Goal: Task Accomplishment & Management: Manage account settings

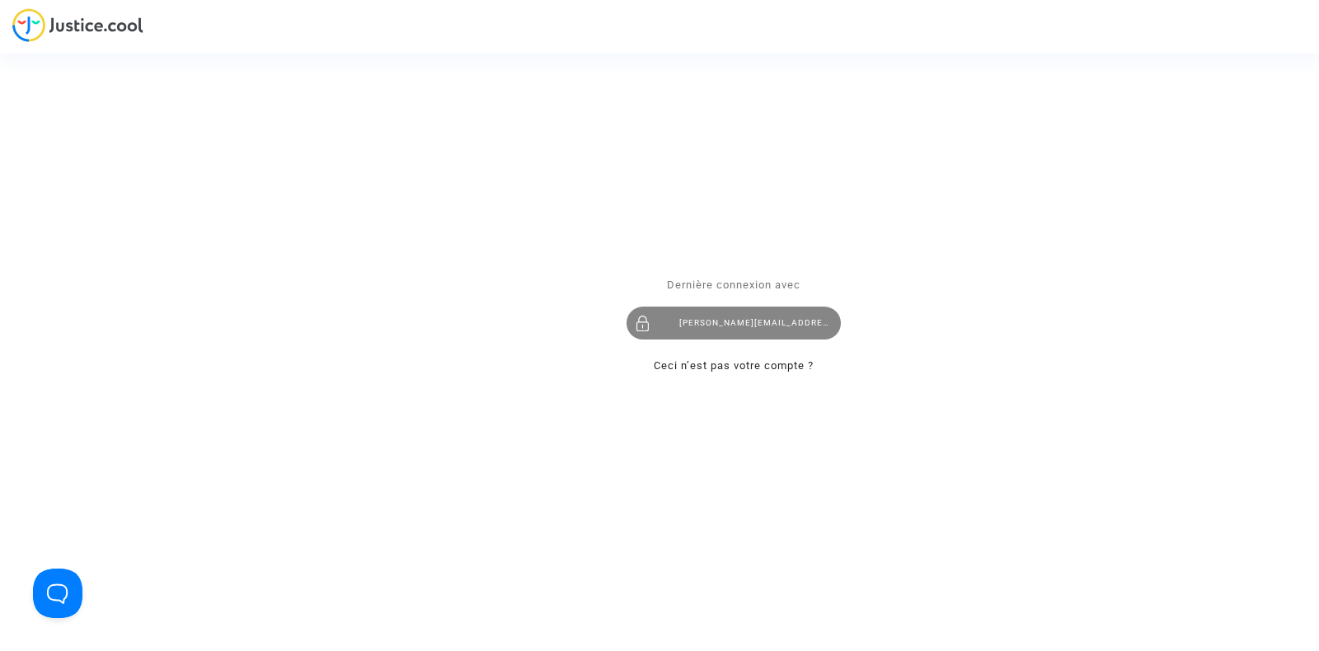
click at [713, 315] on div "tom@pitcher-avocat.fr" at bounding box center [734, 324] width 214 height 33
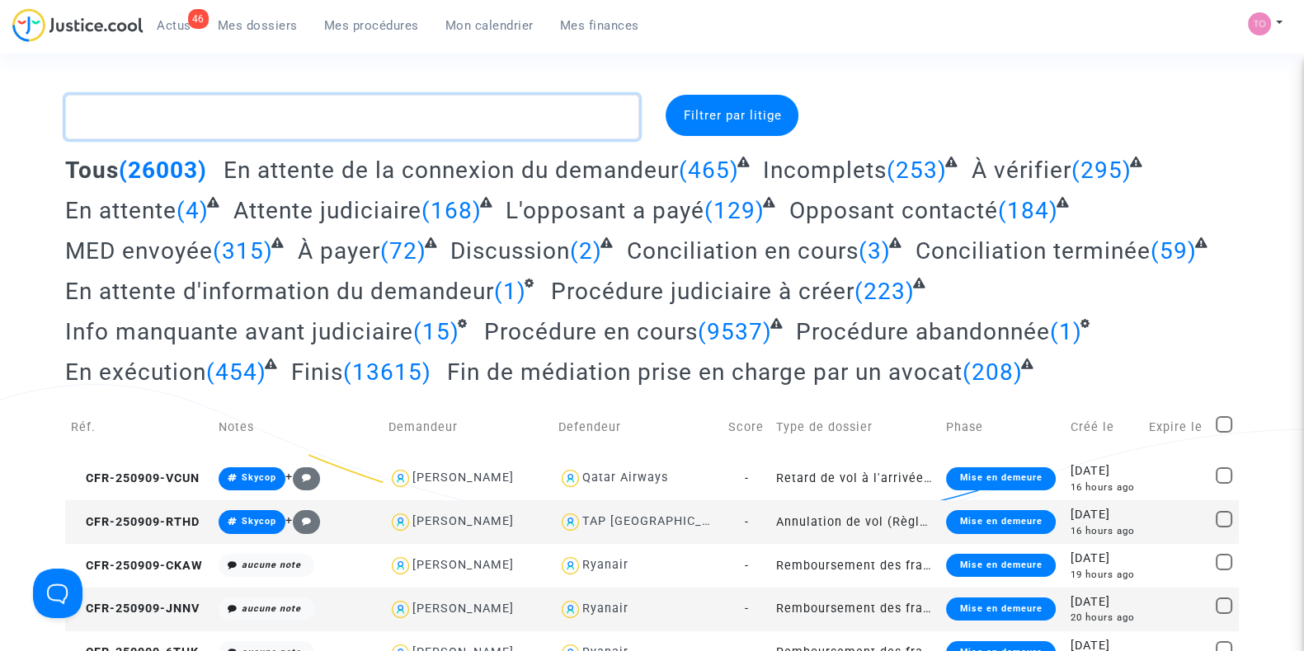
click at [144, 111] on textarea at bounding box center [352, 117] width 574 height 45
paste textarea "DIALLO"
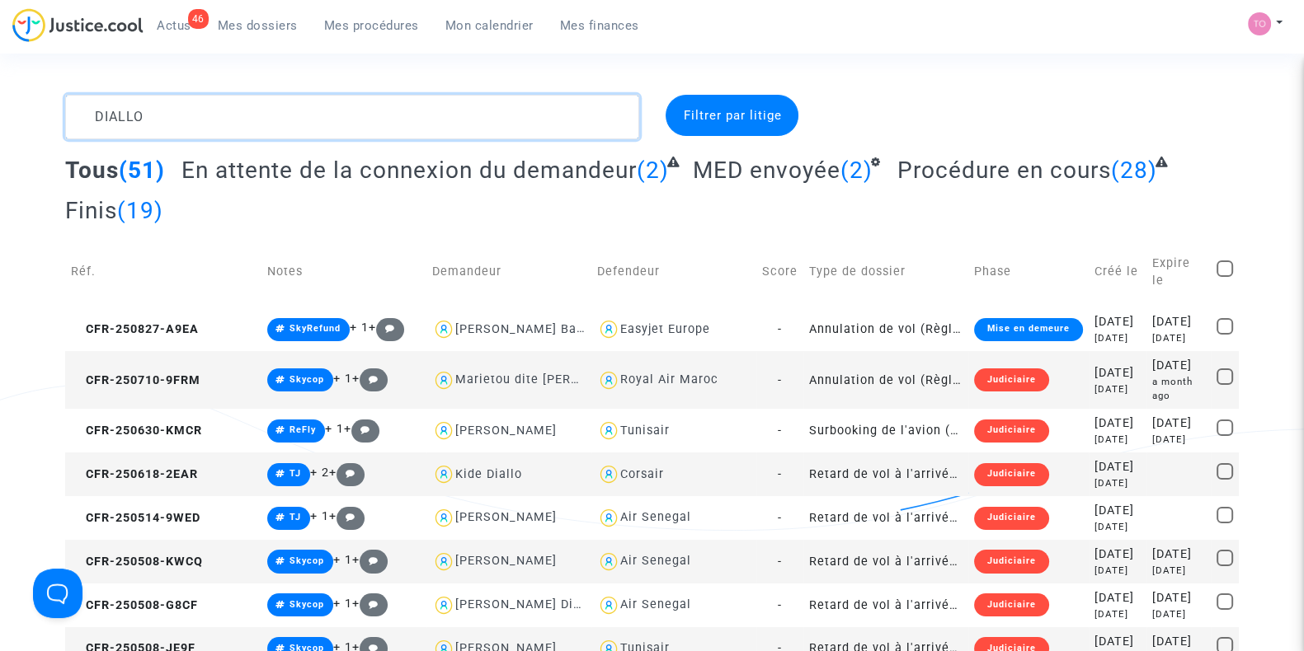
click at [195, 96] on textarea at bounding box center [352, 117] width 574 height 45
drag, startPoint x: 183, startPoint y: 106, endPoint x: 0, endPoint y: 105, distance: 183.1
paste textarea "BAROUDI"
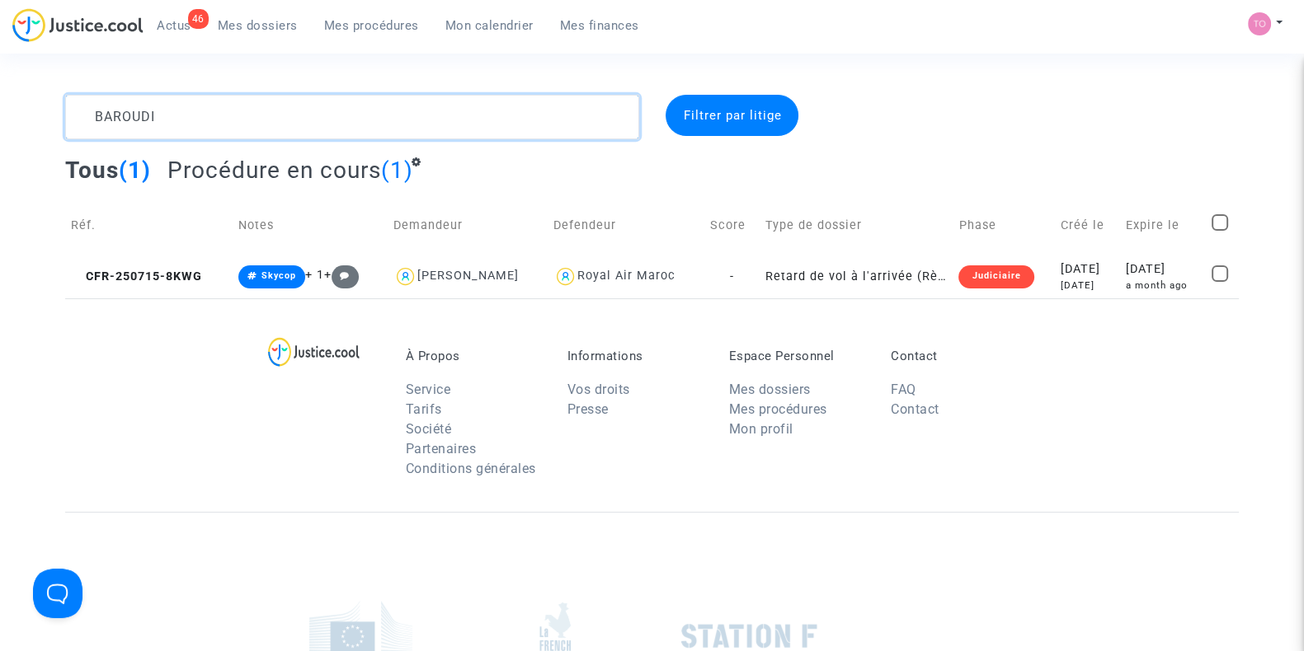
type textarea "BAROUDI"
click at [1073, 268] on div "2025-07-15" at bounding box center [1088, 270] width 54 height 18
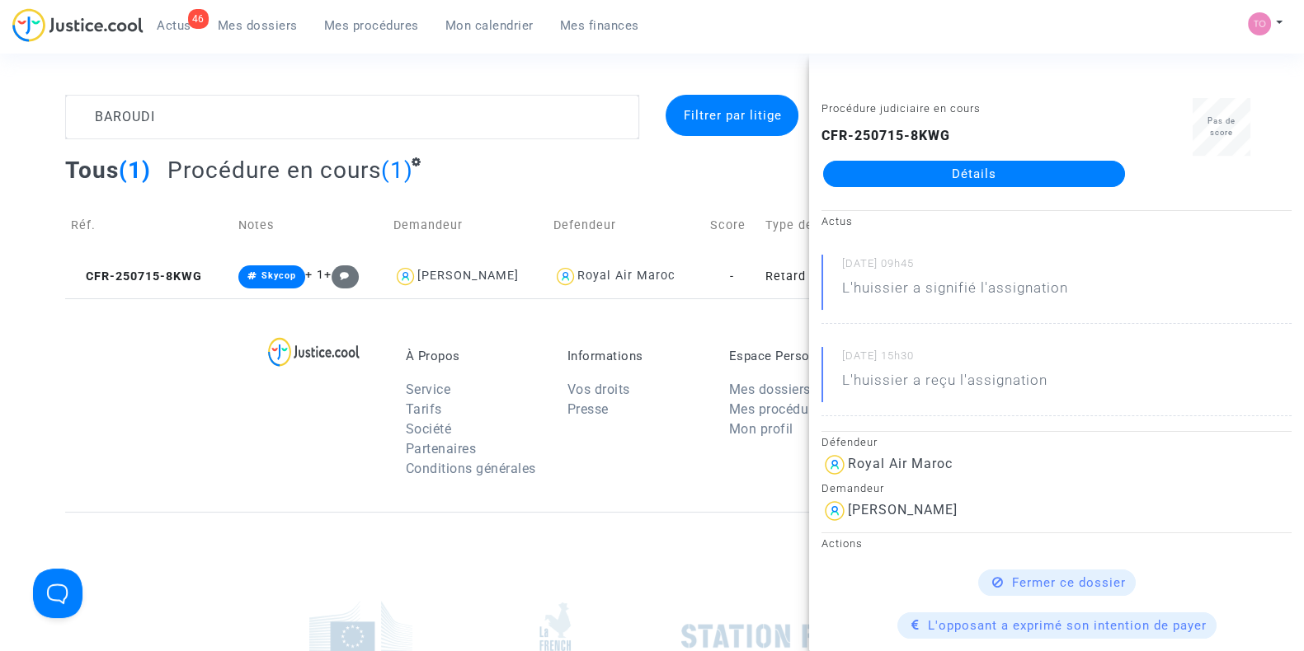
click at [219, 444] on div "À Propos Service Tarifs Société Partenaires Conditions générales Informations V…" at bounding box center [651, 406] width 1173 height 214
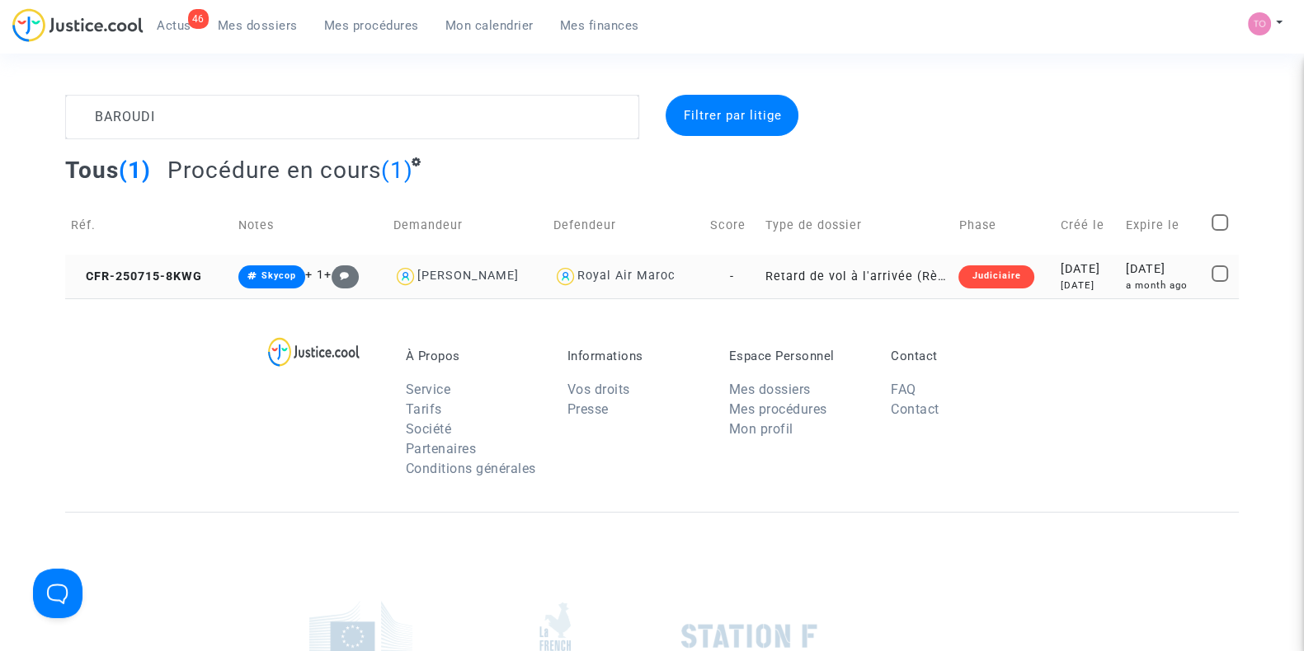
click at [1091, 266] on div "2025-07-15" at bounding box center [1088, 270] width 54 height 18
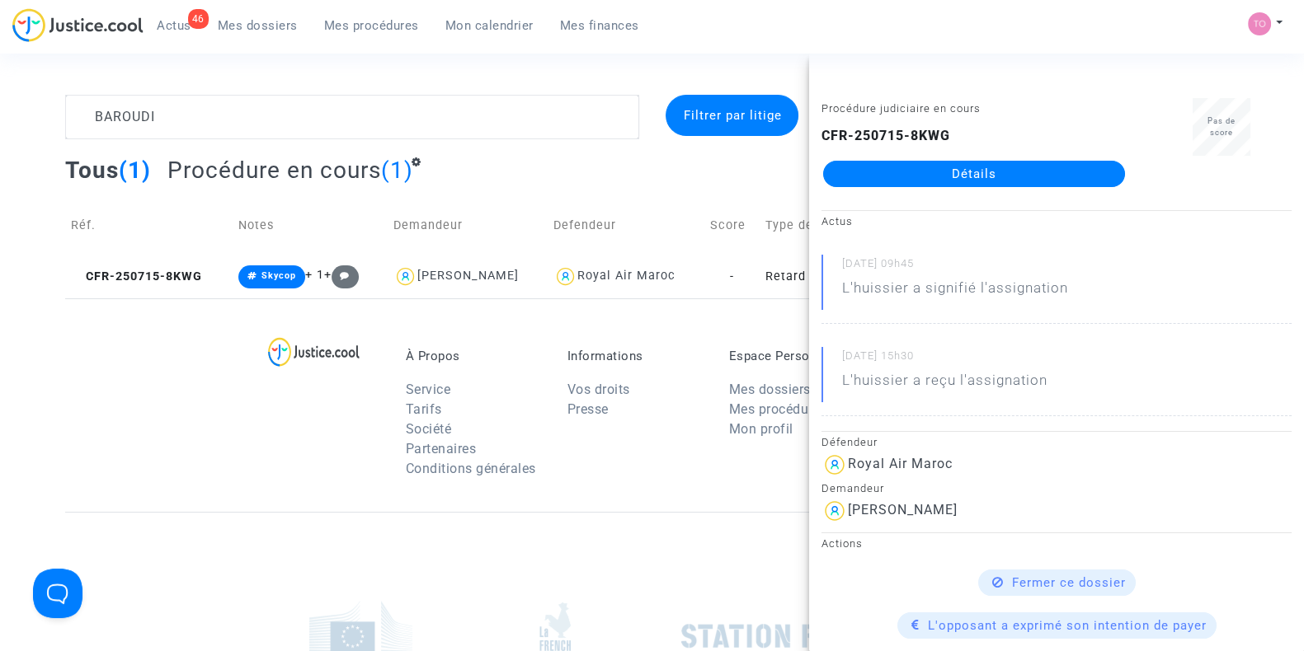
click at [945, 168] on link "Détails" at bounding box center [974, 174] width 302 height 26
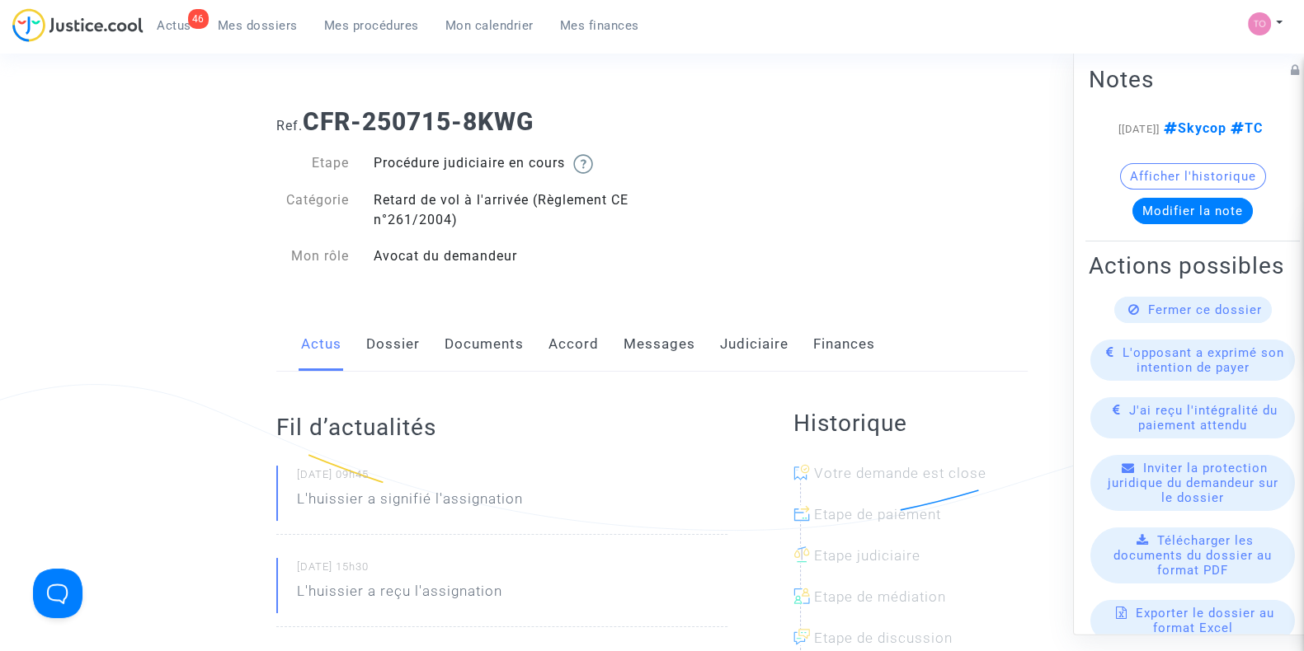
click at [661, 347] on link "Messages" at bounding box center [659, 344] width 72 height 54
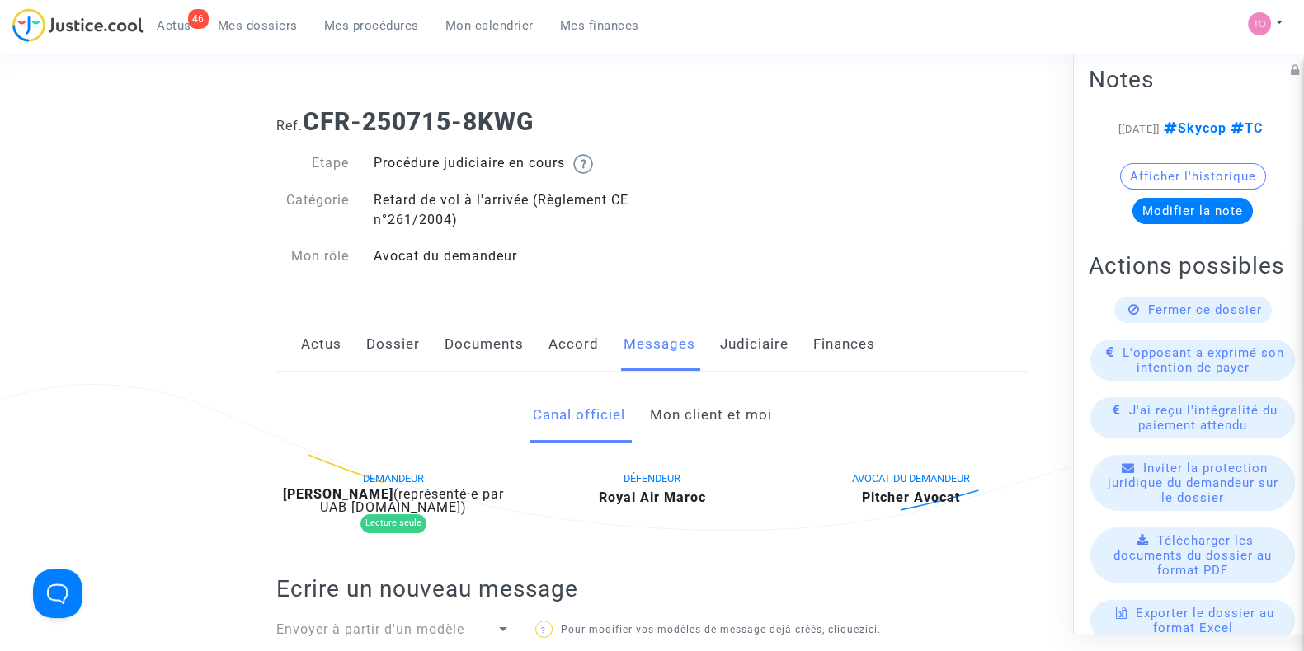
click at [718, 410] on link "Mon client et moi" at bounding box center [710, 415] width 122 height 54
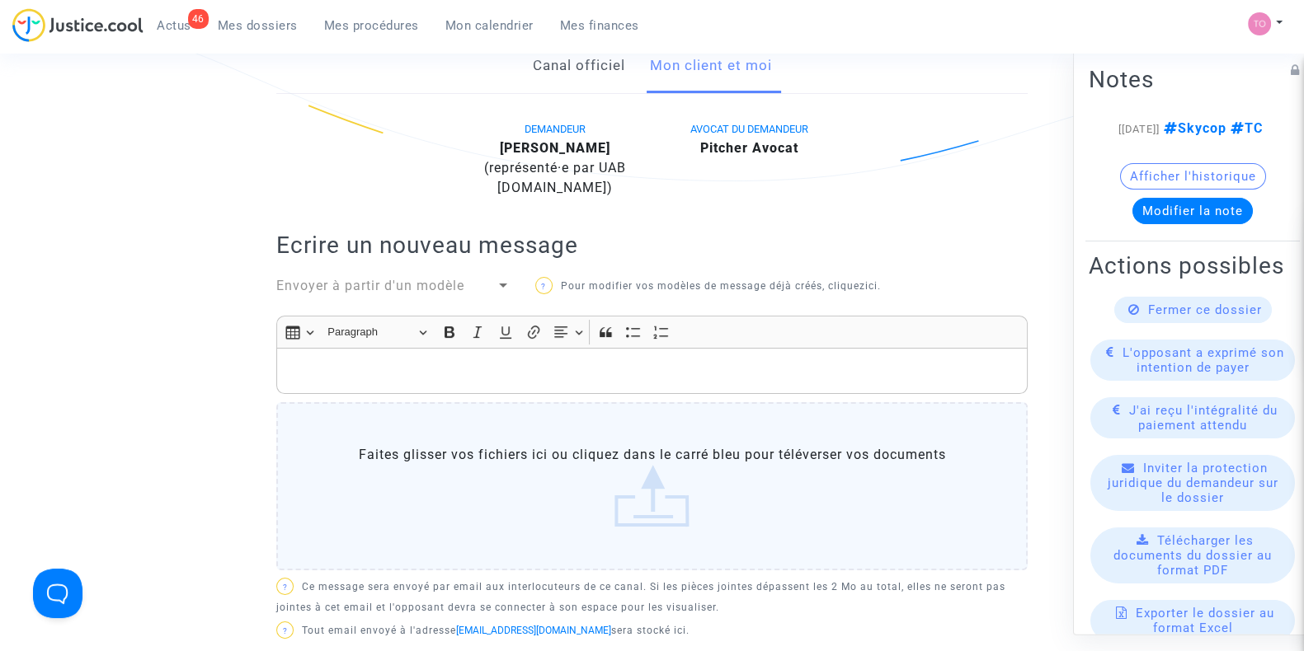
scroll to position [412, 0]
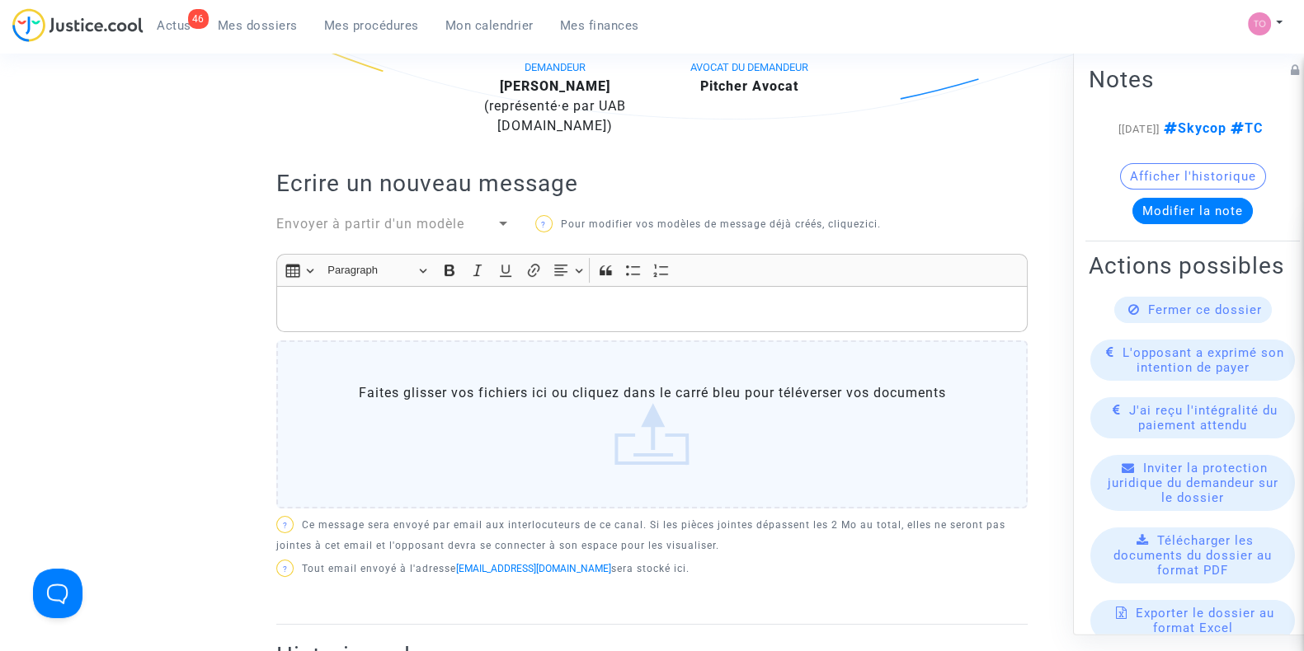
click at [322, 289] on div "Rich Text Editor, main" at bounding box center [651, 309] width 751 height 46
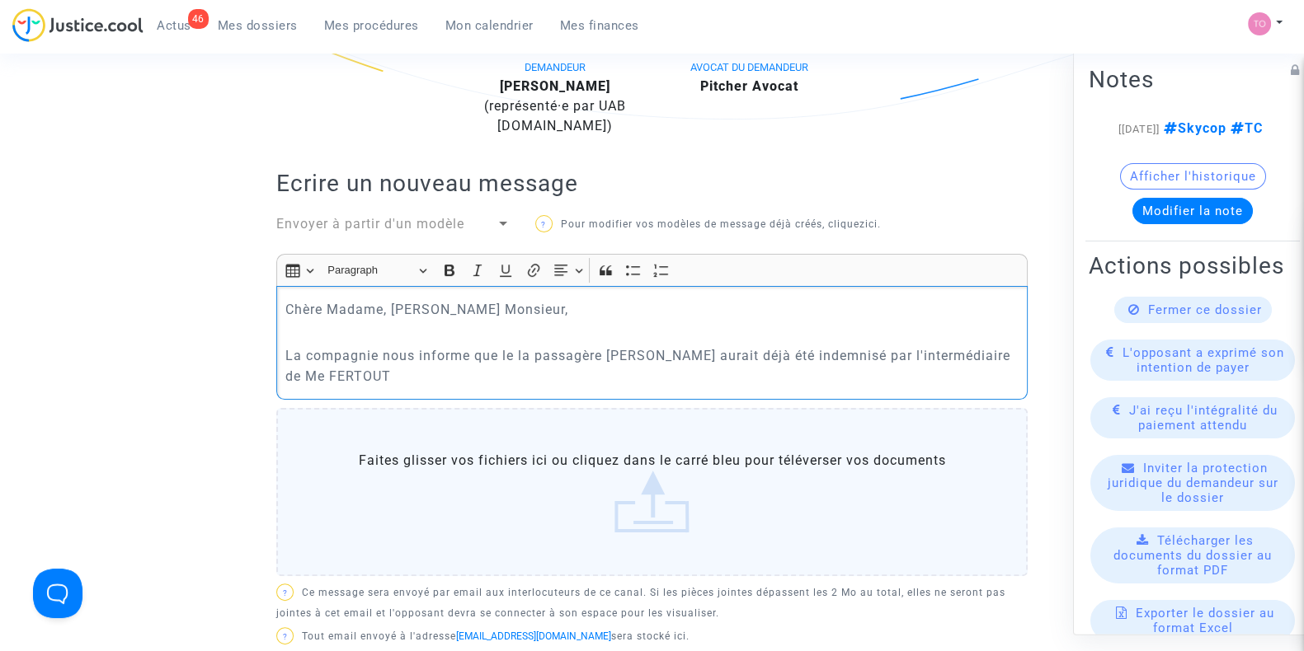
click at [882, 350] on p "La compagnie nous informe que le la passagère Kamélia Baroudi aurait déjà été i…" at bounding box center [652, 366] width 734 height 41
drag, startPoint x: 495, startPoint y: 368, endPoint x: 505, endPoint y: 373, distance: 11.1
click at [495, 369] on p "La compagnie nous informe que le la passagère Kamélia Baroudi aurait déjà été i…" at bounding box center [652, 366] width 734 height 41
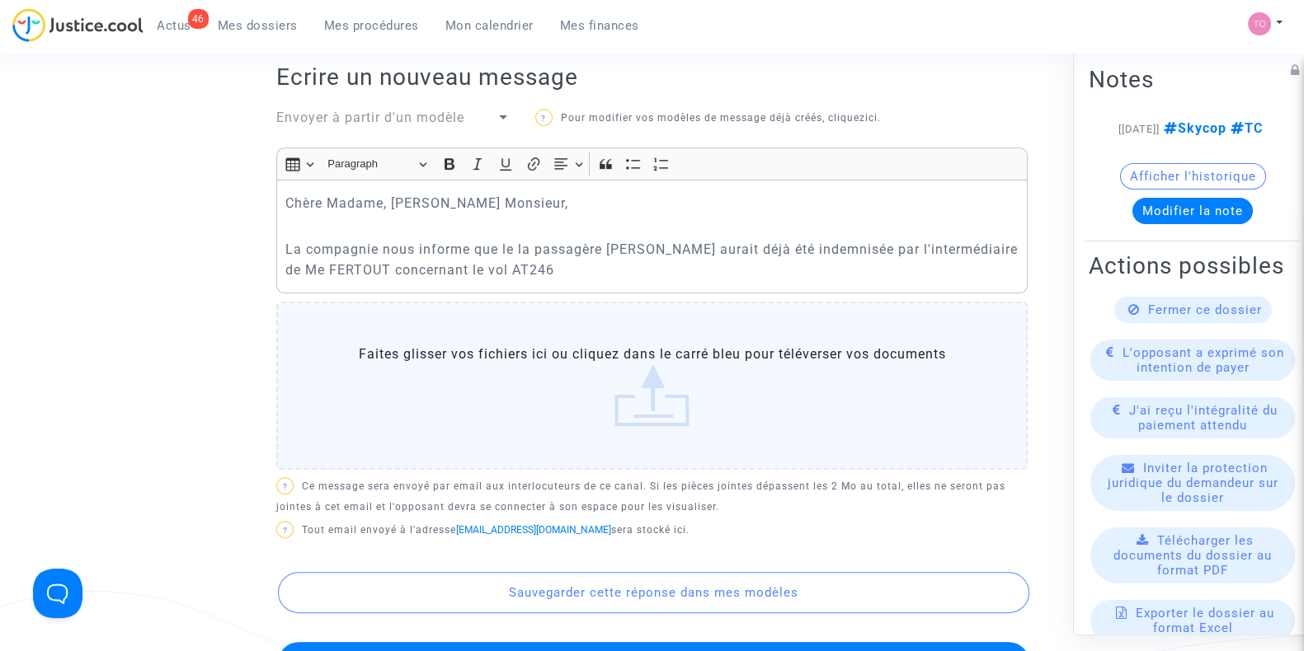
scroll to position [515, 0]
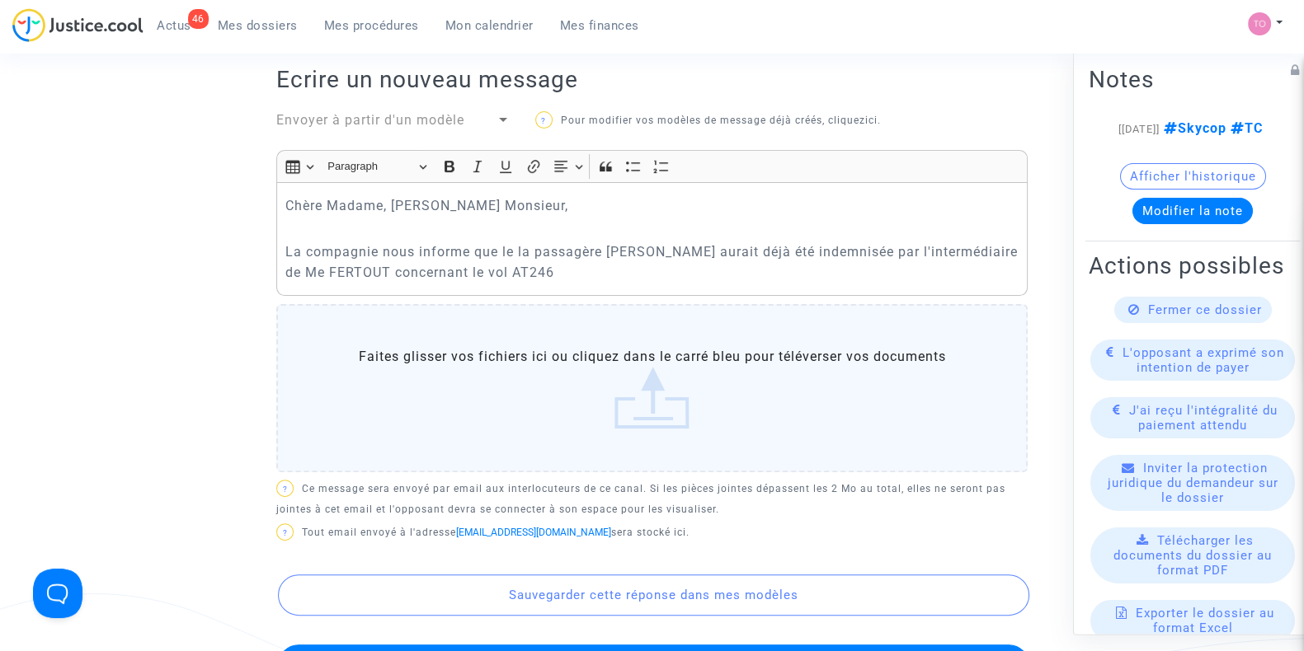
click at [662, 270] on p "La compagnie nous informe que le la passagère Kamélia Baroudi aurait déjà été i…" at bounding box center [652, 262] width 734 height 41
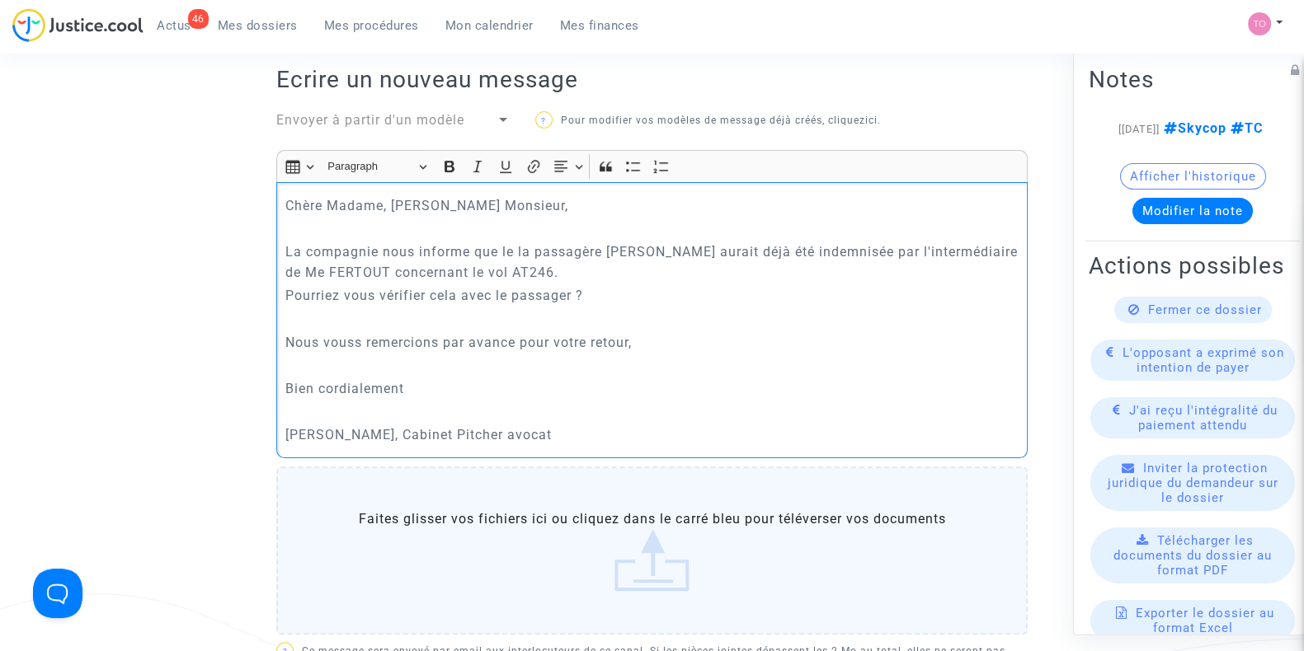
click at [355, 336] on p "Nous vouss remercions par avance pour votre retour," at bounding box center [652, 342] width 734 height 21
drag, startPoint x: 359, startPoint y: 243, endPoint x: 595, endPoint y: 249, distance: 235.9
click at [594, 249] on p "La compagnie nous informe que le la passagère Kamélia Baroudi aurait déjà été i…" at bounding box center [652, 262] width 734 height 41
click at [503, 246] on p "La compagnie nous informe que le la passagère Kamélia Baroudi aurait déjà été i…" at bounding box center [652, 262] width 734 height 41
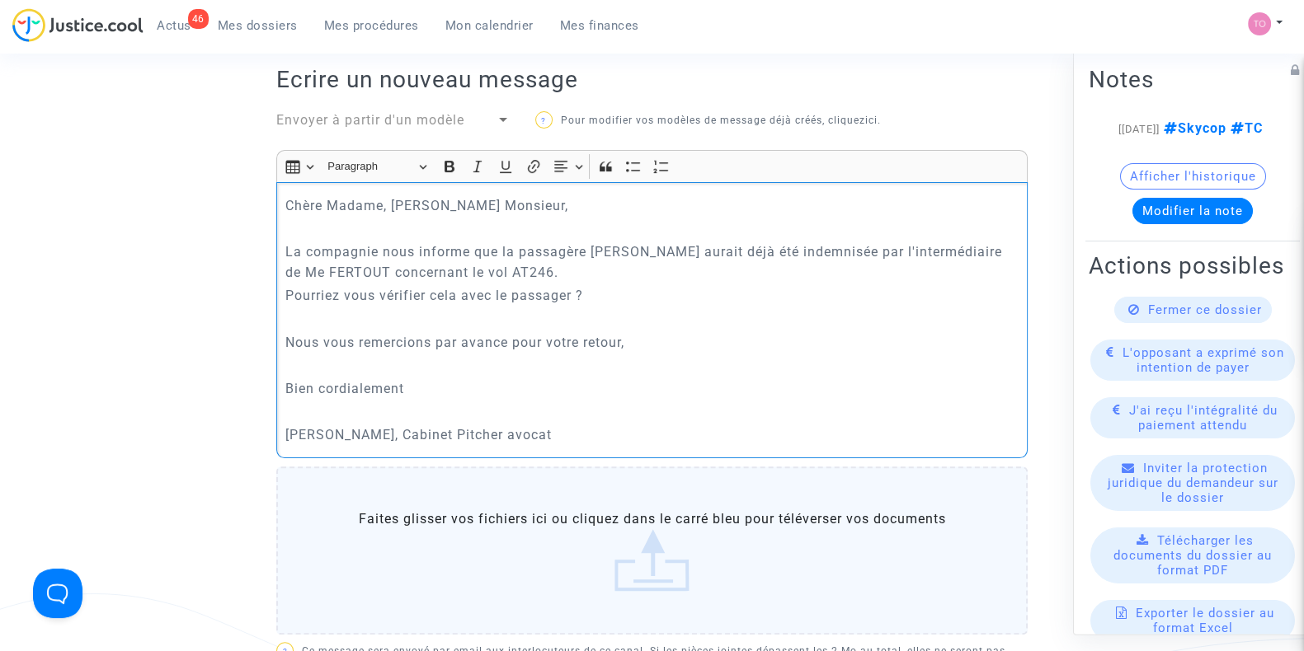
drag, startPoint x: 788, startPoint y: 251, endPoint x: 940, endPoint y: 257, distance: 152.7
click at [940, 257] on p "La compagnie nous informe que la passagère Kamélia Baroudi aurait déjà été inde…" at bounding box center [652, 262] width 734 height 41
drag, startPoint x: 328, startPoint y: 275, endPoint x: 492, endPoint y: 275, distance: 164.1
click at [492, 275] on p "La compagnie nous informe que la passagère Kamélia Baroudi aurait déjà été inde…" at bounding box center [652, 262] width 734 height 41
drag, startPoint x: 355, startPoint y: 294, endPoint x: 517, endPoint y: 295, distance: 161.6
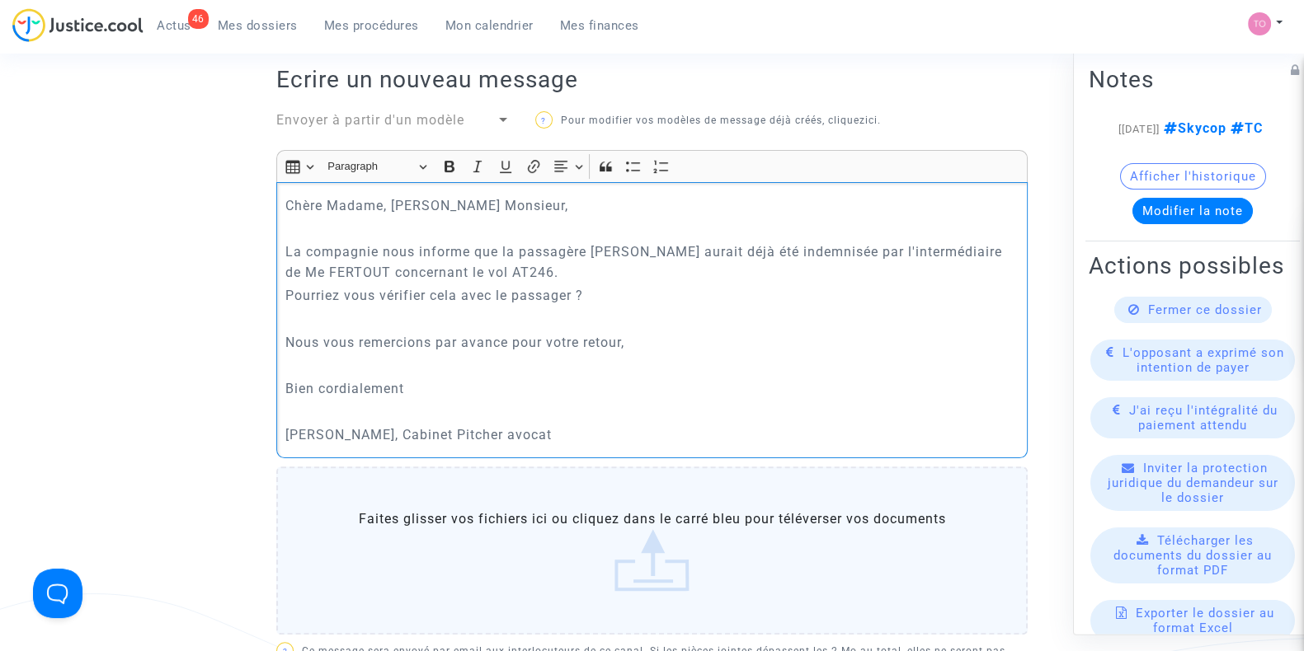
click at [515, 295] on p "Pourriez vous vérifier cela avec le passager ?" at bounding box center [652, 295] width 734 height 21
click at [506, 295] on p "Pourriez vous vérifier cela avec le passager ?" at bounding box center [652, 295] width 734 height 21
click at [565, 289] on p "Pourriez vous vérifier cela avec la passager ?" at bounding box center [652, 295] width 734 height 21
drag, startPoint x: 355, startPoint y: 341, endPoint x: 538, endPoint y: 344, distance: 183.9
click at [538, 344] on p "Nous vous remercions par avance pour votre retour," at bounding box center [652, 342] width 734 height 21
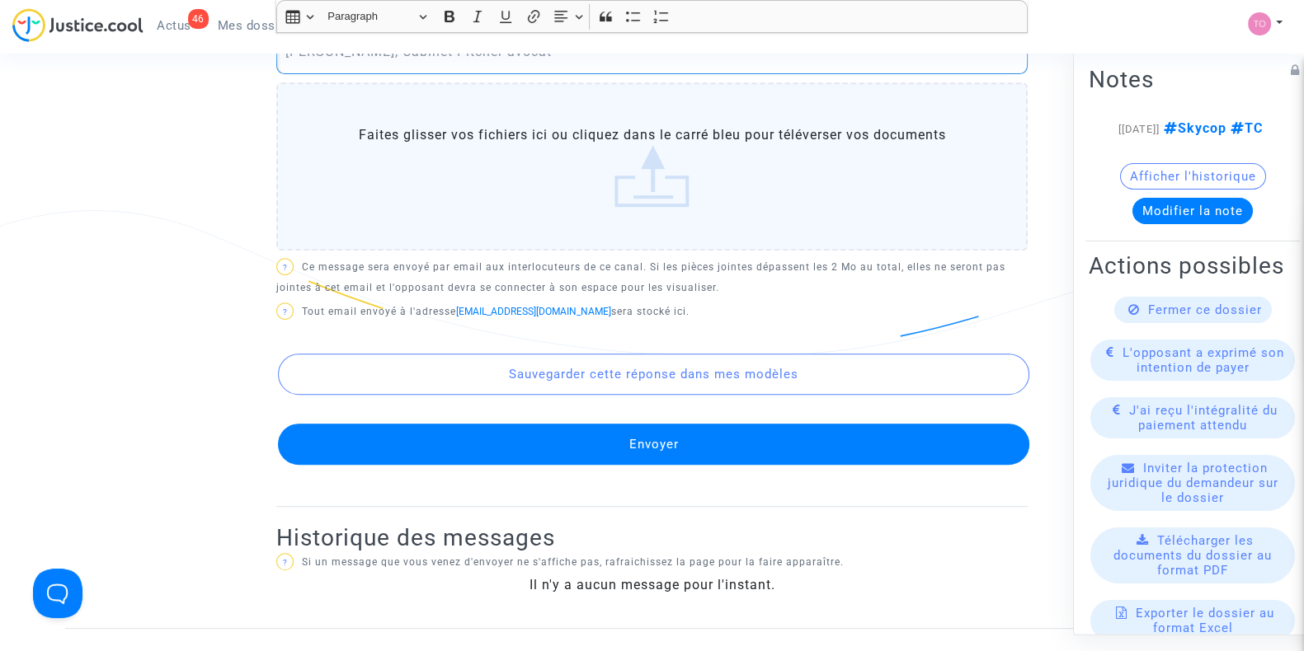
scroll to position [928, 0]
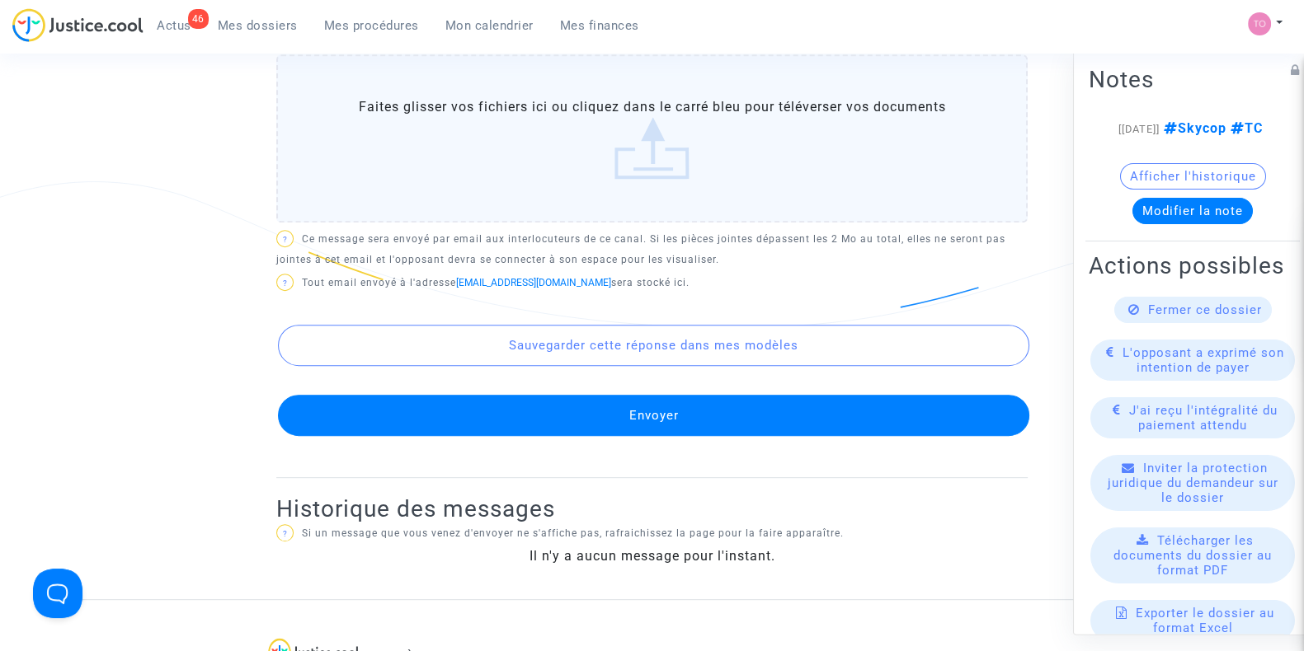
click at [611, 415] on button "Envoyer" at bounding box center [653, 415] width 751 height 41
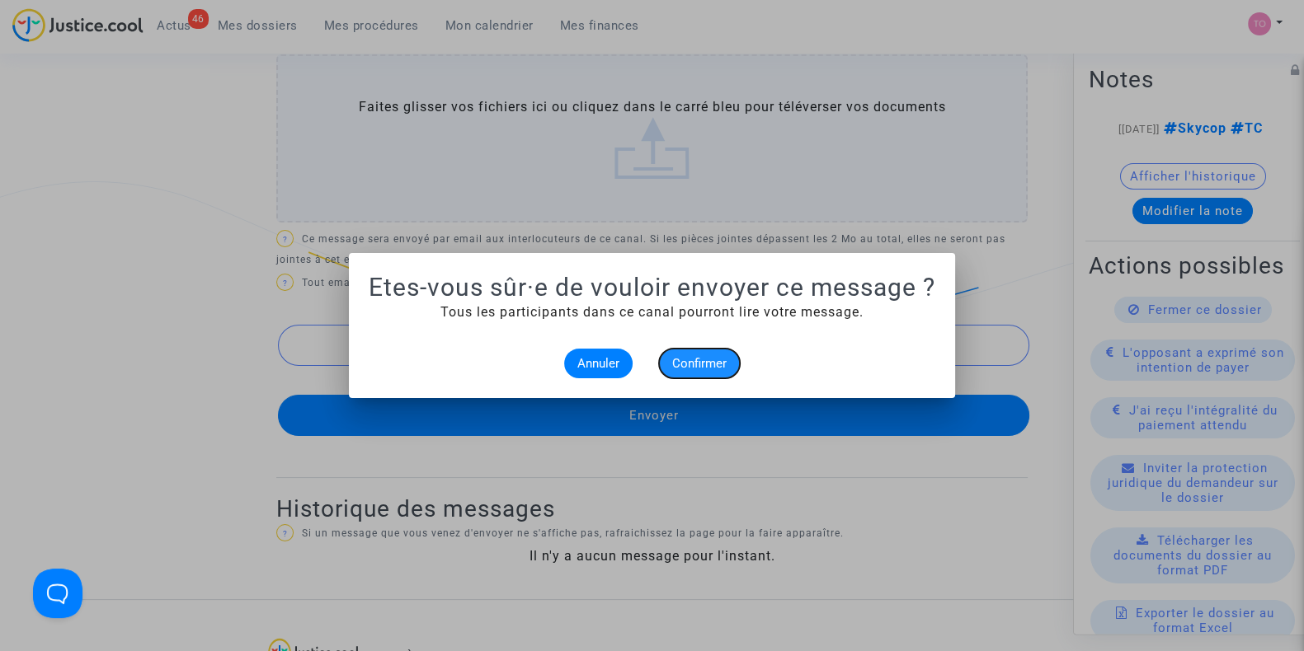
click at [693, 356] on span "Confirmer" at bounding box center [699, 363] width 54 height 15
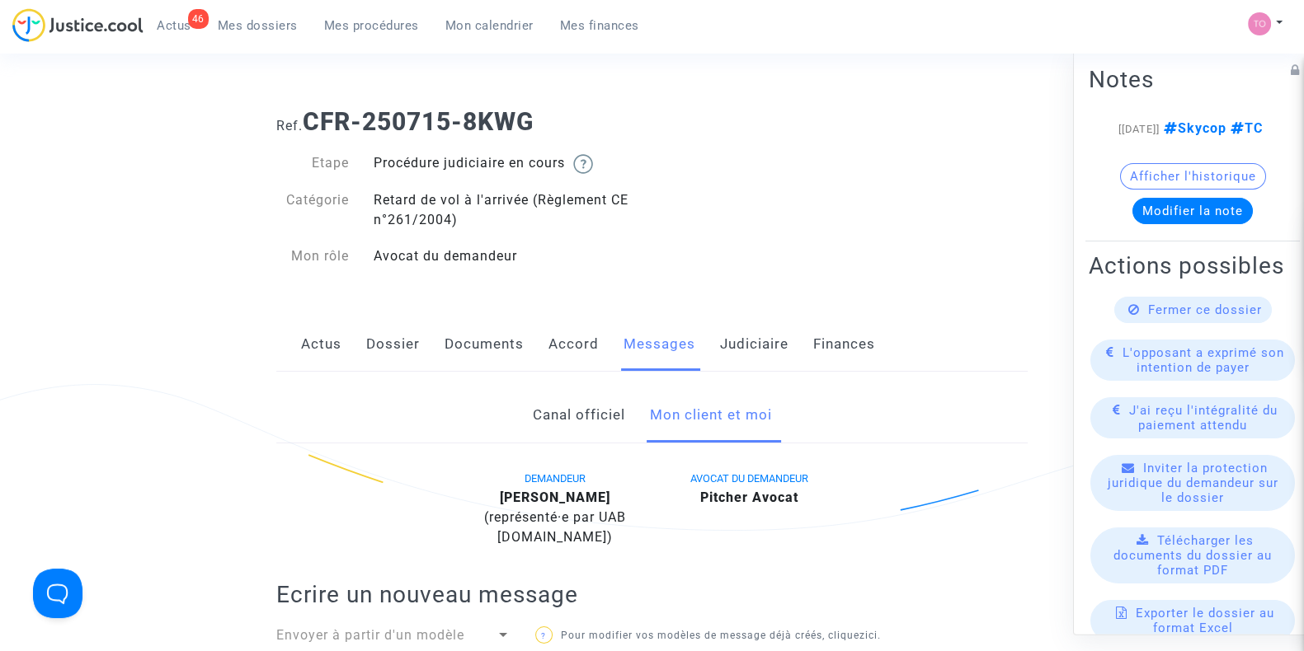
click at [731, 360] on link "Judiciaire" at bounding box center [754, 344] width 68 height 54
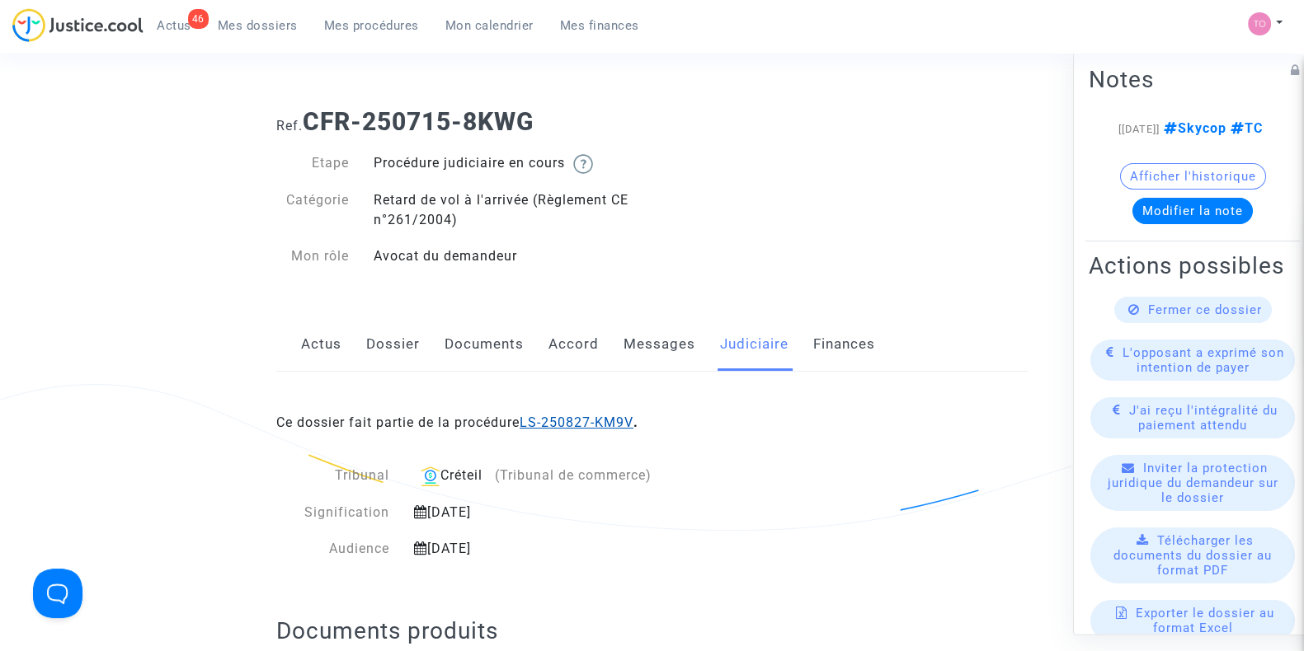
click at [600, 415] on link "LS-250827-KM9V" at bounding box center [577, 423] width 114 height 16
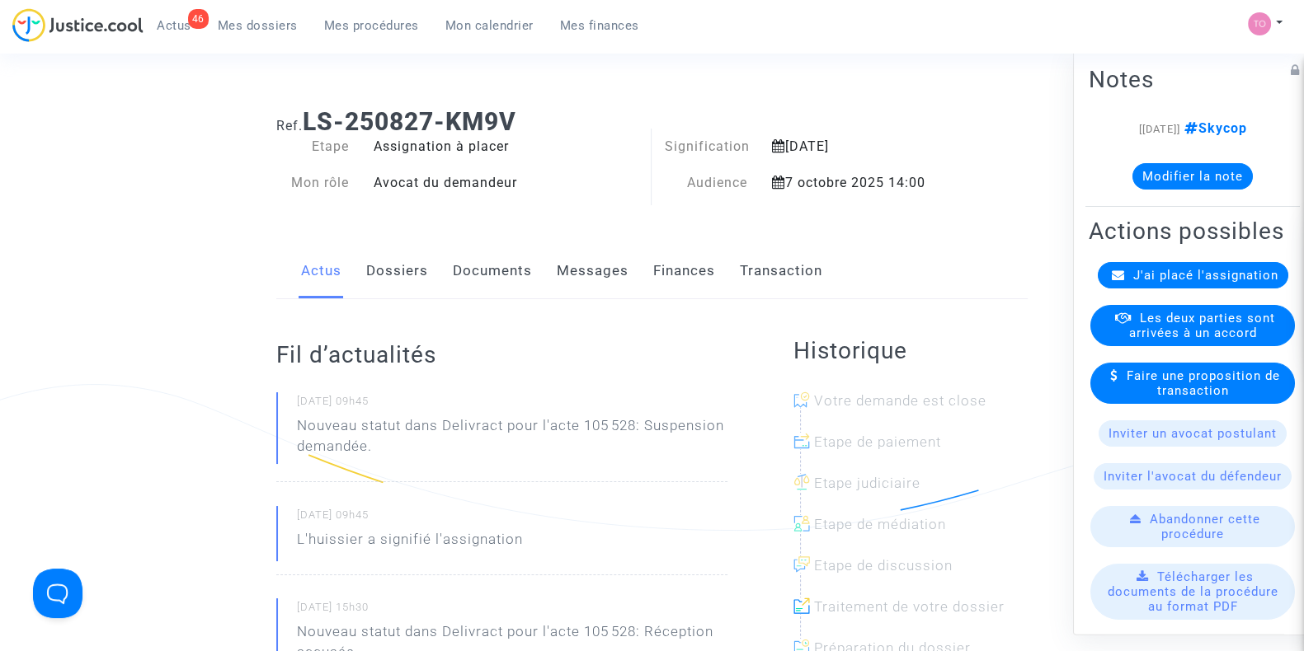
click at [1176, 186] on button "Modifier la note" at bounding box center [1192, 176] width 120 height 26
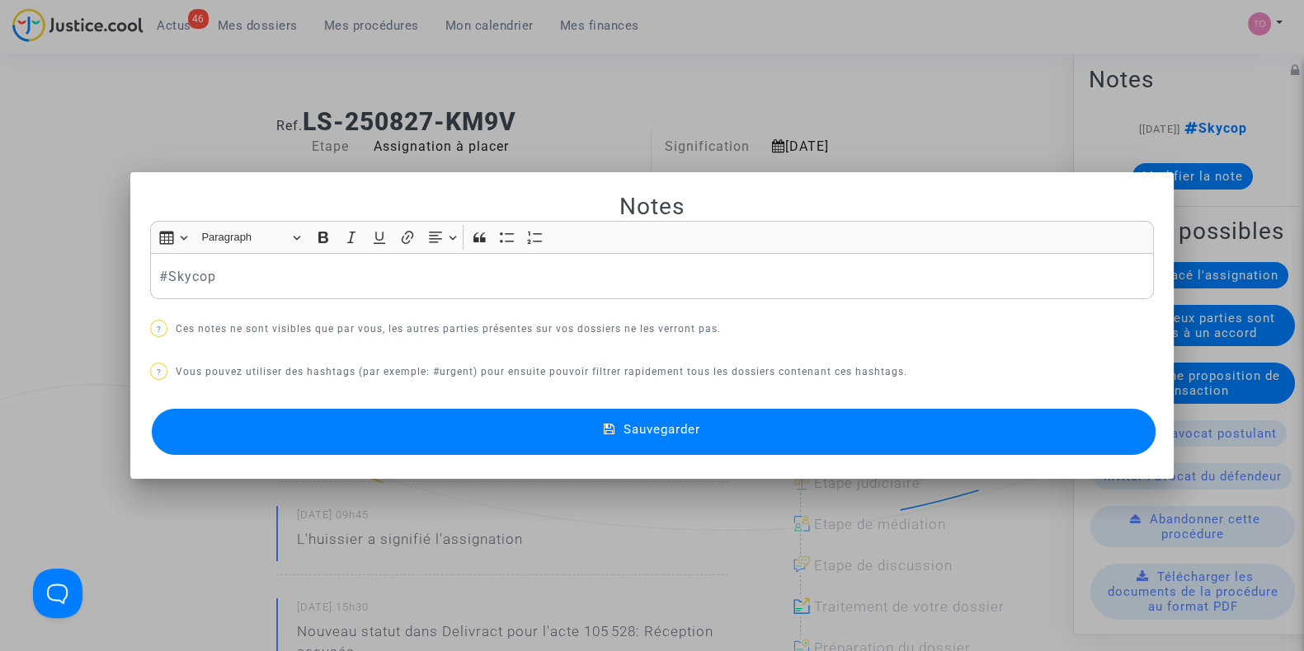
drag, startPoint x: 231, startPoint y: 282, endPoint x: 0, endPoint y: 271, distance: 231.2
click at [0, 271] on div "Notes Rich Text Editor Insert table Insert table Heading Paragraph Paragraph He…" at bounding box center [652, 325] width 1304 height 651
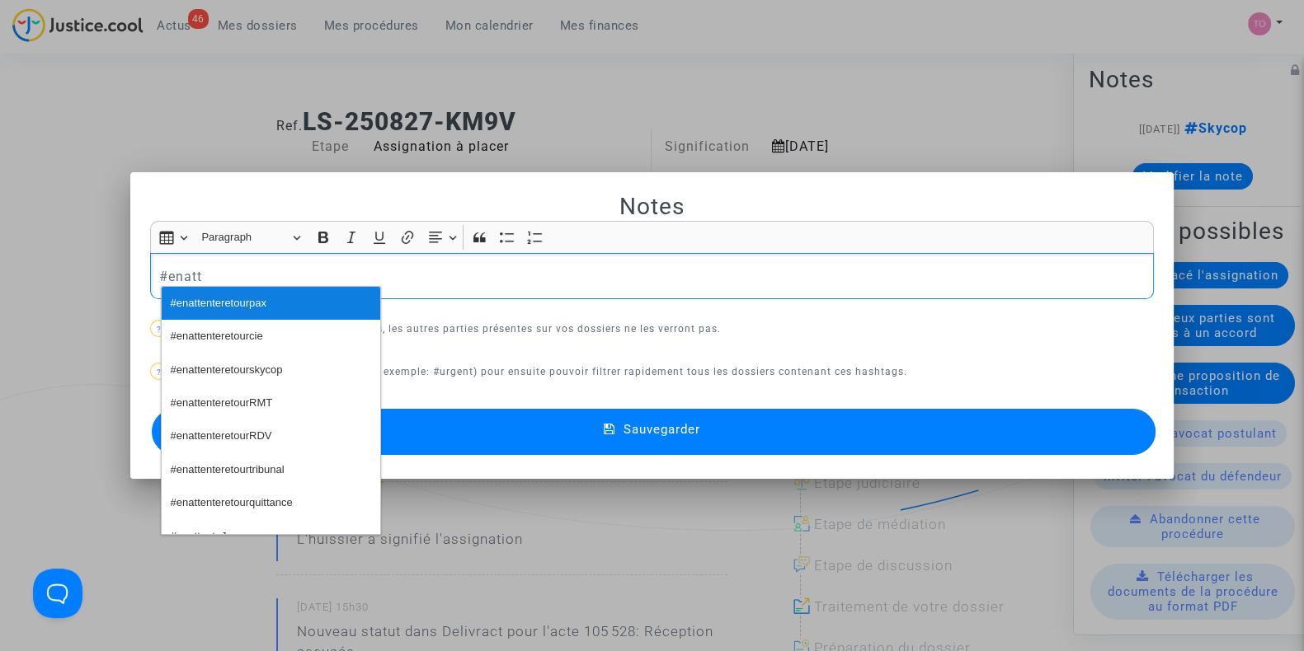
click at [218, 299] on span "#enattenteretourpax" at bounding box center [219, 304] width 96 height 24
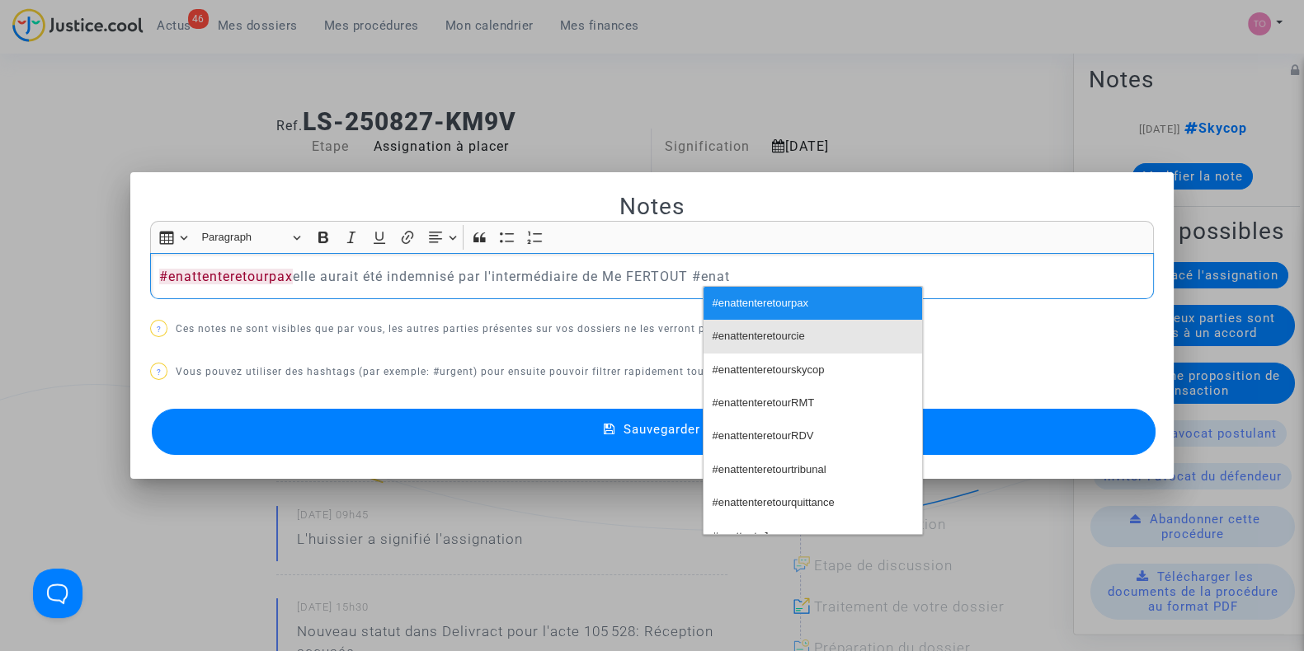
click at [758, 340] on span "#enattenteretourcie" at bounding box center [758, 337] width 92 height 24
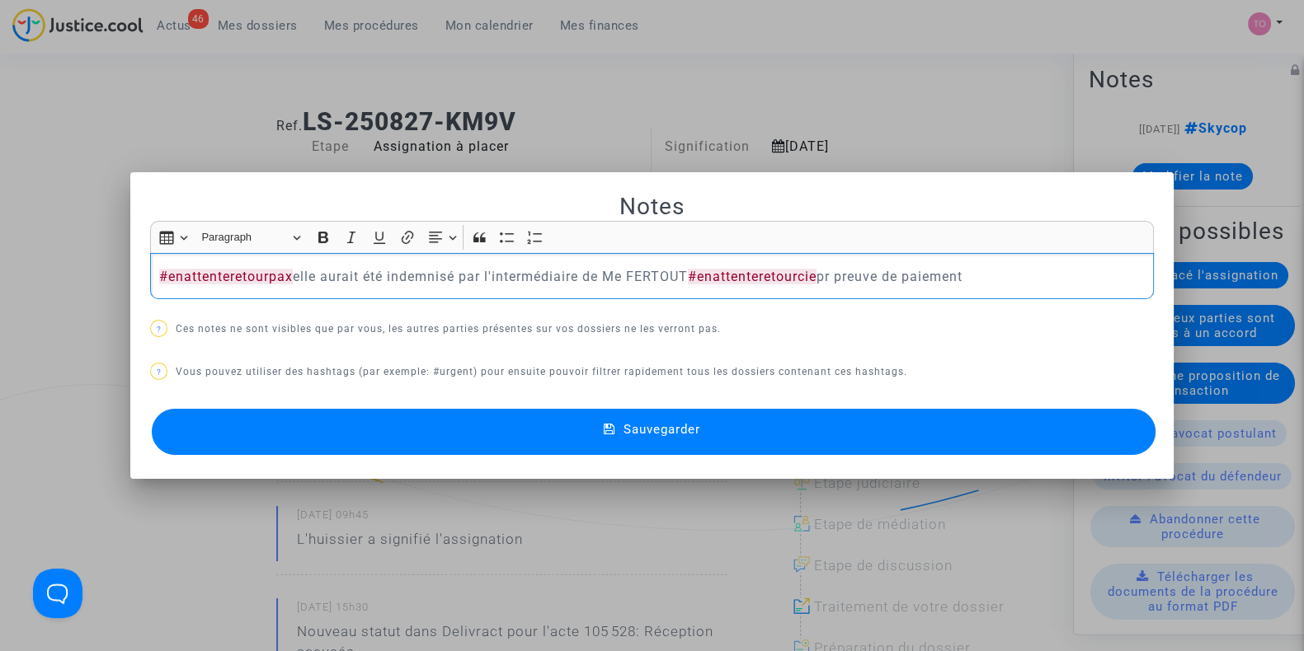
click at [791, 436] on button "Sauvegarder" at bounding box center [654, 432] width 1004 height 46
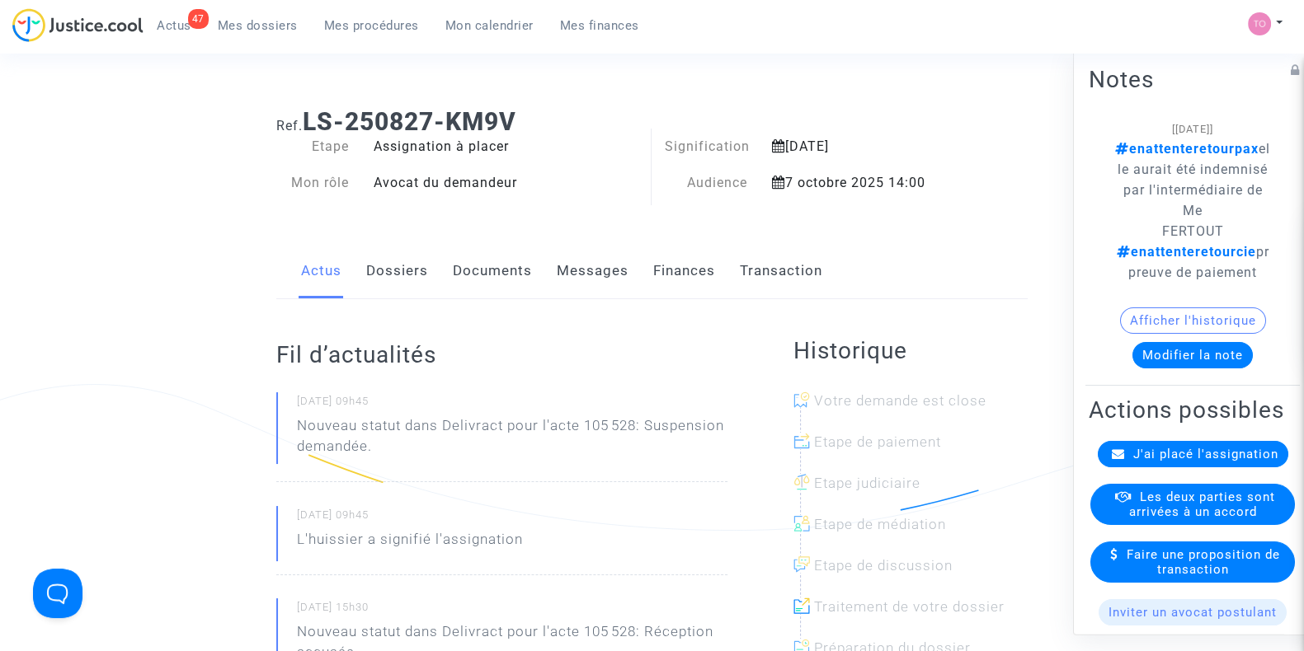
click at [295, 19] on span "Mes dossiers" at bounding box center [258, 25] width 80 height 15
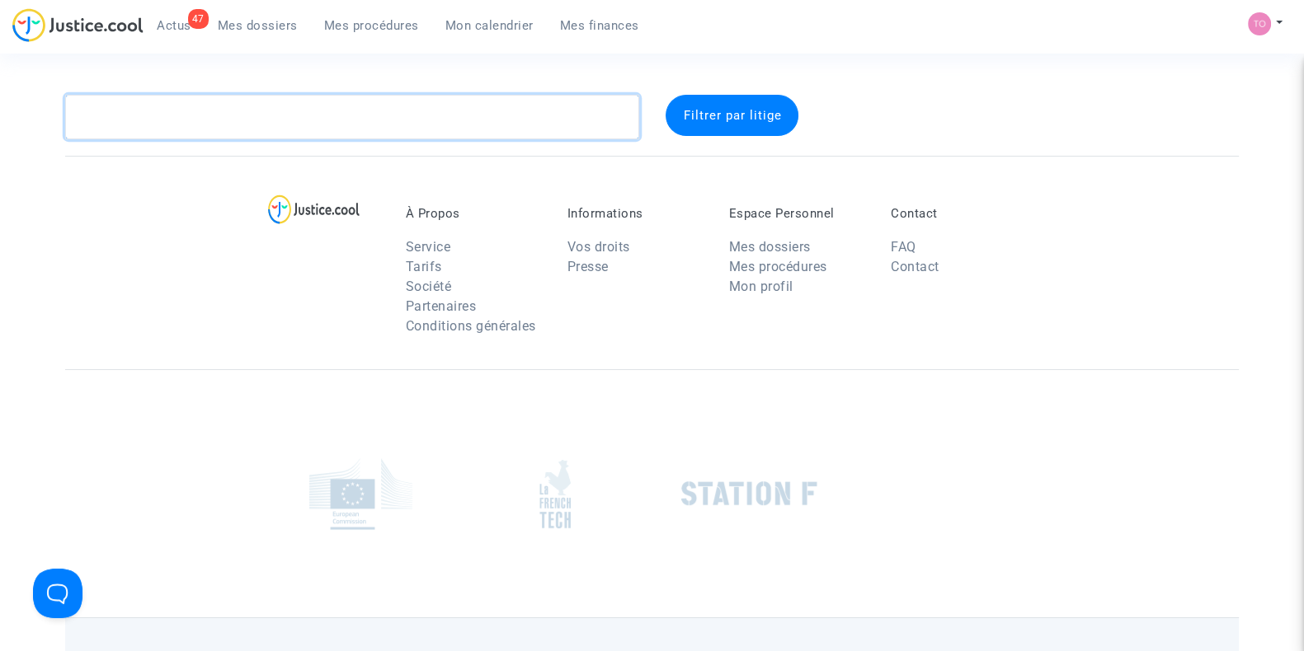
click at [222, 115] on textarea at bounding box center [352, 117] width 574 height 45
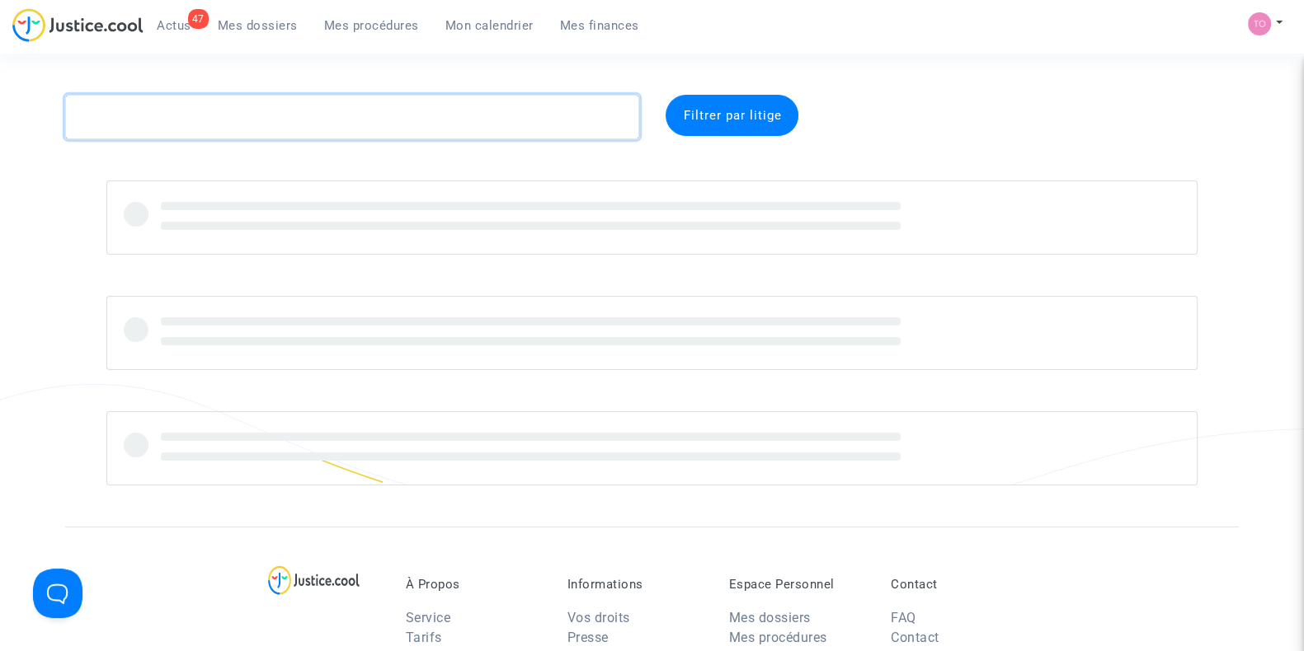
paste textarea "NAMER"
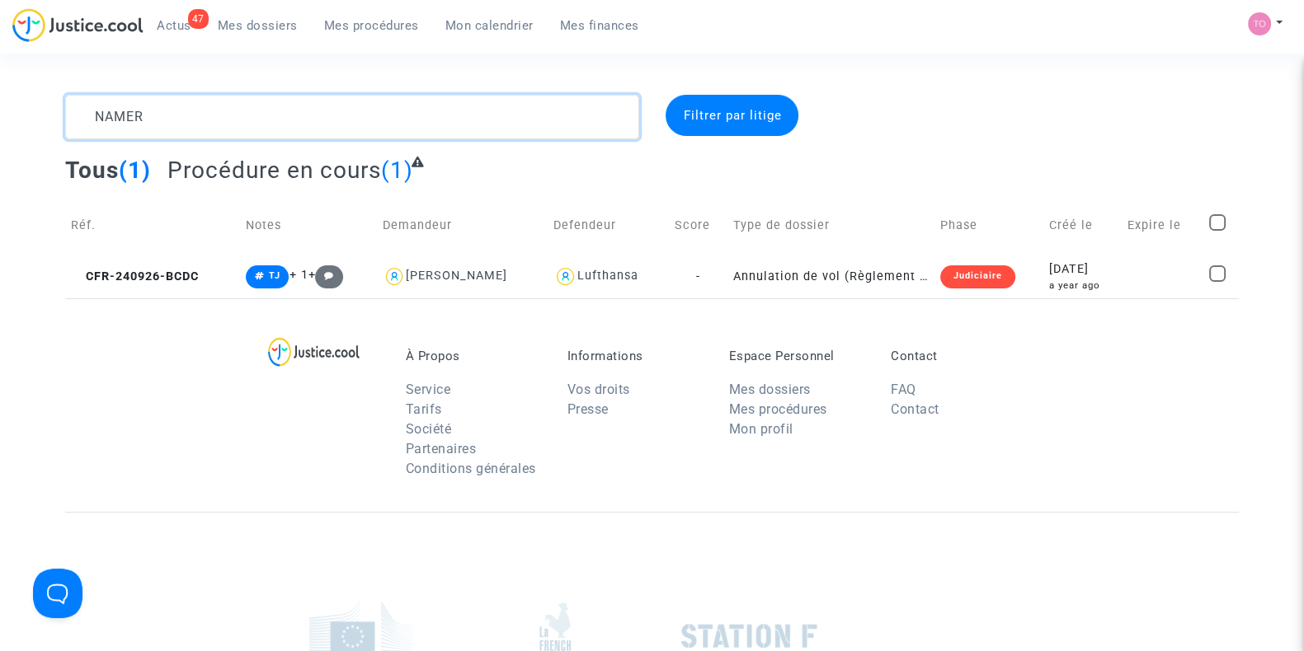
type textarea "NAMER"
click at [1003, 299] on div "À Propos Service Tarifs Société Partenaires Conditions générales Informations V…" at bounding box center [651, 406] width 1173 height 214
click at [1017, 280] on td "Judiciaire" at bounding box center [988, 277] width 109 height 44
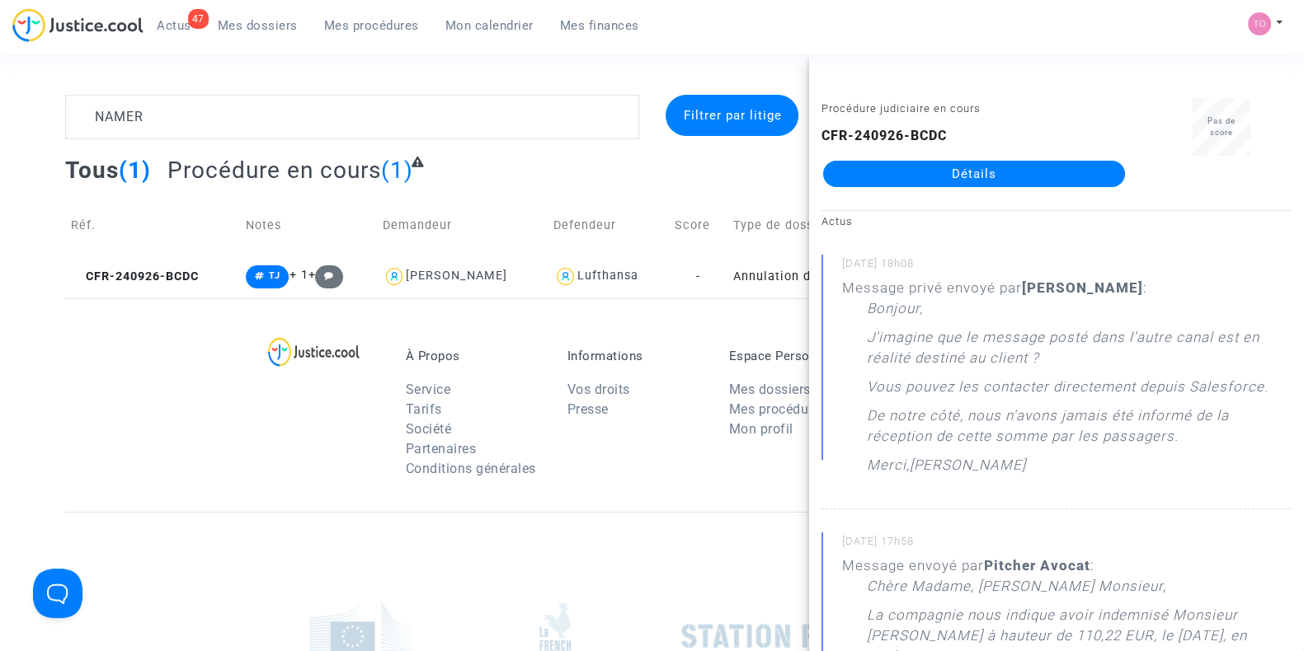
click at [962, 172] on link "Détails" at bounding box center [974, 174] width 302 height 26
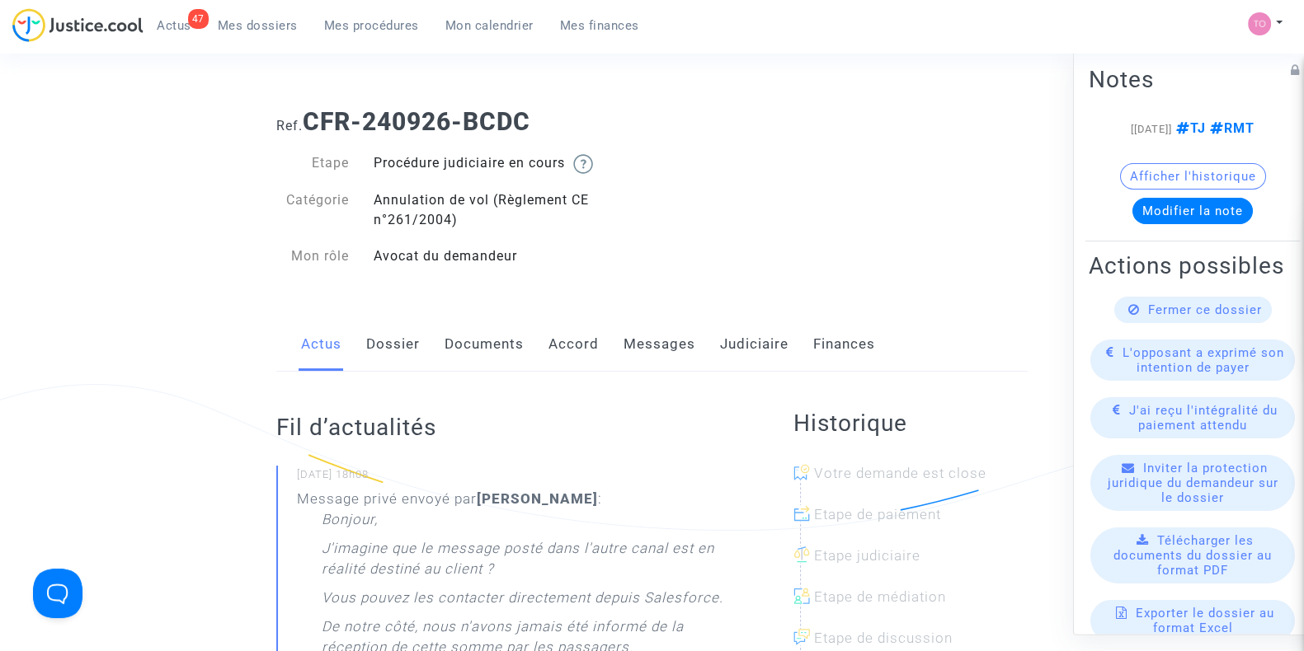
click at [698, 348] on div "Actus Dossier Documents Accord Messages Judiciaire Finances" at bounding box center [651, 344] width 751 height 55
click at [685, 348] on link "Messages" at bounding box center [659, 344] width 72 height 54
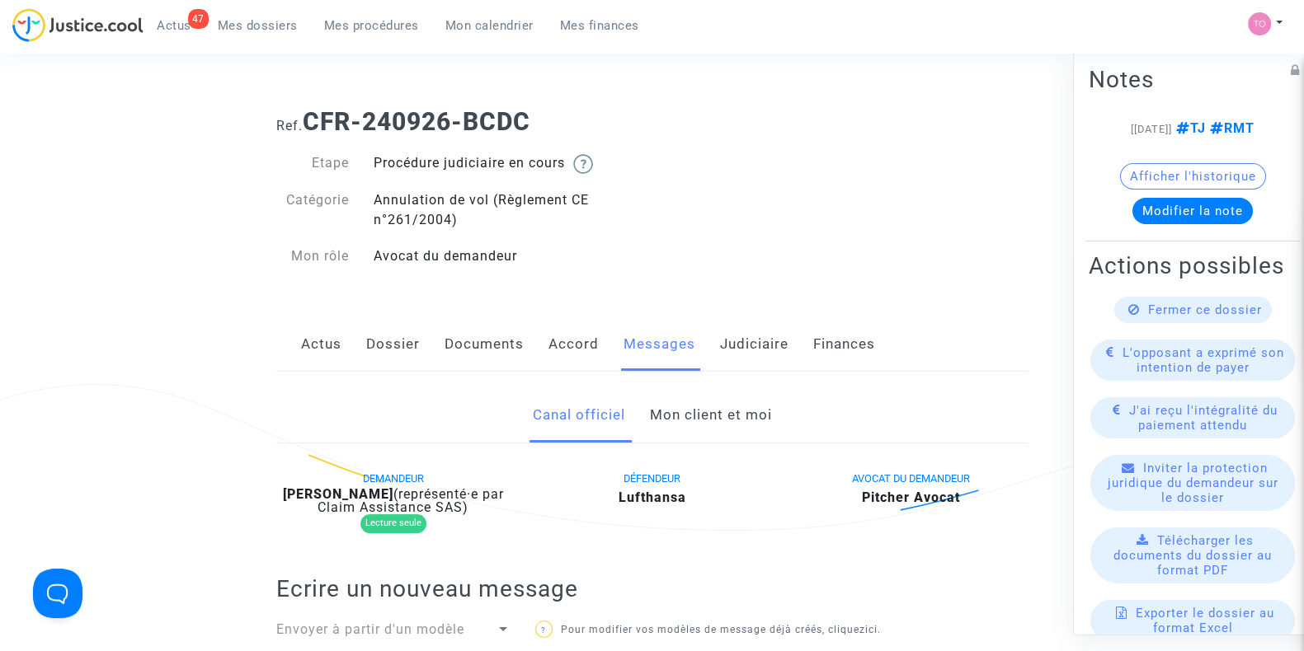
click at [703, 419] on link "Mon client et moi" at bounding box center [710, 415] width 122 height 54
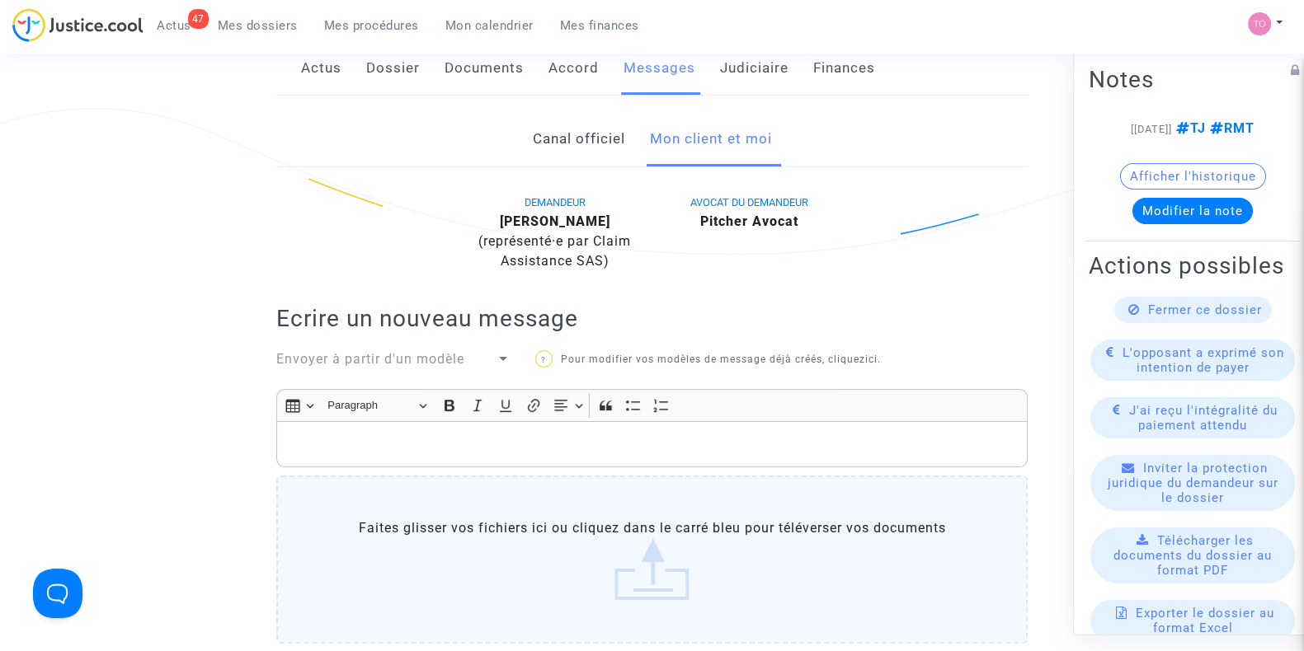
scroll to position [205, 0]
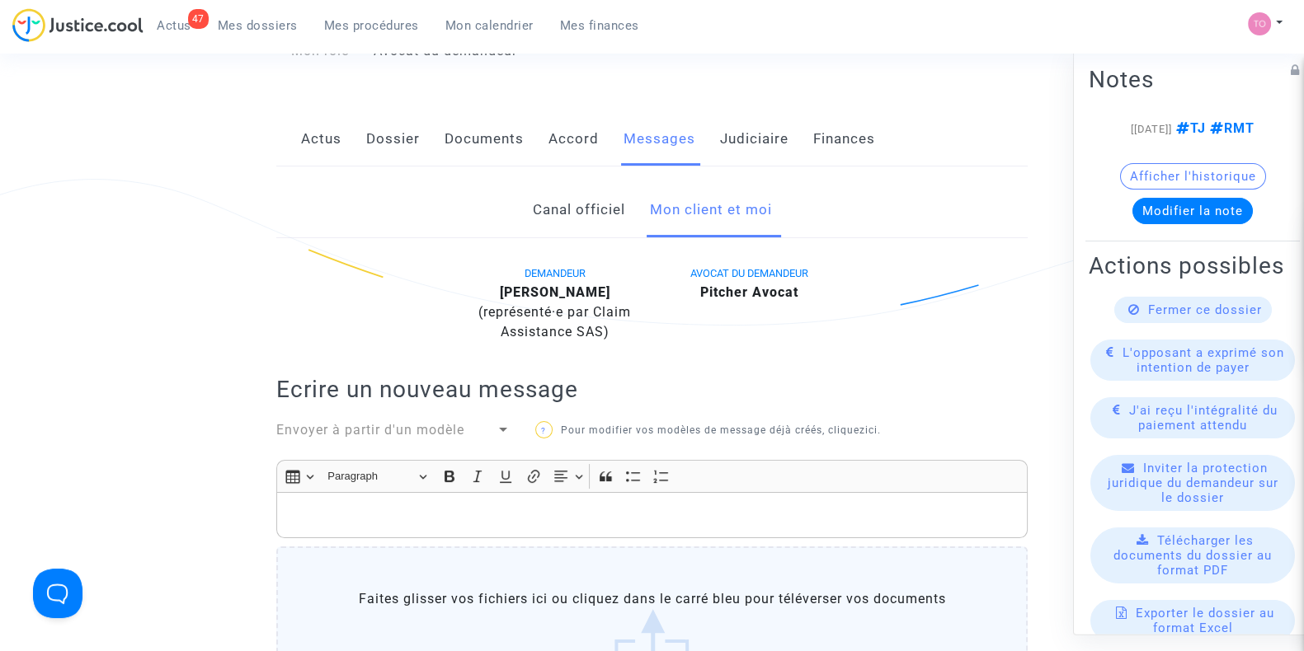
click at [604, 183] on link "Canal officiel" at bounding box center [578, 210] width 92 height 54
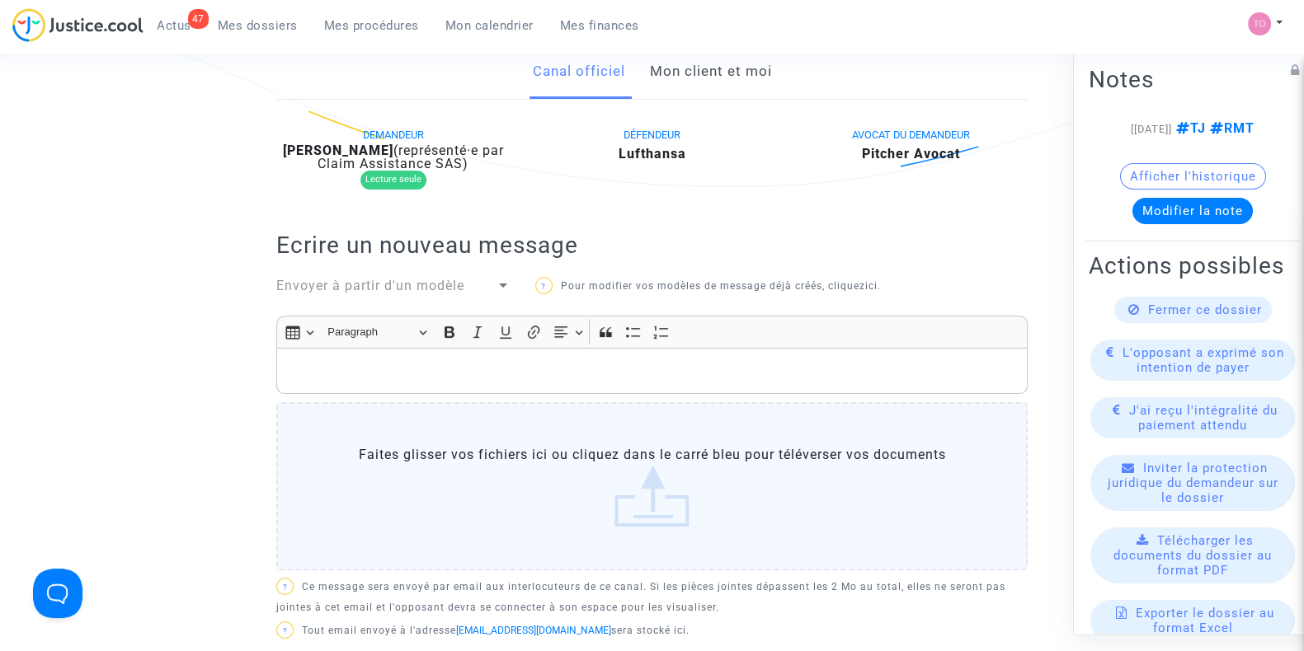
scroll to position [193, 0]
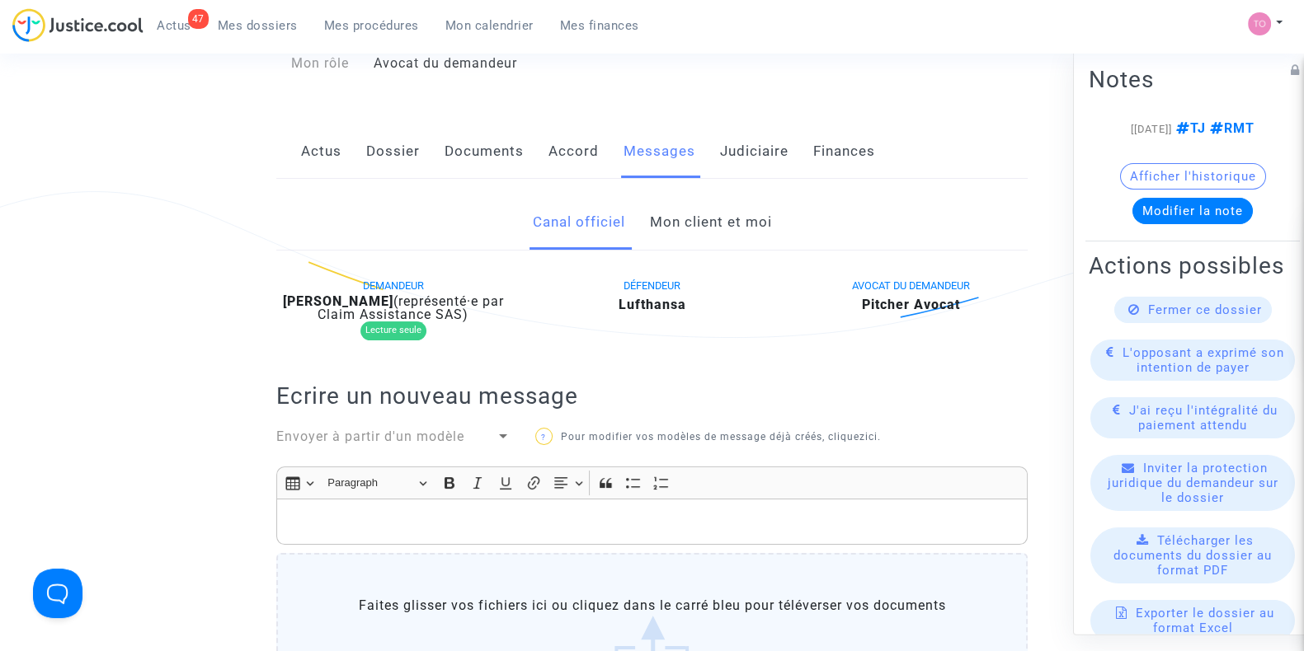
click at [692, 224] on link "Mon client et moi" at bounding box center [710, 222] width 122 height 54
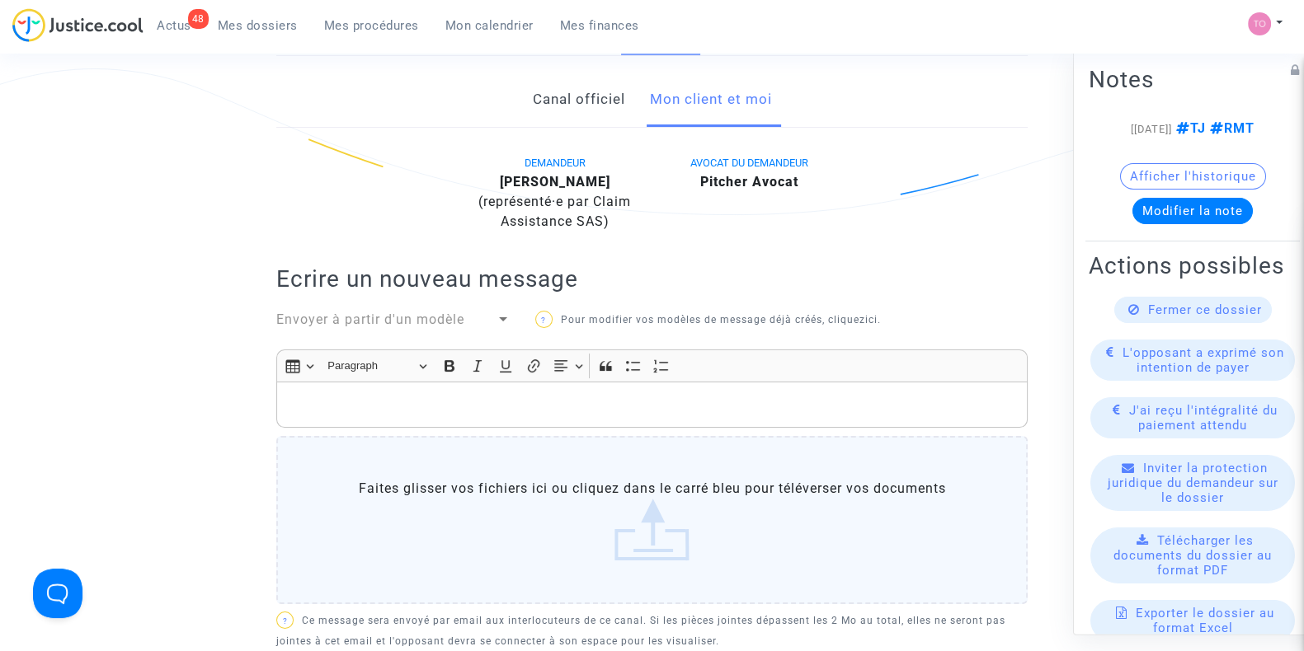
scroll to position [296, 0]
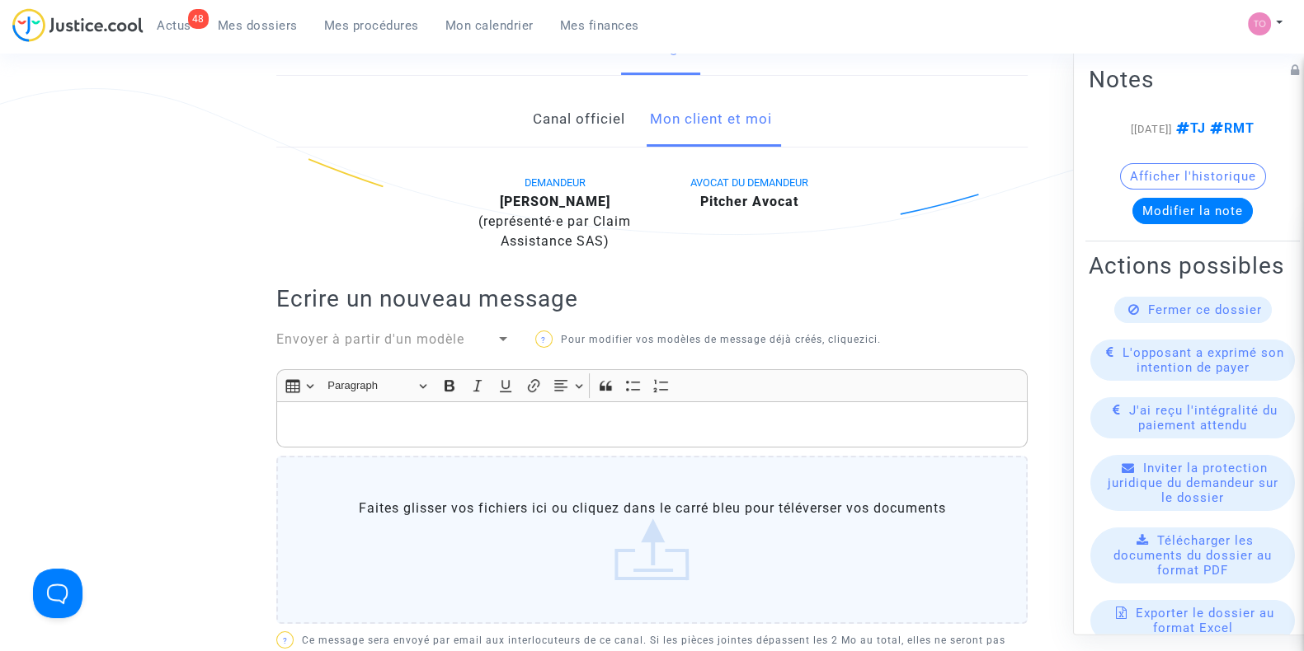
click at [243, 26] on span "Mes dossiers" at bounding box center [258, 25] width 80 height 15
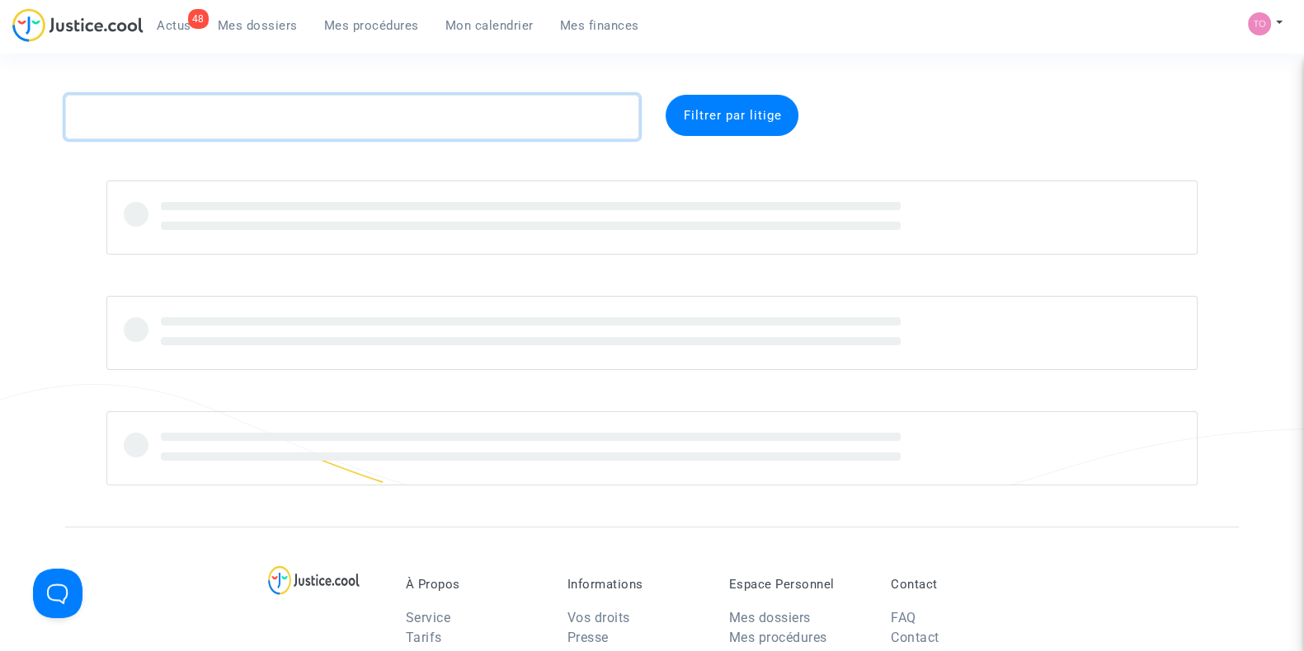
click at [173, 119] on textarea at bounding box center [352, 117] width 574 height 45
paste textarea "WITKOWSKA"
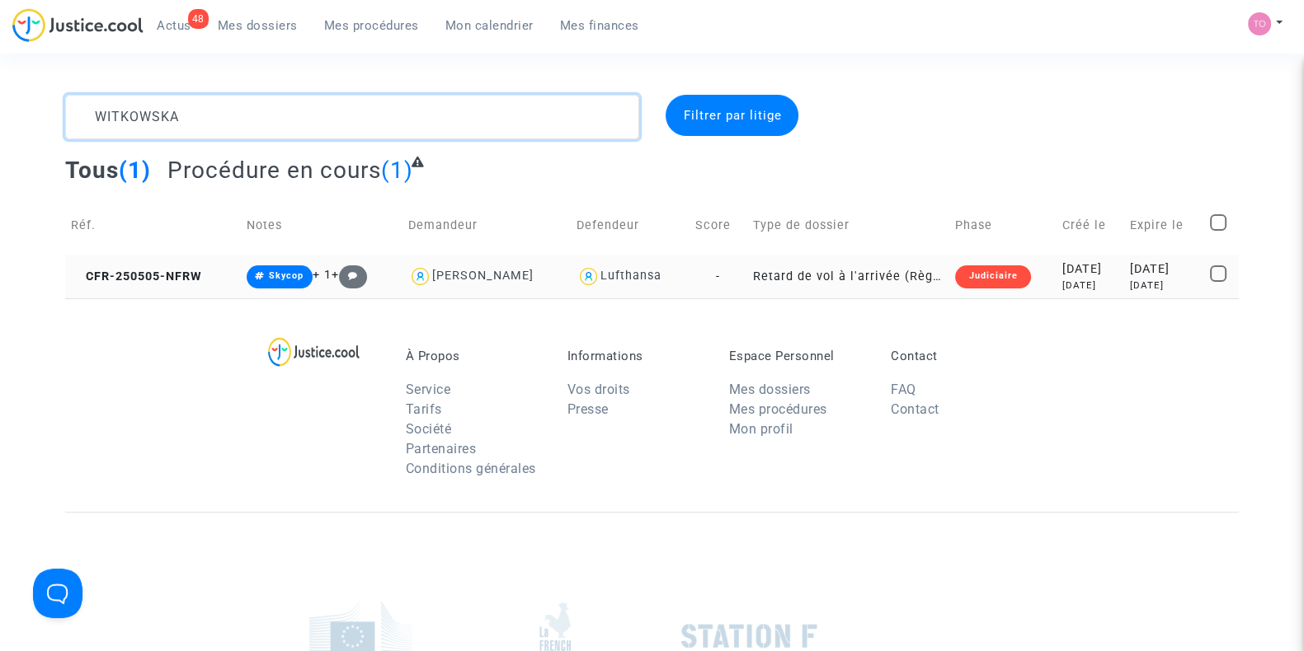
type textarea "WITKOWSKA"
click at [1070, 274] on div "2025-05-05" at bounding box center [1090, 270] width 56 height 18
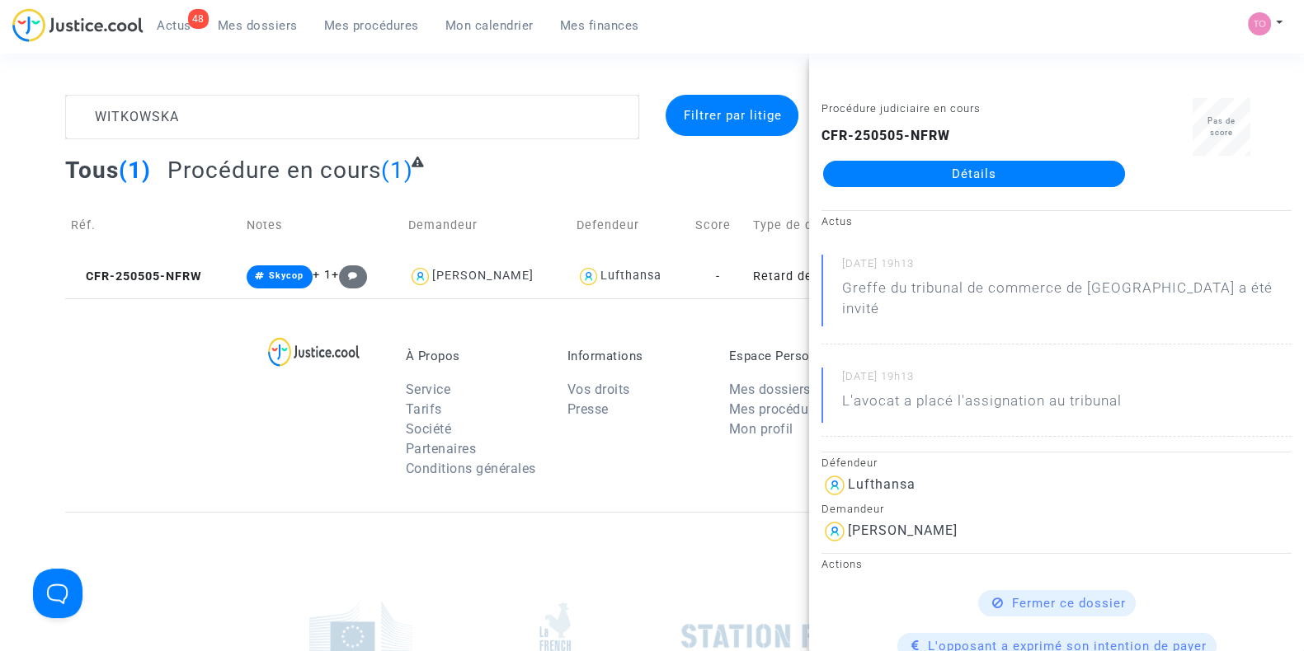
click at [928, 175] on link "Détails" at bounding box center [974, 174] width 302 height 26
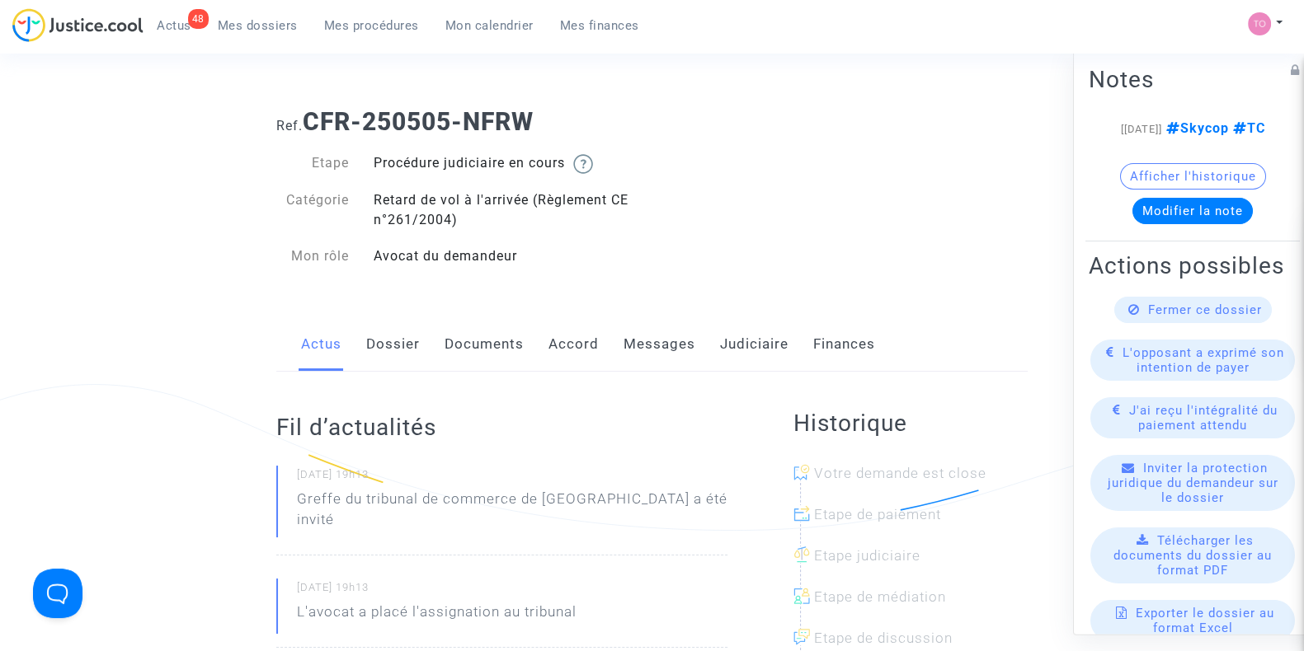
click at [568, 339] on link "Accord" at bounding box center [573, 344] width 50 height 54
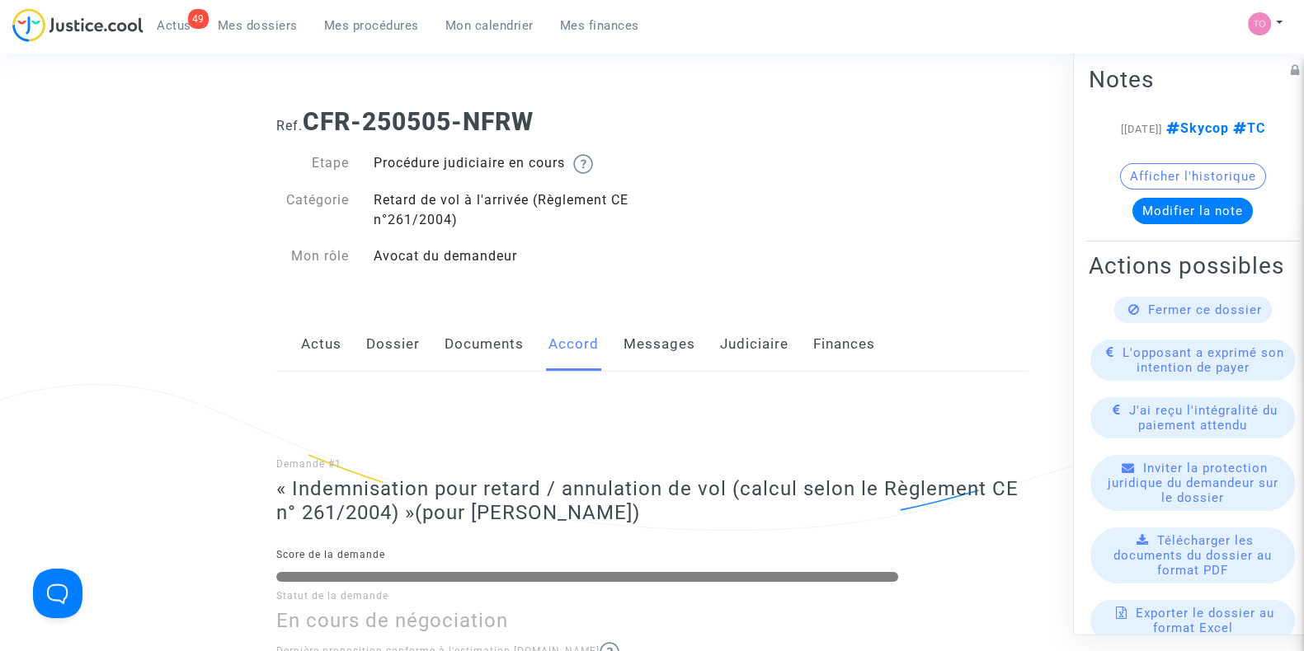
click at [738, 339] on link "Judiciaire" at bounding box center [754, 344] width 68 height 54
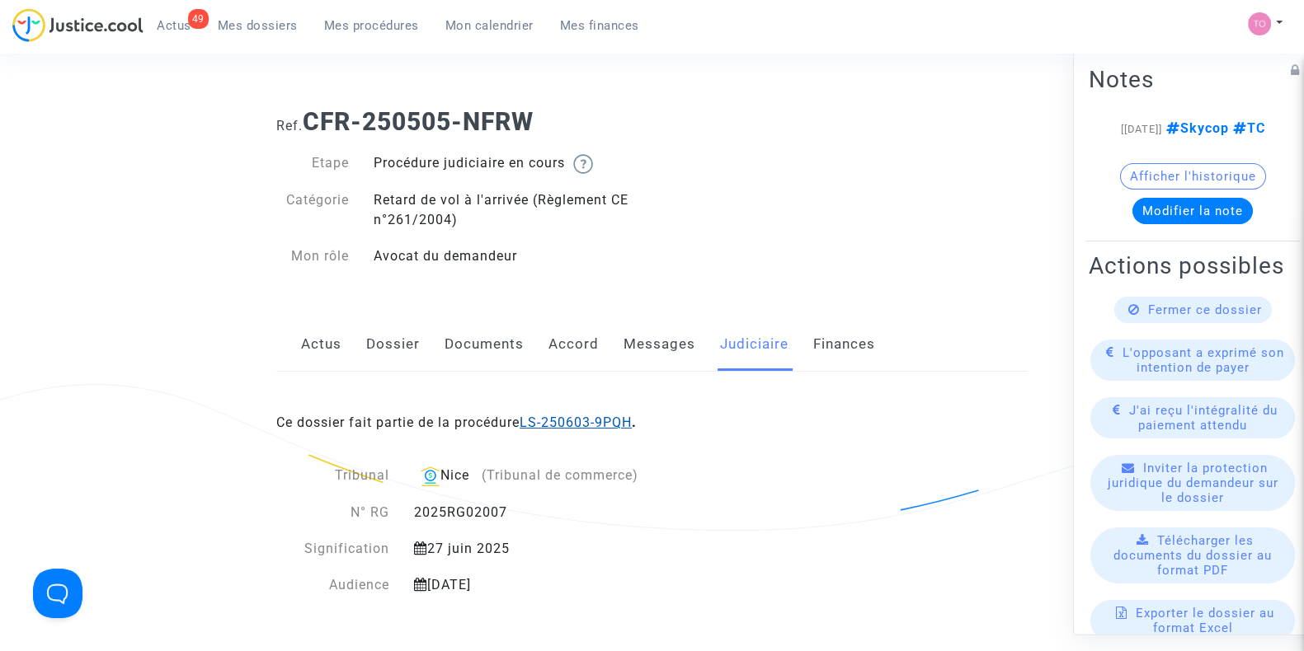
click at [600, 423] on link "LS-250603-9PQH" at bounding box center [576, 423] width 112 height 16
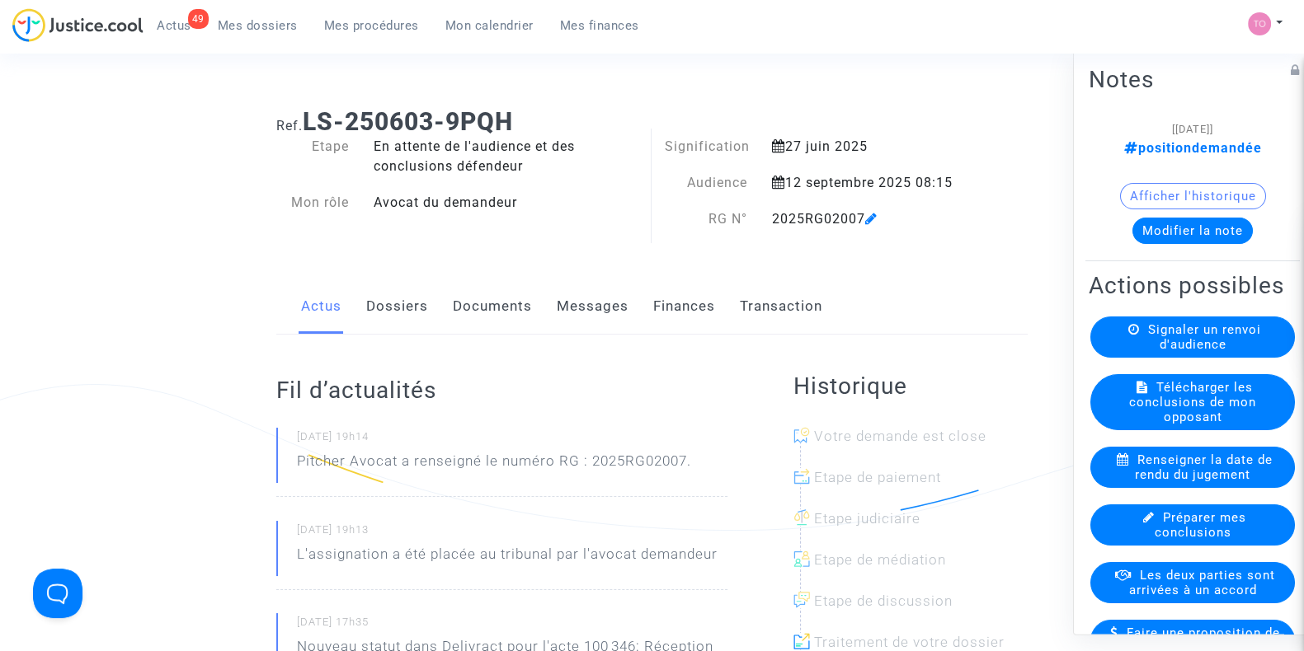
click at [726, 299] on div "Actus Dossiers Documents Messages Finances Transaction" at bounding box center [651, 307] width 751 height 55
click at [700, 307] on link "Finances" at bounding box center [684, 307] width 62 height 54
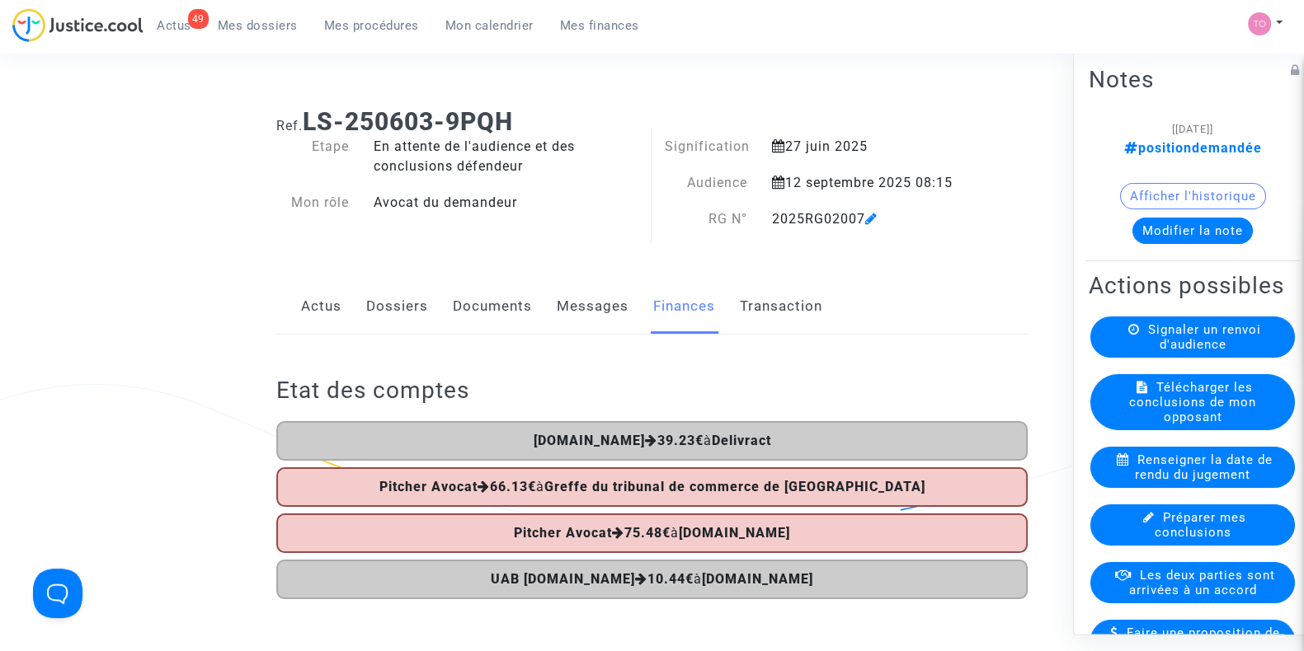
click at [604, 312] on link "Messages" at bounding box center [593, 307] width 72 height 54
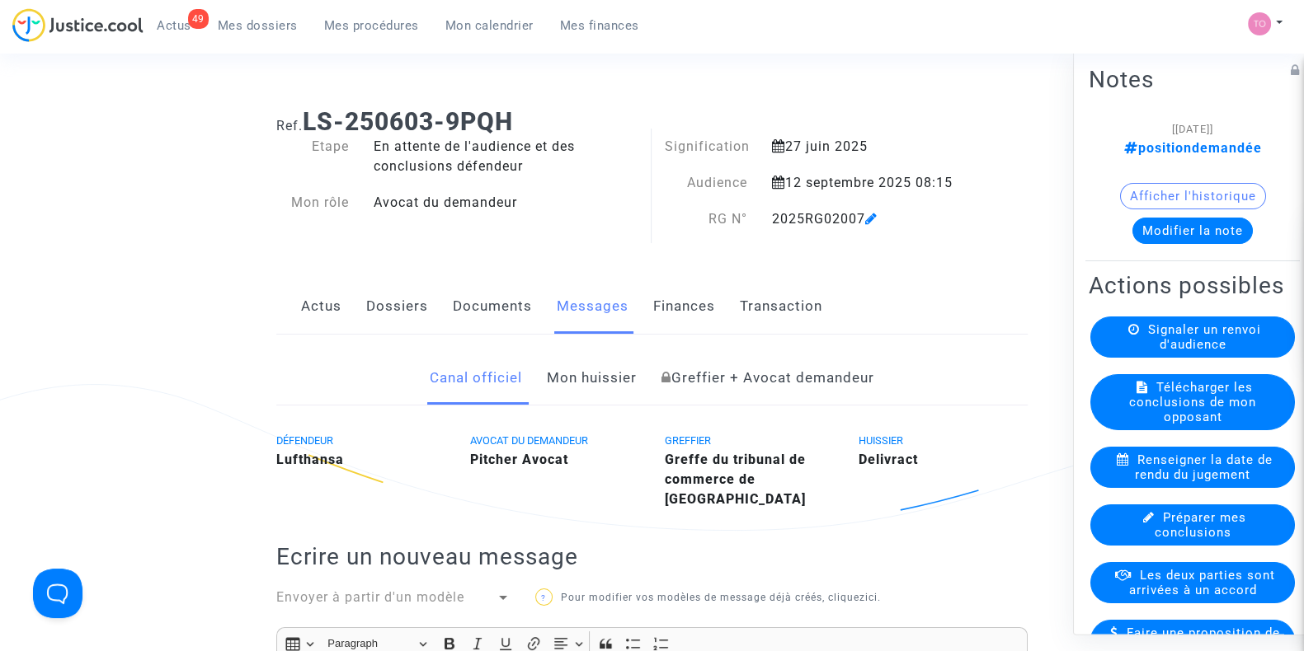
click at [1165, 235] on button "Modifier la note" at bounding box center [1192, 231] width 120 height 26
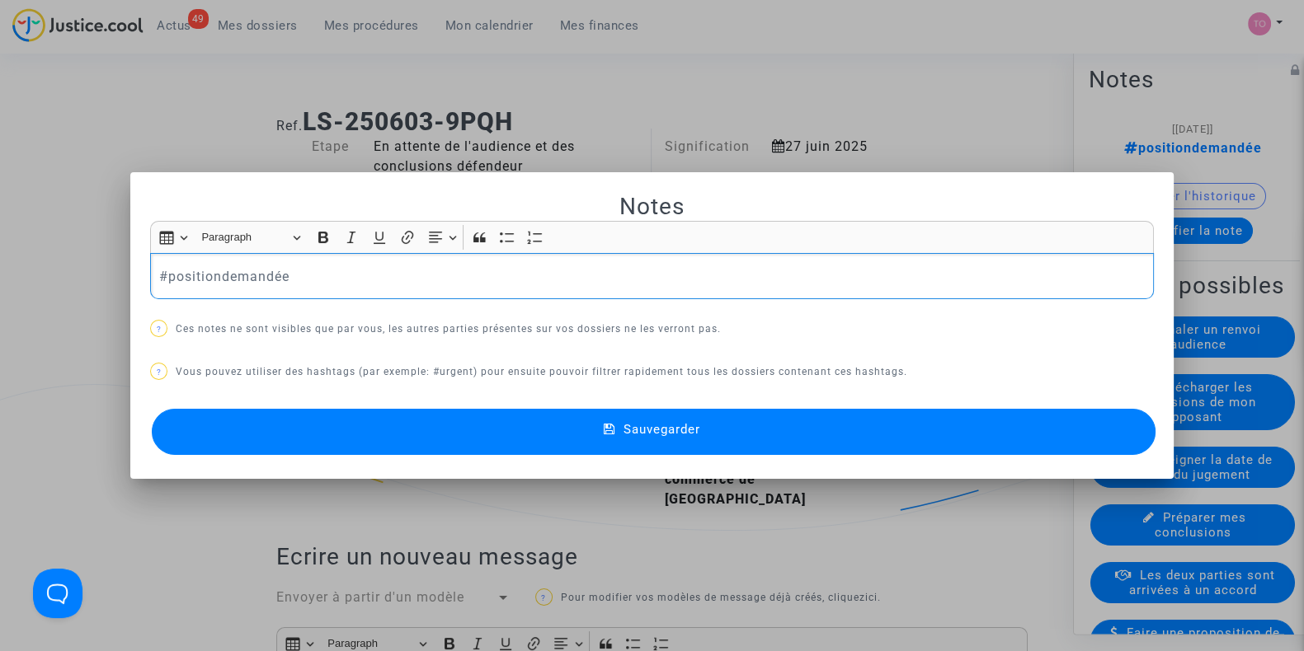
click at [878, 101] on div at bounding box center [652, 325] width 1304 height 651
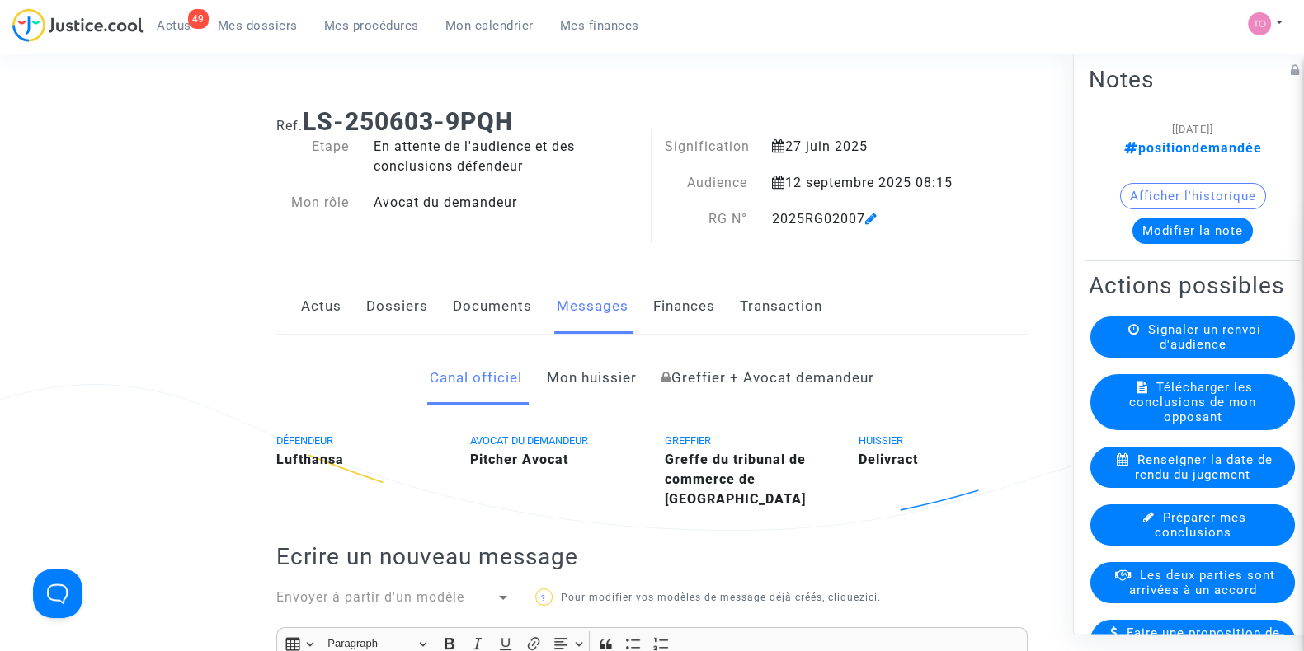
click at [1189, 237] on button "Modifier la note" at bounding box center [1192, 231] width 120 height 26
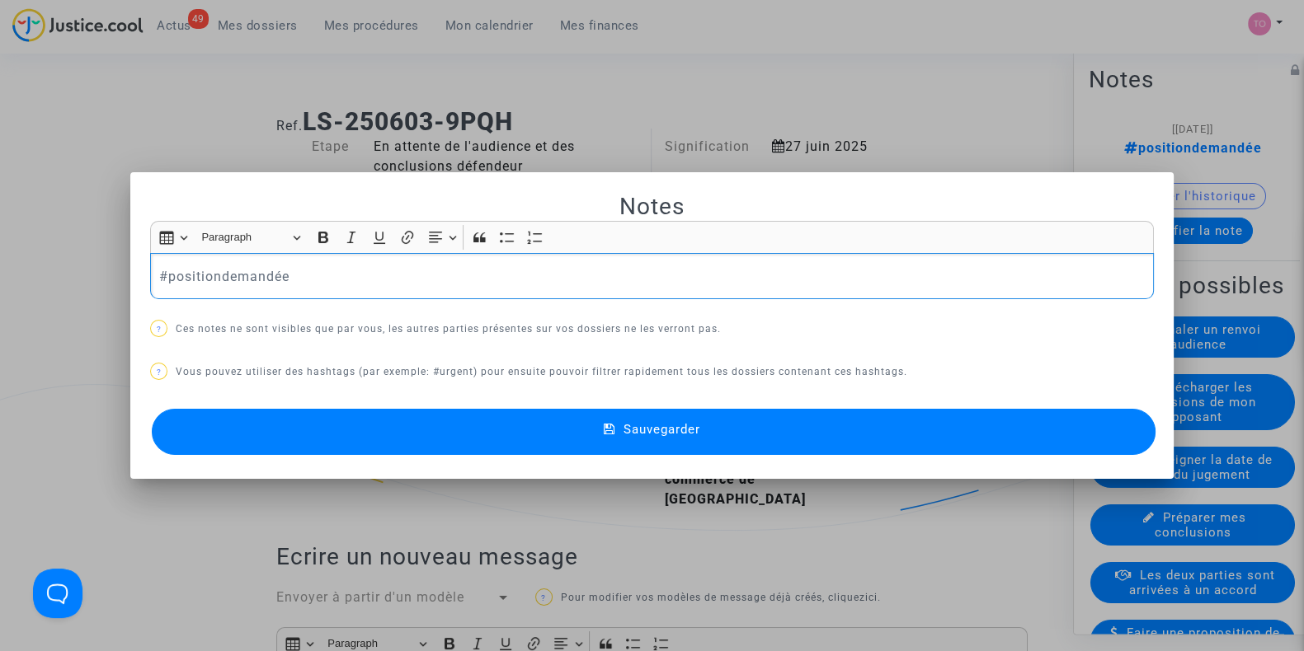
drag, startPoint x: 290, startPoint y: 270, endPoint x: 0, endPoint y: 271, distance: 290.3
click at [0, 271] on div "Notes Rich Text Editor Insert table Insert table Heading Paragraph Paragraph He…" at bounding box center [652, 325] width 1304 height 651
drag, startPoint x: 204, startPoint y: 278, endPoint x: 220, endPoint y: 277, distance: 16.5
click at [206, 278] on p "#renvoi pour transiger" at bounding box center [652, 276] width 986 height 21
click at [202, 274] on p "#renvoi pour transiger" at bounding box center [652, 276] width 986 height 21
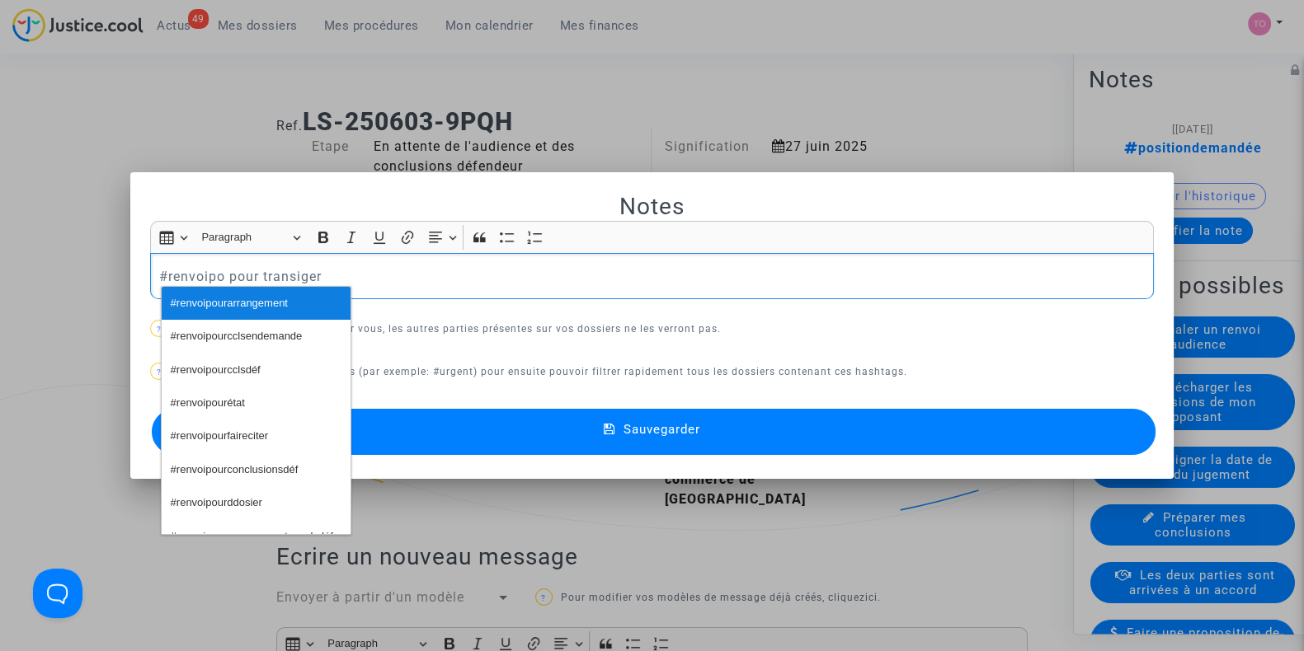
click at [309, 301] on button "#renvoipourarrangement" at bounding box center [256, 303] width 189 height 33
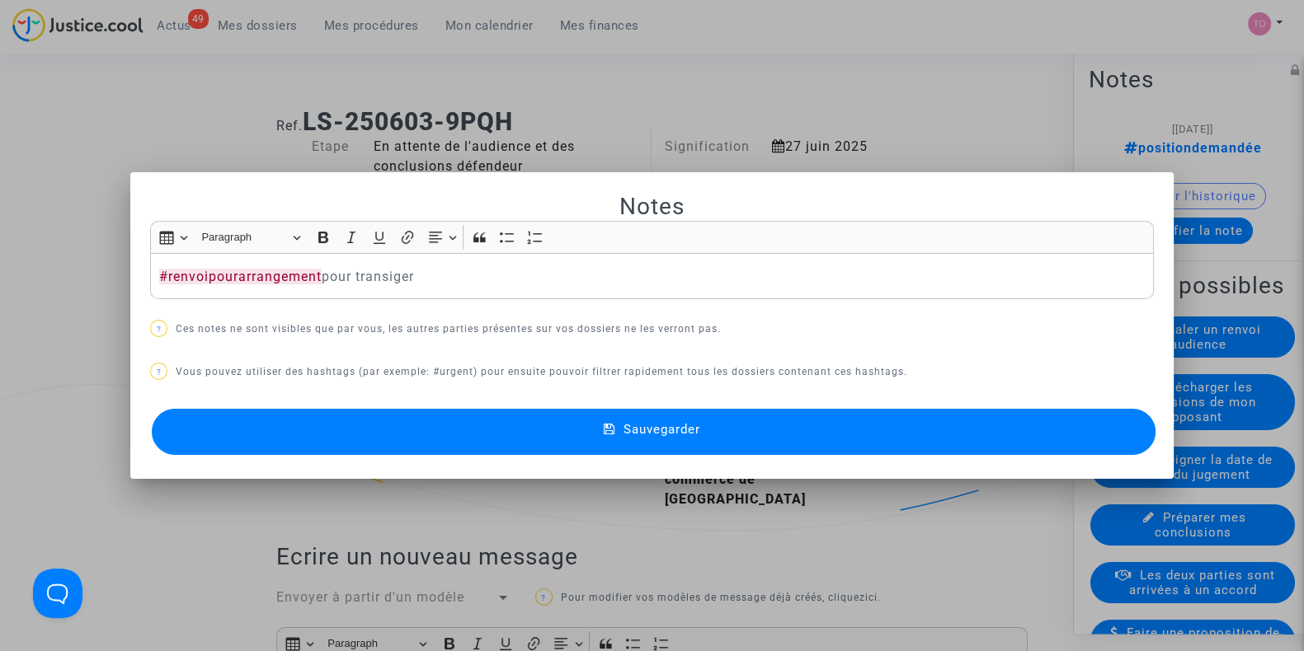
click at [598, 459] on mat-dialog-container "Notes Rich Text Editor Insert table Insert table Heading Paragraph Paragraph He…" at bounding box center [651, 326] width 1043 height 308
click at [604, 440] on mat-icon at bounding box center [614, 432] width 20 height 20
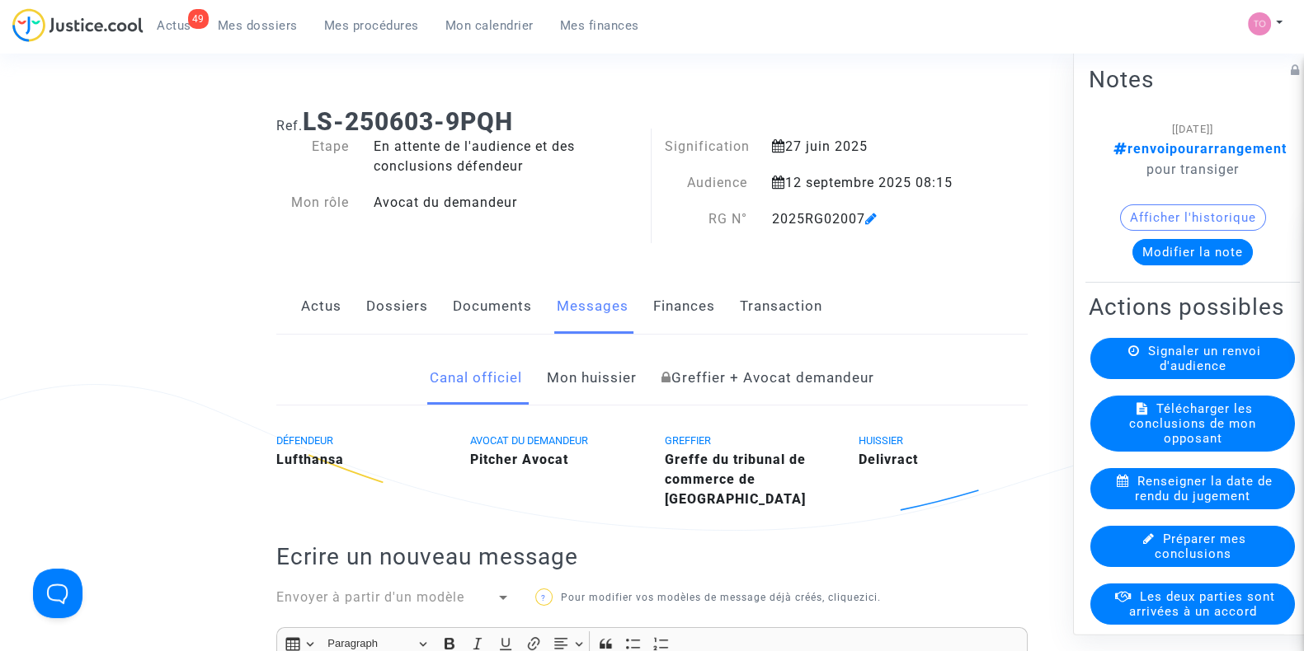
click at [247, 18] on span "Mes dossiers" at bounding box center [258, 25] width 80 height 15
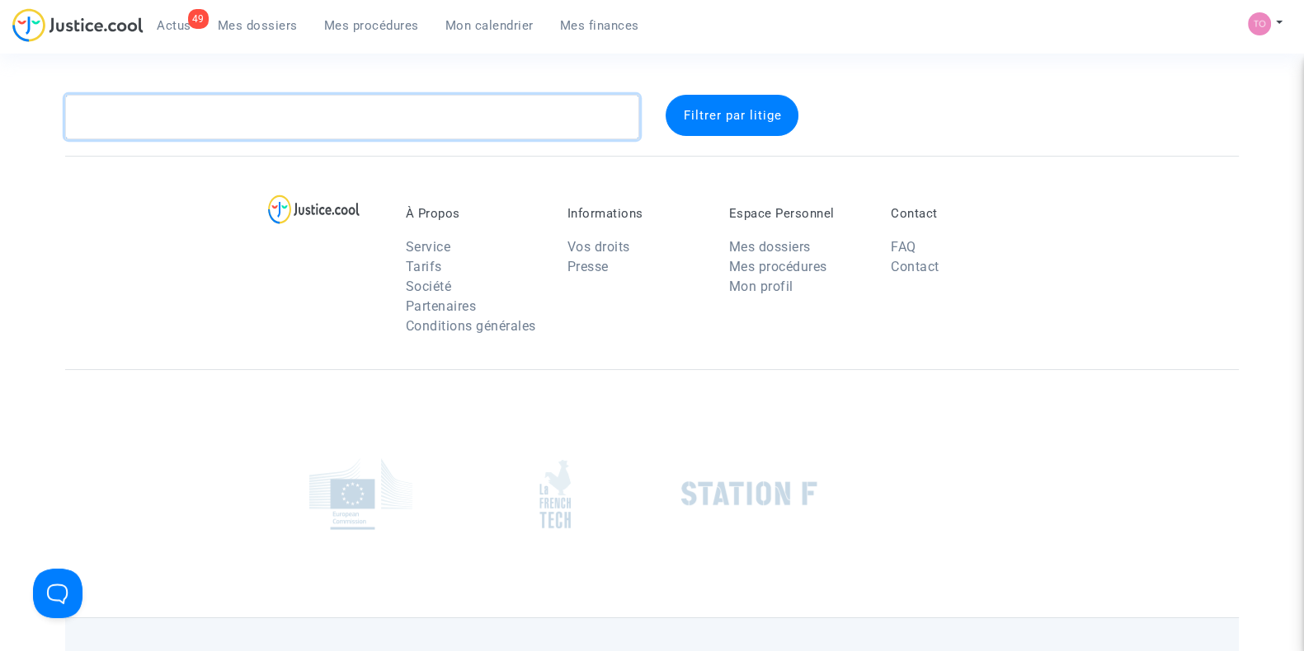
click at [202, 120] on textarea at bounding box center [352, 117] width 574 height 45
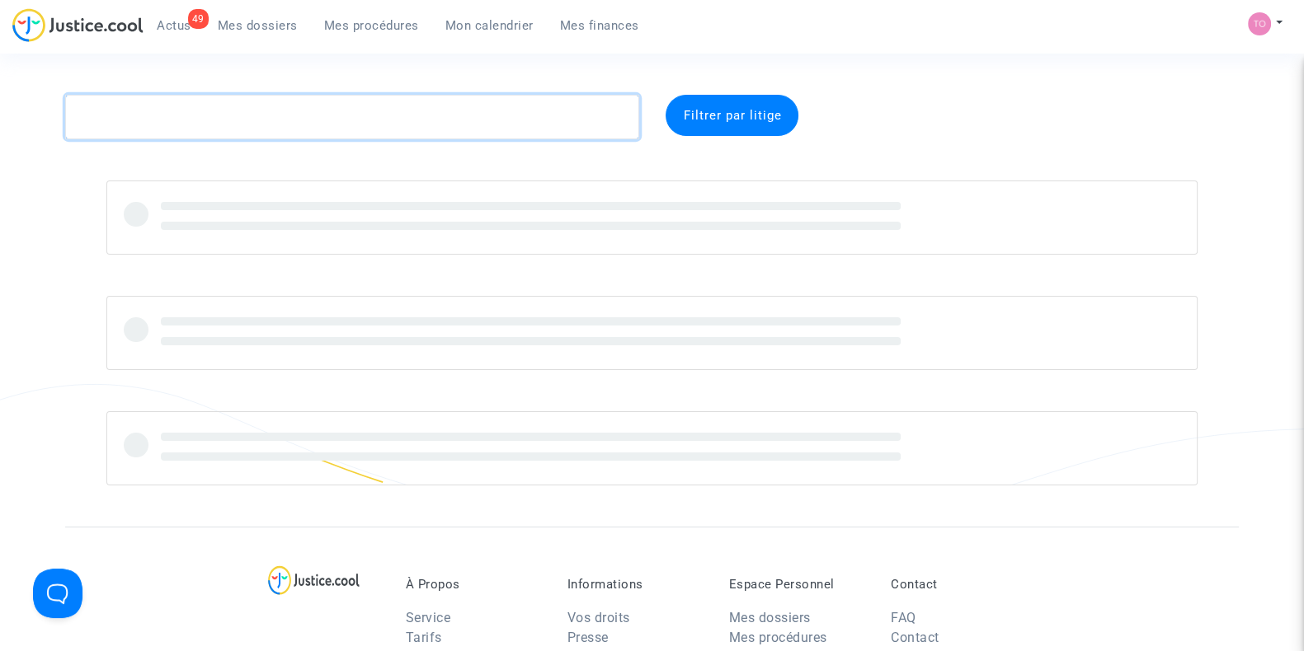
paste textarea "MANUCHARYAN"
type textarea "MANUCHARYAN"
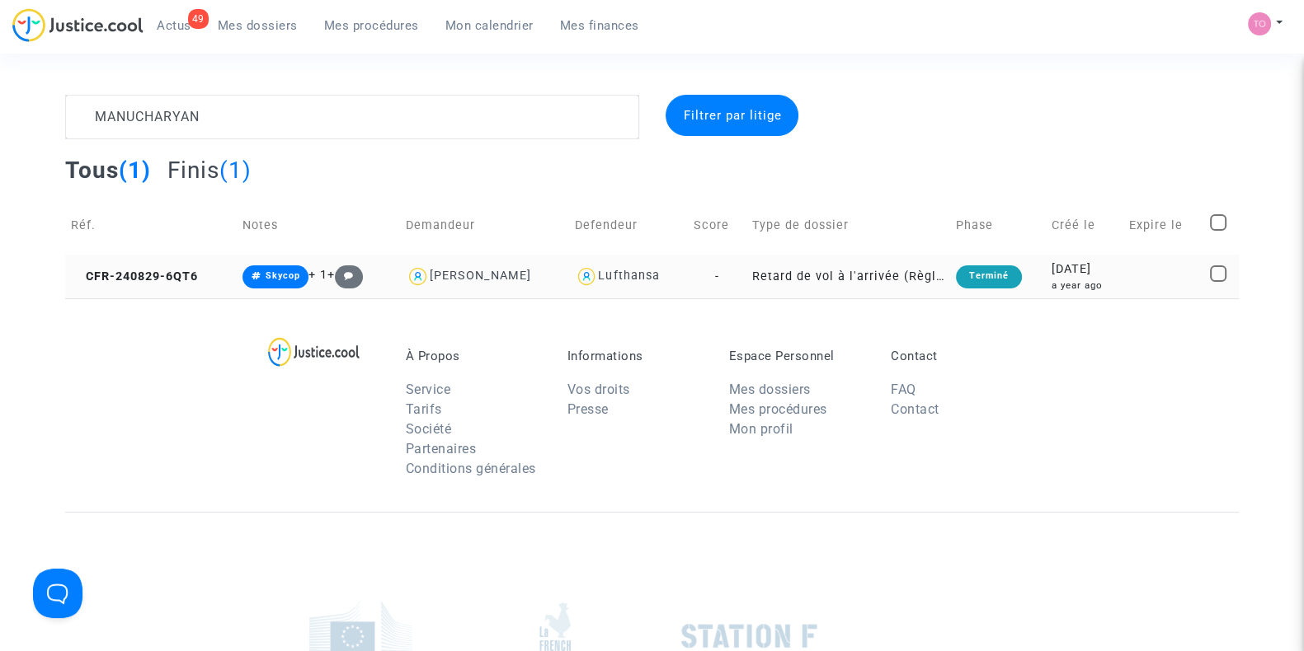
click at [1083, 273] on div "2024-08-29" at bounding box center [1084, 270] width 66 height 18
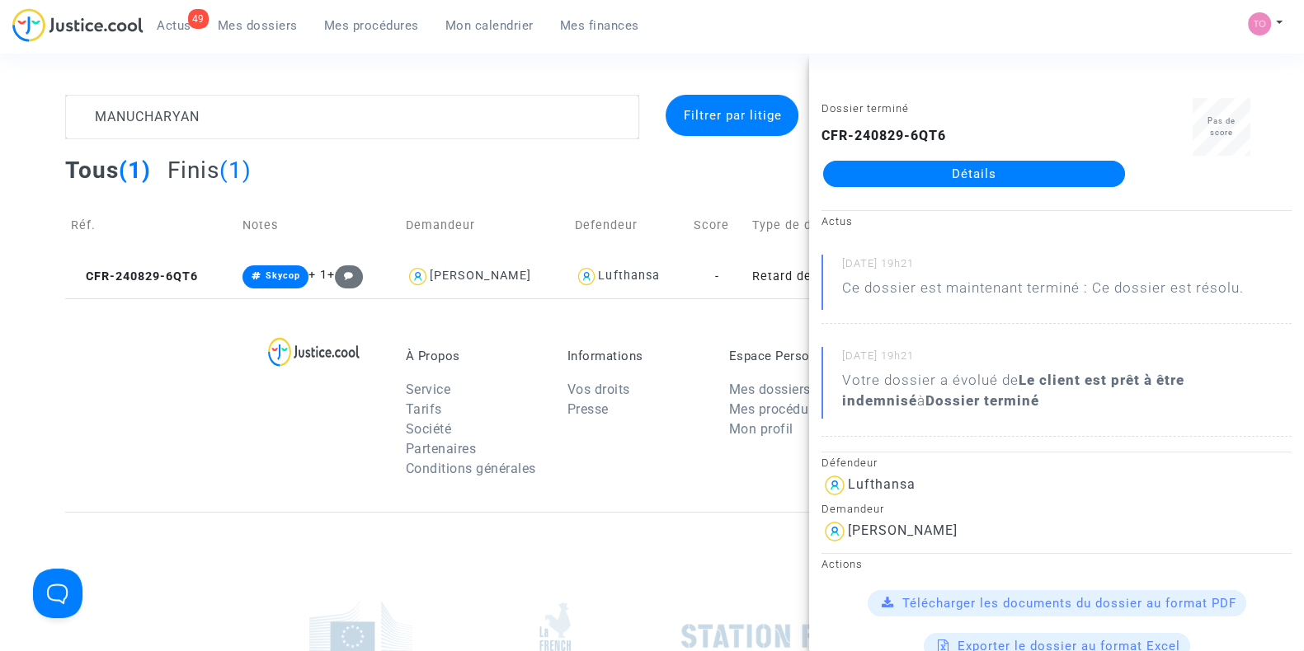
click at [949, 175] on link "Détails" at bounding box center [974, 174] width 302 height 26
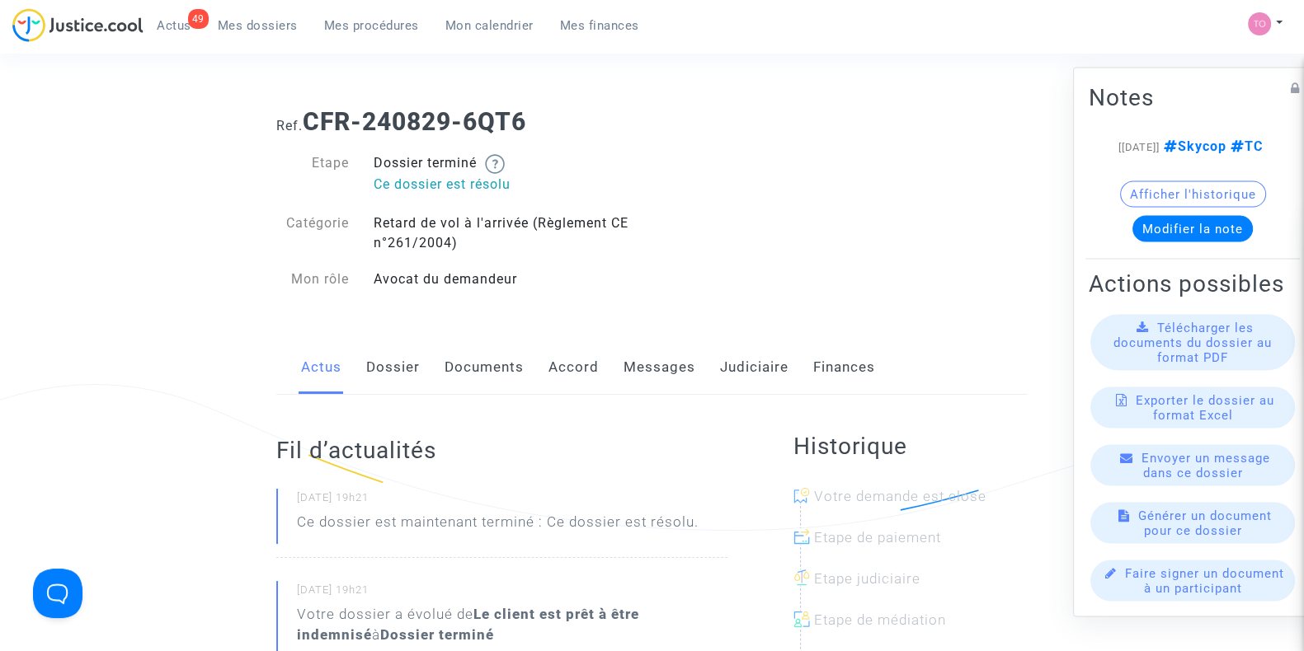
drag, startPoint x: 734, startPoint y: 369, endPoint x: 662, endPoint y: 372, distance: 71.8
click at [734, 369] on link "Judiciaire" at bounding box center [754, 368] width 68 height 54
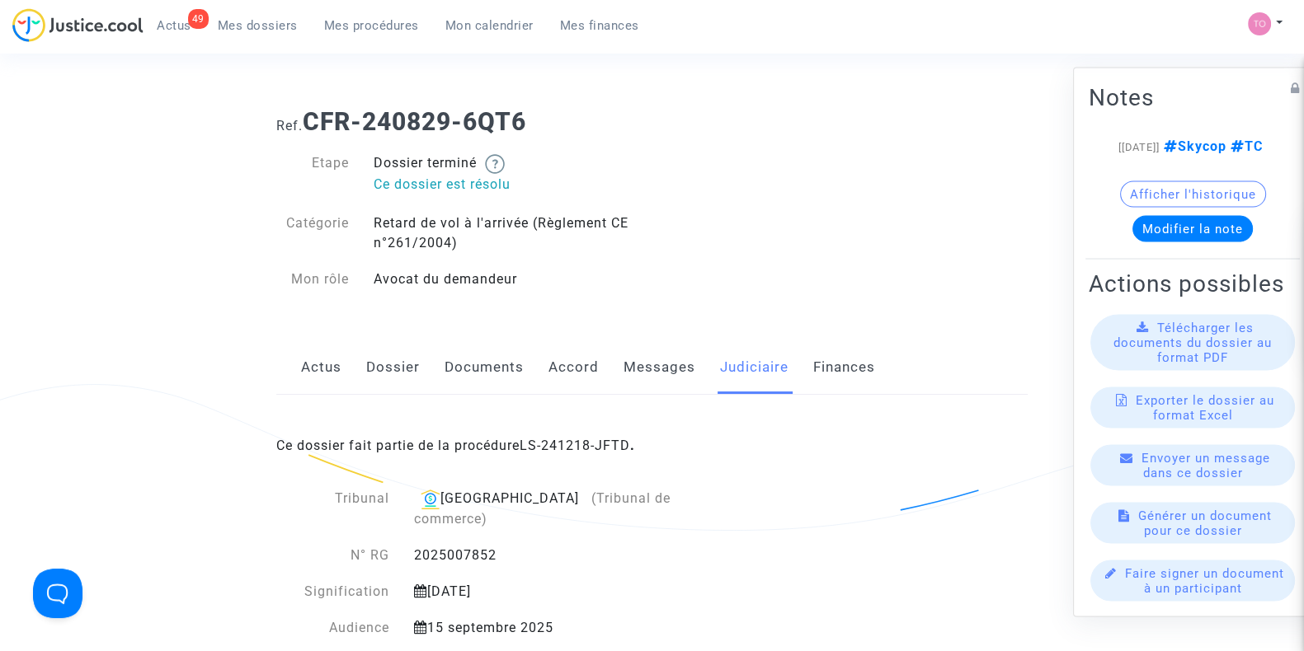
click at [582, 454] on div "Ce dossier fait partie de la procédure LS-241218-JFTD ." at bounding box center [651, 434] width 751 height 78
click at [580, 438] on link "LS-241218-JFTD" at bounding box center [575, 446] width 111 height 16
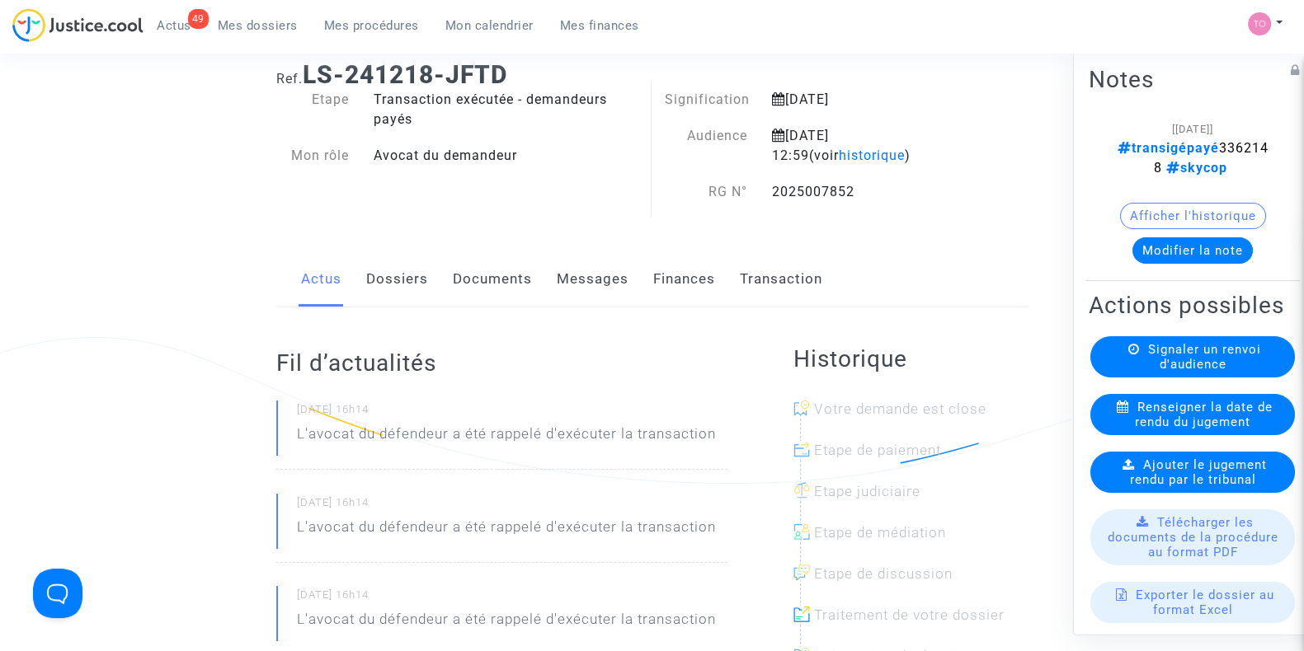
scroll to position [102, 0]
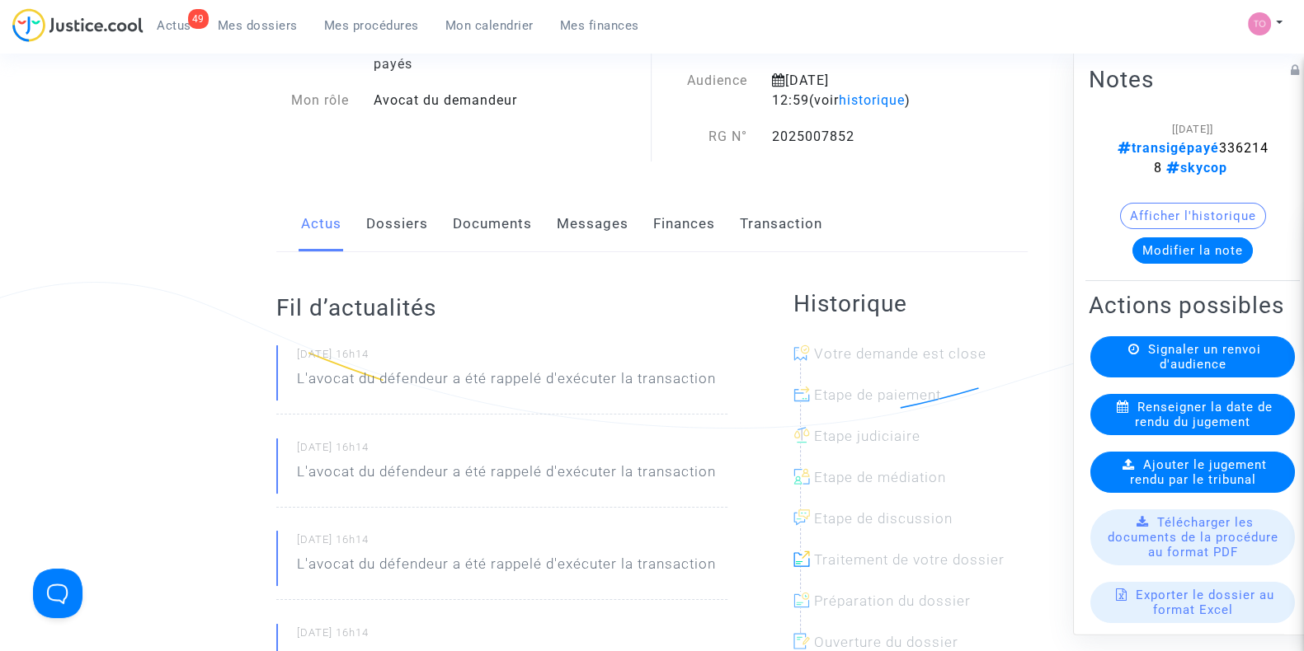
click at [552, 226] on div "Actus Dossiers Documents Messages Finances Transaction" at bounding box center [651, 224] width 751 height 55
click at [453, 217] on link "Documents" at bounding box center [492, 224] width 79 height 54
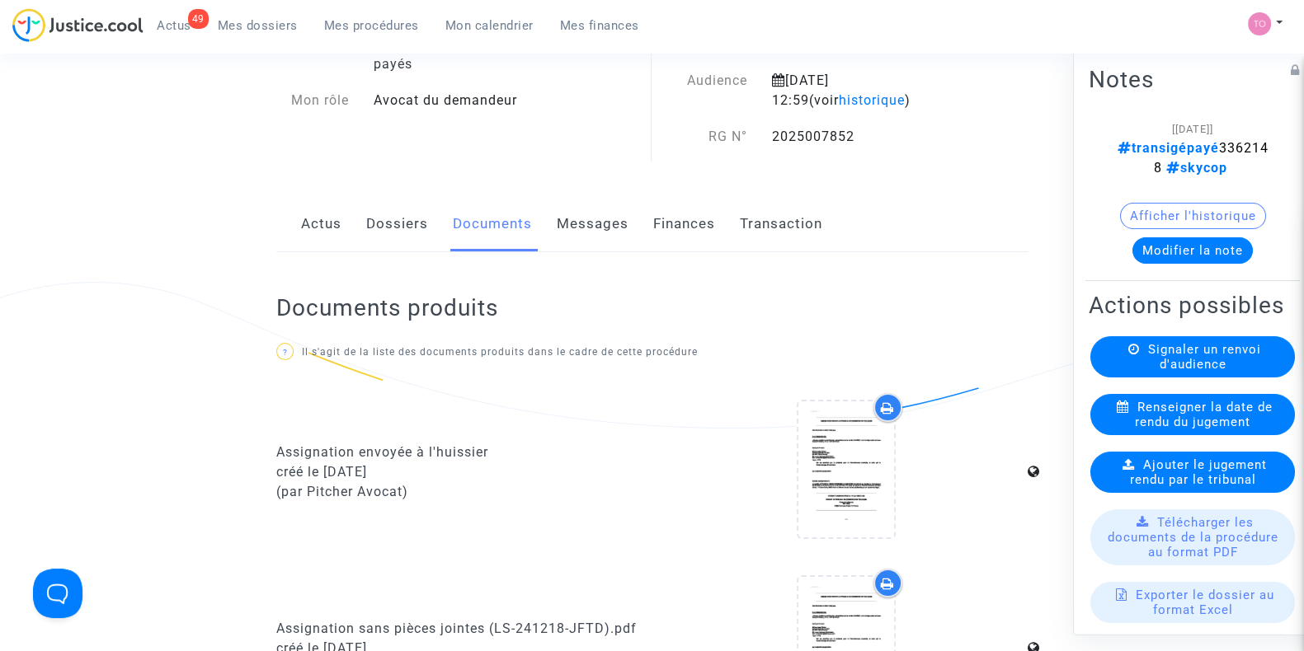
click at [576, 214] on link "Messages" at bounding box center [593, 224] width 72 height 54
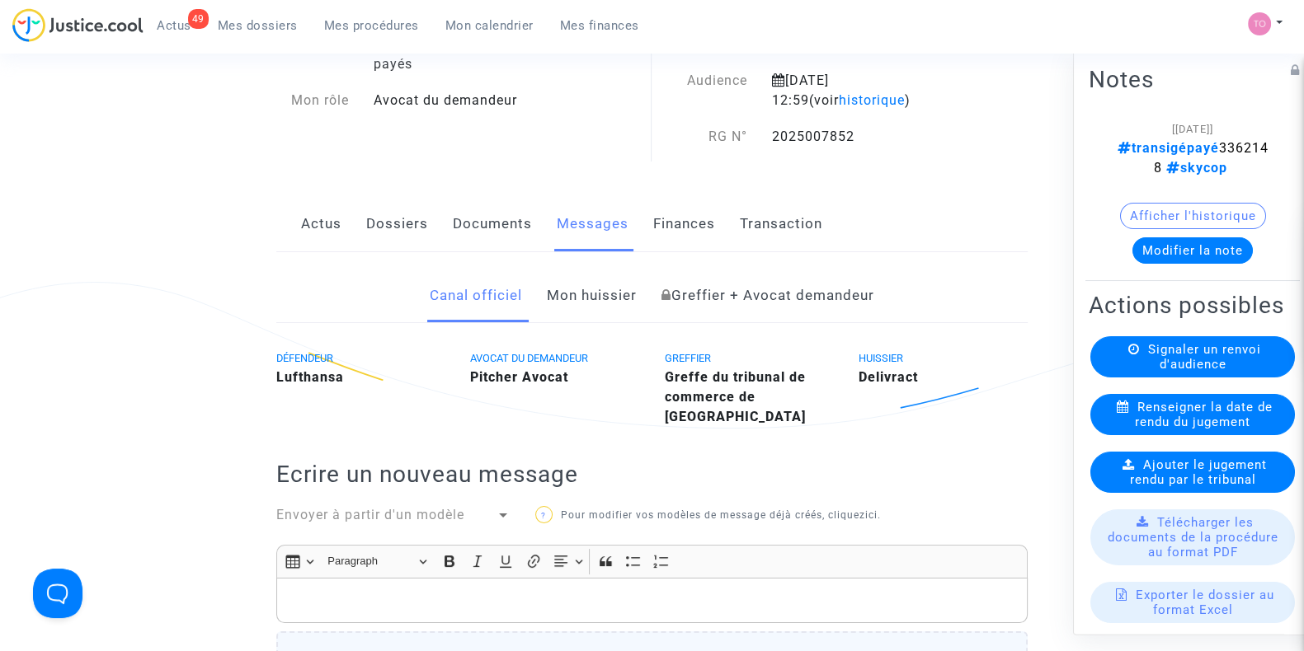
click at [298, 228] on div "Actus Dossiers Documents Messages Finances Transaction" at bounding box center [651, 224] width 751 height 55
click at [383, 228] on link "Dossiers" at bounding box center [397, 224] width 62 height 54
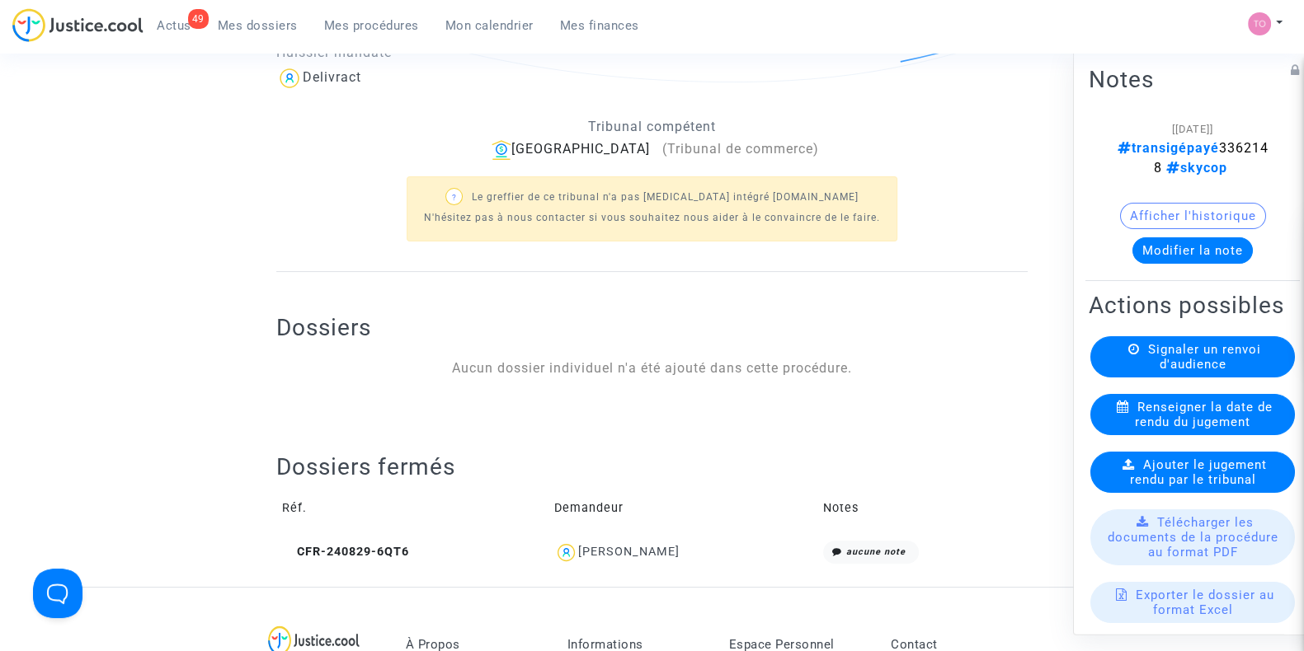
scroll to position [515, 0]
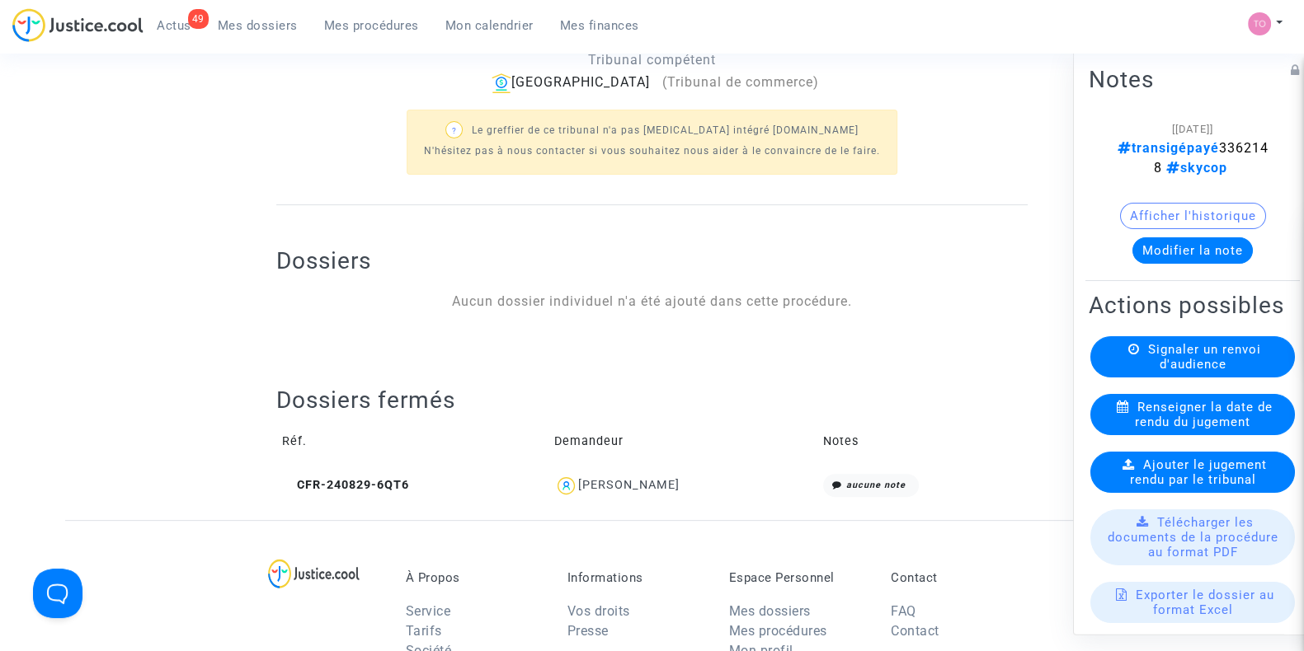
click at [602, 478] on div "Vardan Manucharyan" at bounding box center [628, 485] width 101 height 14
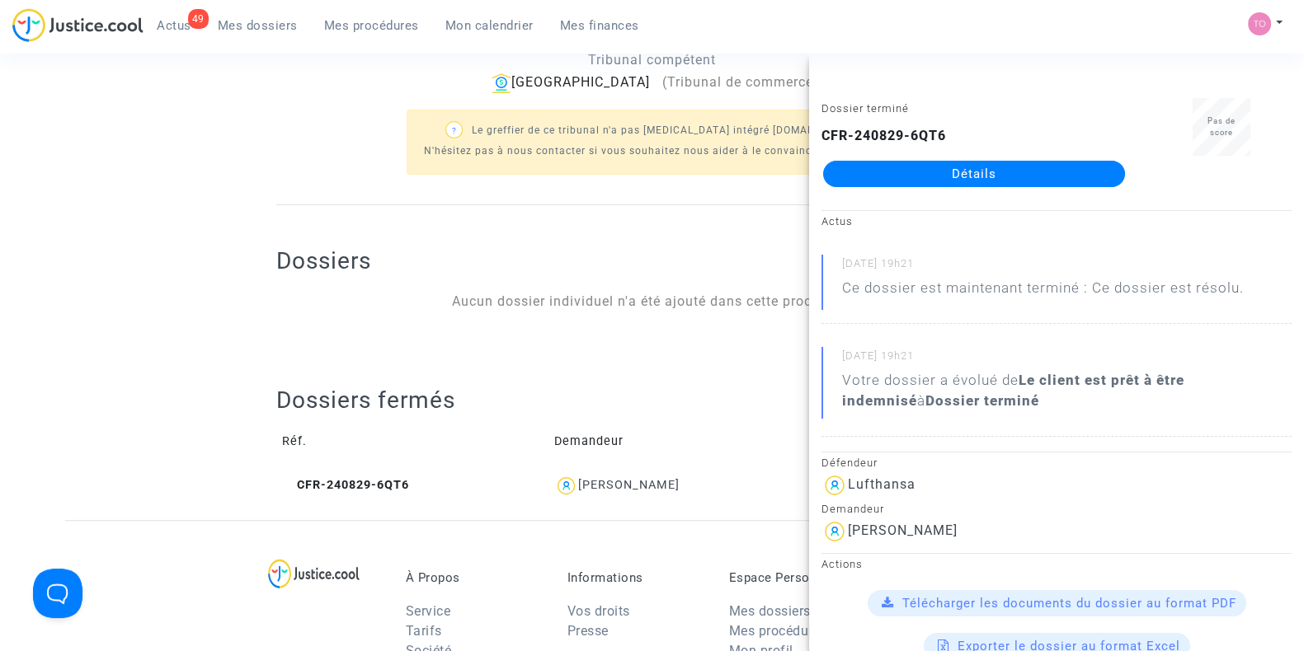
drag, startPoint x: 910, startPoint y: 167, endPoint x: 958, endPoint y: 176, distance: 49.7
click at [958, 176] on link "Détails" at bounding box center [974, 174] width 302 height 26
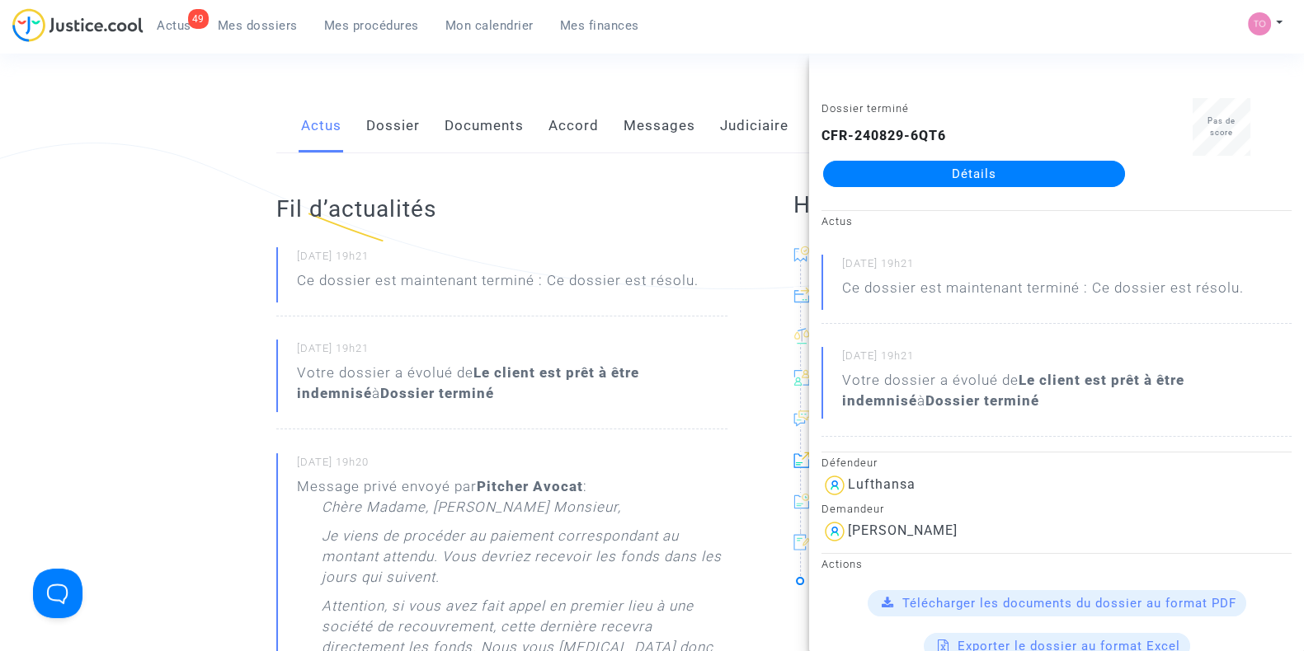
scroll to position [205, 0]
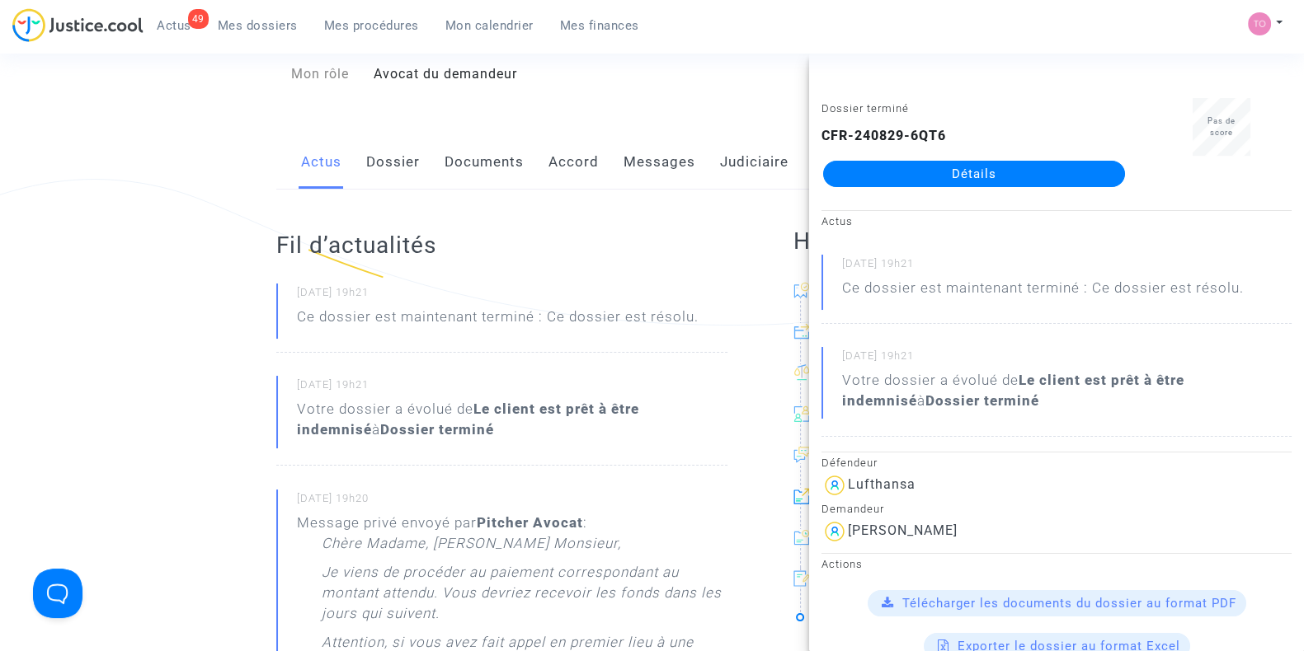
click at [487, 176] on link "Documents" at bounding box center [483, 162] width 79 height 54
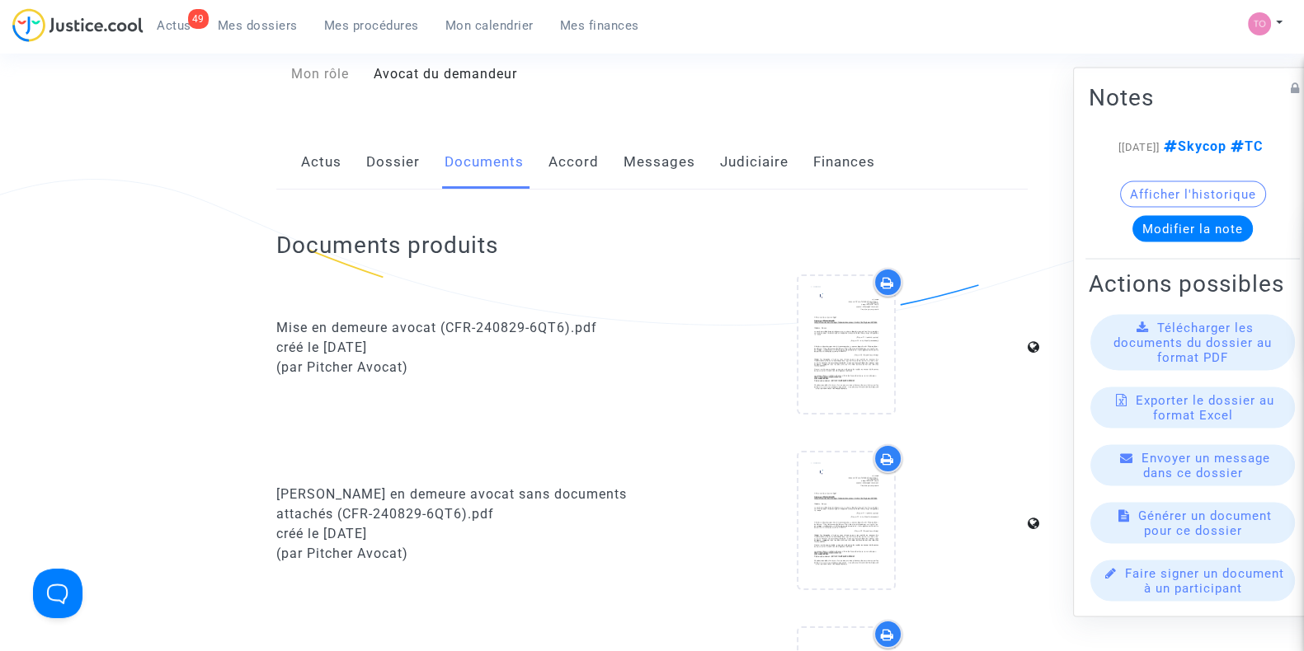
click at [567, 180] on link "Accord" at bounding box center [573, 162] width 50 height 54
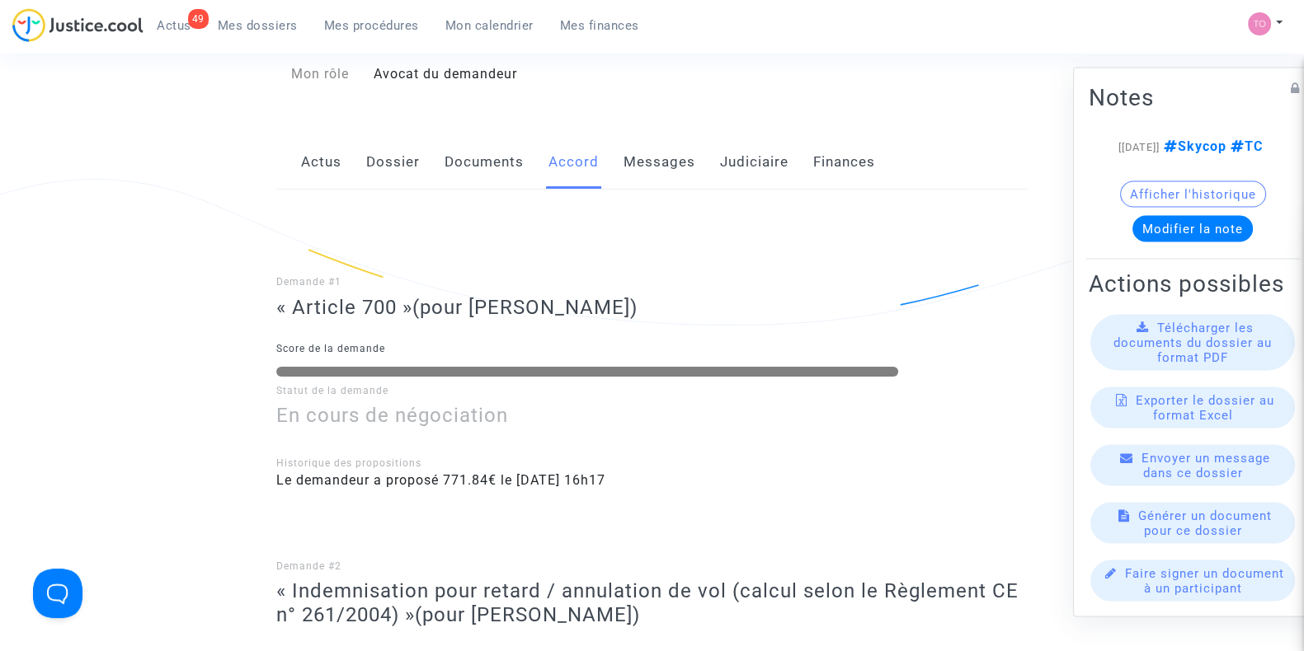
click at [644, 150] on link "Messages" at bounding box center [659, 162] width 72 height 54
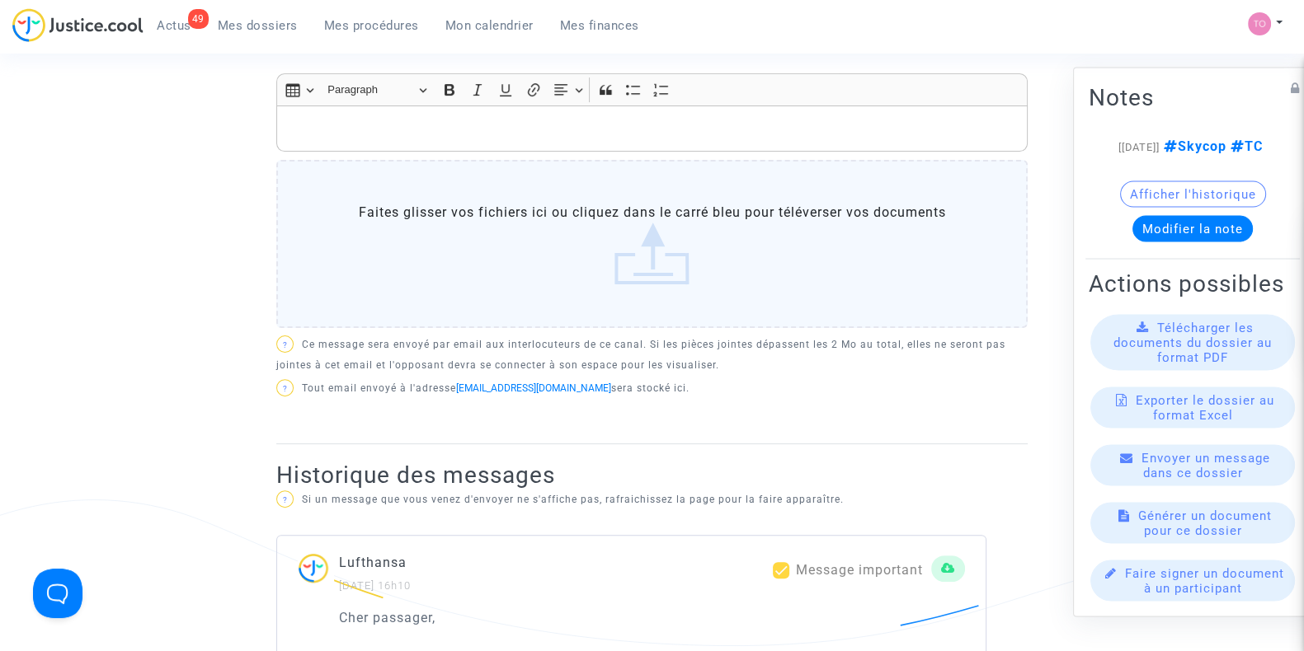
scroll to position [928, 0]
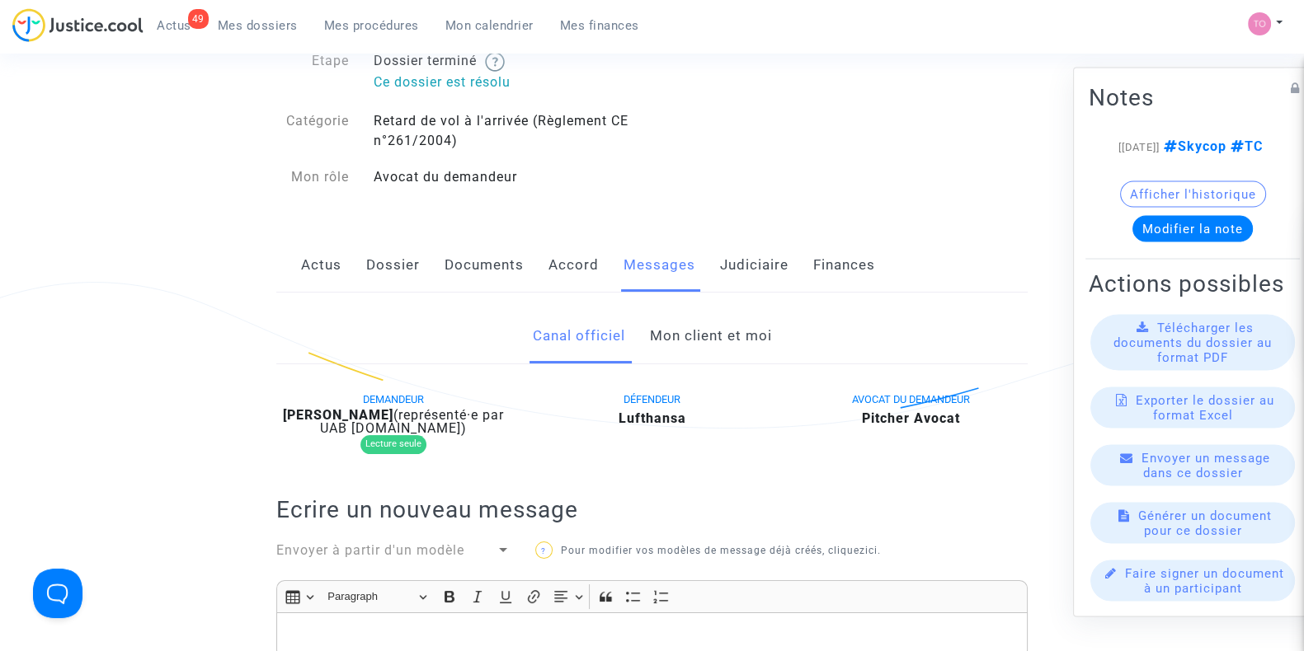
click at [680, 331] on link "Mon client et moi" at bounding box center [710, 336] width 122 height 54
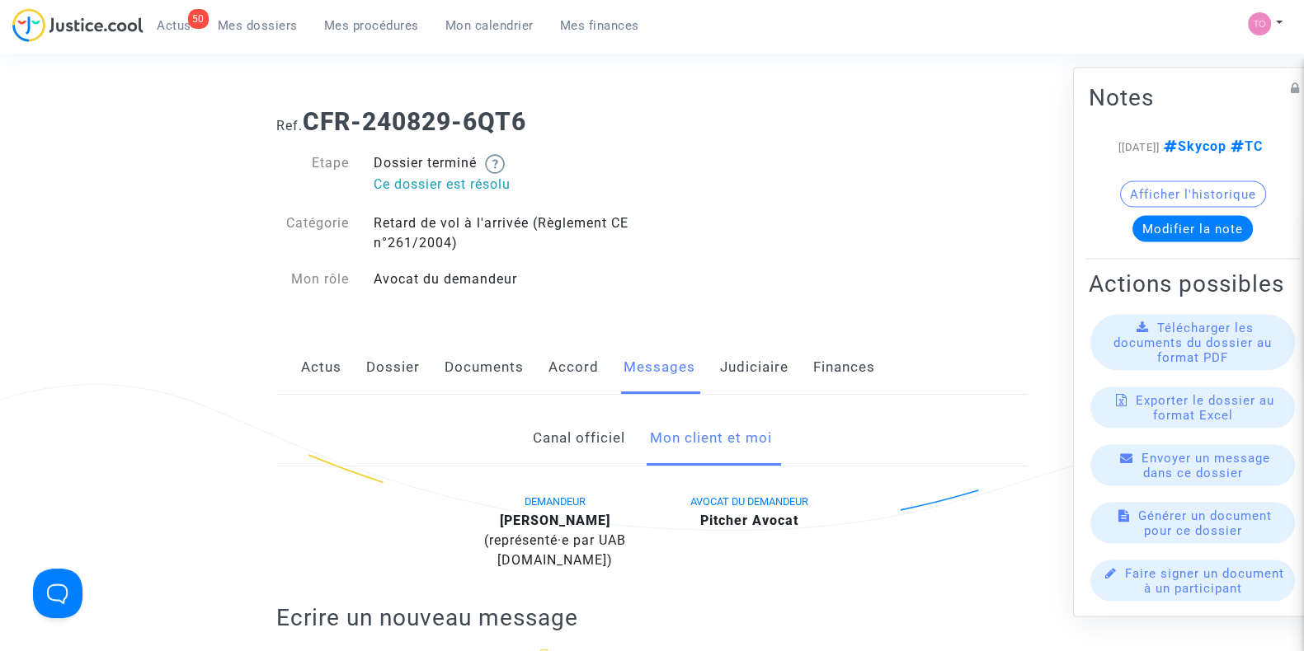
drag, startPoint x: 727, startPoint y: 367, endPoint x: 723, endPoint y: 380, distance: 13.6
click at [727, 367] on link "Judiciaire" at bounding box center [754, 368] width 68 height 54
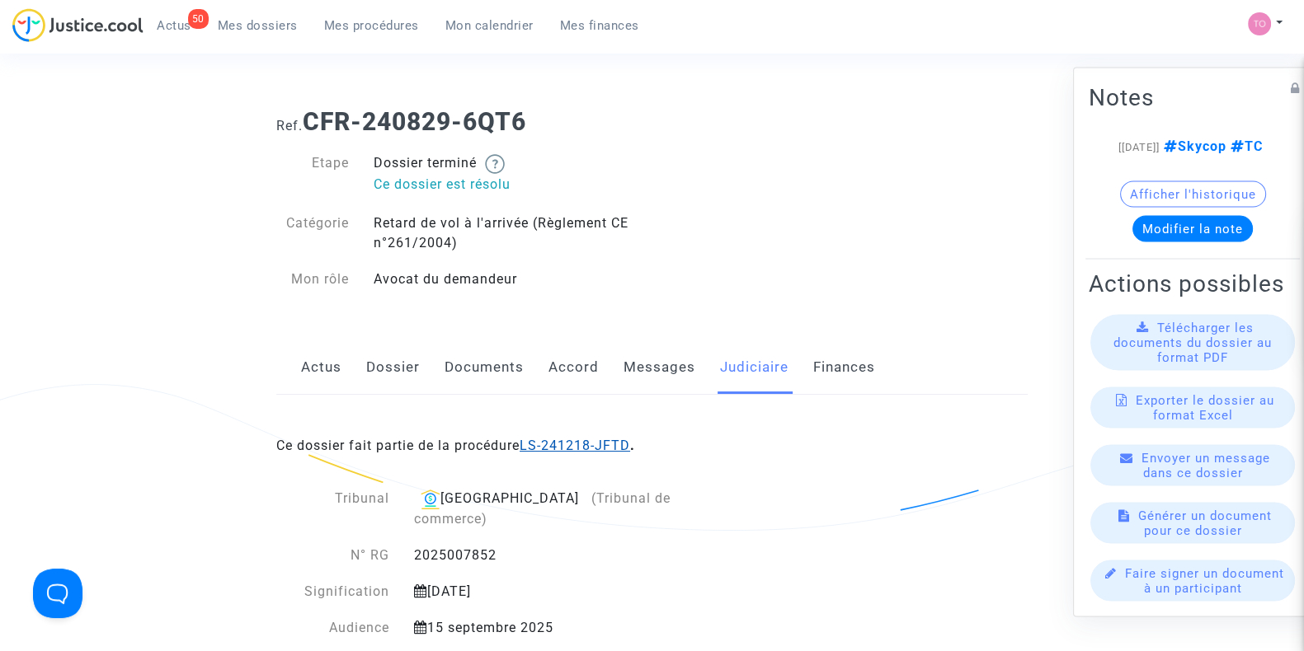
click at [587, 447] on link "LS-241218-JFTD" at bounding box center [575, 446] width 111 height 16
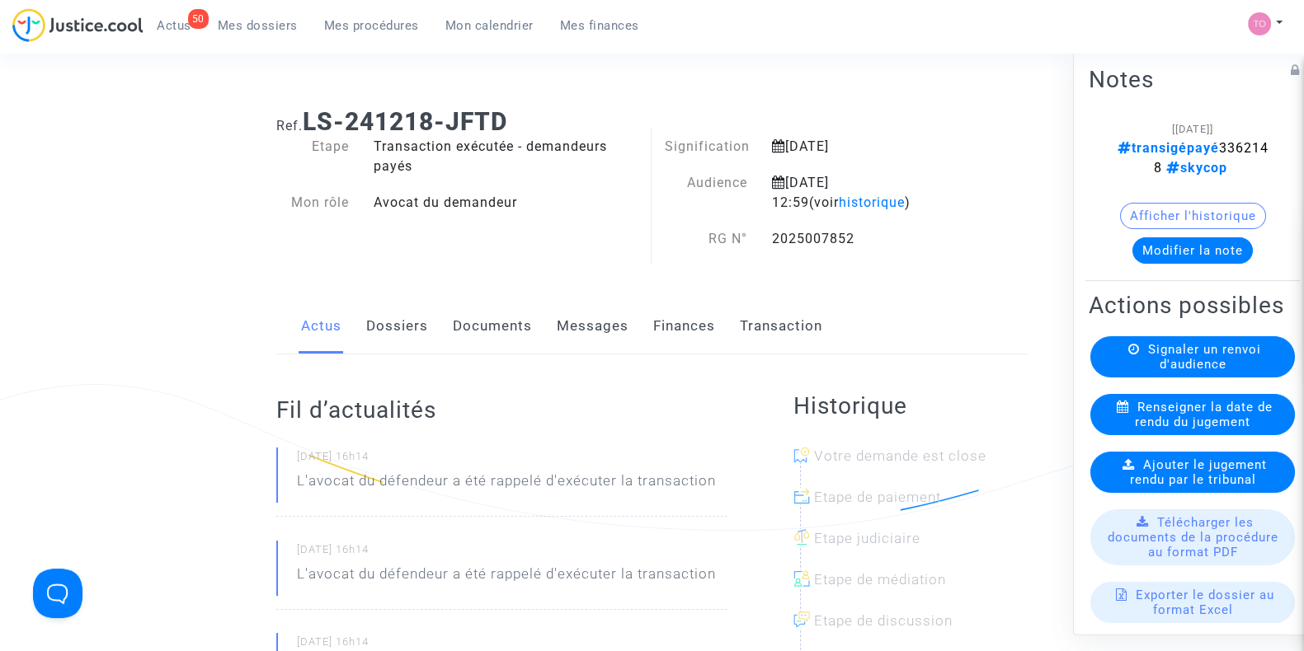
click at [1171, 258] on button "Modifier la note" at bounding box center [1192, 250] width 120 height 26
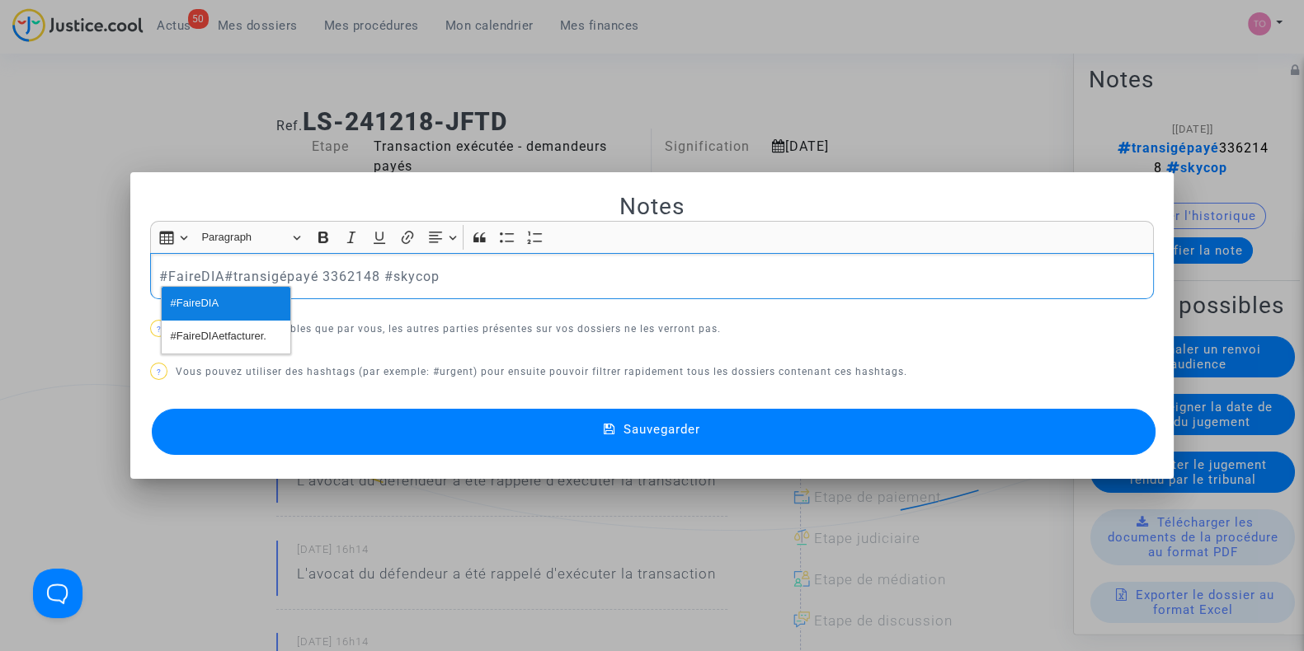
click at [176, 307] on span "#FaireDIA" at bounding box center [195, 304] width 49 height 24
click at [393, 444] on button "Sauvegarder" at bounding box center [654, 432] width 1004 height 46
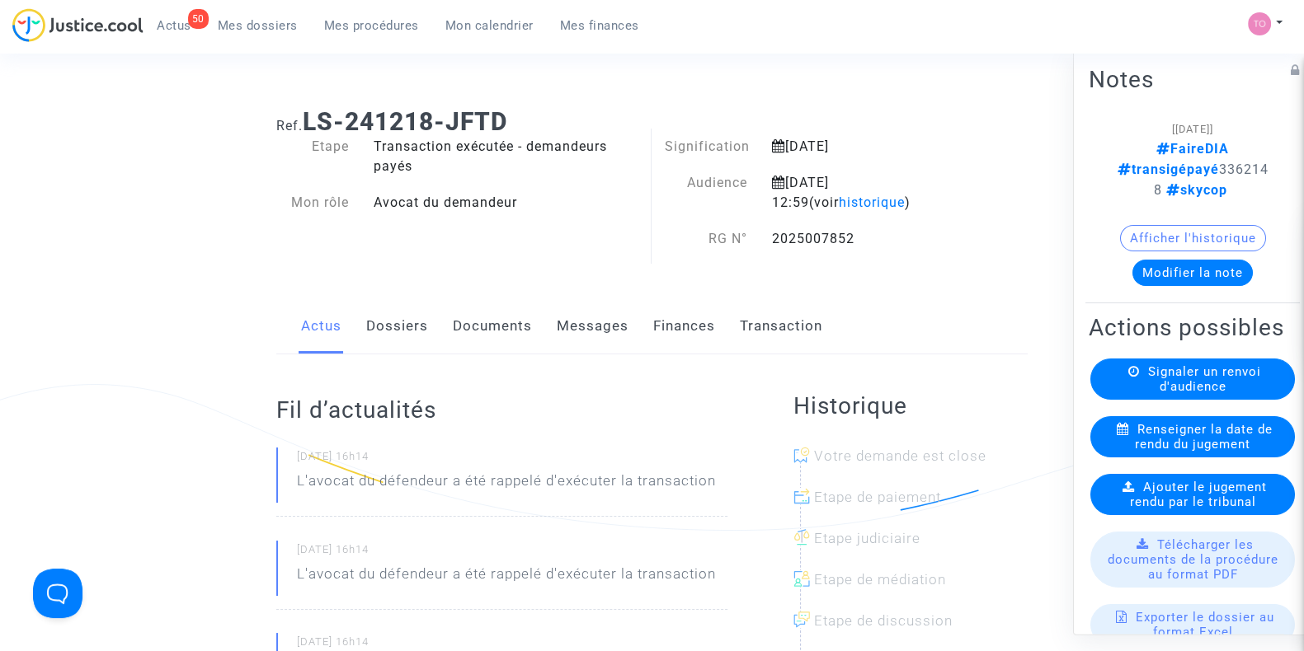
click at [280, 21] on span "Mes dossiers" at bounding box center [258, 25] width 80 height 15
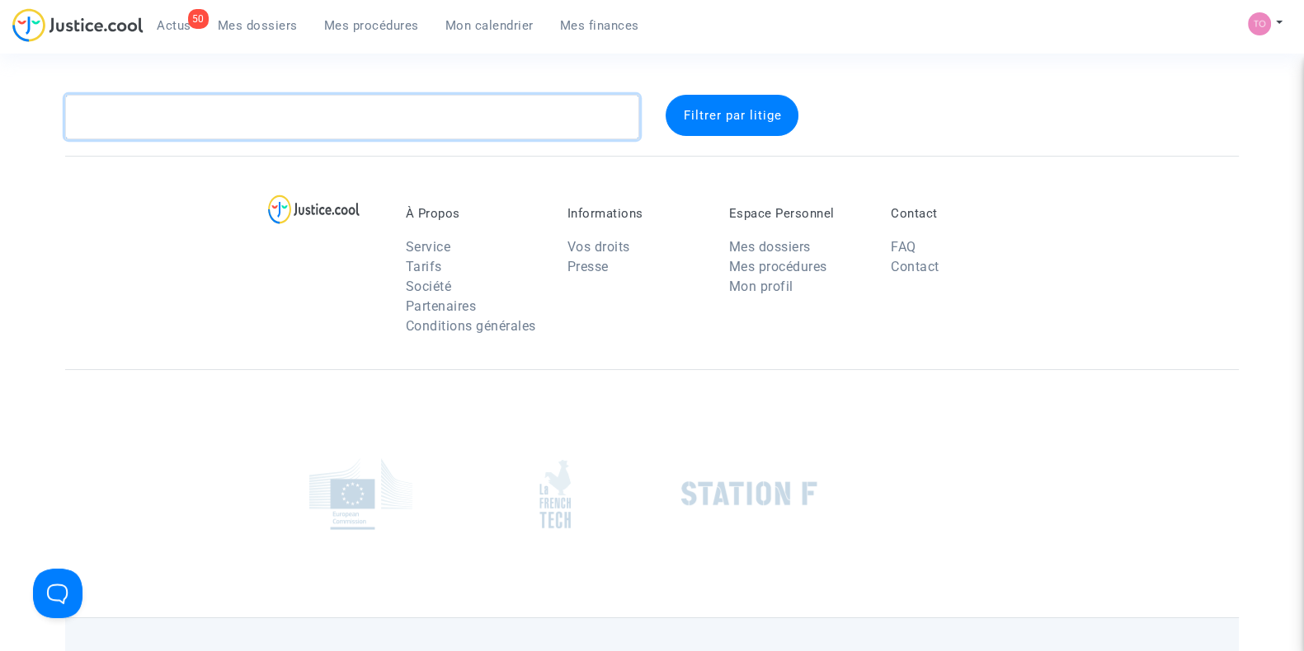
click at [250, 119] on textarea at bounding box center [352, 117] width 574 height 45
paste textarea "POETE"
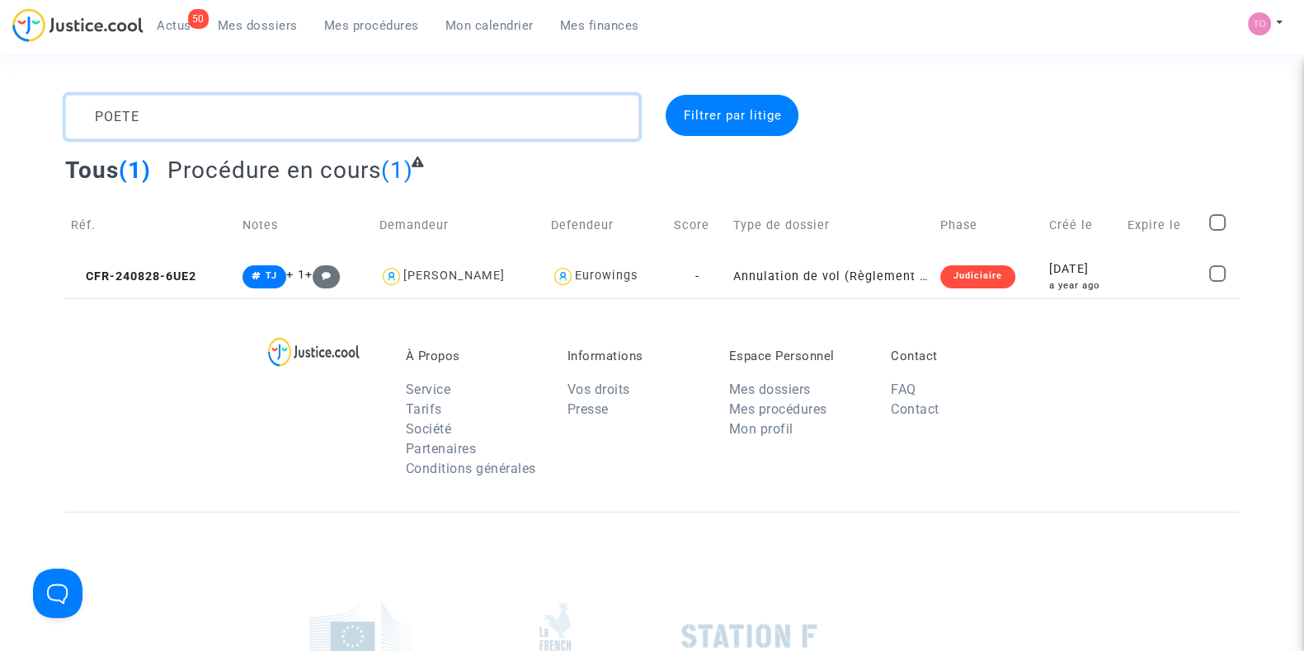
click at [250, 115] on textarea at bounding box center [352, 117] width 574 height 45
type textarea "POETE"
click at [1049, 274] on div "2024-08-28" at bounding box center [1082, 270] width 67 height 18
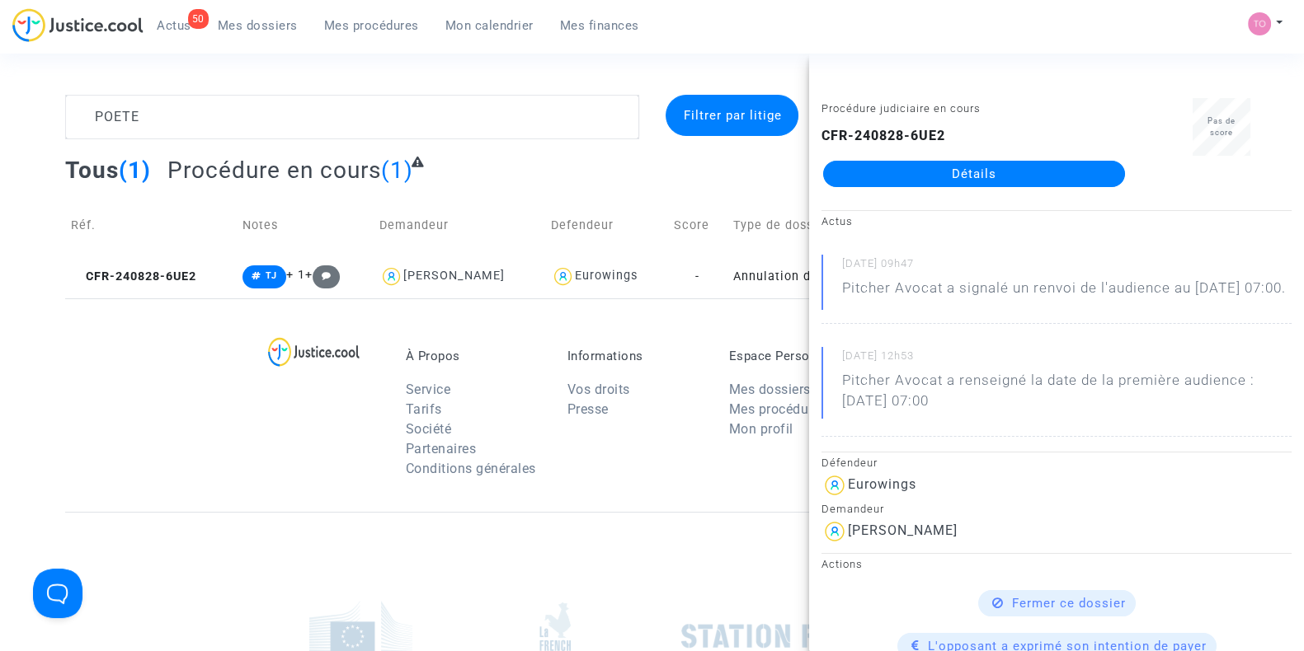
click at [940, 165] on link "Détails" at bounding box center [974, 174] width 302 height 26
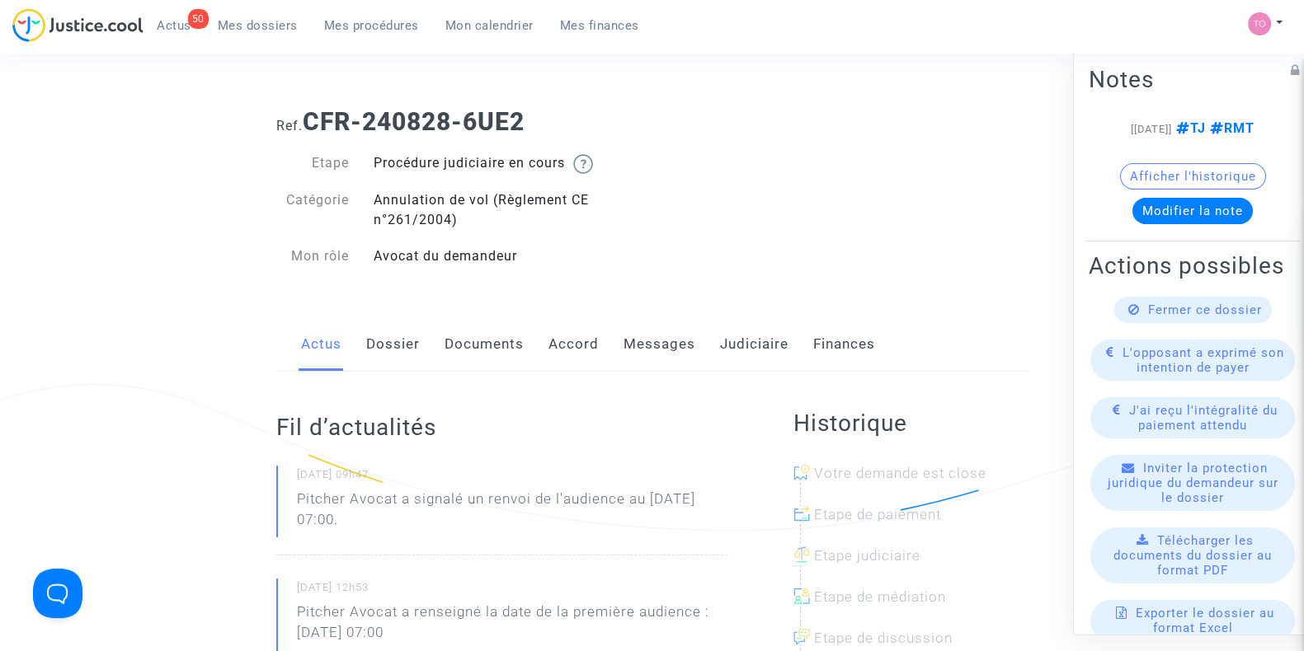
click at [758, 331] on link "Judiciaire" at bounding box center [754, 344] width 68 height 54
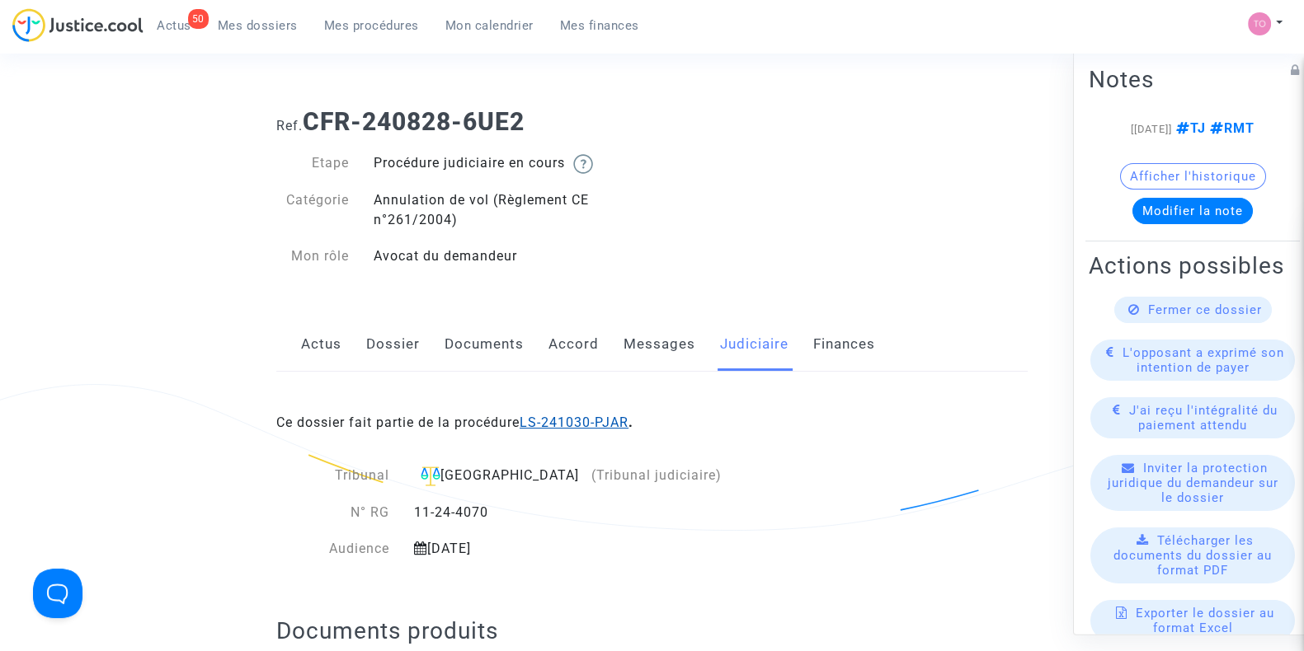
click at [577, 416] on link "LS-241030-PJAR" at bounding box center [574, 423] width 109 height 16
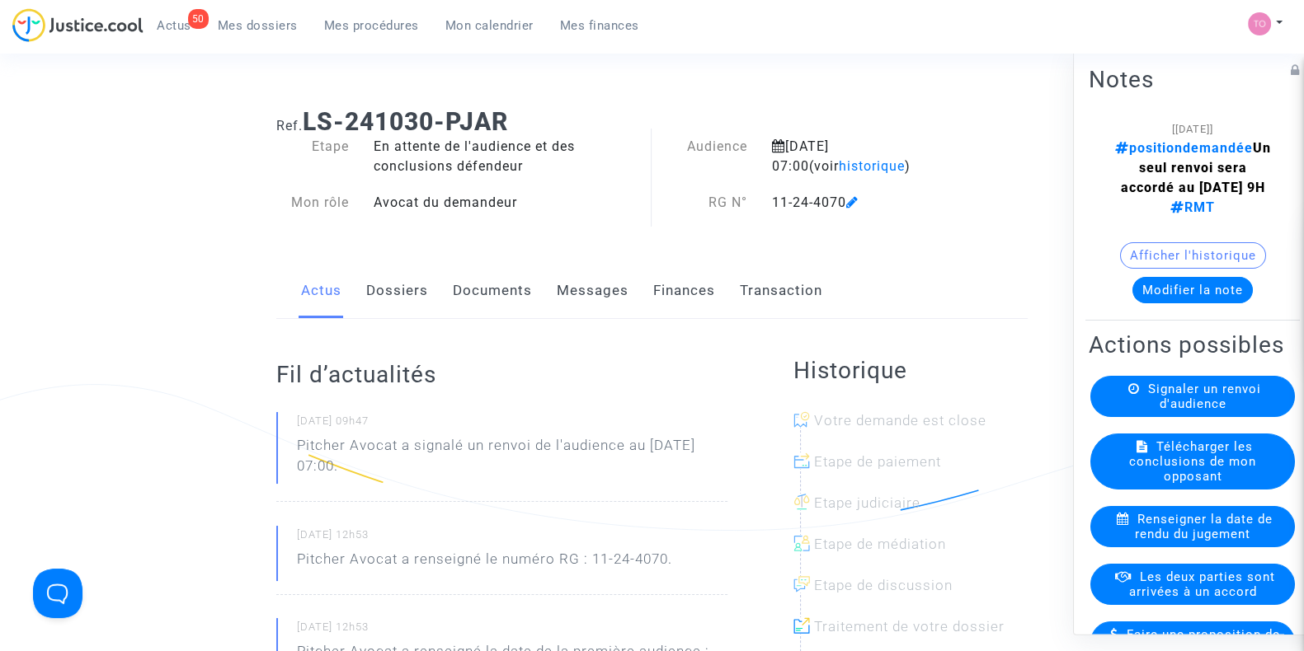
click at [407, 299] on link "Dossiers" at bounding box center [397, 291] width 62 height 54
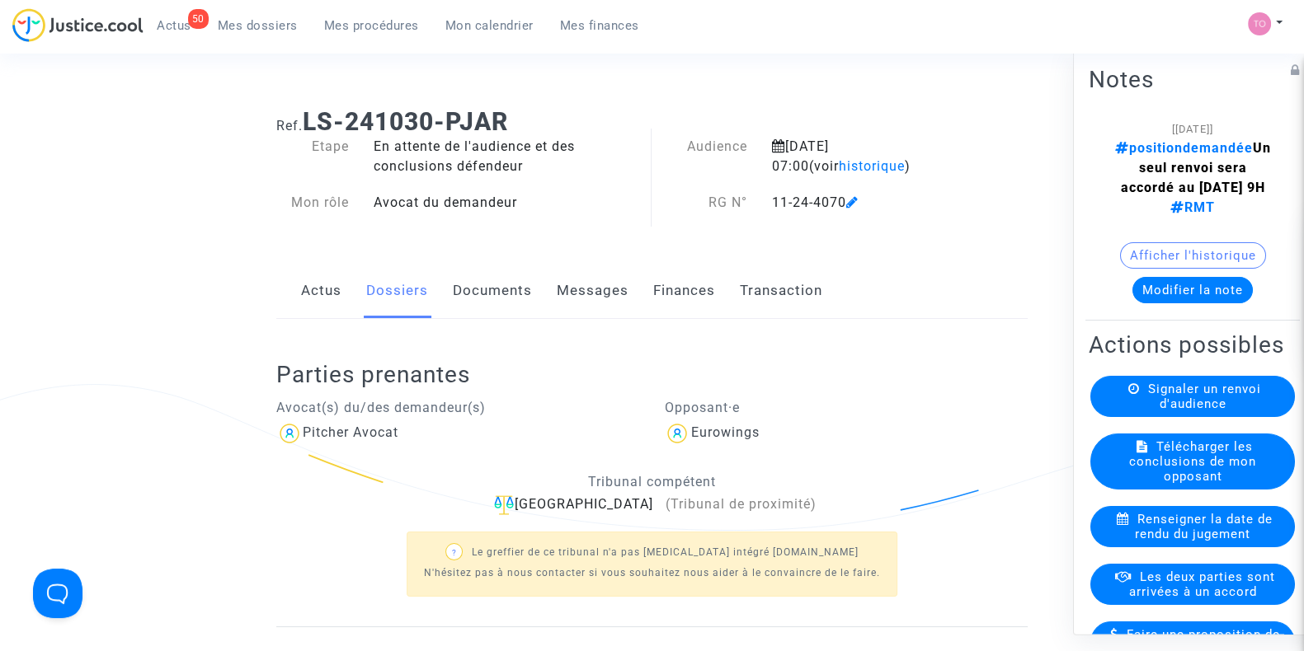
click at [604, 294] on link "Messages" at bounding box center [593, 291] width 72 height 54
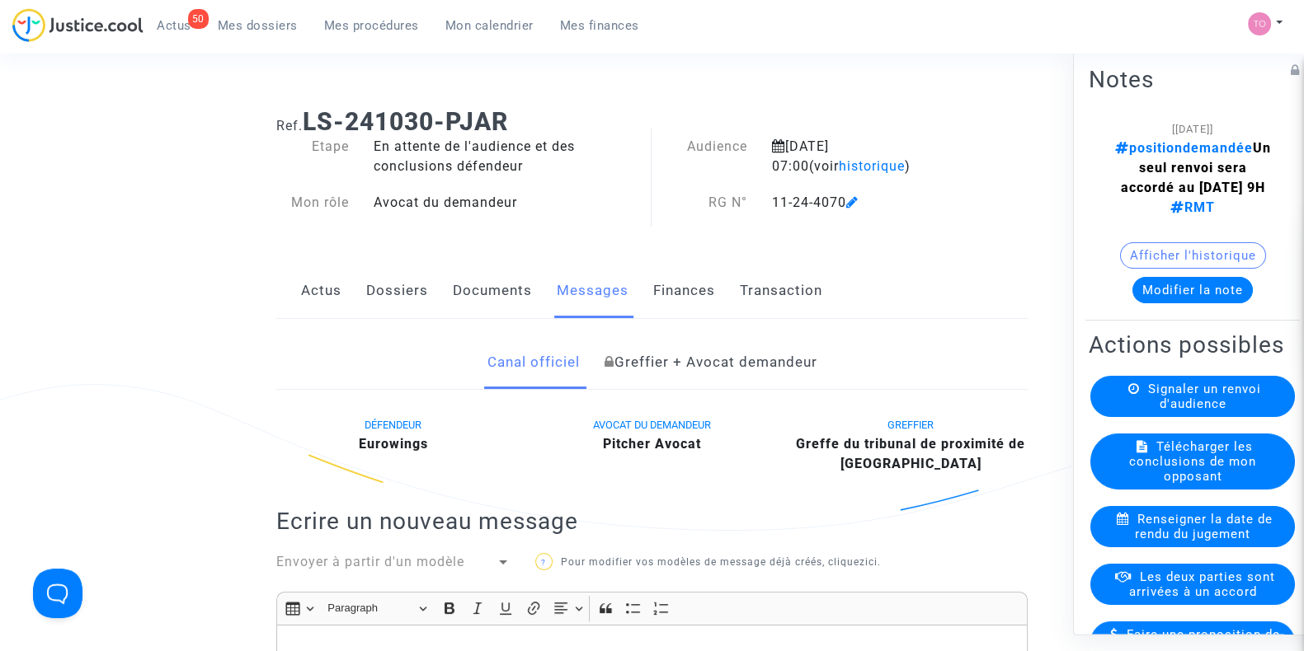
click at [371, 292] on link "Dossiers" at bounding box center [397, 291] width 62 height 54
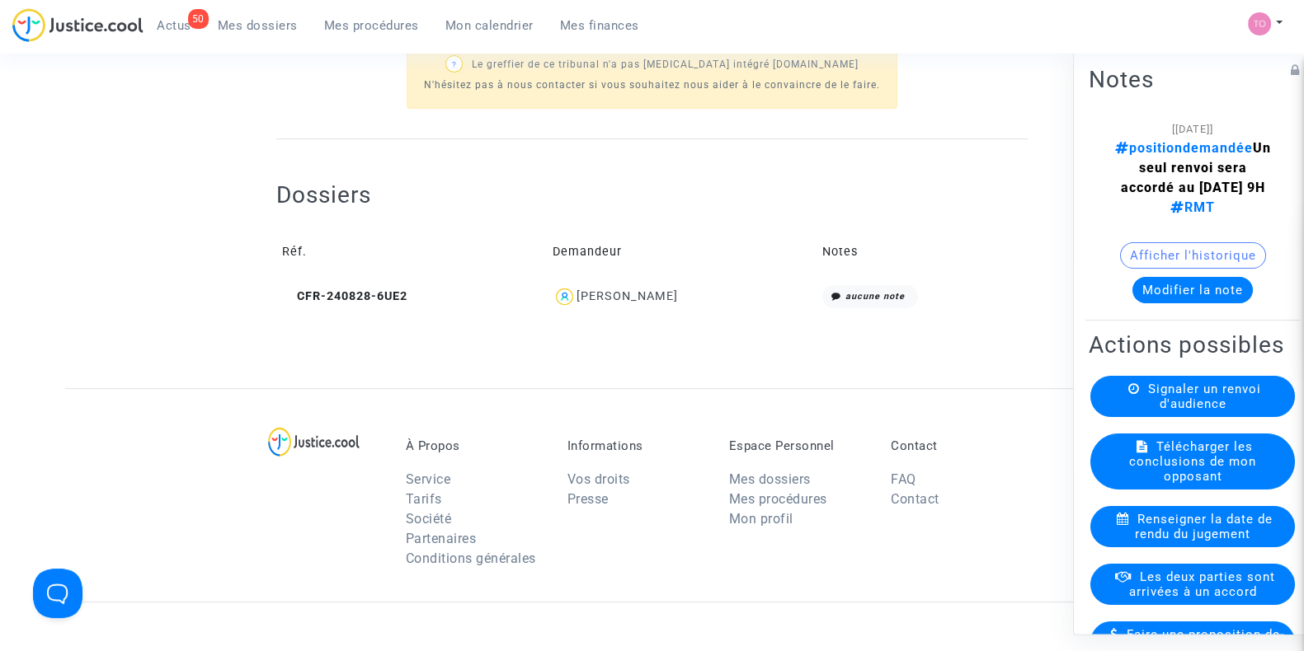
scroll to position [618, 0]
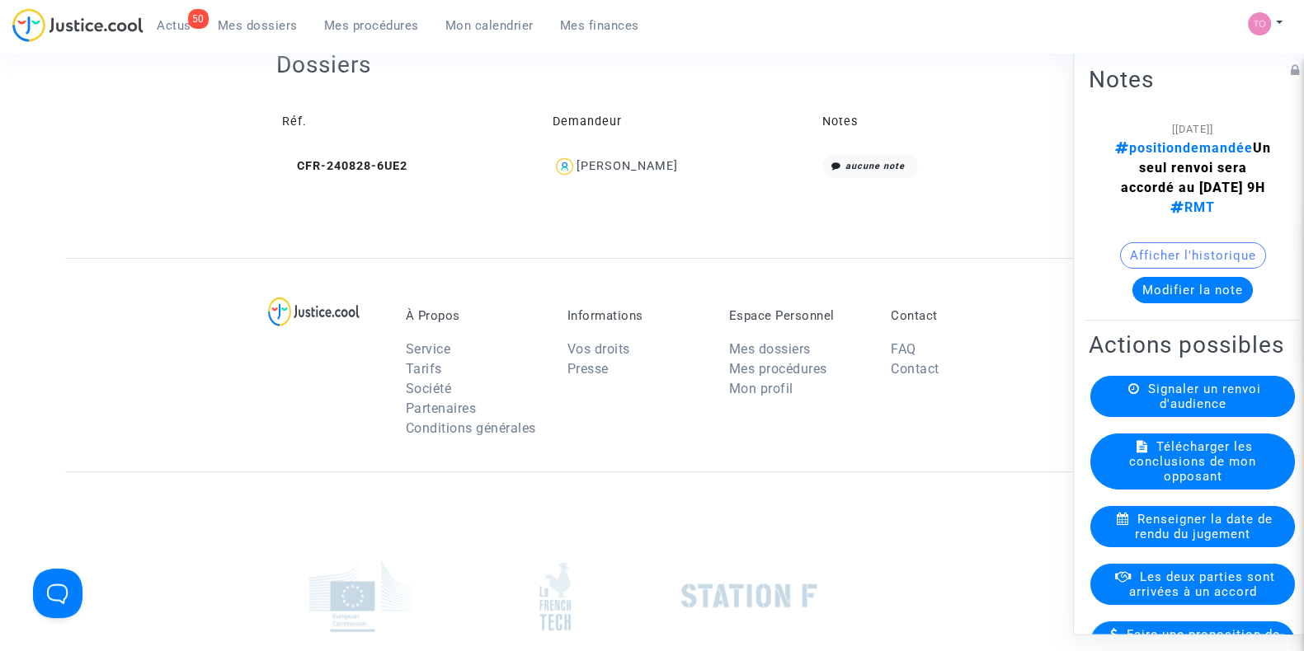
click at [610, 183] on td "Yves POETE" at bounding box center [682, 166] width 270 height 35
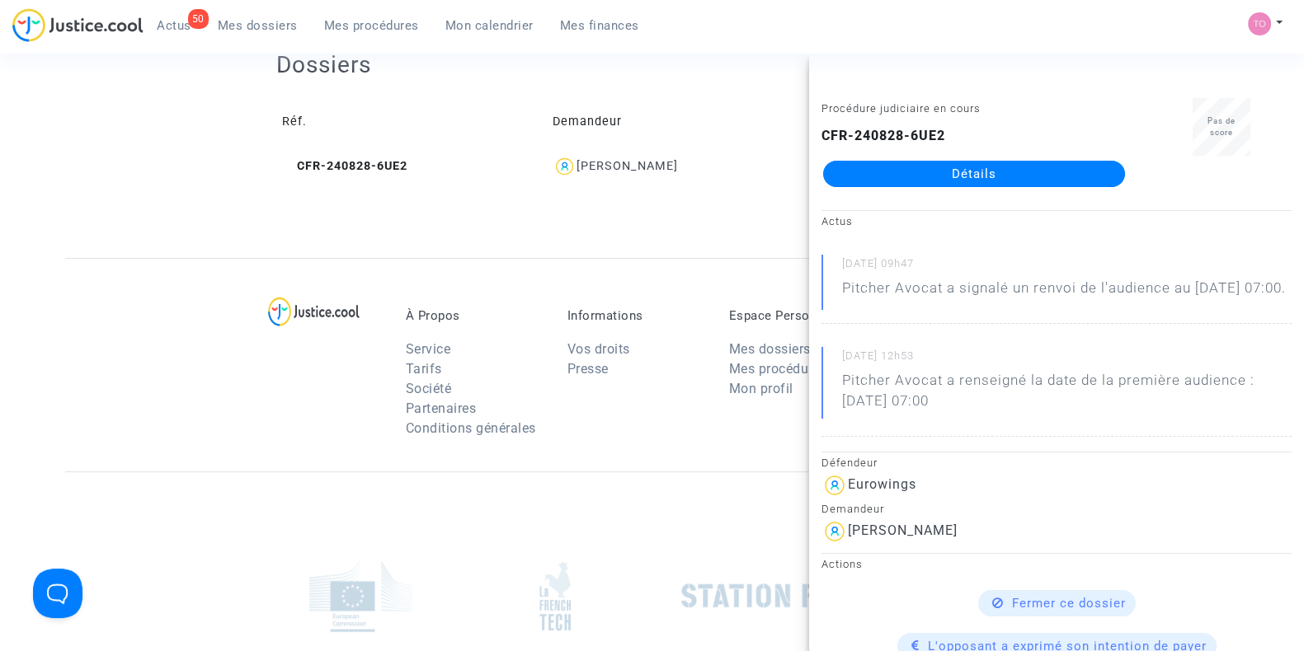
click at [943, 183] on link "Détails" at bounding box center [974, 174] width 302 height 26
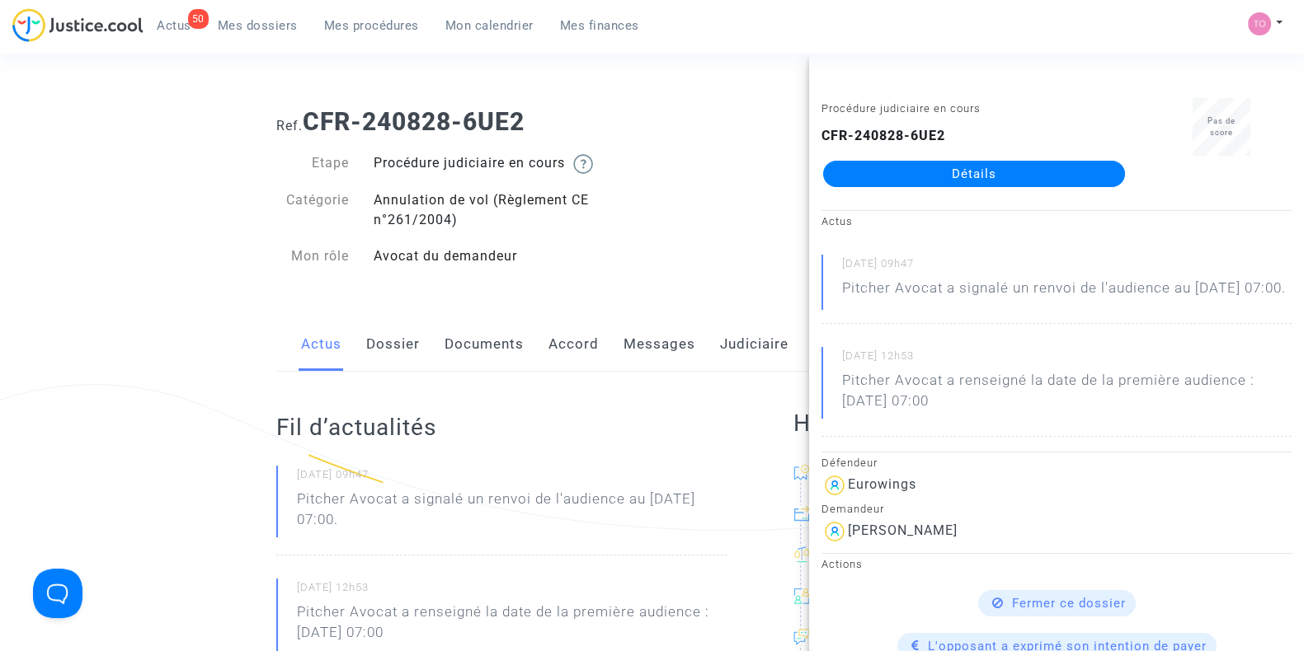
click at [632, 341] on link "Messages" at bounding box center [659, 344] width 72 height 54
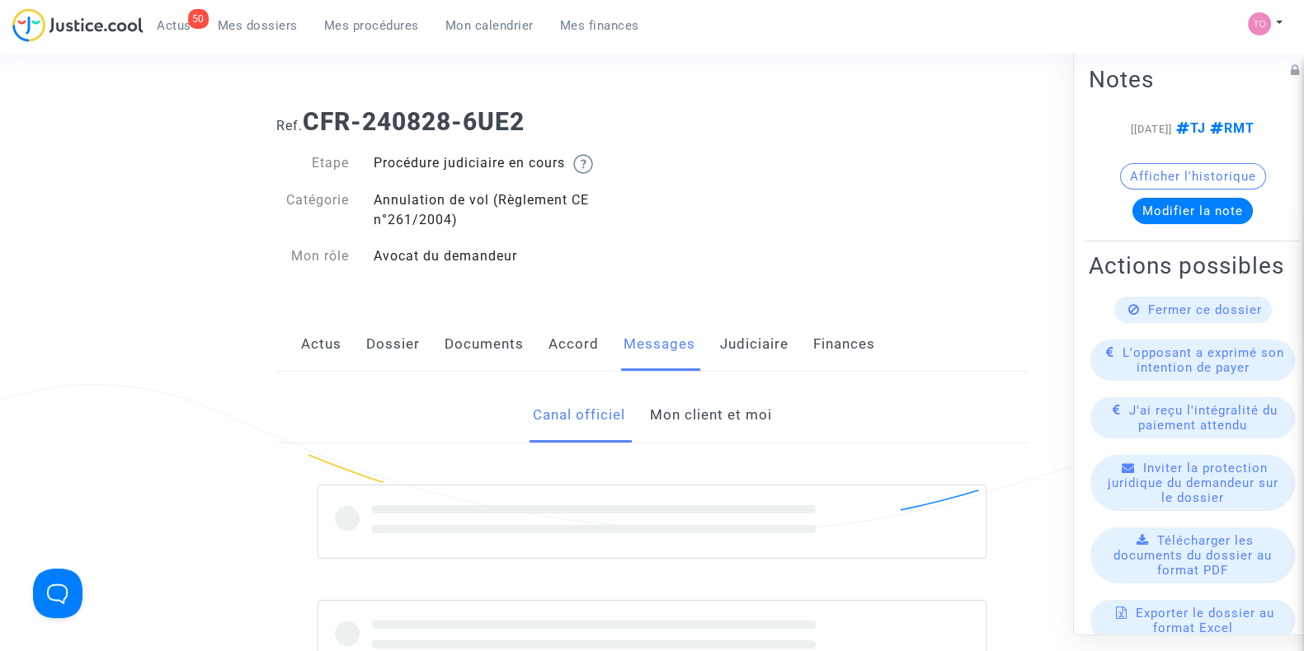
click at [649, 427] on div "Canal officiel Mon client et moi" at bounding box center [651, 415] width 751 height 55
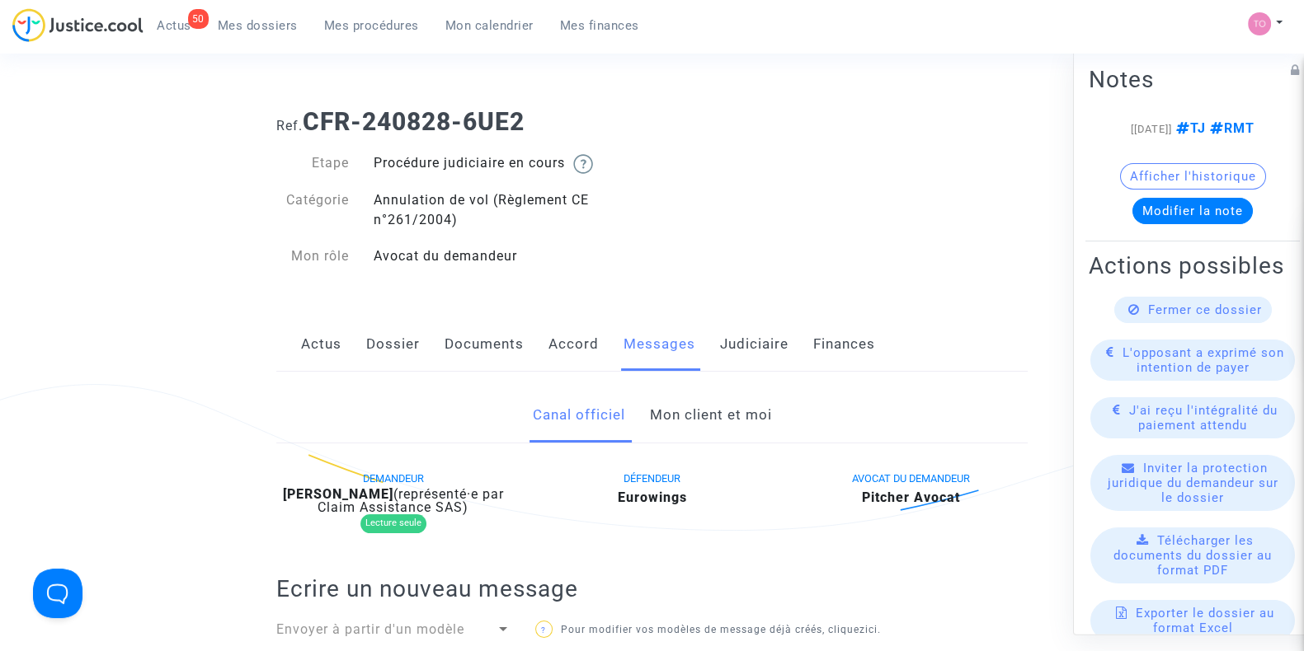
click at [657, 416] on link "Mon client et moi" at bounding box center [710, 415] width 122 height 54
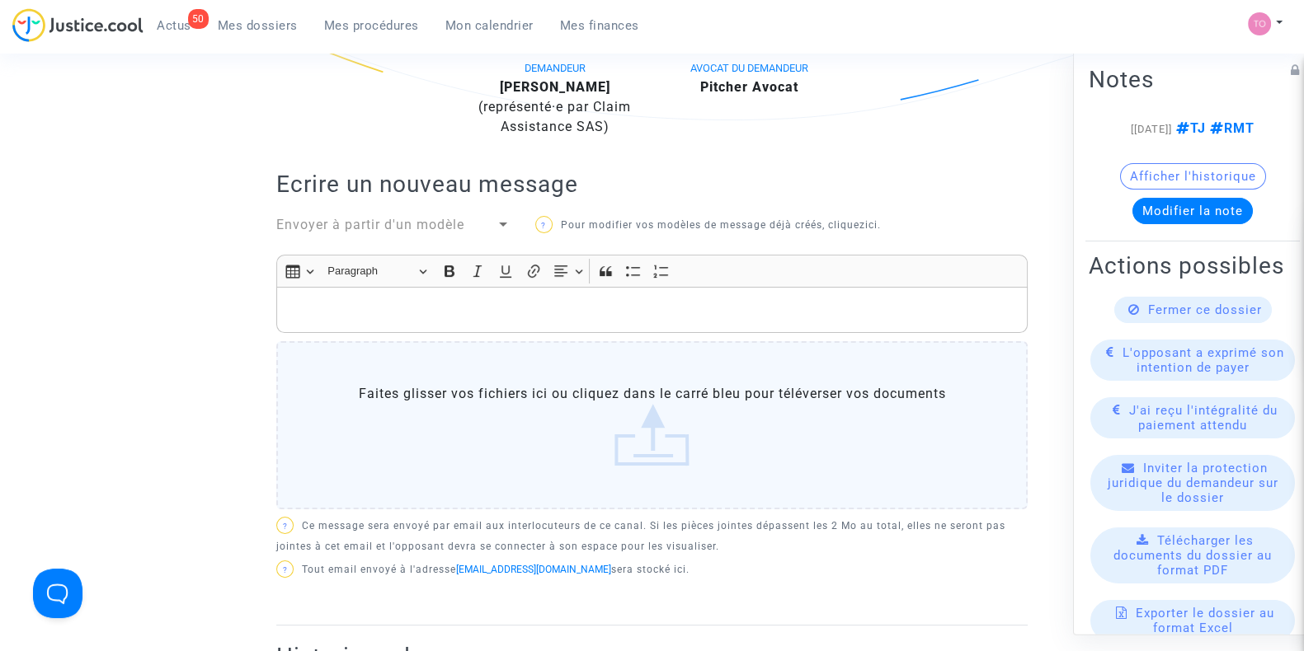
scroll to position [394, 0]
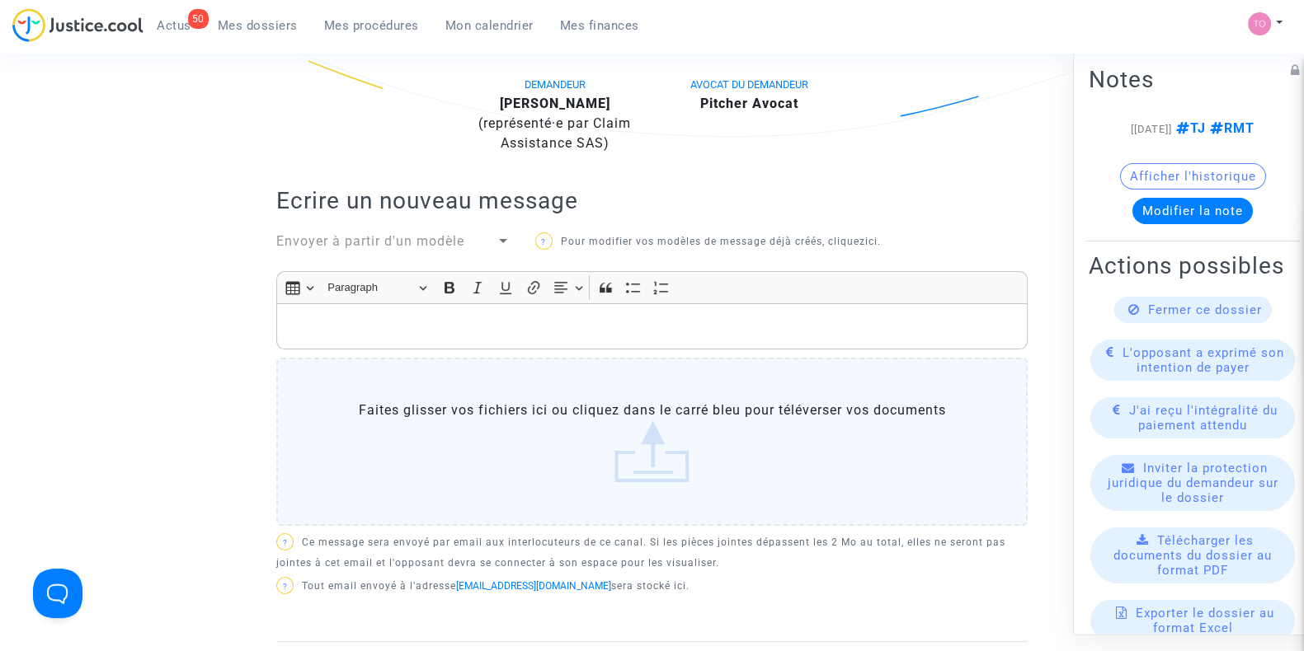
click at [432, 317] on p "Rich Text Editor, main" at bounding box center [652, 327] width 734 height 21
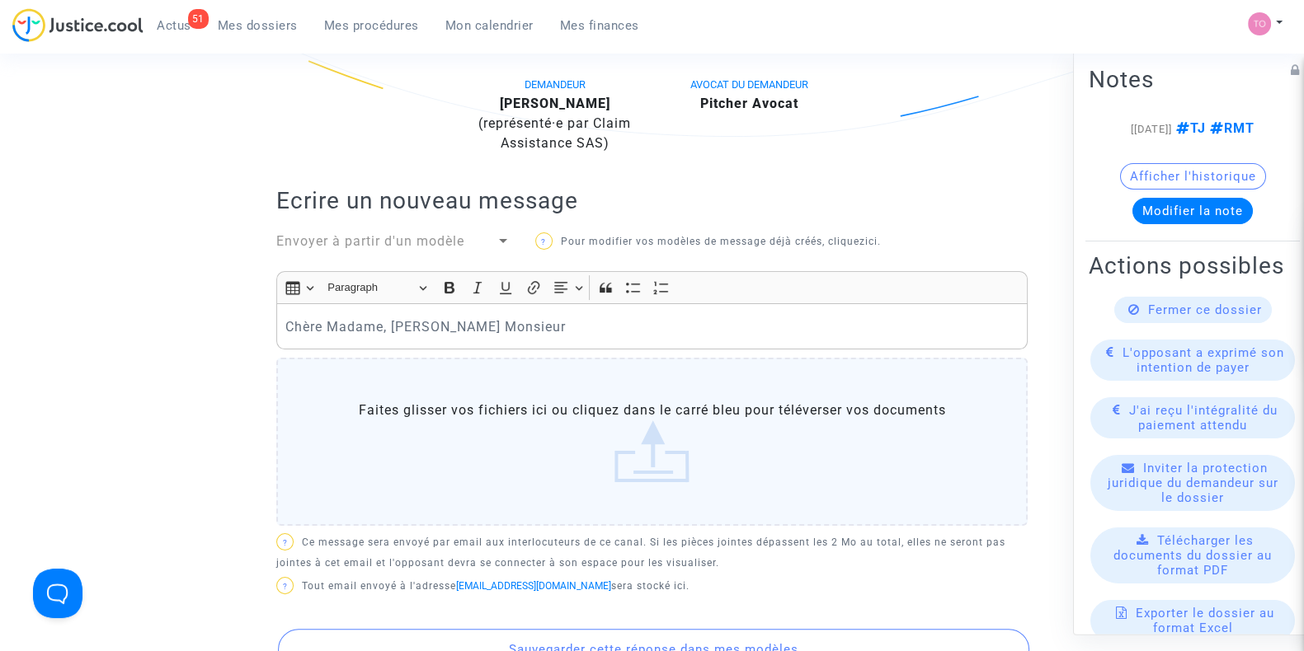
click at [603, 327] on p "Chère Madame, Cher Monsieur" at bounding box center [652, 327] width 734 height 21
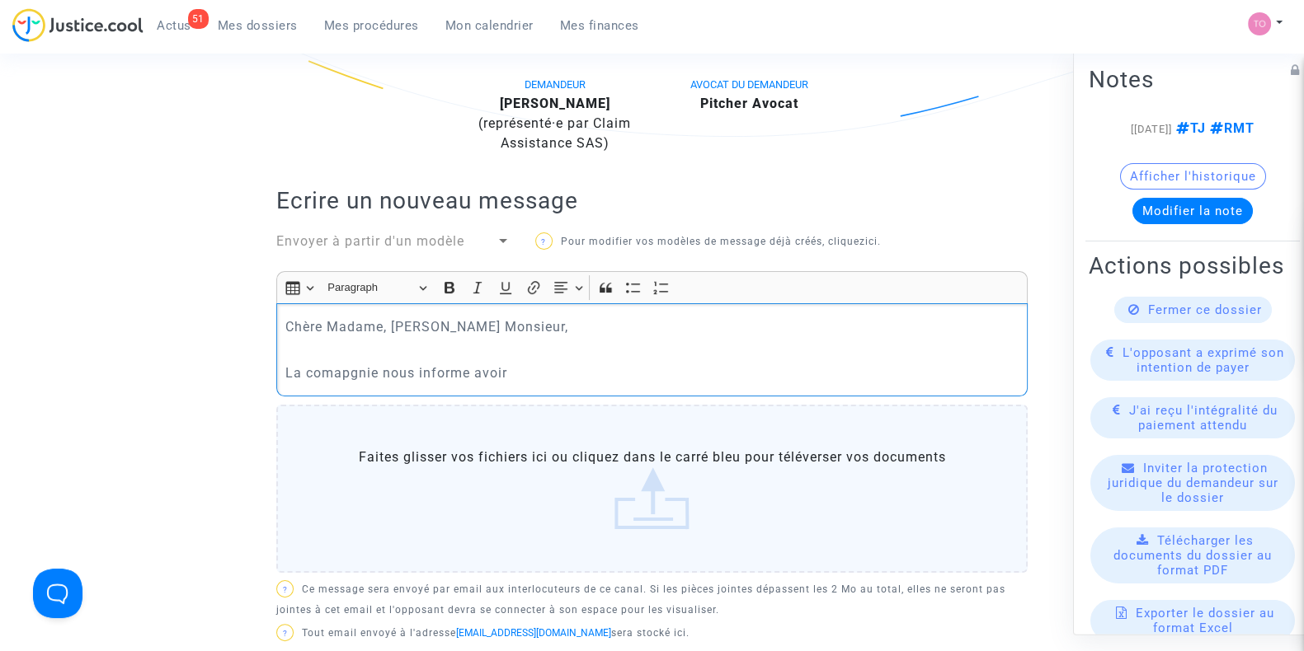
click at [327, 364] on p "La comapgnie nous informe avoir" at bounding box center [652, 373] width 734 height 21
click at [359, 366] on p "La comapgnie nous informe avoir" at bounding box center [652, 373] width 734 height 21
click at [537, 369] on p "La compagnie nous informe avoir" at bounding box center [652, 373] width 734 height 21
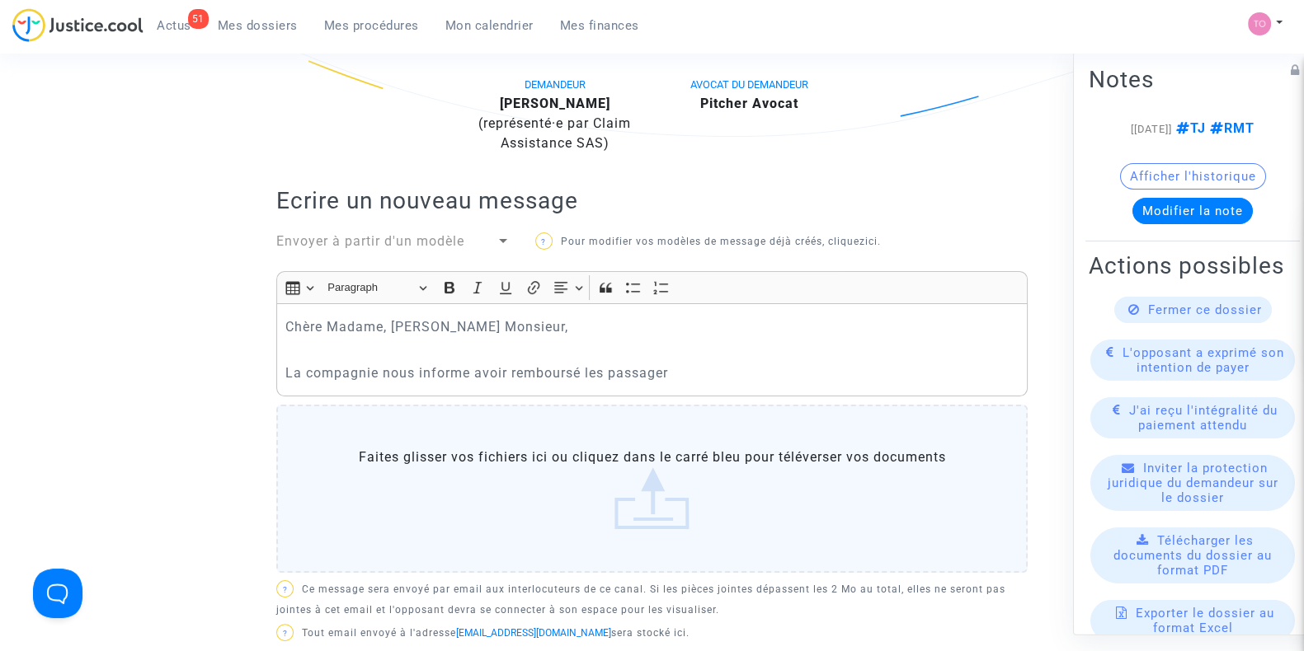
drag, startPoint x: 705, startPoint y: 369, endPoint x: 697, endPoint y: 371, distance: 8.6
click at [705, 369] on p "La compagnie nous informe avoir remboursé les passager" at bounding box center [652, 373] width 734 height 21
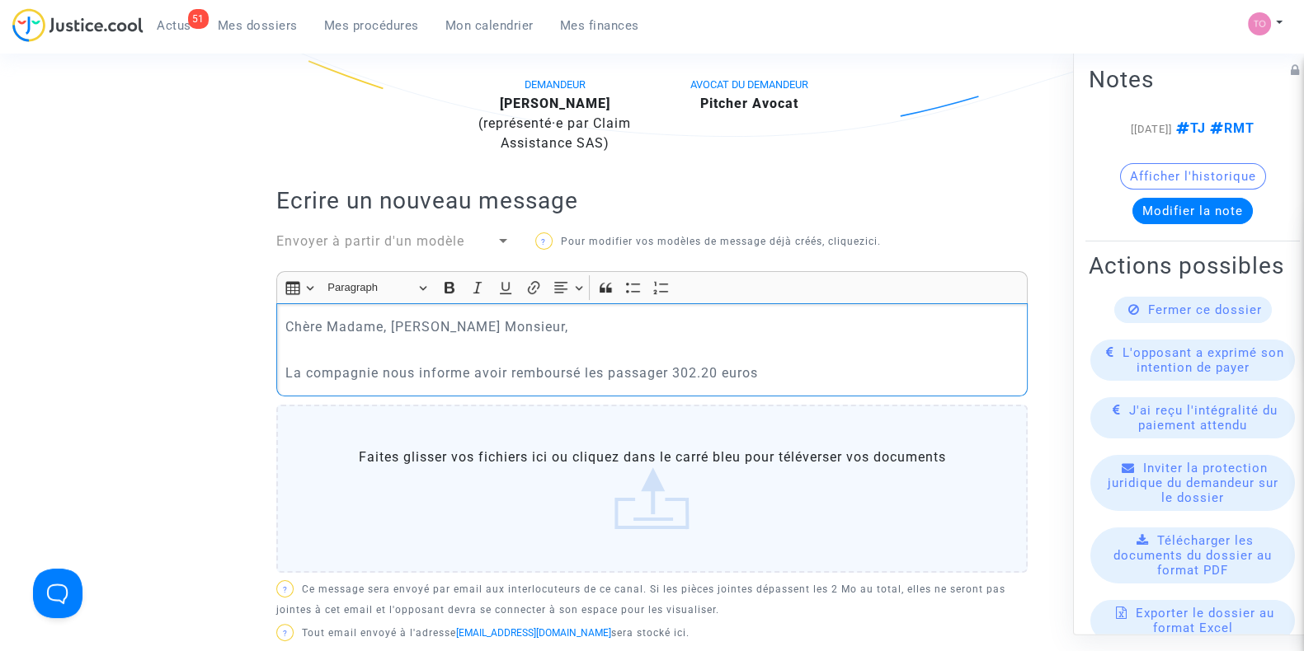
click at [673, 369] on p "La compagnie nous informe avoir remboursé les passager 302.20 euros" at bounding box center [652, 373] width 734 height 21
click at [891, 366] on p "La compagnie nous informe avoir remboursé les passager à hauteur de 302.20 euros" at bounding box center [652, 373] width 734 height 21
drag, startPoint x: 386, startPoint y: 366, endPoint x: 575, endPoint y: 369, distance: 188.9
click at [556, 369] on p "La compagnie nous informe avoir remboursé les passager à hauteur de 302.20 euros" at bounding box center [652, 373] width 734 height 21
click at [666, 369] on p "La compagnie nous informe avoir remboursé les passager à hauteur de 302.20 euros" at bounding box center [652, 373] width 734 height 21
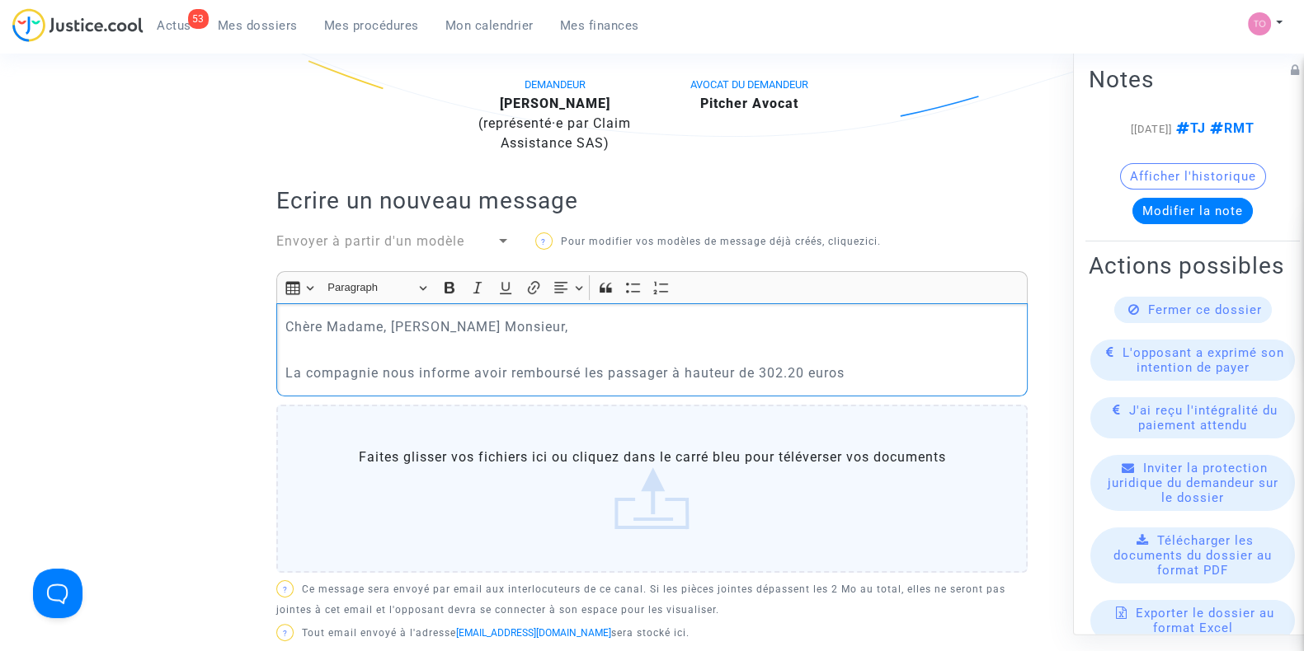
click at [668, 369] on p "La compagnie nous informe avoir remboursé les passager à hauteur de 302.20 euros" at bounding box center [652, 373] width 734 height 21
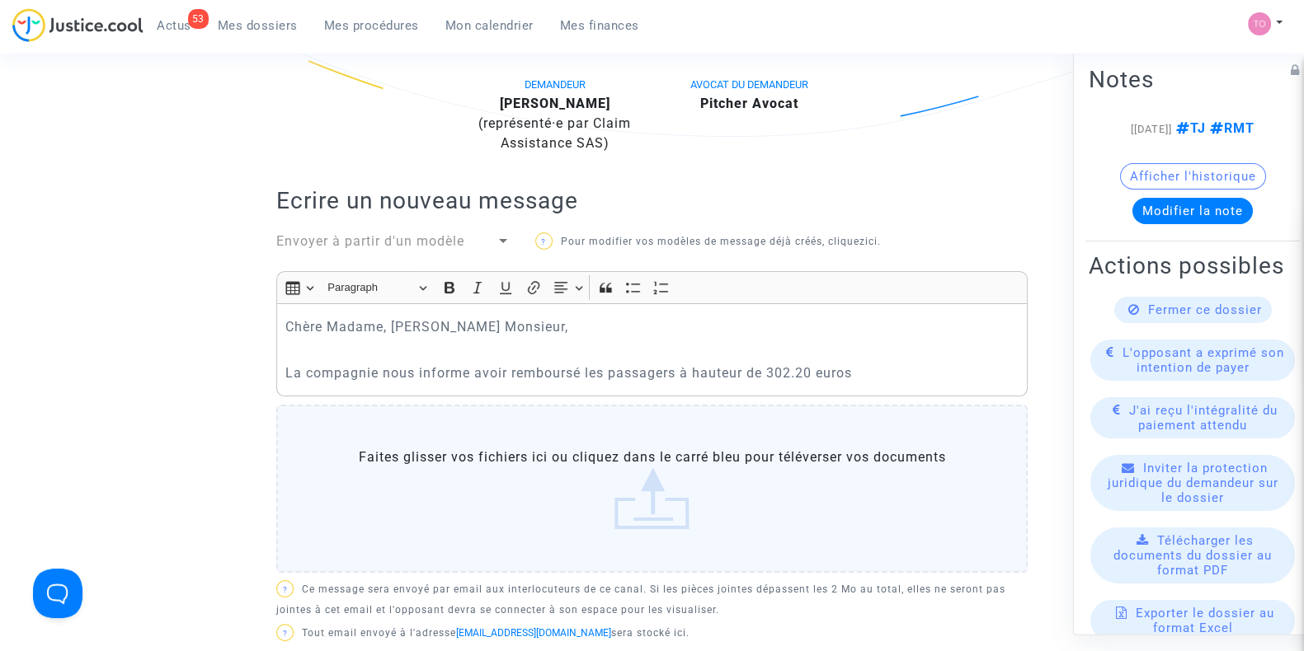
click at [877, 377] on p "La compagnie nous informe avoir remboursé les passagers à hauteur de 302.20 eur…" at bounding box center [652, 373] width 734 height 21
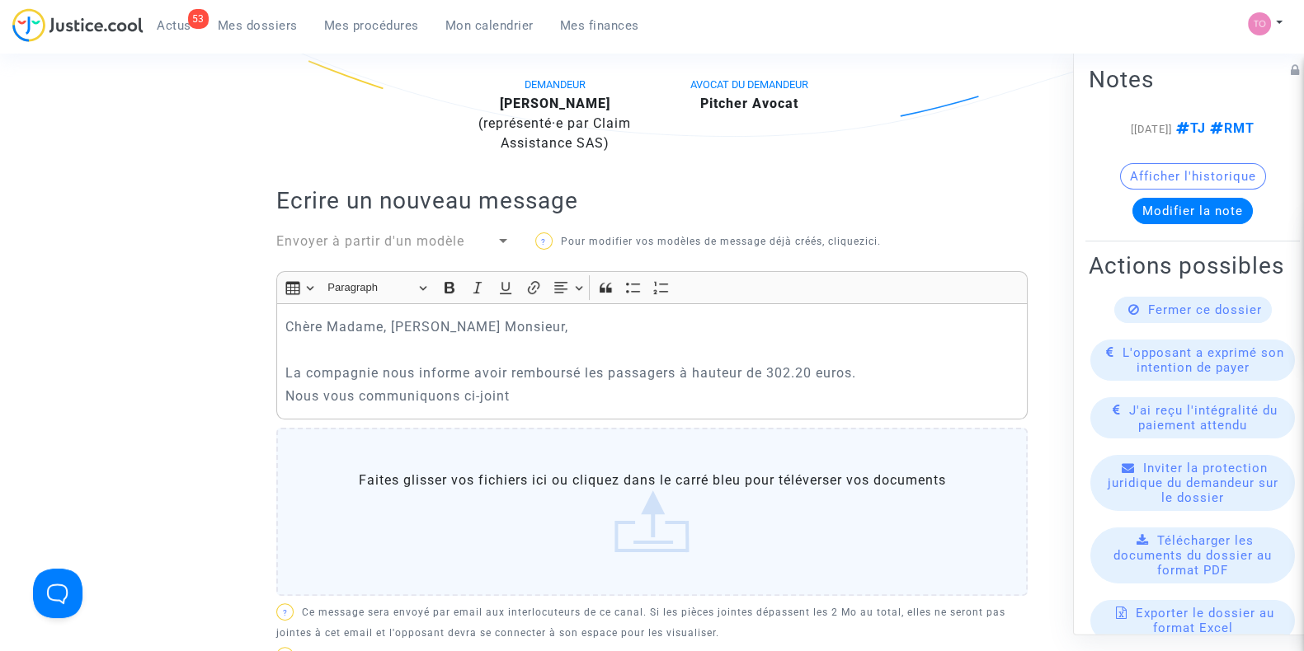
click at [518, 396] on p "Nous vous communiquons ci-joint" at bounding box center [652, 396] width 734 height 21
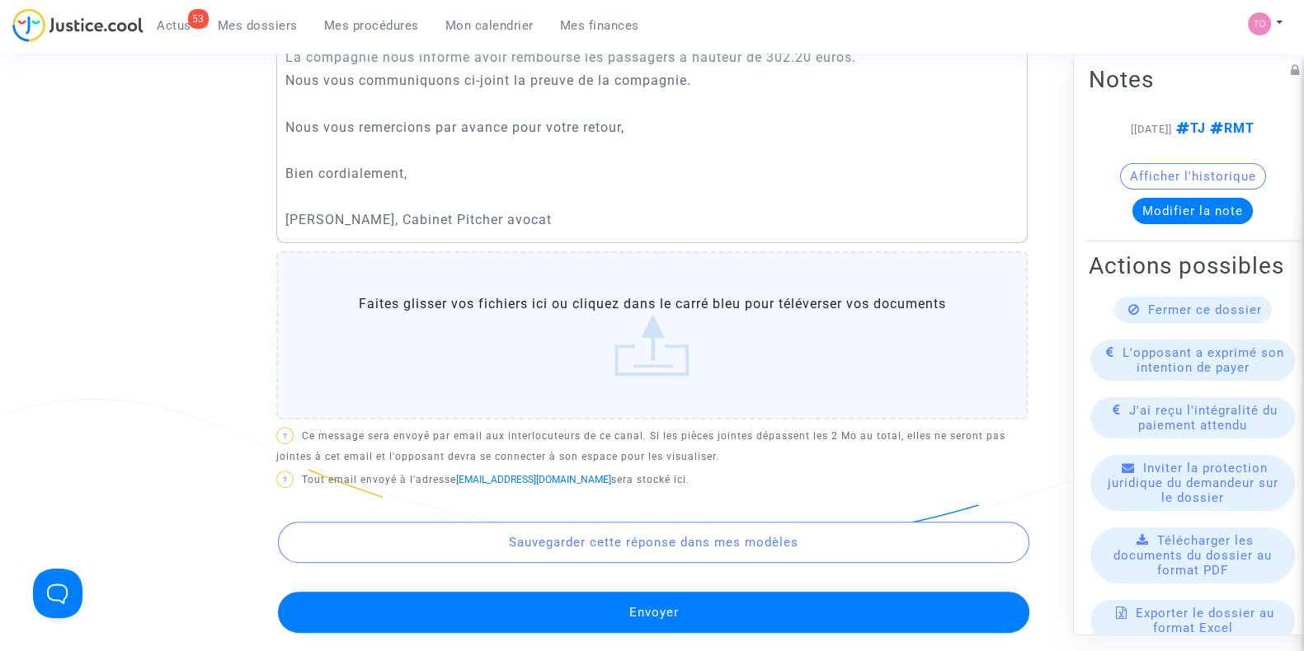
scroll to position [910, 0]
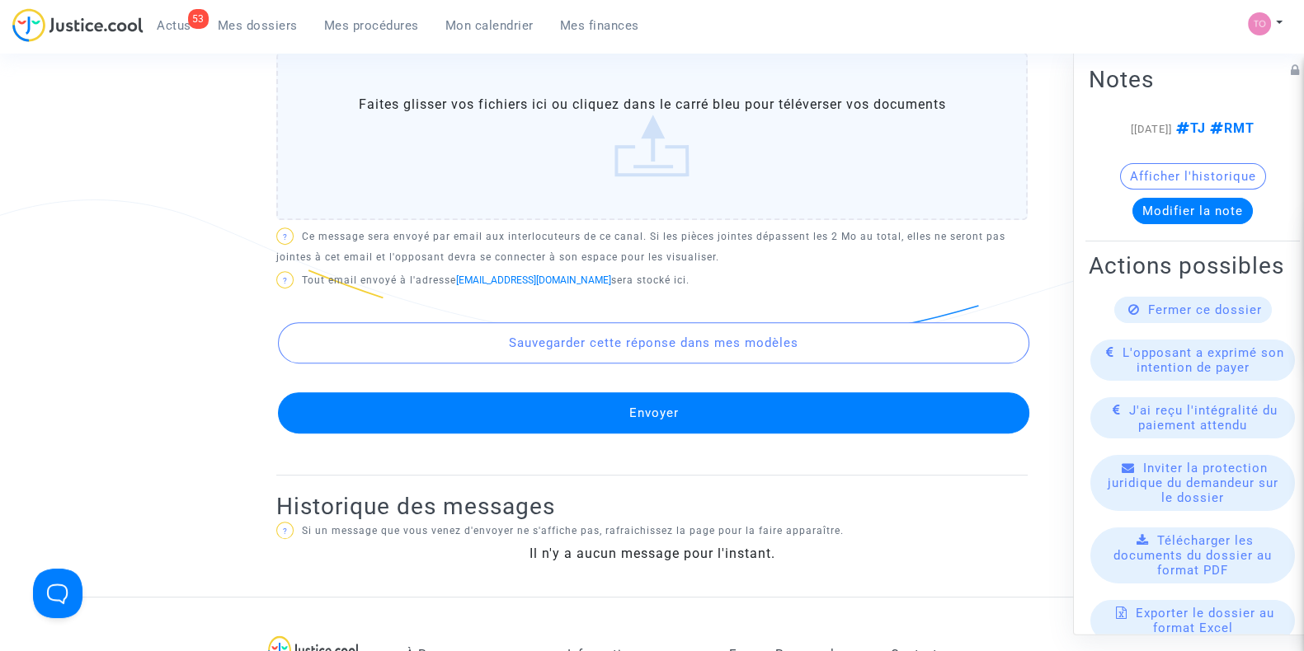
click at [562, 177] on label "Faites glisser vos fichiers ici ou cliquez dans le carré bleu pour téléverser v…" at bounding box center [651, 136] width 751 height 168
click at [0, 0] on input "Faites glisser vos fichiers ici ou cliquez dans le carré bleu pour téléverser v…" at bounding box center [0, 0] width 0 height 0
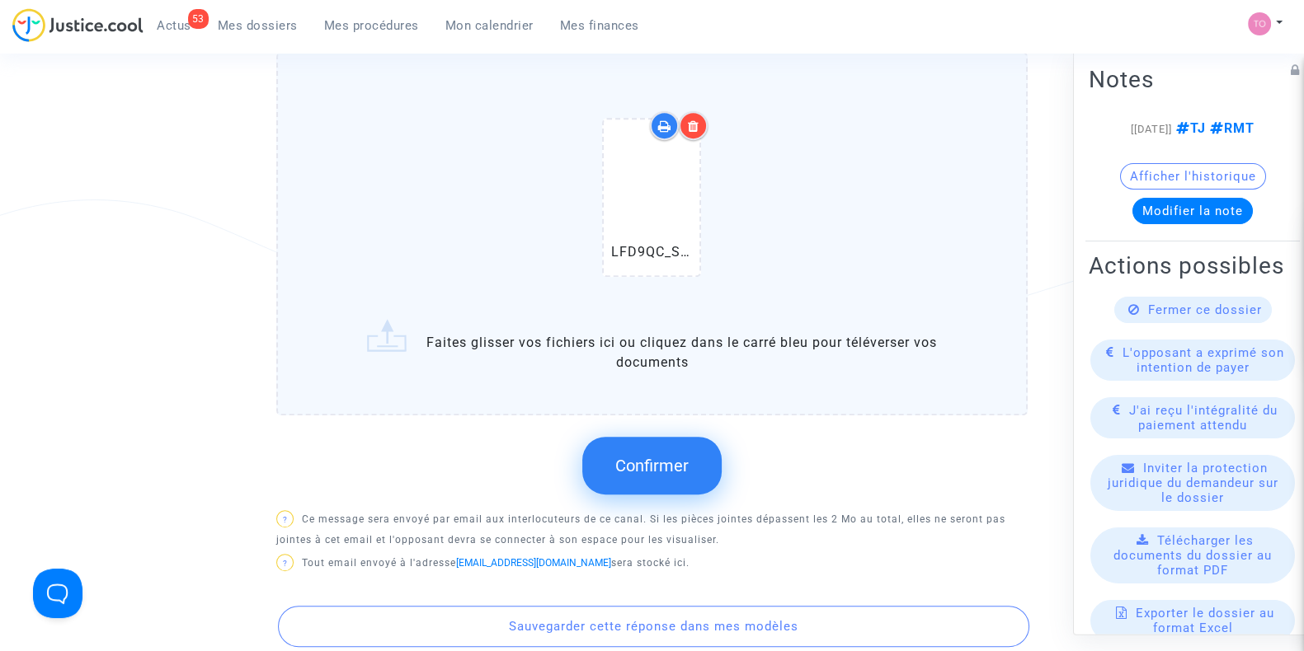
click at [631, 479] on button "Confirmer" at bounding box center [651, 466] width 139 height 58
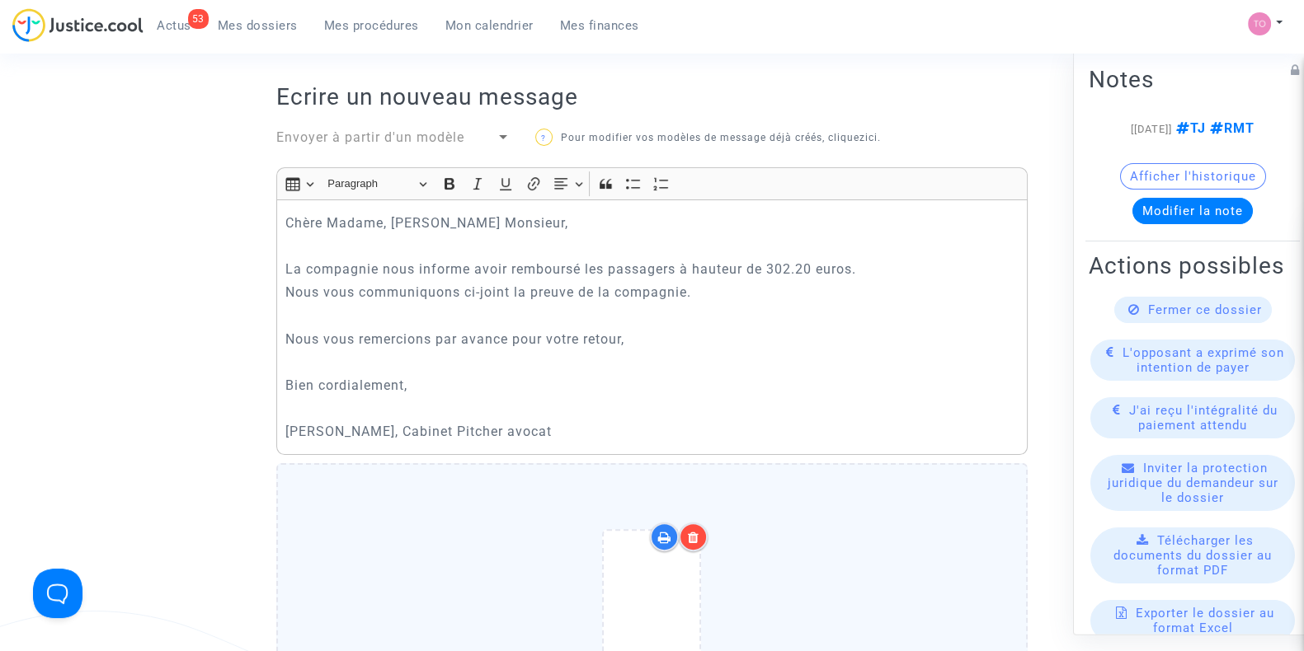
scroll to position [497, 0]
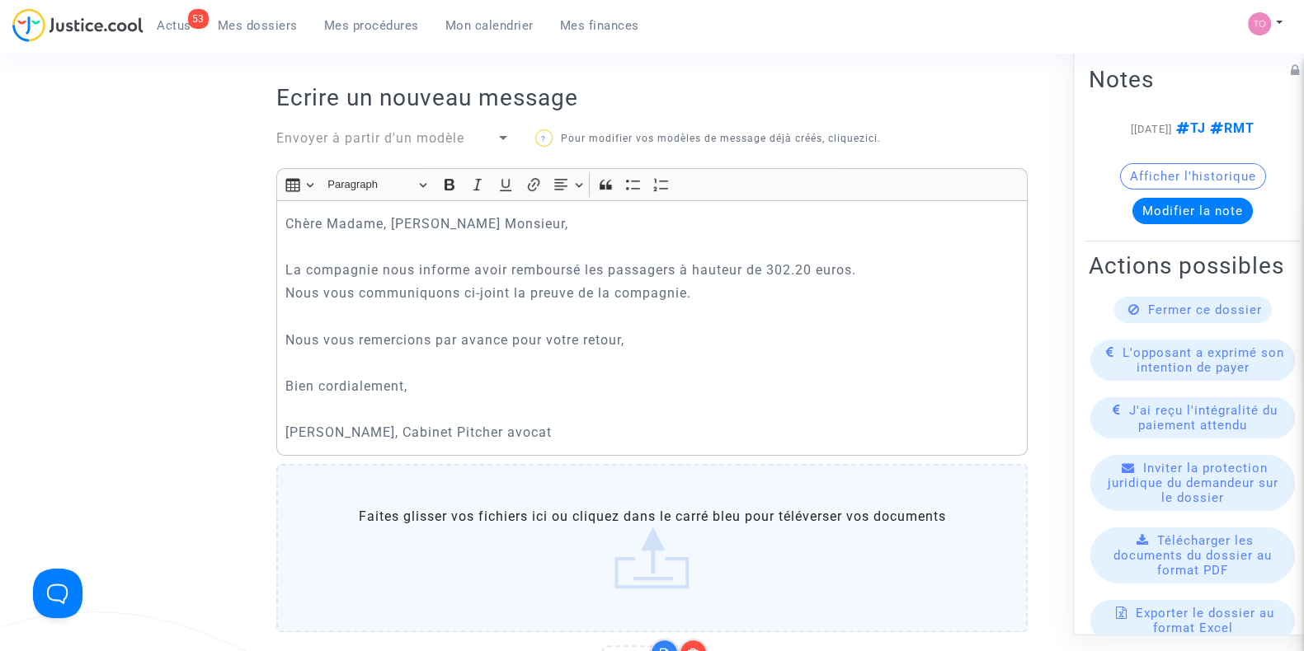
click at [709, 280] on div "Chère Madame, Cher Monsieur, La compagnie nous informe avoir remboursé les pass…" at bounding box center [651, 327] width 751 height 255
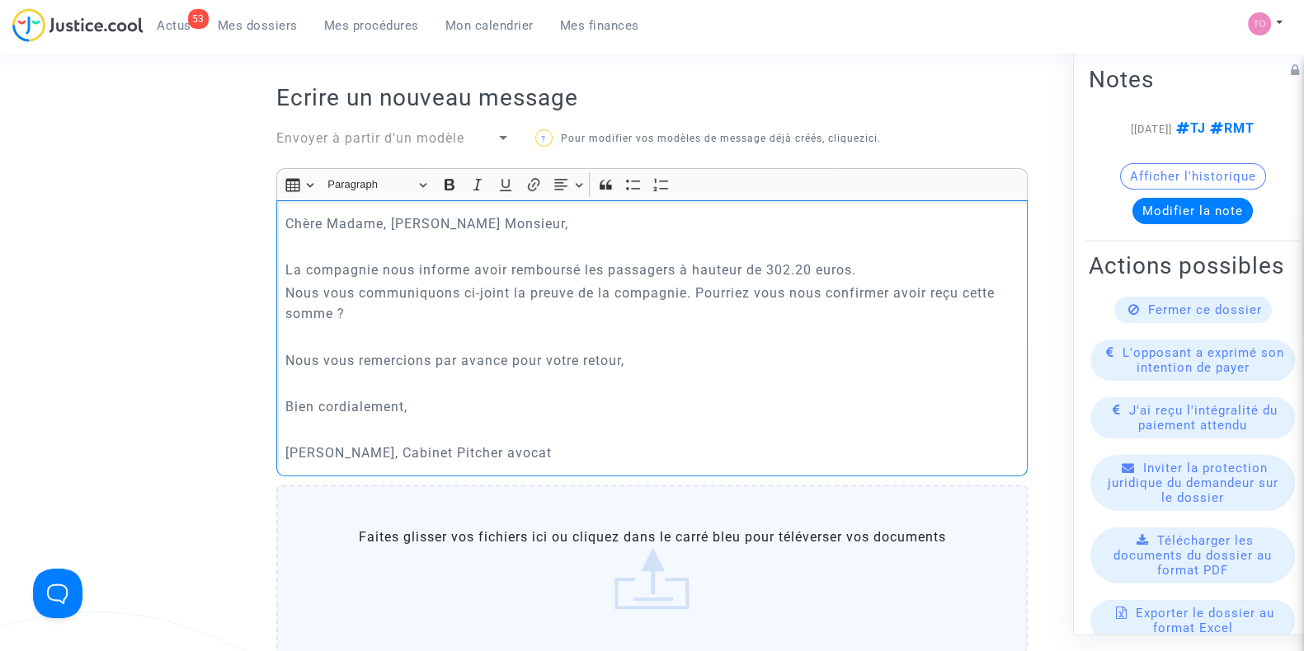
click at [307, 330] on p "Rich Text Editor, main" at bounding box center [652, 337] width 734 height 21
click at [331, 383] on p "Rich Text Editor, main" at bounding box center [652, 384] width 734 height 21
click at [360, 427] on p "Rich Text Editor, main" at bounding box center [652, 430] width 734 height 21
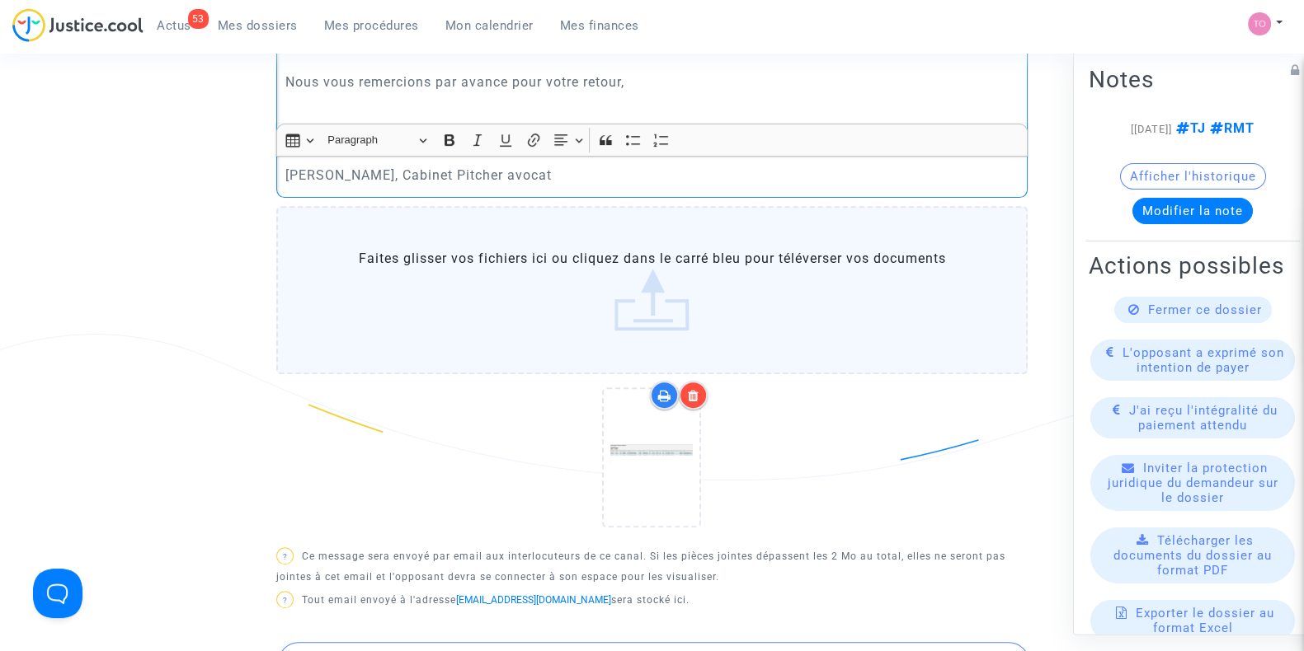
scroll to position [1116, 0]
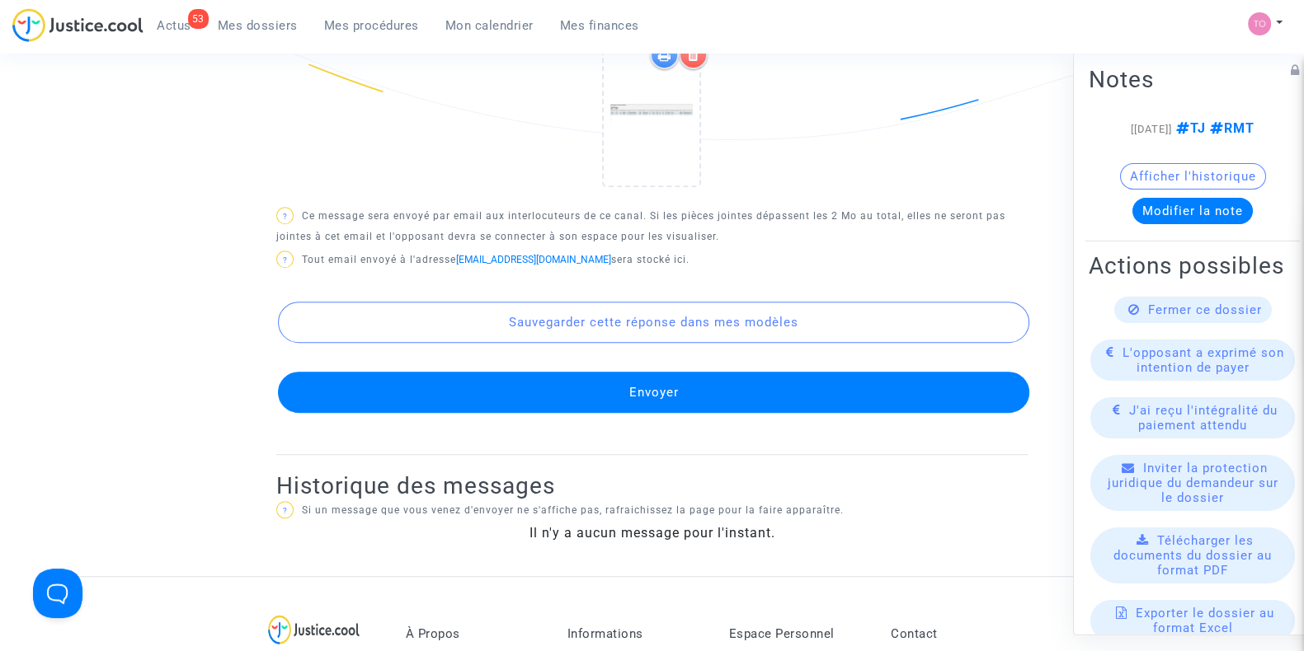
click at [593, 392] on button "Envoyer" at bounding box center [653, 392] width 751 height 41
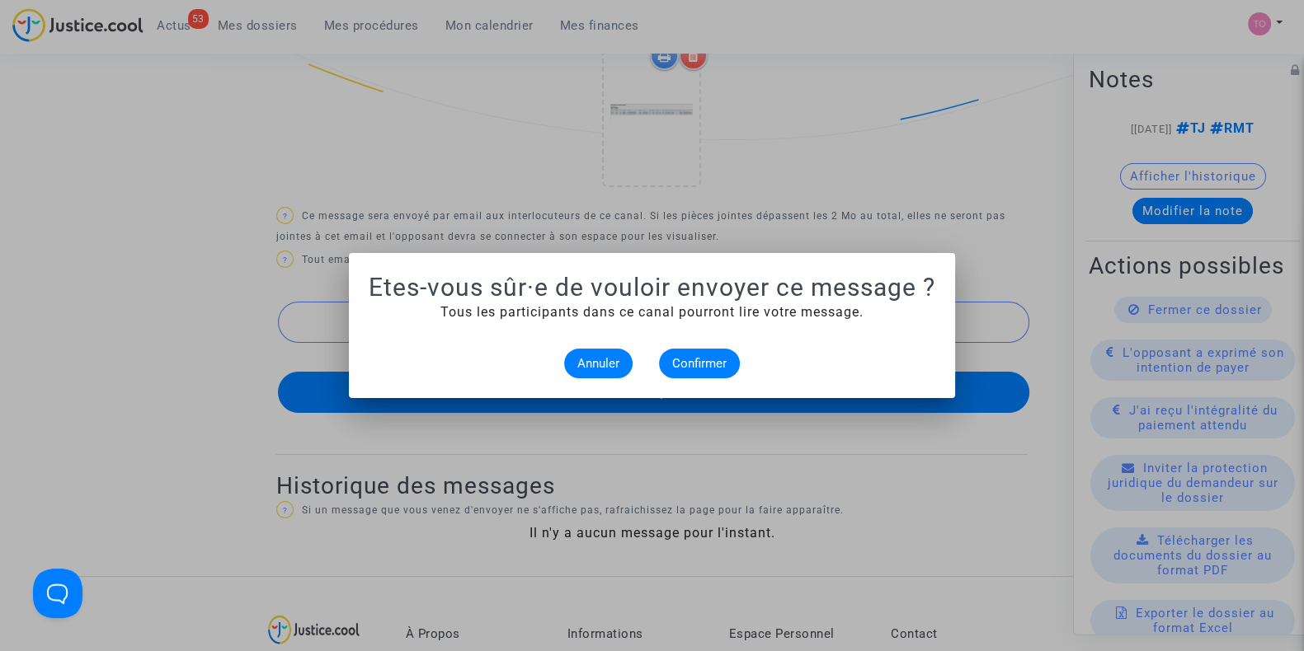
scroll to position [0, 0]
click at [723, 359] on span "Confirmer" at bounding box center [699, 363] width 54 height 15
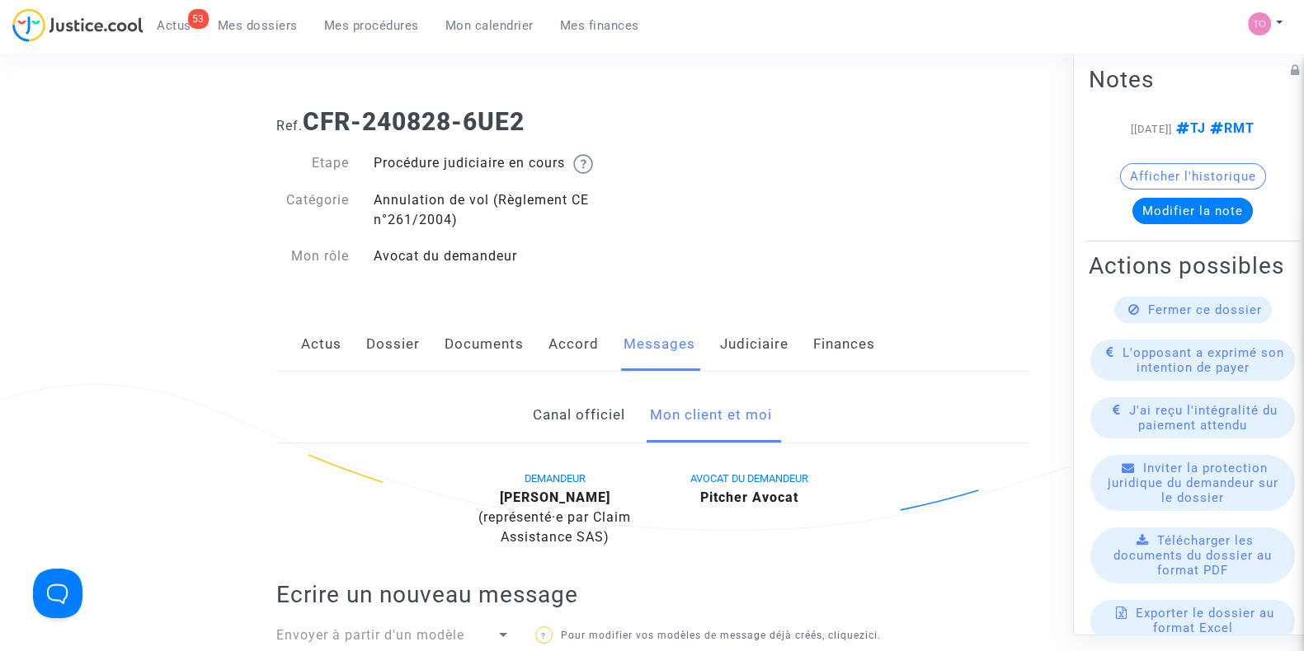
click at [721, 341] on link "Judiciaire" at bounding box center [754, 344] width 68 height 54
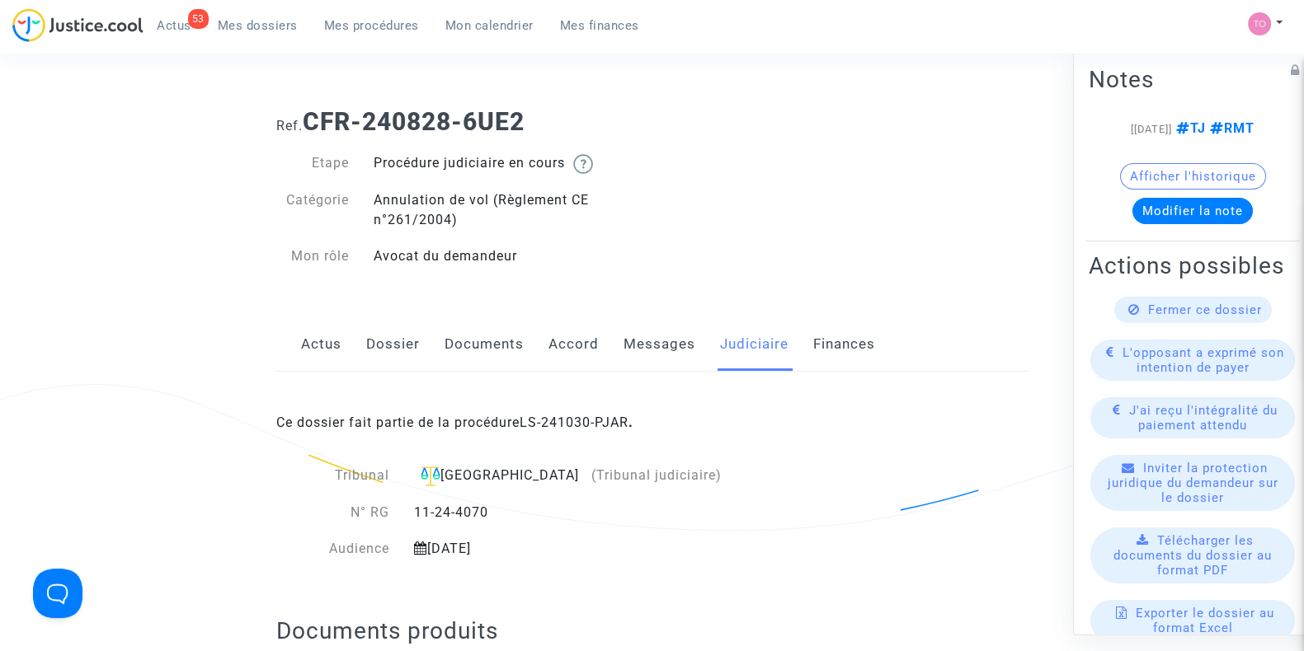
click at [579, 410] on div "Ce dossier fait partie de la procédure LS-241030-PJAR ." at bounding box center [651, 411] width 751 height 78
click at [573, 421] on link "LS-241030-PJAR" at bounding box center [574, 423] width 109 height 16
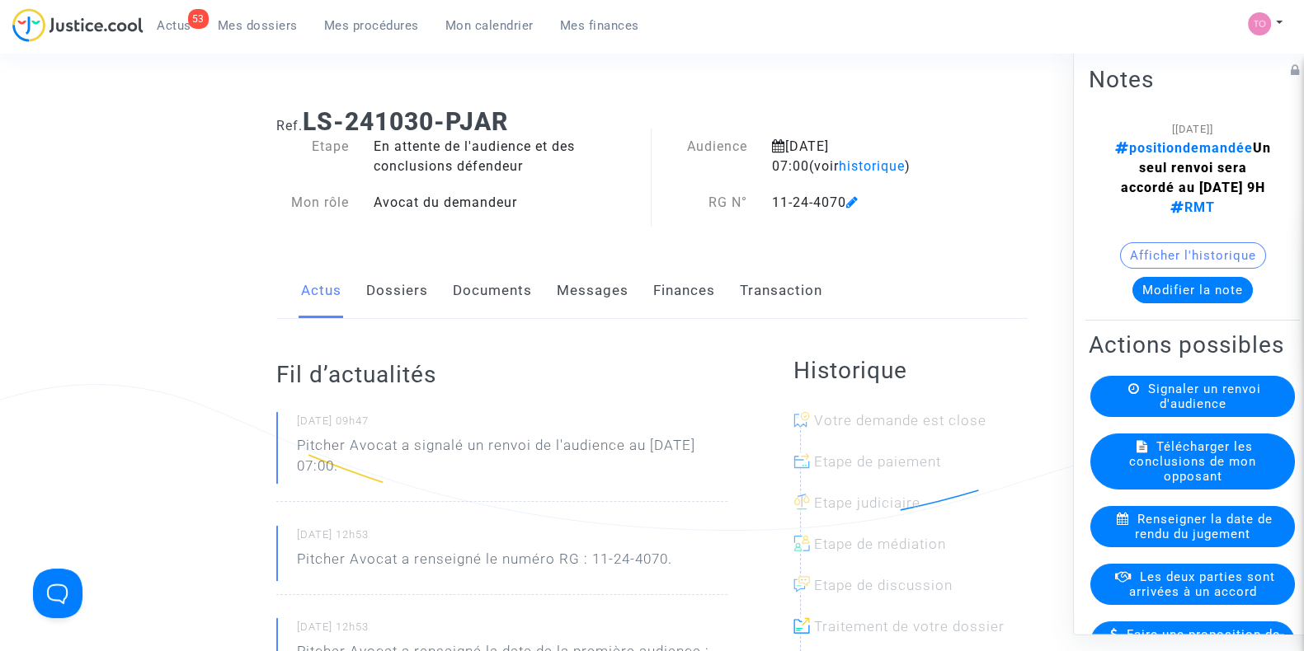
click at [1178, 303] on button "Modifier la note" at bounding box center [1192, 290] width 120 height 26
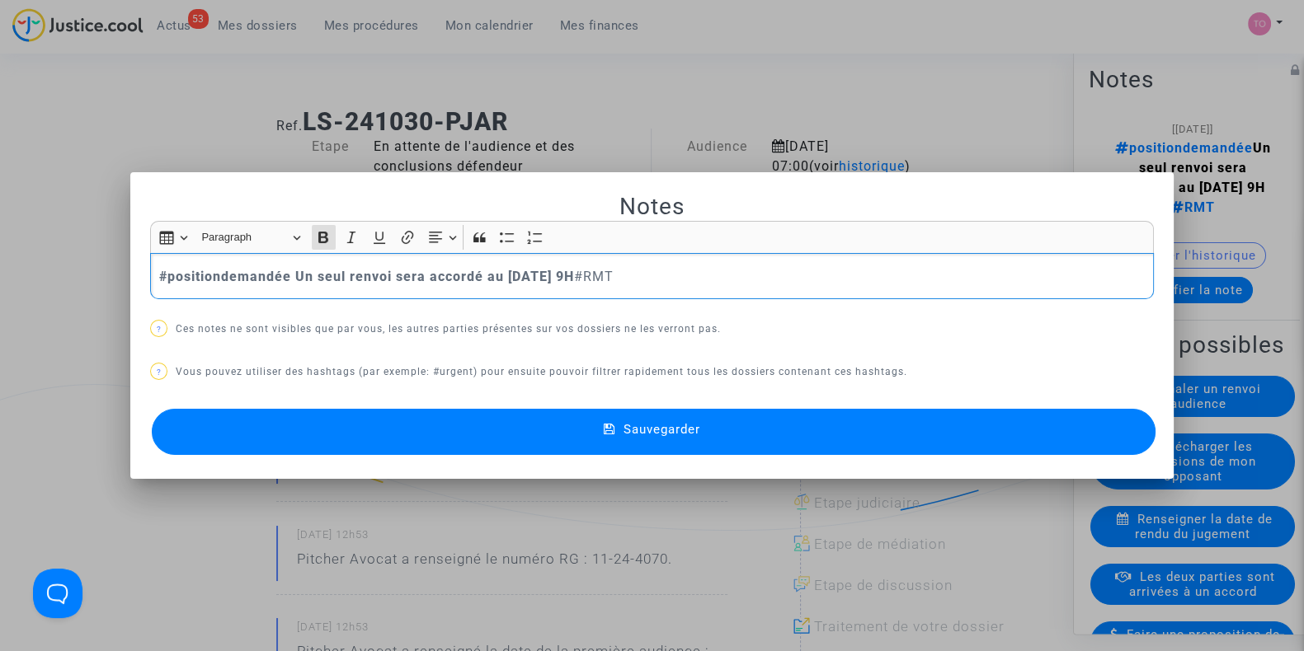
drag, startPoint x: 151, startPoint y: 272, endPoint x: 283, endPoint y: 269, distance: 132.0
click at [283, 269] on div "#positiondemandée Un seul renvoi sera accordé au 23/09/2025 9H #RMT" at bounding box center [652, 276] width 1004 height 46
drag, startPoint x: 281, startPoint y: 270, endPoint x: 90, endPoint y: 282, distance: 191.7
click at [90, 282] on div "Notes Rich Text Editor Insert table Insert table Heading Paragraph Paragraph He…" at bounding box center [652, 325] width 1304 height 651
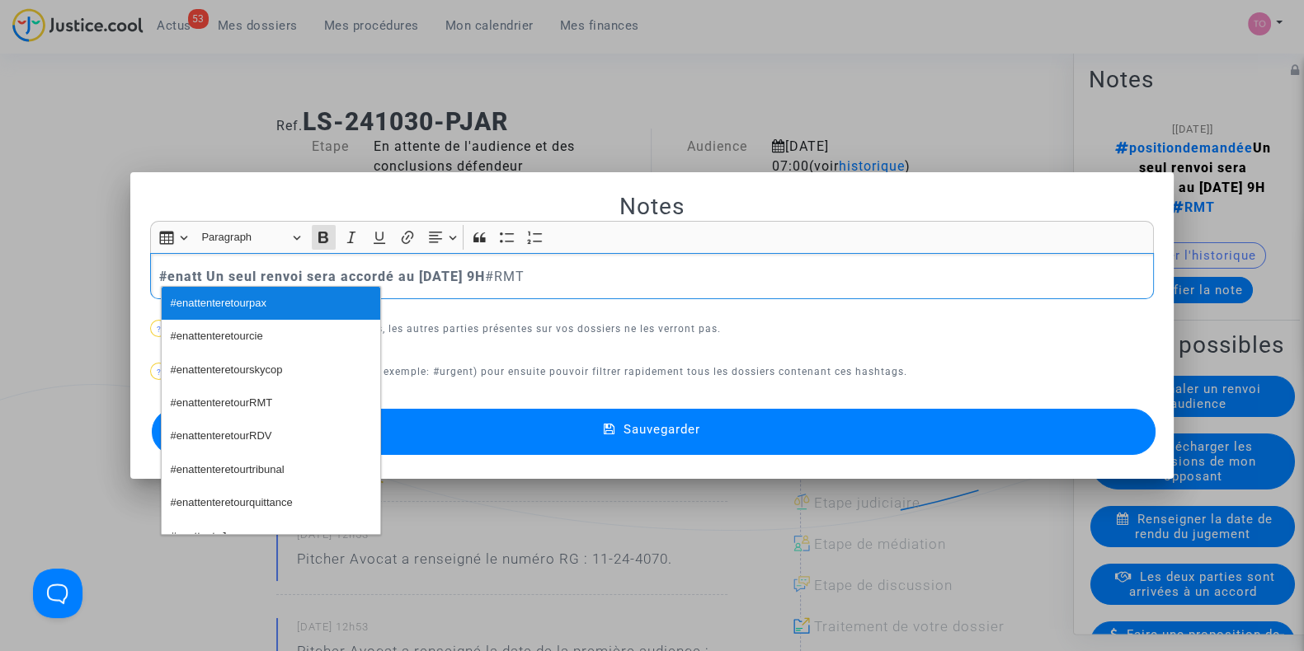
click at [243, 308] on span "#enattenteretourpax" at bounding box center [219, 304] width 96 height 24
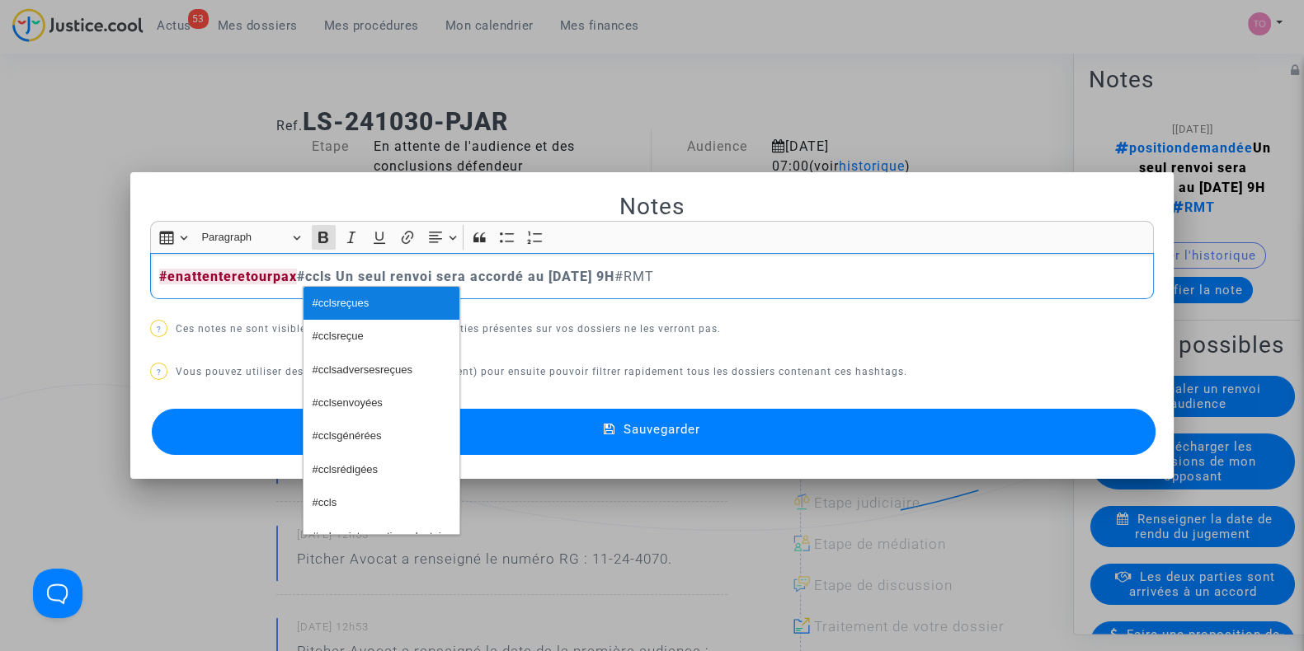
click at [356, 303] on span "#cclsreçues" at bounding box center [341, 304] width 57 height 24
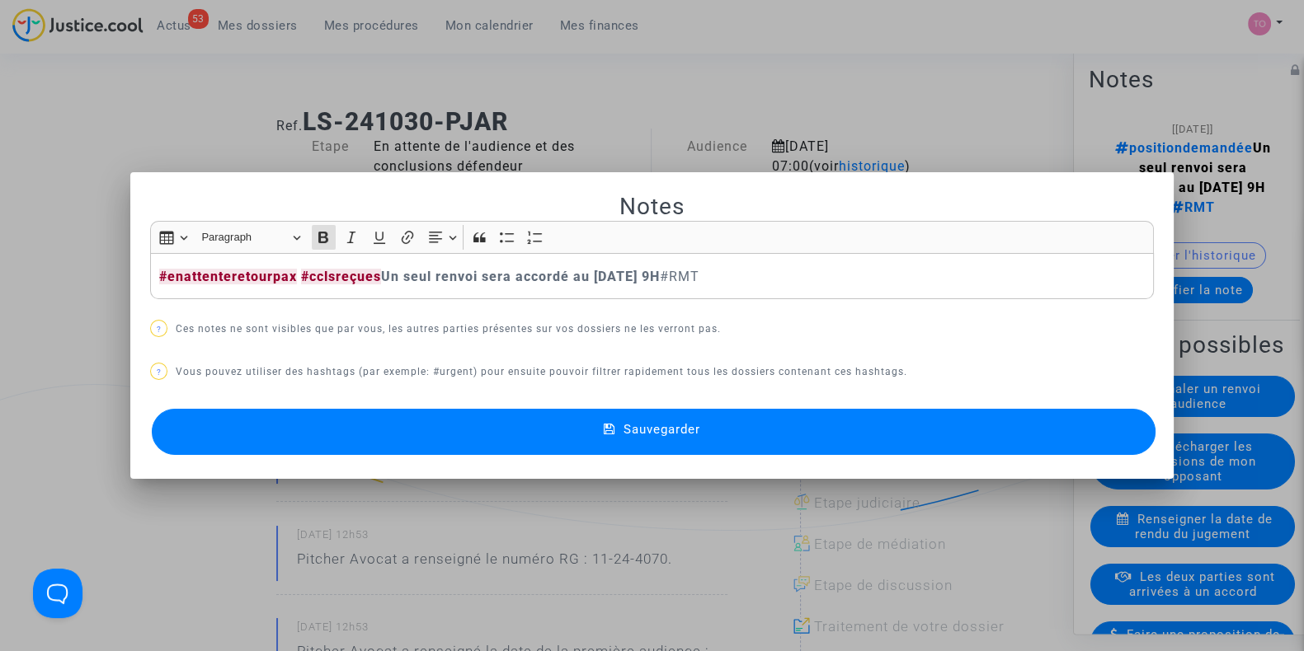
drag, startPoint x: 380, startPoint y: 273, endPoint x: 400, endPoint y: 273, distance: 19.8
click at [380, 273] on strong "#enattenteretourpax #cclsreçues Un seul renvoi sera accordé au 23/09/2025 9H" at bounding box center [409, 277] width 501 height 16
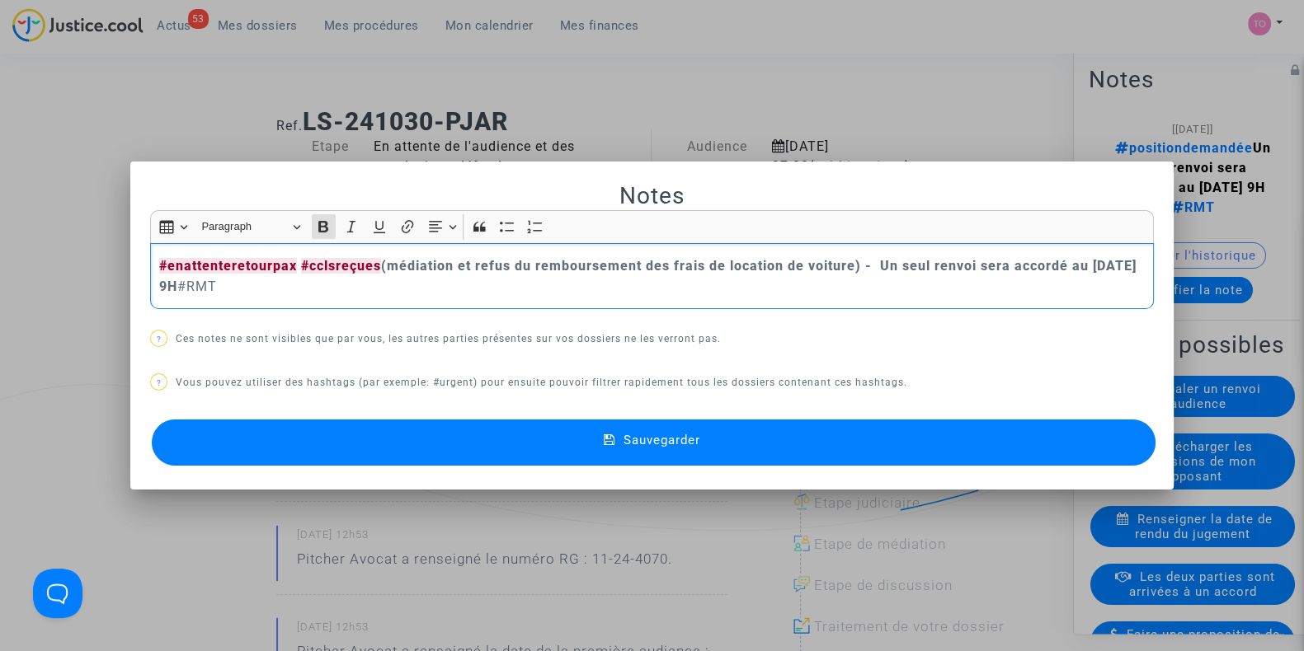
click at [252, 282] on strong "#enattenteretourpax #cclsreçues (médiation et refus du remboursement des frais …" at bounding box center [647, 276] width 977 height 36
click at [455, 437] on button "Sauvegarder" at bounding box center [654, 443] width 1004 height 46
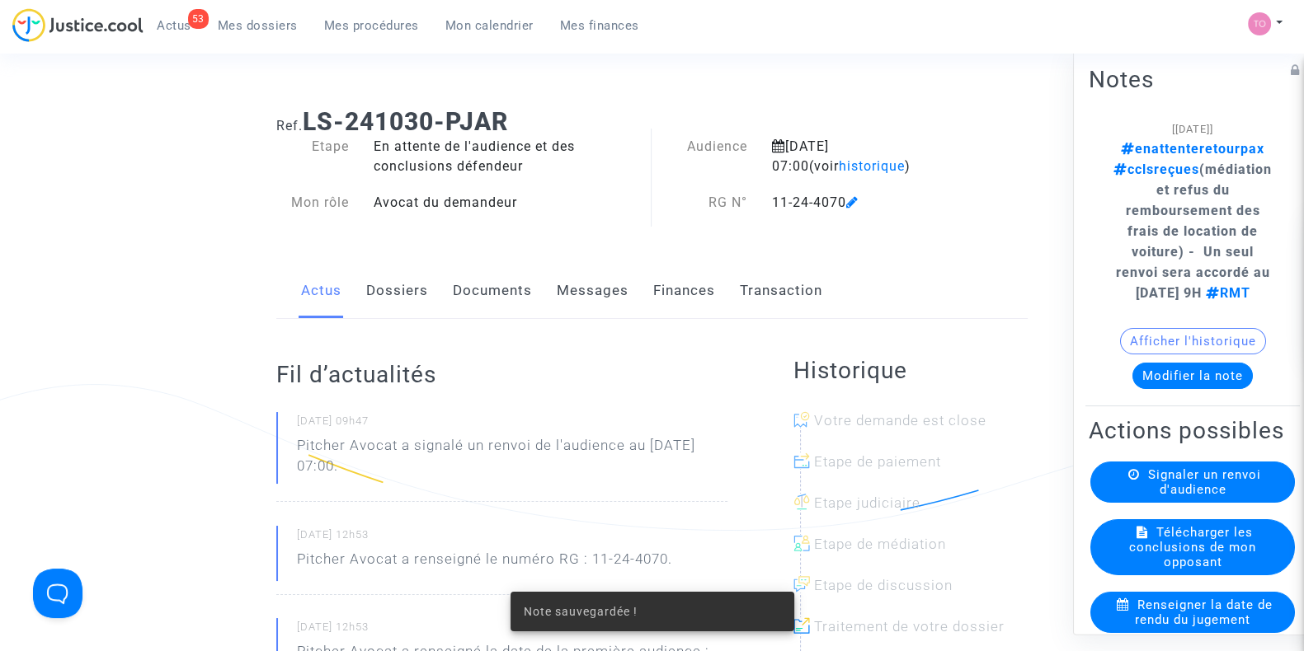
click at [459, 290] on link "Documents" at bounding box center [492, 291] width 79 height 54
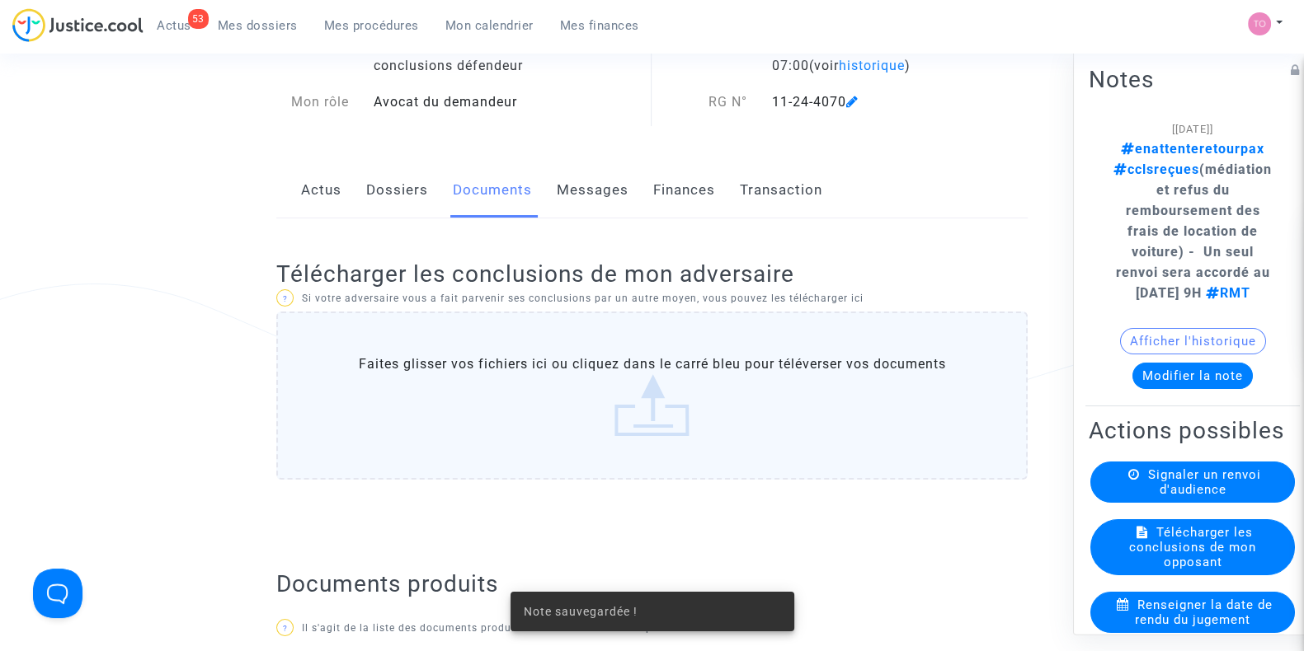
scroll to position [102, 0]
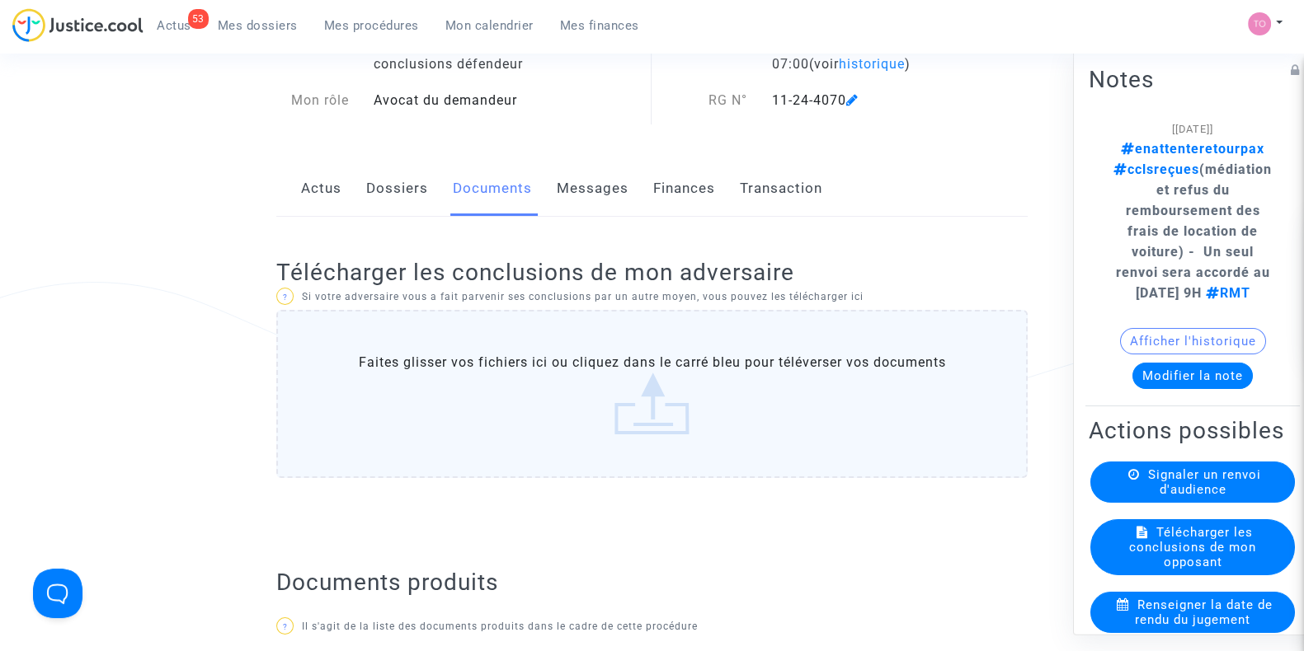
click at [516, 359] on label "Faites glisser vos fichiers ici ou cliquez dans le carré bleu pour téléverser v…" at bounding box center [651, 394] width 751 height 168
click at [0, 0] on input "Faites glisser vos fichiers ici ou cliquez dans le carré bleu pour téléverser v…" at bounding box center [0, 0] width 0 height 0
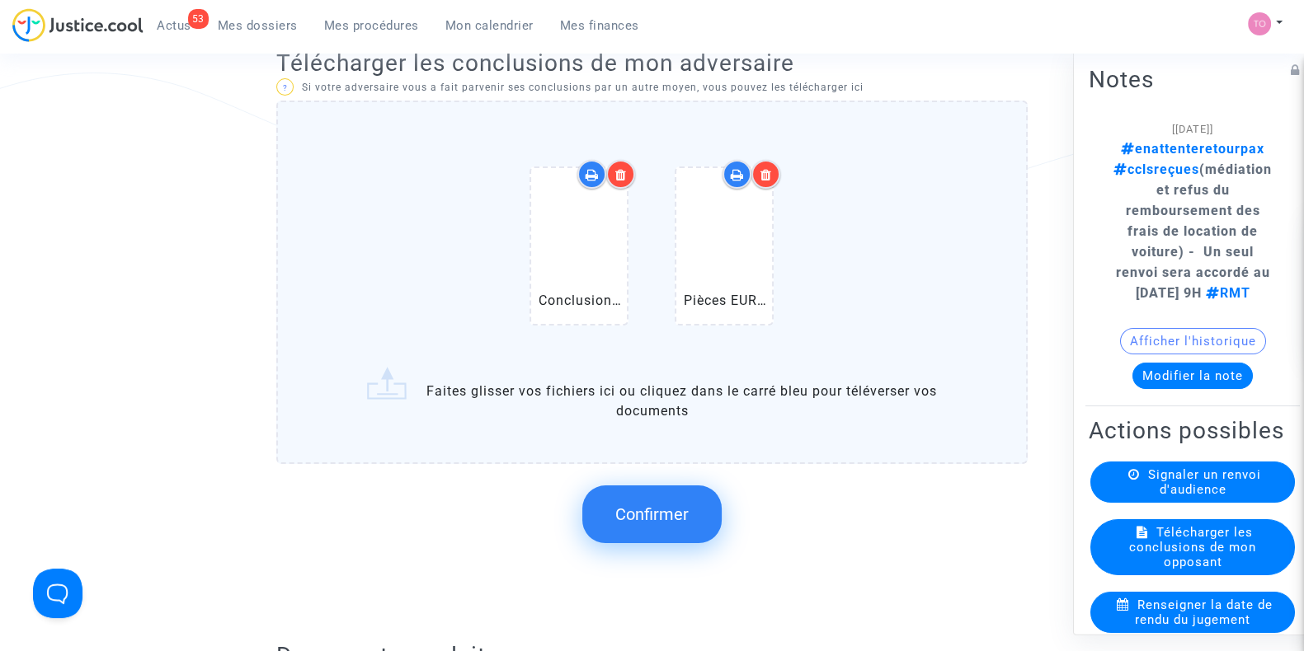
scroll to position [309, 0]
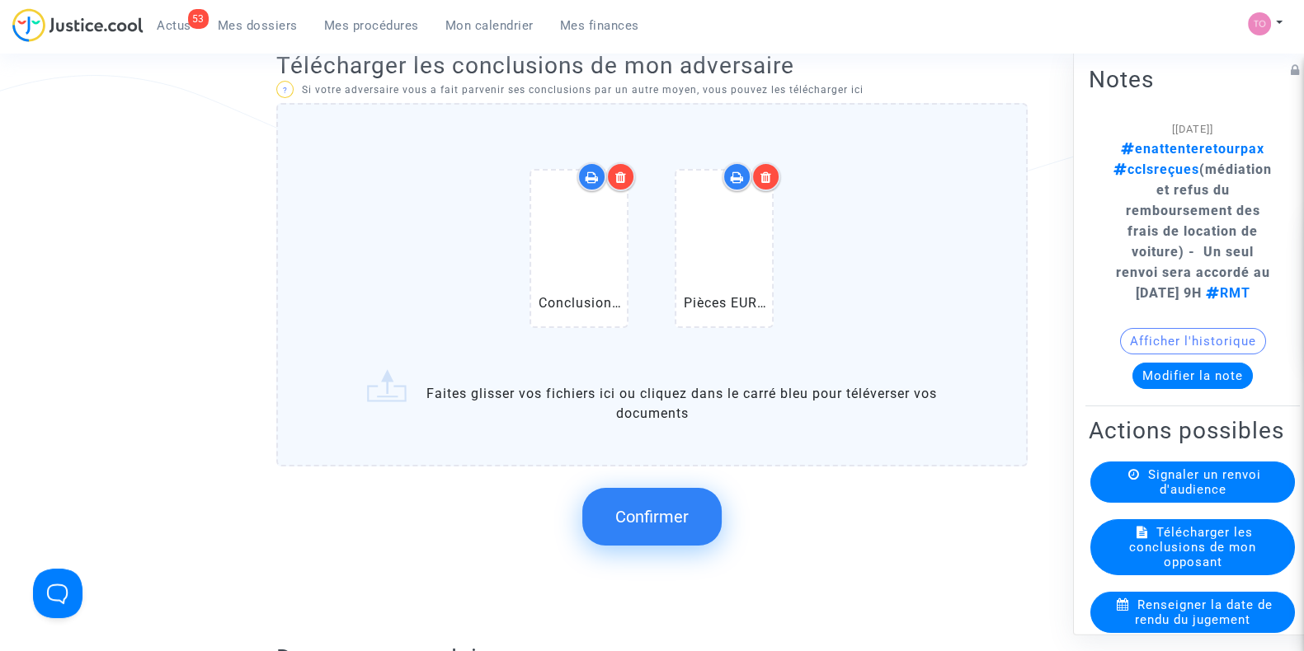
click at [672, 507] on span "Confirmer" at bounding box center [651, 517] width 73 height 20
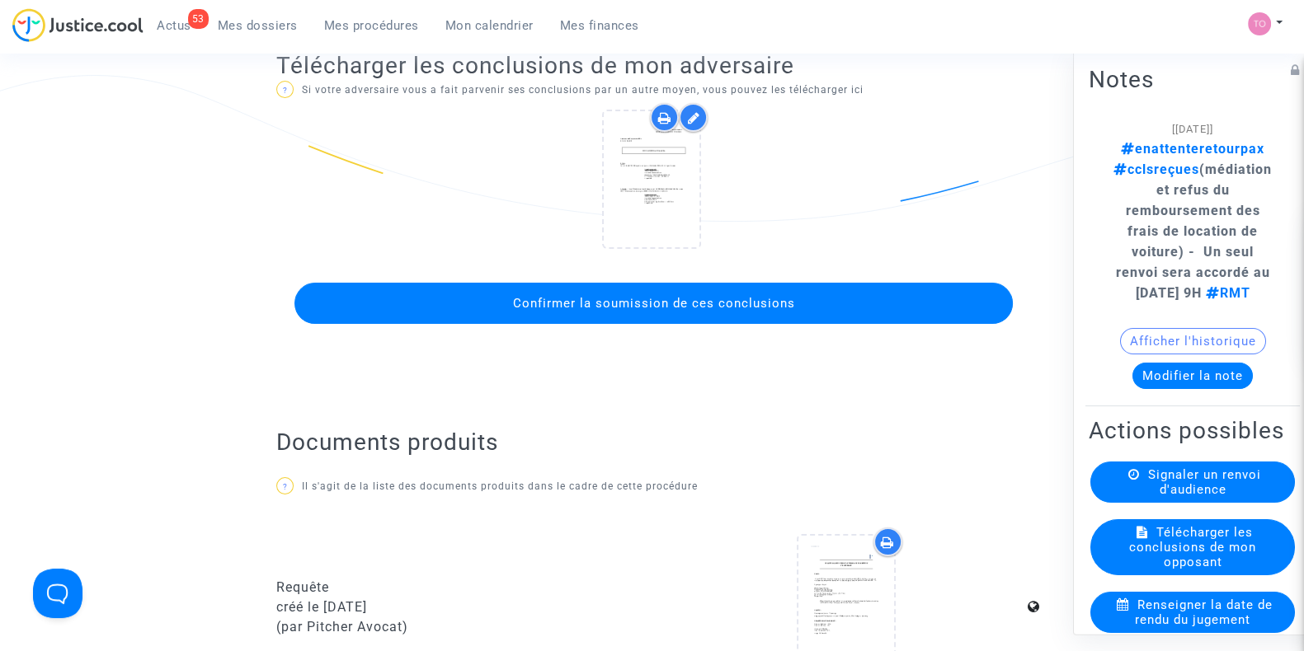
click at [650, 308] on span "Confirmer la soumission de ces conclusions" at bounding box center [653, 303] width 282 height 15
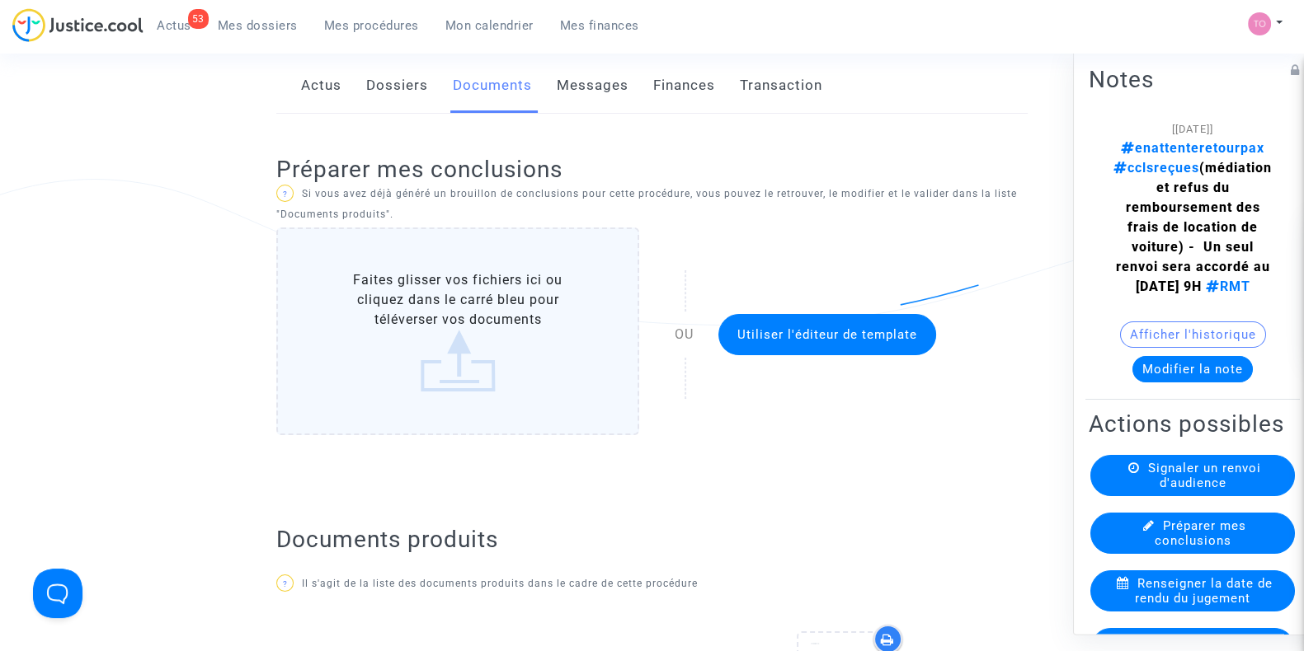
scroll to position [0, 0]
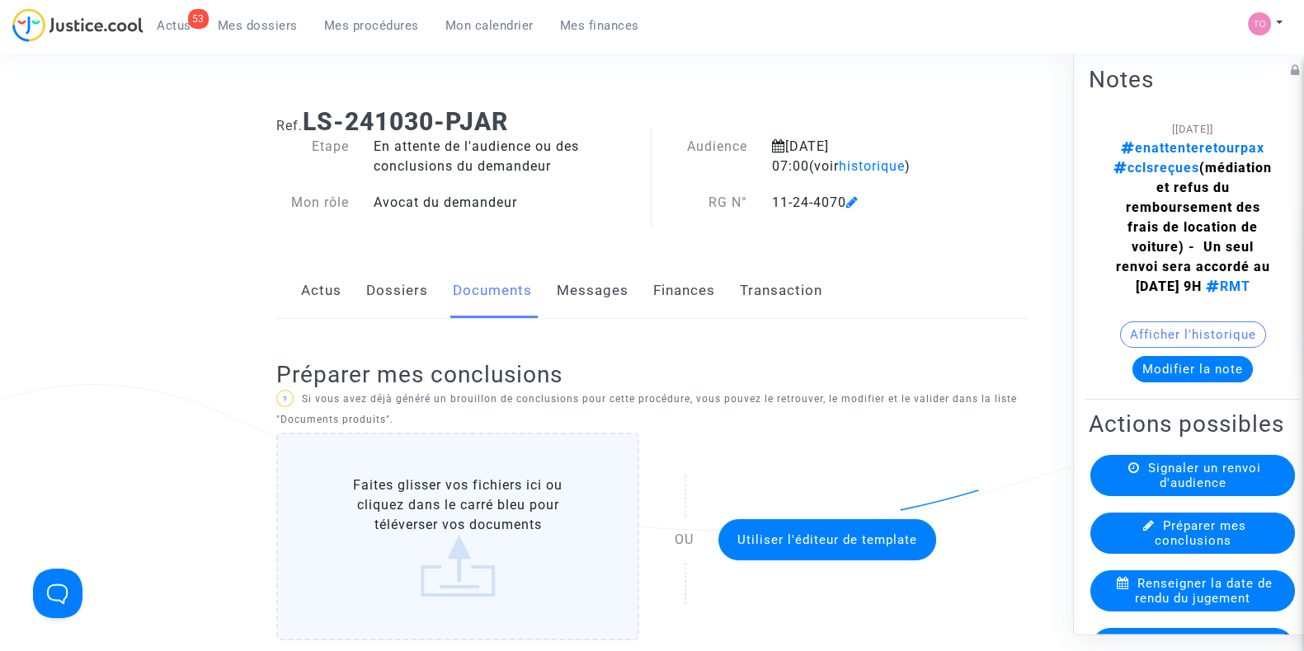
click at [410, 286] on link "Dossiers" at bounding box center [397, 291] width 62 height 54
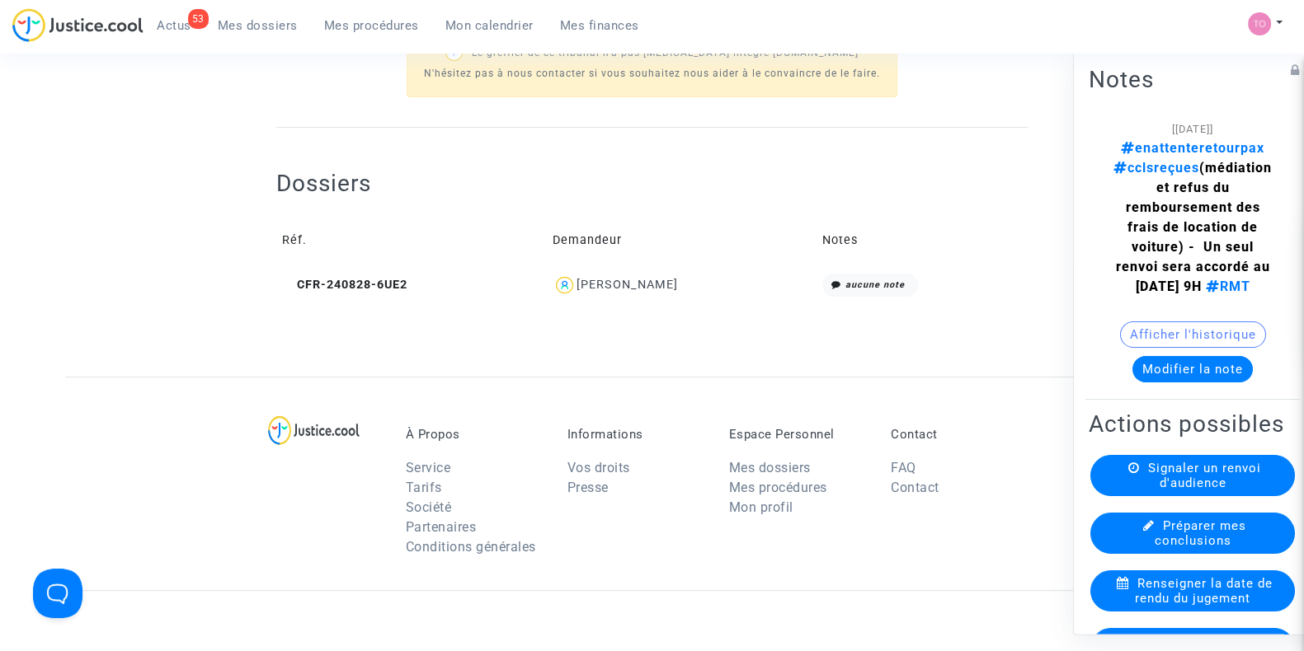
scroll to position [515, 0]
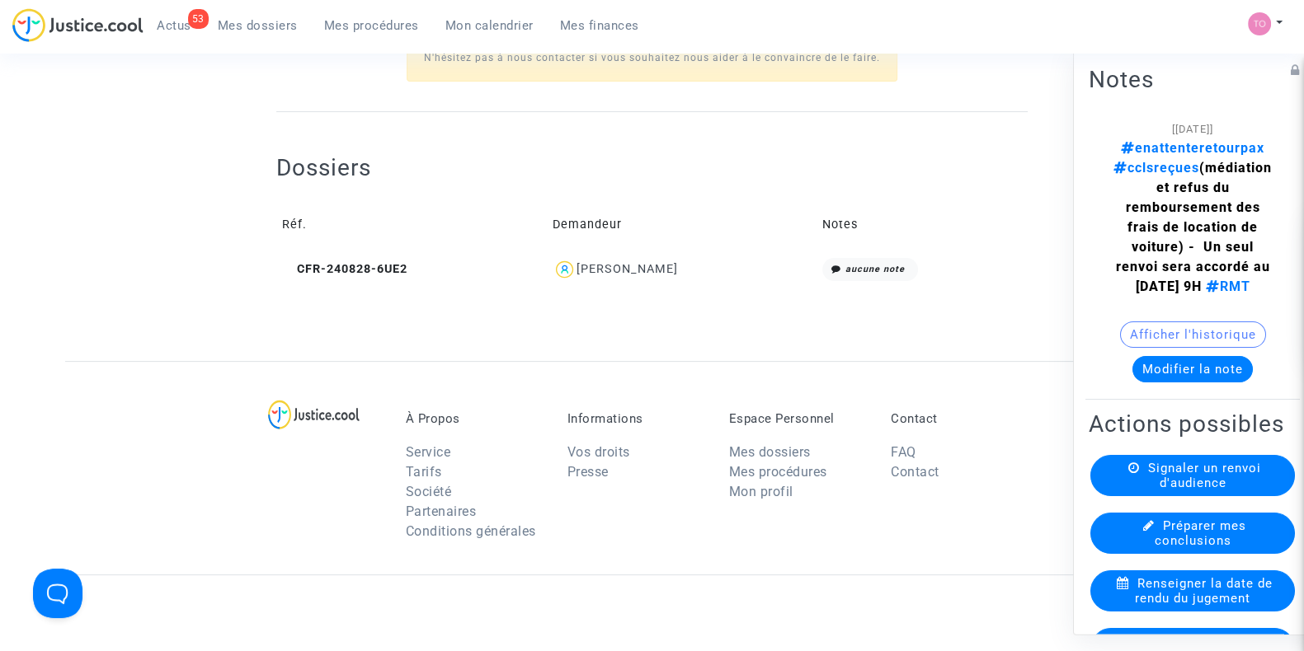
click at [623, 270] on div "Yves POETE" at bounding box center [626, 269] width 101 height 14
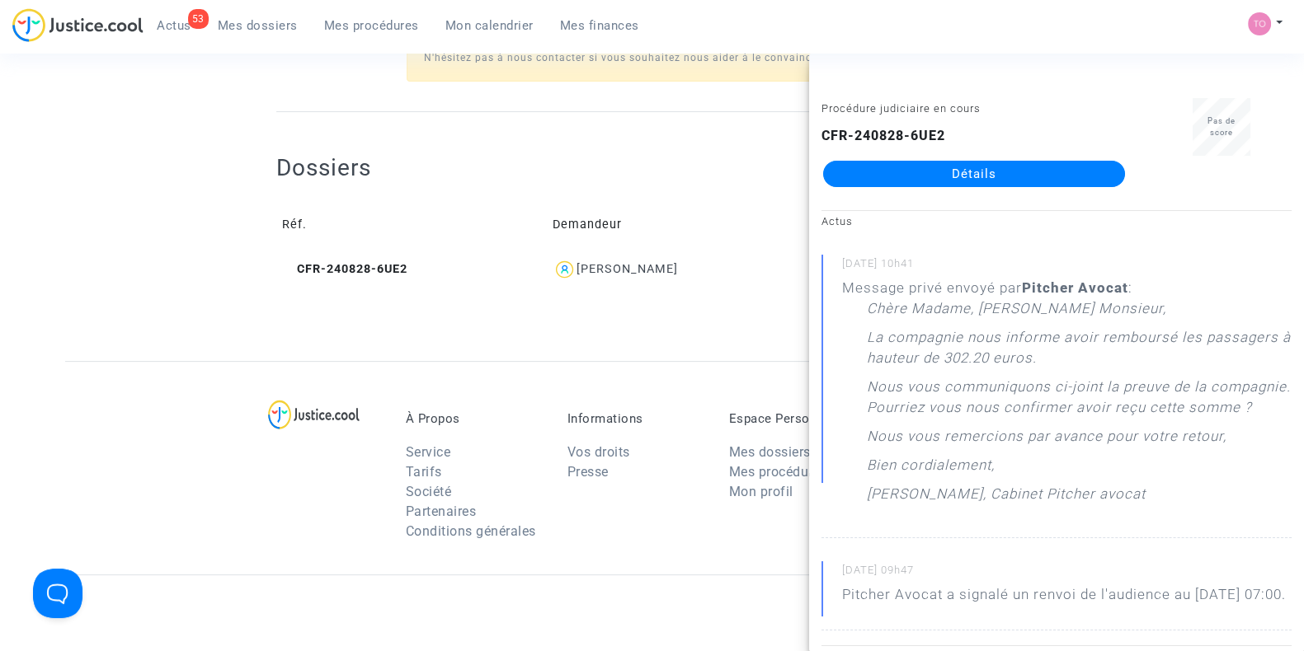
click at [944, 173] on link "Détails" at bounding box center [974, 174] width 302 height 26
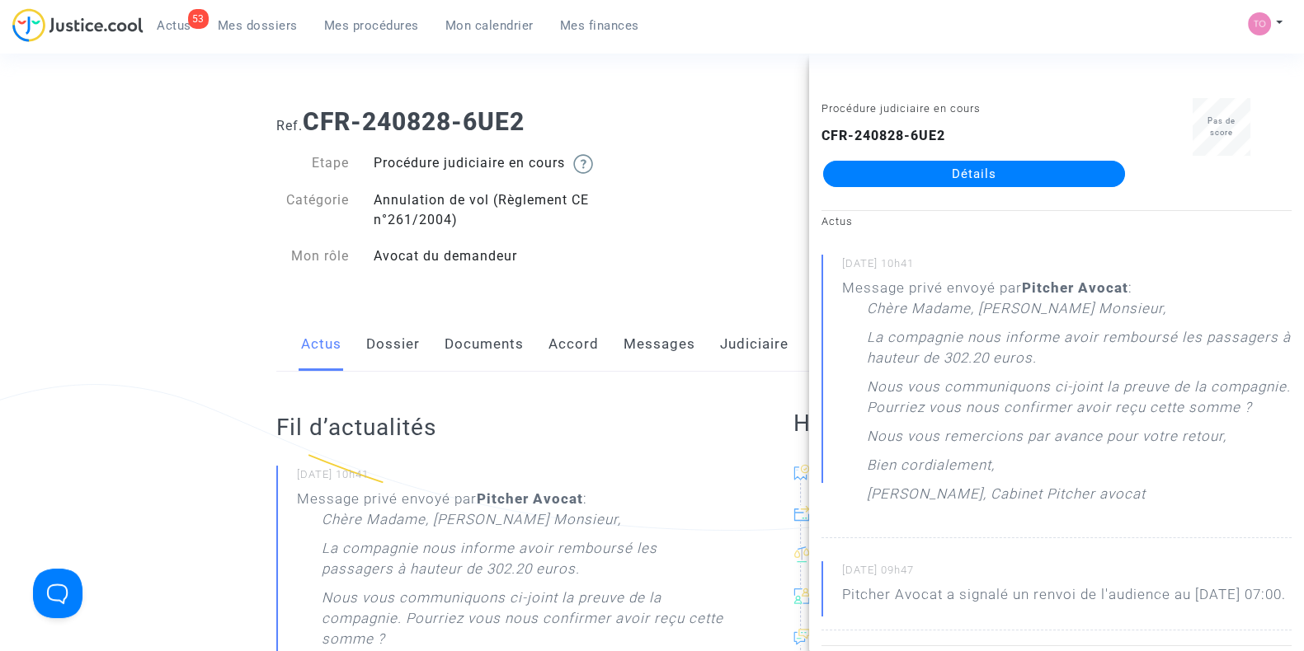
click at [538, 346] on div "Actus Dossier Documents Accord Messages Judiciaire Finances" at bounding box center [651, 344] width 751 height 55
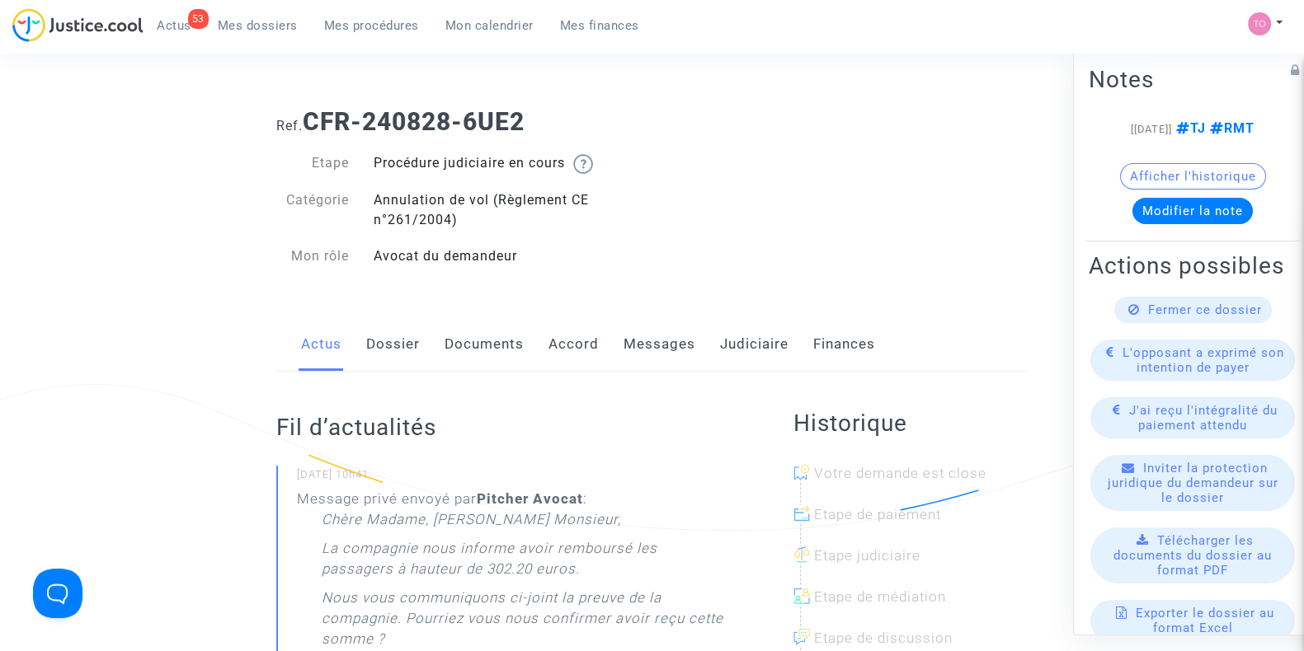
click at [576, 339] on link "Accord" at bounding box center [573, 344] width 50 height 54
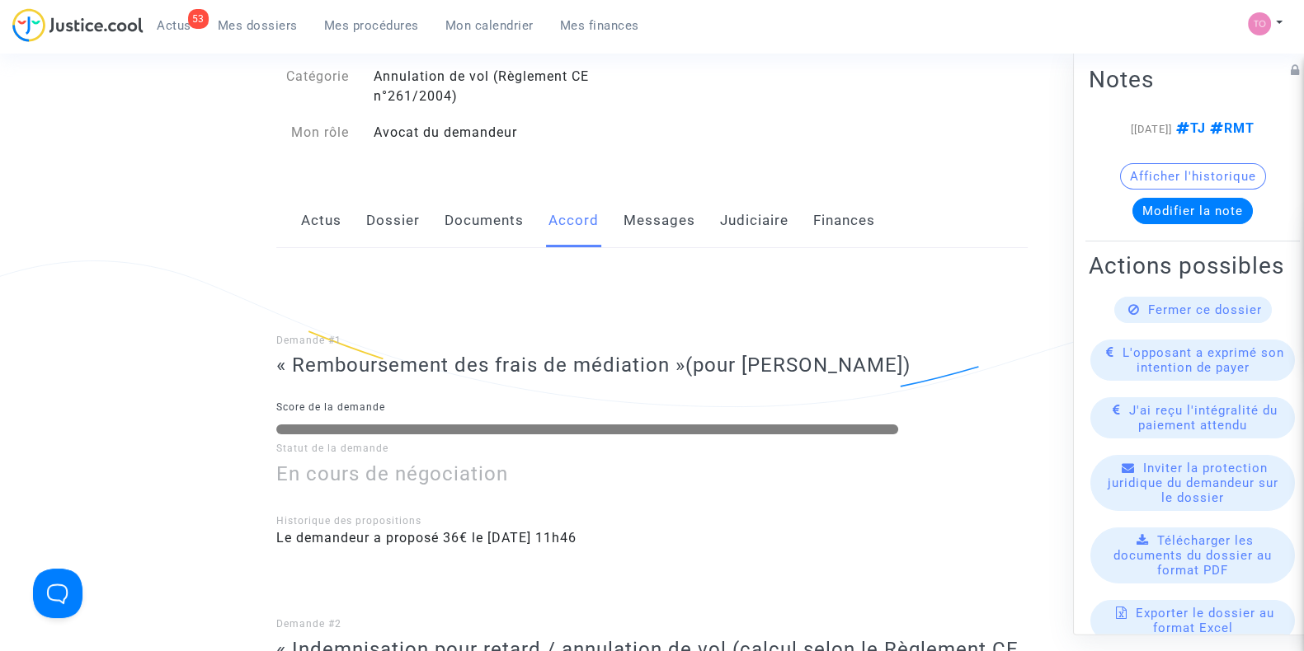
scroll to position [102, 0]
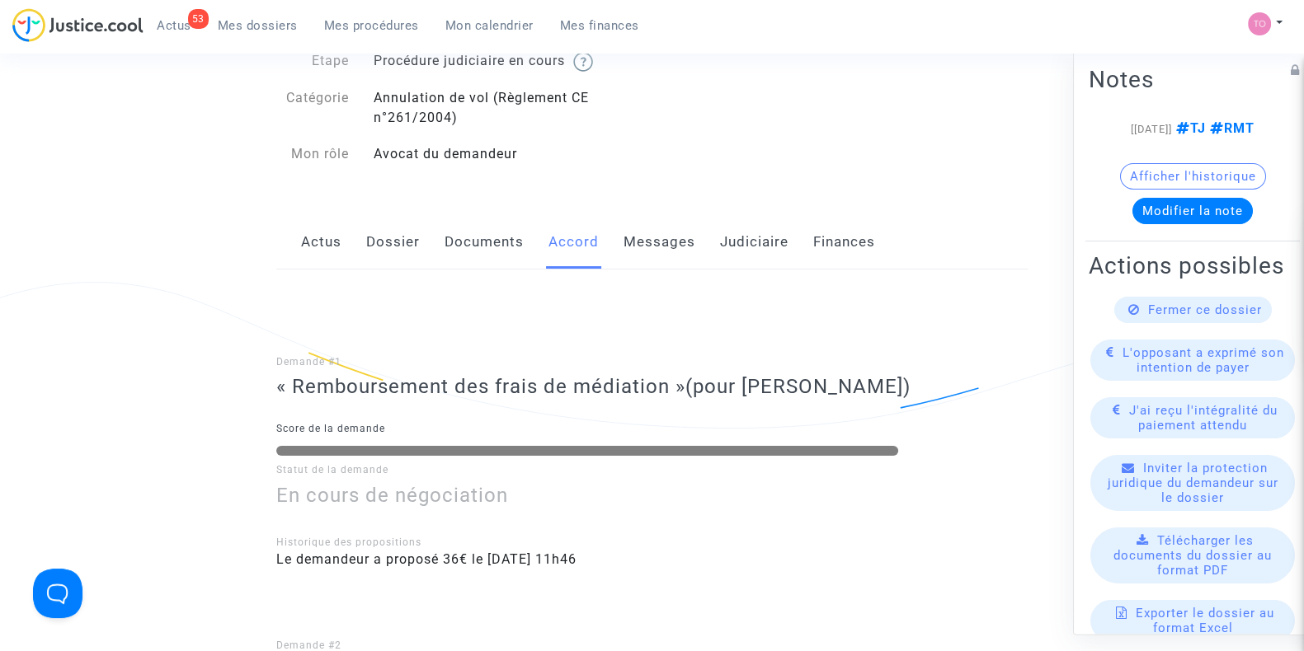
click at [268, 26] on span "Mes dossiers" at bounding box center [258, 25] width 80 height 15
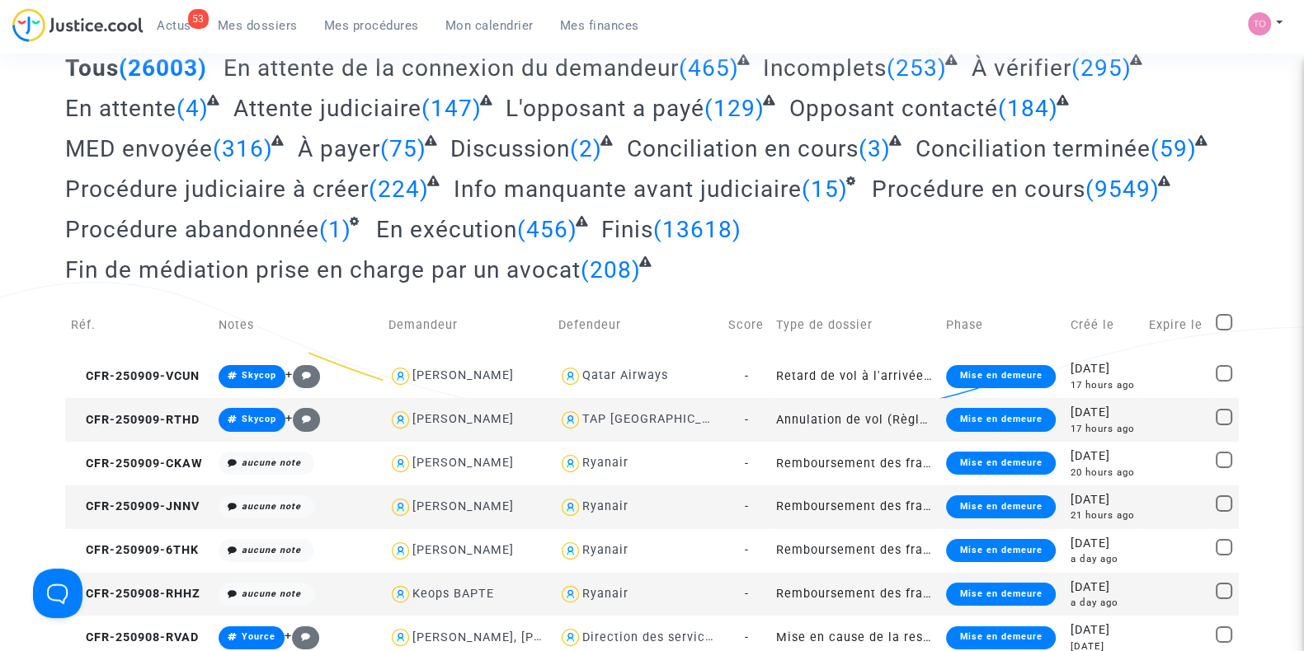
click at [266, 14] on link "Mes dossiers" at bounding box center [258, 25] width 106 height 25
click at [233, 29] on span "Mes dossiers" at bounding box center [258, 25] width 80 height 15
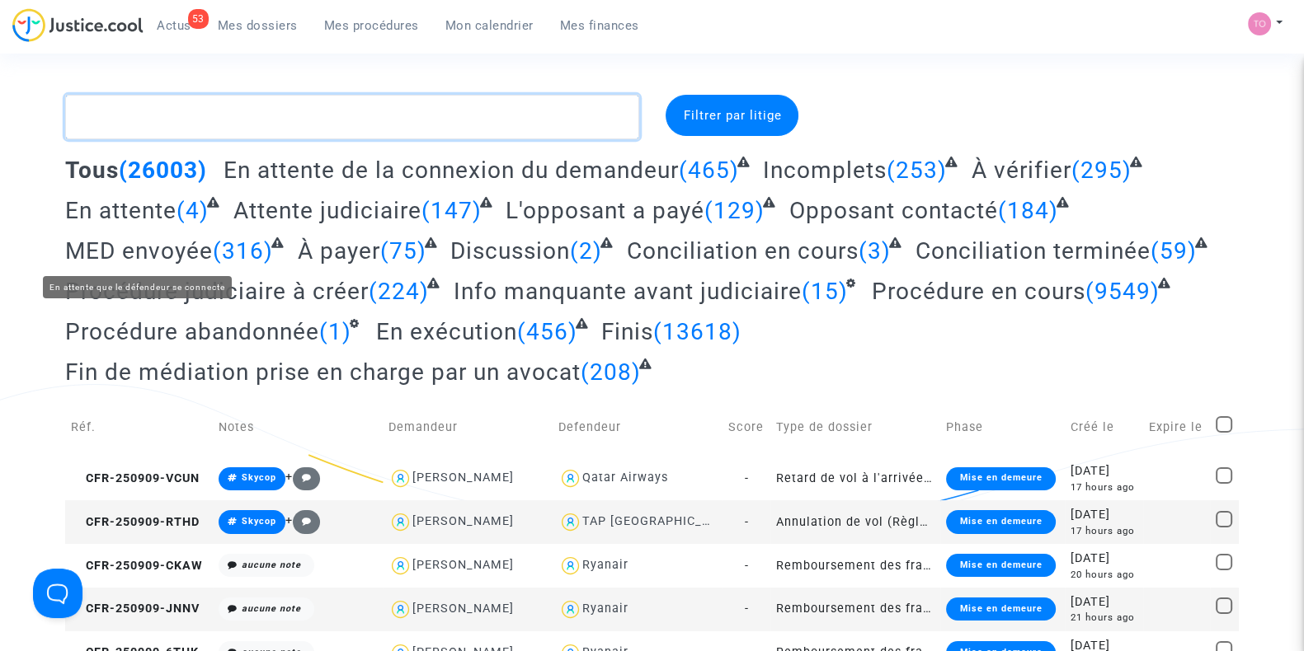
click at [168, 107] on textarea at bounding box center [352, 117] width 574 height 45
paste textarea "THELOT"
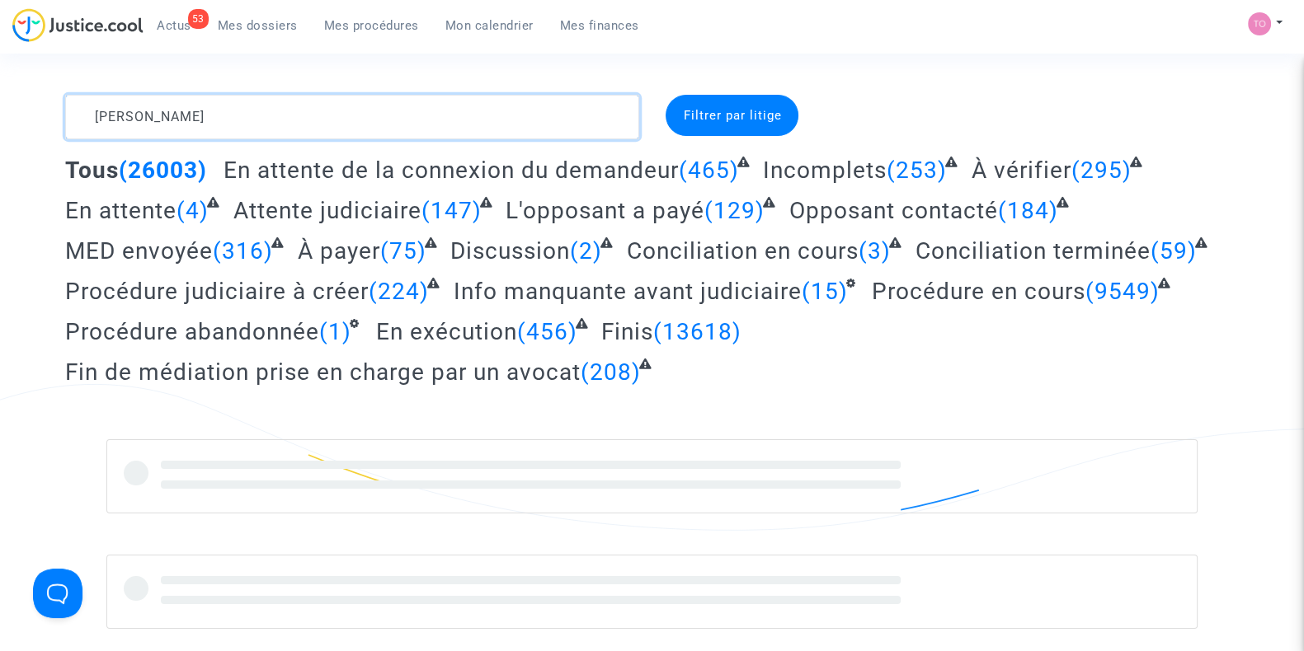
type textarea "THELOT"
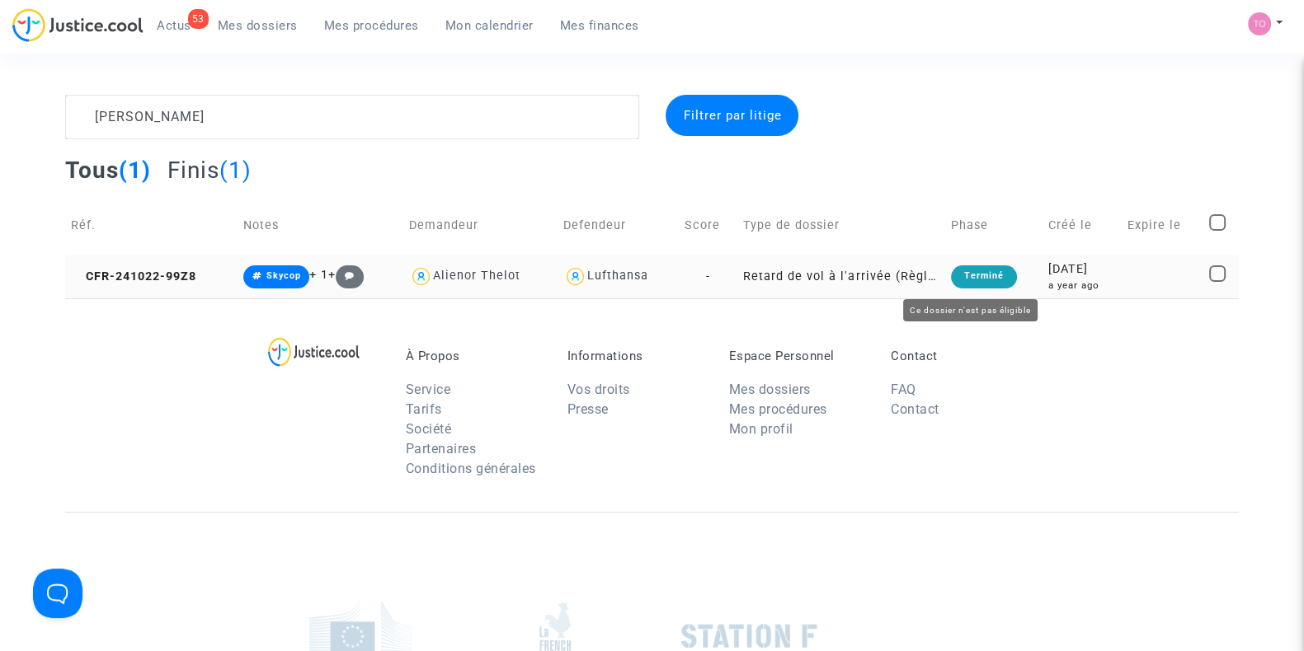
click at [1017, 266] on td "Terminé" at bounding box center [994, 277] width 98 height 44
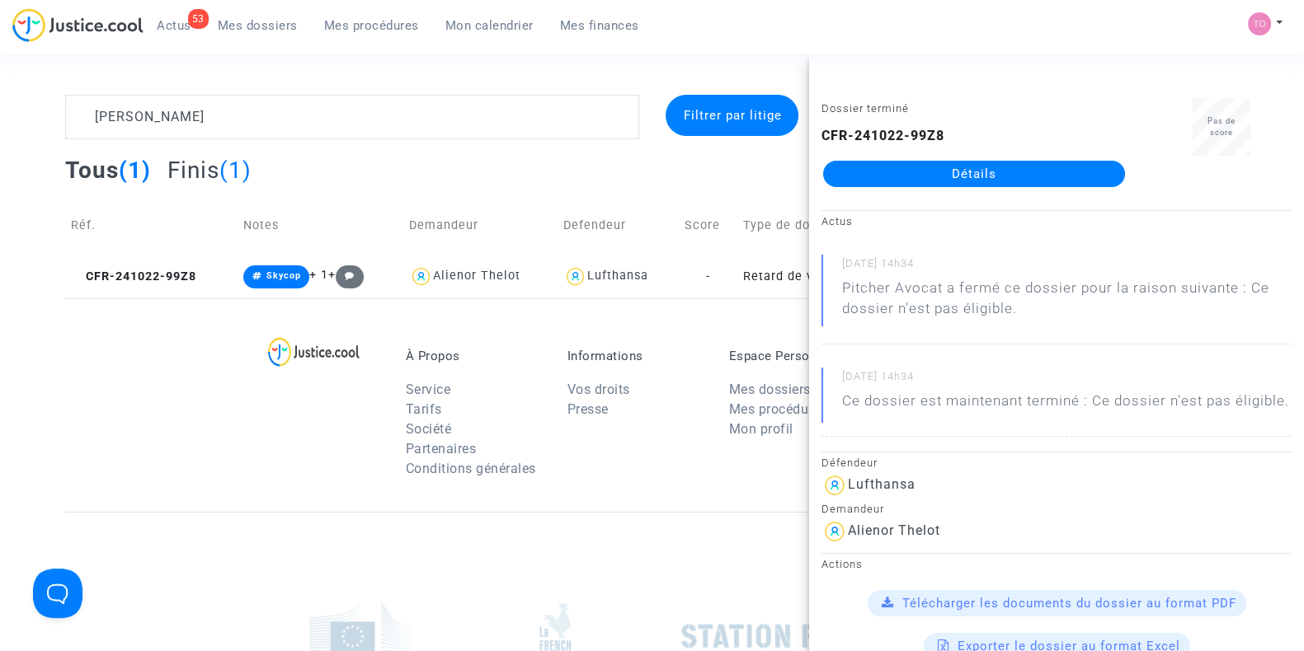
click at [956, 165] on link "Détails" at bounding box center [974, 174] width 302 height 26
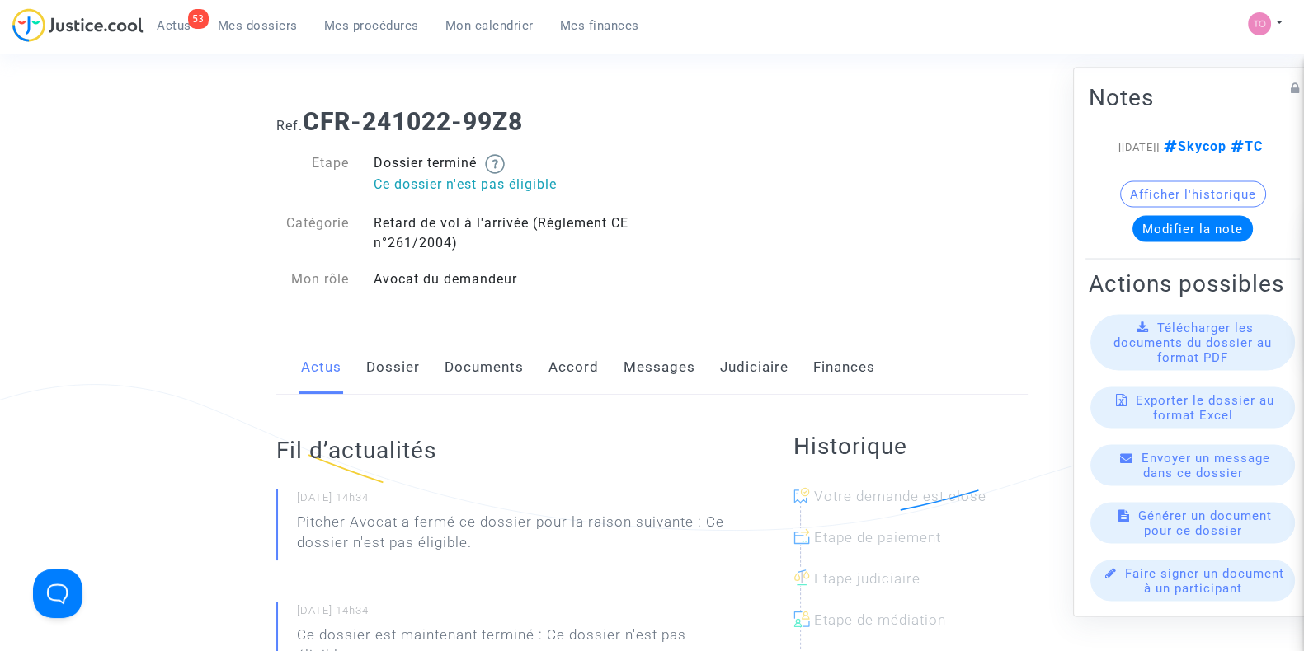
click at [736, 366] on link "Judiciaire" at bounding box center [754, 368] width 68 height 54
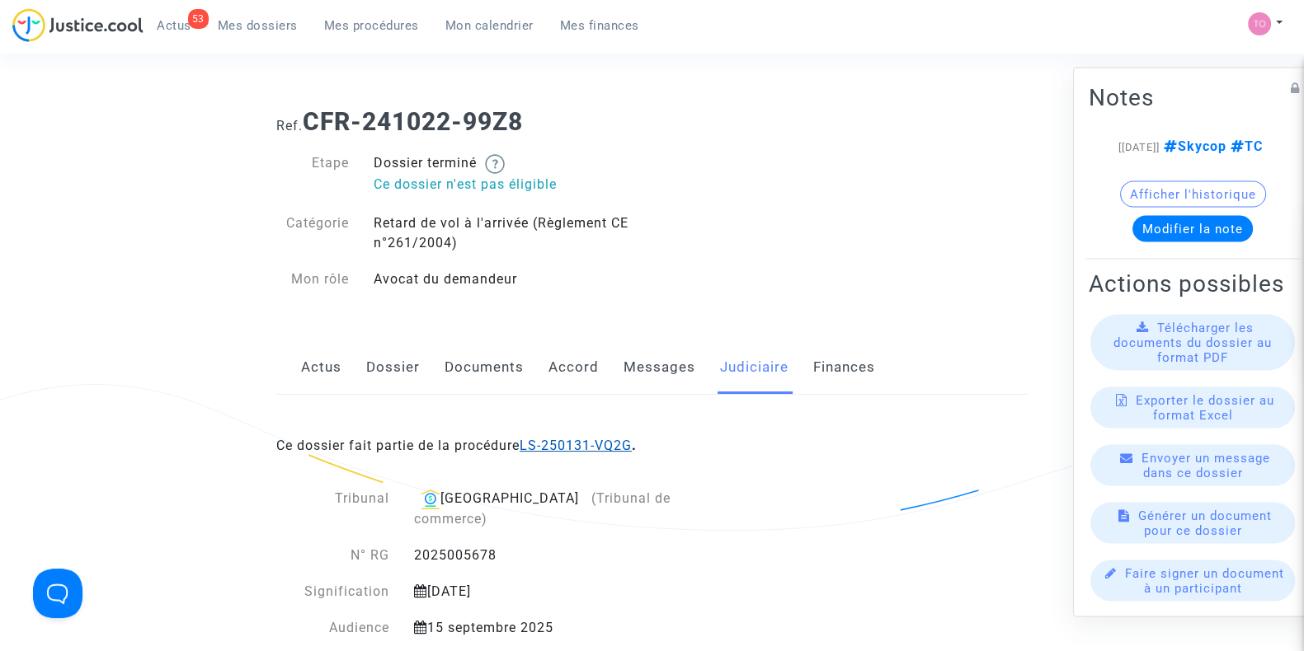
click at [554, 448] on link "LS-250131-VQ2G" at bounding box center [576, 446] width 112 height 16
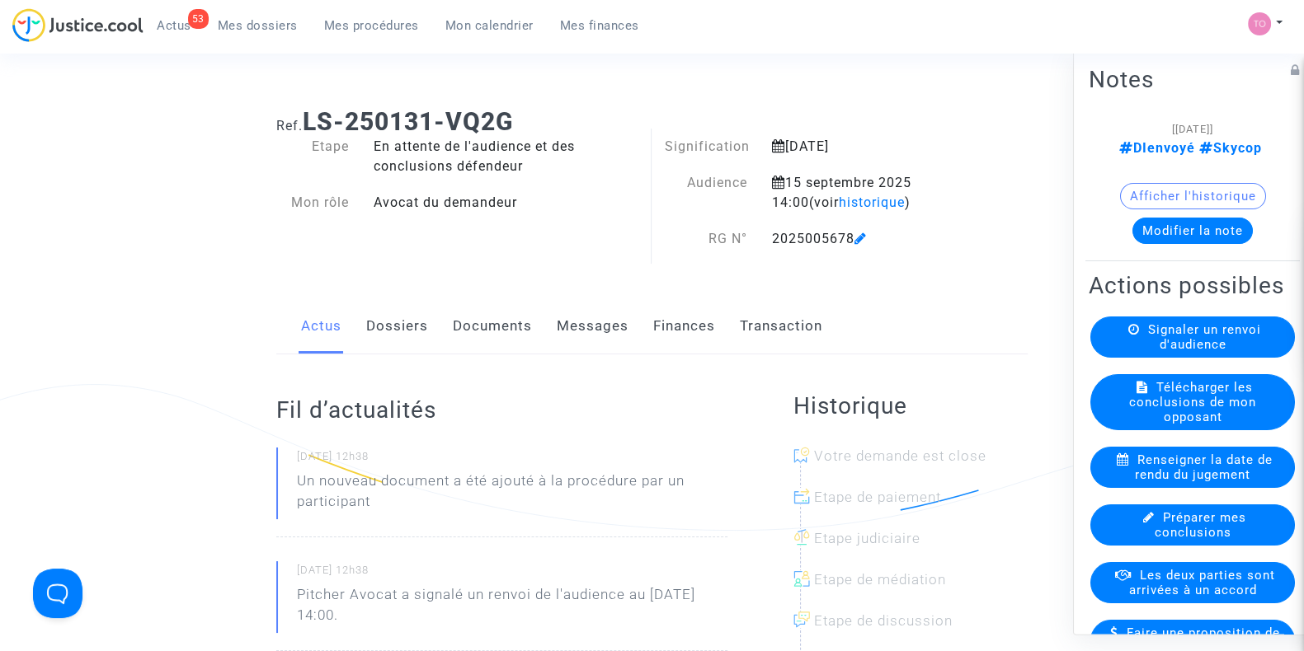
drag, startPoint x: 381, startPoint y: 351, endPoint x: 385, endPoint y: 344, distance: 8.5
click at [381, 351] on link "Dossiers" at bounding box center [397, 326] width 62 height 54
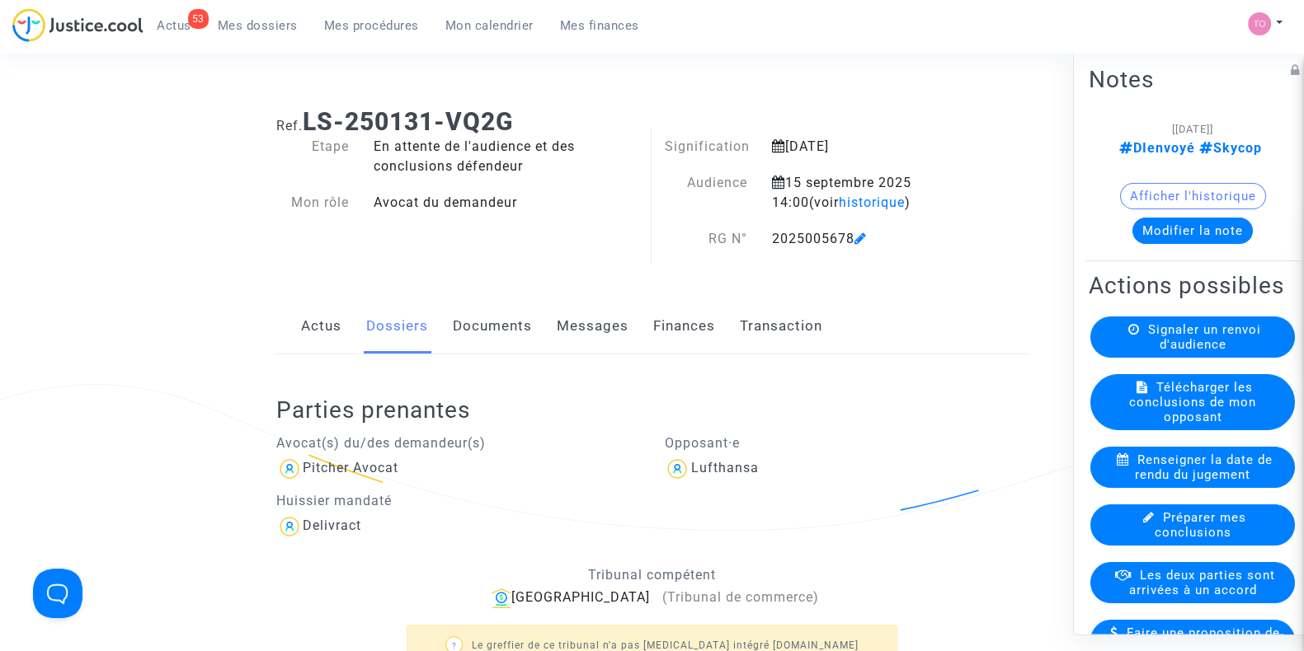
click at [1181, 223] on button "Modifier la note" at bounding box center [1192, 231] width 120 height 26
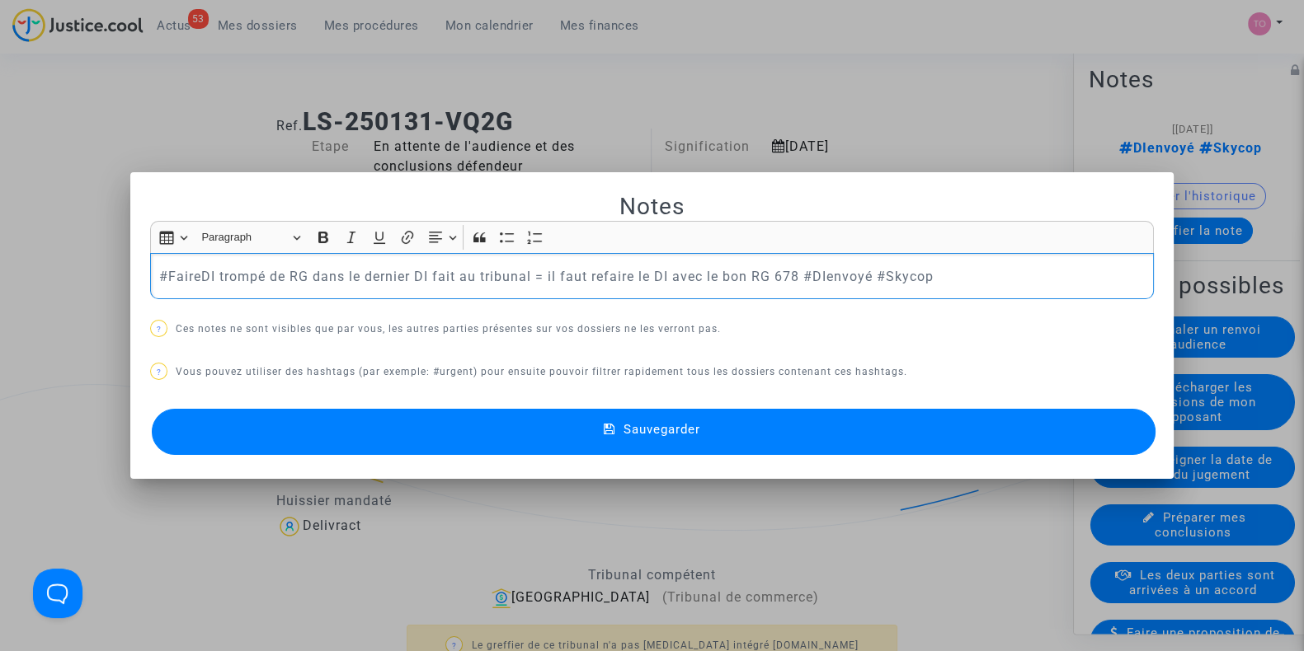
click at [833, 272] on p "#FaireDI trompé de RG dans le dernier DI fait au tribunal = il faut refaire le …" at bounding box center [652, 276] width 986 height 21
drag, startPoint x: 792, startPoint y: 271, endPoint x: 79, endPoint y: 270, distance: 712.5
click at [79, 270] on div "Notes Rich Text Editor Insert table Insert table Heading Paragraph Paragraph He…" at bounding box center [652, 325] width 1304 height 651
copy p "#FaireDI trompé de RG dans le dernier DI fait au tribunal = il faut refaire le …"
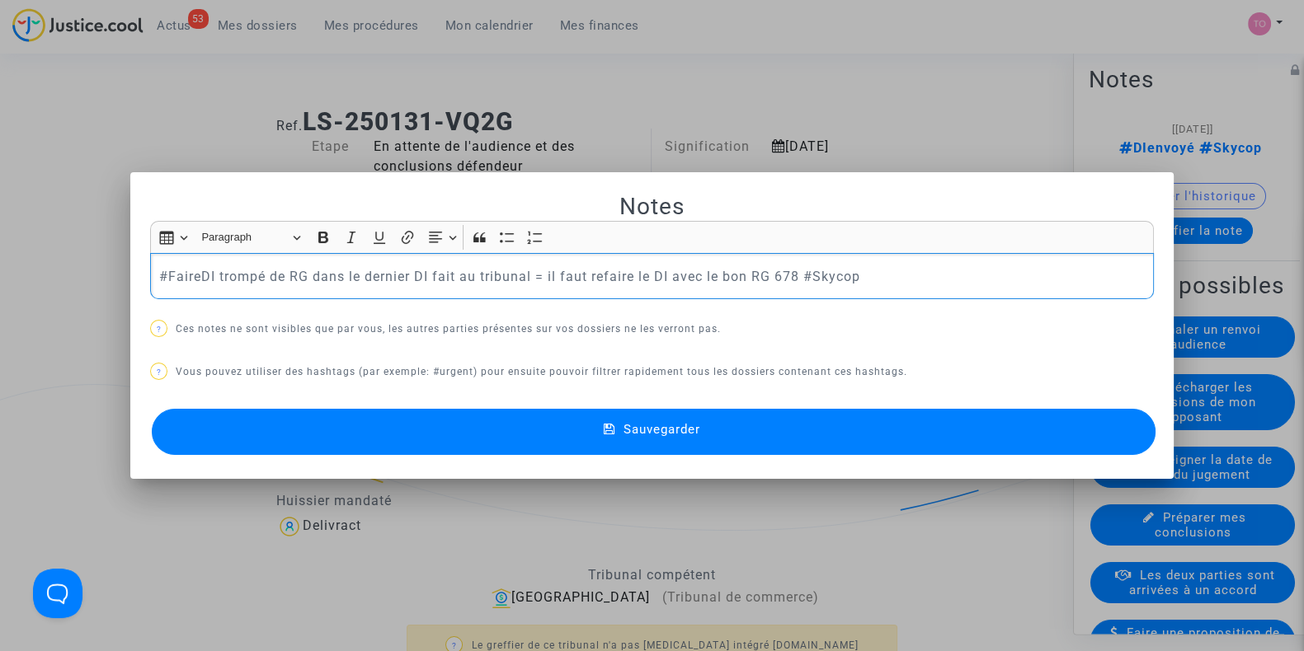
click at [556, 435] on button "Sauvegarder" at bounding box center [654, 432] width 1004 height 46
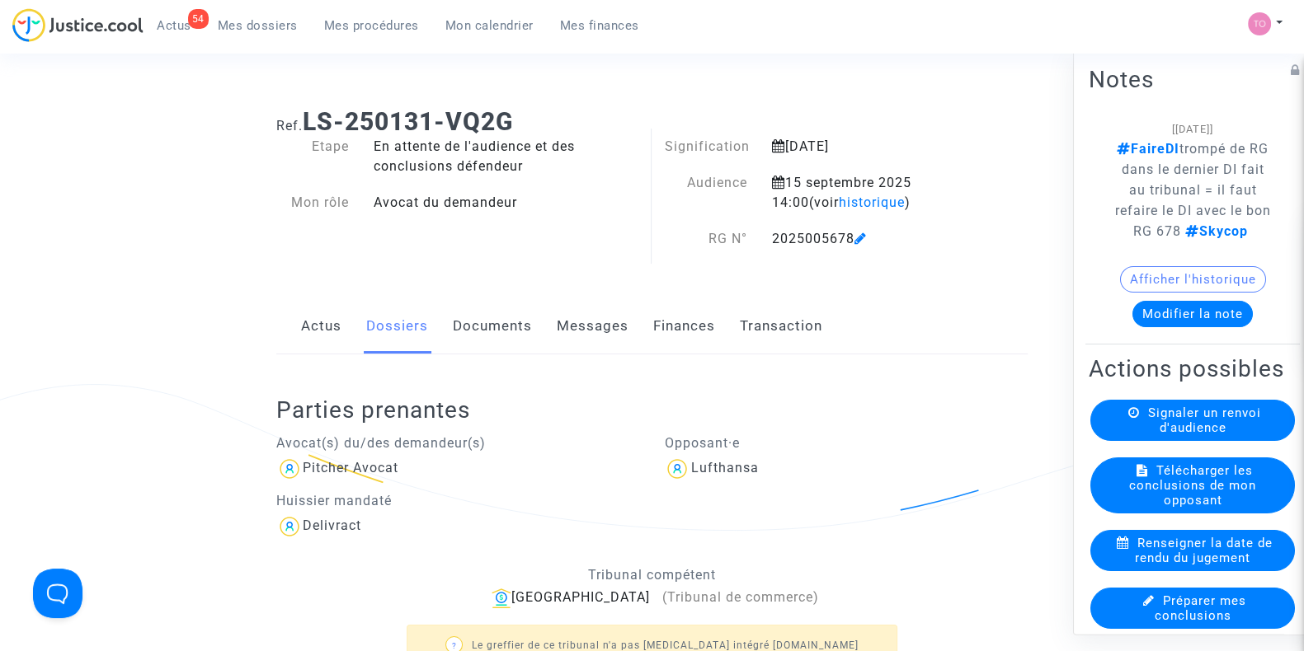
click at [266, 31] on span "Mes dossiers" at bounding box center [258, 25] width 80 height 15
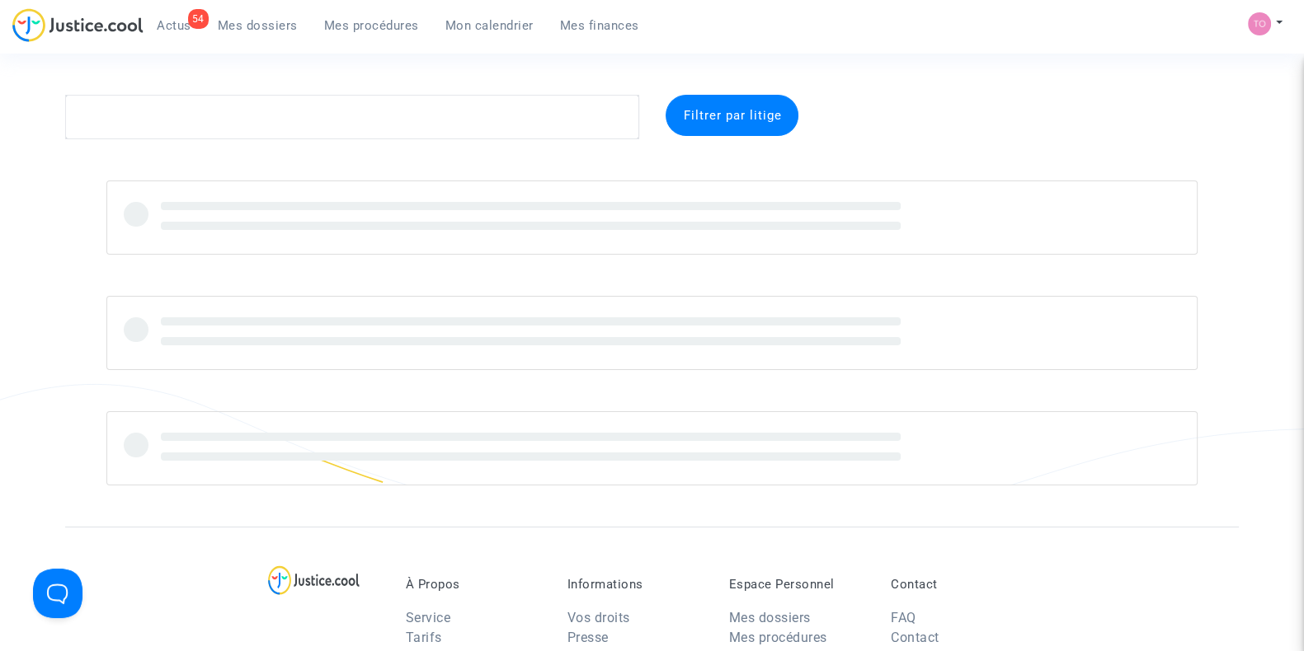
click at [173, 143] on section "Filtrer par litige À Propos Service Tarifs Société Partenaires Conditions génér…" at bounding box center [652, 569] width 1304 height 1139
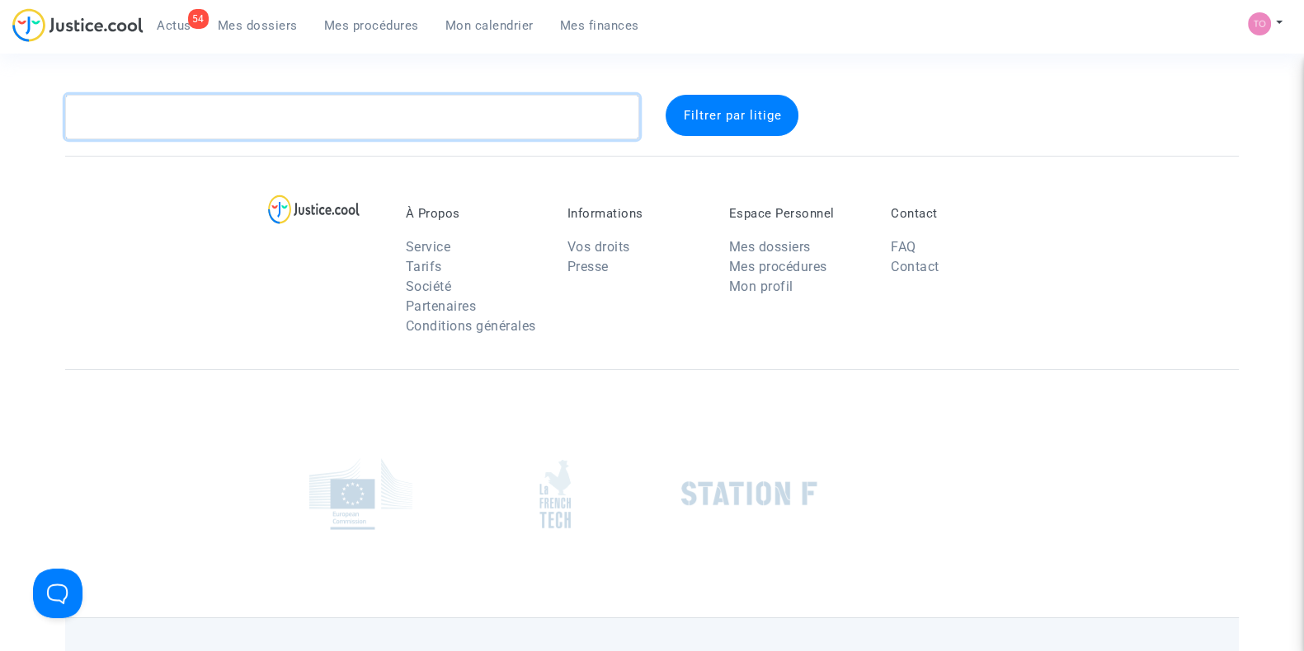
click at [165, 106] on textarea at bounding box center [352, 117] width 574 height 45
paste textarea "AUDOUX"
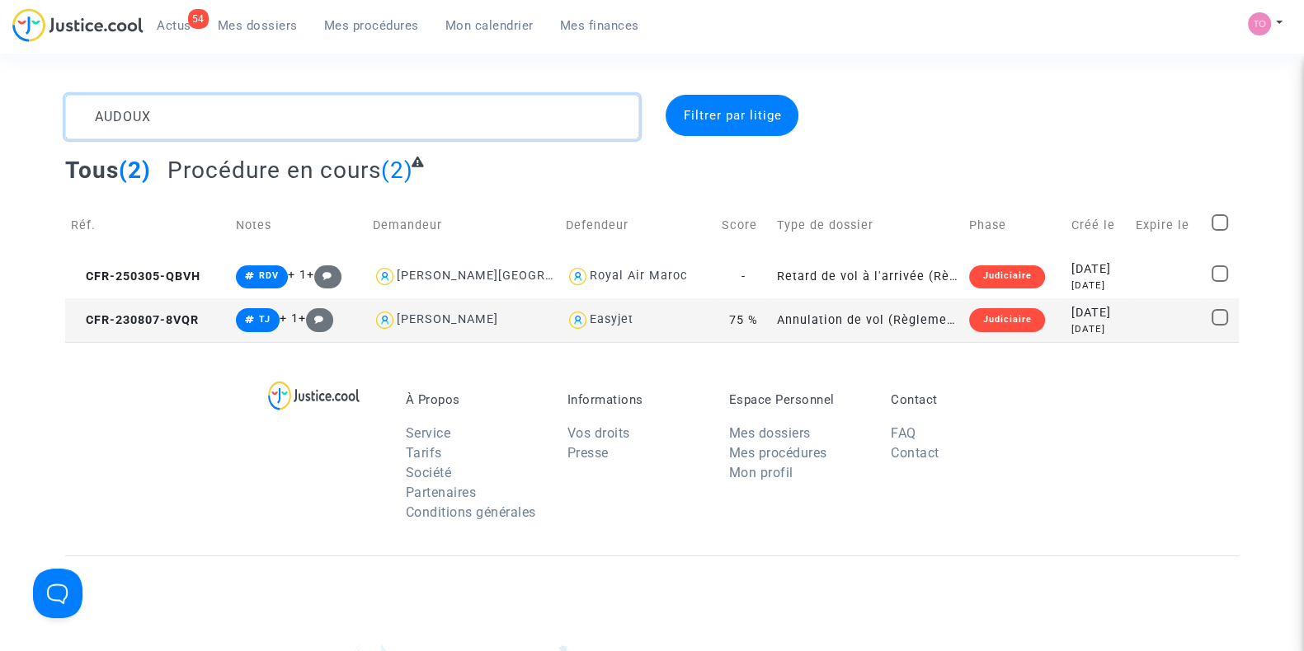
type textarea "AUDOUX"
click at [1073, 319] on div "2023-08-07" at bounding box center [1097, 313] width 53 height 18
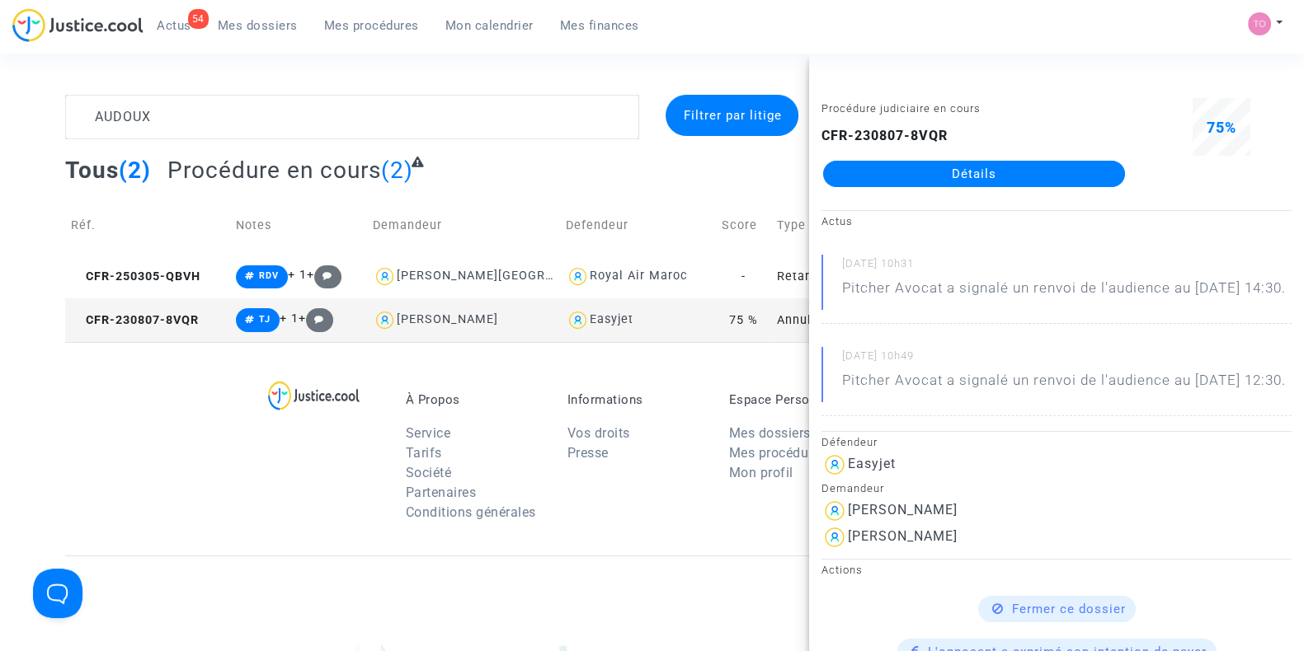
click at [965, 161] on link "Détails" at bounding box center [974, 174] width 302 height 26
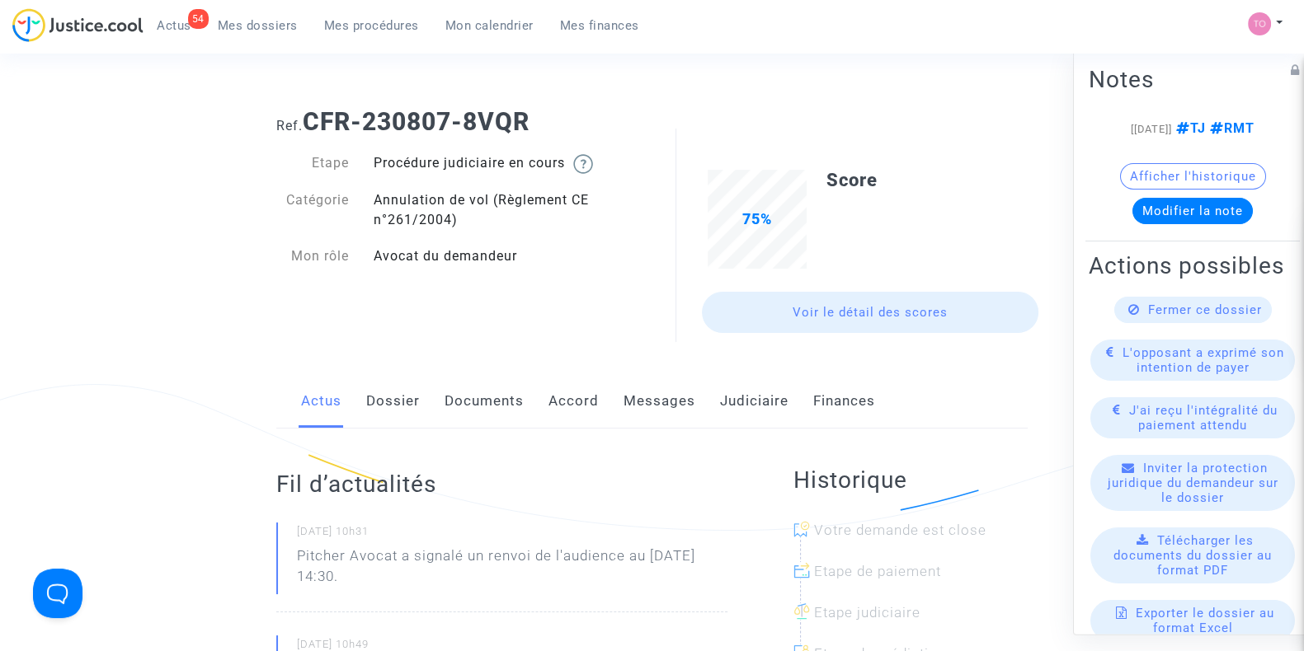
click at [734, 393] on link "Judiciaire" at bounding box center [754, 401] width 68 height 54
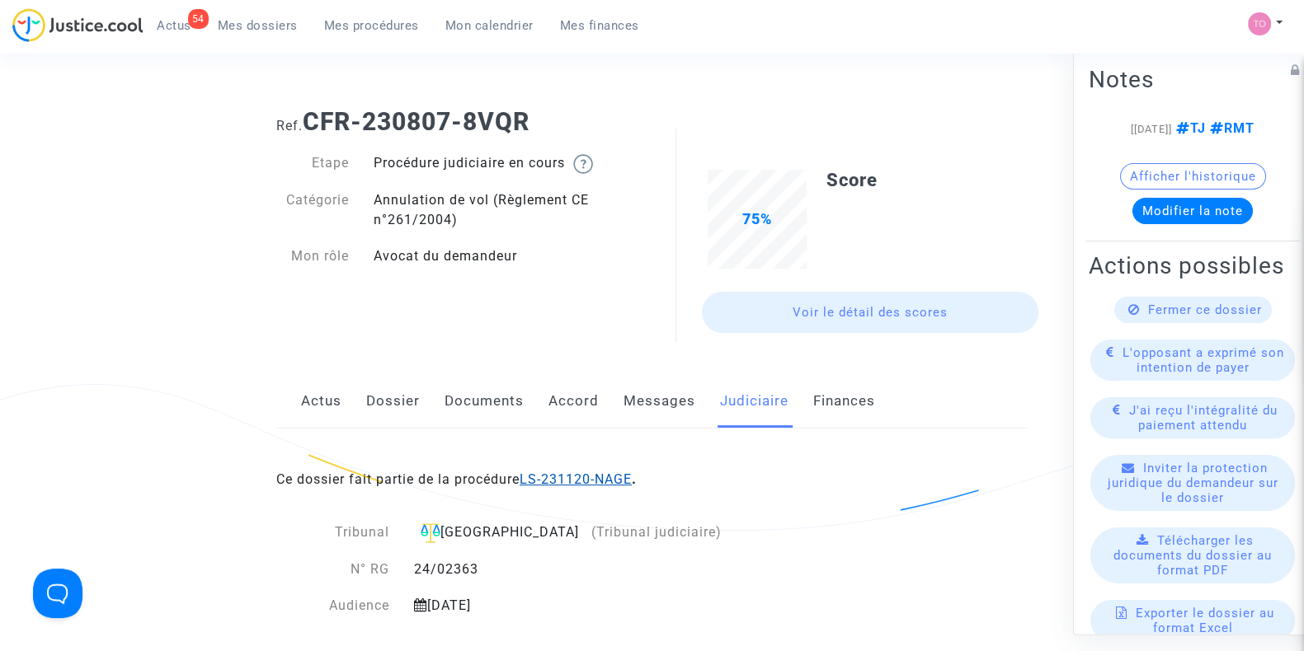
click at [617, 476] on link "LS-231120-NAGE" at bounding box center [576, 480] width 112 height 16
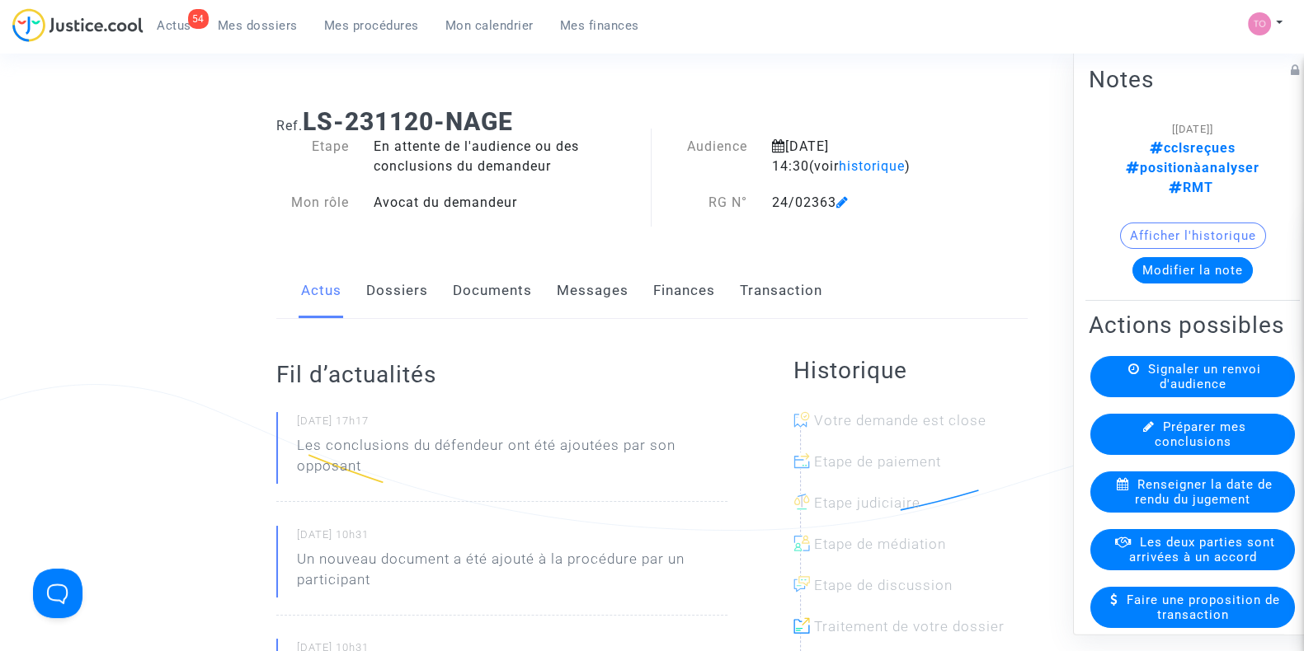
click at [457, 282] on link "Documents" at bounding box center [492, 291] width 79 height 54
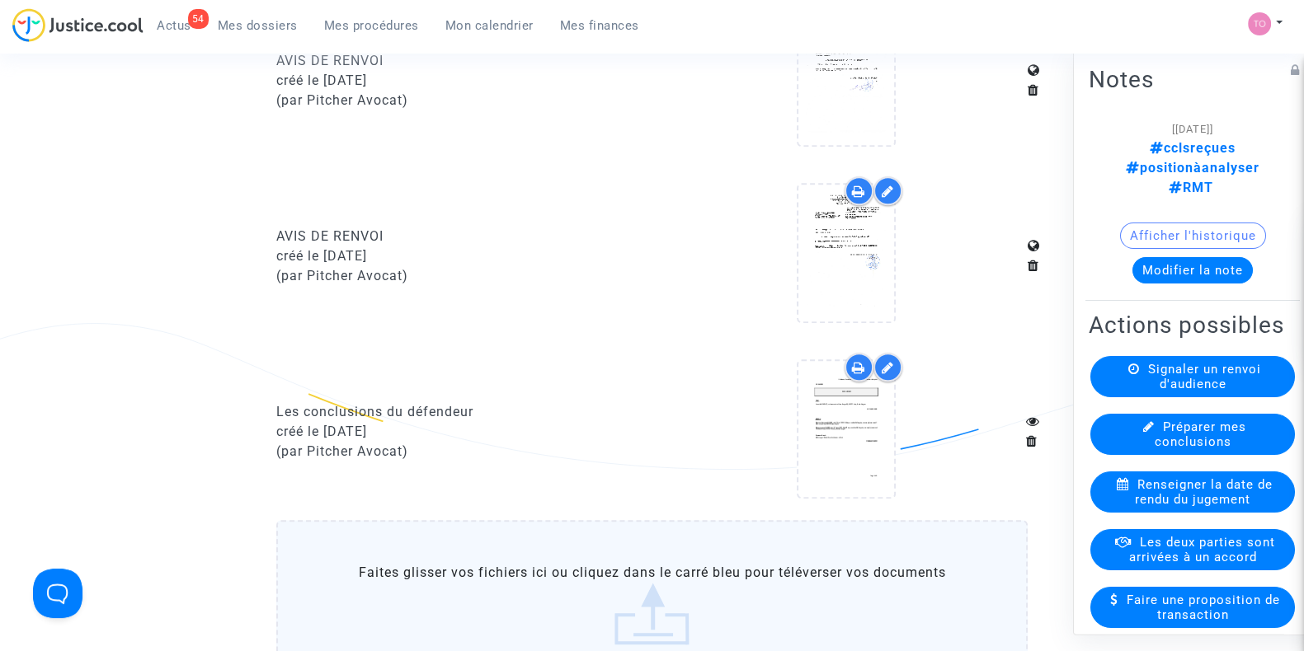
scroll to position [2268, 0]
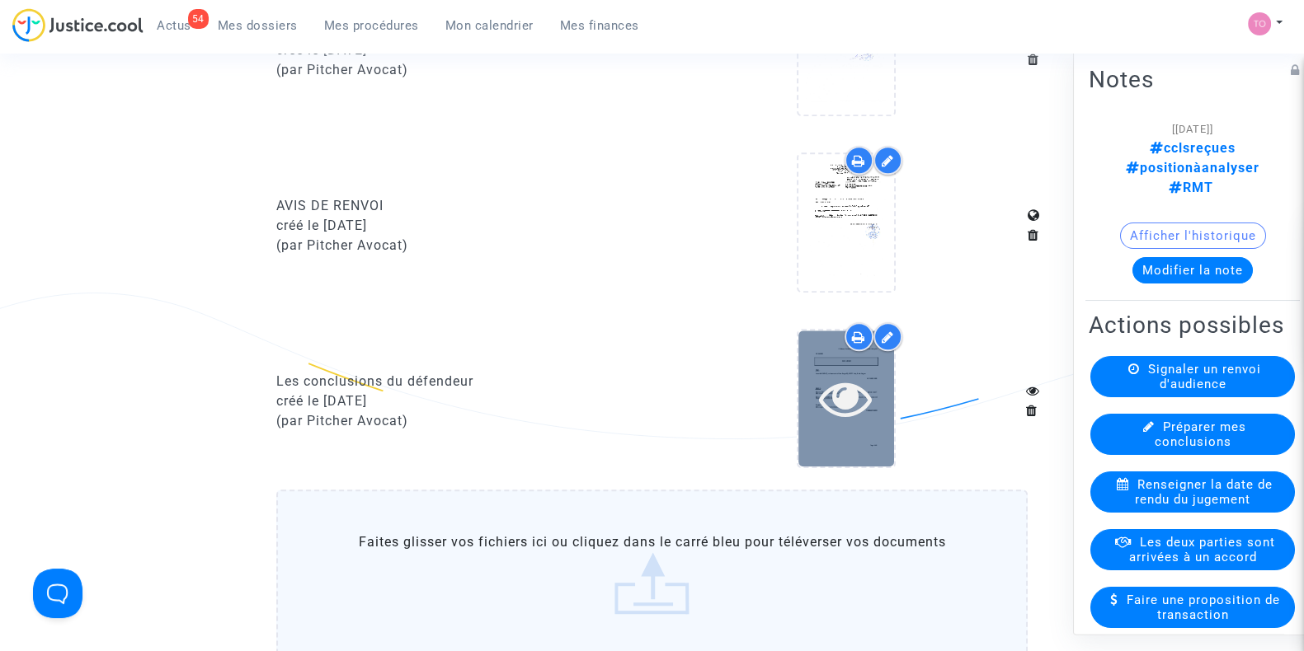
click at [853, 383] on icon at bounding box center [846, 398] width 54 height 53
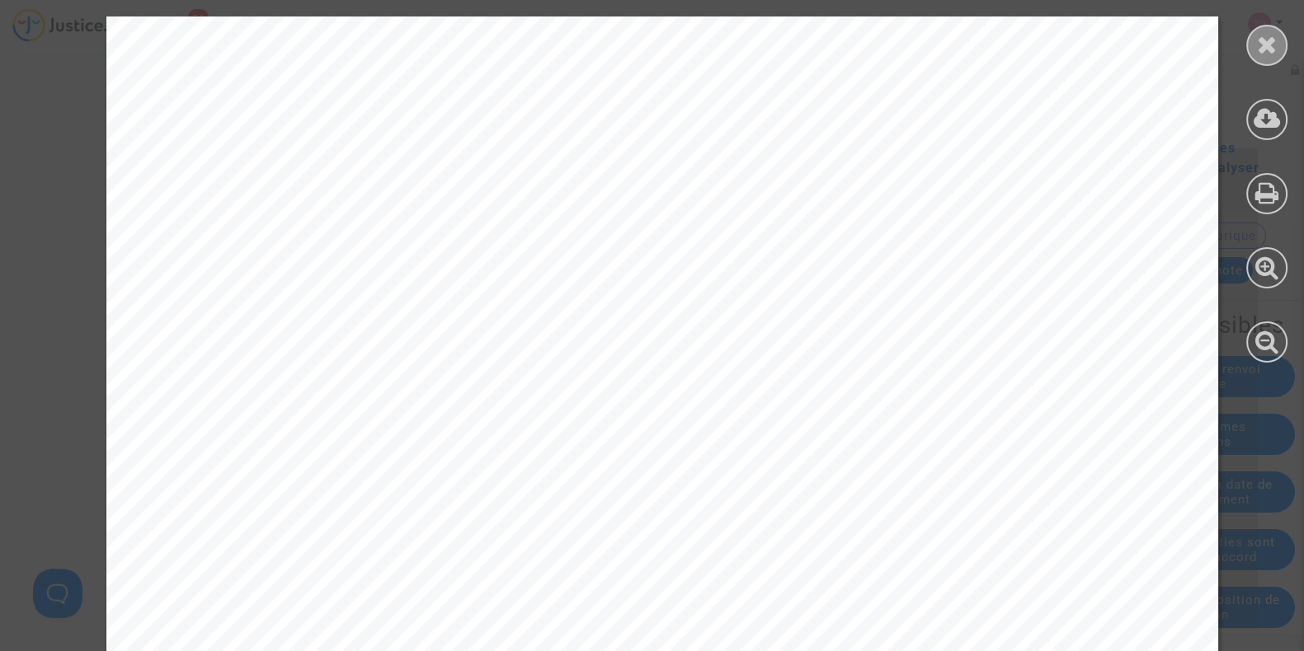
drag, startPoint x: 1244, startPoint y: 49, endPoint x: 1254, endPoint y: 48, distance: 9.9
click at [1247, 49] on div at bounding box center [1267, 189] width 74 height 379
click at [1257, 47] on icon at bounding box center [1267, 44] width 21 height 25
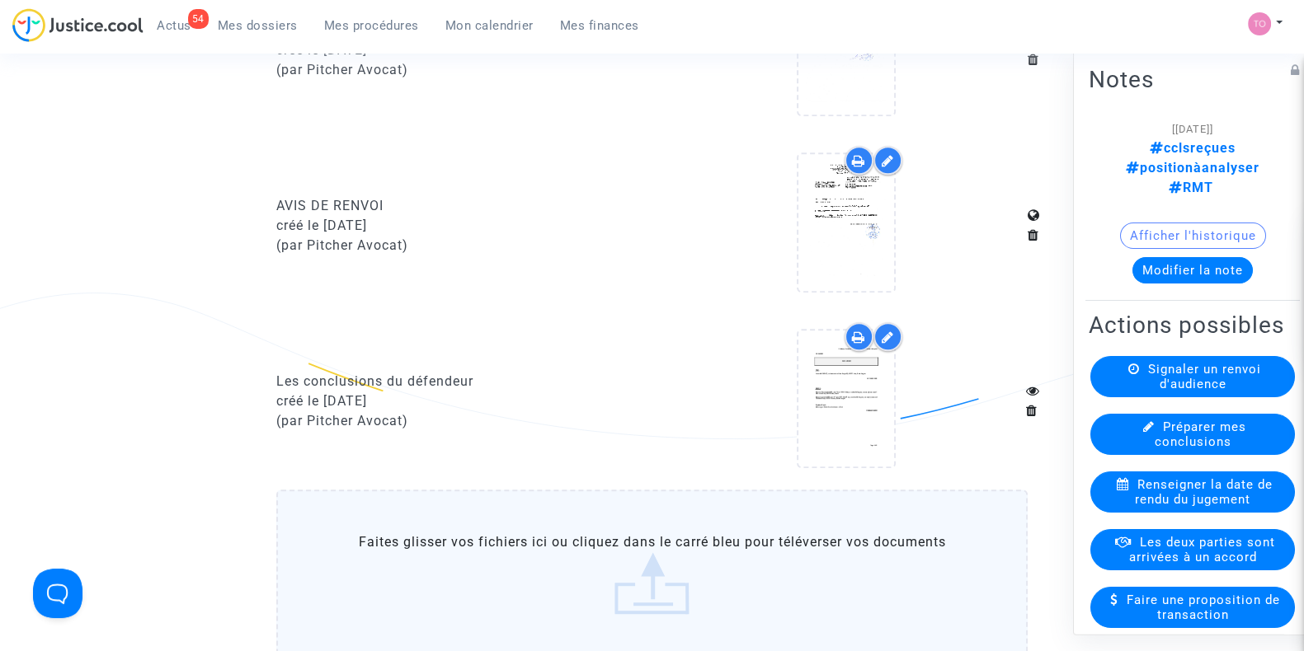
click at [886, 336] on icon at bounding box center [888, 337] width 12 height 13
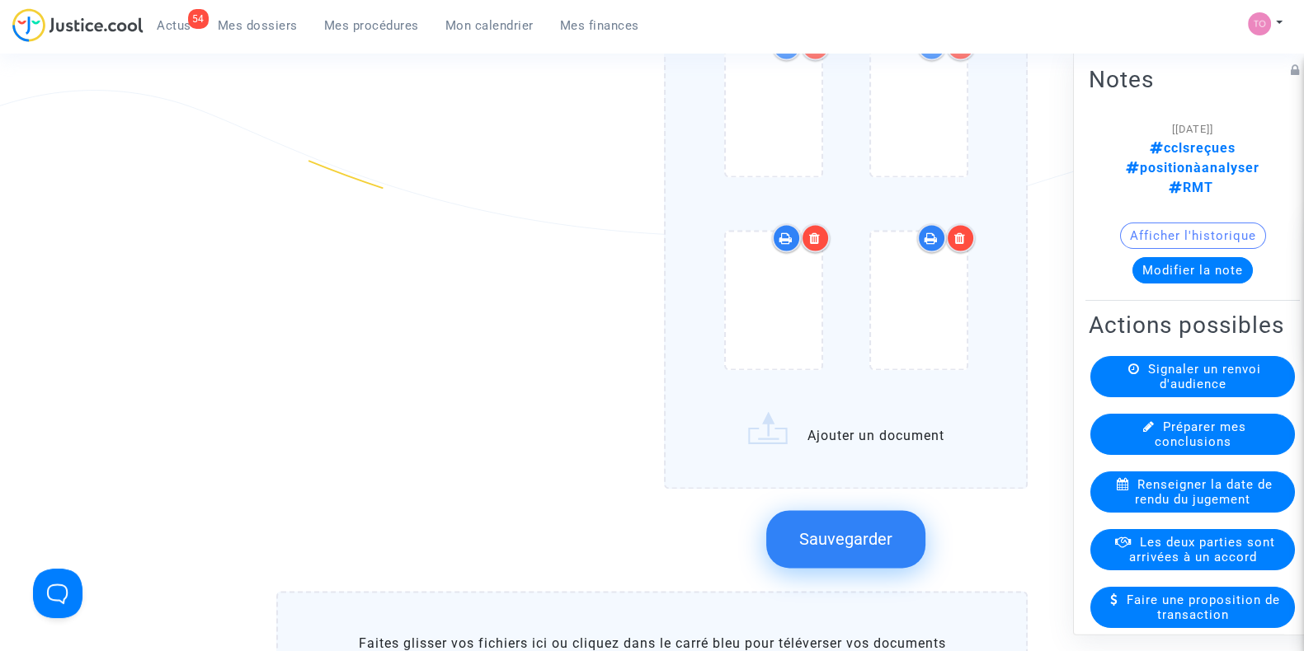
scroll to position [3195, 0]
click at [0, 0] on input "Ajouter un document" at bounding box center [0, 0] width 0 height 0
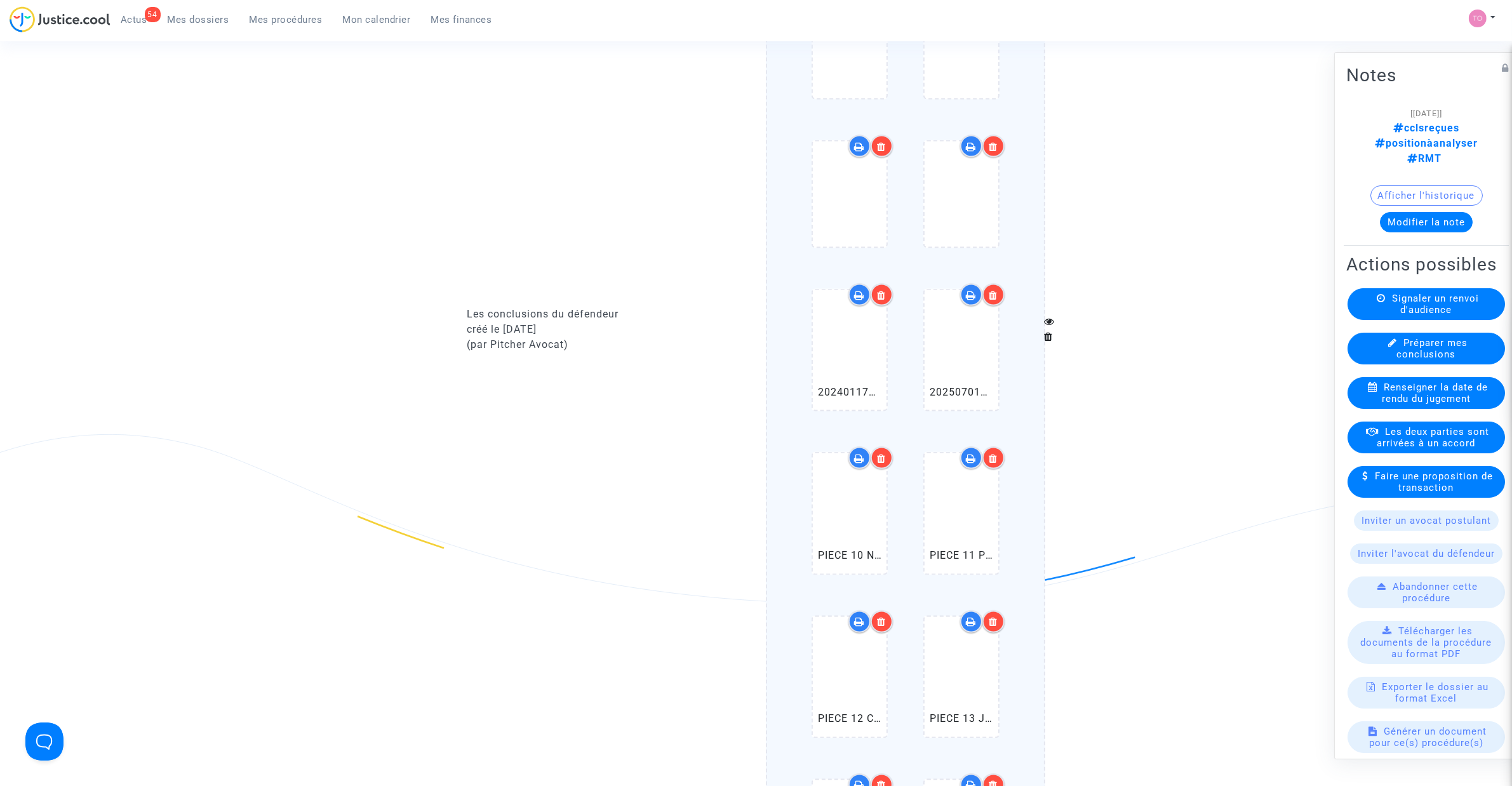
scroll to position [3174, 0]
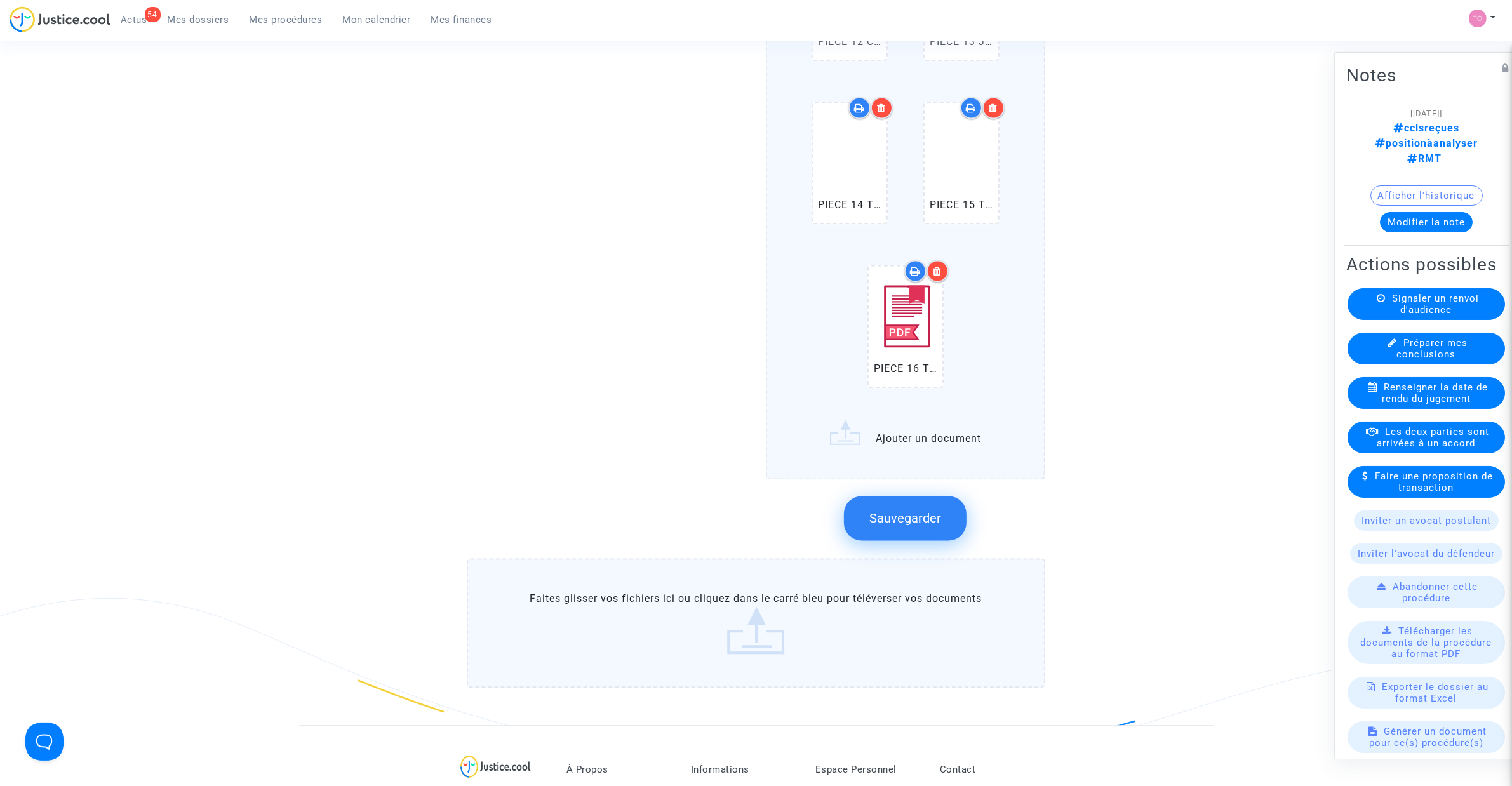
click at [900, 496] on button "Sauvegarder" at bounding box center [905, 518] width 122 height 45
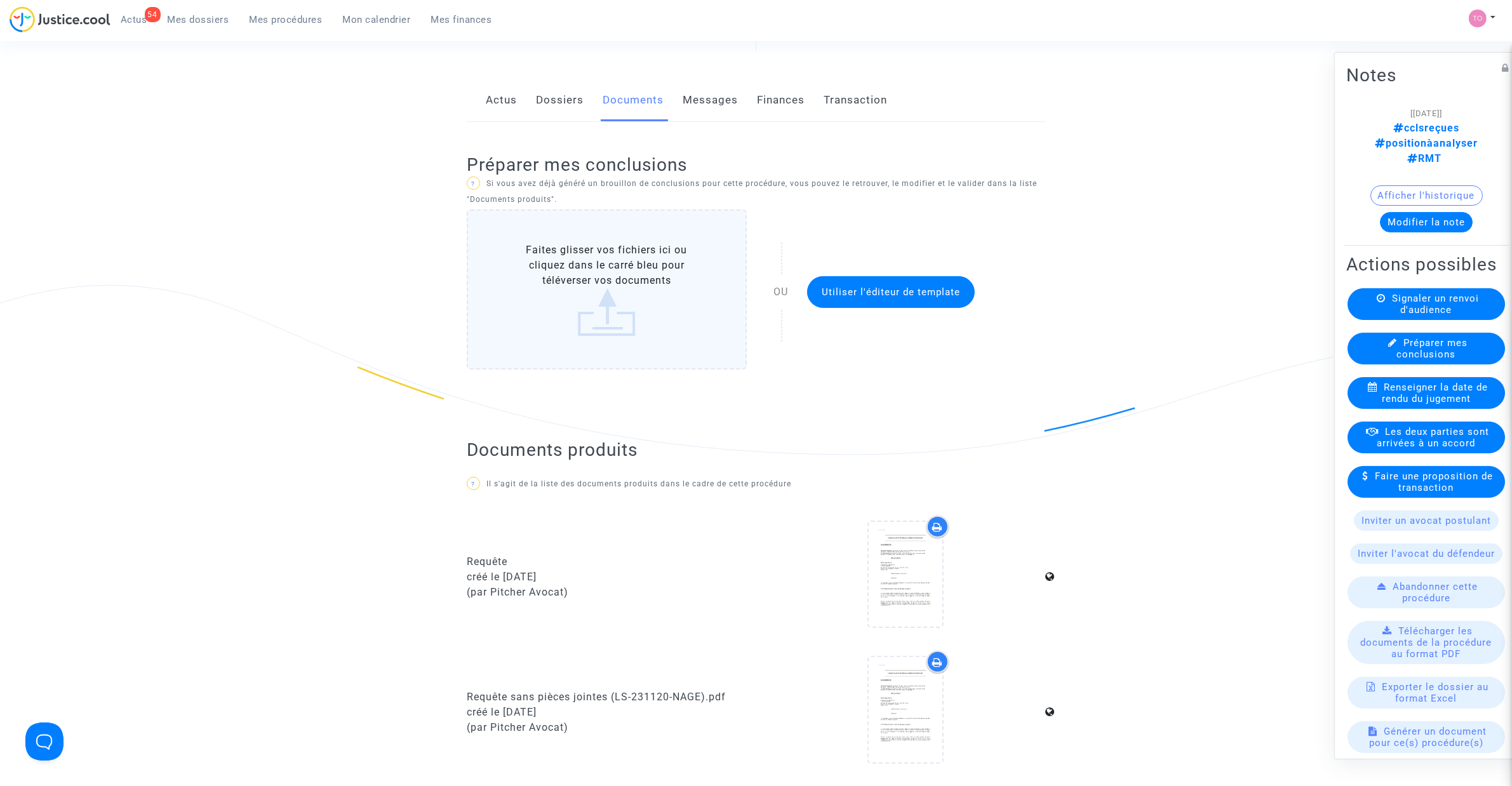
scroll to position [0, 0]
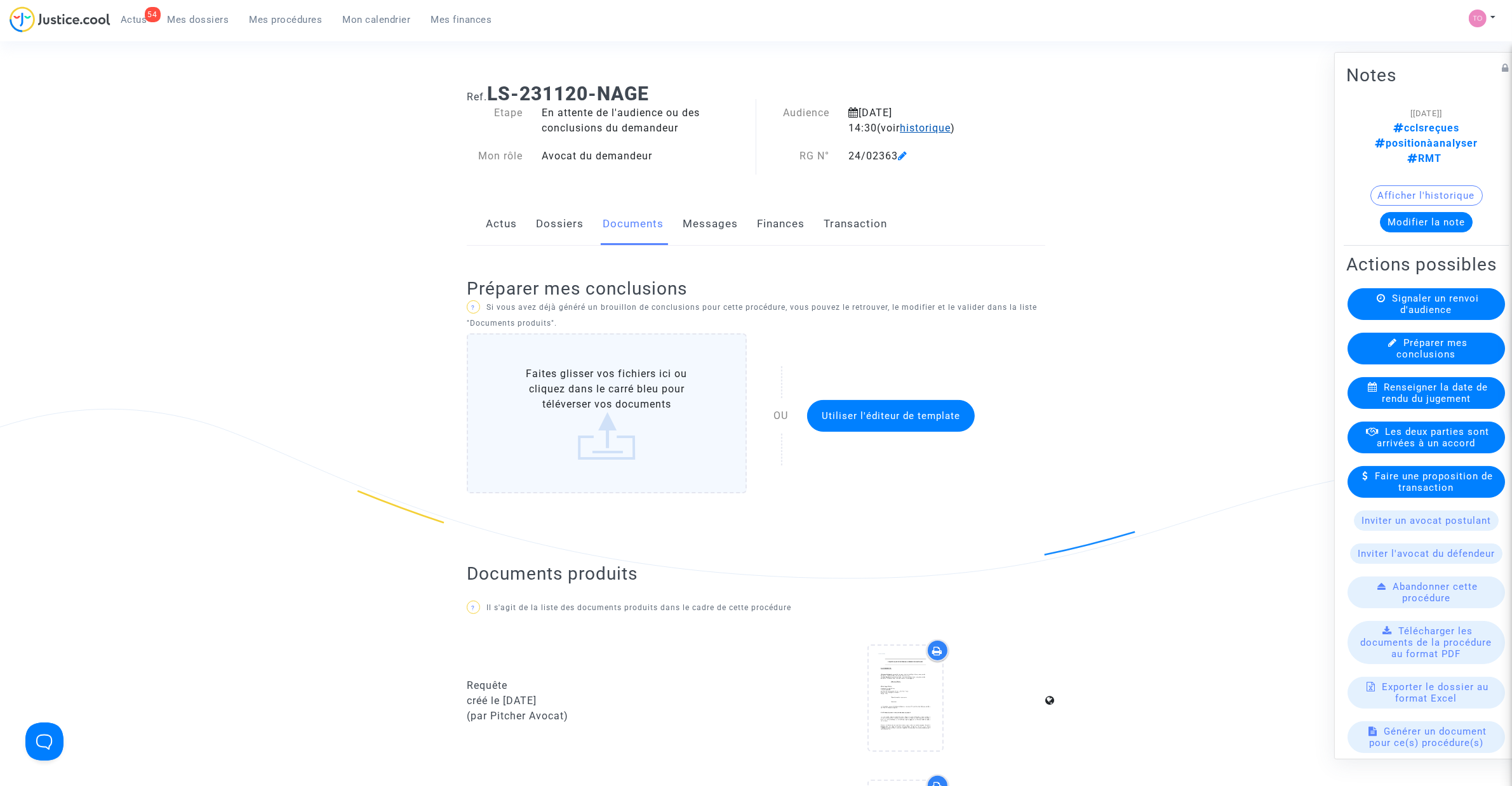
click at [900, 125] on span "historique" at bounding box center [926, 128] width 51 height 12
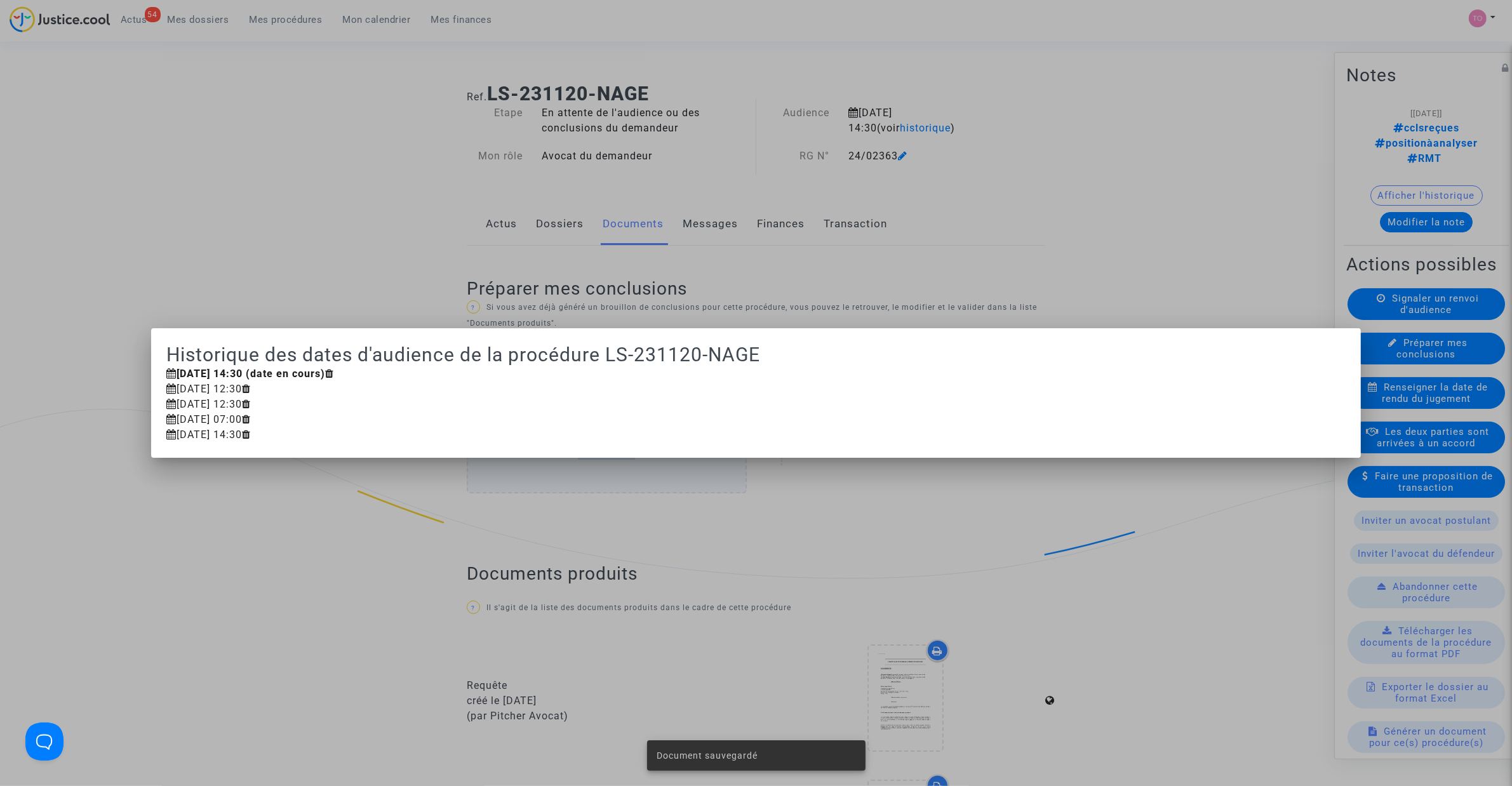
click at [1004, 164] on div at bounding box center [756, 393] width 1512 height 786
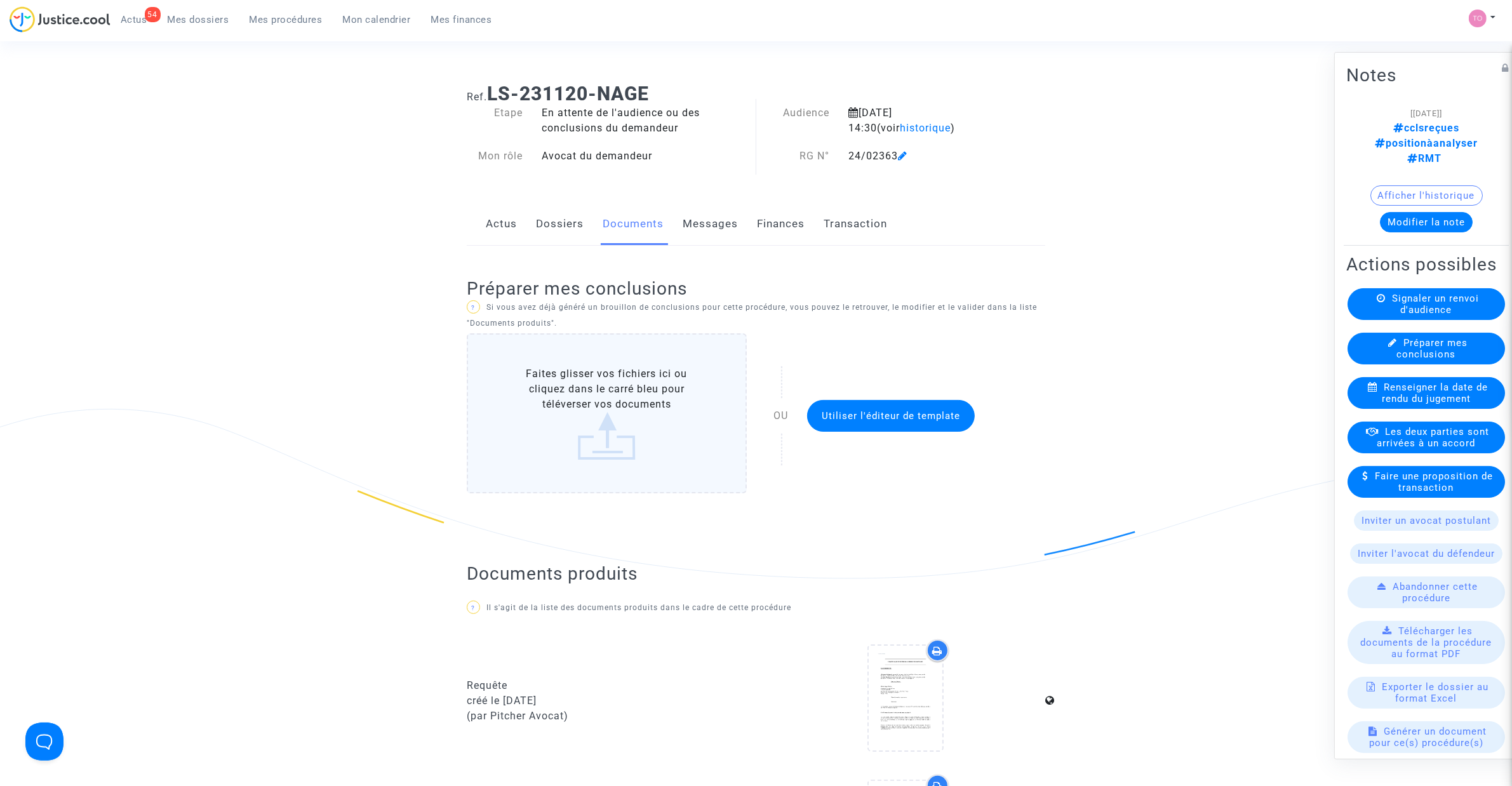
click at [575, 216] on link "Dossiers" at bounding box center [560, 224] width 48 height 42
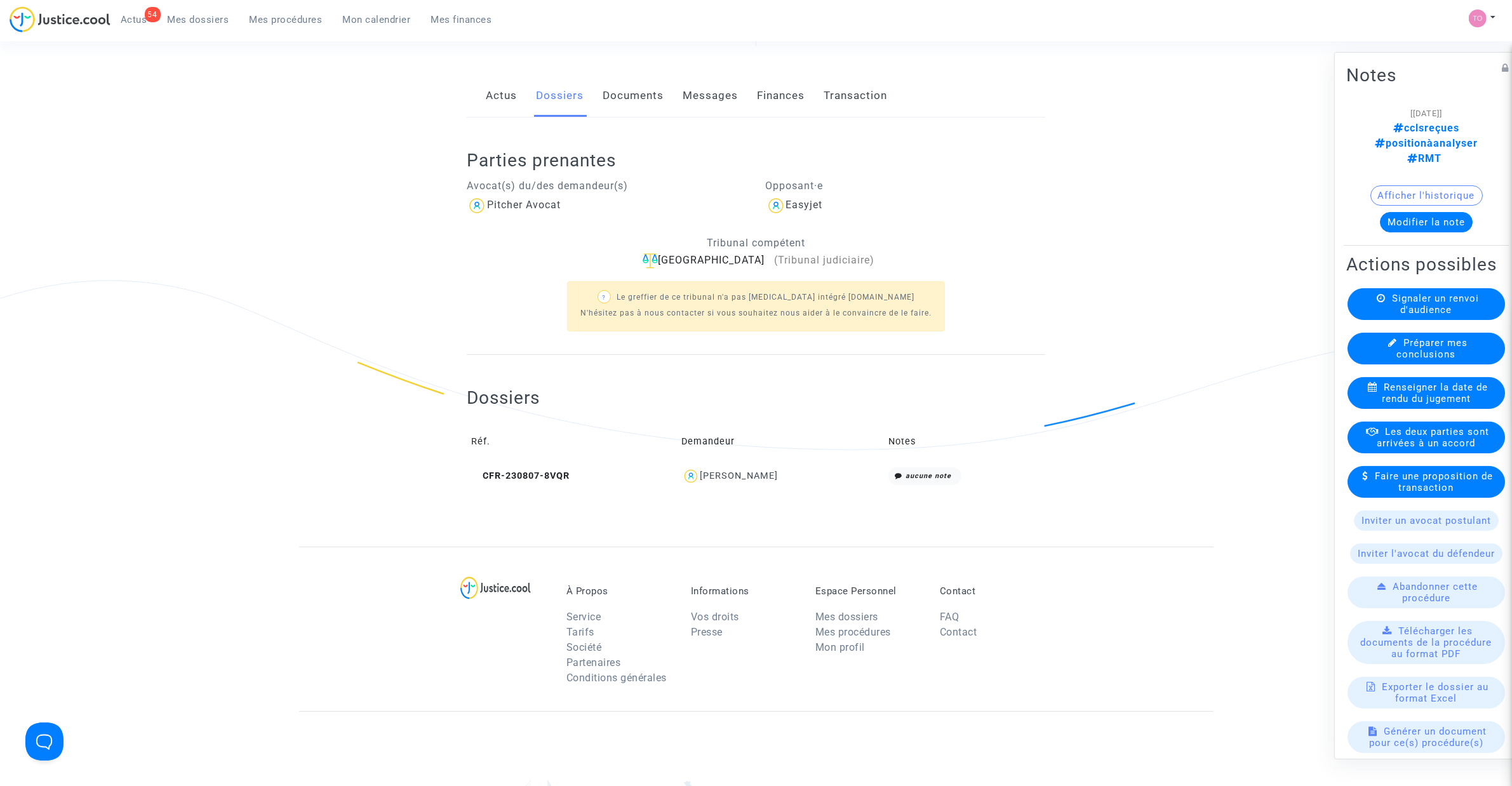
scroll to position [360, 0]
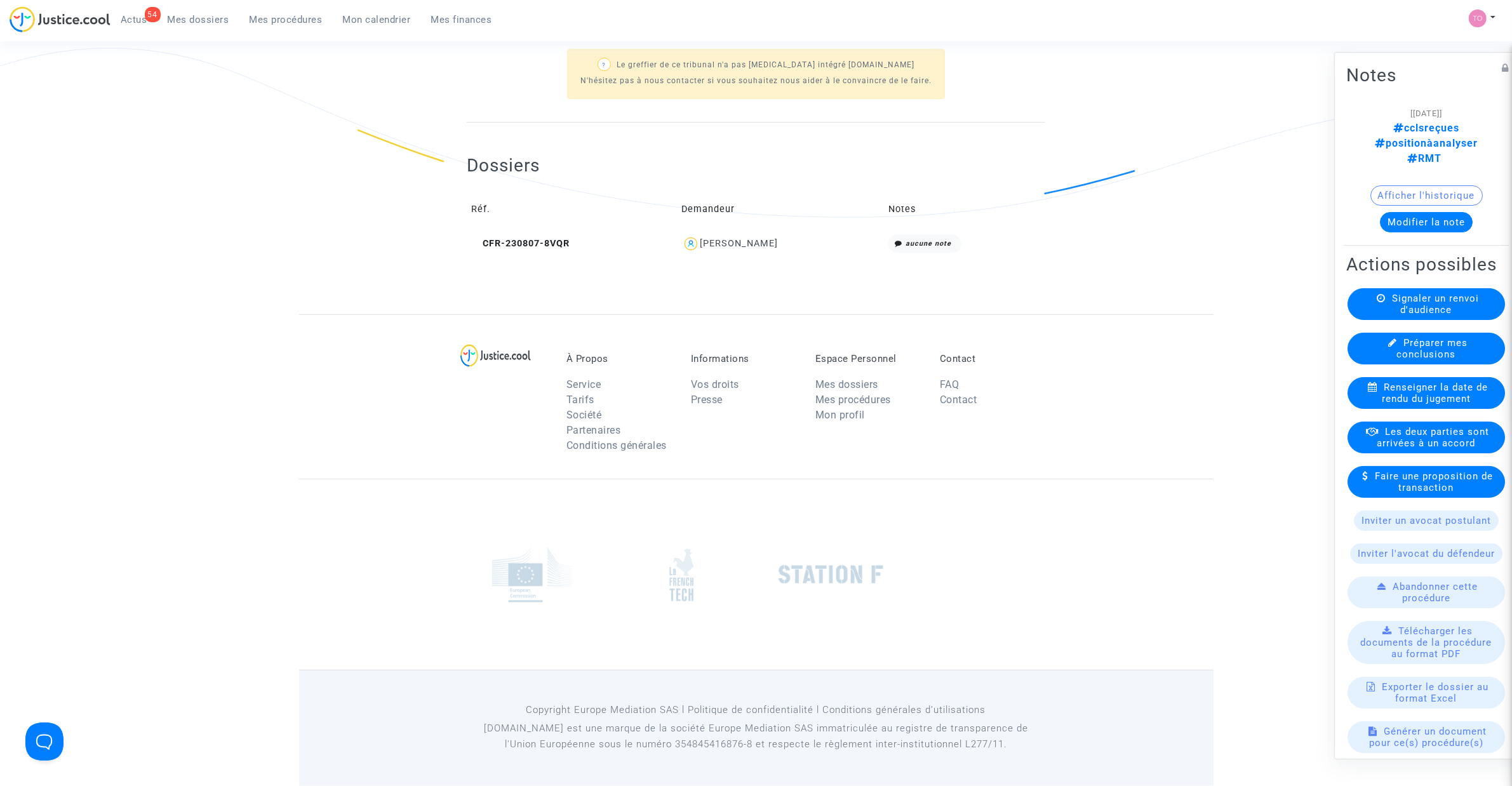
drag, startPoint x: 725, startPoint y: 220, endPoint x: 728, endPoint y: 242, distance: 22.2
click at [725, 221] on td "Demandeur" at bounding box center [781, 210] width 206 height 42
click at [728, 242] on div "Benjamin Audoux" at bounding box center [739, 243] width 78 height 11
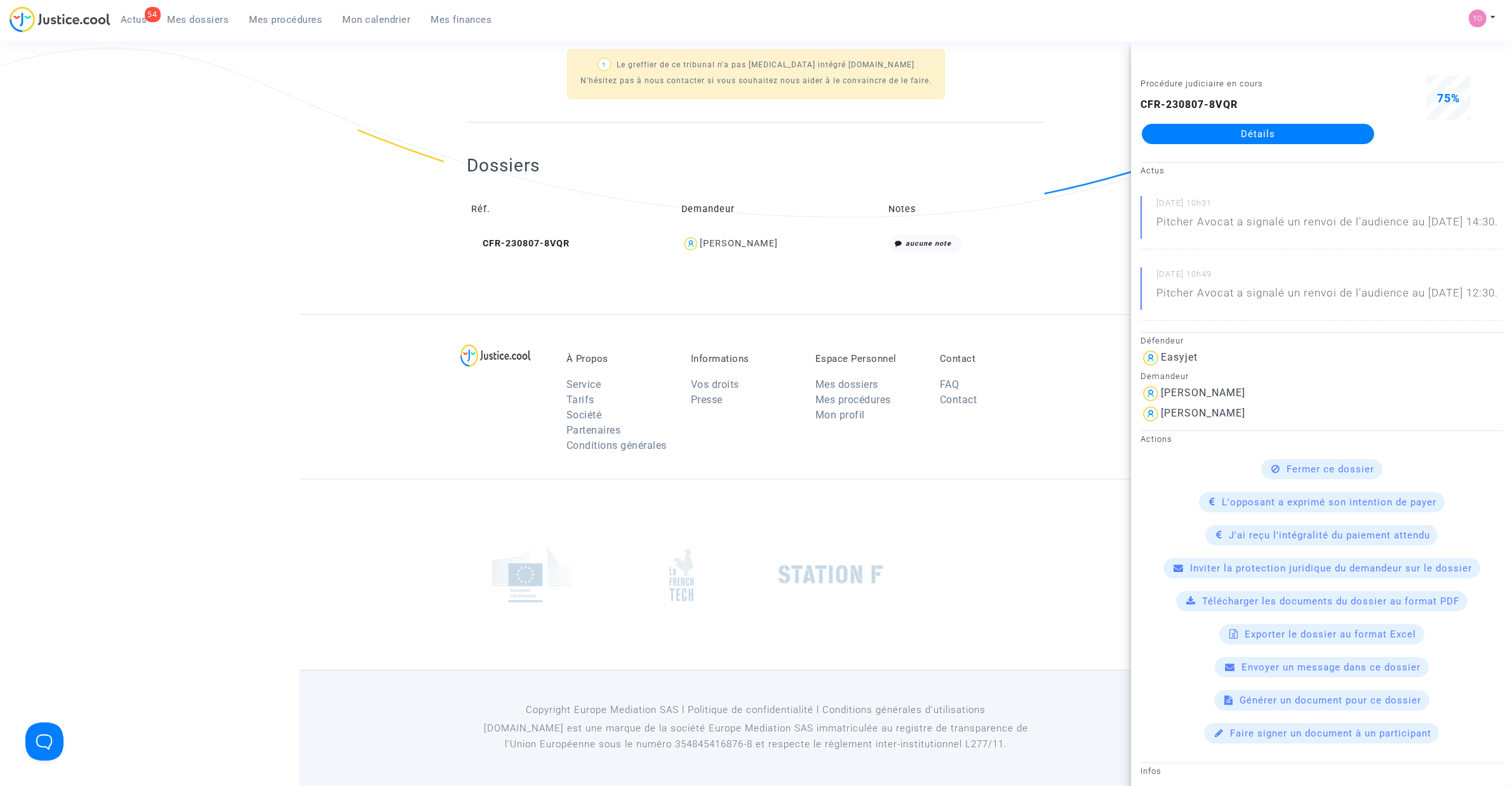
click at [1004, 139] on link "Détails" at bounding box center [1259, 134] width 233 height 20
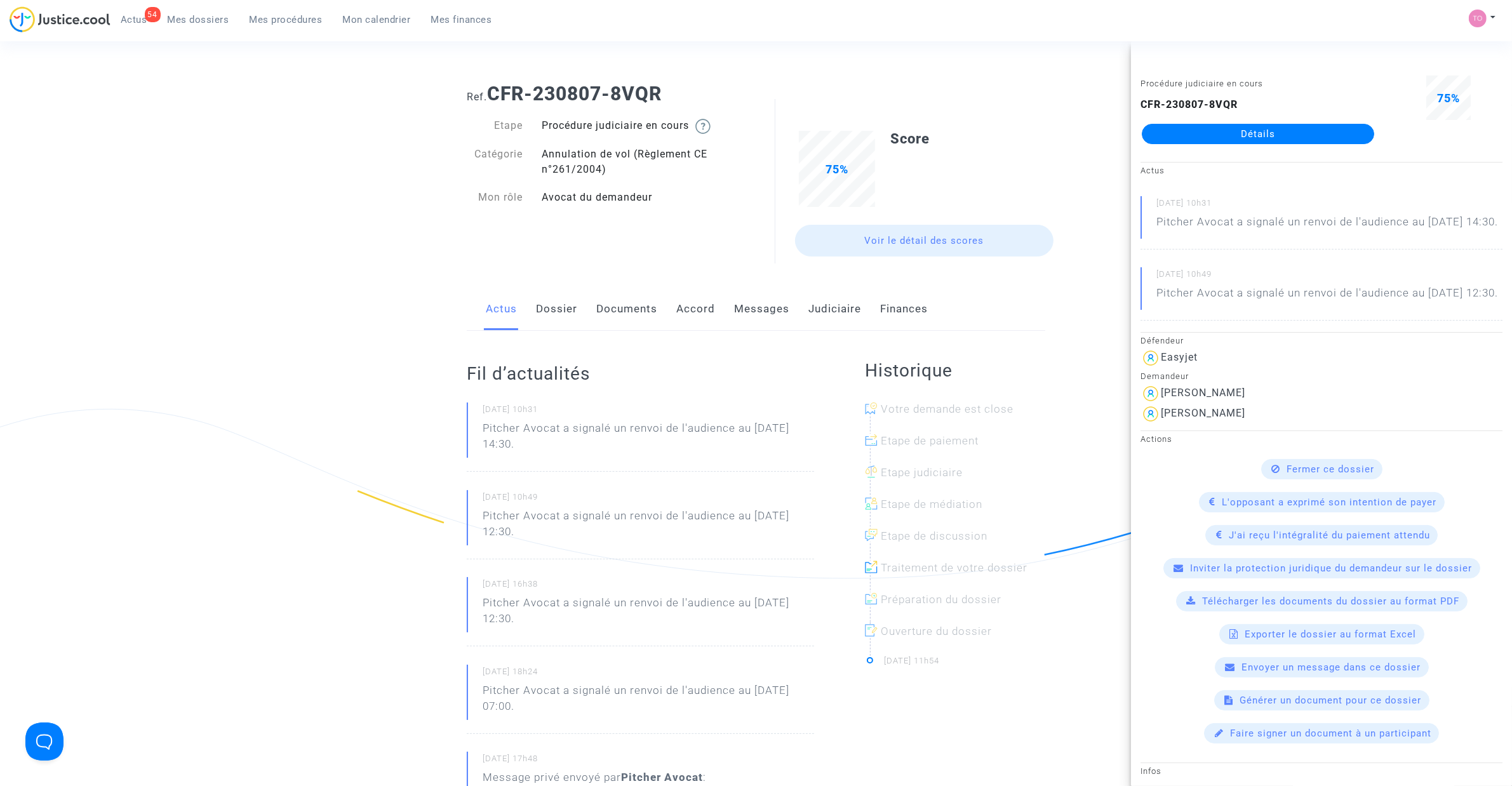
click at [550, 303] on link "Dossier" at bounding box center [557, 309] width 42 height 42
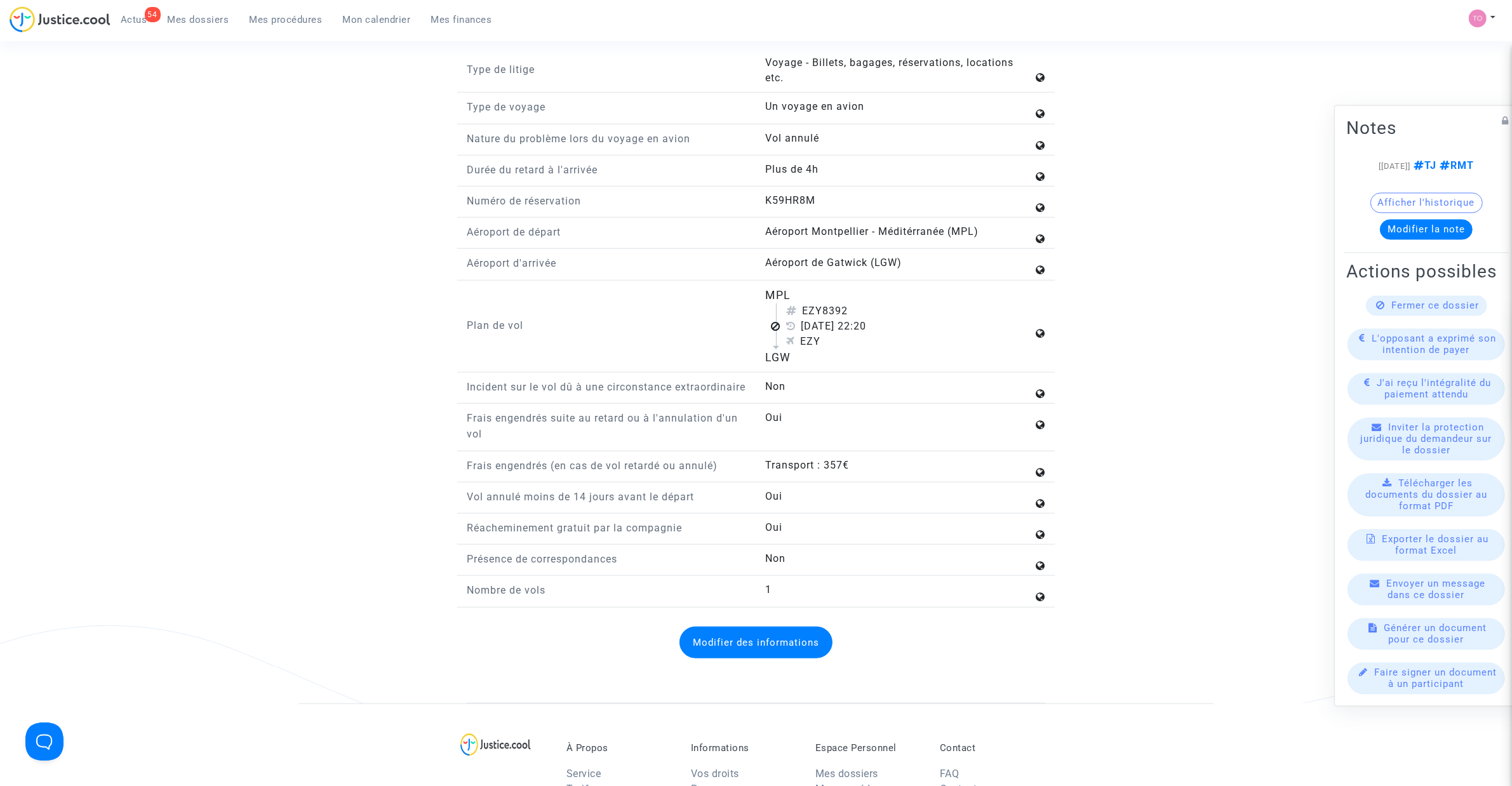
scroll to position [1587, 0]
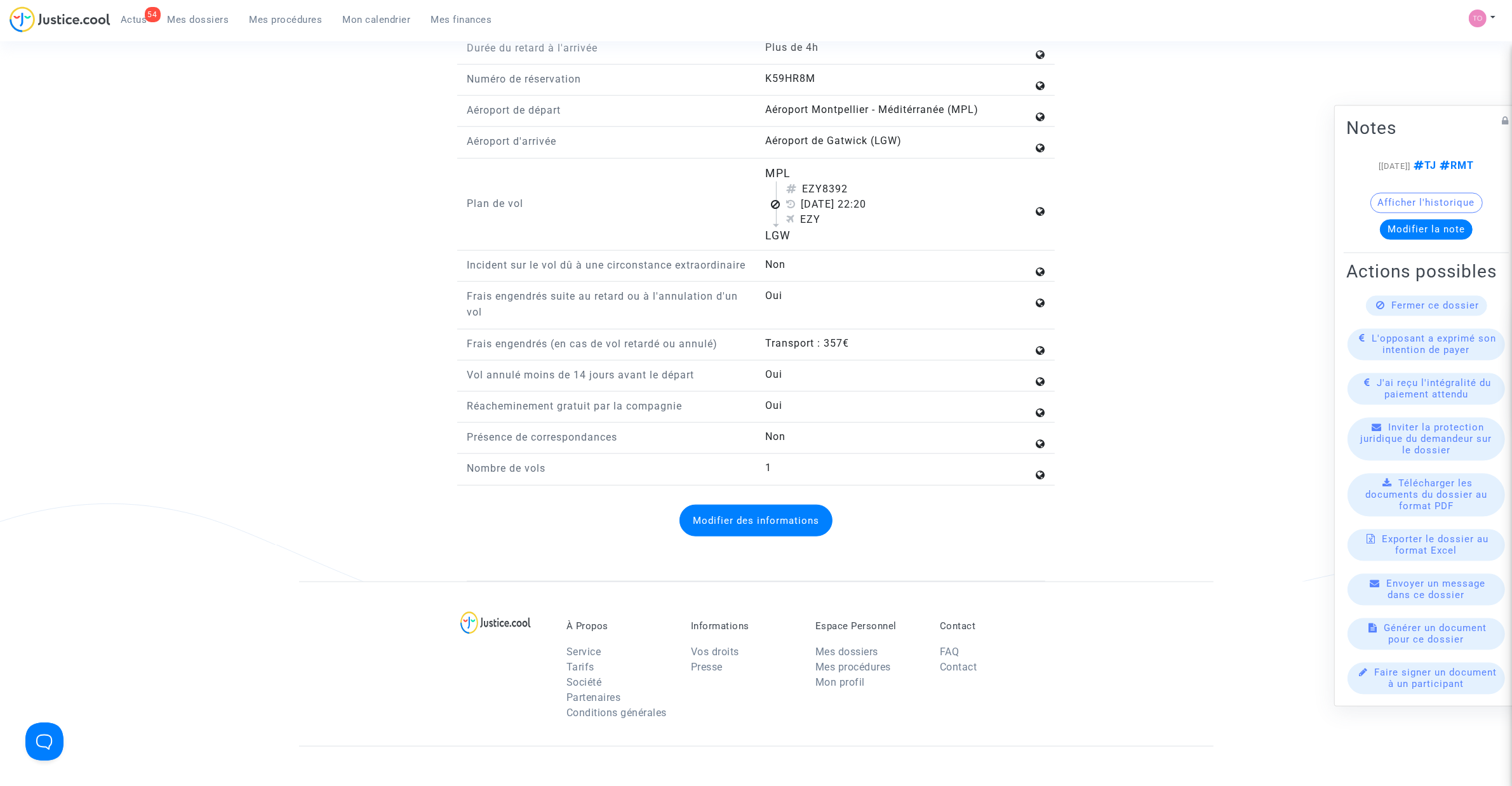
drag, startPoint x: 760, startPoint y: 179, endPoint x: 843, endPoint y: 244, distance: 105.4
click at [843, 244] on div "MPL EZY8392 12 juin 2023 22:20 EZY LGW" at bounding box center [906, 204] width 299 height 79
copy flight-plan "MPL EZY8392 12 juin 2023 22:20 EZY LGW"
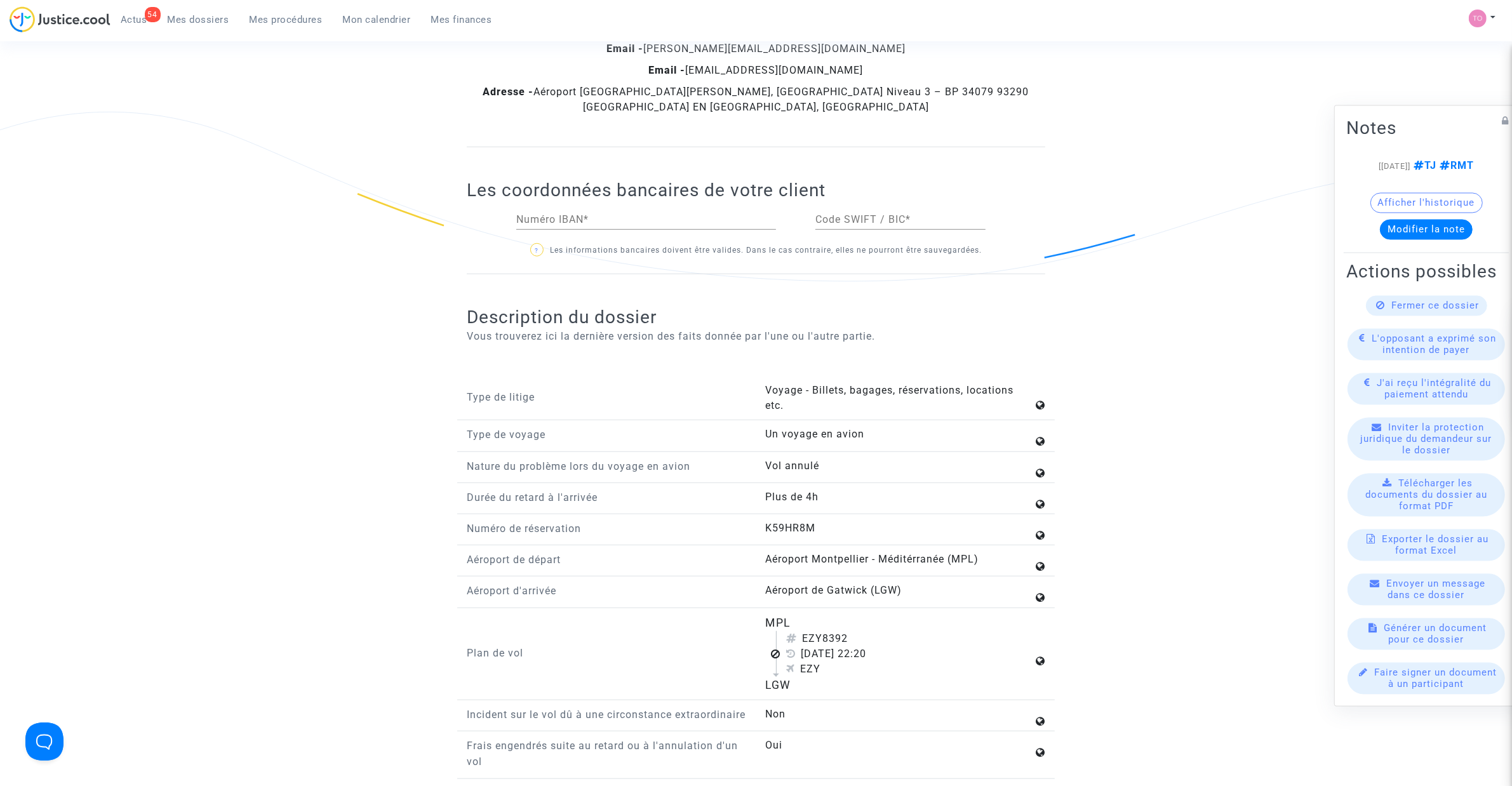
scroll to position [794, 0]
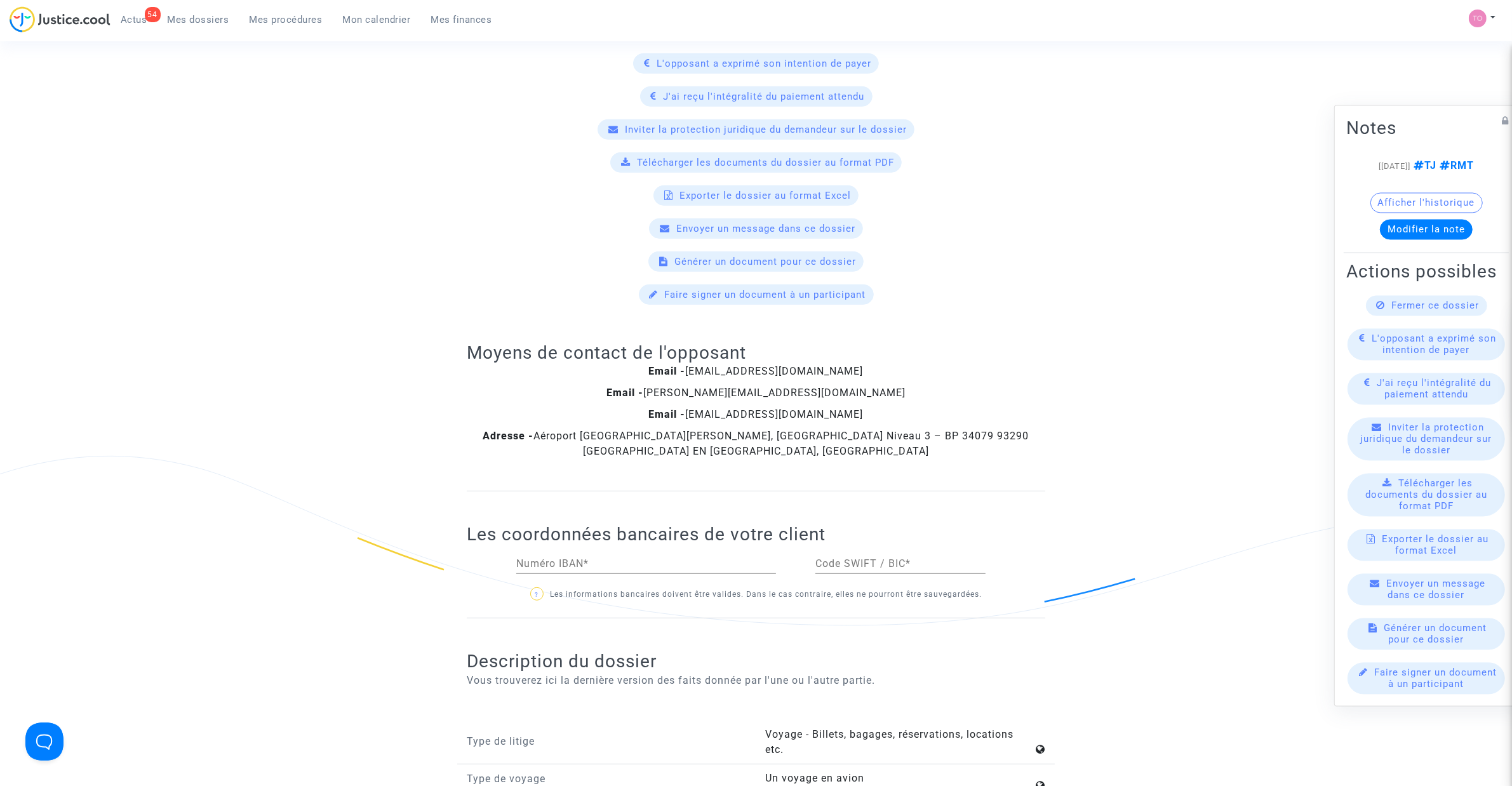
click at [374, 16] on span "Mon calendrier" at bounding box center [377, 19] width 68 height 12
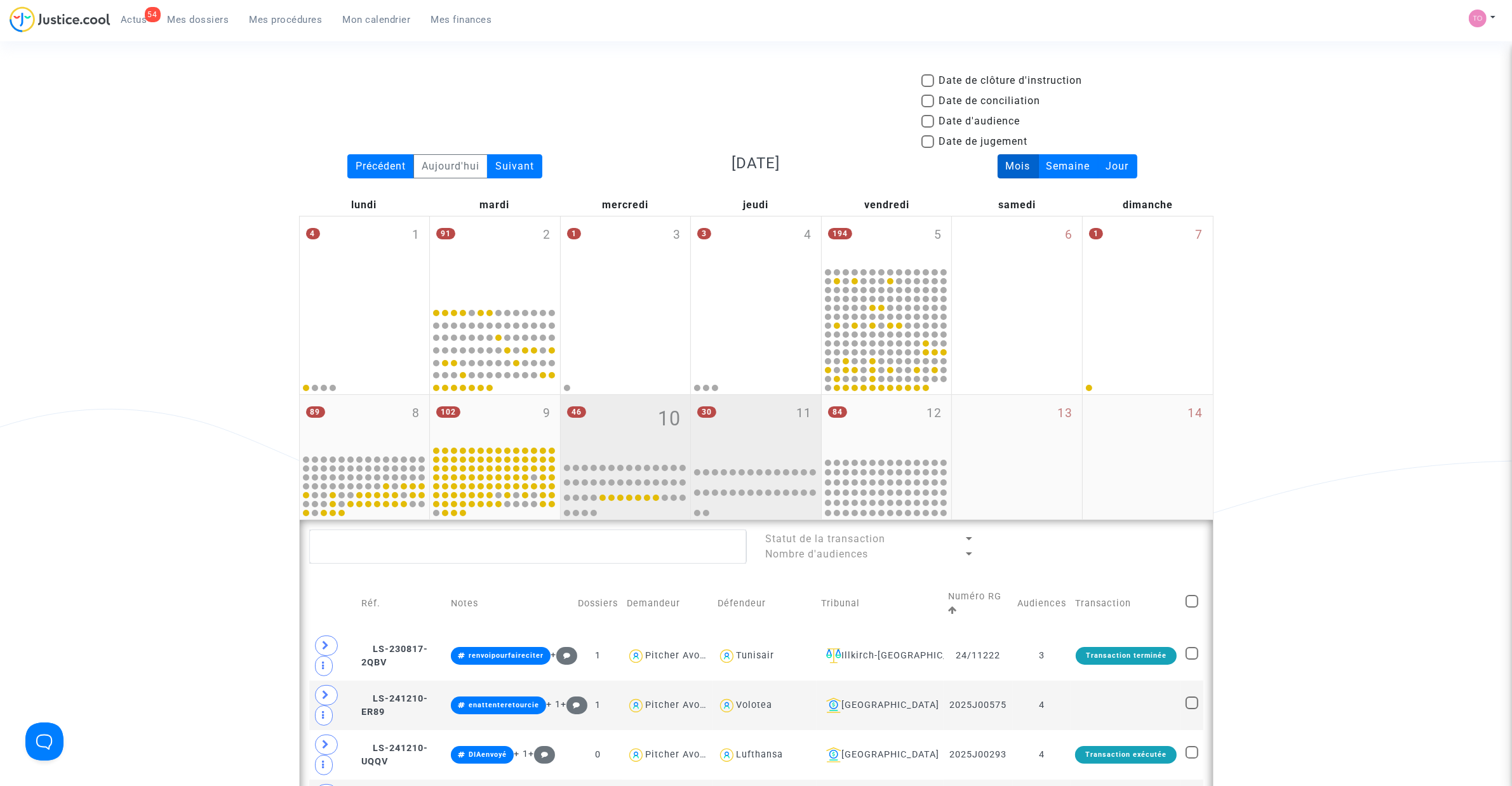
click at [733, 440] on div "30 11" at bounding box center [756, 425] width 130 height 60
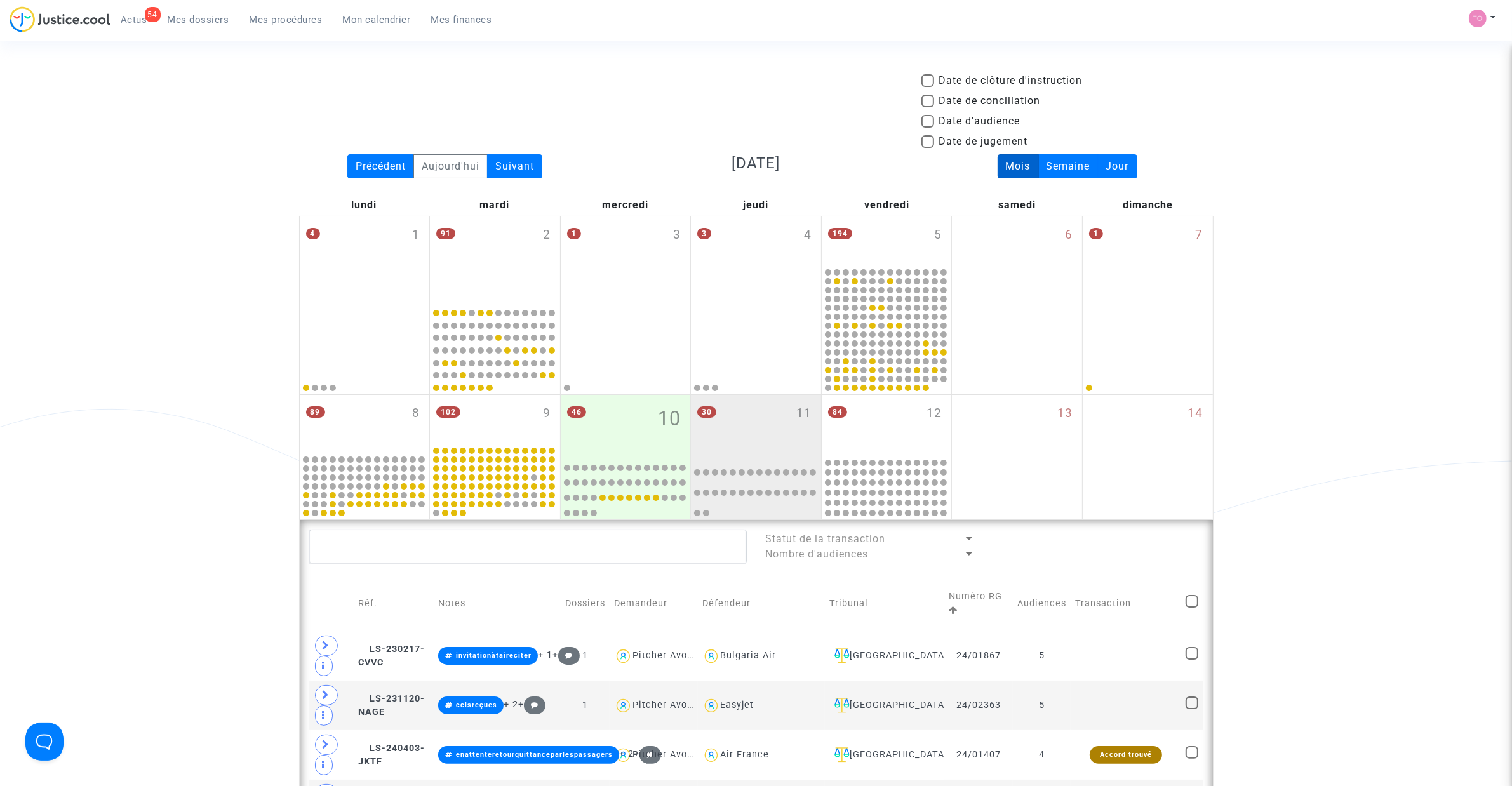
click at [932, 116] on span at bounding box center [928, 121] width 12 height 12
click at [928, 128] on input "Date d'audience" at bounding box center [927, 128] width 1 height 1
checkbox input "true"
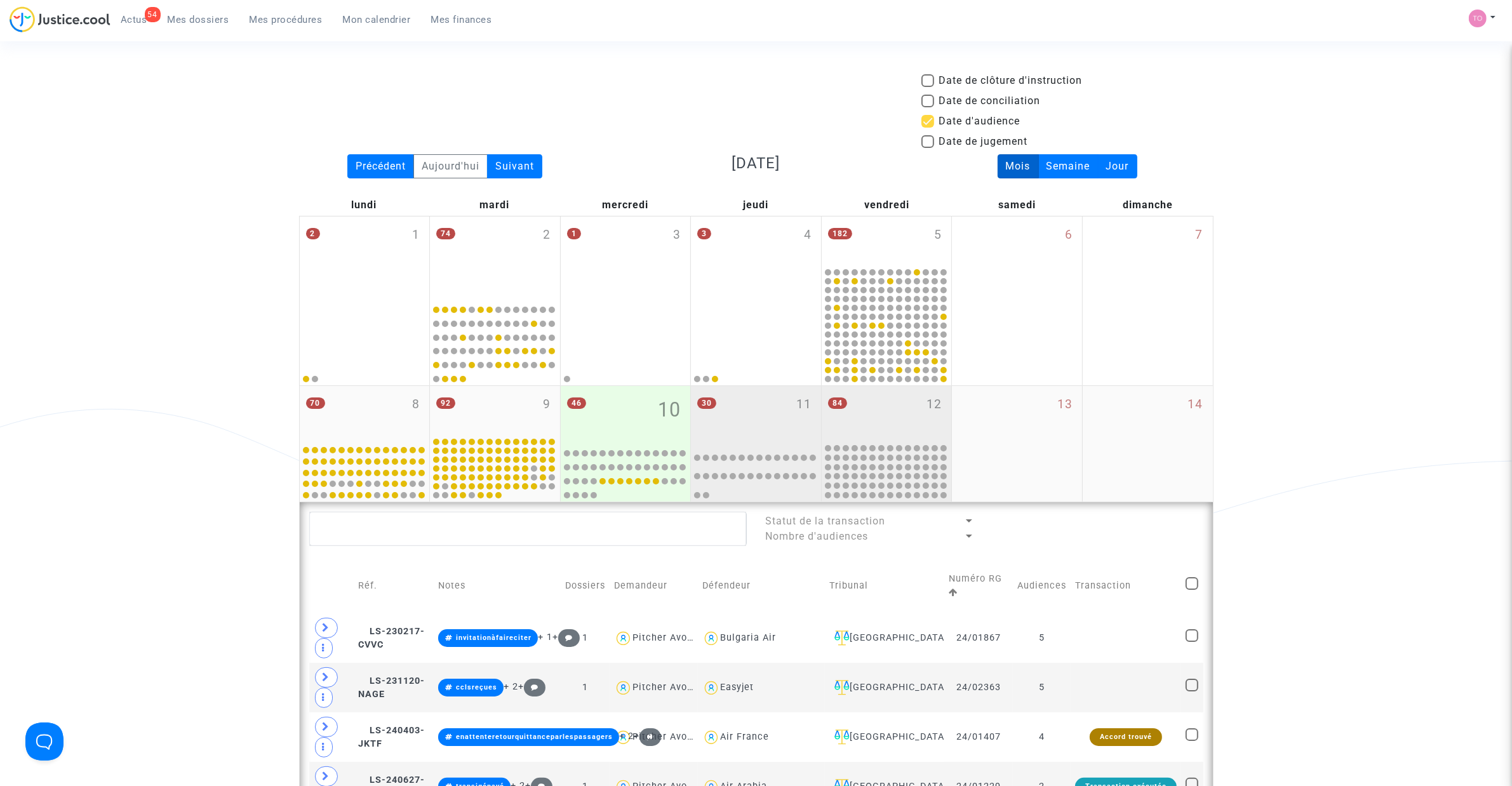
click at [871, 423] on div "84 12" at bounding box center [887, 413] width 130 height 56
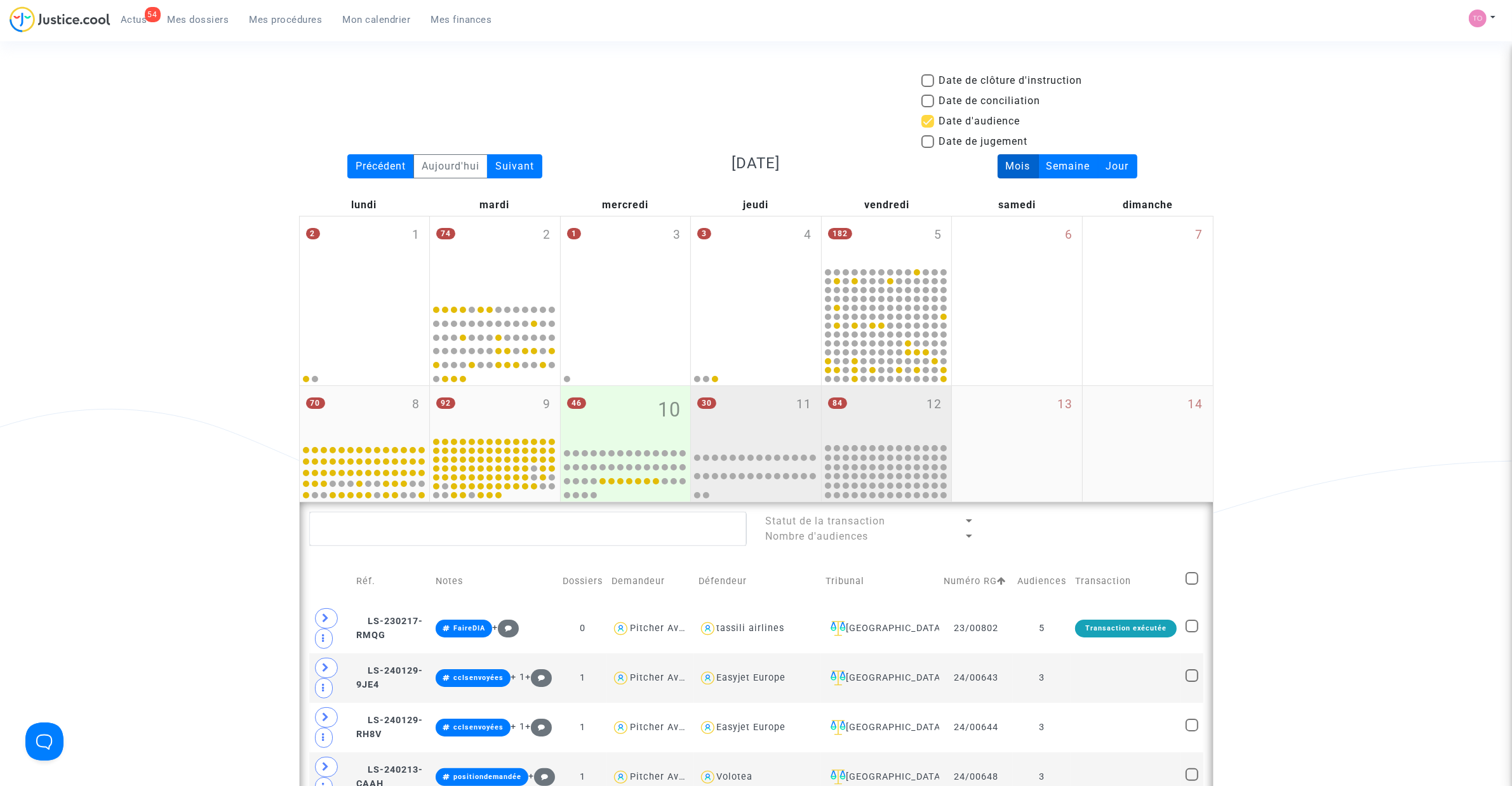
click at [740, 418] on div "30 11" at bounding box center [756, 413] width 130 height 56
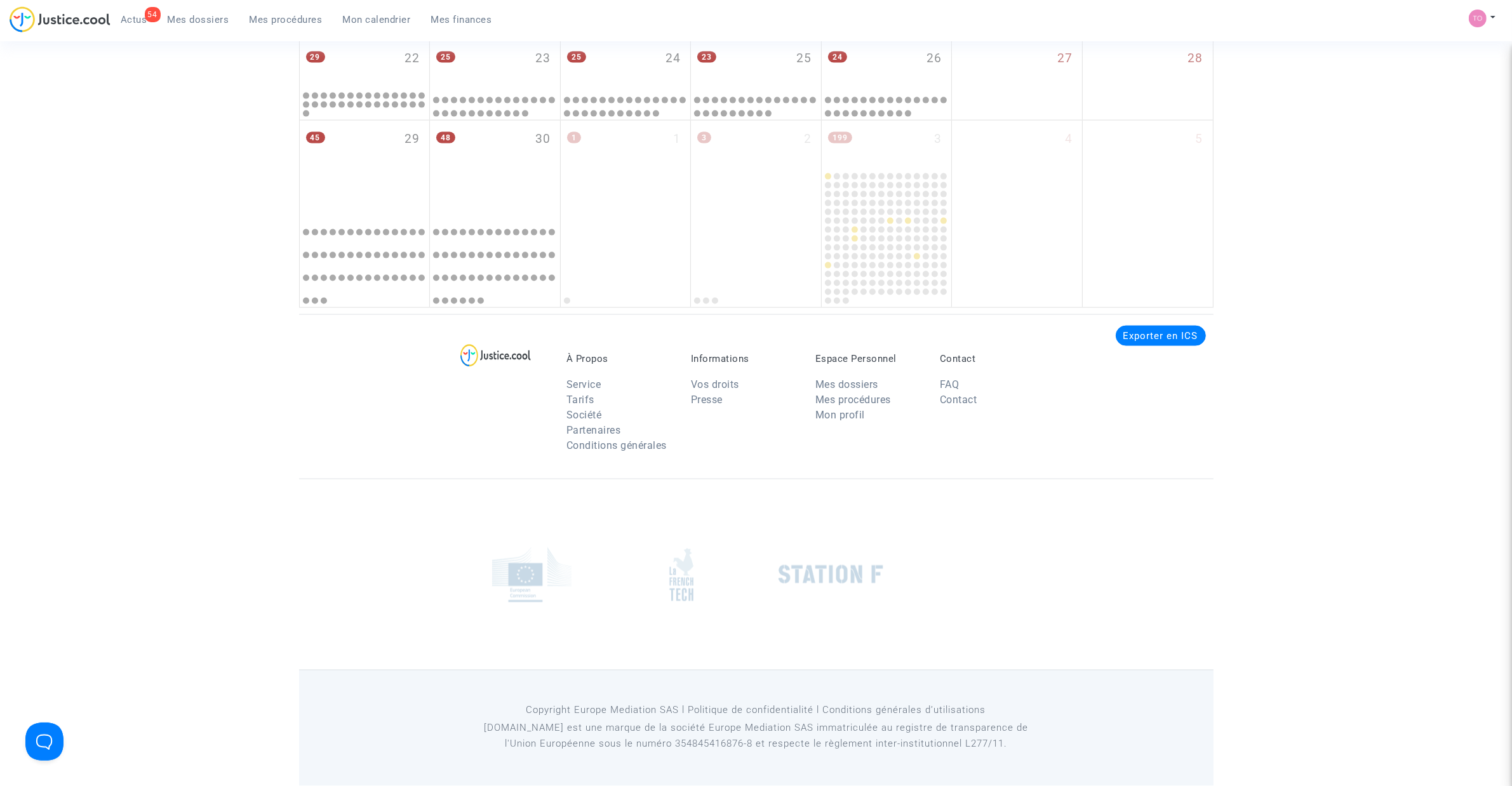
scroll to position [1757, 0]
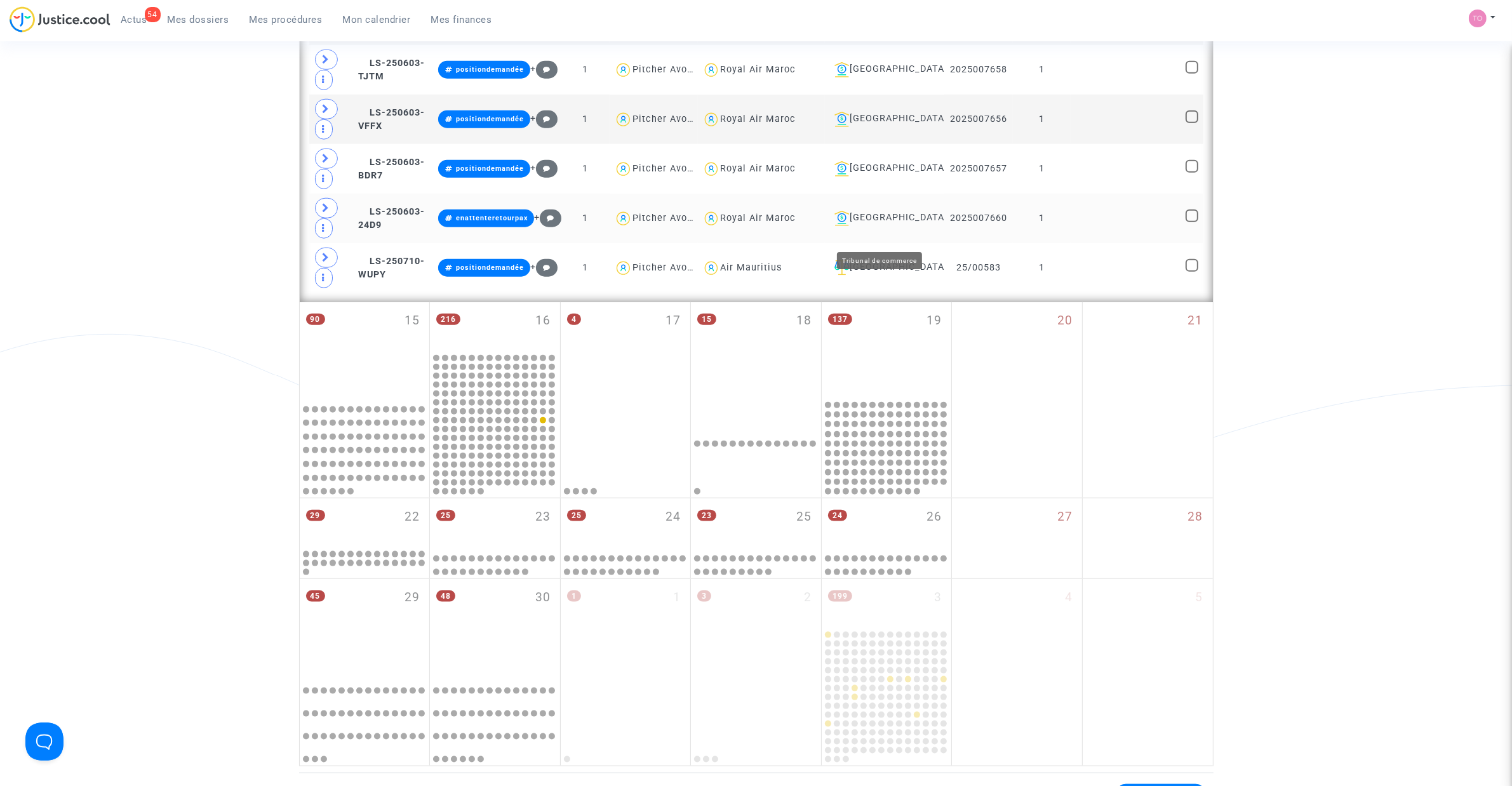
click at [860, 226] on div "Nantes" at bounding box center [884, 219] width 110 height 15
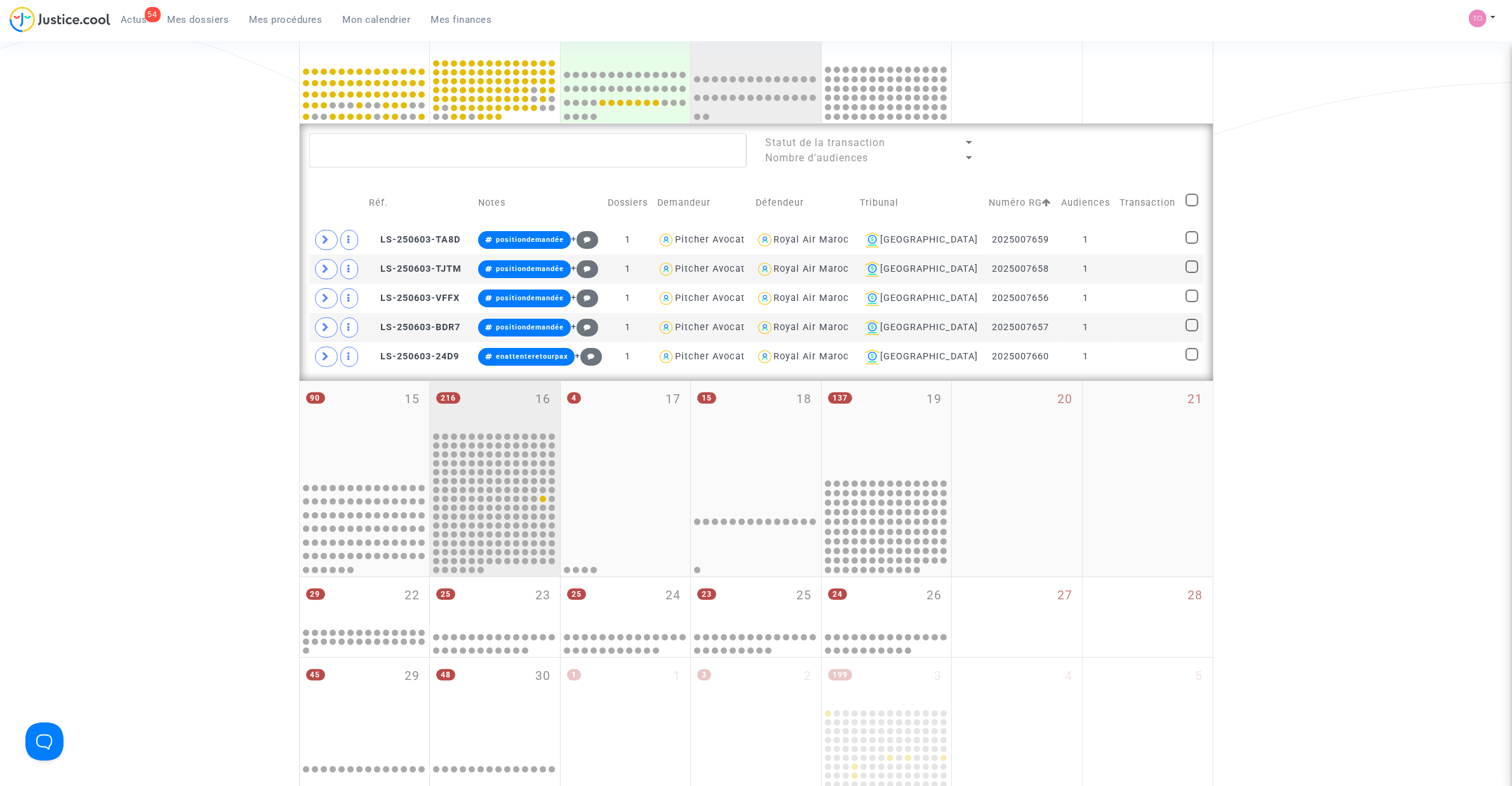
scroll to position [362, 0]
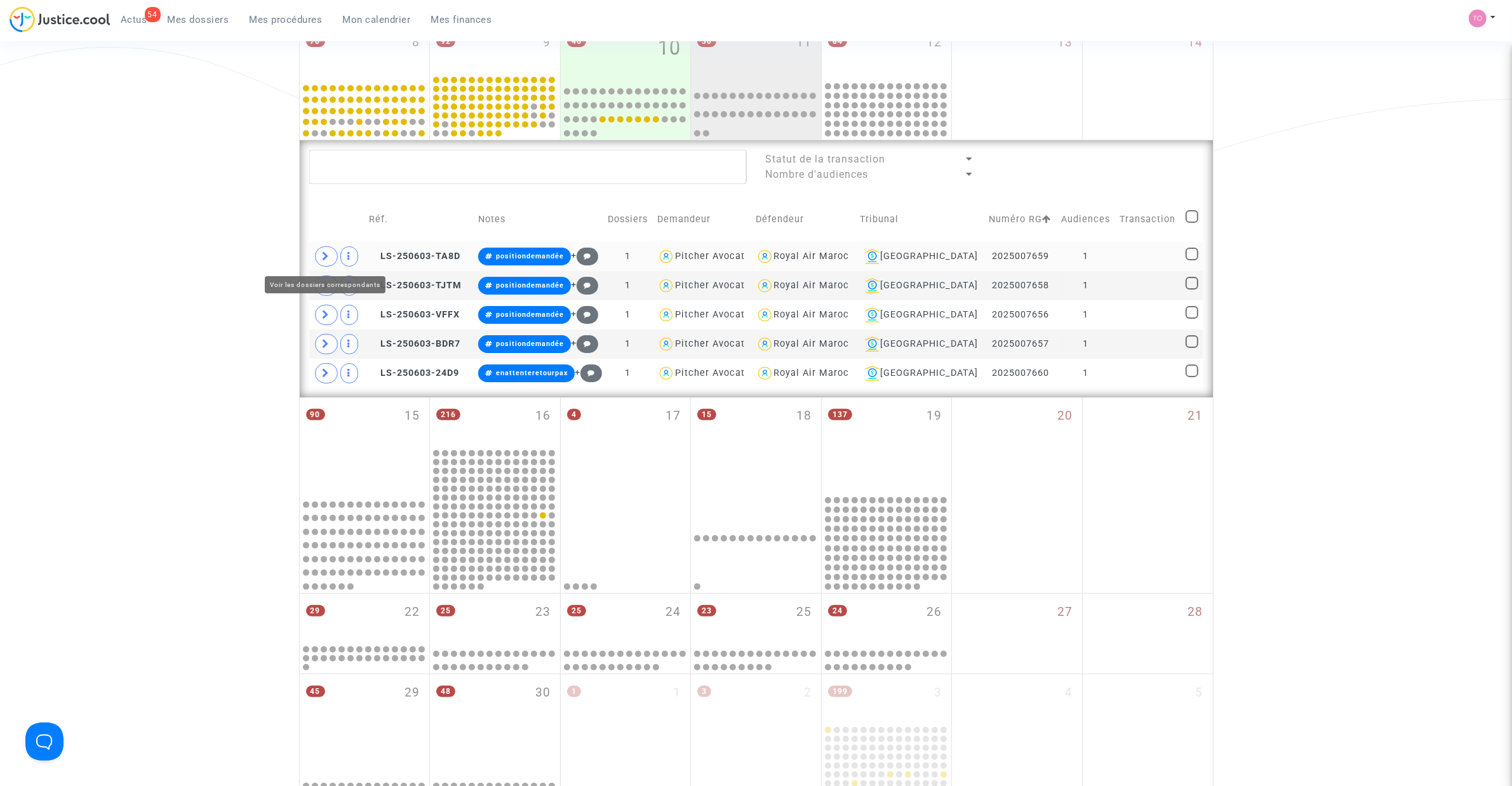
click at [326, 259] on icon at bounding box center [327, 256] width 8 height 9
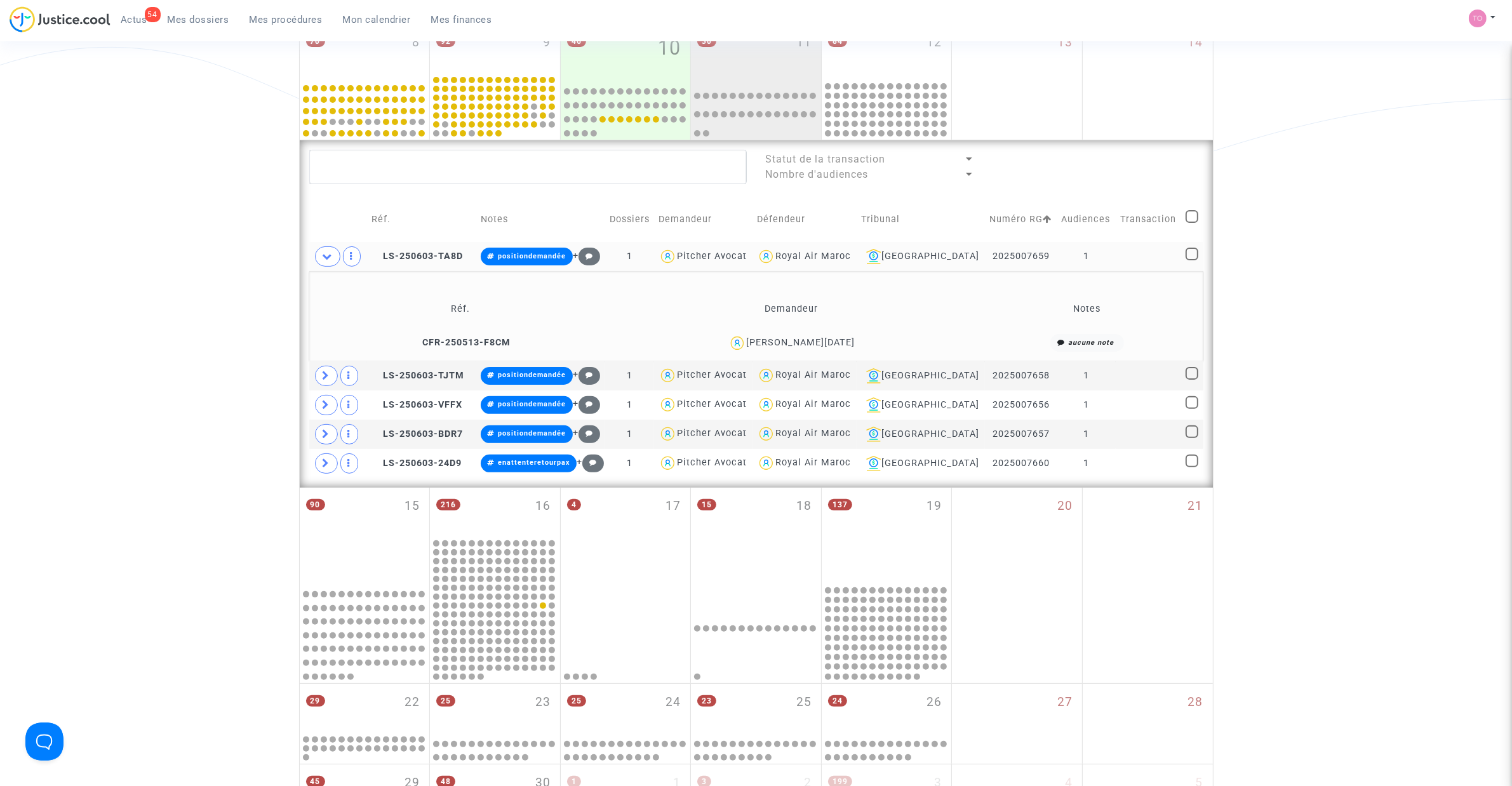
click at [837, 338] on div "Jean Noel Quesson" at bounding box center [800, 343] width 109 height 11
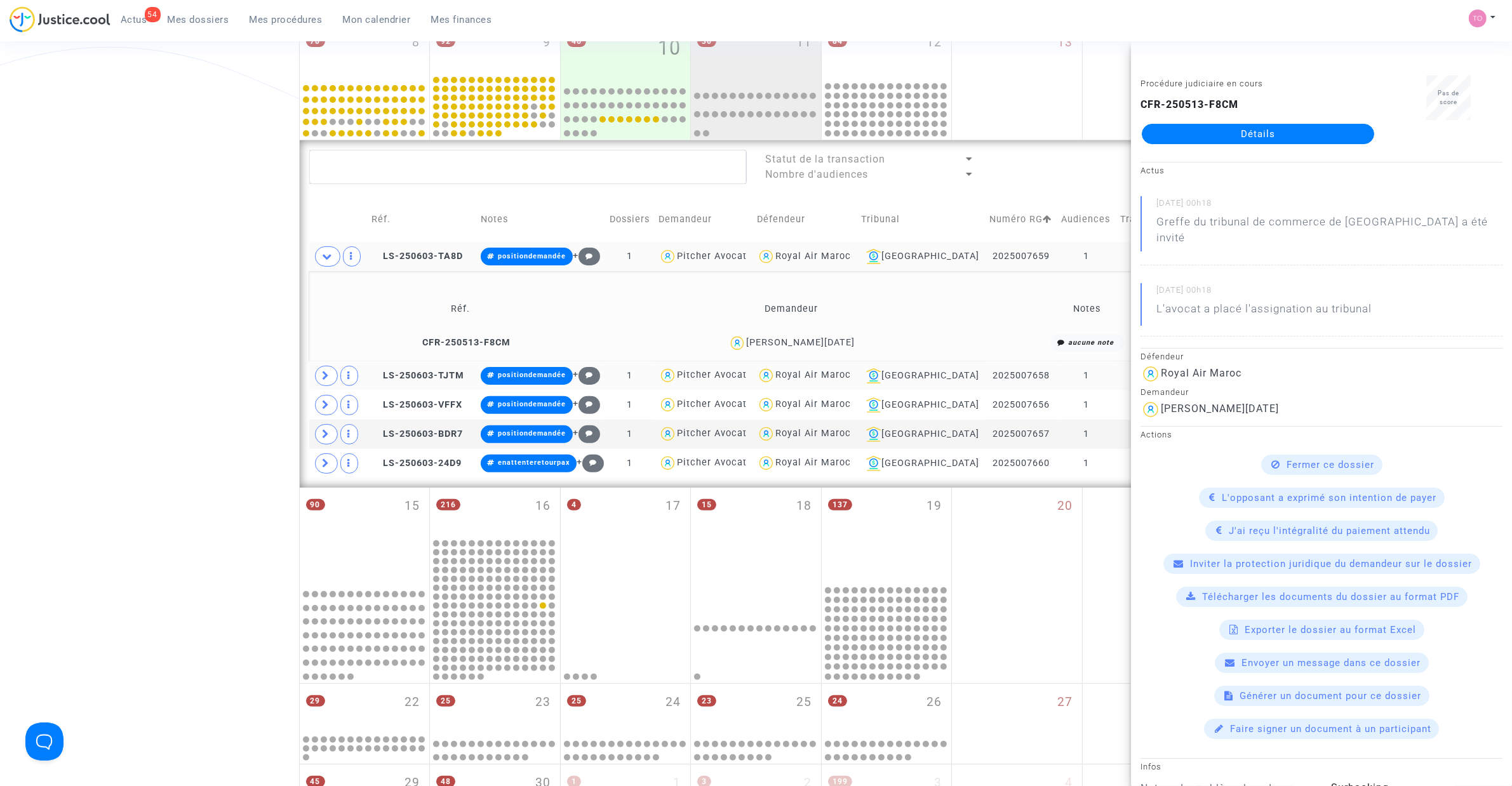
copy div "Quesson"
drag, startPoint x: 156, startPoint y: 256, endPoint x: 176, endPoint y: 265, distance: 21.9
click at [156, 257] on div "Date de clôture d'instruction Date de conciliation Date d'audience Date de juge…" at bounding box center [756, 331] width 1512 height 1240
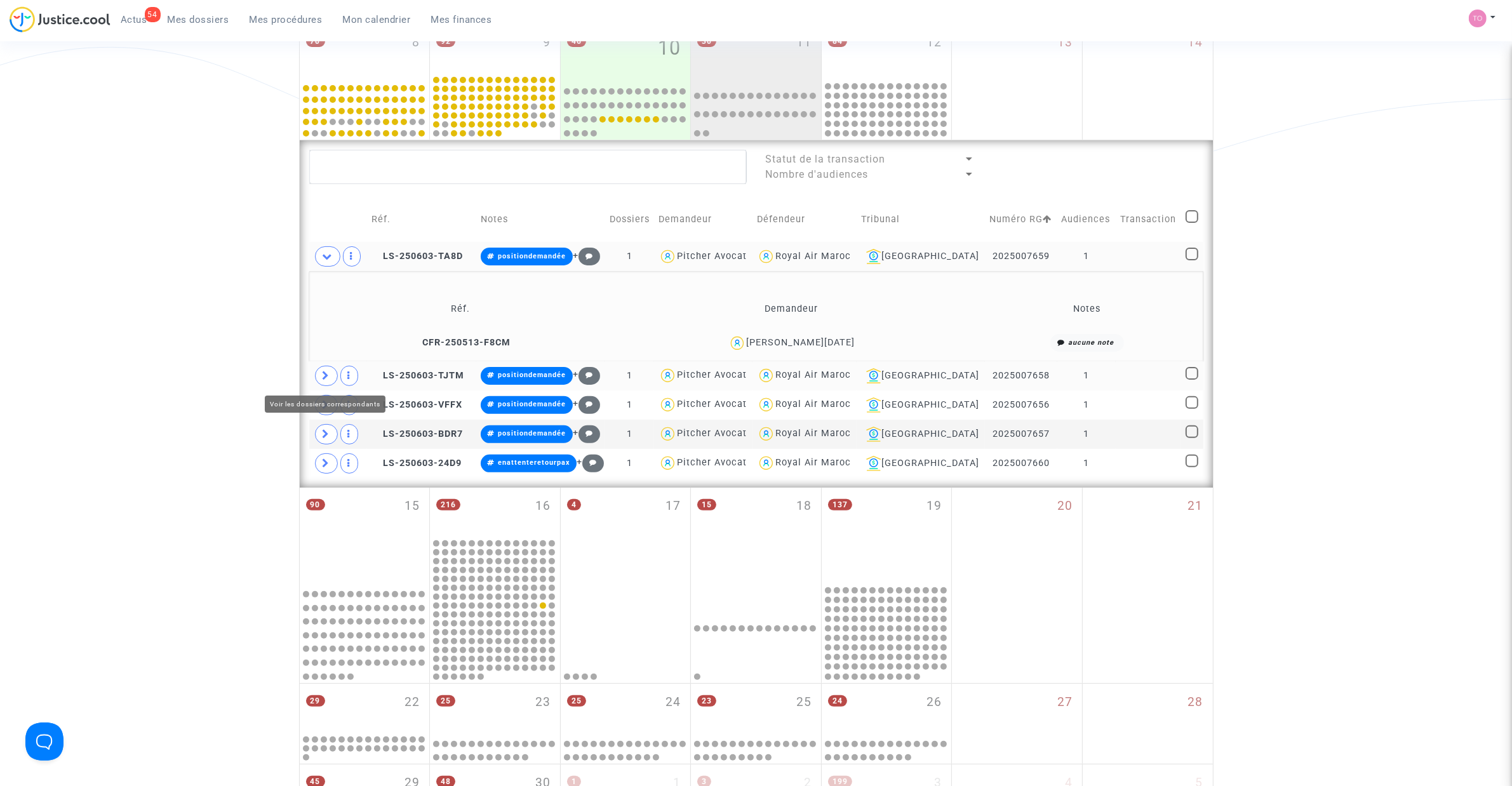
click at [326, 373] on icon at bounding box center [327, 376] width 8 height 9
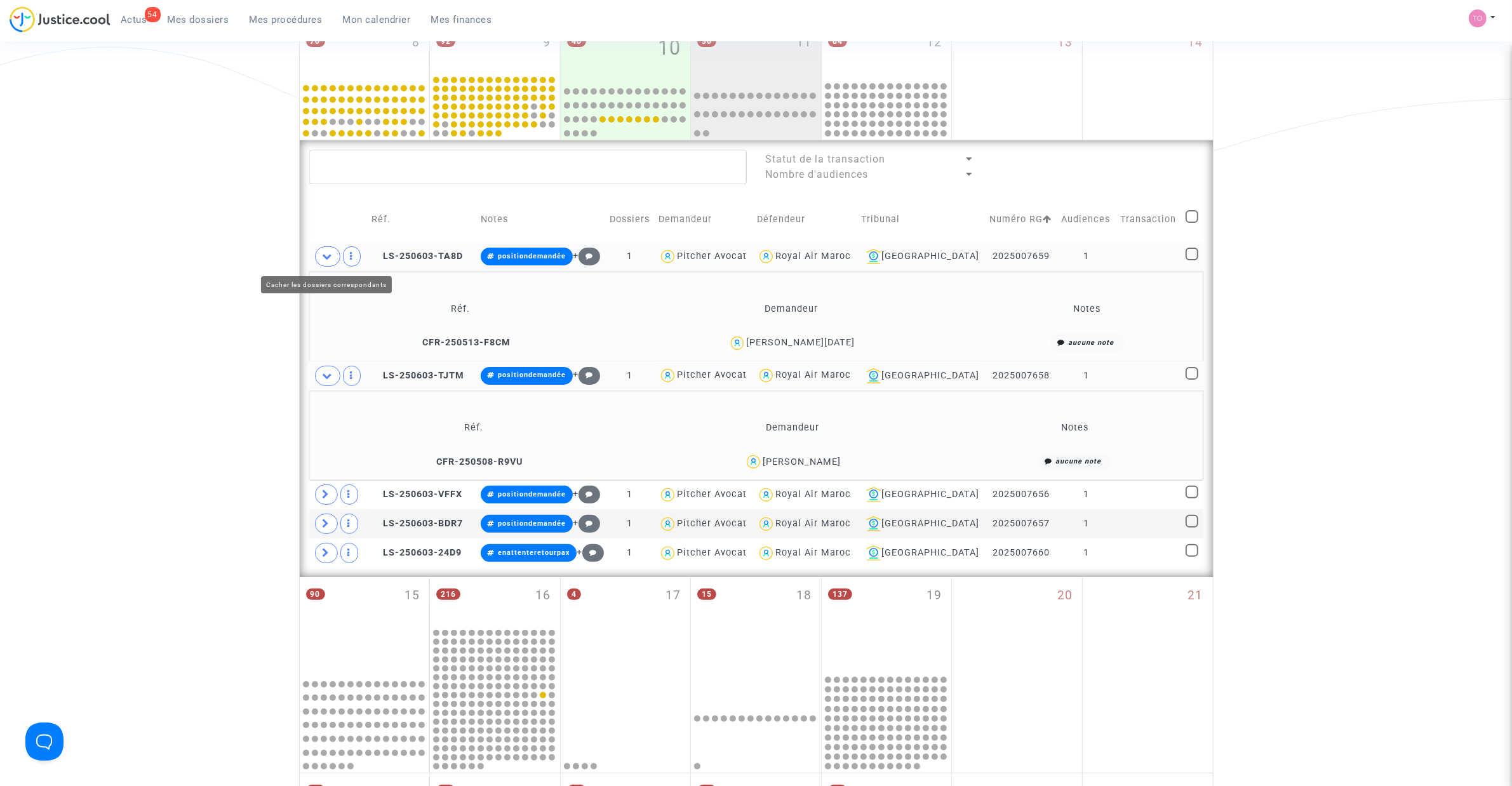
click at [328, 248] on span at bounding box center [327, 256] width 25 height 20
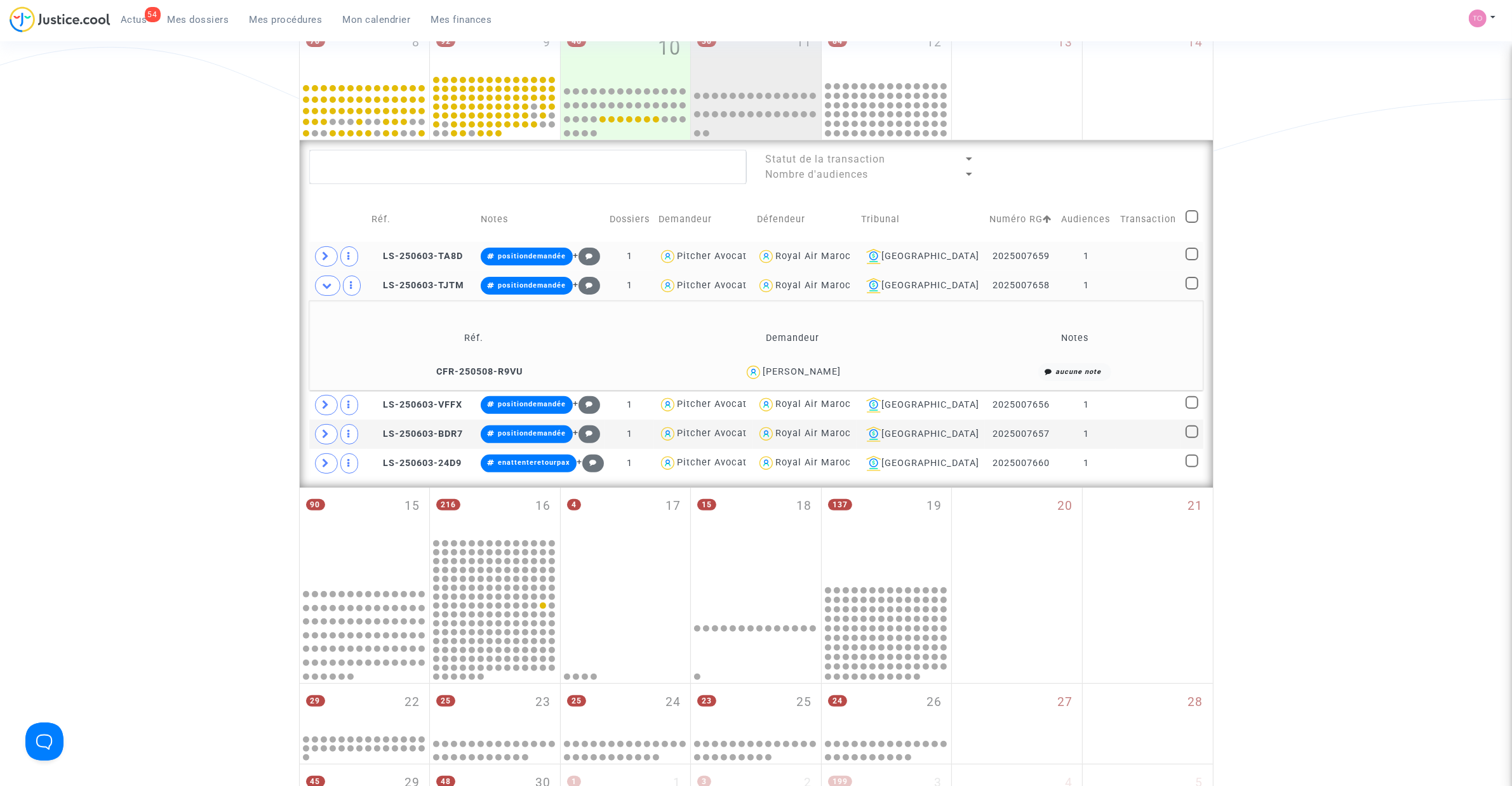
click at [836, 373] on div "MAMDOUH RACHID" at bounding box center [801, 372] width 78 height 11
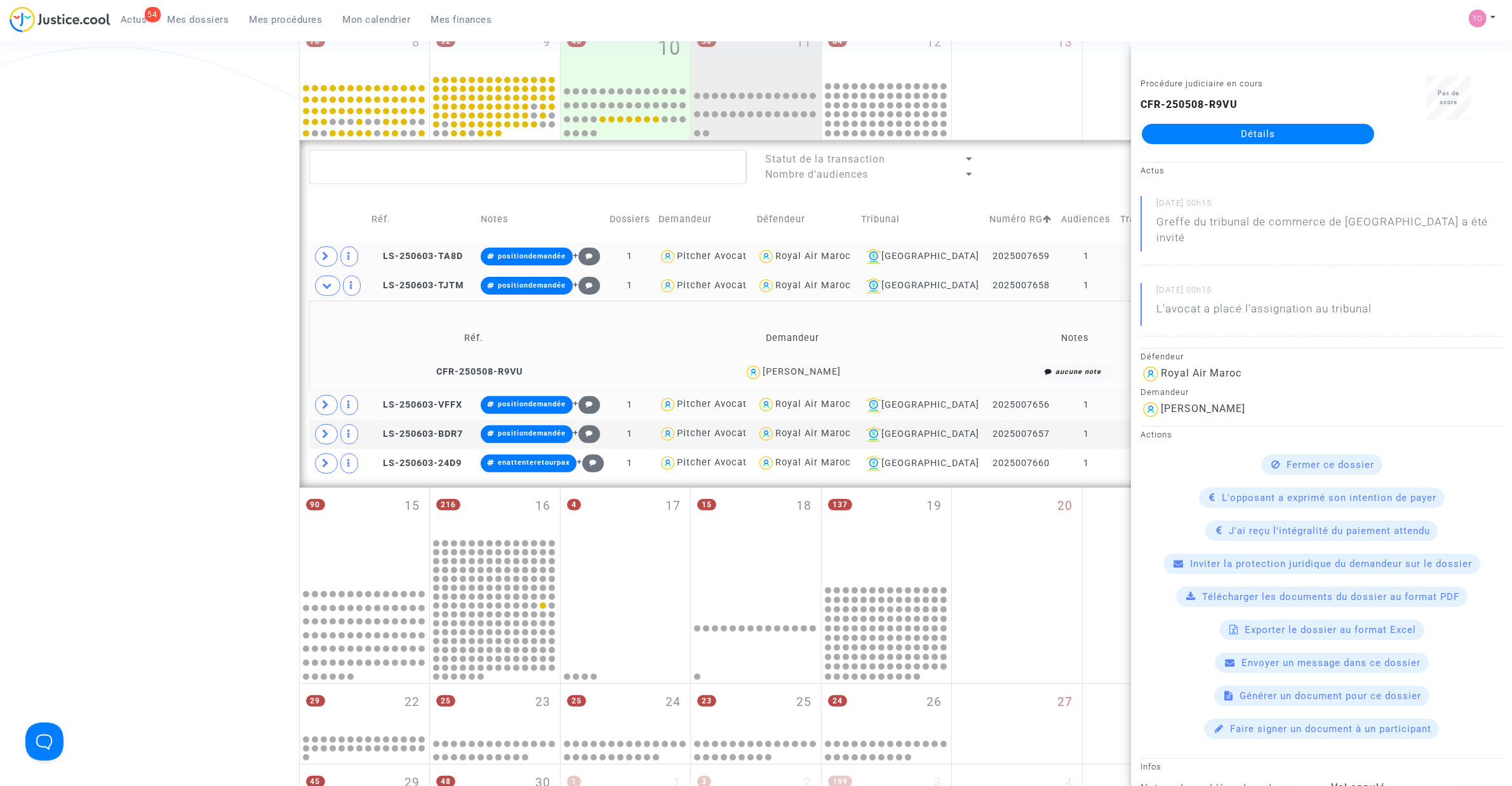
copy div "RACHID"
click at [331, 401] on span at bounding box center [327, 405] width 23 height 20
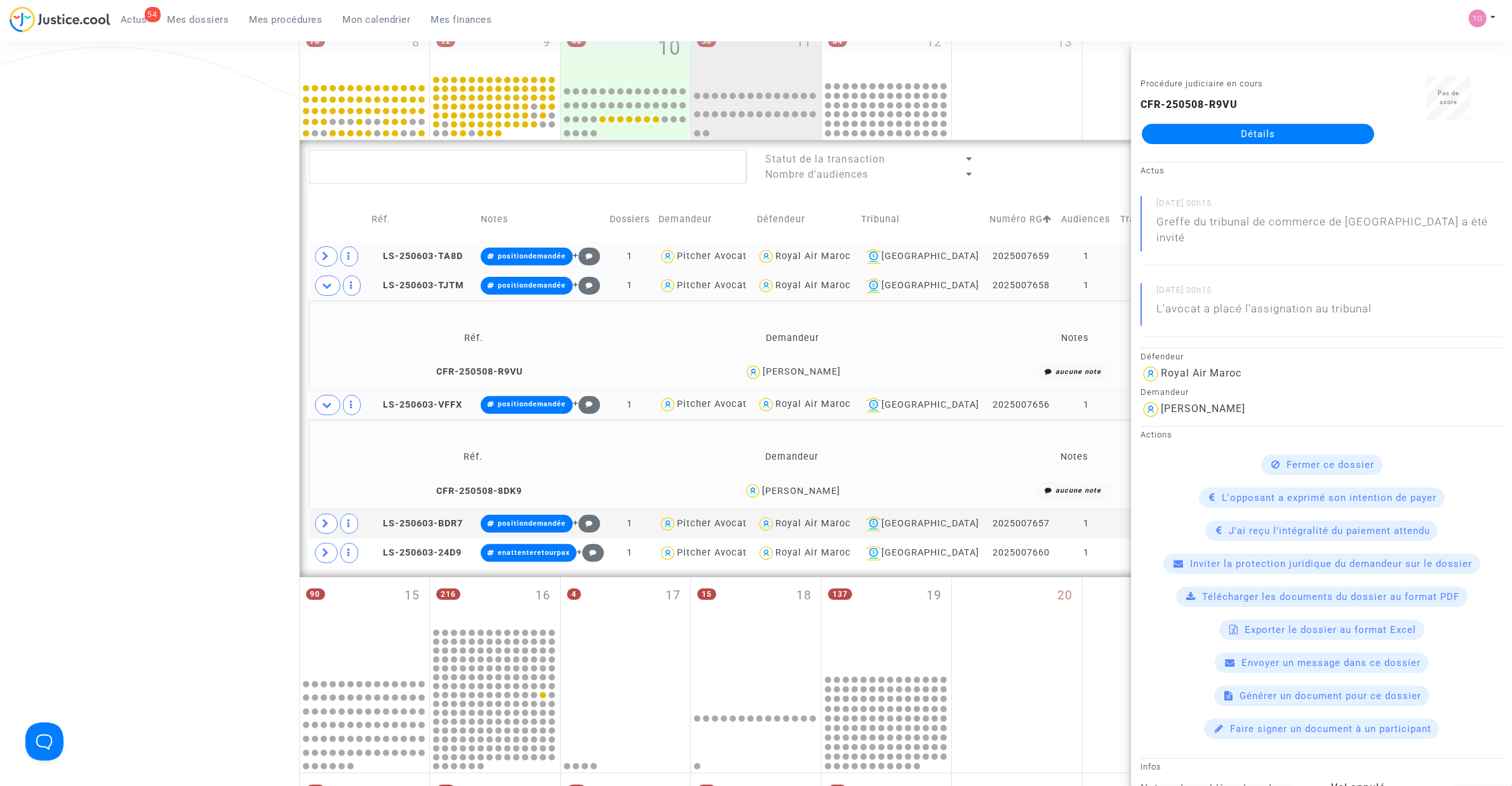
click at [813, 490] on div "Mouad Zahir" at bounding box center [801, 491] width 78 height 11
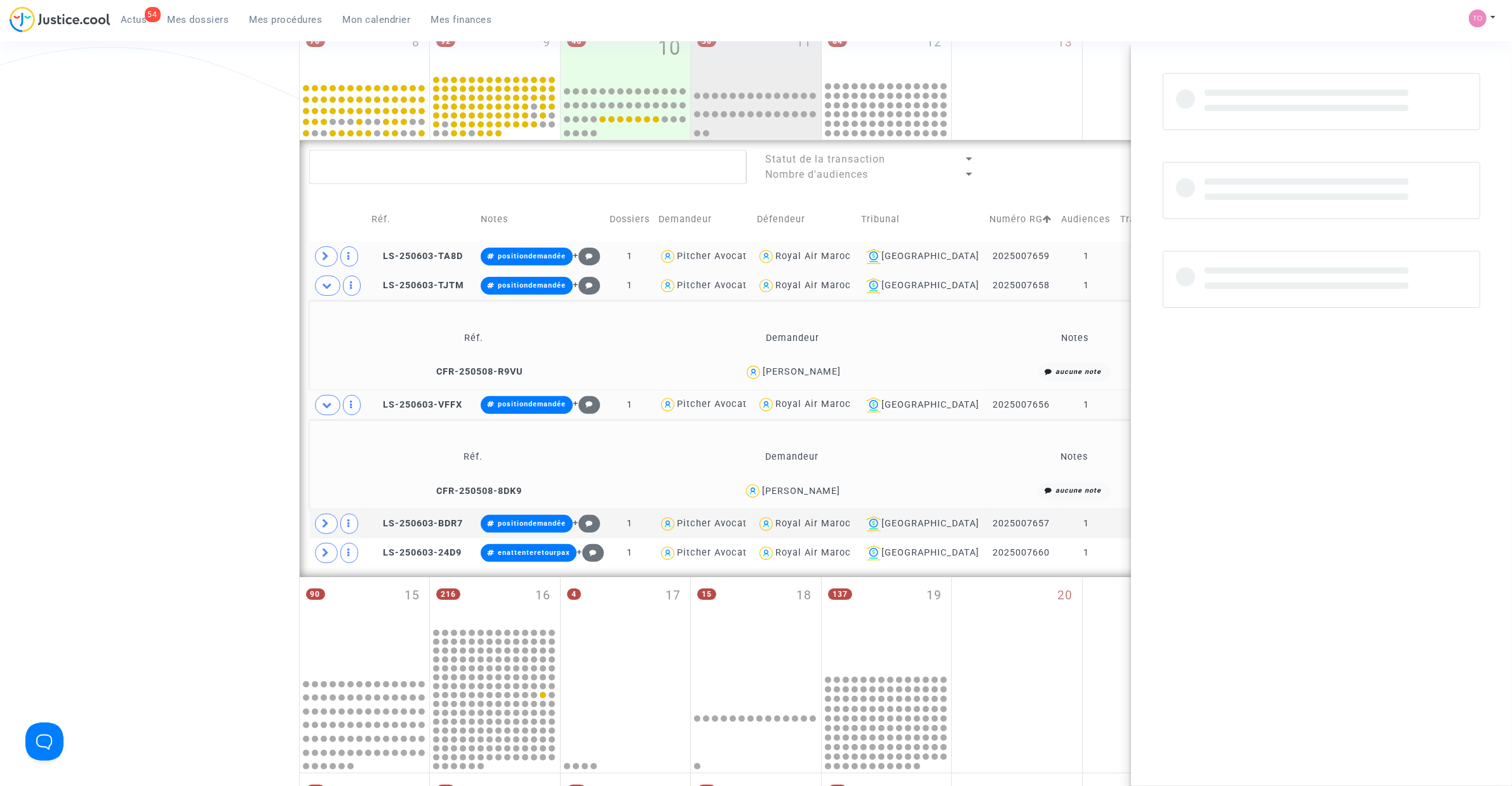
click at [813, 490] on div "Mouad Zahir" at bounding box center [801, 491] width 78 height 11
copy div "Zahir"
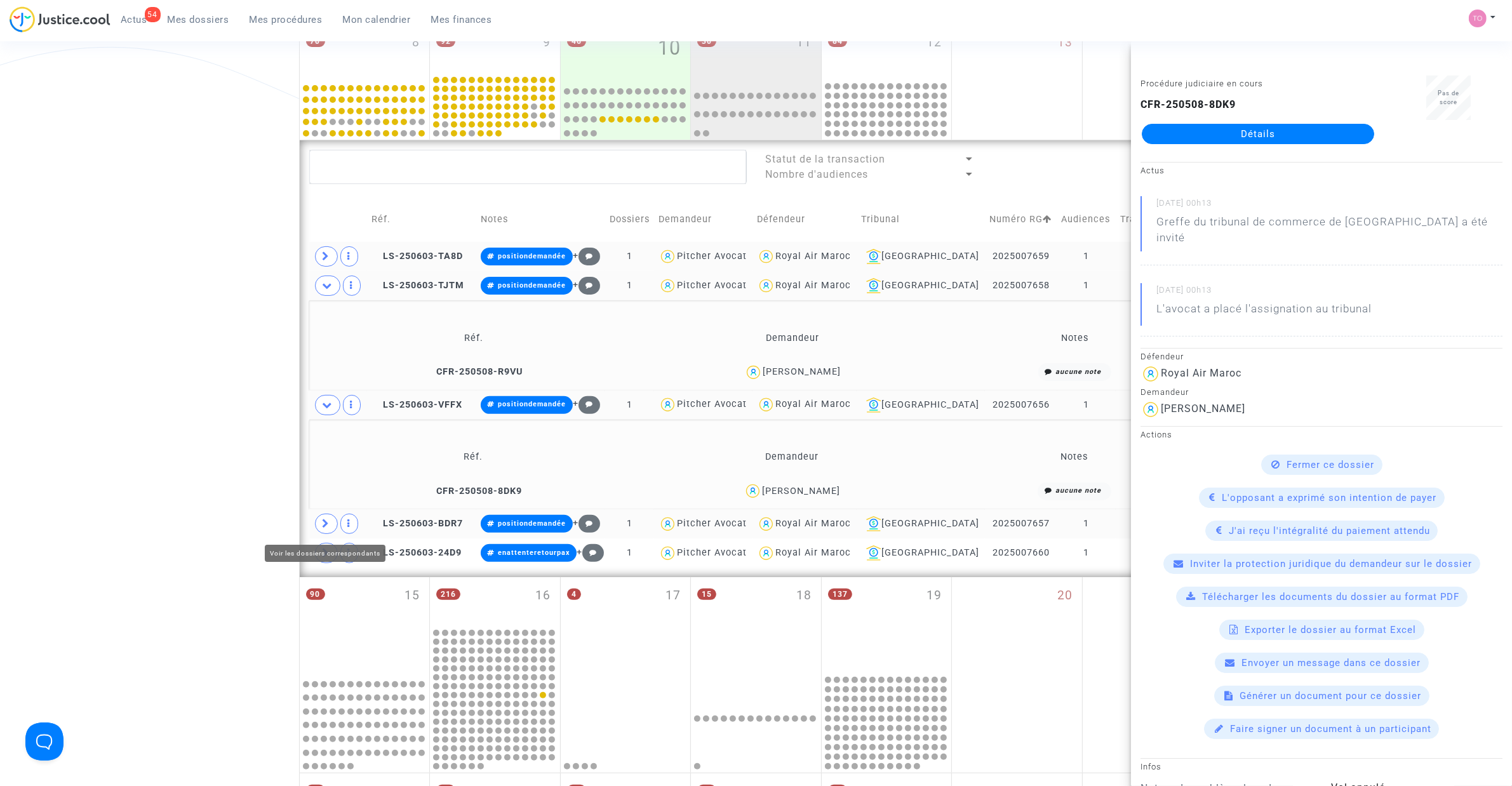
click at [320, 501] on span at bounding box center [327, 523] width 23 height 20
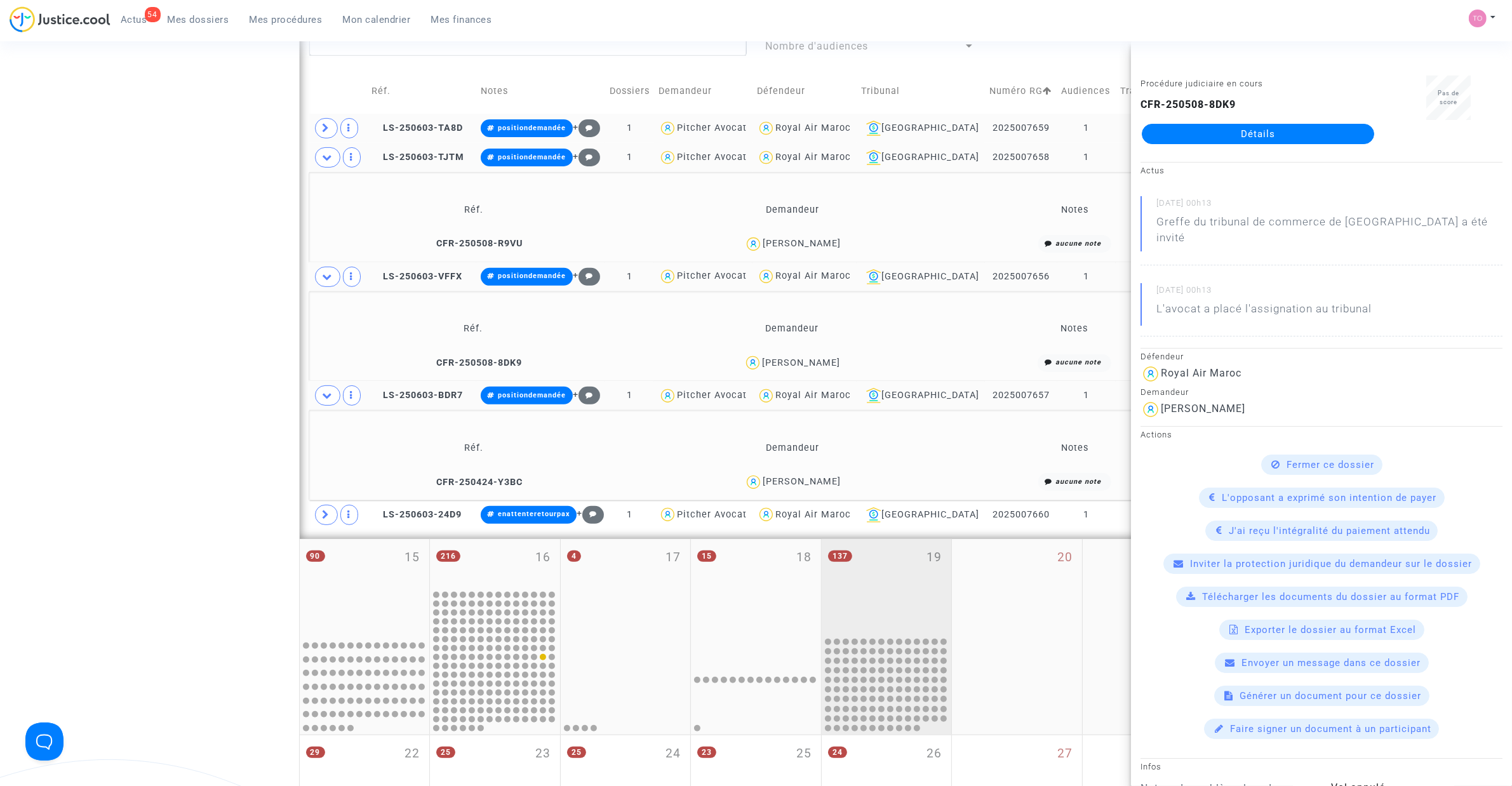
scroll to position [520, 0]
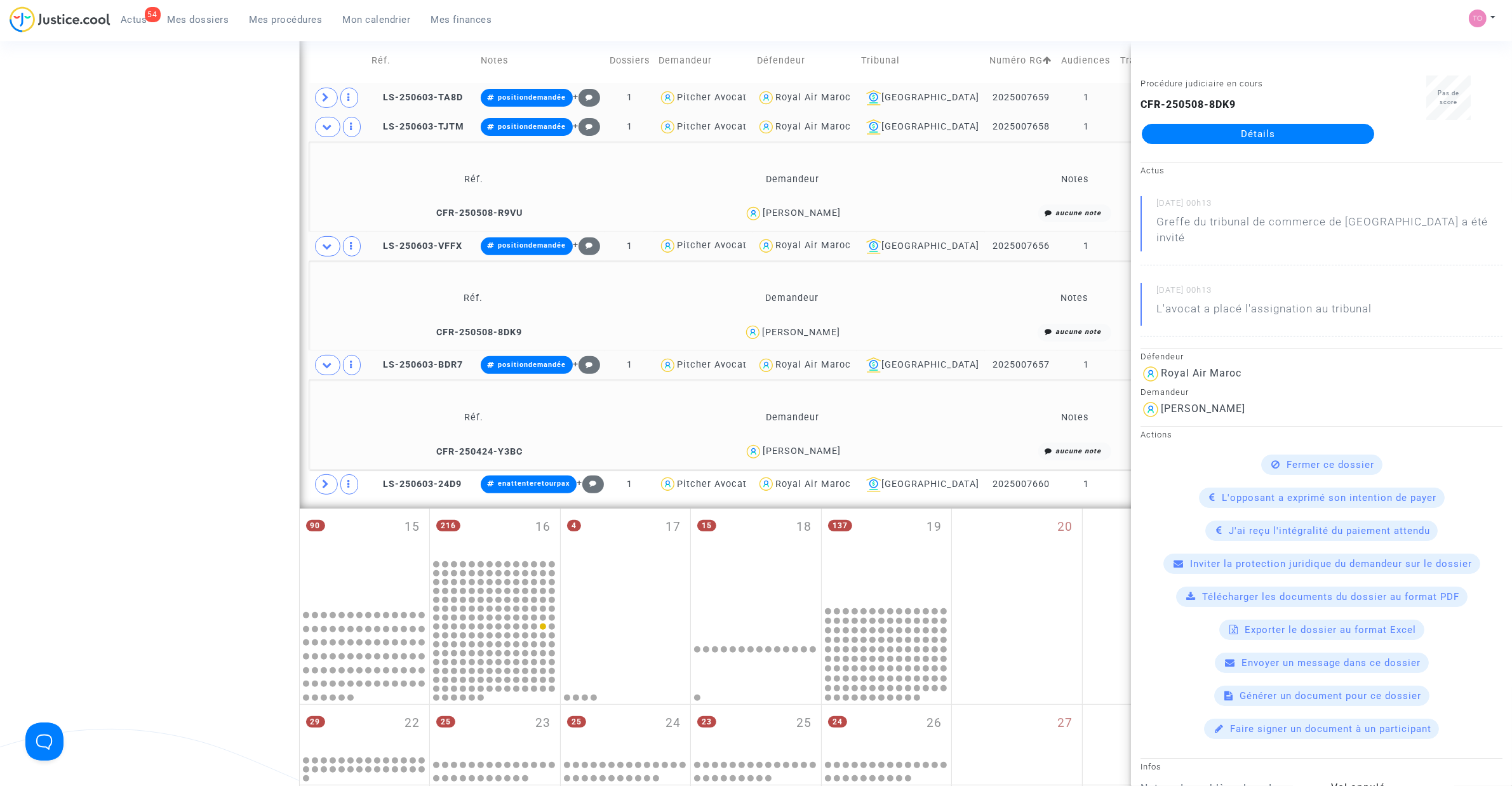
click at [817, 451] on div "Hami Nadia" at bounding box center [801, 451] width 78 height 11
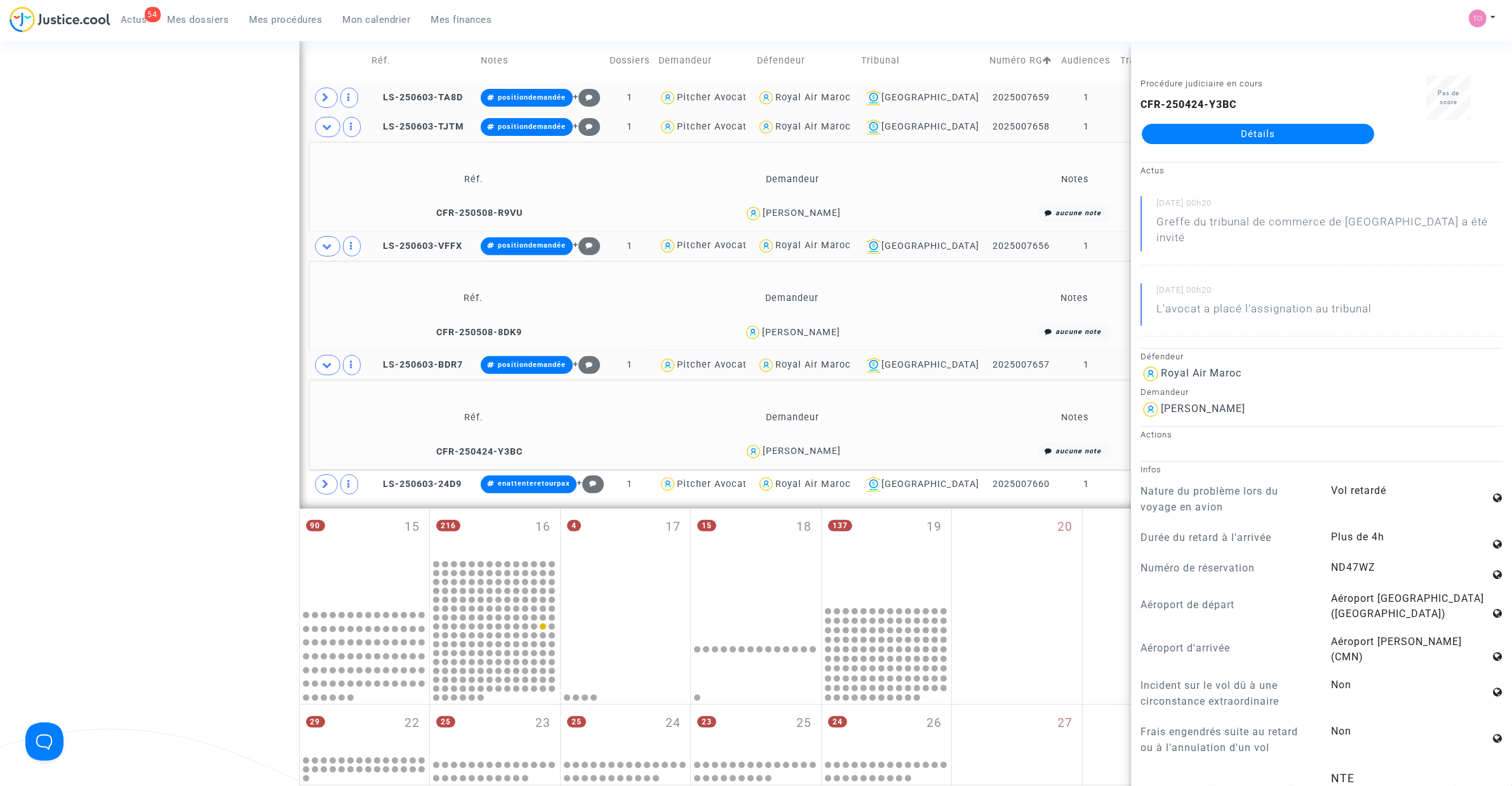
copy div "Nadia"
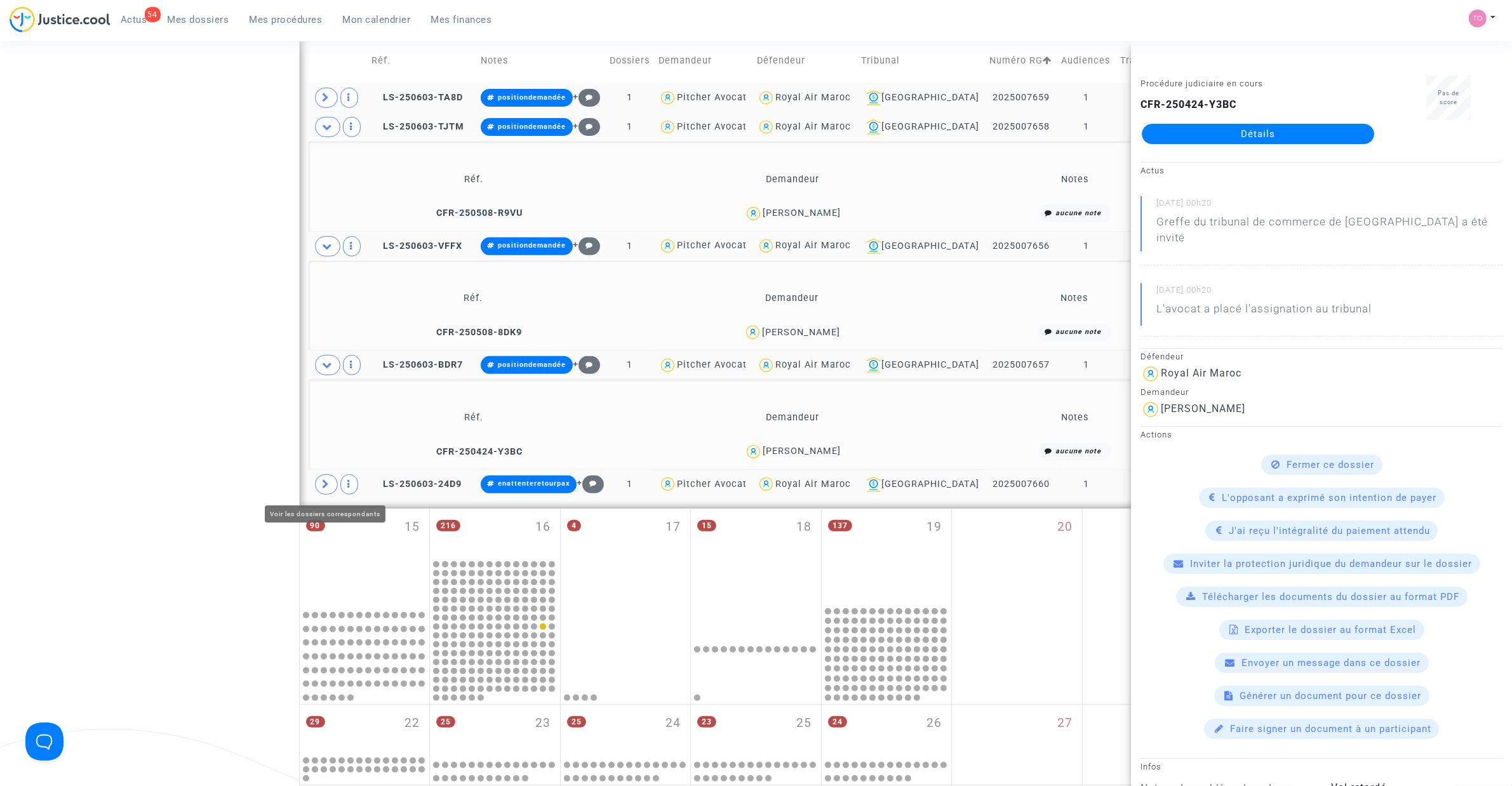
click at [335, 483] on span at bounding box center [327, 484] width 23 height 20
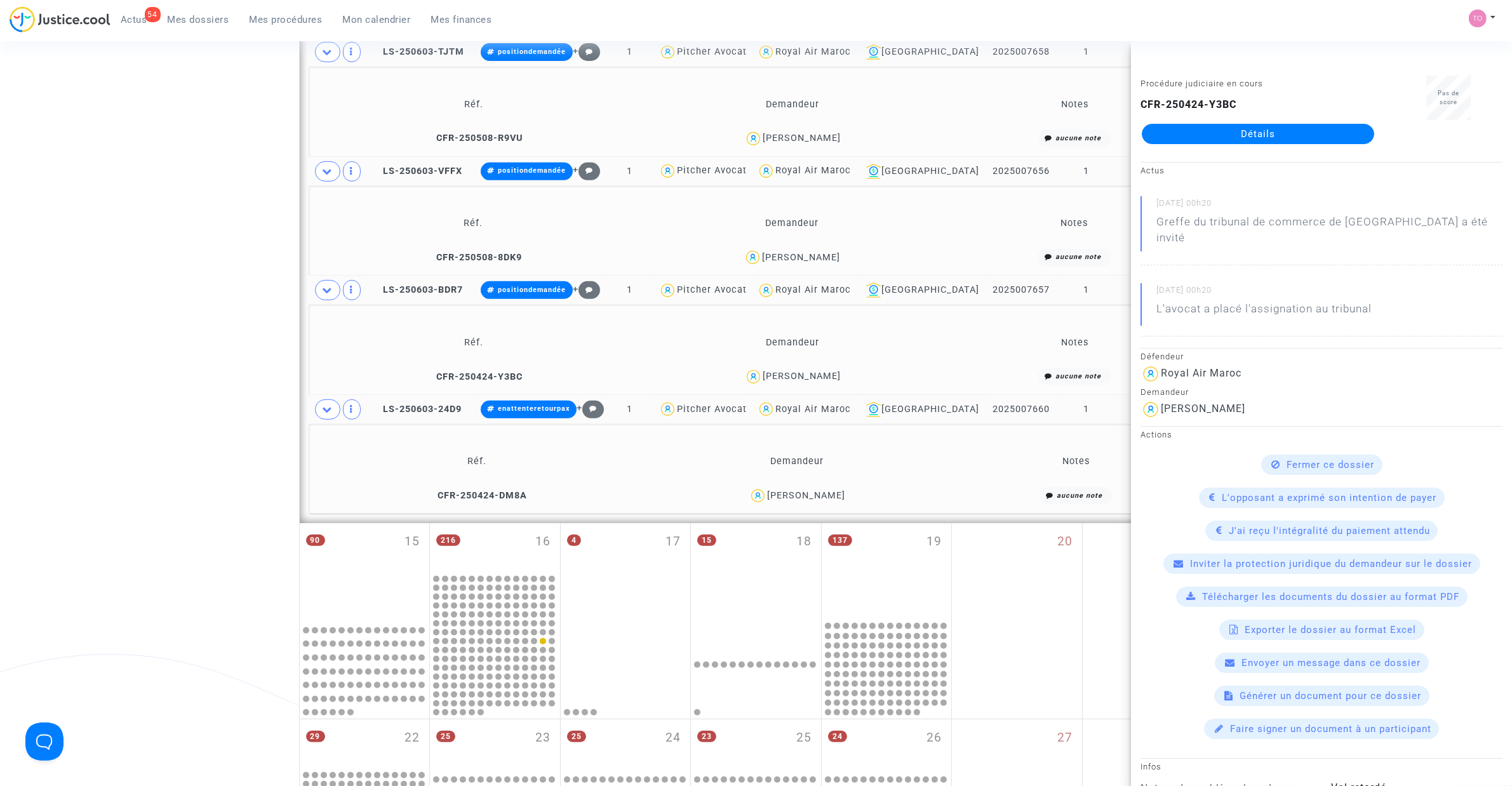
scroll to position [600, 0]
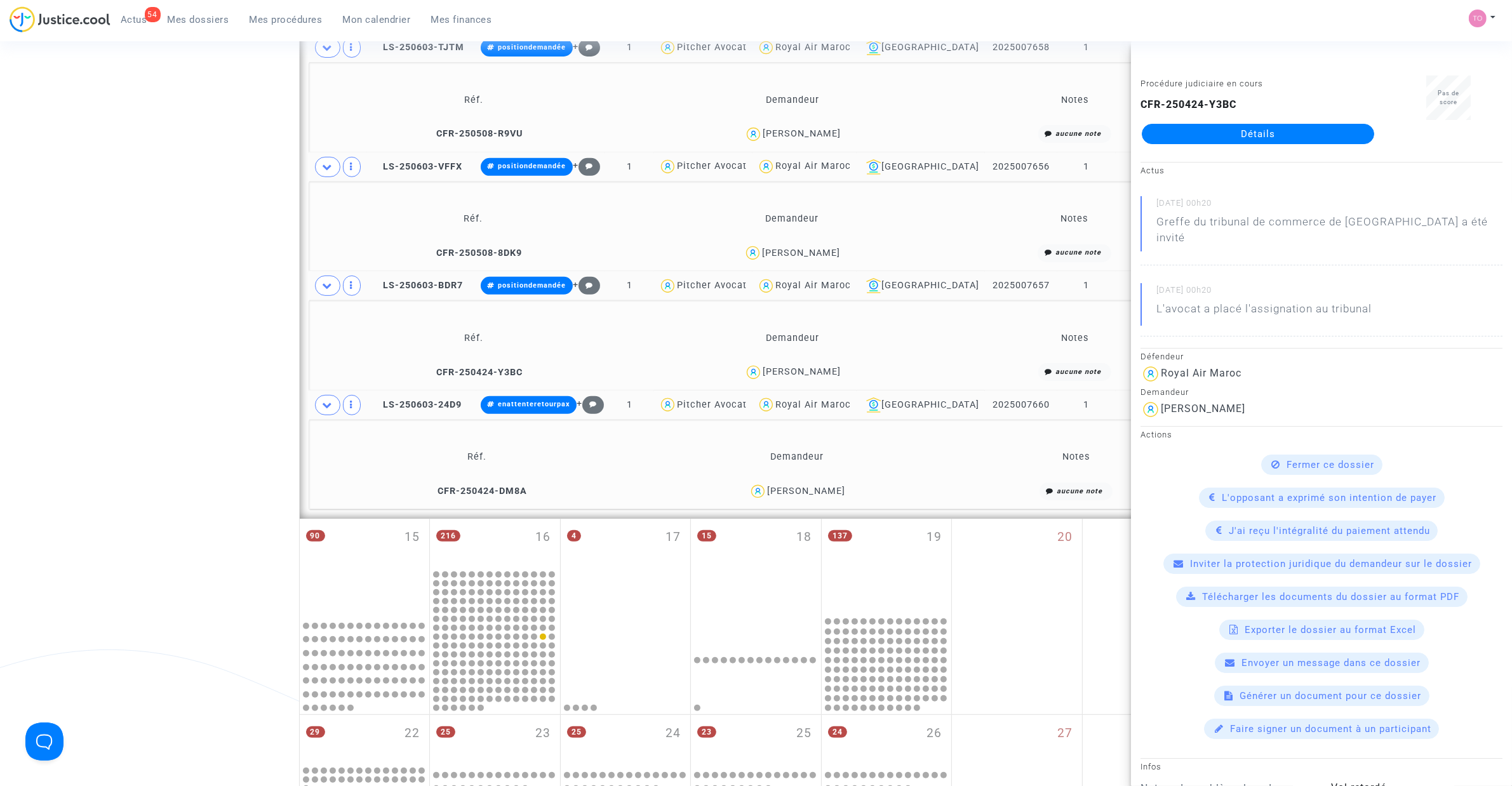
click at [833, 493] on div "Nassira Derkaoui" at bounding box center [806, 491] width 78 height 11
click at [833, 493] on div "Nassira Derkaoui" at bounding box center [806, 491] width 78 height 11
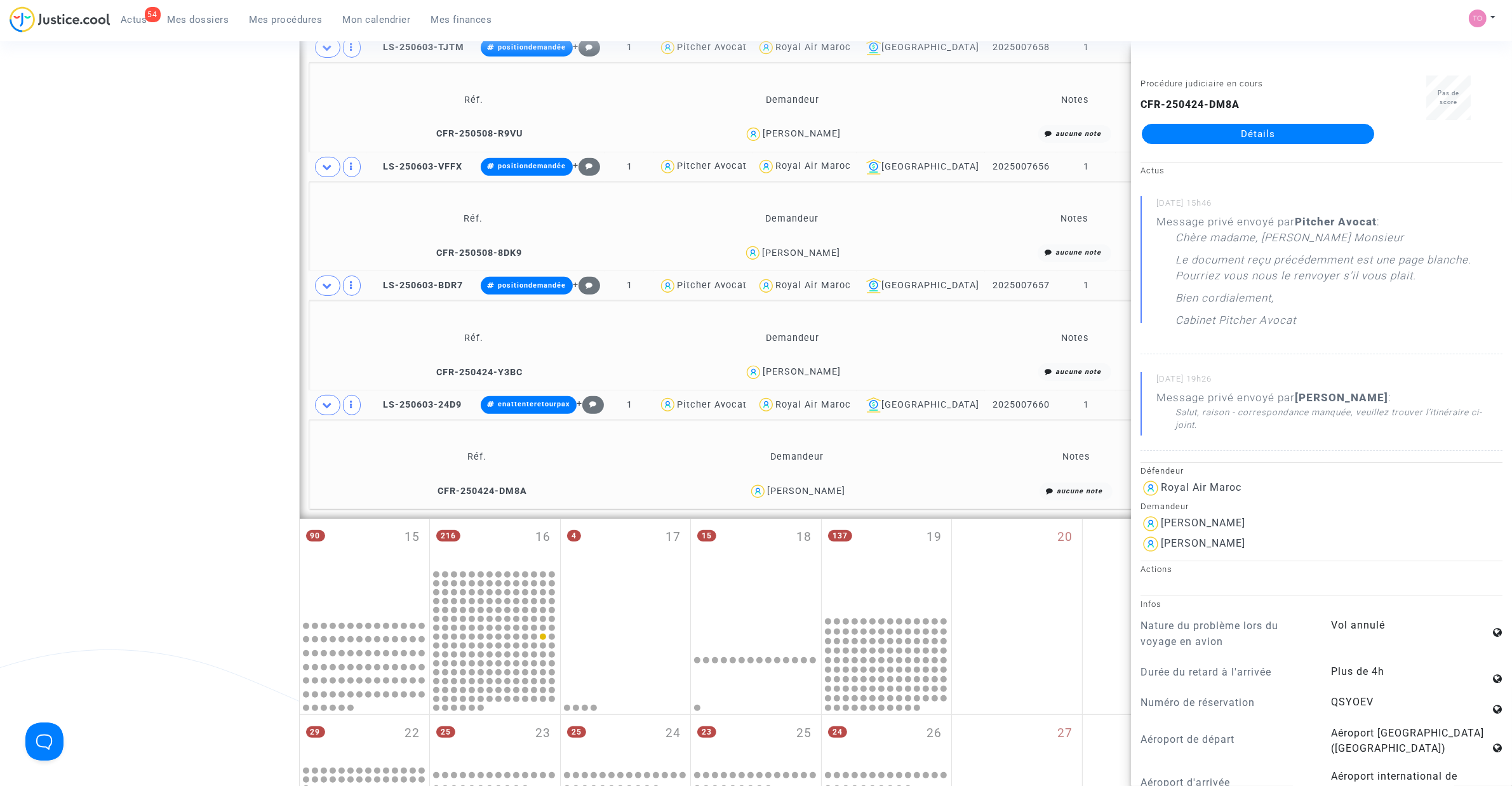
copy div "Derkaoui"
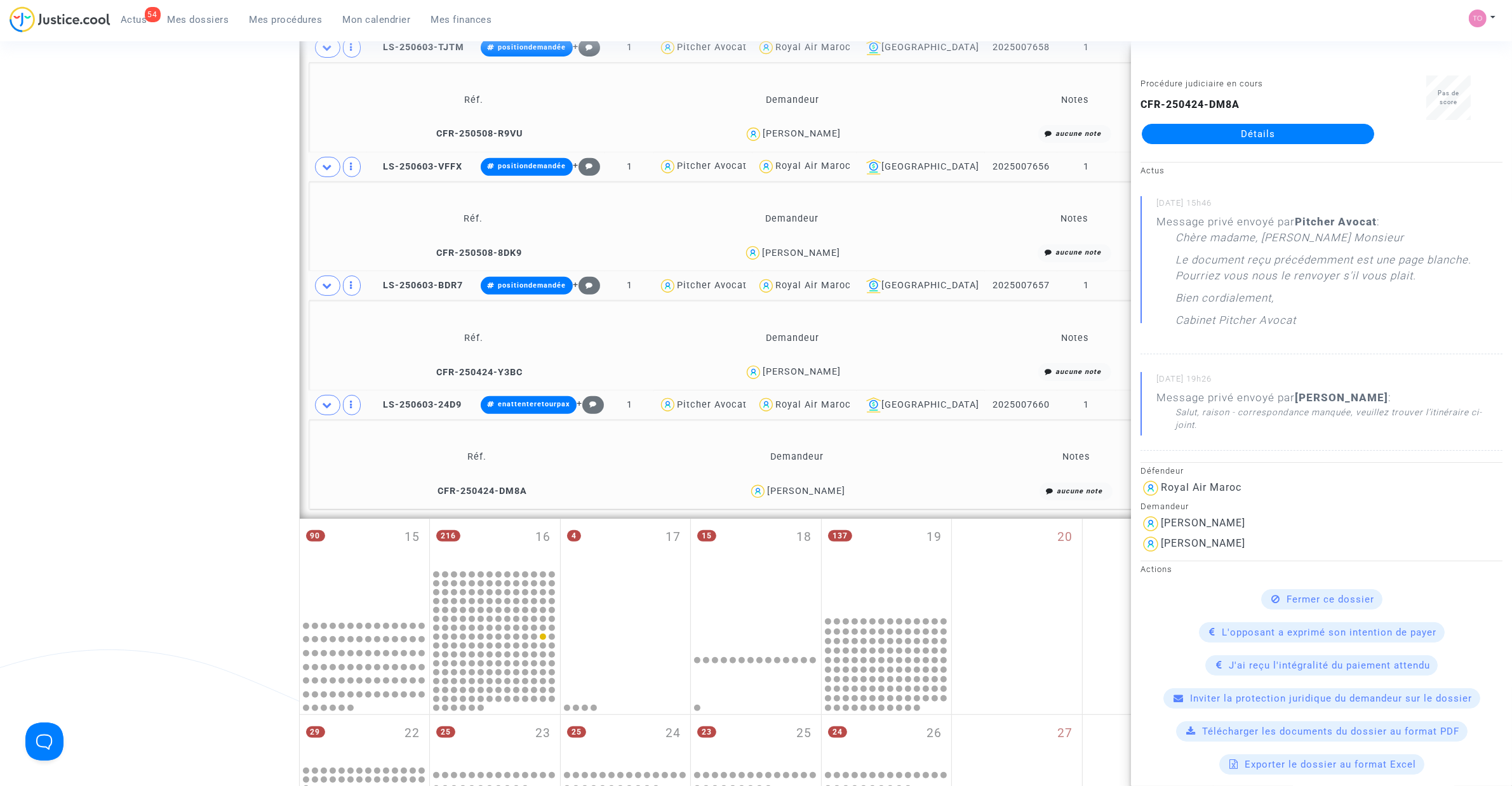
click at [188, 411] on div "Date de clôture d'instruction Date de conciliation Date d'audience Date de juge…" at bounding box center [756, 228] width 1512 height 1510
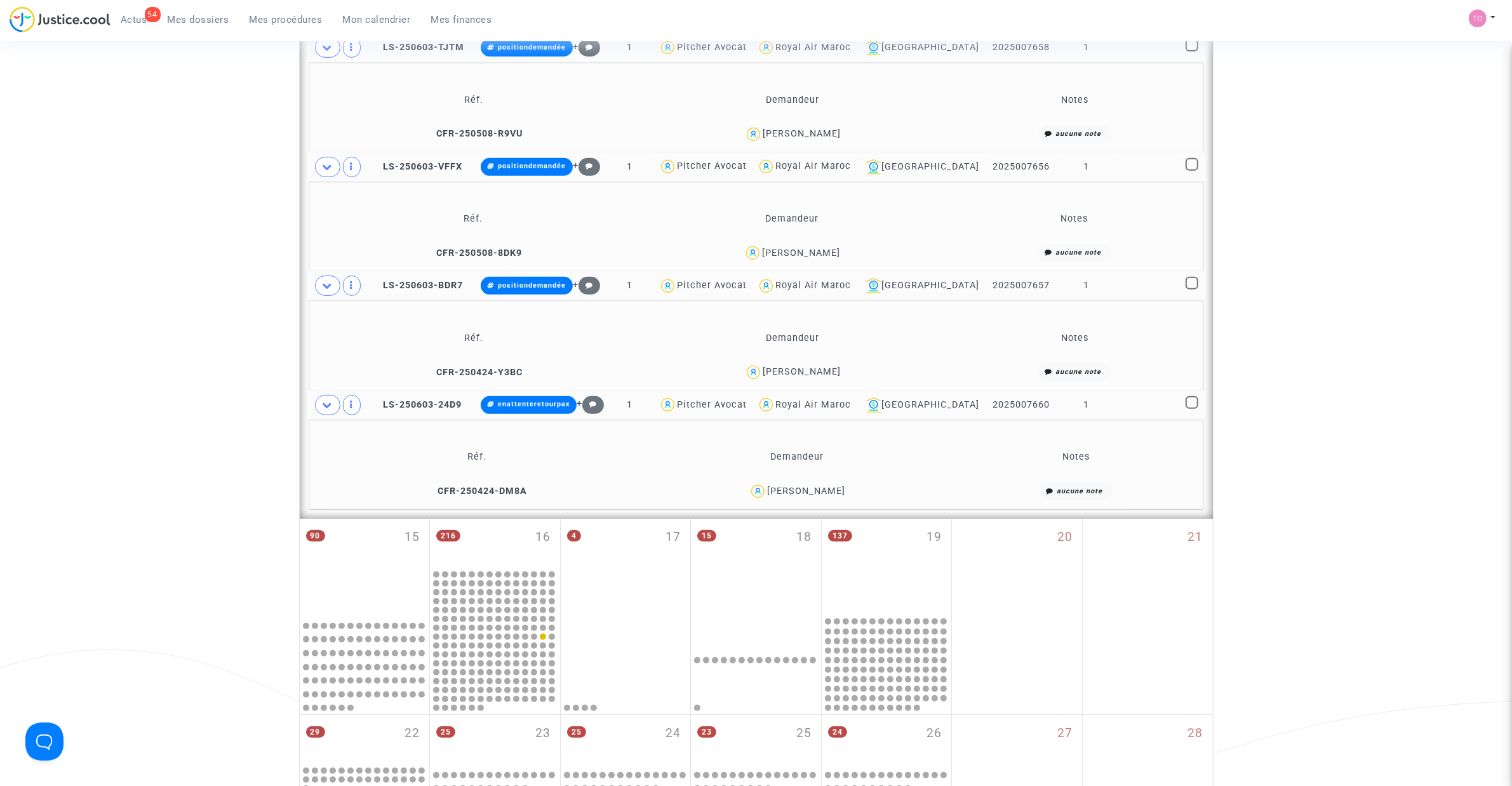
click at [823, 496] on div "Nassira Derkaoui" at bounding box center [806, 491] width 78 height 11
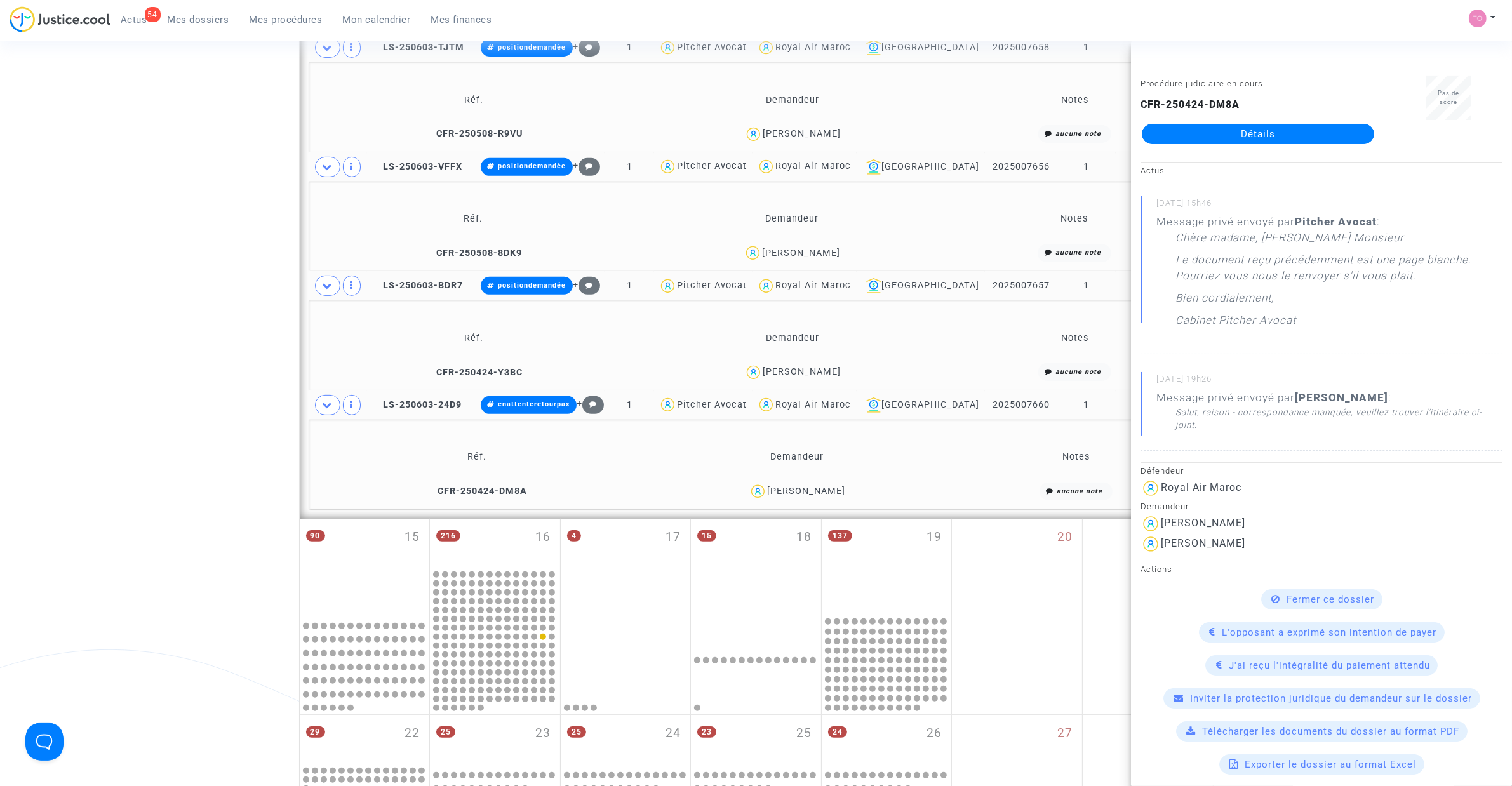
click at [159, 433] on div "Date de clôture d'instruction Date de conciliation Date d'audience Date de juge…" at bounding box center [756, 228] width 1512 height 1510
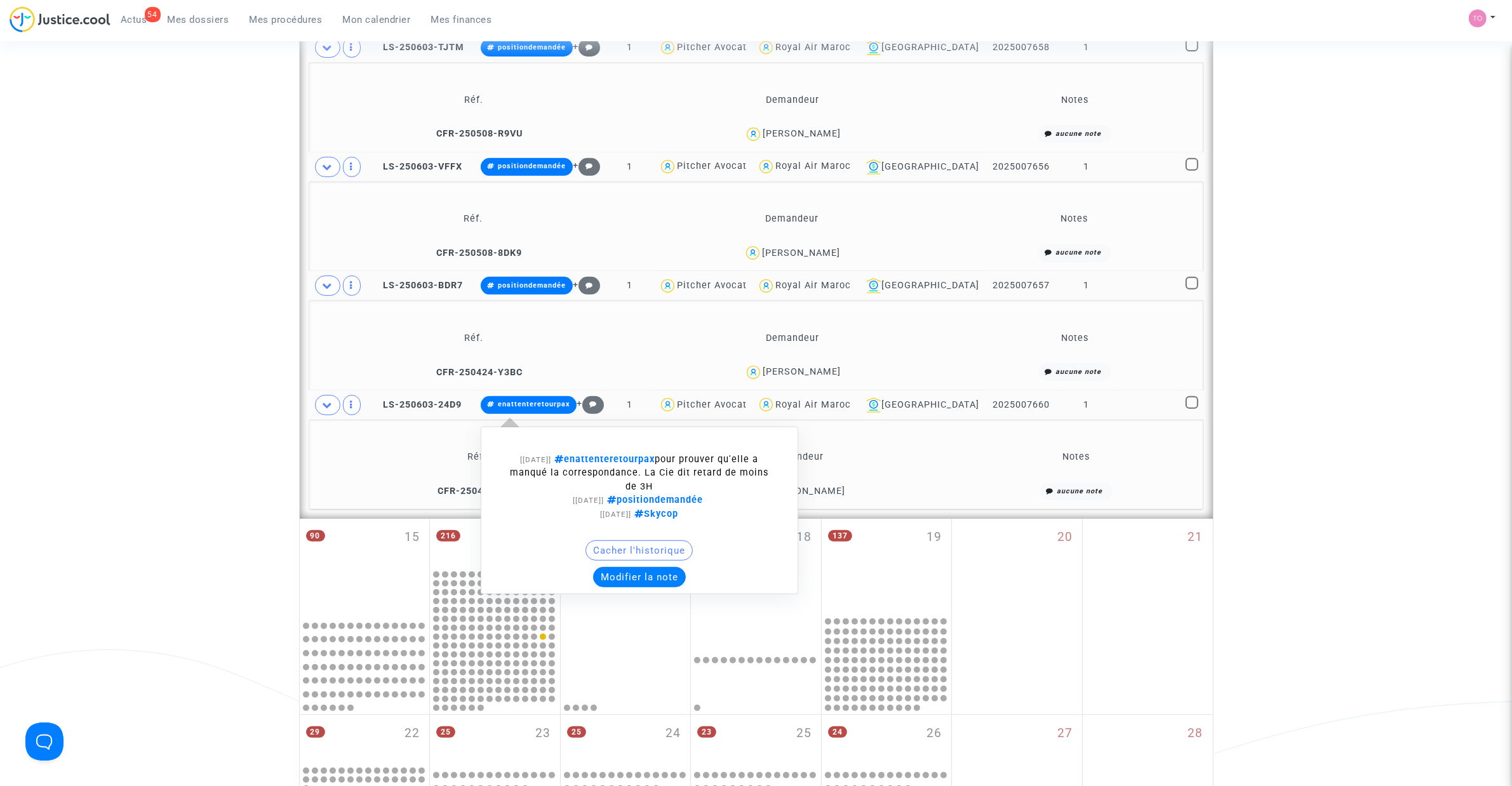
click at [667, 501] on button "Modifier la note" at bounding box center [639, 577] width 92 height 20
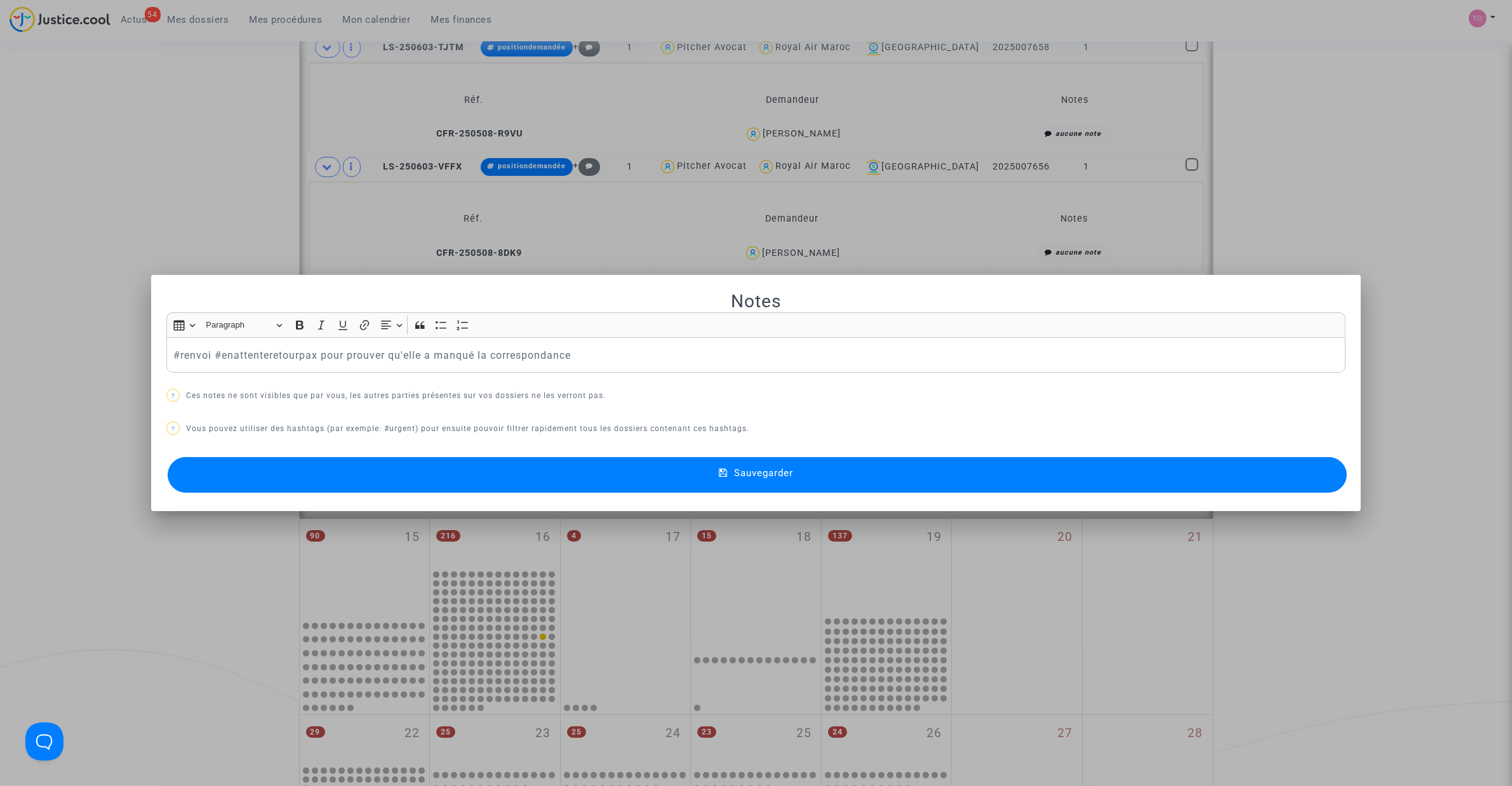
click at [507, 484] on button "Sauvegarder" at bounding box center [757, 475] width 1179 height 35
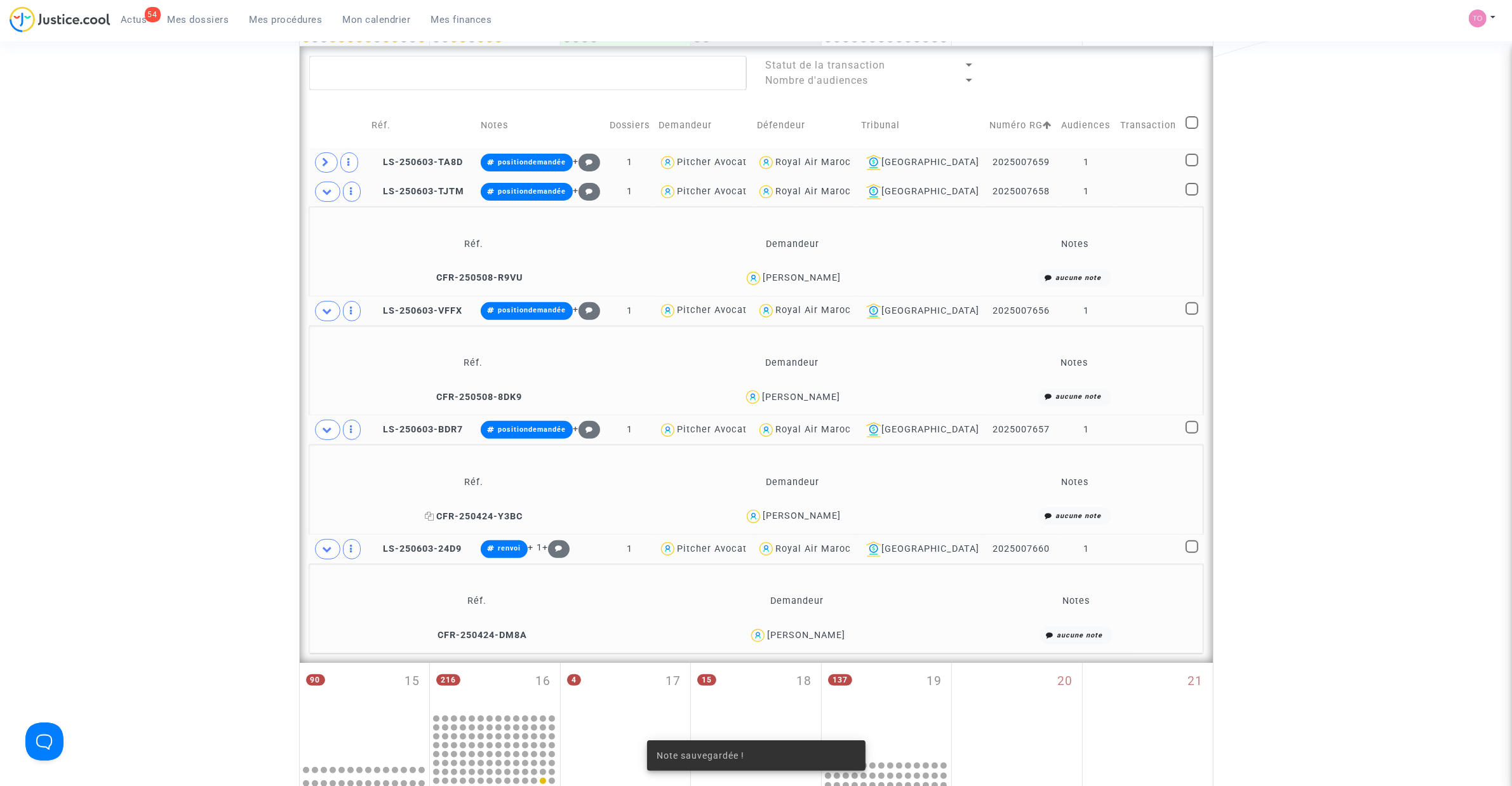
scroll to position [441, 0]
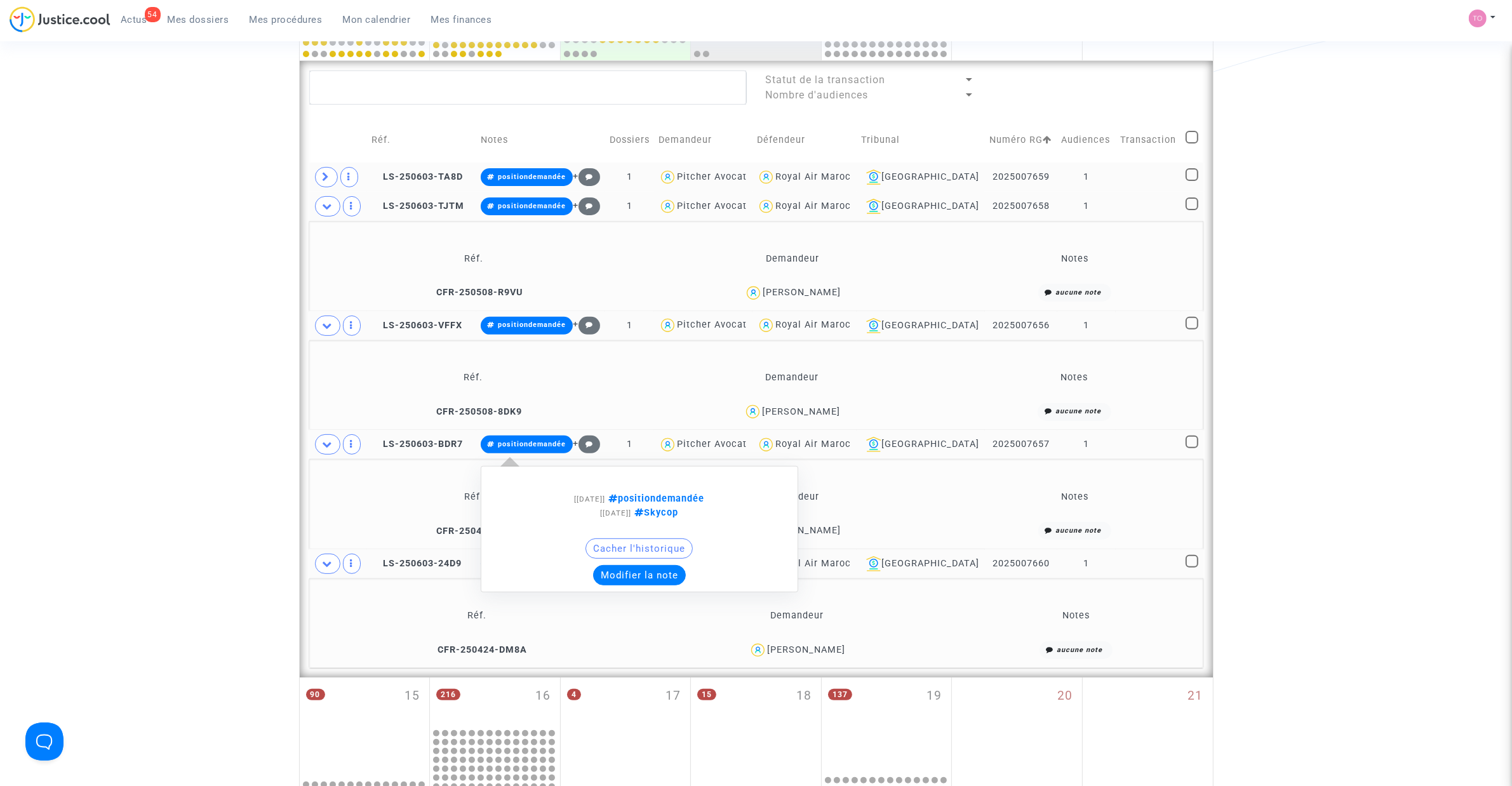
click at [626, 501] on button "Modifier la note" at bounding box center [639, 575] width 92 height 20
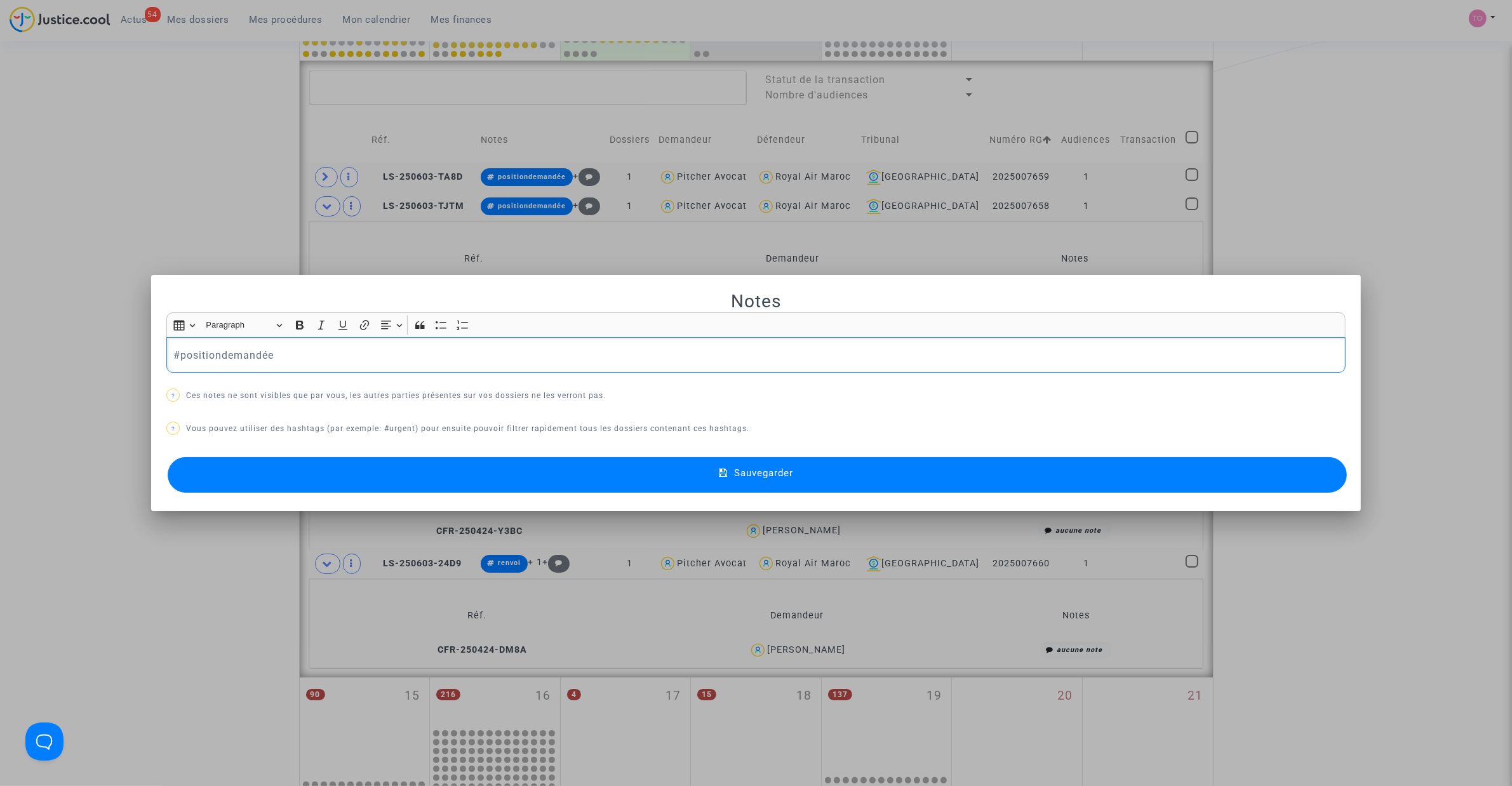
scroll to position [0, 0]
drag, startPoint x: 207, startPoint y: 356, endPoint x: 176, endPoint y: 360, distance: 31.3
click at [176, 360] on p "#dépôt #positiondemandée" at bounding box center [756, 355] width 1166 height 16
click at [205, 182] on div at bounding box center [756, 393] width 1512 height 786
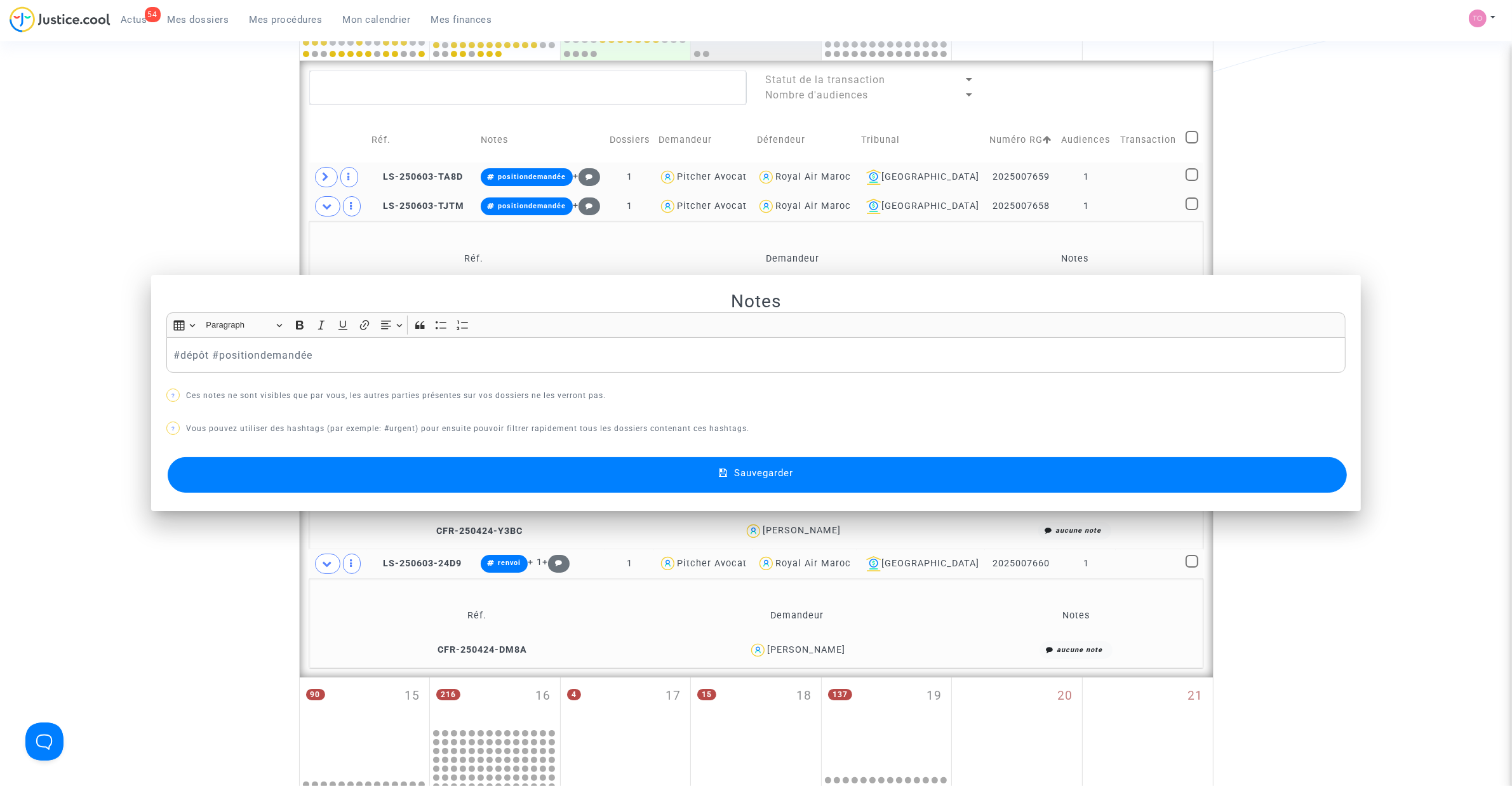
scroll to position [441, 0]
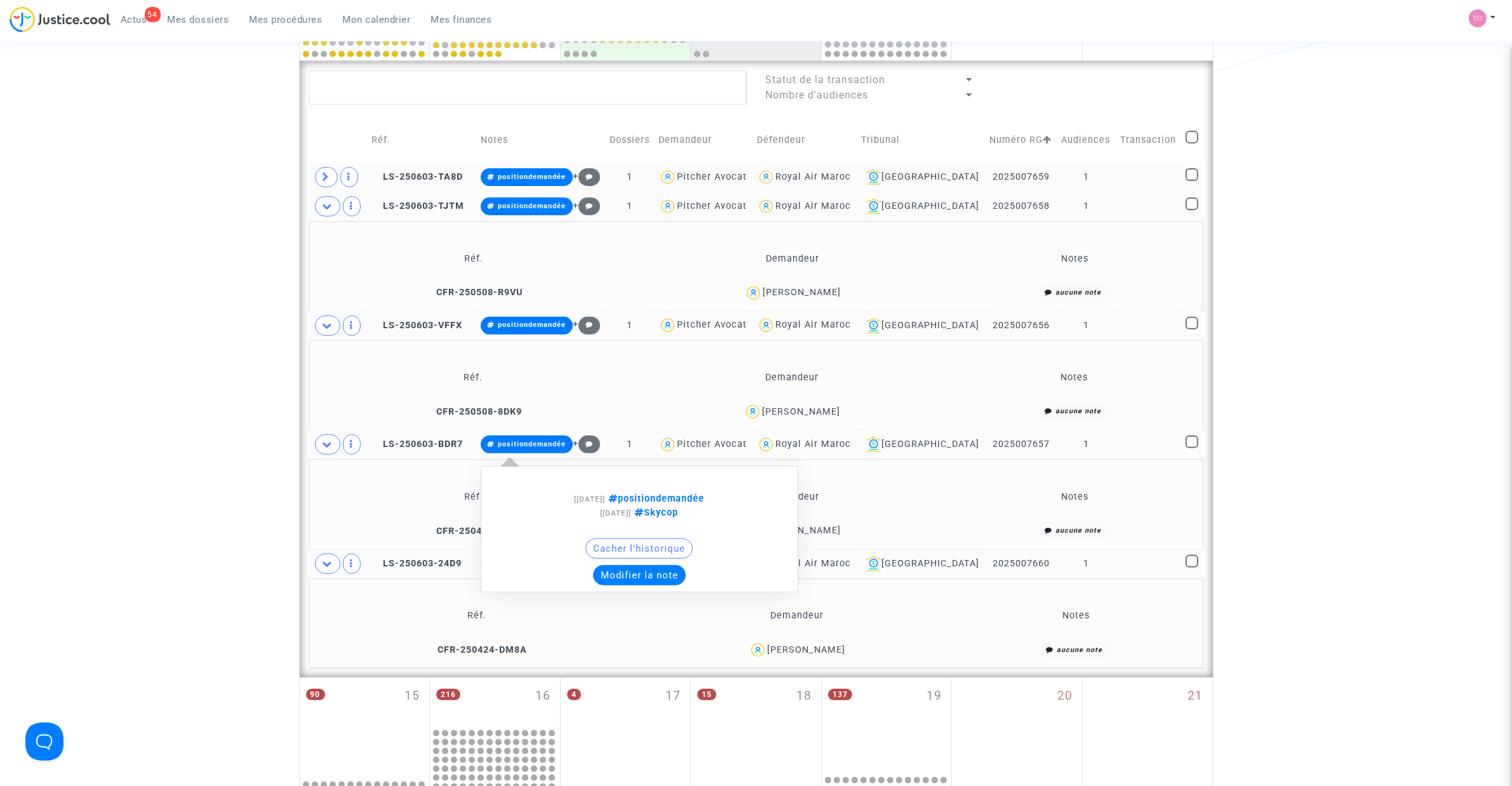
click at [636, 501] on button "Modifier la note" at bounding box center [639, 575] width 92 height 20
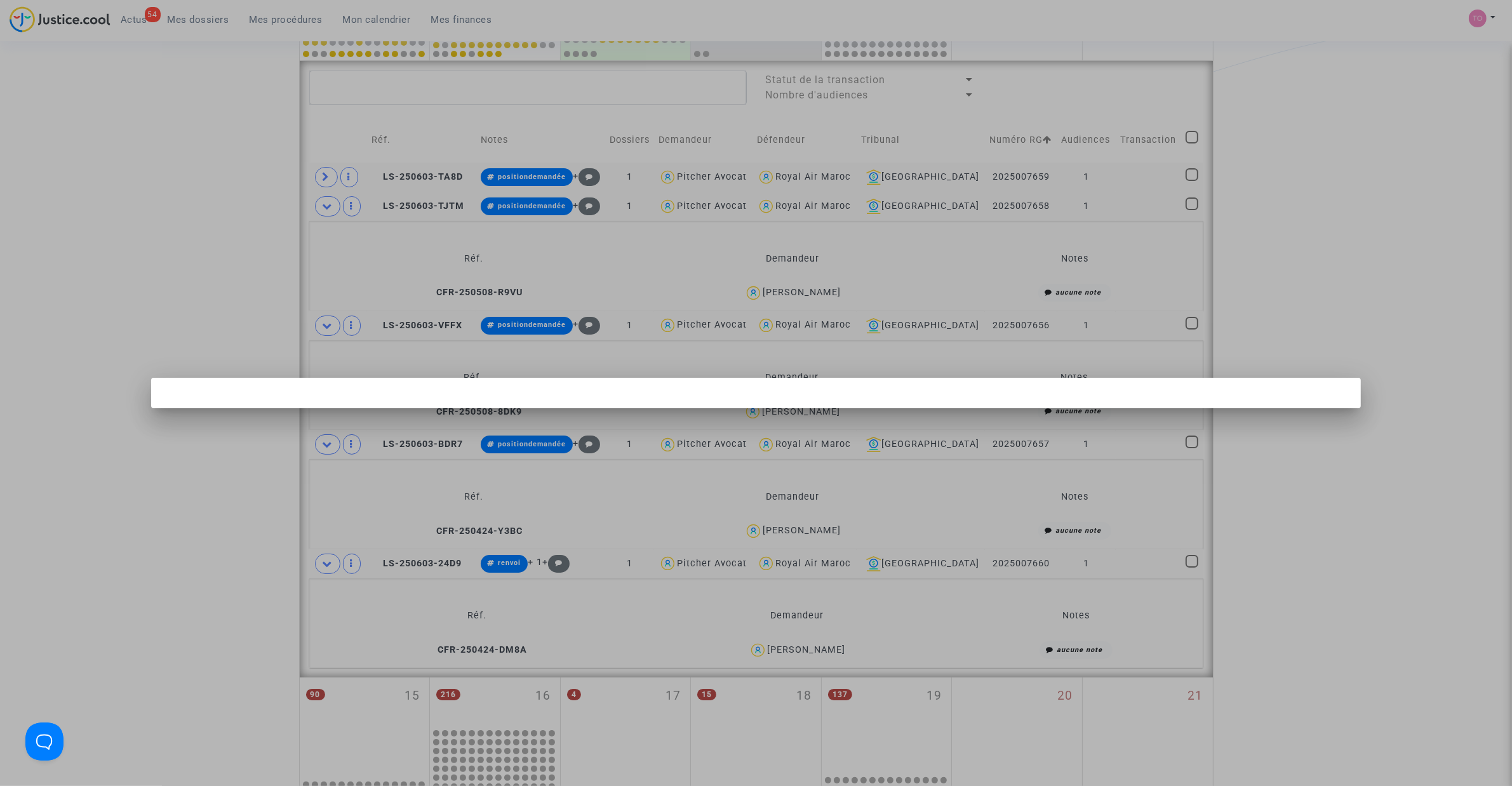
scroll to position [0, 0]
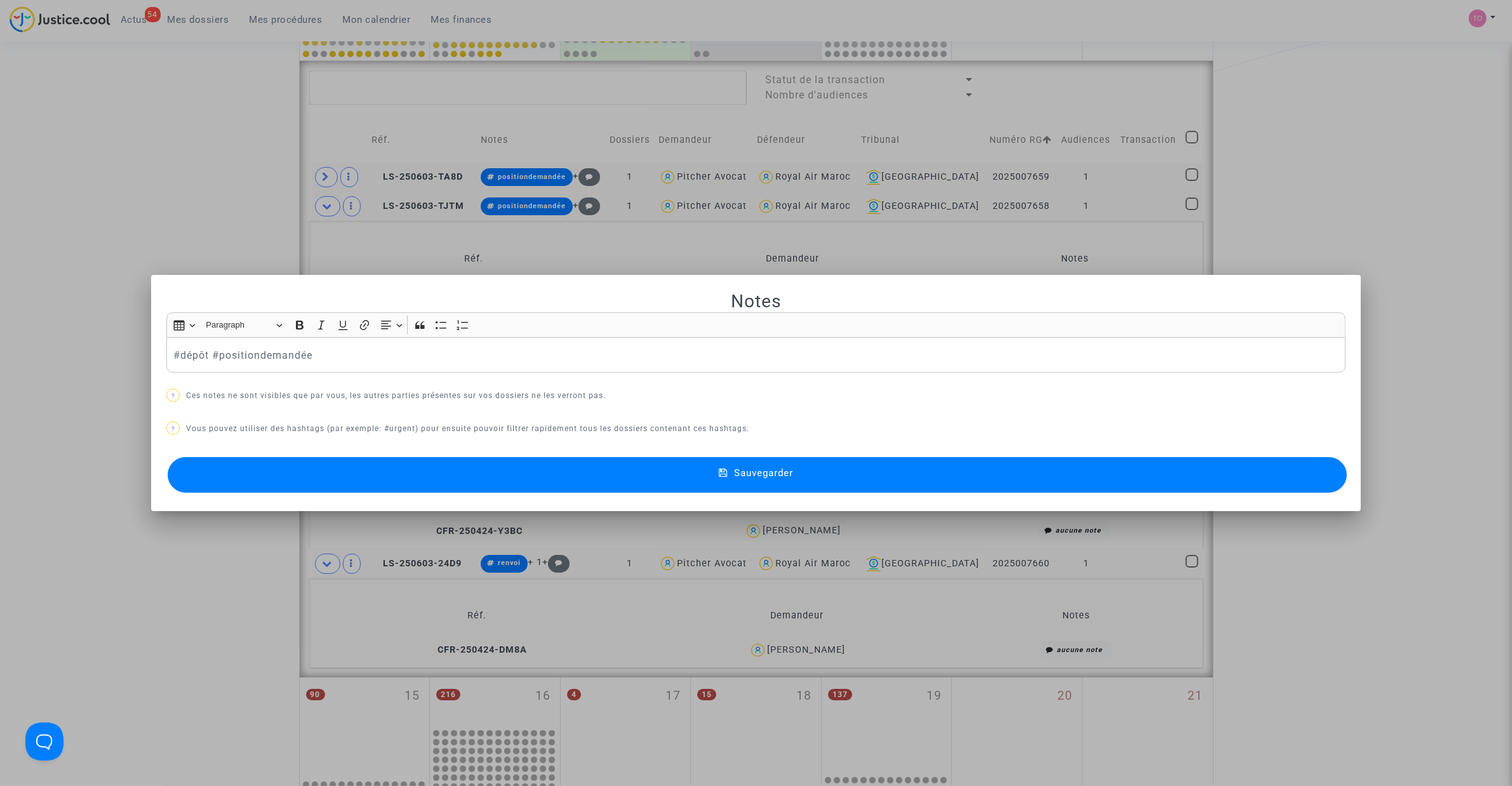
click at [362, 468] on button "Sauvegarder" at bounding box center [757, 475] width 1179 height 35
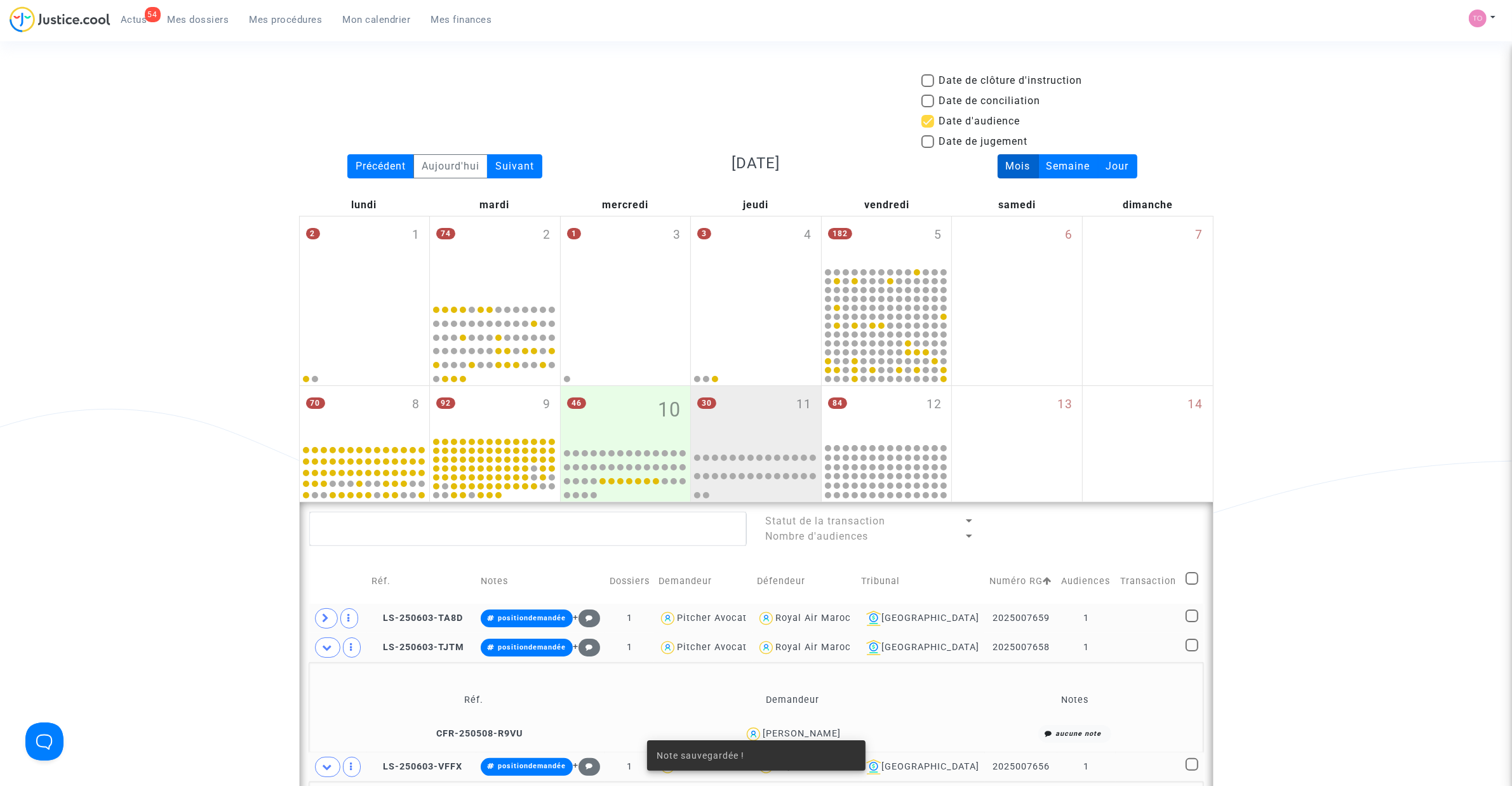
scroll to position [441, 0]
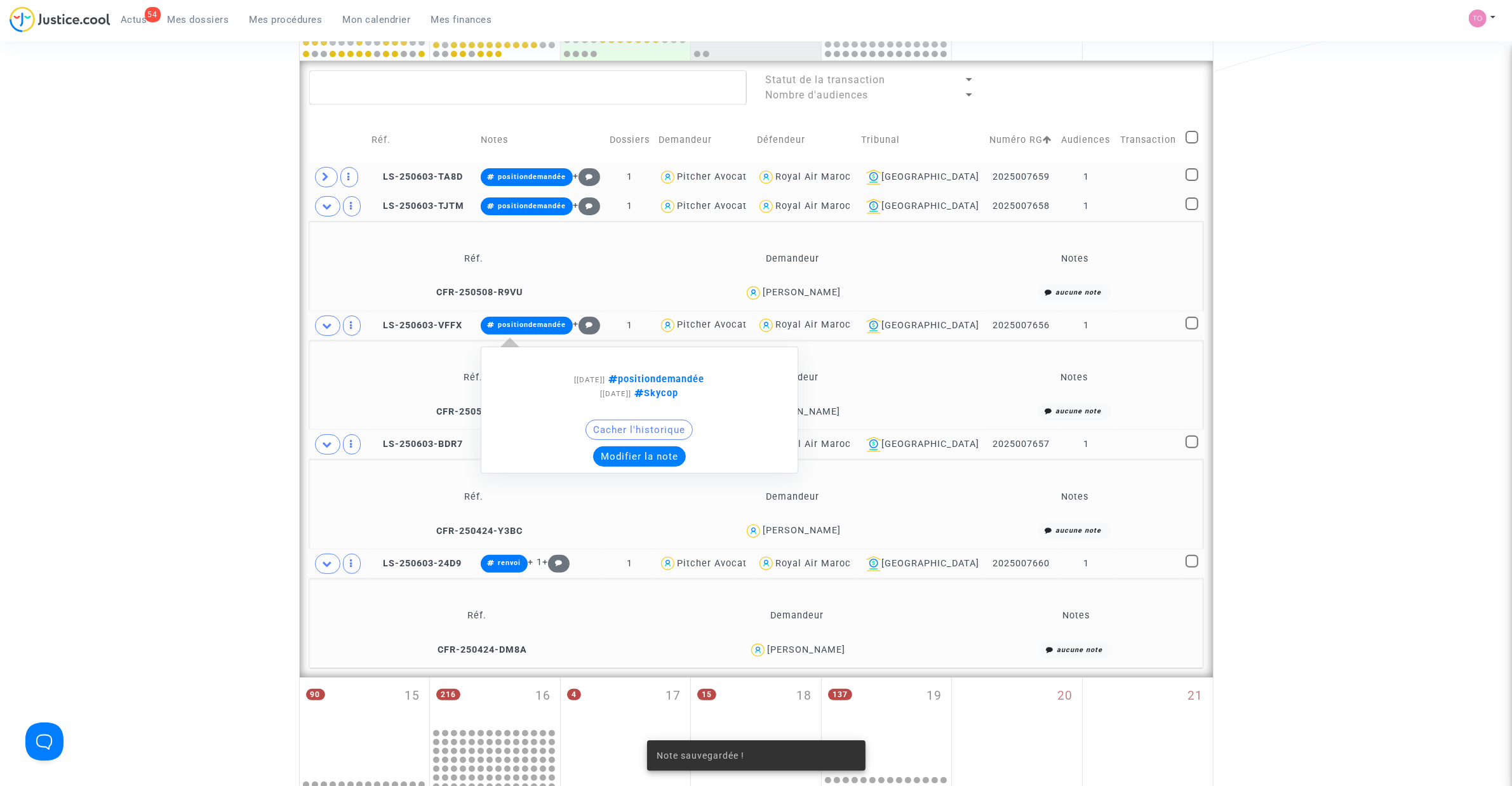
click at [653, 455] on button "Modifier la note" at bounding box center [639, 457] width 92 height 20
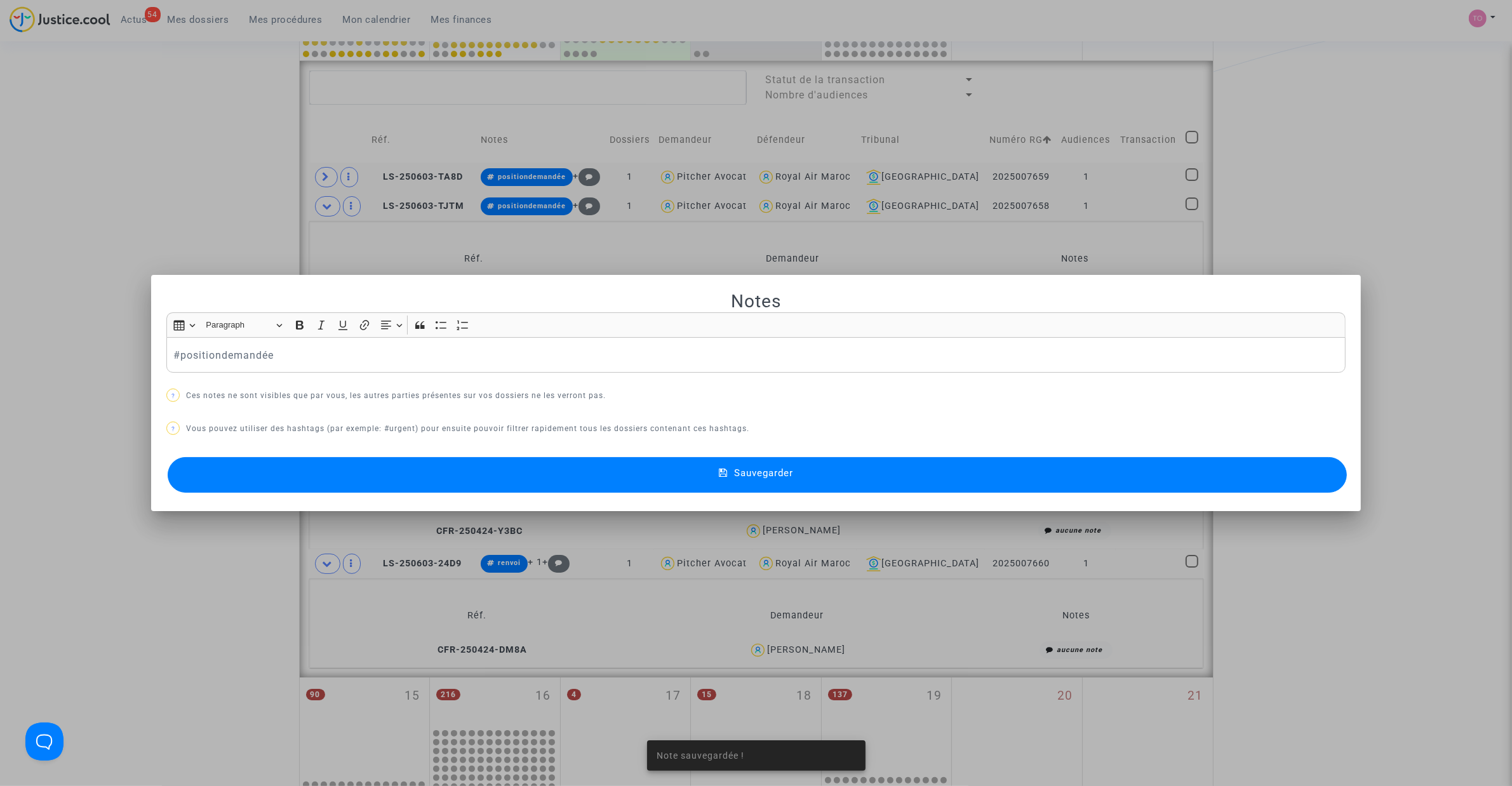
scroll to position [0, 0]
click at [454, 481] on button "Sauvegarder" at bounding box center [757, 475] width 1179 height 35
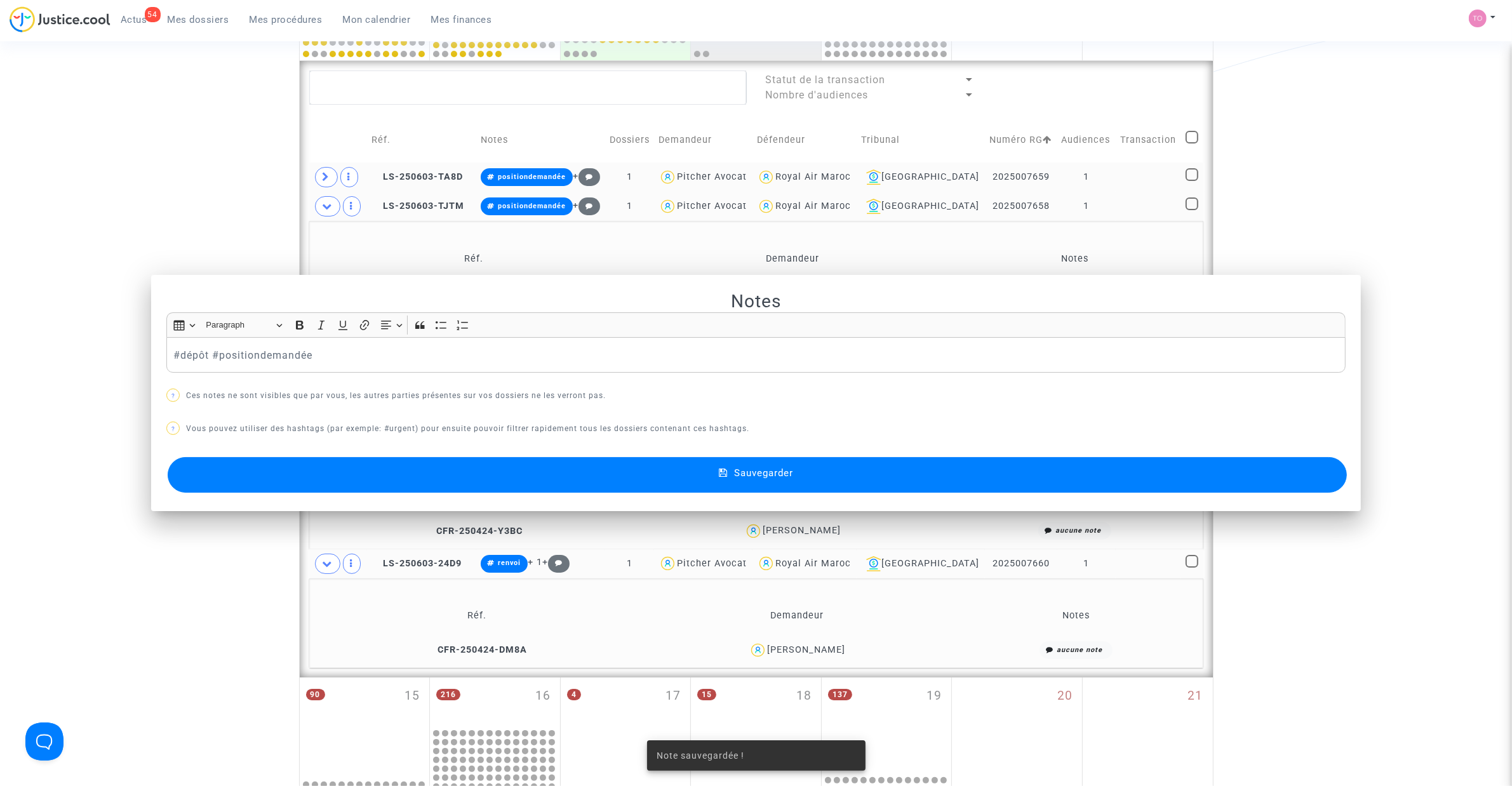
scroll to position [441, 0]
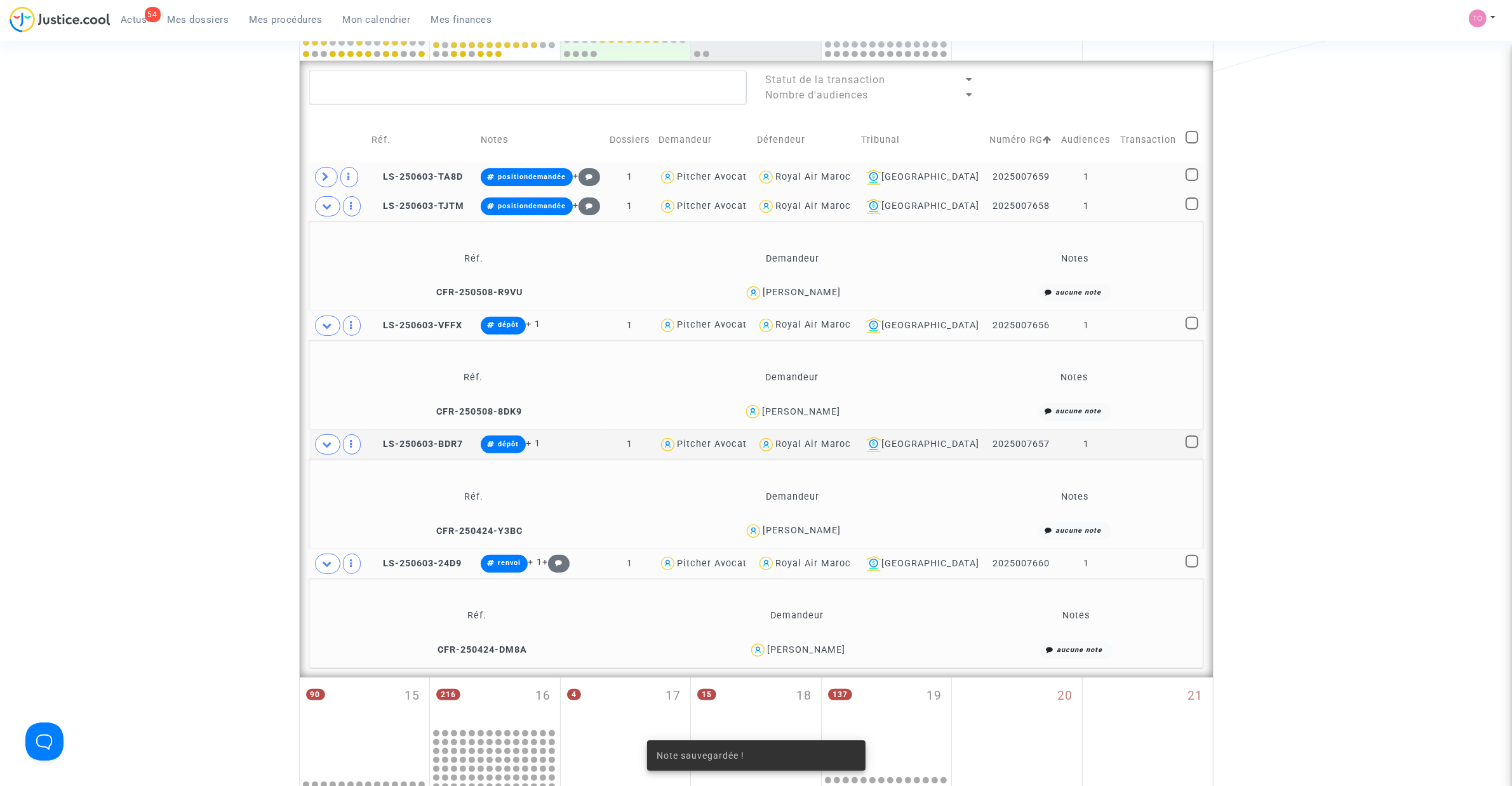
click at [821, 410] on div "Mouad Zahir" at bounding box center [801, 412] width 78 height 11
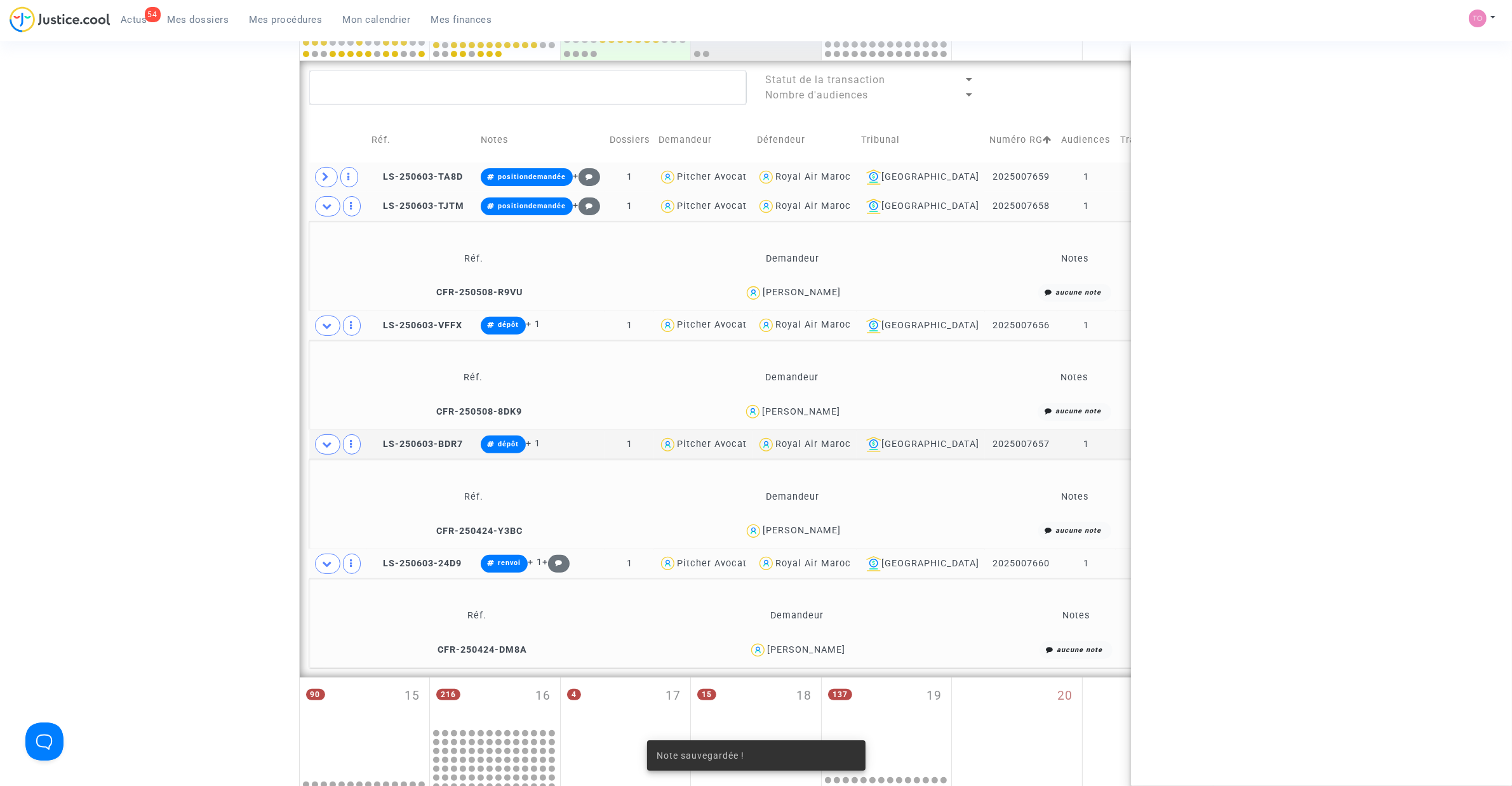
click at [823, 410] on div "Mouad Zahir" at bounding box center [801, 412] width 78 height 11
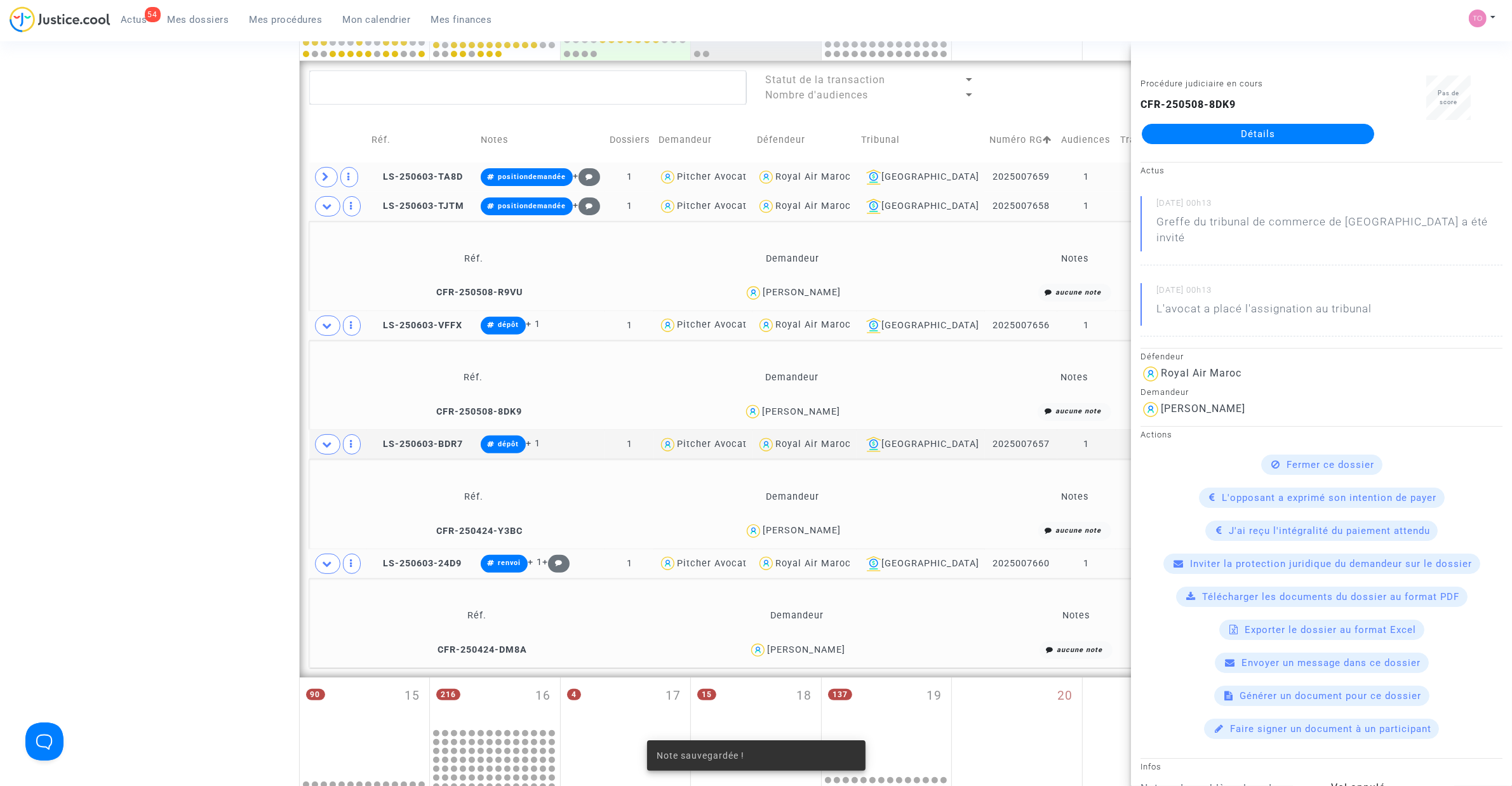
copy div "Zahir"
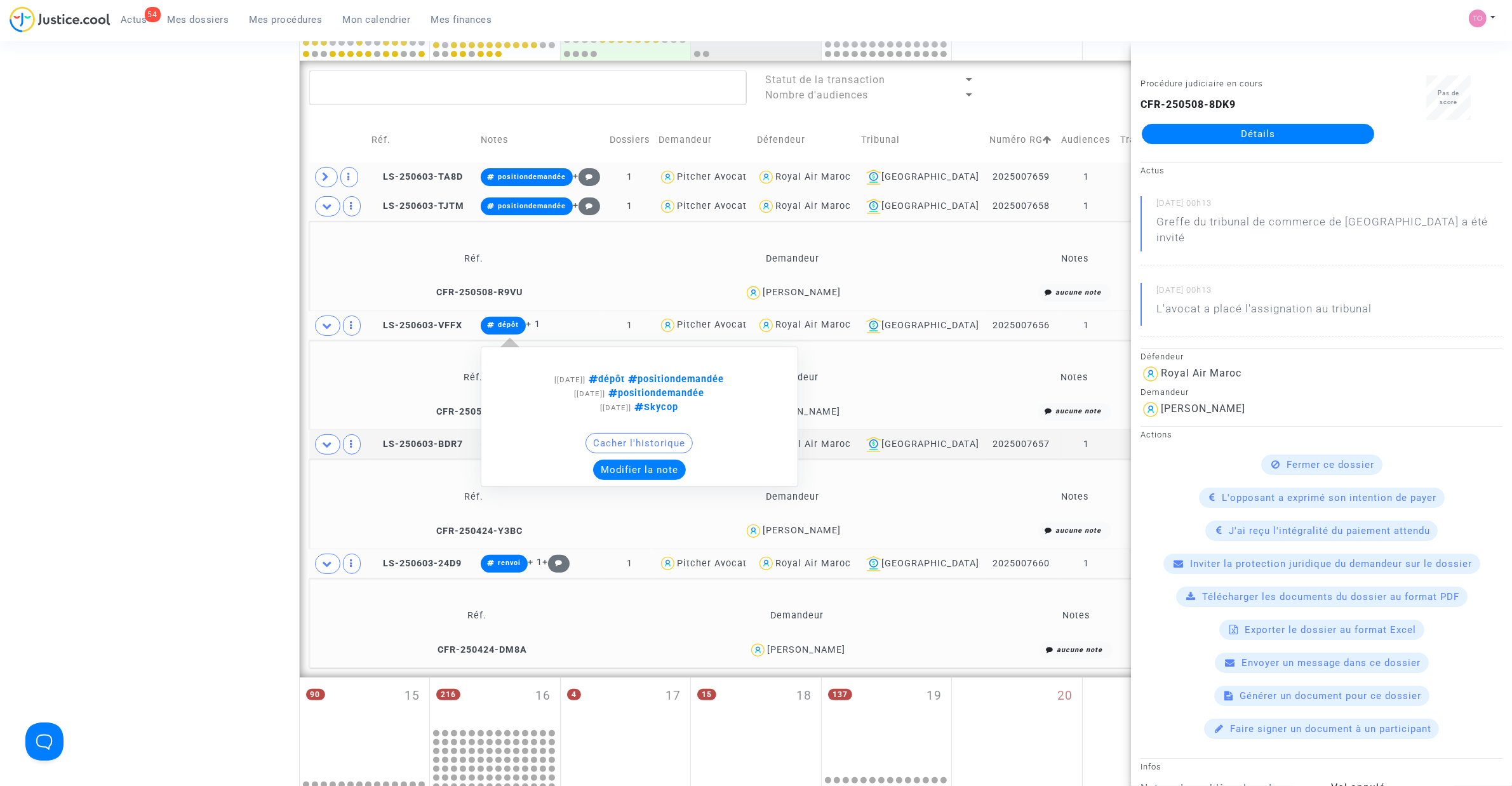
click at [635, 469] on button "Modifier la note" at bounding box center [639, 470] width 92 height 20
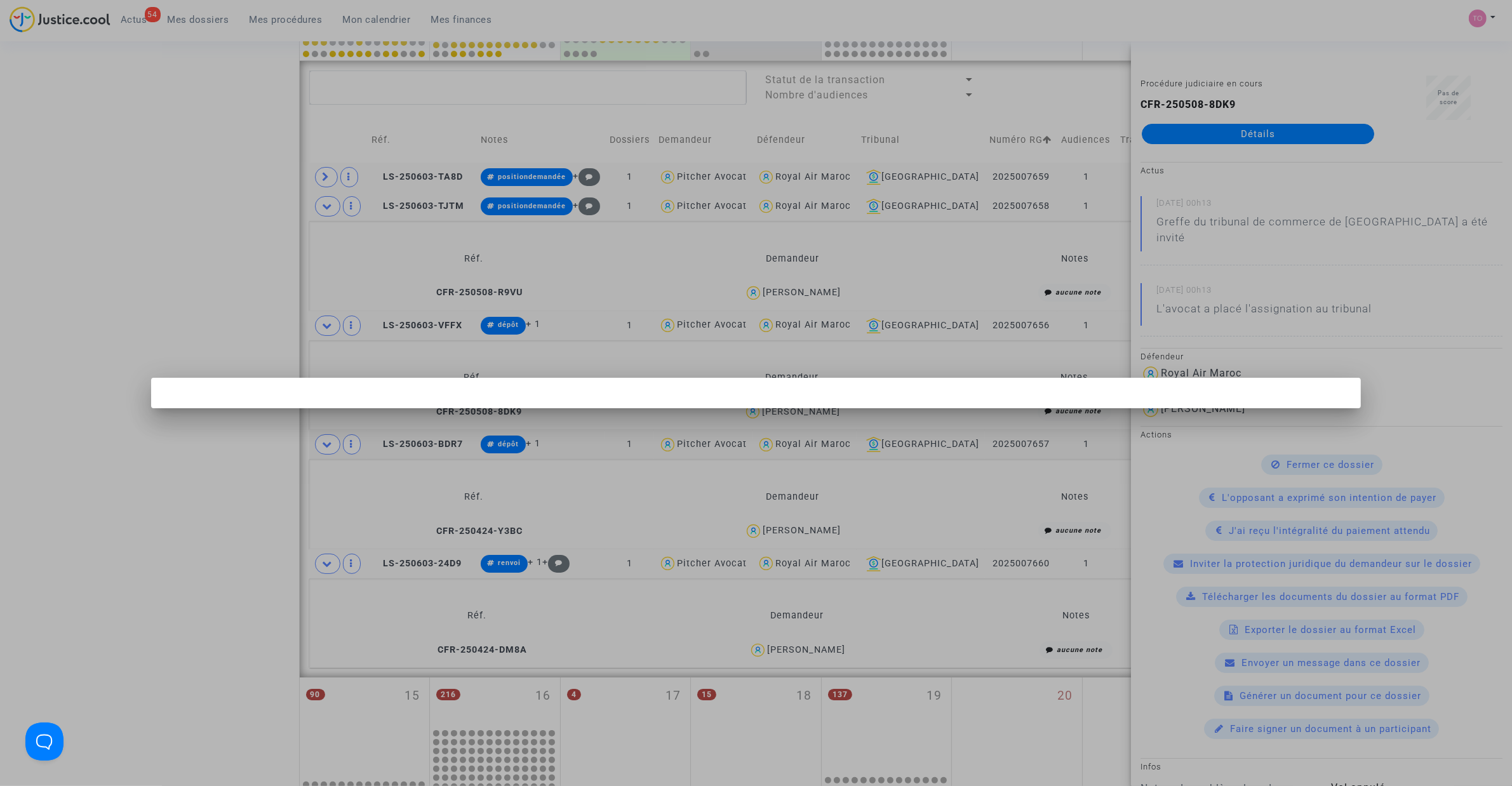
scroll to position [0, 0]
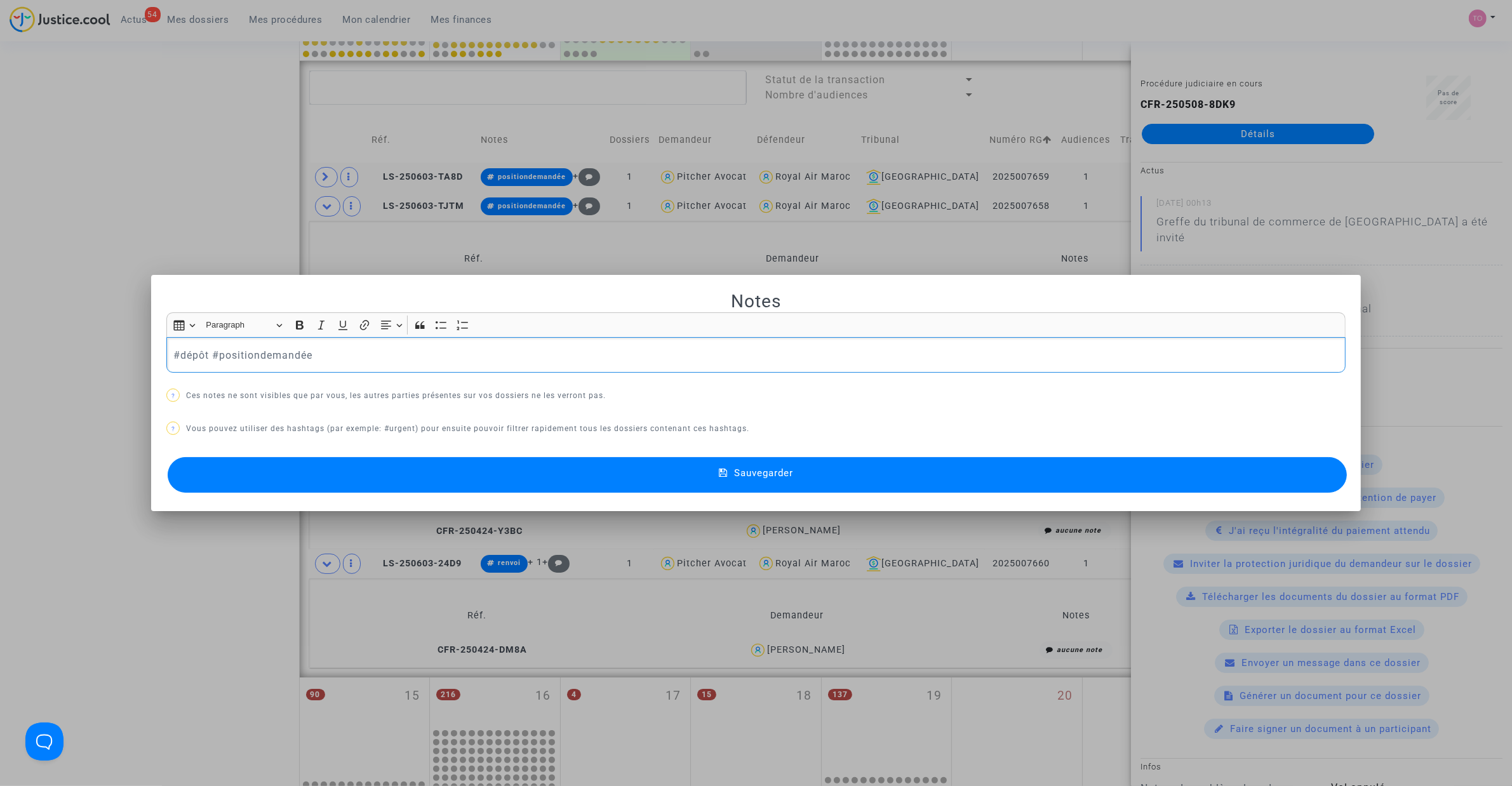
drag, startPoint x: 205, startPoint y: 353, endPoint x: 175, endPoint y: 356, distance: 30.1
click at [175, 356] on p "#dépôt #positiondemandée" at bounding box center [756, 355] width 1166 height 16
click at [329, 353] on p "#renvoipourarrangement #enattretourcie #positiondemandée" at bounding box center [756, 355] width 1166 height 16
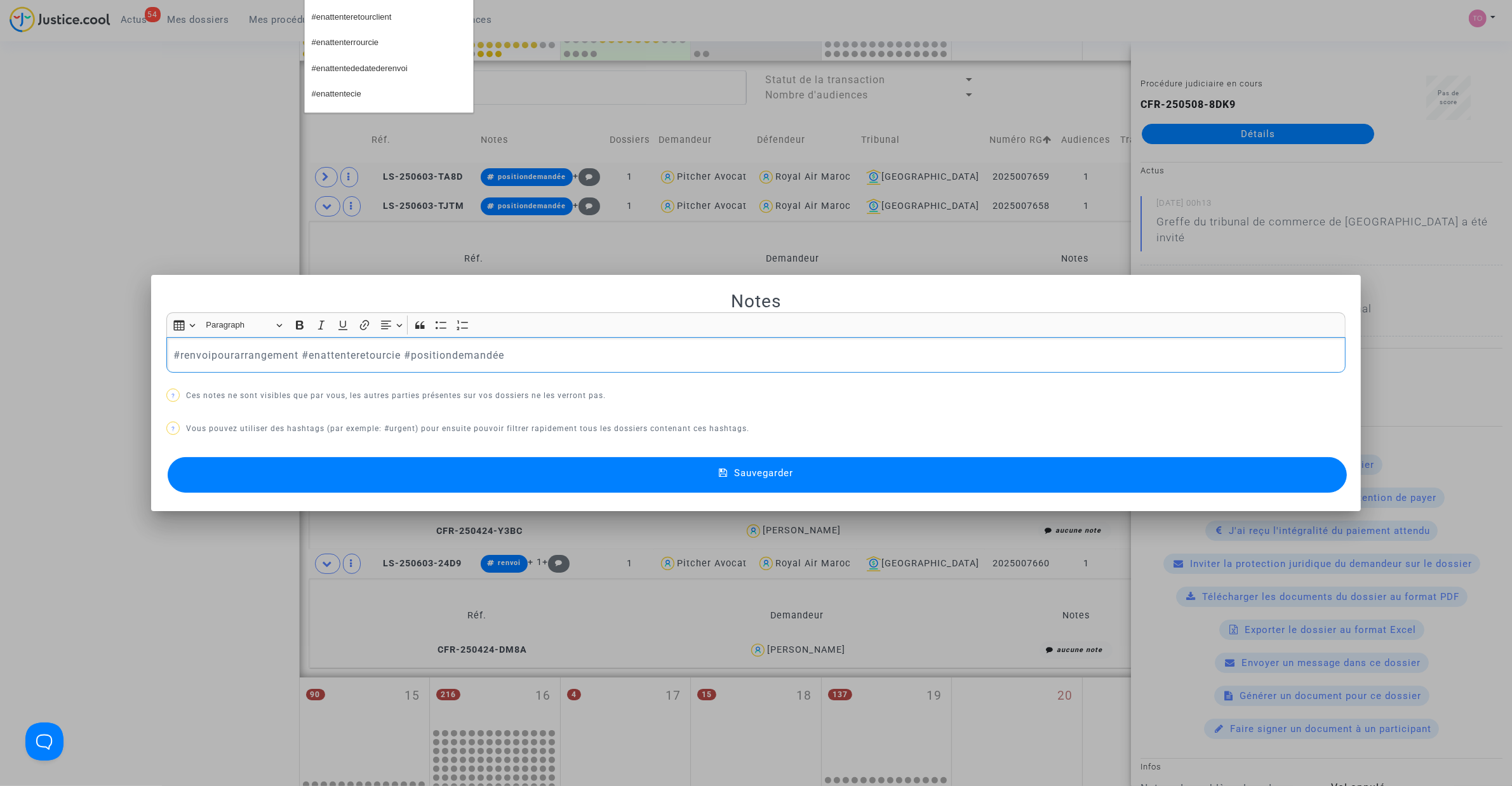
scroll to position [249, 0]
click at [386, 52] on button "#enattenterrourcie" at bounding box center [389, 44] width 169 height 25
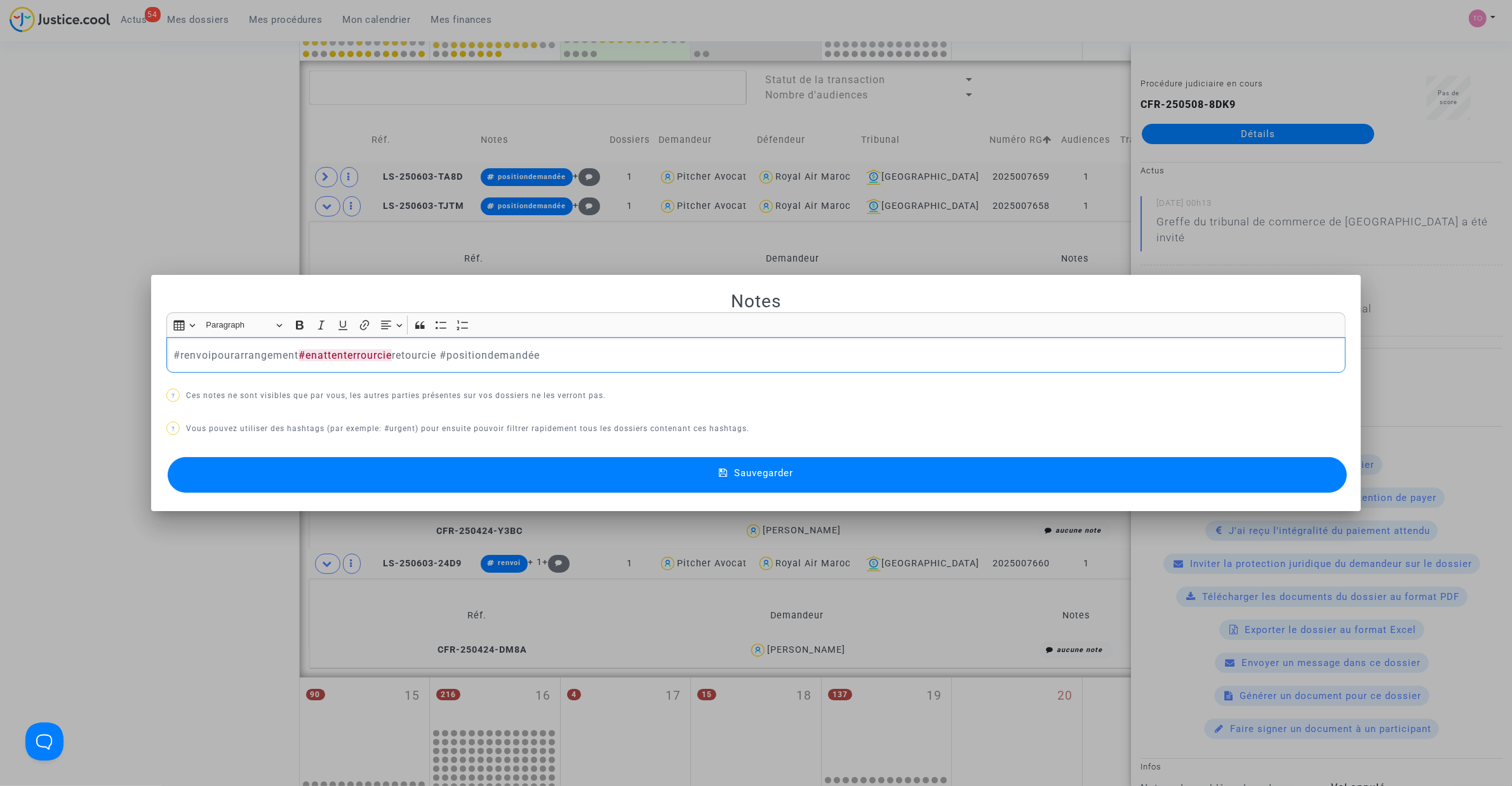
click at [417, 351] on p "#renvoipourarrangement #enattenterrourcie retourcie #positiondemandée" at bounding box center [756, 355] width 1166 height 16
drag, startPoint x: 501, startPoint y: 353, endPoint x: 396, endPoint y: 357, distance: 105.1
click at [396, 357] on p "#renvoipourarrangement #enattenterrourcie #positiondemandée" at bounding box center [756, 355] width 1166 height 16
click at [474, 480] on button "Sauvegarder" at bounding box center [757, 475] width 1179 height 35
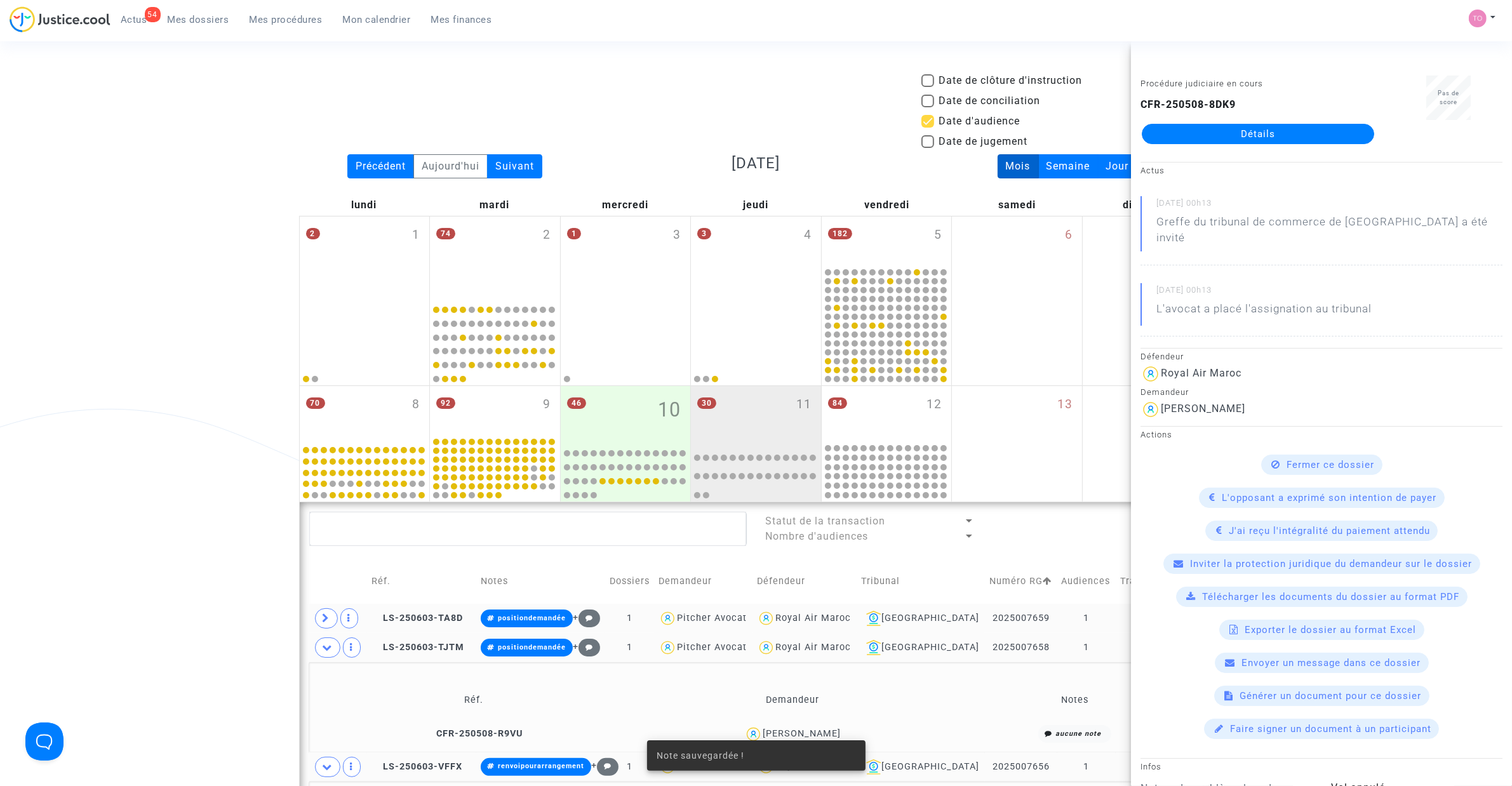
scroll to position [441, 0]
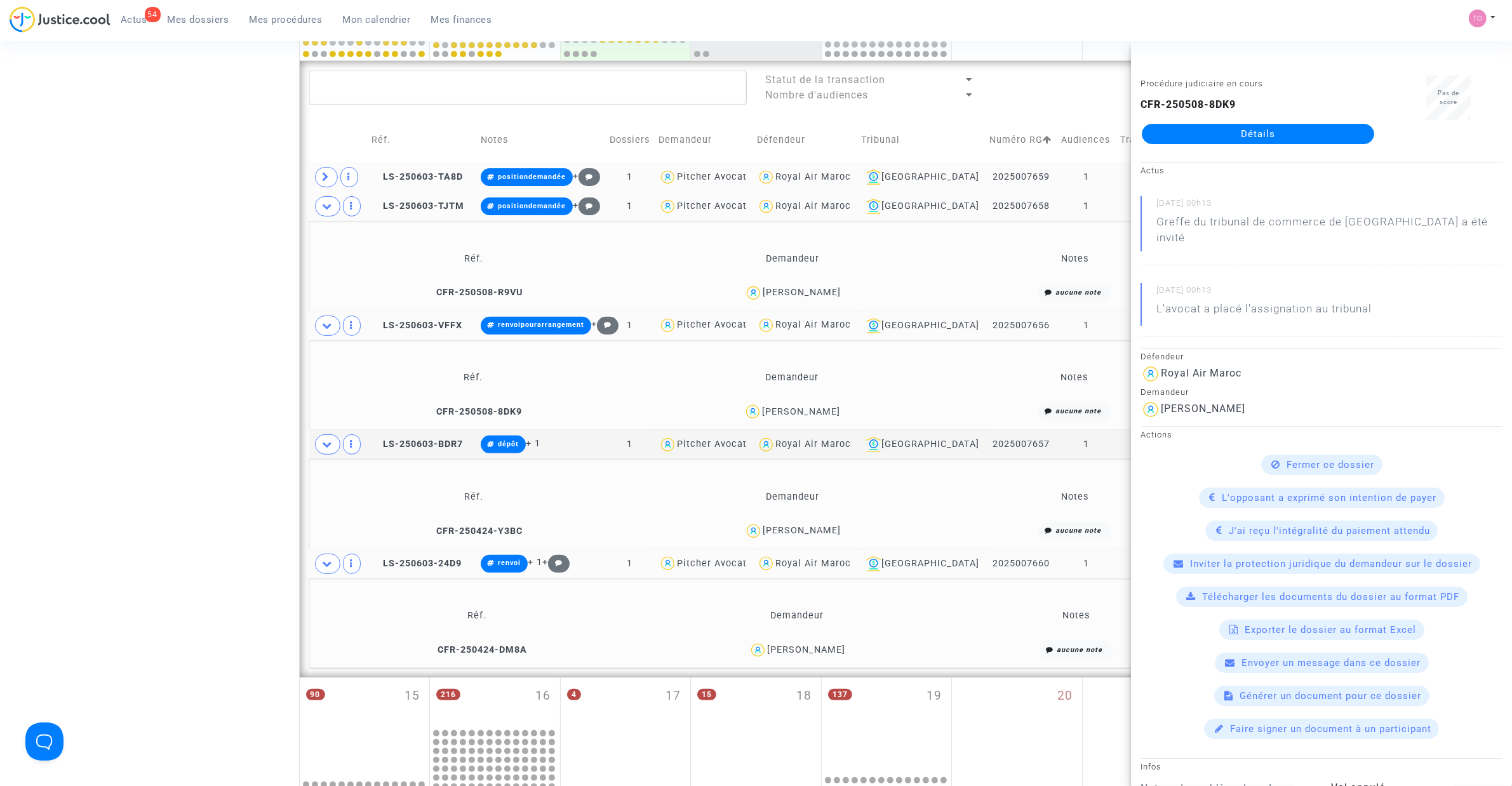
click at [835, 284] on span "MAMDOUH RACHID" at bounding box center [801, 256] width 78 height 84
copy td "-TJTM"
drag, startPoint x: 459, startPoint y: 202, endPoint x: 351, endPoint y: 201, distance: 108.0
click at [392, 201] on td "LS-250603-TJTM" at bounding box center [422, 206] width 109 height 29
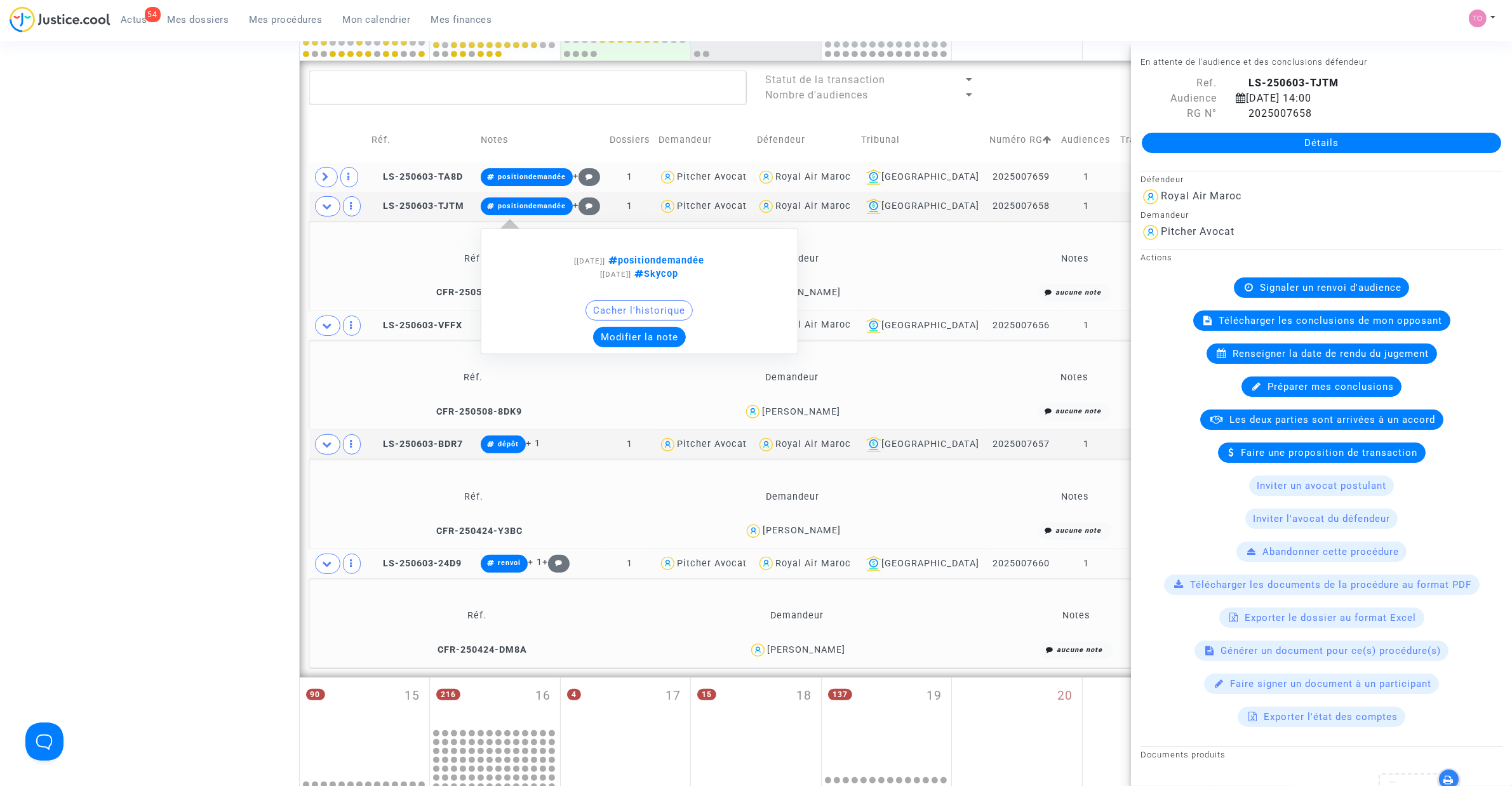
click at [661, 336] on button "Modifier la note" at bounding box center [639, 337] width 92 height 20
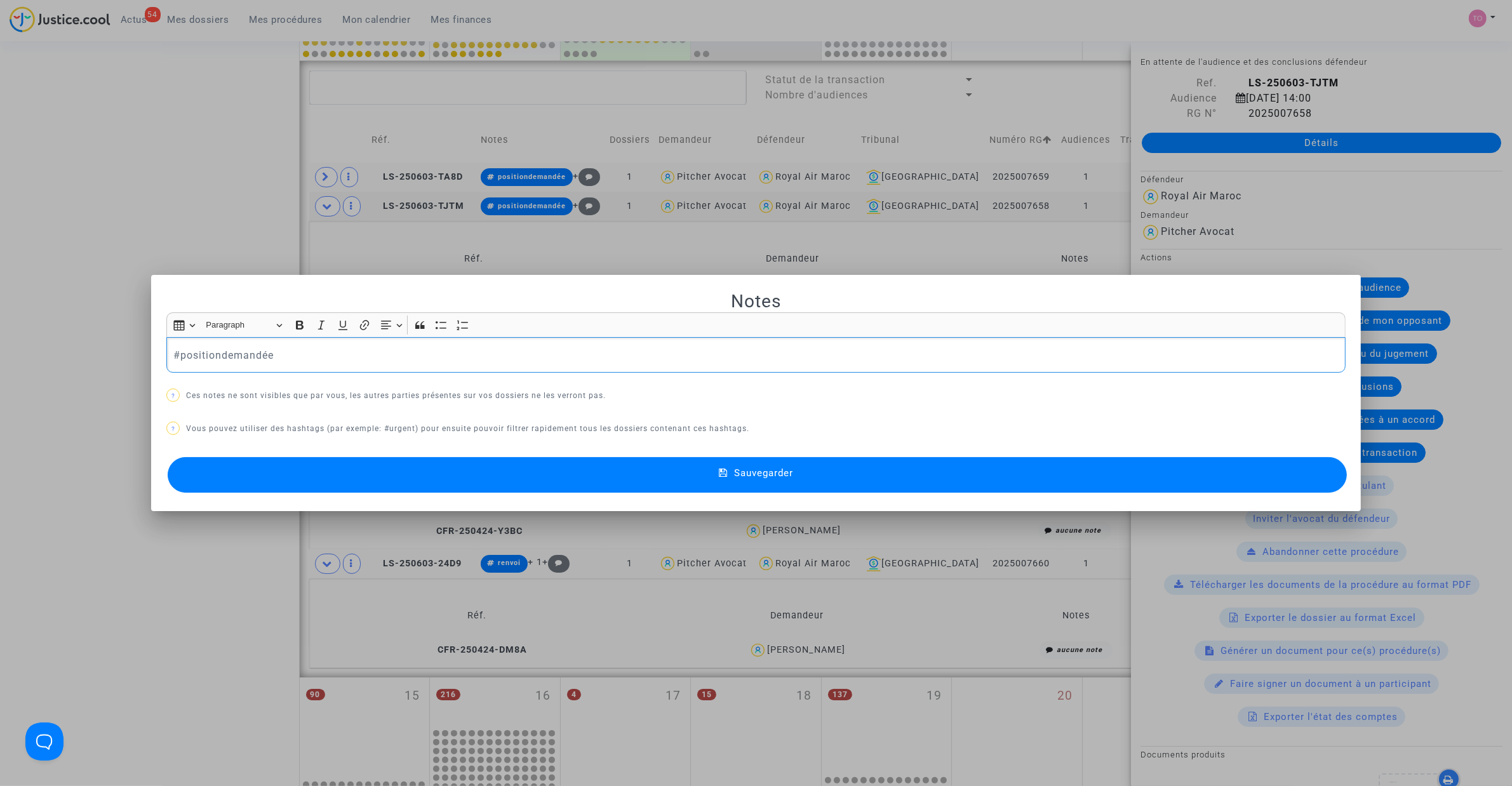
drag, startPoint x: 280, startPoint y: 353, endPoint x: 109, endPoint y: 354, distance: 171.0
click at [109, 354] on div "Notes Rich Text Editor Insert table Insert table Heading Paragraph Paragraph He…" at bounding box center [756, 393] width 1512 height 786
click at [393, 473] on button "Sauvegarder" at bounding box center [757, 475] width 1179 height 35
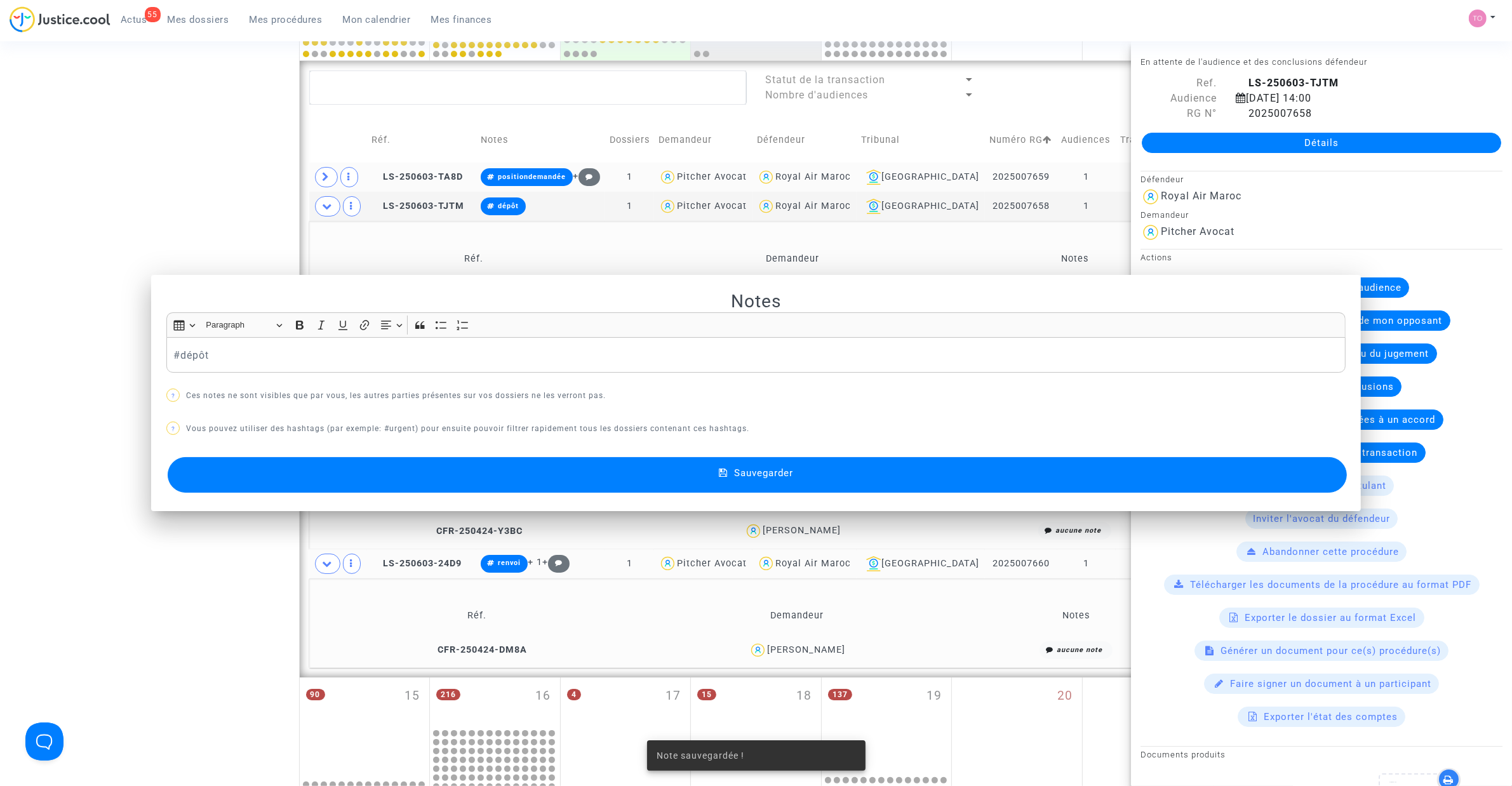
scroll to position [441, 0]
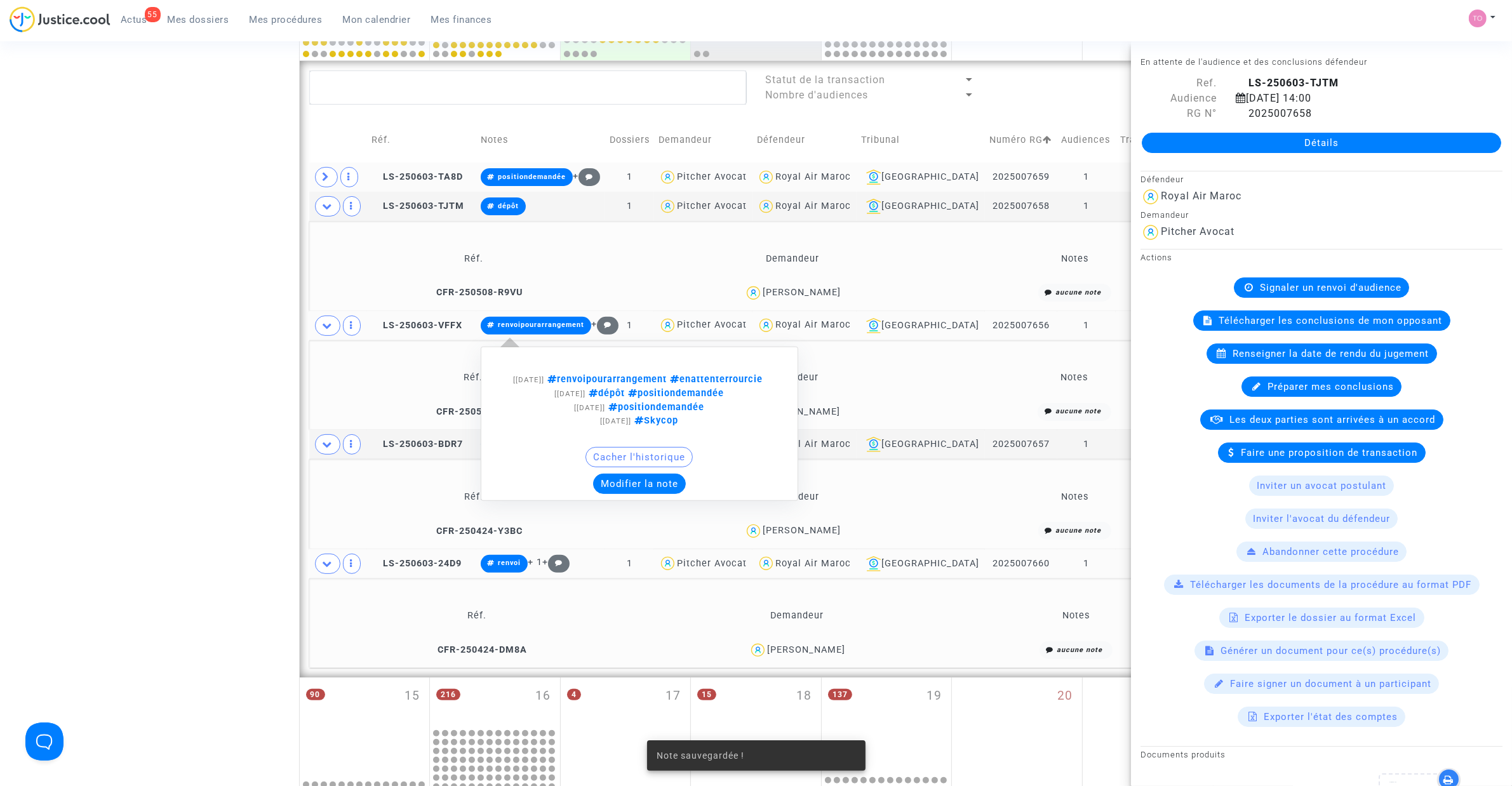
click at [635, 494] on button "Modifier la note" at bounding box center [639, 483] width 92 height 20
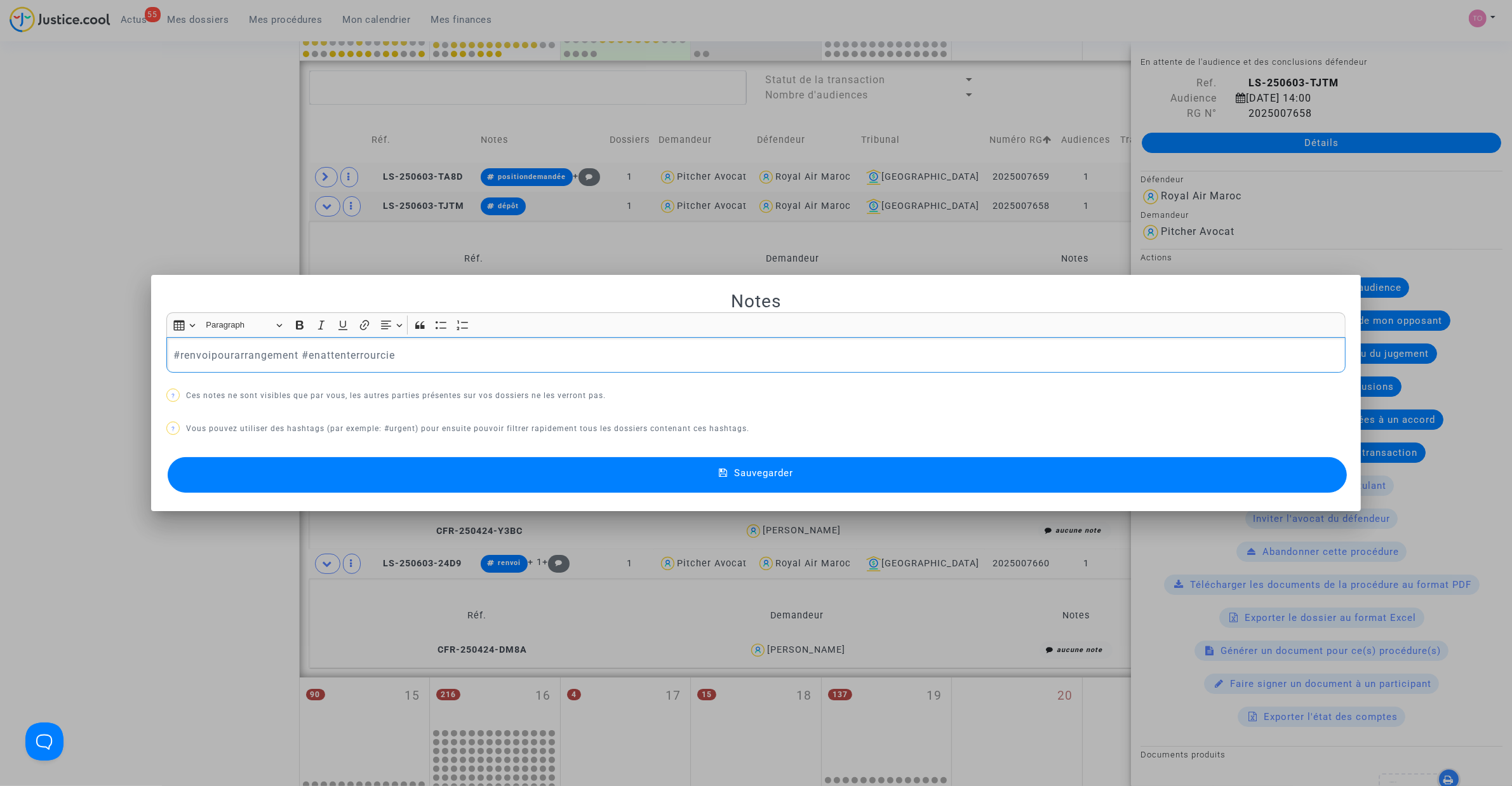
click at [426, 357] on p "#renvoipourarrangement #enattenterrourcie" at bounding box center [756, 355] width 1166 height 16
click at [464, 478] on button "Sauvegarder" at bounding box center [757, 475] width 1179 height 35
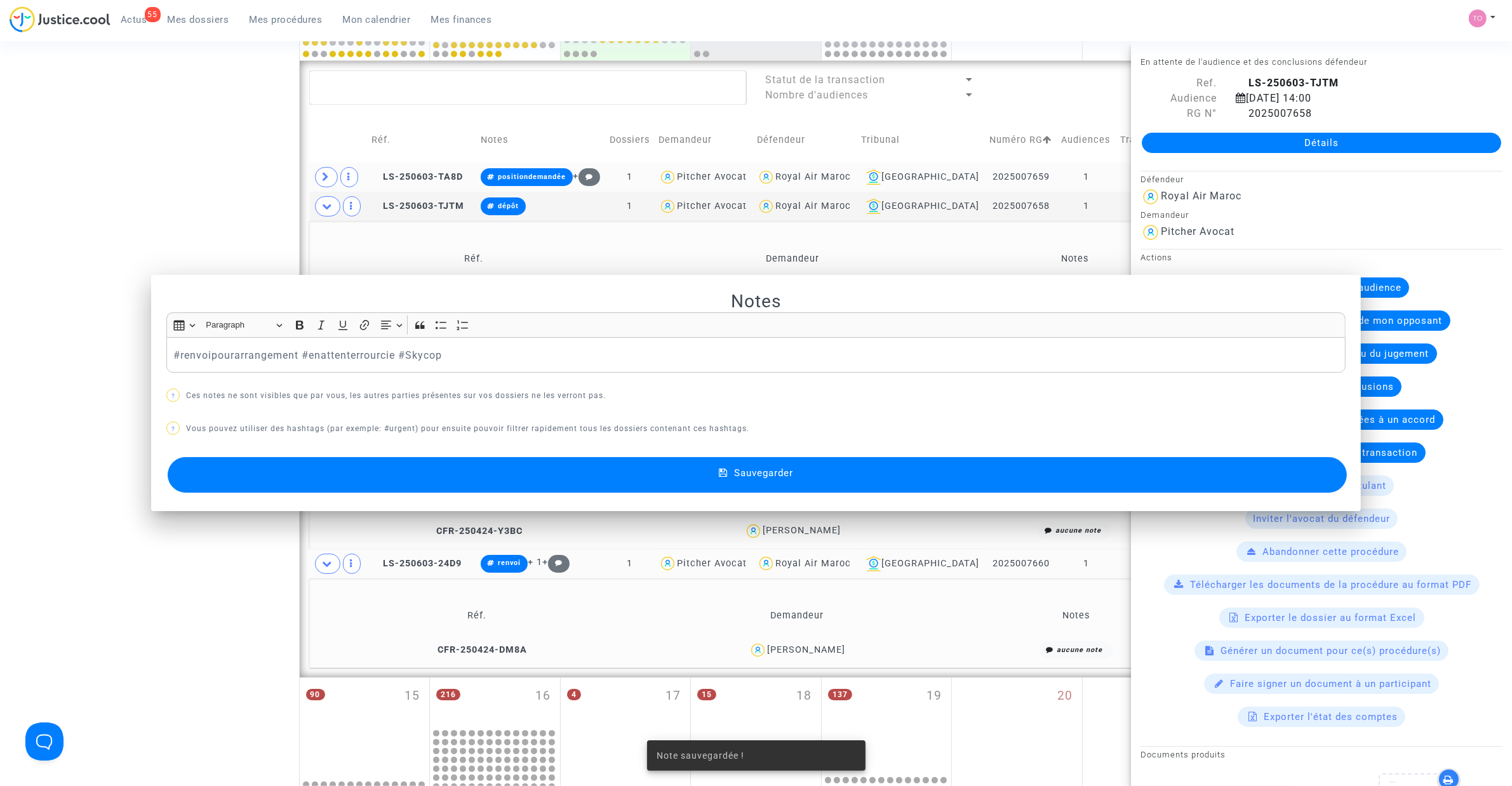
scroll to position [441, 0]
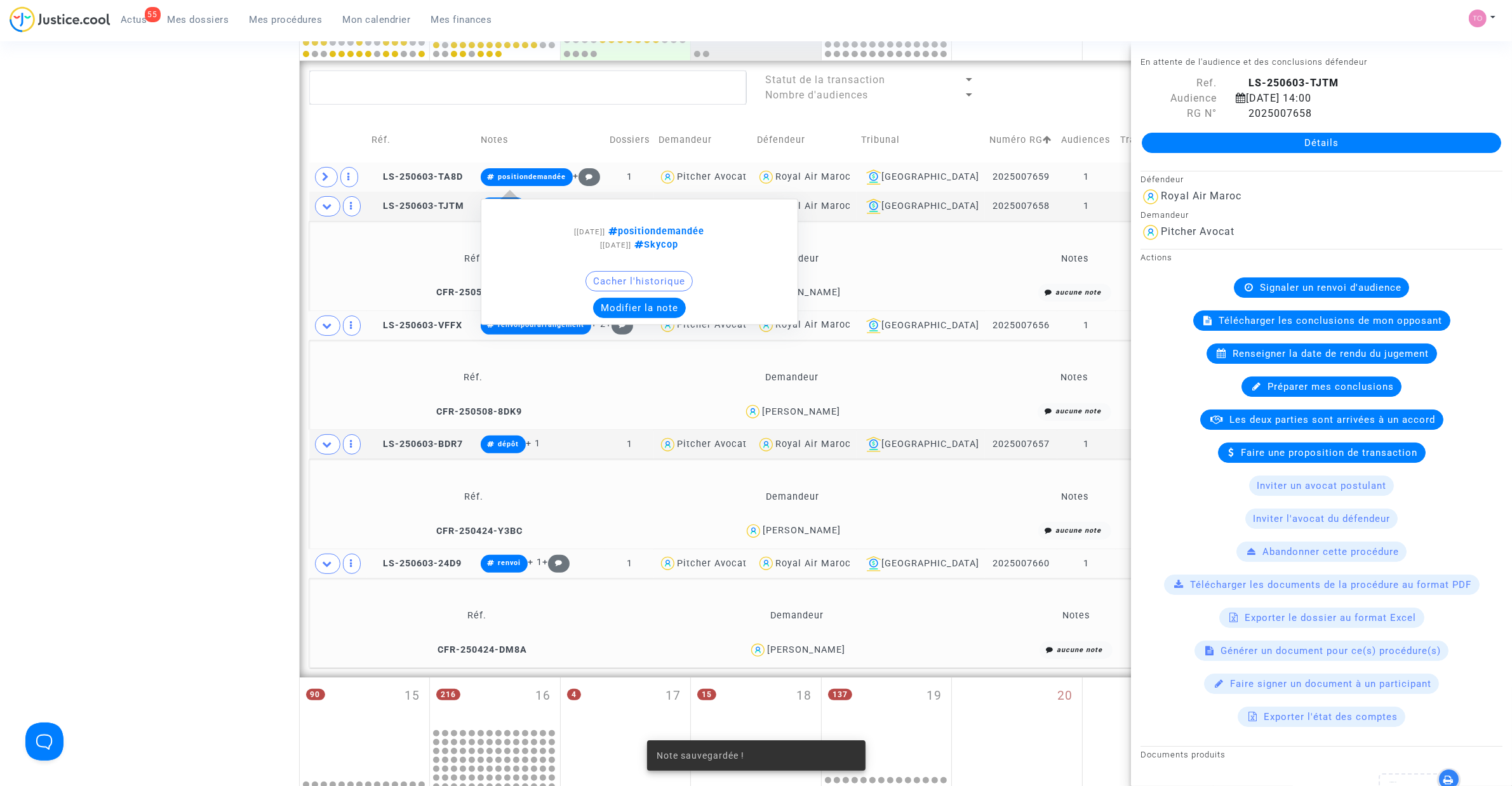
click at [639, 309] on button "Modifier la note" at bounding box center [639, 308] width 92 height 20
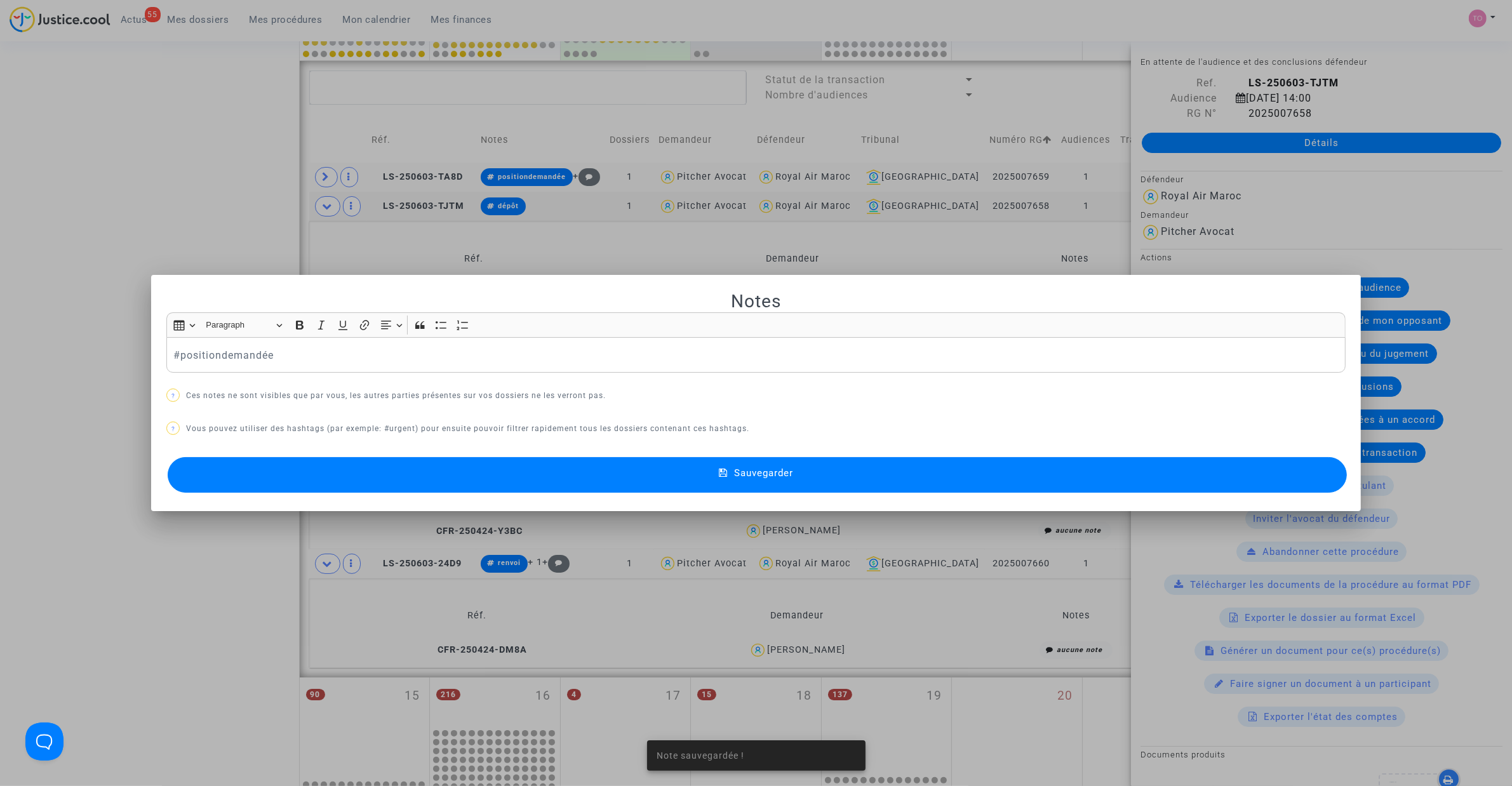
scroll to position [0, 0]
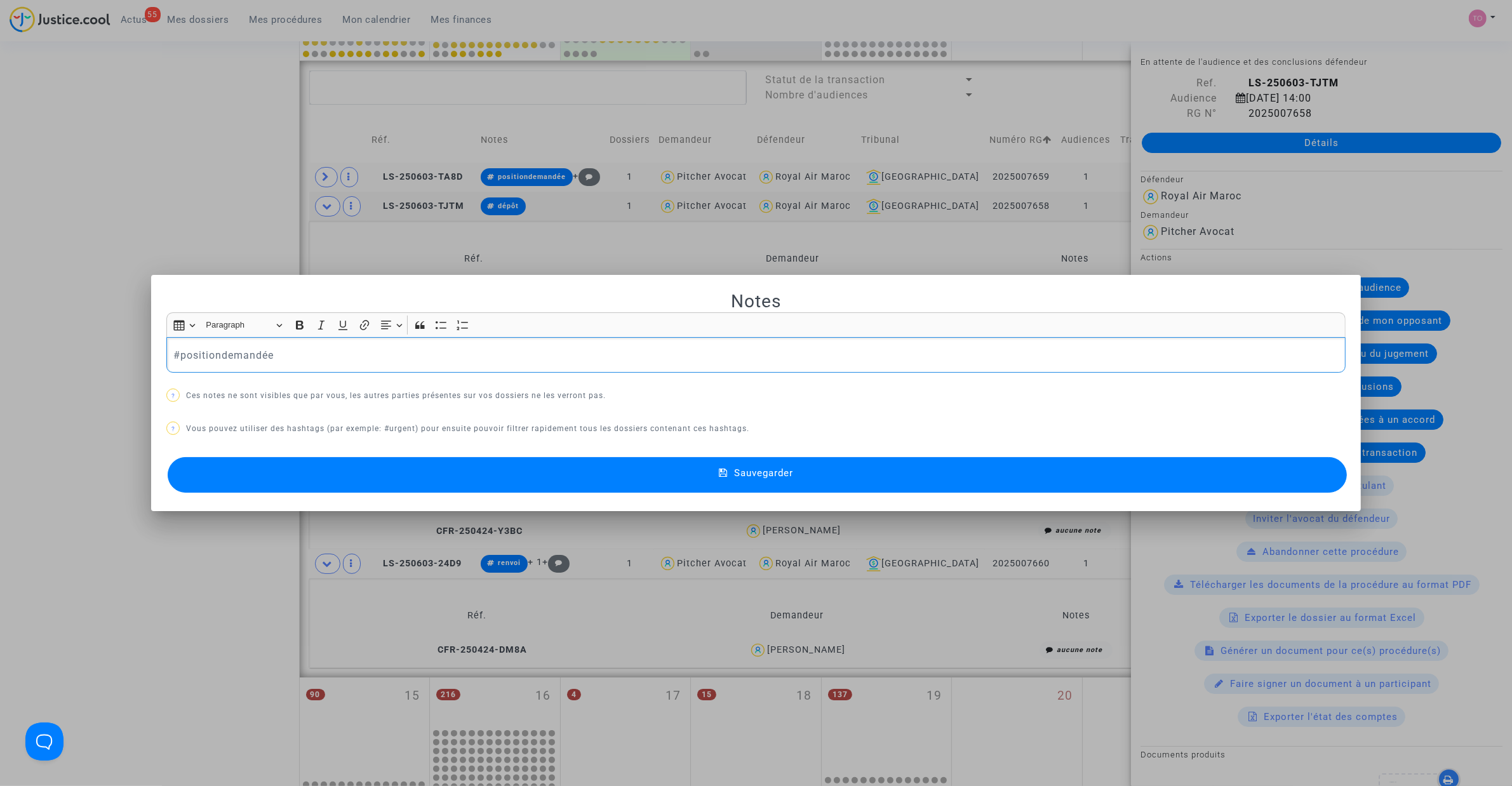
drag, startPoint x: 283, startPoint y: 346, endPoint x: 51, endPoint y: 347, distance: 232.0
click at [51, 347] on div "Notes Rich Text Editor Insert table Insert table Heading Paragraph Paragraph He…" at bounding box center [756, 393] width 1512 height 786
click at [389, 477] on button "Sauvegarder" at bounding box center [757, 475] width 1179 height 35
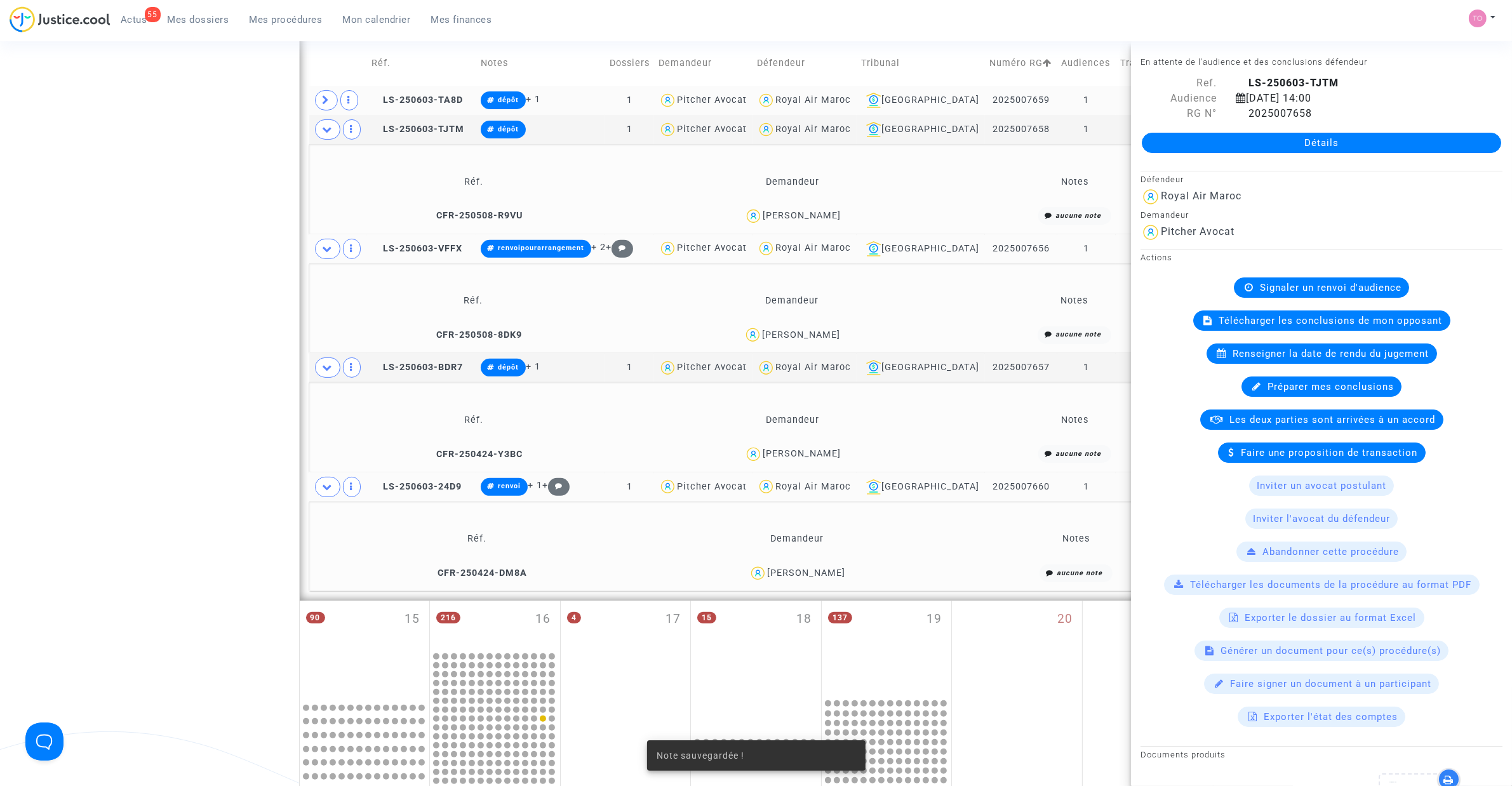
scroll to position [520, 0]
click at [205, 273] on div "Date de clôture d'instruction Date de conciliation Date d'audience Date de juge…" at bounding box center [756, 307] width 1512 height 1510
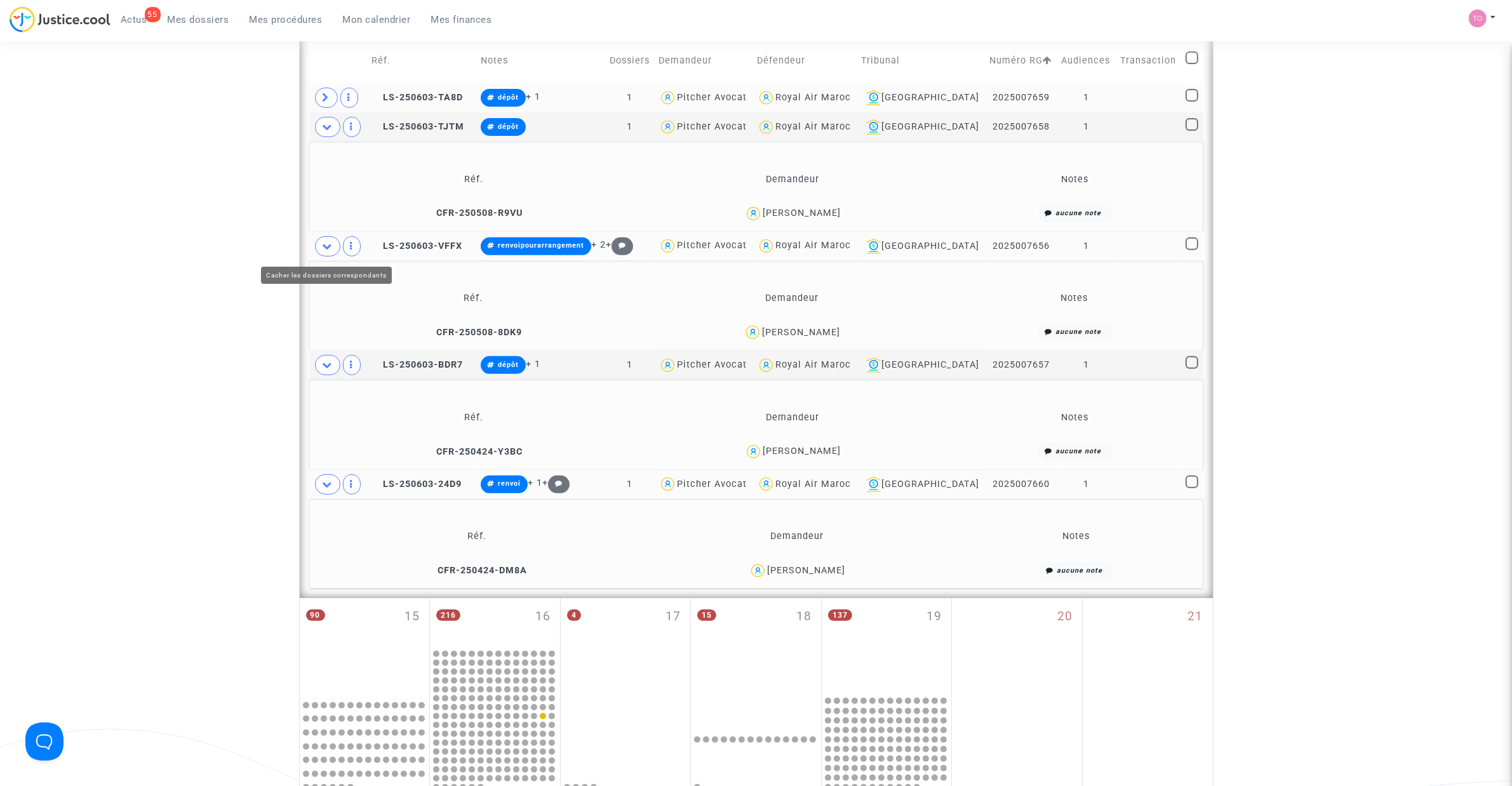
click at [326, 253] on span at bounding box center [327, 246] width 25 height 20
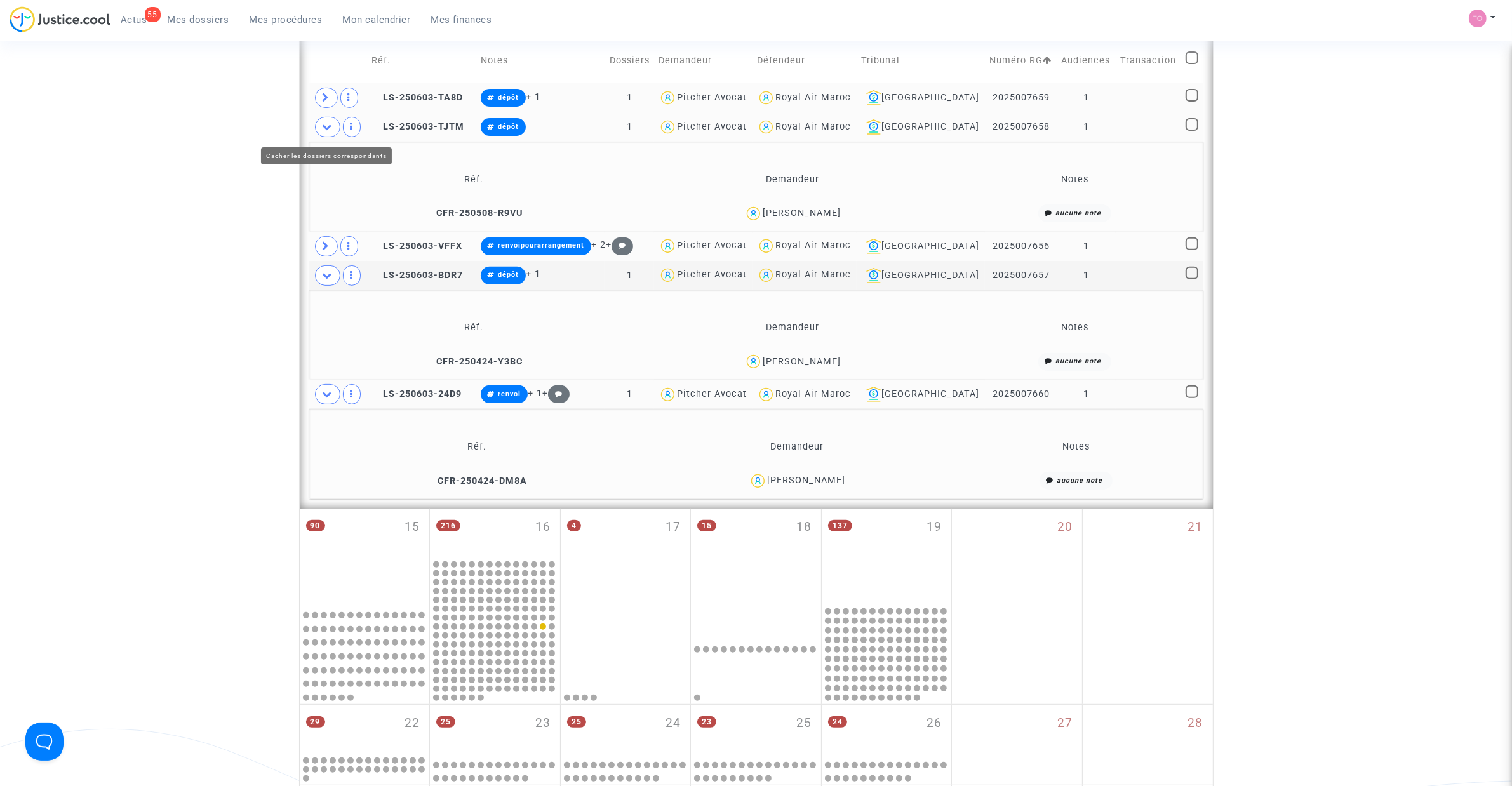
click at [324, 128] on icon at bounding box center [327, 126] width 10 height 9
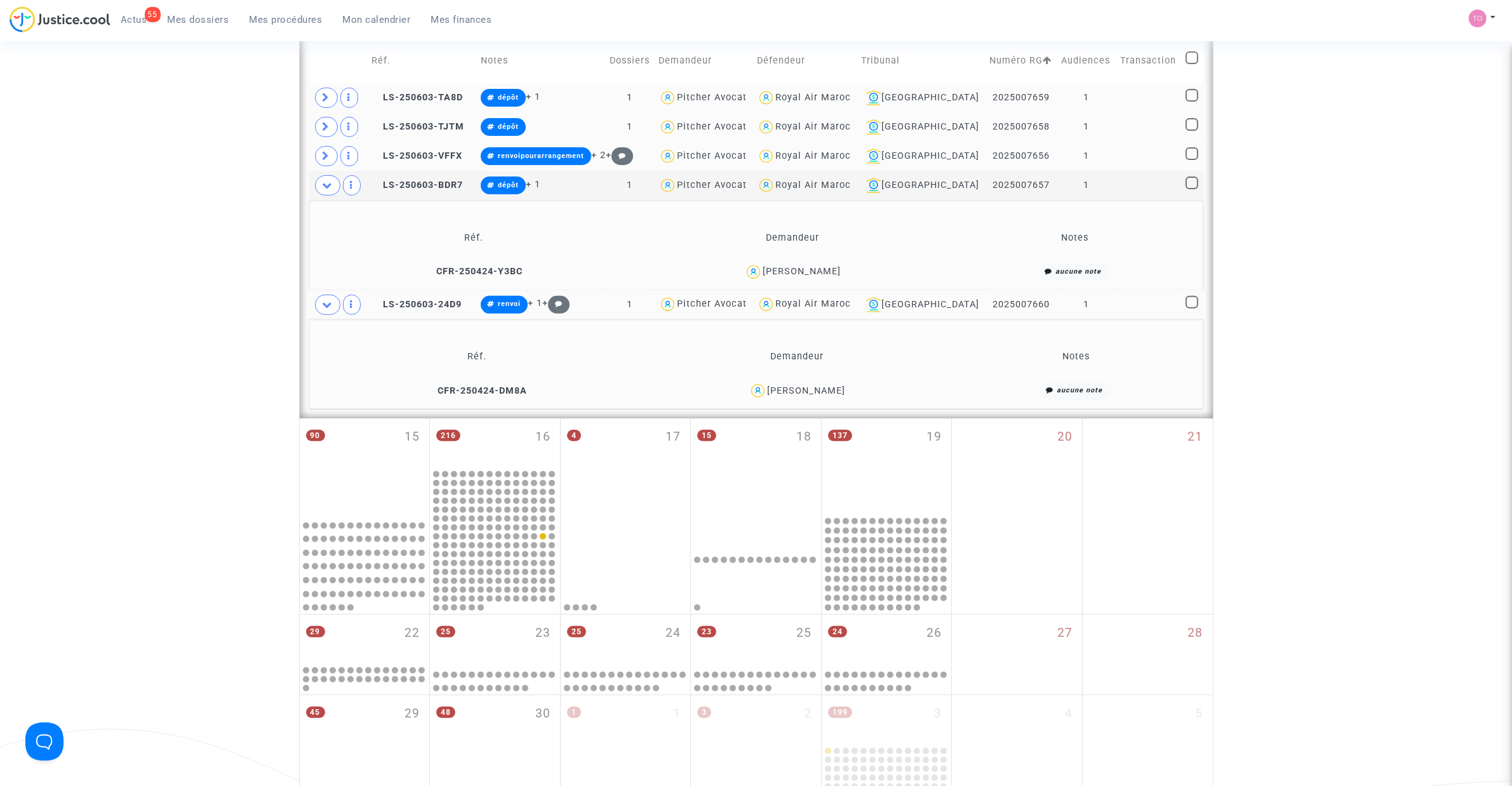
click at [332, 313] on span at bounding box center [327, 305] width 25 height 20
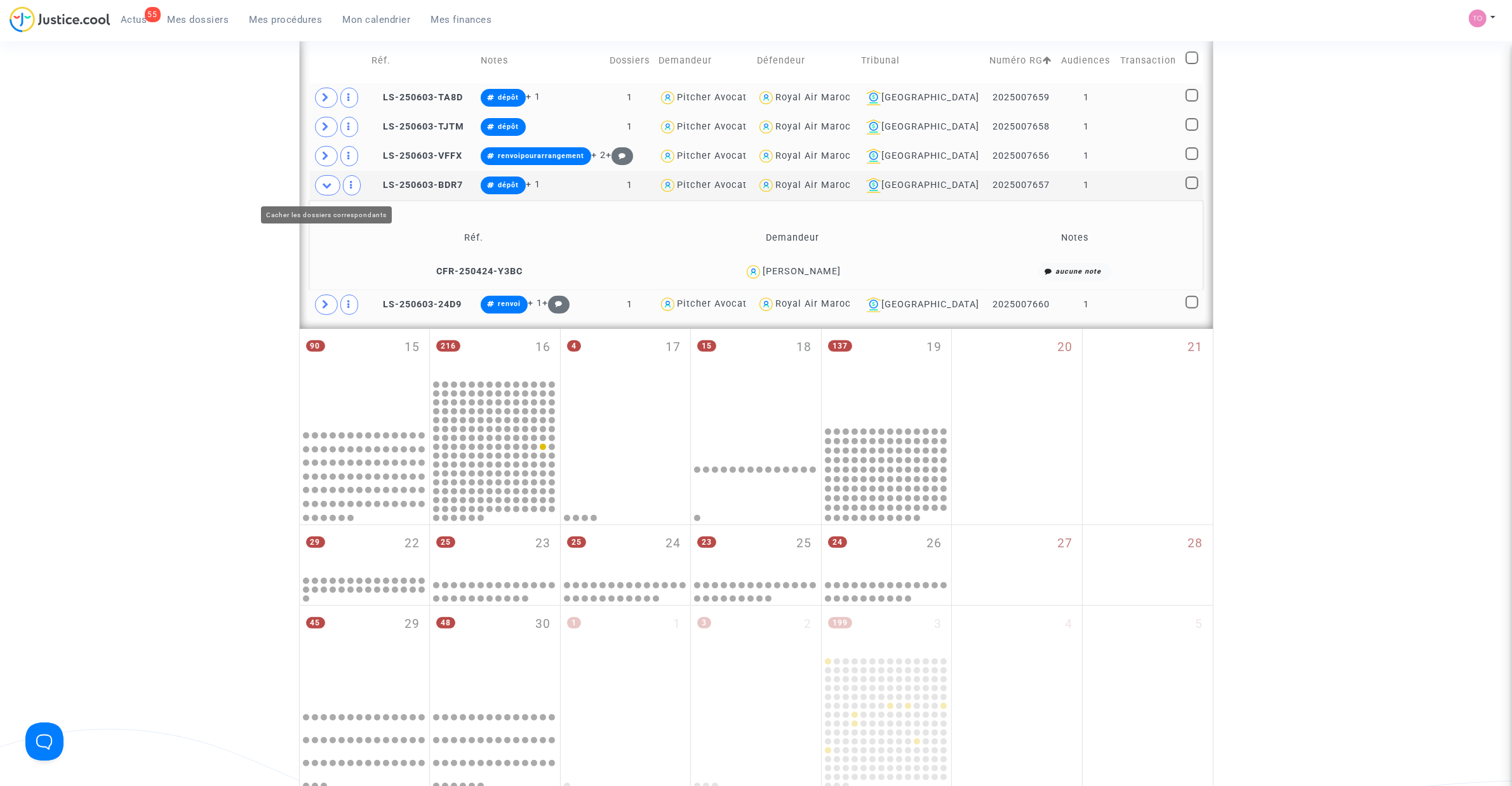
click at [323, 188] on icon at bounding box center [327, 185] width 10 height 9
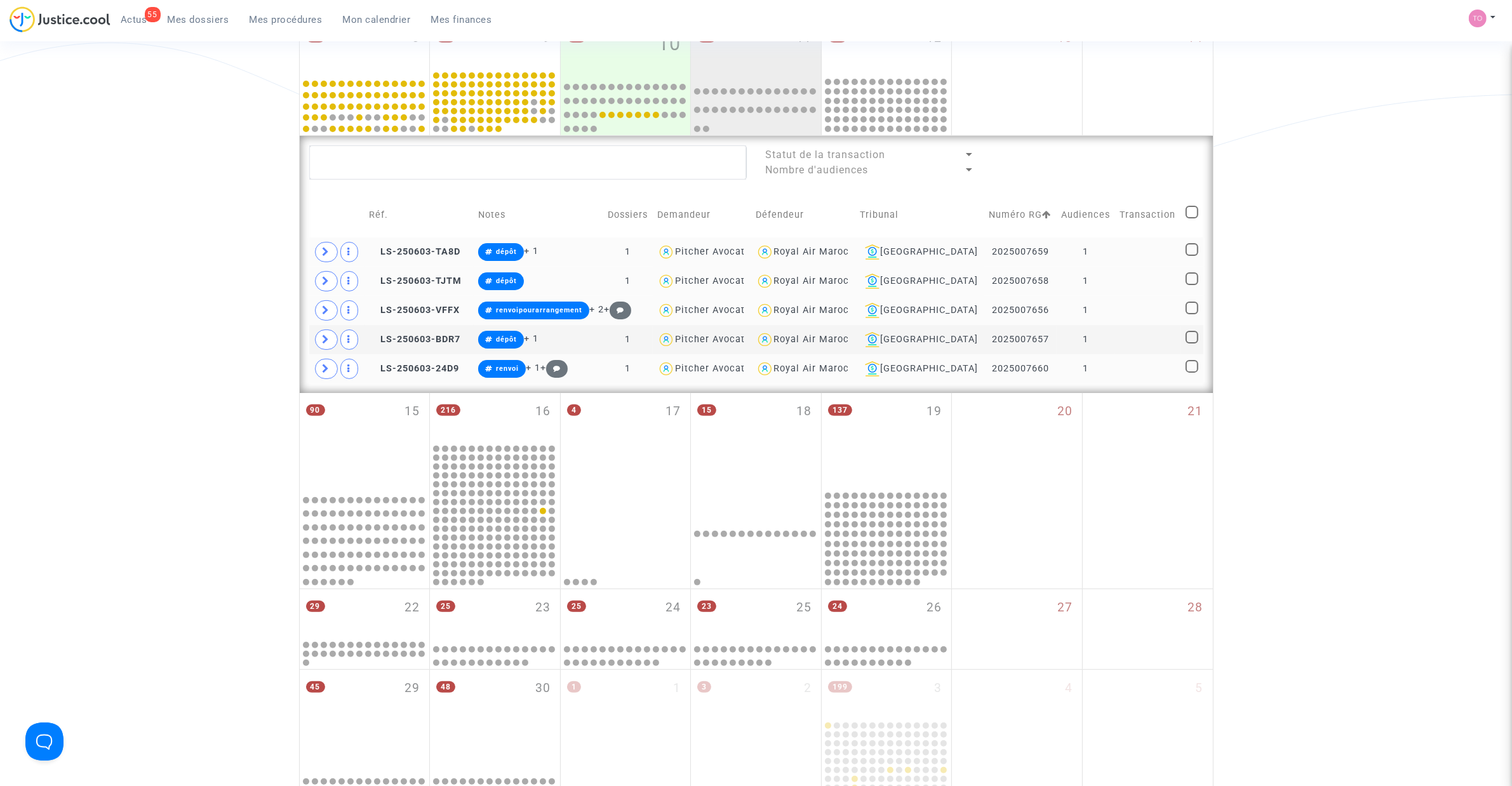
scroll to position [362, 0]
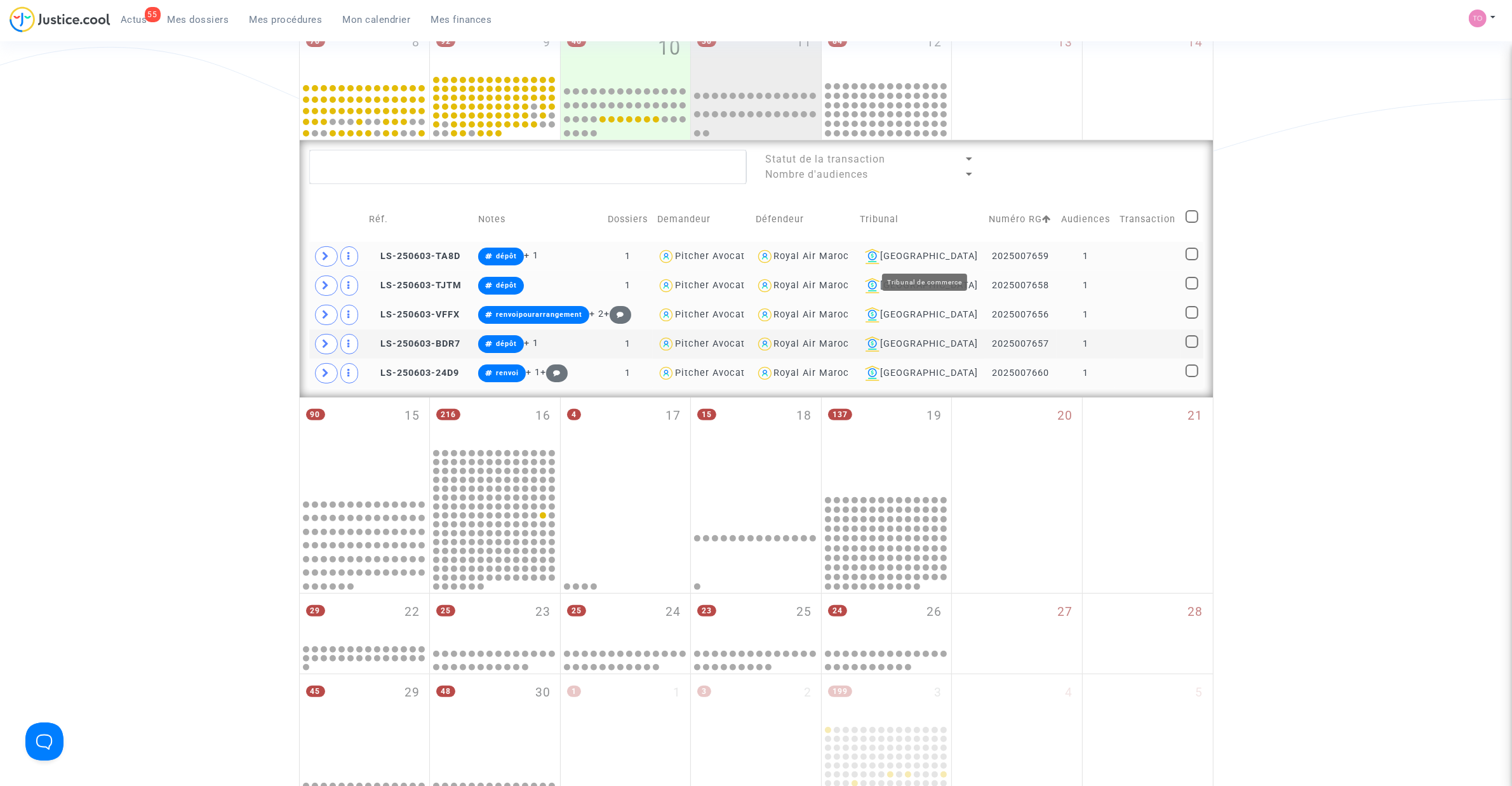
click at [942, 253] on div "Nantes" at bounding box center [920, 256] width 120 height 15
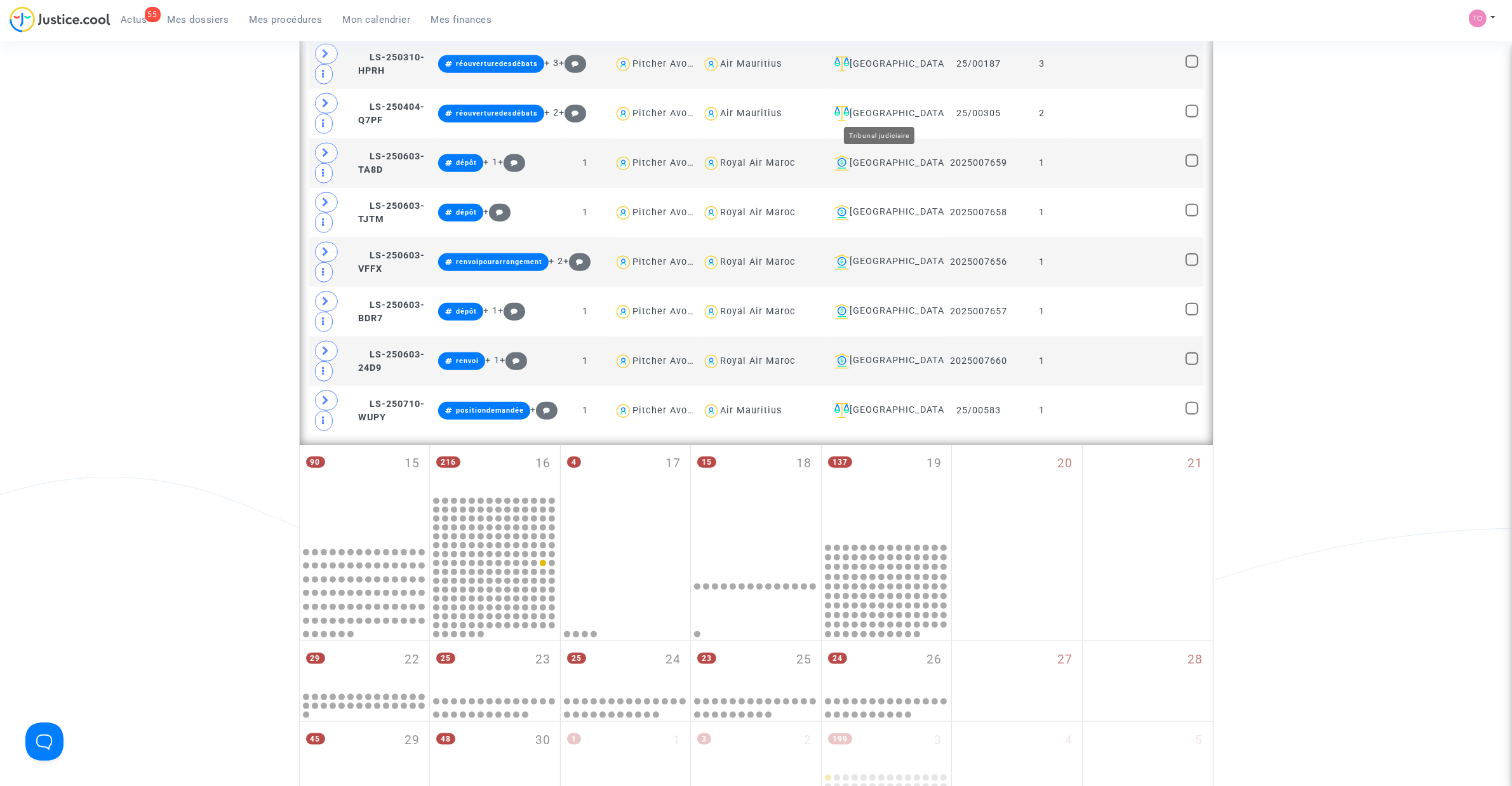
scroll to position [1631, 0]
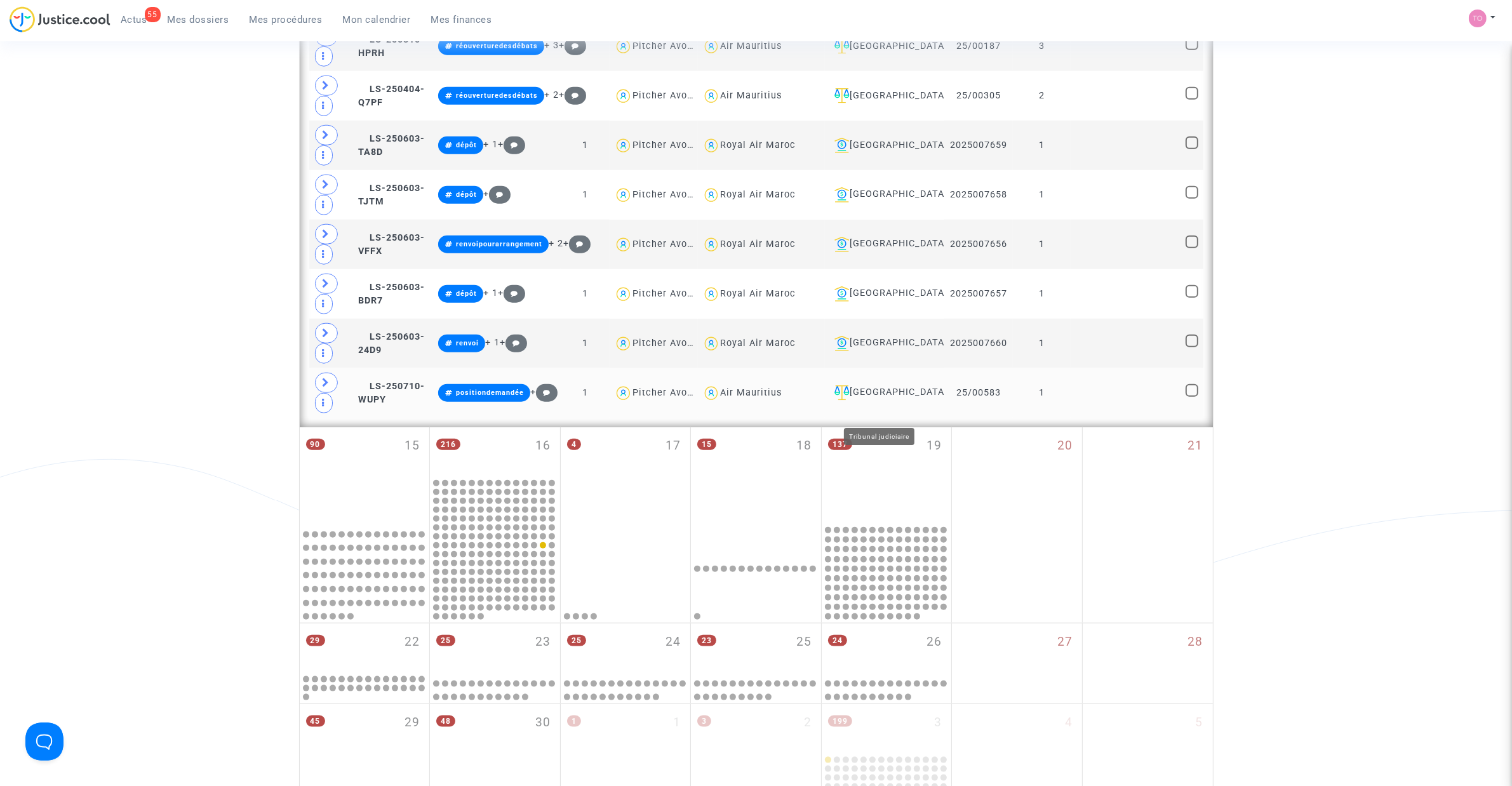
click at [886, 400] on div "Saint-Denis-de-La-Réunion" at bounding box center [884, 393] width 110 height 15
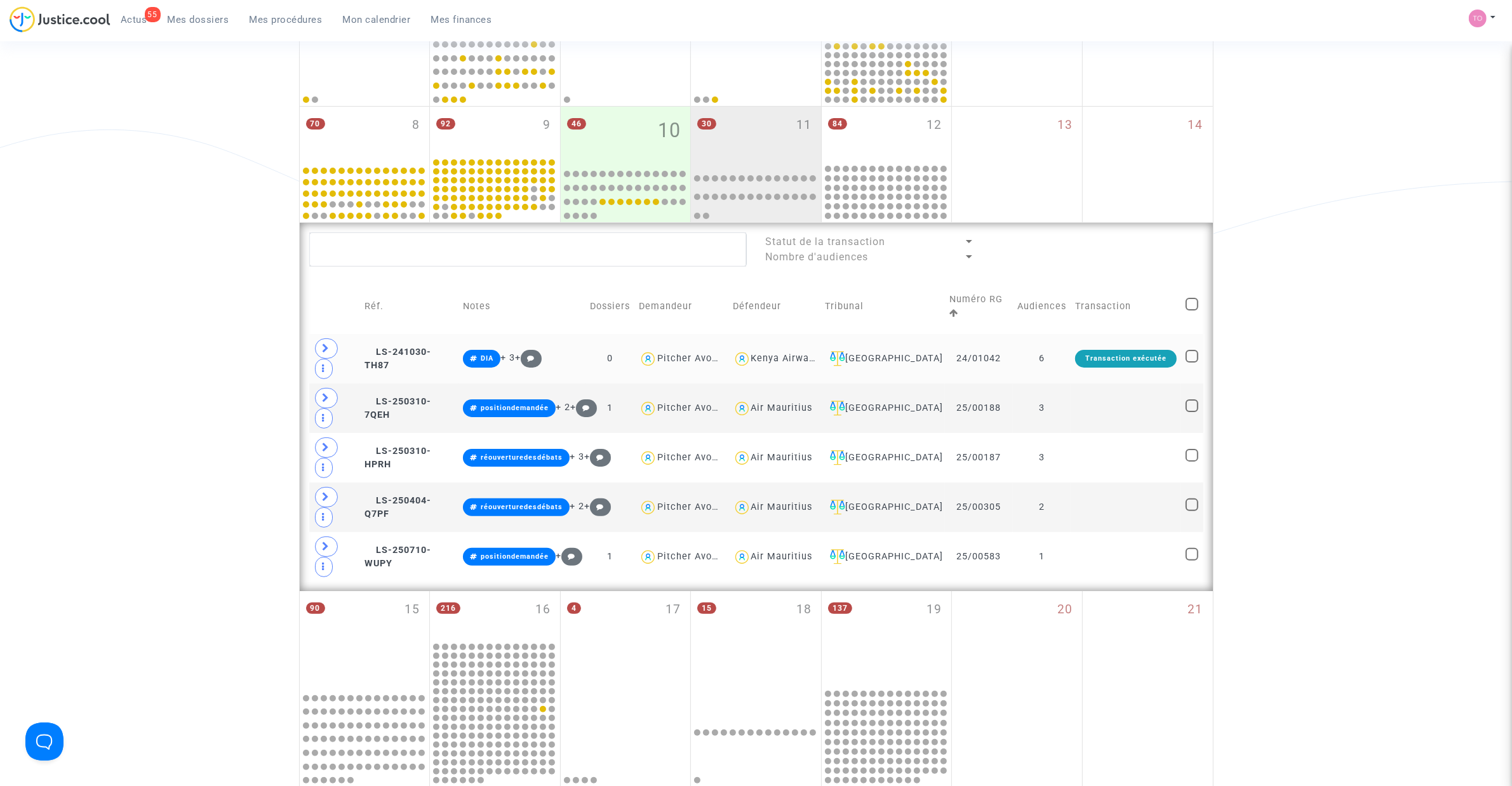
scroll to position [236, 0]
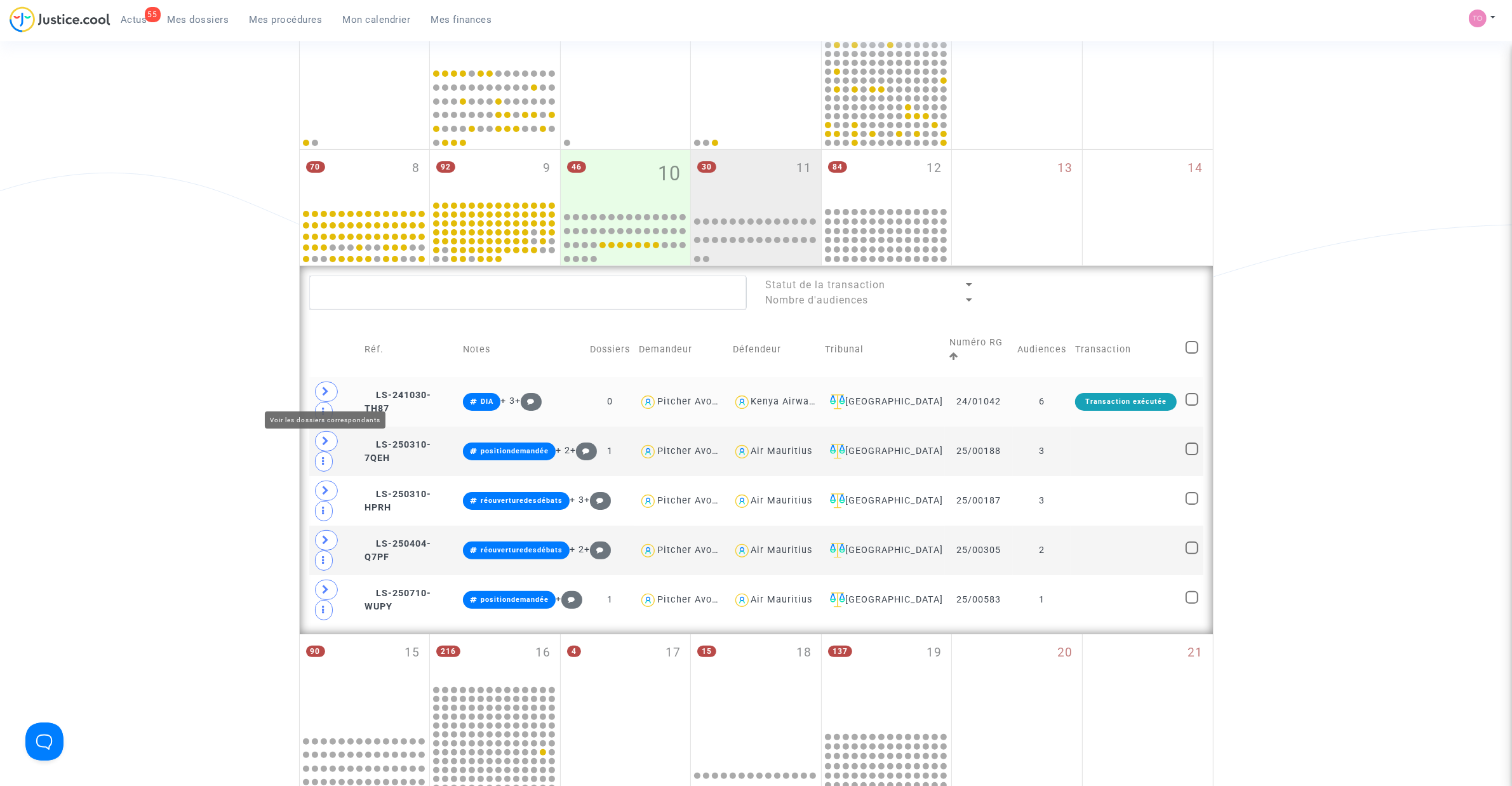
click at [330, 388] on span at bounding box center [327, 392] width 23 height 20
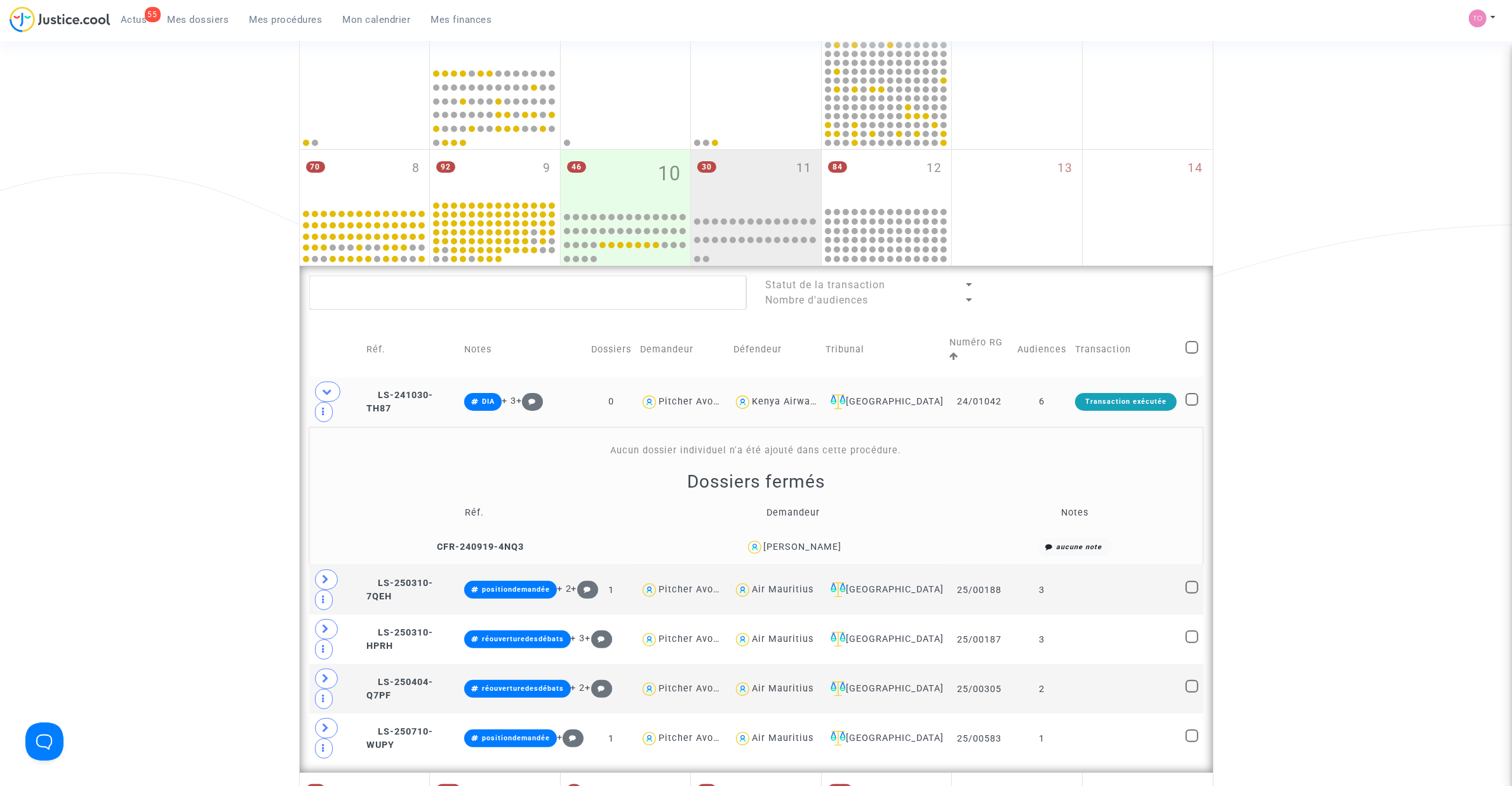
click at [840, 501] on div "Placide Ruzindaza" at bounding box center [803, 547] width 78 height 11
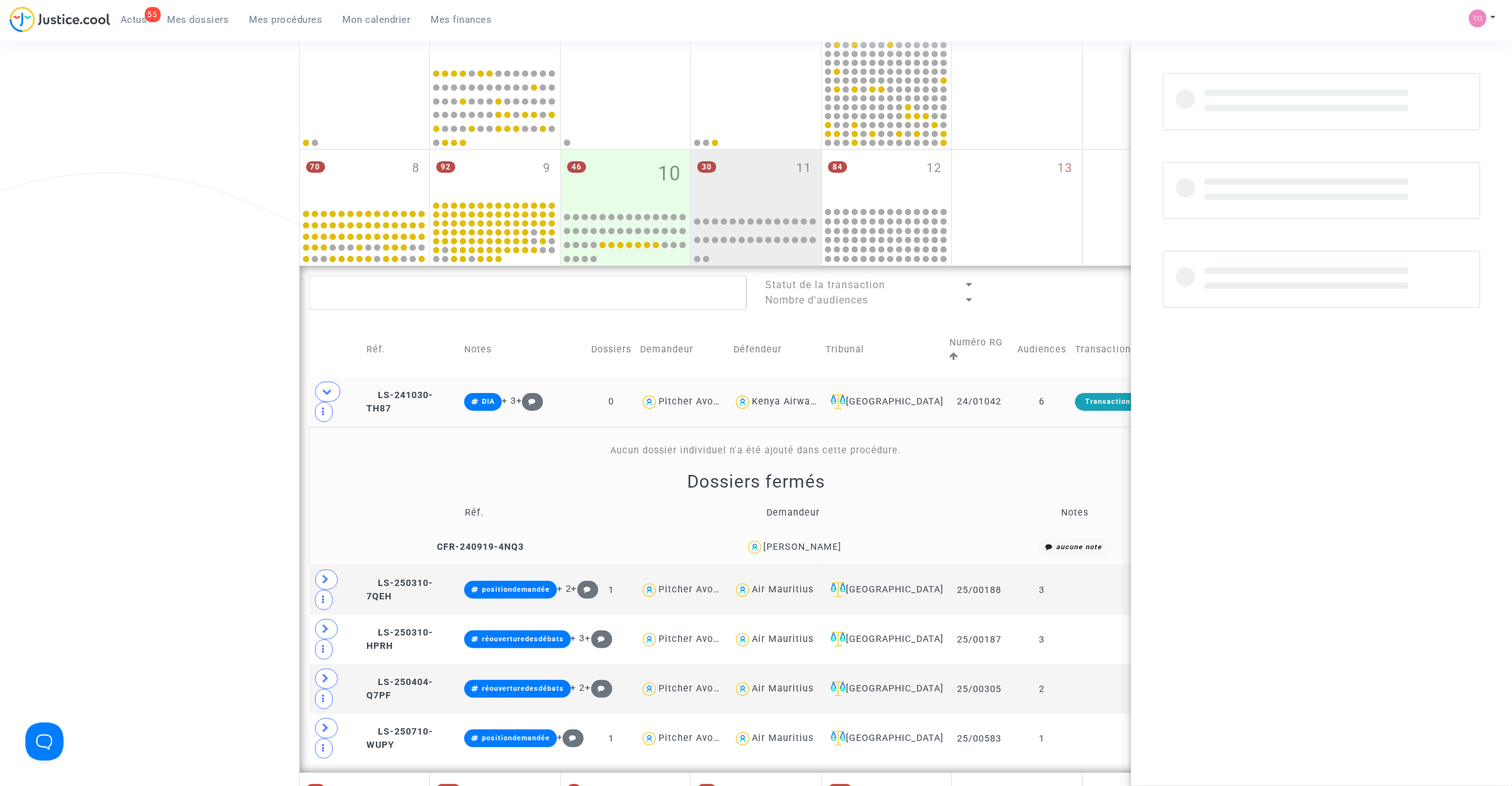
click at [840, 501] on div "Placide Ruzindaza" at bounding box center [803, 547] width 78 height 11
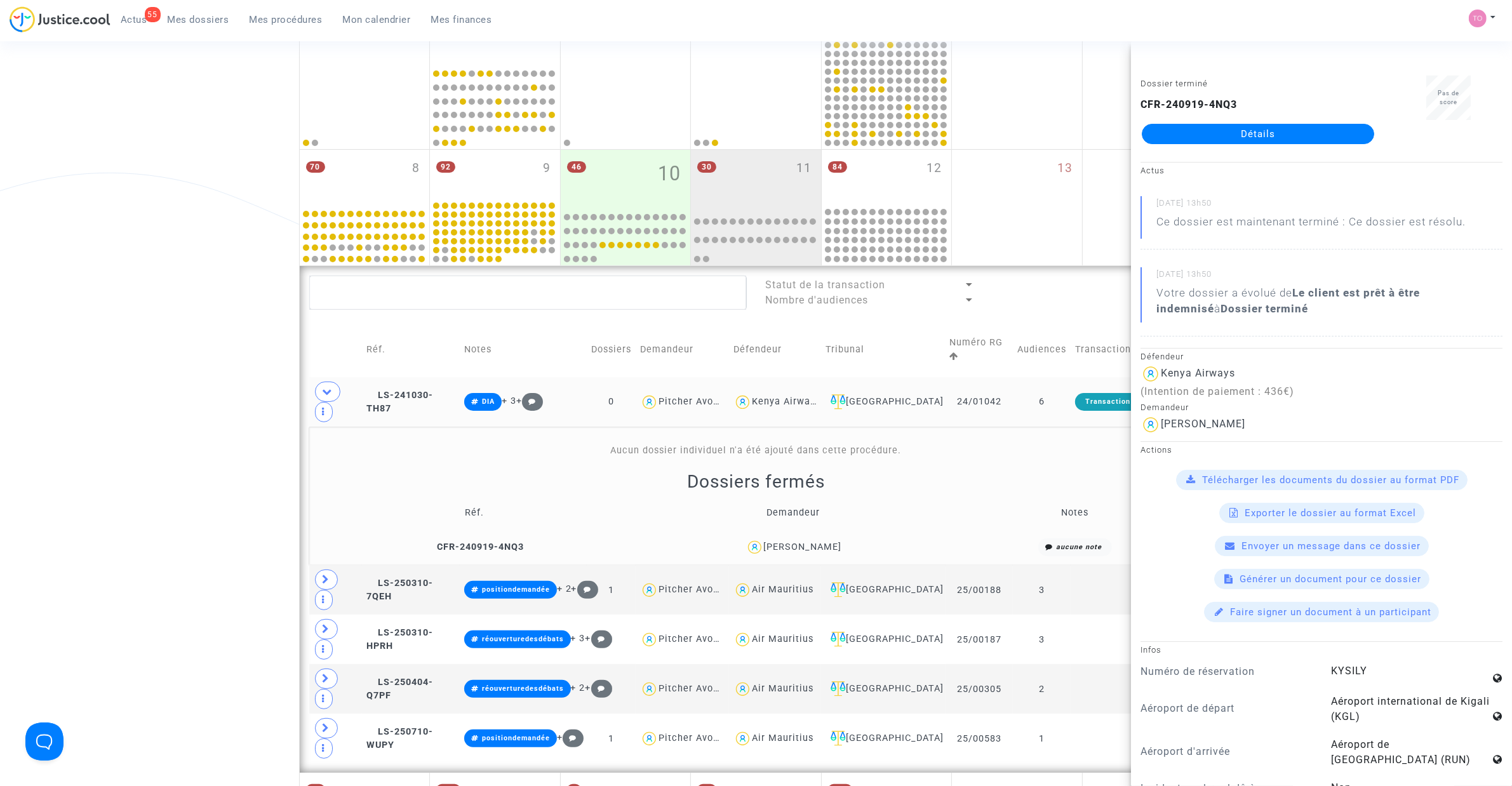
copy div "Ruzindaza"
click at [238, 470] on div "Date de clôture d'instruction Date de conciliation Date d'audience Date de juge…" at bounding box center [756, 537] width 1512 height 1400
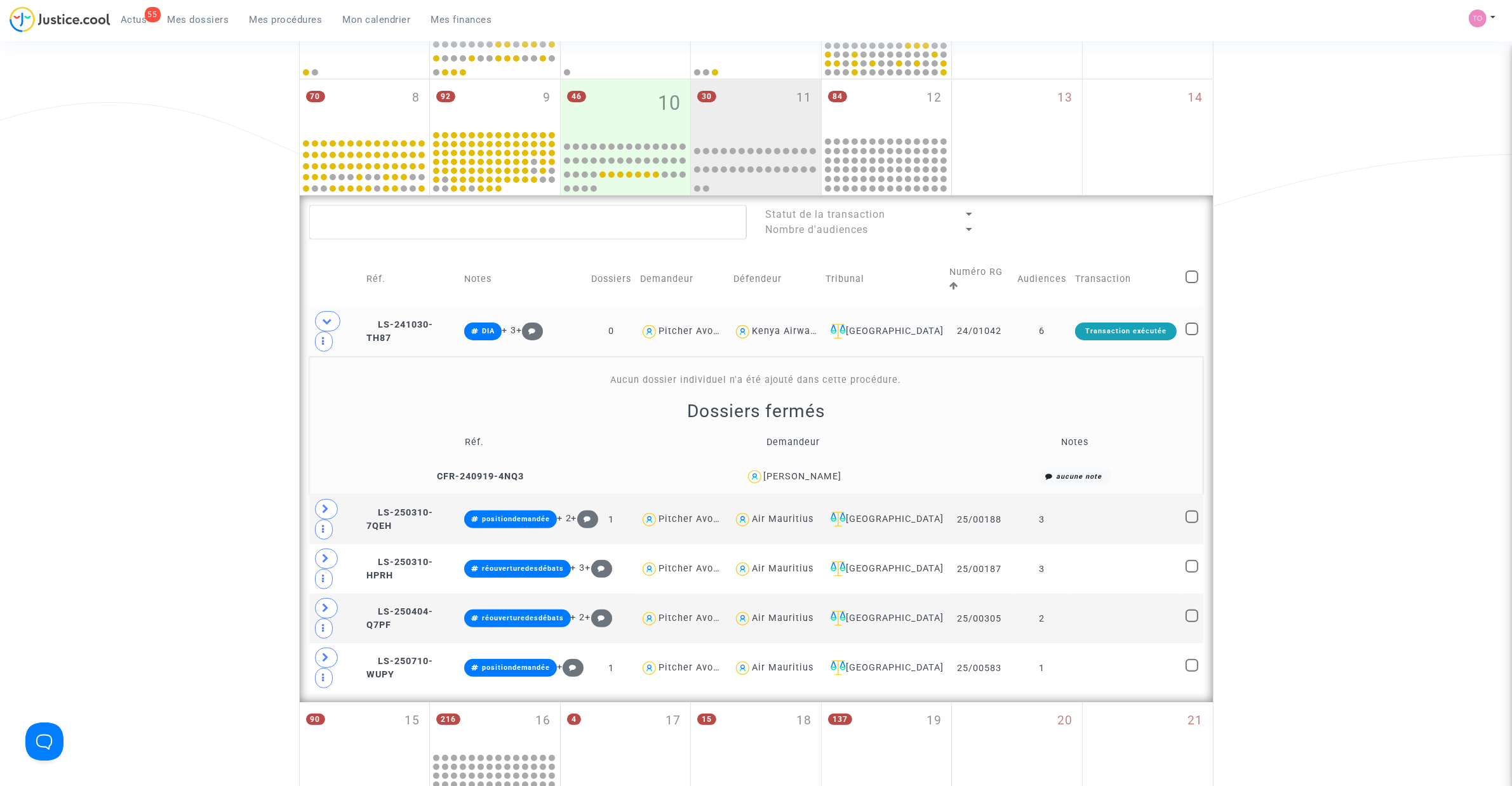
scroll to position [316, 0]
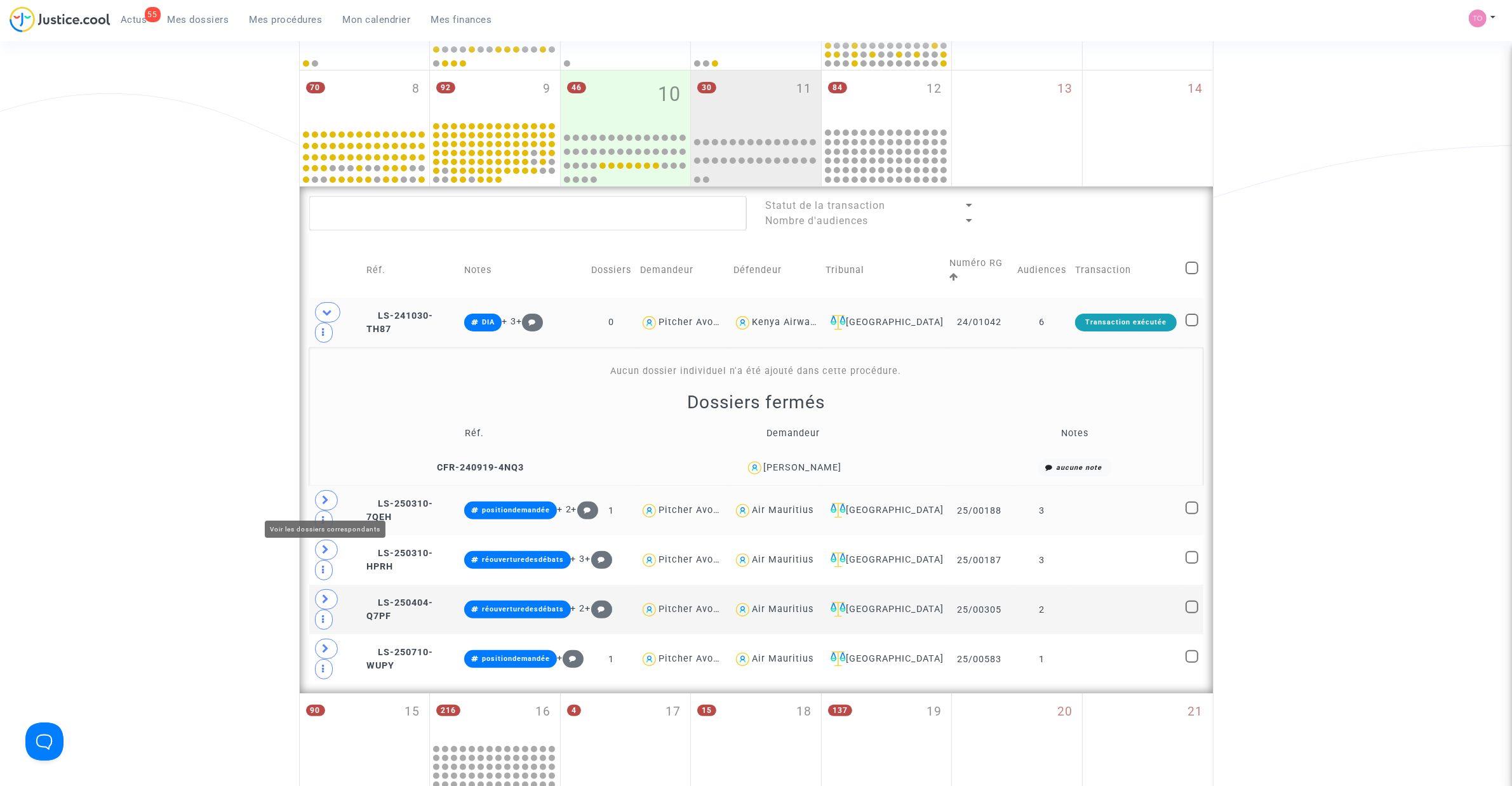
click at [332, 501] on span at bounding box center [327, 500] width 23 height 20
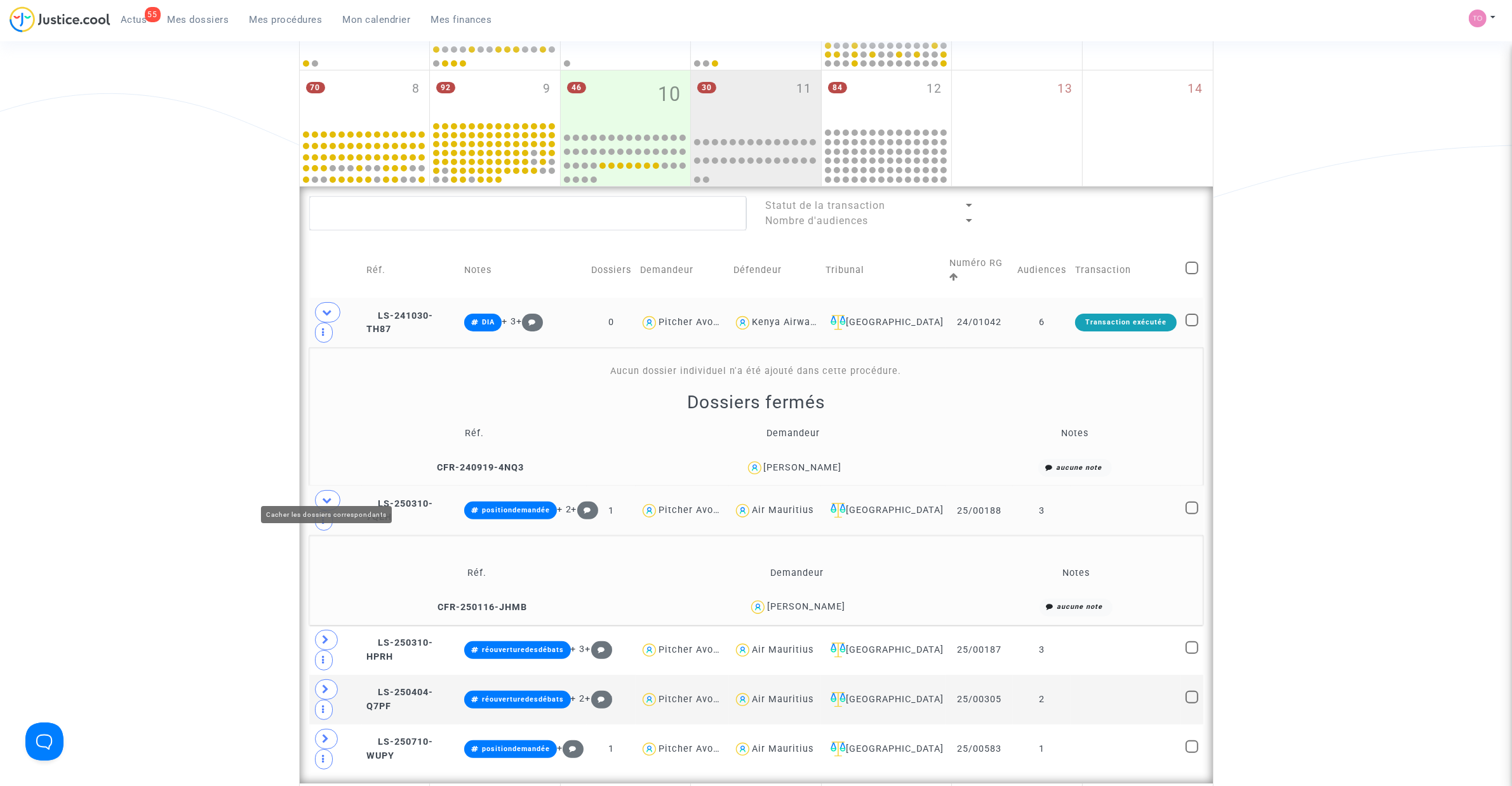
scroll to position [395, 0]
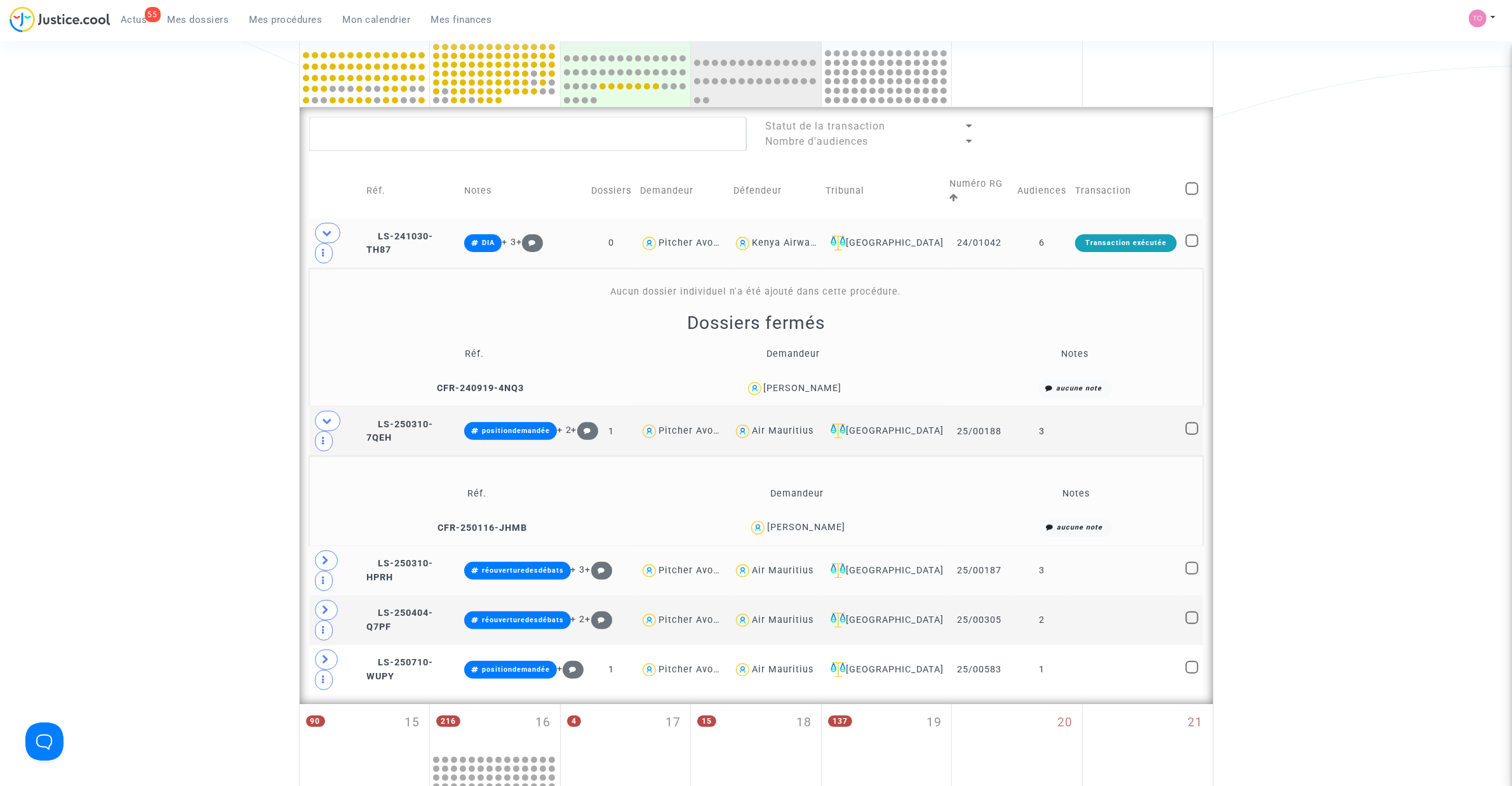
click at [332, 501] on td at bounding box center [336, 570] width 53 height 49
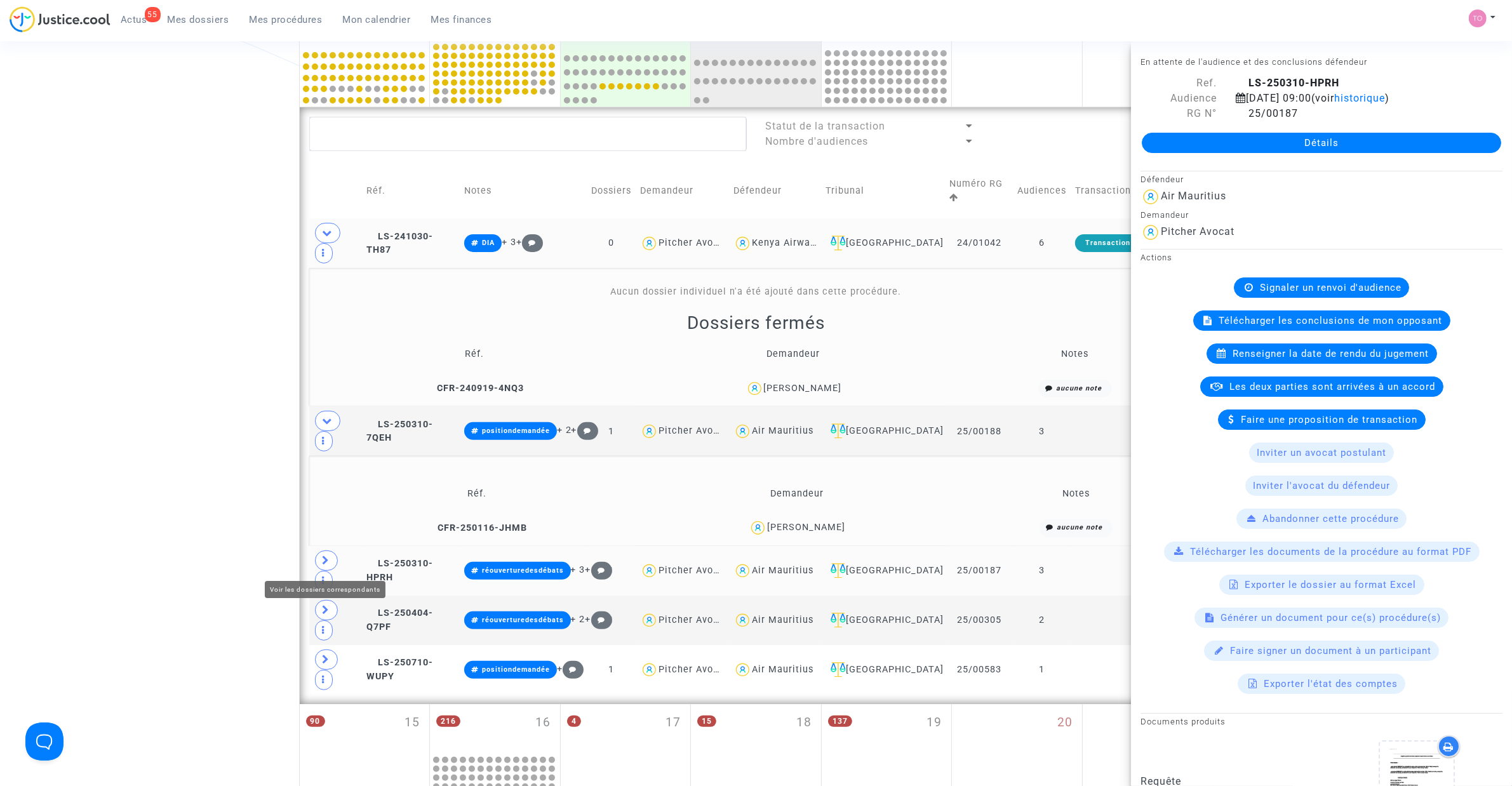
click at [325, 501] on icon at bounding box center [327, 560] width 8 height 9
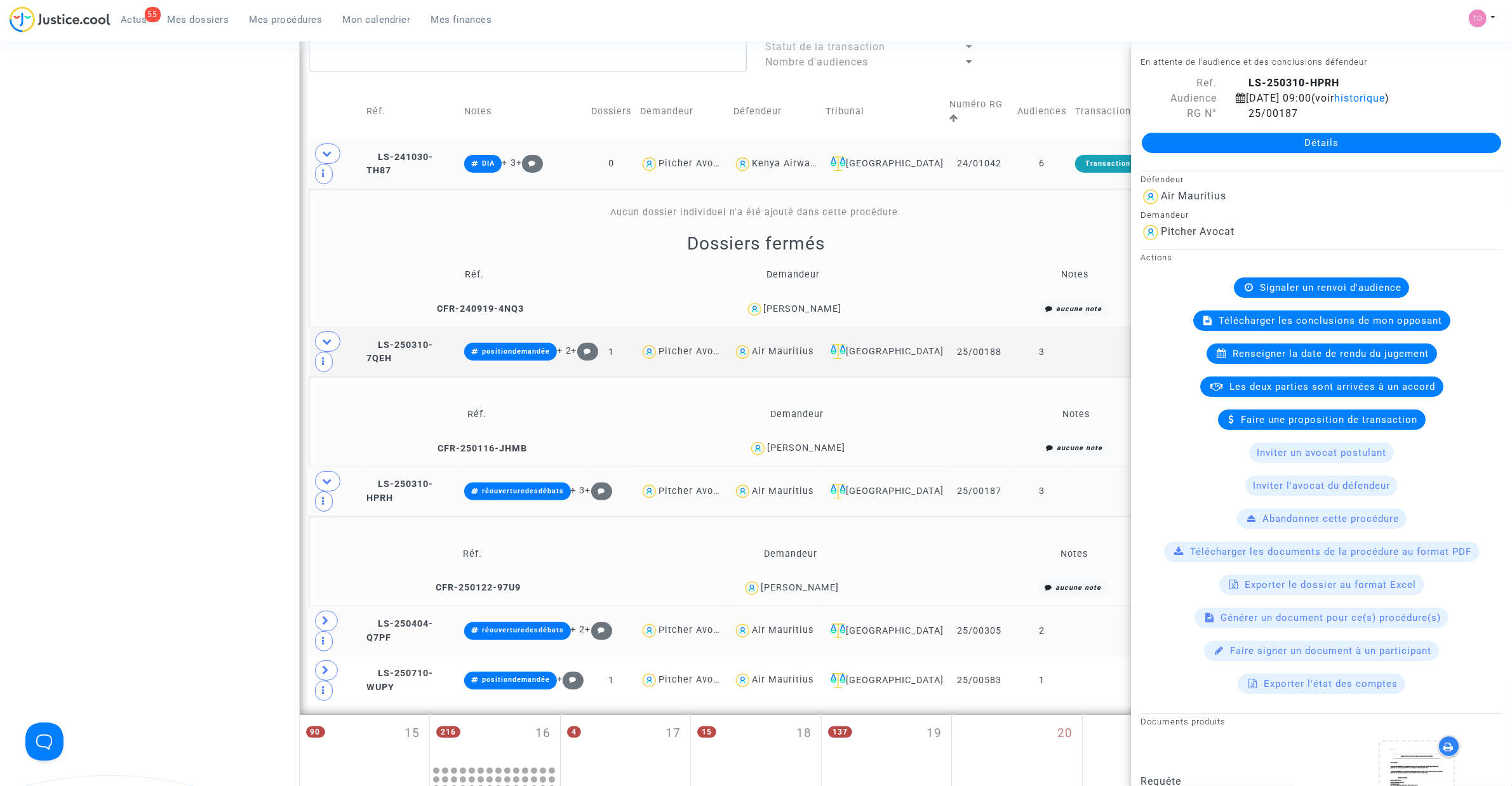
click at [322, 501] on span at bounding box center [327, 620] width 23 height 20
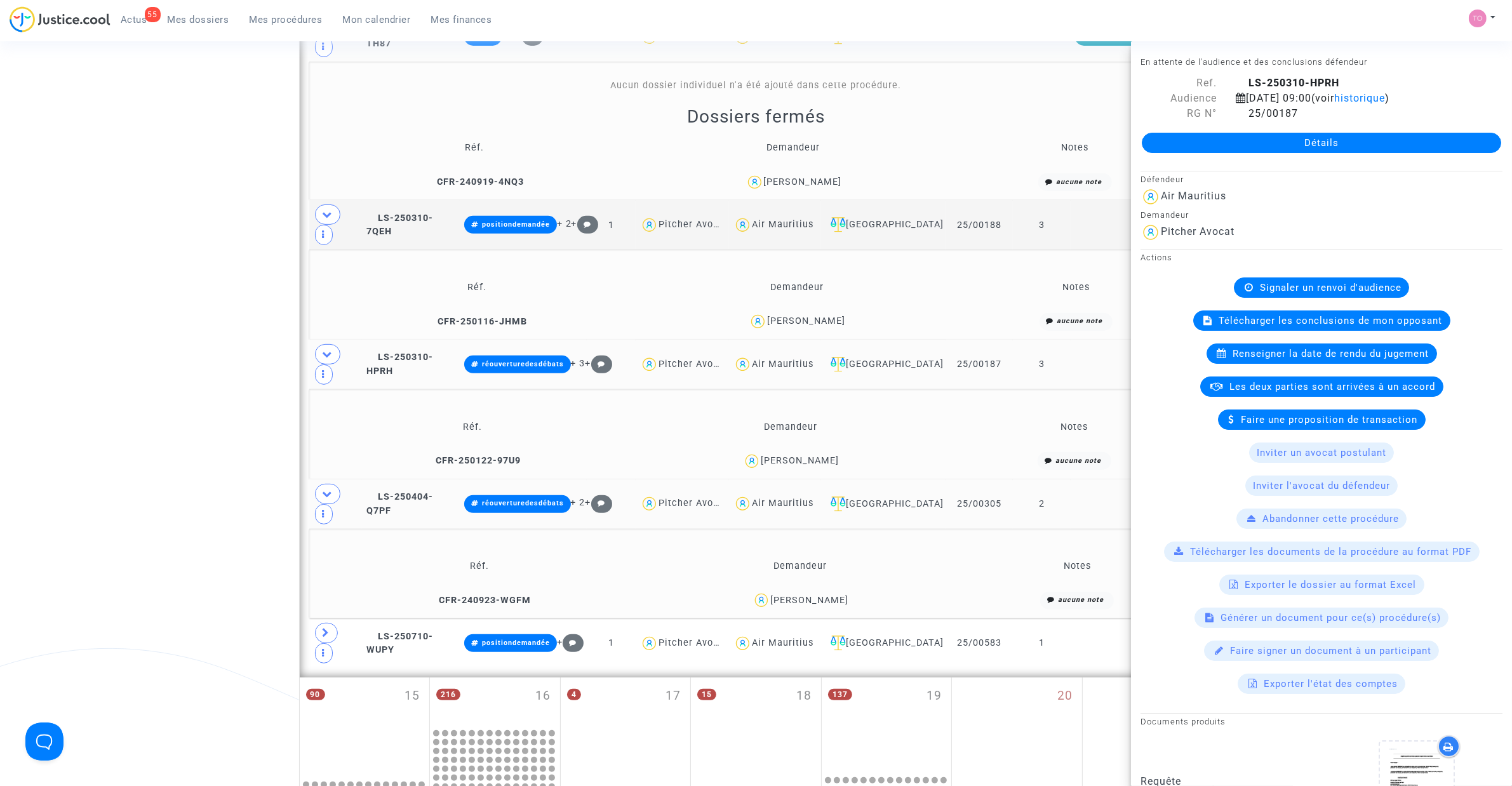
scroll to position [633, 0]
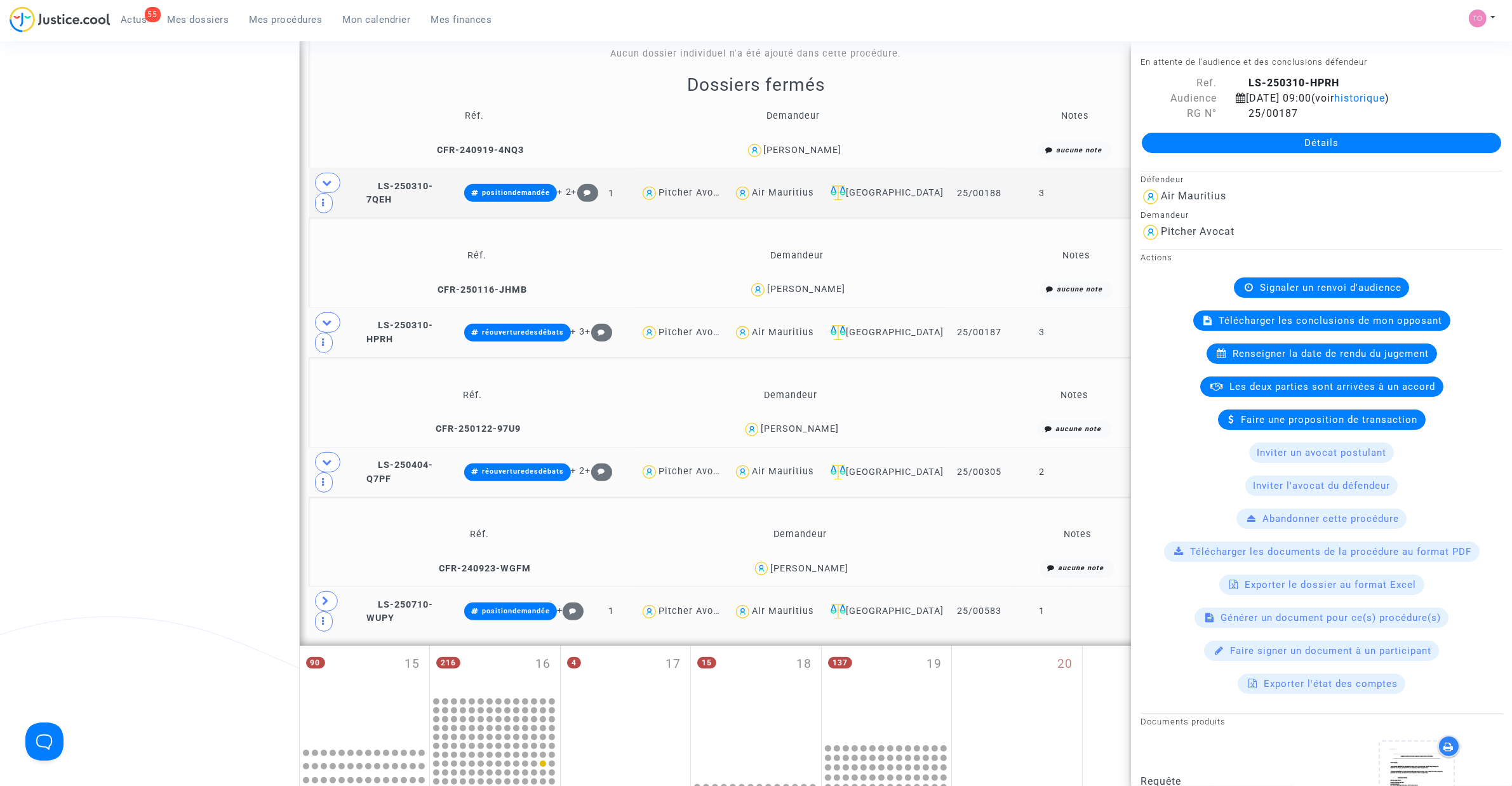
click at [320, 501] on span at bounding box center [327, 601] width 23 height 20
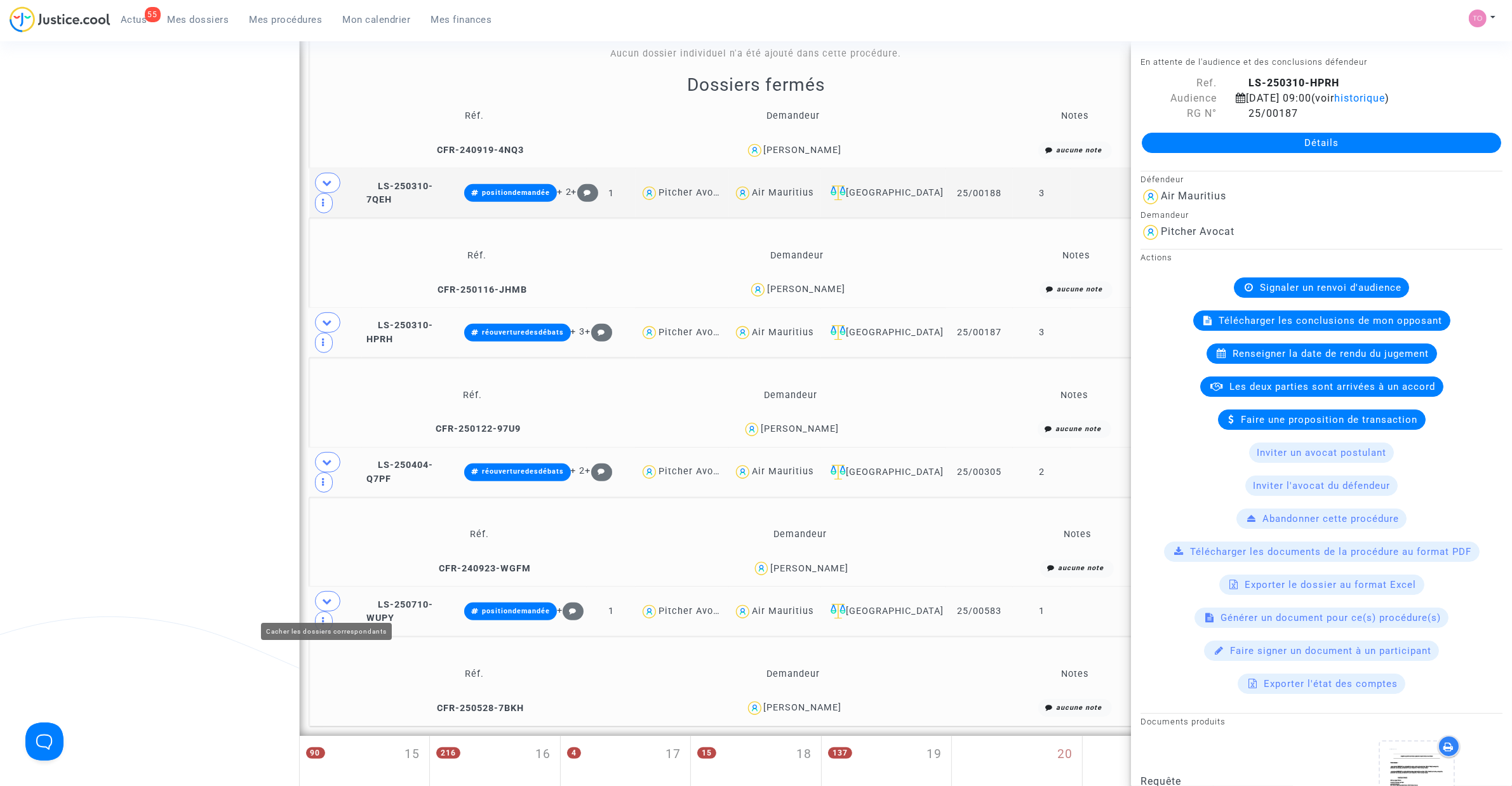
click at [320, 501] on span at bounding box center [327, 601] width 25 height 20
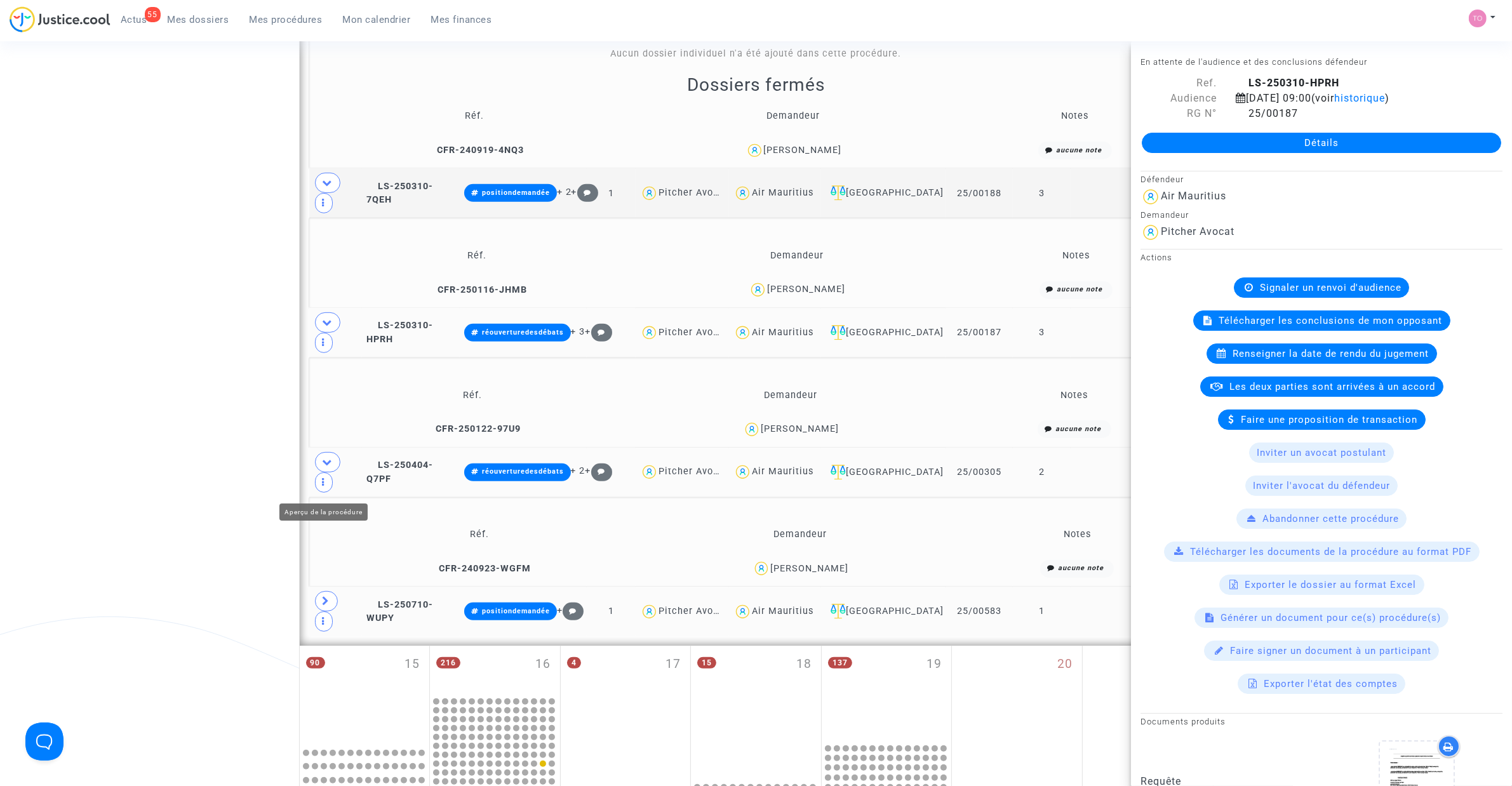
click at [328, 467] on icon at bounding box center [327, 462] width 10 height 9
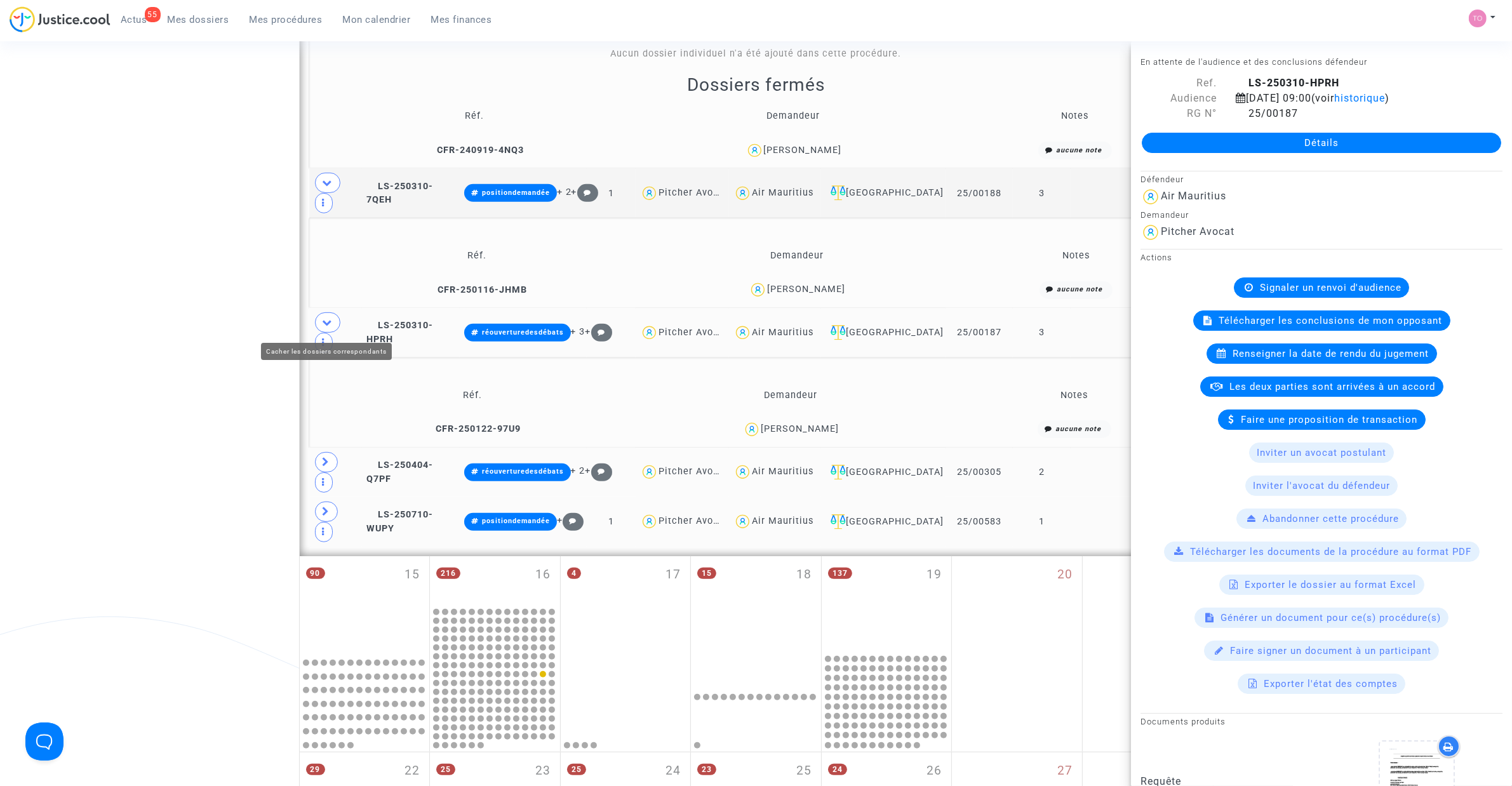
click at [326, 315] on span at bounding box center [327, 323] width 25 height 20
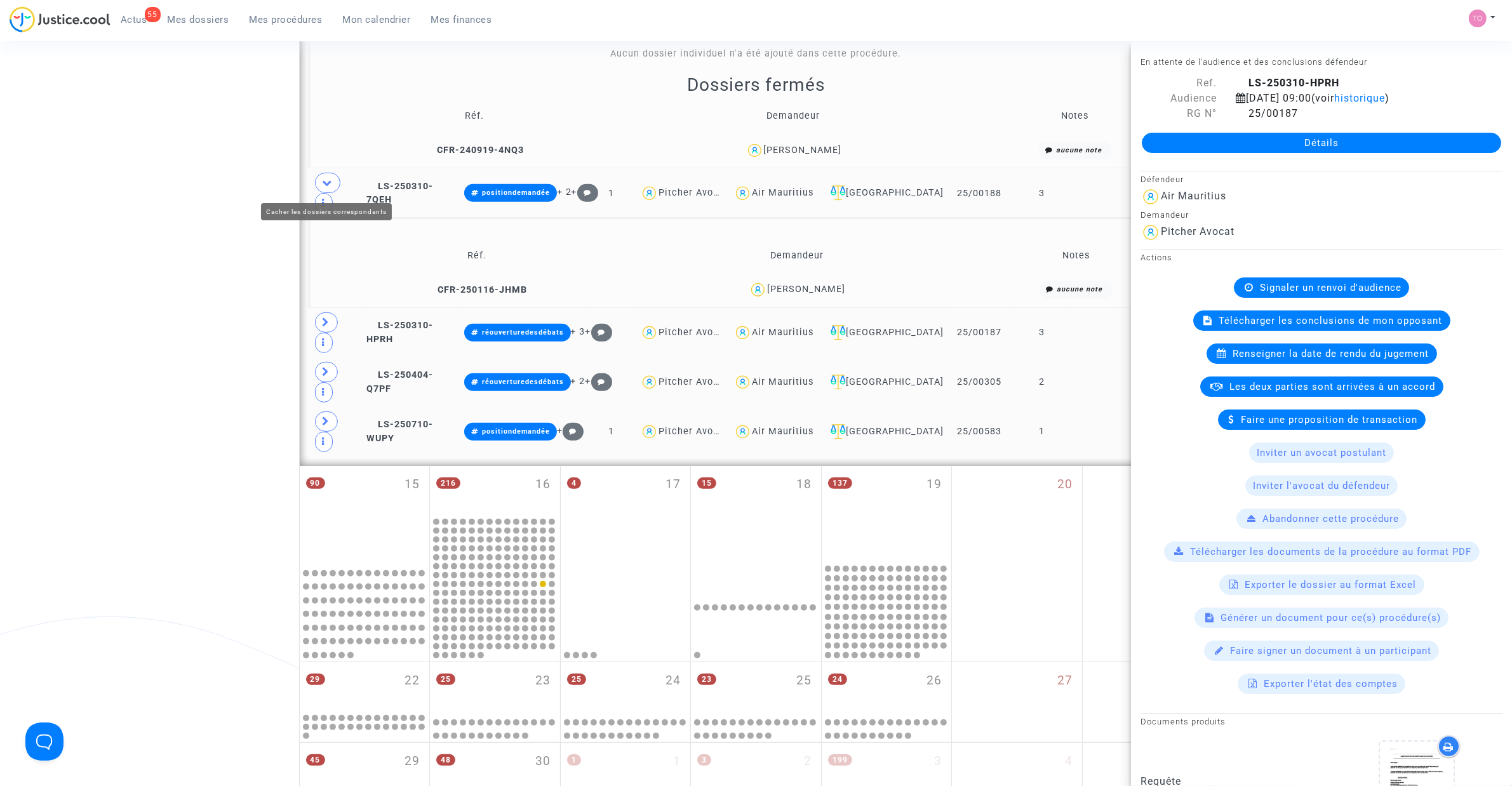
click at [320, 176] on span at bounding box center [327, 182] width 25 height 20
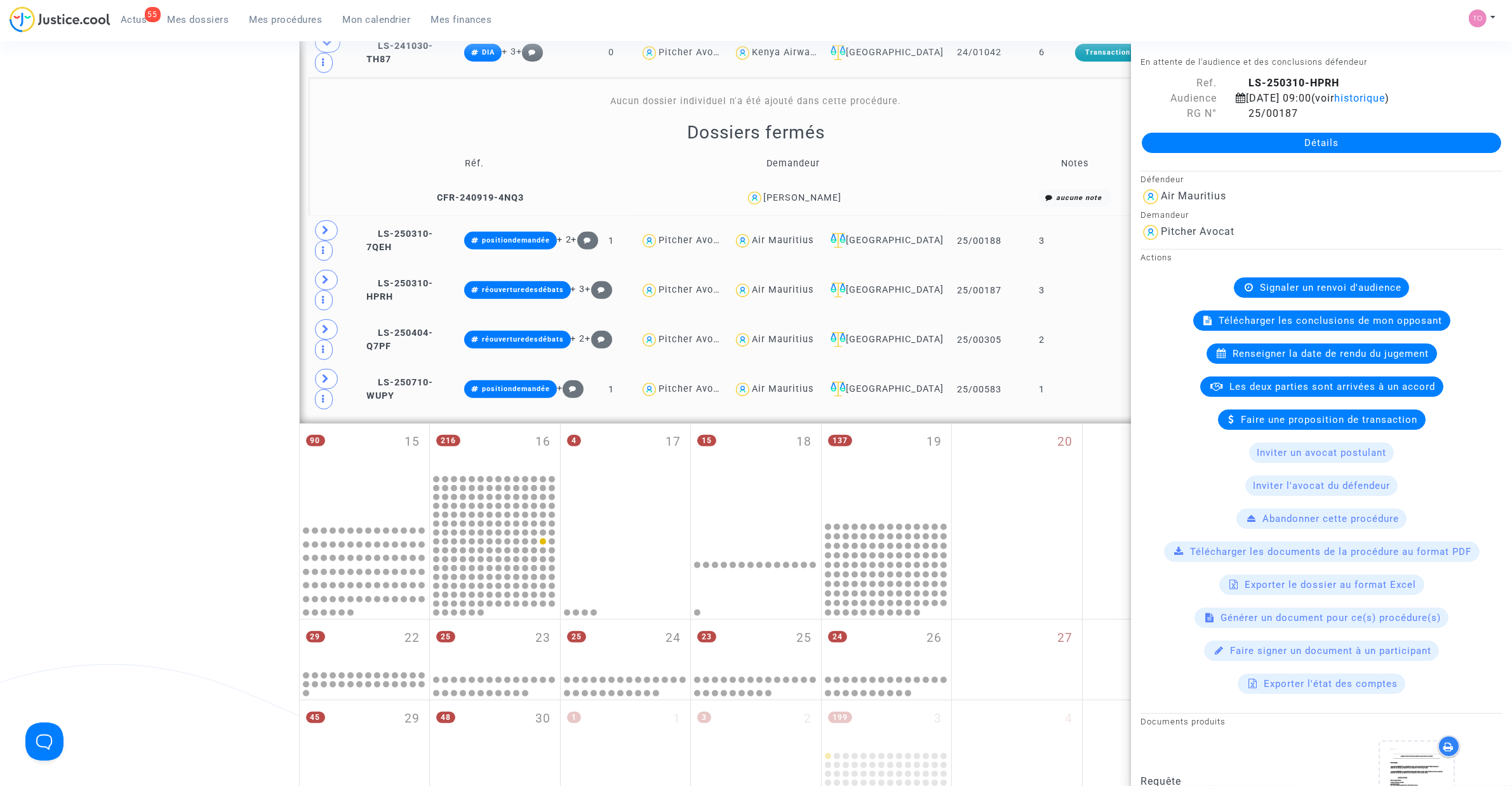
scroll to position [316, 0]
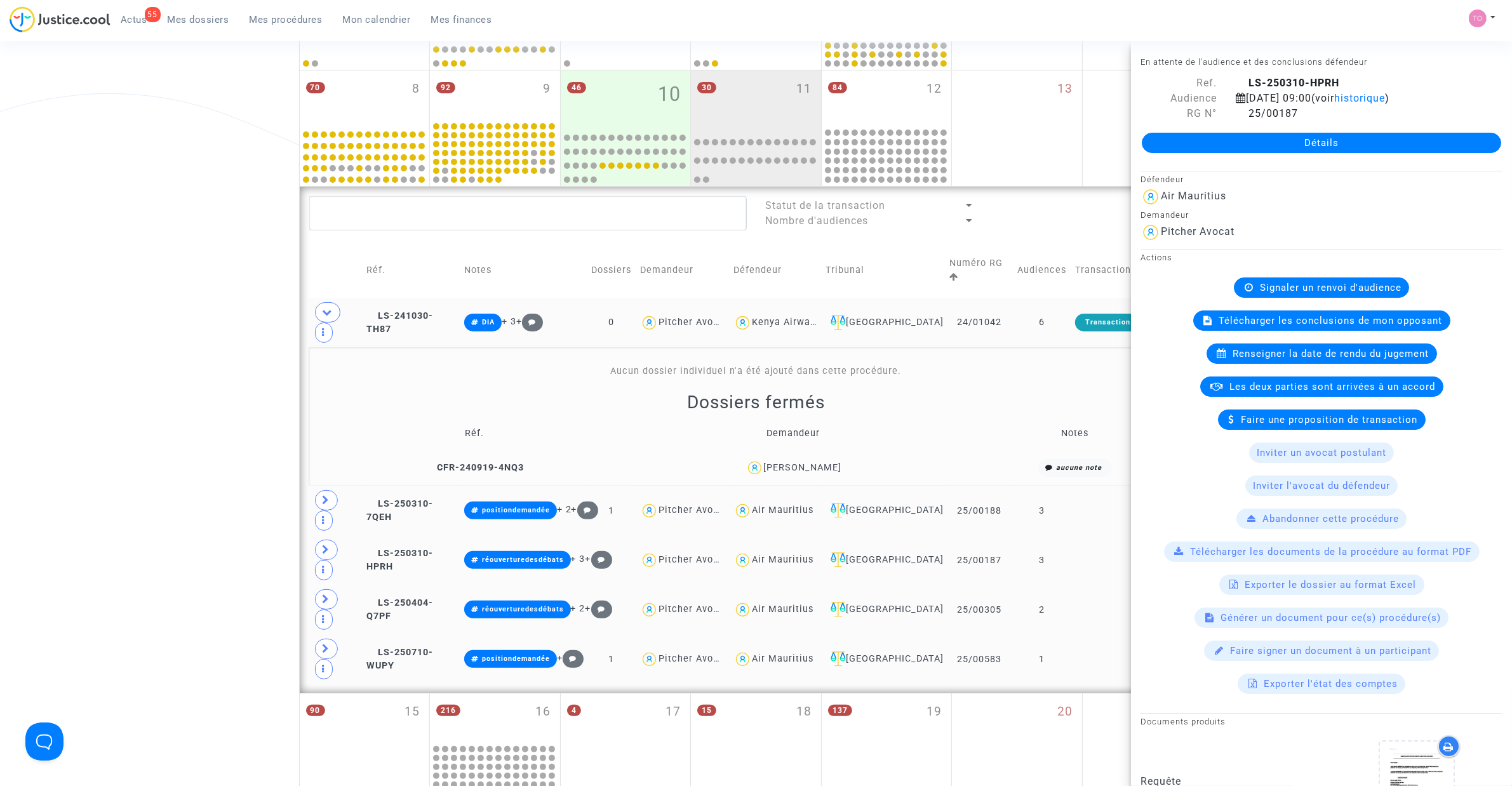
click at [172, 344] on div "Date de clôture d'instruction Date de conciliation Date d'audience Date de juge…" at bounding box center [756, 457] width 1512 height 1400
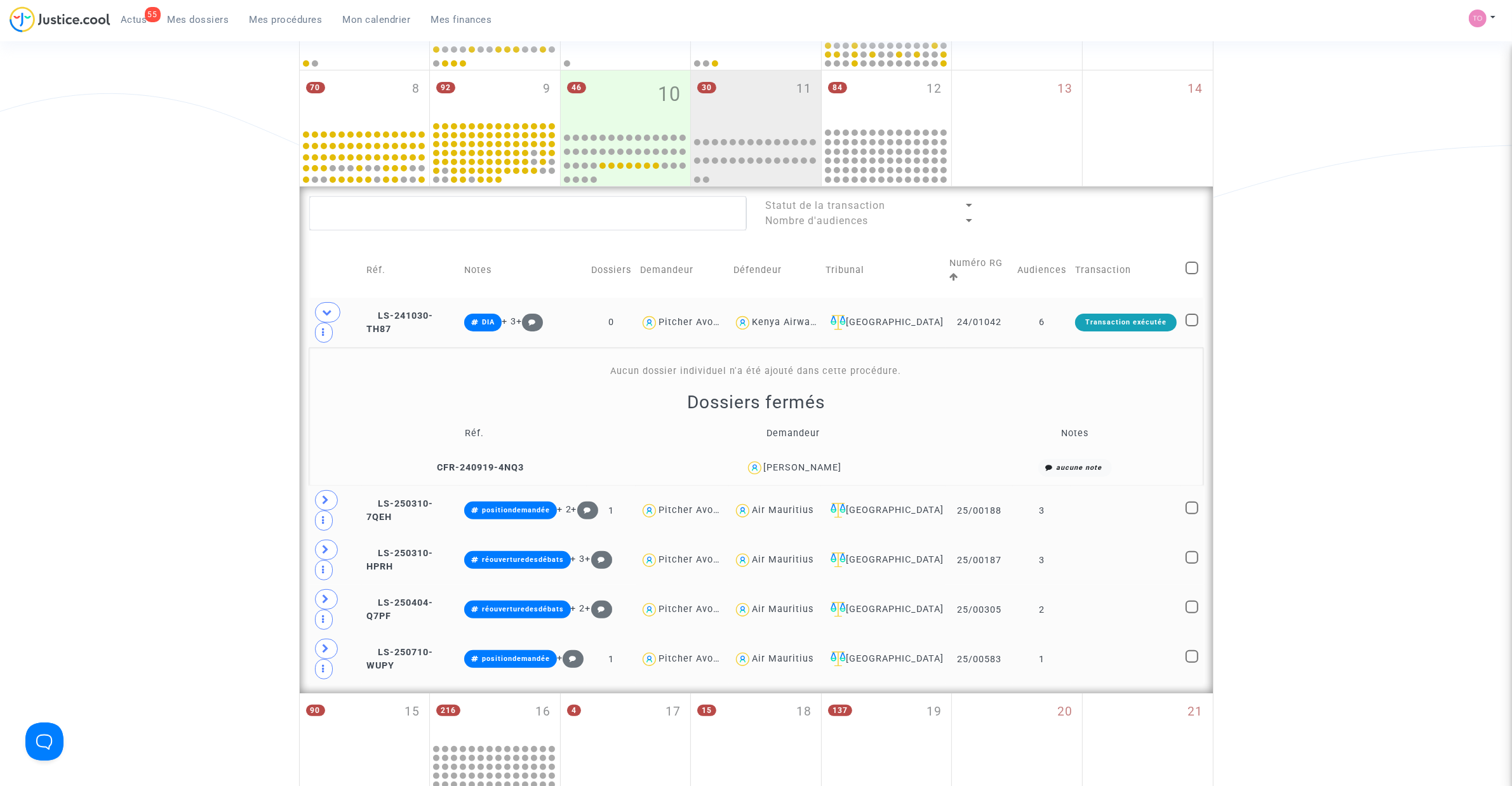
click at [785, 464] on div "Placide Ruzindaza" at bounding box center [803, 467] width 78 height 11
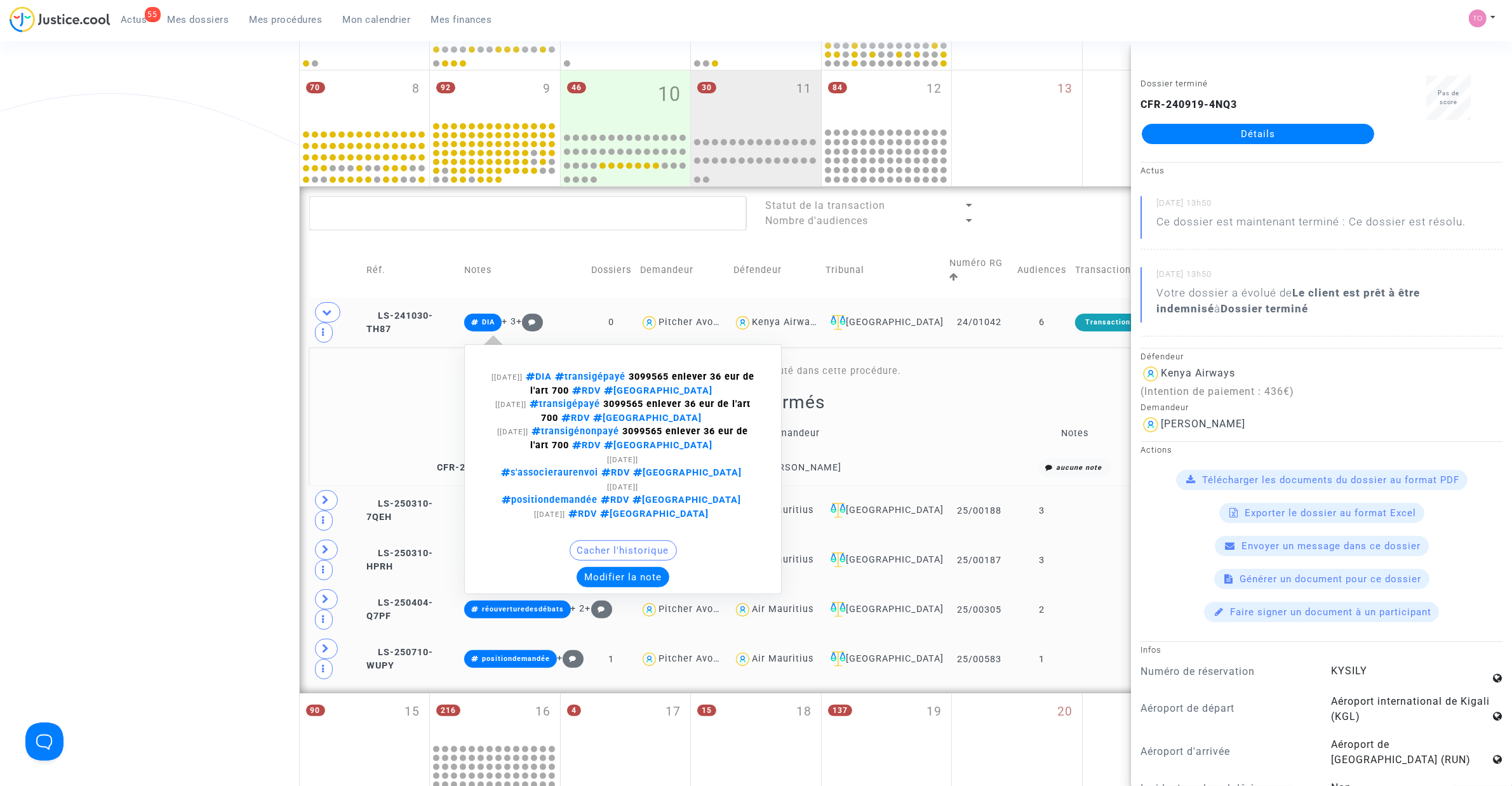
click at [621, 501] on button "Modifier la note" at bounding box center [623, 577] width 92 height 20
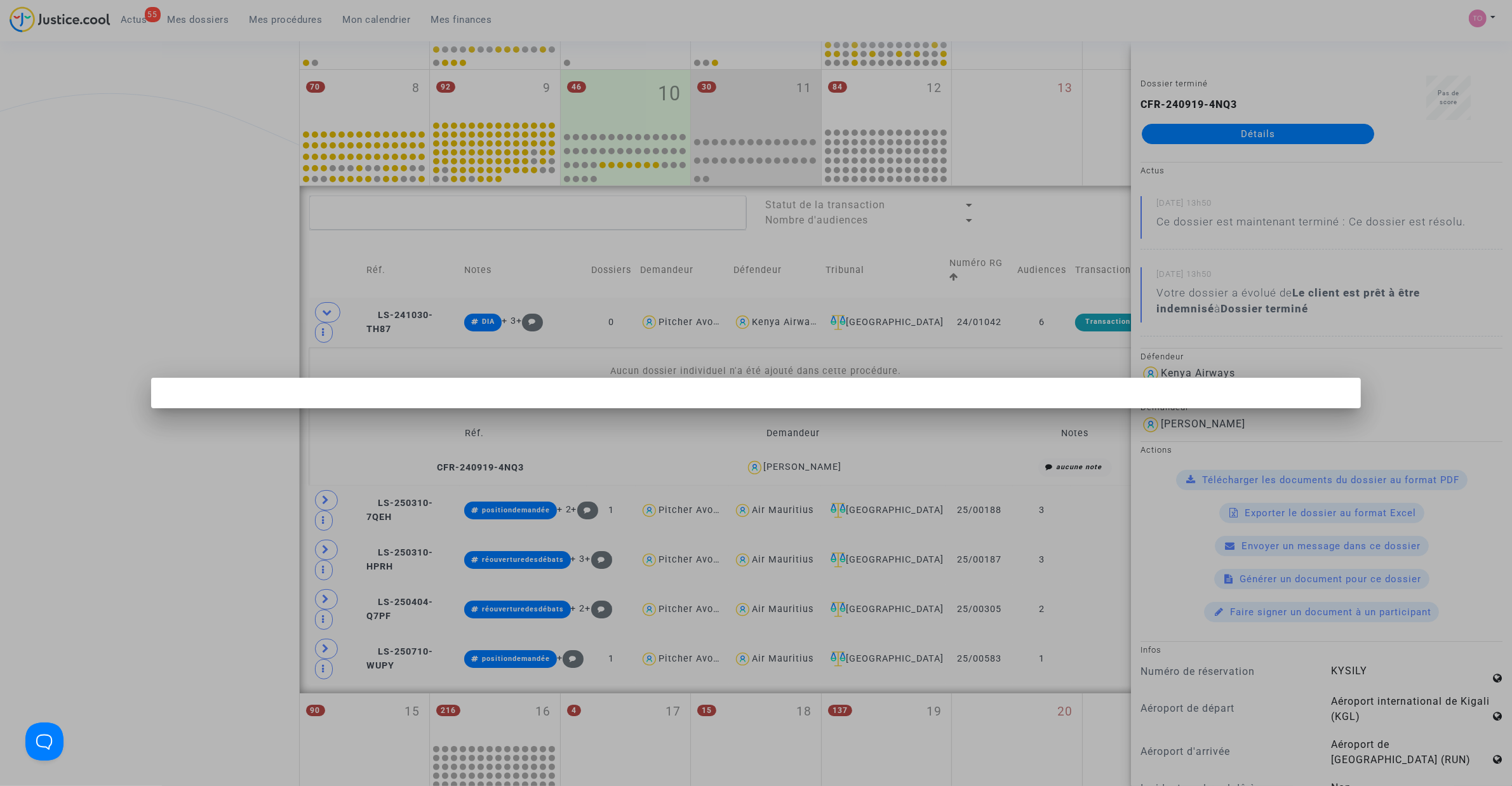
scroll to position [0, 0]
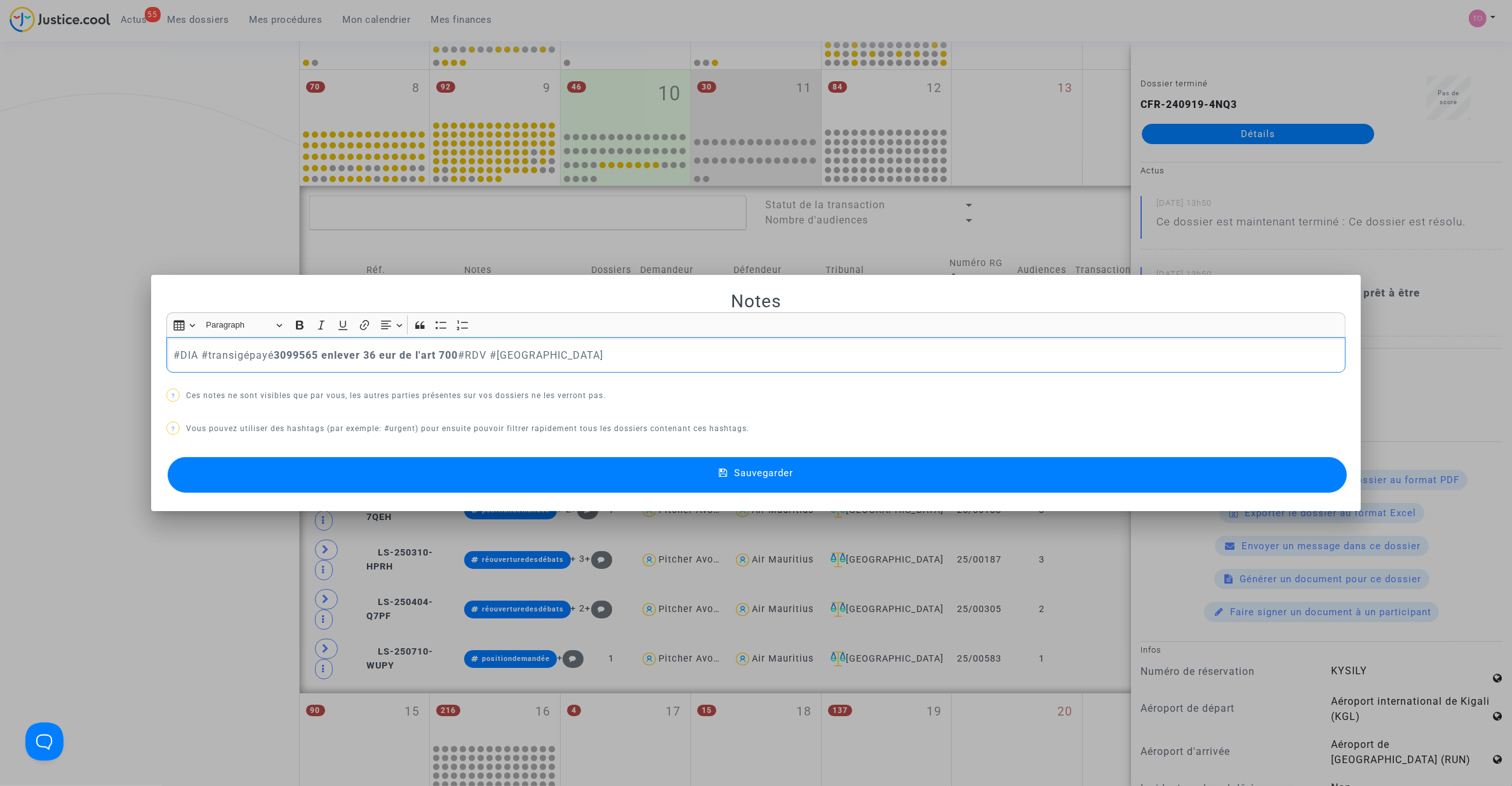
drag, startPoint x: 192, startPoint y: 353, endPoint x: 136, endPoint y: 356, distance: 56.1
click at [136, 356] on div "Notes Rich Text Editor Insert table Insert table Heading Paragraph Paragraph He…" at bounding box center [756, 393] width 1512 height 786
click at [226, 65] on button "#FaireDIA" at bounding box center [225, 60] width 99 height 25
click at [448, 480] on button "Sauvegarder" at bounding box center [757, 475] width 1179 height 35
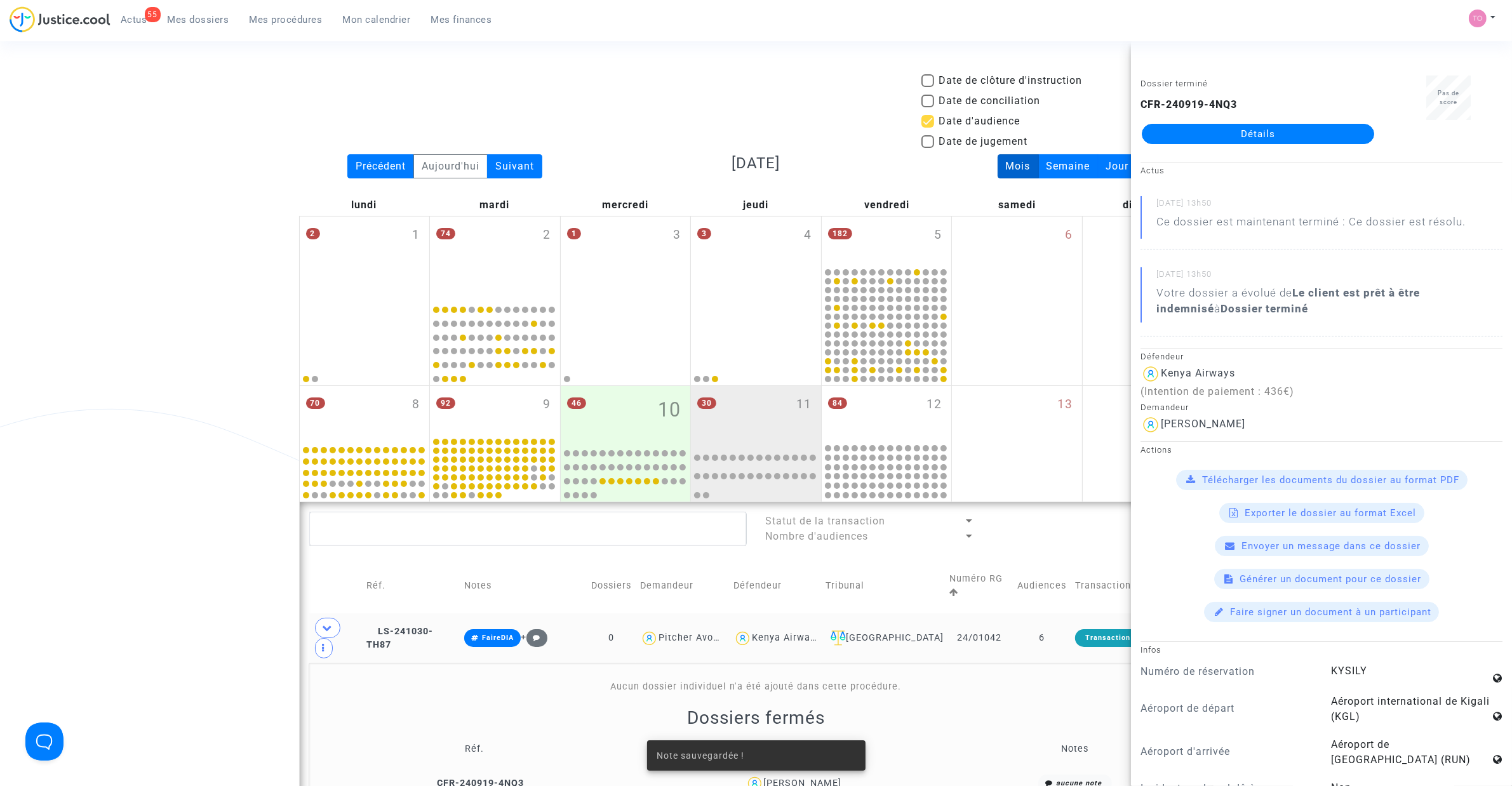
scroll to position [316, 0]
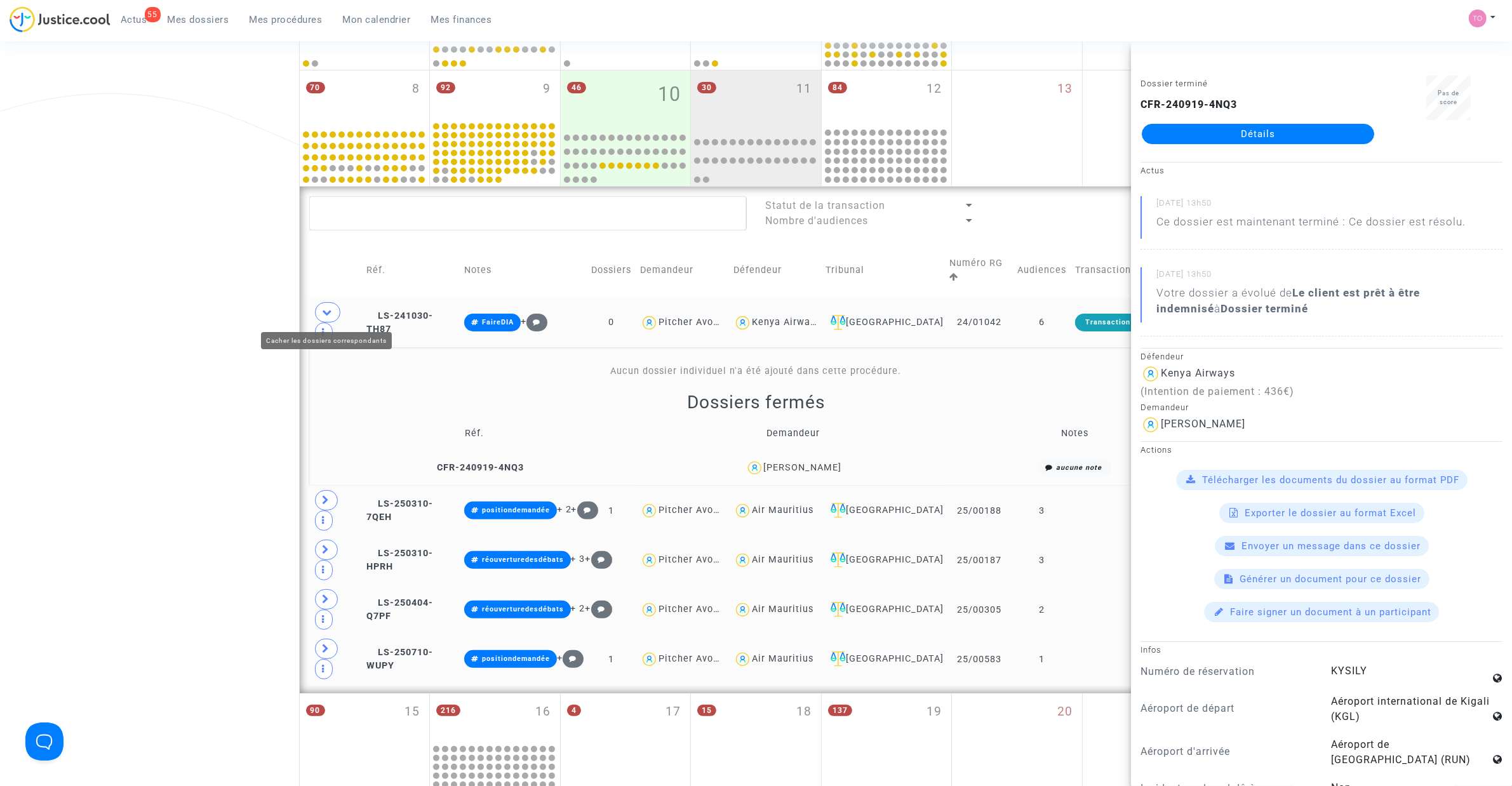
click at [335, 315] on span at bounding box center [327, 313] width 25 height 20
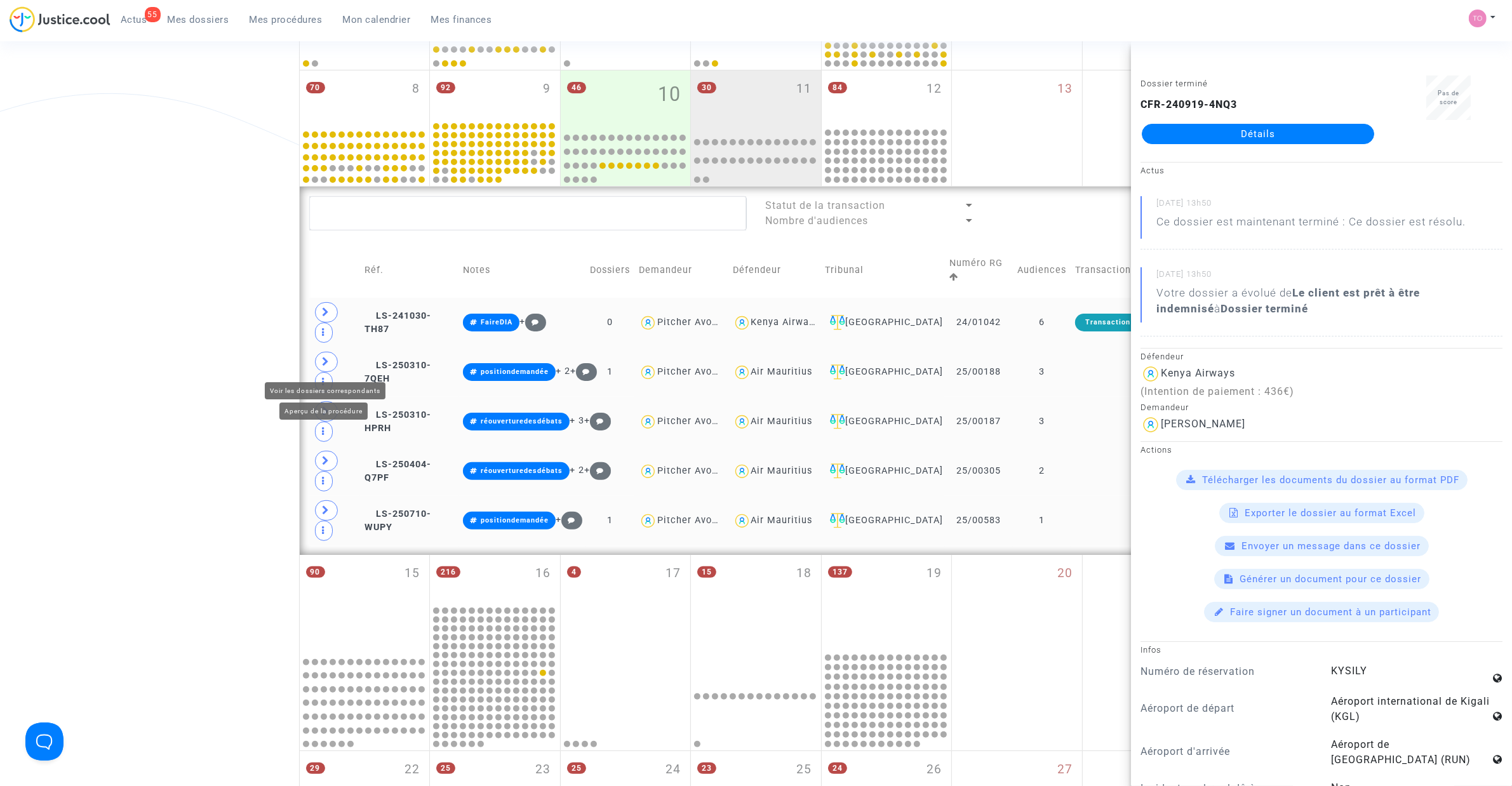
click at [320, 364] on span at bounding box center [327, 362] width 23 height 20
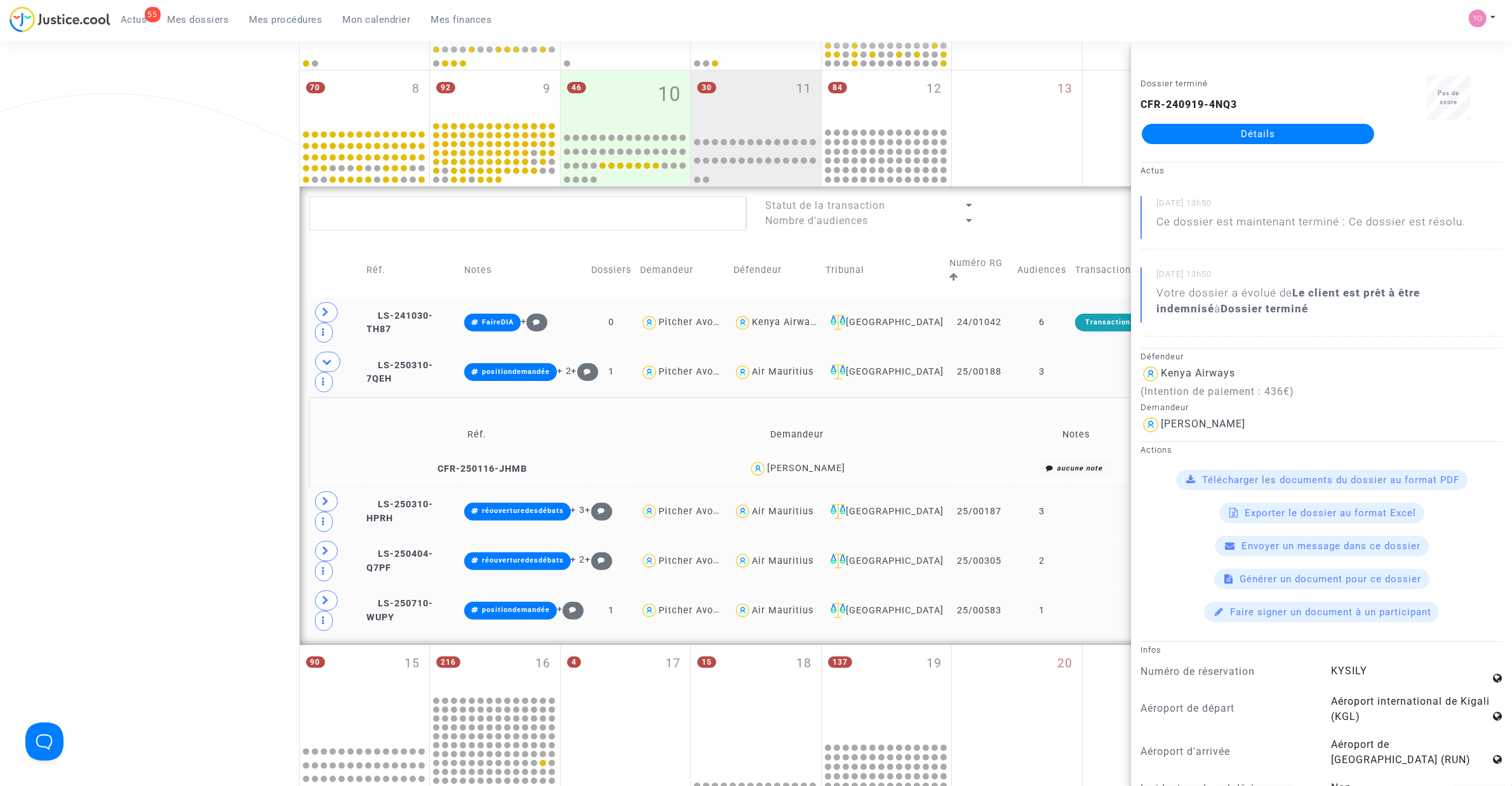
click at [255, 407] on div "Date de clôture d'instruction Date de conciliation Date d'audience Date de juge…" at bounding box center [756, 433] width 1512 height 1352
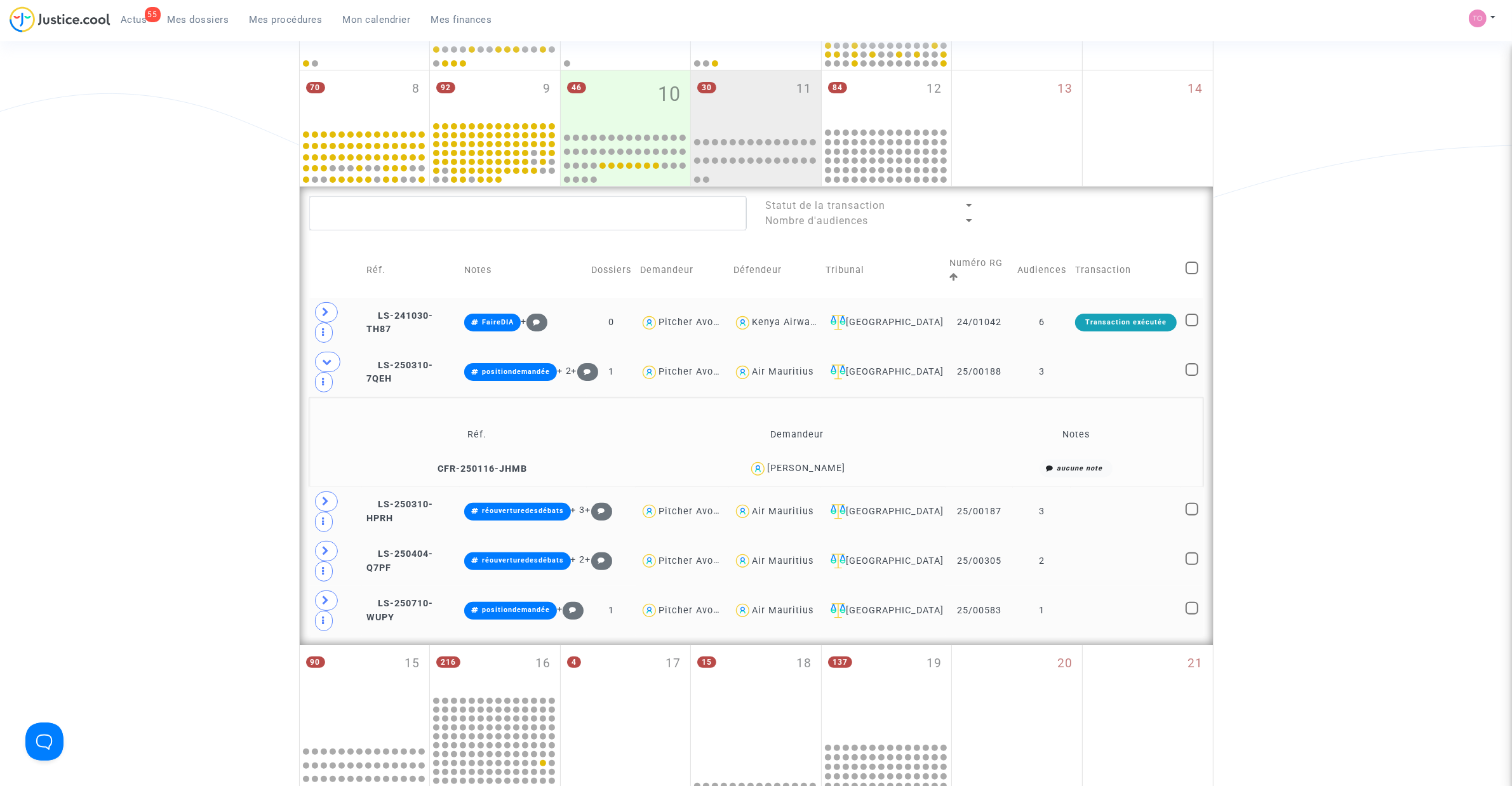
click at [846, 470] on div "Enrique Gisbert Tijeras" at bounding box center [806, 468] width 78 height 11
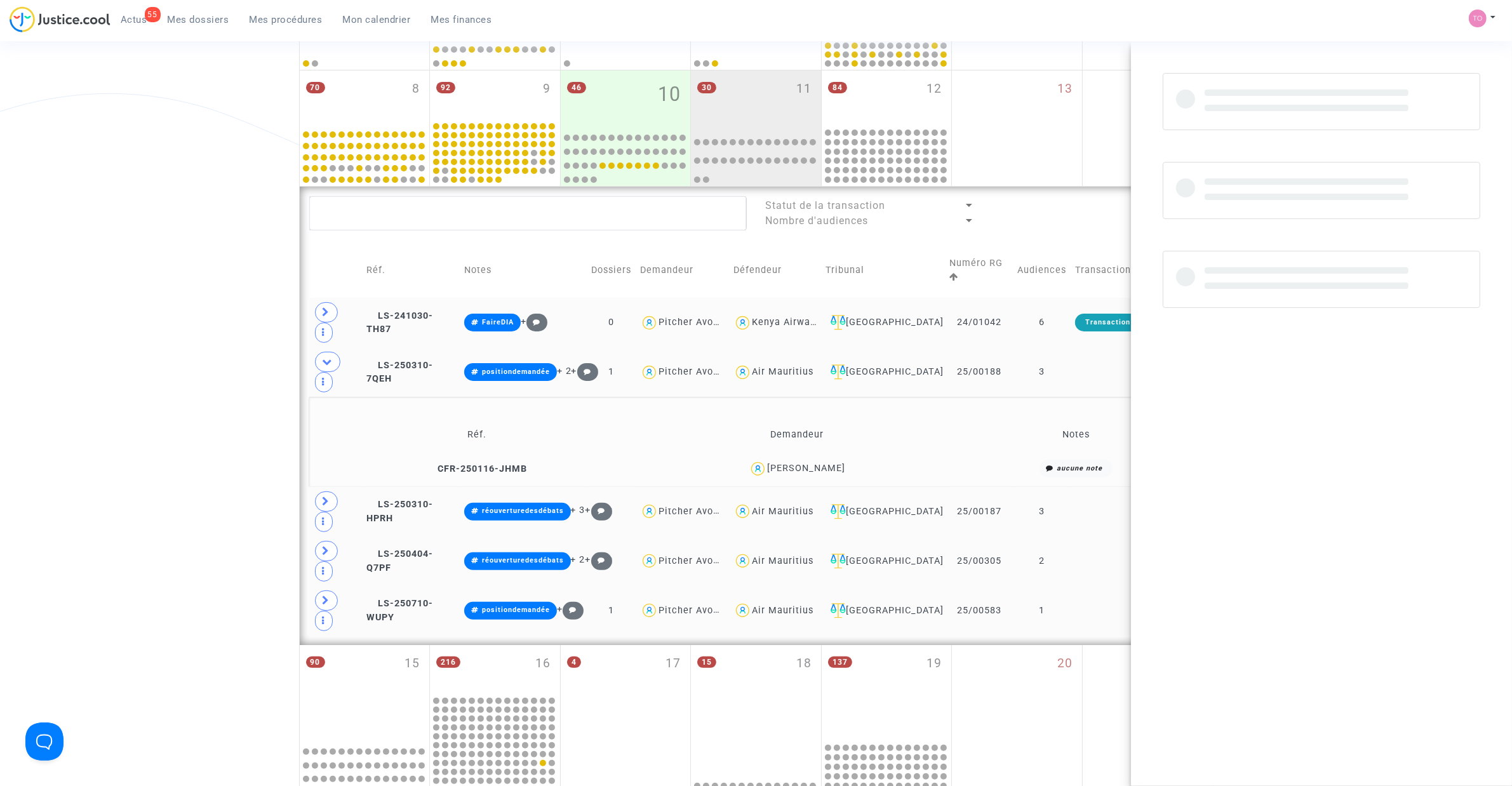
click at [846, 470] on div "Enrique Gisbert Tijeras" at bounding box center [806, 468] width 78 height 11
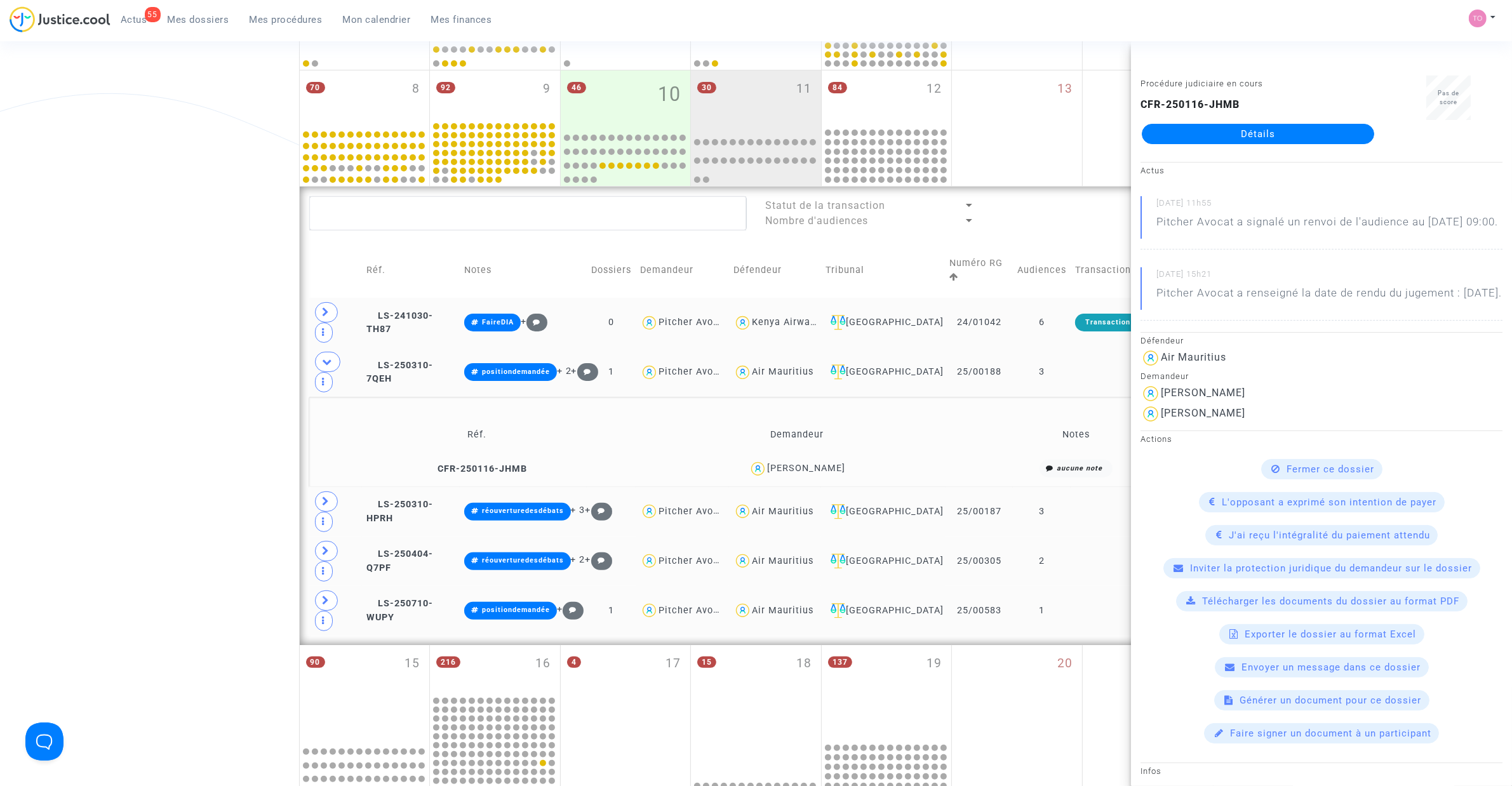
click at [210, 356] on div "Date de clôture d'instruction Date de conciliation Date d'audience Date de juge…" at bounding box center [756, 433] width 1512 height 1352
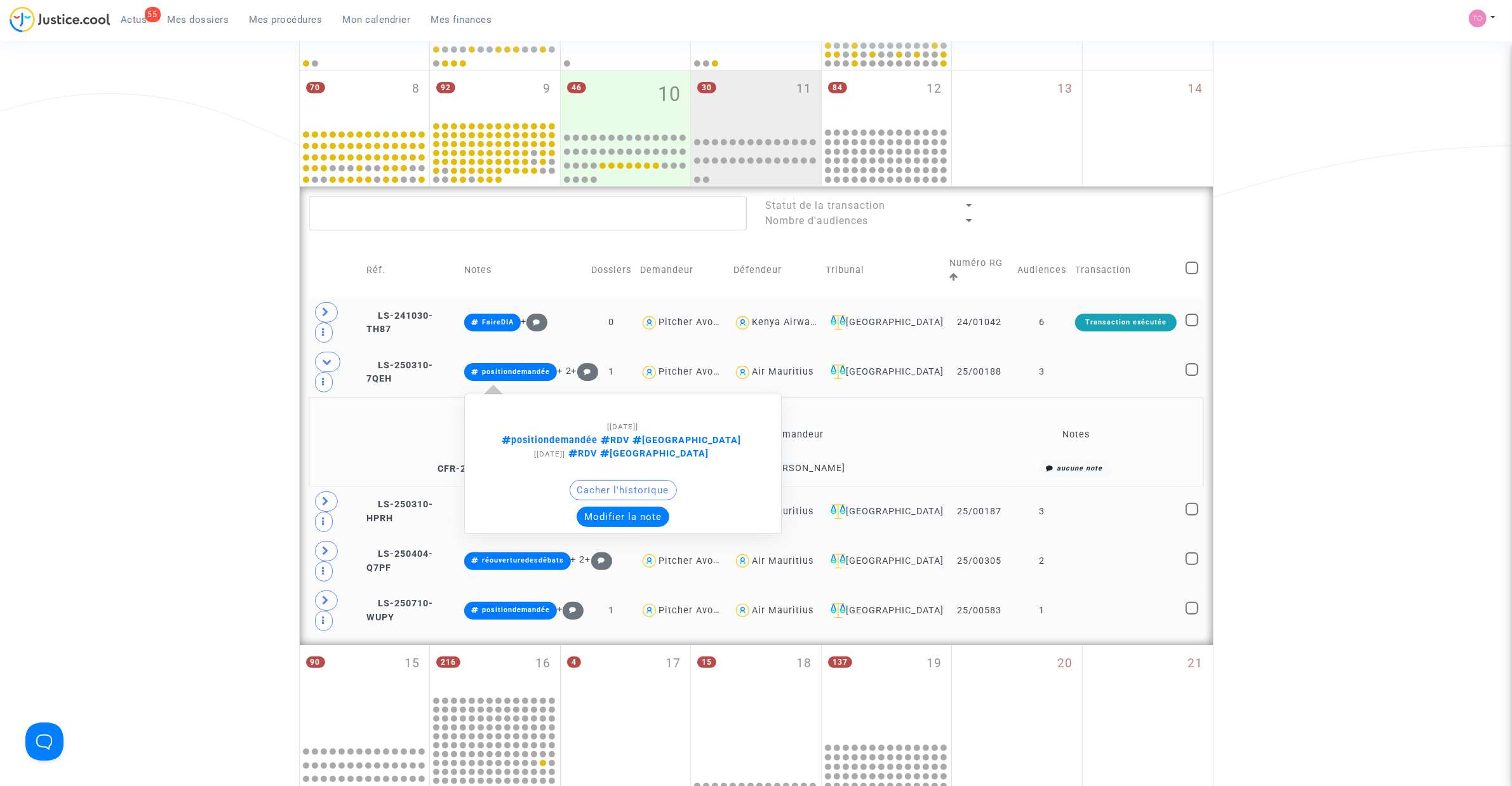
click at [601, 501] on button "Modifier la note" at bounding box center [623, 517] width 92 height 20
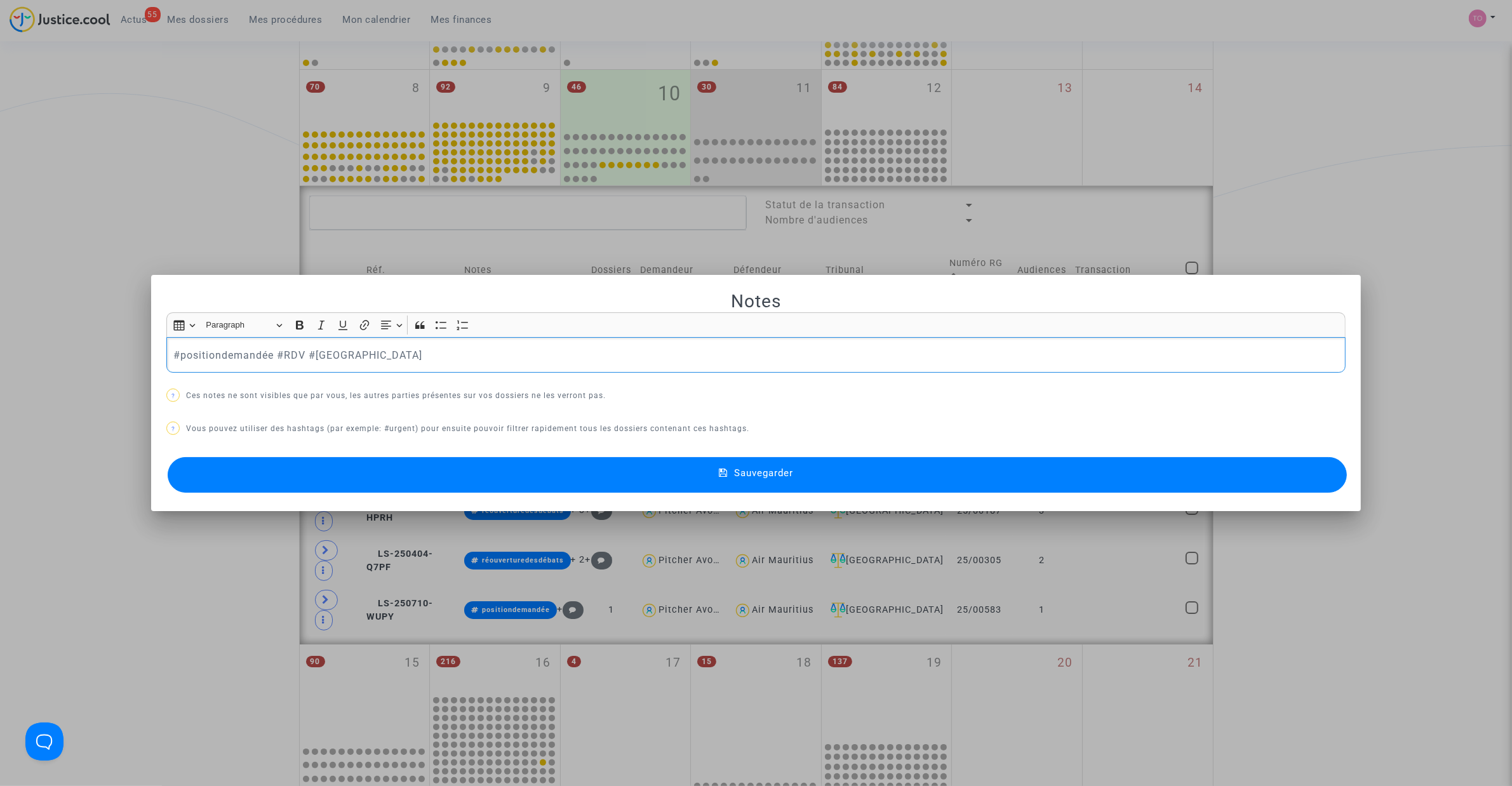
click at [146, 100] on div at bounding box center [756, 393] width 1512 height 786
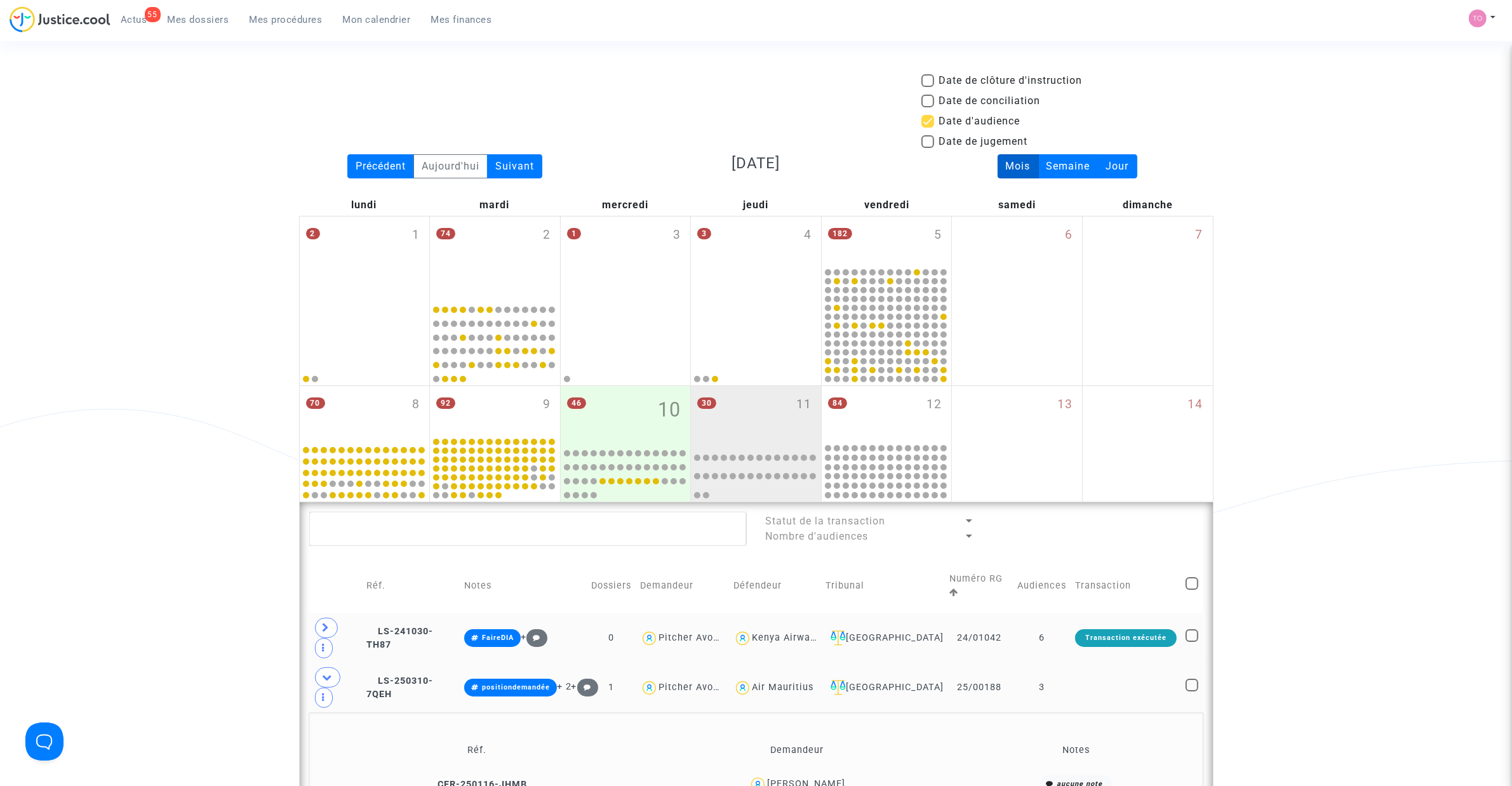
scroll to position [316, 0]
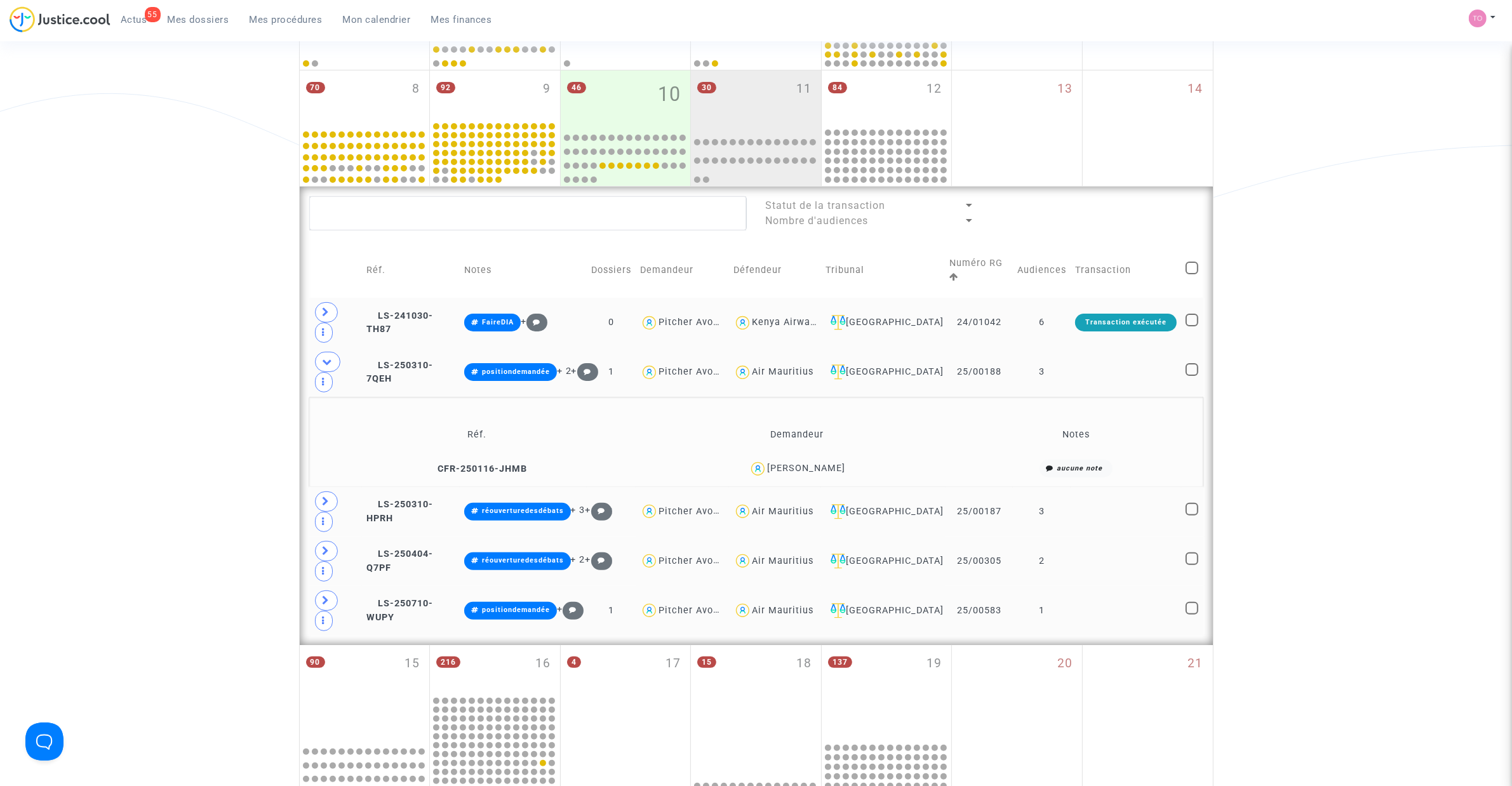
drag, startPoint x: 786, startPoint y: 469, endPoint x: 863, endPoint y: 470, distance: 77.0
click at [863, 470] on div "Enrique Gisbert Tijeras" at bounding box center [796, 469] width 304 height 18
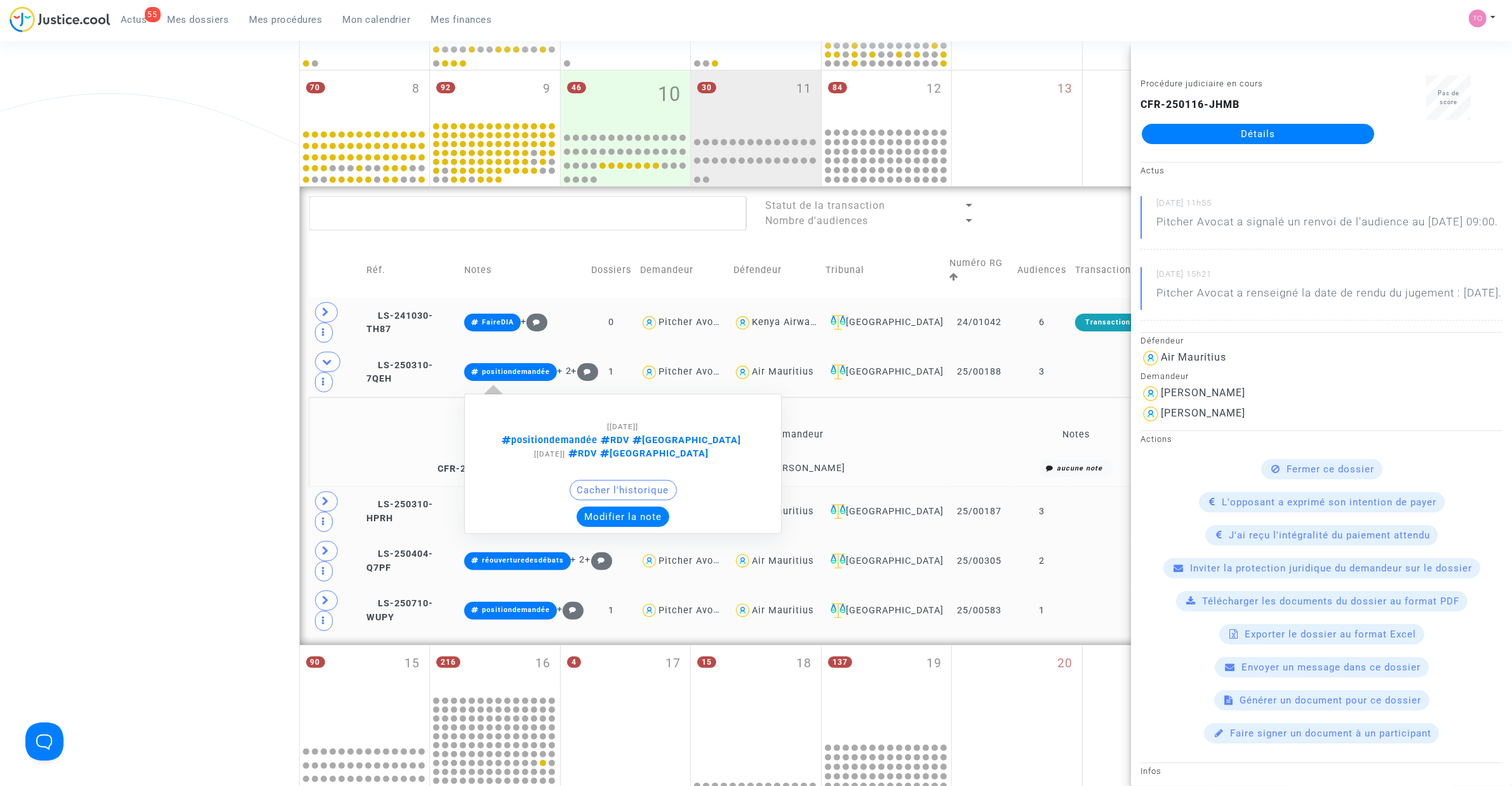
click at [608, 501] on button "Modifier la note" at bounding box center [623, 517] width 92 height 20
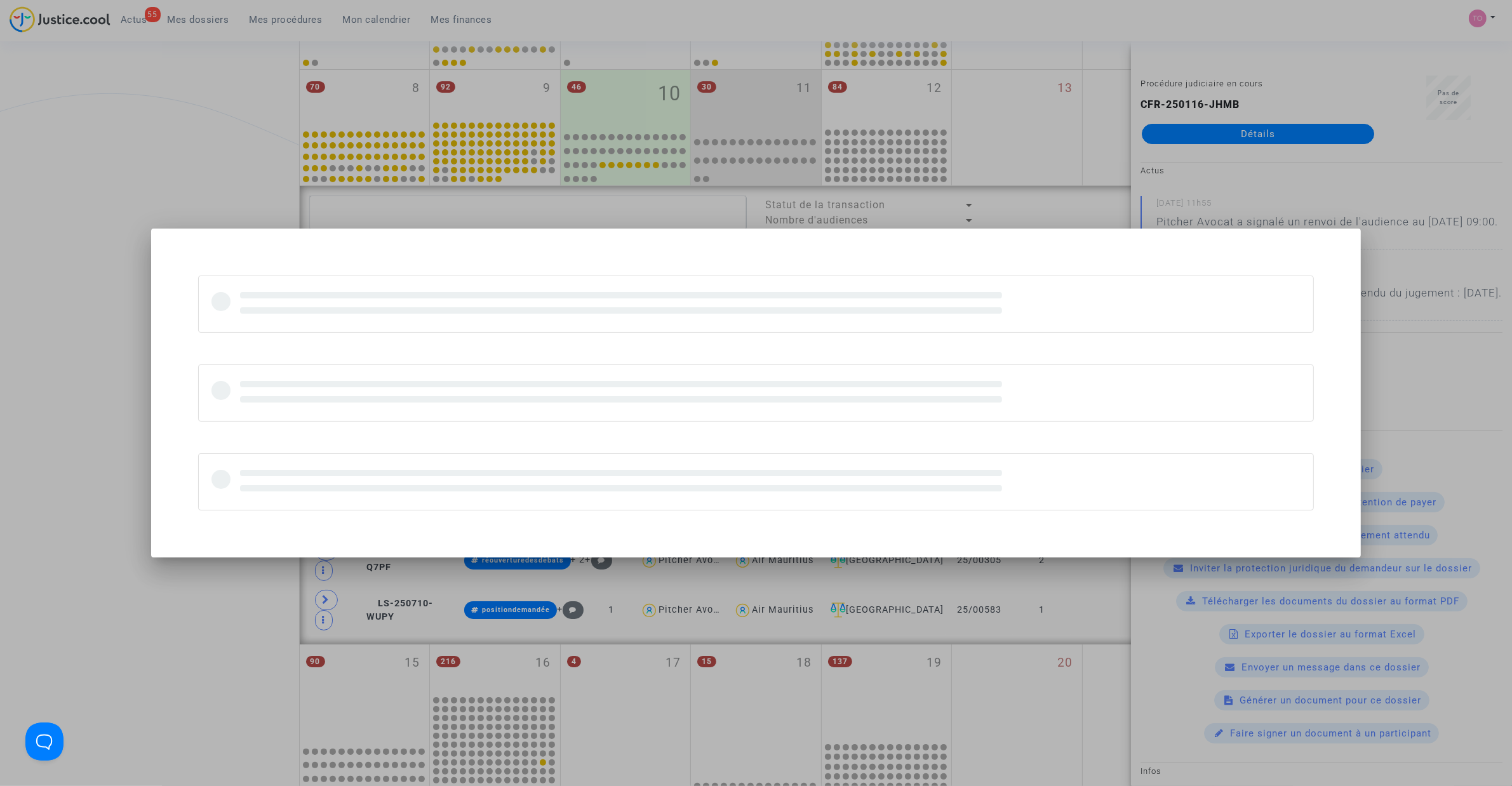
scroll to position [0, 0]
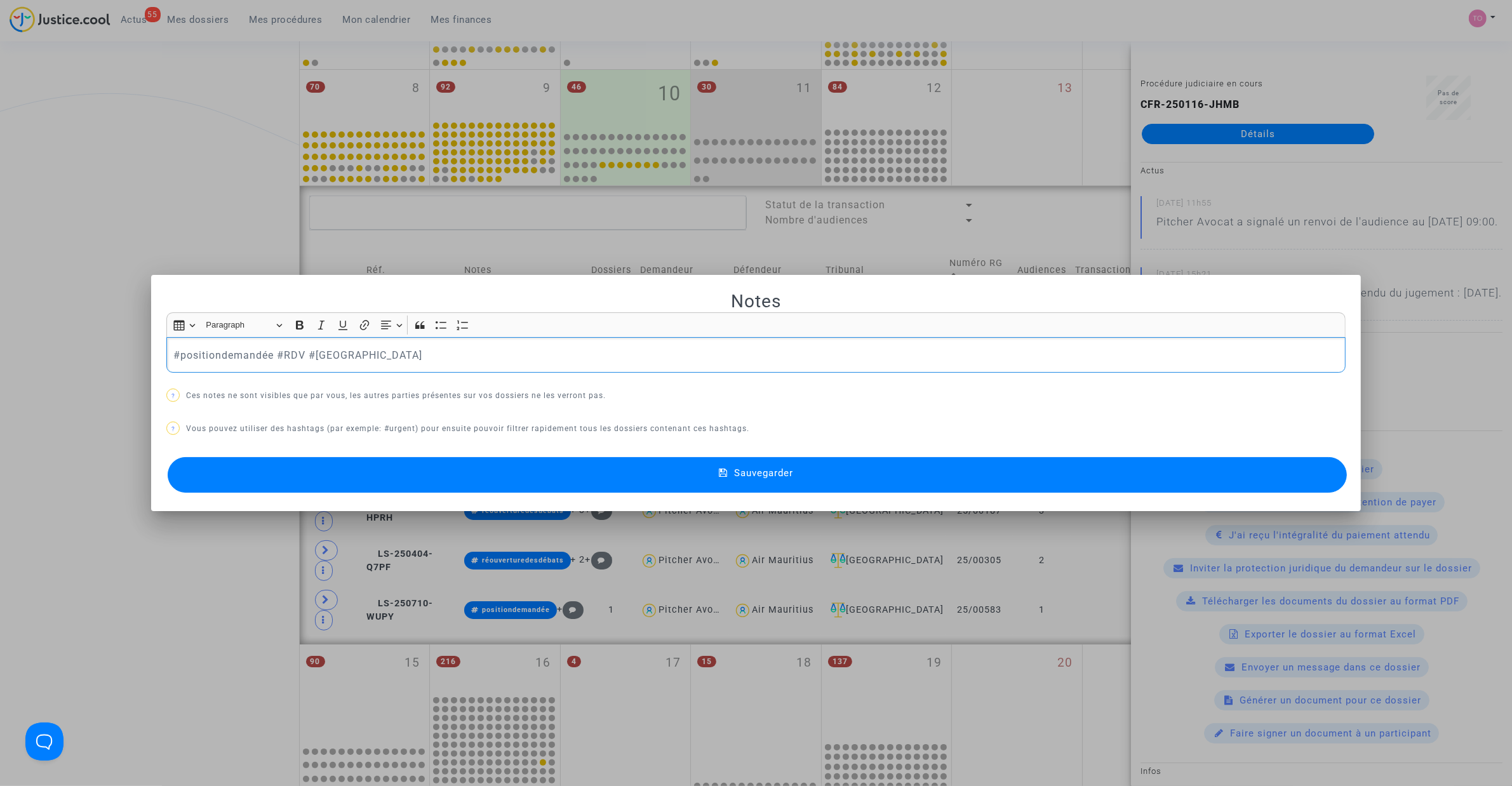
drag, startPoint x: 268, startPoint y: 353, endPoint x: 176, endPoint y: 357, distance: 92.1
click at [176, 357] on p "#positiondemandée #RDV #Montreal" at bounding box center [756, 355] width 1166 height 16
click at [175, 219] on div at bounding box center [756, 393] width 1512 height 786
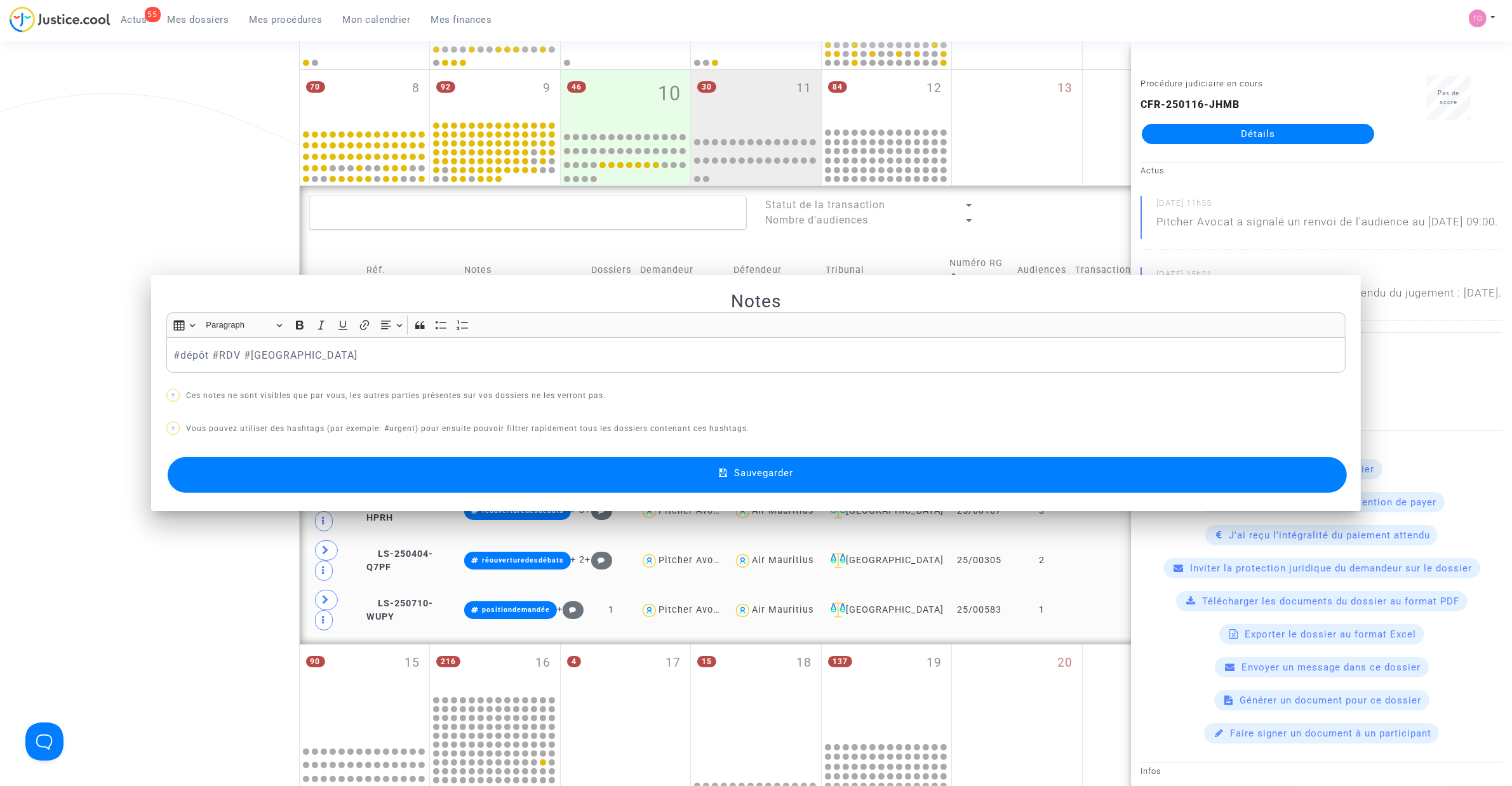
scroll to position [316, 0]
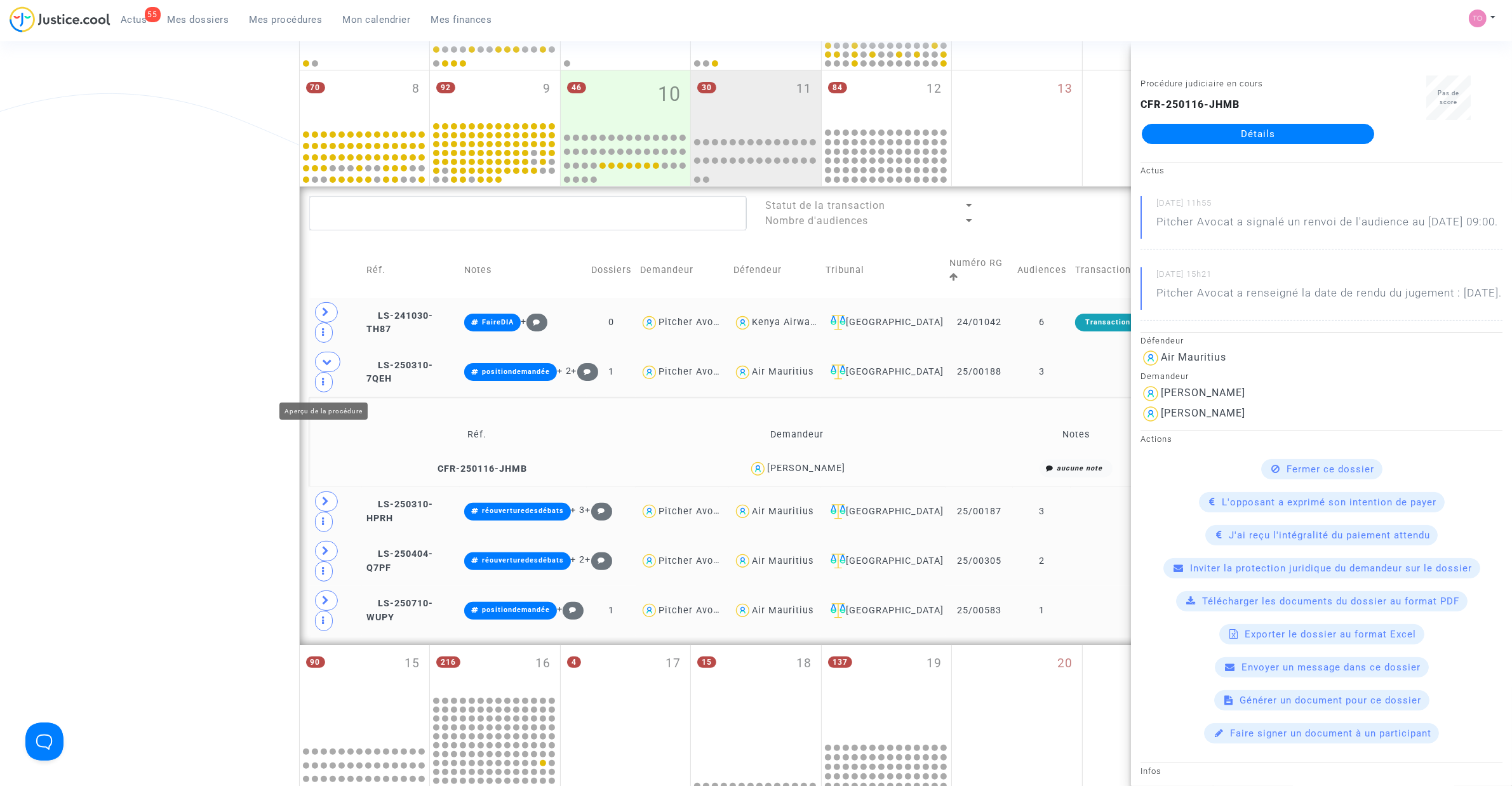
click at [179, 369] on div "Date de clôture d'instruction Date de conciliation Date d'audience Date de juge…" at bounding box center [756, 433] width 1512 height 1352
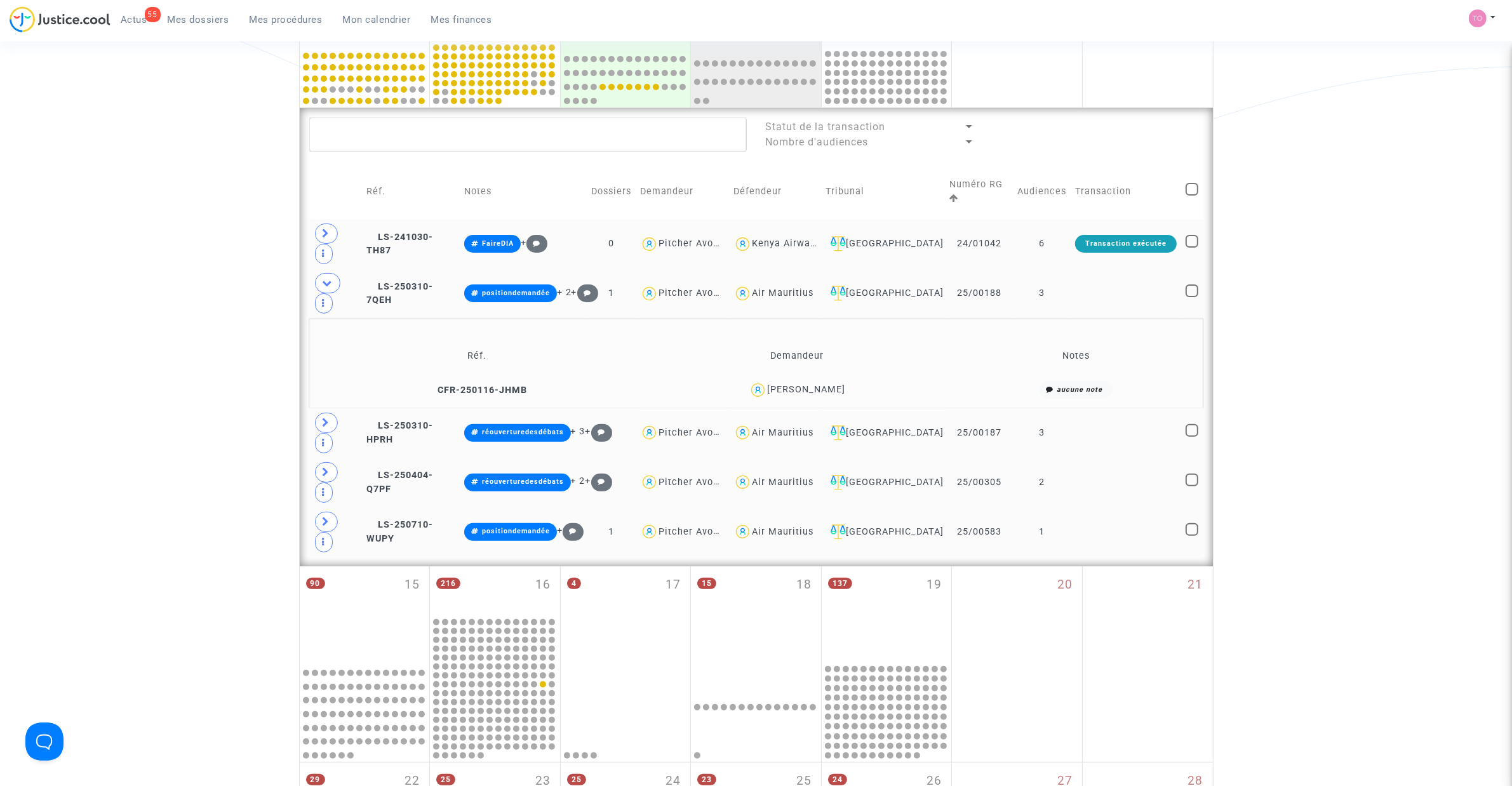
scroll to position [395, 0]
click at [323, 426] on icon at bounding box center [327, 422] width 8 height 9
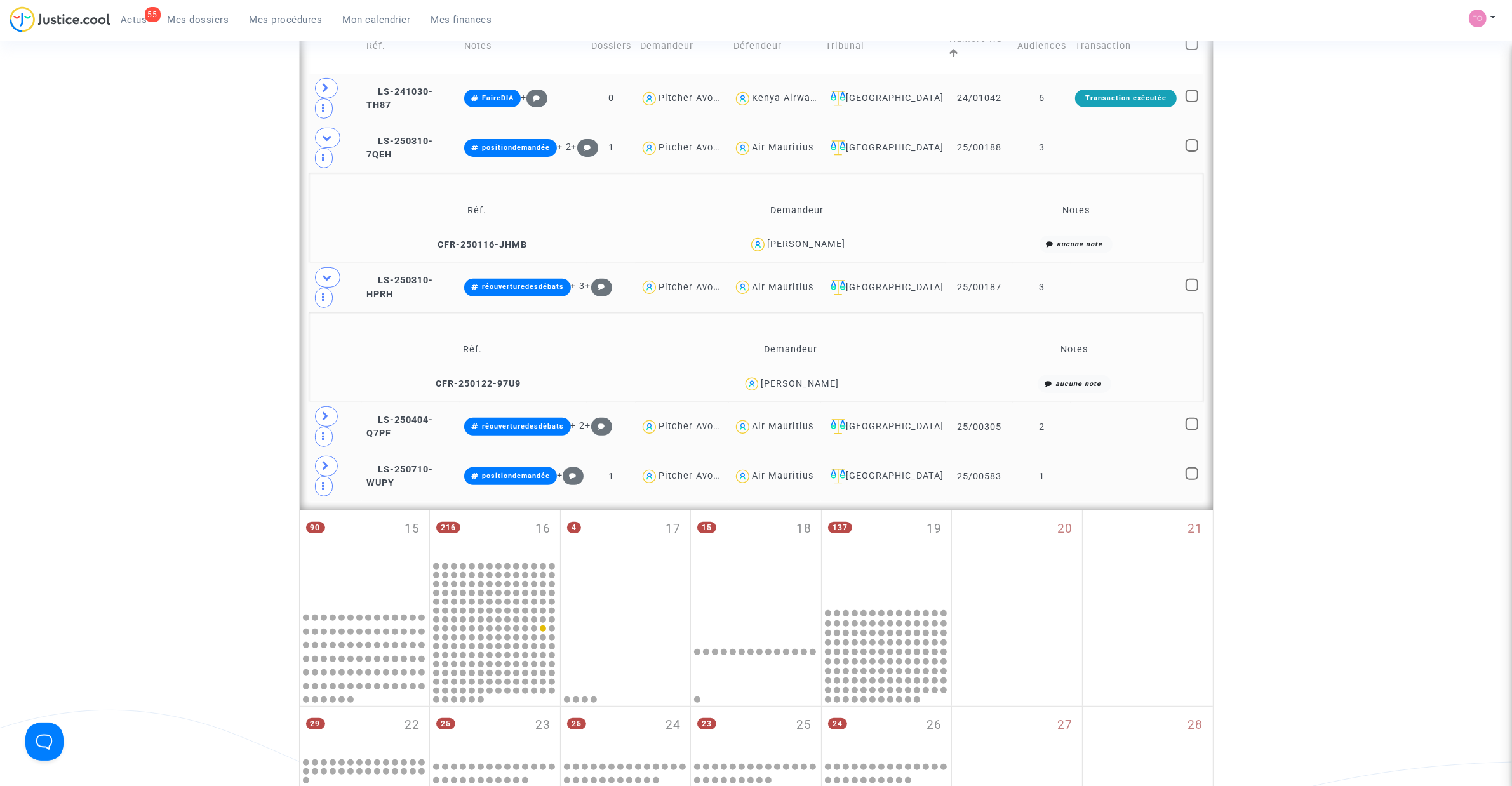
scroll to position [554, 0]
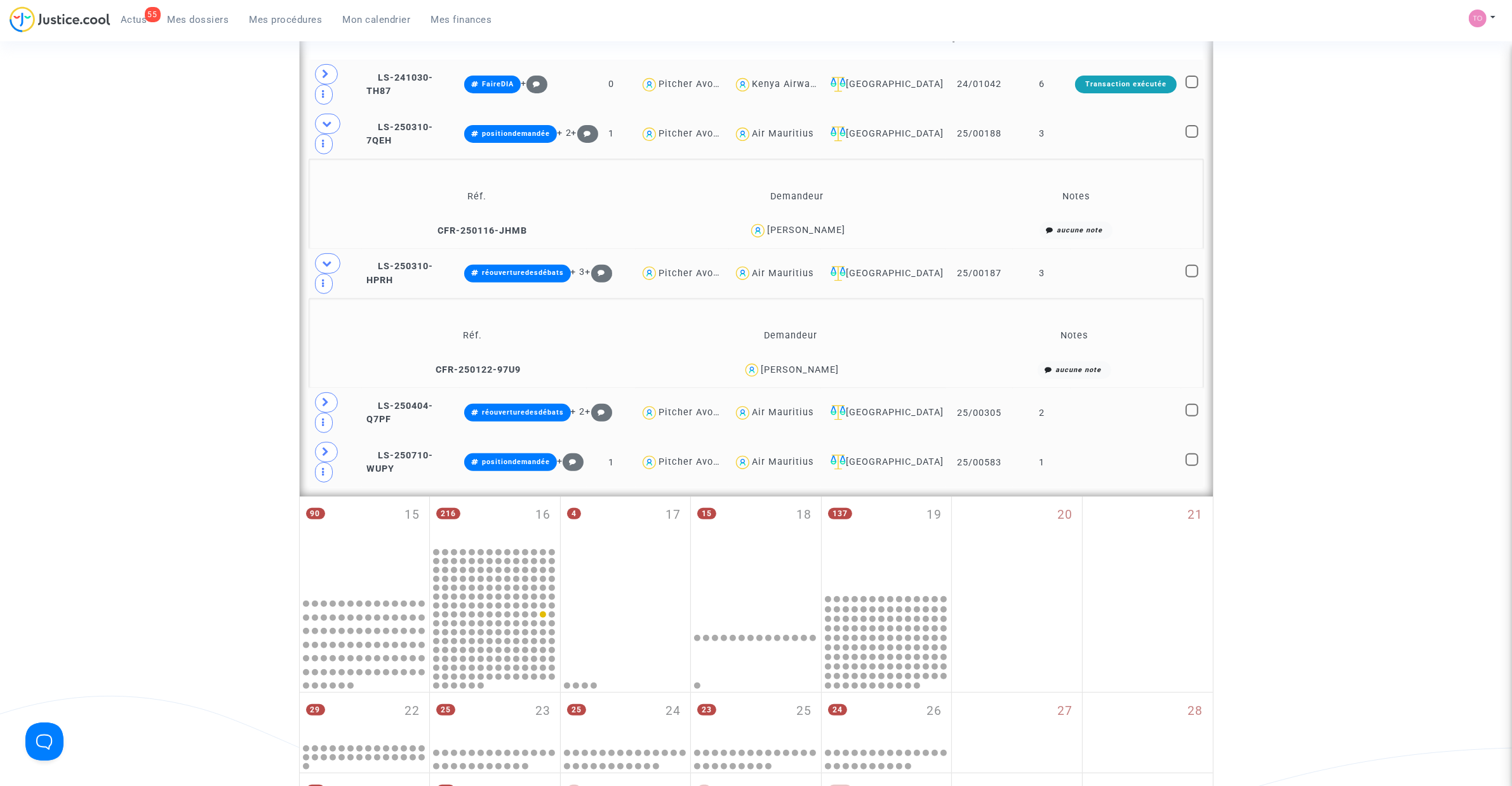
click at [835, 373] on div "Jean Michel Servant" at bounding box center [800, 370] width 78 height 11
click at [836, 373] on div "Jean Michel Servant" at bounding box center [800, 370] width 78 height 11
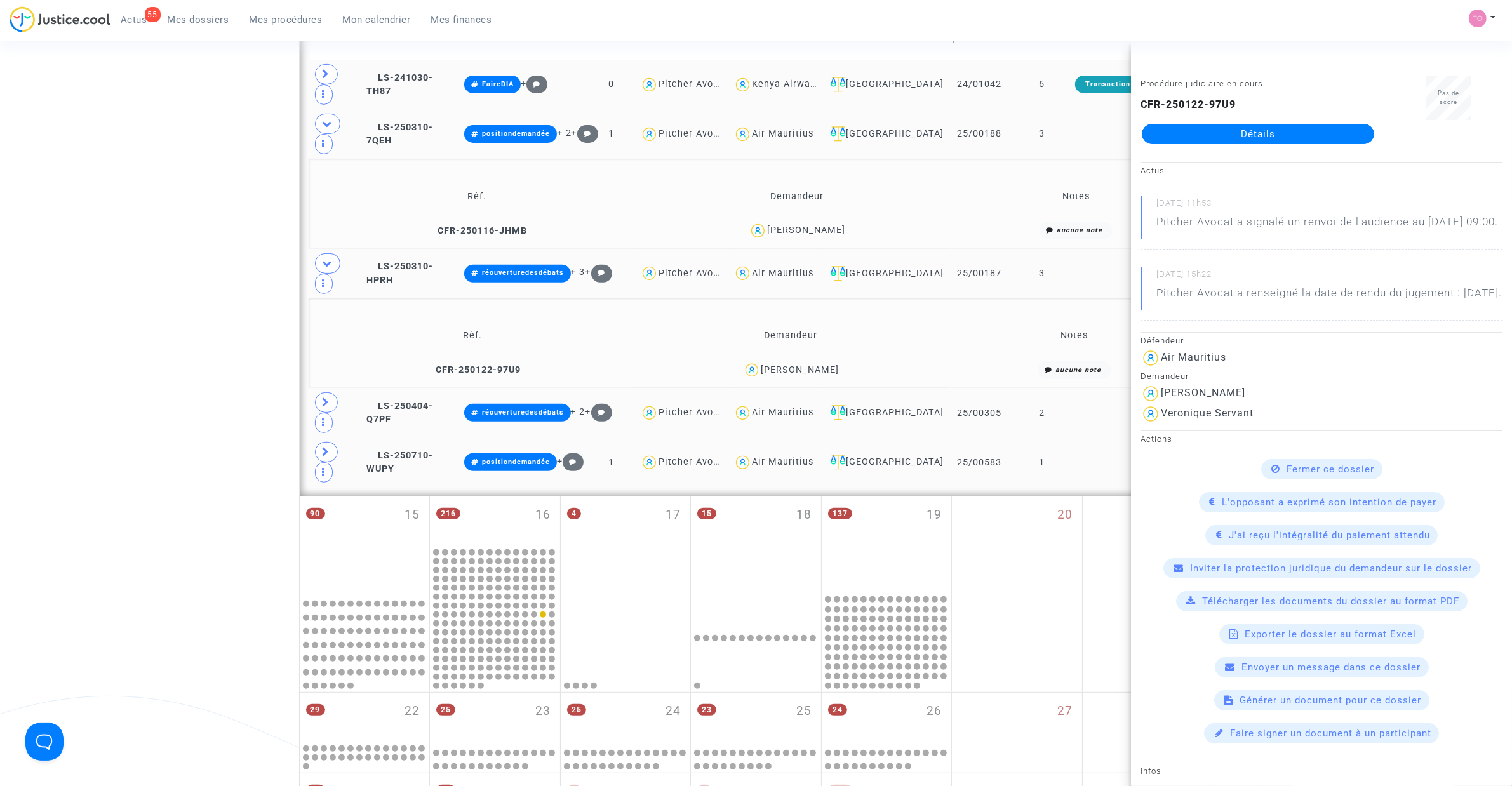
click at [191, 335] on div "Date de clôture d'instruction Date de conciliation Date d'audience Date de juge…" at bounding box center [756, 240] width 1512 height 1441
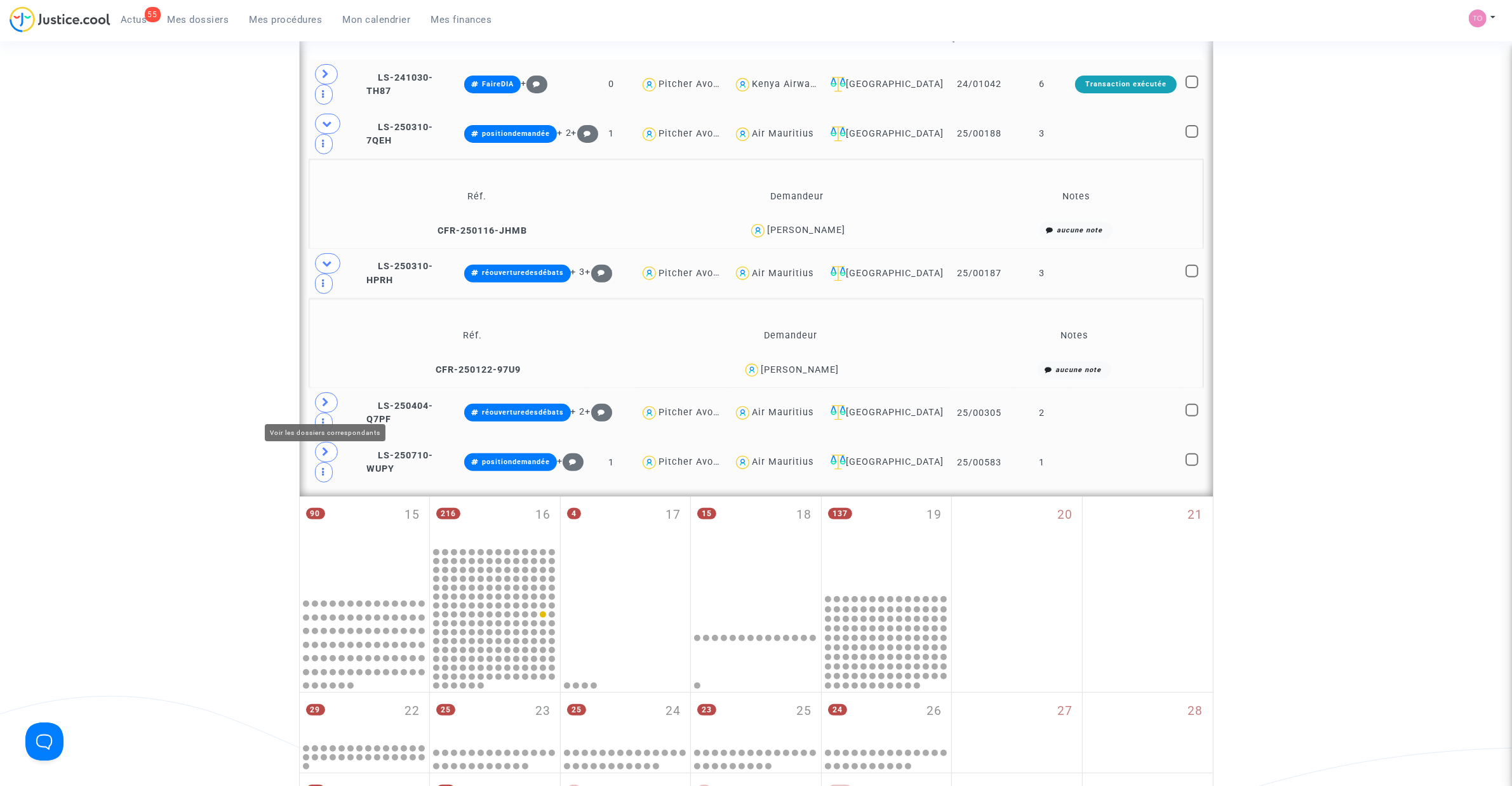
click at [334, 403] on span at bounding box center [327, 403] width 23 height 20
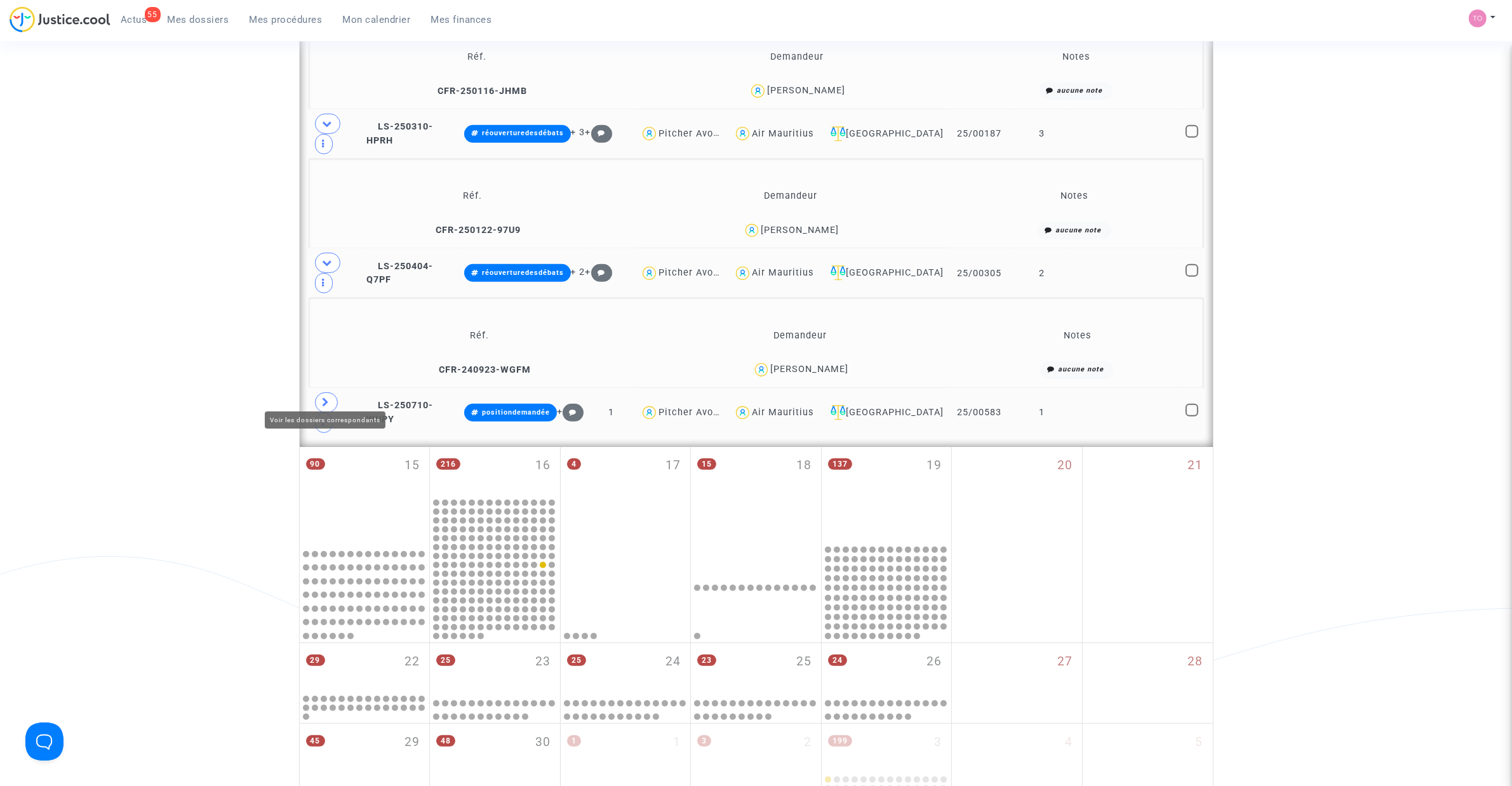
scroll to position [712, 0]
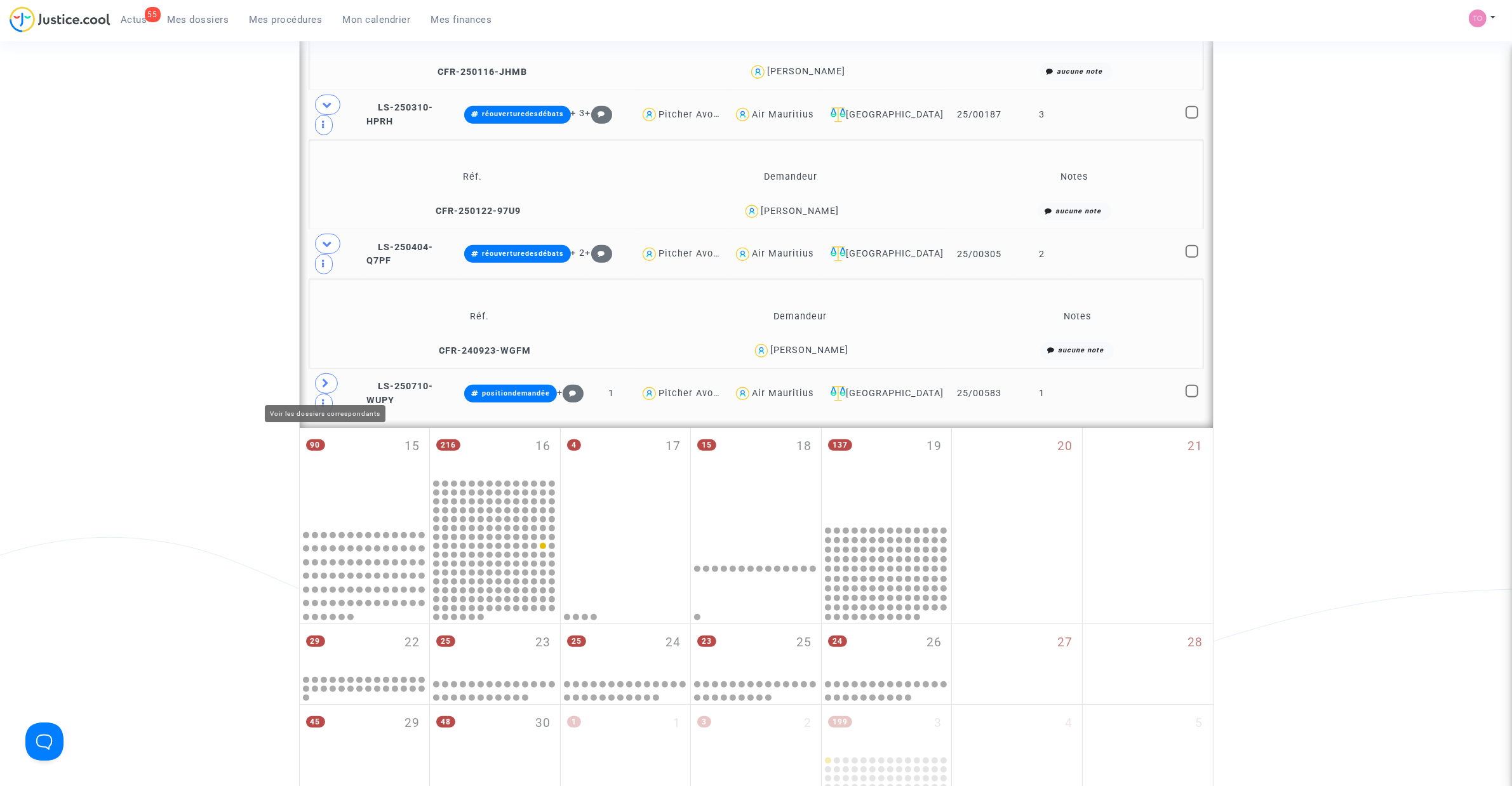
click at [337, 383] on span at bounding box center [327, 383] width 23 height 20
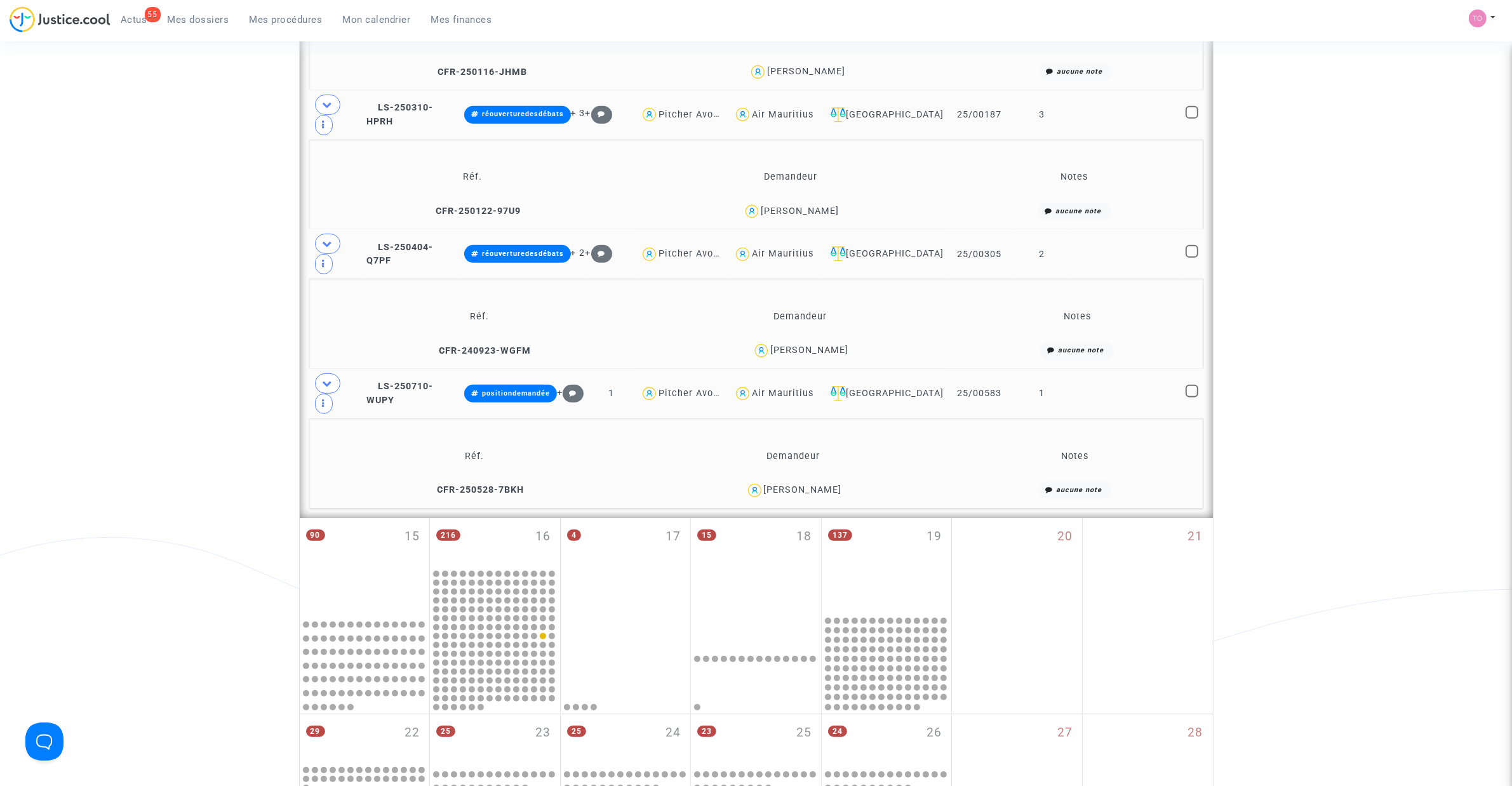
click at [810, 490] on div "Julie Clamens" at bounding box center [803, 490] width 78 height 11
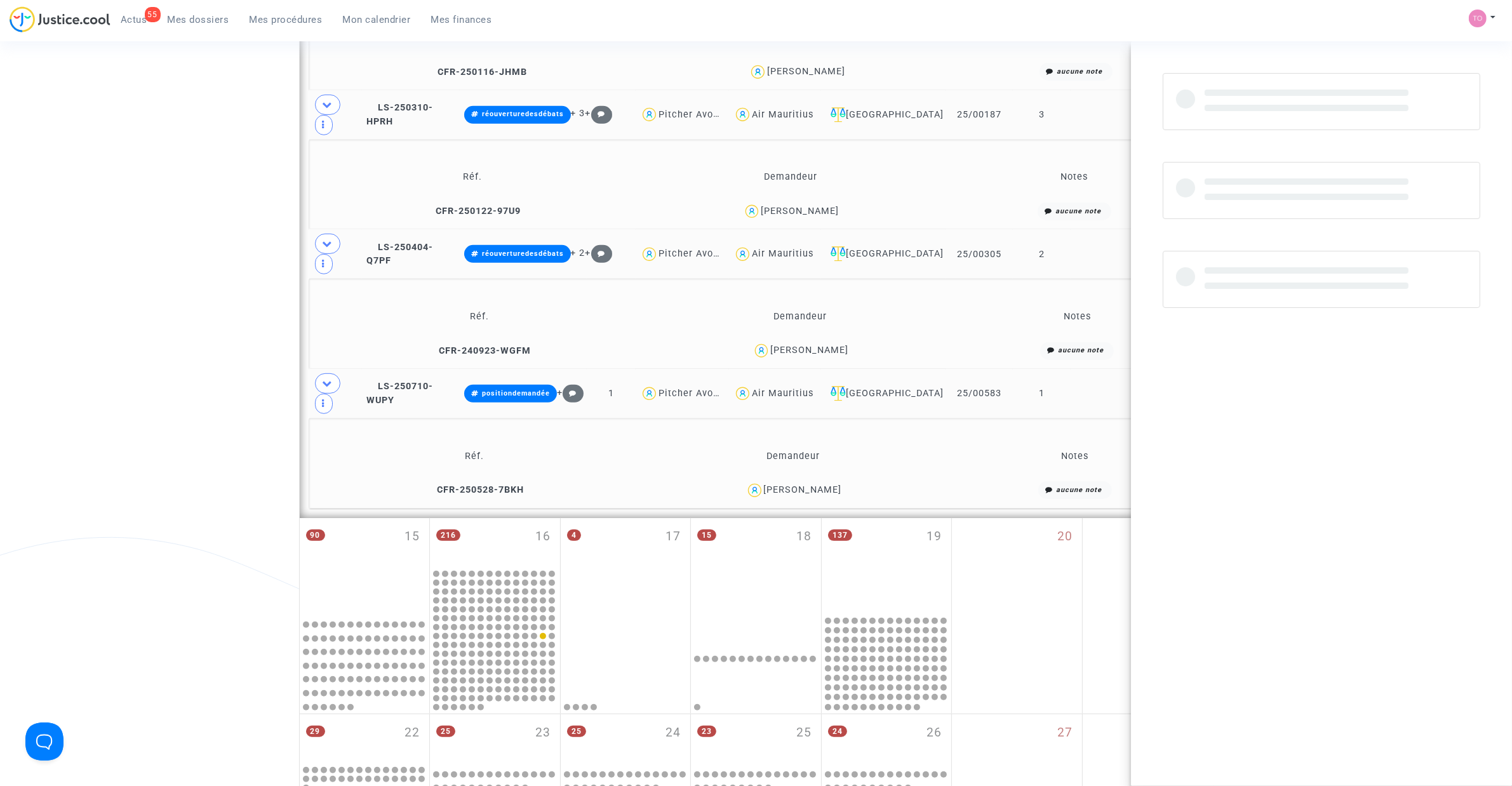
click at [810, 490] on div "Julie Clamens" at bounding box center [803, 490] width 78 height 11
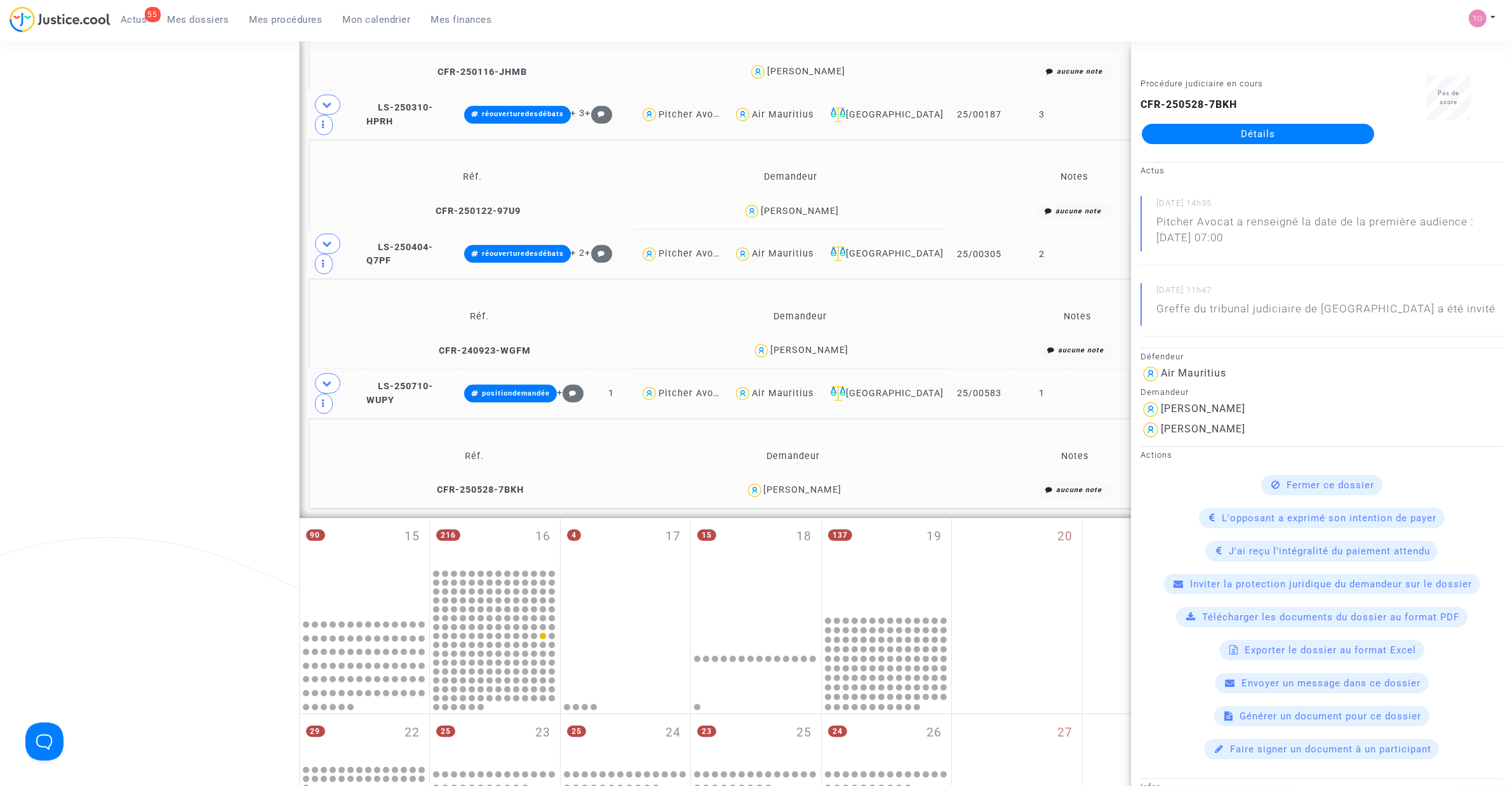
click at [202, 296] on div "Date de clôture d'instruction Date de conciliation Date d'audience Date de juge…" at bounding box center [756, 172] width 1512 height 1621
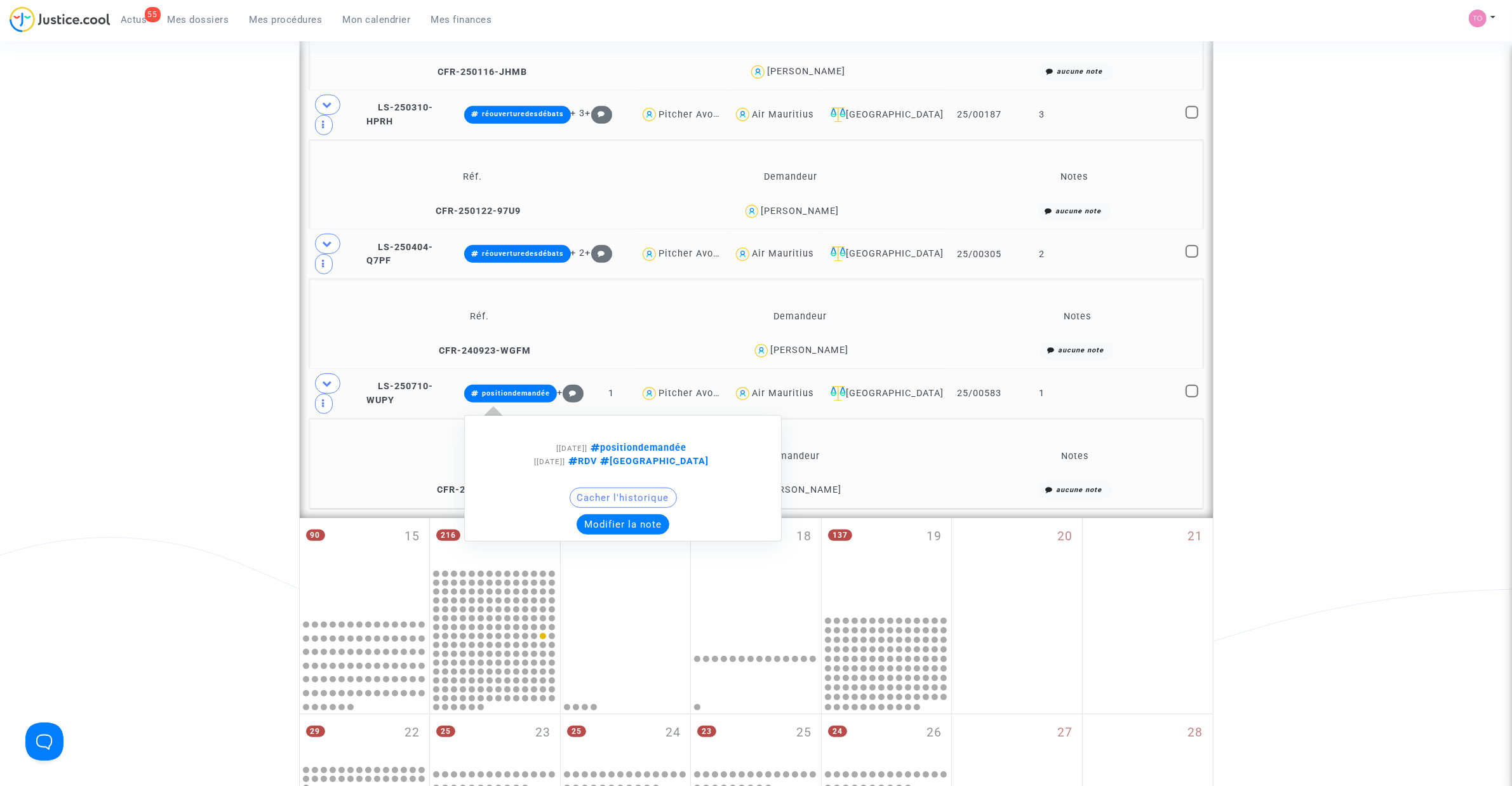
click at [625, 501] on button "Modifier la note" at bounding box center [623, 524] width 92 height 20
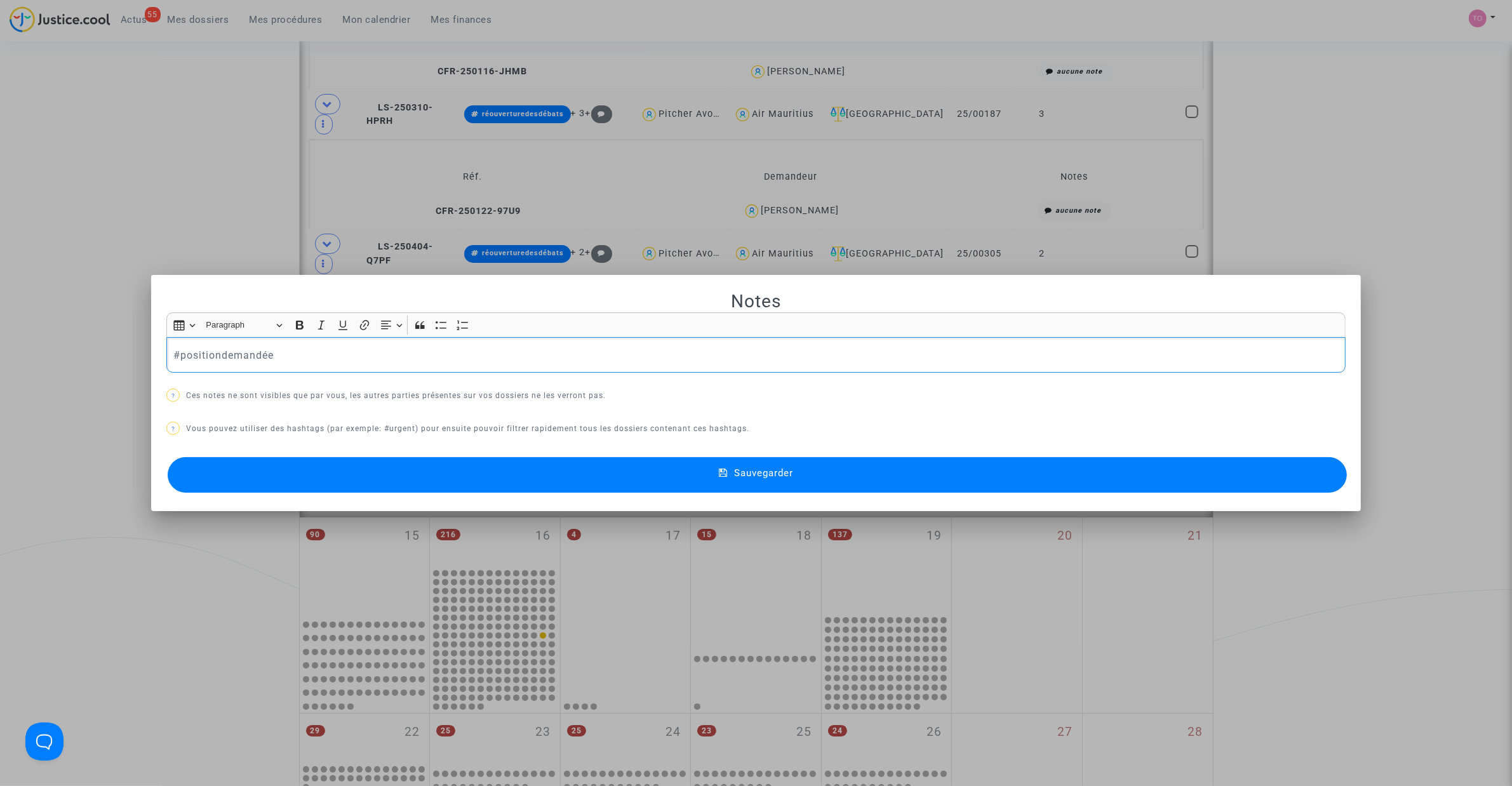
drag, startPoint x: 226, startPoint y: 354, endPoint x: 178, endPoint y: 360, distance: 48.4
click at [178, 360] on p "#positiondemandée" at bounding box center [756, 355] width 1166 height 16
click at [498, 489] on button "Sauvegarder" at bounding box center [757, 475] width 1179 height 35
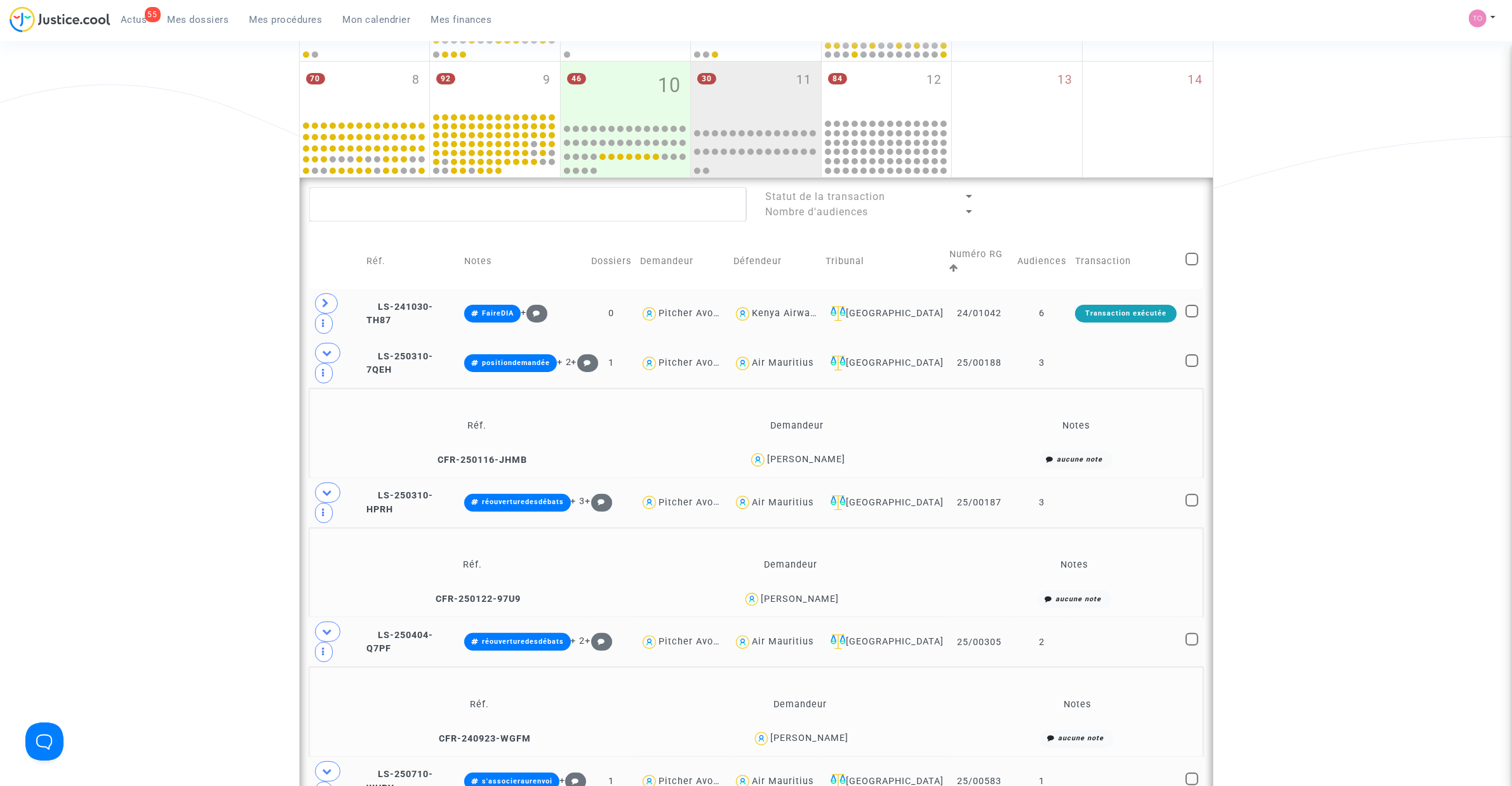
scroll to position [316, 0]
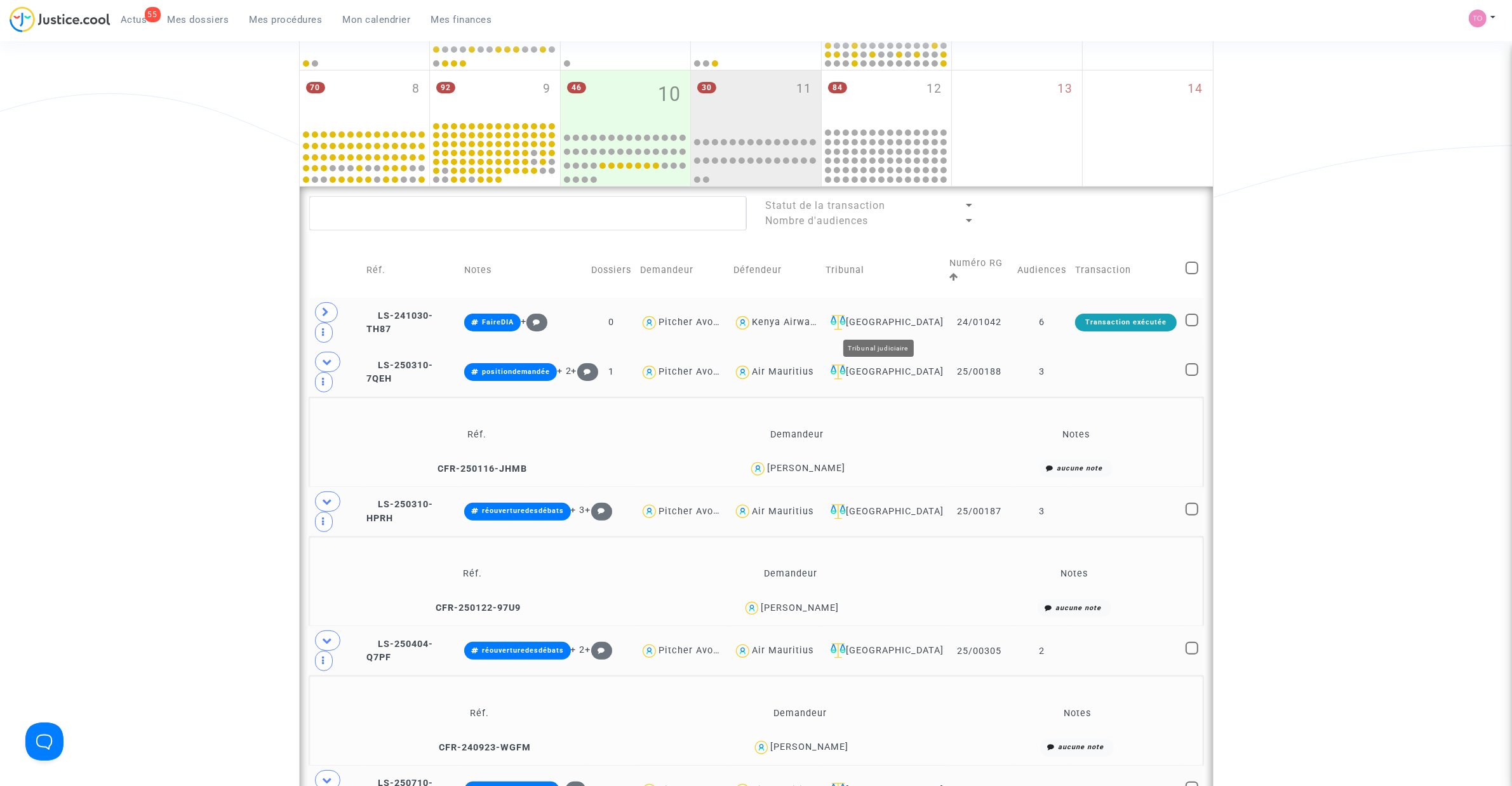
click at [906, 325] on div "Saint-Denis-de-La-Réunion" at bounding box center [883, 323] width 115 height 15
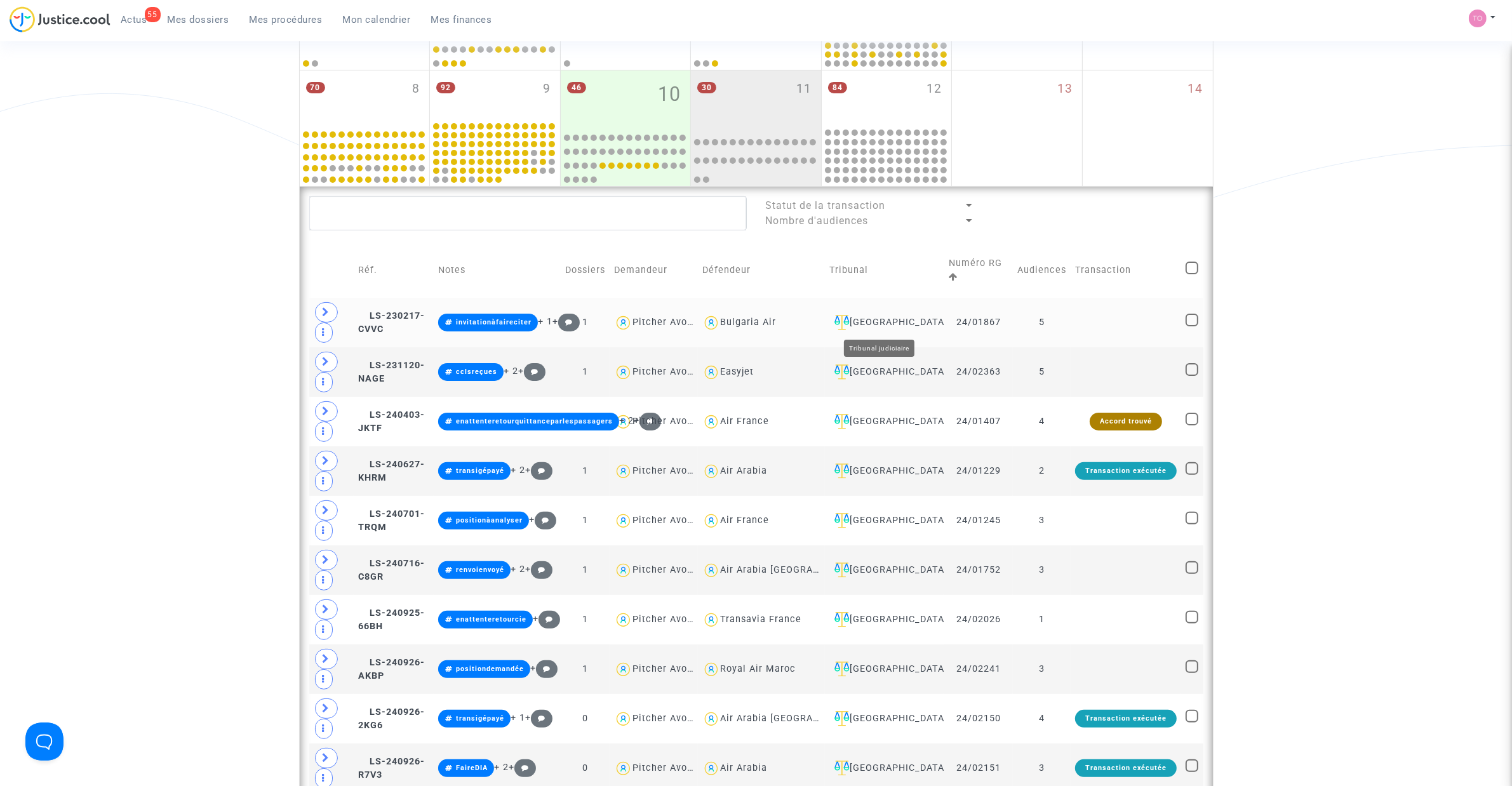
scroll to position [236, 0]
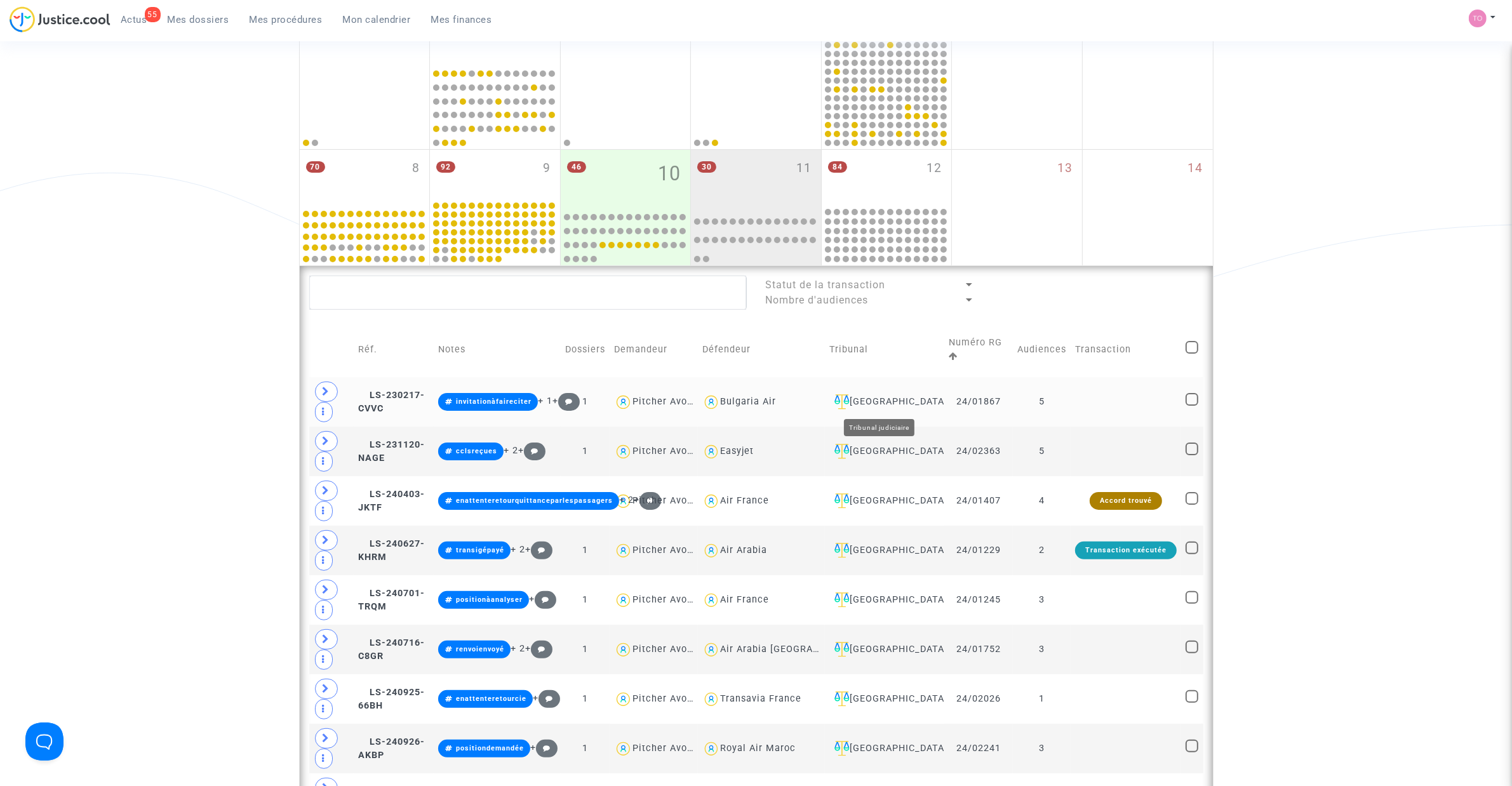
click at [871, 403] on div "[GEOGRAPHIC_DATA]" at bounding box center [884, 402] width 110 height 15
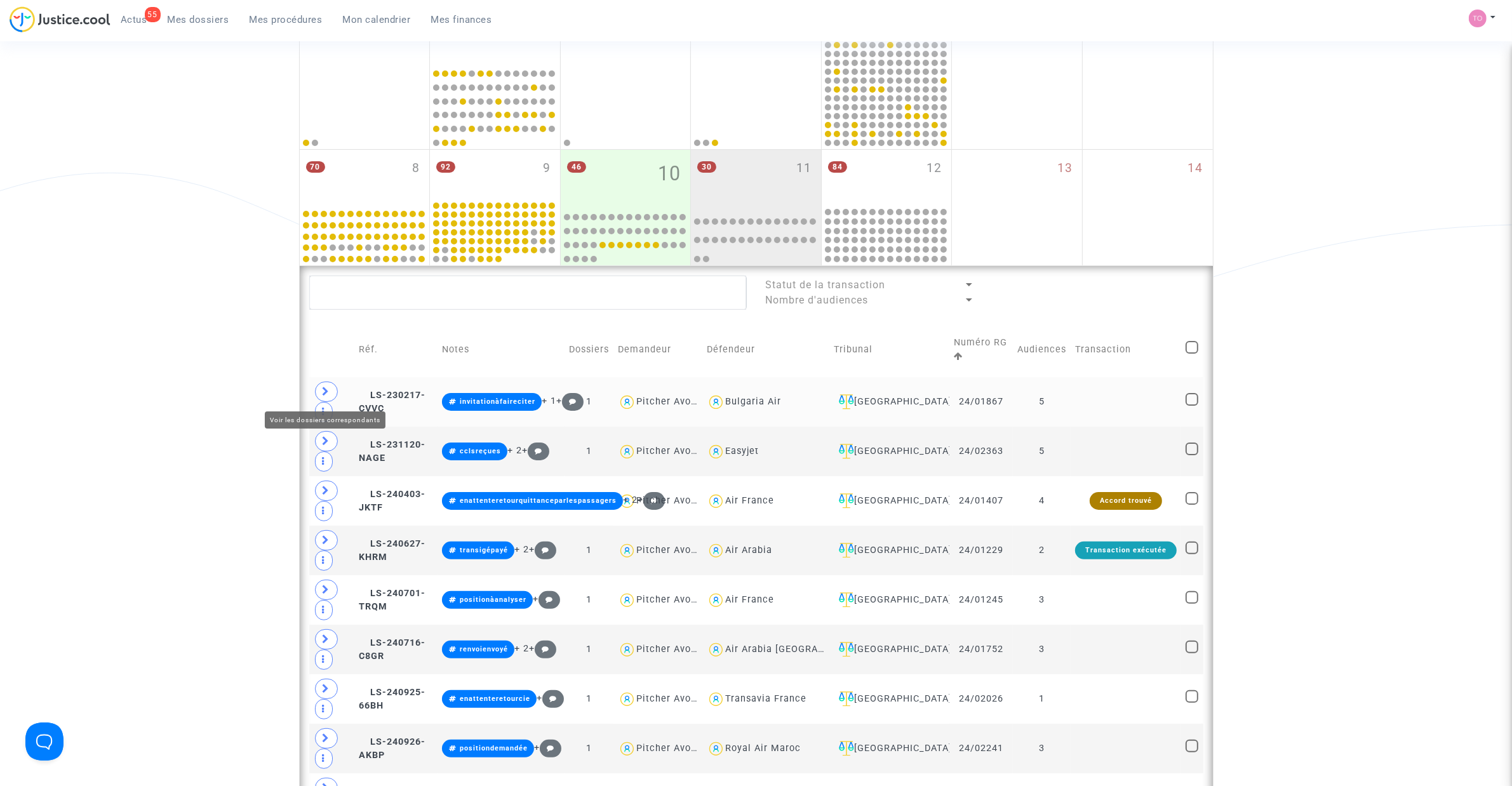
click at [337, 391] on span at bounding box center [327, 392] width 23 height 20
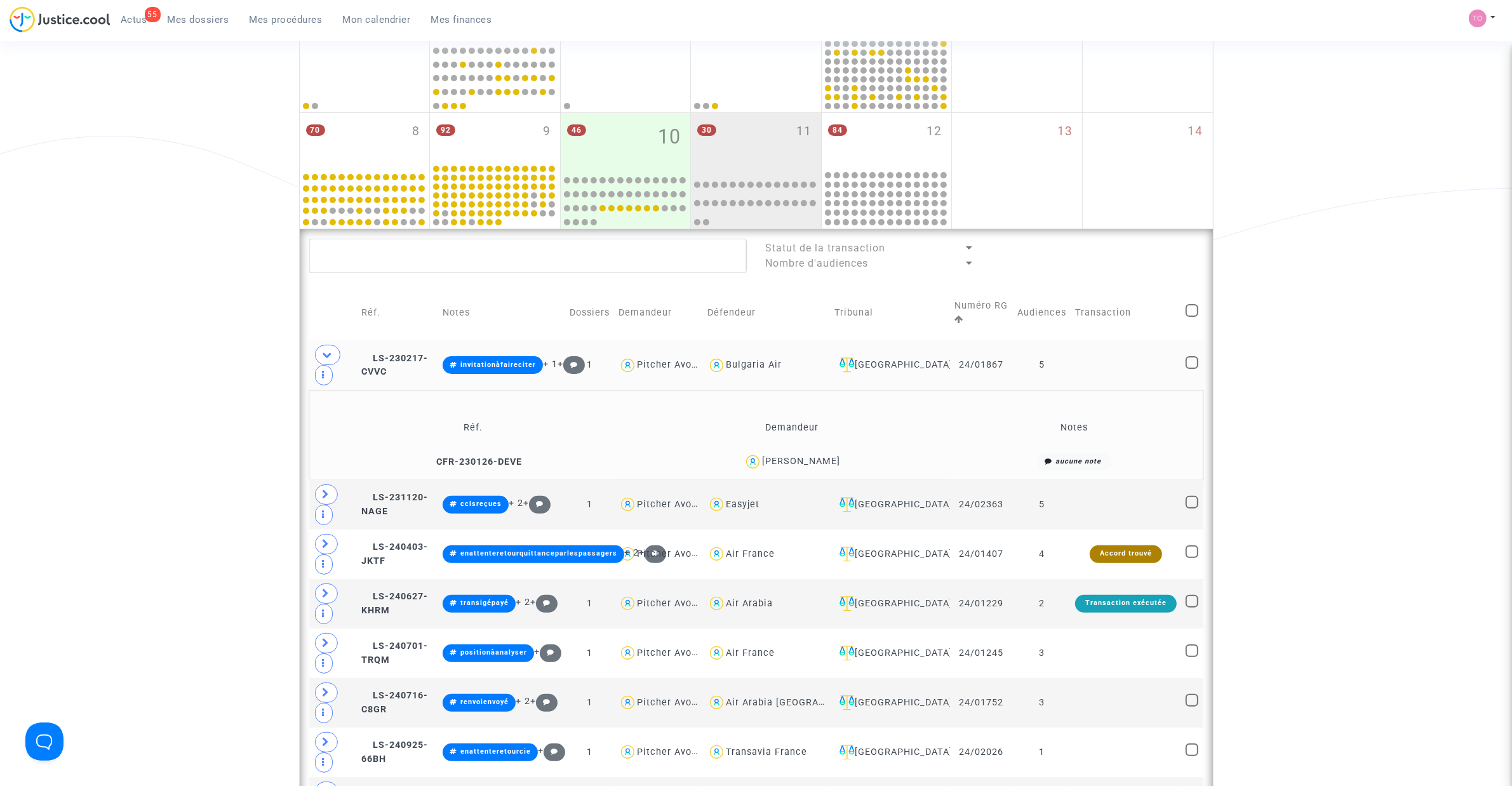
scroll to position [395, 0]
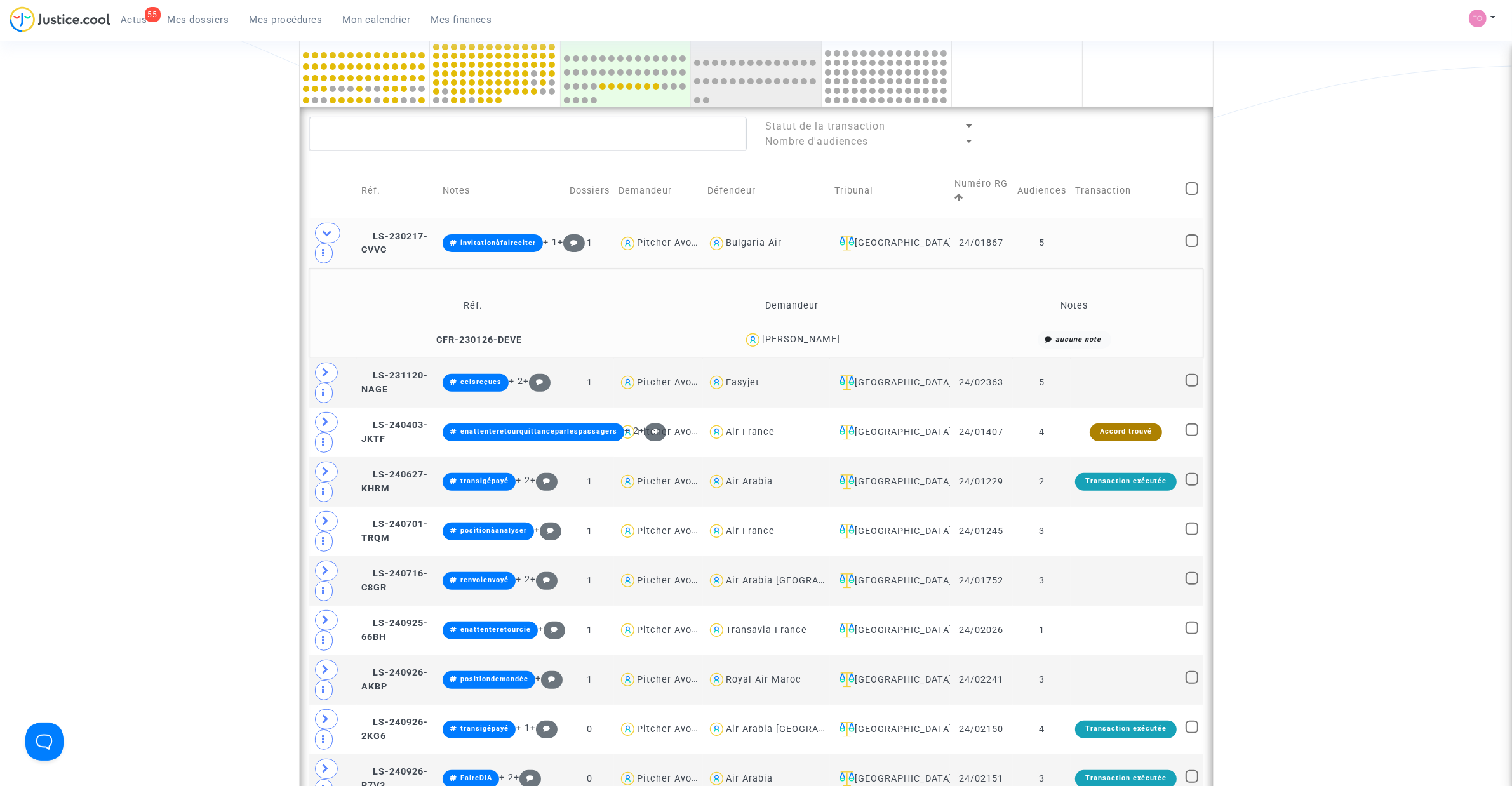
click at [818, 345] on div "Nicolas CERISEL" at bounding box center [801, 339] width 78 height 11
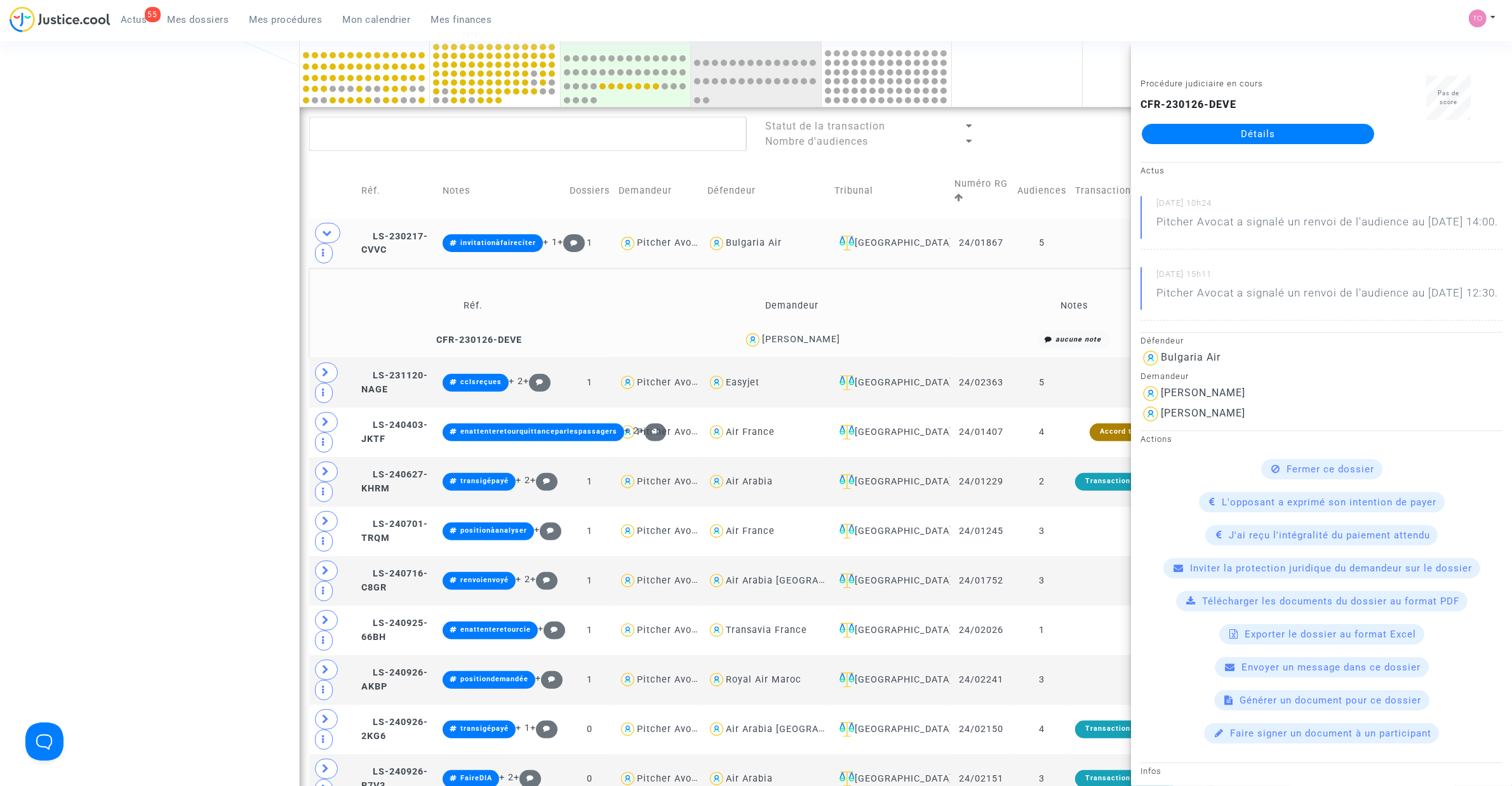
drag, startPoint x: 830, startPoint y: 336, endPoint x: 803, endPoint y: 344, distance: 28.2
click at [803, 344] on div "Nicolas CERISEL" at bounding box center [792, 340] width 309 height 18
drag, startPoint x: 173, startPoint y: 213, endPoint x: 256, endPoint y: 239, distance: 87.0
click at [173, 215] on div "Date de clôture d'instruction Date de conciliation Date d'audience Date de juge…" at bounding box center [756, 676] width 1512 height 1995
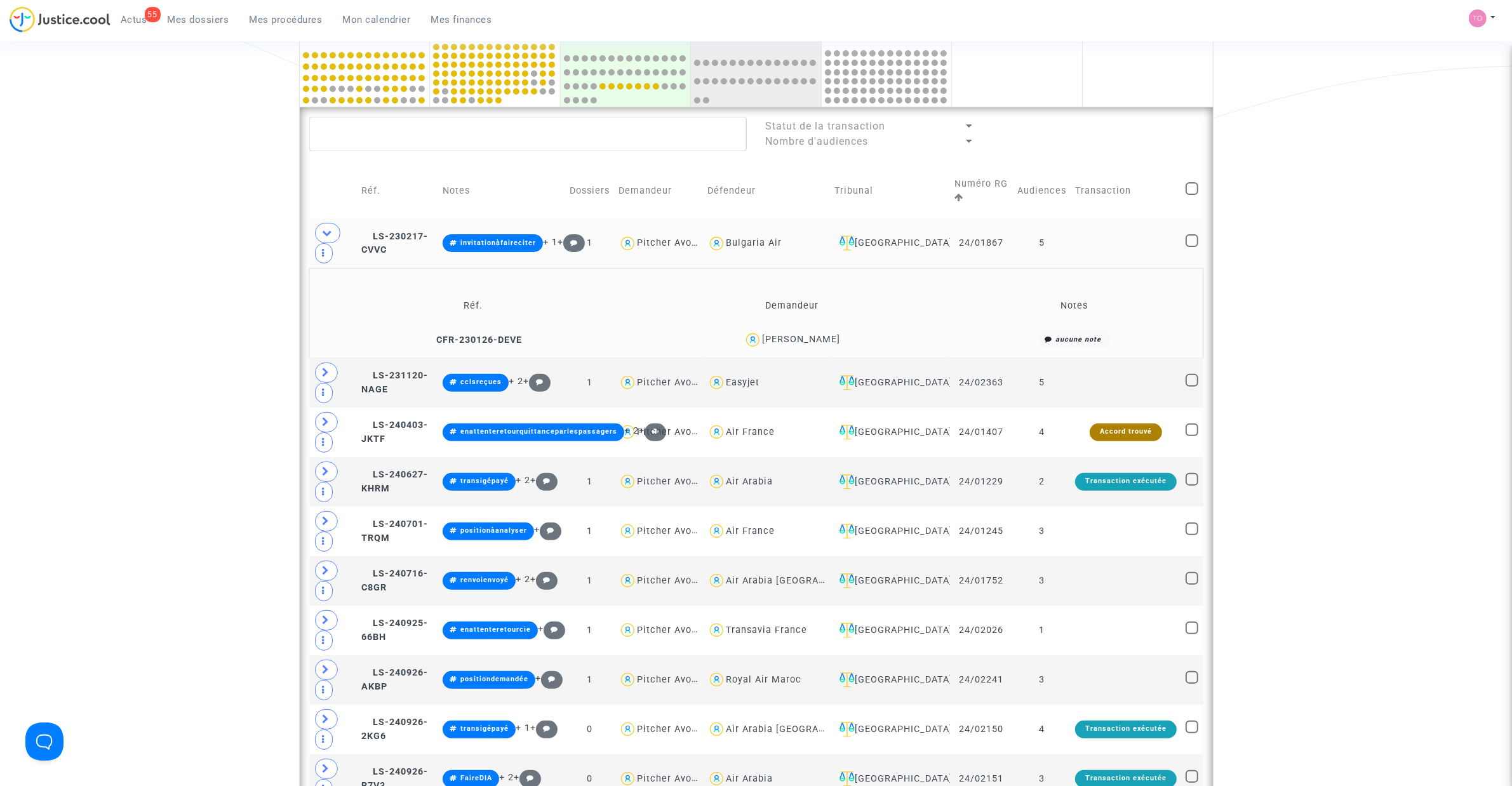
drag, startPoint x: 759, startPoint y: 314, endPoint x: 464, endPoint y: -18, distance: 444.1
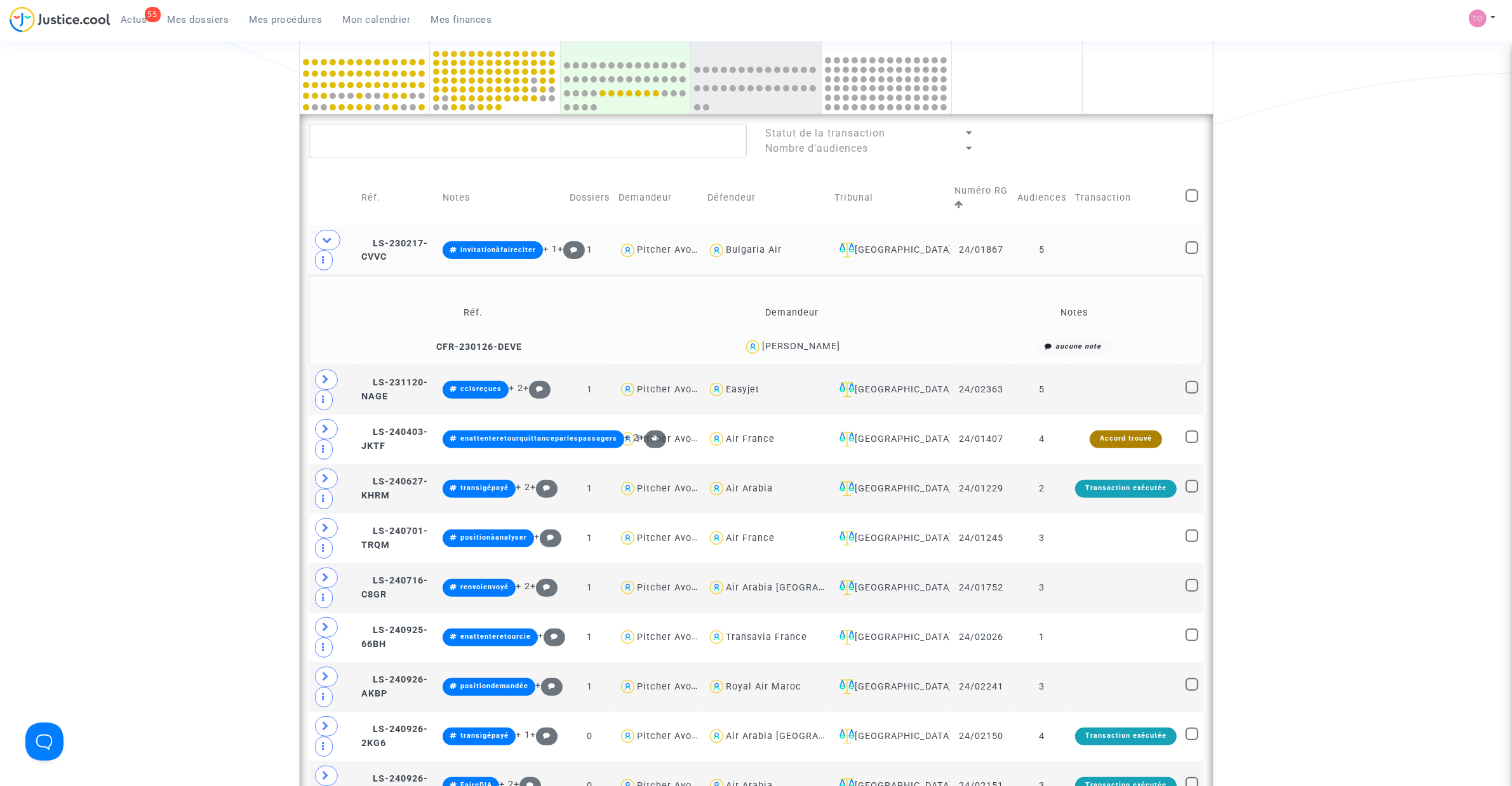
click at [195, 299] on div "Date de clôture d'instruction Date de conciliation Date d'audience Date de juge…" at bounding box center [756, 683] width 1512 height 1995
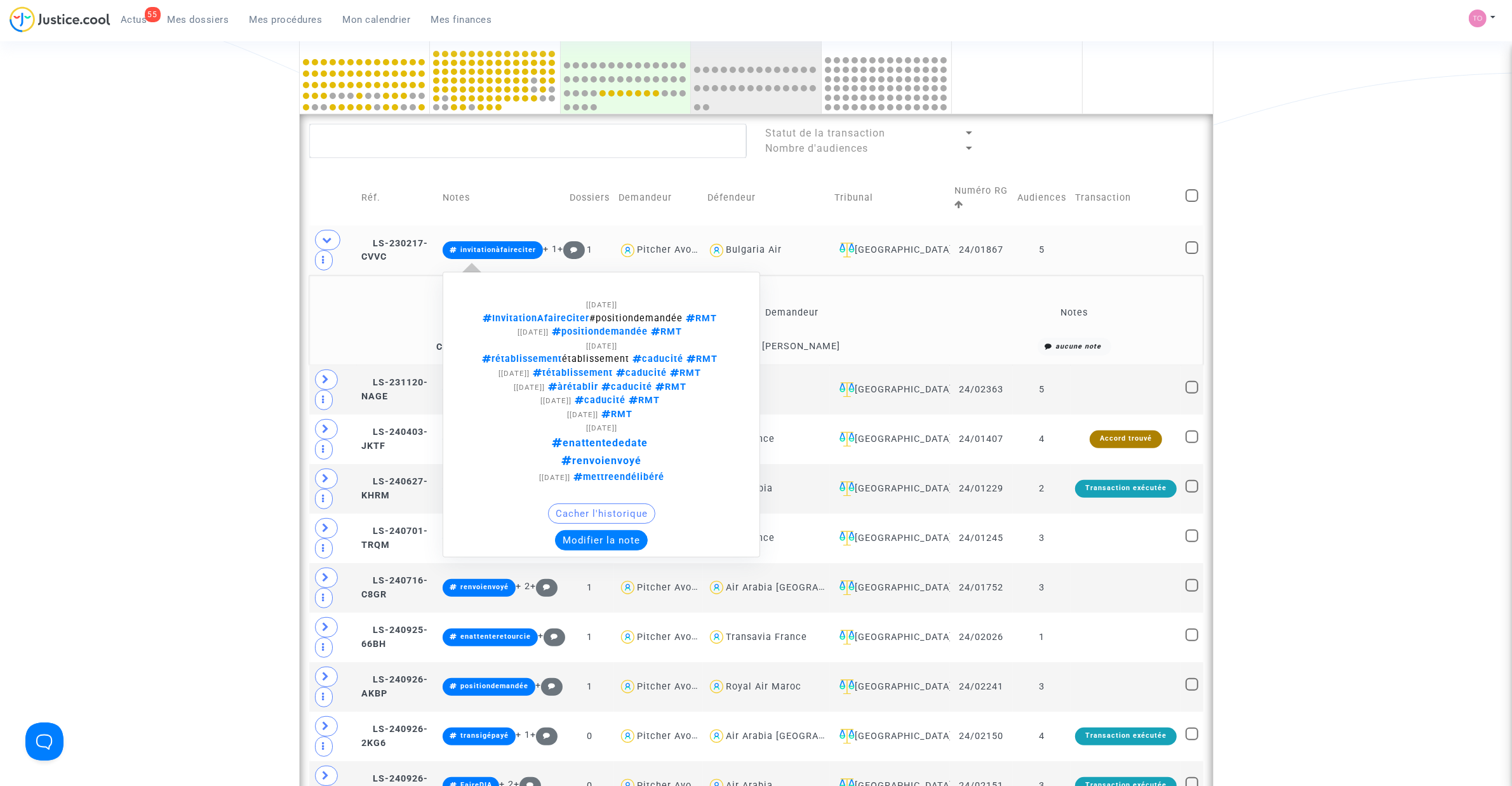
click at [614, 501] on button "Modifier la note" at bounding box center [602, 540] width 92 height 20
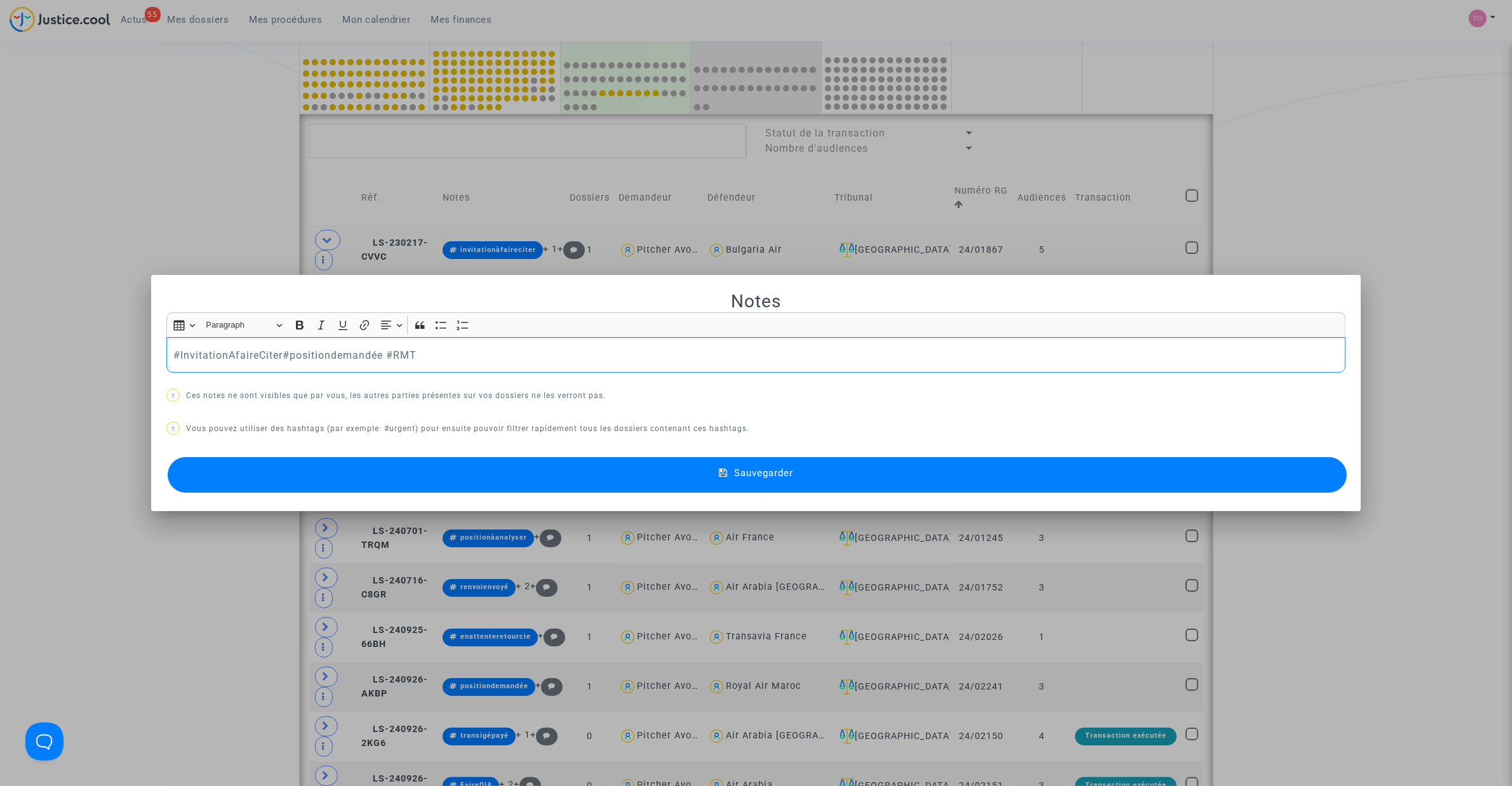
click at [133, 237] on div at bounding box center [756, 393] width 1512 height 786
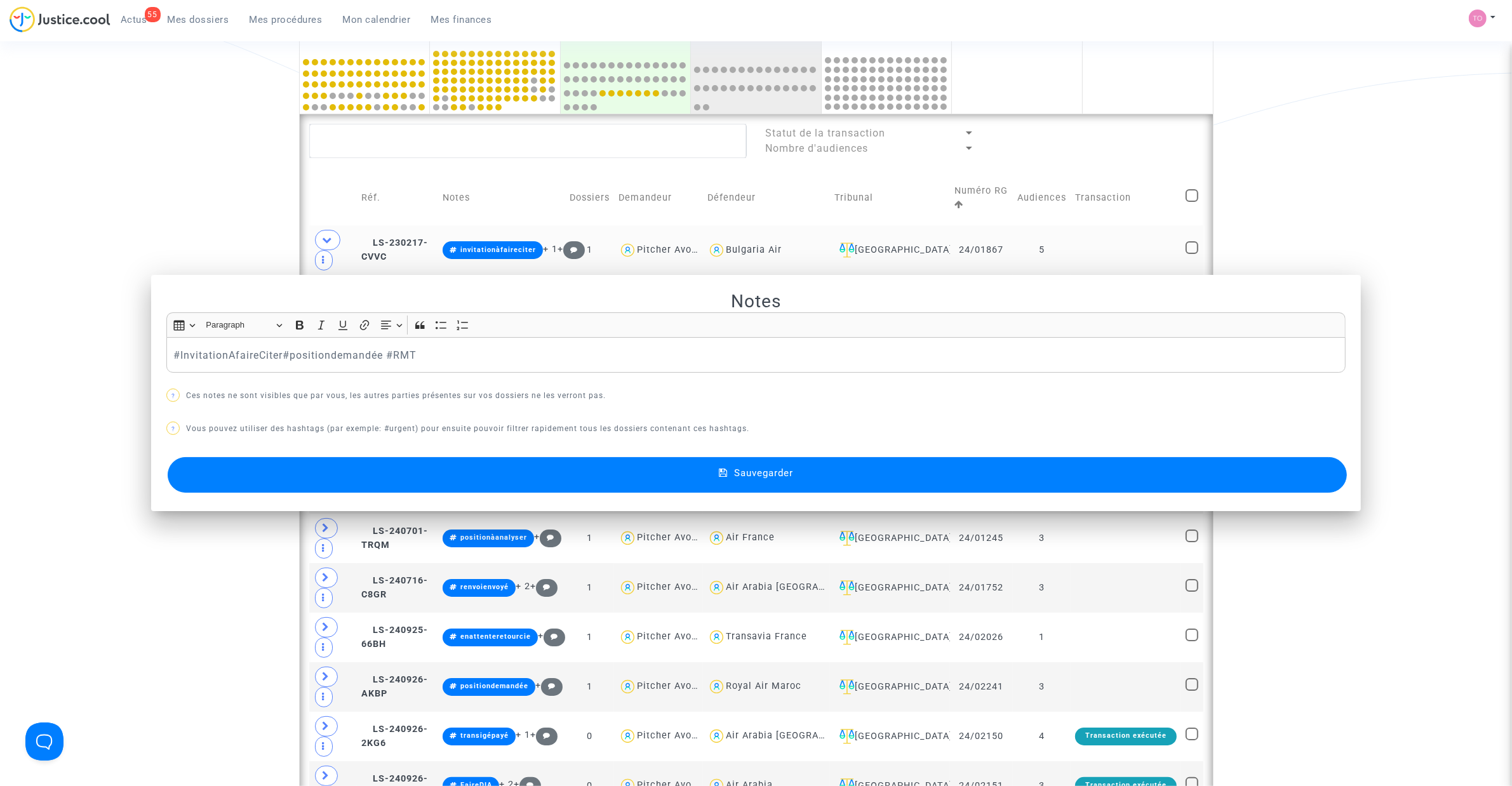
scroll to position [388, 0]
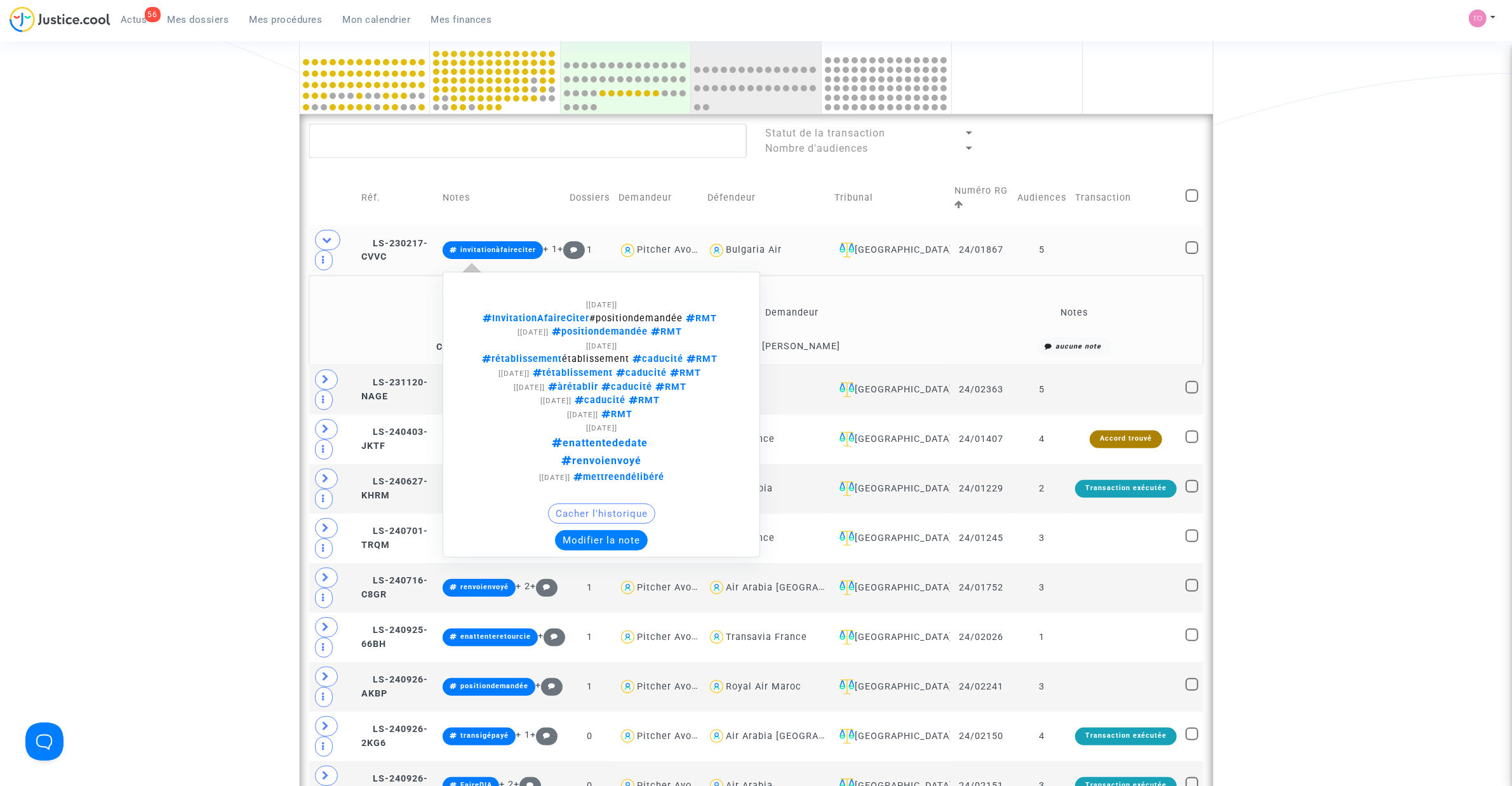
click at [648, 501] on button "Modifier la note" at bounding box center [602, 540] width 92 height 20
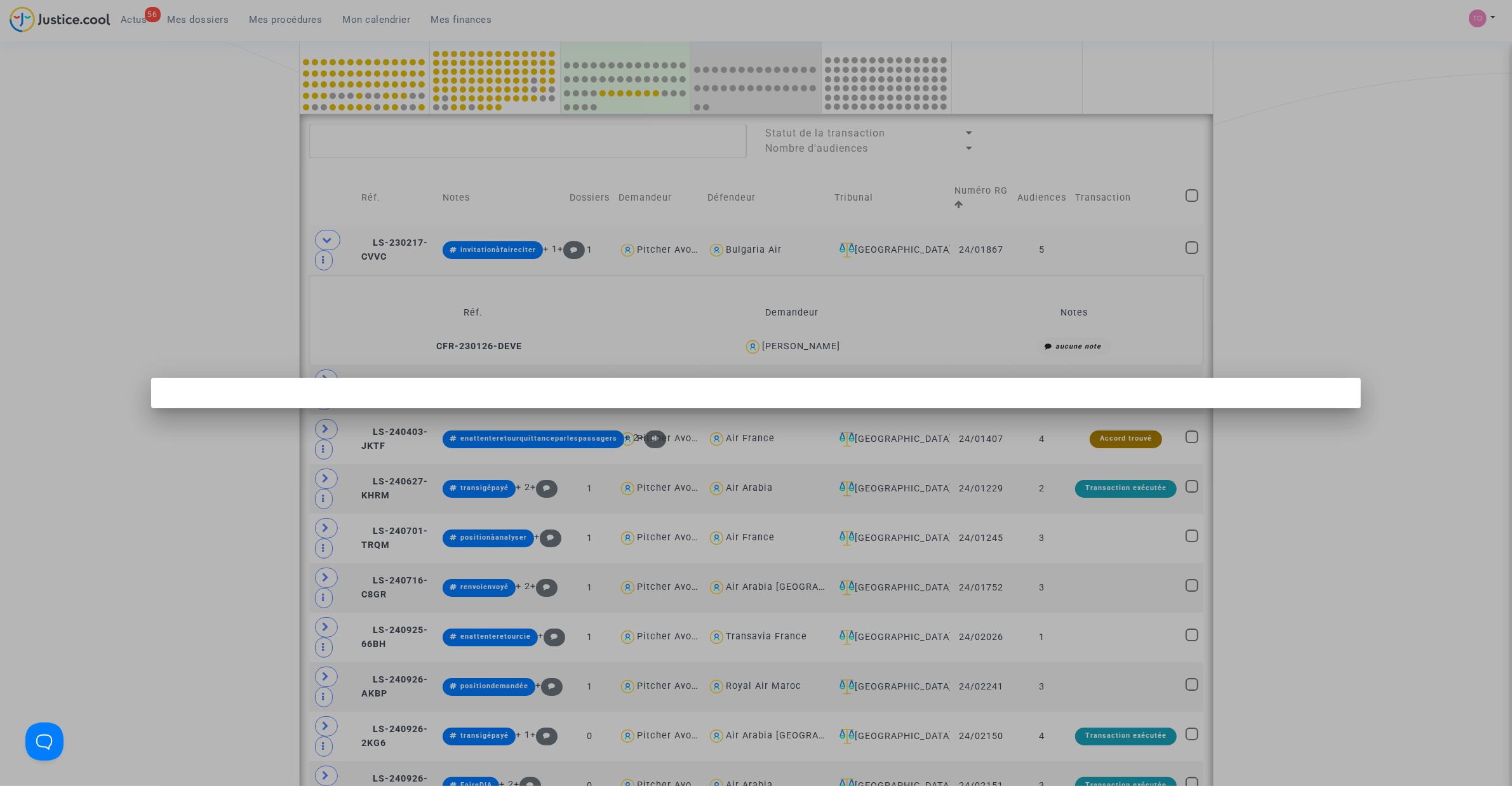
scroll to position [0, 0]
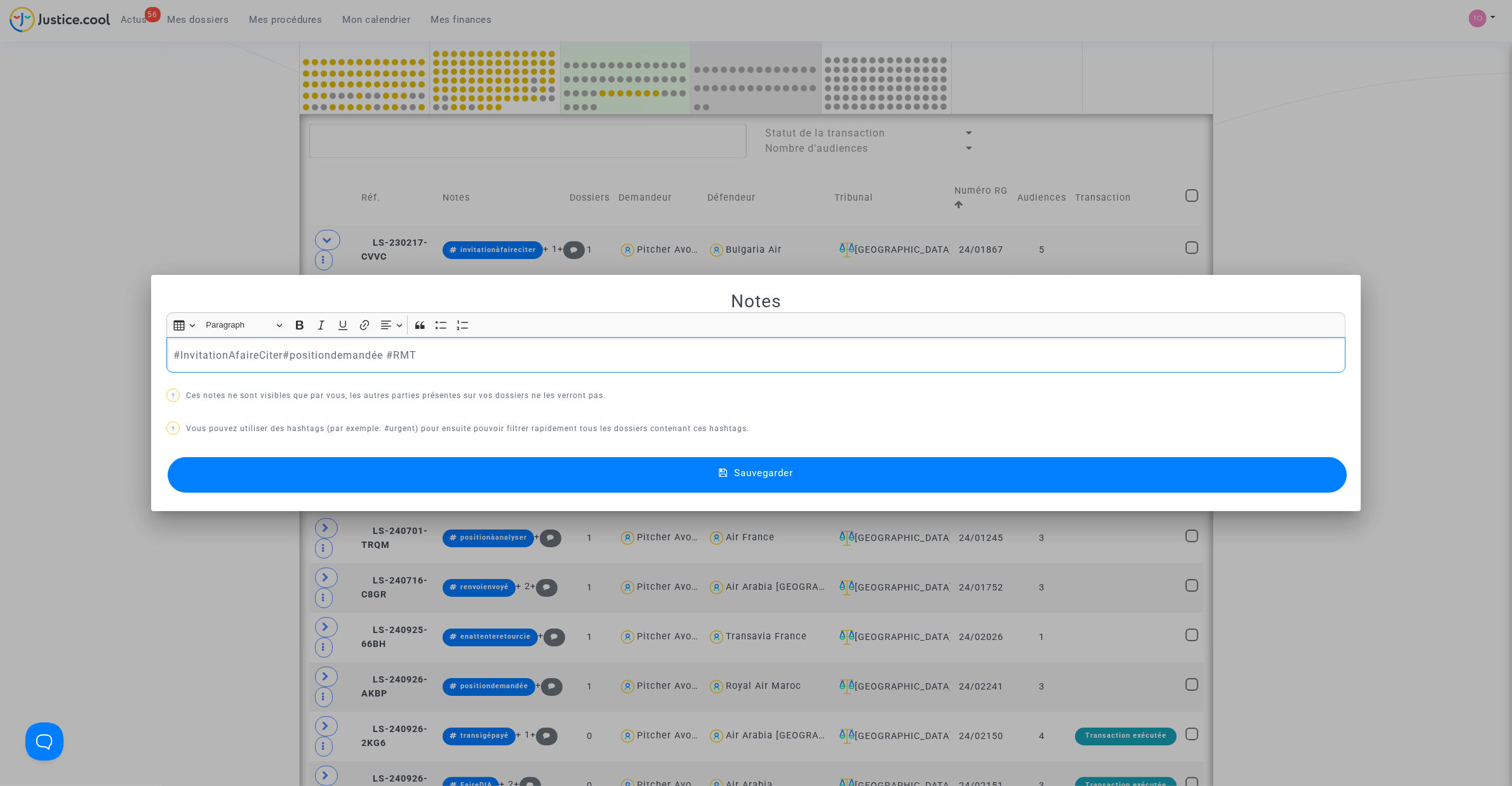
click at [134, 236] on div at bounding box center [756, 393] width 1512 height 786
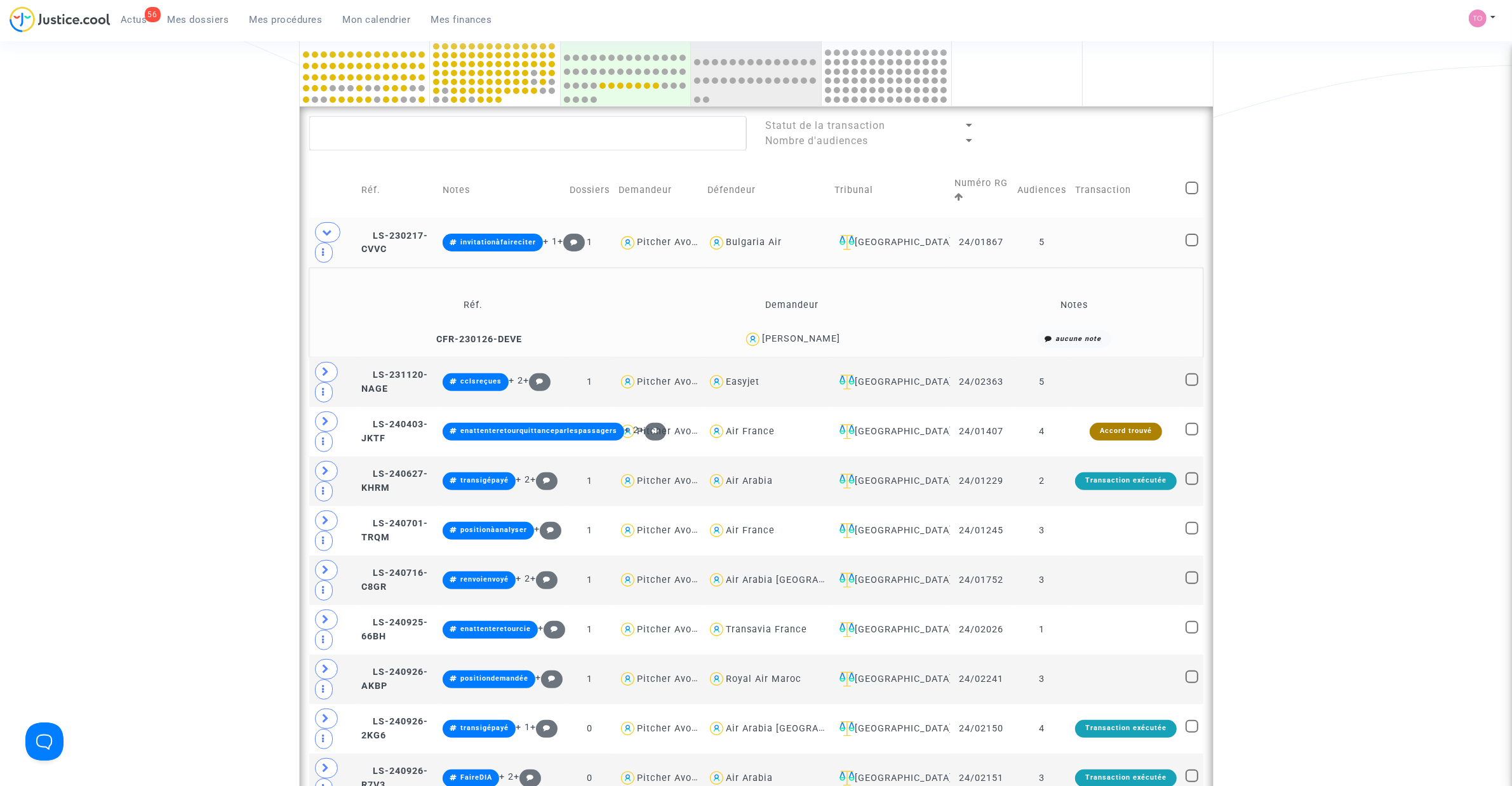
scroll to position [547, 0]
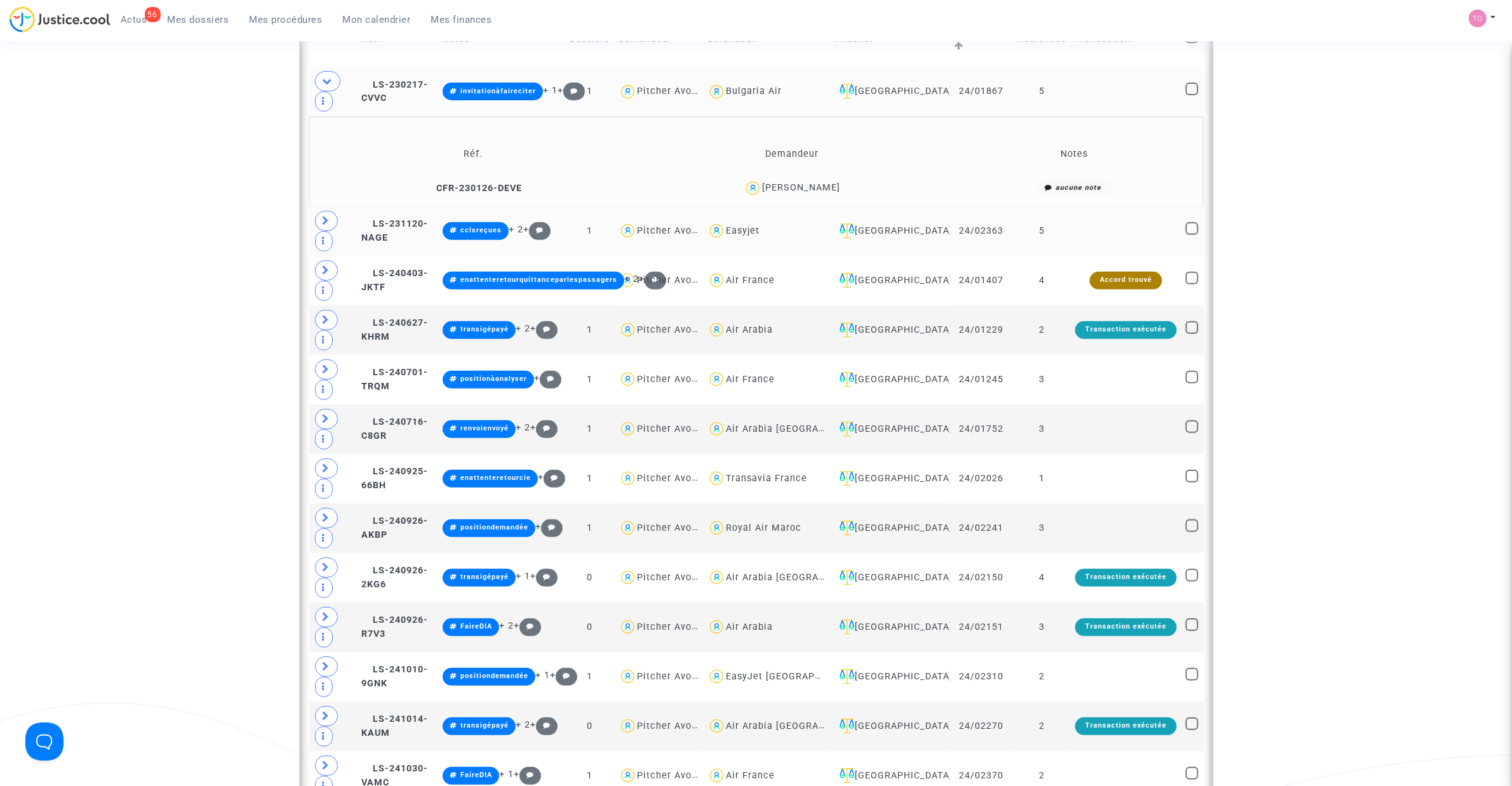
click at [759, 226] on div "Easyjet" at bounding box center [743, 231] width 34 height 11
type textarea "@Easyjet"
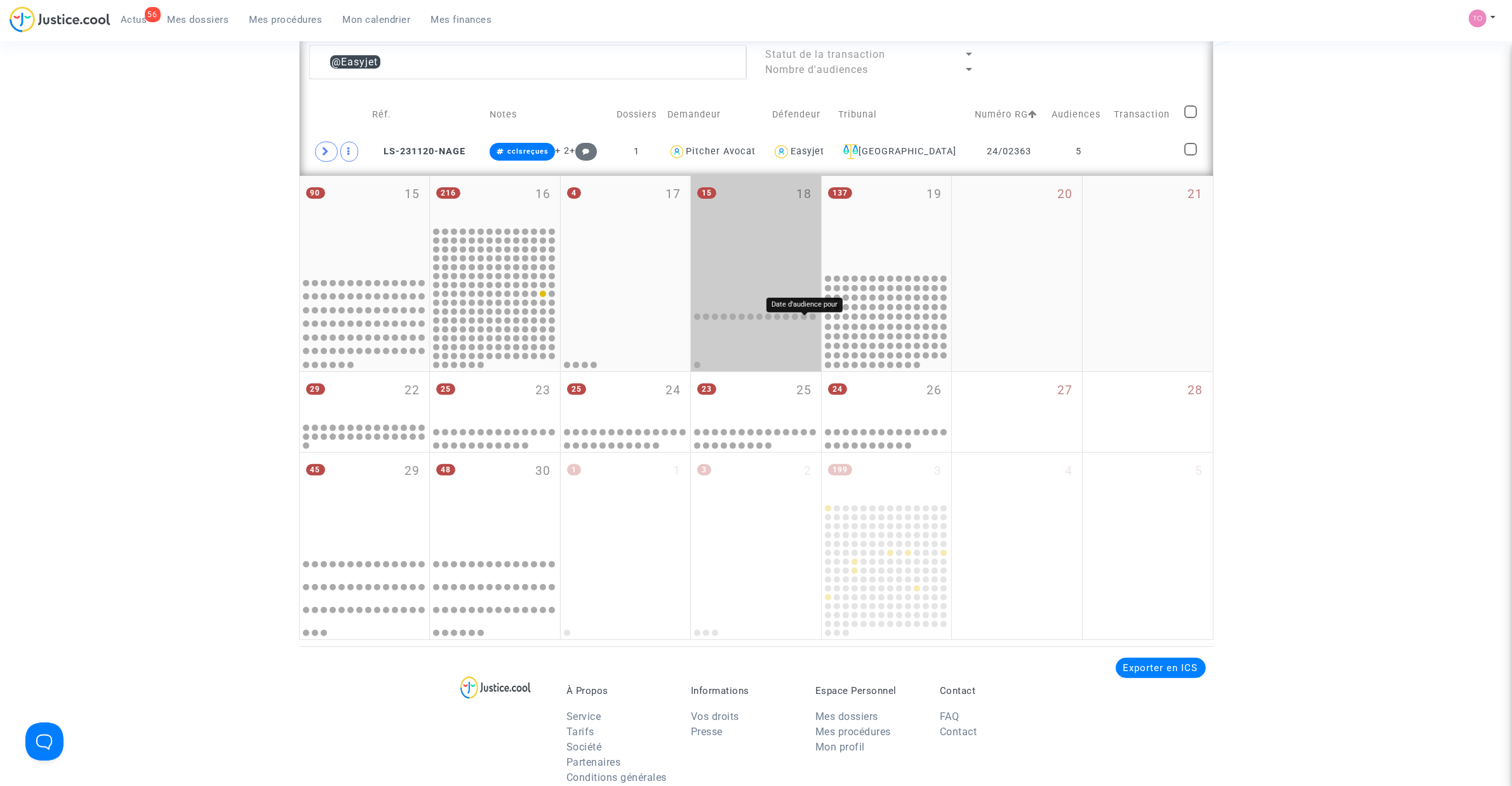
scroll to position [229, 0]
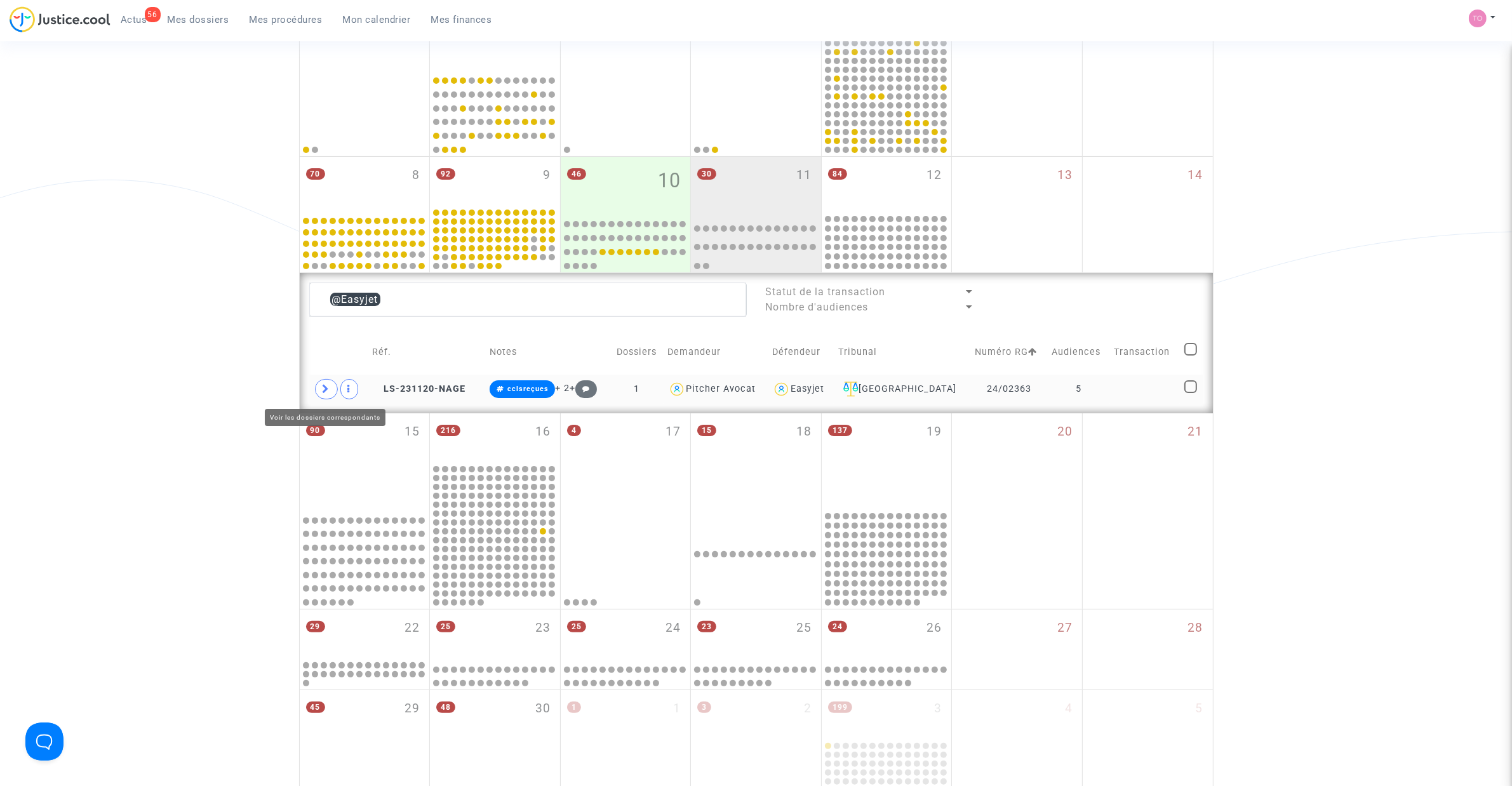
click at [331, 384] on span at bounding box center [327, 389] width 23 height 20
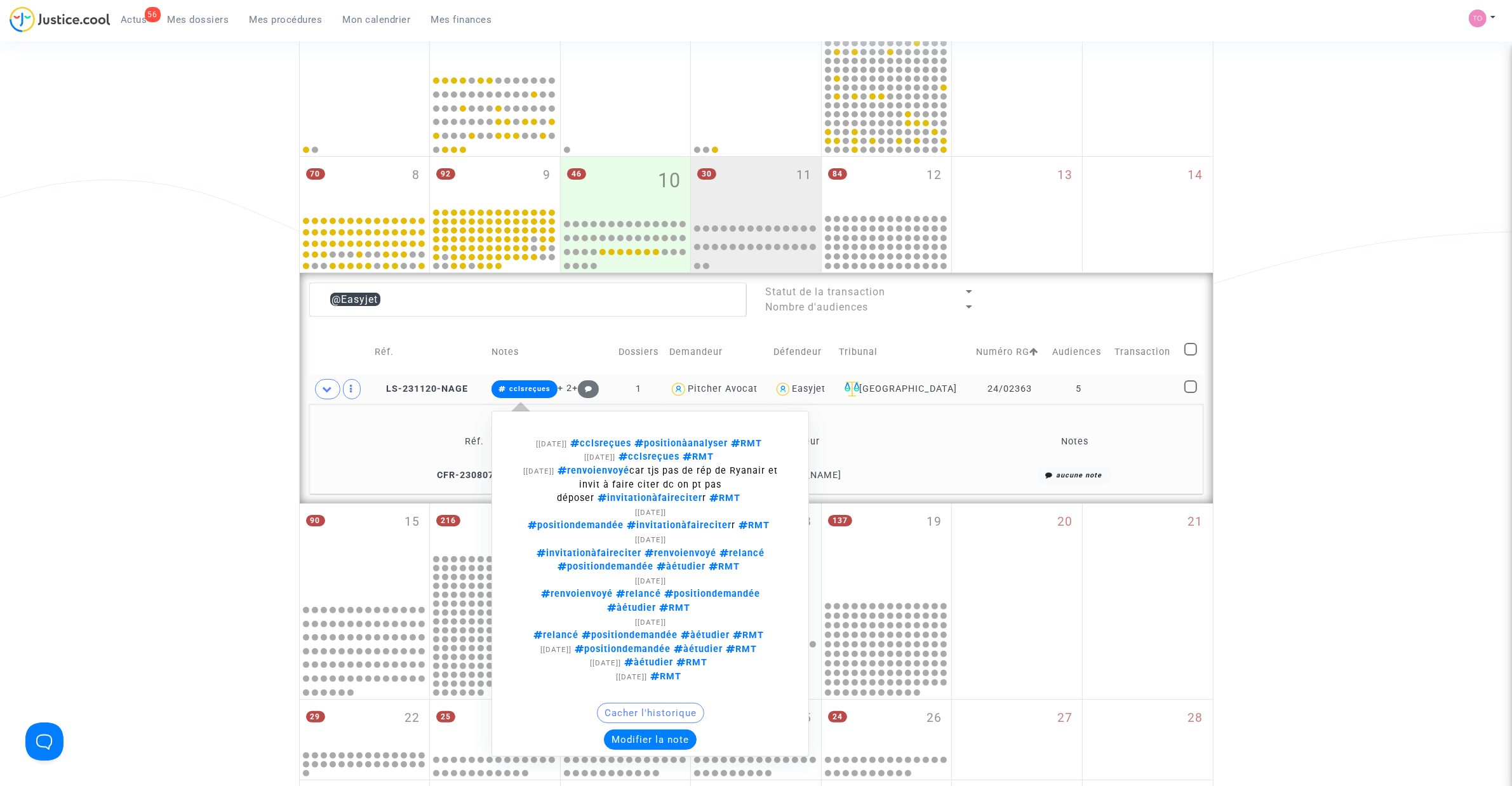
click at [632, 501] on button "Modifier la note" at bounding box center [650, 740] width 92 height 20
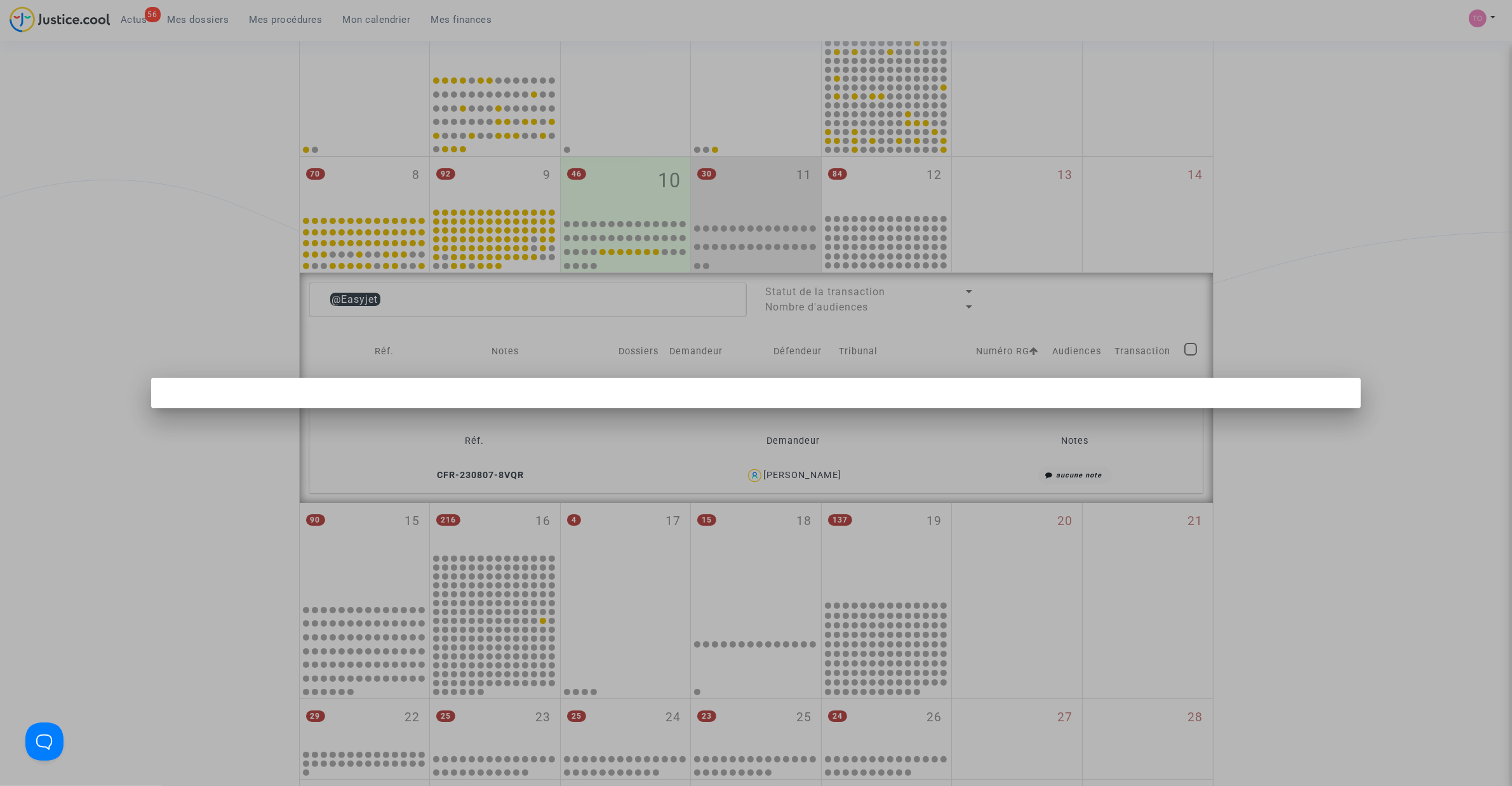
scroll to position [0, 0]
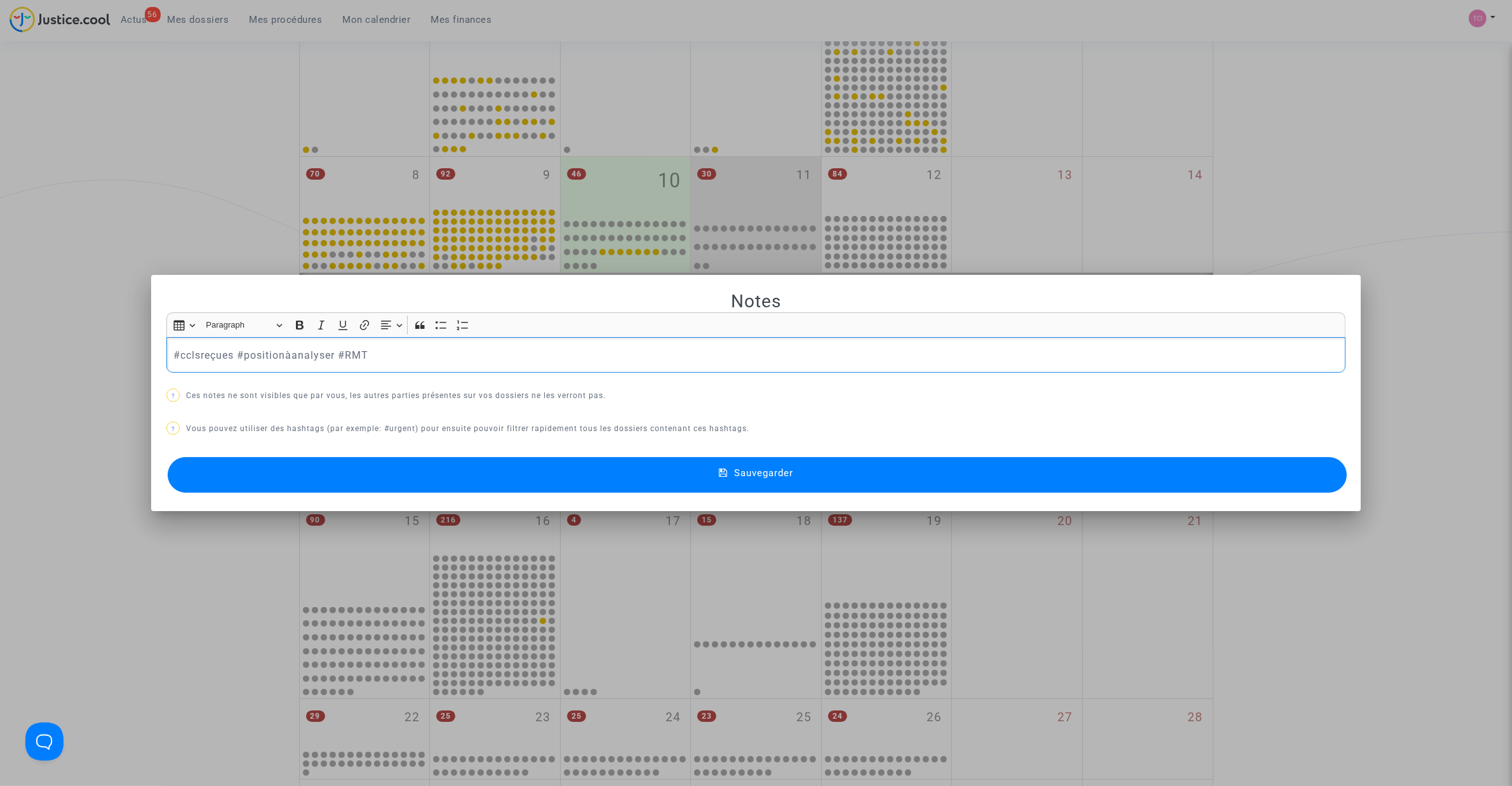
click at [22, 181] on div at bounding box center [756, 393] width 1512 height 786
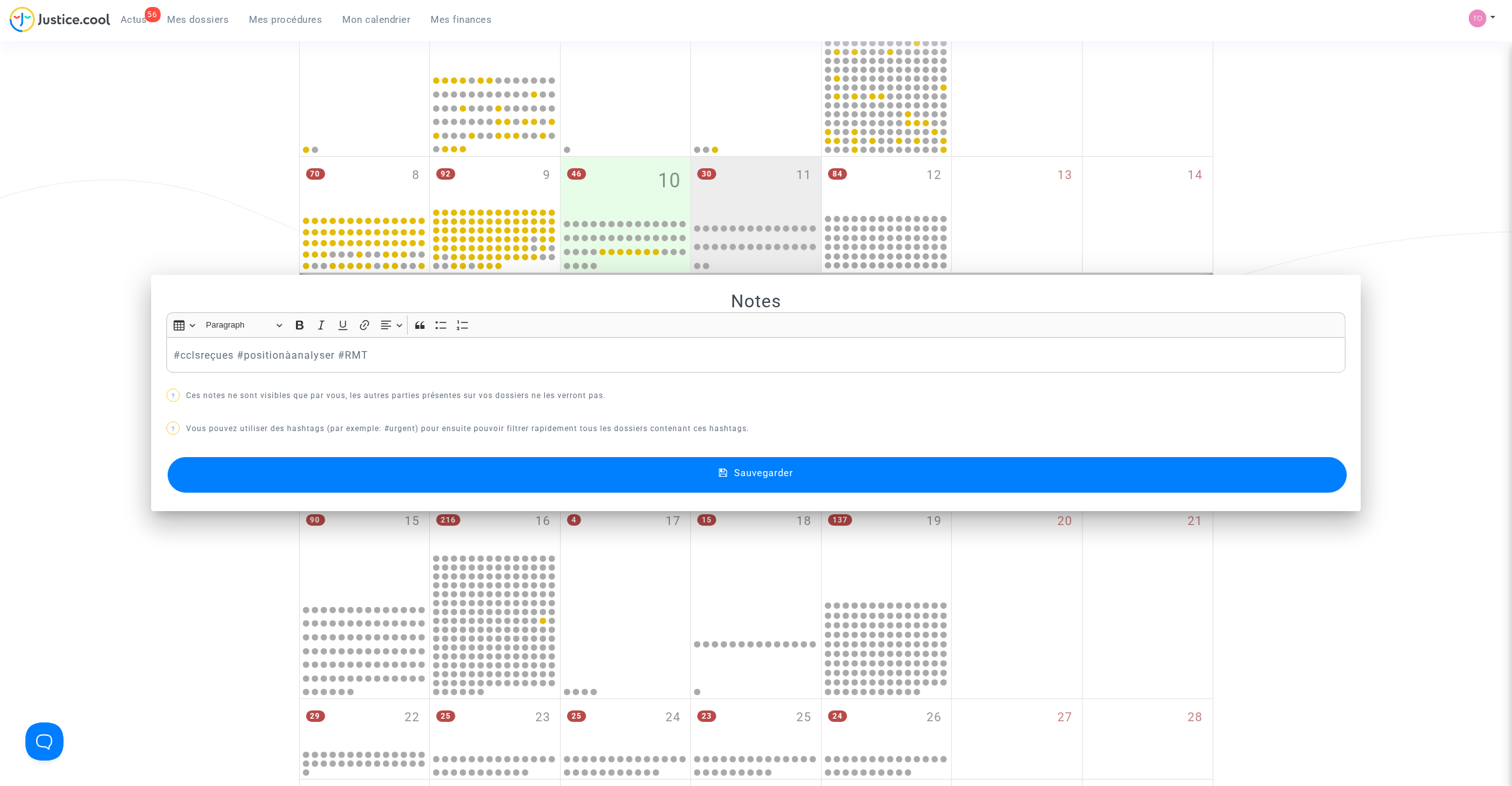
scroll to position [229, 0]
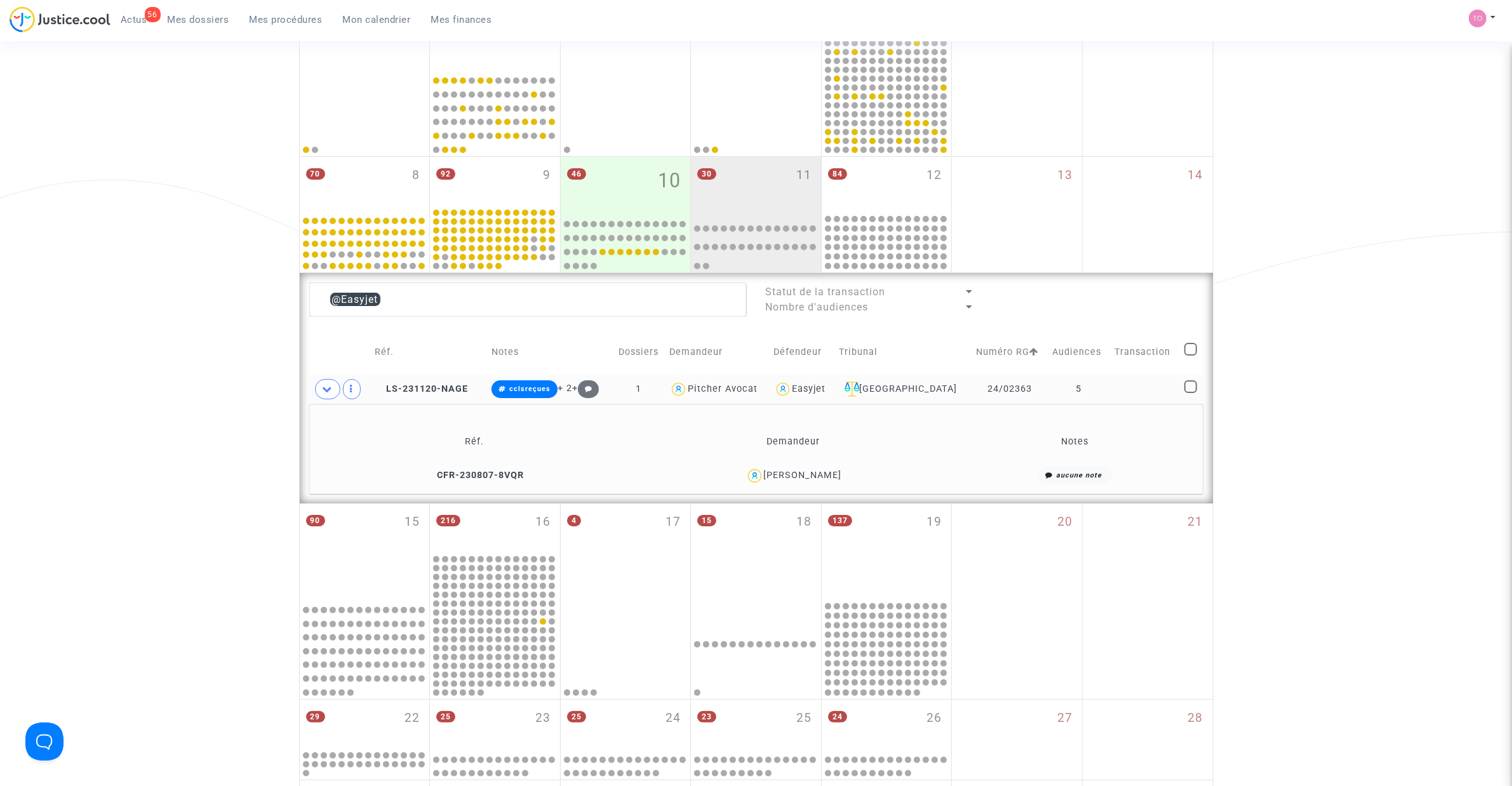
click at [826, 393] on div "Easyjet" at bounding box center [809, 389] width 34 height 11
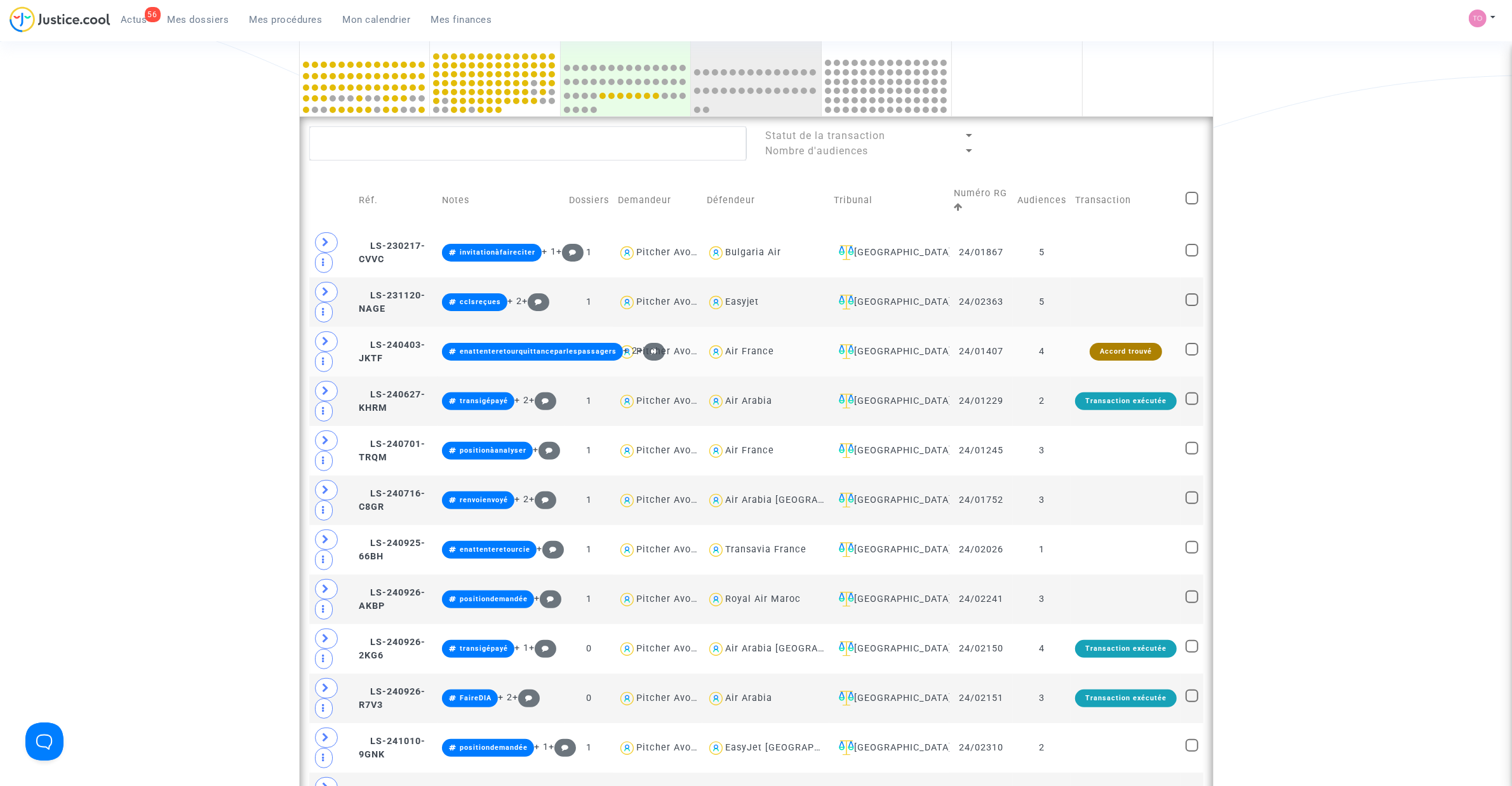
scroll to position [388, 0]
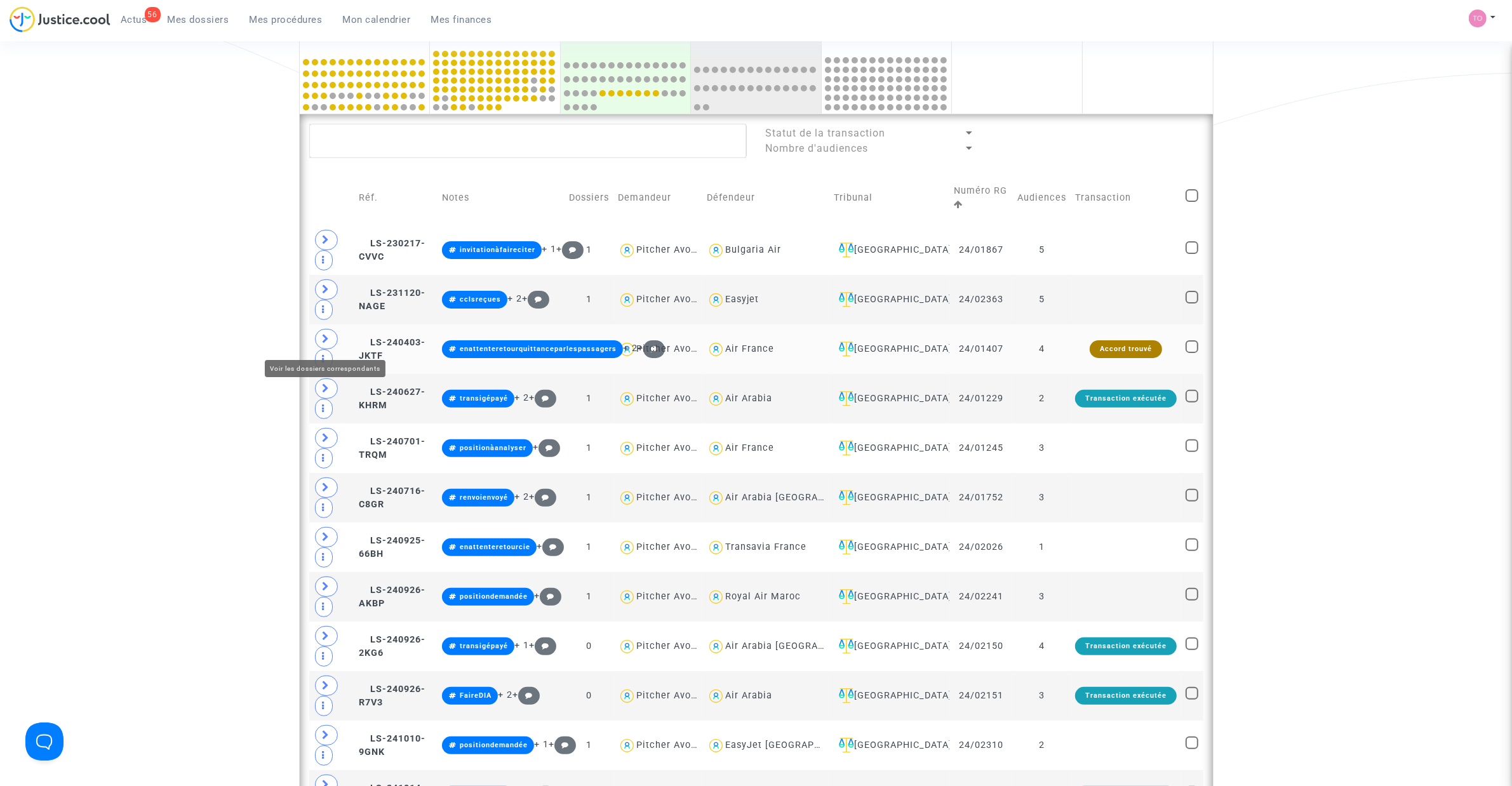
click at [329, 340] on icon at bounding box center [327, 339] width 8 height 9
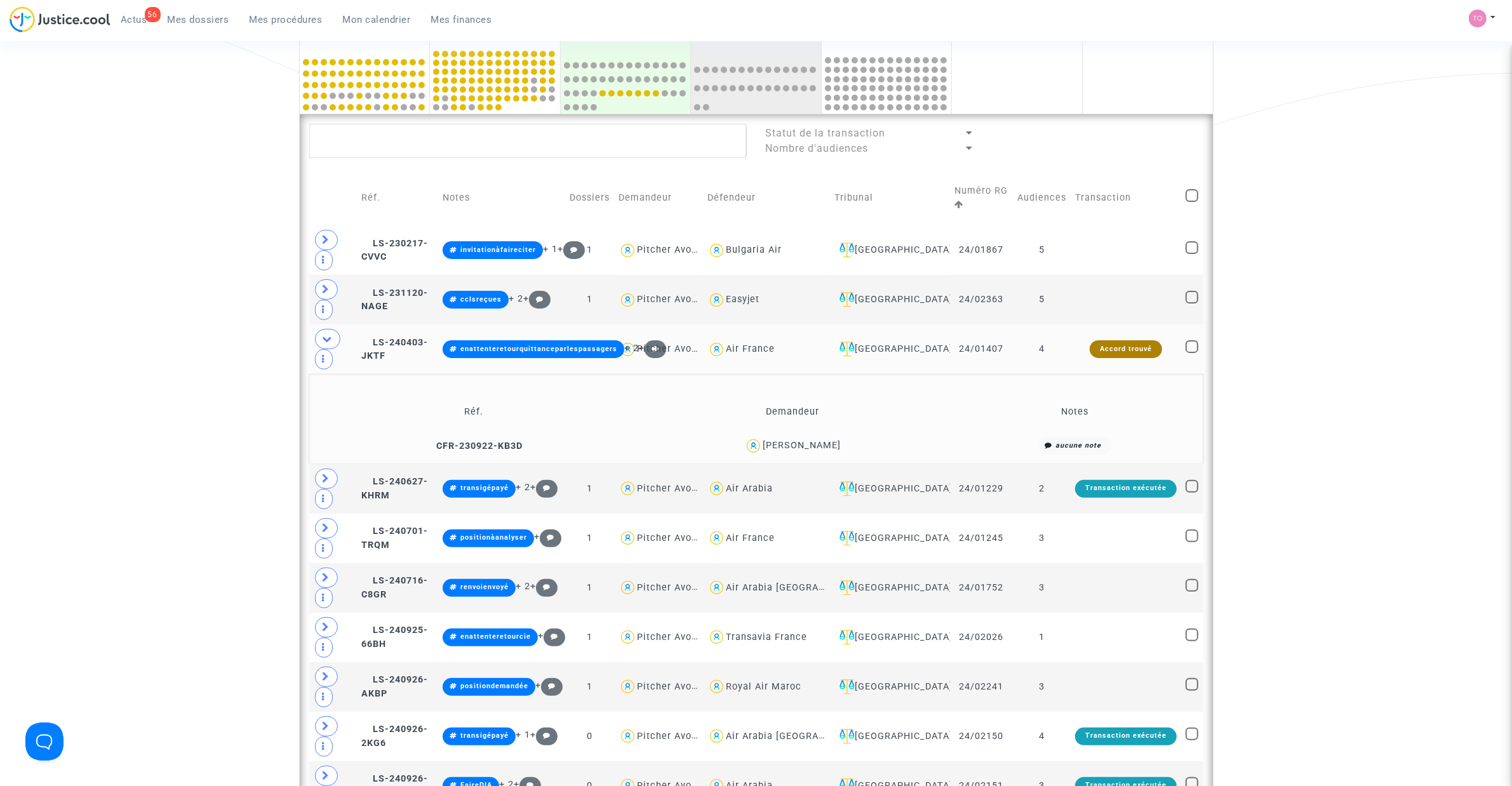
click at [831, 444] on div "Gérard Bonneau" at bounding box center [801, 445] width 78 height 11
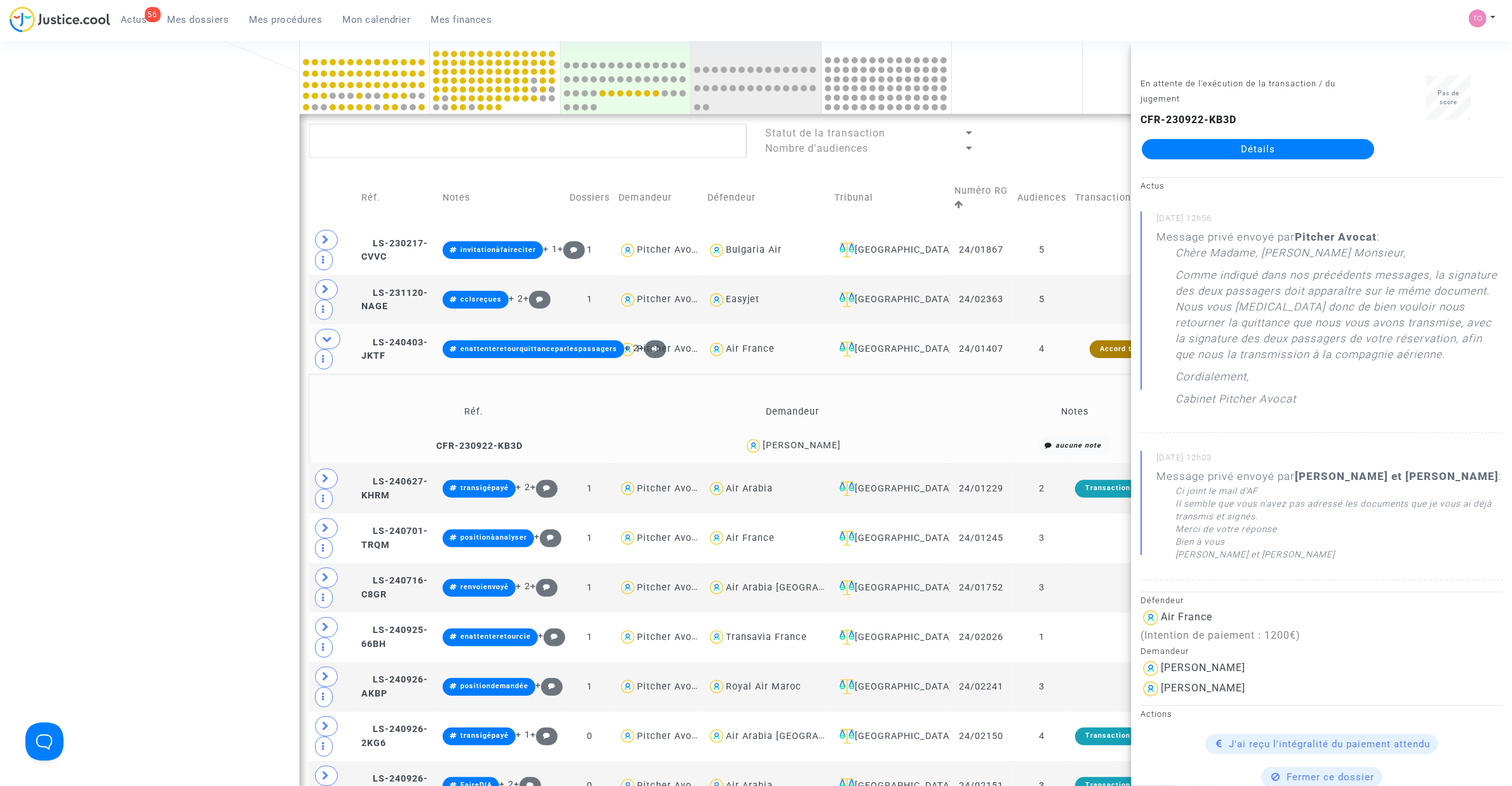
click at [61, 369] on div "Date de clôture d'instruction Date de conciliation Date d'audience Date de juge…" at bounding box center [756, 683] width 1512 height 1995
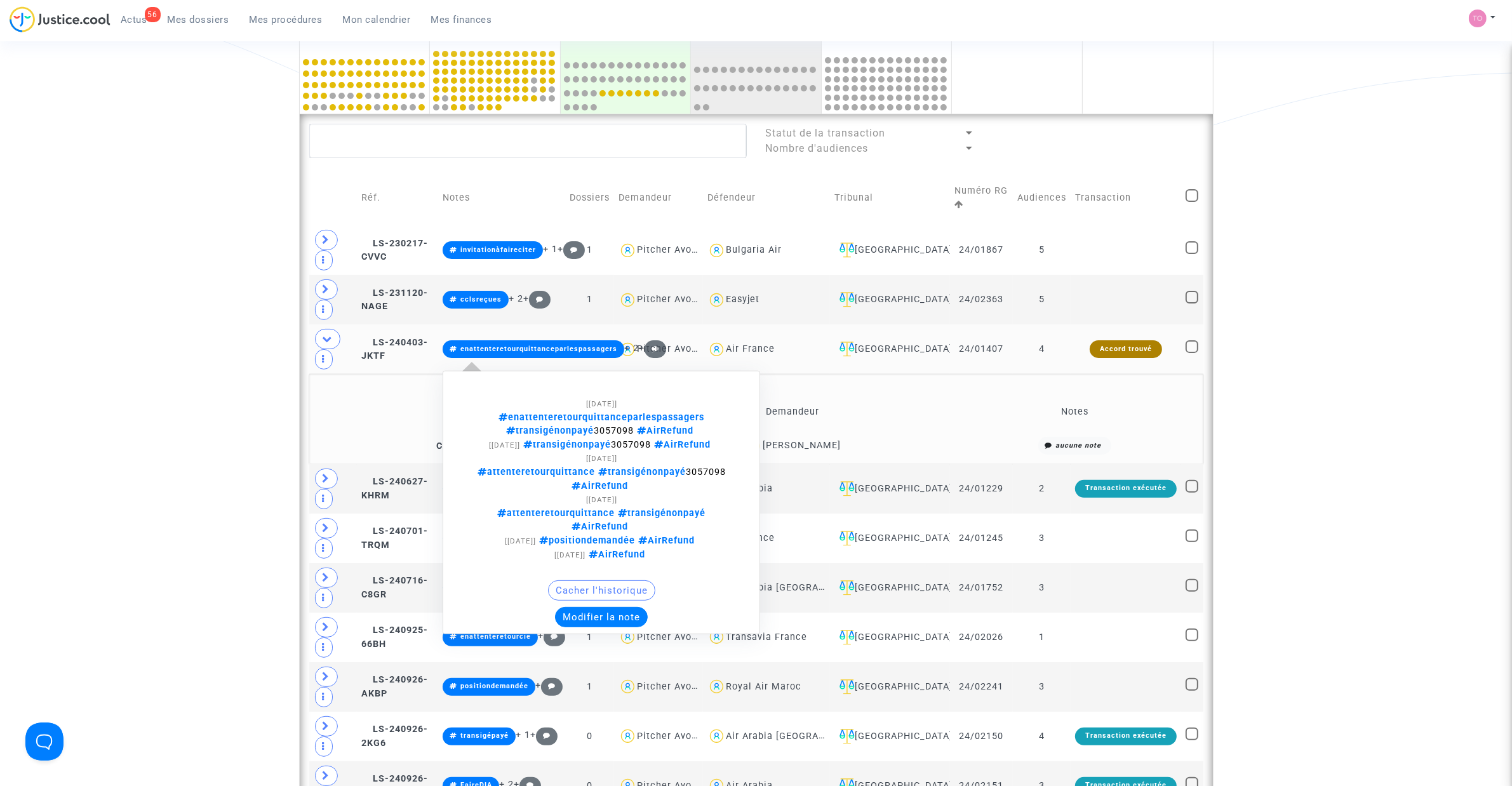
click at [629, 501] on button "Modifier la note" at bounding box center [602, 617] width 92 height 20
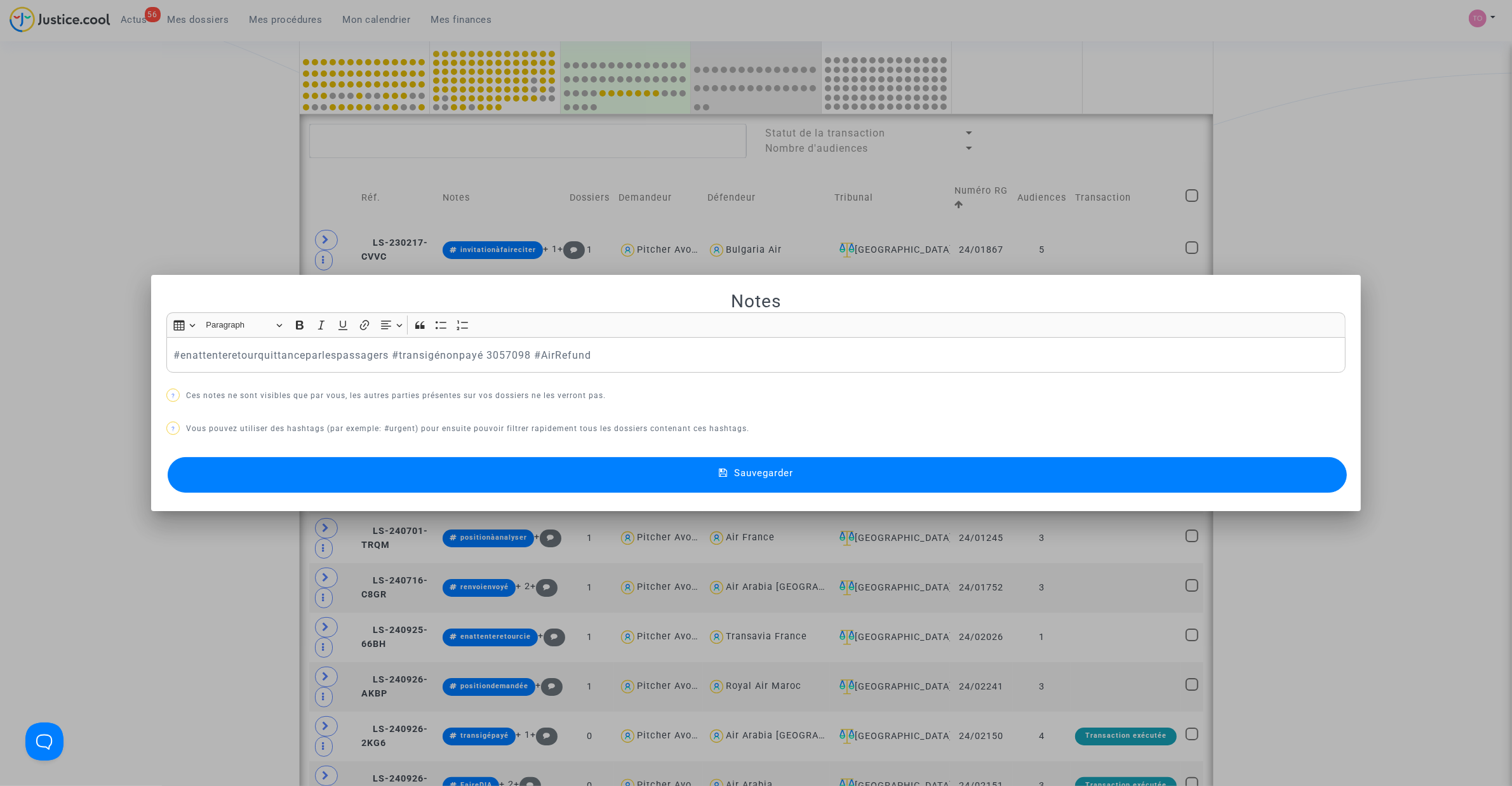
scroll to position [0, 0]
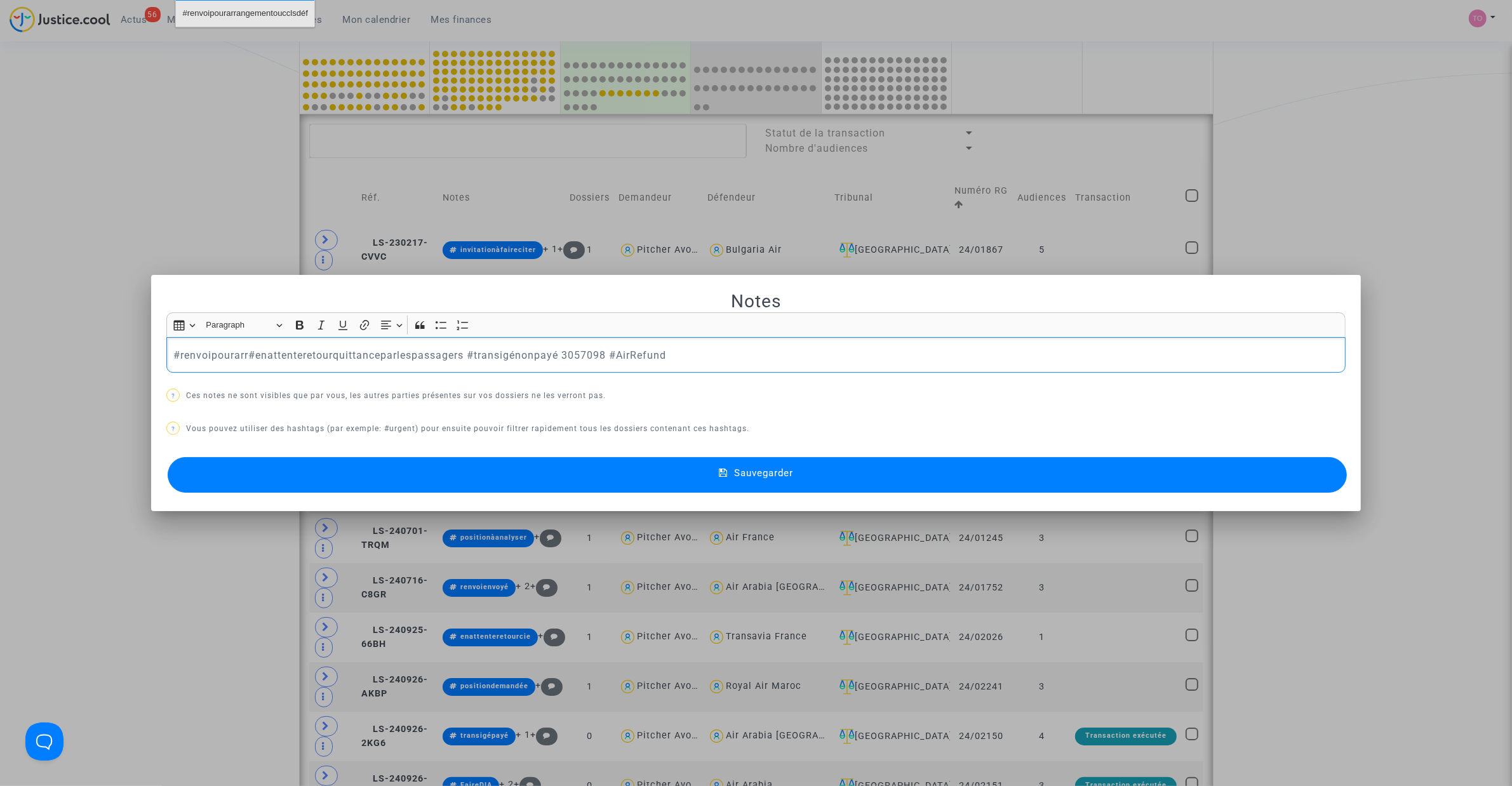
click at [236, 19] on span "#renvoipourarrangementoucclsdéf" at bounding box center [245, 14] width 125 height 18
drag, startPoint x: 344, startPoint y: 353, endPoint x: 294, endPoint y: 360, distance: 50.5
click at [294, 360] on p "#renvoipourarrangementoucclsdéf #enattenteretourquittanceparlespassagers #trans…" at bounding box center [756, 355] width 1166 height 16
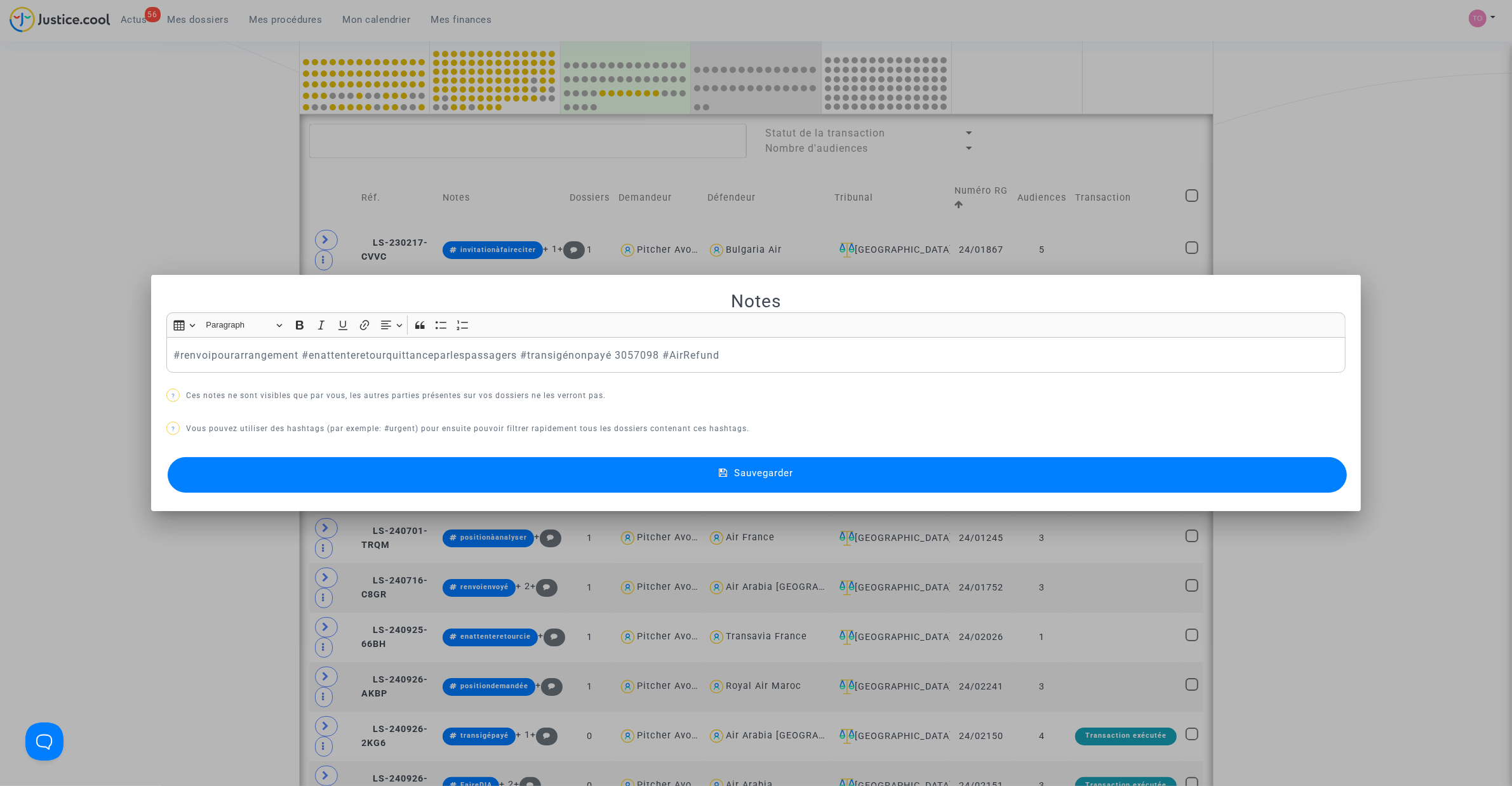
click at [474, 492] on button "Sauvegarder" at bounding box center [757, 475] width 1179 height 35
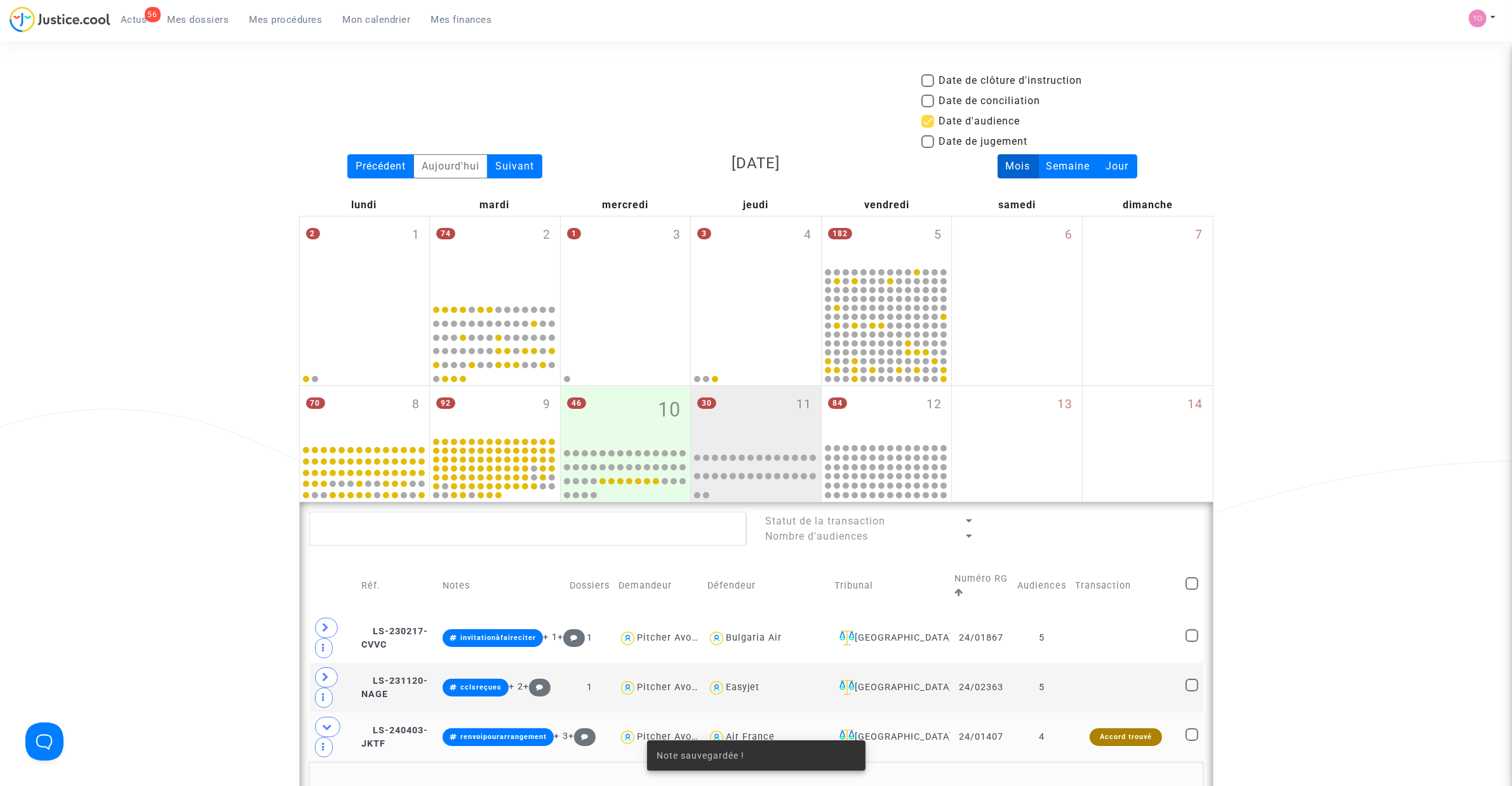
scroll to position [388, 0]
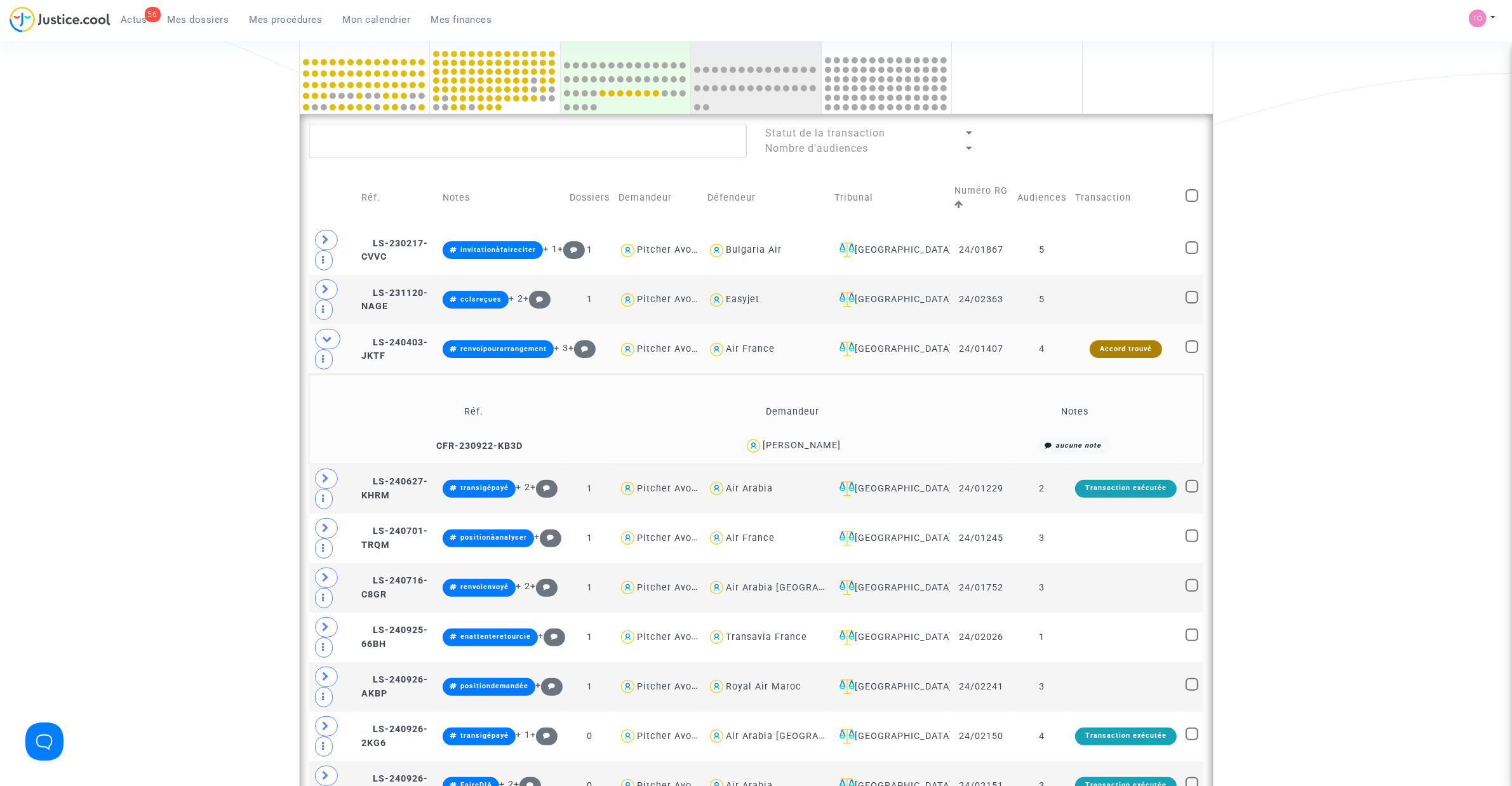
click at [775, 353] on div "Air France" at bounding box center [750, 349] width 49 height 11
type textarea "@"Air France""
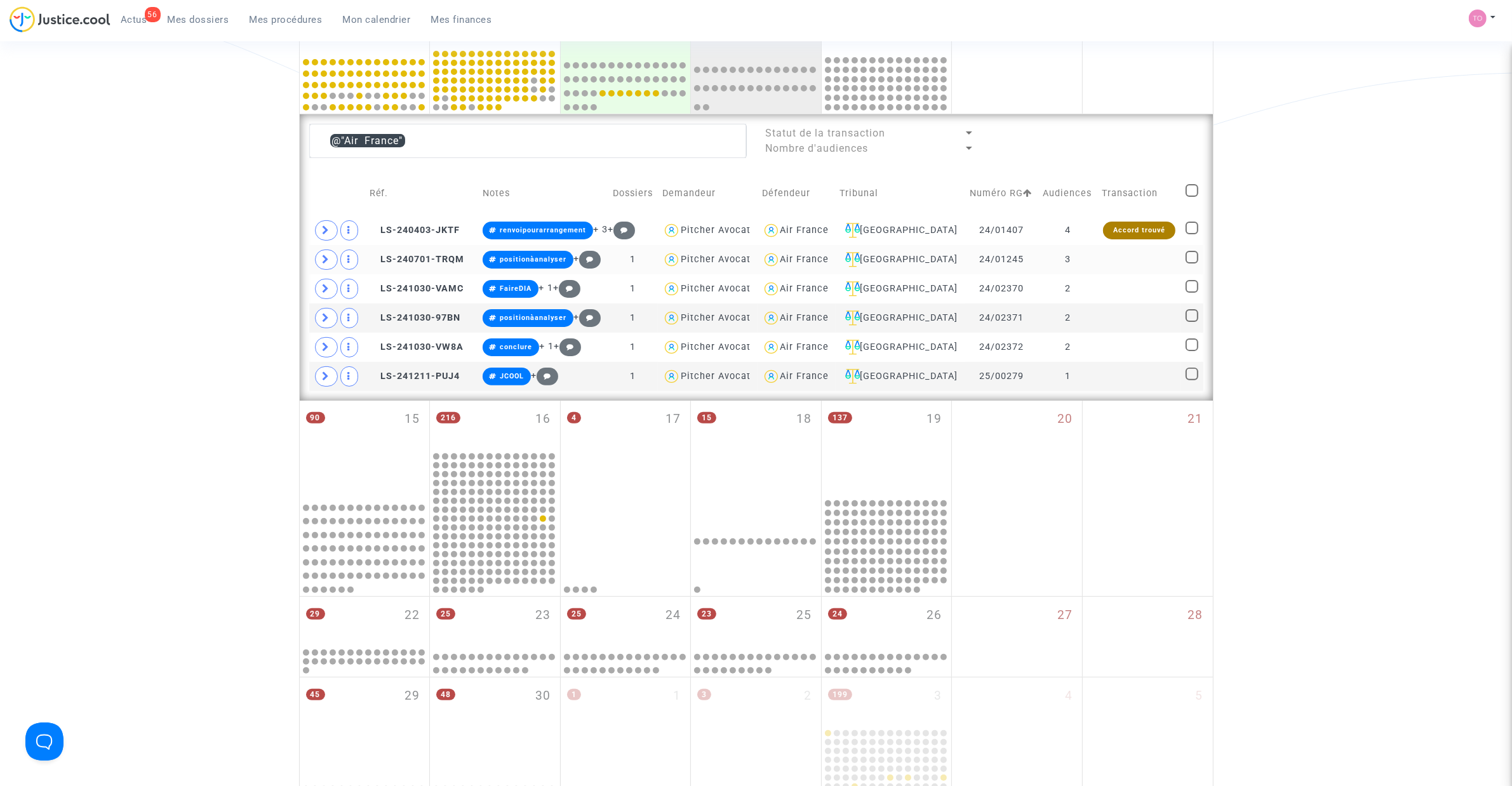
click at [318, 254] on span at bounding box center [327, 259] width 23 height 20
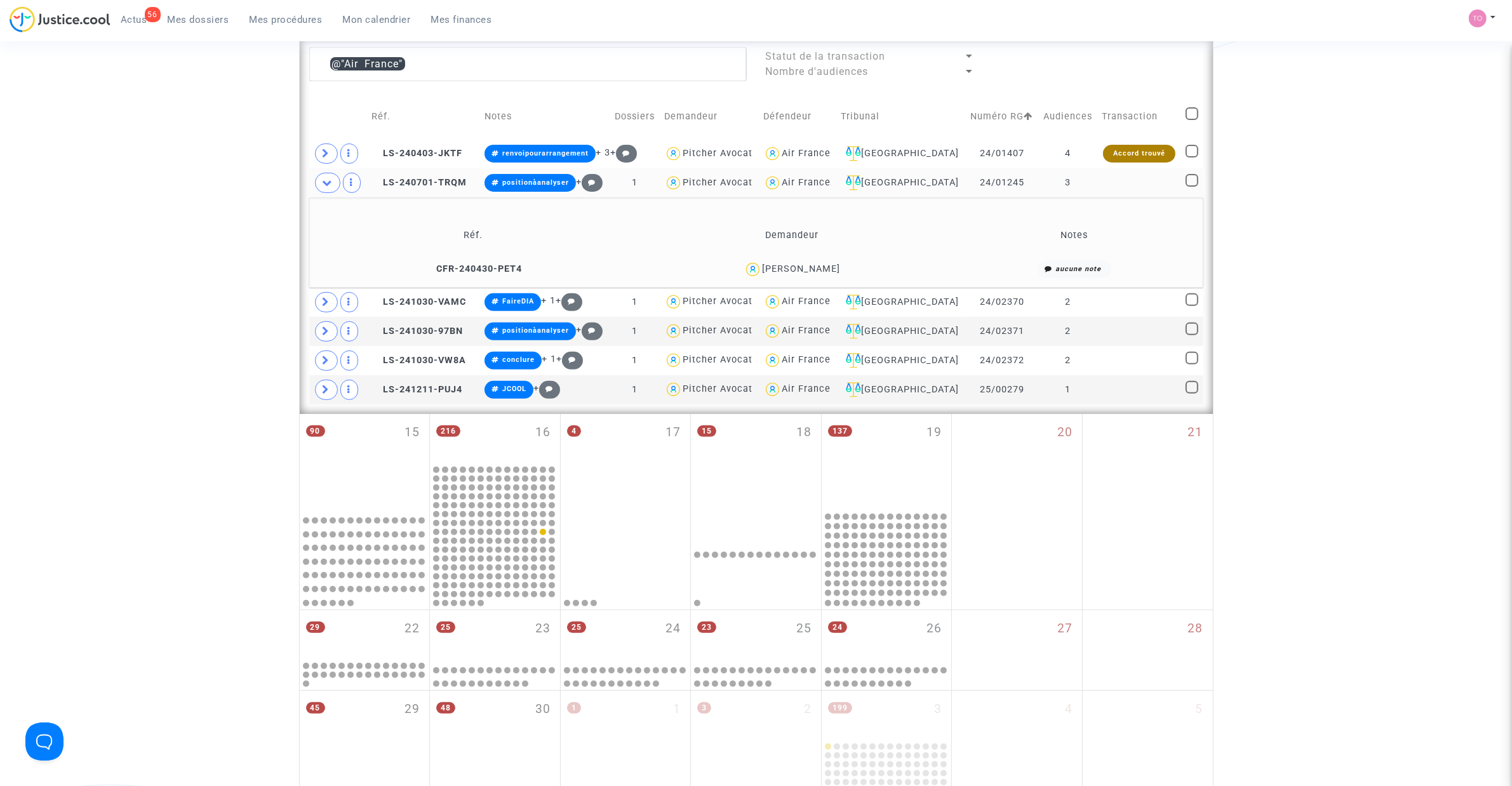
scroll to position [467, 0]
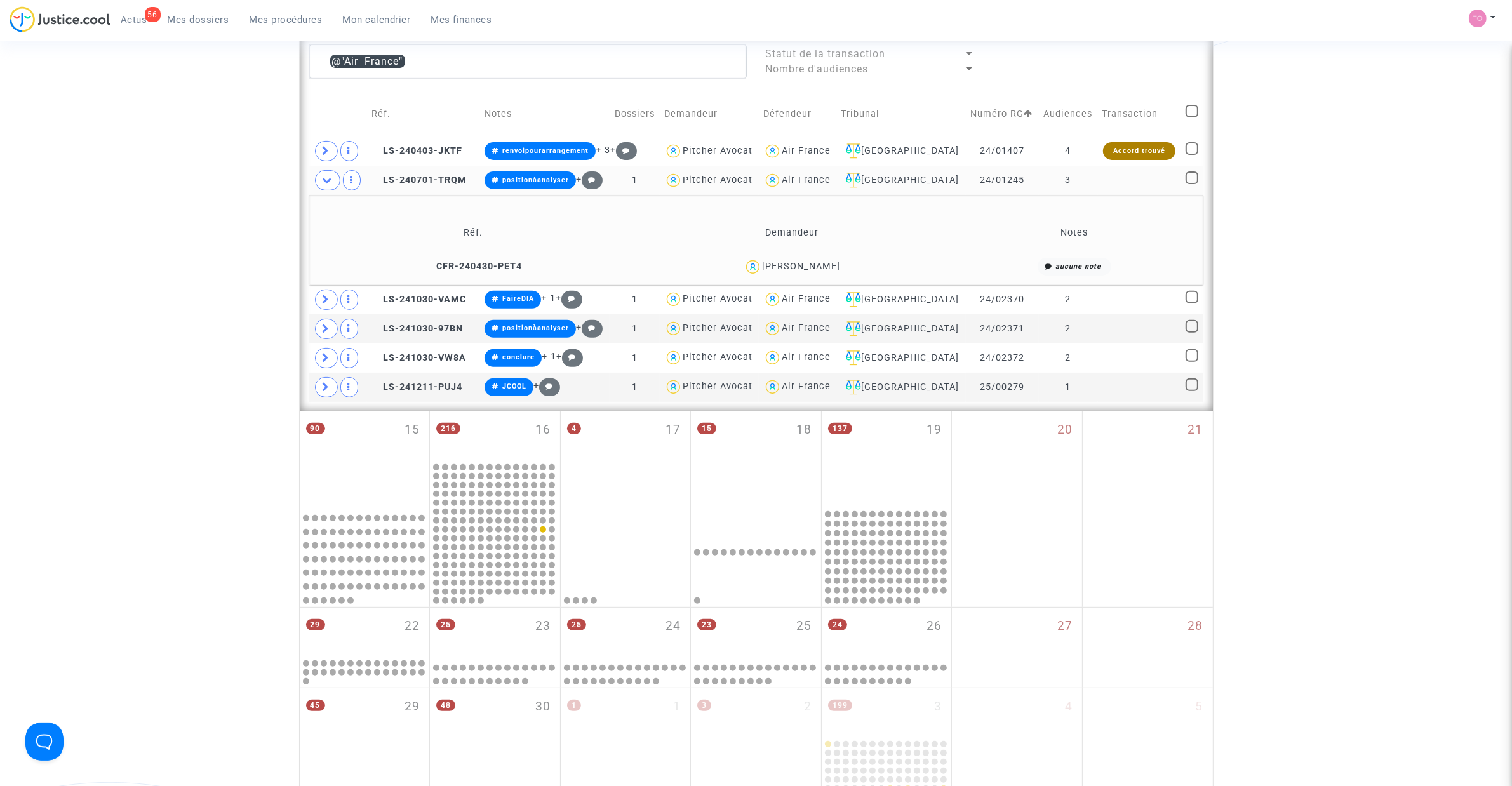
click at [820, 267] on div "William Condamine" at bounding box center [801, 266] width 78 height 11
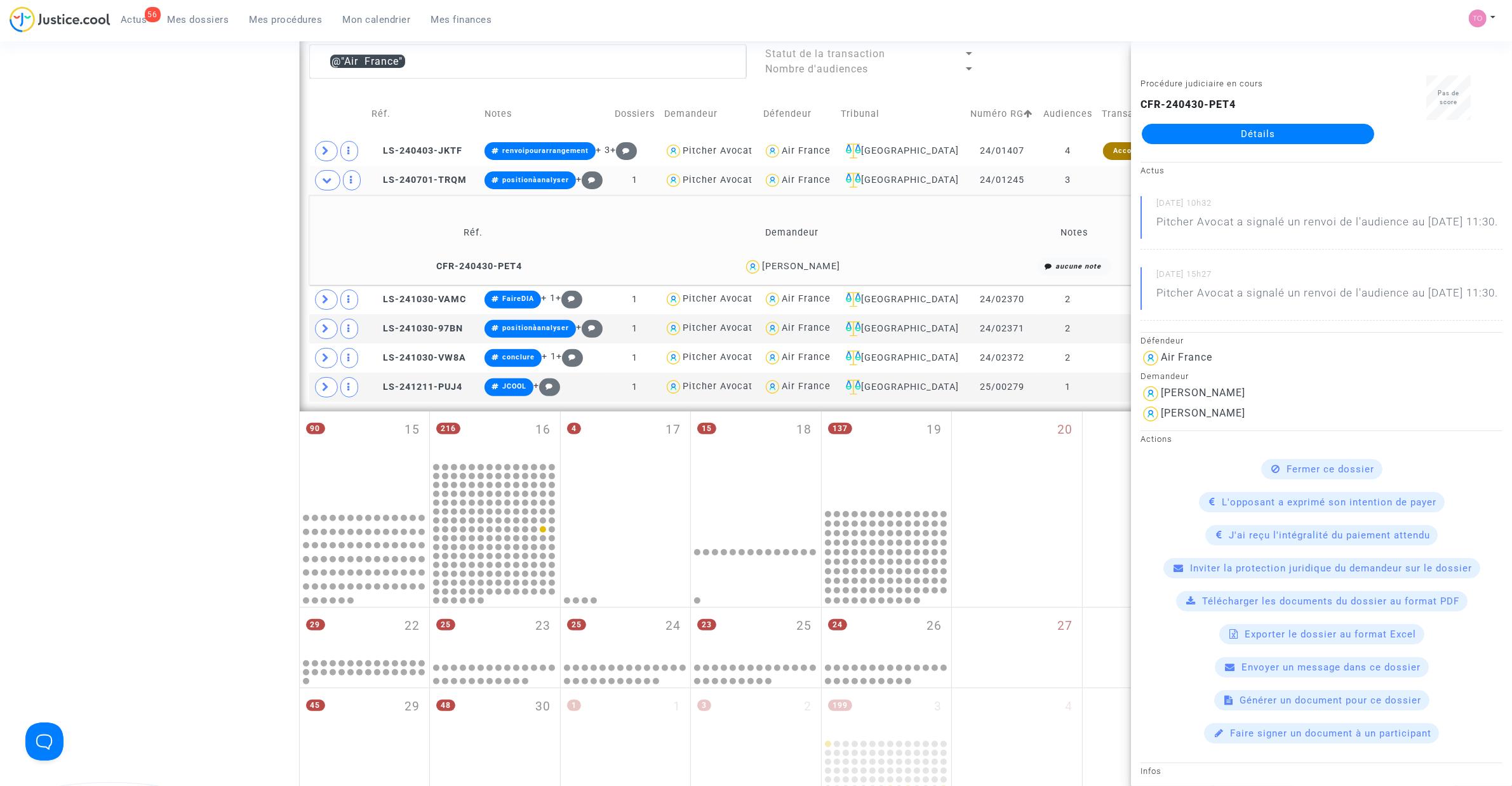
click at [146, 216] on div "Date de clôture d'instruction Date de conciliation Date d'audience Date de juge…" at bounding box center [756, 240] width 1512 height 1269
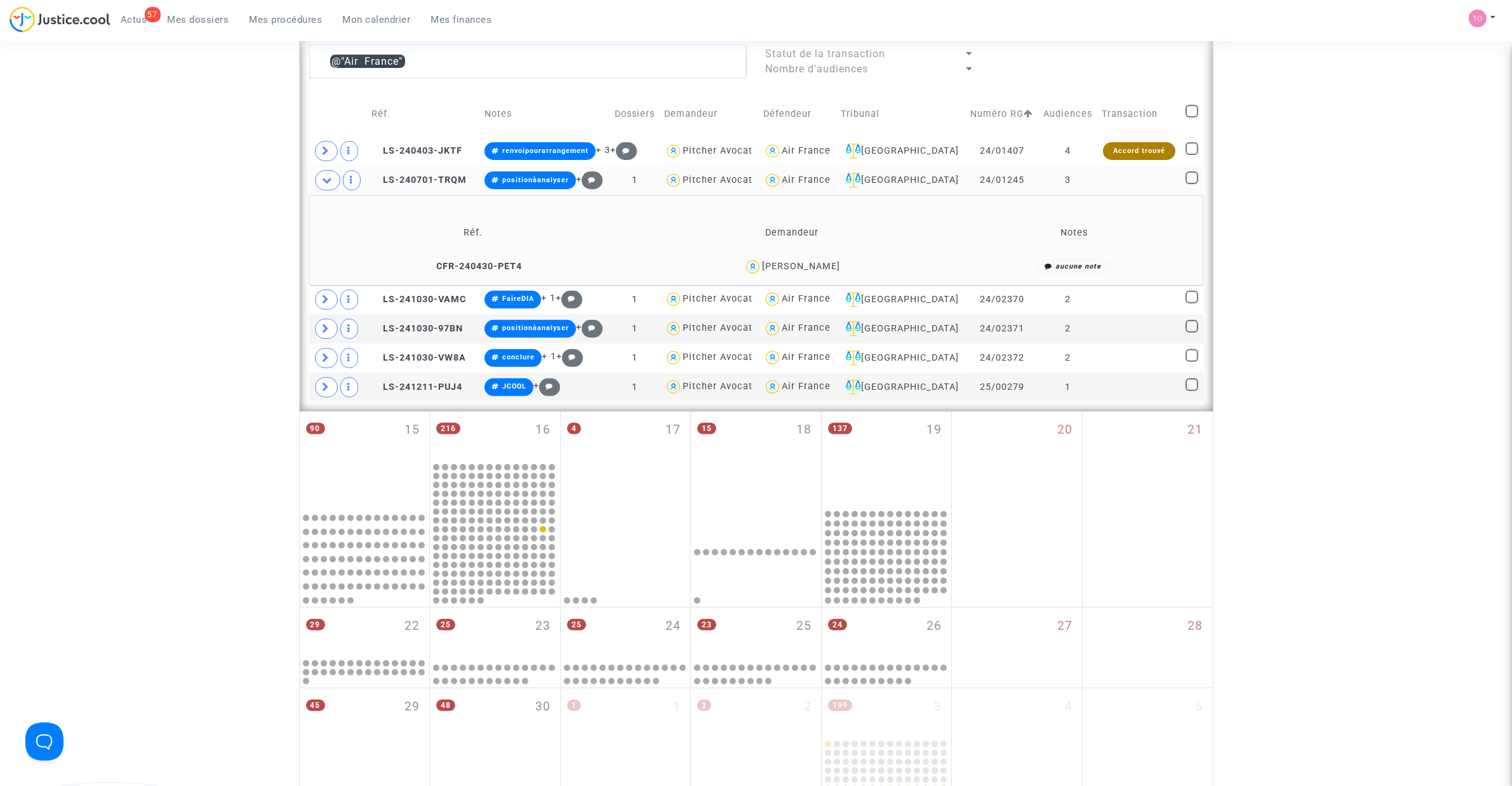
click at [798, 263] on div "William Condamine" at bounding box center [801, 266] width 78 height 11
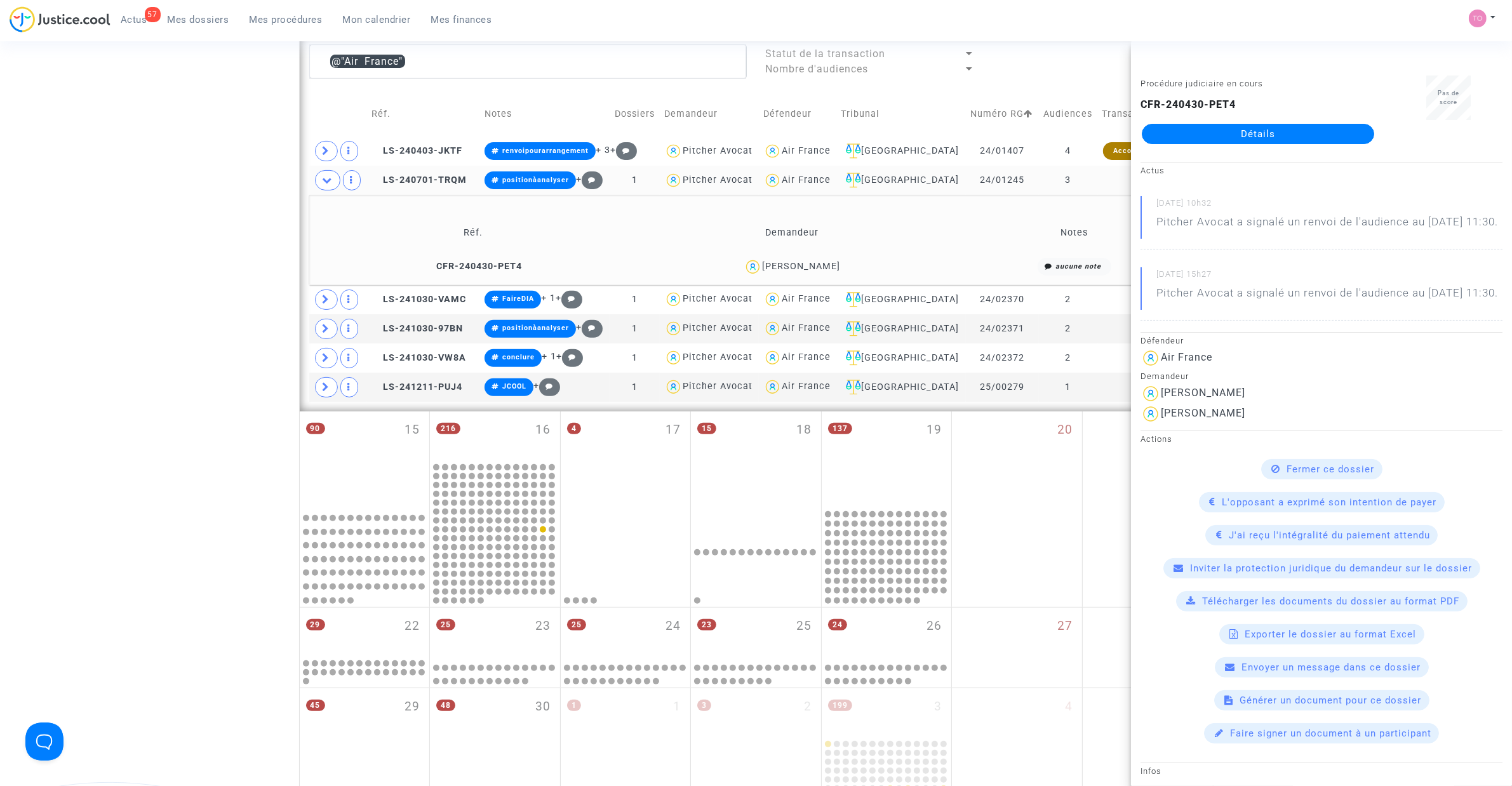
click at [821, 263] on div "William Condamine" at bounding box center [801, 266] width 78 height 11
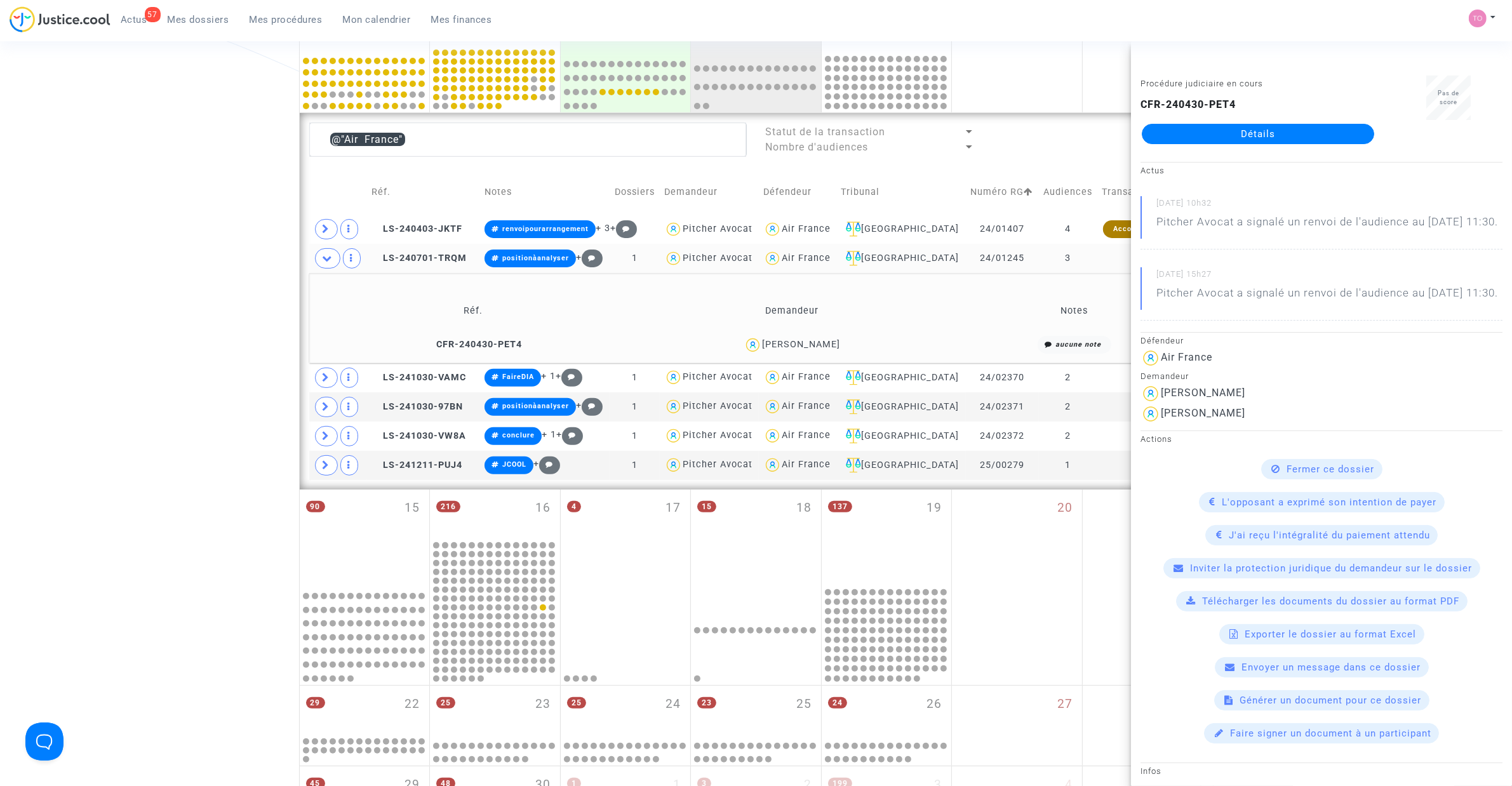
scroll to position [388, 0]
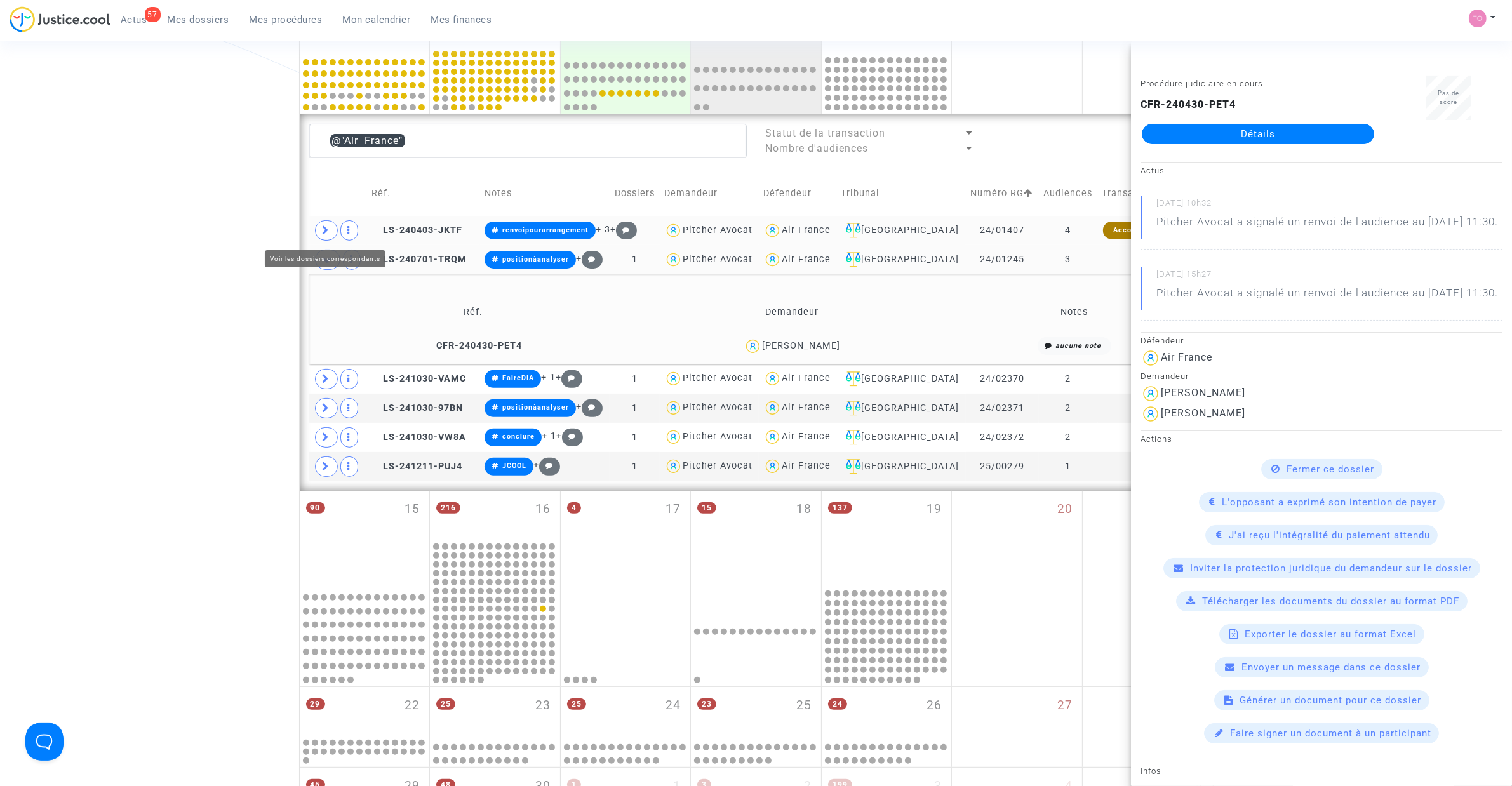
click at [325, 235] on icon at bounding box center [327, 230] width 8 height 9
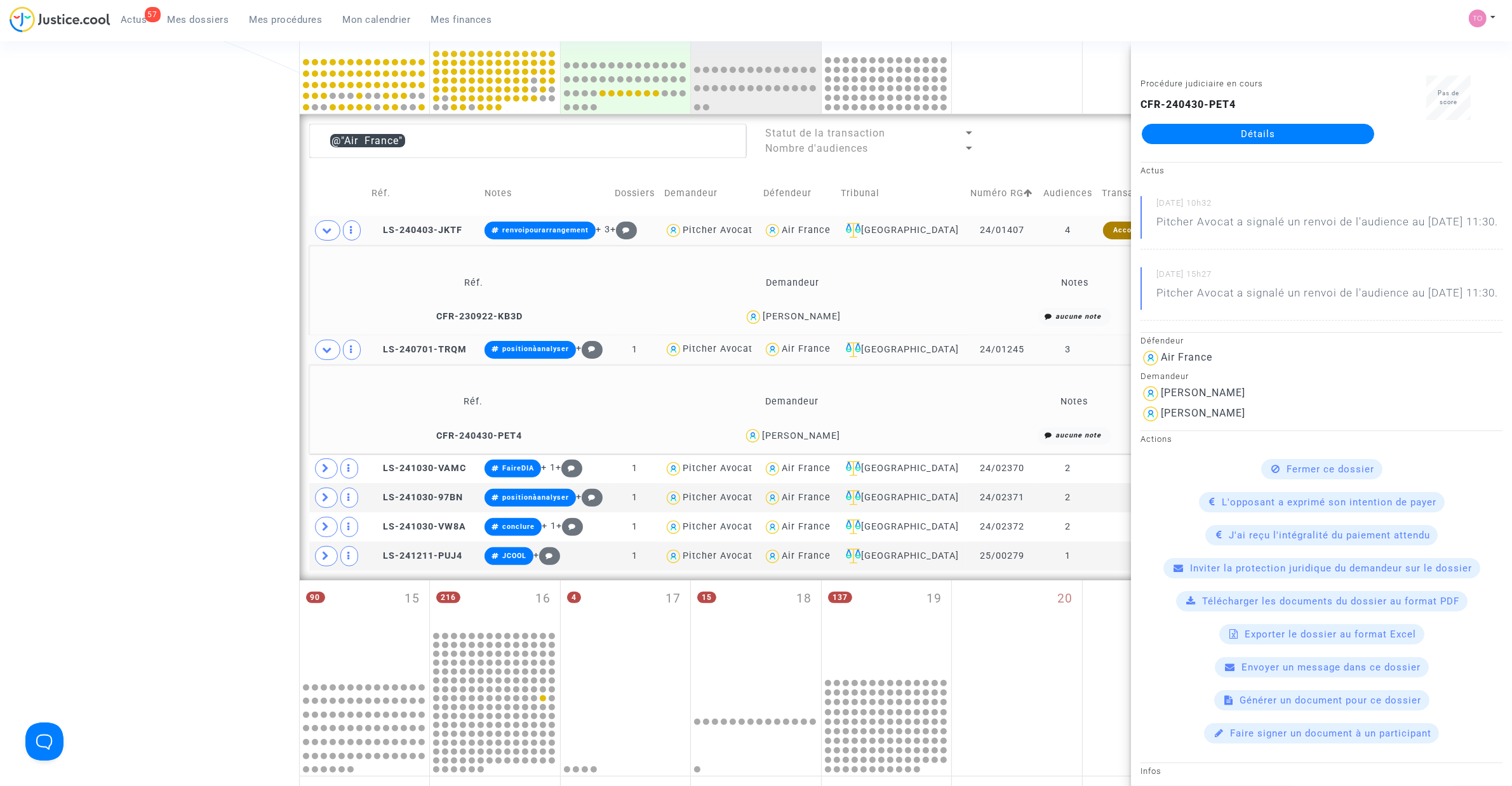
click at [810, 313] on div "Gérard Bonneau" at bounding box center [801, 316] width 78 height 11
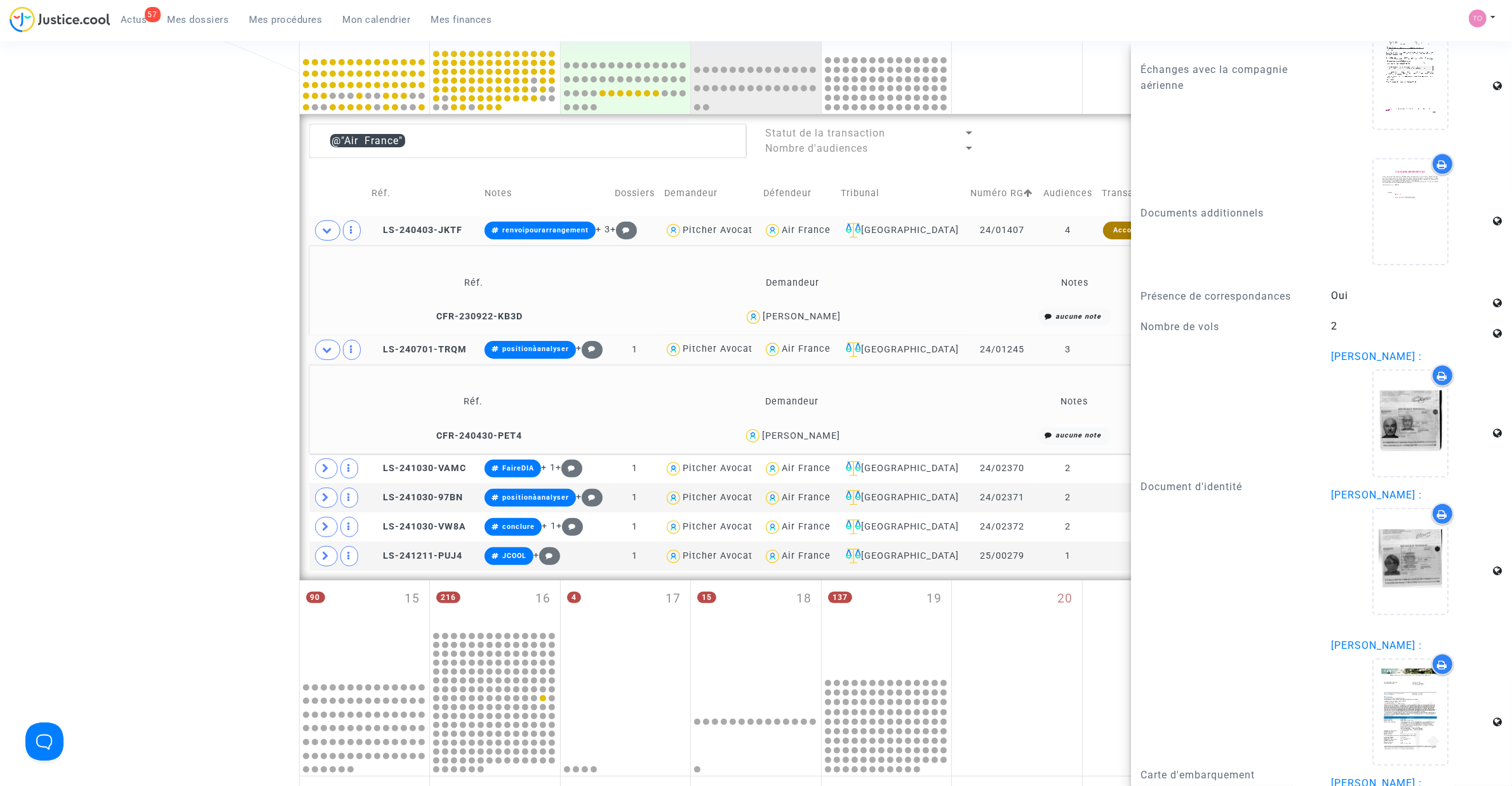
scroll to position [1587, 0]
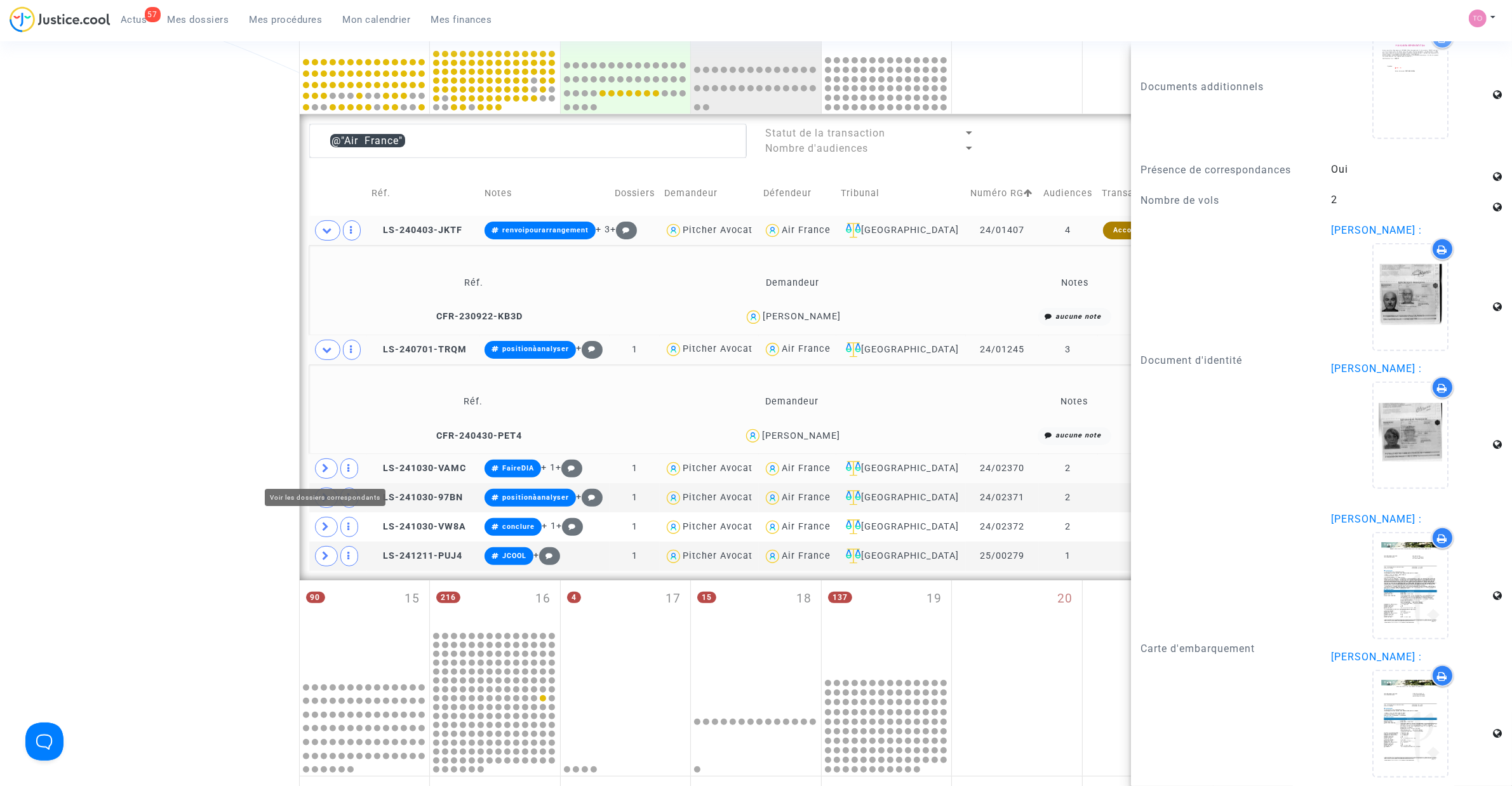
click at [320, 467] on span at bounding box center [327, 468] width 23 height 20
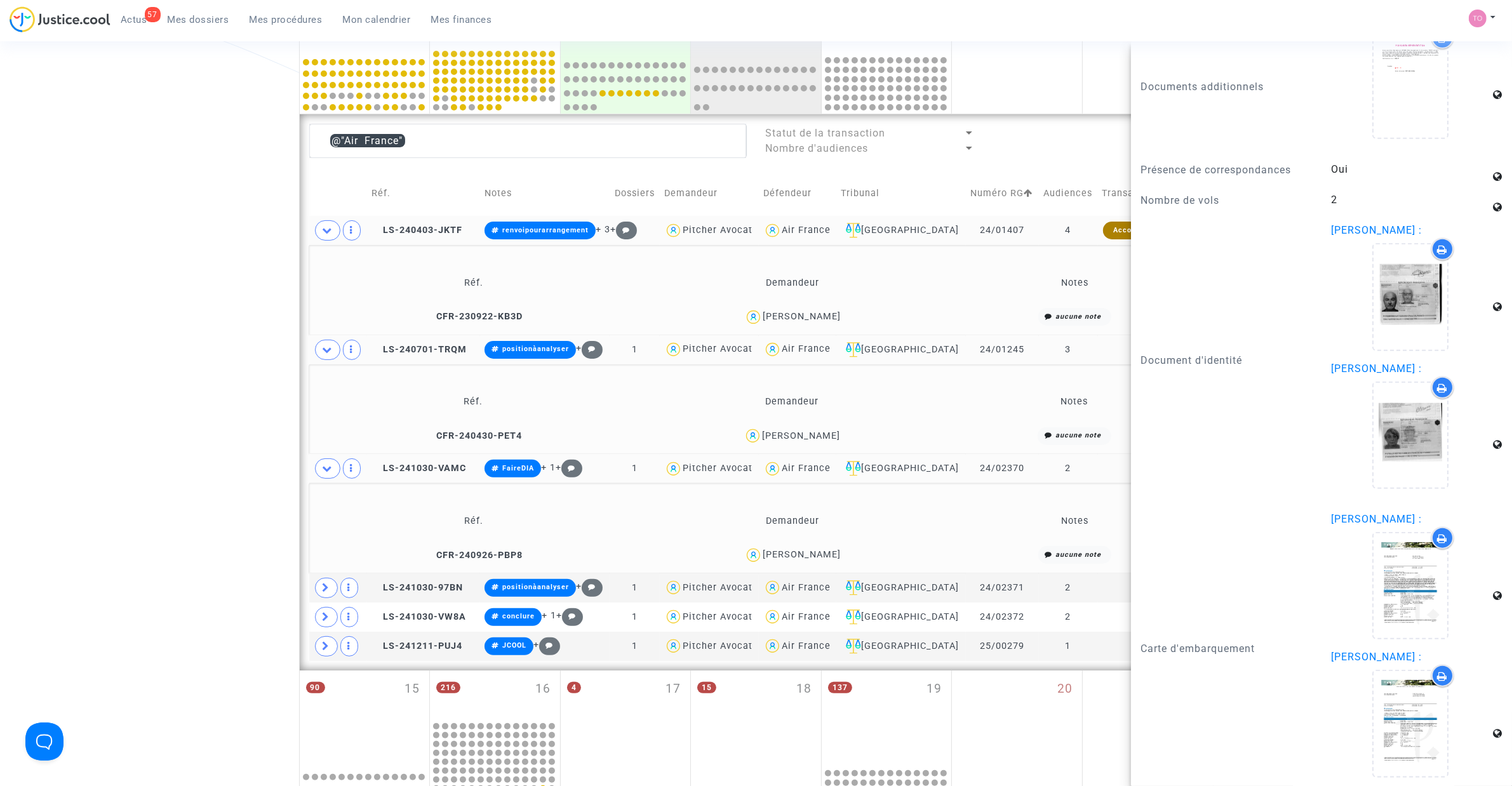
click at [196, 341] on div "Date de clôture d'instruction Date de conciliation Date d'audience Date de juge…" at bounding box center [756, 410] width 1512 height 1450
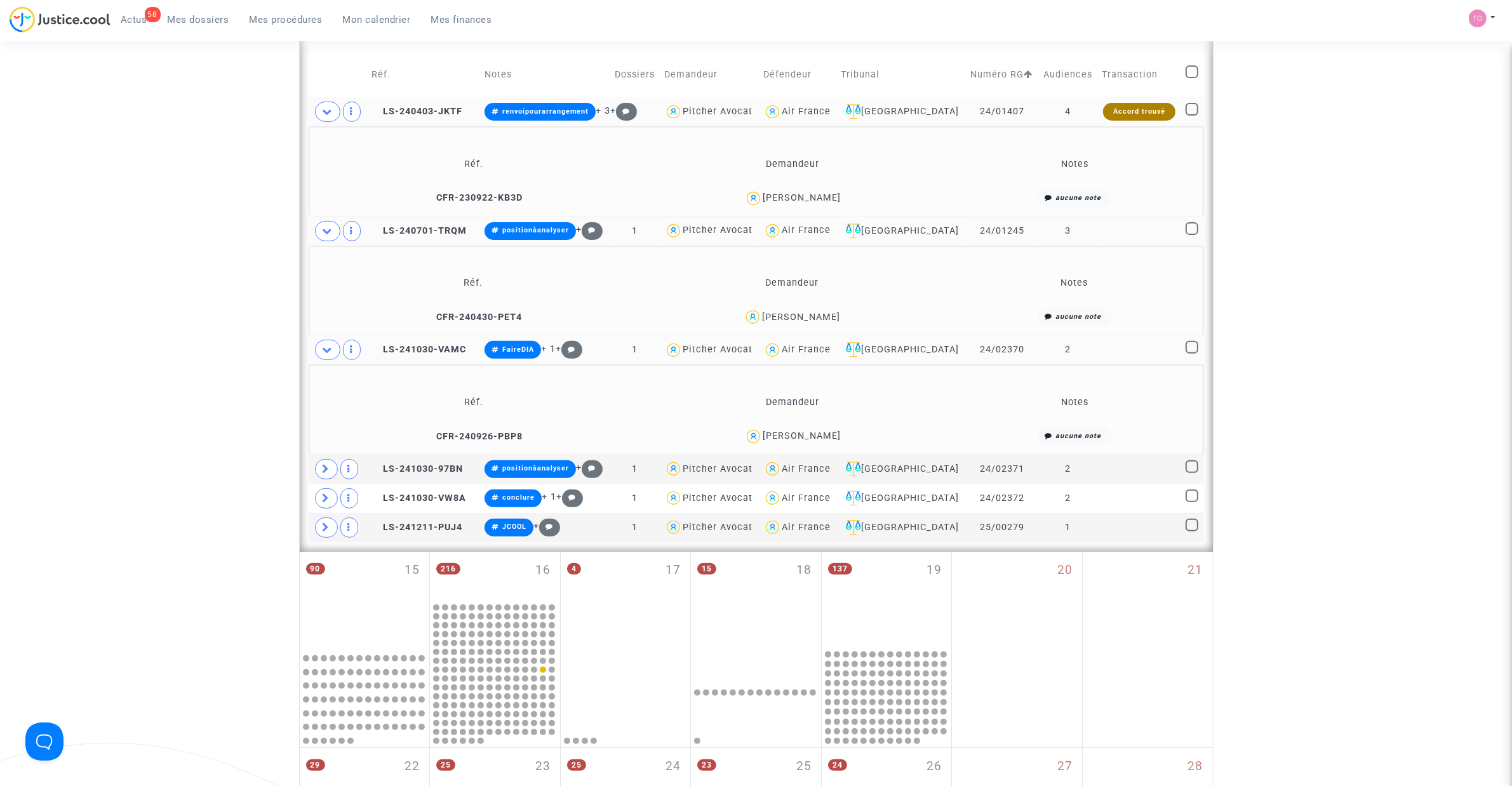
scroll to position [547, 0]
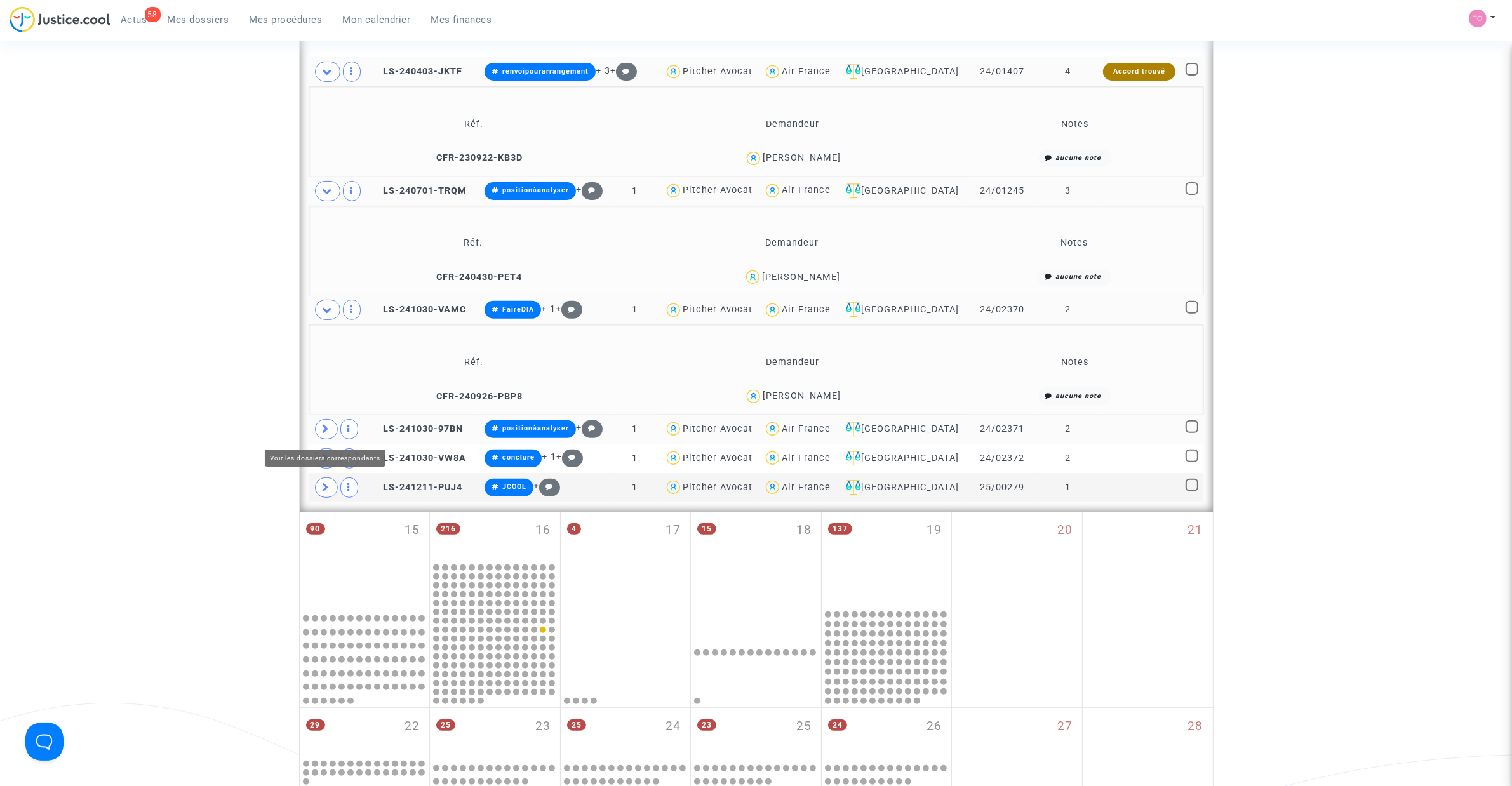
click at [331, 430] on span at bounding box center [327, 429] width 23 height 20
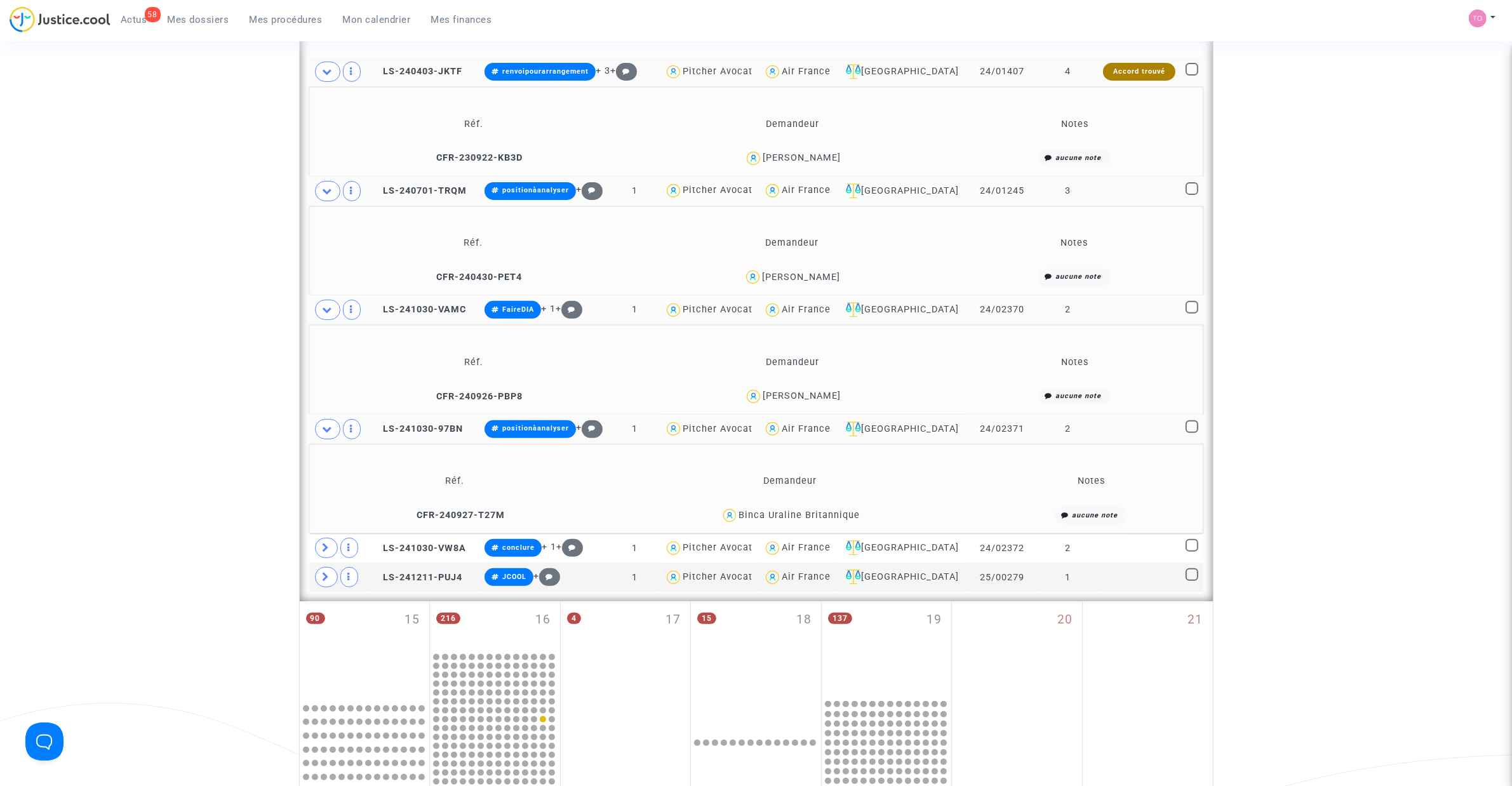
click at [846, 501] on div "Binca Uraline Britannique" at bounding box center [800, 515] width 122 height 11
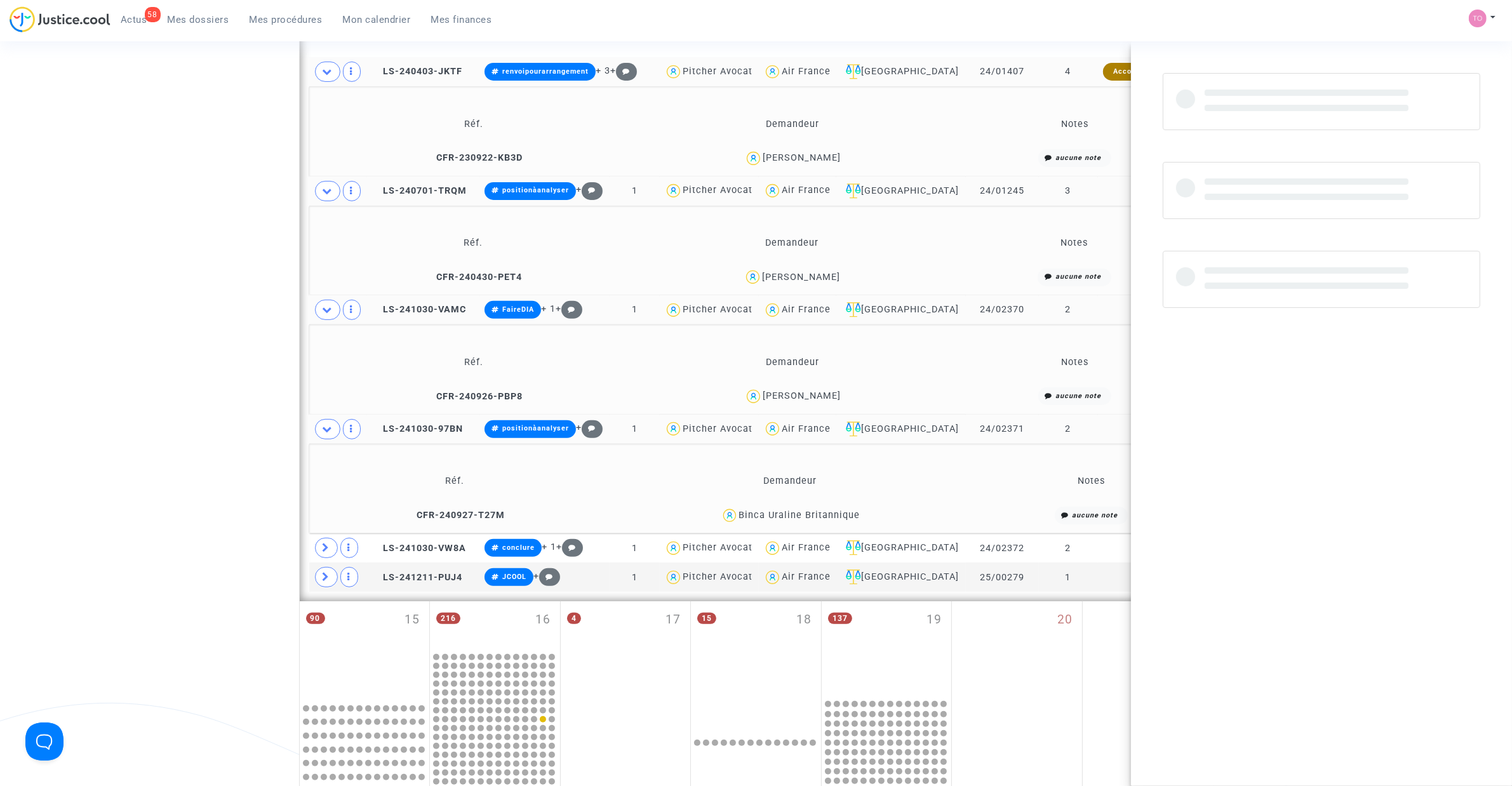
click at [846, 501] on div "Binca Uraline Britannique" at bounding box center [800, 515] width 122 height 11
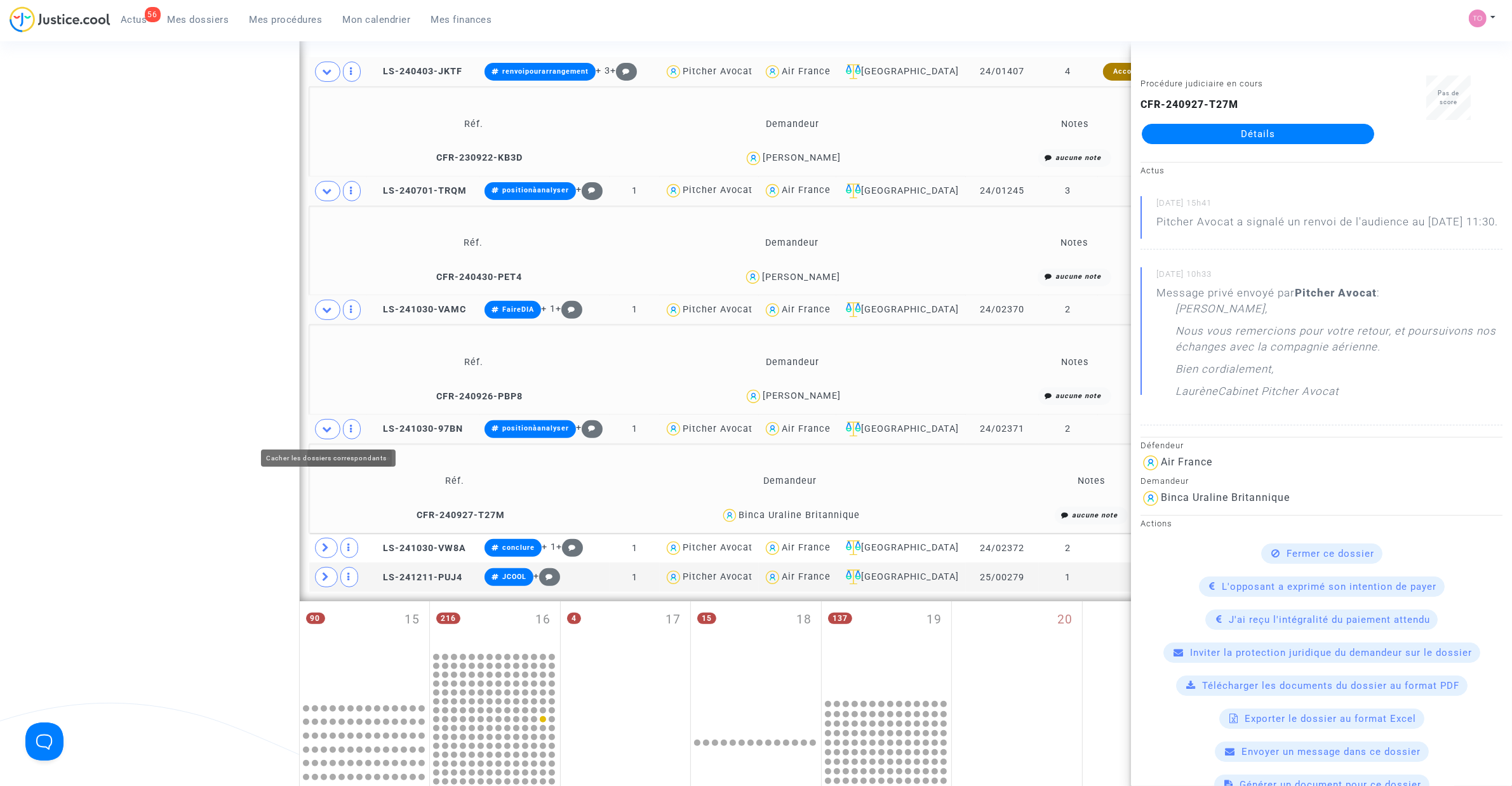
click at [337, 429] on span at bounding box center [327, 429] width 25 height 20
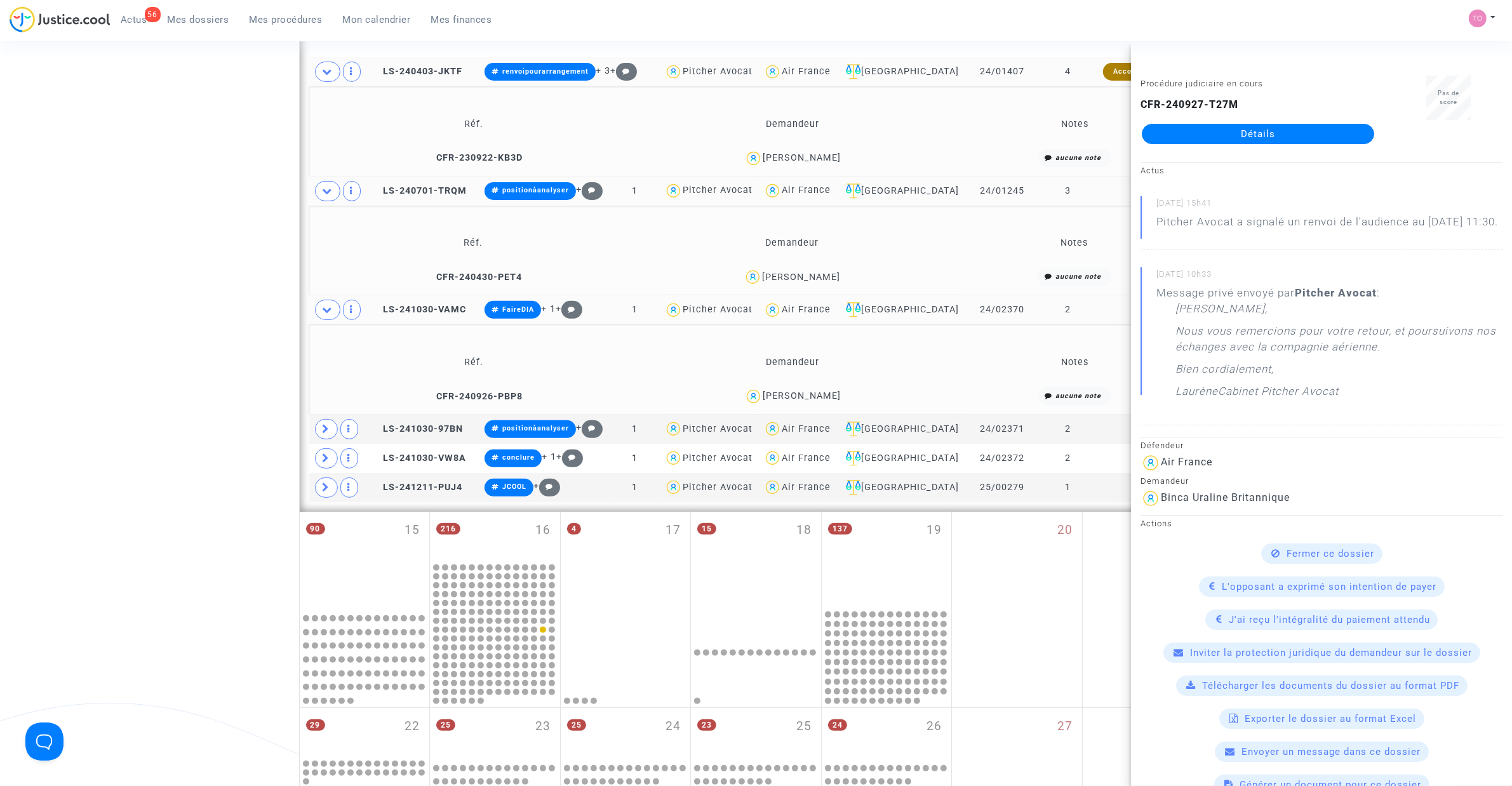
drag, startPoint x: 320, startPoint y: 423, endPoint x: 327, endPoint y: 403, distance: 21.2
click at [321, 423] on span at bounding box center [327, 429] width 23 height 20
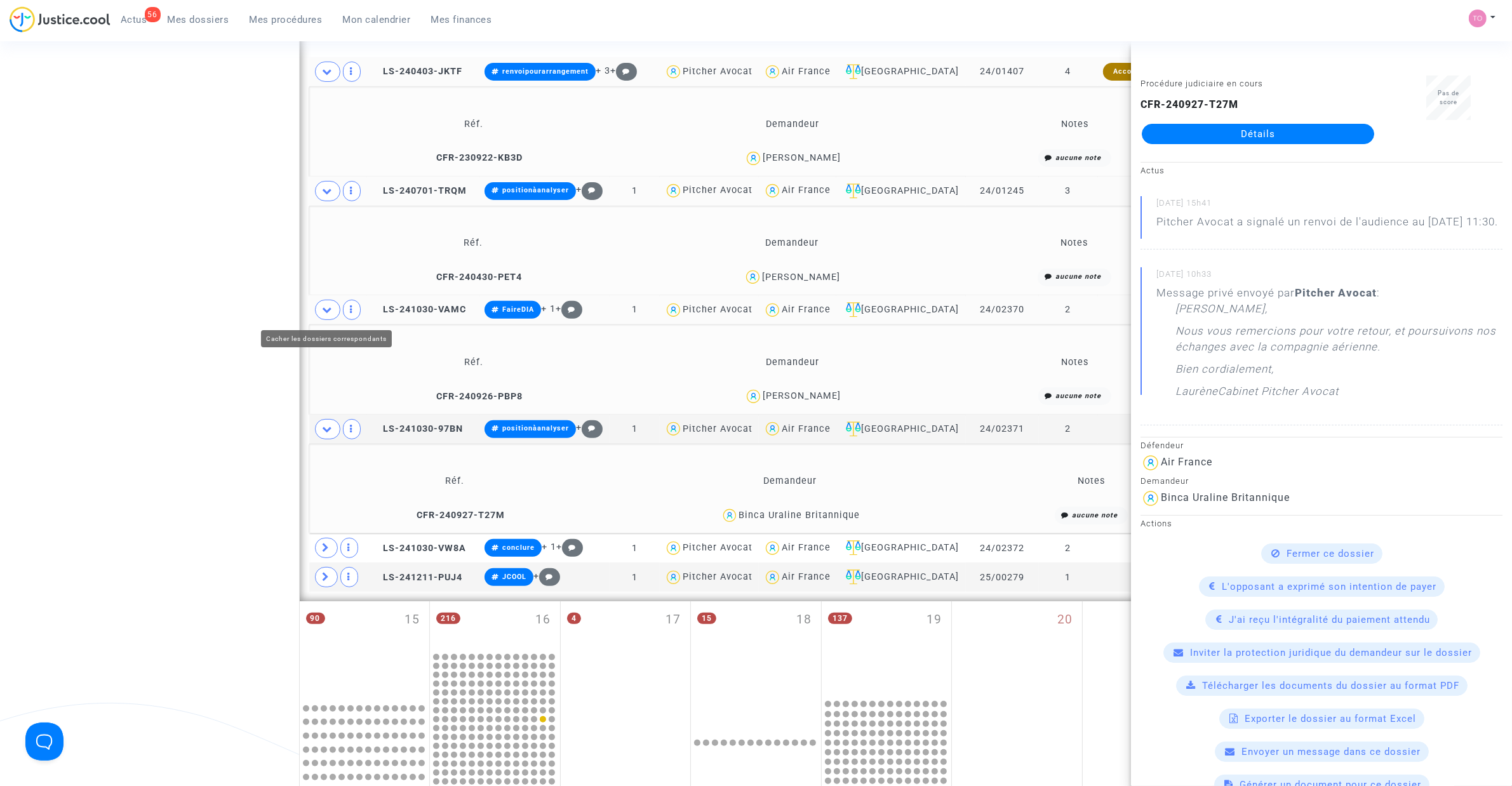
click at [325, 303] on span at bounding box center [327, 309] width 25 height 20
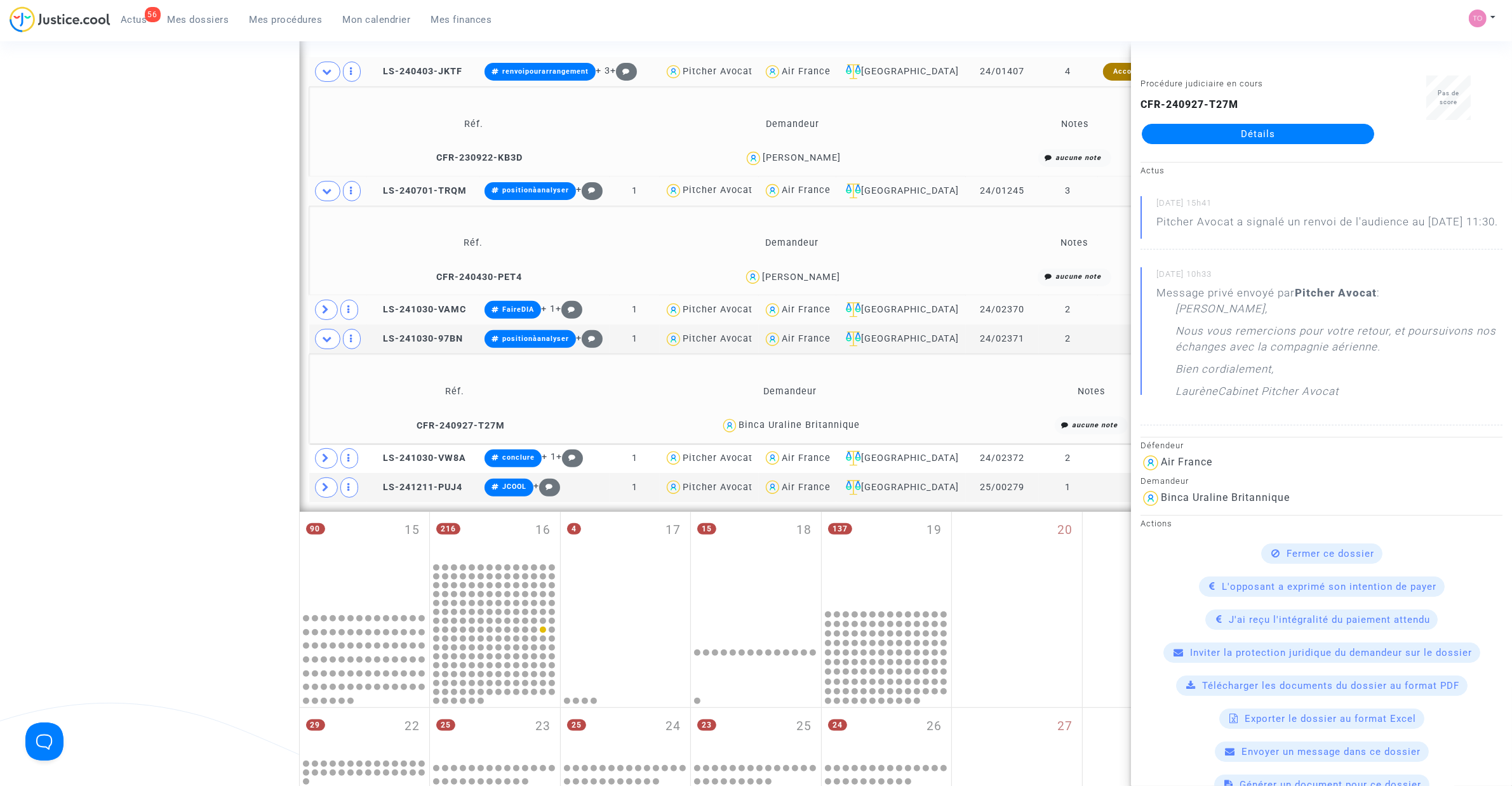
click at [324, 188] on icon at bounding box center [327, 191] width 10 height 9
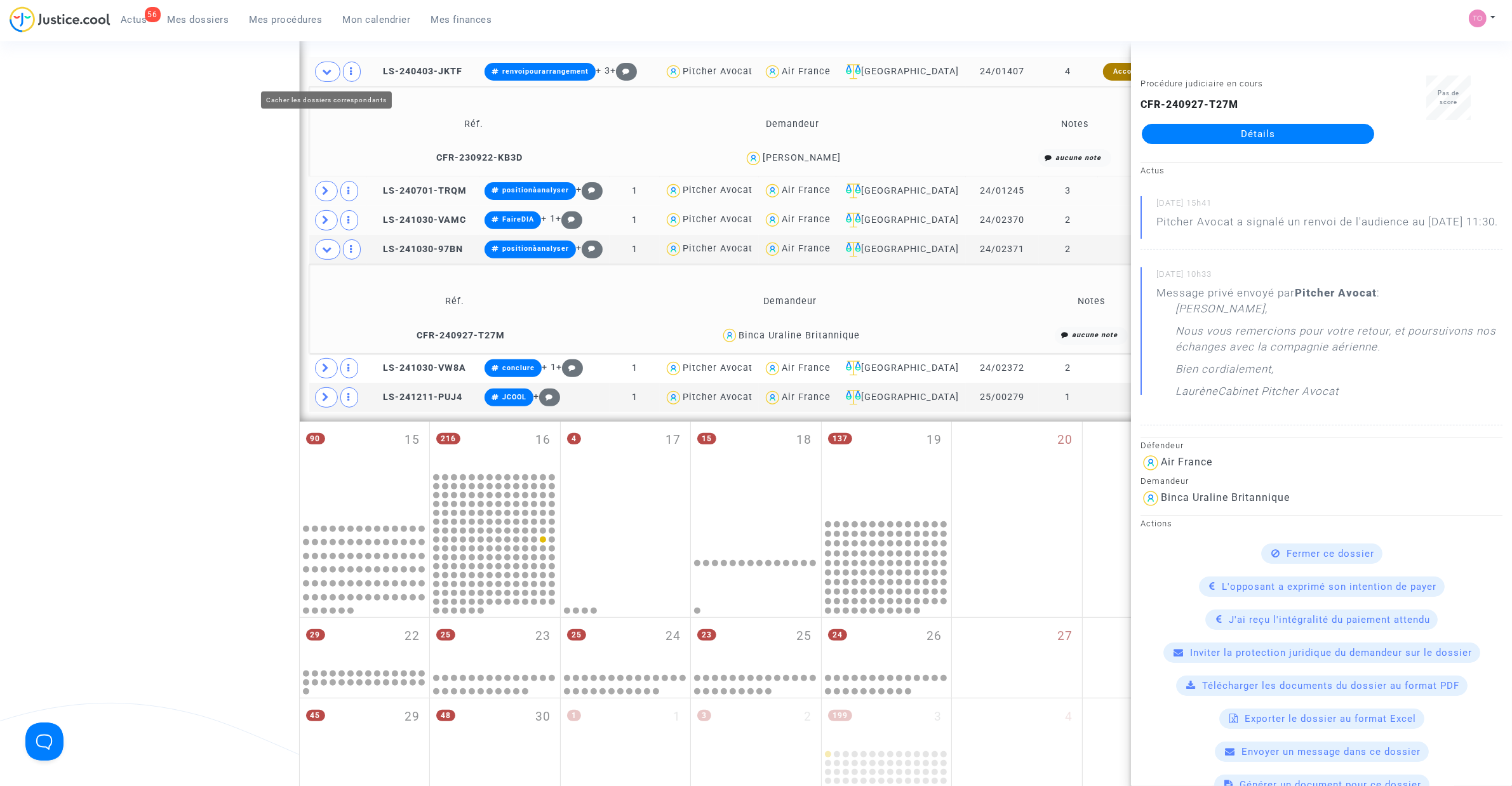
click at [323, 68] on icon at bounding box center [327, 72] width 10 height 9
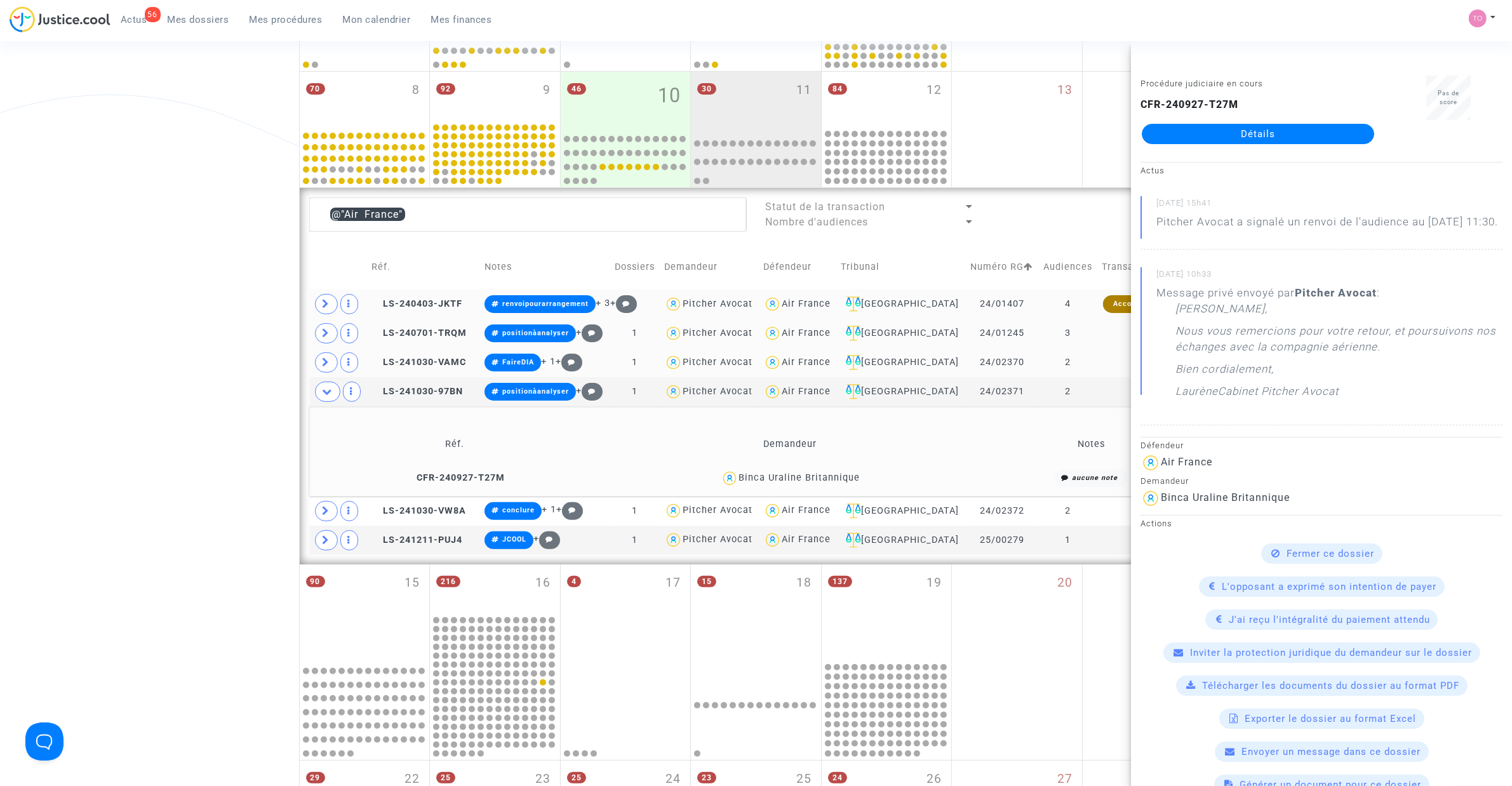
scroll to position [309, 0]
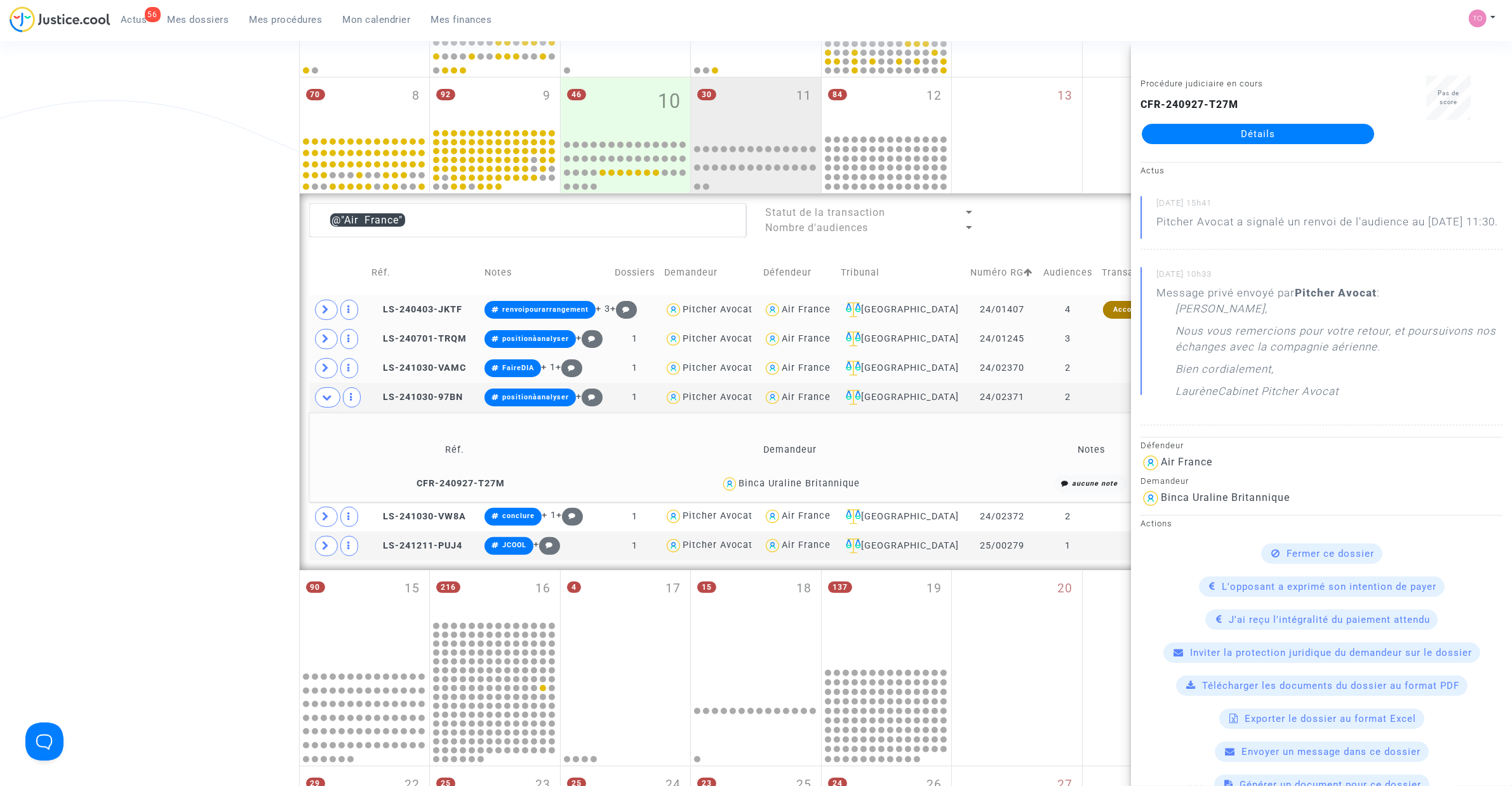
click at [229, 357] on div "Date de clôture d'instruction Date de conciliation Date d'audience Date de juge…" at bounding box center [756, 399] width 1512 height 1269
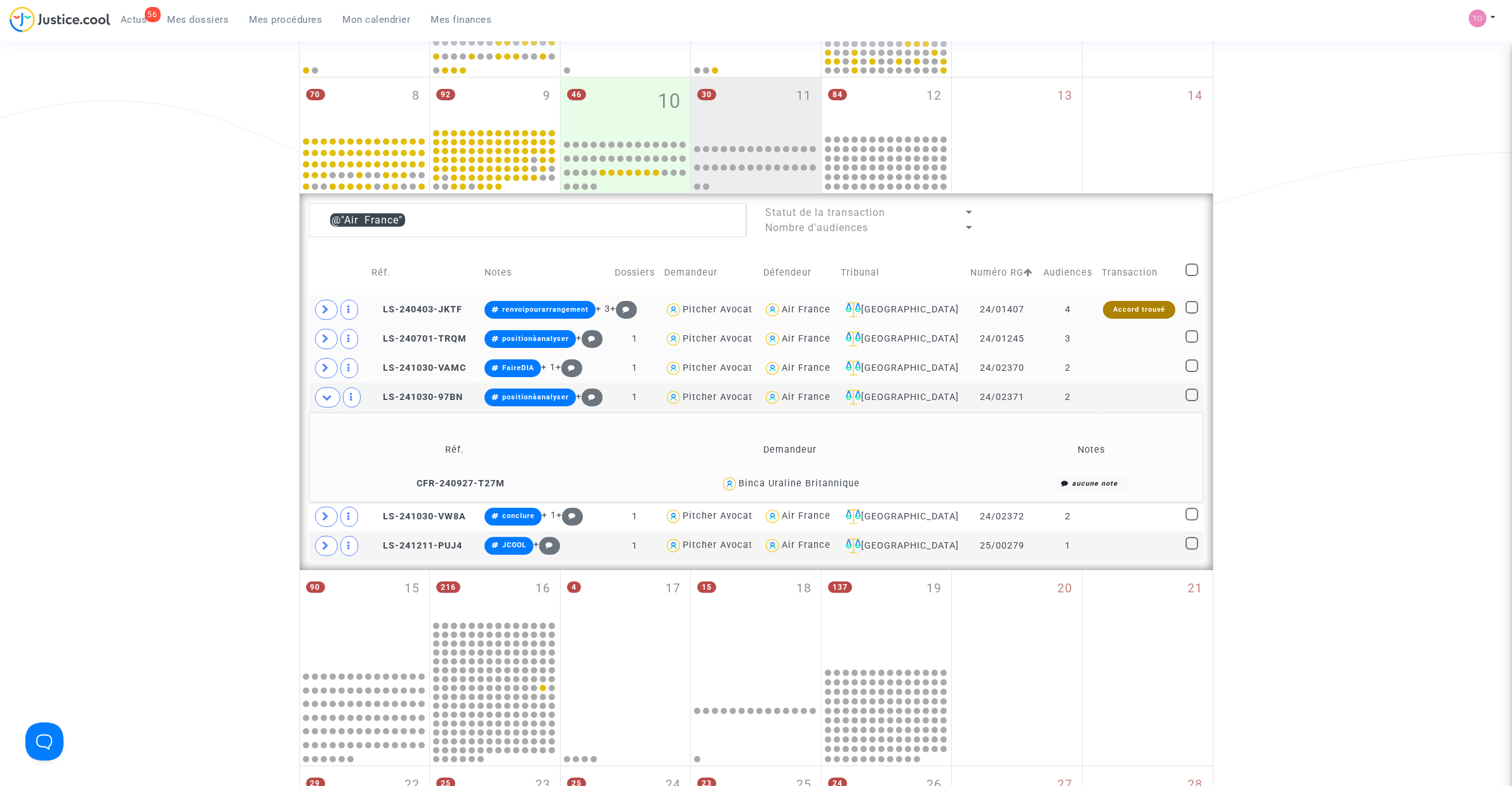
click at [826, 480] on div "Binca Uraline Britannique" at bounding box center [800, 483] width 122 height 11
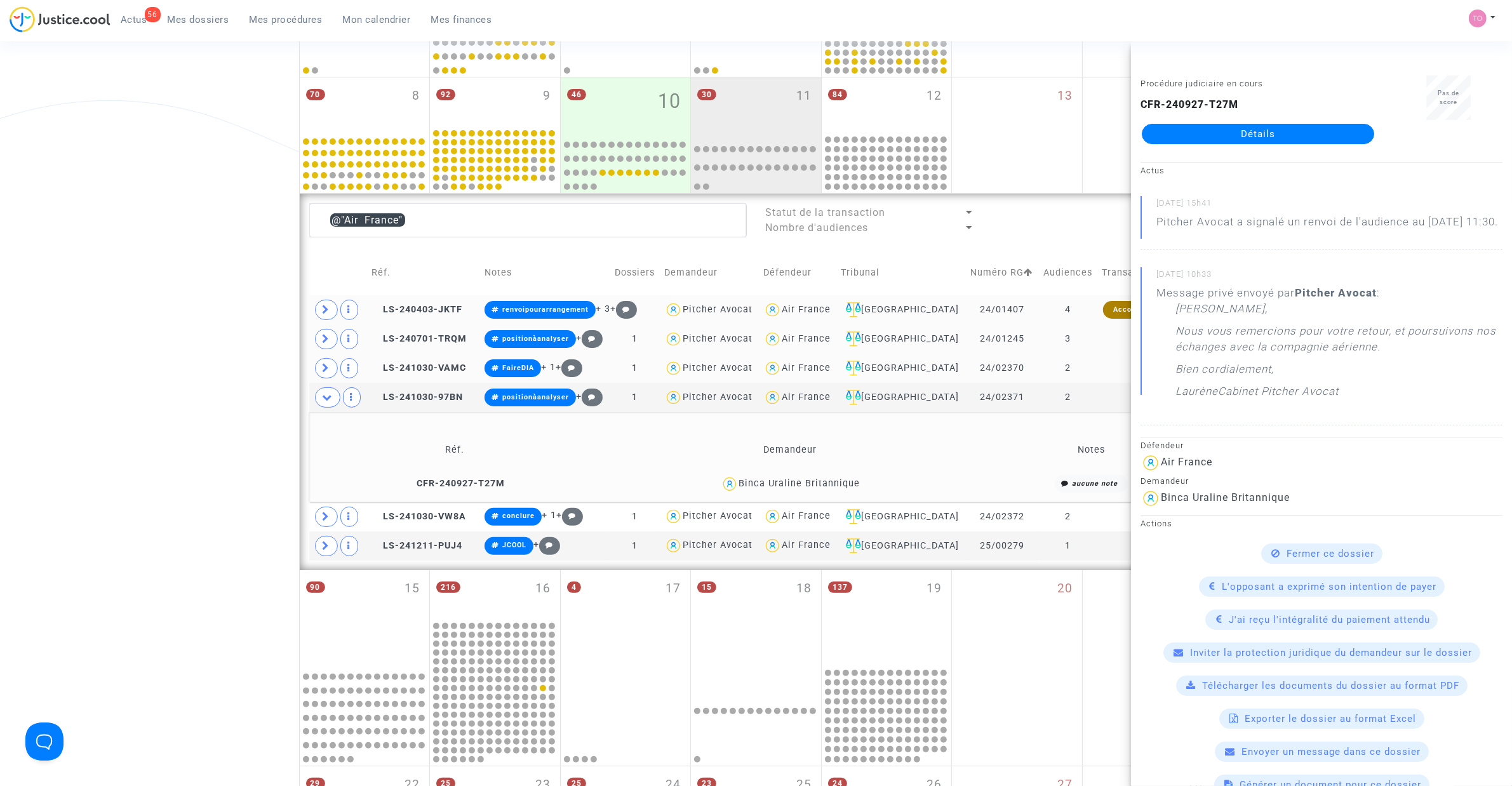
click at [786, 483] on div "Binca Uraline Britannique" at bounding box center [800, 483] width 122 height 11
click at [827, 483] on div "Binca Uraline Britannique" at bounding box center [800, 483] width 122 height 11
click at [326, 309] on icon at bounding box center [327, 309] width 8 height 9
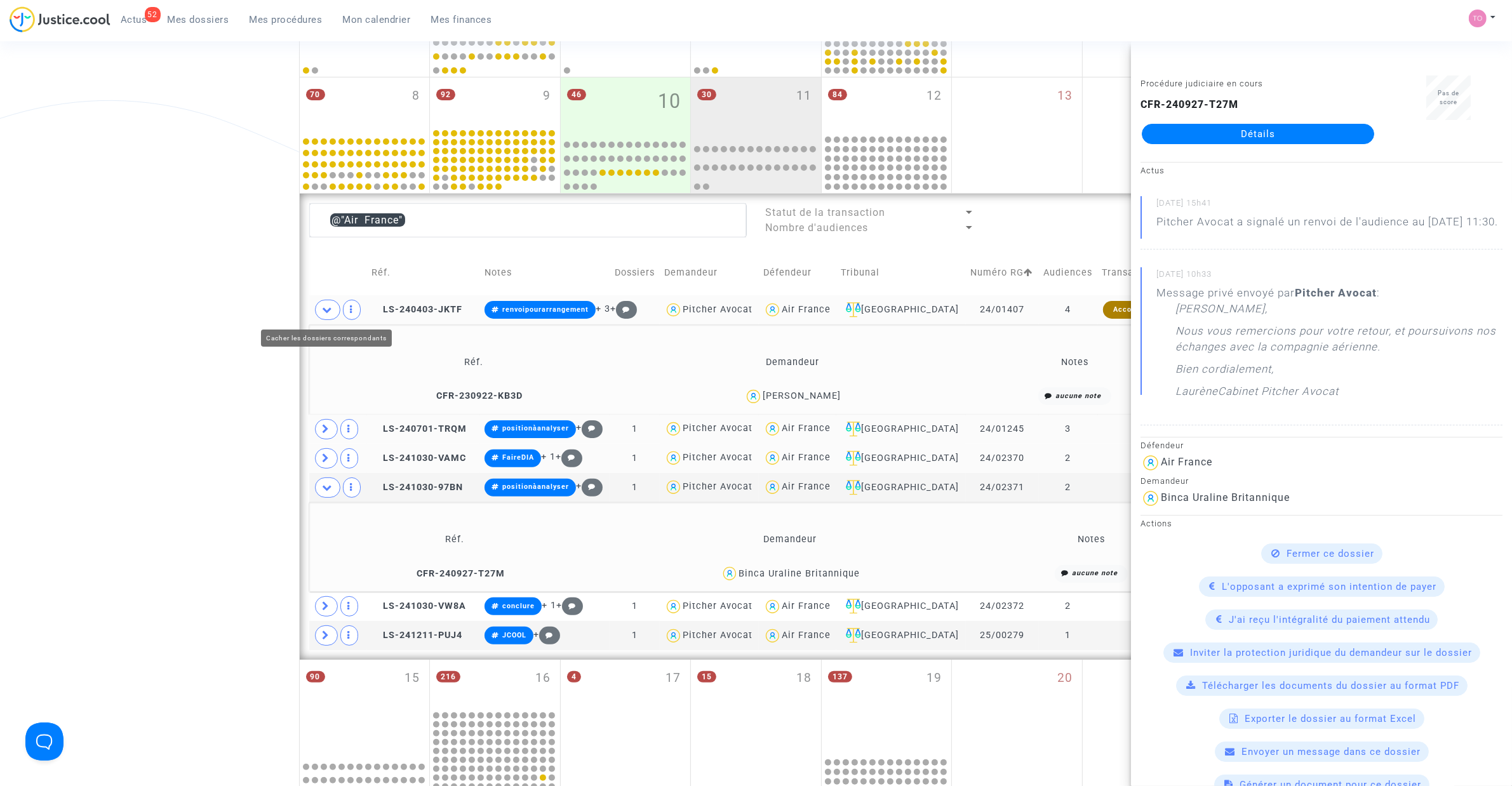
click at [323, 306] on icon at bounding box center [327, 309] width 10 height 9
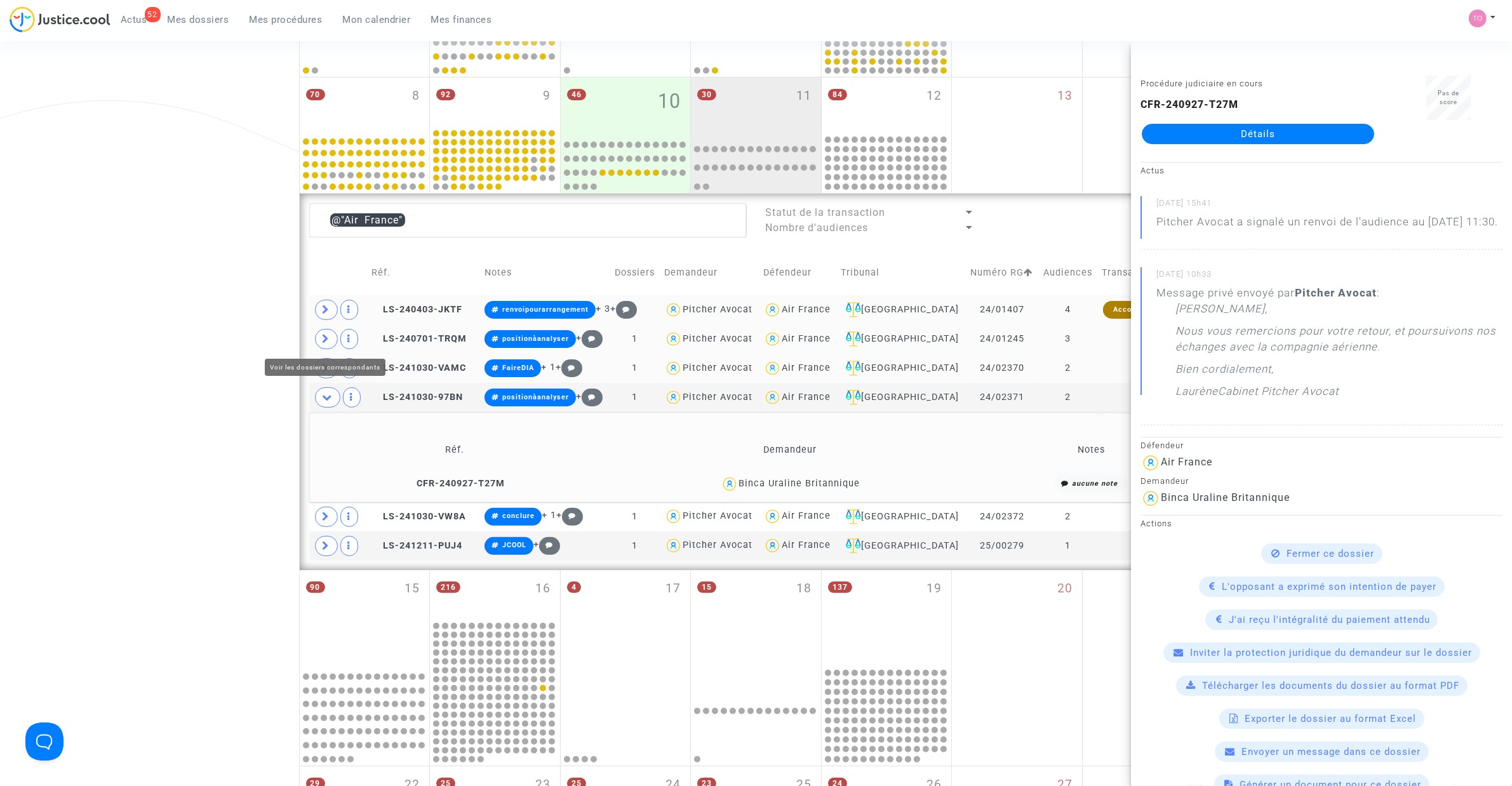
click at [323, 342] on icon at bounding box center [327, 339] width 8 height 9
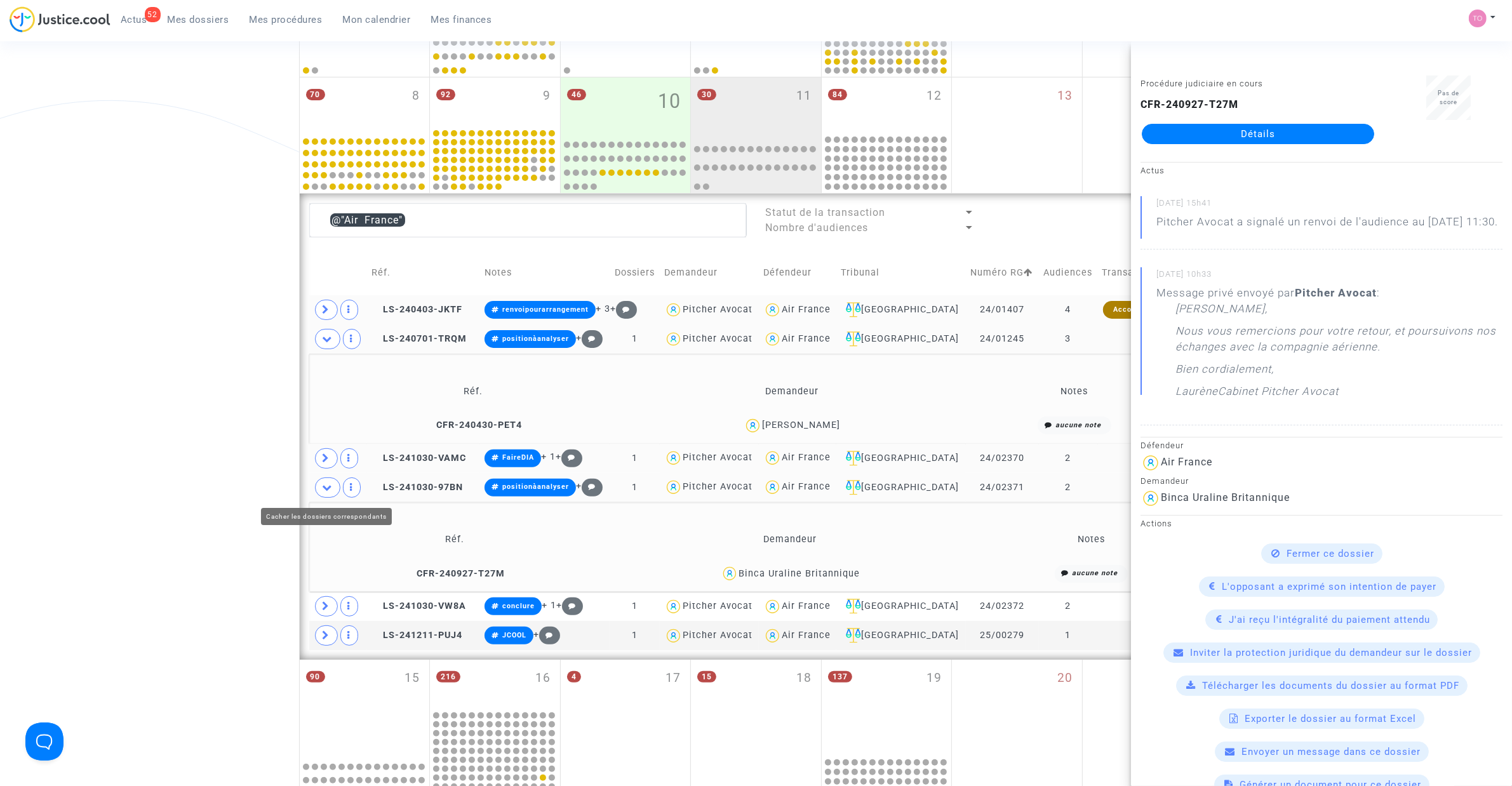
click at [323, 483] on icon at bounding box center [327, 487] width 10 height 9
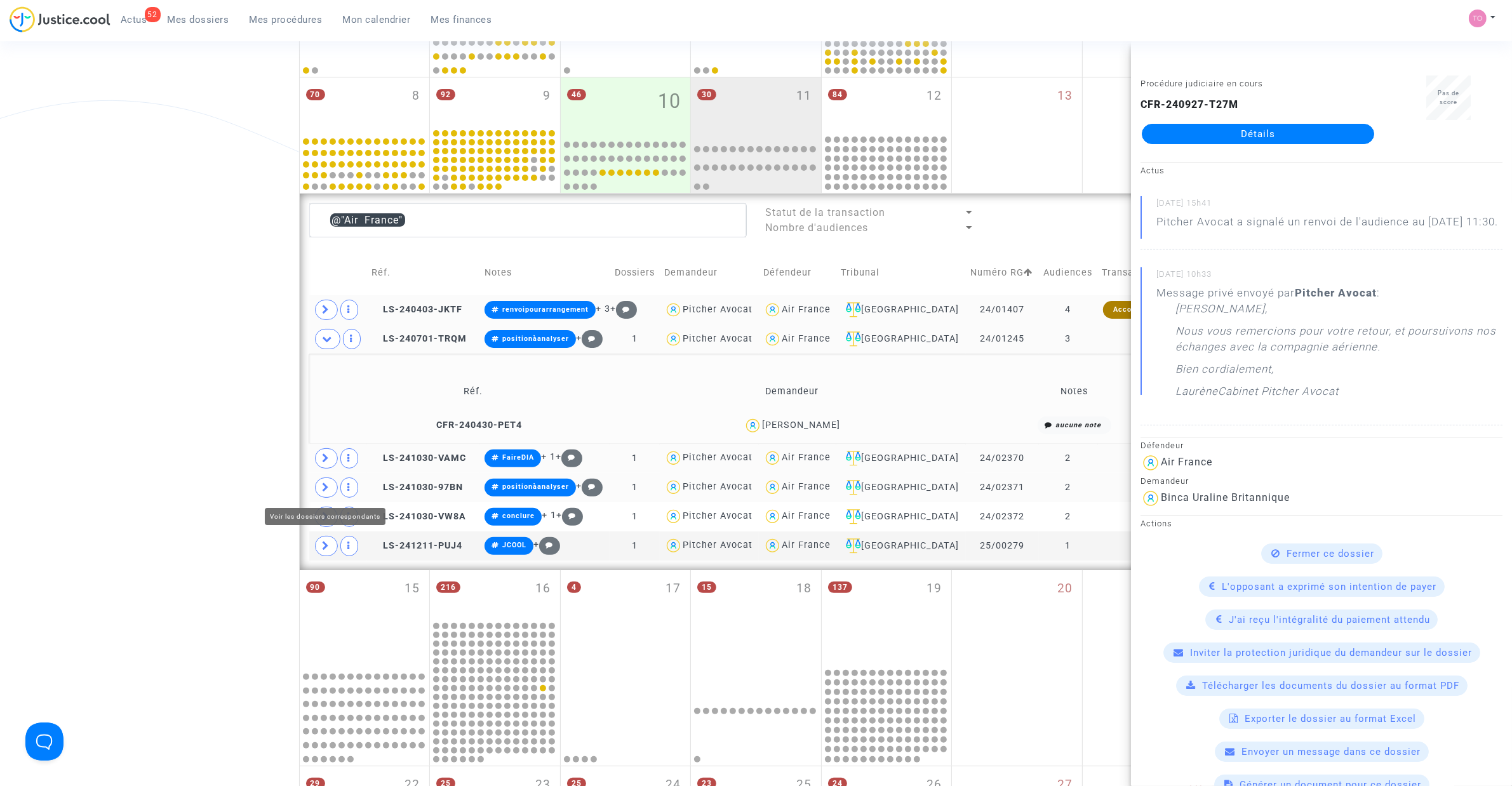
click at [323, 483] on icon at bounding box center [327, 487] width 8 height 9
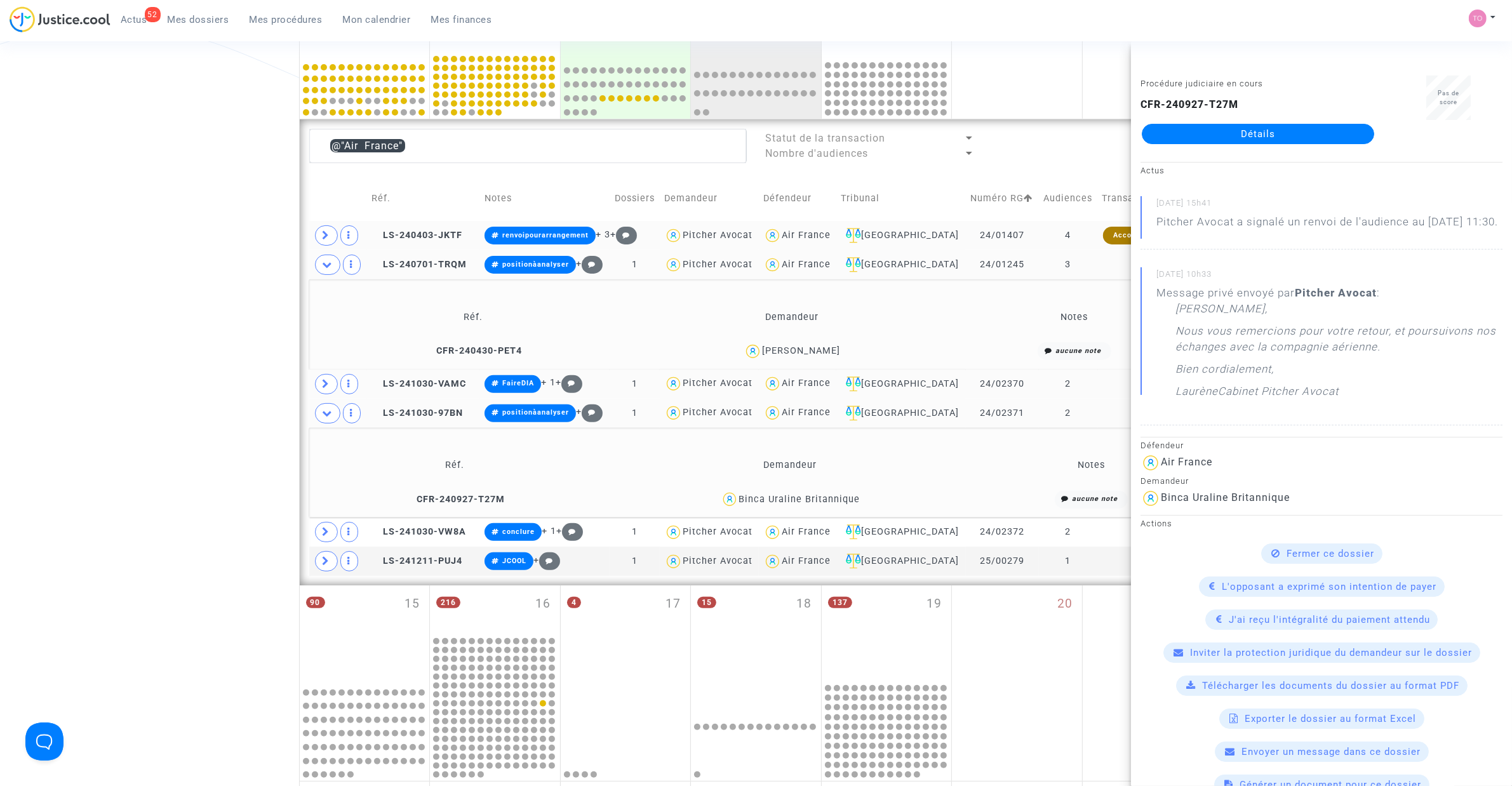
scroll to position [388, 0]
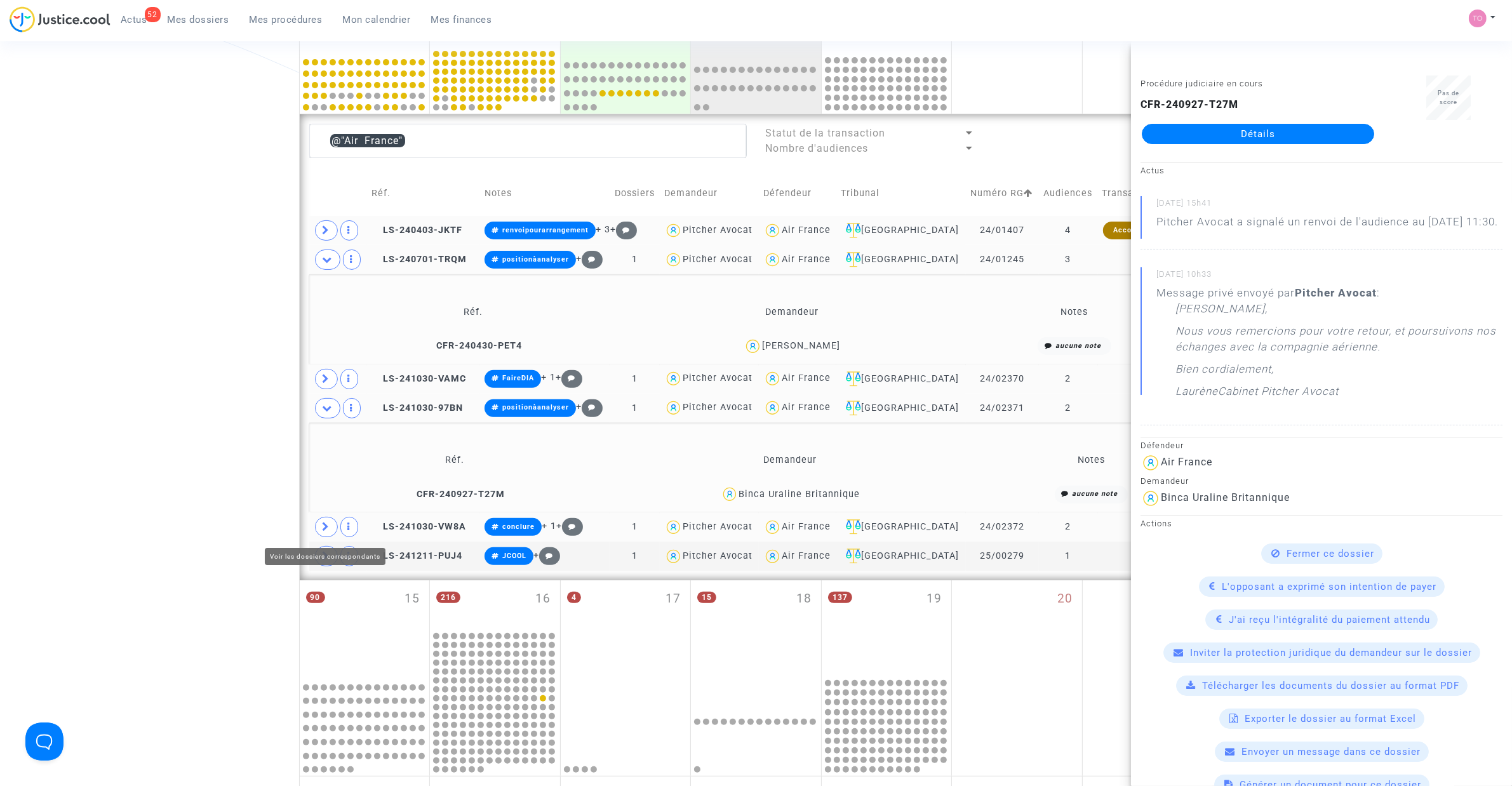
click at [323, 501] on icon at bounding box center [327, 527] width 8 height 9
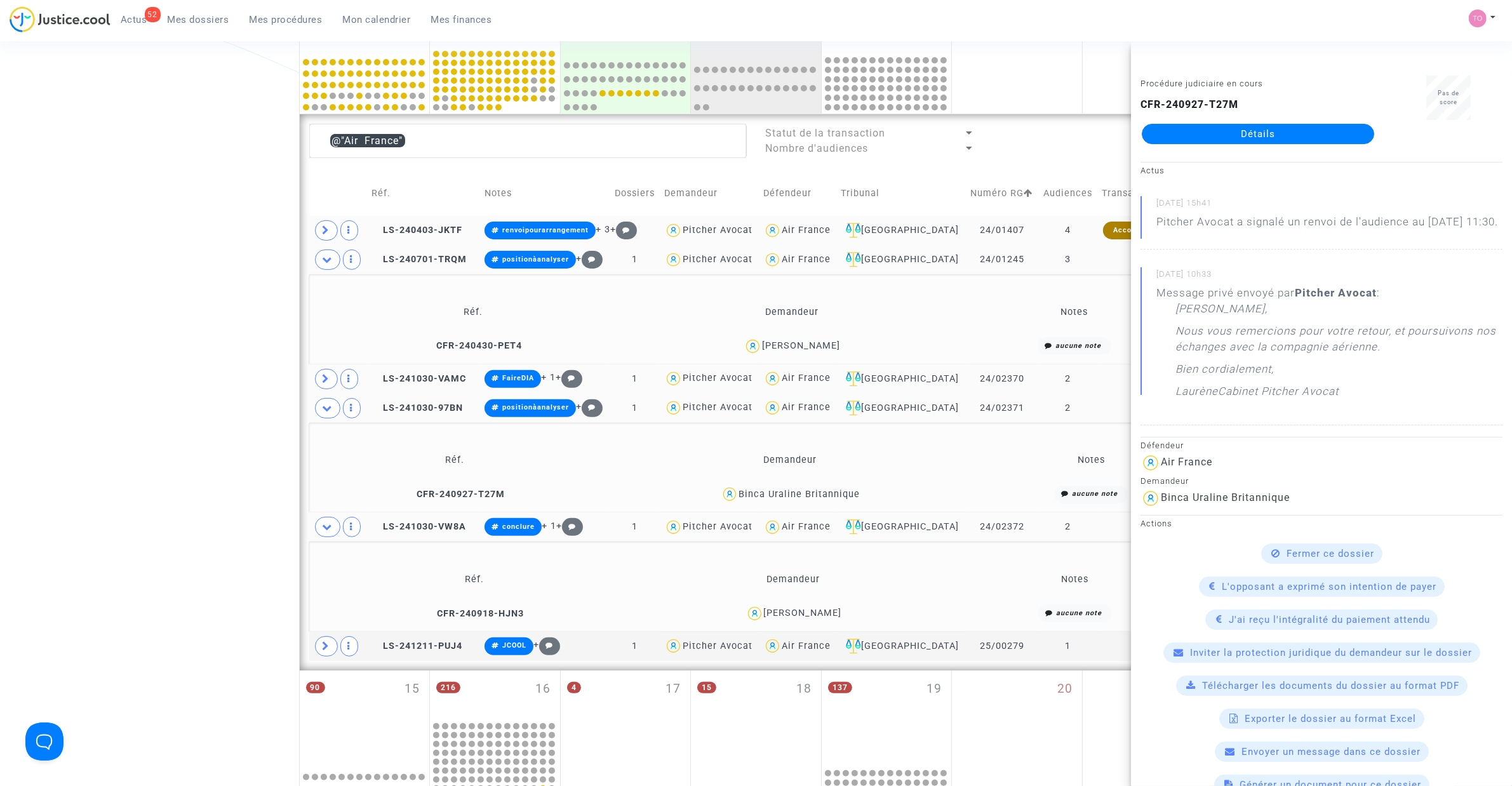
click at [237, 495] on div "Date de clôture d'instruction Date de conciliation Date d'audience Date de juge…" at bounding box center [756, 410] width 1512 height 1450
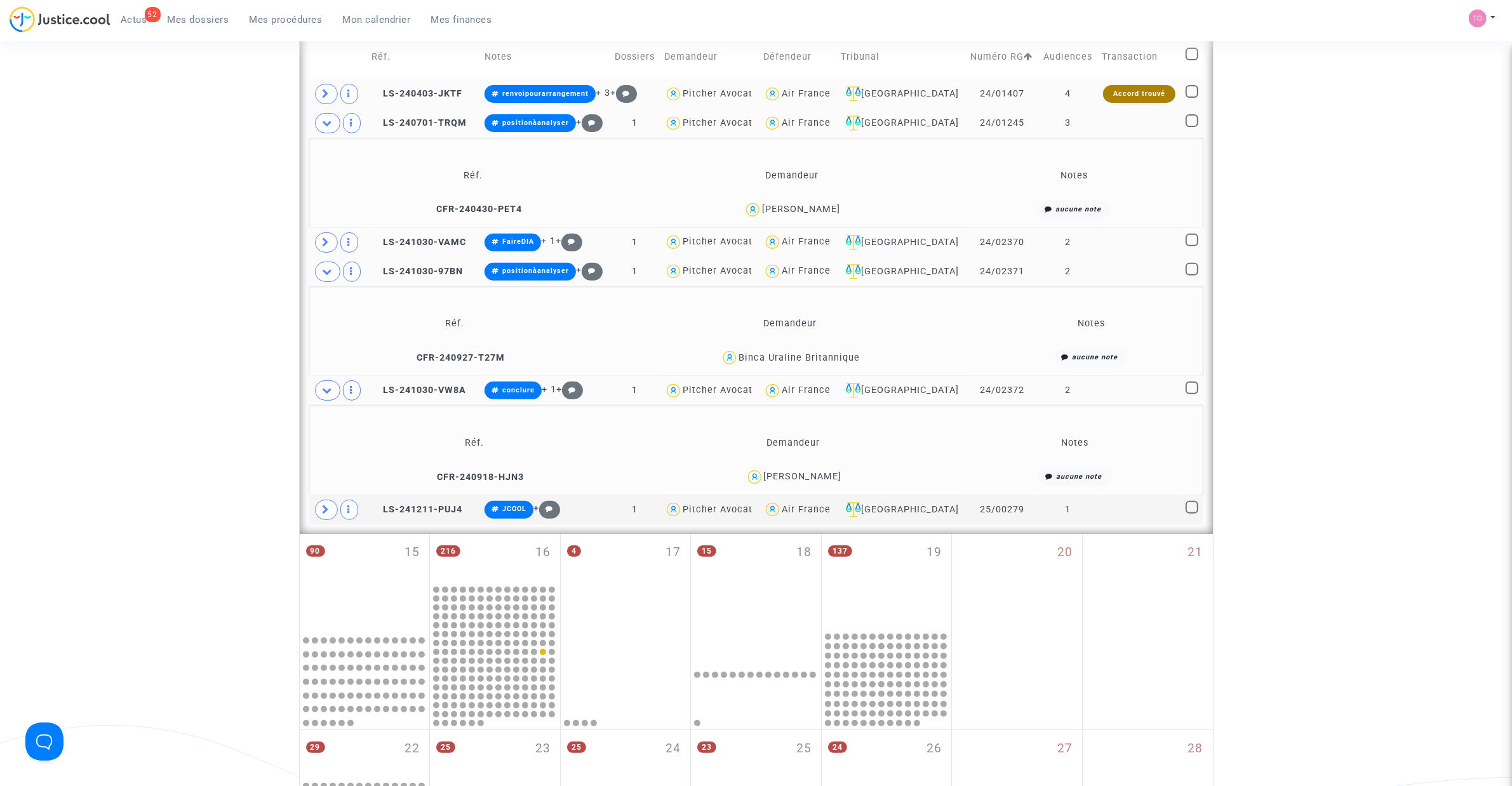
scroll to position [547, 0]
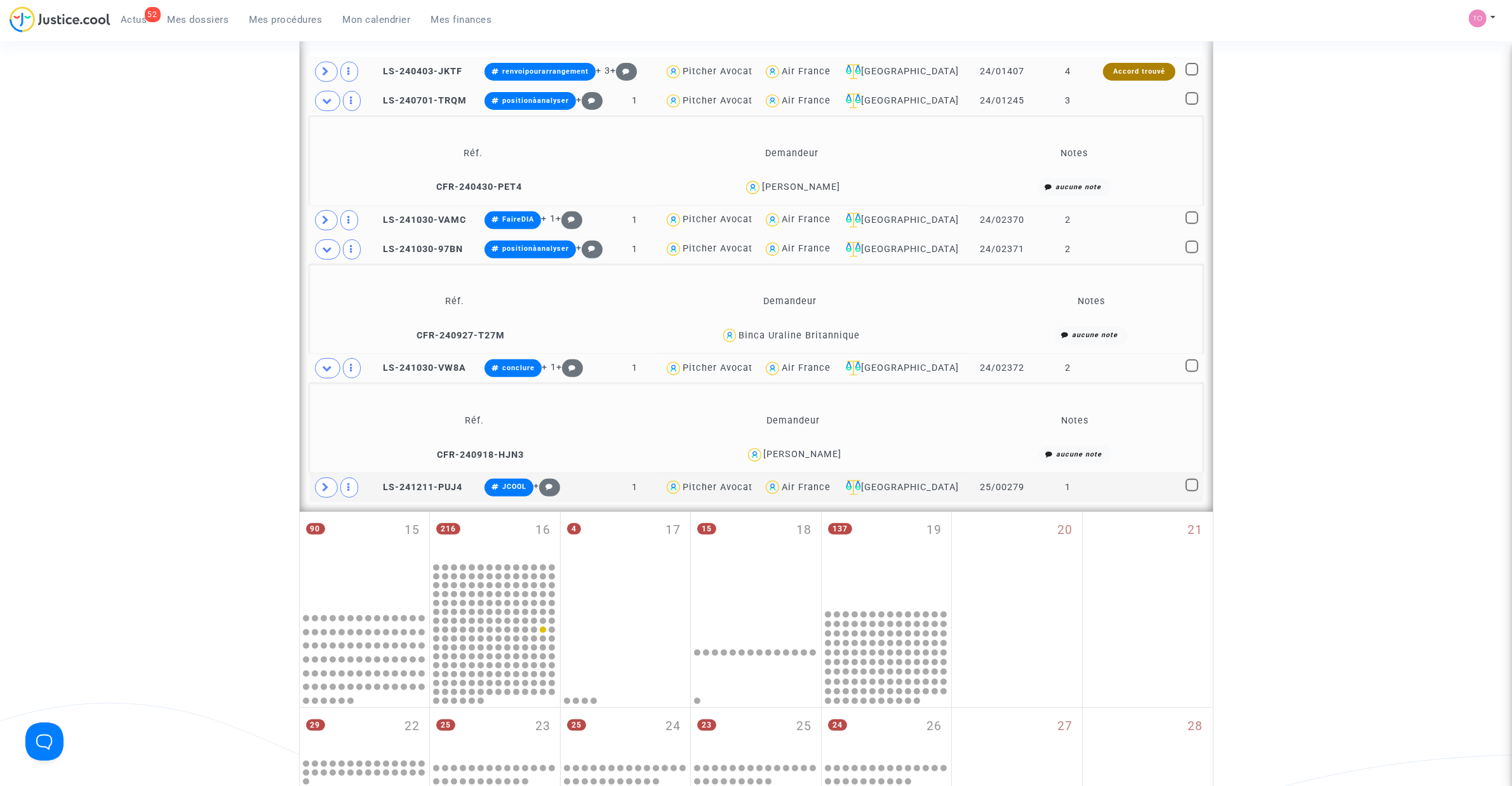
click at [830, 454] on div "Julien Ichama" at bounding box center [803, 454] width 78 height 11
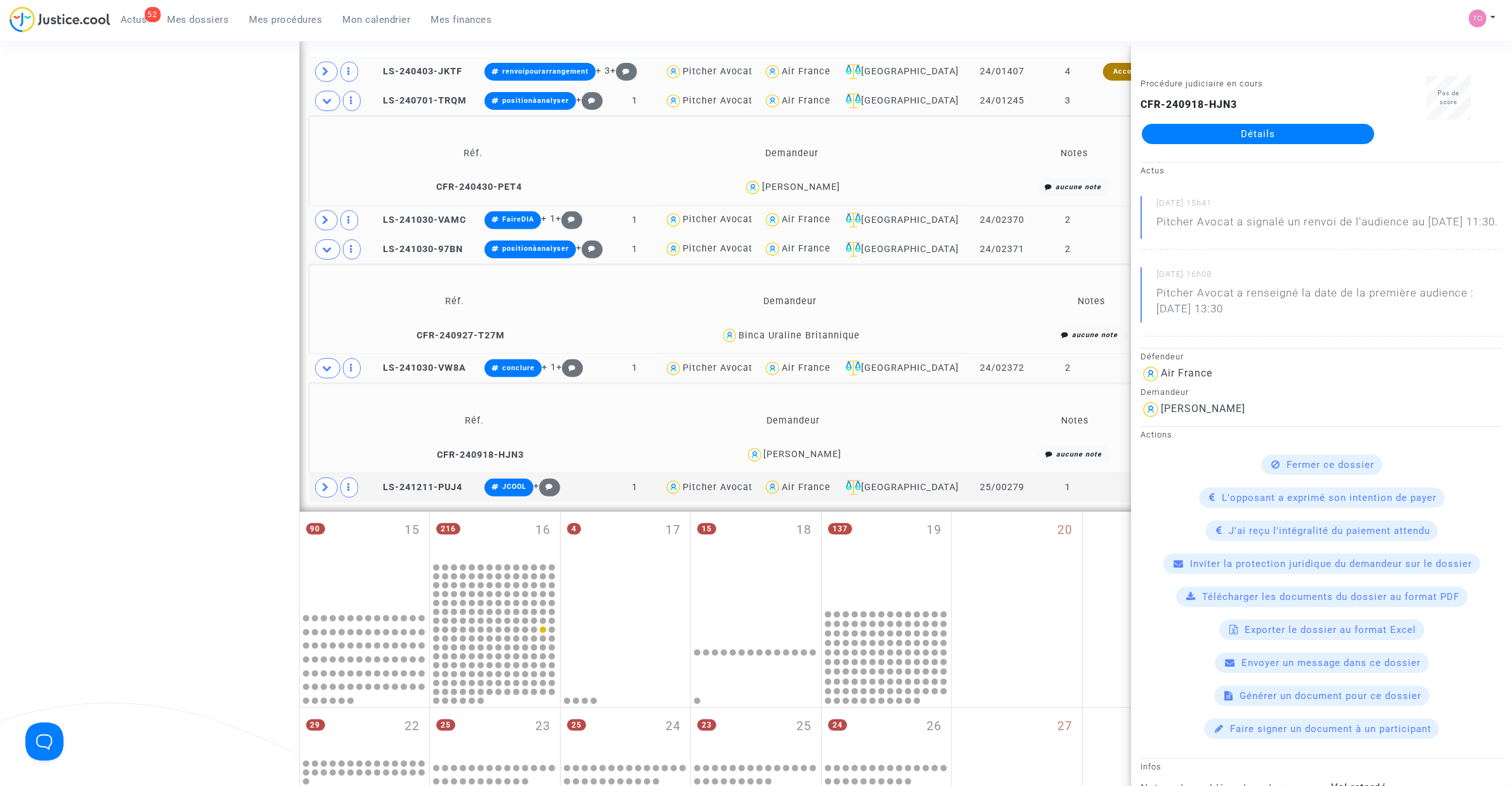
click at [233, 340] on div "Date de clôture d'instruction Date de conciliation Date d'audience Date de juge…" at bounding box center [756, 251] width 1512 height 1450
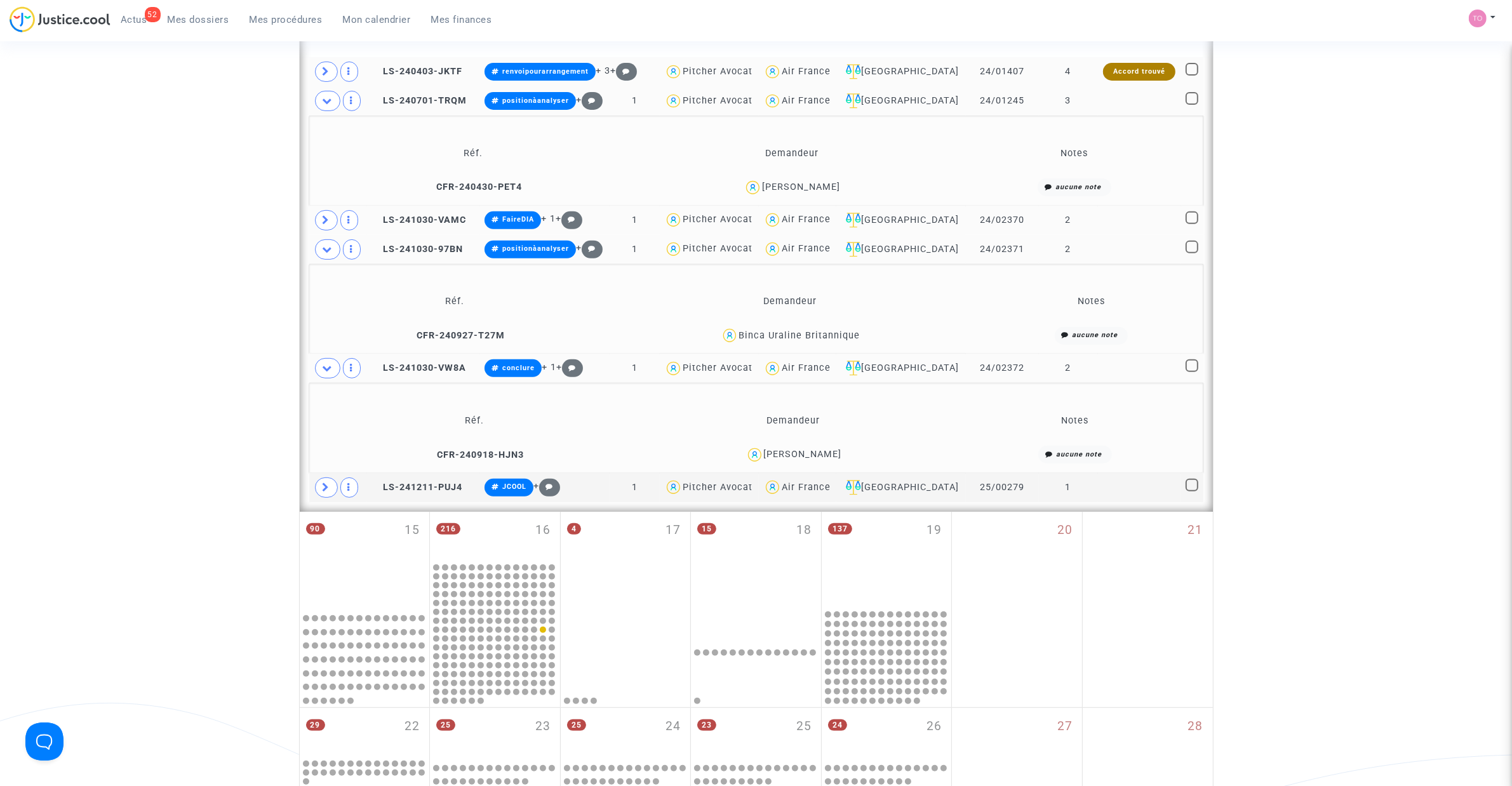
click at [786, 448] on span "Julien Ichama" at bounding box center [803, 417] width 78 height 84
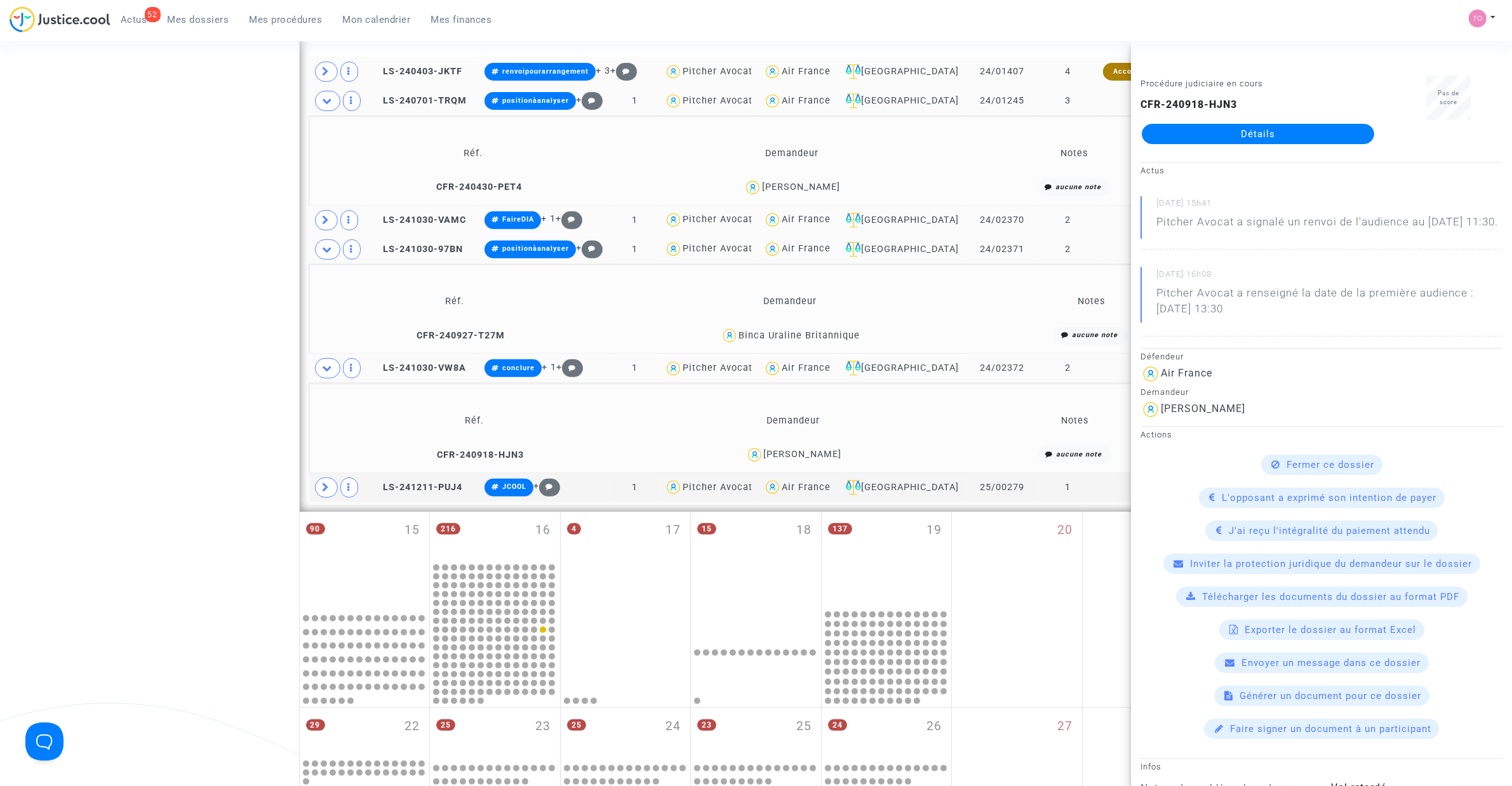
click at [127, 357] on div "Date de clôture d'instruction Date de conciliation Date d'audience Date de juge…" at bounding box center [756, 251] width 1512 height 1450
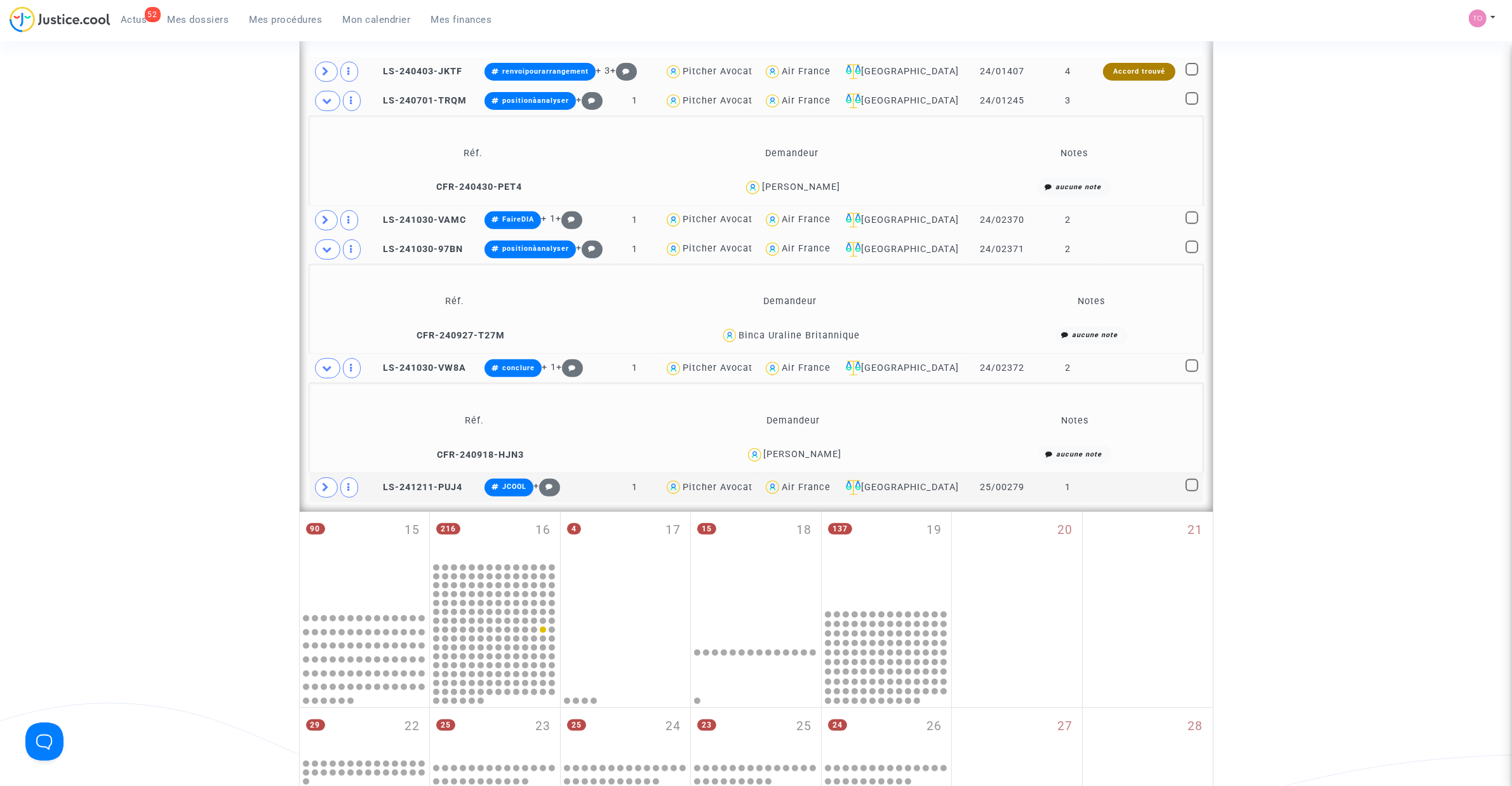
click at [187, 408] on div "Date de clôture d'instruction Date de conciliation Date d'audience Date de juge…" at bounding box center [756, 251] width 1512 height 1450
click at [324, 492] on icon at bounding box center [327, 487] width 8 height 9
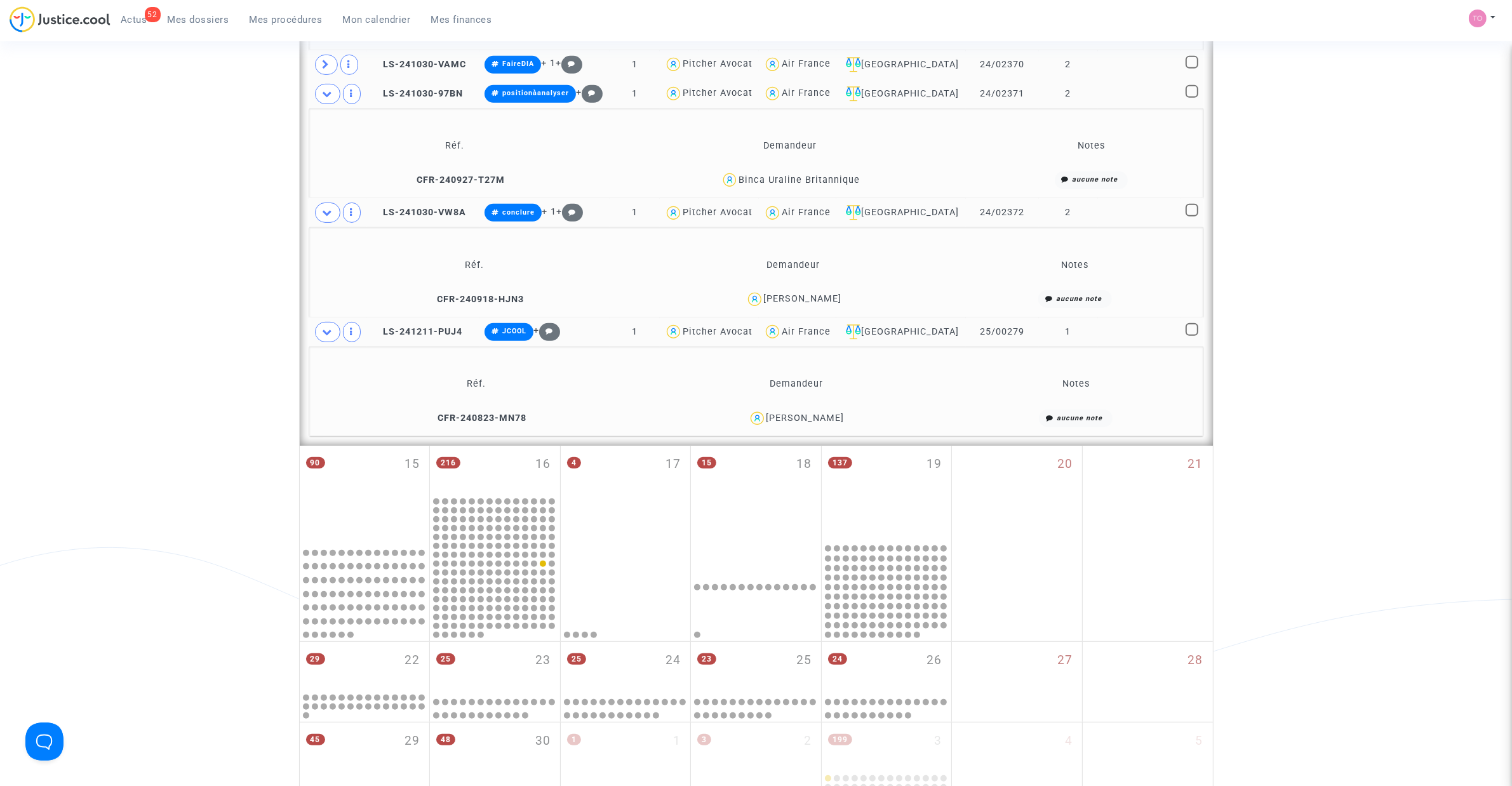
scroll to position [705, 0]
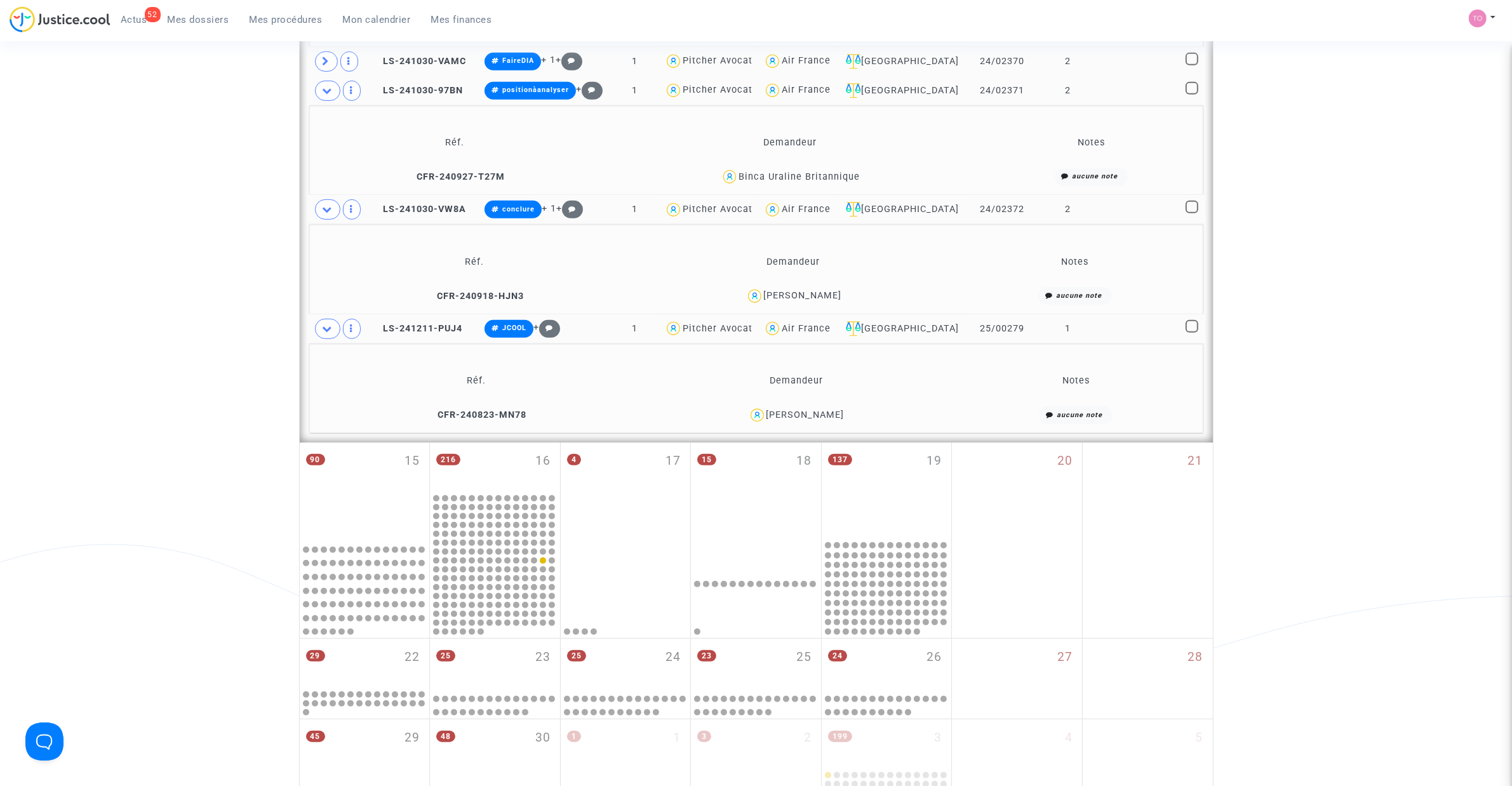
drag, startPoint x: 860, startPoint y: 417, endPoint x: 782, endPoint y: 426, distance: 78.5
click at [782, 425] on div "Tony Barthelot-Viard" at bounding box center [796, 416] width 305 height 18
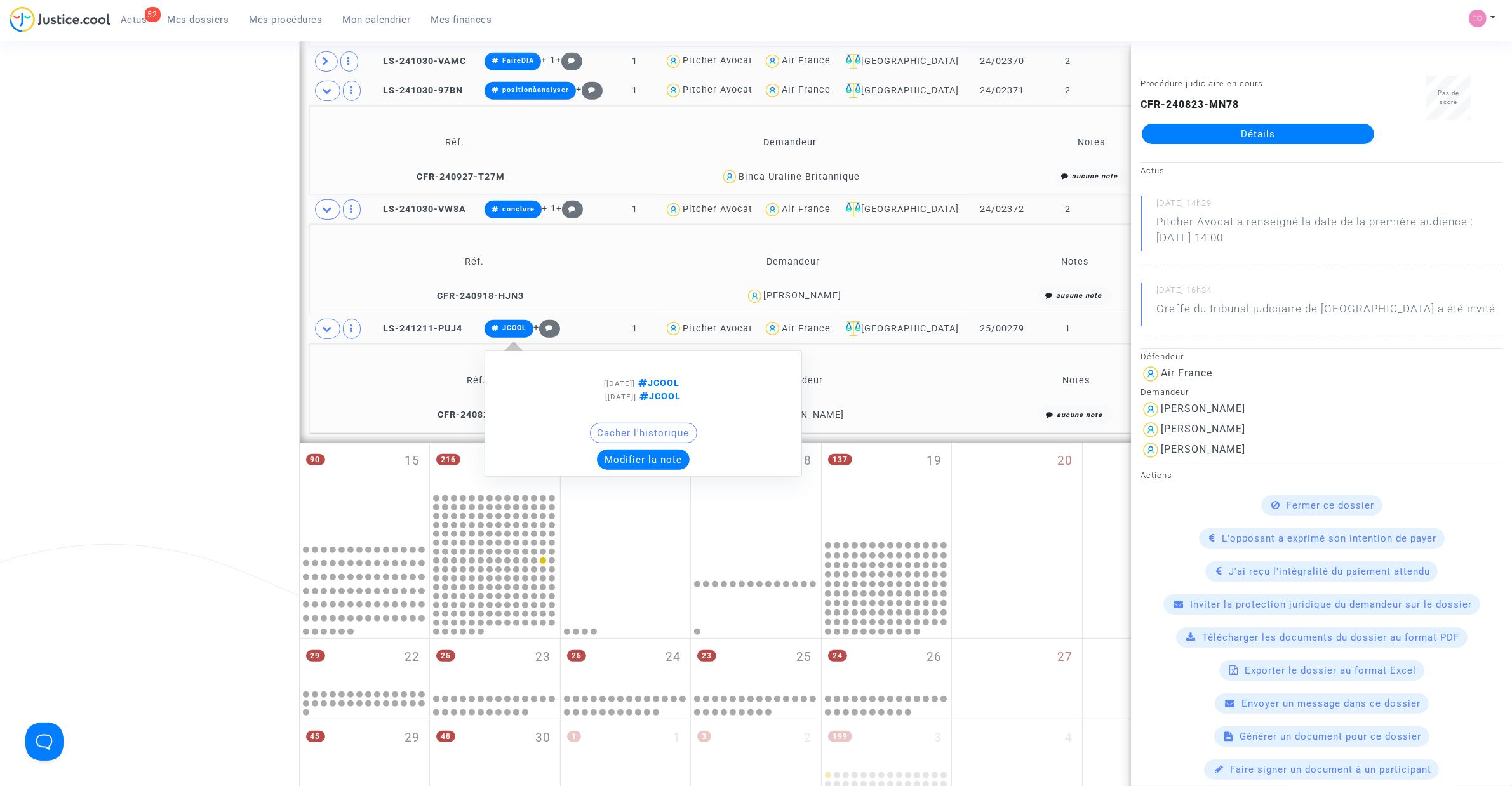
click at [635, 464] on button "Modifier la note" at bounding box center [643, 460] width 92 height 20
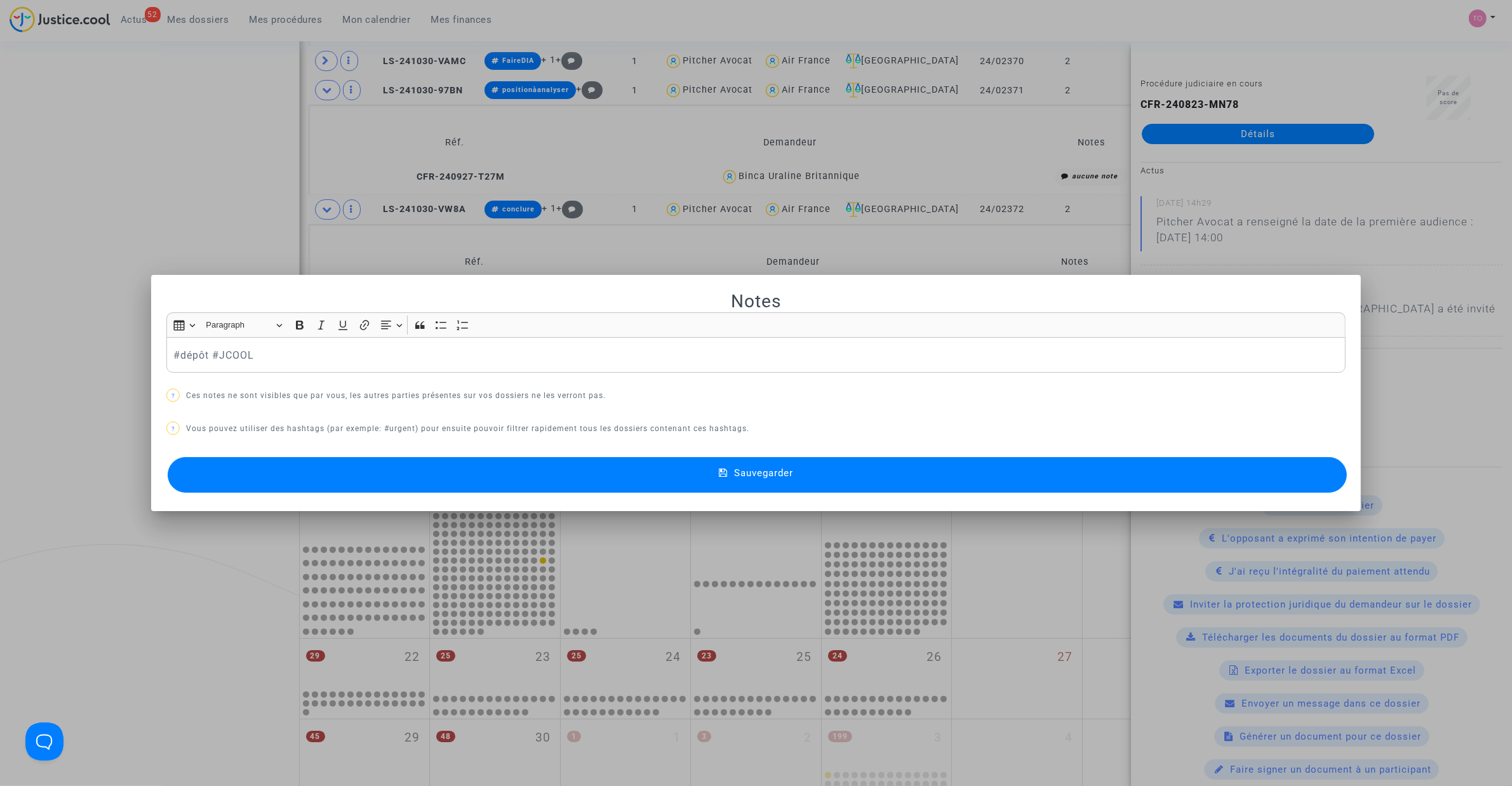
click at [378, 480] on button "Sauvegarder" at bounding box center [757, 475] width 1179 height 35
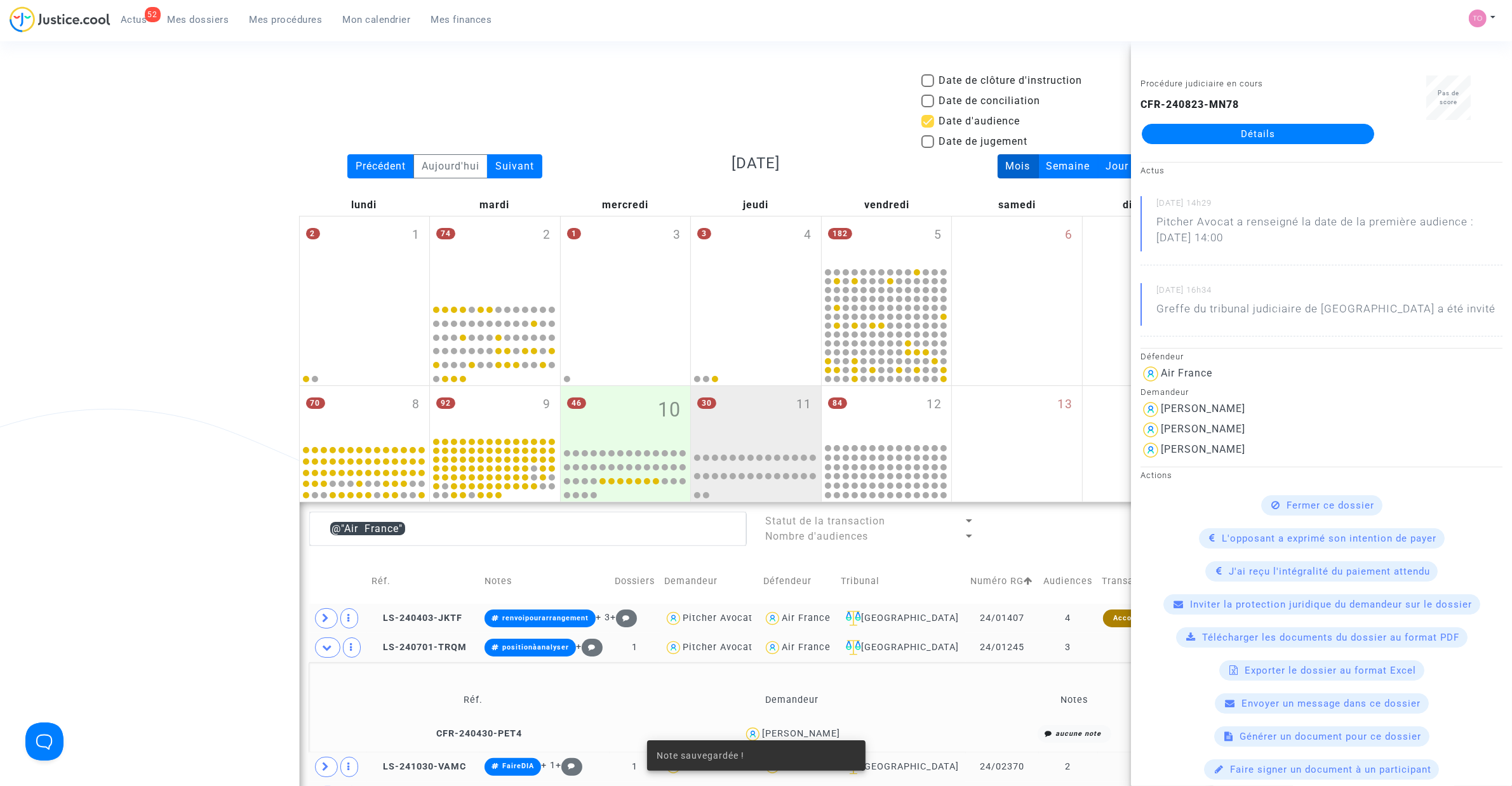
scroll to position [705, 0]
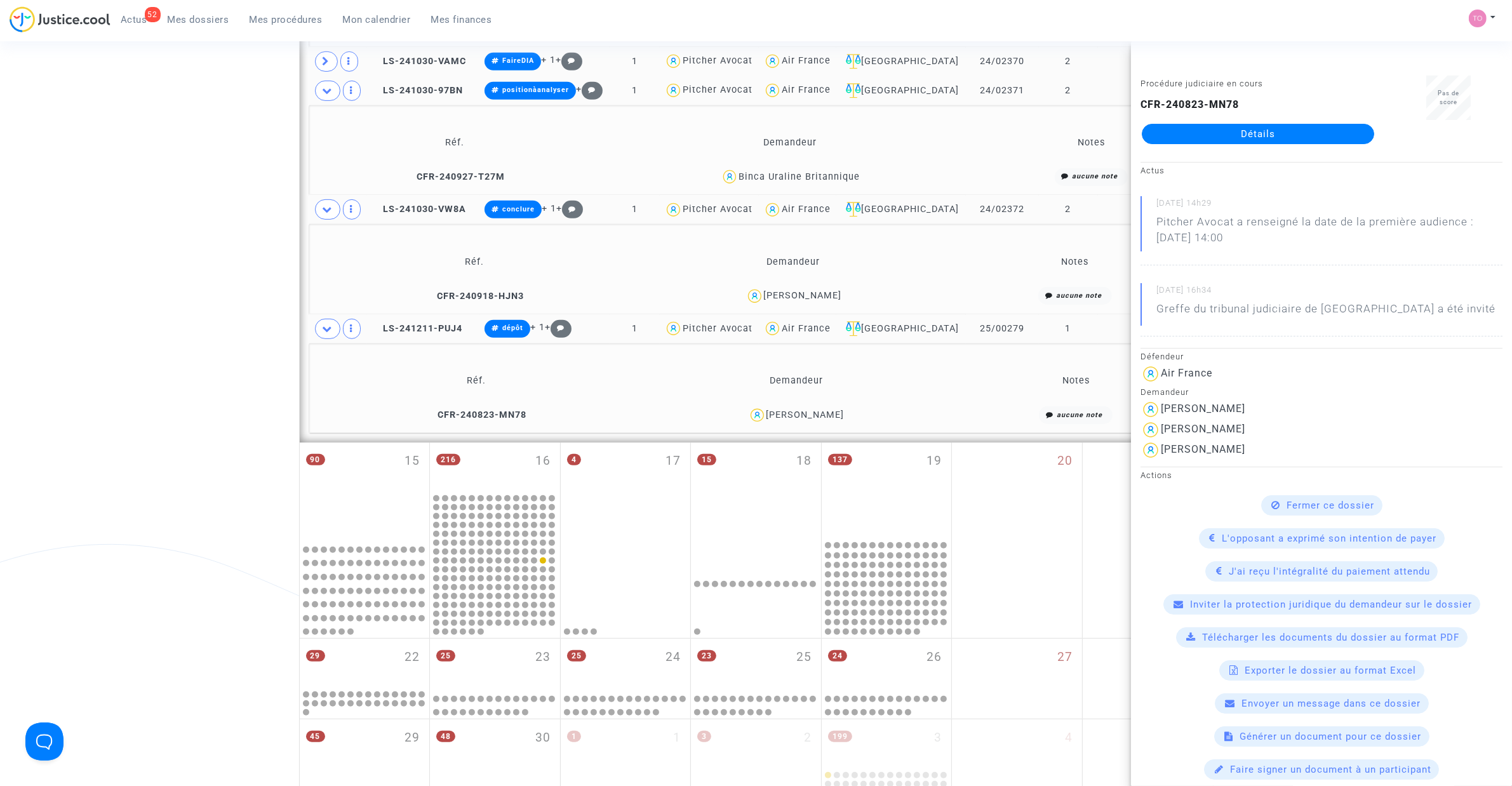
click at [125, 317] on div "Date de clôture d'instruction Date de conciliation Date d'audience Date de juge…" at bounding box center [756, 137] width 1512 height 1539
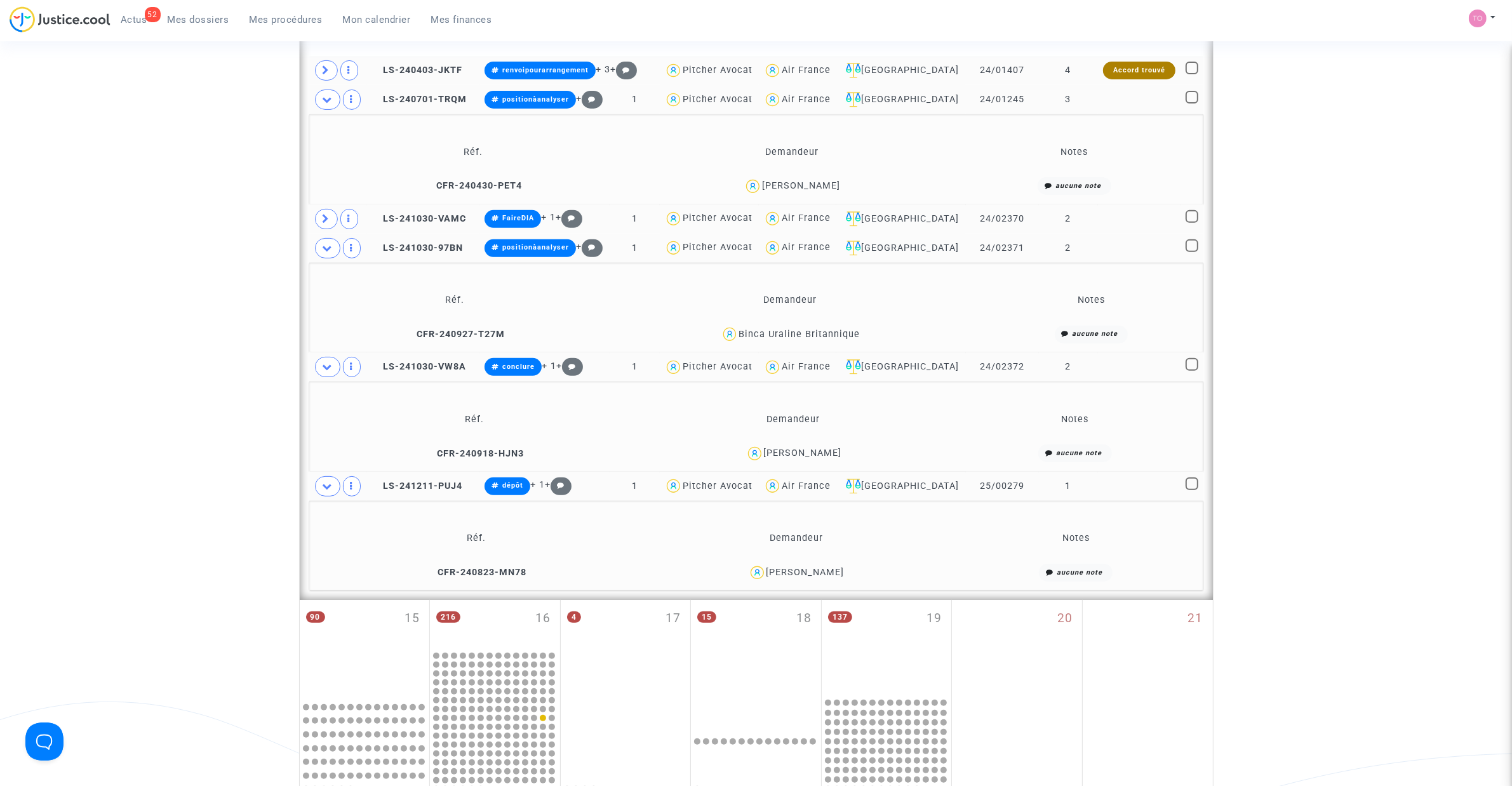
scroll to position [547, 0]
click at [335, 486] on span at bounding box center [327, 487] width 25 height 20
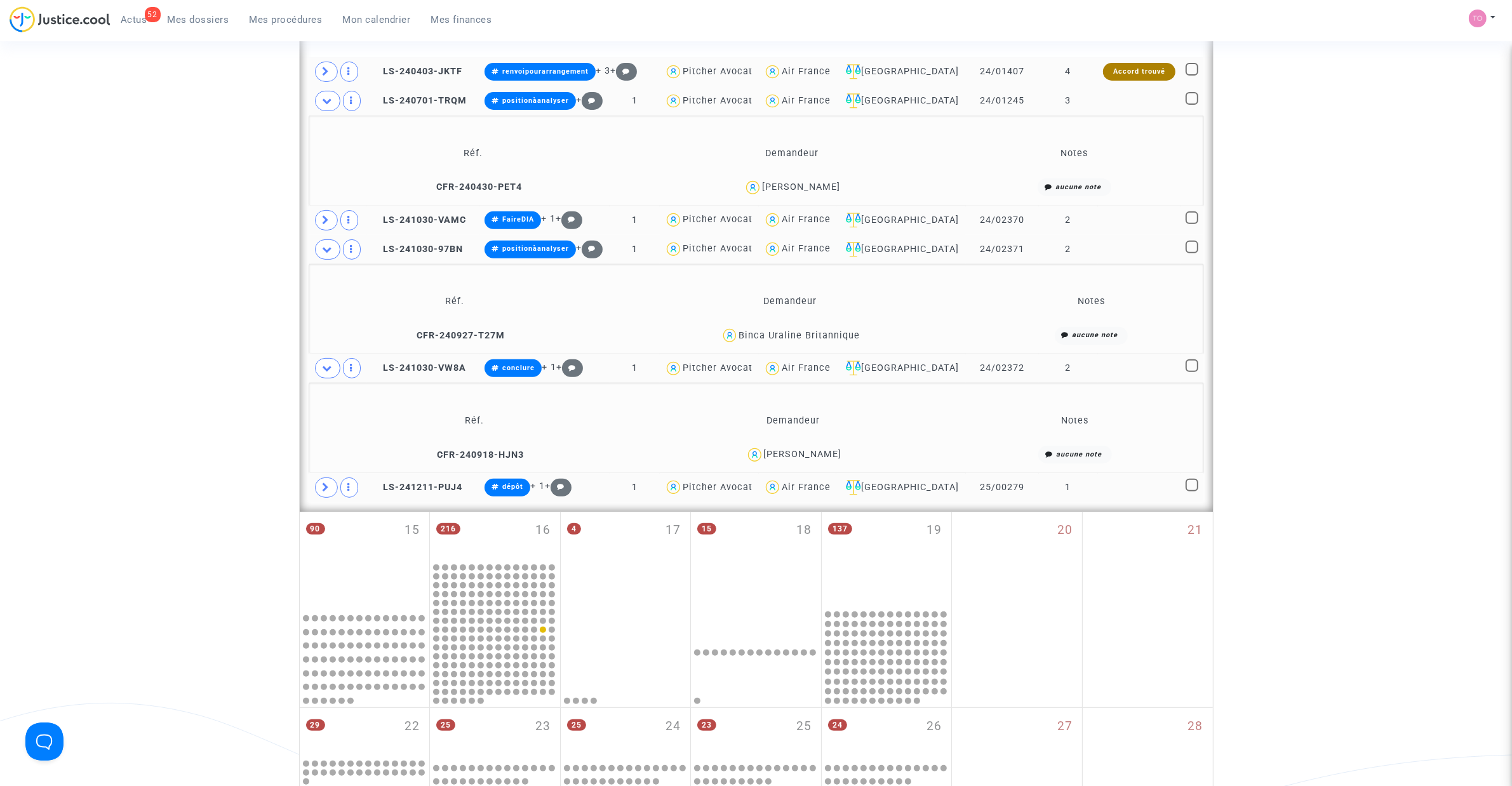
click at [814, 219] on div "Air France" at bounding box center [806, 219] width 49 height 11
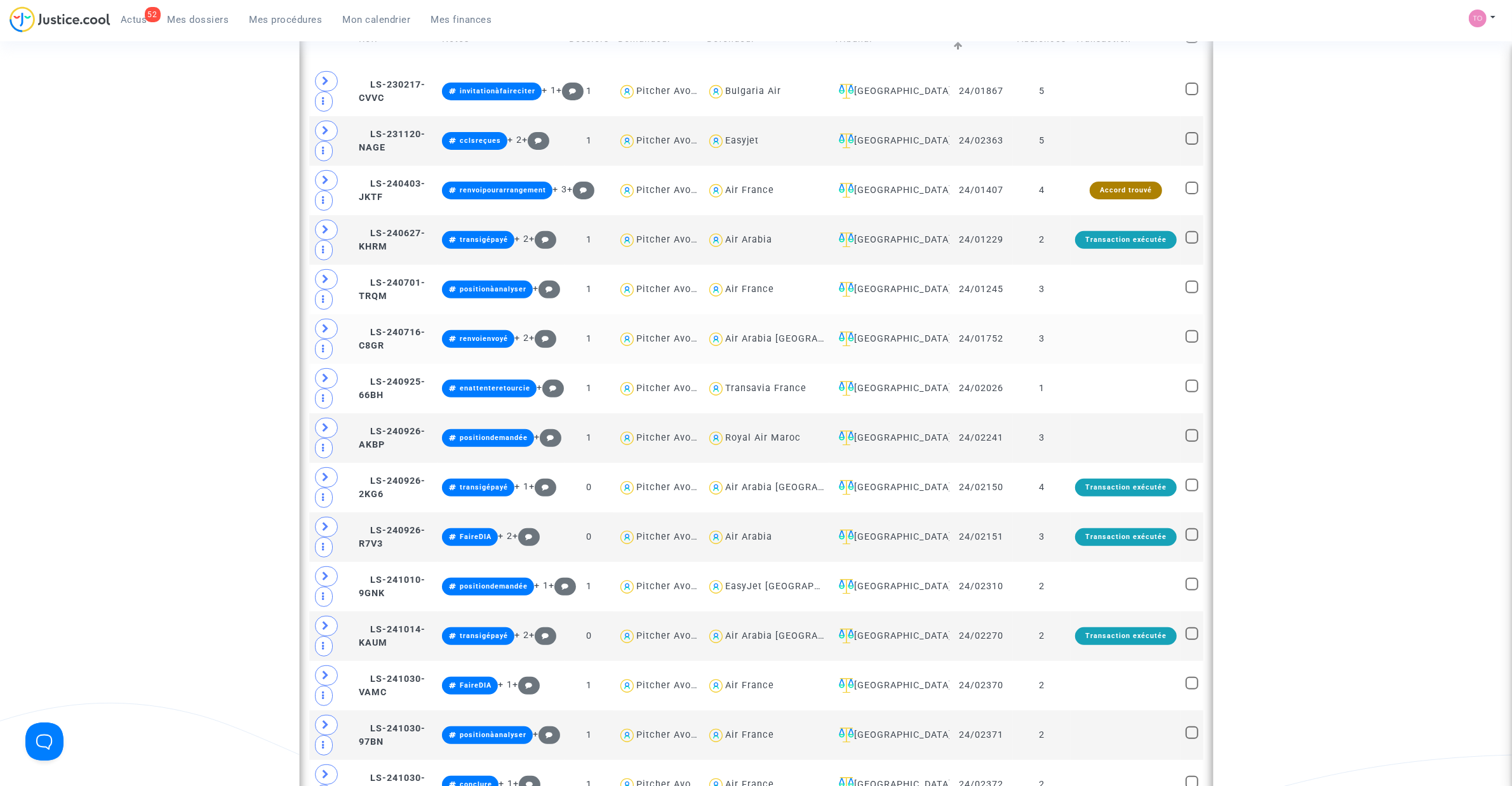
click at [775, 342] on div "Air Arabia Maroc" at bounding box center [800, 339] width 148 height 11
type textarea "@"Air Arabia Maroc""
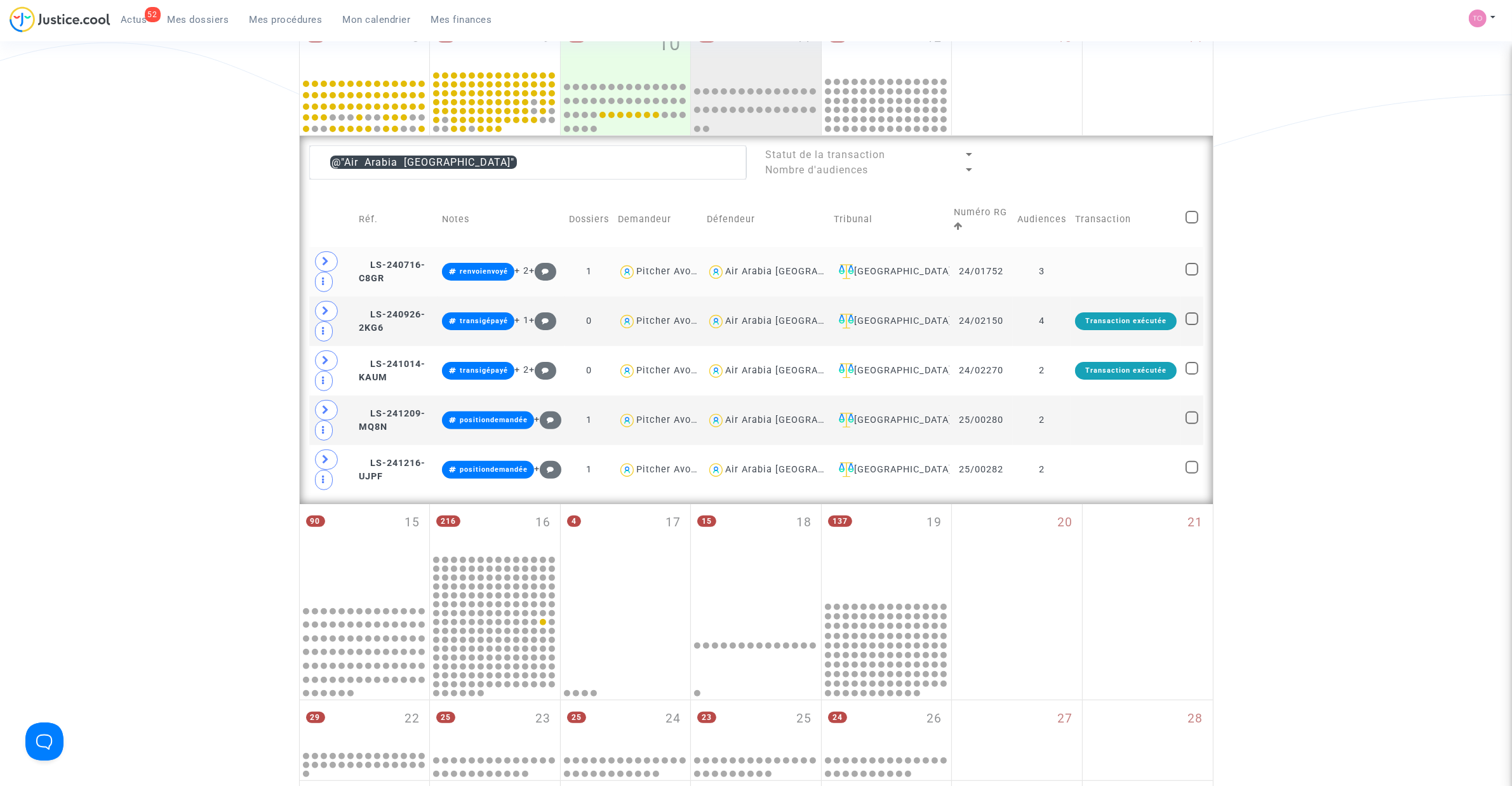
scroll to position [309, 0]
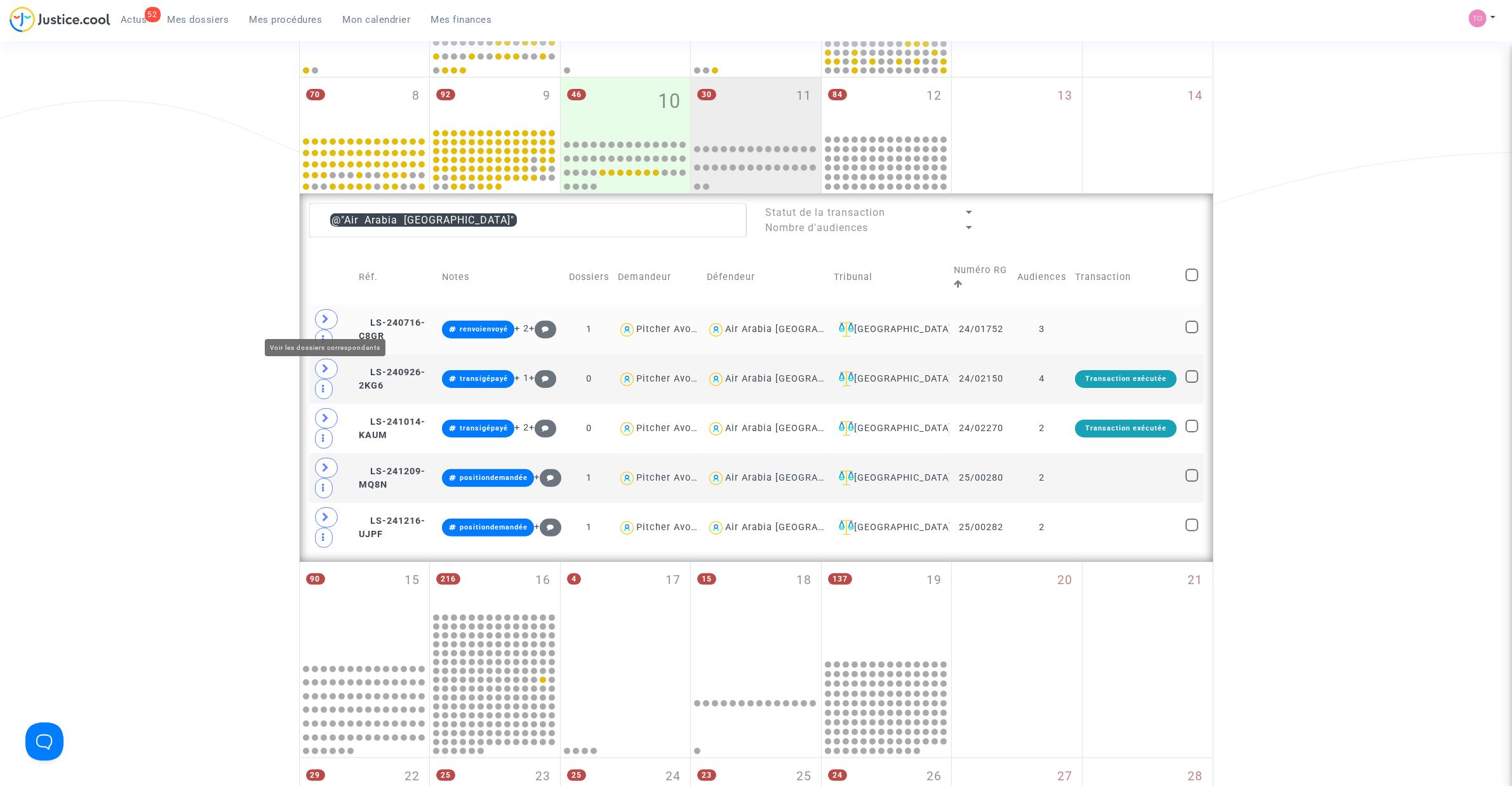
click at [328, 319] on icon at bounding box center [327, 319] width 8 height 9
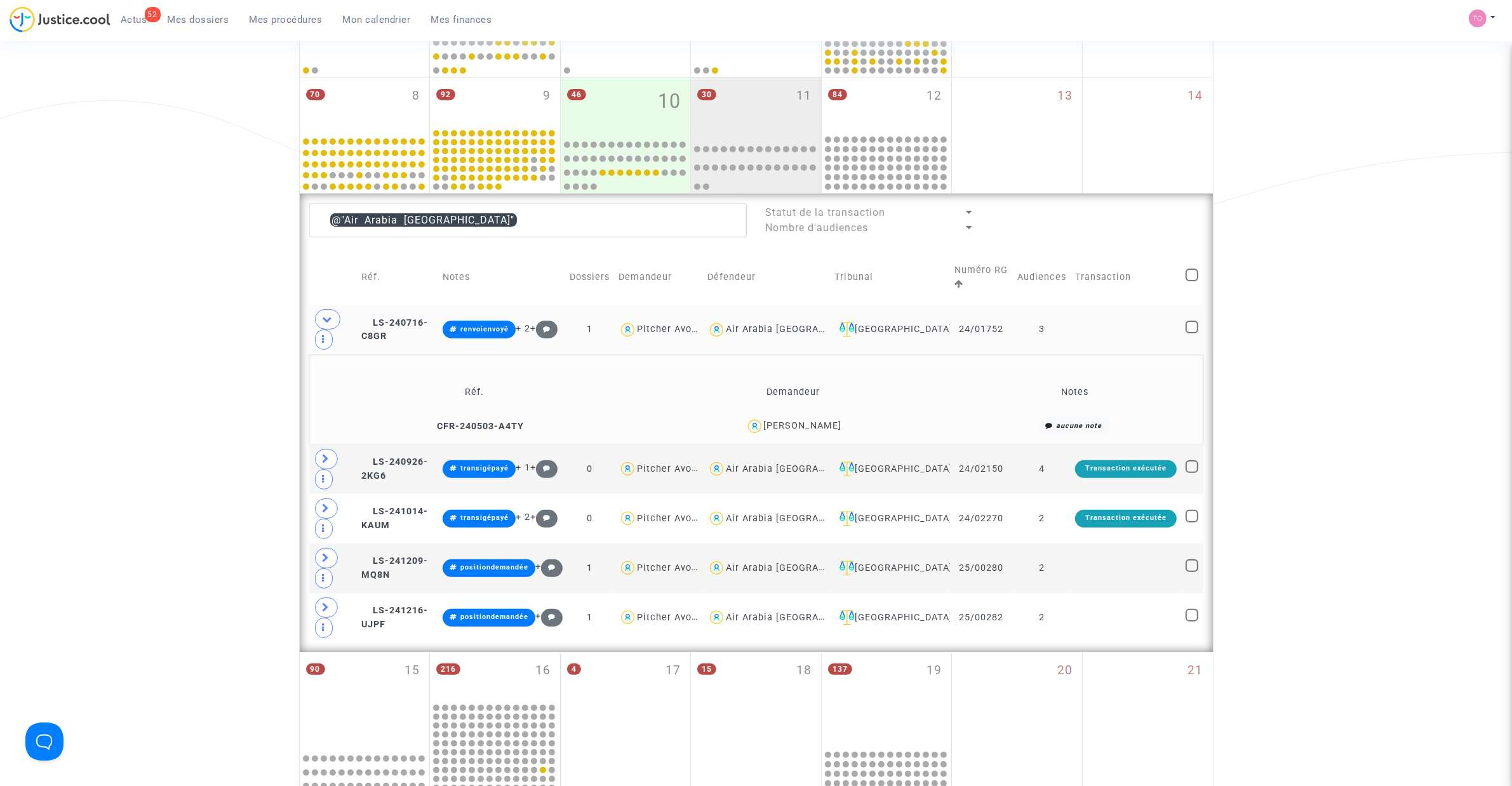
click at [823, 421] on div "Aymane Bouhbouh" at bounding box center [803, 426] width 78 height 11
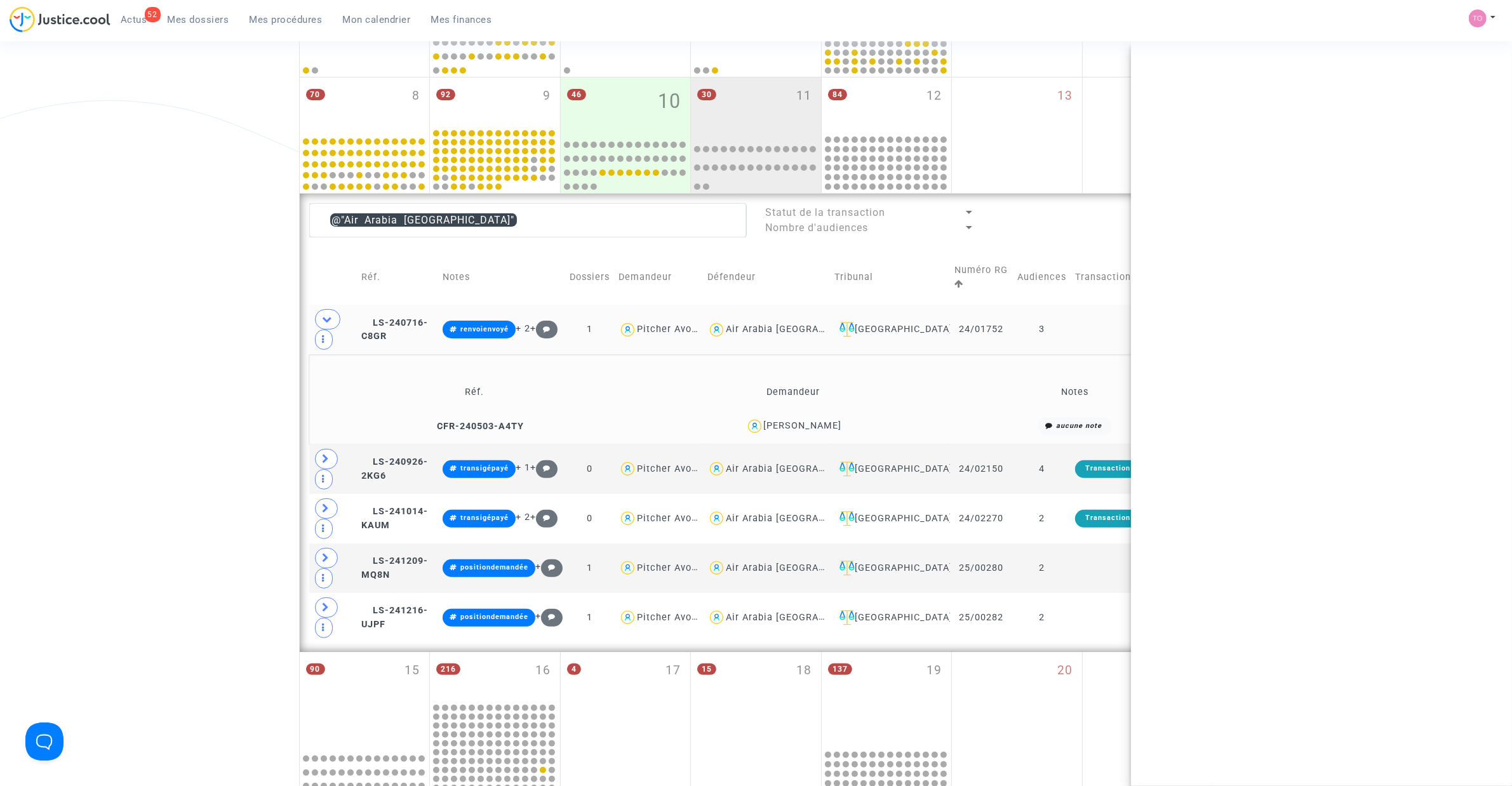
click at [823, 421] on div "Aymane Bouhbouh" at bounding box center [803, 426] width 78 height 11
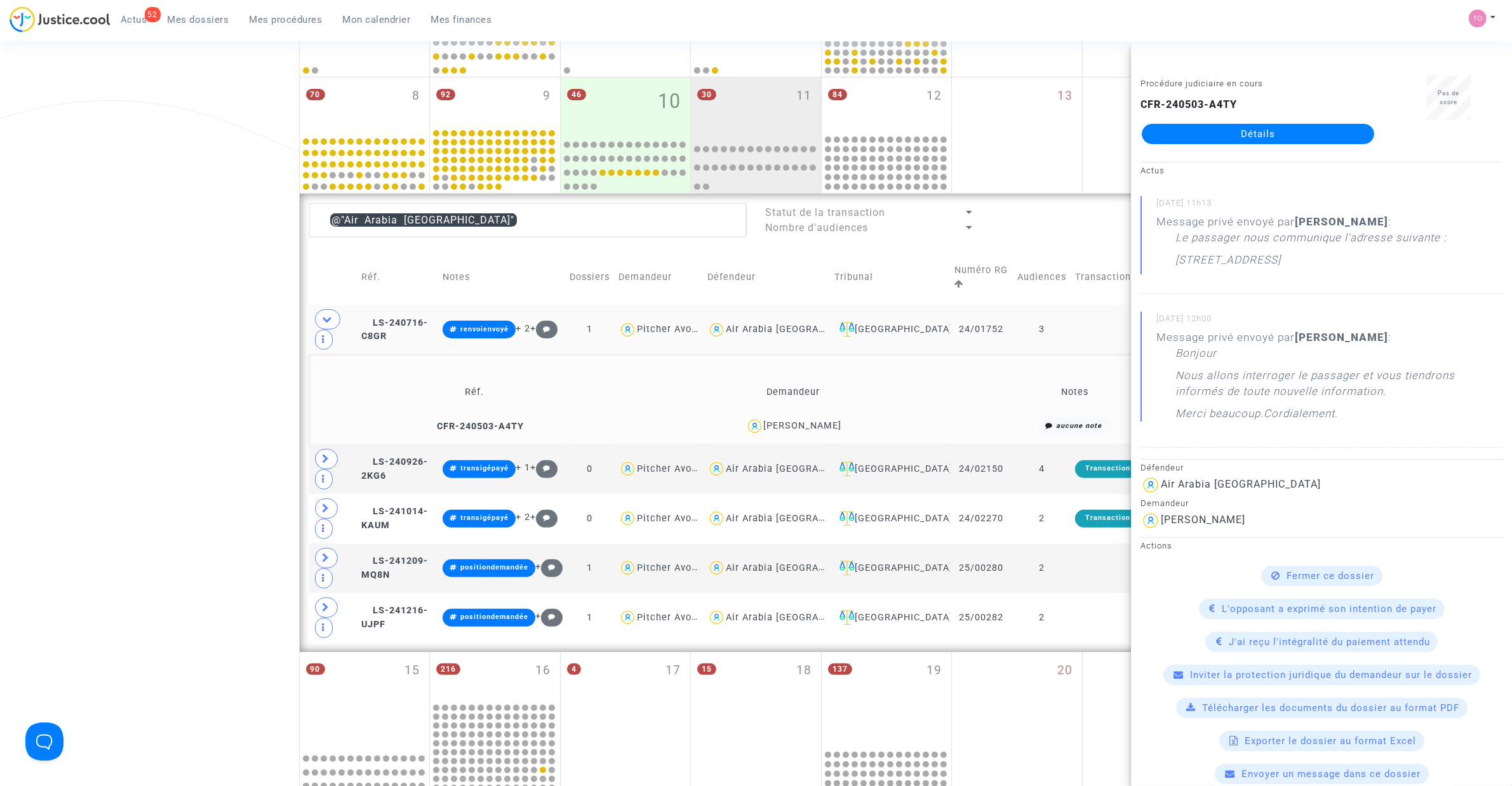
click at [132, 382] on div "Date de clôture d'instruction Date de conciliation Date d'audience Date de juge…" at bounding box center [756, 440] width 1512 height 1352
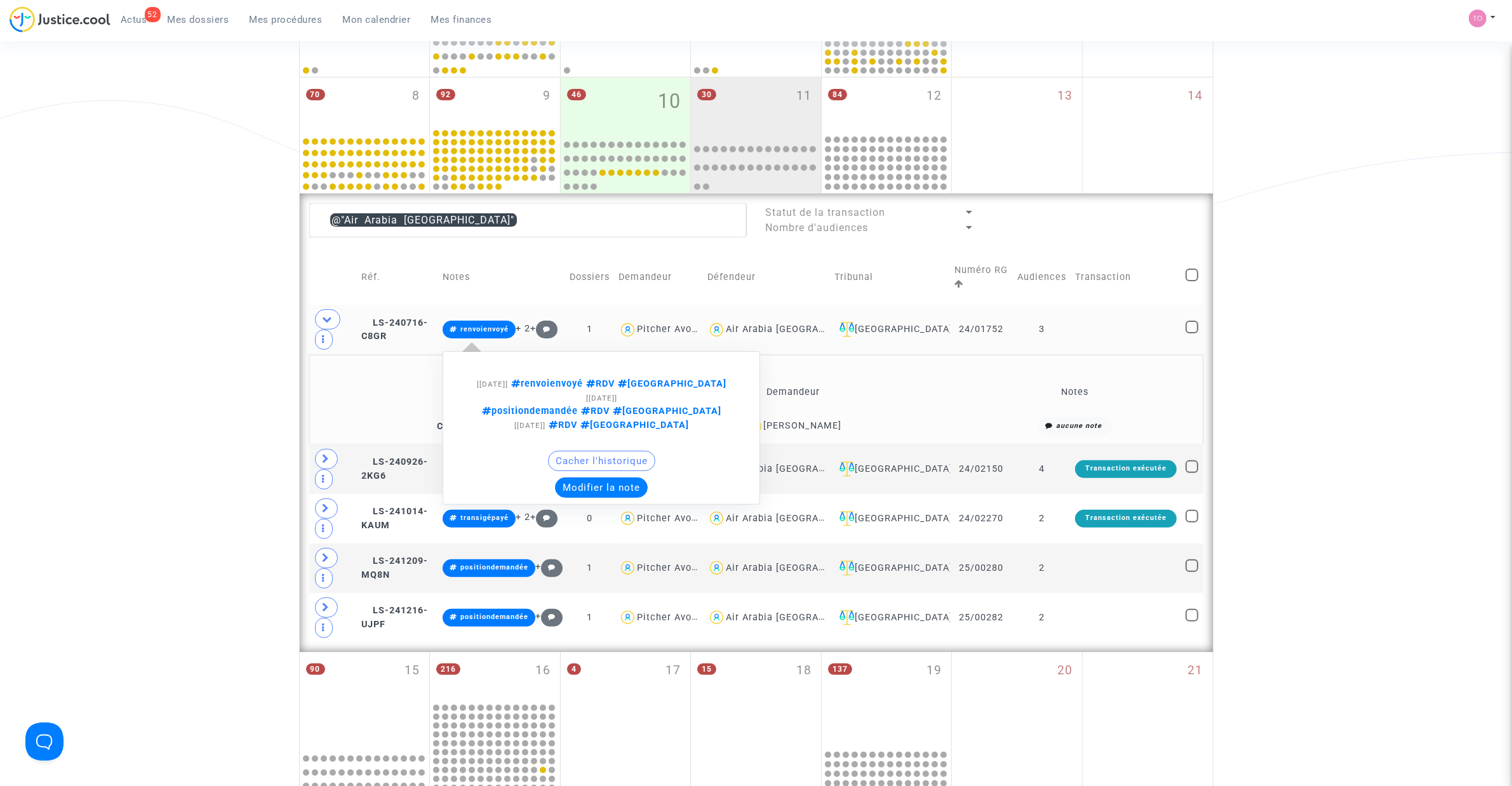
click at [625, 477] on button "Modifier la note" at bounding box center [602, 487] width 92 height 20
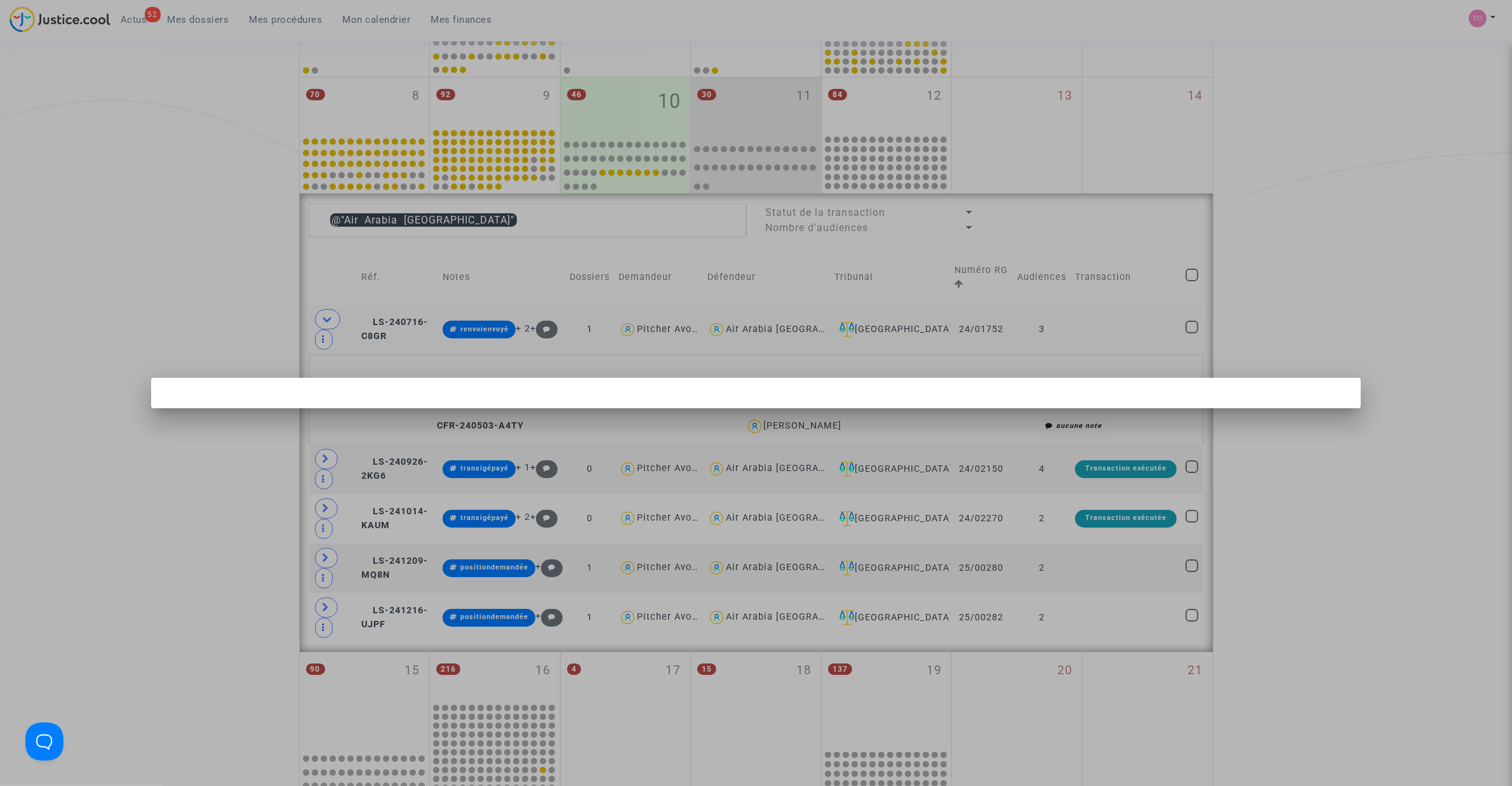
scroll to position [0, 0]
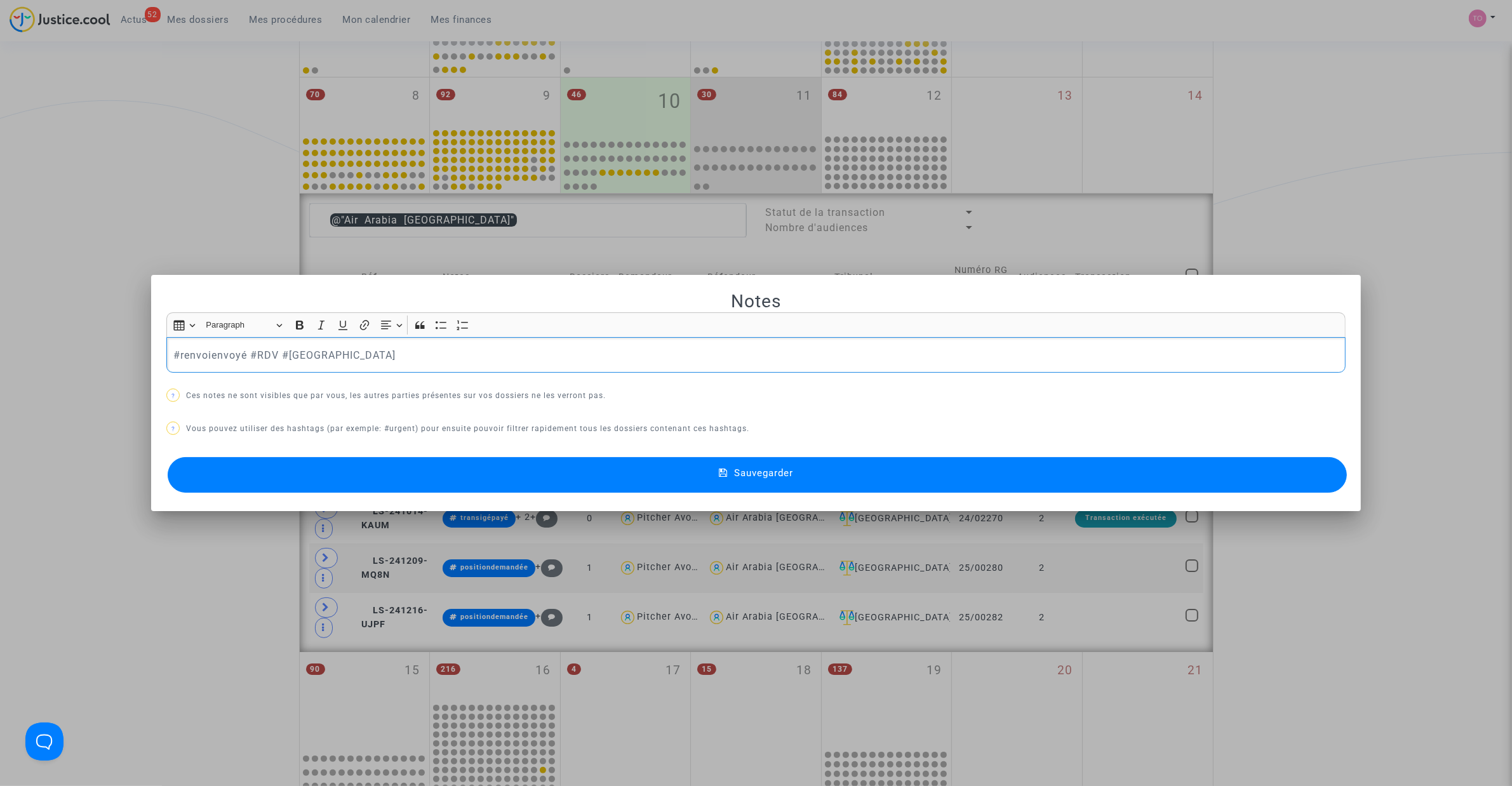
drag, startPoint x: 240, startPoint y: 353, endPoint x: 20, endPoint y: 356, distance: 220.0
click at [20, 356] on div "Notes Rich Text Editor Insert table Insert table Heading Paragraph Paragraph He…" at bounding box center [756, 393] width 1512 height 786
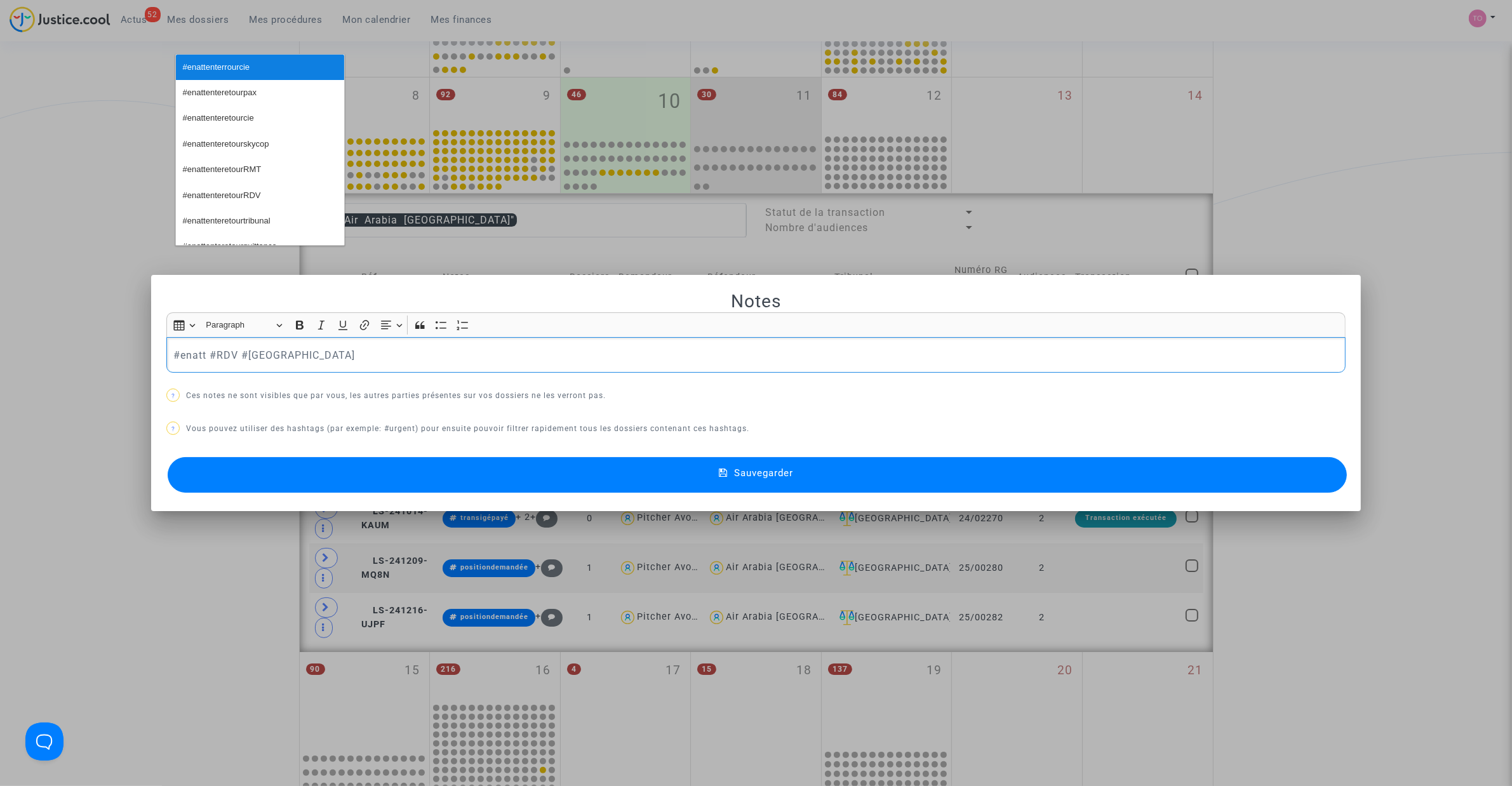
click at [243, 65] on span "#enattenterrourcie" at bounding box center [216, 68] width 67 height 18
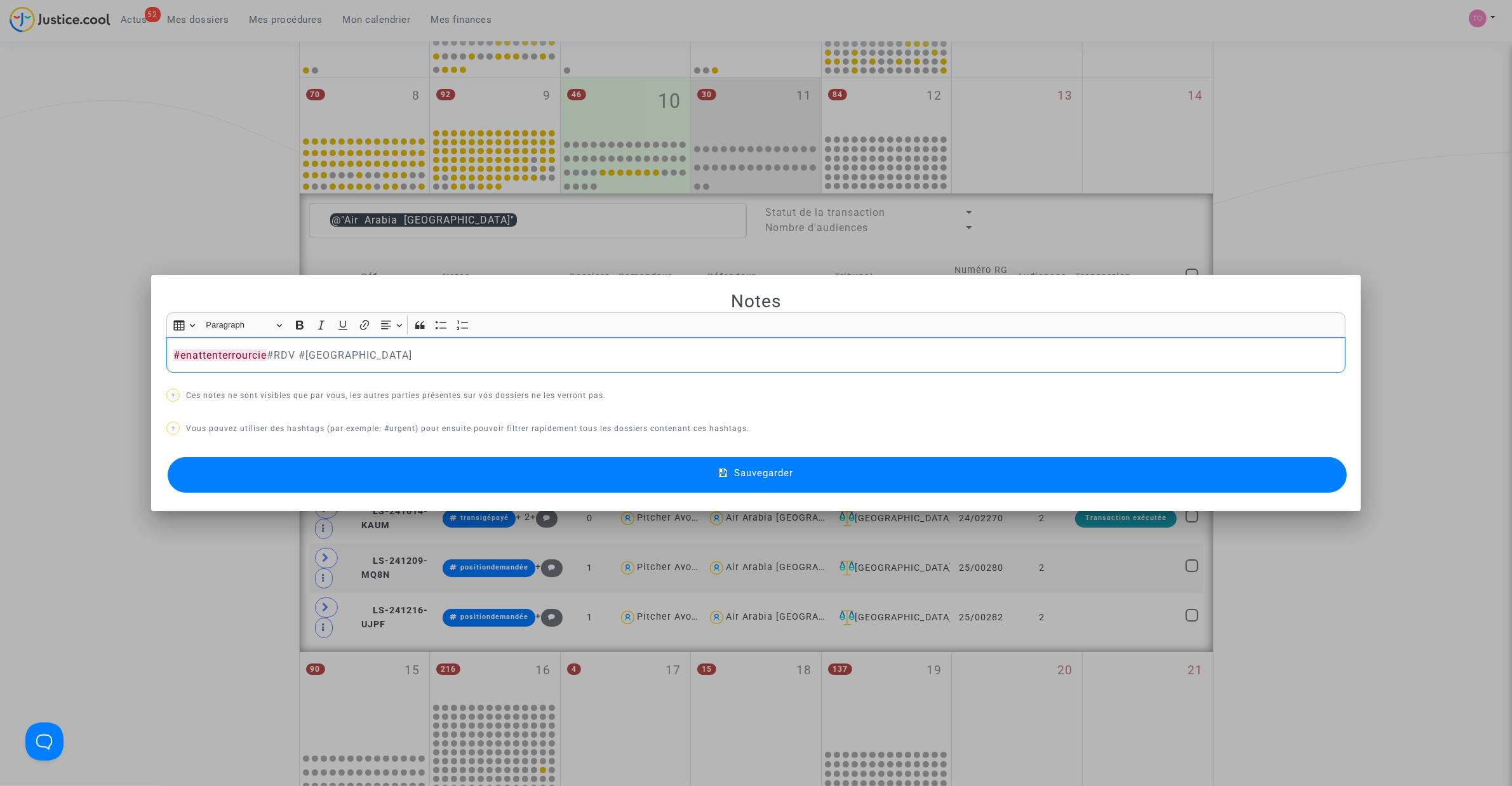
drag, startPoint x: 263, startPoint y: 350, endPoint x: 176, endPoint y: 356, distance: 87.2
click at [176, 356] on span "#enattenterrourcie" at bounding box center [220, 356] width 93 height 12
click at [541, 480] on button "Sauvegarder" at bounding box center [757, 475] width 1179 height 35
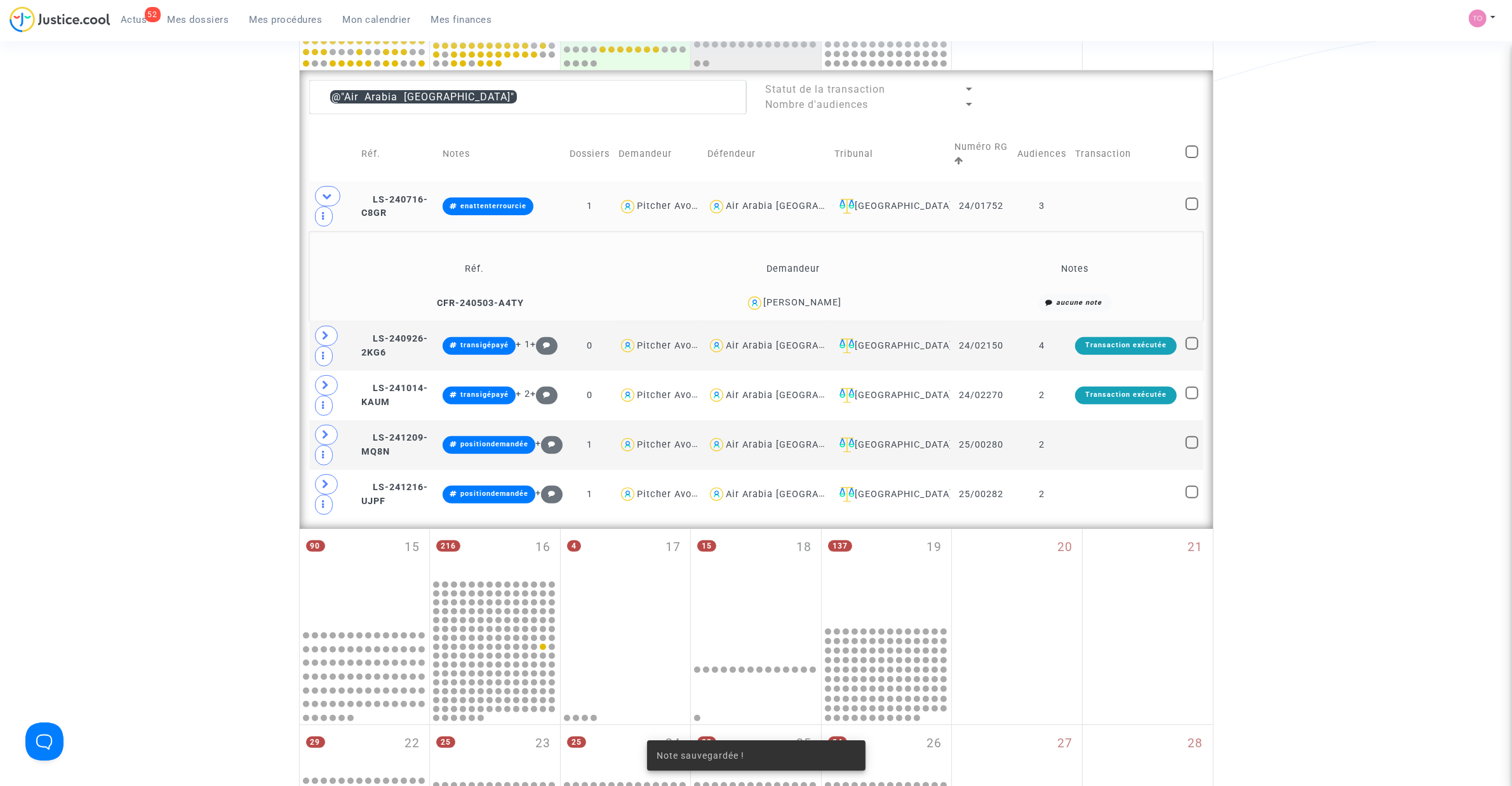
scroll to position [467, 0]
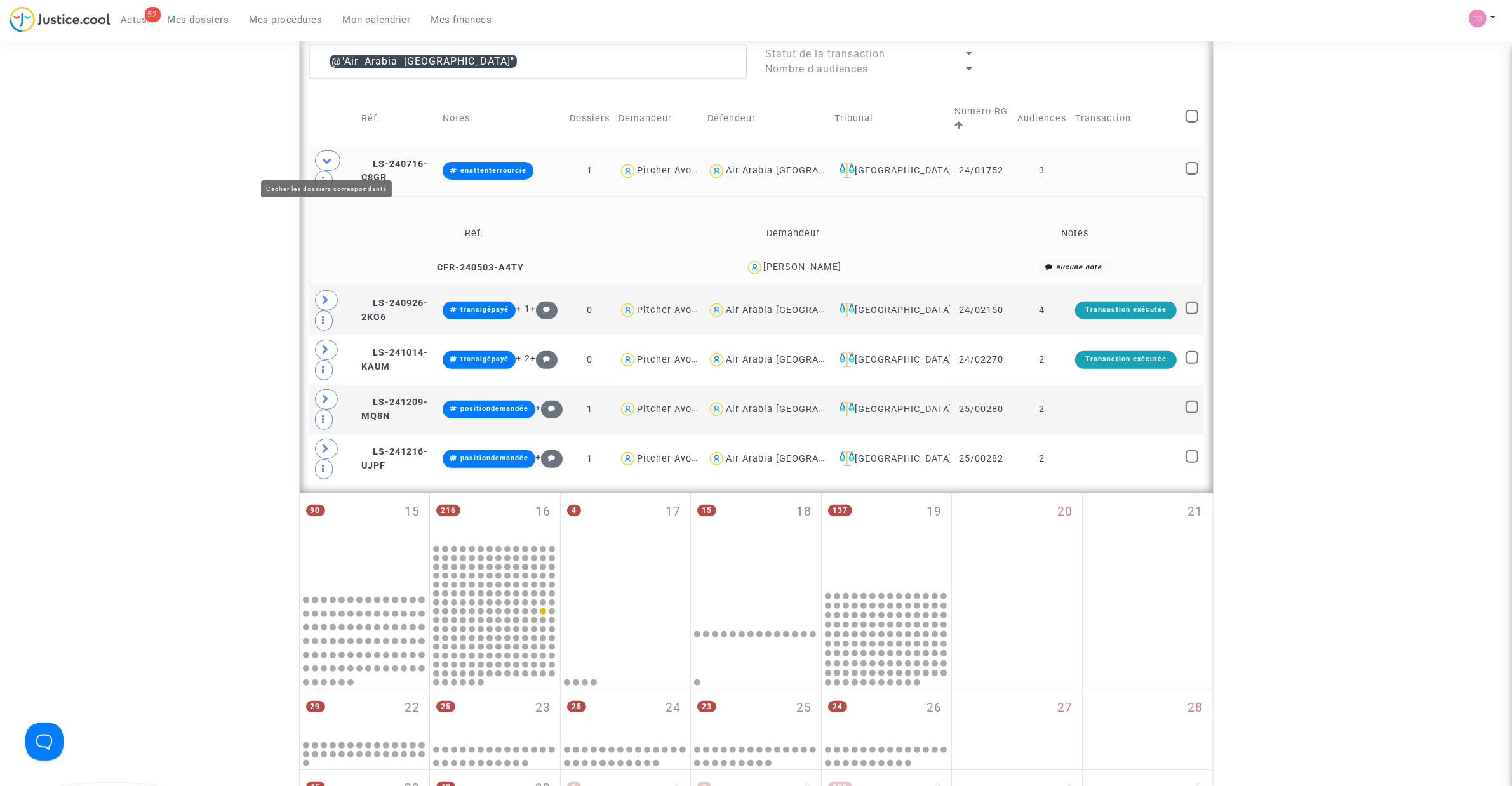
click at [327, 167] on span at bounding box center [327, 160] width 25 height 20
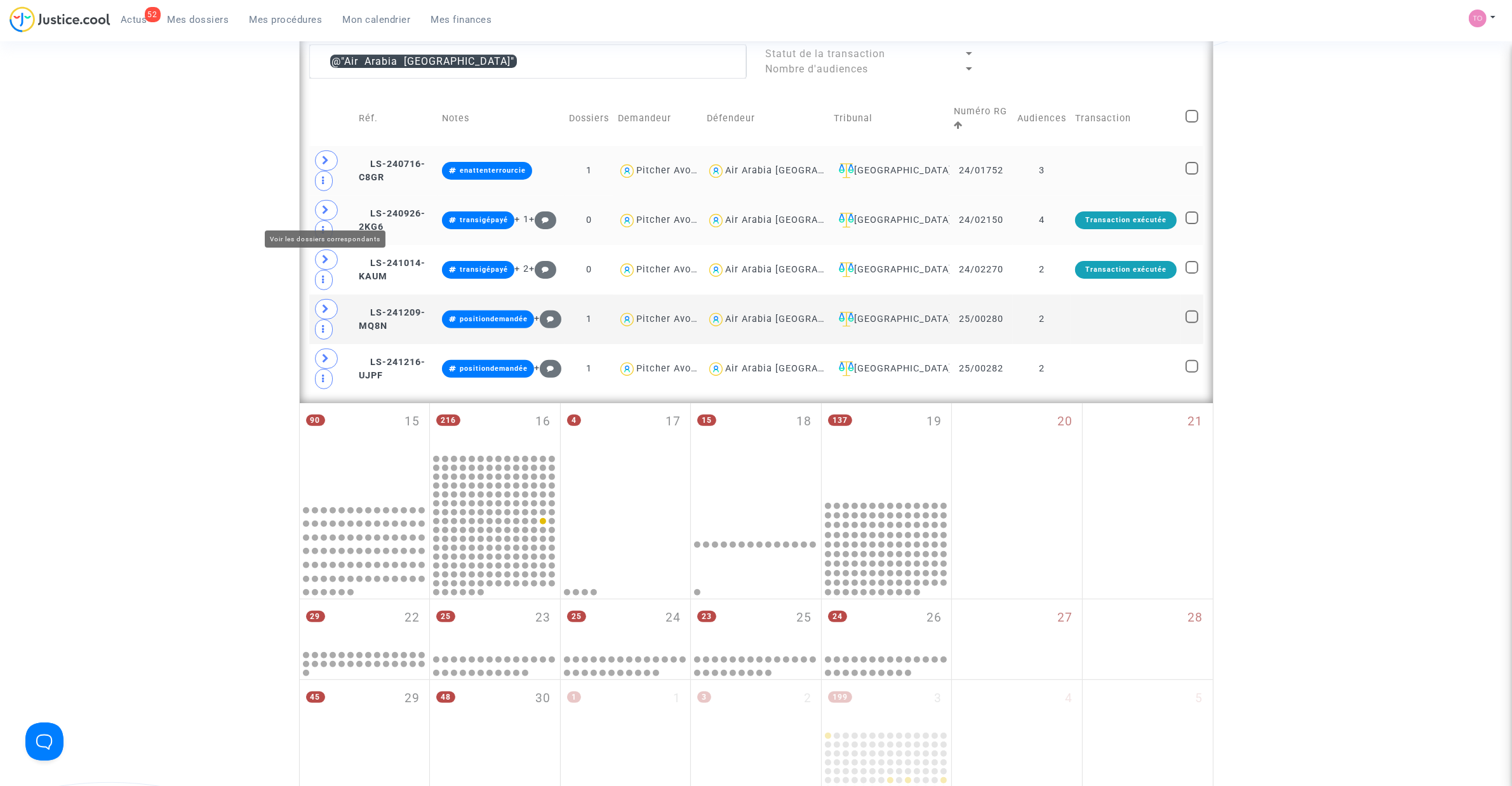
click at [321, 206] on span at bounding box center [327, 210] width 23 height 20
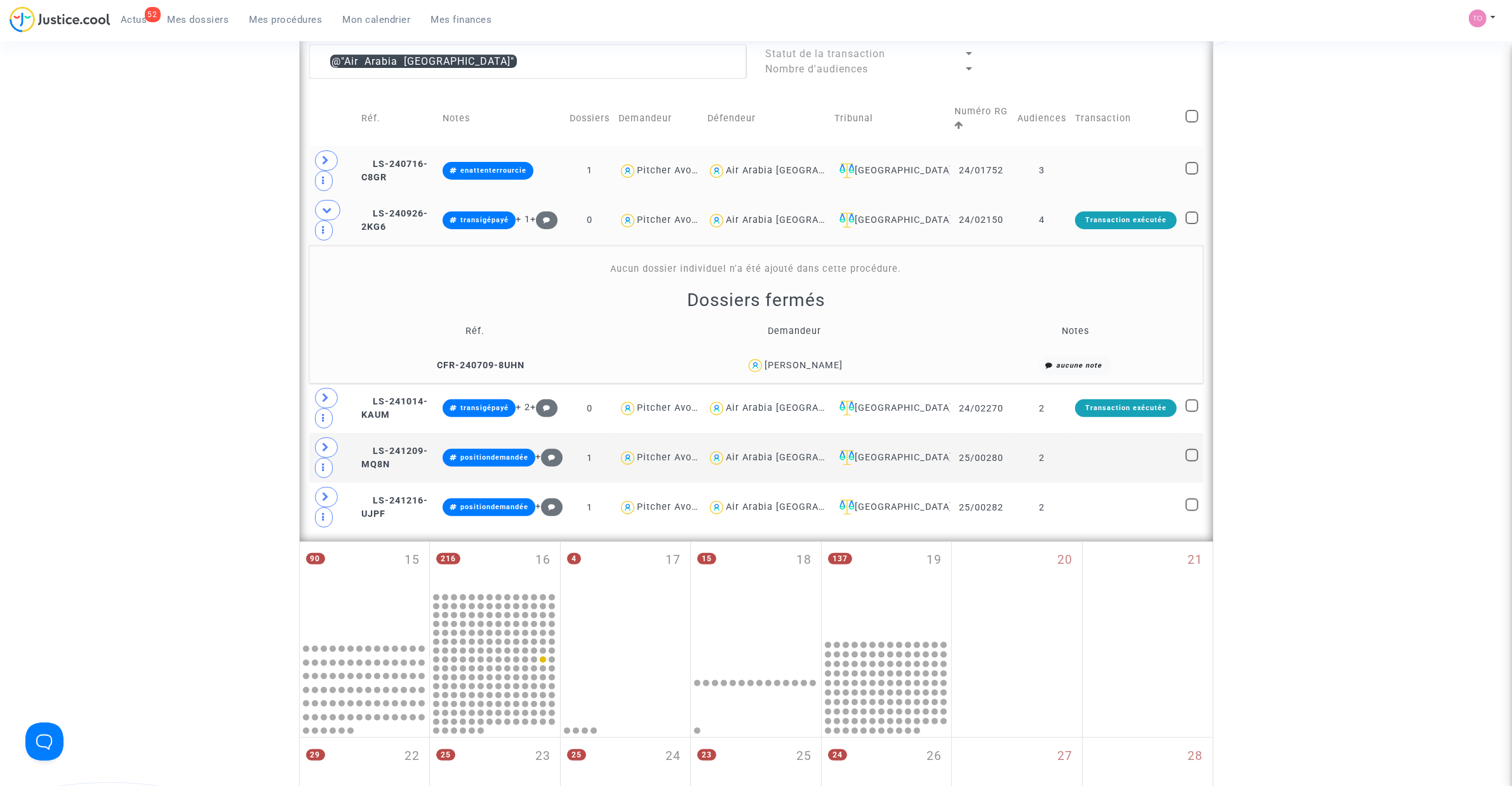
click at [823, 360] on div "Adil Tahali Tahlili" at bounding box center [803, 366] width 78 height 11
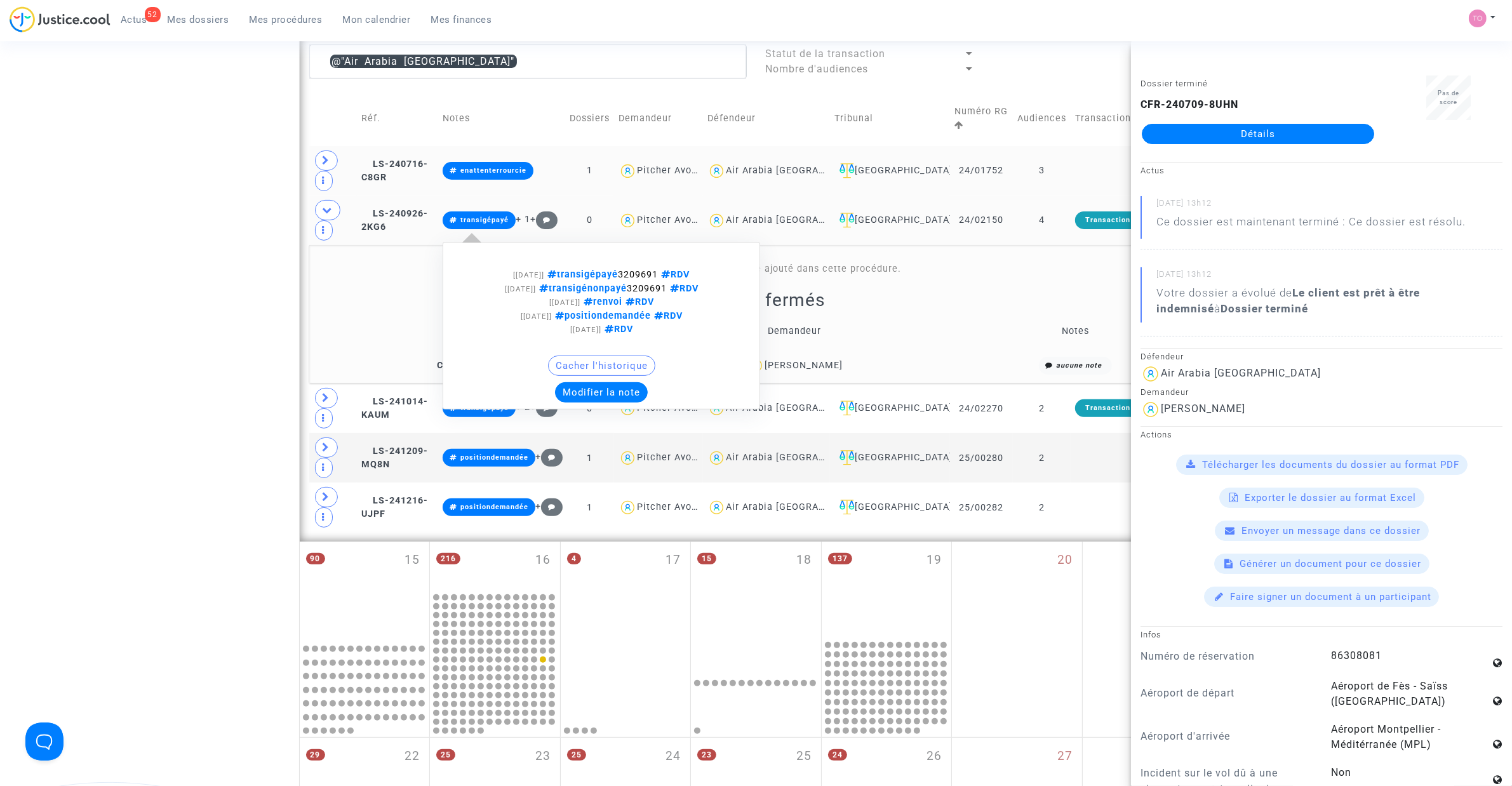
click at [622, 370] on div "Cacher l'historique Modifier la note" at bounding box center [602, 379] width 303 height 47
click at [616, 382] on button "Modifier la note" at bounding box center [602, 392] width 92 height 20
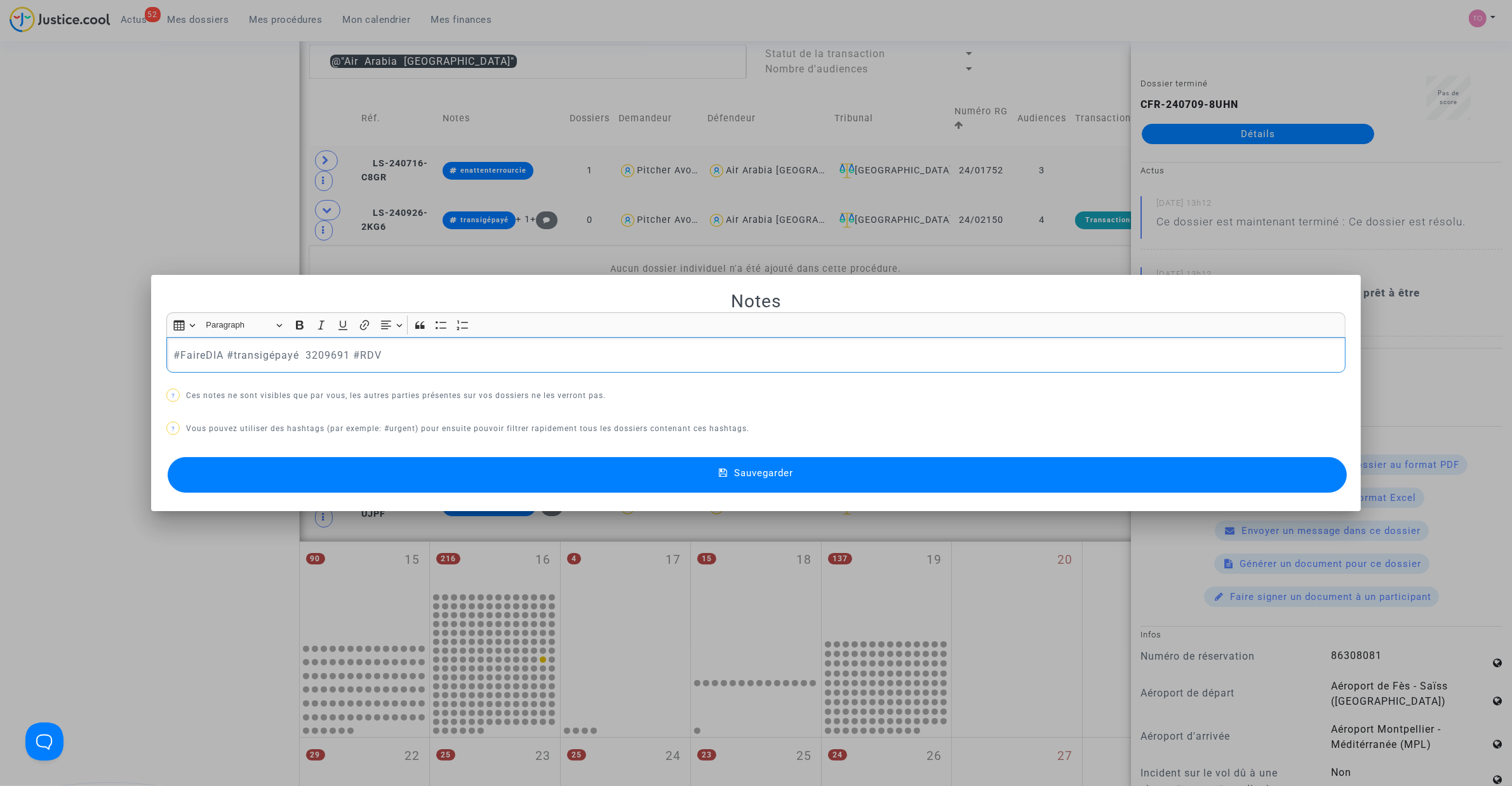
drag, startPoint x: 218, startPoint y: 353, endPoint x: 71, endPoint y: 353, distance: 147.0
click at [69, 353] on div "Notes Rich Text Editor Insert table Insert table Heading Paragraph Paragraph He…" at bounding box center [756, 393] width 1512 height 786
click at [665, 467] on button "Sauvegarder" at bounding box center [757, 475] width 1179 height 35
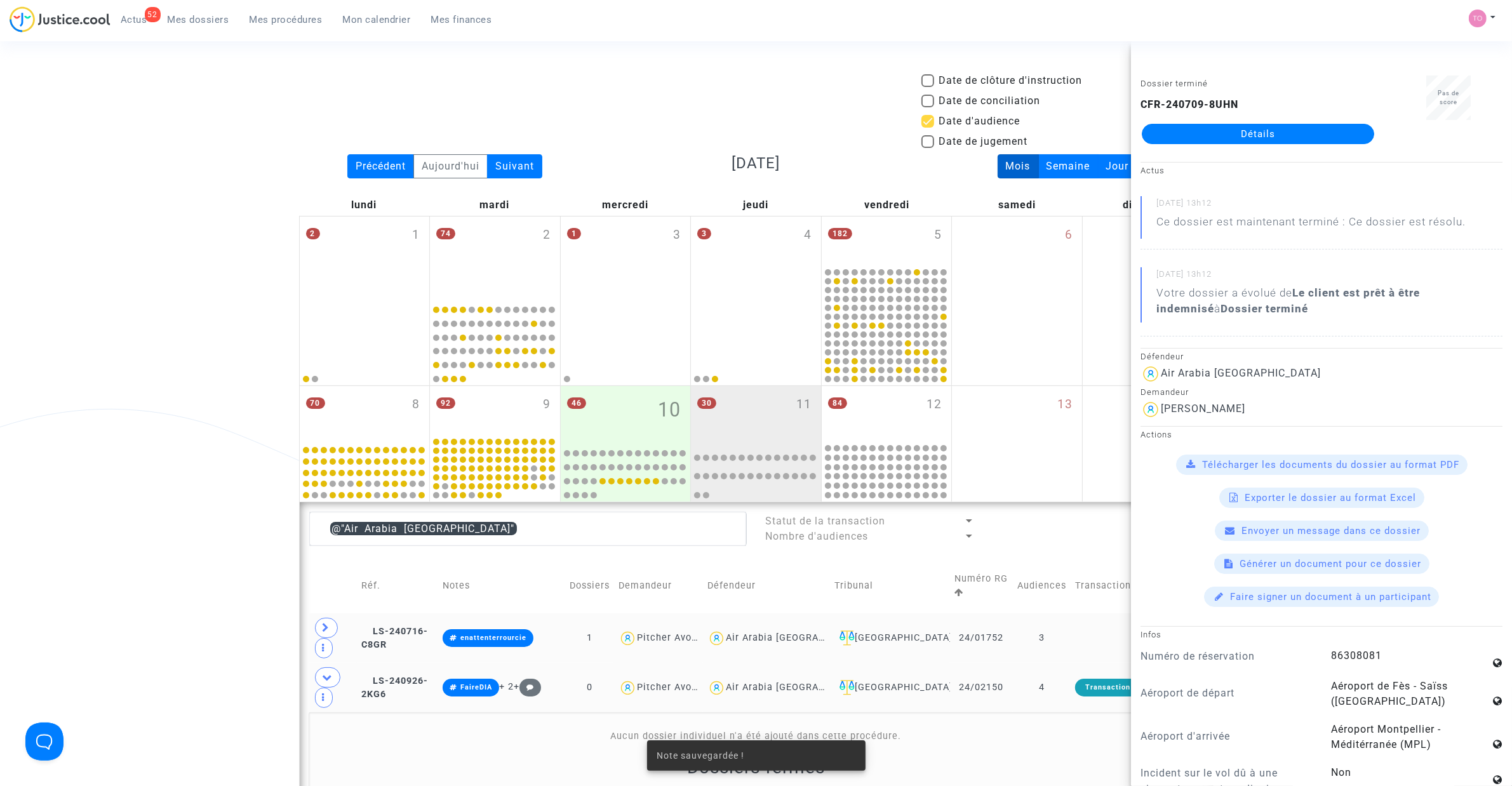
scroll to position [467, 0]
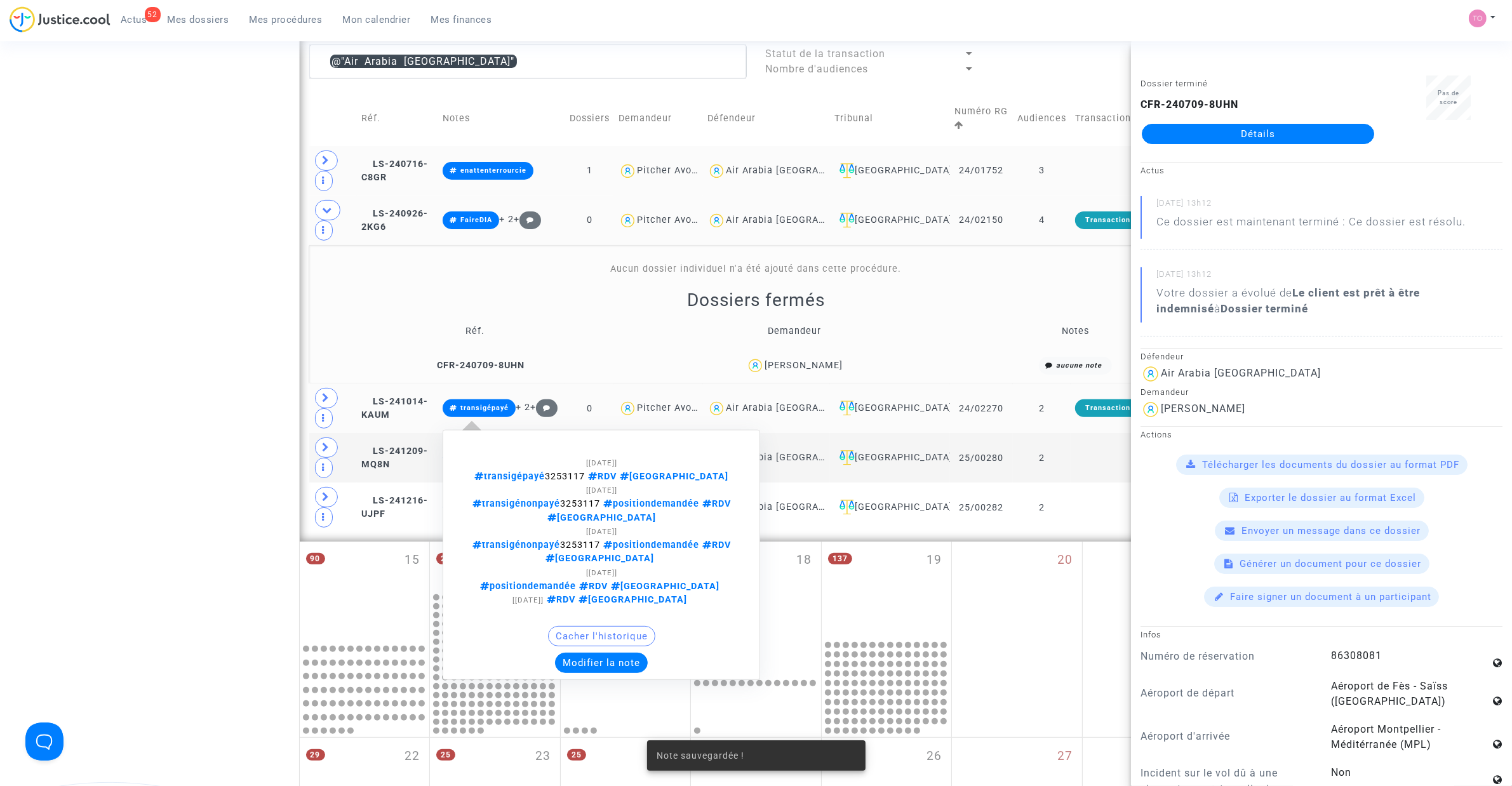
click at [630, 501] on button "Modifier la note" at bounding box center [602, 663] width 92 height 20
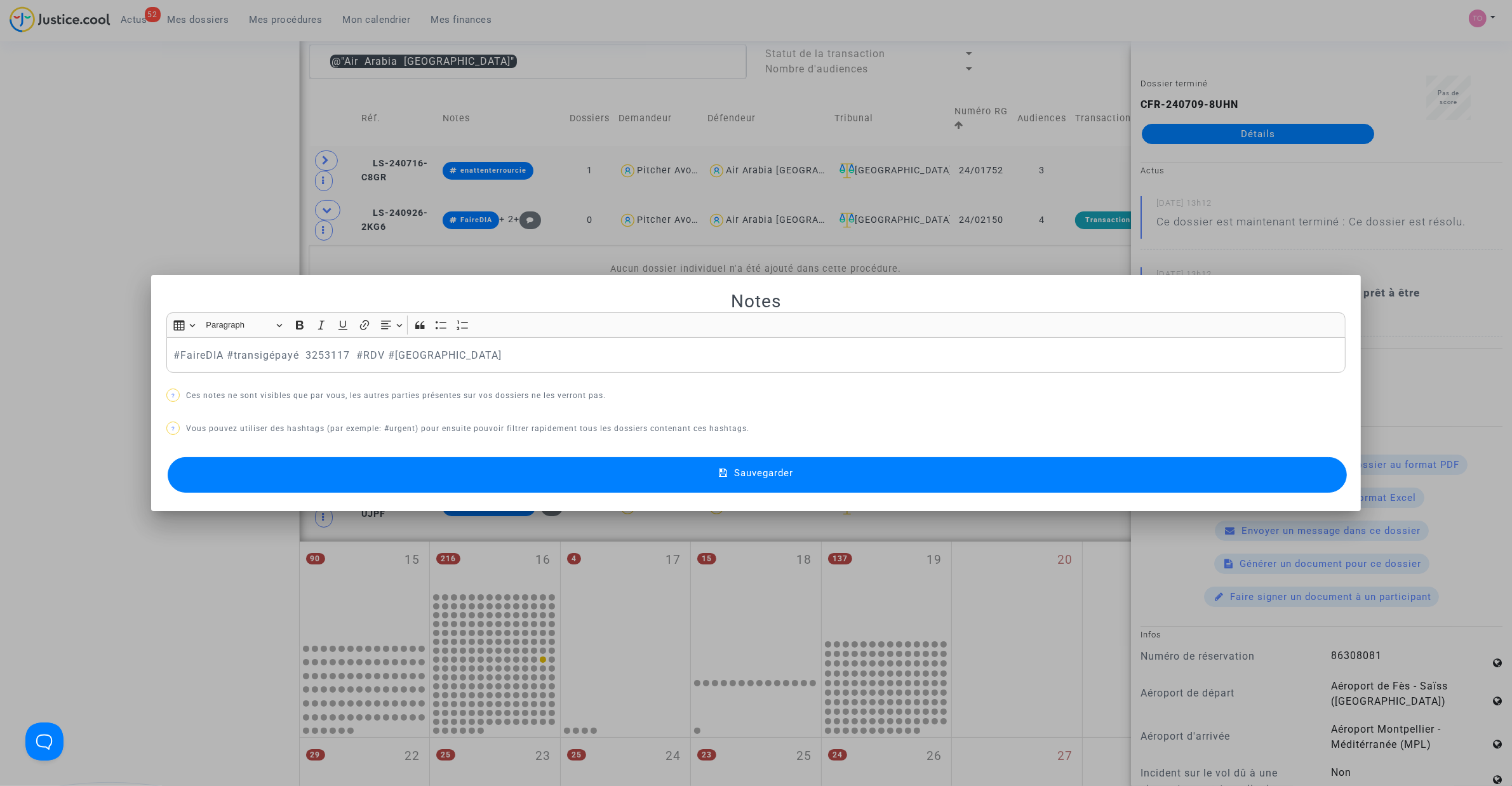
click at [484, 476] on button "Sauvegarder" at bounding box center [757, 475] width 1179 height 35
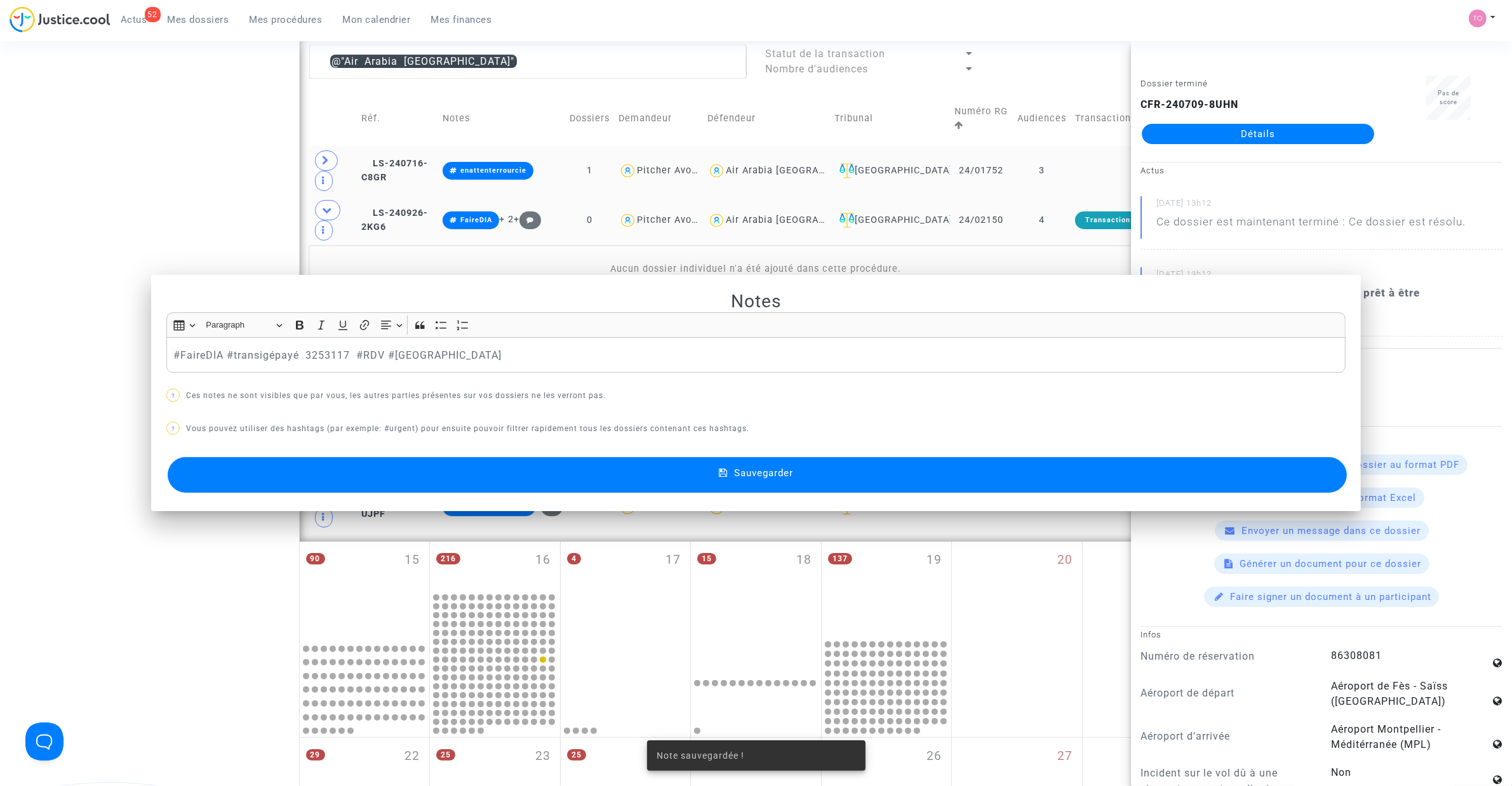
scroll to position [467, 0]
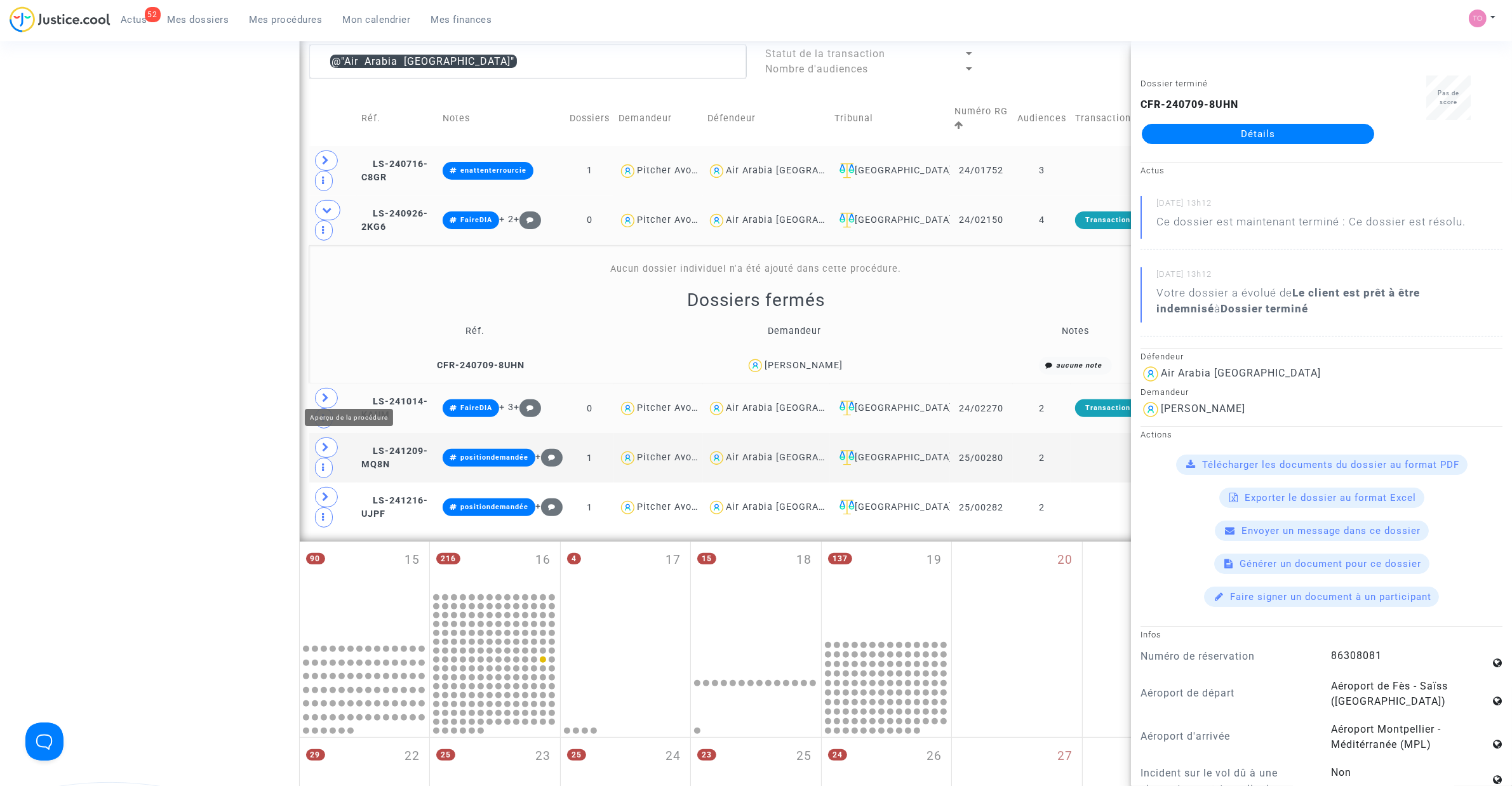
click at [324, 393] on icon at bounding box center [327, 397] width 8 height 9
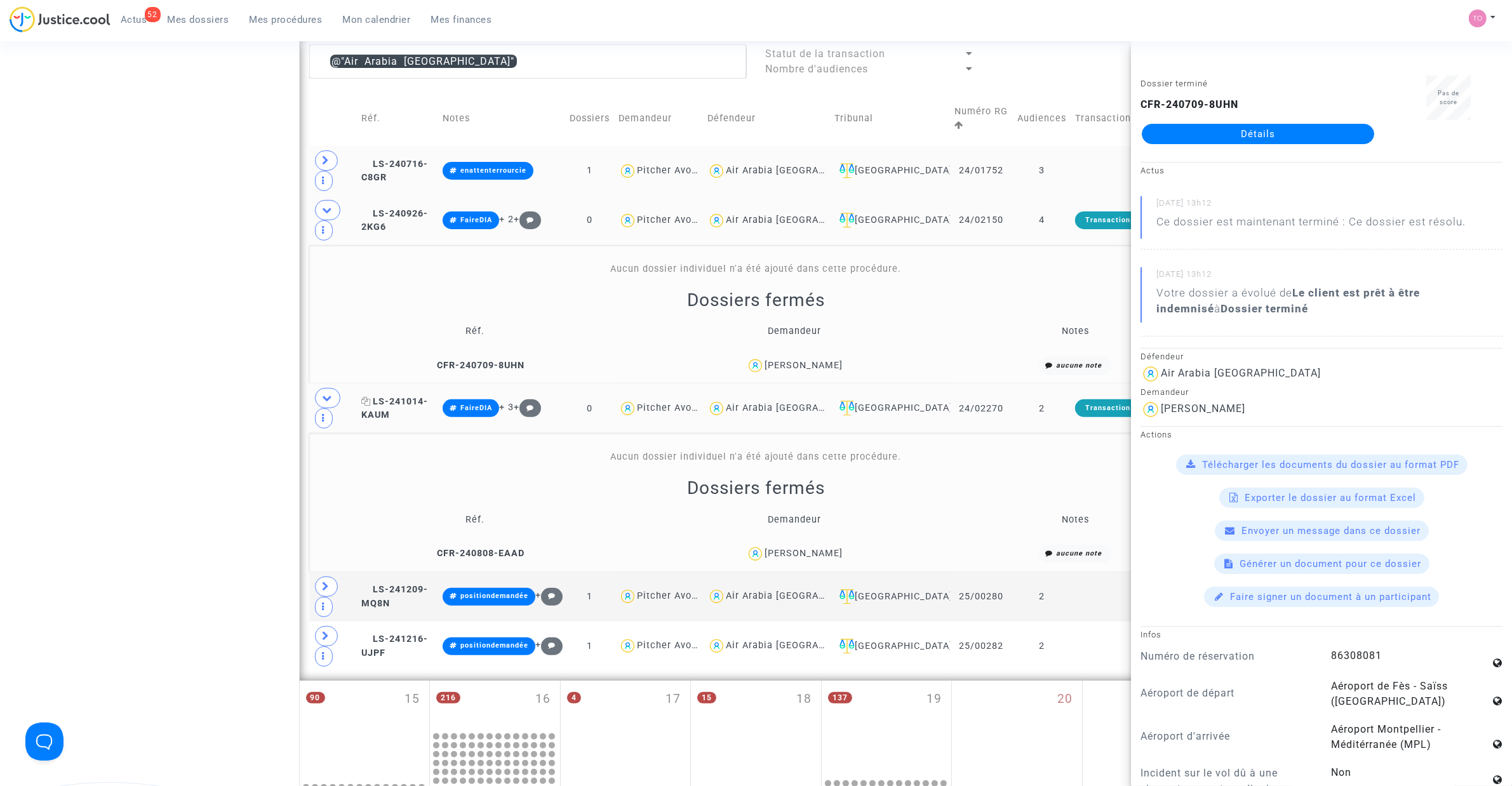
click at [407, 396] on span "LS-241014-KAUM" at bounding box center [394, 409] width 67 height 25
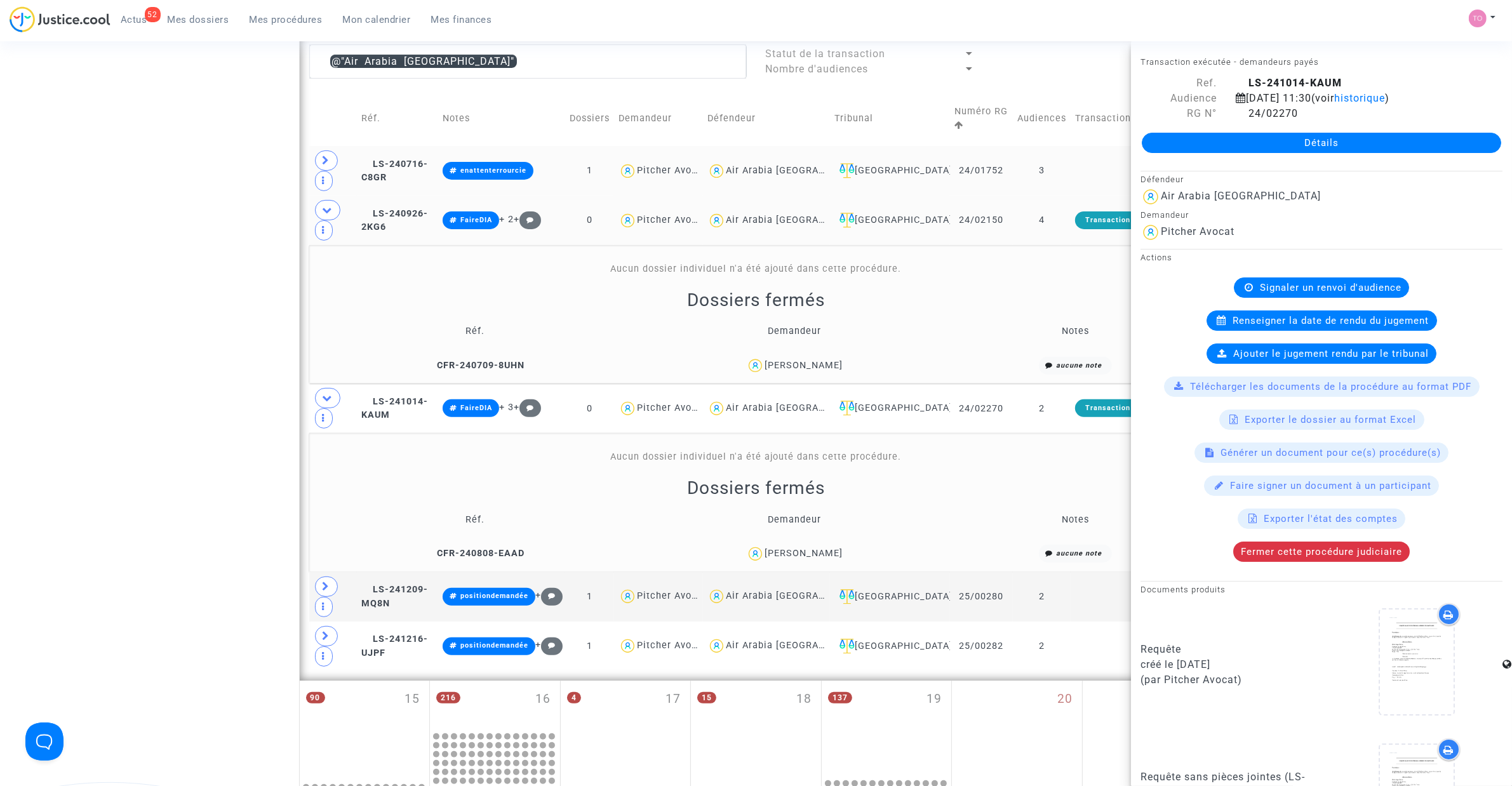
drag, startPoint x: 163, startPoint y: 316, endPoint x: 272, endPoint y: 356, distance: 116.1
click at [164, 318] on div "Date de clôture d'instruction Date de conciliation Date d'audience Date de juge…" at bounding box center [756, 375] width 1512 height 1539
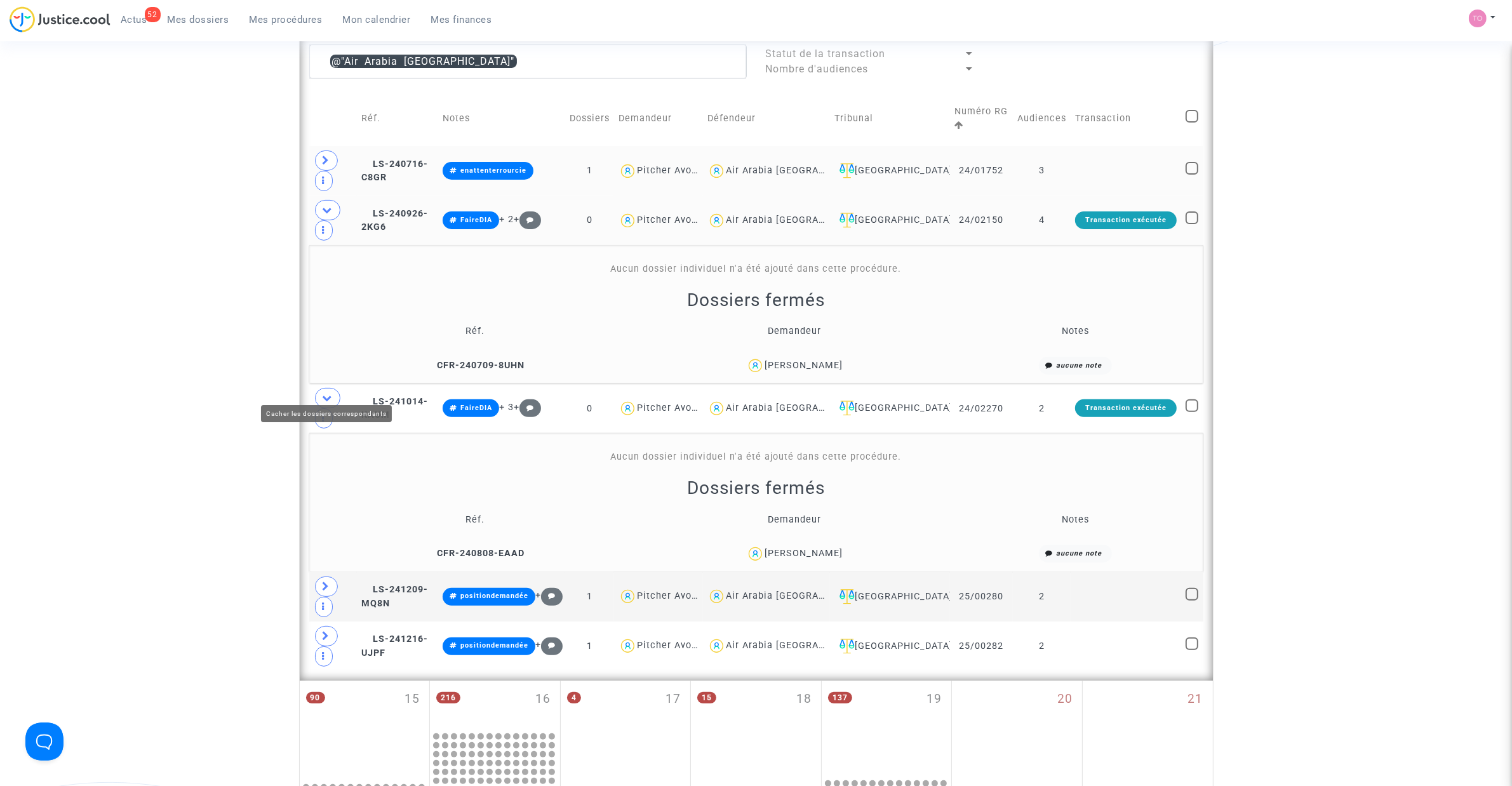
click at [332, 393] on icon at bounding box center [327, 397] width 10 height 9
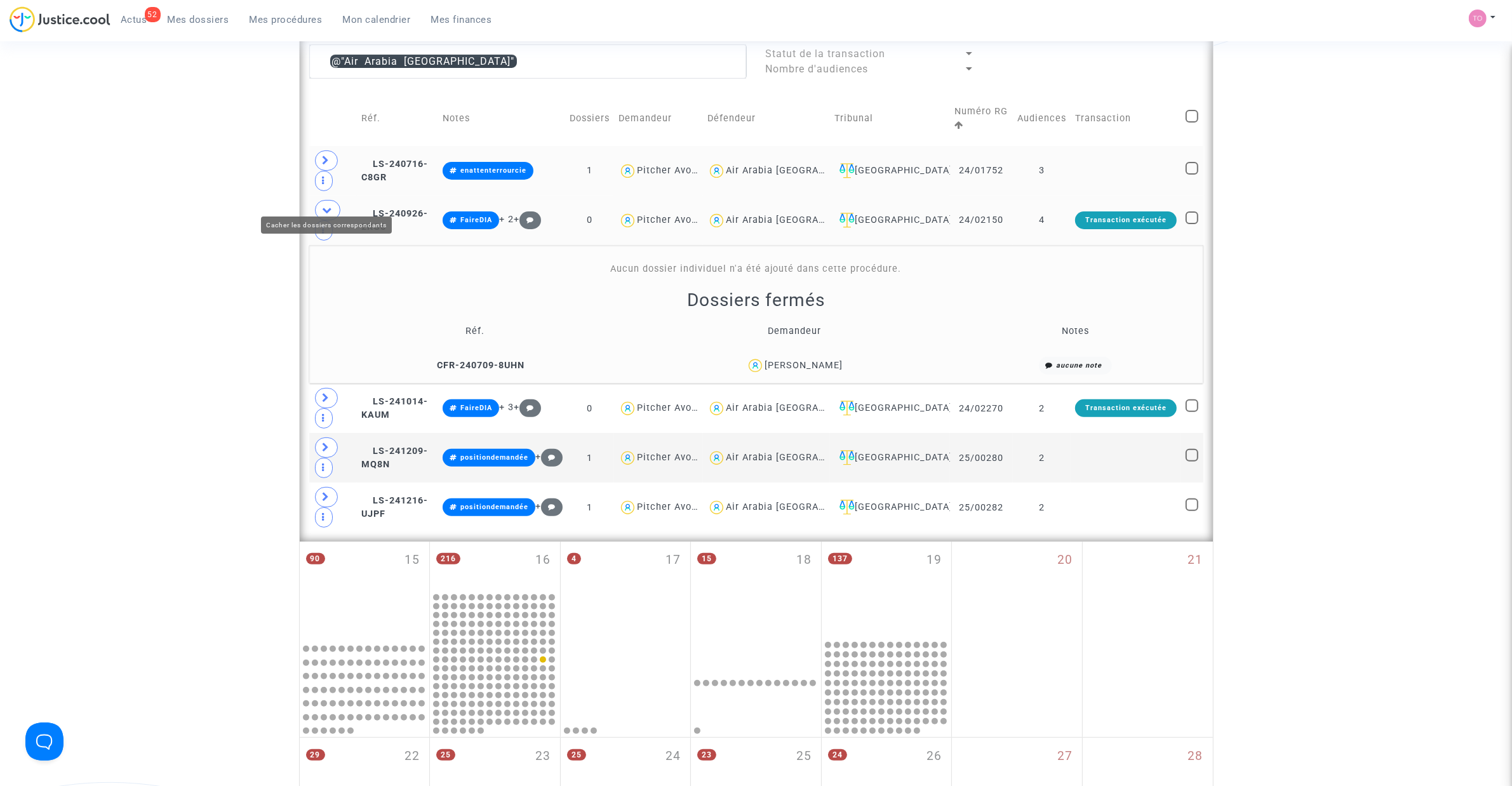
click at [319, 200] on span at bounding box center [327, 210] width 25 height 20
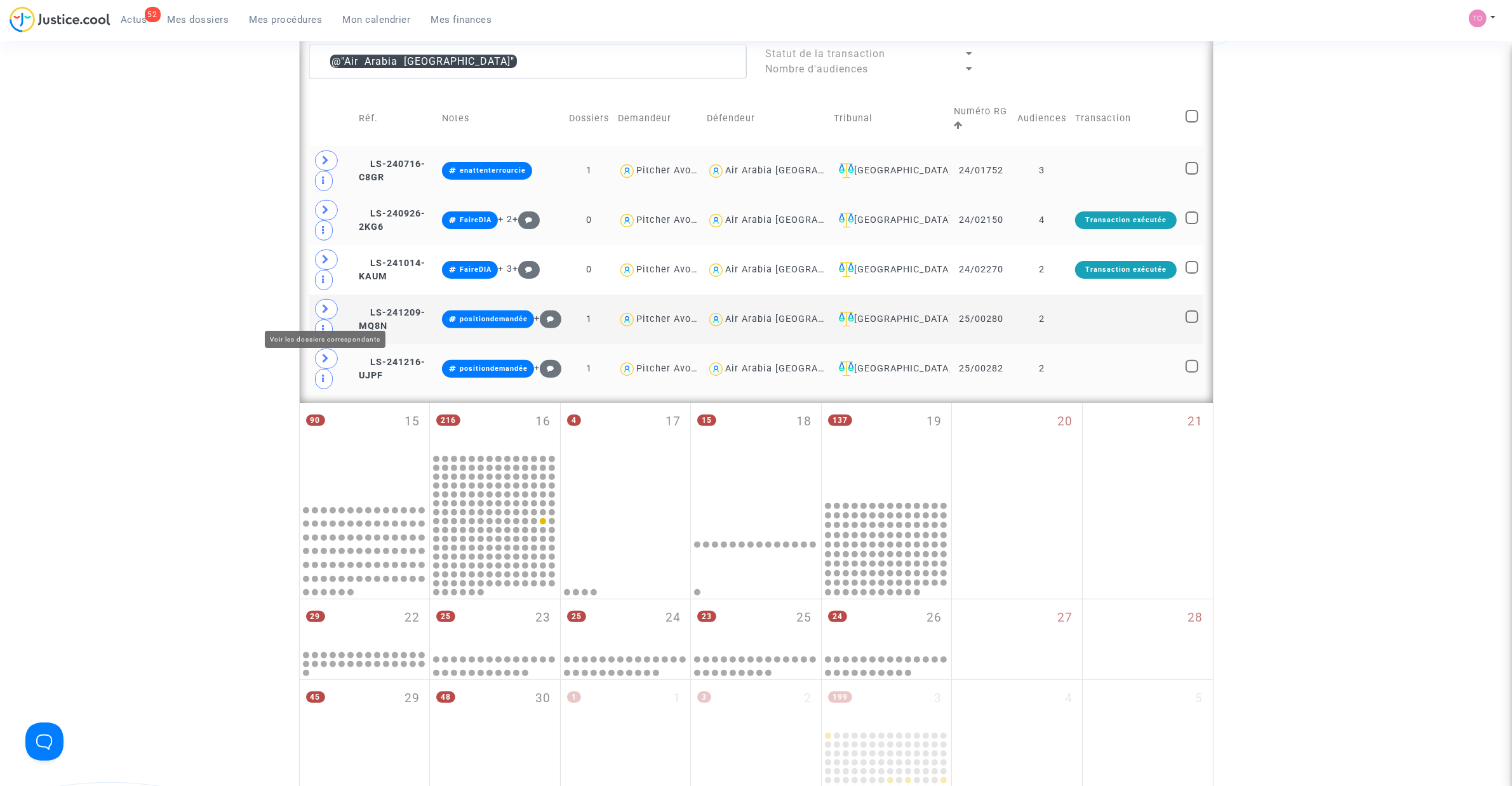
click at [317, 309] on span at bounding box center [327, 309] width 23 height 20
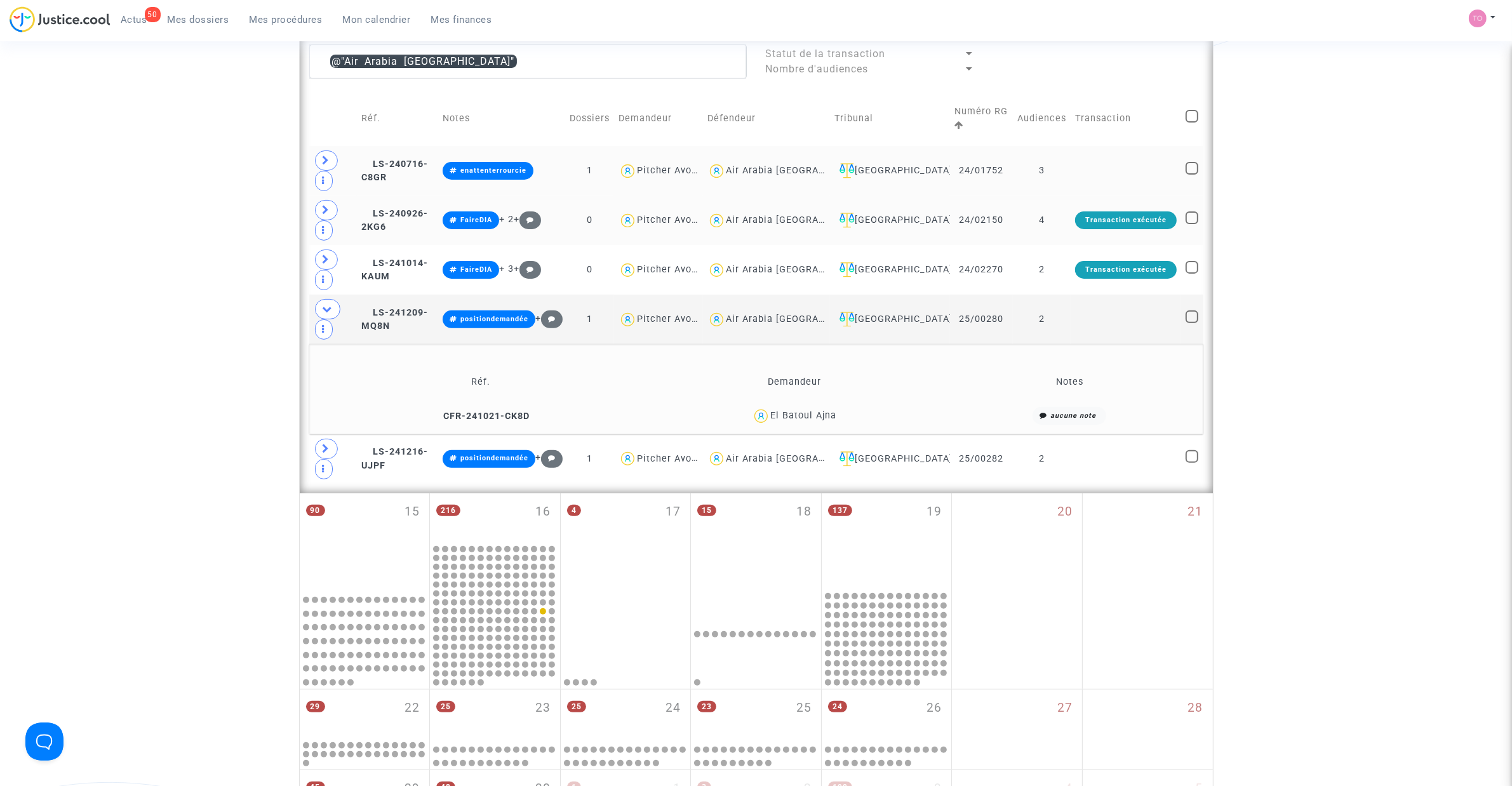
click at [833, 410] on div "El Batoul Ajna" at bounding box center [803, 416] width 66 height 11
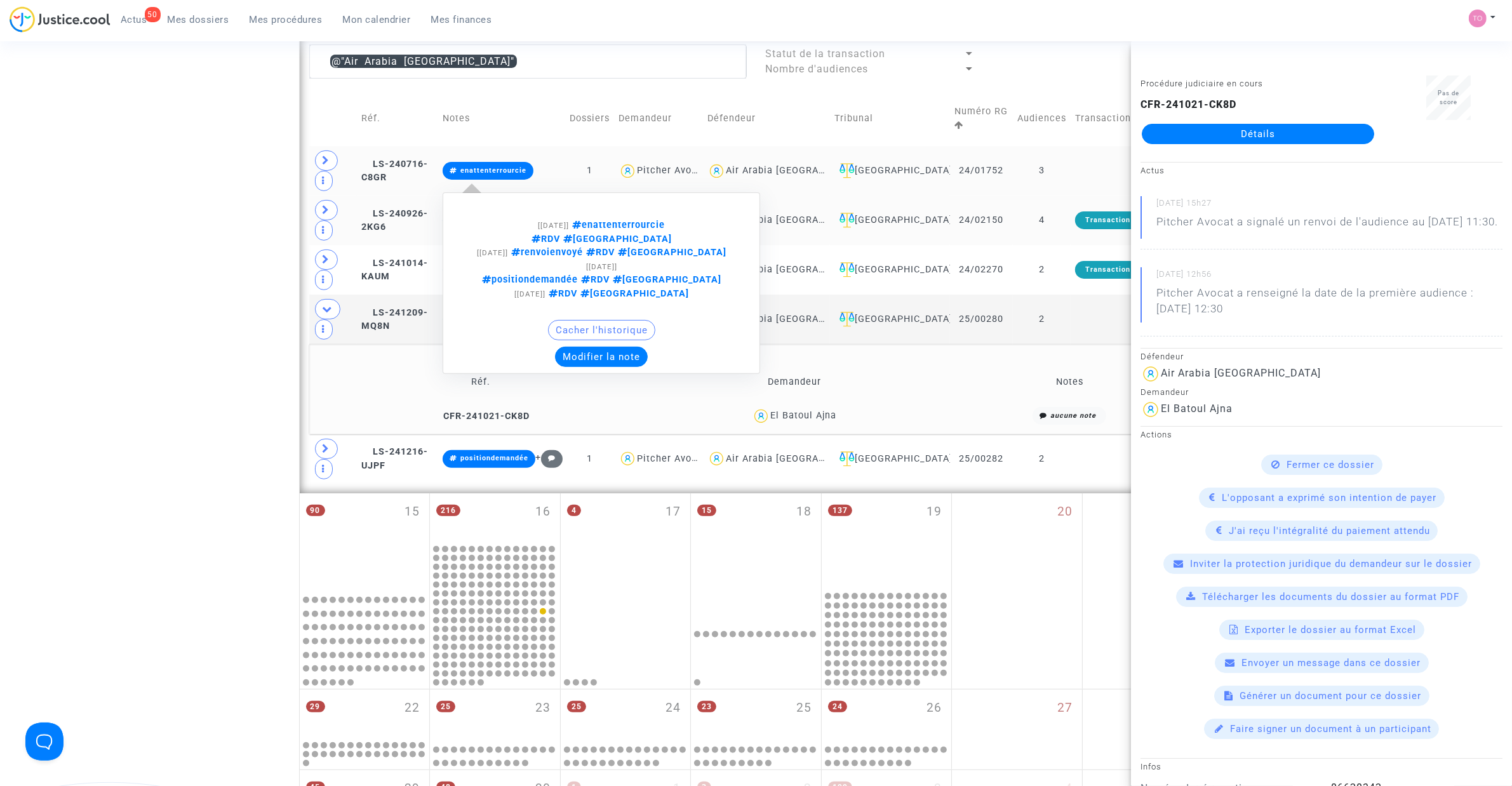
click at [621, 346] on button "Modifier la note" at bounding box center [602, 356] width 92 height 20
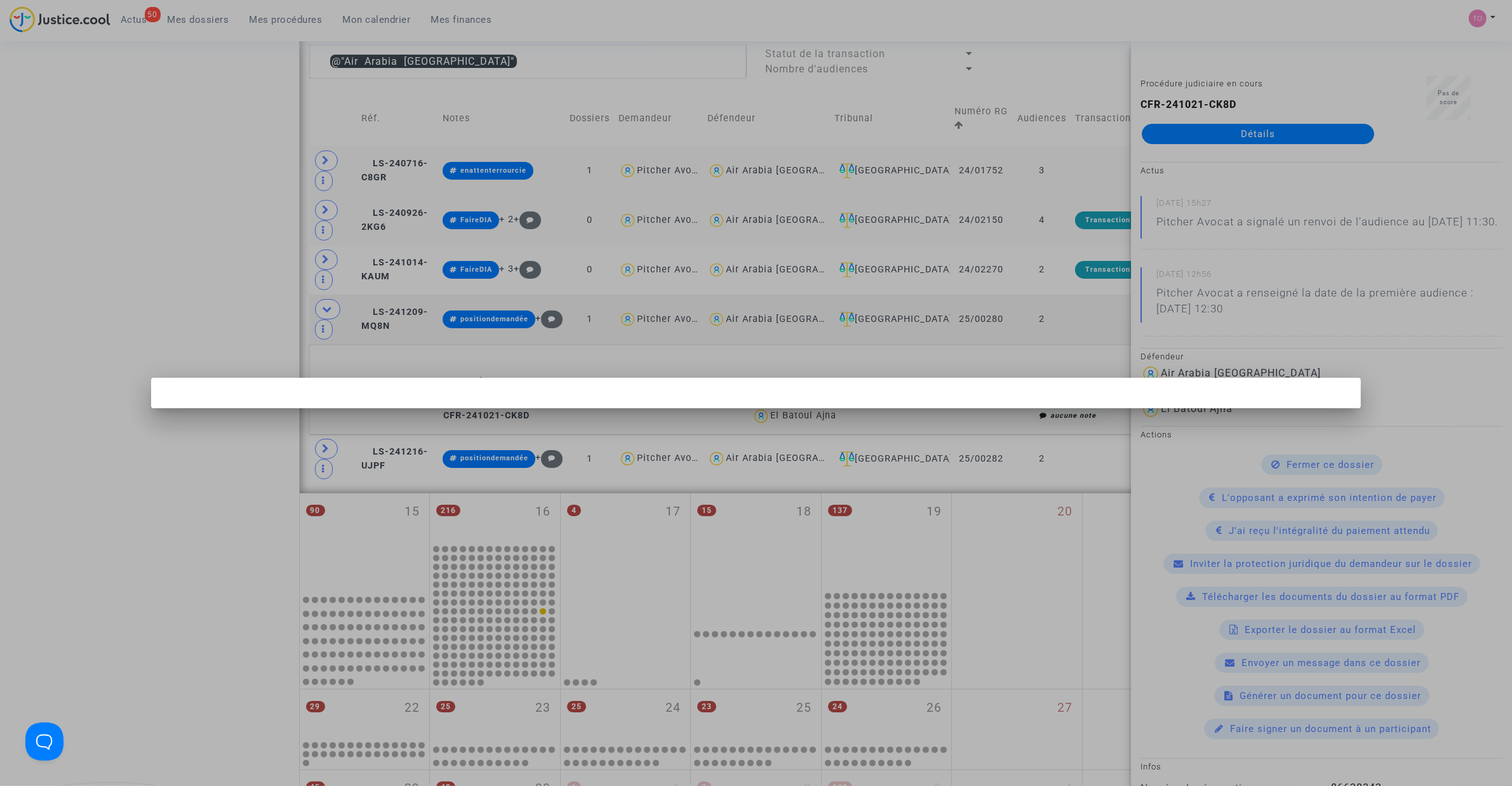
scroll to position [0, 0]
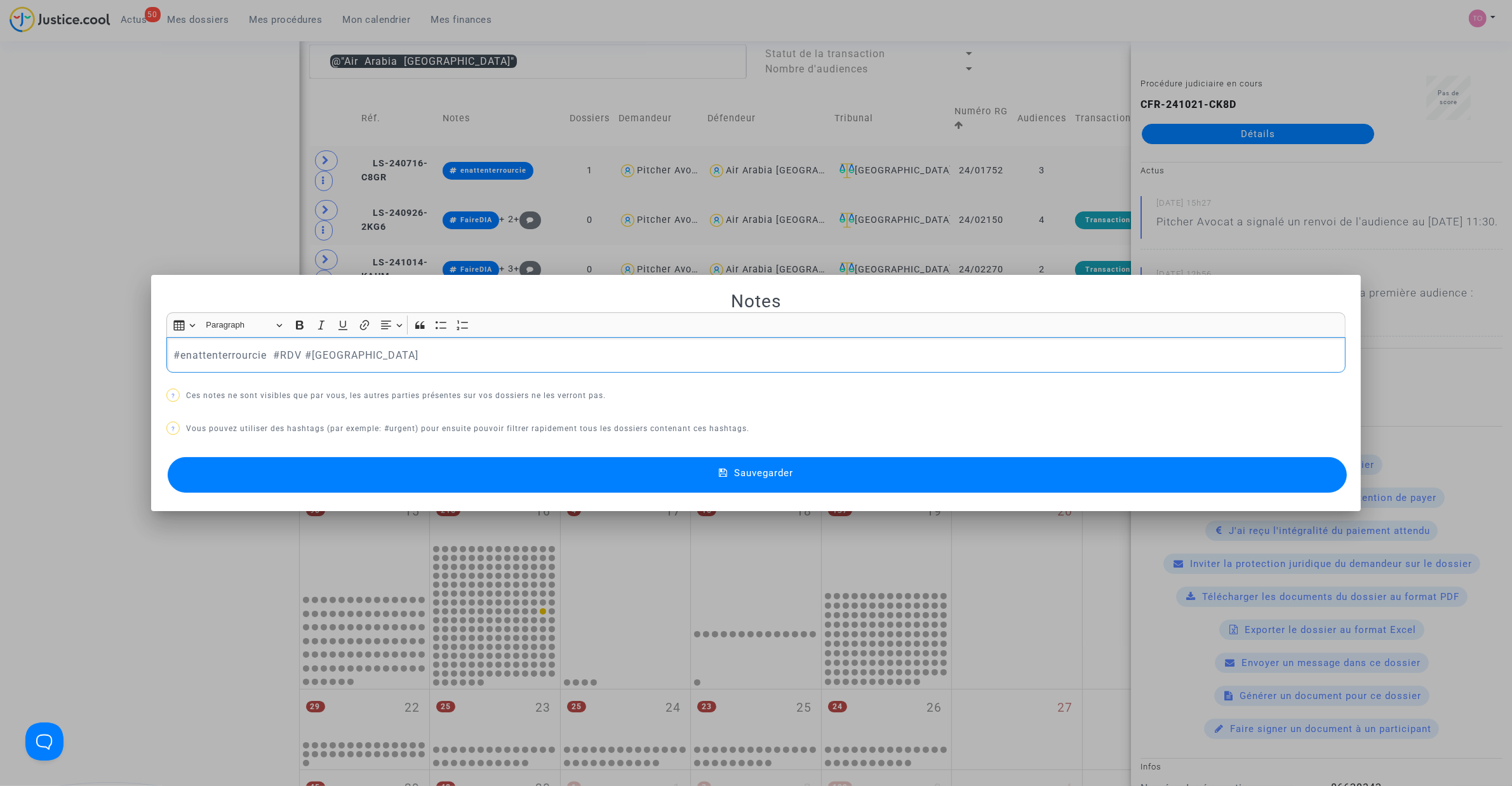
drag, startPoint x: 263, startPoint y: 356, endPoint x: 27, endPoint y: 356, distance: 236.0
click at [42, 356] on div "Notes Rich Text Editor Insert table Insert table Heading Paragraph Paragraph He…" at bounding box center [756, 393] width 1512 height 786
click at [229, 199] on div at bounding box center [756, 393] width 1512 height 786
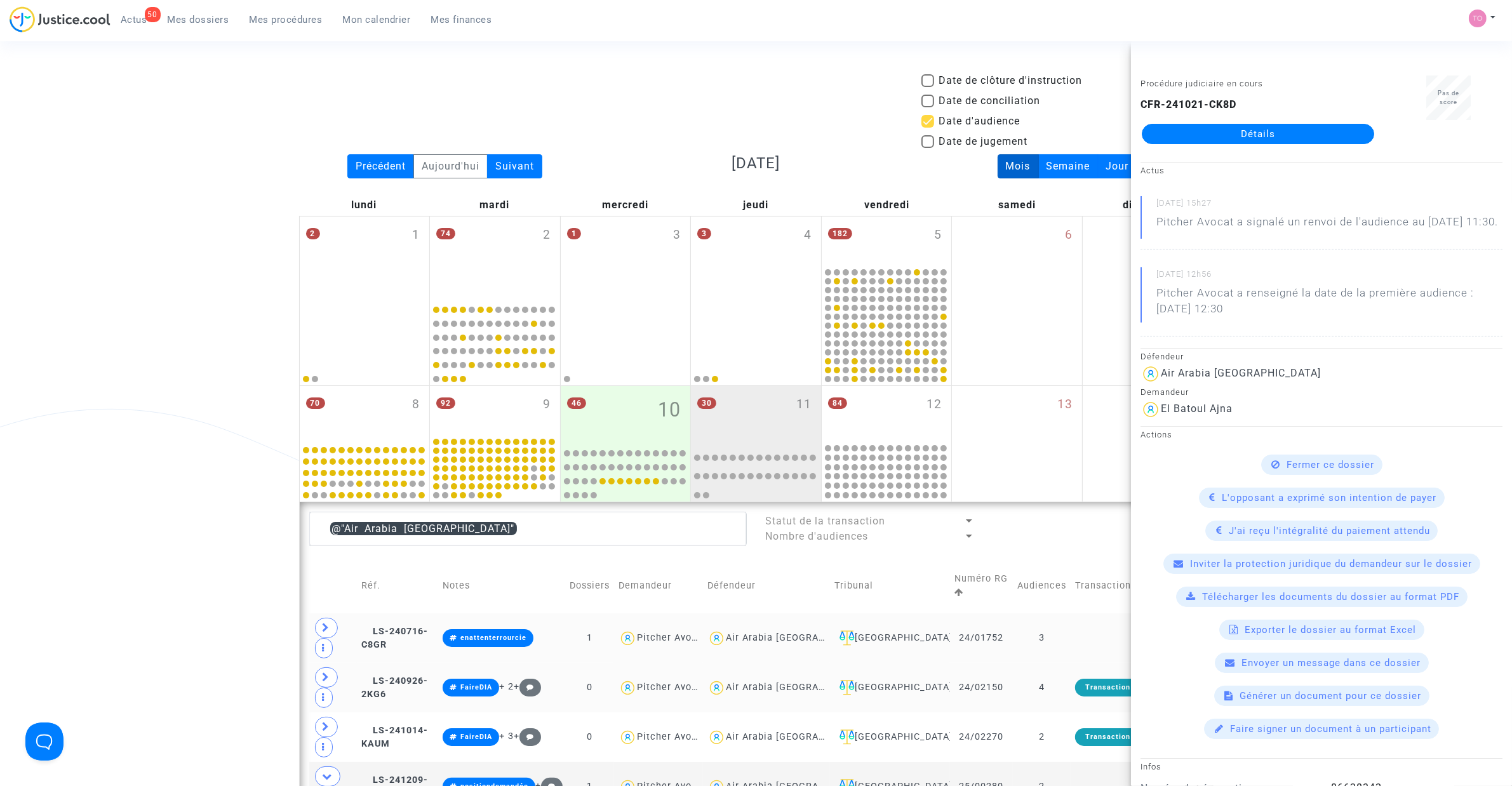
scroll to position [467, 0]
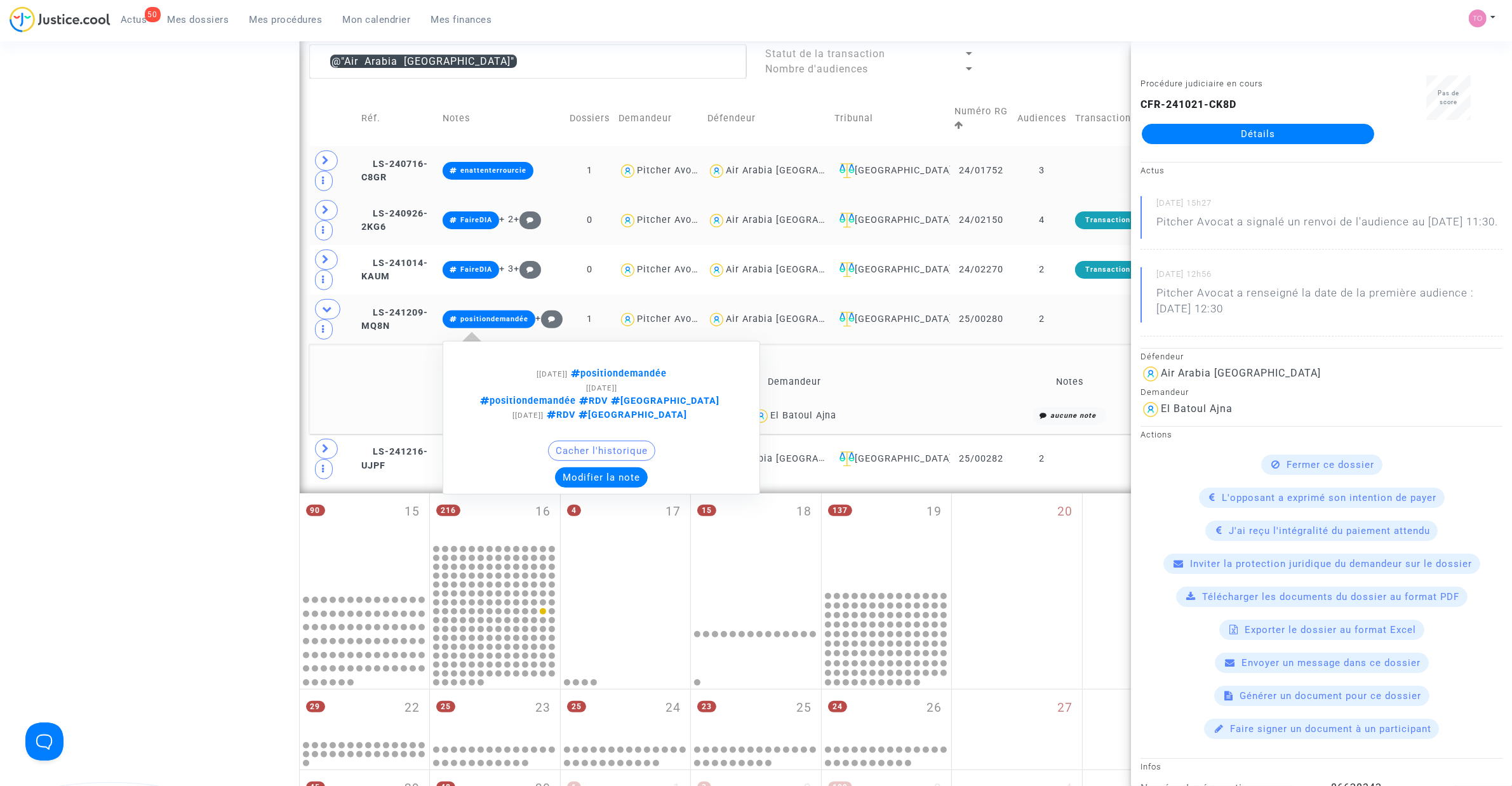
click at [625, 467] on button "Modifier la note" at bounding box center [602, 477] width 92 height 20
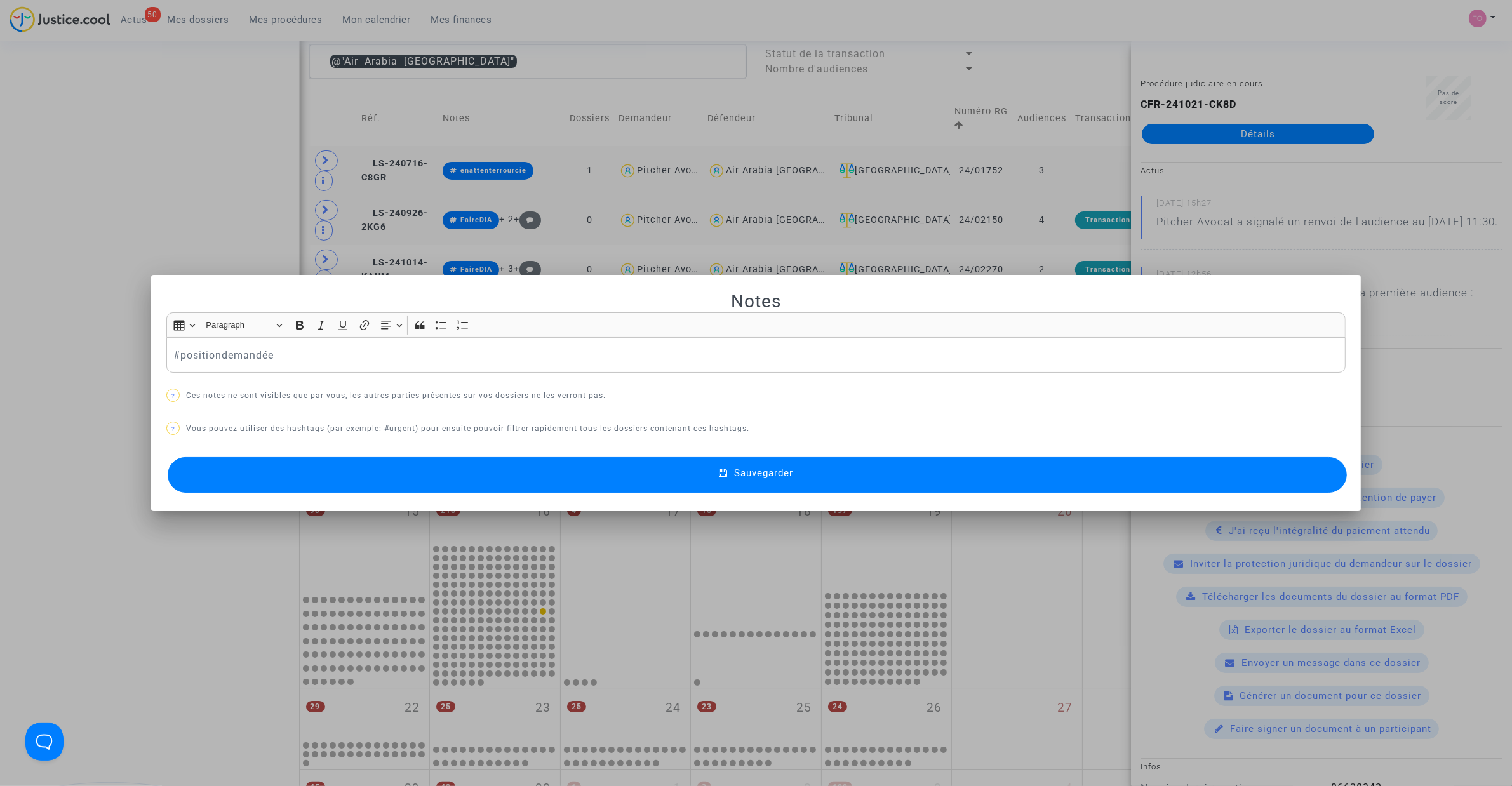
scroll to position [0, 0]
drag, startPoint x: 331, startPoint y: 353, endPoint x: 268, endPoint y: 354, distance: 63.0
click at [268, 354] on p "#enattenterrourcie #positiondemandée" at bounding box center [756, 355] width 1166 height 16
click at [205, 192] on div at bounding box center [756, 393] width 1512 height 786
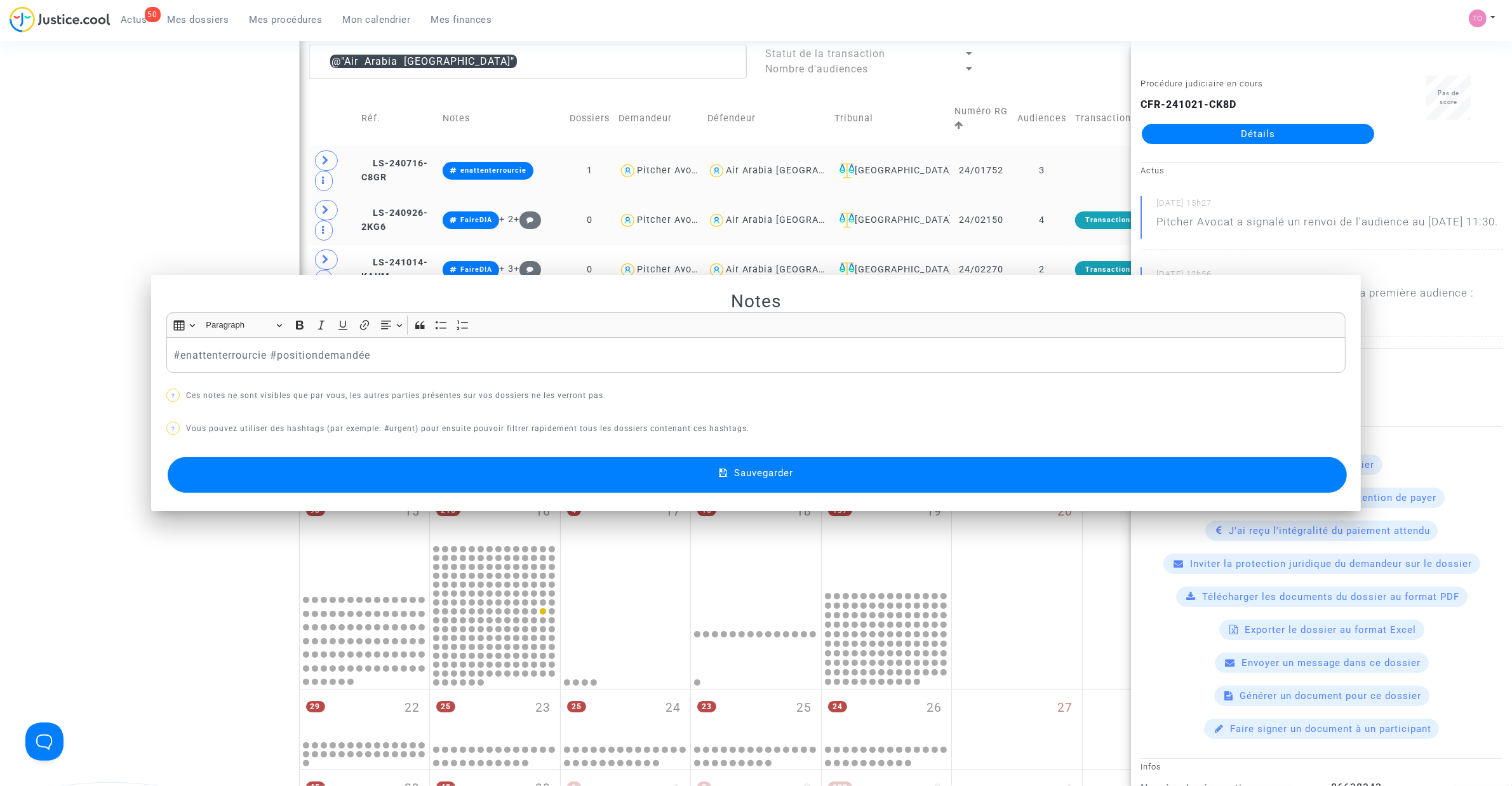
scroll to position [467, 0]
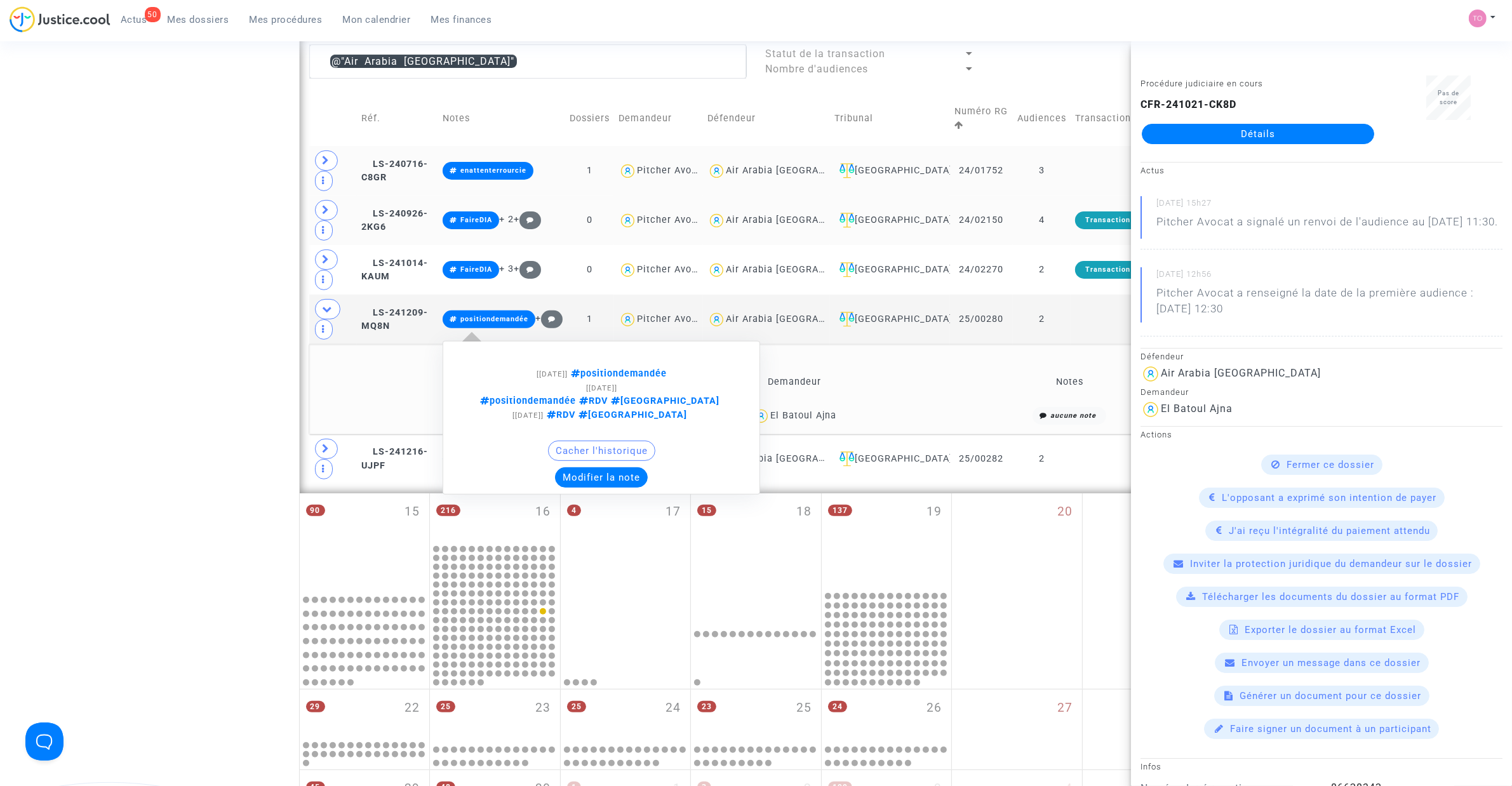
click at [631, 467] on button "Modifier la note" at bounding box center [602, 477] width 92 height 20
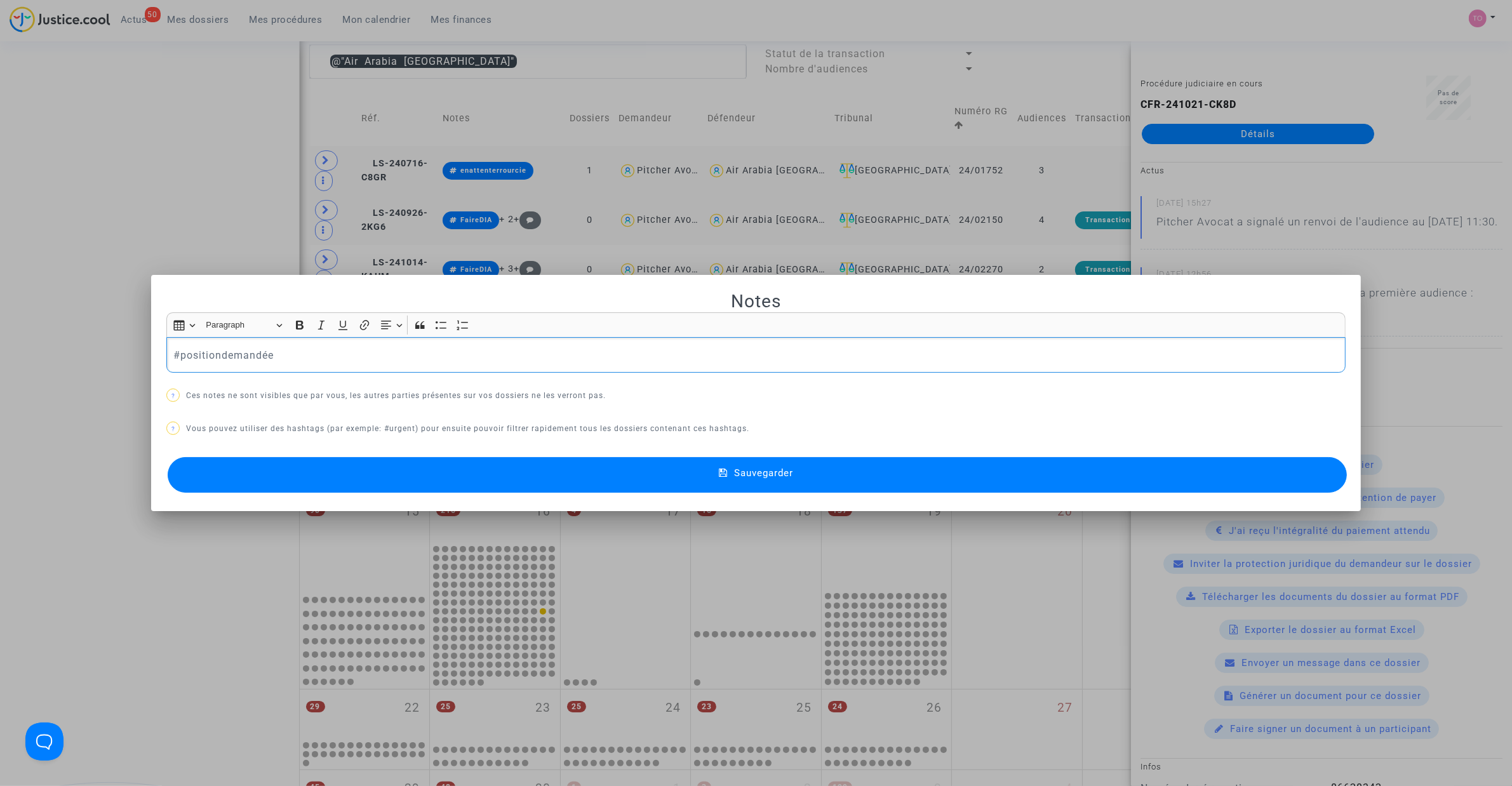
drag, startPoint x: 288, startPoint y: 353, endPoint x: 251, endPoint y: 356, distance: 37.1
click at [251, 356] on p "#positiondemandée" at bounding box center [756, 355] width 1166 height 16
drag, startPoint x: 260, startPoint y: 347, endPoint x: 271, endPoint y: 348, distance: 11.0
click at [261, 347] on p "#positiondemandée" at bounding box center [756, 355] width 1166 height 16
click at [320, 350] on p "#positiondemandée" at bounding box center [756, 355] width 1166 height 16
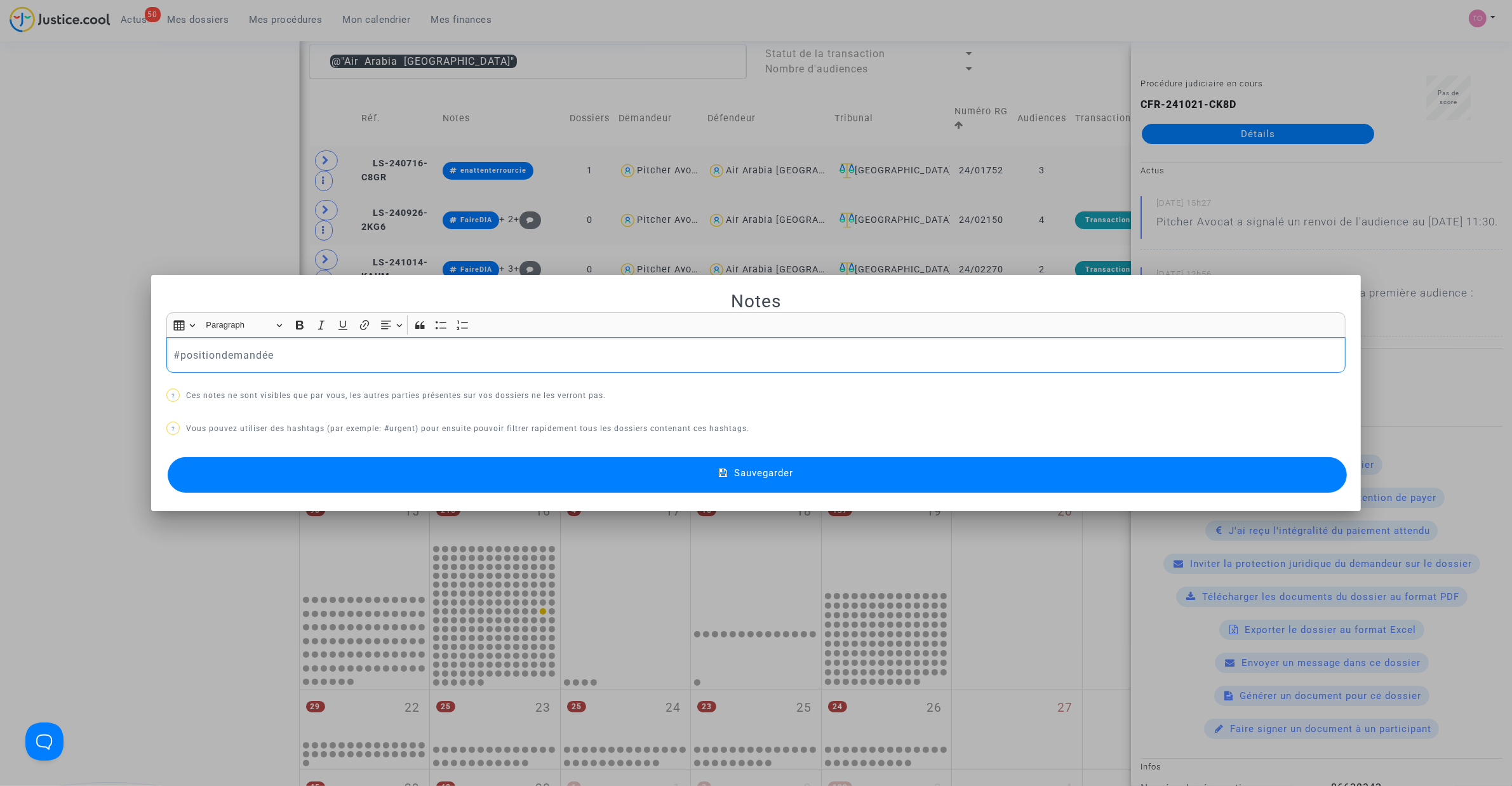
drag, startPoint x: 338, startPoint y: 356, endPoint x: 78, endPoint y: 353, distance: 260.0
click at [78, 354] on div "Notes Rich Text Editor Insert table Insert table Heading Paragraph Paragraph He…" at bounding box center [756, 393] width 1512 height 786
click at [414, 475] on button "Sauvegarder" at bounding box center [757, 475] width 1179 height 35
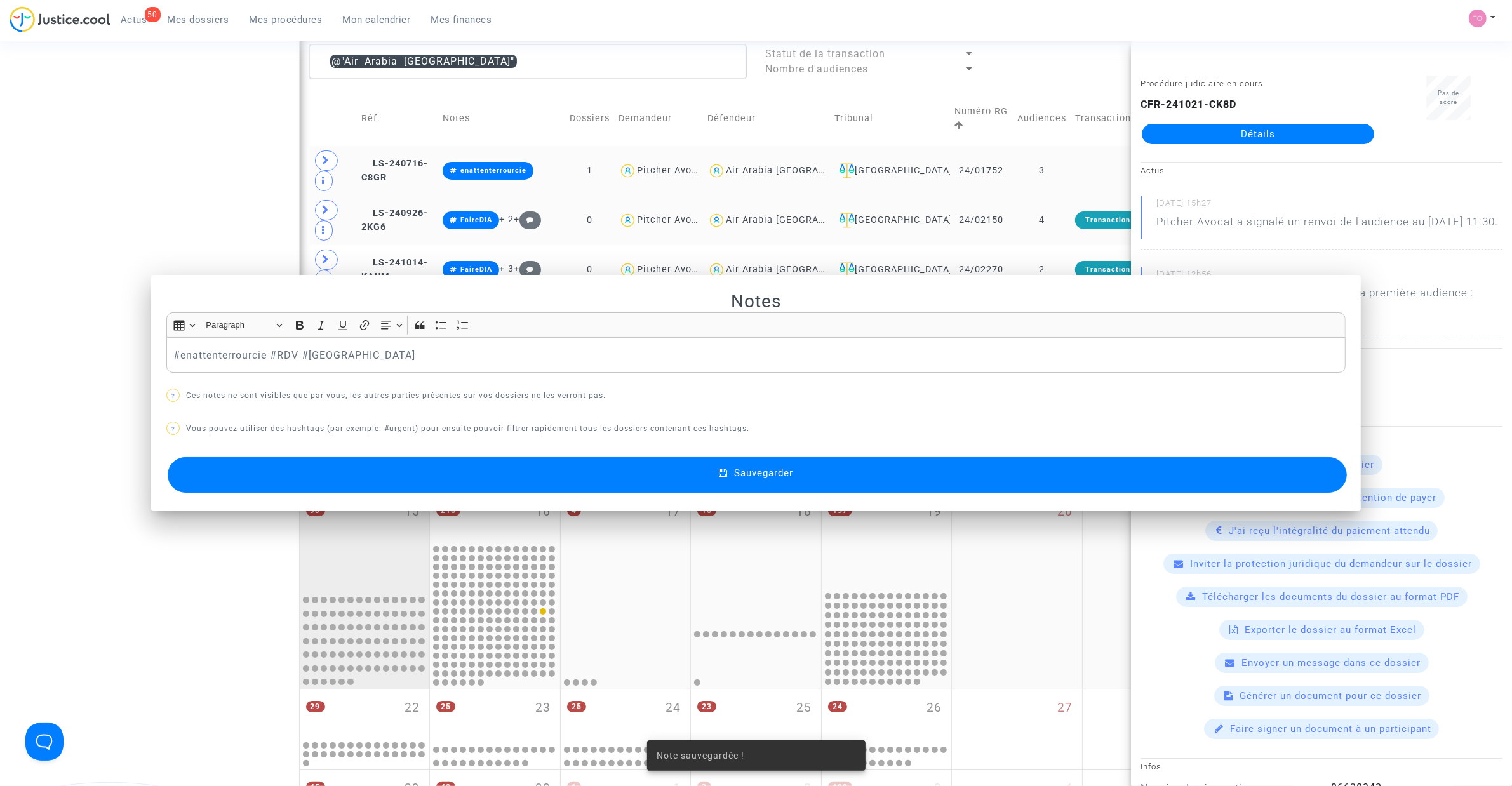
scroll to position [467, 0]
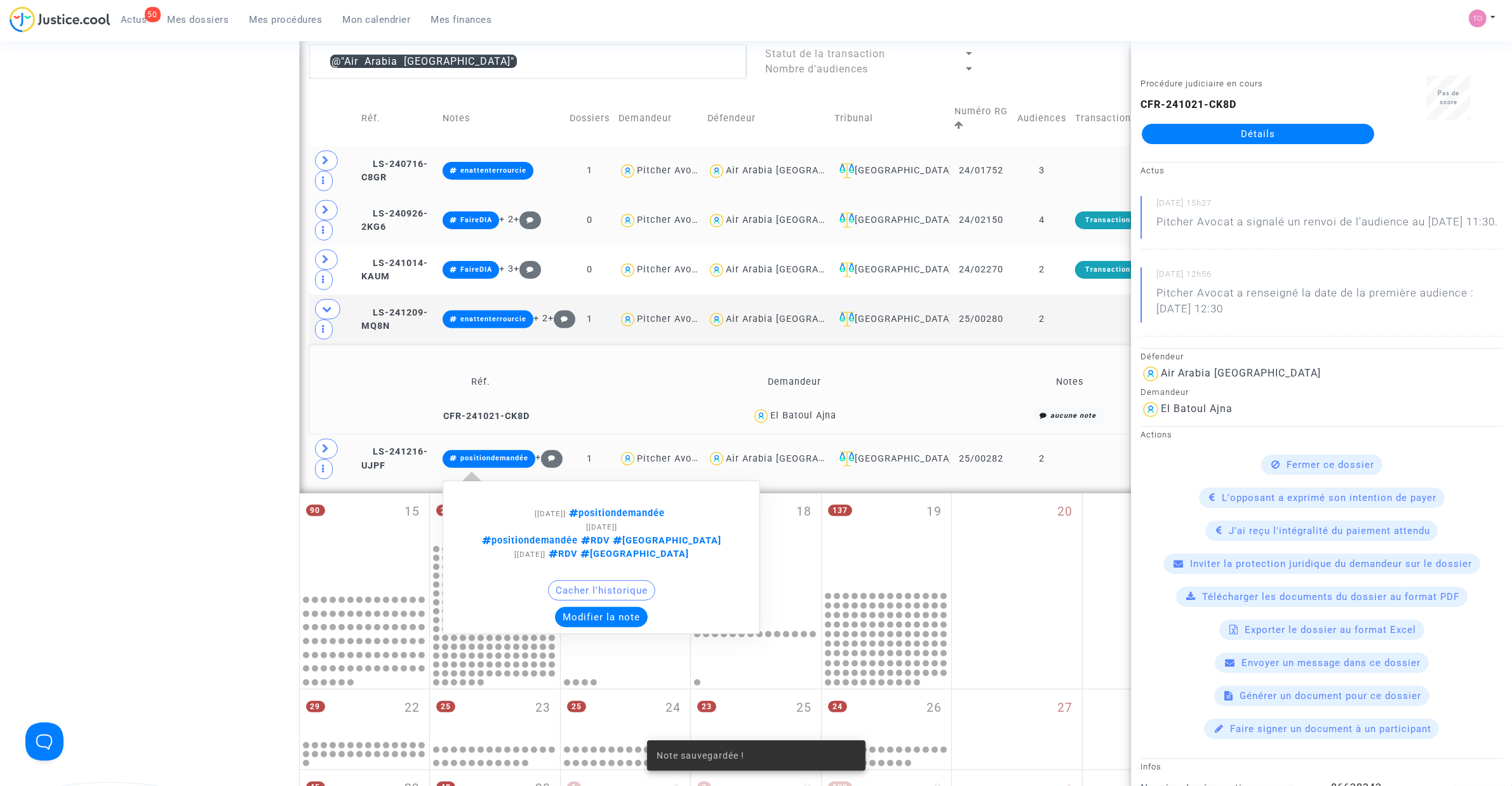
click at [502, 454] on span "positiondemandée" at bounding box center [495, 458] width 68 height 8
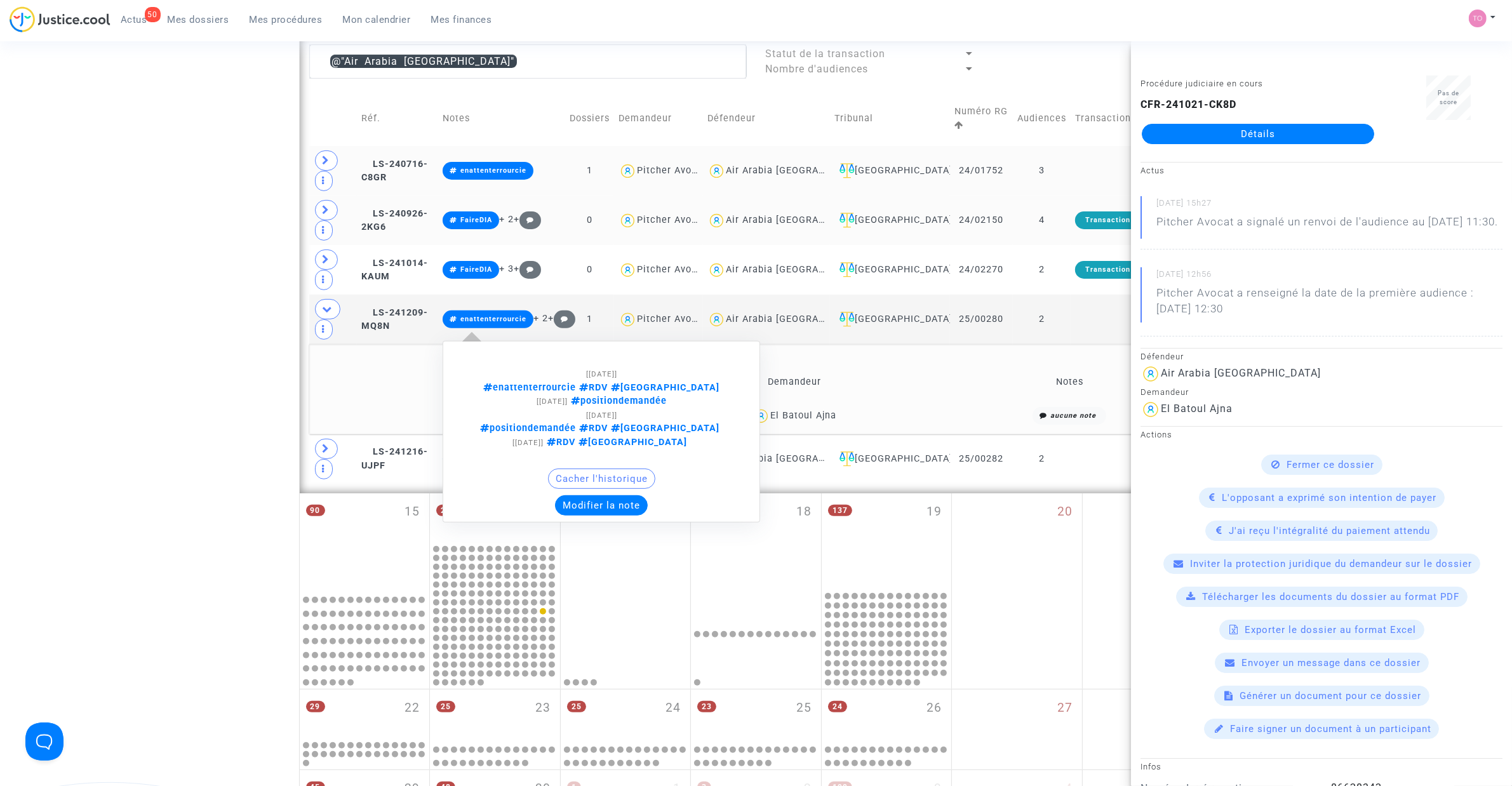
click at [634, 495] on button "Modifier la note" at bounding box center [602, 505] width 92 height 20
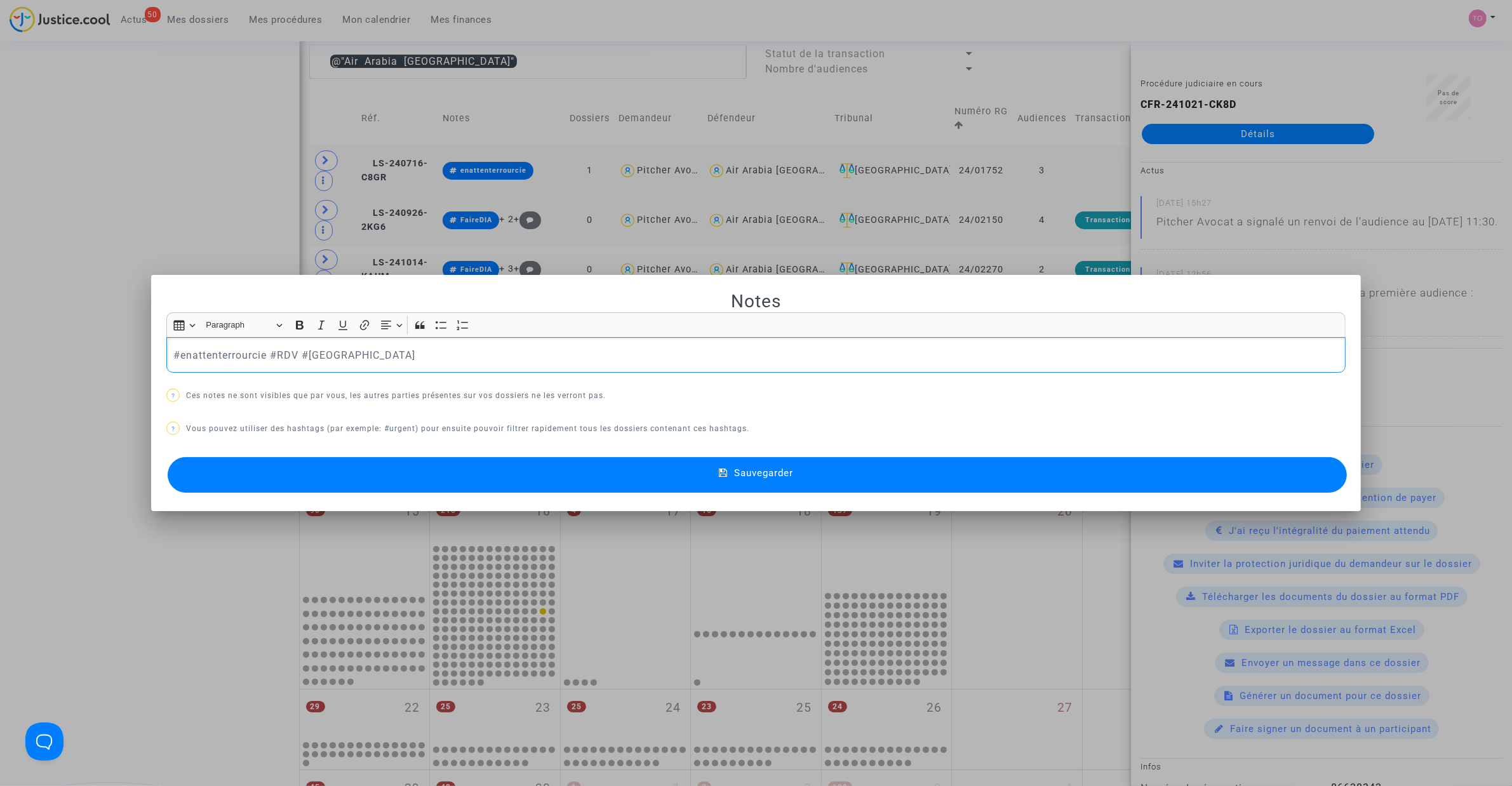
scroll to position [0, 0]
drag, startPoint x: 327, startPoint y: 350, endPoint x: -53, endPoint y: 346, distance: 380.0
click at [0, 346] on html "50 Actus Mes dossiers Mes procédures Mon calendrier Mes finances Mon profil Par…" at bounding box center [756, 483] width 1512 height 1902
click at [196, 143] on div at bounding box center [756, 393] width 1512 height 786
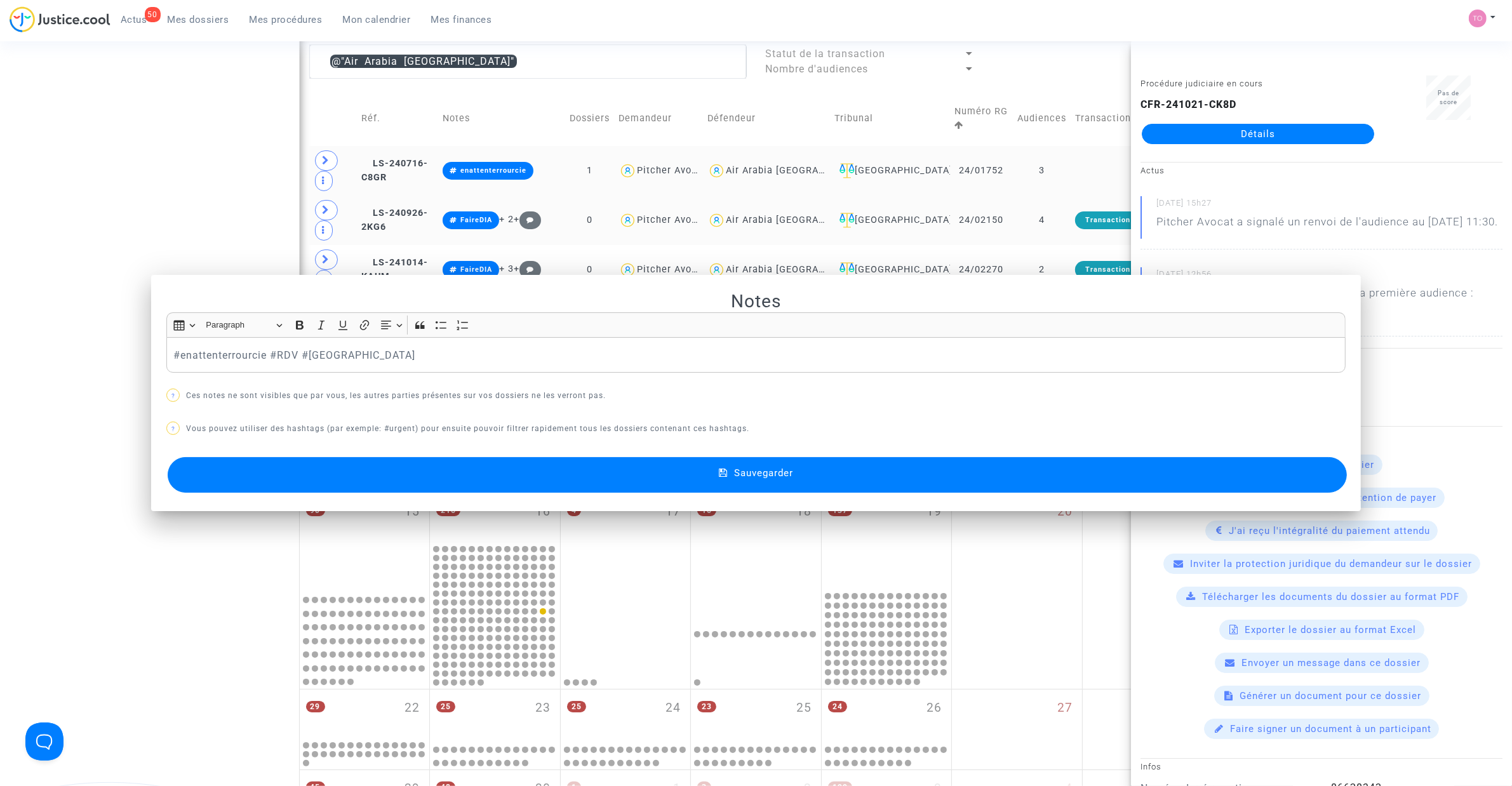
scroll to position [467, 0]
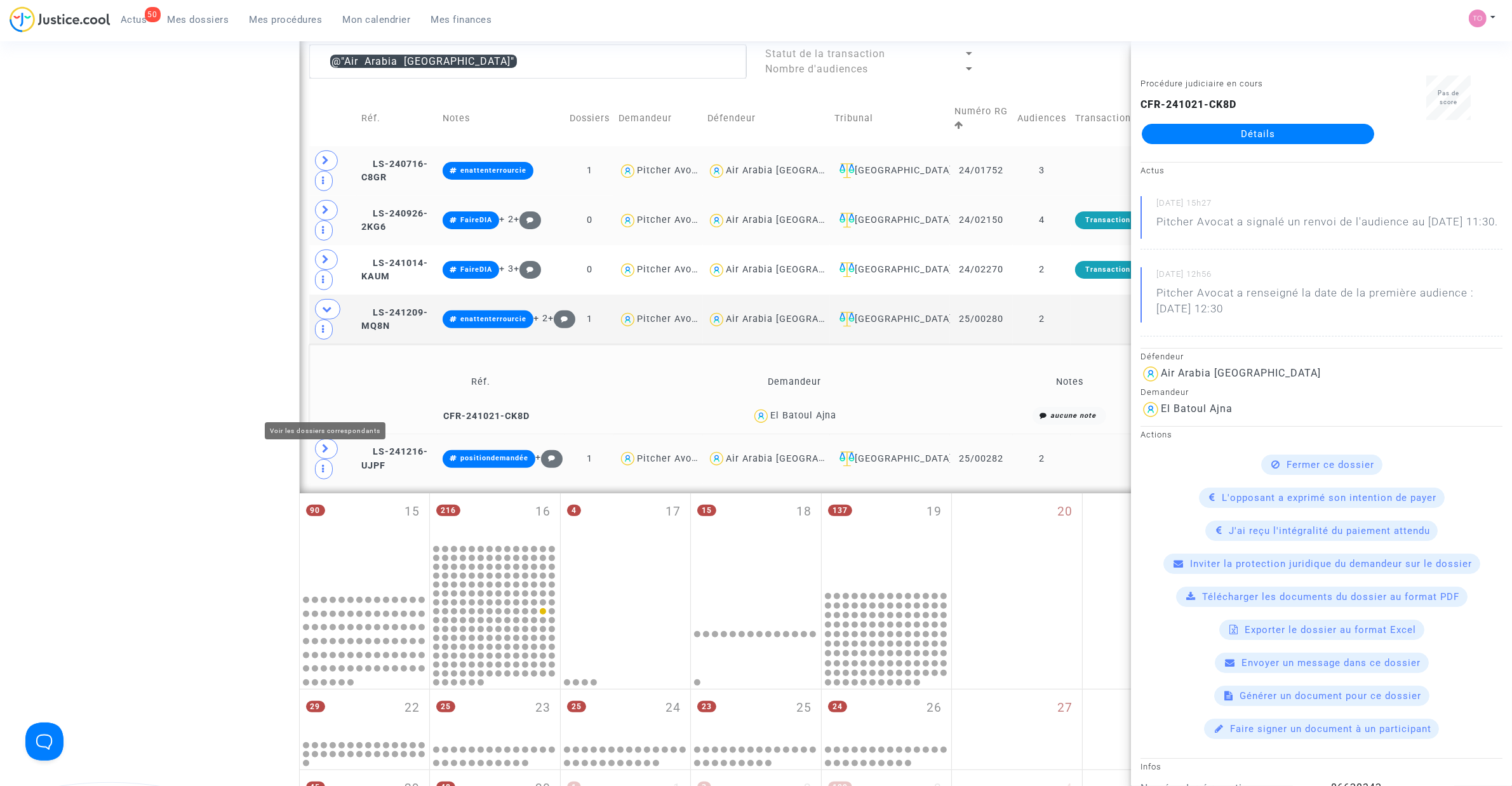
click at [318, 439] on span at bounding box center [327, 449] width 23 height 20
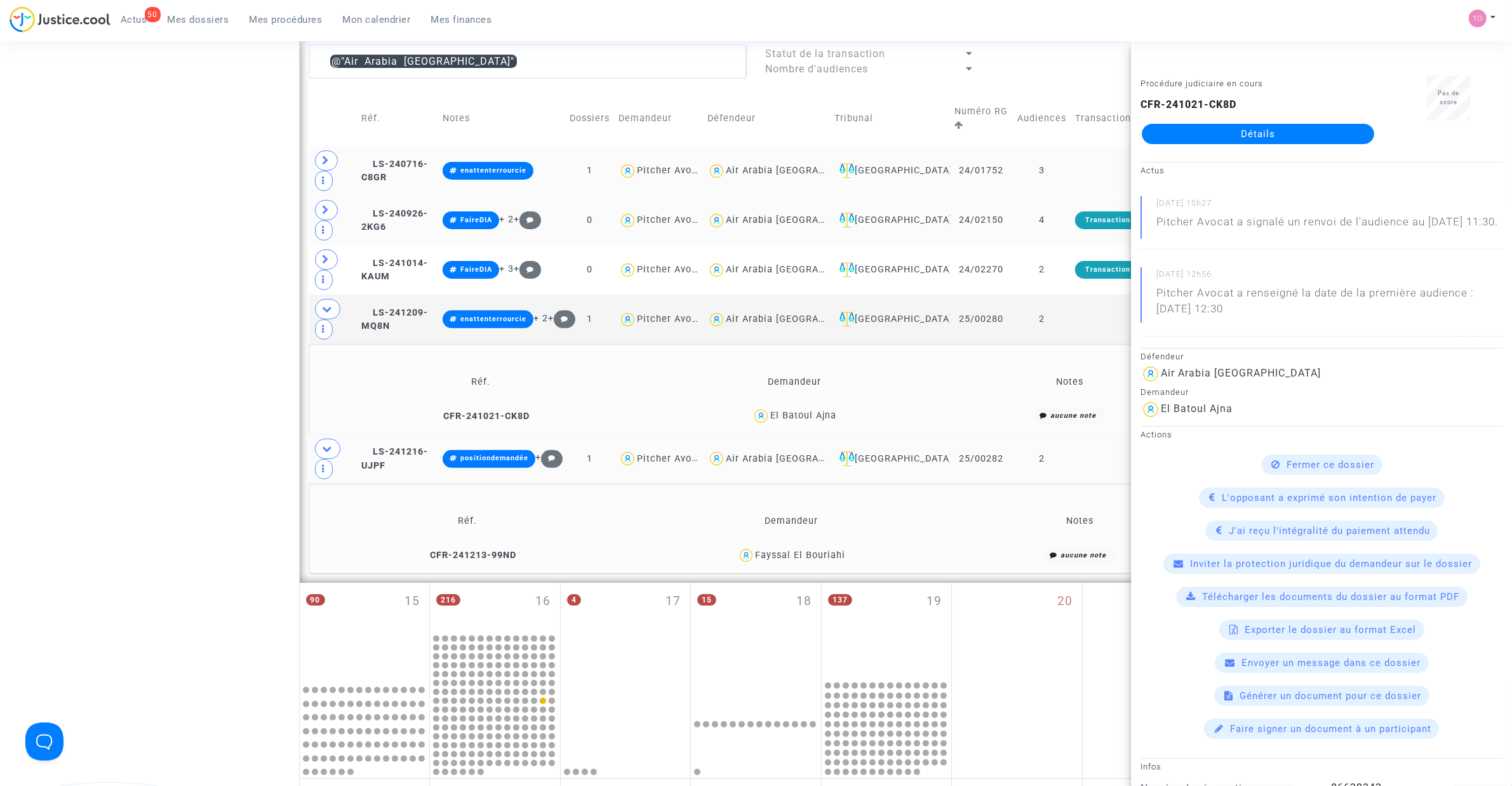
click at [839, 501] on div "Fayssal El Bouriahi" at bounding box center [800, 555] width 90 height 11
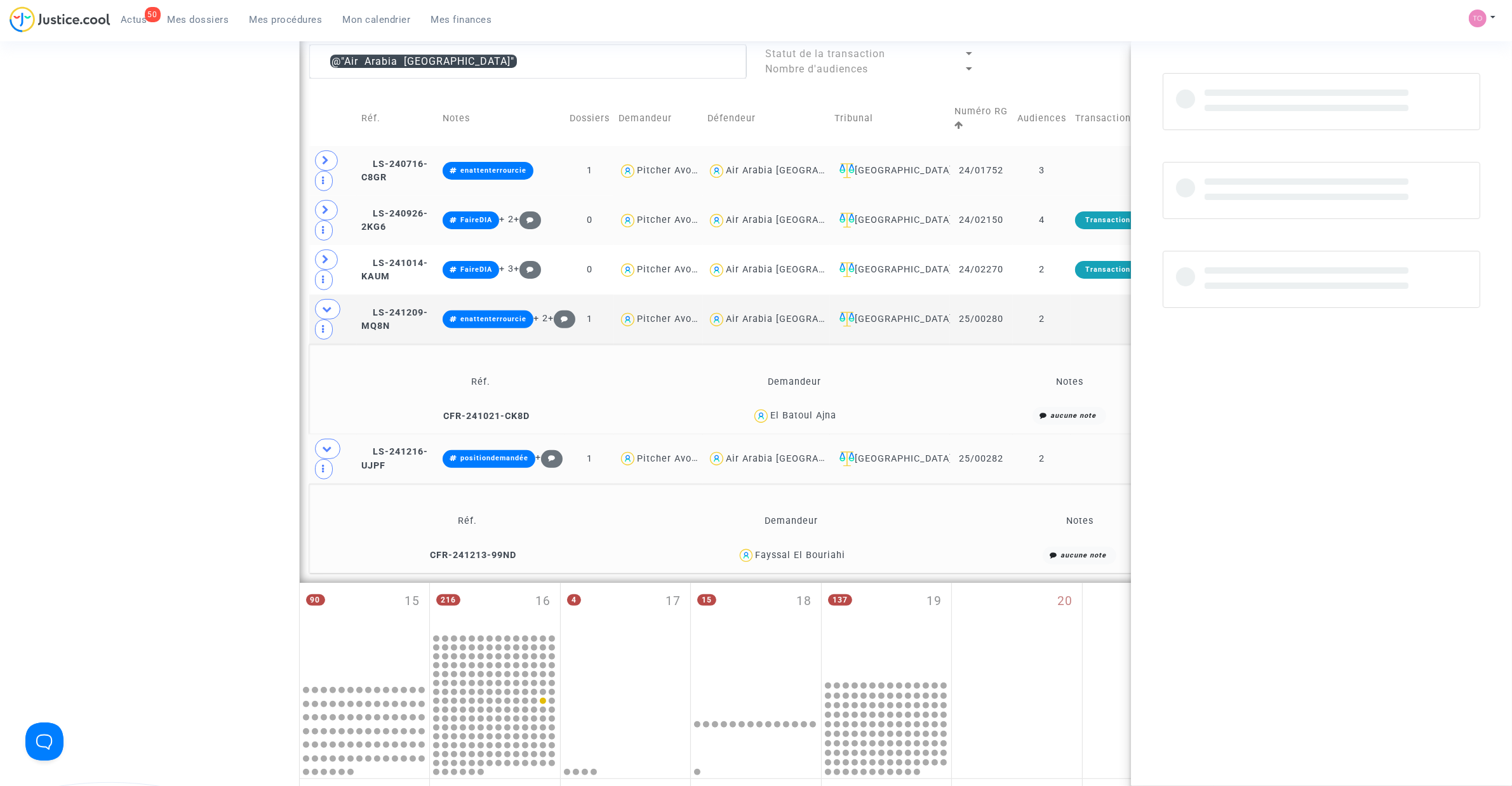
click at [840, 501] on div "Fayssal El Bouriahi" at bounding box center [800, 555] width 90 height 11
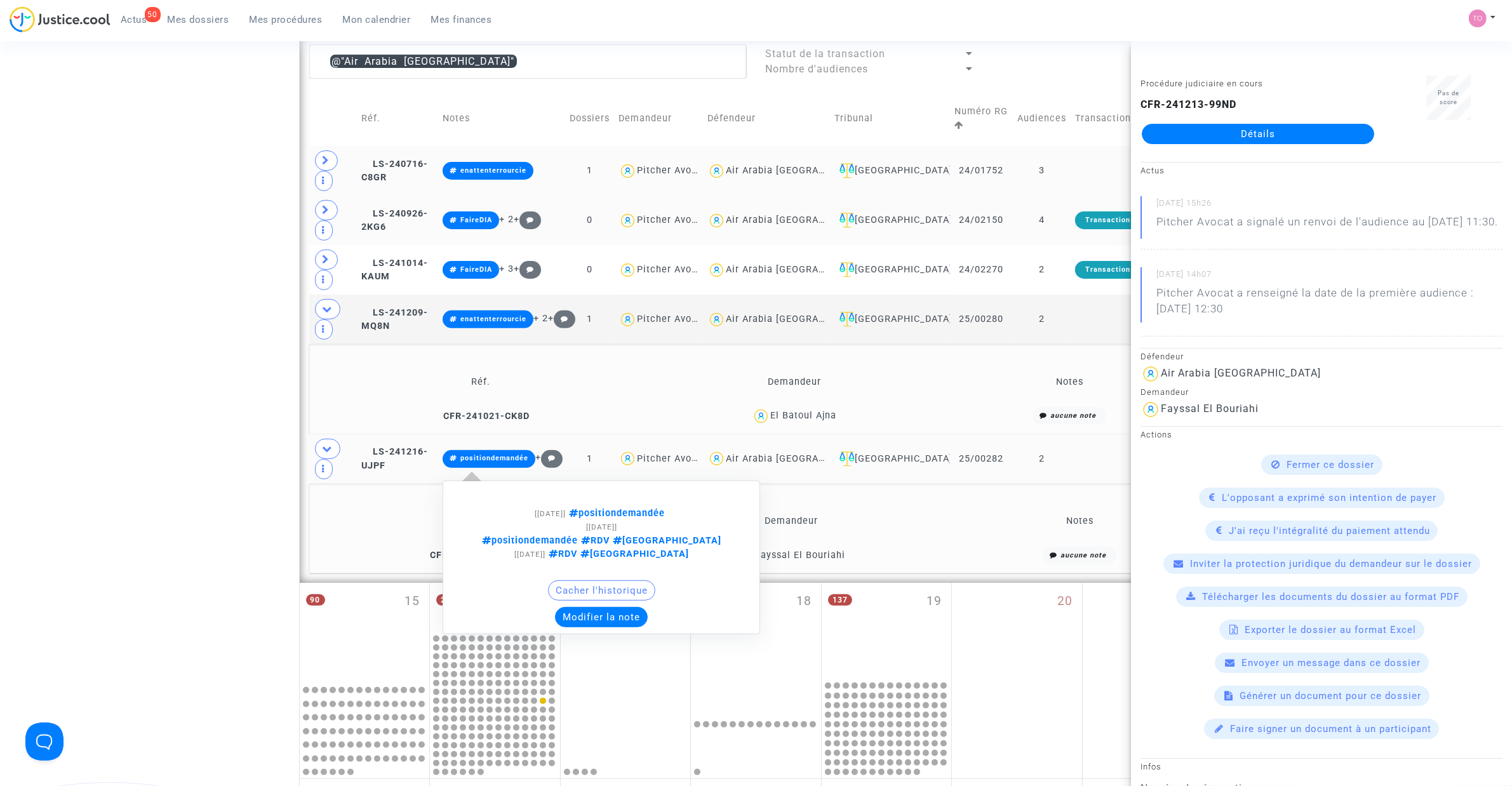
click at [646, 501] on button "Modifier la note" at bounding box center [602, 617] width 92 height 20
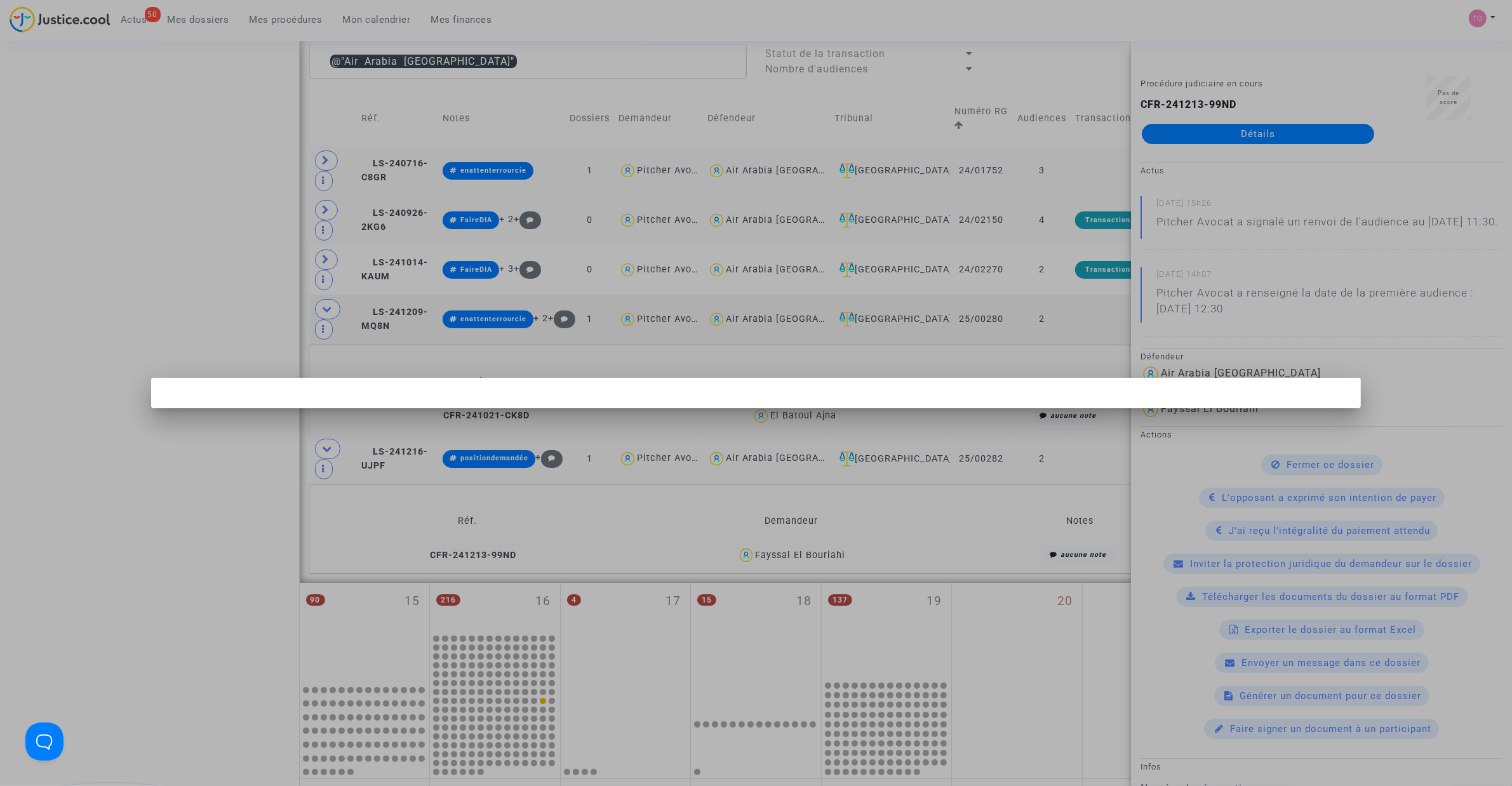
scroll to position [0, 0]
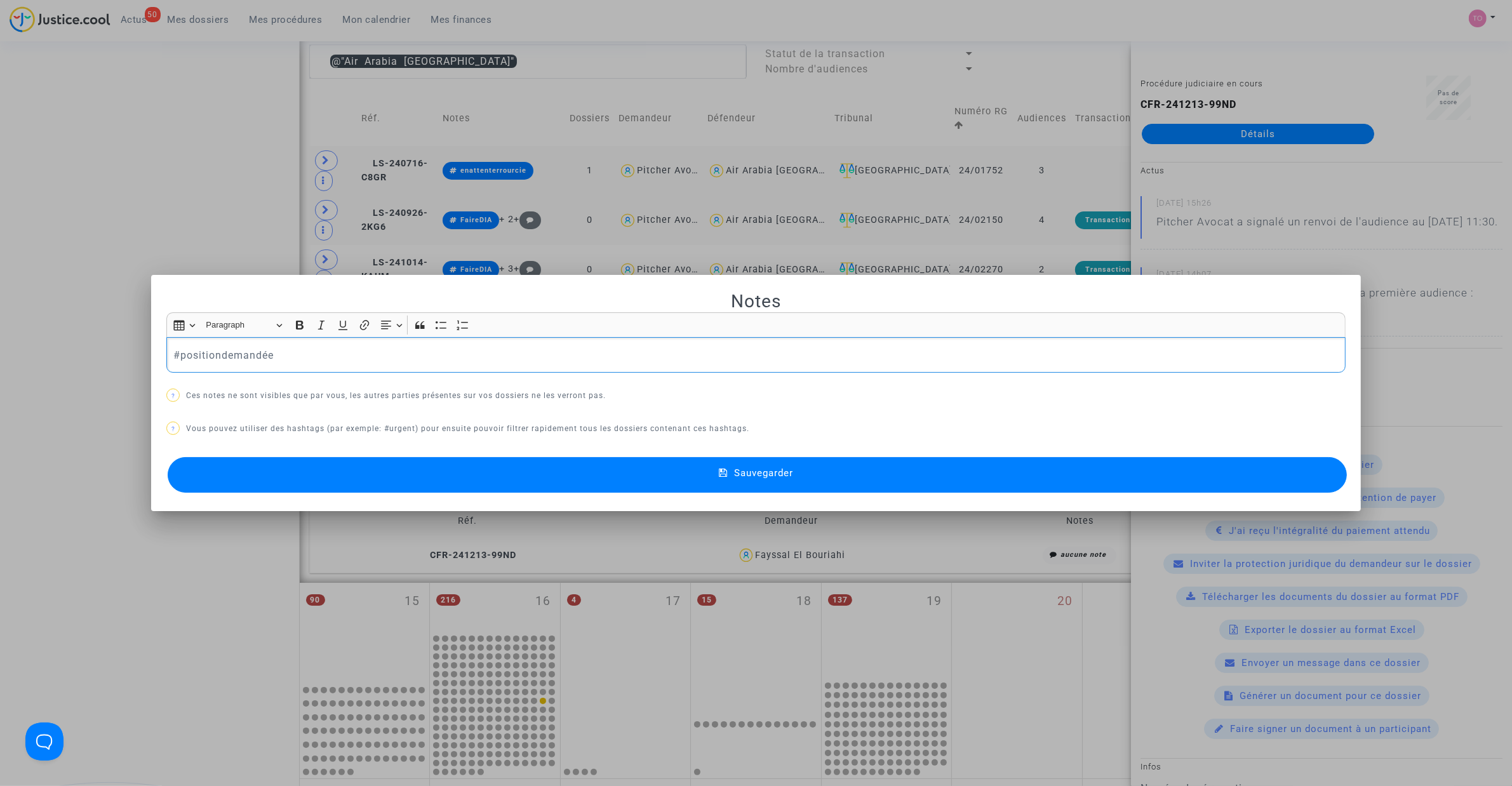
drag, startPoint x: 306, startPoint y: 353, endPoint x: -123, endPoint y: 350, distance: 429.0
click at [0, 350] on html "50 Actus Mes dossiers Mes procédures Mon calendrier Mes finances Mon profil Par…" at bounding box center [756, 529] width 1512 height 1992
click at [484, 470] on button "Sauvegarder" at bounding box center [757, 475] width 1179 height 35
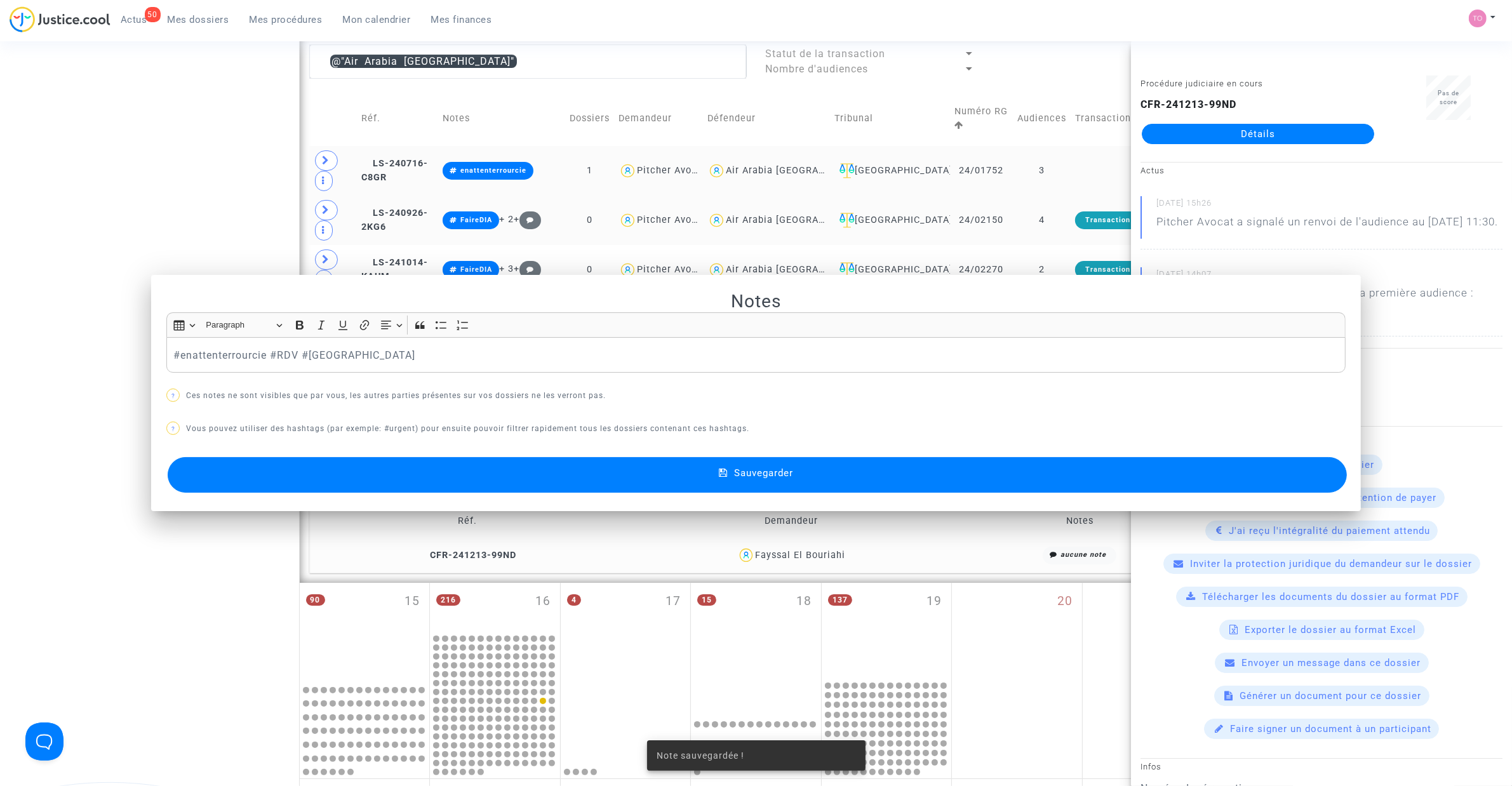
scroll to position [467, 0]
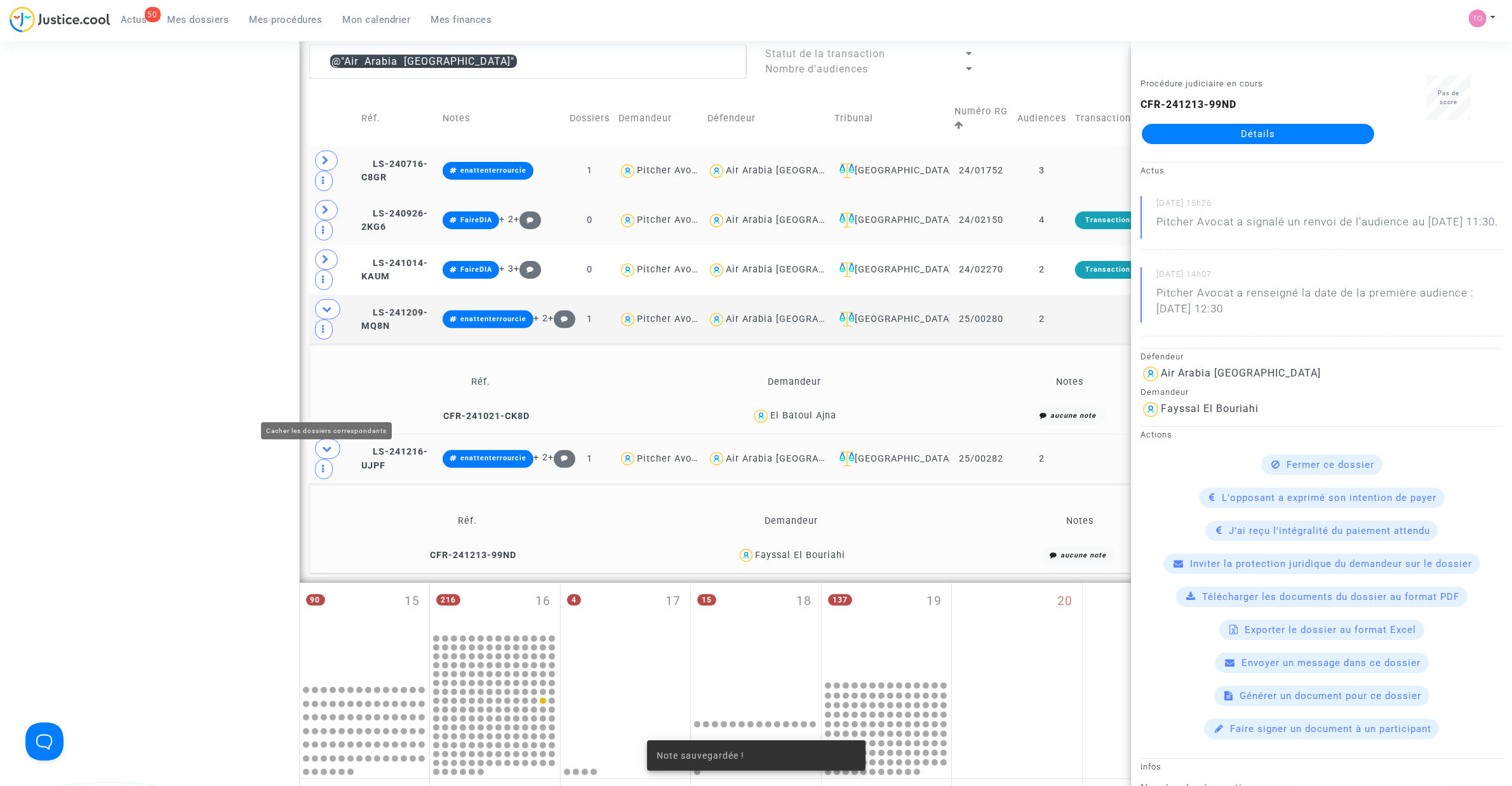
click at [331, 443] on icon at bounding box center [327, 448] width 10 height 9
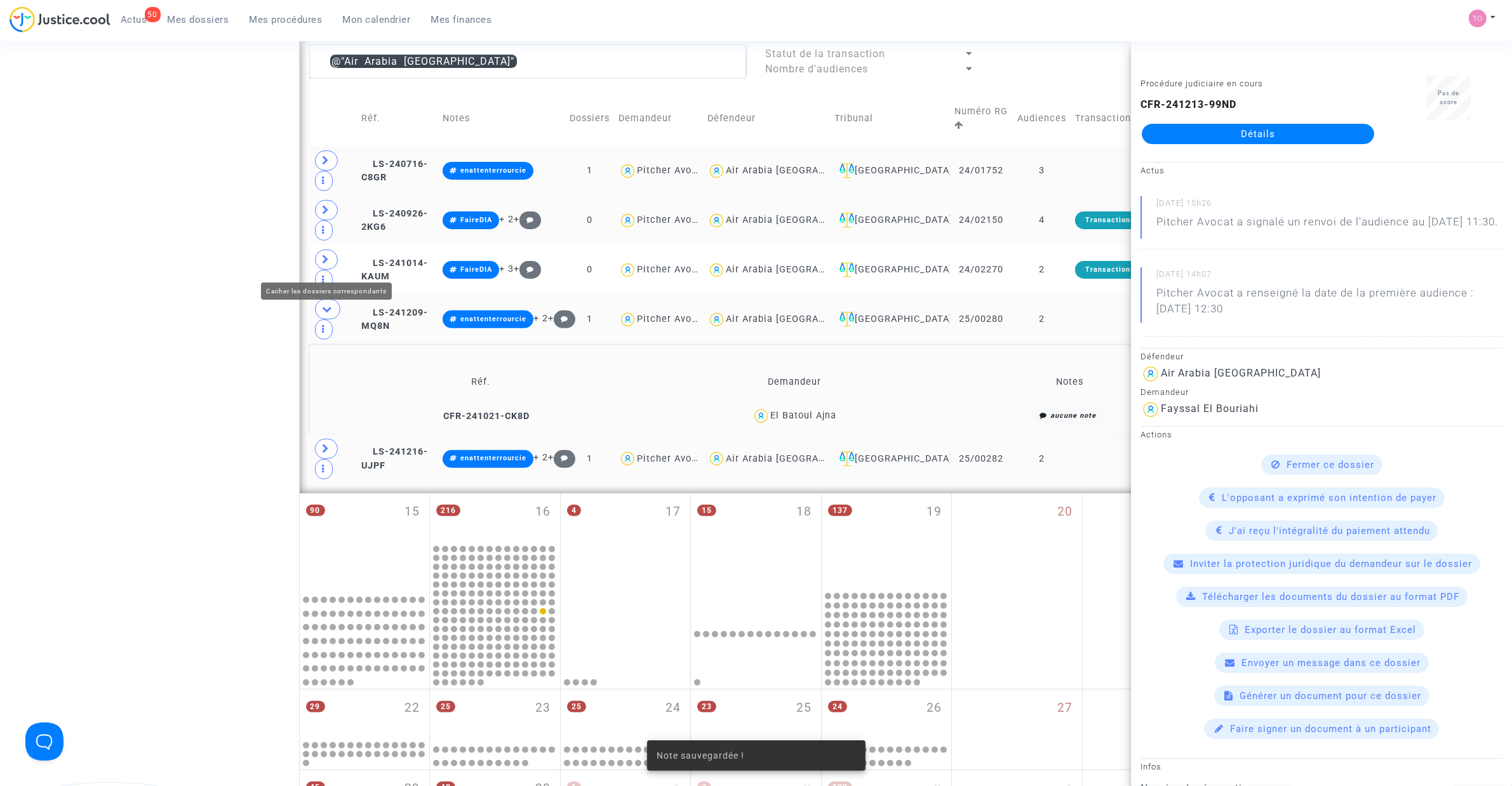
click at [323, 304] on icon at bounding box center [327, 309] width 10 height 9
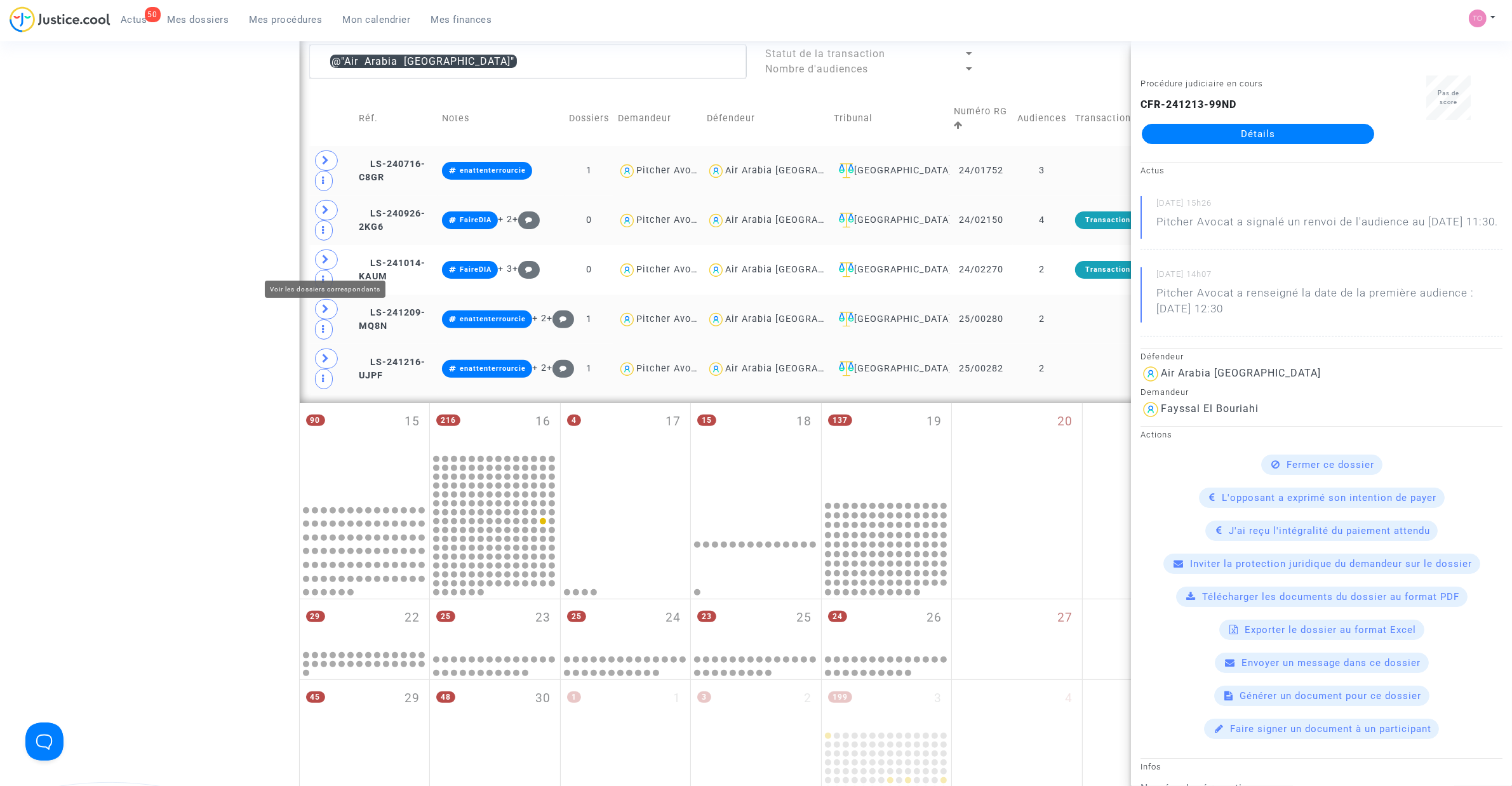
click at [211, 284] on div "Date de clôture d'instruction Date de conciliation Date d'audience Date de juge…" at bounding box center [756, 236] width 1512 height 1262
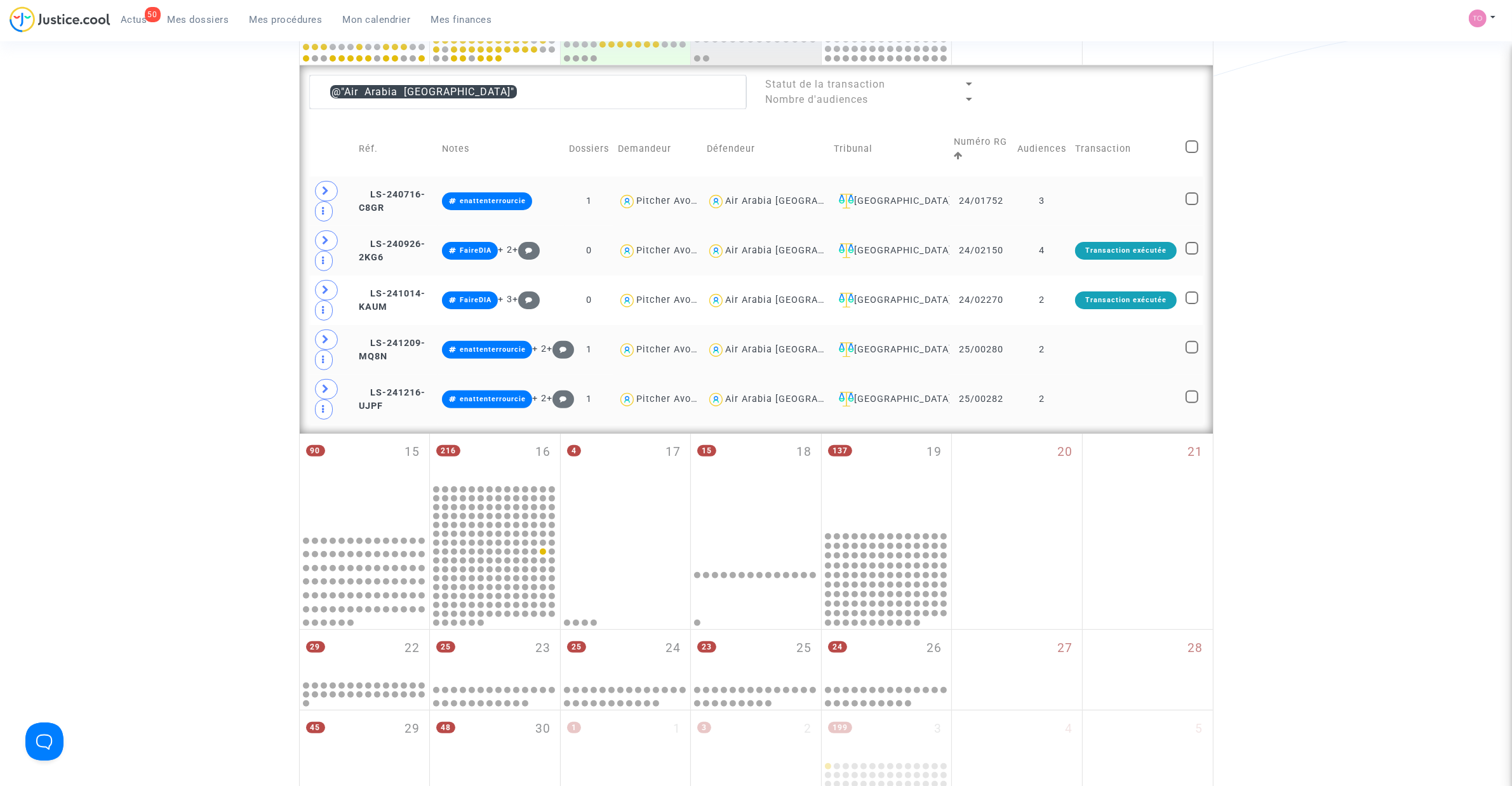
scroll to position [309, 0]
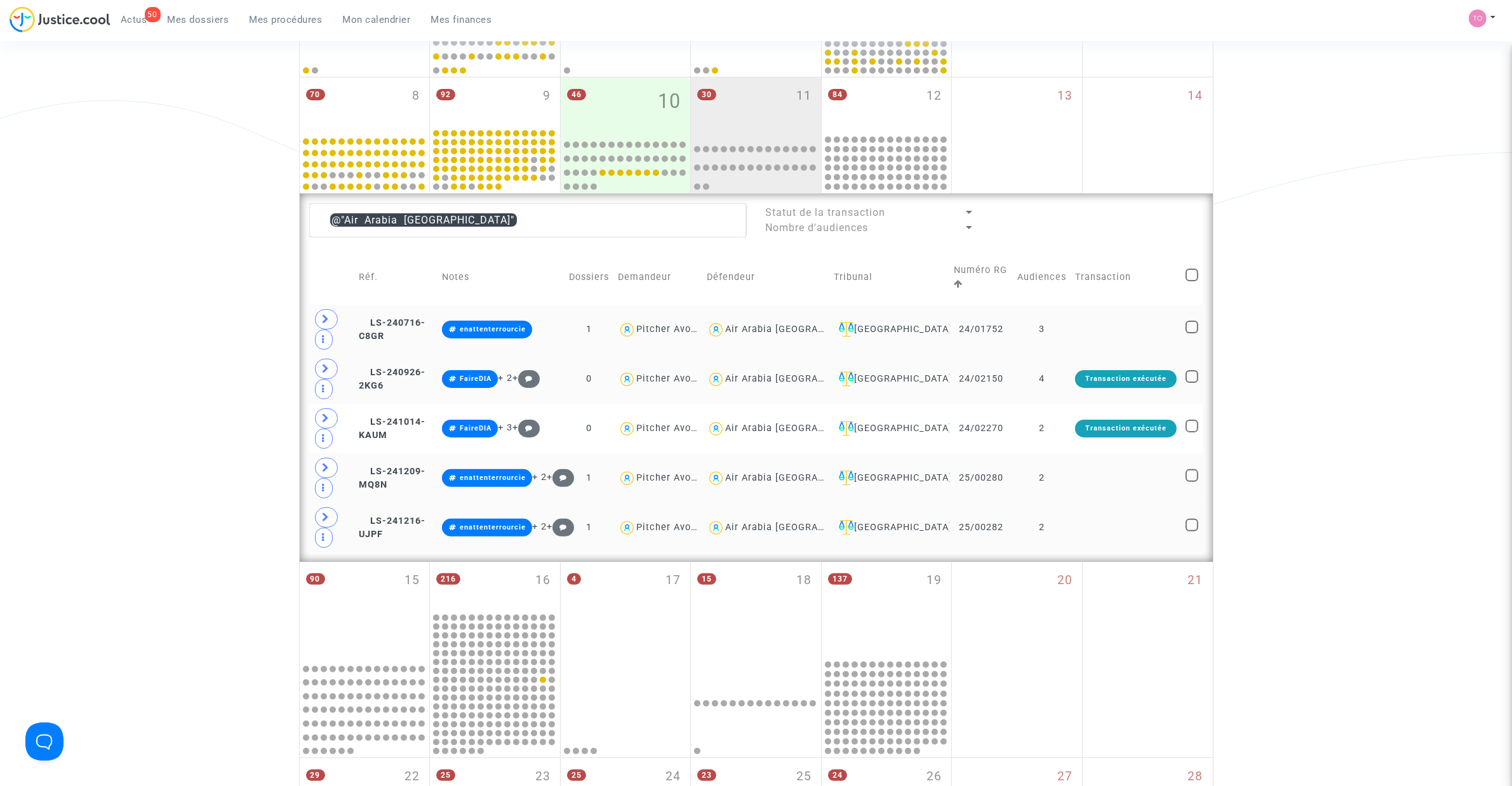
click at [800, 327] on div "Air Arabia Maroc" at bounding box center [800, 329] width 148 height 11
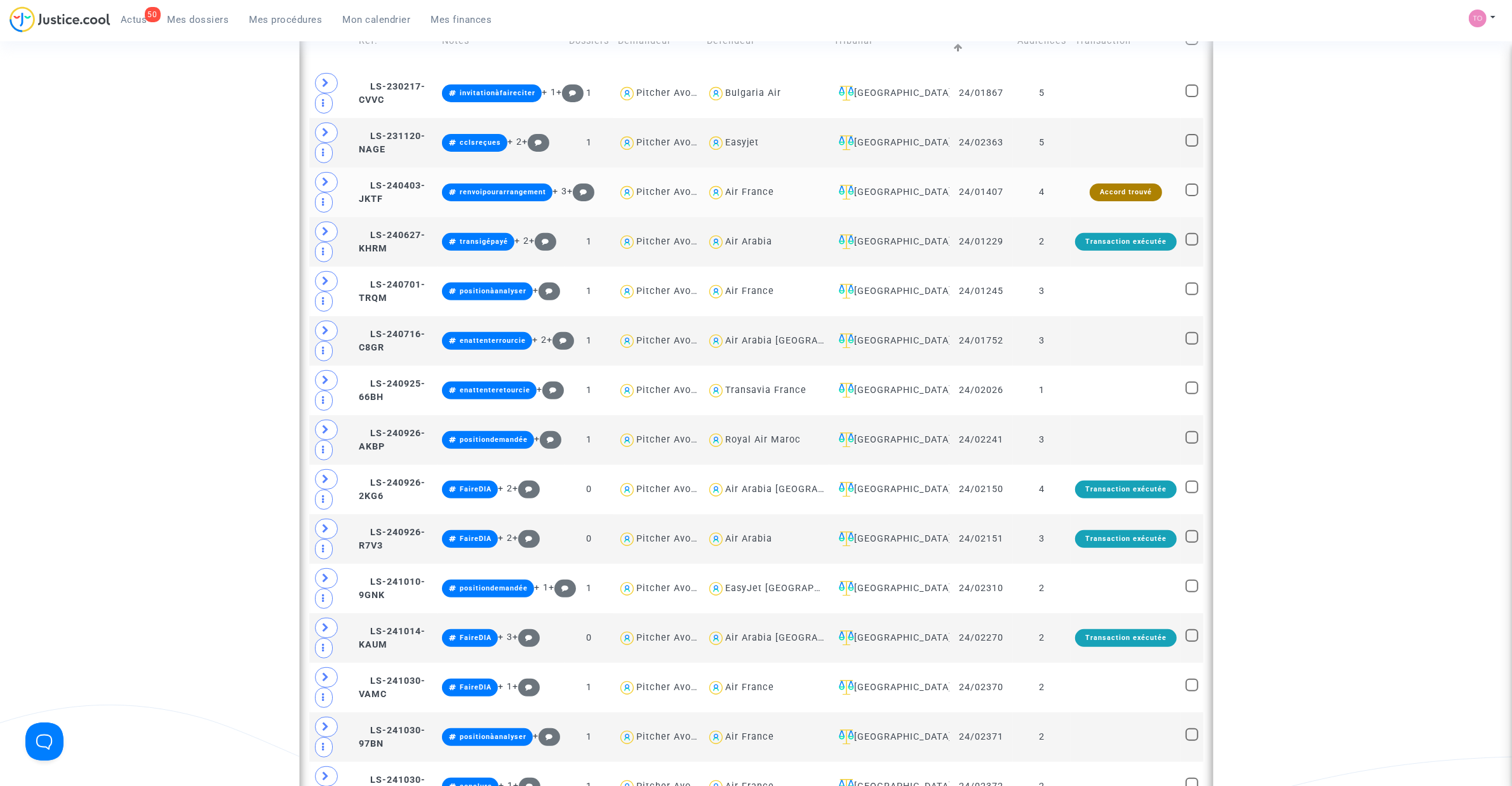
scroll to position [547, 0]
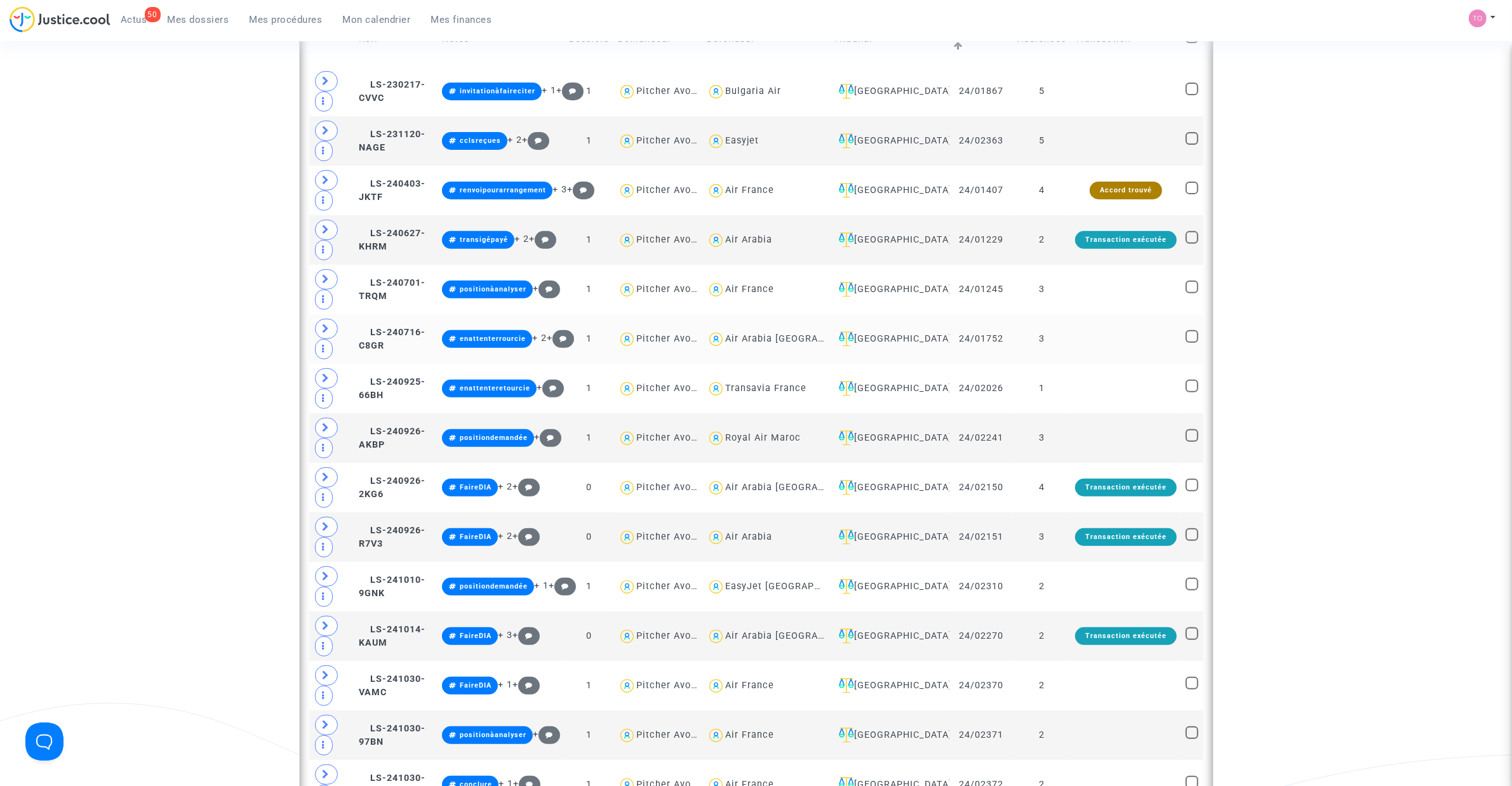
click at [775, 338] on div "Air Arabia Maroc" at bounding box center [800, 339] width 148 height 11
type textarea "@"Air Arabia Maroc""
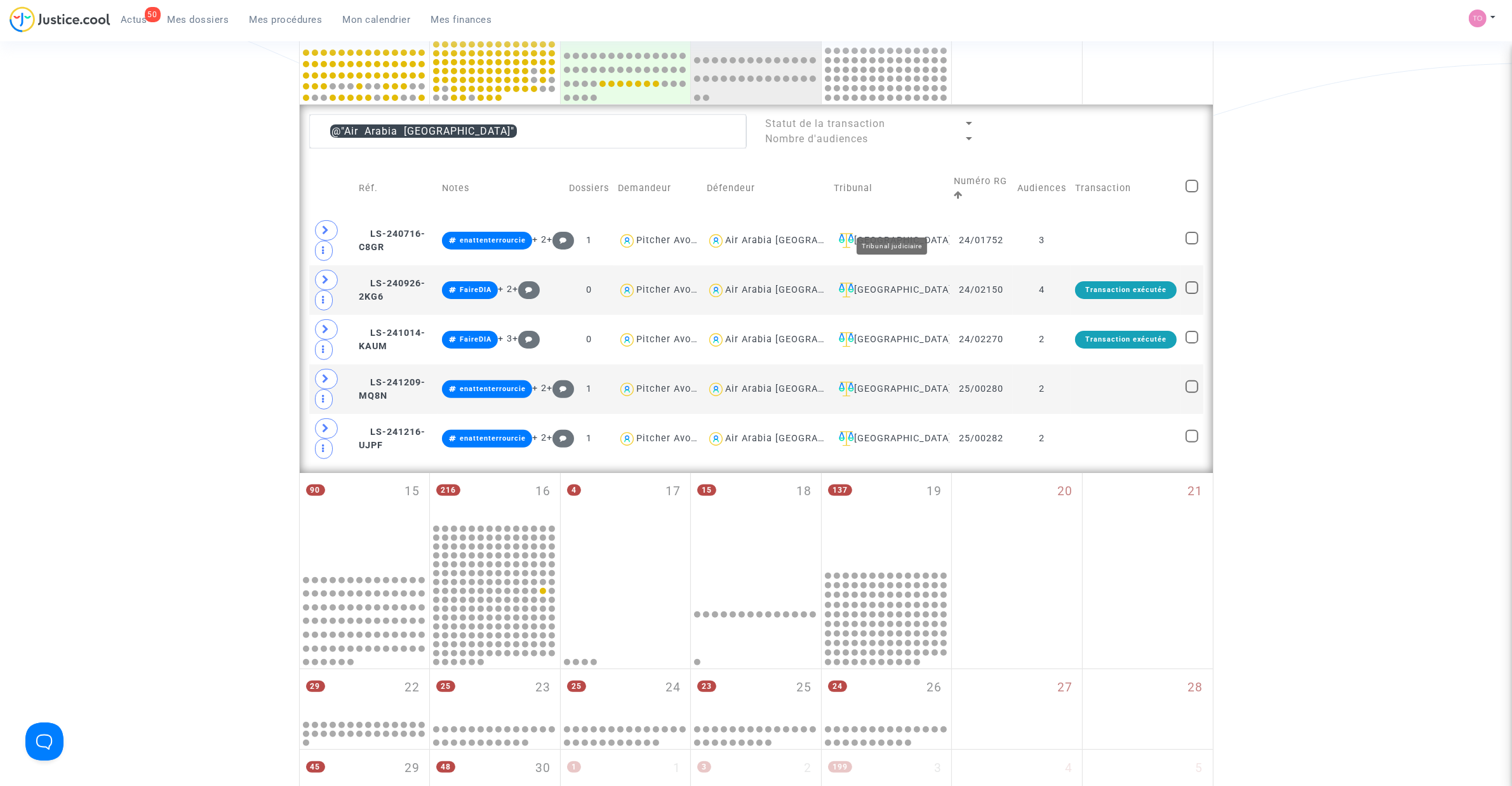
scroll to position [388, 0]
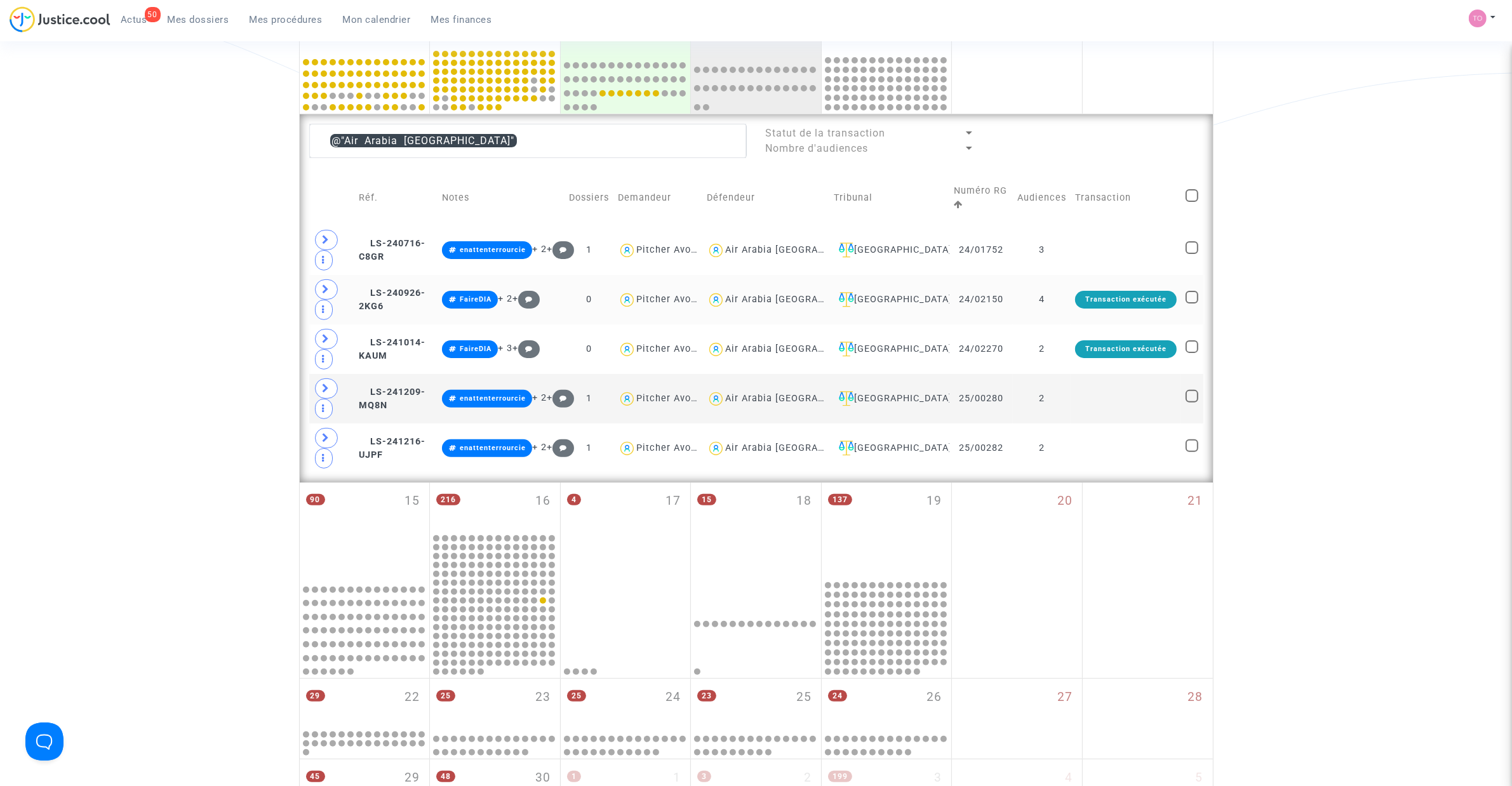
click at [798, 299] on div "Air Arabia Maroc" at bounding box center [800, 299] width 148 height 11
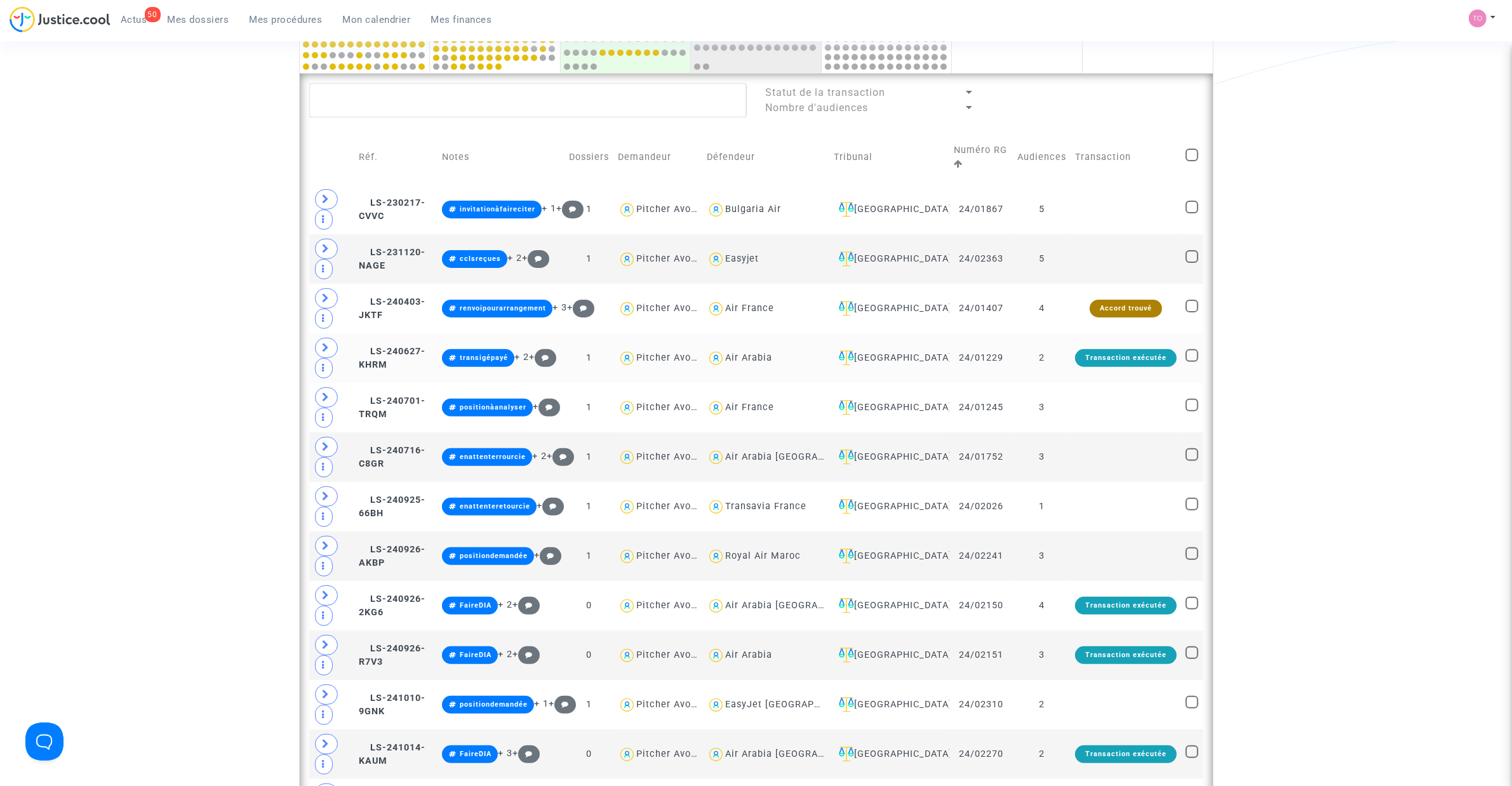
scroll to position [467, 0]
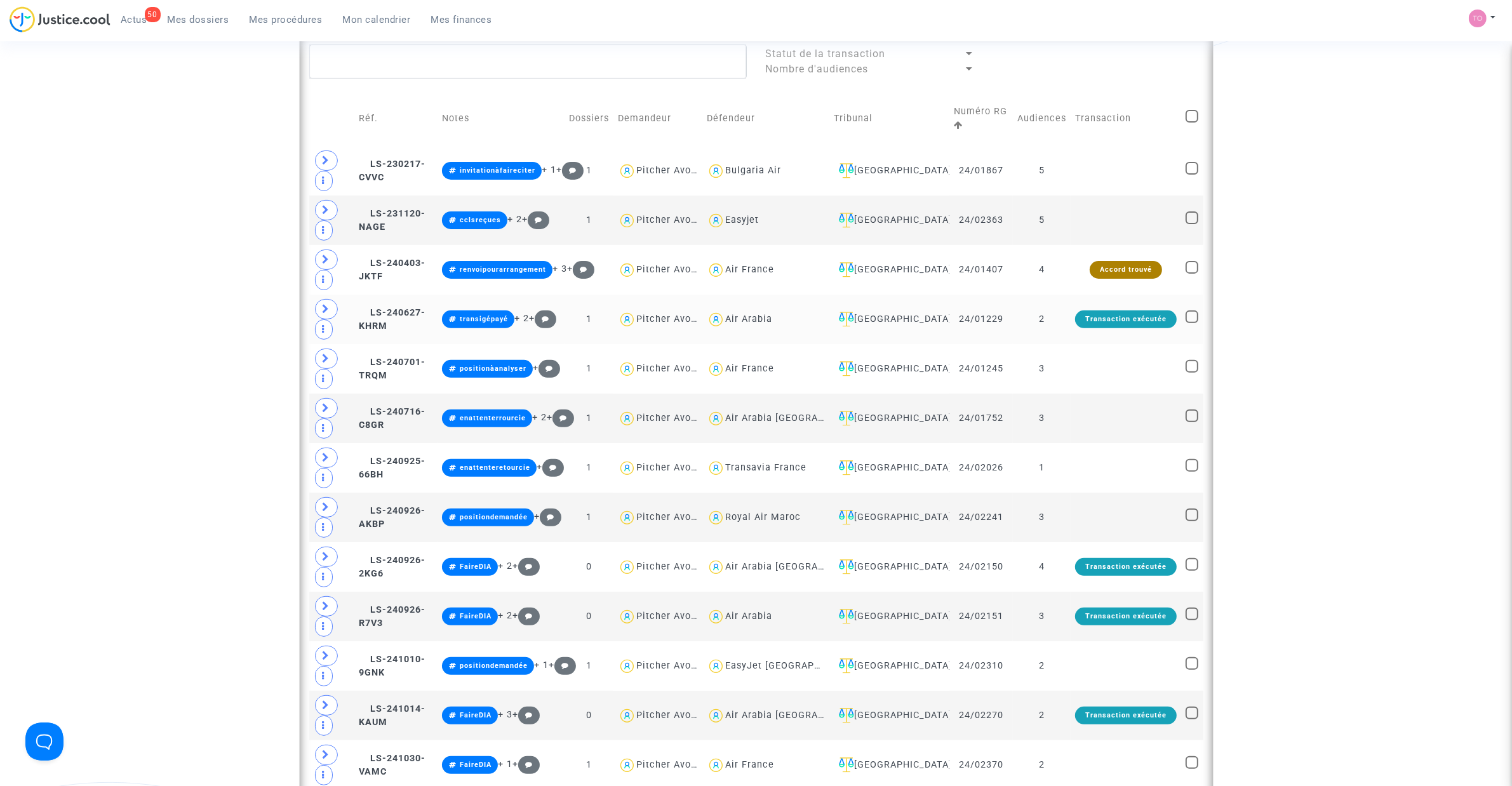
click at [773, 324] on div "Air Arabia" at bounding box center [749, 319] width 47 height 11
type textarea "@"Air Arabia""
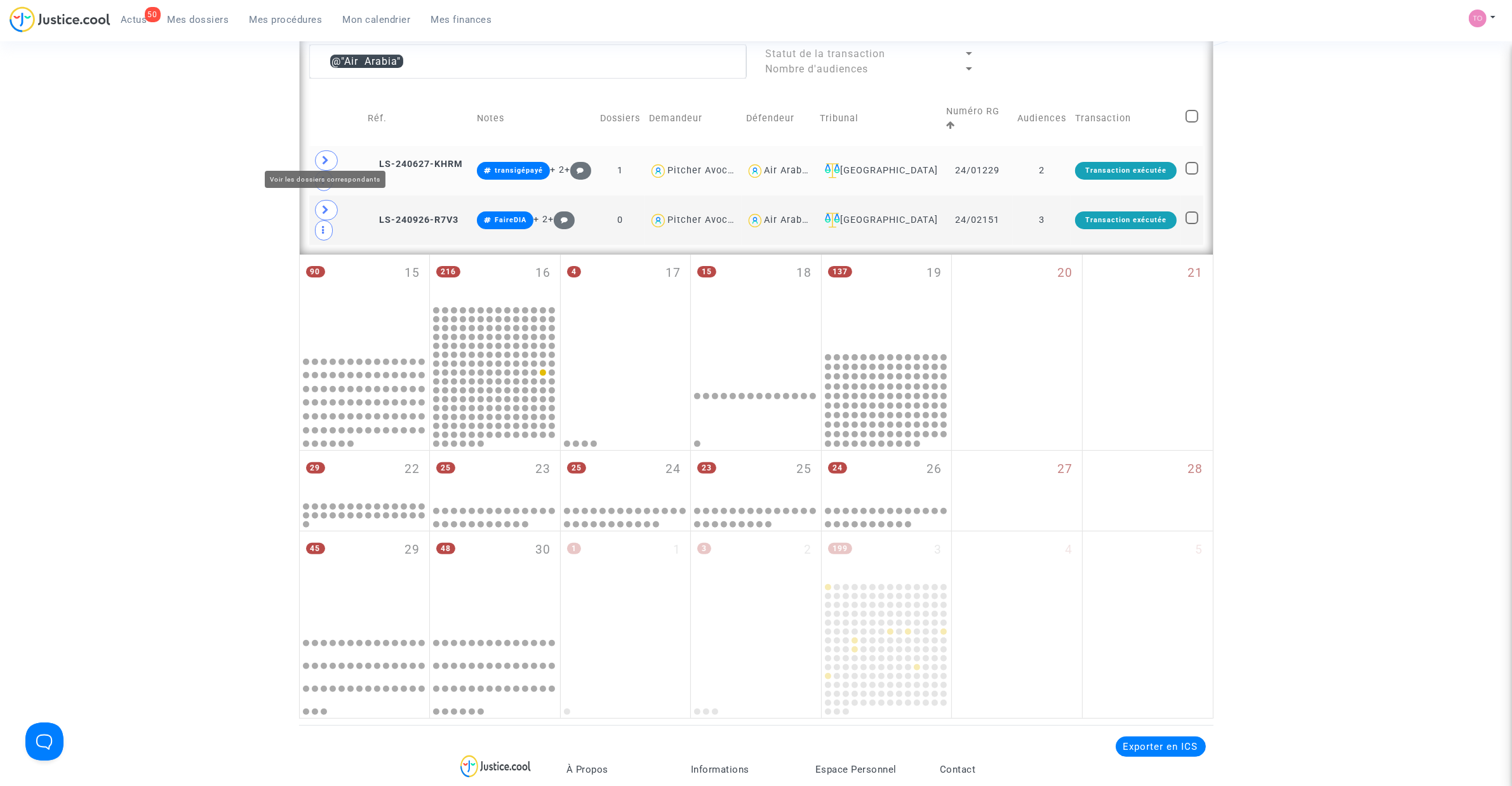
click at [334, 156] on span at bounding box center [327, 160] width 23 height 20
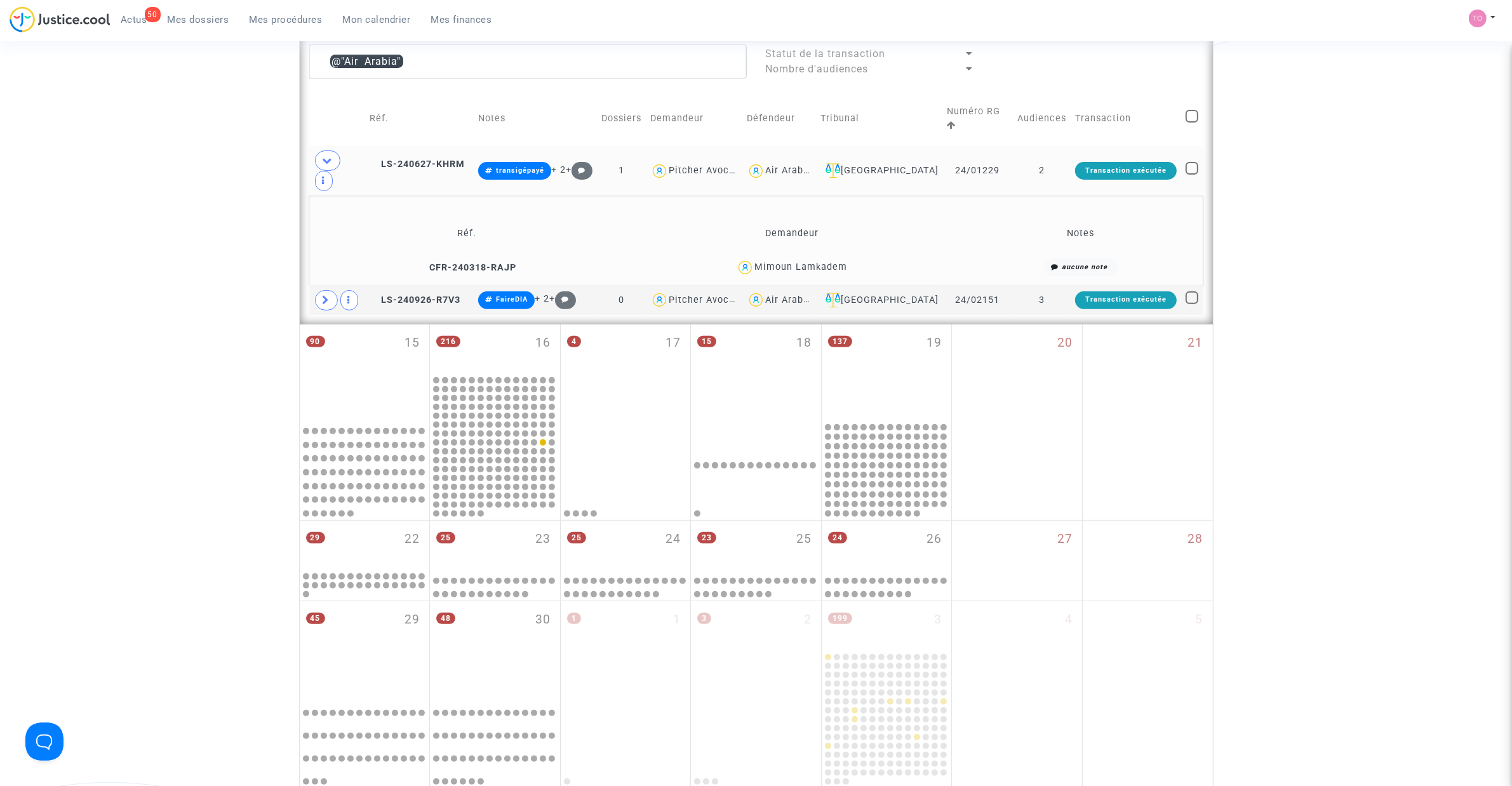
click at [830, 262] on div "Mimoun Lamkadem" at bounding box center [801, 267] width 92 height 11
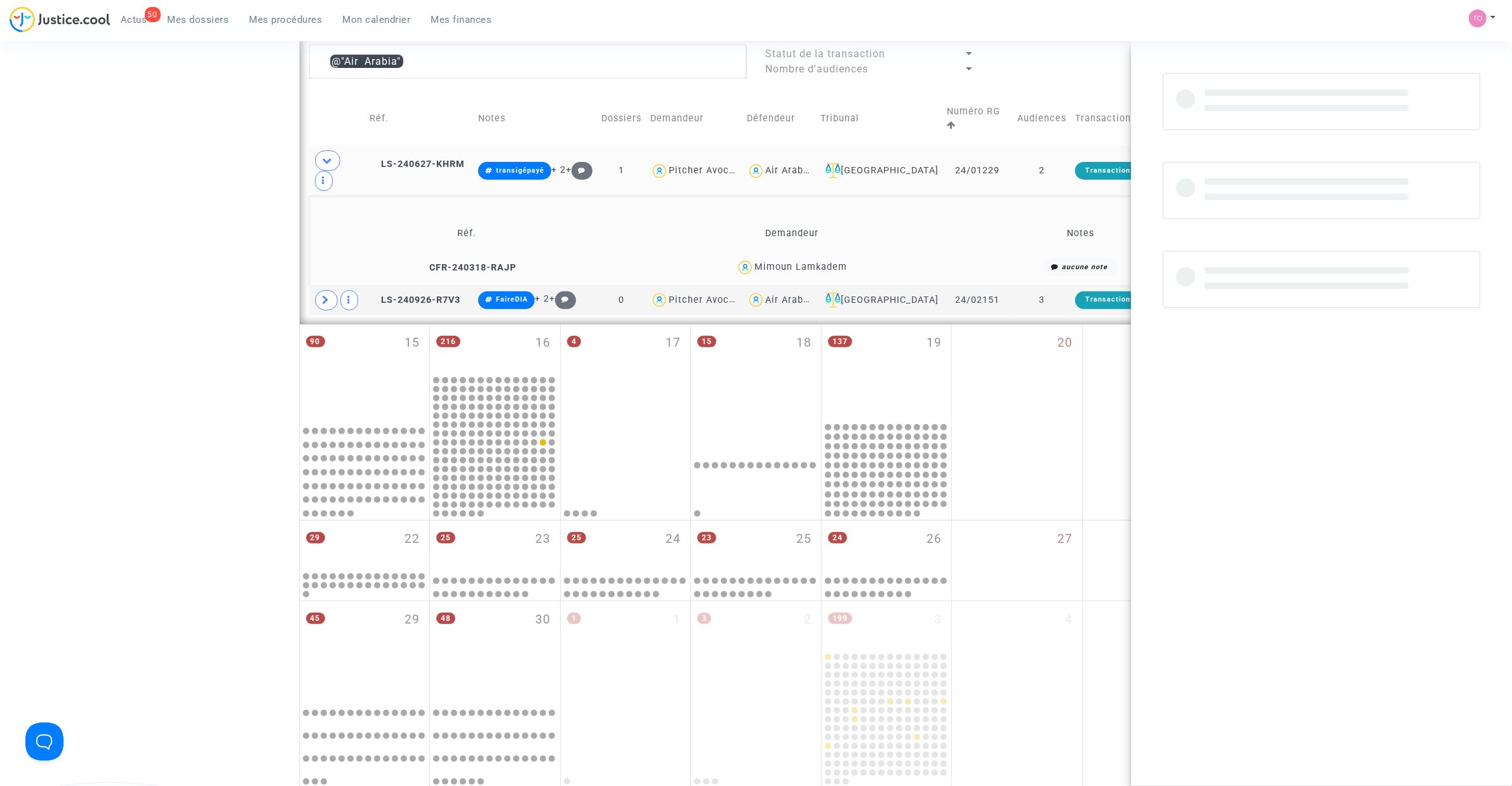
click at [831, 262] on div "Mimoun Lamkadem" at bounding box center [801, 267] width 92 height 11
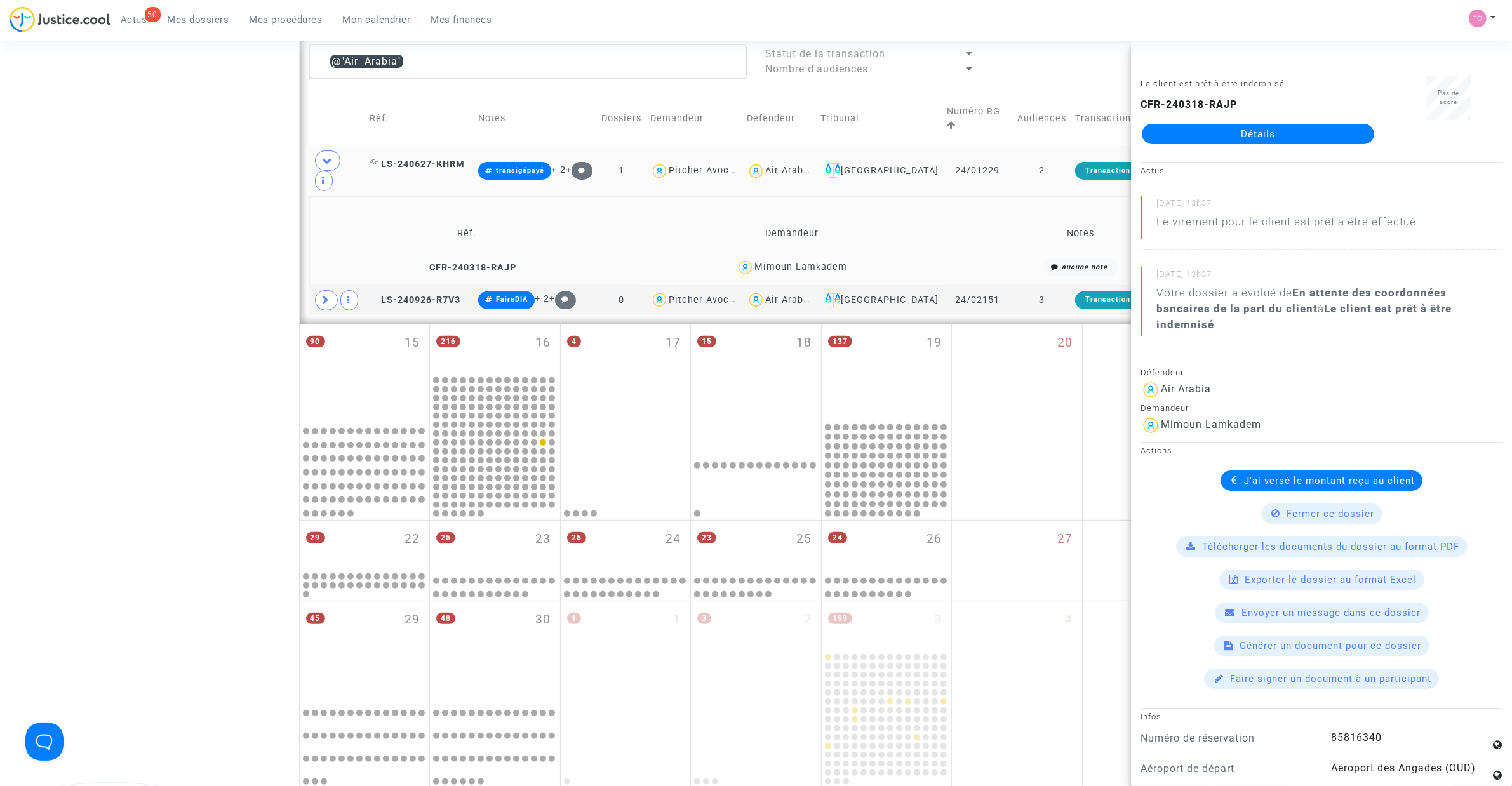
click at [429, 159] on span "LS-240627-KHRM" at bounding box center [417, 164] width 96 height 11
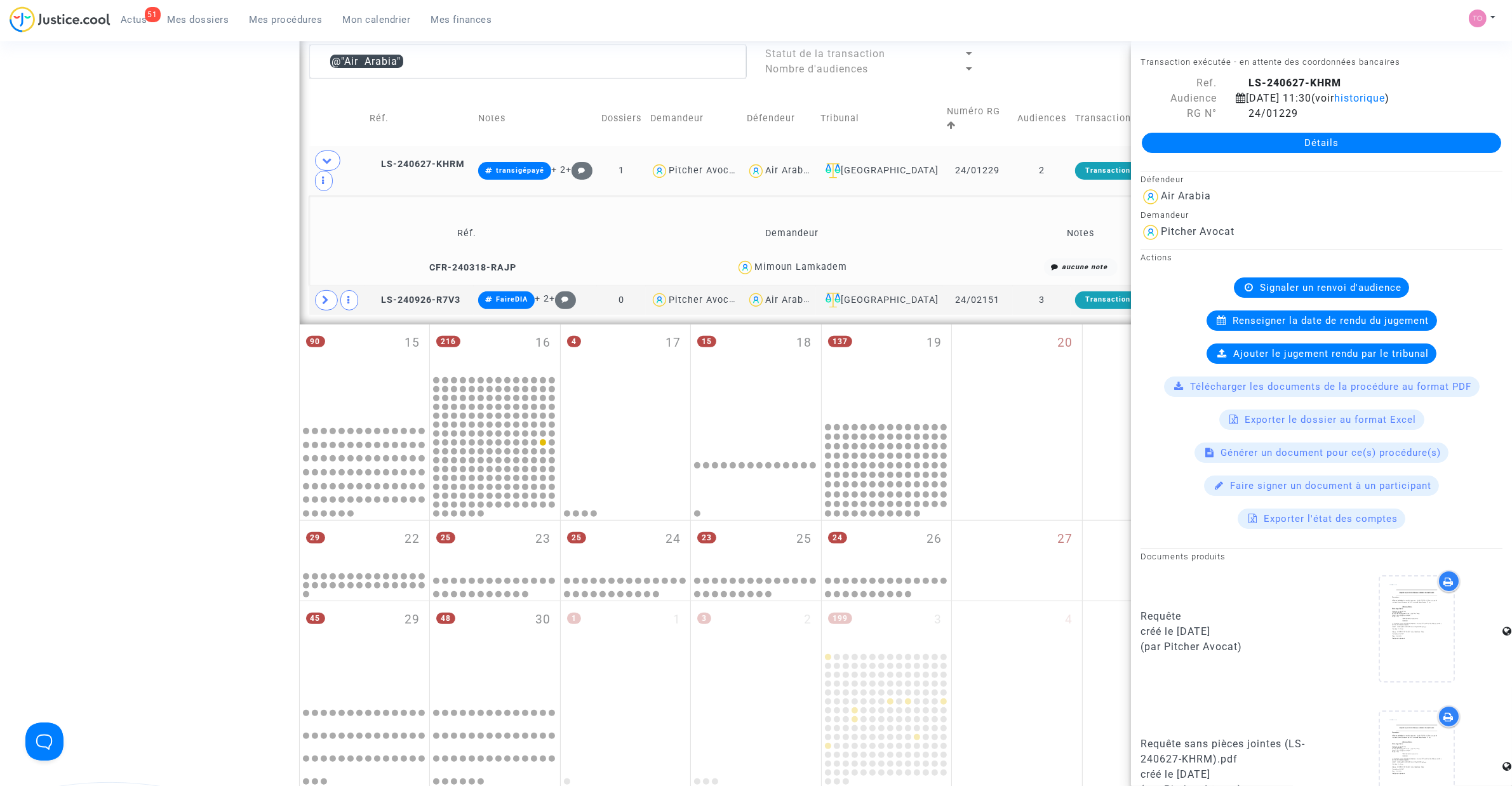
click at [801, 165] on div "Air Arabia" at bounding box center [789, 170] width 47 height 11
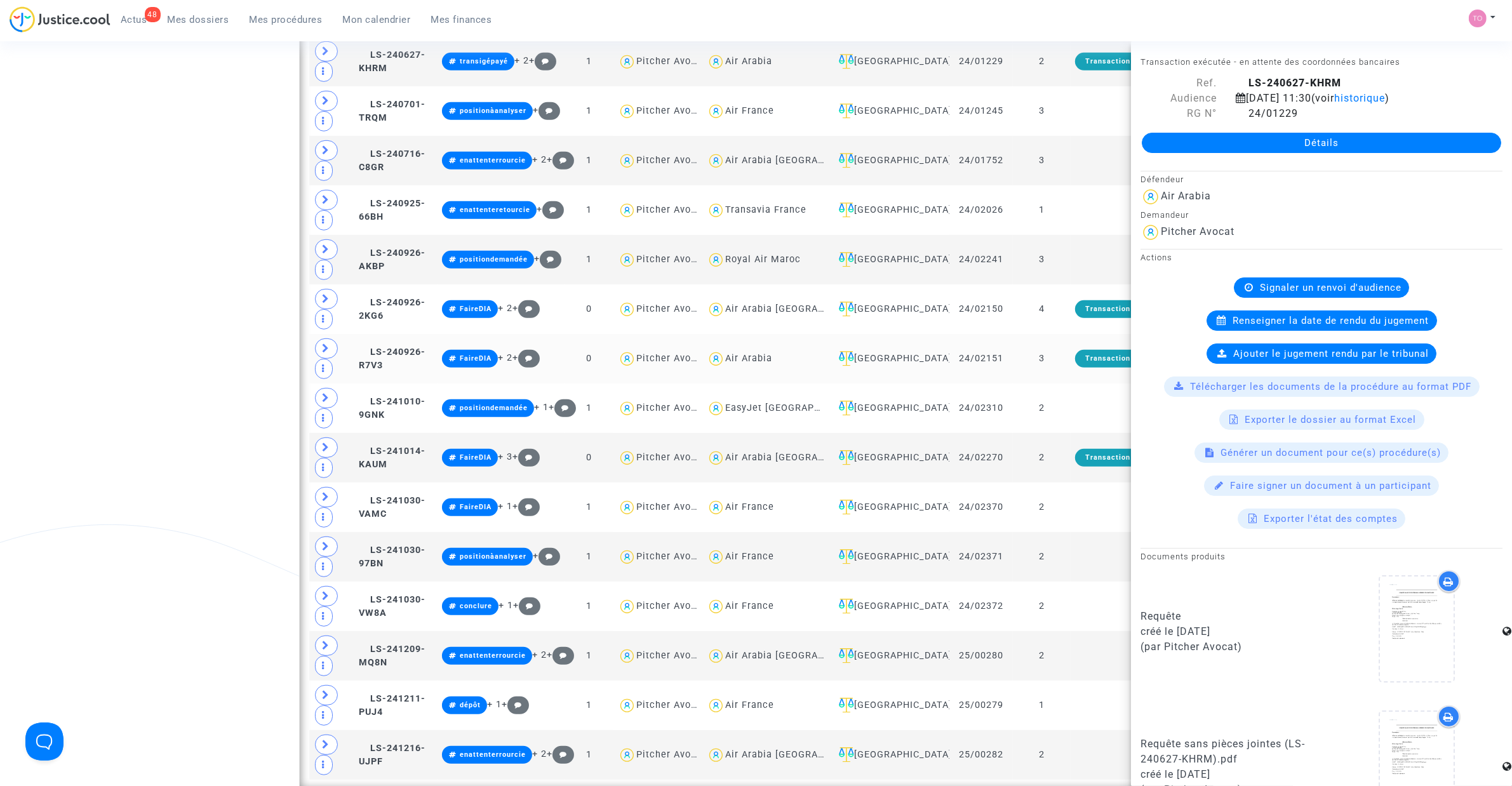
scroll to position [705, 0]
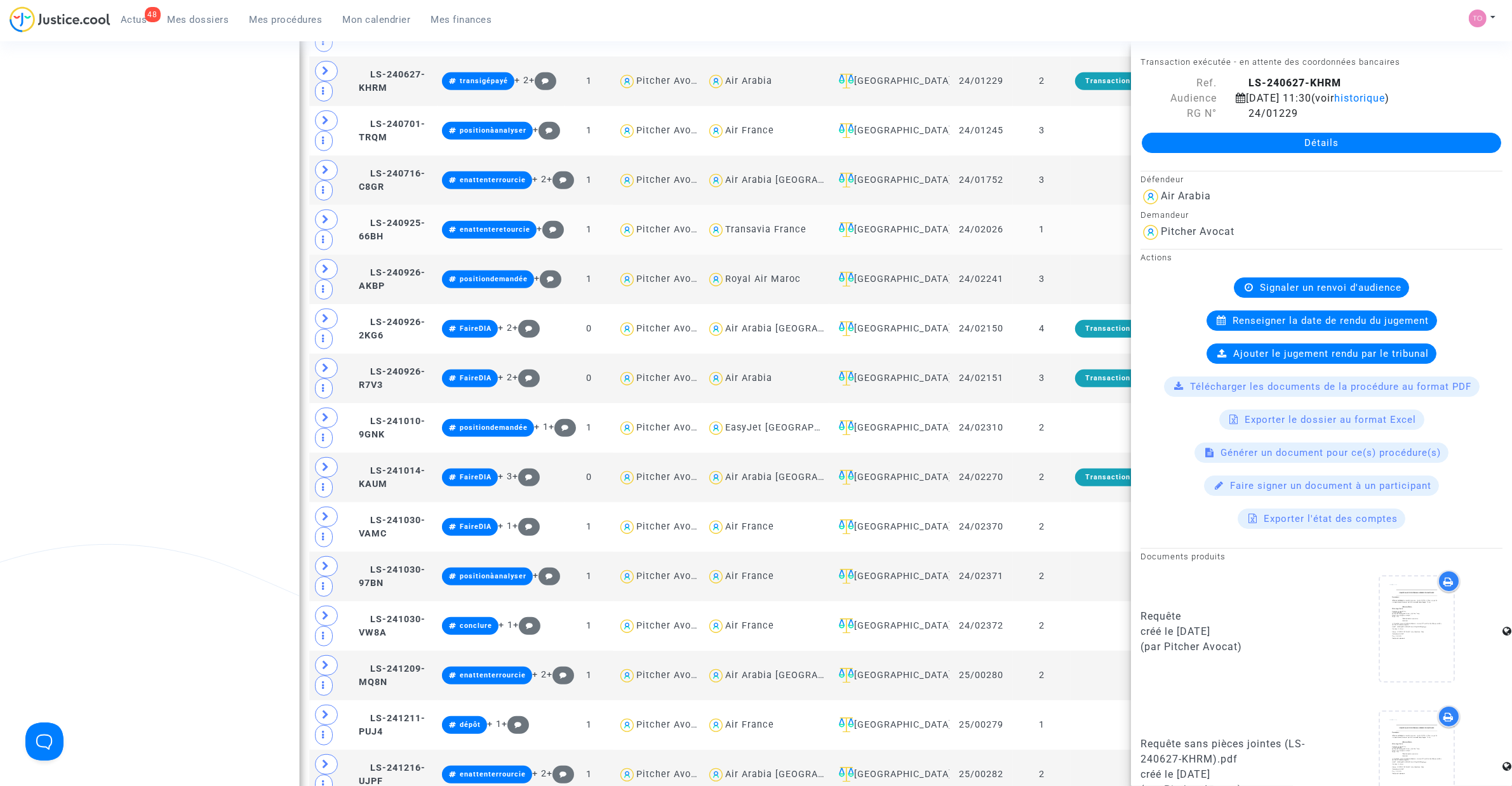
click at [786, 232] on div "Transavia France" at bounding box center [766, 229] width 82 height 11
type textarea "@"Transavia France""
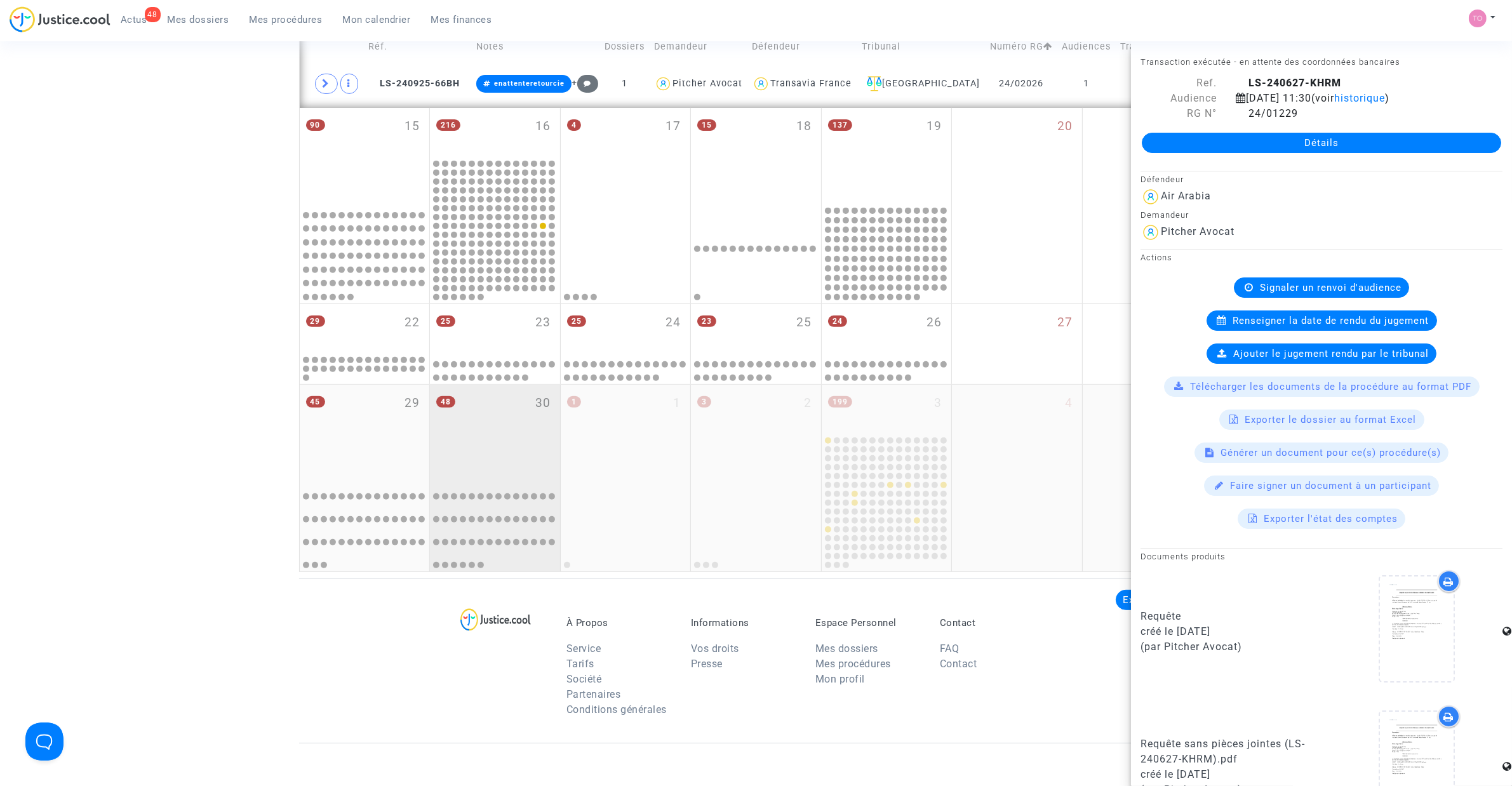
scroll to position [388, 0]
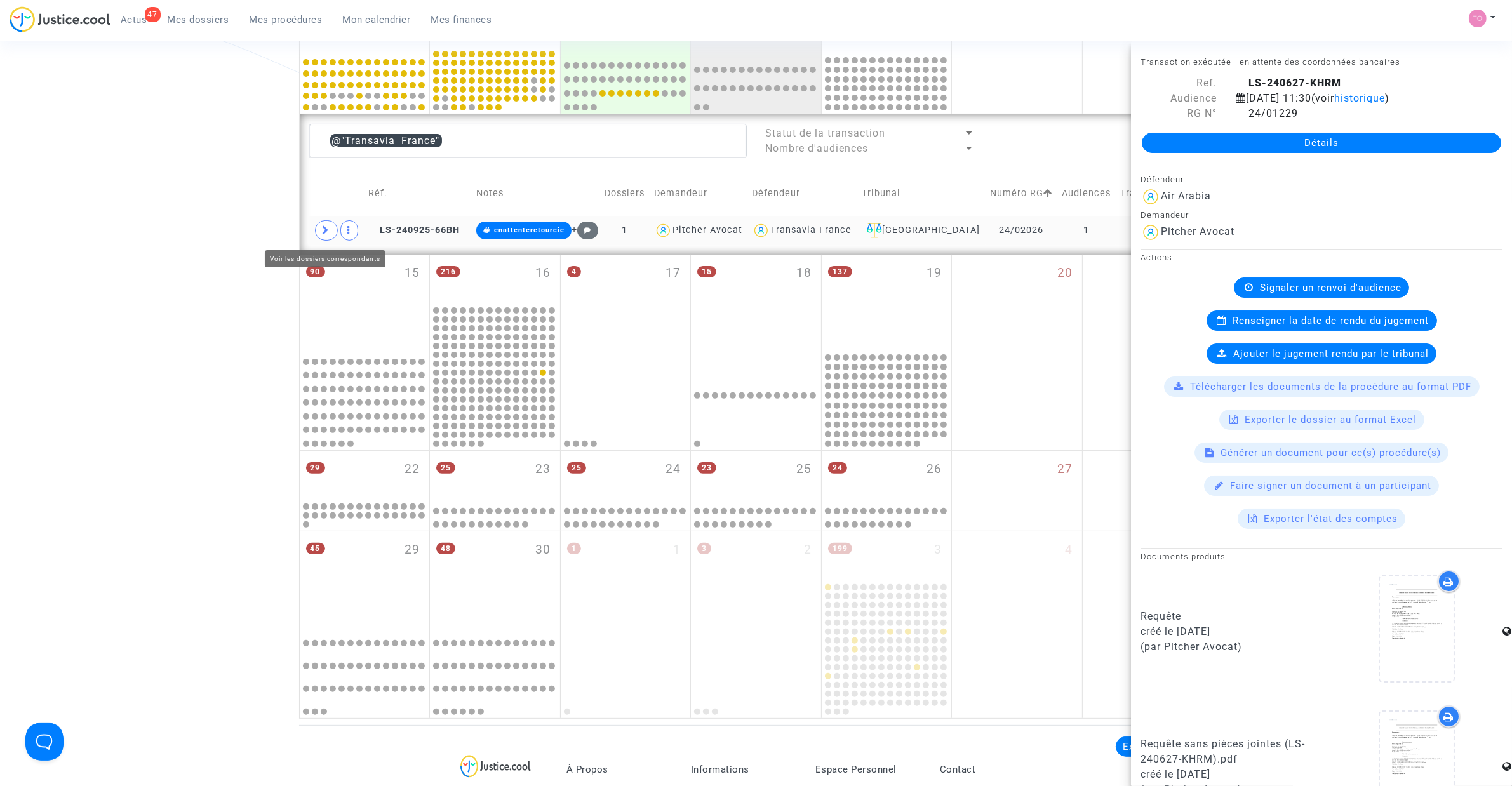
click at [325, 235] on icon at bounding box center [327, 230] width 8 height 9
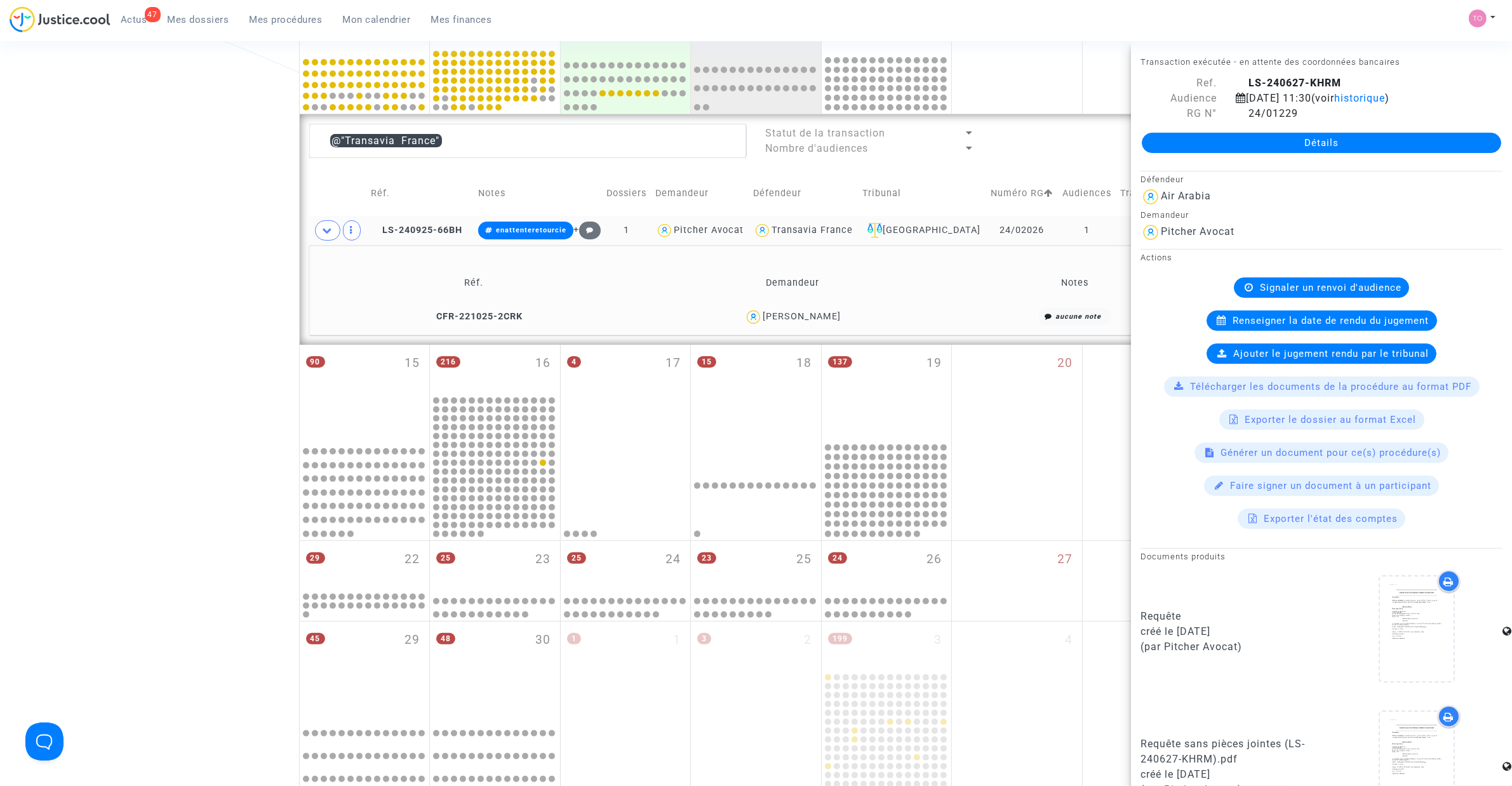
click at [841, 309] on span "François-André Duboin" at bounding box center [801, 279] width 78 height 84
click at [840, 309] on span "François-André Duboin" at bounding box center [801, 279] width 78 height 84
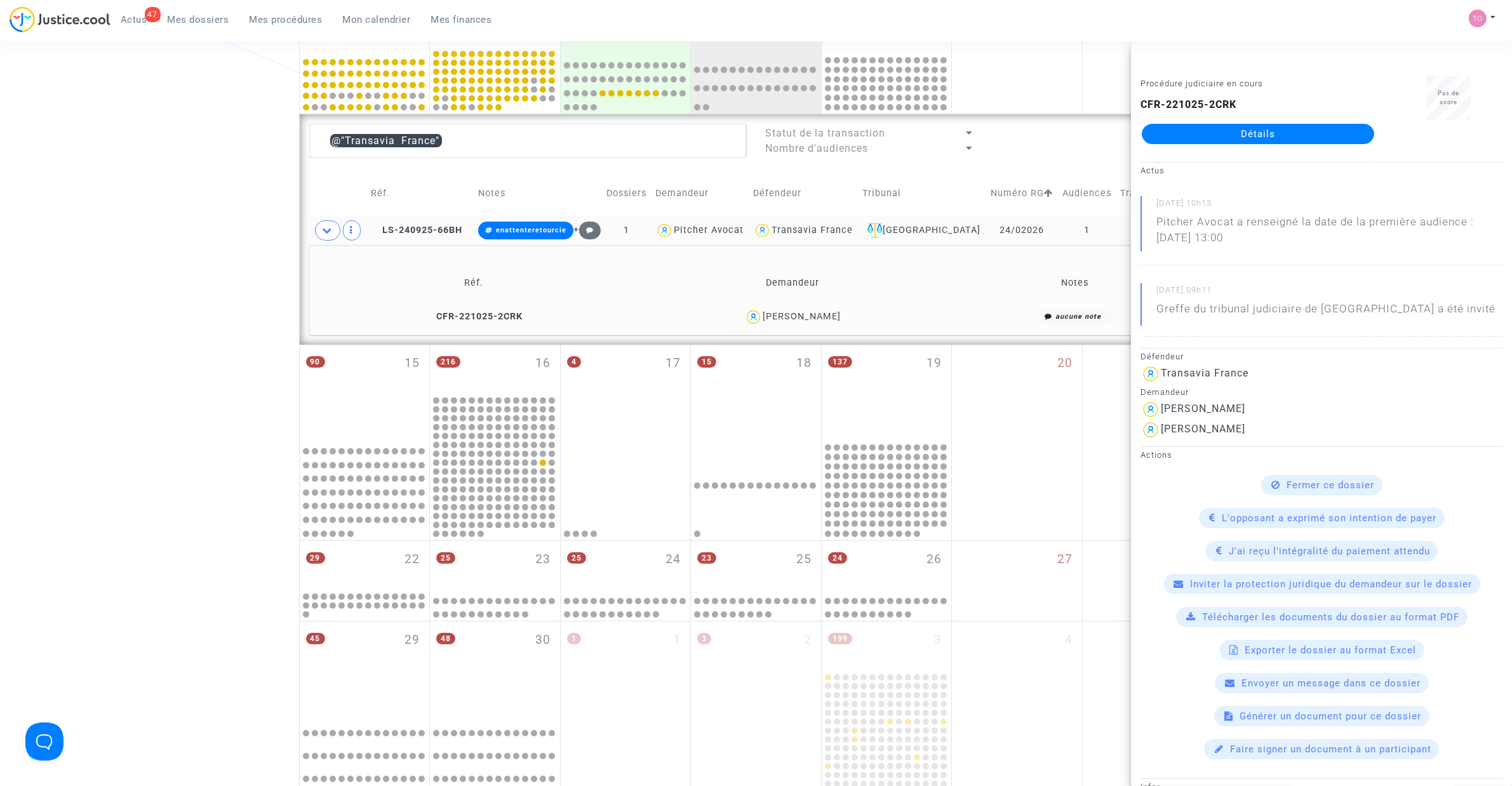
drag, startPoint x: 807, startPoint y: 320, endPoint x: -113, endPoint y: 309, distance: 920.1
click at [0, 309] on html "47 Actus Mes dossiers Mes procédures Mon calendrier Mes finances Mon profil Par…" at bounding box center [756, 449] width 1512 height 1674
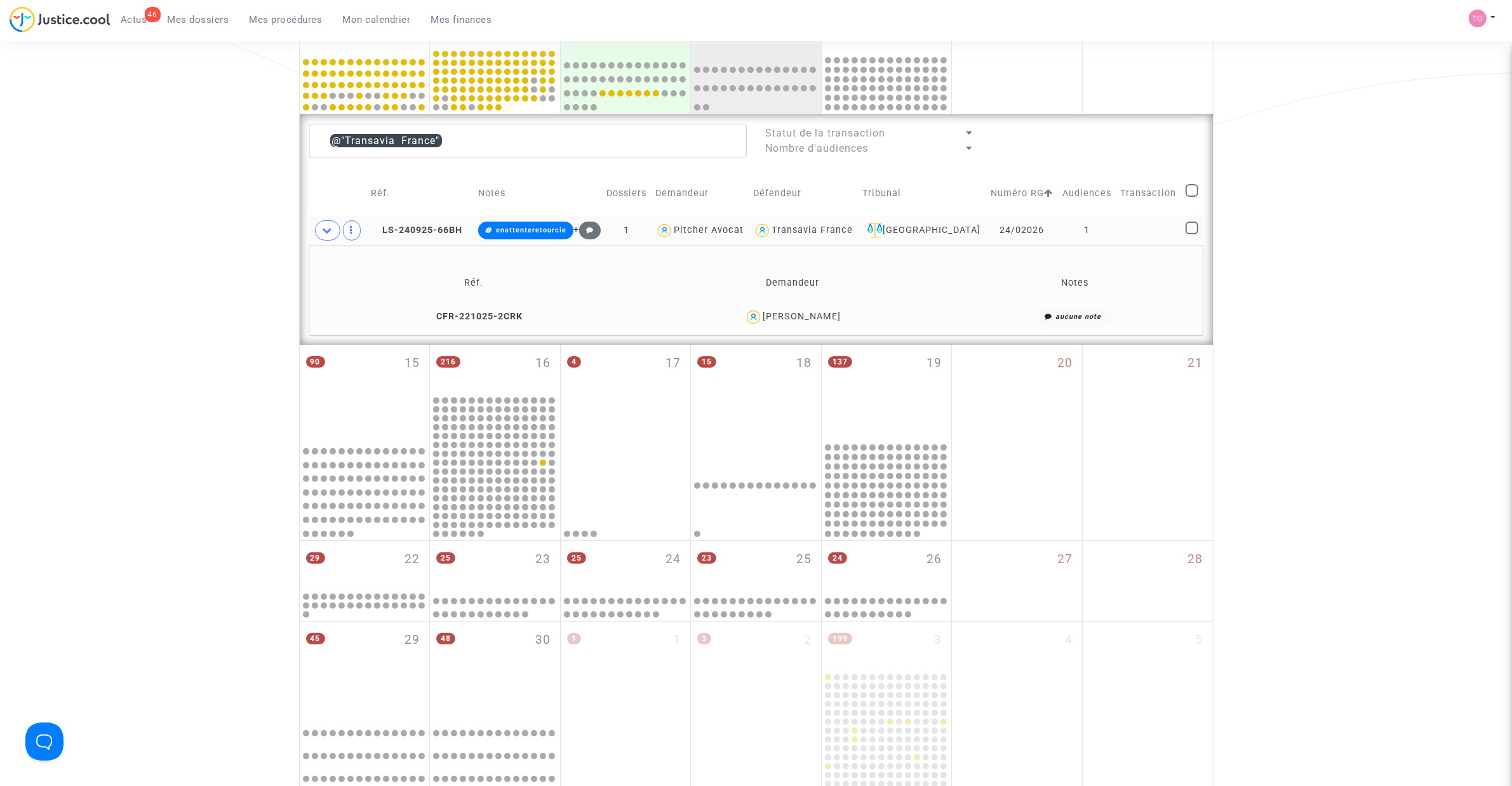
click at [831, 315] on div "François-André Duboin" at bounding box center [801, 316] width 78 height 11
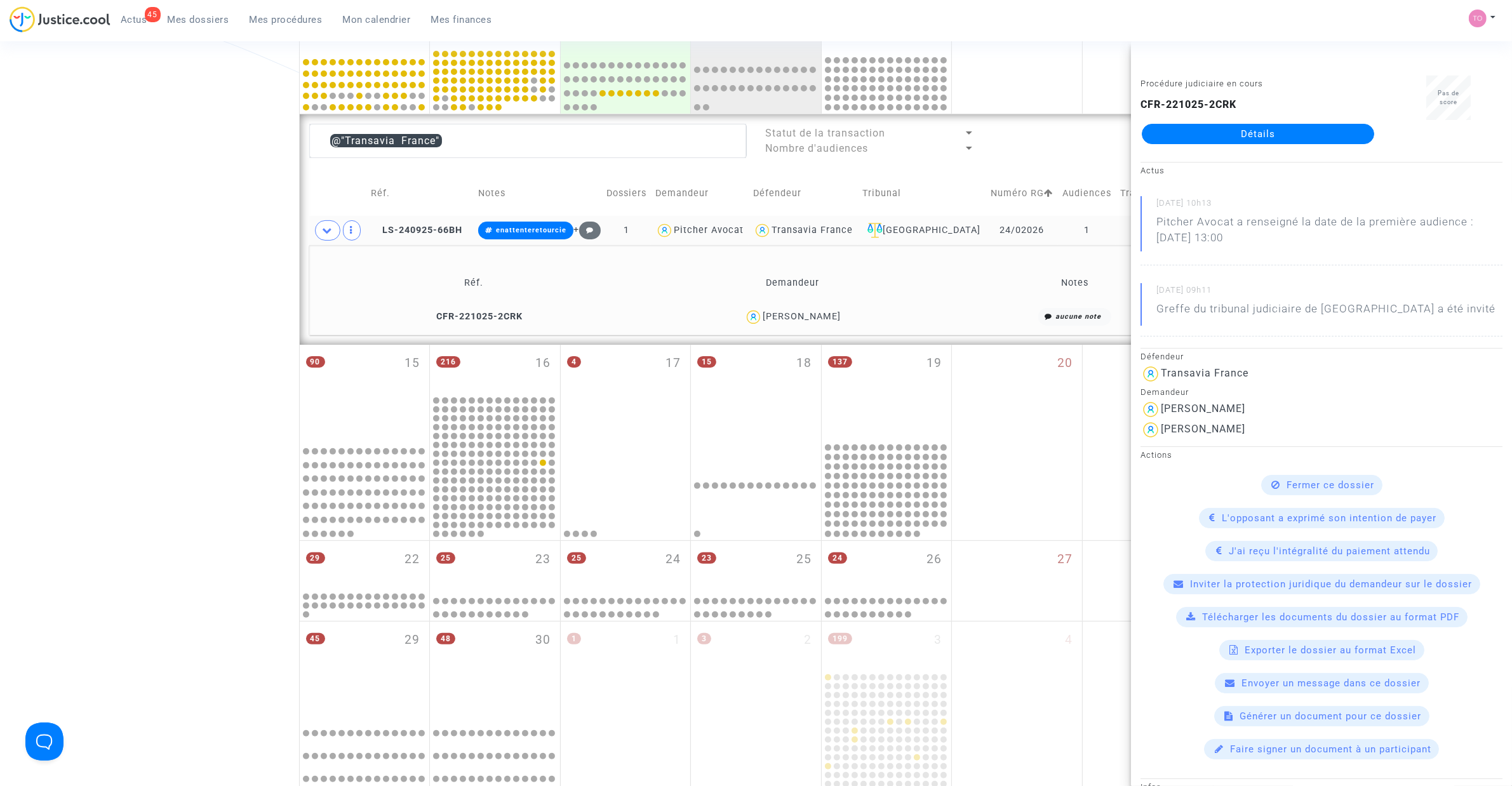
click at [421, 222] on td "LS-240925-66BH" at bounding box center [420, 230] width 107 height 29
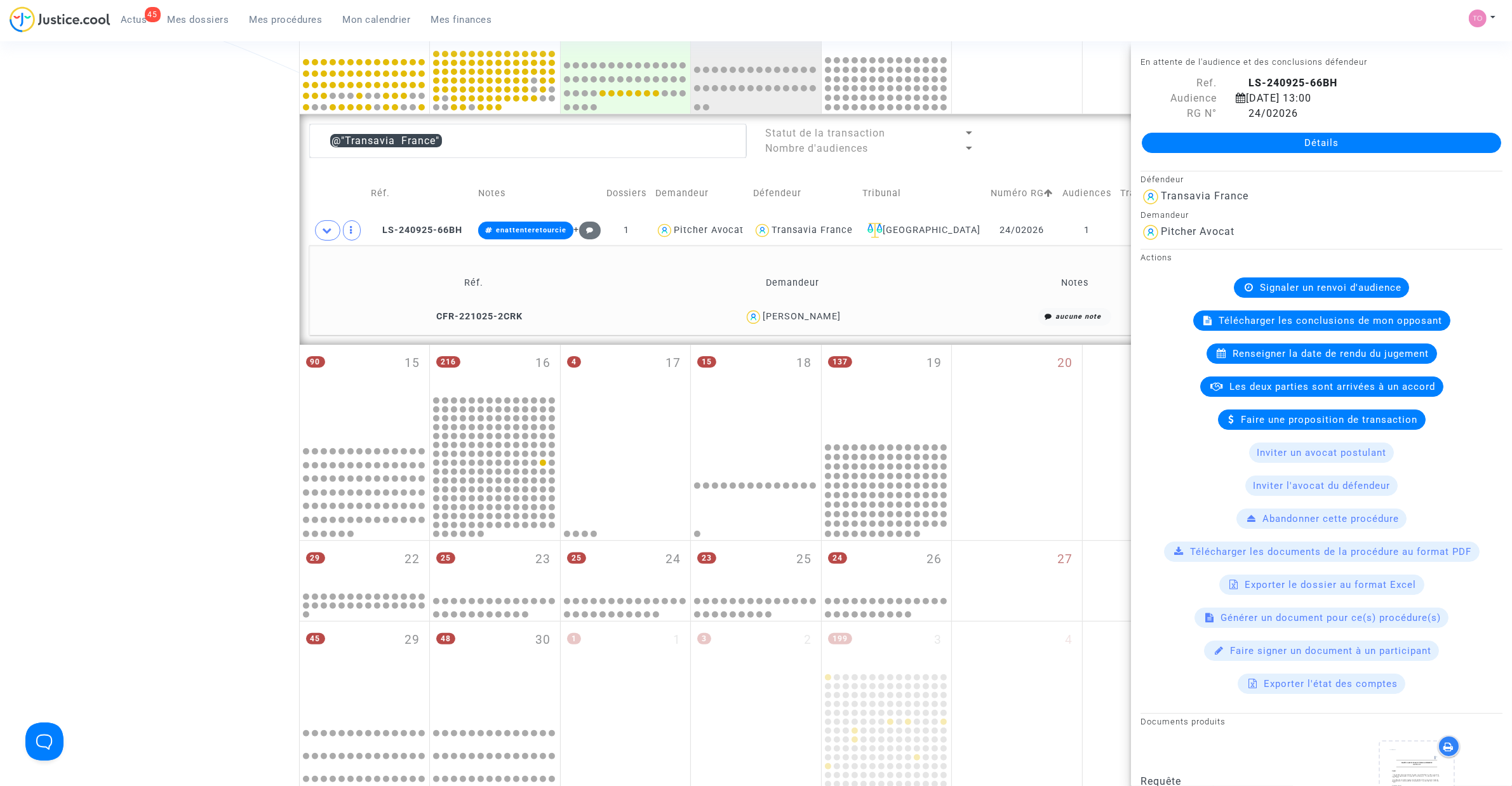
click at [806, 322] on div "François-André Duboin" at bounding box center [801, 316] width 78 height 11
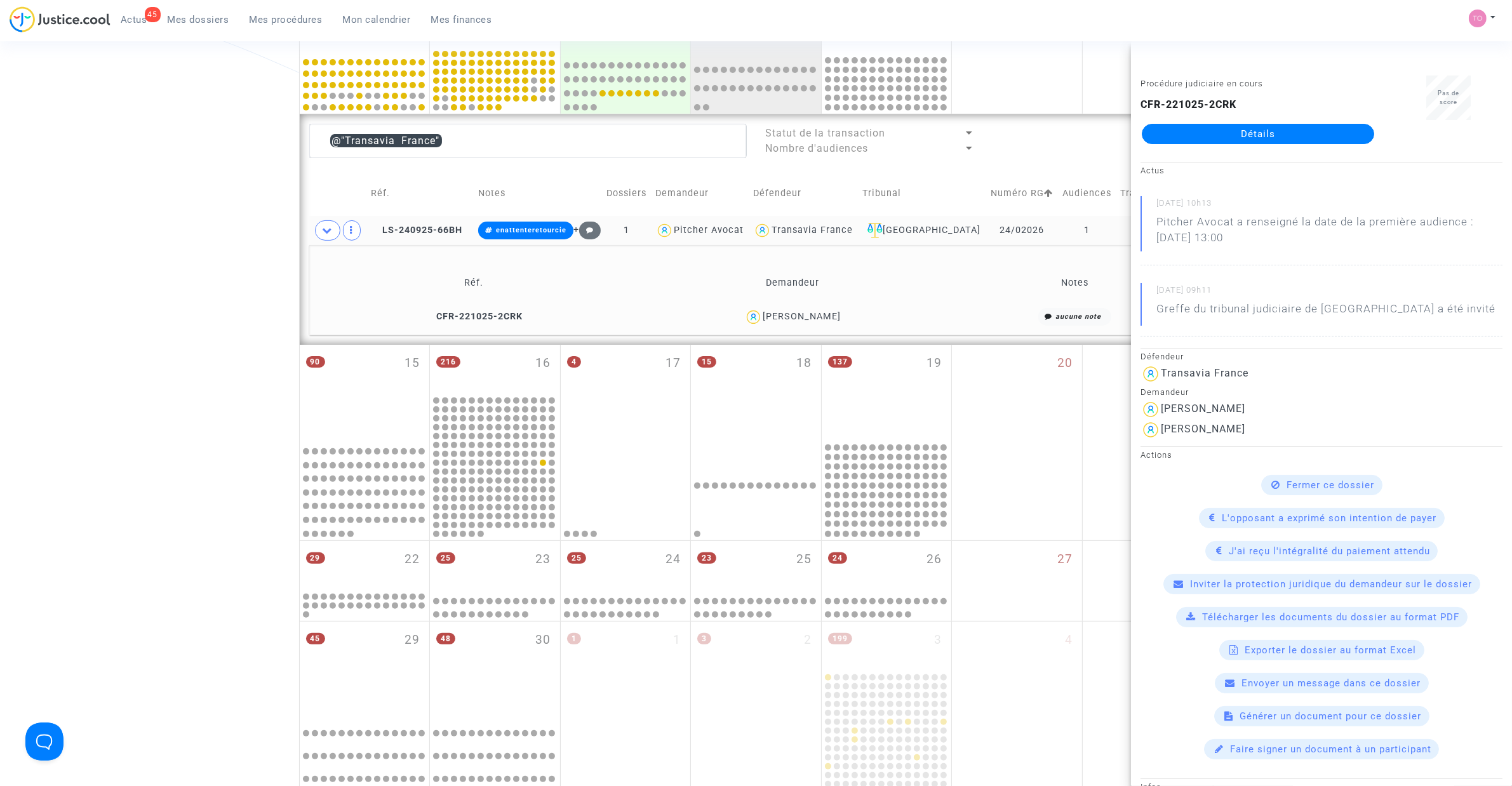
click at [836, 229] on div "Transavia France" at bounding box center [813, 230] width 82 height 11
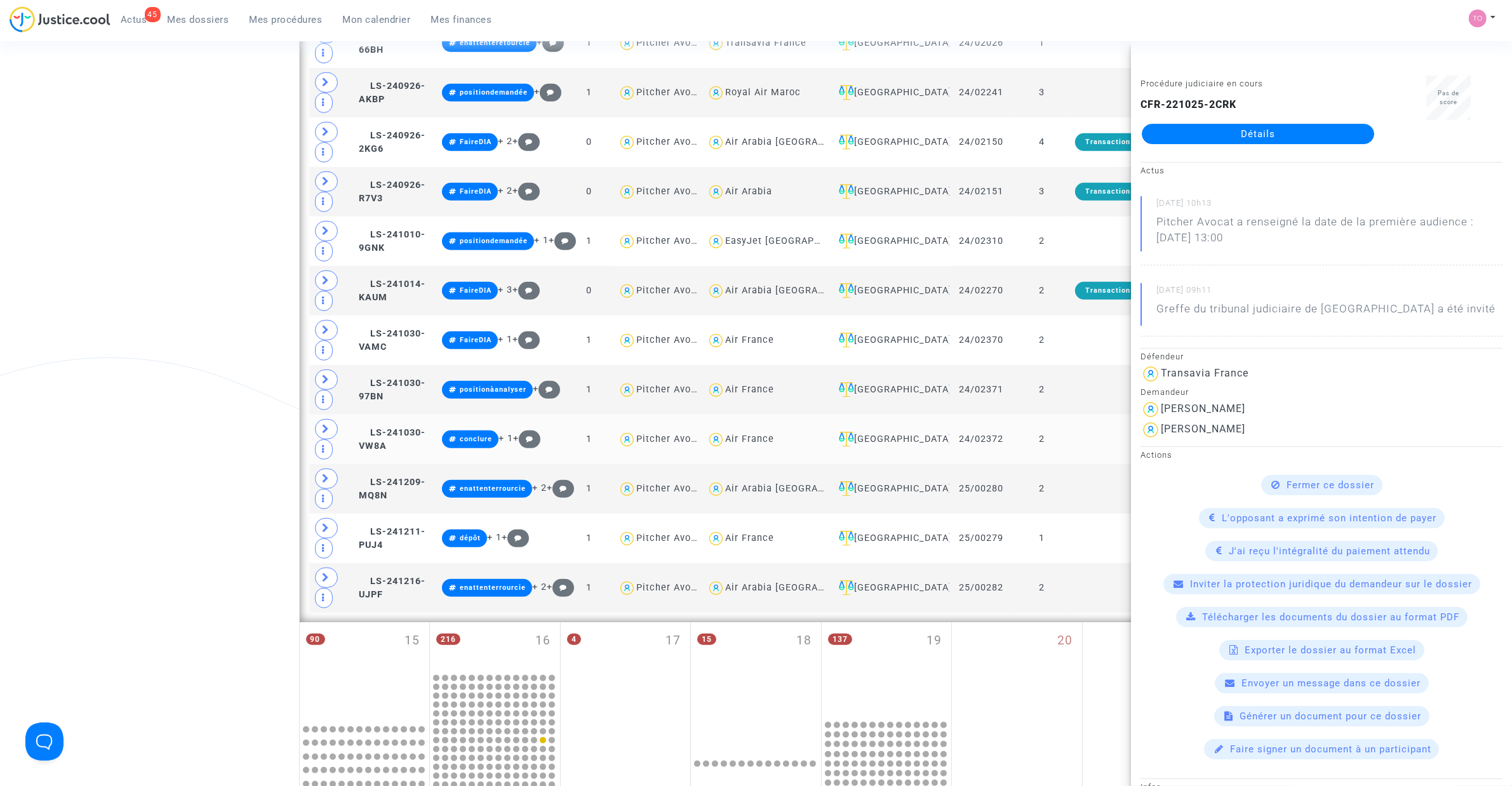
scroll to position [705, 0]
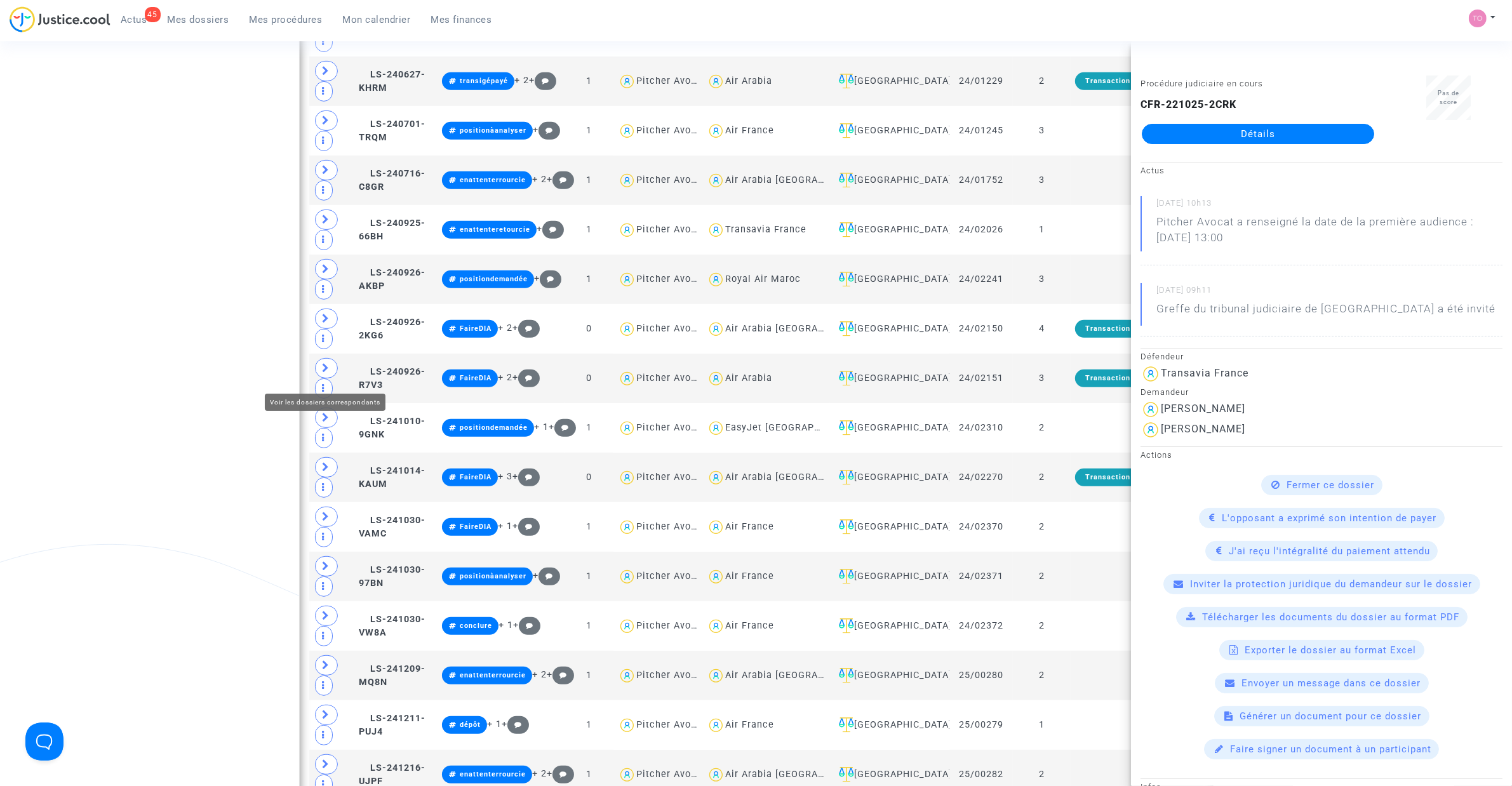
click at [264, 333] on div "Date de clôture d'instruction Date de conciliation Date d'audience Date de juge…" at bounding box center [756, 320] width 1512 height 1905
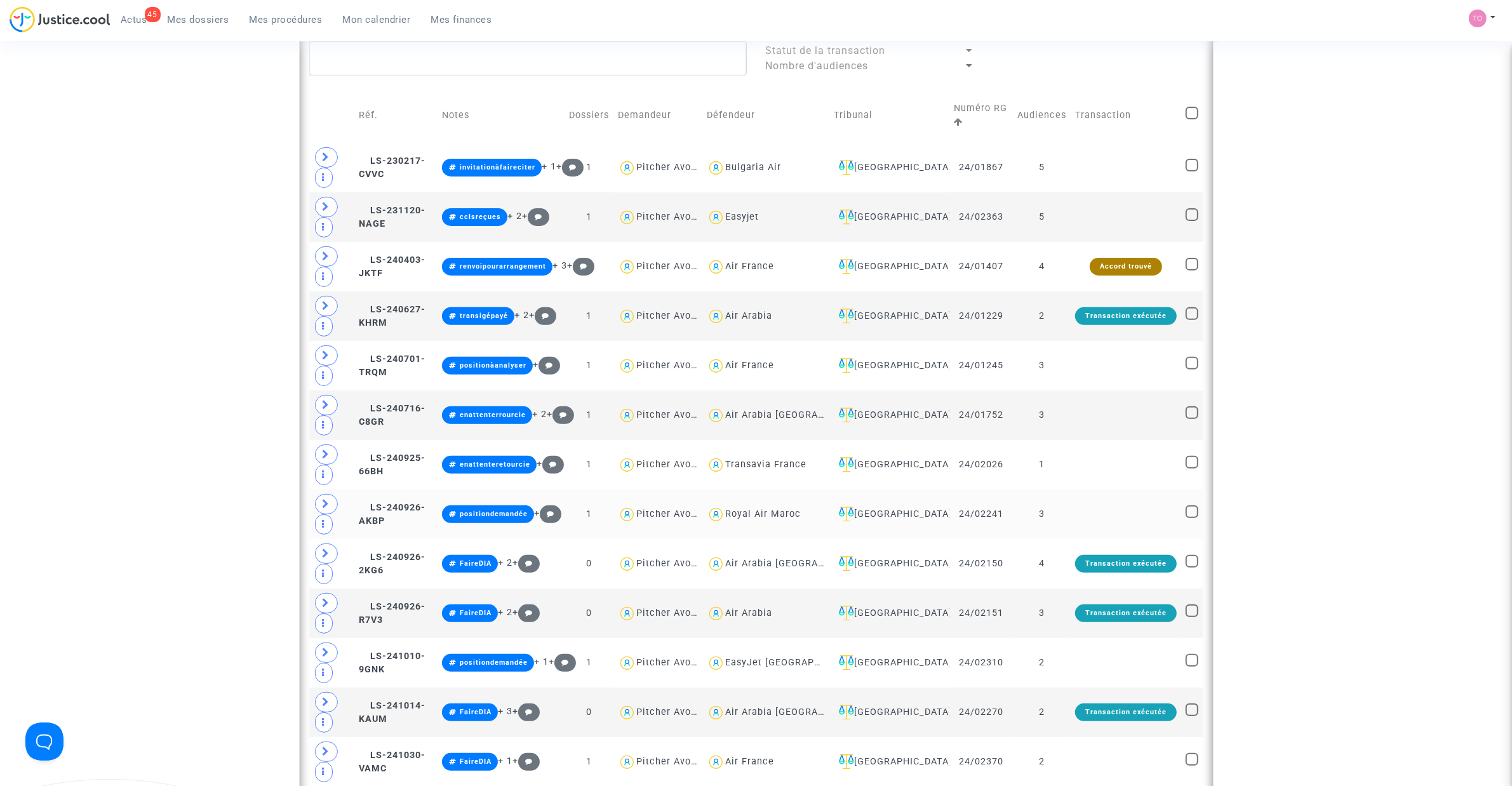
scroll to position [467, 0]
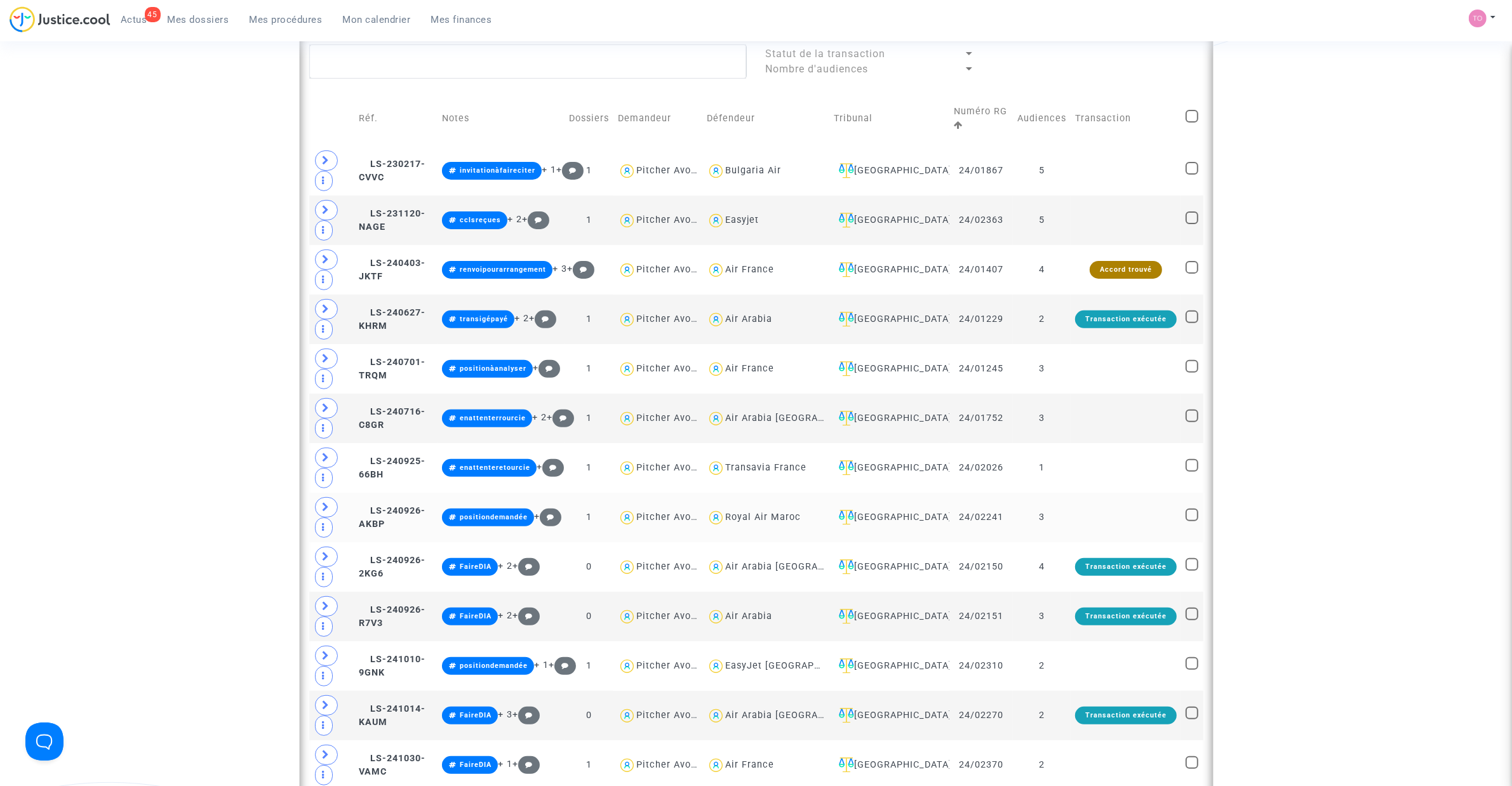
click at [801, 501] on div "Royal Air Maroc" at bounding box center [763, 517] width 75 height 11
type textarea "@"Royal Air Maroc""
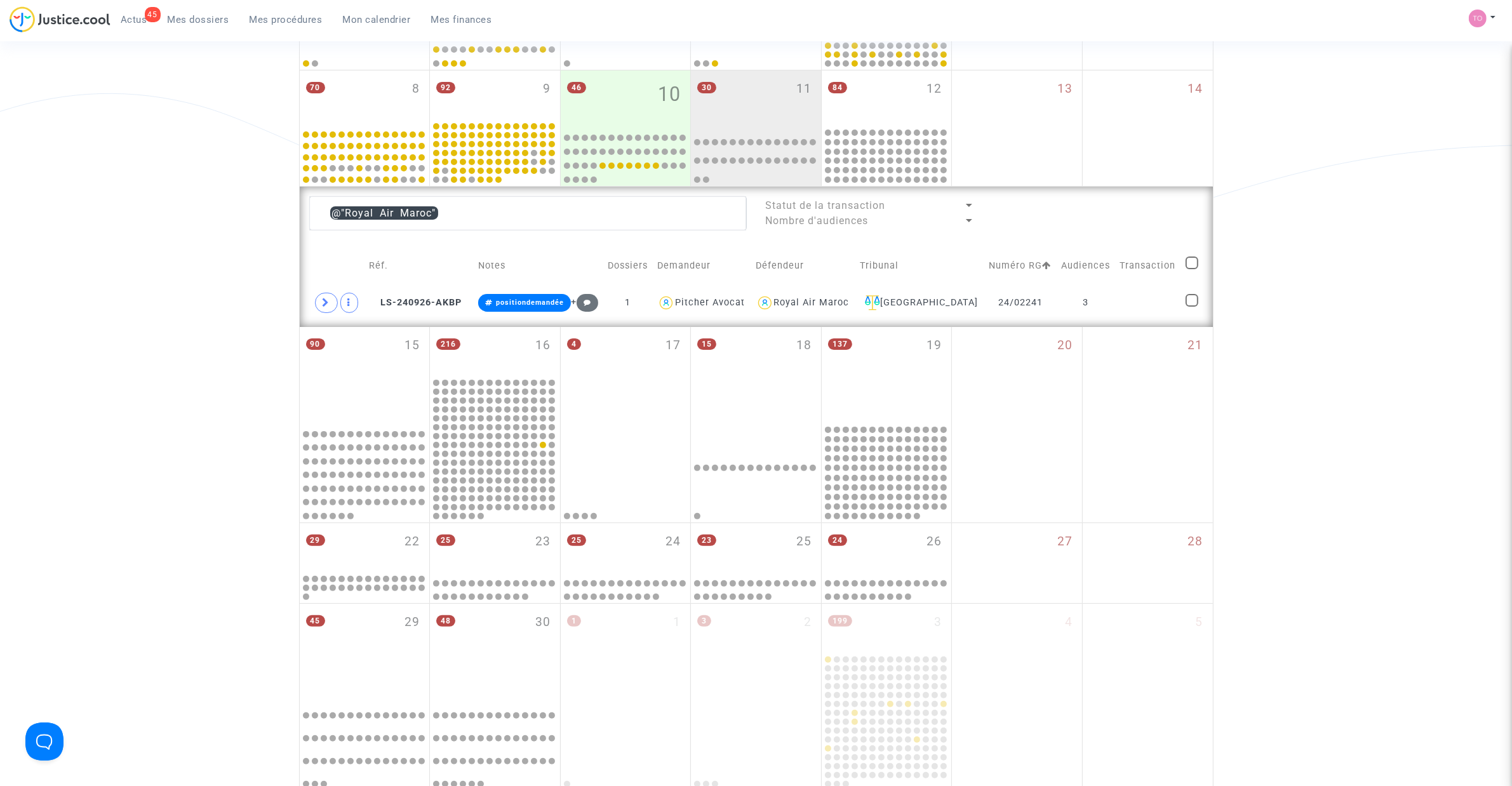
scroll to position [309, 0]
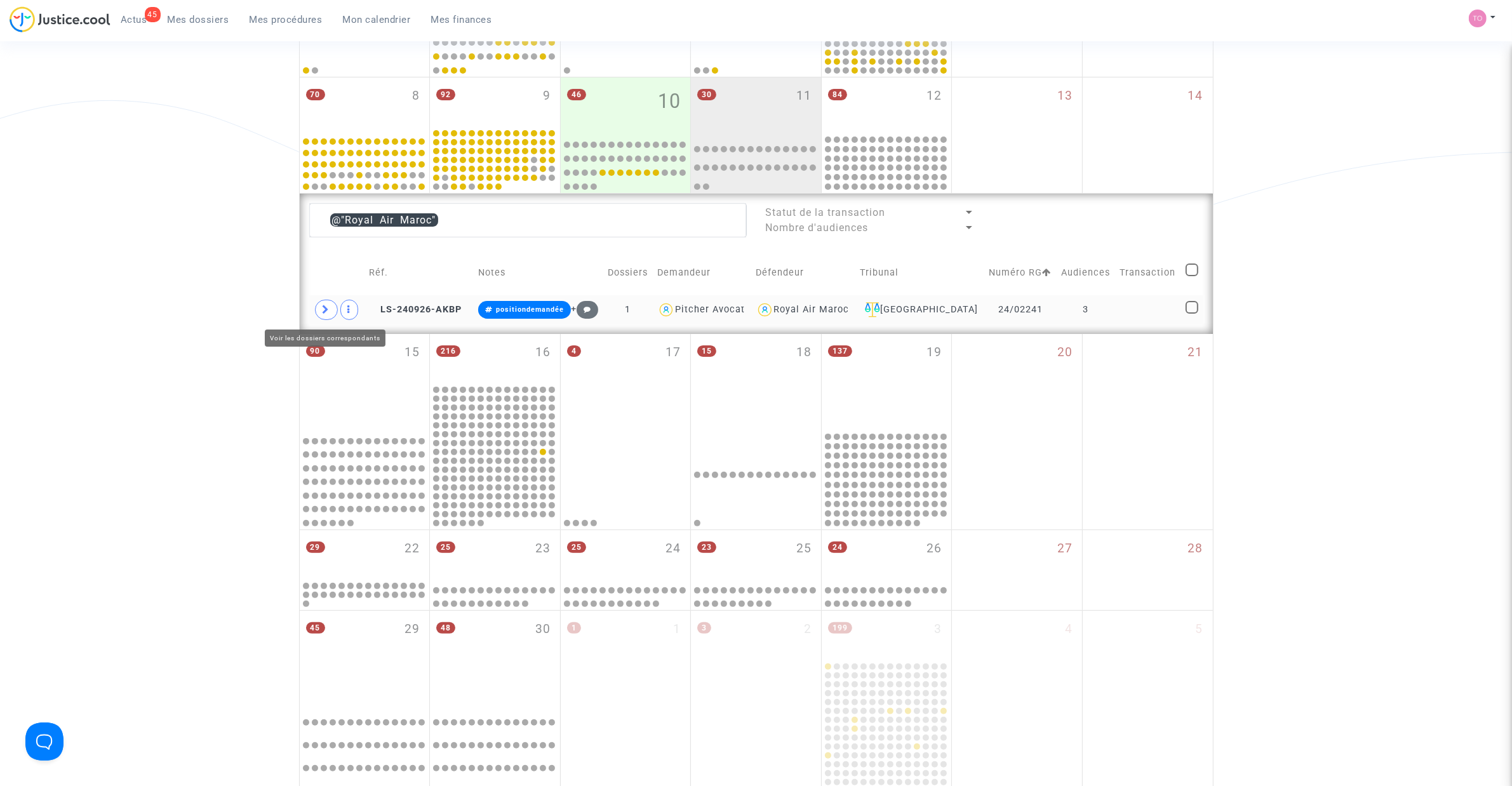
click at [317, 309] on td at bounding box center [337, 309] width 55 height 29
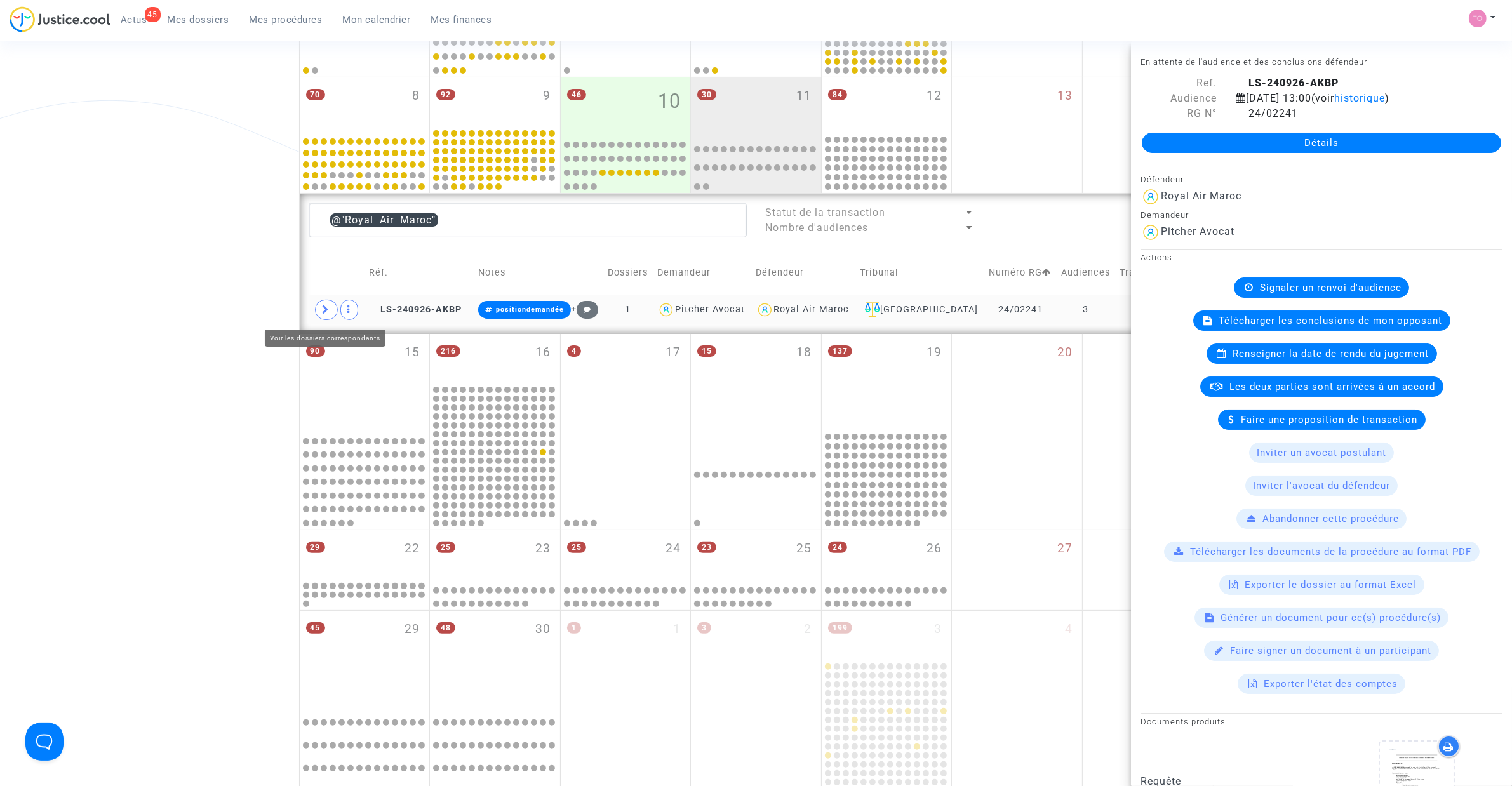
click at [328, 309] on icon at bounding box center [327, 309] width 8 height 9
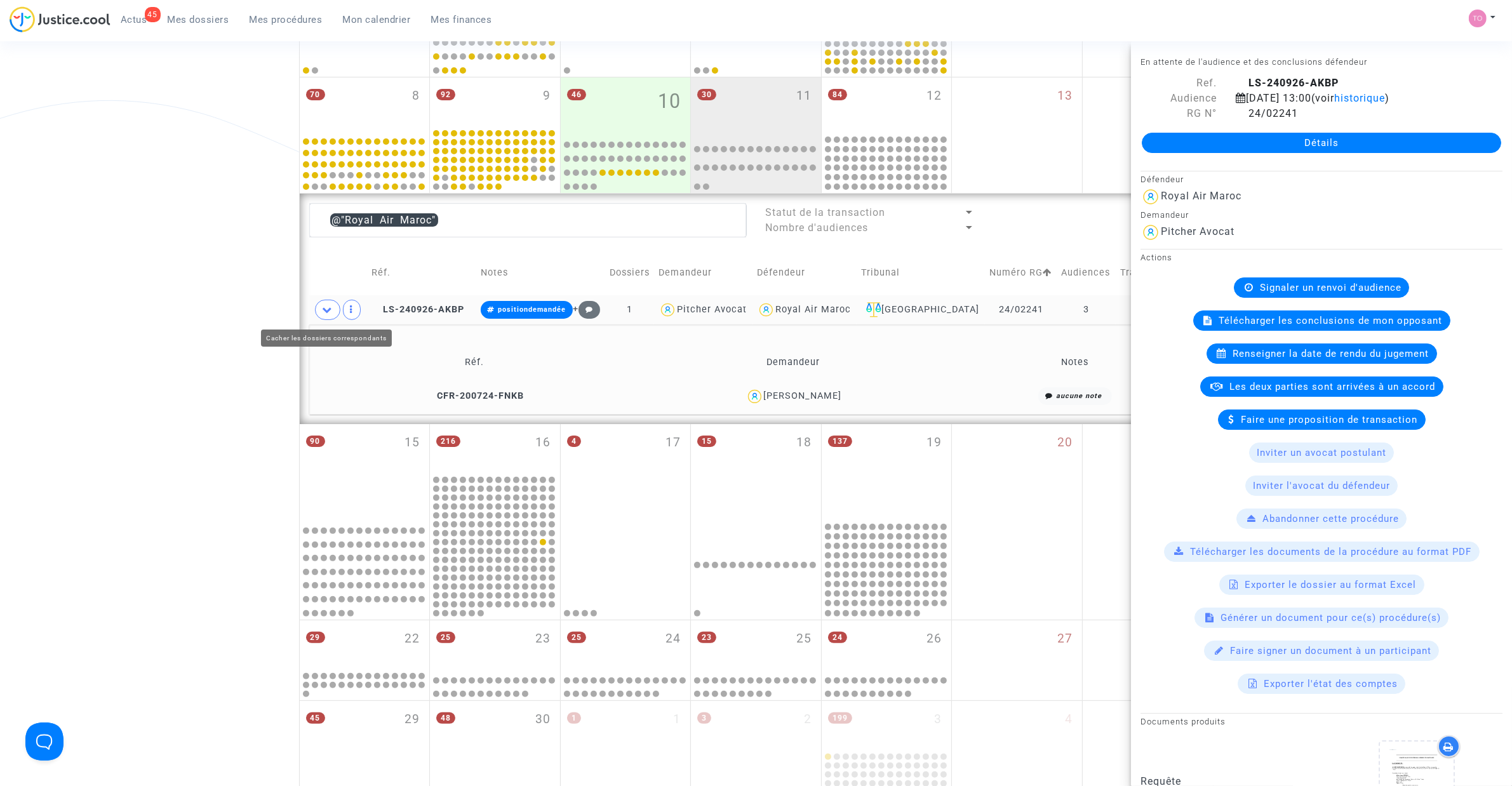
click at [220, 283] on div "Date de clôture d'instruction Date de conciliation Date d'audience Date de juge…" at bounding box center [756, 326] width 1512 height 1124
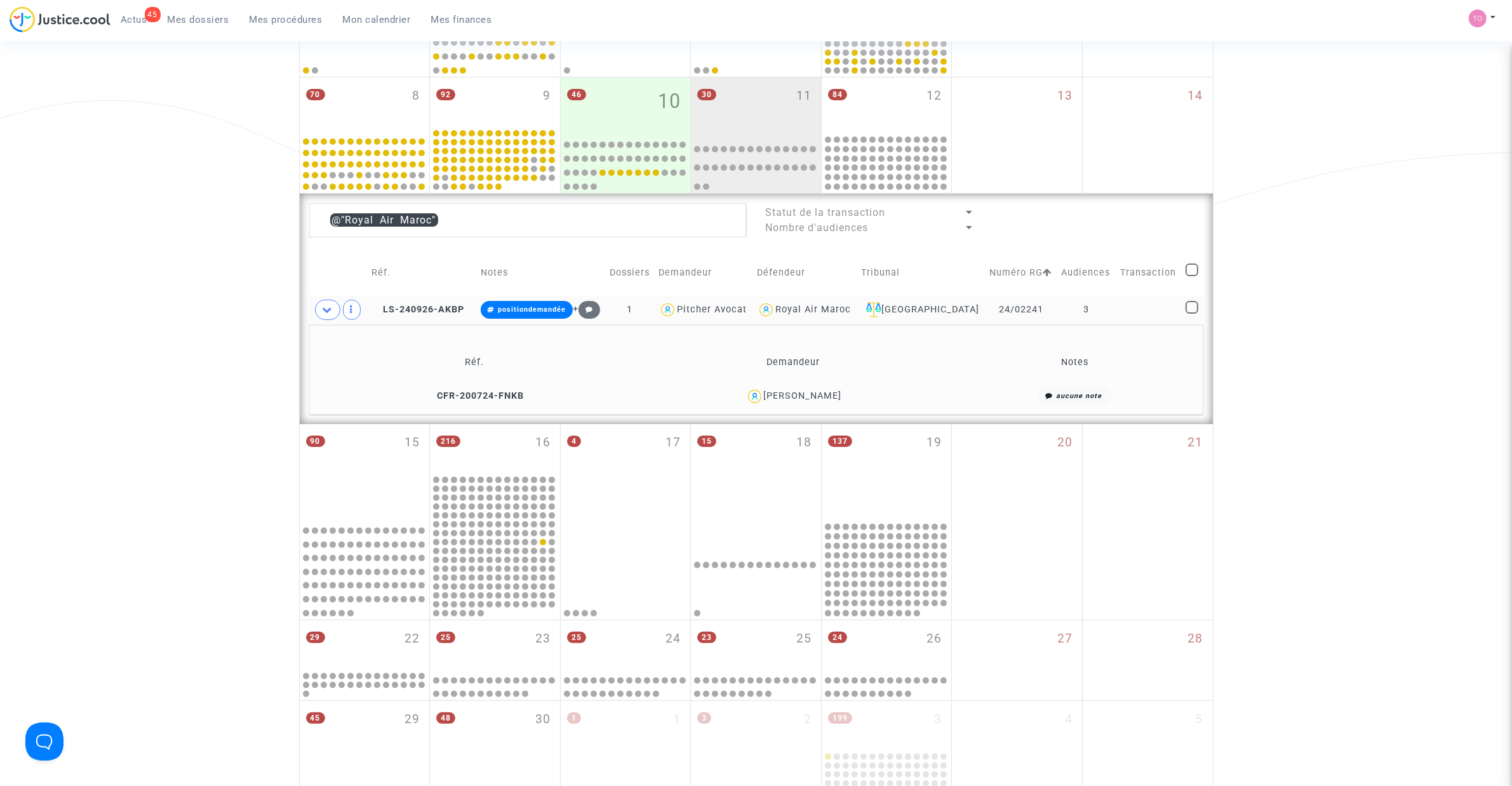
click at [839, 388] on span "SYLVIE MONTANARI" at bounding box center [803, 359] width 78 height 84
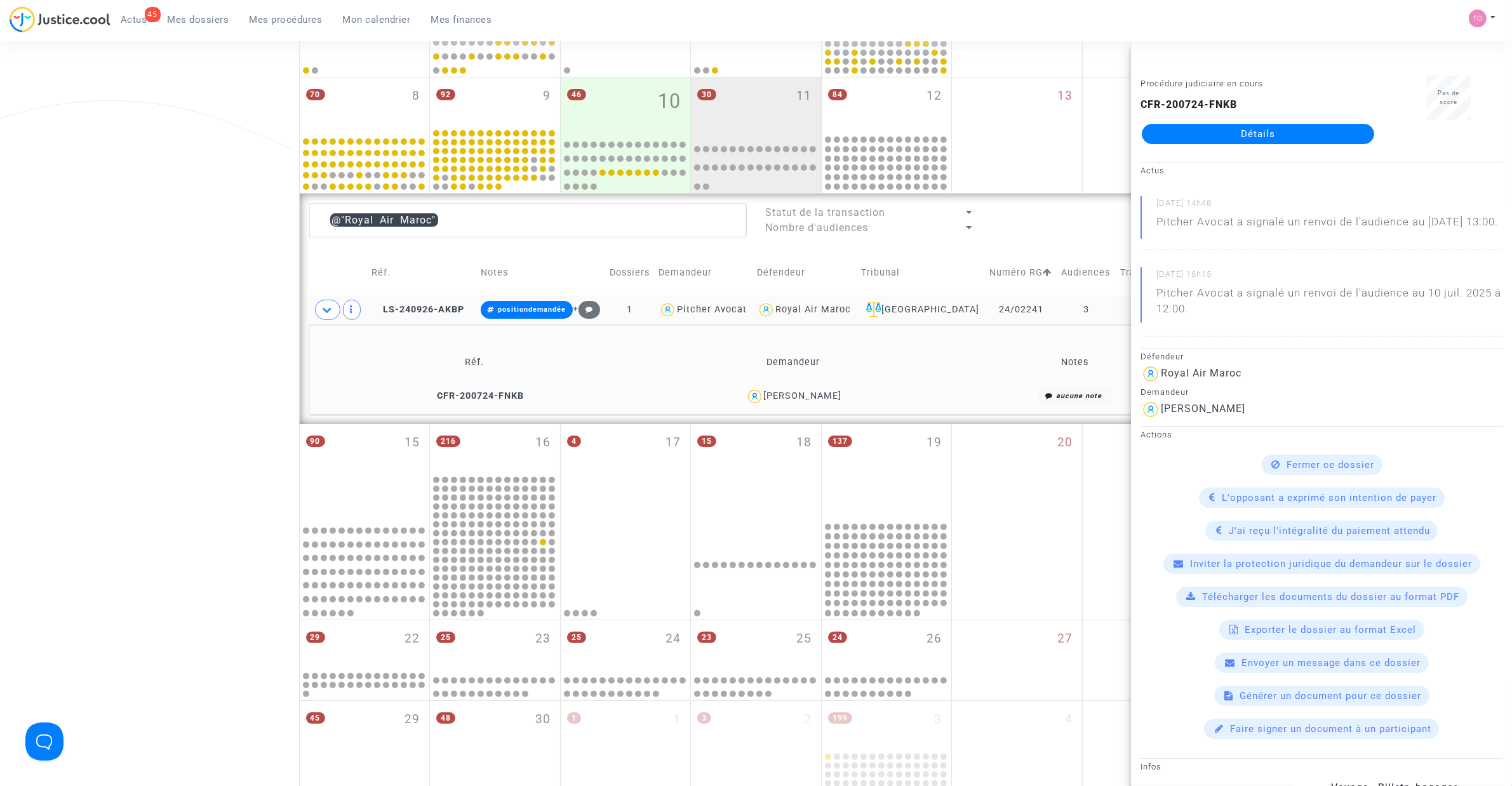
click at [197, 248] on div "Date de clôture d'instruction Date de conciliation Date d'audience Date de juge…" at bounding box center [756, 326] width 1512 height 1124
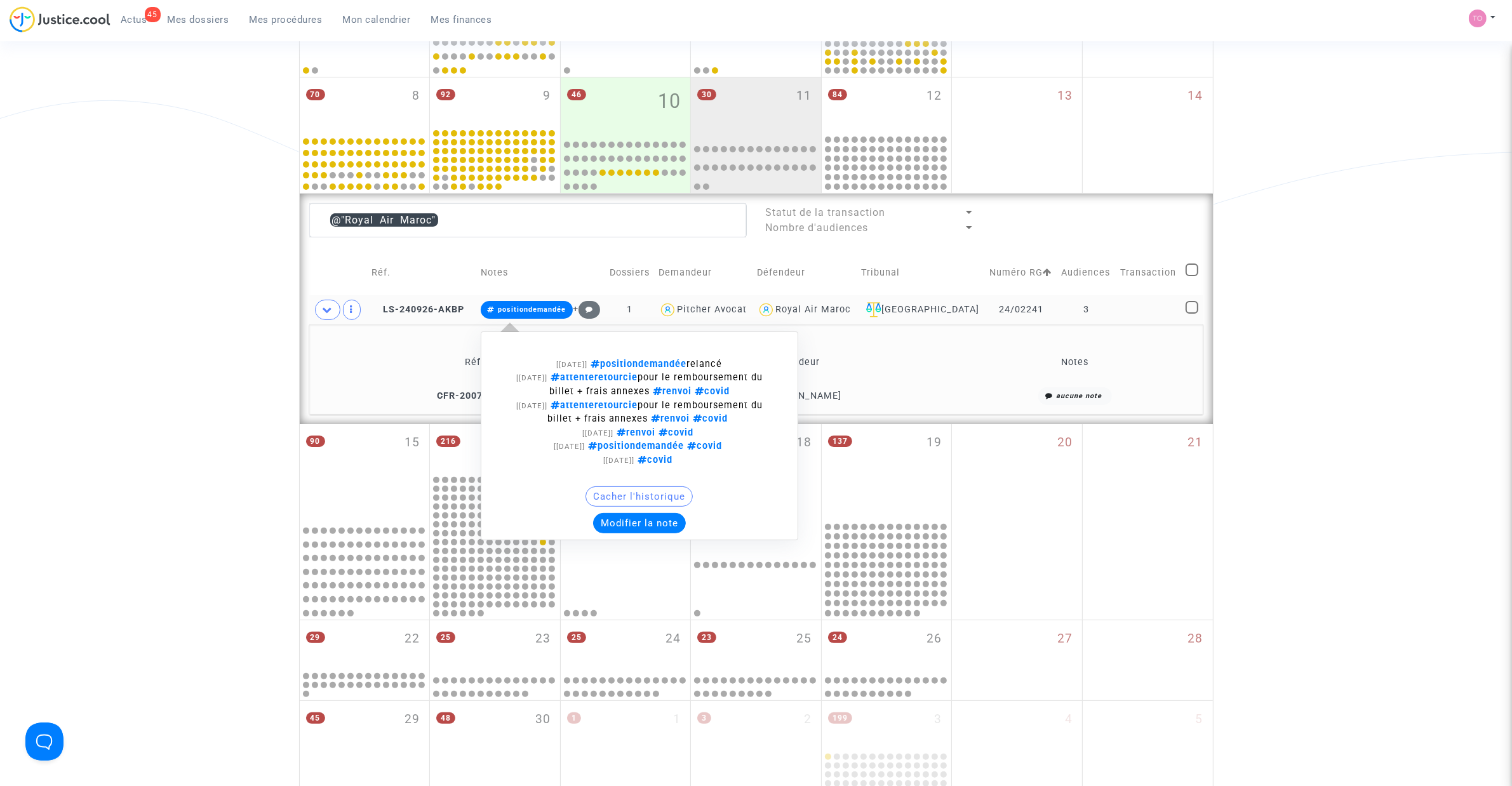
click at [634, 501] on button "Modifier la note" at bounding box center [639, 523] width 92 height 20
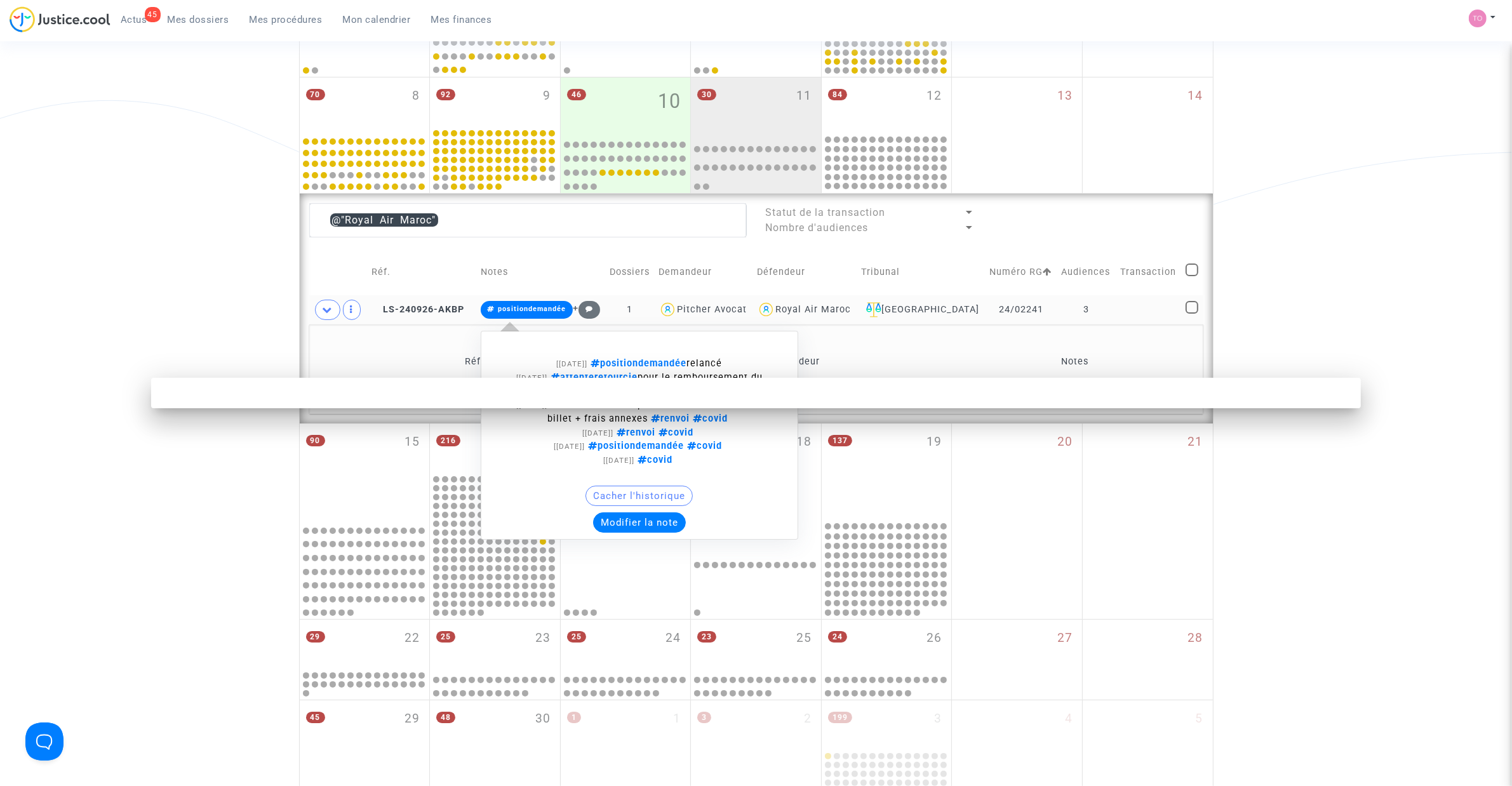
scroll to position [0, 0]
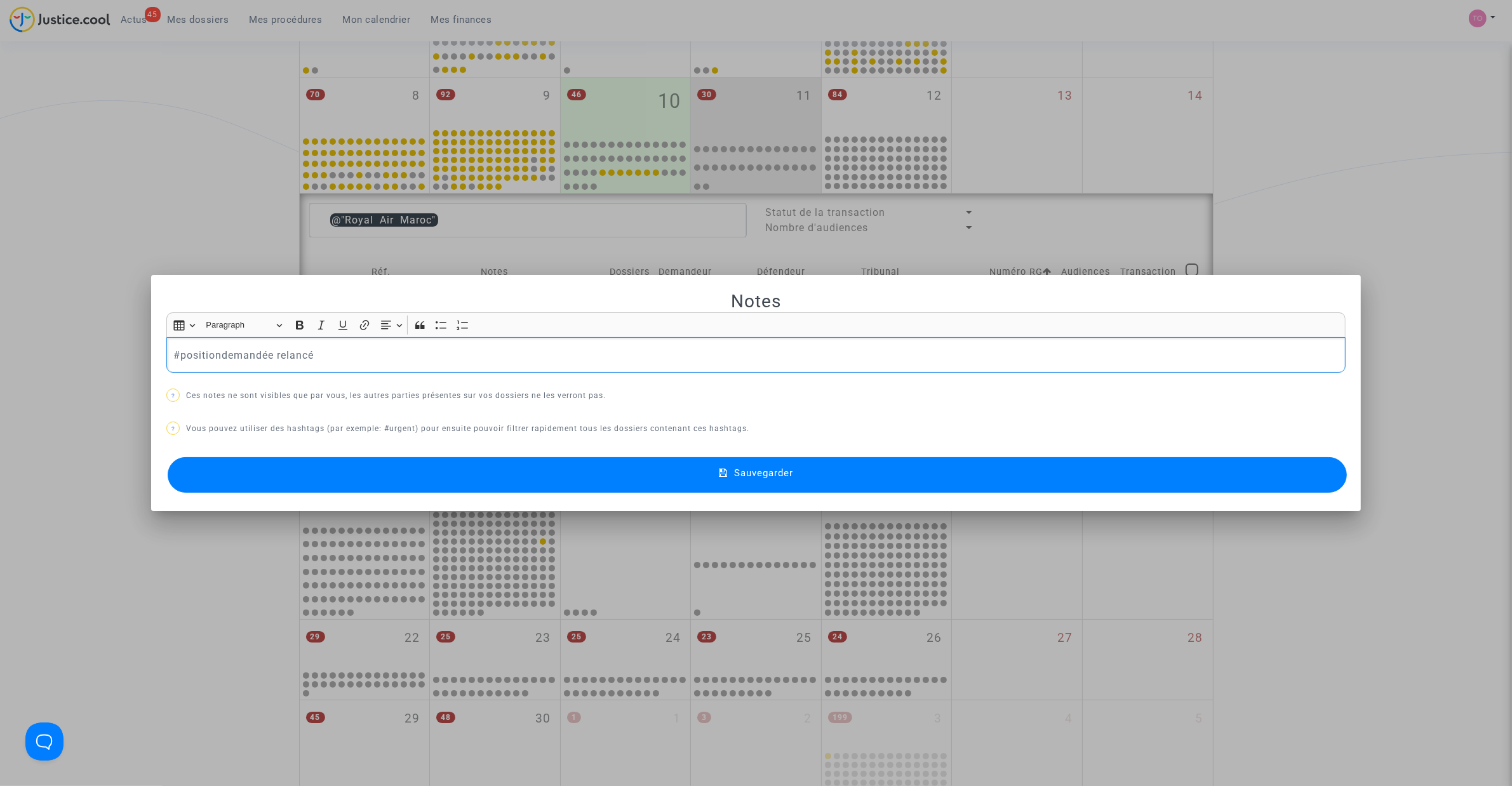
drag, startPoint x: 70, startPoint y: 353, endPoint x: 24, endPoint y: 350, distance: 46.1
click at [24, 350] on div "Notes Rich Text Editor Insert table Insert table Heading Paragraph Paragraph He…" at bounding box center [756, 393] width 1512 height 786
click at [149, 95] on div at bounding box center [756, 393] width 1512 height 786
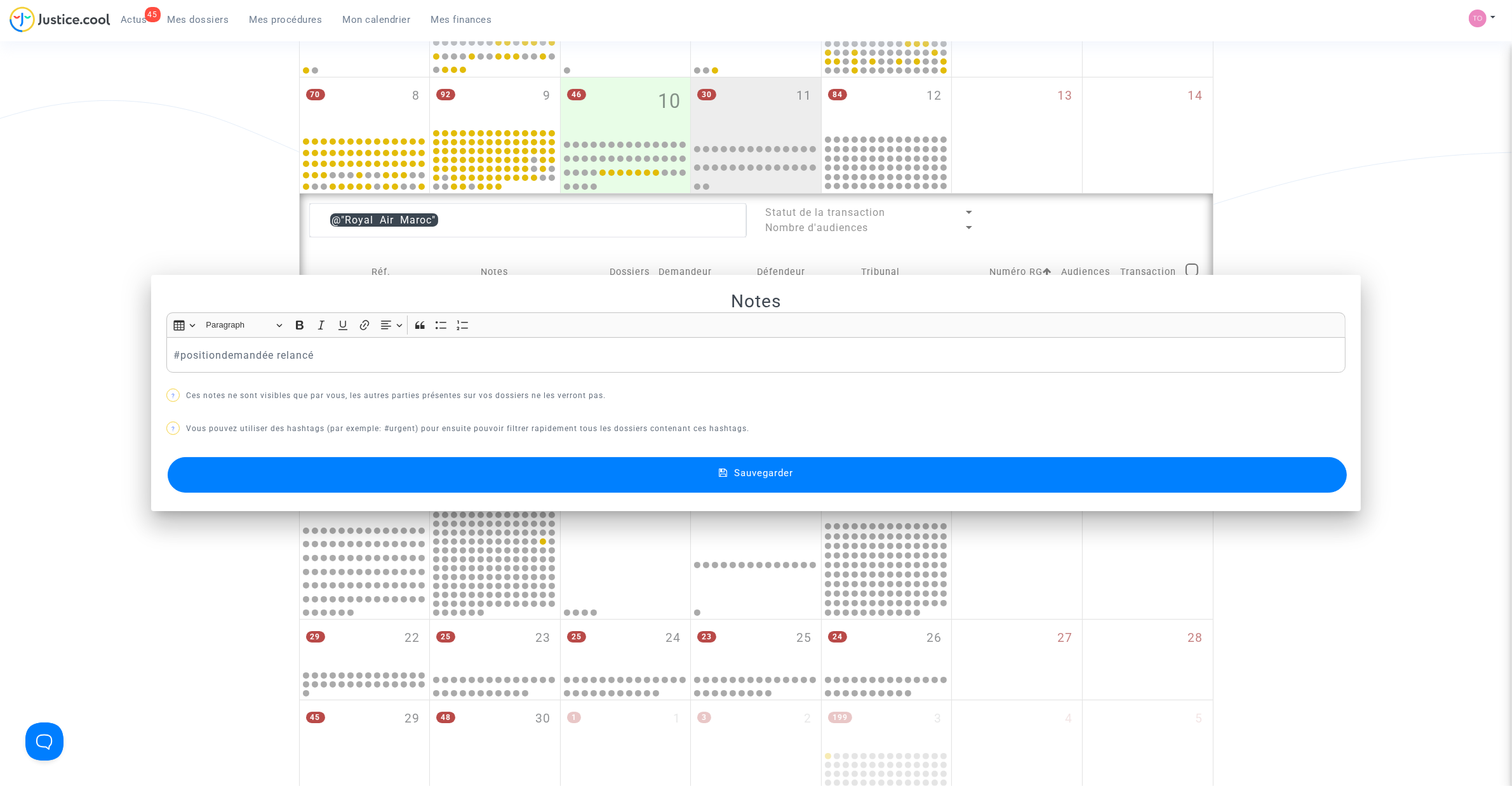
scroll to position [309, 0]
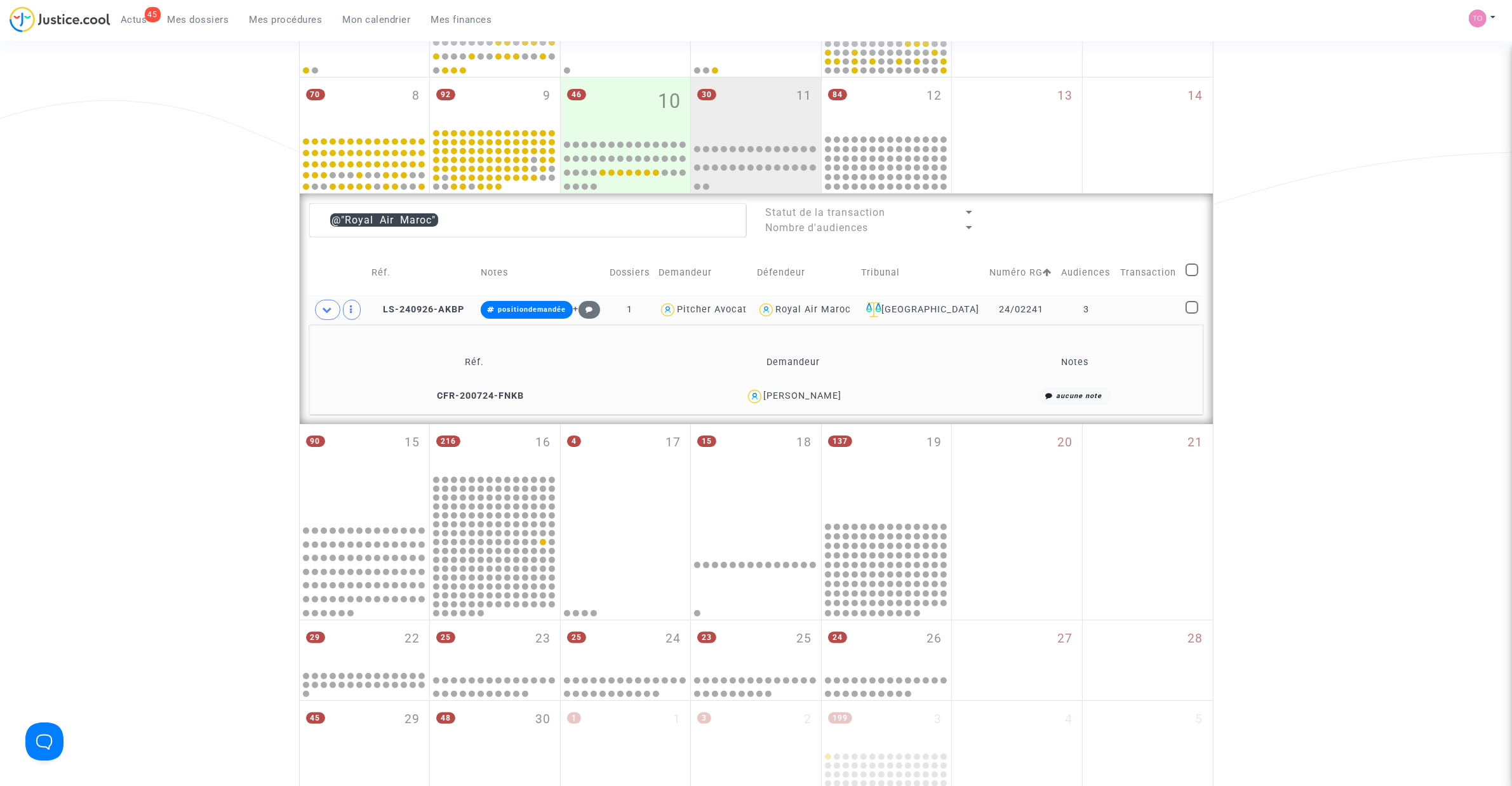
click at [823, 397] on div "SYLVIE MONTANARI" at bounding box center [803, 396] width 78 height 11
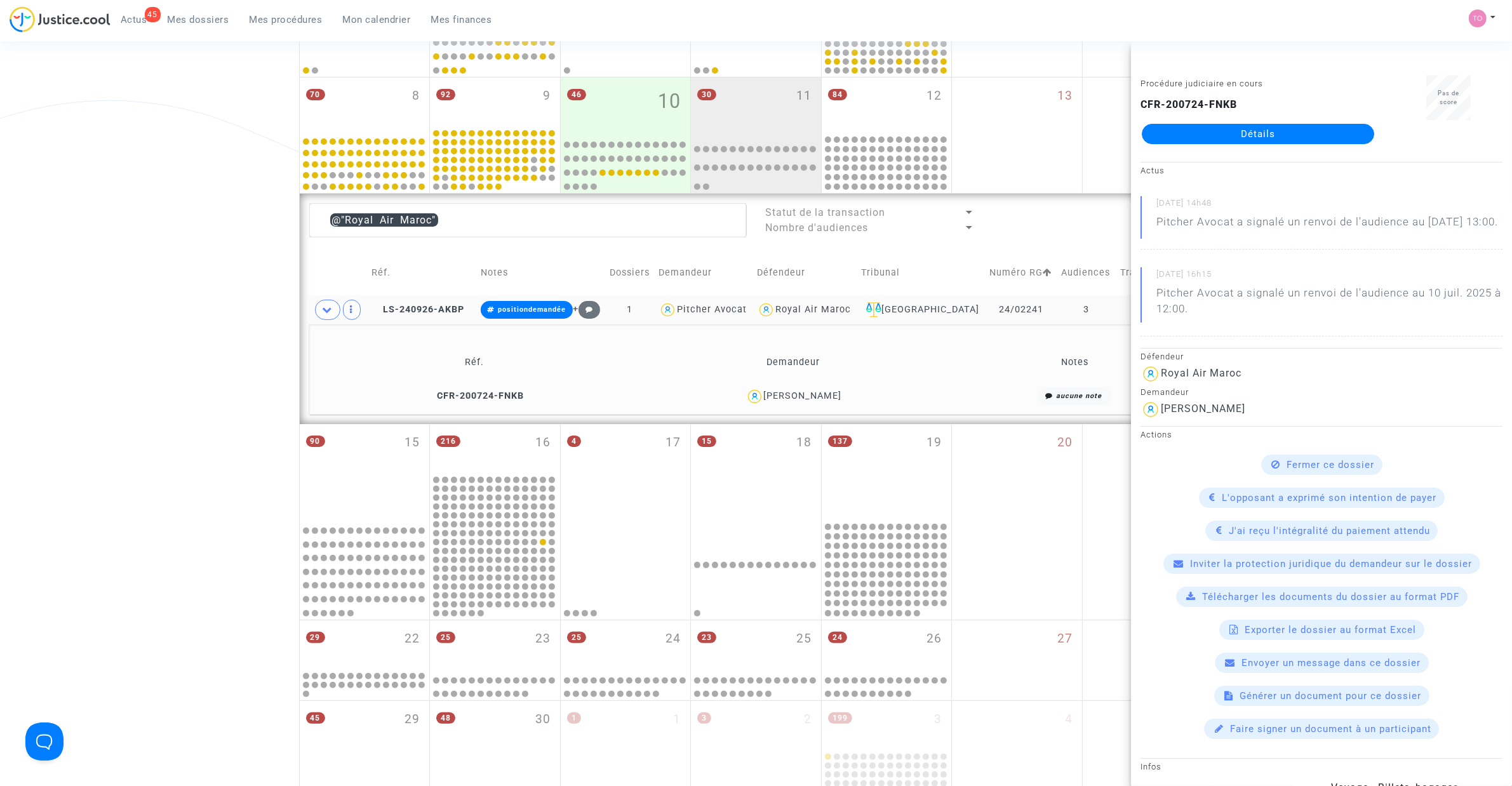
click at [256, 300] on div "Date de clôture d'instruction Date de conciliation Date d'audience Date de juge…" at bounding box center [756, 326] width 1512 height 1124
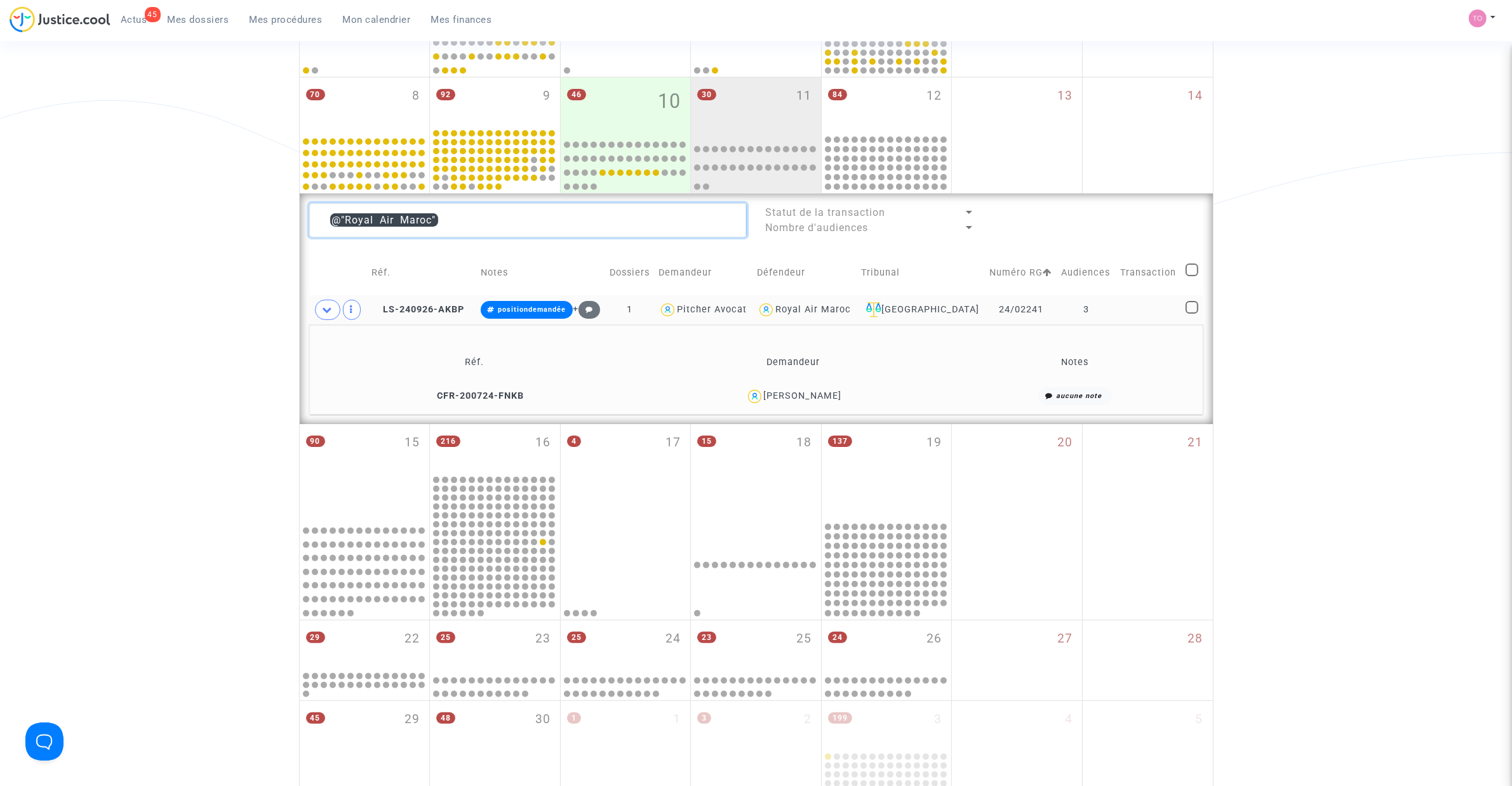
click at [458, 223] on textarea at bounding box center [528, 220] width 438 height 35
drag, startPoint x: 461, startPoint y: 216, endPoint x: 273, endPoint y: 229, distance: 188.4
click at [273, 229] on div "Date de clôture d'instruction Date de conciliation Date d'audience Date de juge…" at bounding box center [756, 326] width 1512 height 1124
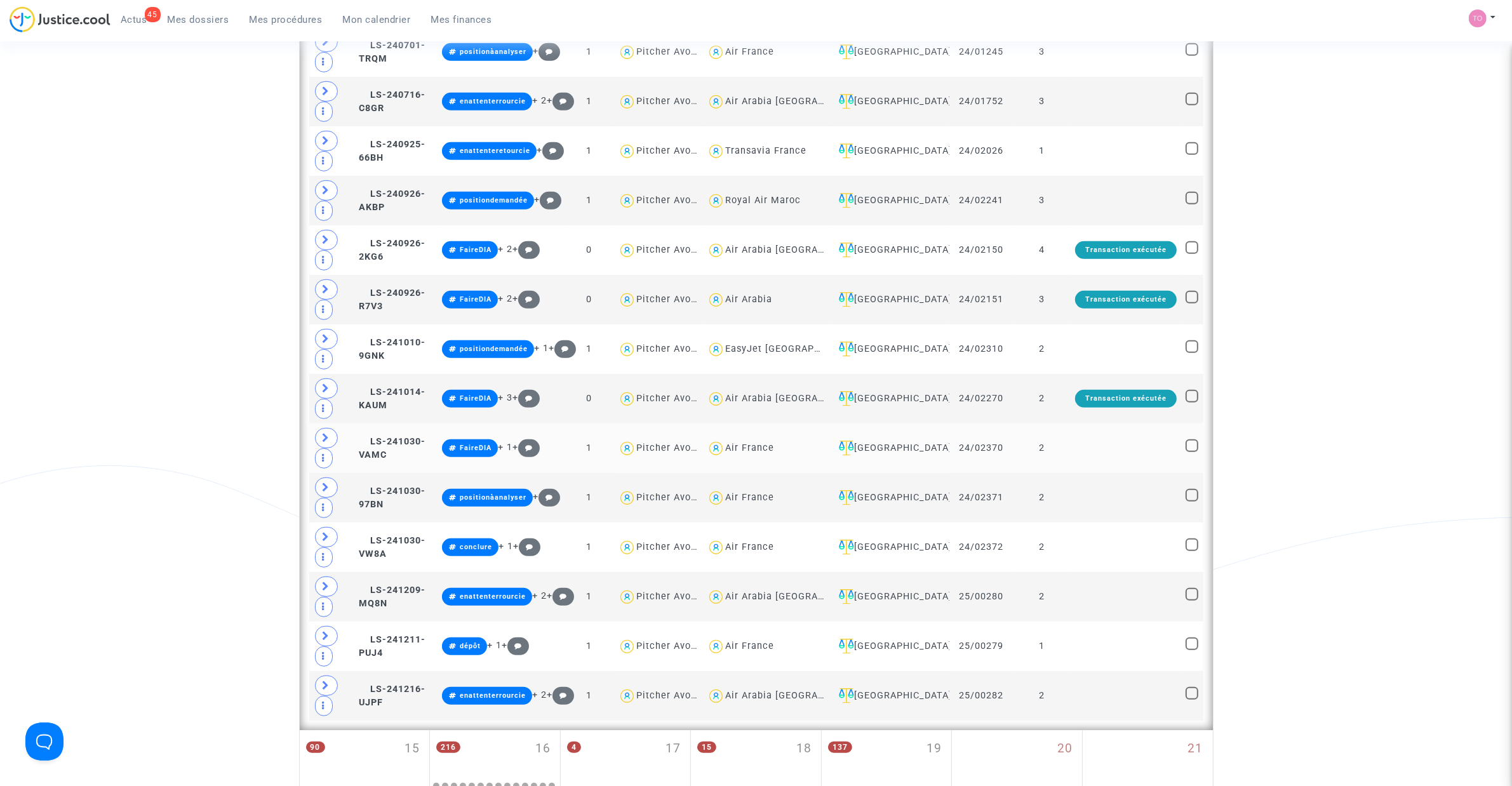
scroll to position [784, 0]
click at [786, 353] on div "EasyJet [GEOGRAPHIC_DATA]" at bounding box center [794, 348] width 138 height 11
type textarea "@"EasyJet Switzerland""
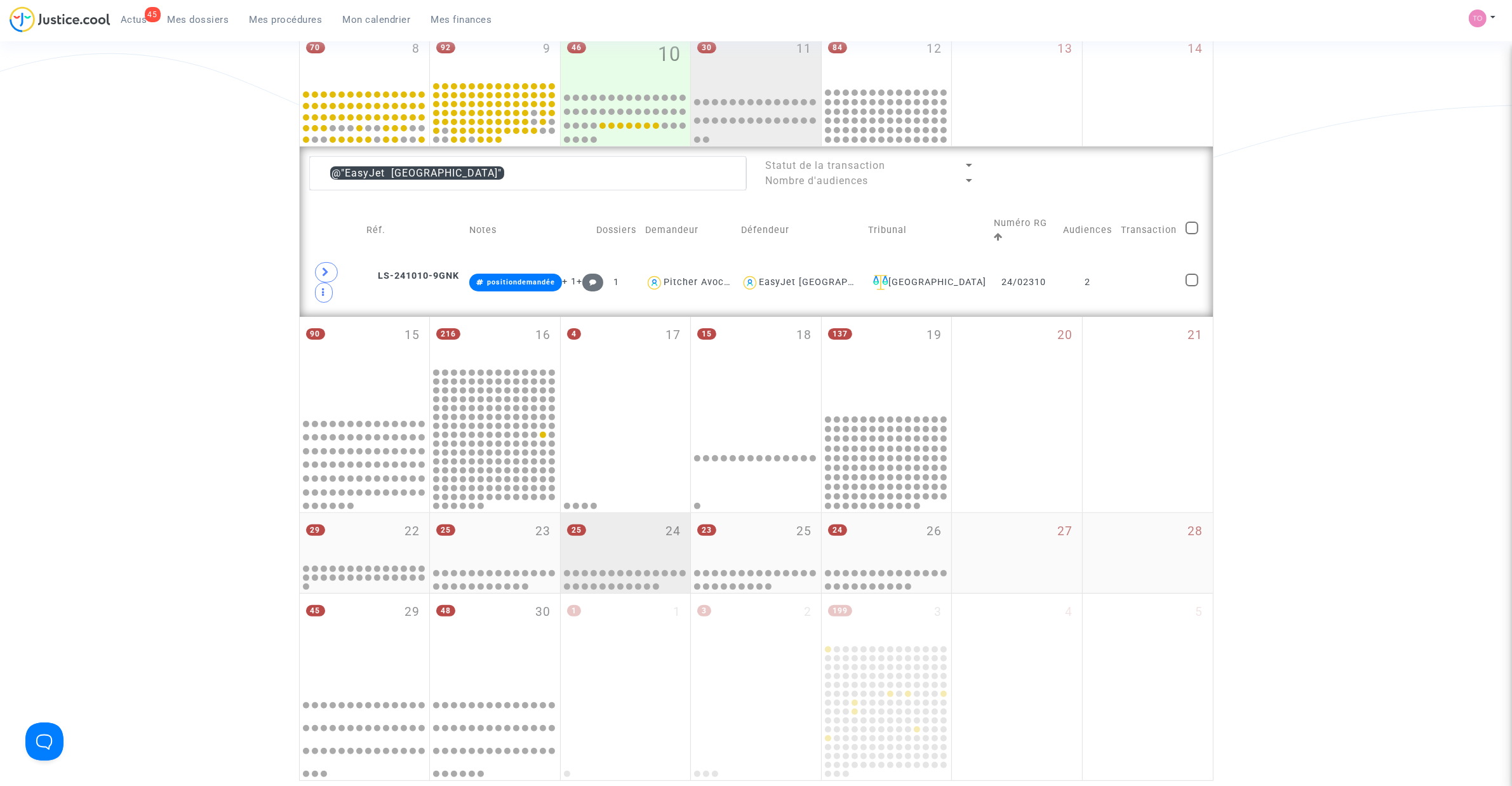
scroll to position [229, 0]
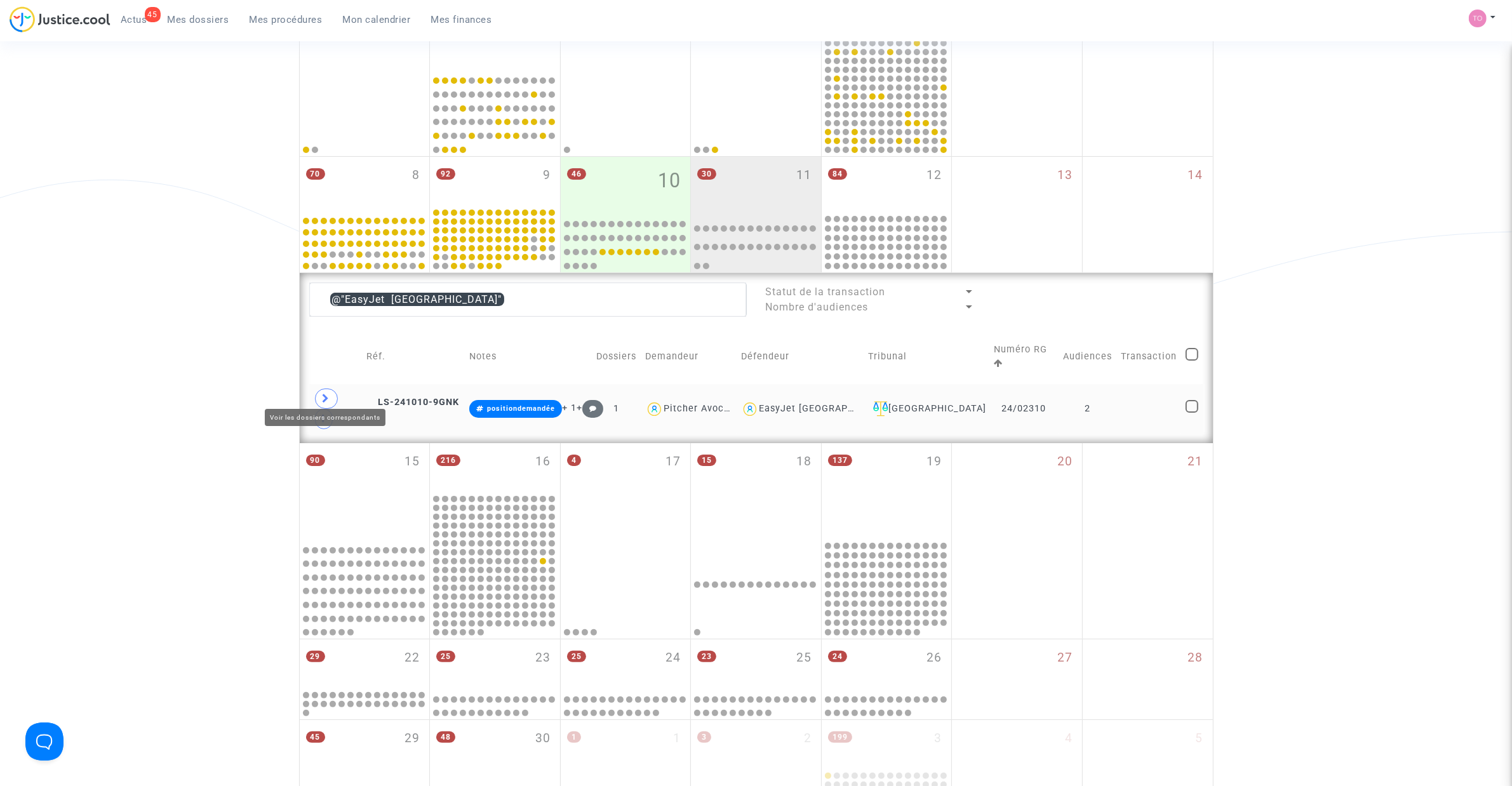
click at [331, 390] on span at bounding box center [327, 399] width 23 height 20
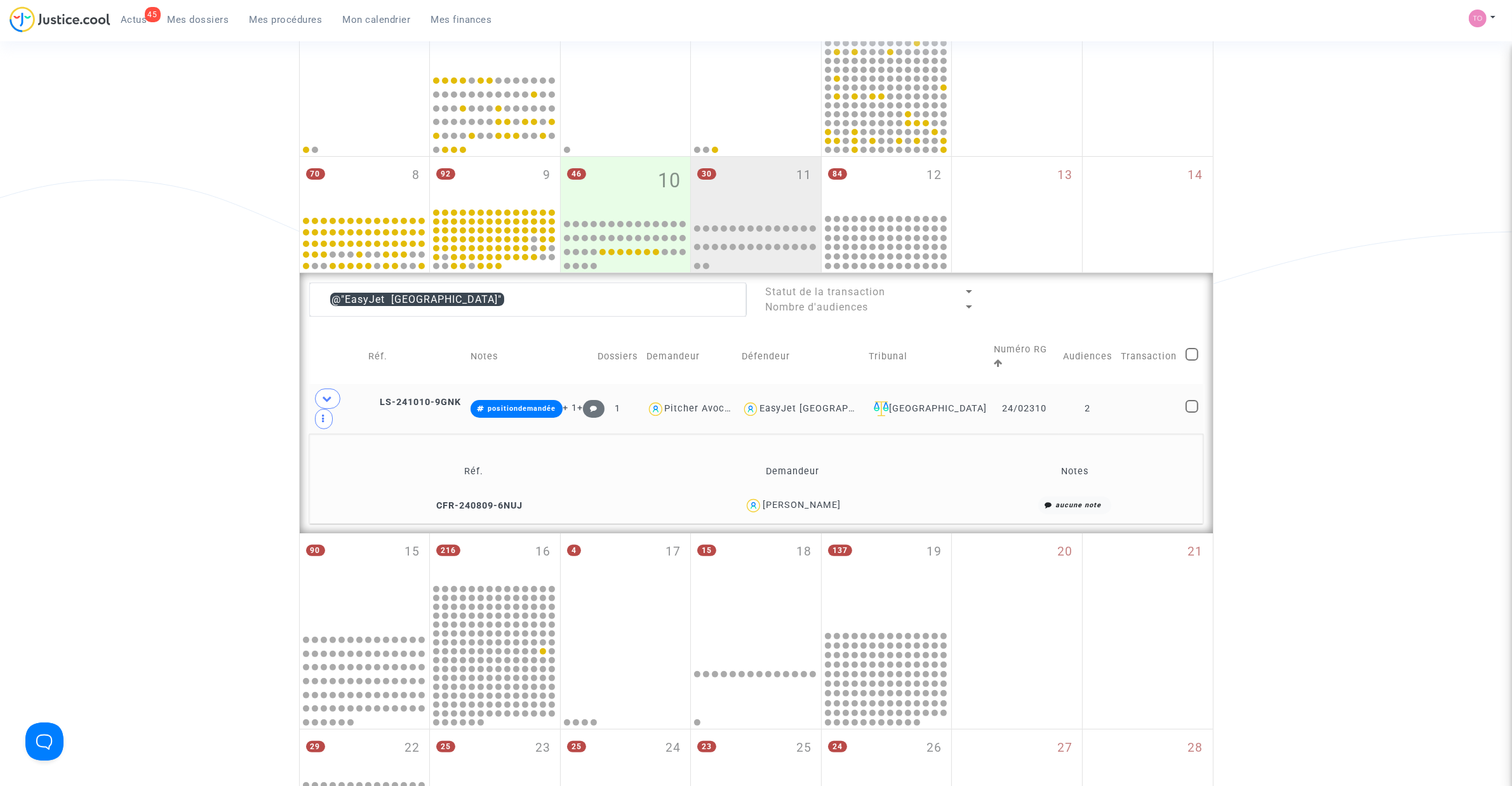
click at [824, 500] on div "[PERSON_NAME]" at bounding box center [801, 505] width 78 height 11
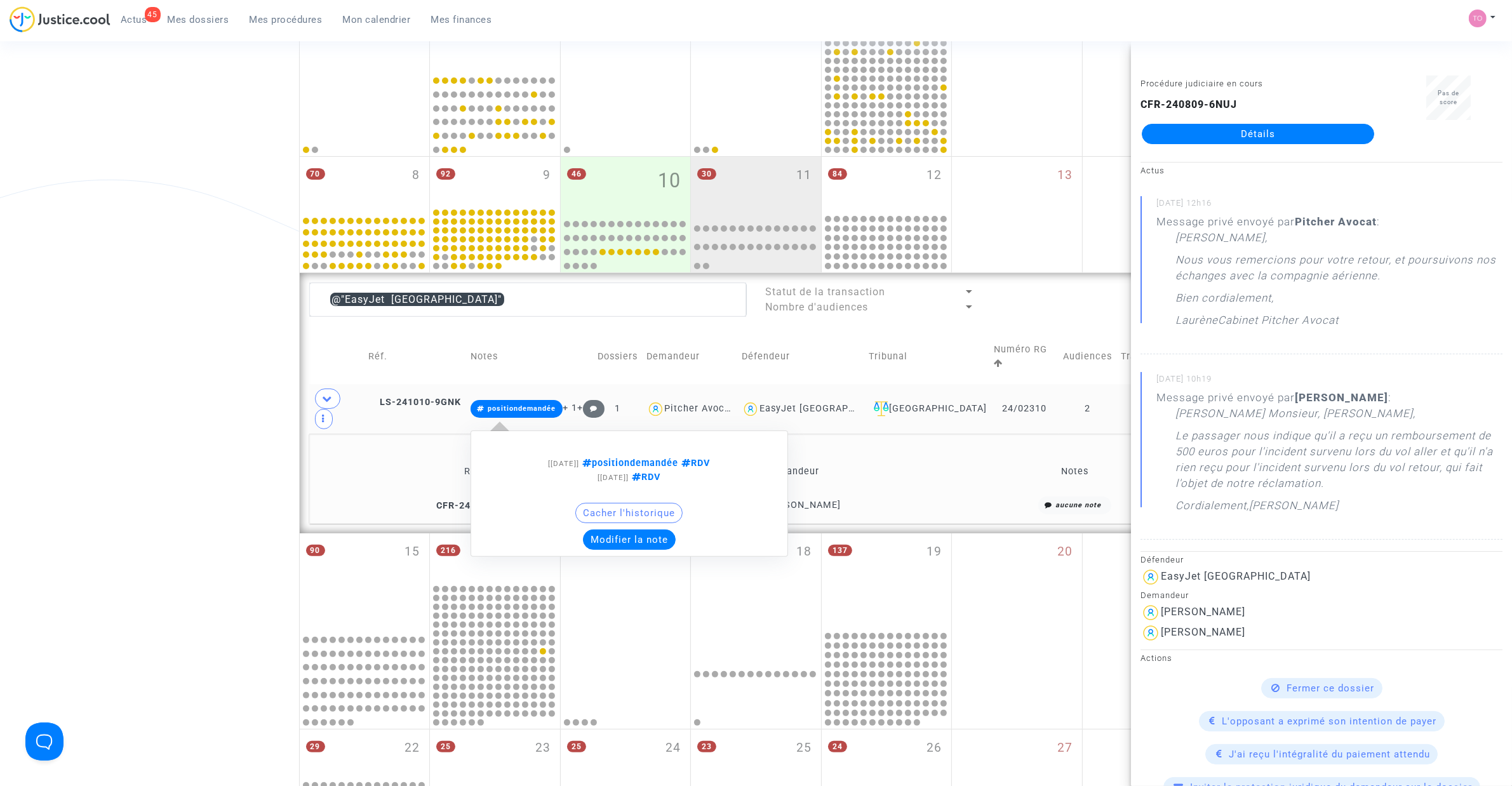
click at [618, 501] on button "Modifier la note" at bounding box center [629, 540] width 92 height 20
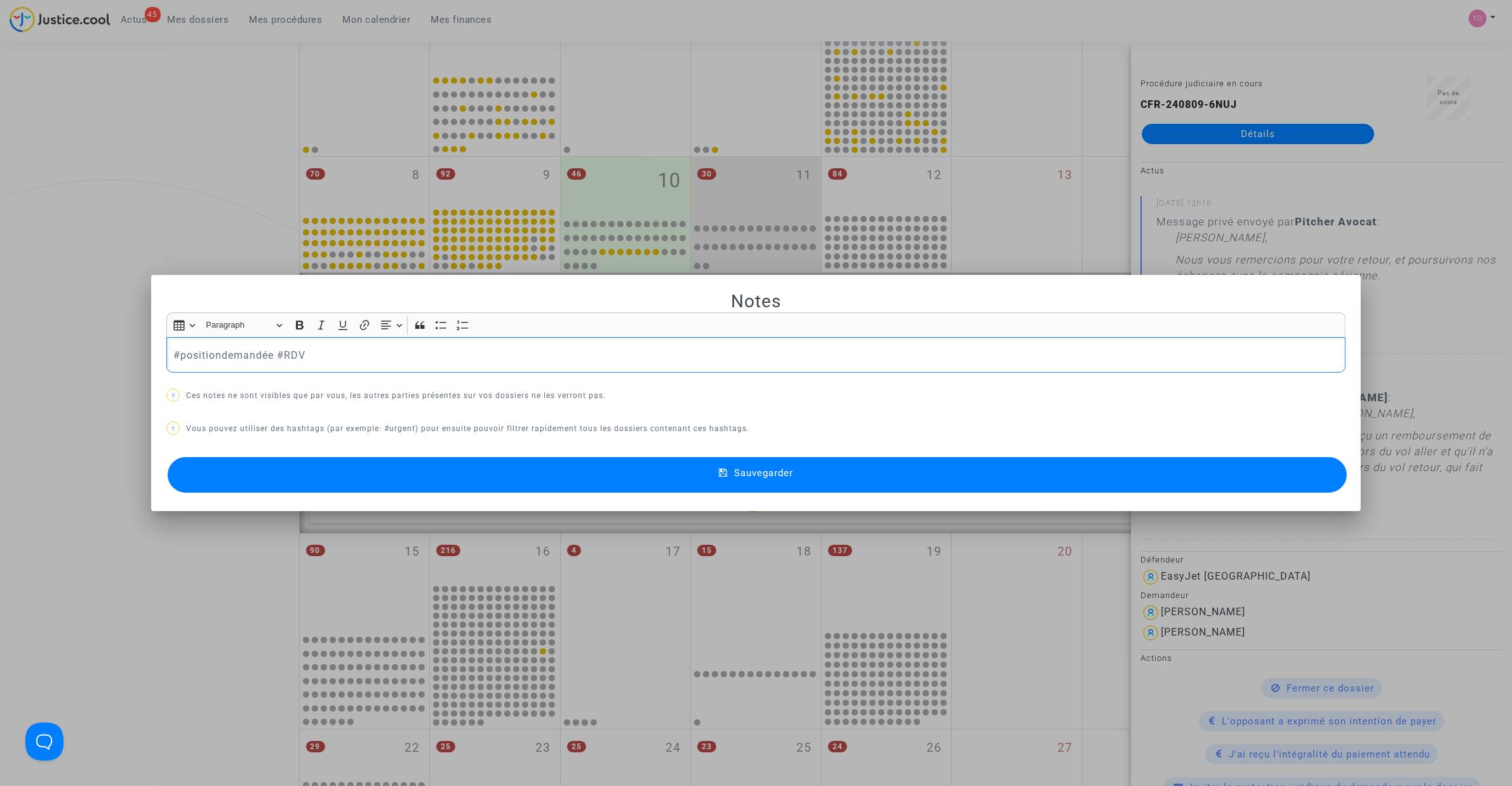
drag, startPoint x: 267, startPoint y: 356, endPoint x: 136, endPoint y: 363, distance: 131.2
click at [136, 363] on div "Notes Rich Text Editor Insert table Insert table Heading Paragraph Paragraph He…" at bounding box center [756, 393] width 1512 height 786
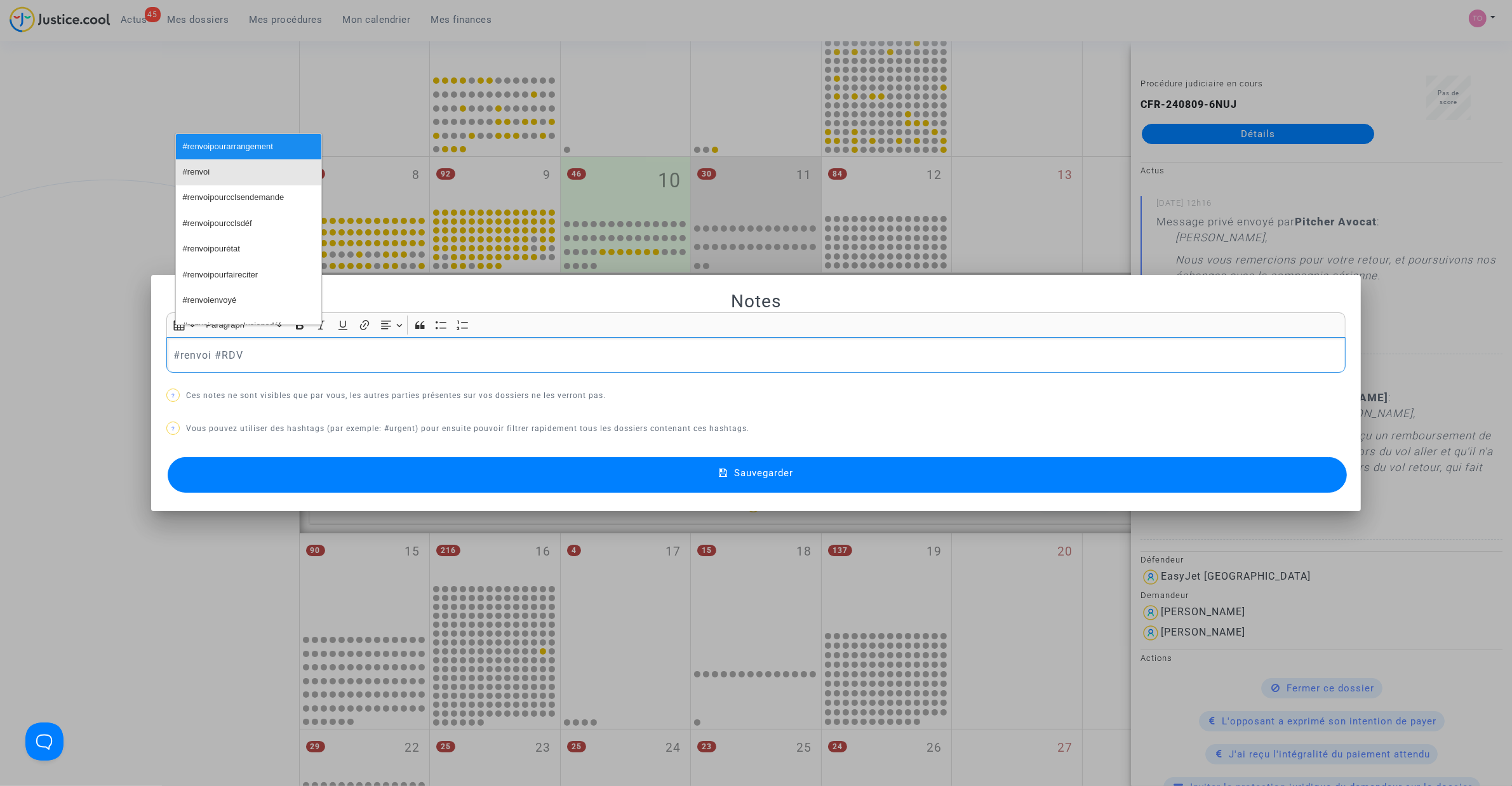
click at [220, 176] on button "#renvoi" at bounding box center [248, 172] width 146 height 25
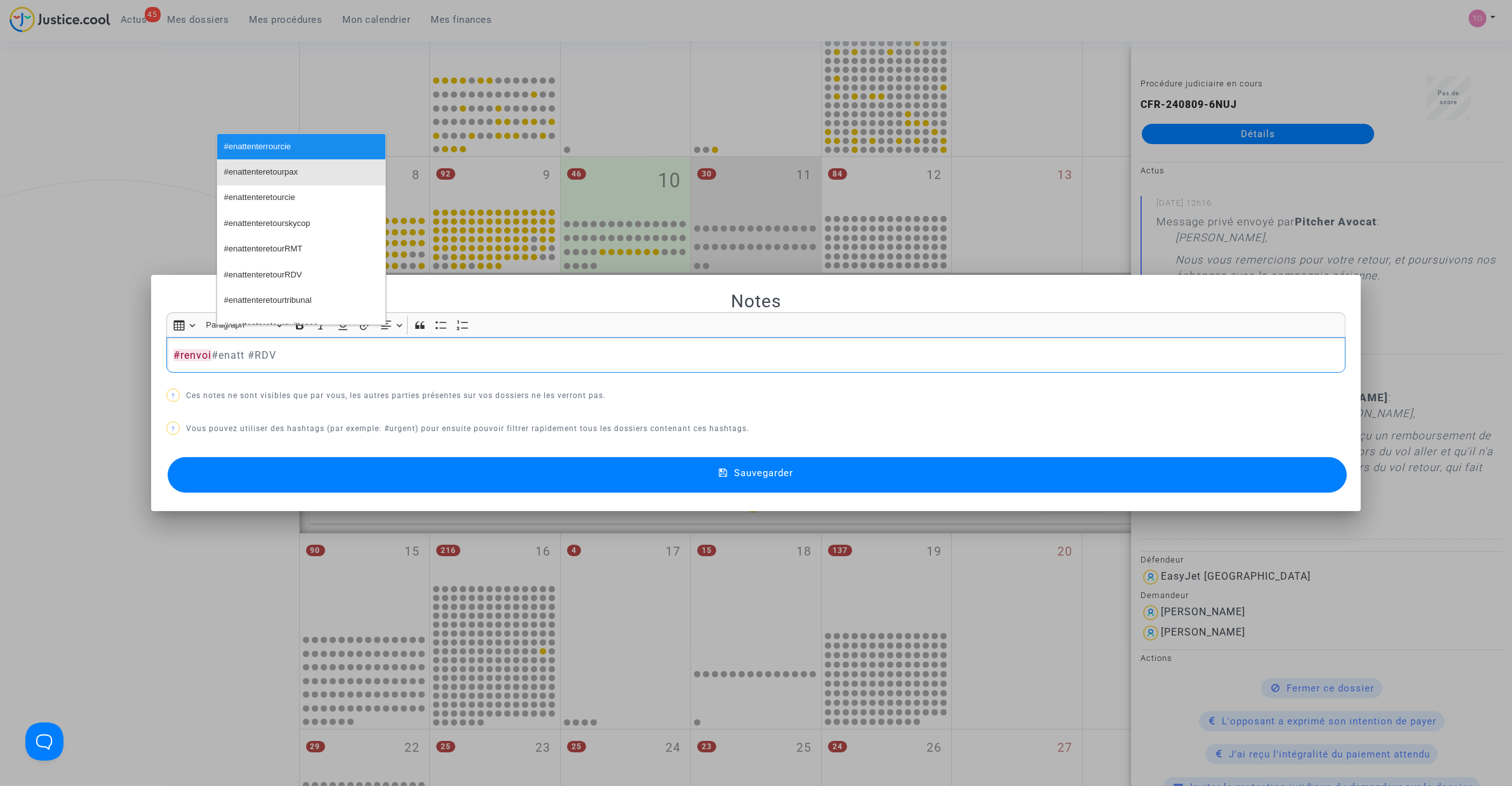
click at [322, 166] on button "#enattenteretourpax" at bounding box center [301, 172] width 169 height 25
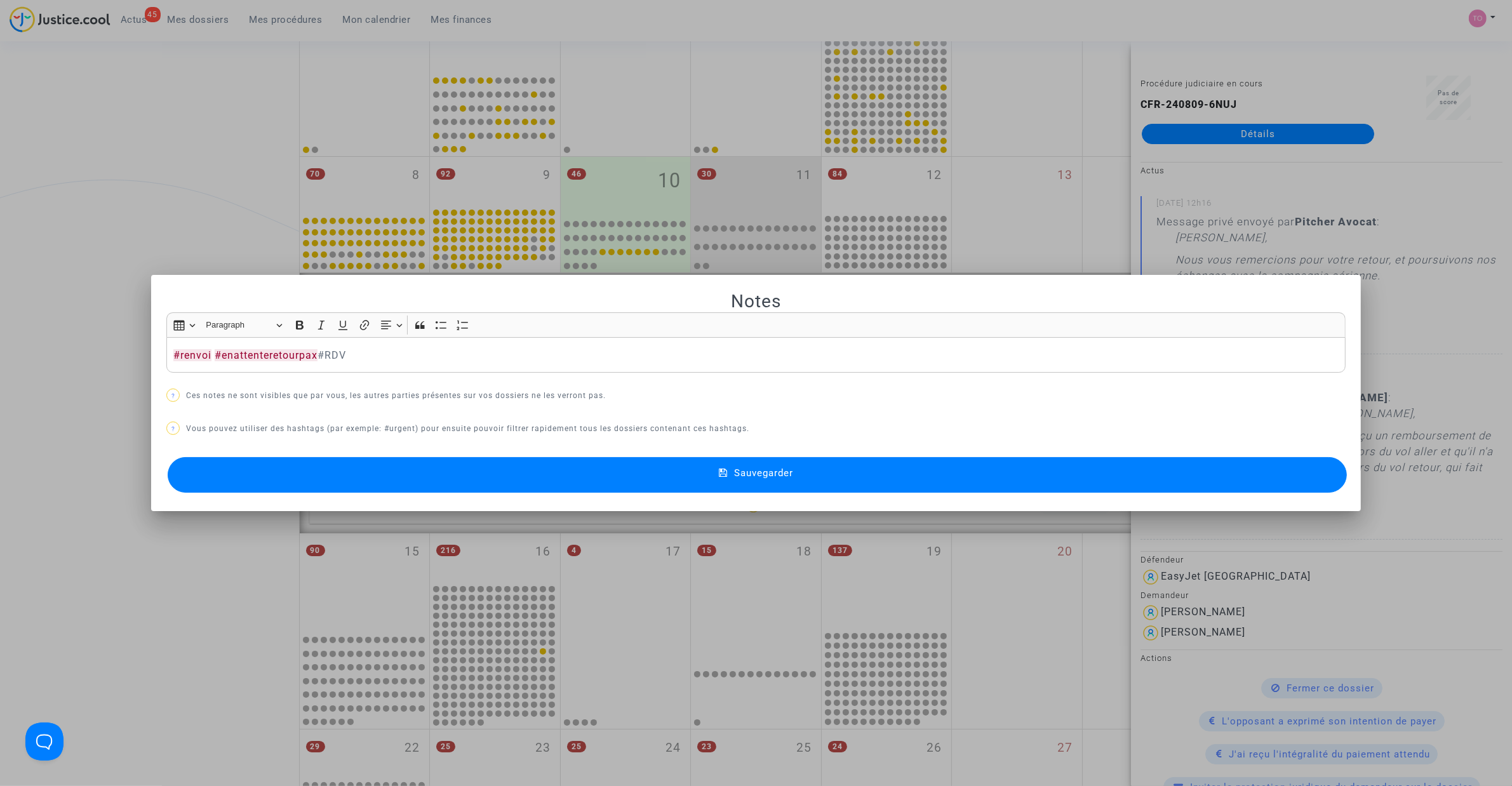
click at [531, 480] on button "Sauvegarder" at bounding box center [757, 475] width 1179 height 35
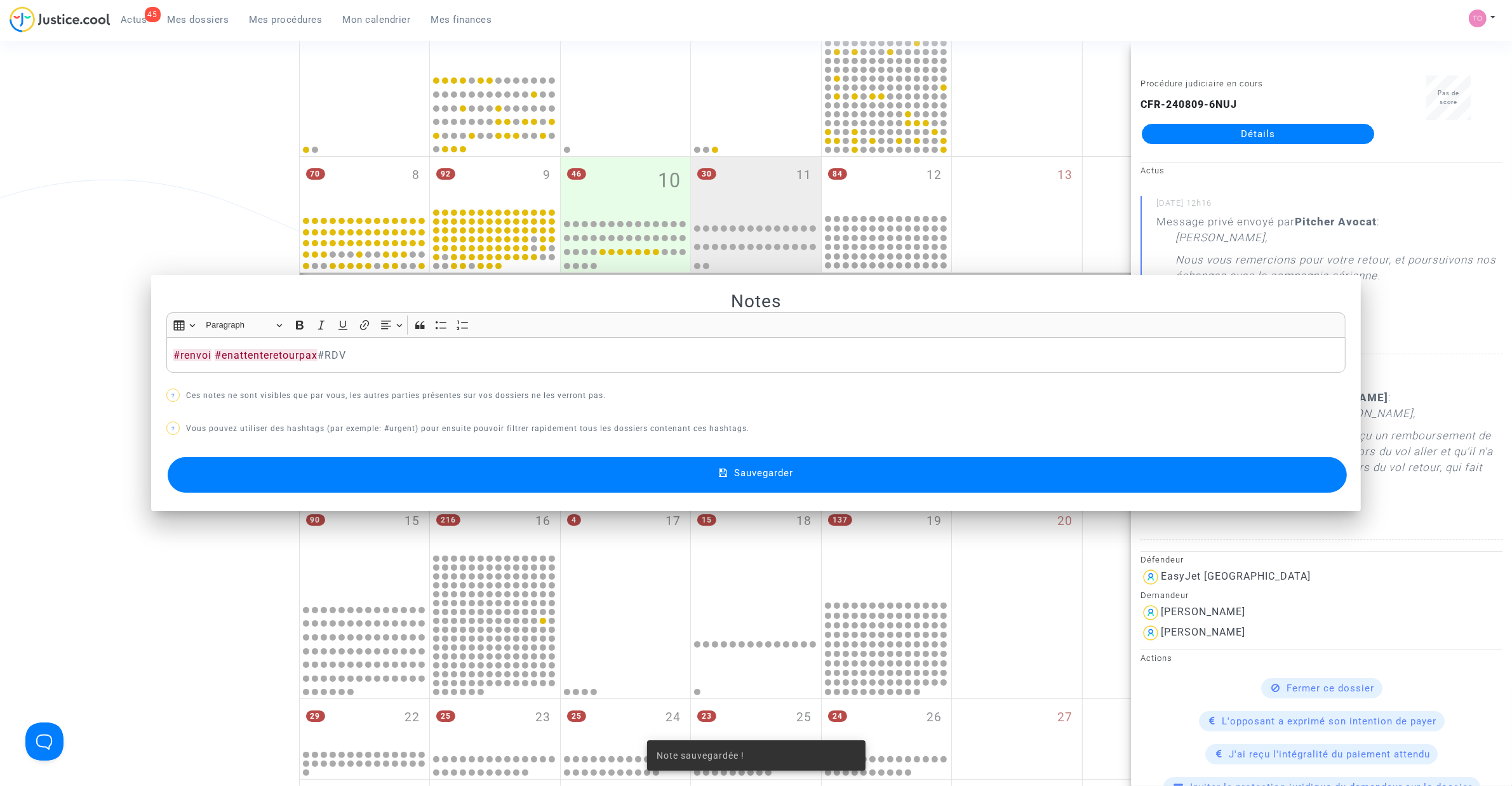
scroll to position [229, 0]
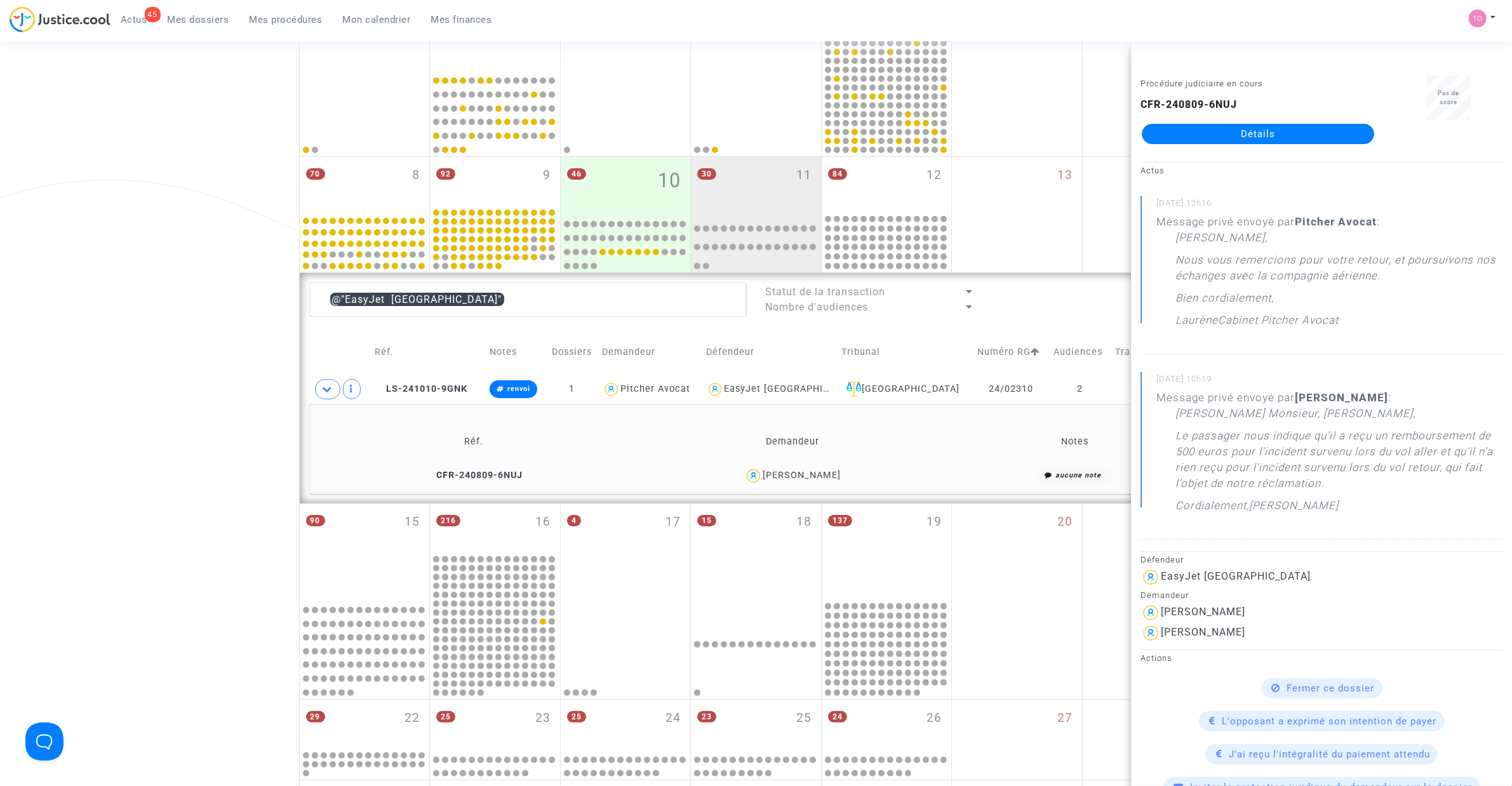
click at [797, 477] on div "[PERSON_NAME]" at bounding box center [801, 475] width 78 height 11
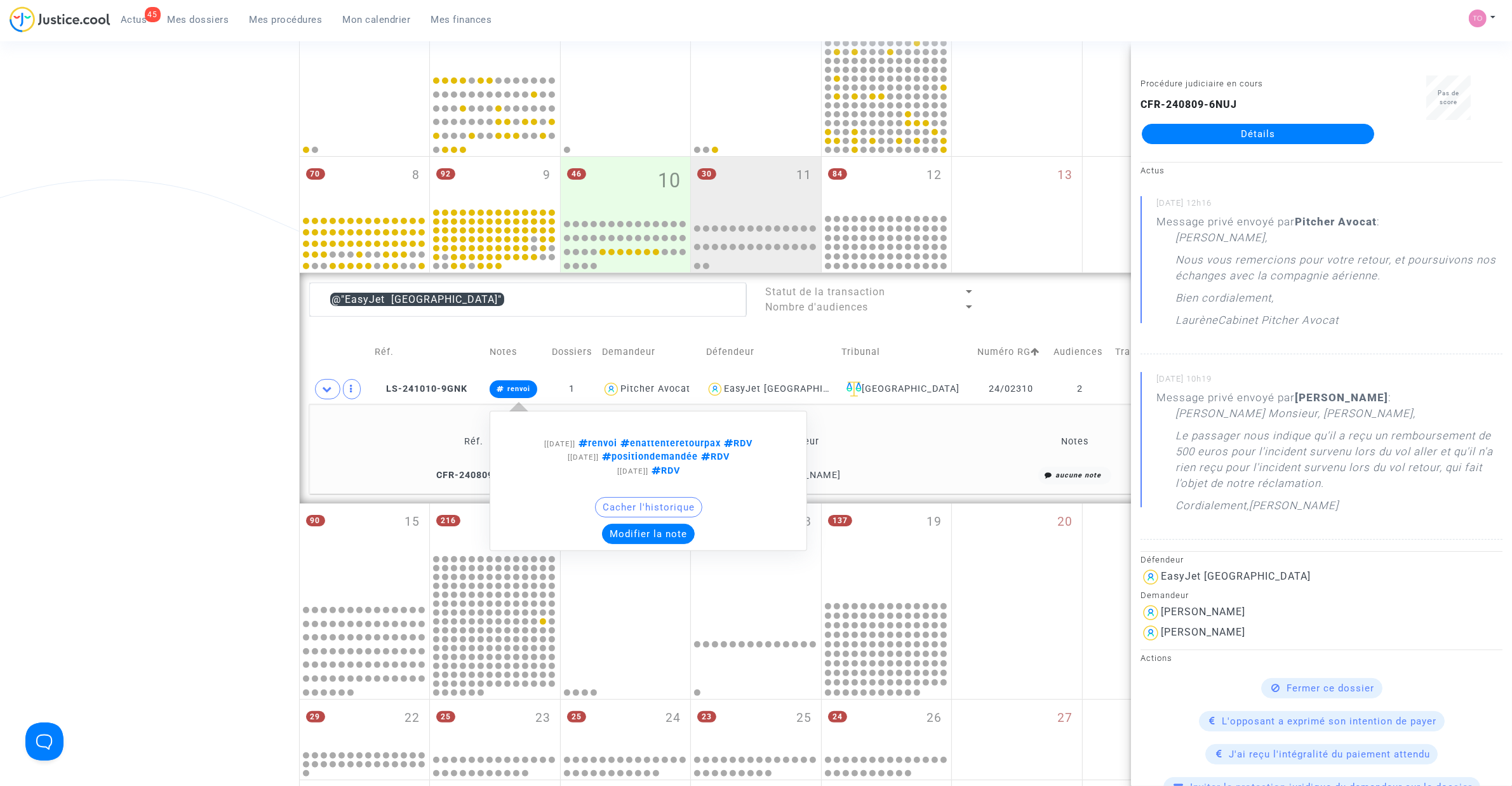
click at [643, 501] on button "Modifier la note" at bounding box center [649, 533] width 92 height 20
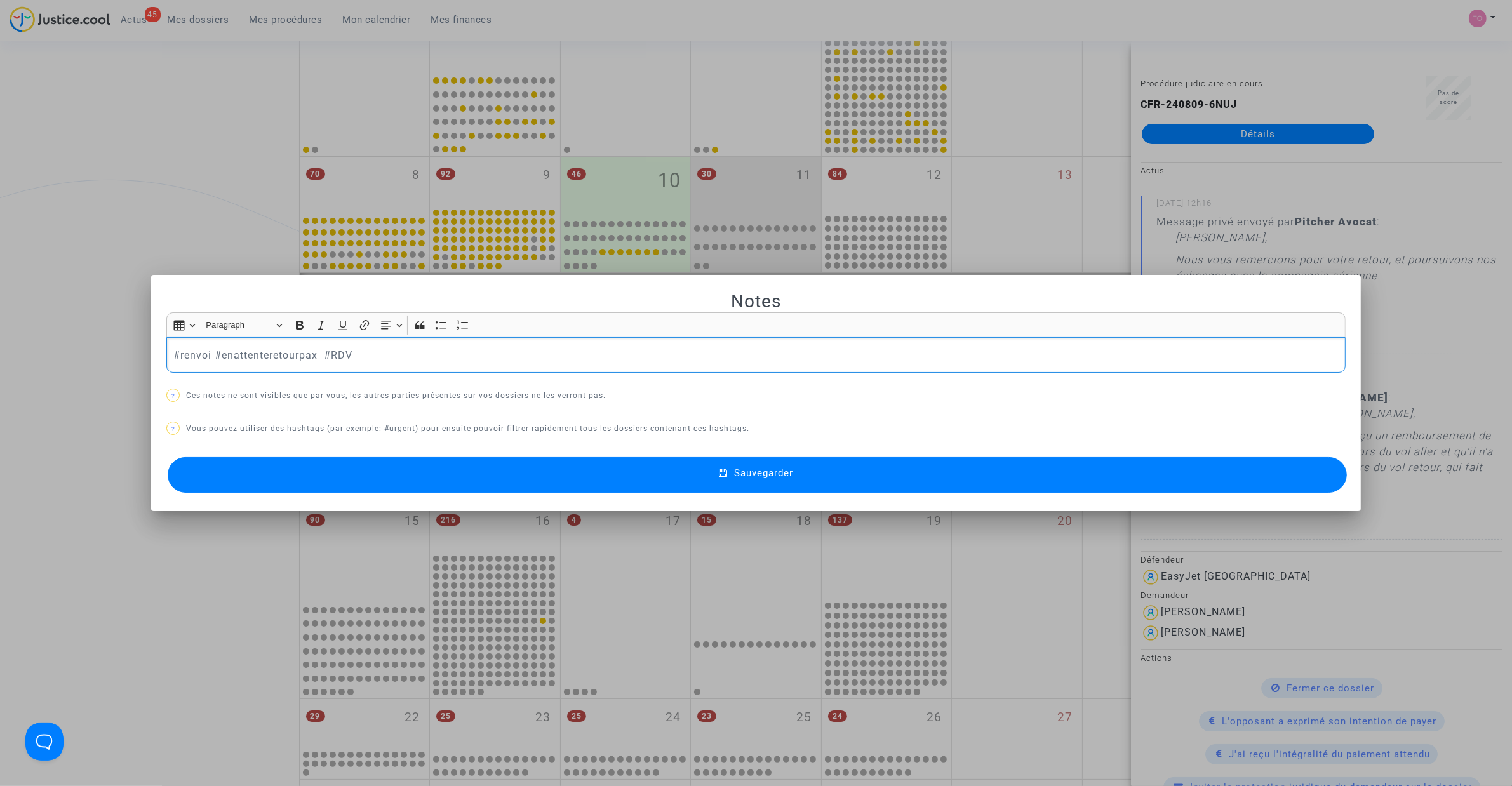
scroll to position [0, 0]
drag, startPoint x: 313, startPoint y: 353, endPoint x: 297, endPoint y: 356, distance: 16.3
click at [297, 356] on p "#renvoi #enattenteretourpax #RDV" at bounding box center [756, 355] width 1166 height 16
click at [274, 134] on button "#enattenteretourcie" at bounding box center [267, 146] width 99 height 25
click at [389, 468] on button "Sauvegarder" at bounding box center [757, 475] width 1179 height 35
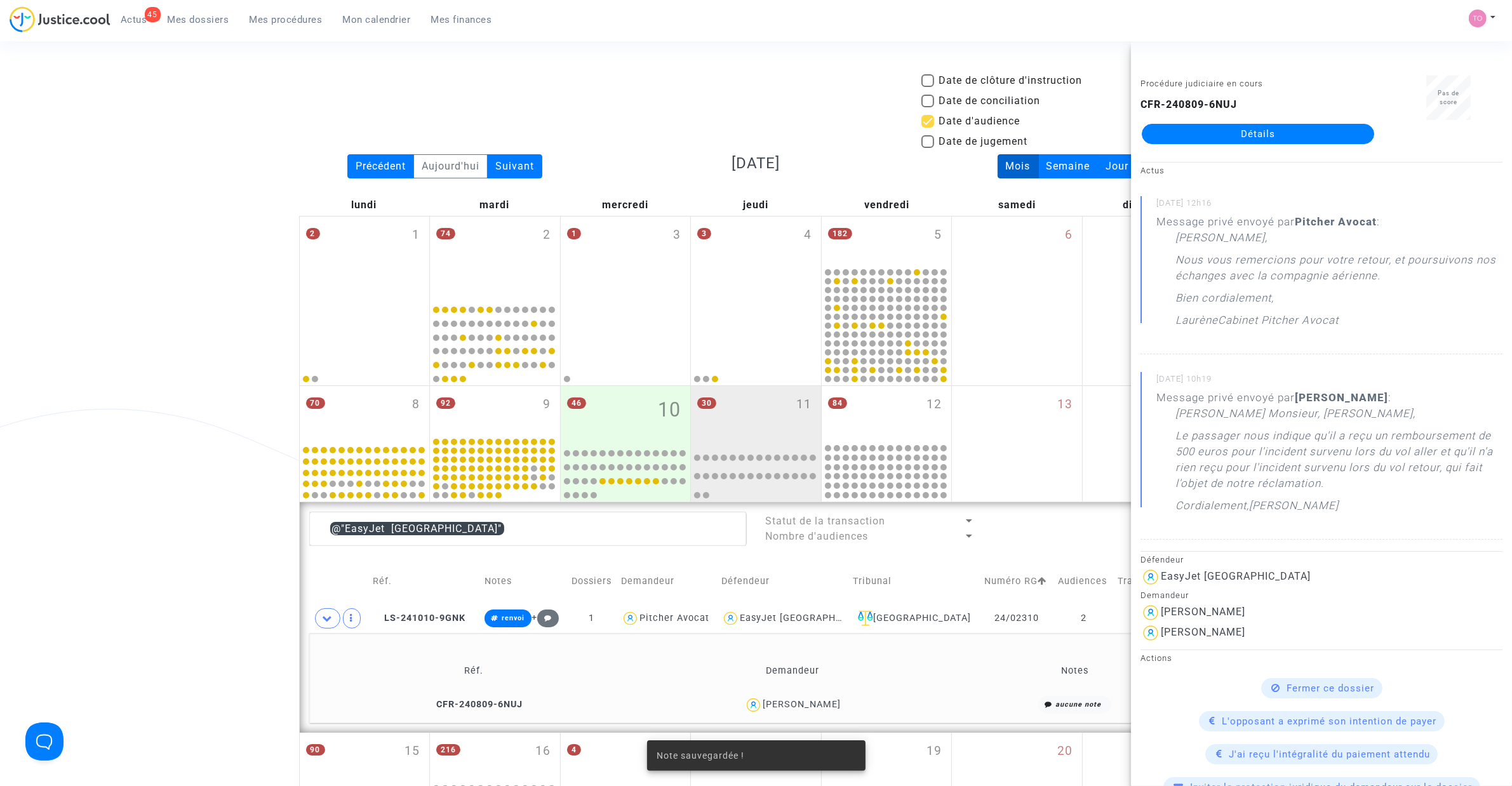
scroll to position [229, 0]
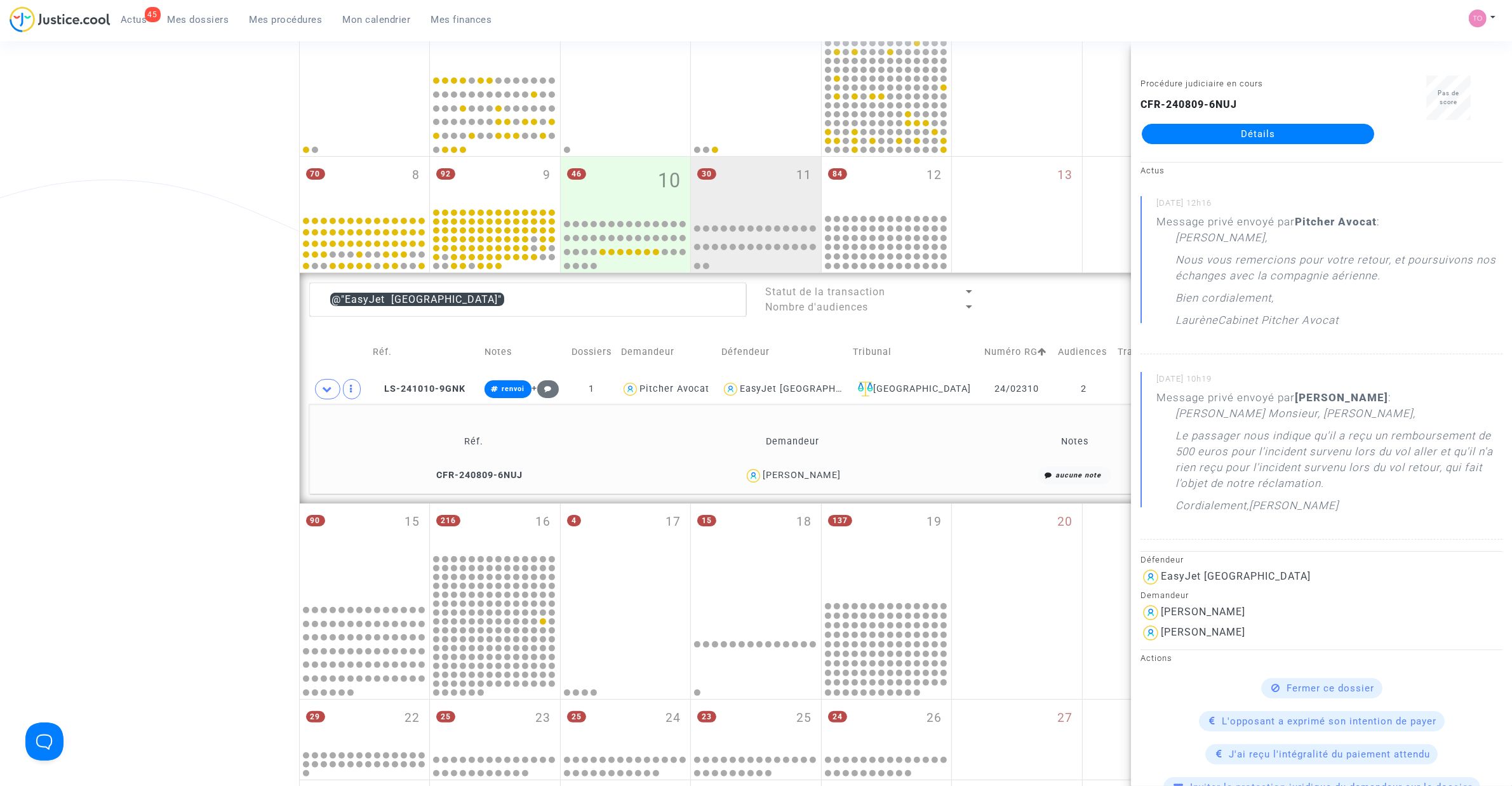
click at [211, 411] on div "Date de clôture d'instruction Date de conciliation Date d'audience Date de juge…" at bounding box center [756, 406] width 1512 height 1124
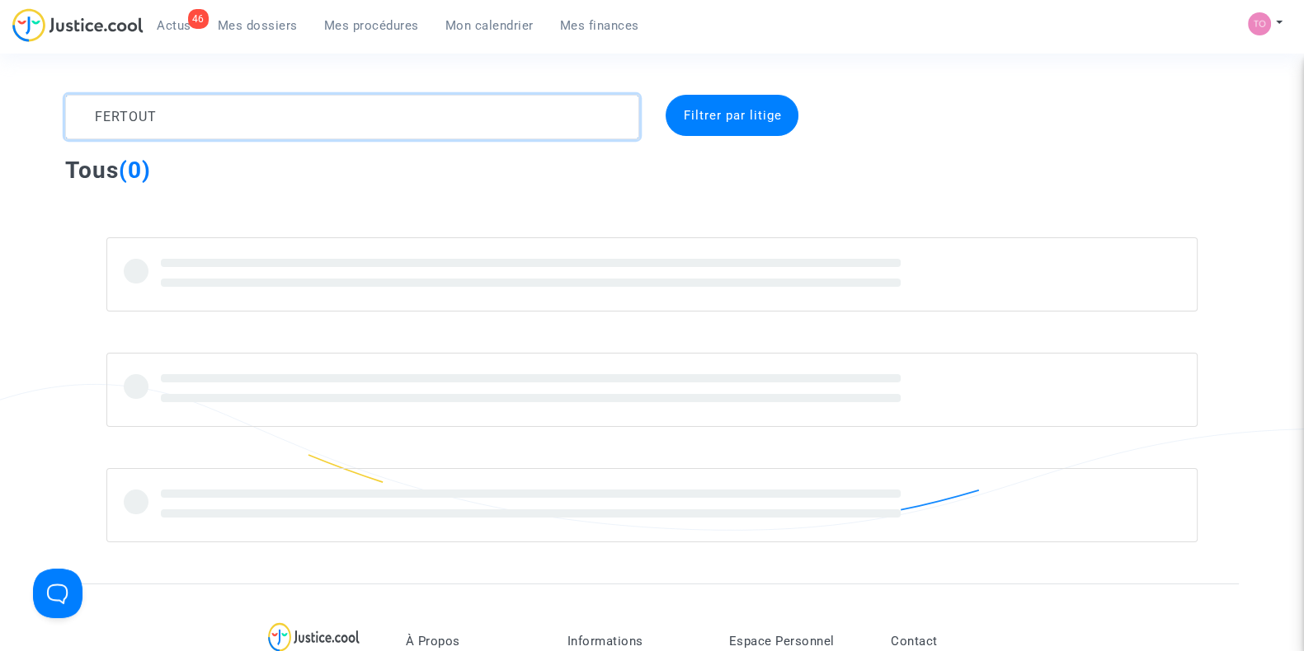
type textarea "FERTOUT"
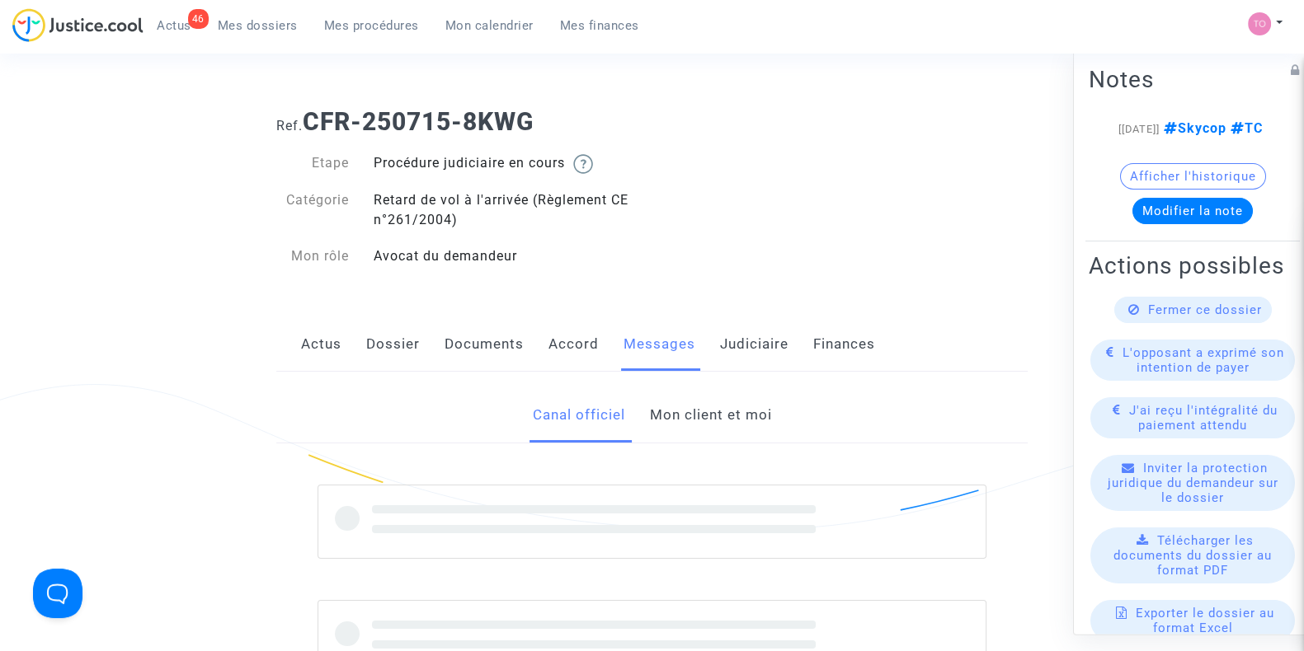
click at [713, 408] on link "Mon client et moi" at bounding box center [710, 415] width 122 height 54
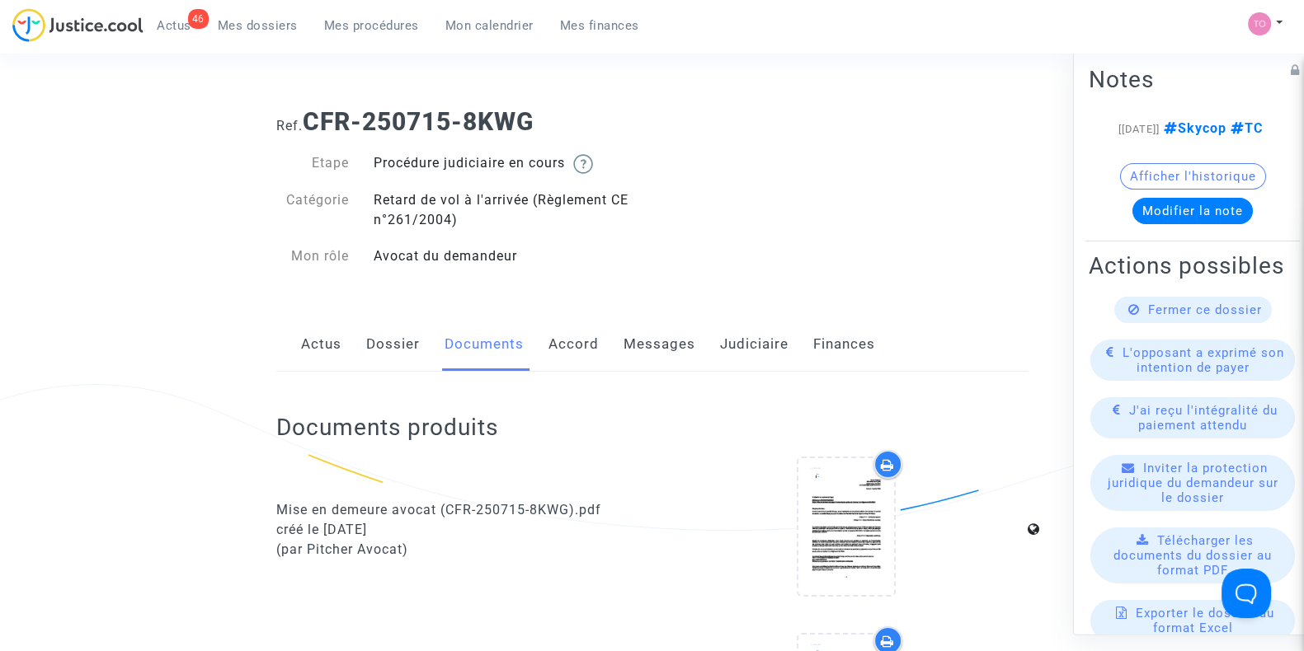
click at [382, 350] on link "Dossier" at bounding box center [393, 344] width 54 height 54
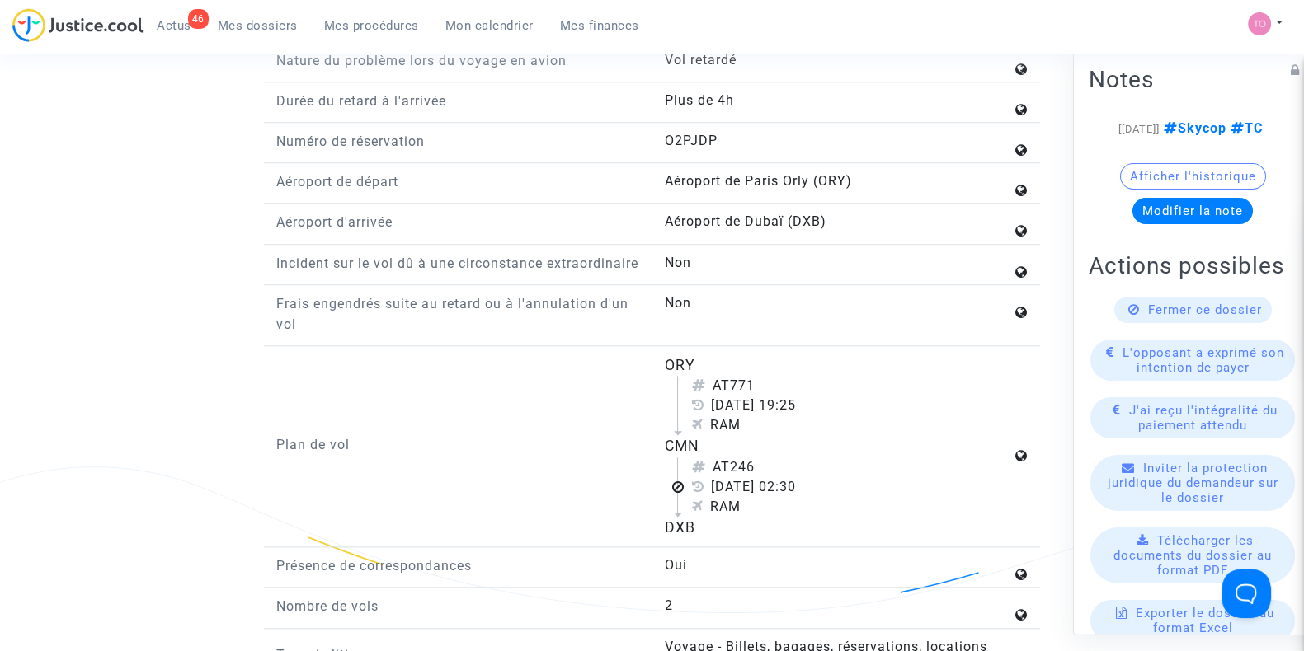
scroll to position [2165, 0]
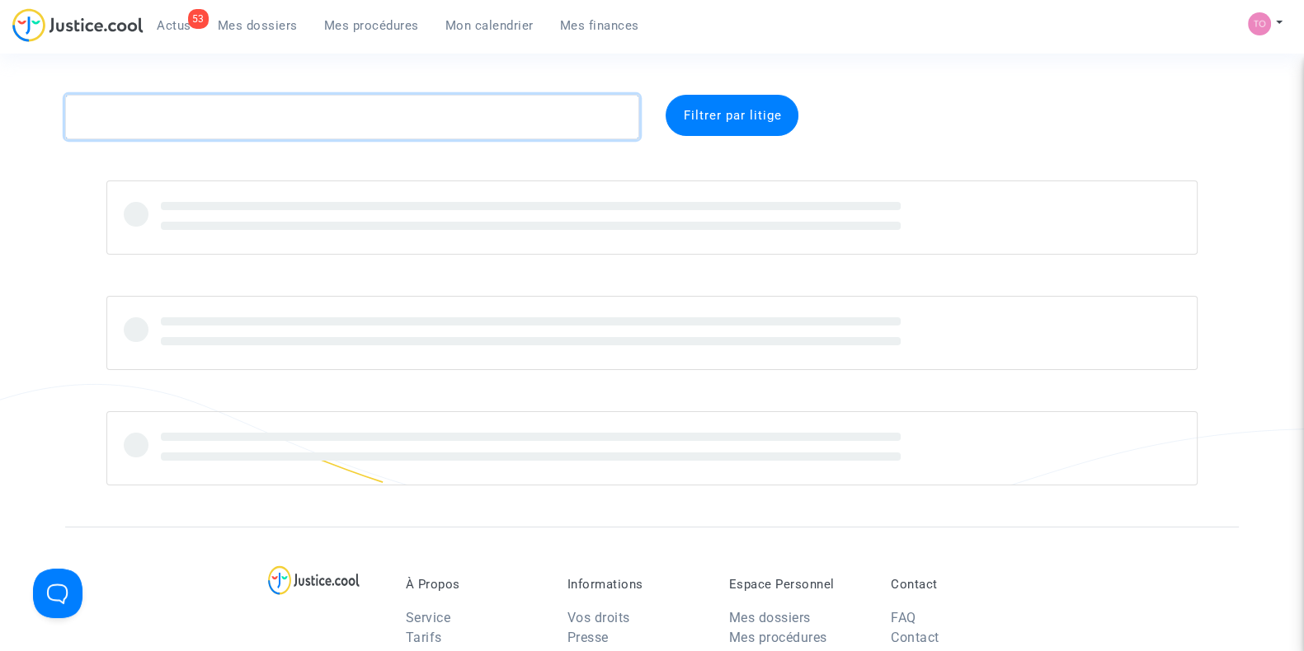
click at [153, 110] on textarea at bounding box center [352, 117] width 574 height 45
paste textarea "PIOCHE"
type textarea "PIOCHE"
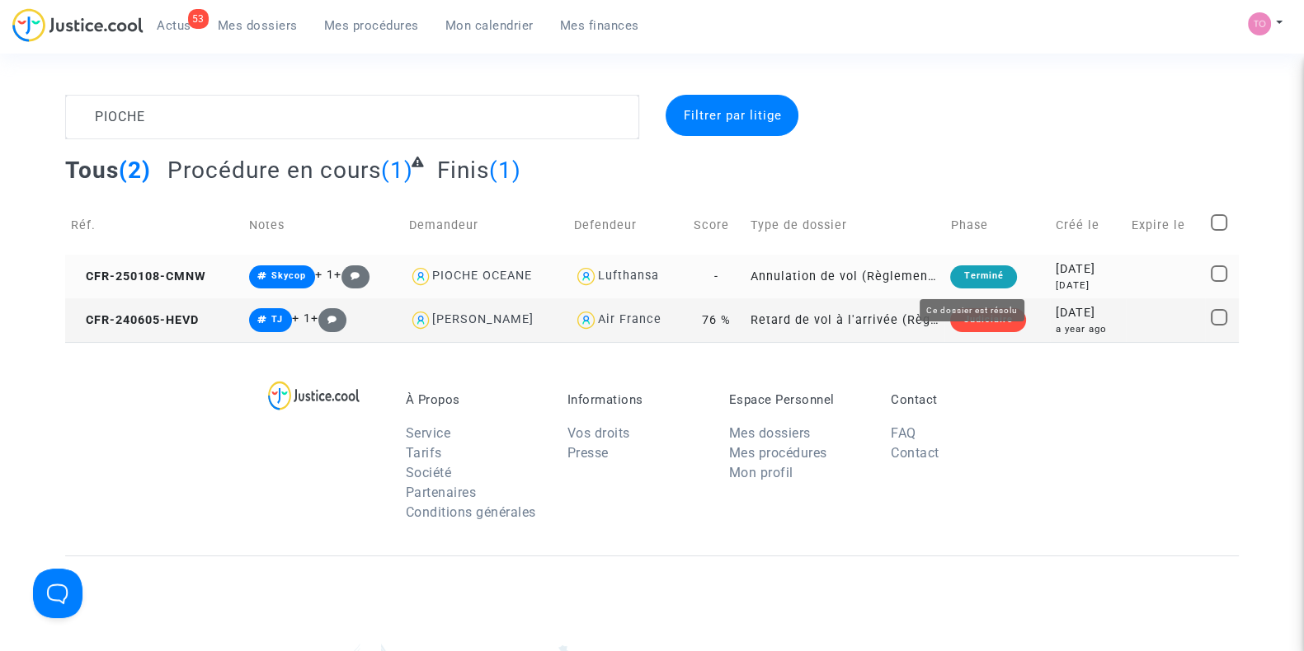
click at [1022, 270] on td "Terminé" at bounding box center [997, 277] width 106 height 44
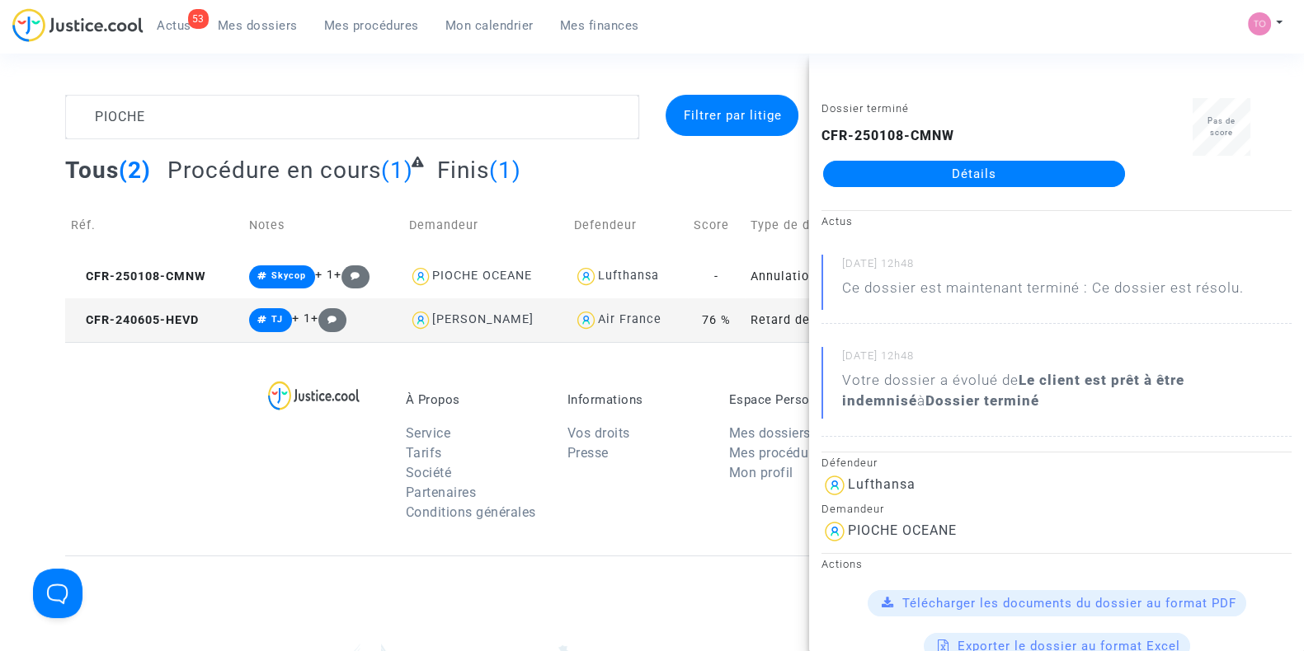
click at [946, 174] on link "Détails" at bounding box center [974, 174] width 302 height 26
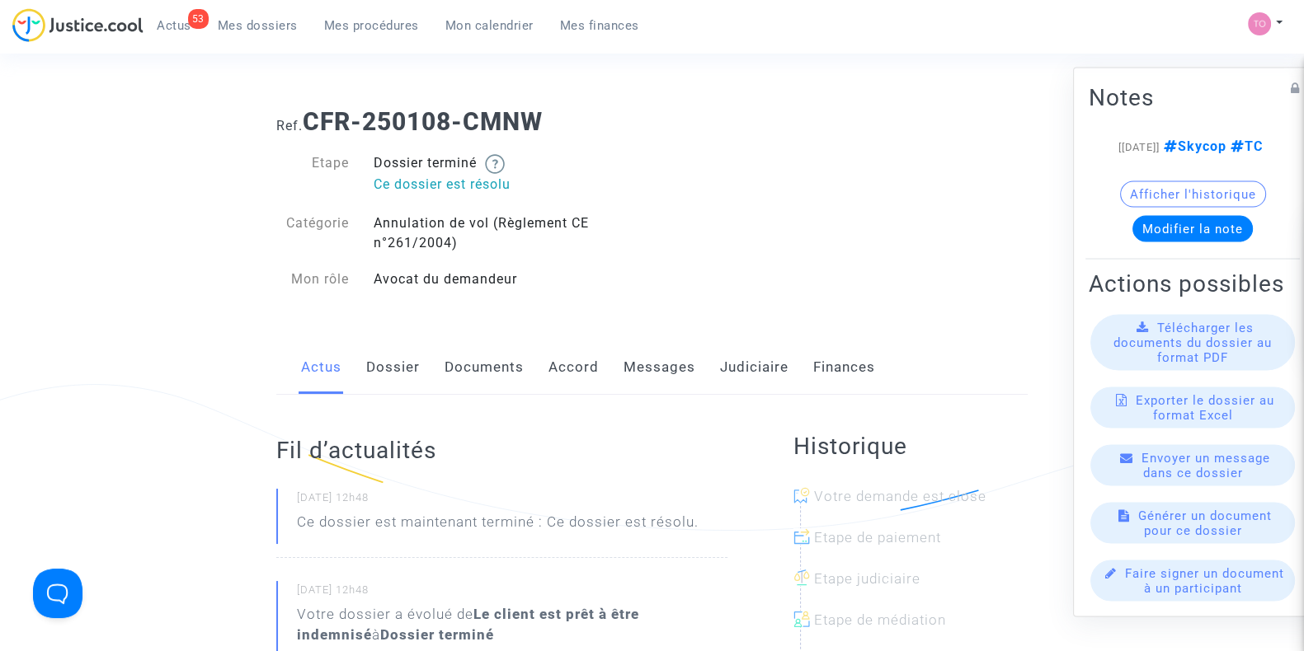
click at [758, 367] on link "Judiciaire" at bounding box center [754, 368] width 68 height 54
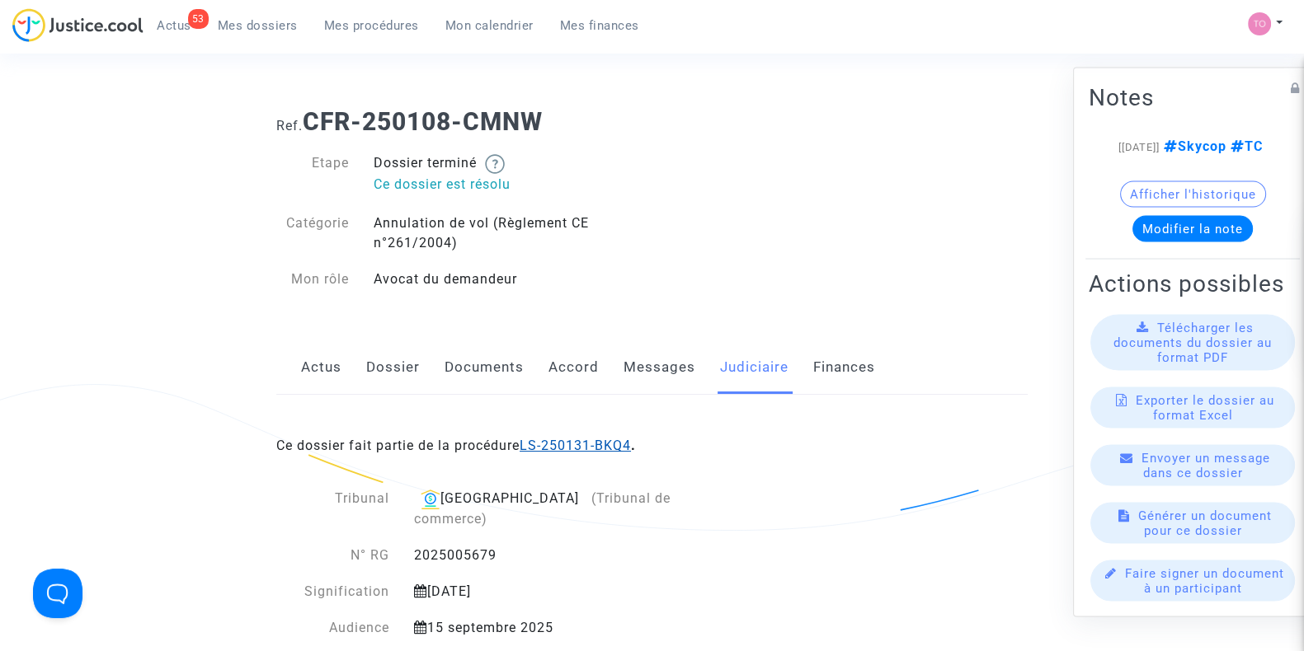
click at [618, 440] on link "LS-250131-BKQ4" at bounding box center [575, 446] width 111 height 16
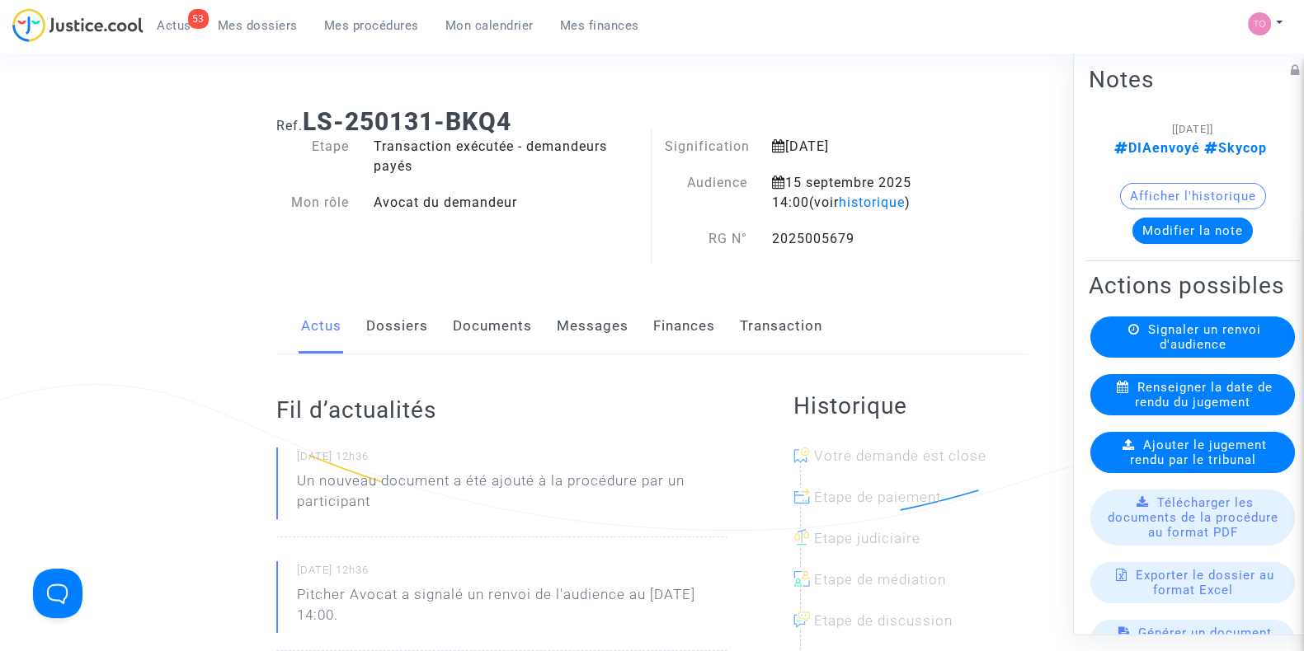
click at [1195, 234] on button "Modifier la note" at bounding box center [1192, 231] width 120 height 26
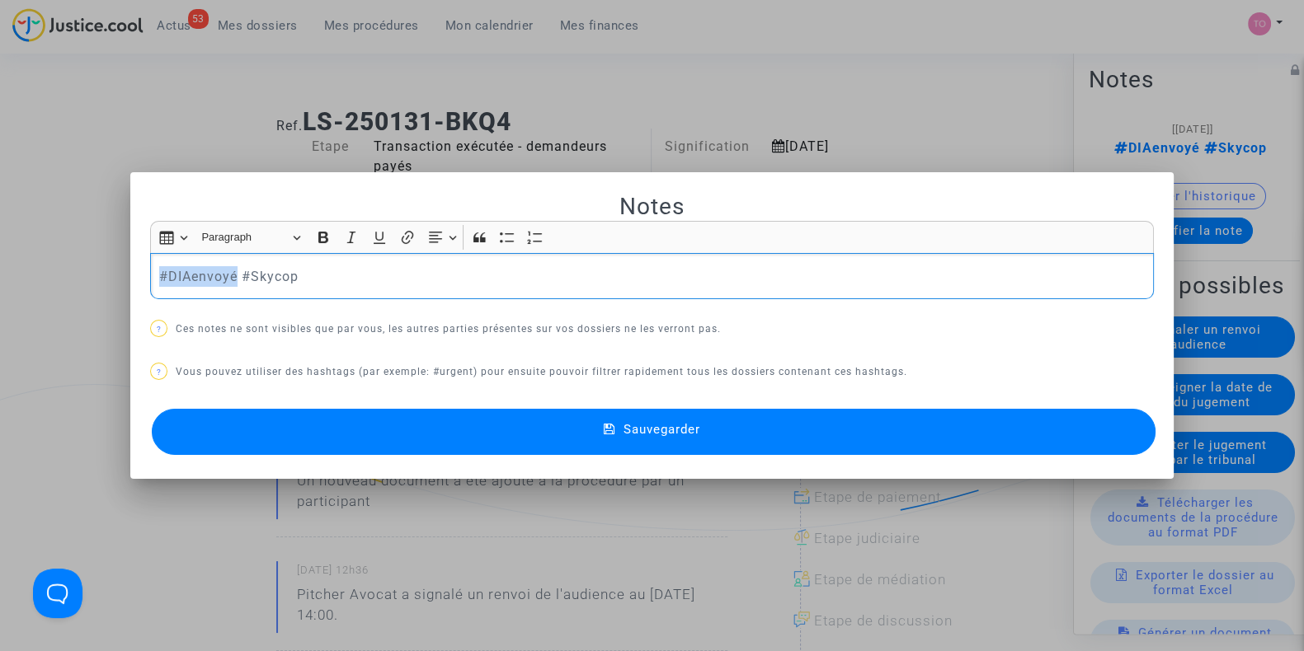
drag, startPoint x: 231, startPoint y: 275, endPoint x: 126, endPoint y: 278, distance: 104.8
click at [130, 278] on mat-dialog-container "Notes Rich Text Editor Insert table Insert table Heading Paragraph Paragraph He…" at bounding box center [651, 326] width 1043 height 308
click at [211, 271] on p "#FaireDI trompé de RG dans le dernier DI fait au tribunal = il faut refaire le …" at bounding box center [652, 276] width 986 height 21
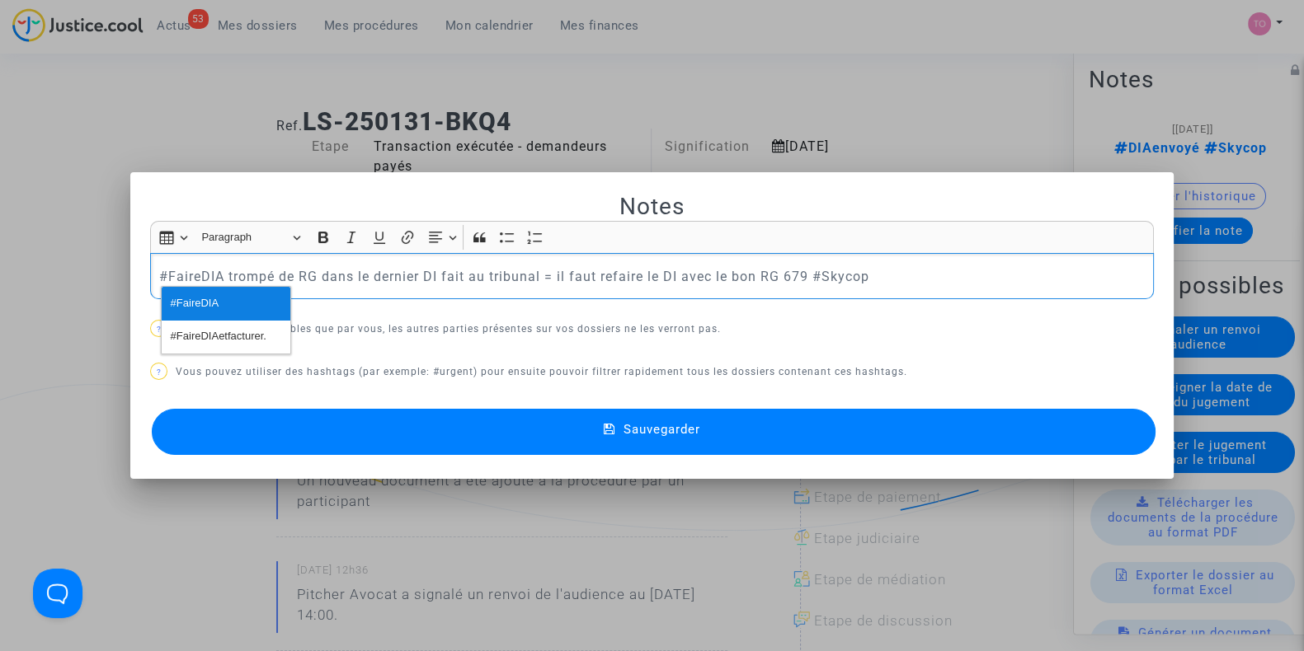
click at [222, 305] on button "#FaireDIA" at bounding box center [226, 303] width 129 height 33
drag, startPoint x: 434, startPoint y: 272, endPoint x: 463, endPoint y: 278, distance: 29.4
click at [435, 273] on p "#FaireDIA trompé de RG dans le dernier DI fait au tribunal = il faut refaire le…" at bounding box center [652, 276] width 986 height 21
drag, startPoint x: 684, startPoint y: 274, endPoint x: 708, endPoint y: 275, distance: 24.8
click at [684, 274] on p "#FaireDIA trompé de RG dans le dernier DIA fait au tribunal = il faut refaire l…" at bounding box center [652, 276] width 986 height 21
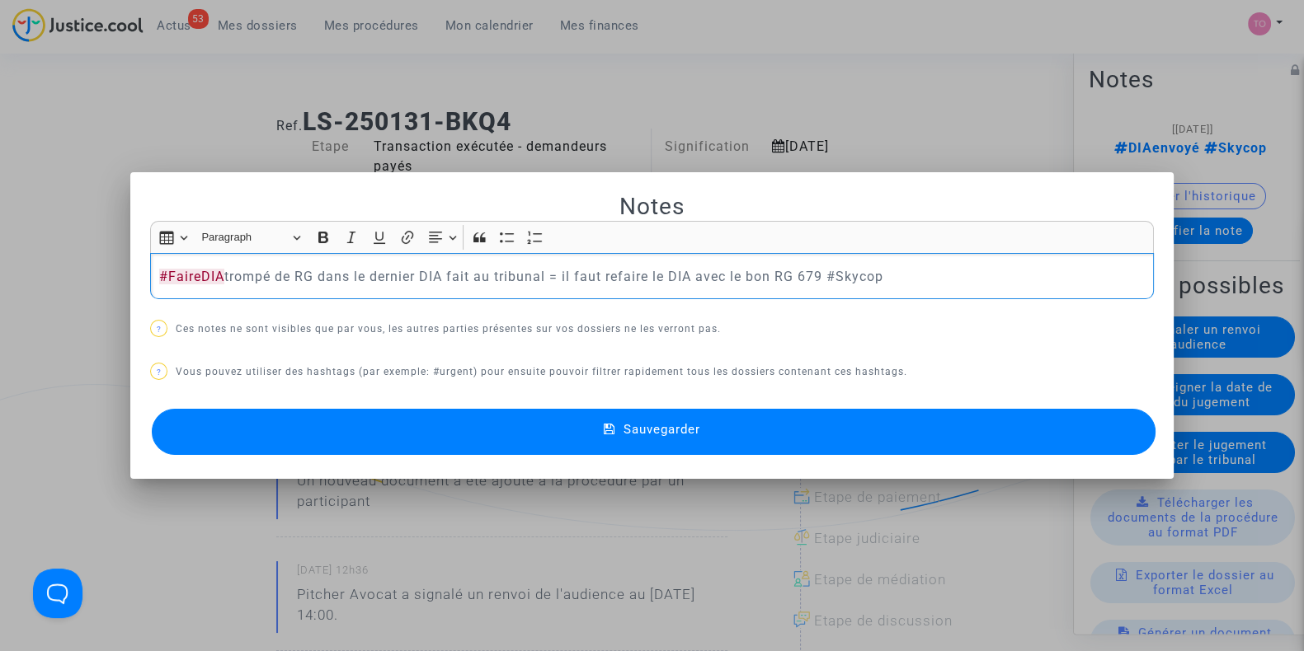
click at [701, 436] on button "Sauvegarder" at bounding box center [654, 432] width 1004 height 46
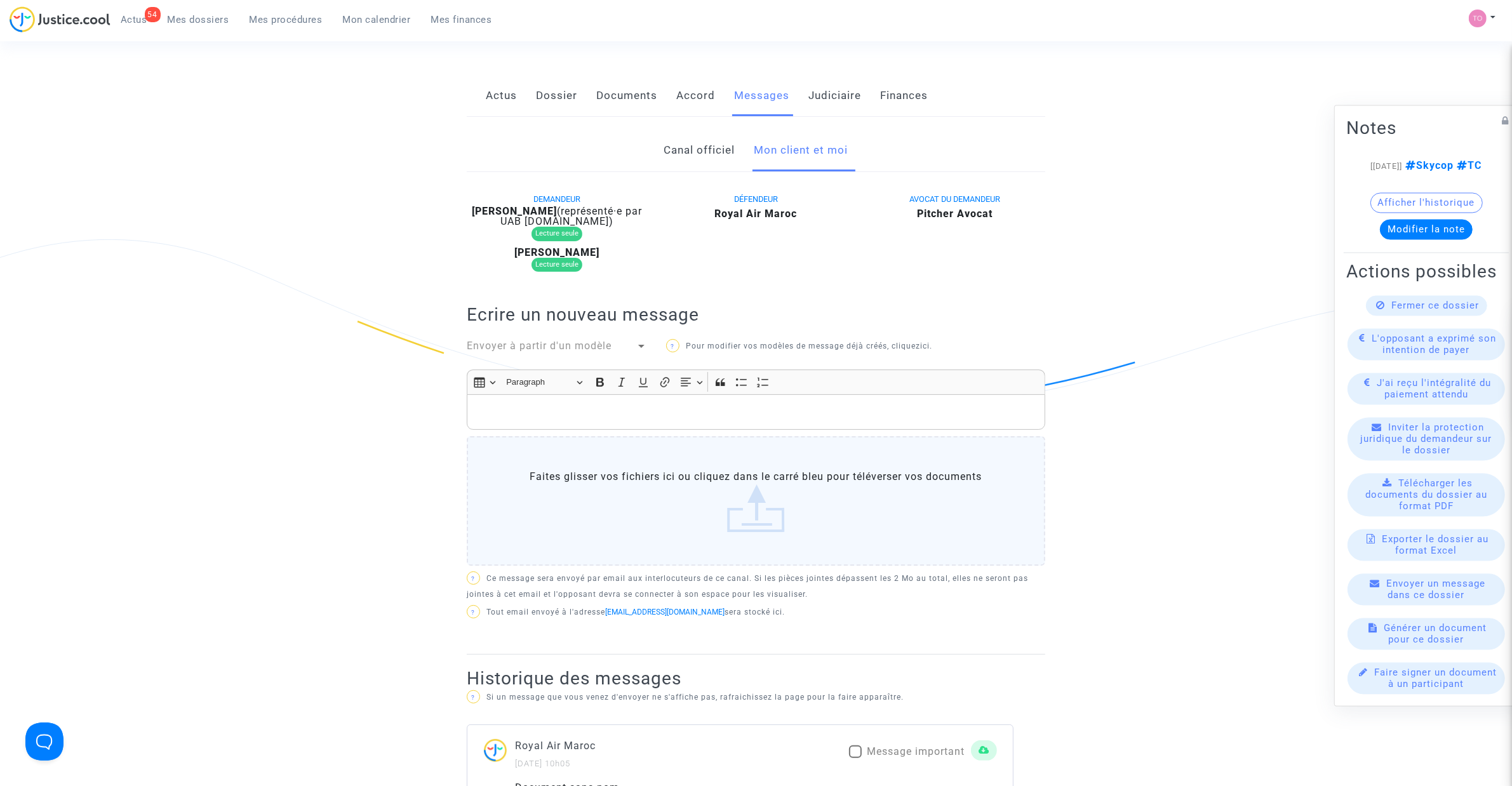
scroll to position [159, 0]
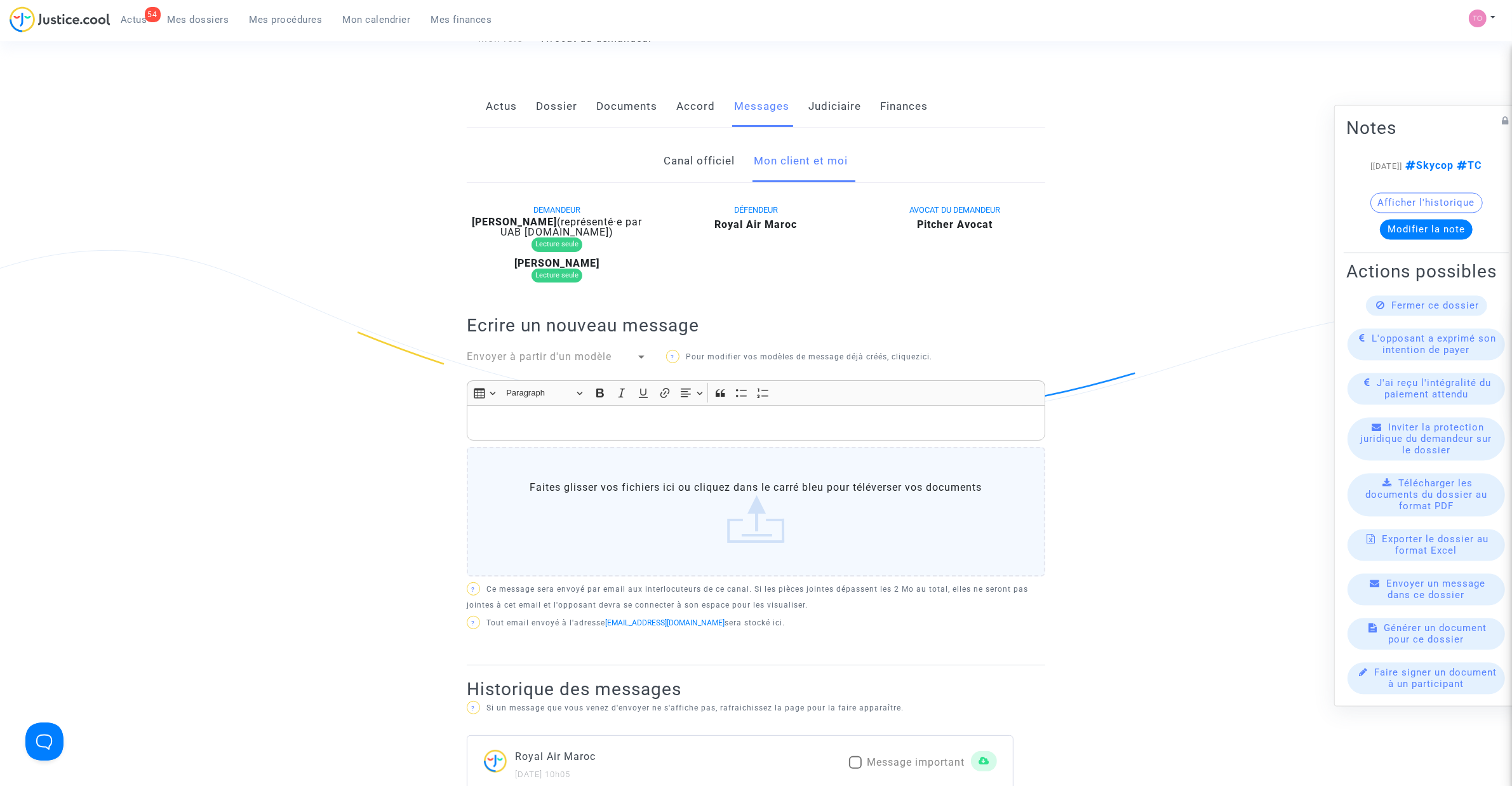
click at [731, 149] on link "Canal officiel" at bounding box center [700, 161] width 71 height 42
click at [801, 157] on link "Mon client et moi" at bounding box center [802, 161] width 94 height 42
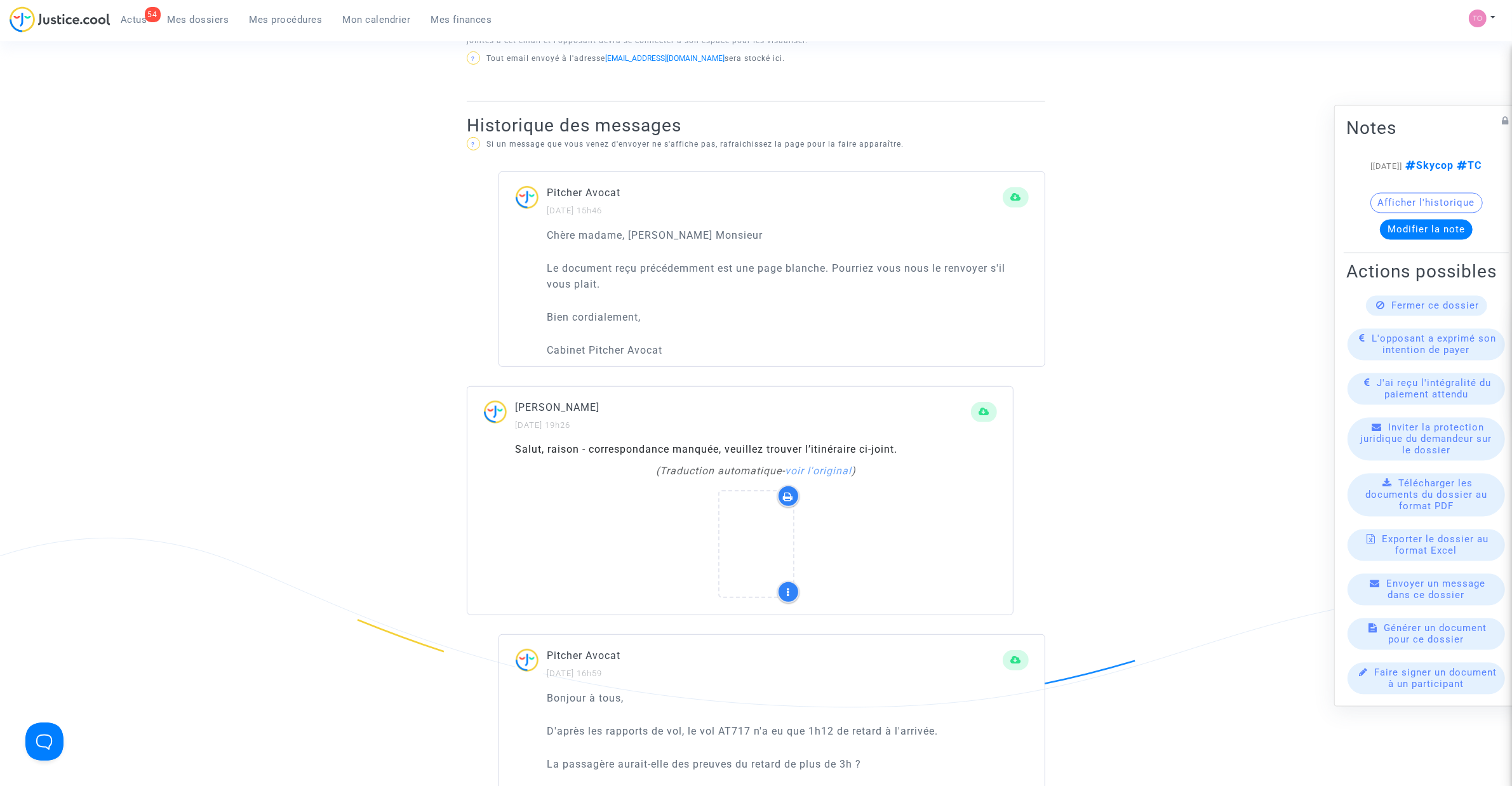
scroll to position [714, 0]
drag, startPoint x: 604, startPoint y: 263, endPoint x: 656, endPoint y: 264, distance: 52.0
click at [656, 264] on p "Le document reçu précédemment est une page blanche. Pourriez vous nous le renvo…" at bounding box center [788, 273] width 482 height 32
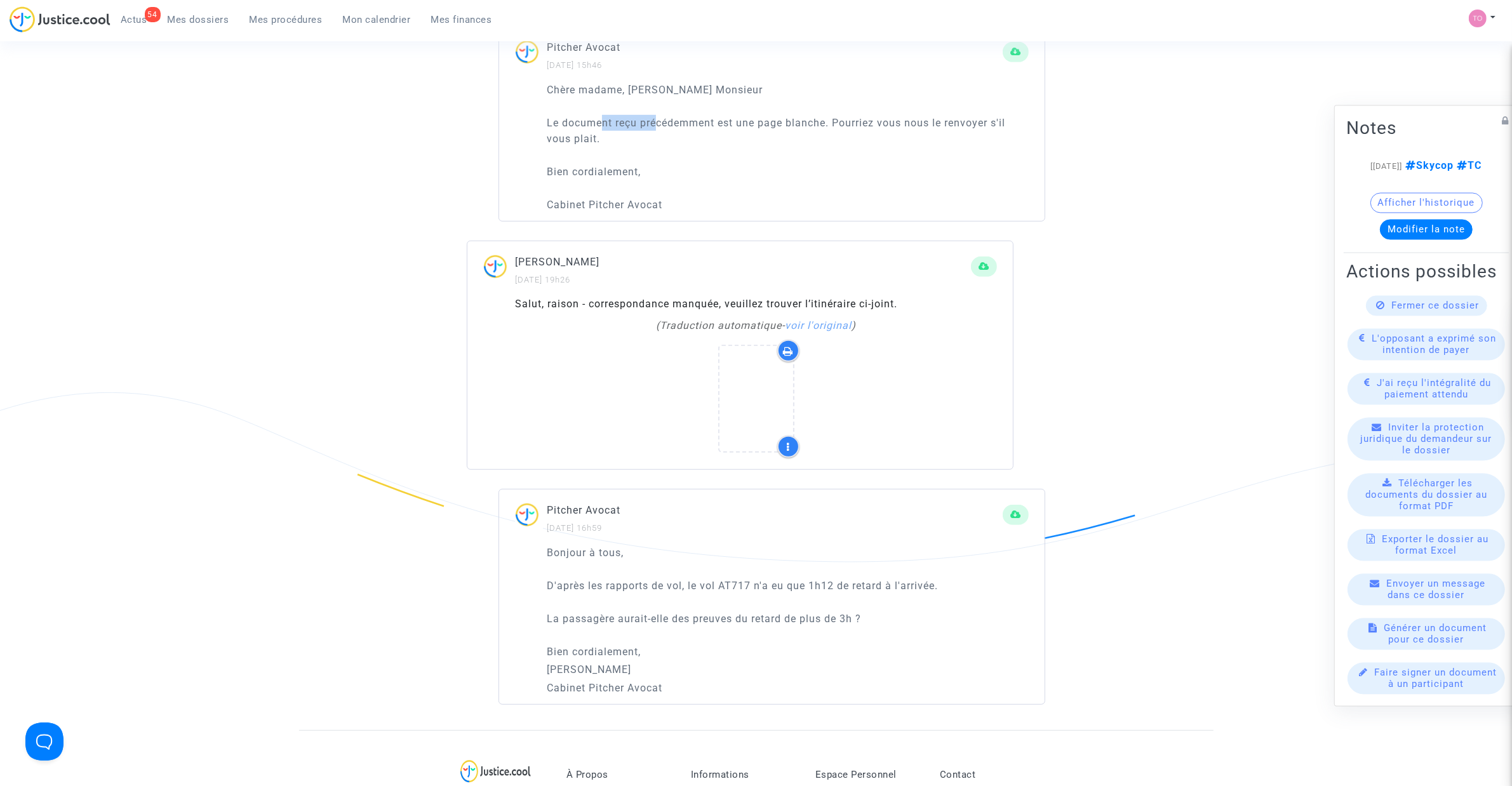
scroll to position [952, 0]
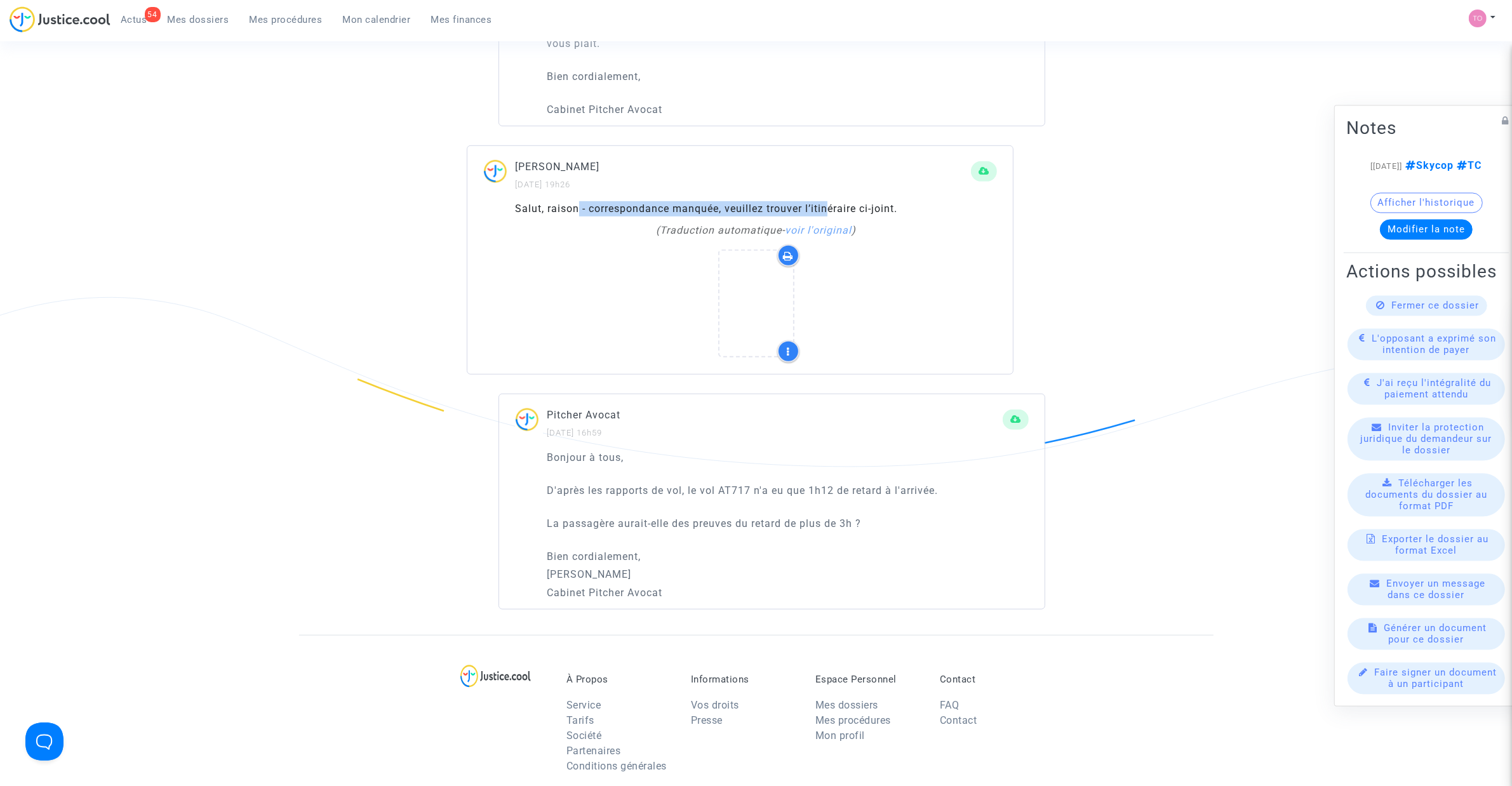
drag, startPoint x: 580, startPoint y: 208, endPoint x: 827, endPoint y: 207, distance: 247.0
click at [827, 207] on div "Salut, raison - correspondance manquée, veuillez trouver l’itinéraire ci-joint." at bounding box center [756, 209] width 482 height 15
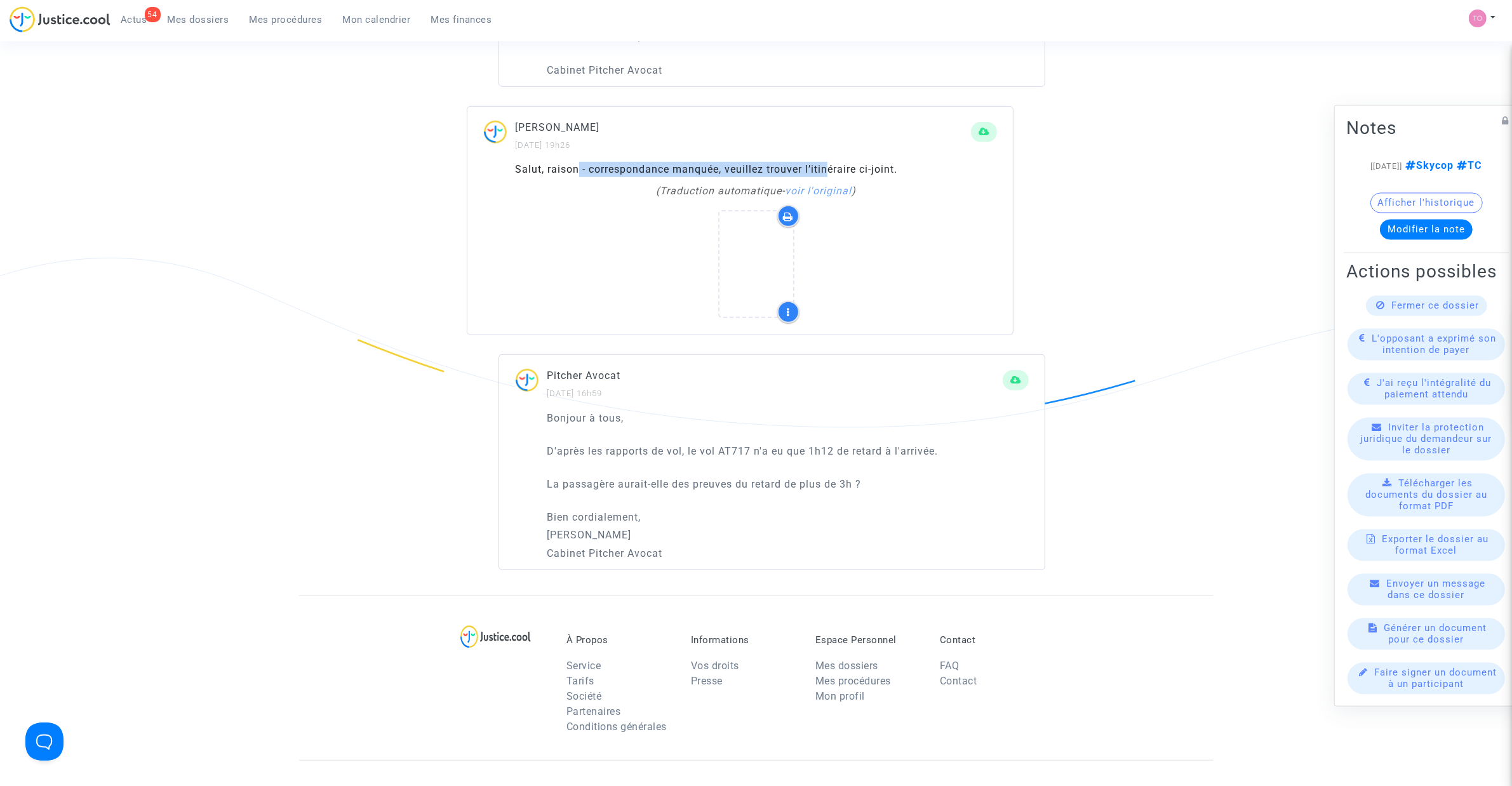
scroll to position [1111, 0]
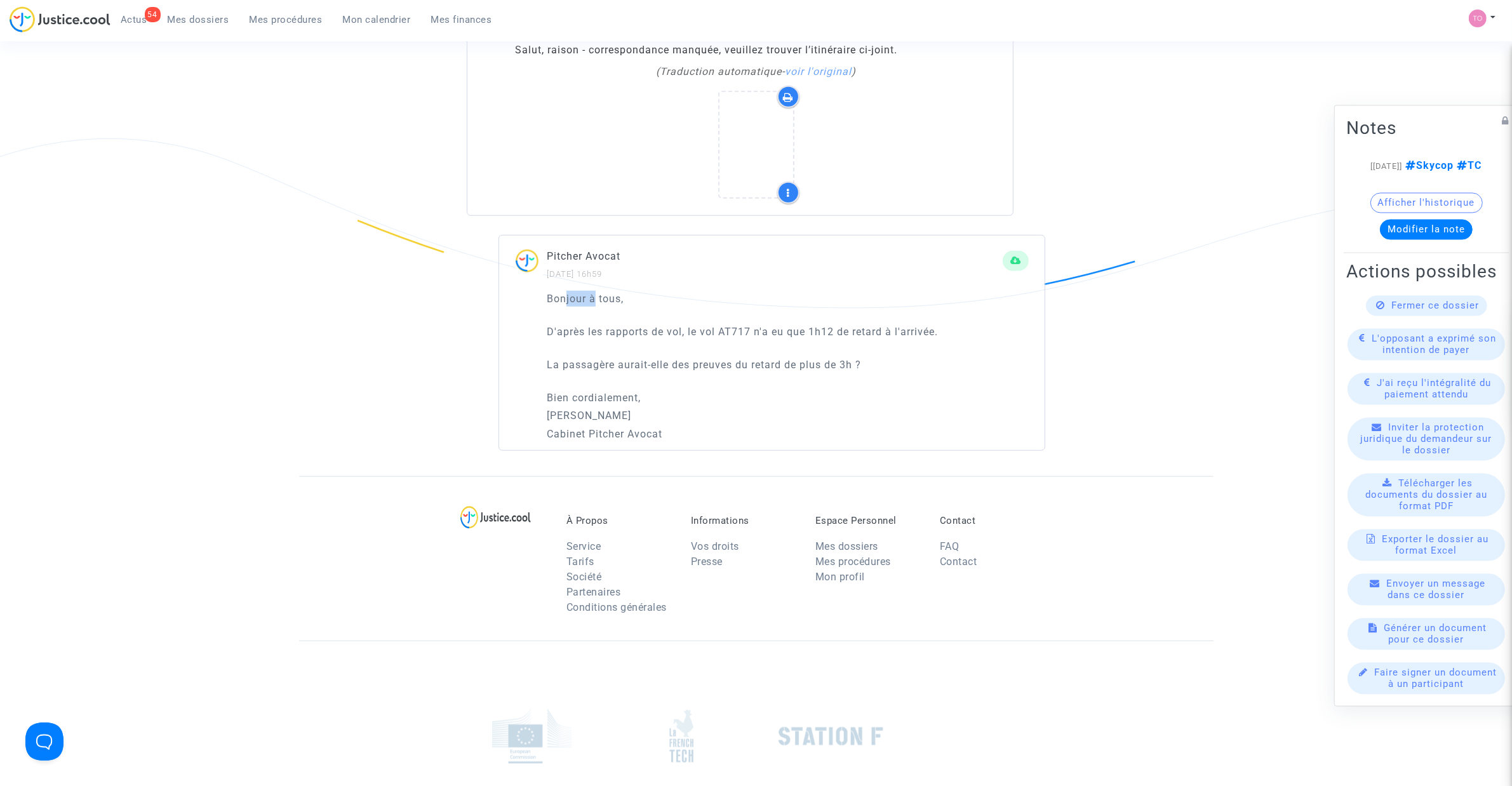
drag, startPoint x: 567, startPoint y: 297, endPoint x: 595, endPoint y: 297, distance: 28.0
click at [595, 296] on p "Bonjour à tous," at bounding box center [788, 299] width 482 height 16
drag, startPoint x: 583, startPoint y: 333, endPoint x: 858, endPoint y: 328, distance: 275.0
click at [858, 328] on p "D'après les rapports de vol, le vol AT717 n'a eu que 1h12 de retard à l'arrivée." at bounding box center [788, 332] width 482 height 16
drag, startPoint x: 585, startPoint y: 366, endPoint x: 769, endPoint y: 363, distance: 184.0
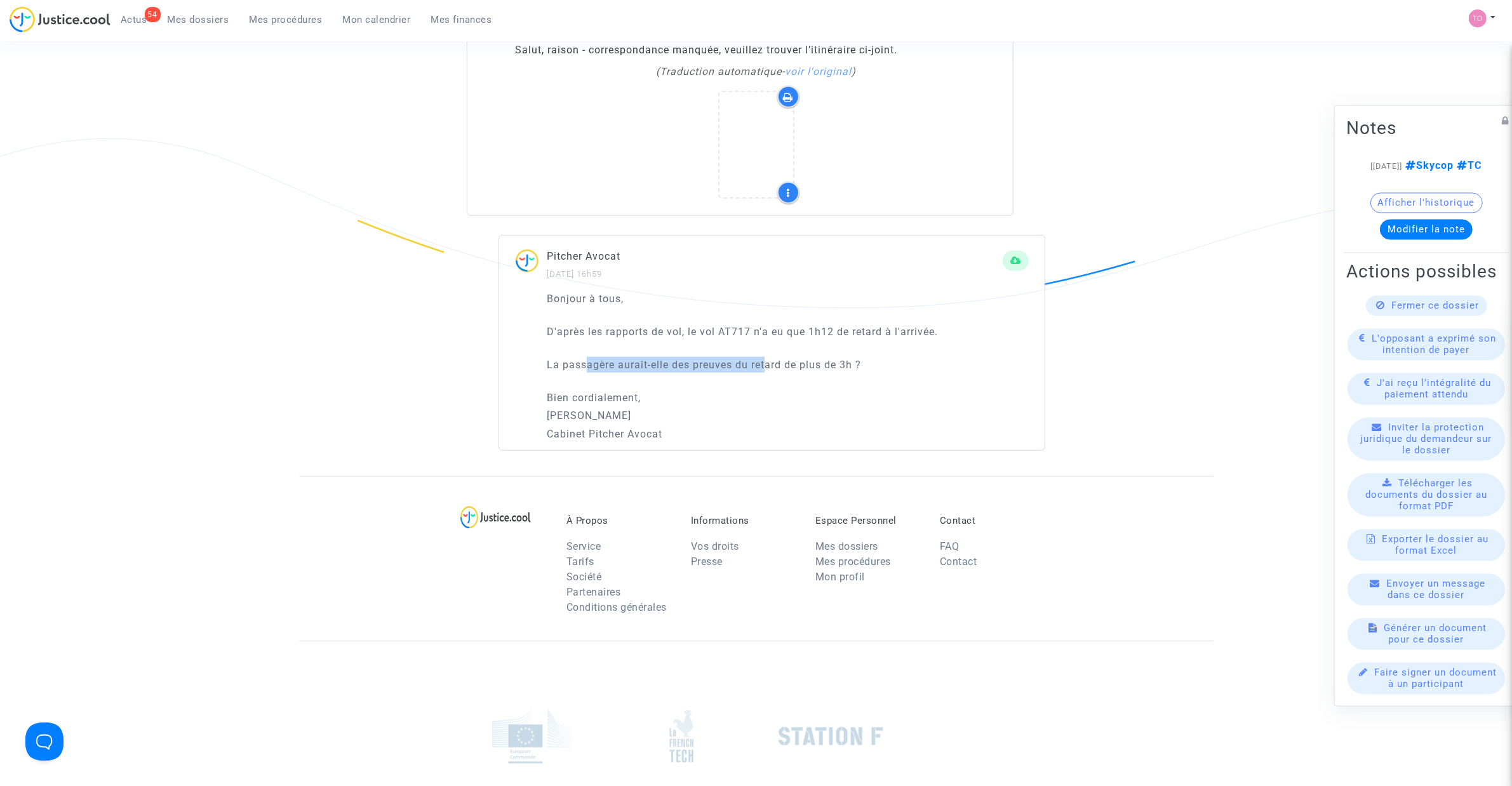
click at [769, 363] on p "La passagère aurait-elle des preuves du retard de plus de 3h ?" at bounding box center [788, 364] width 482 height 16
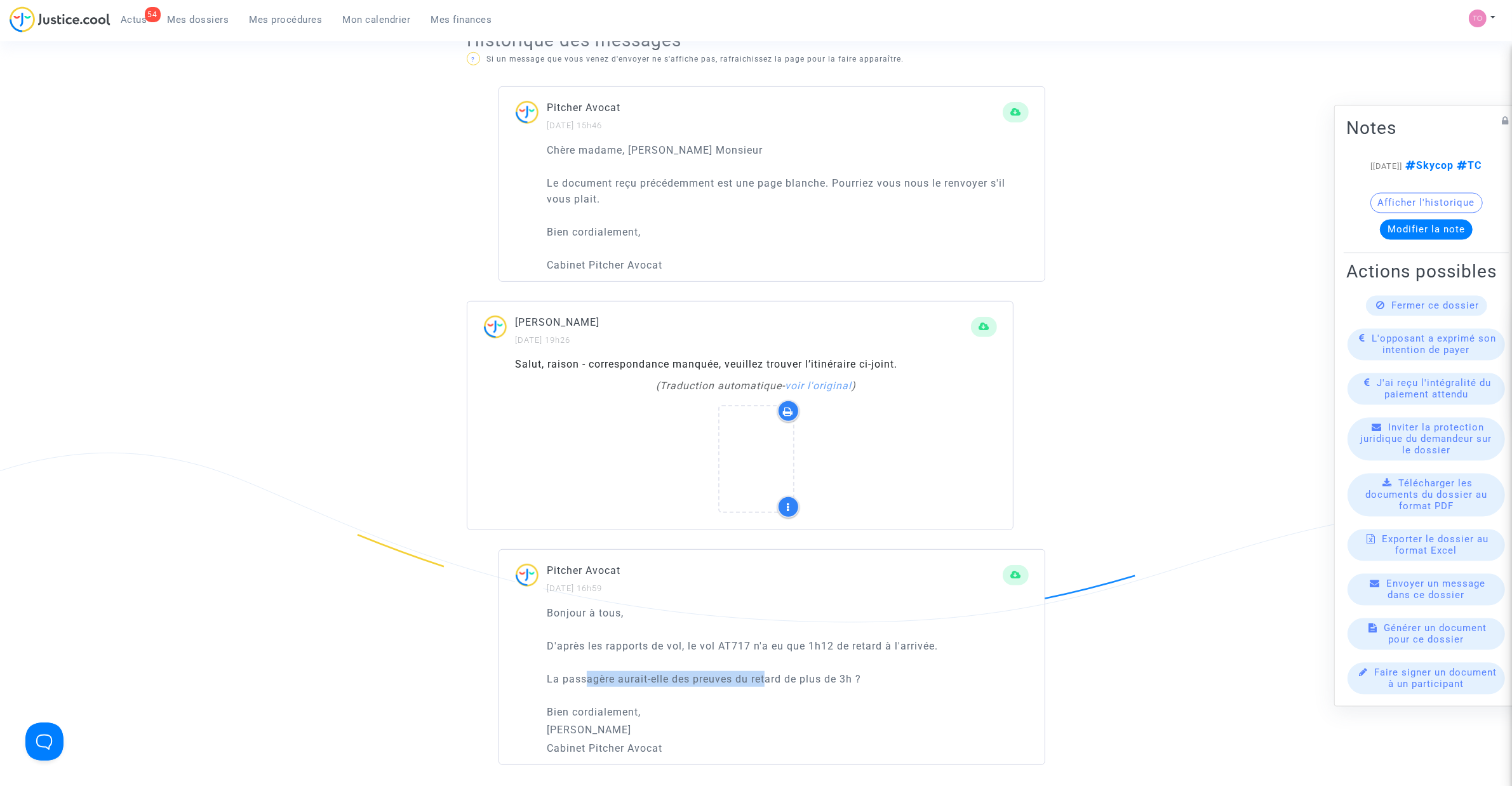
scroll to position [794, 0]
drag, startPoint x: 556, startPoint y: 366, endPoint x: 861, endPoint y: 362, distance: 305.0
click at [861, 362] on div "Salut, raison - correspondance manquée, veuillez trouver l’itinéraire ci-joint." at bounding box center [756, 368] width 482 height 15
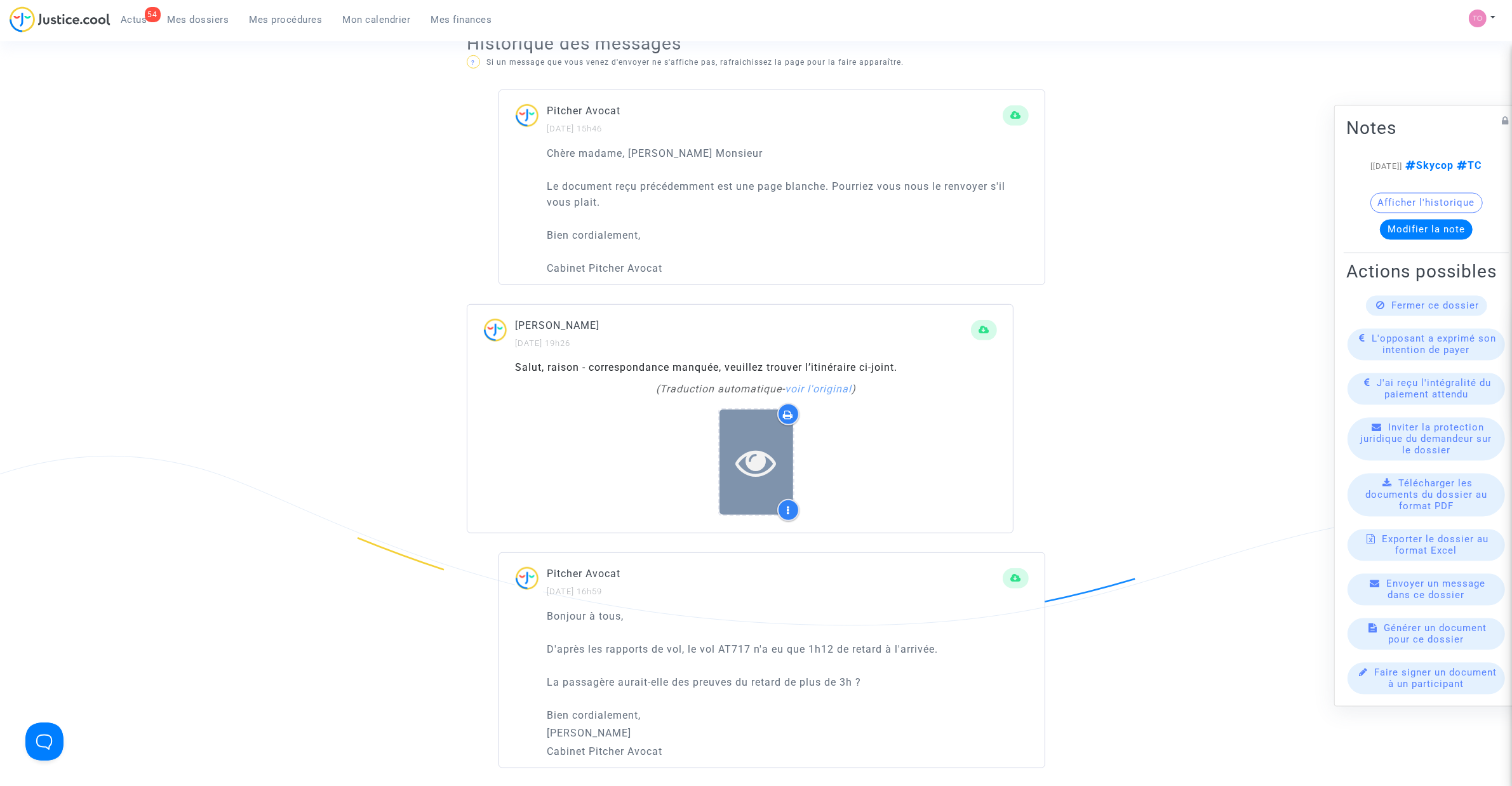
click at [756, 440] on div at bounding box center [756, 462] width 74 height 105
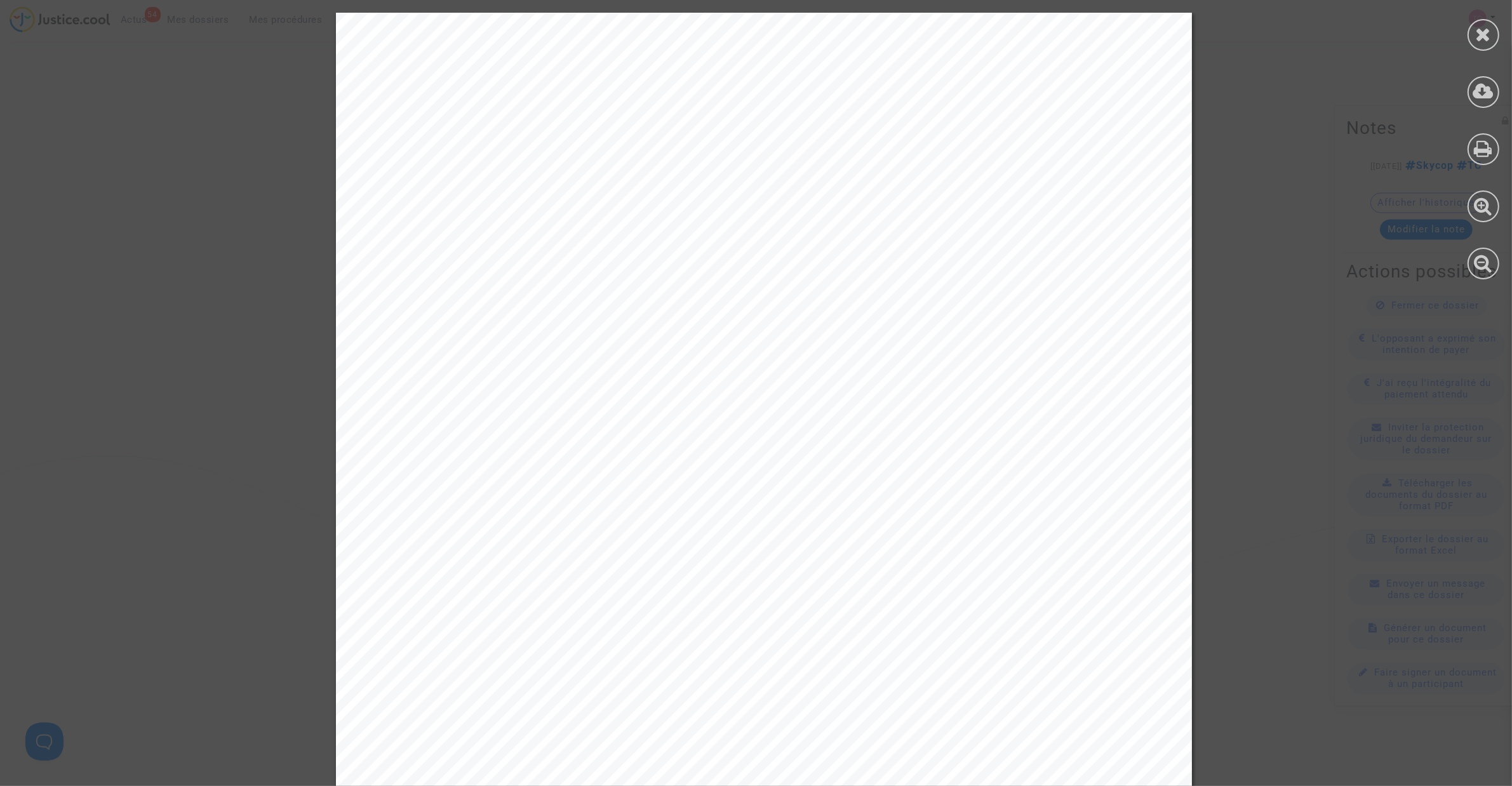
click at [1487, 42] on div at bounding box center [1484, 35] width 32 height 32
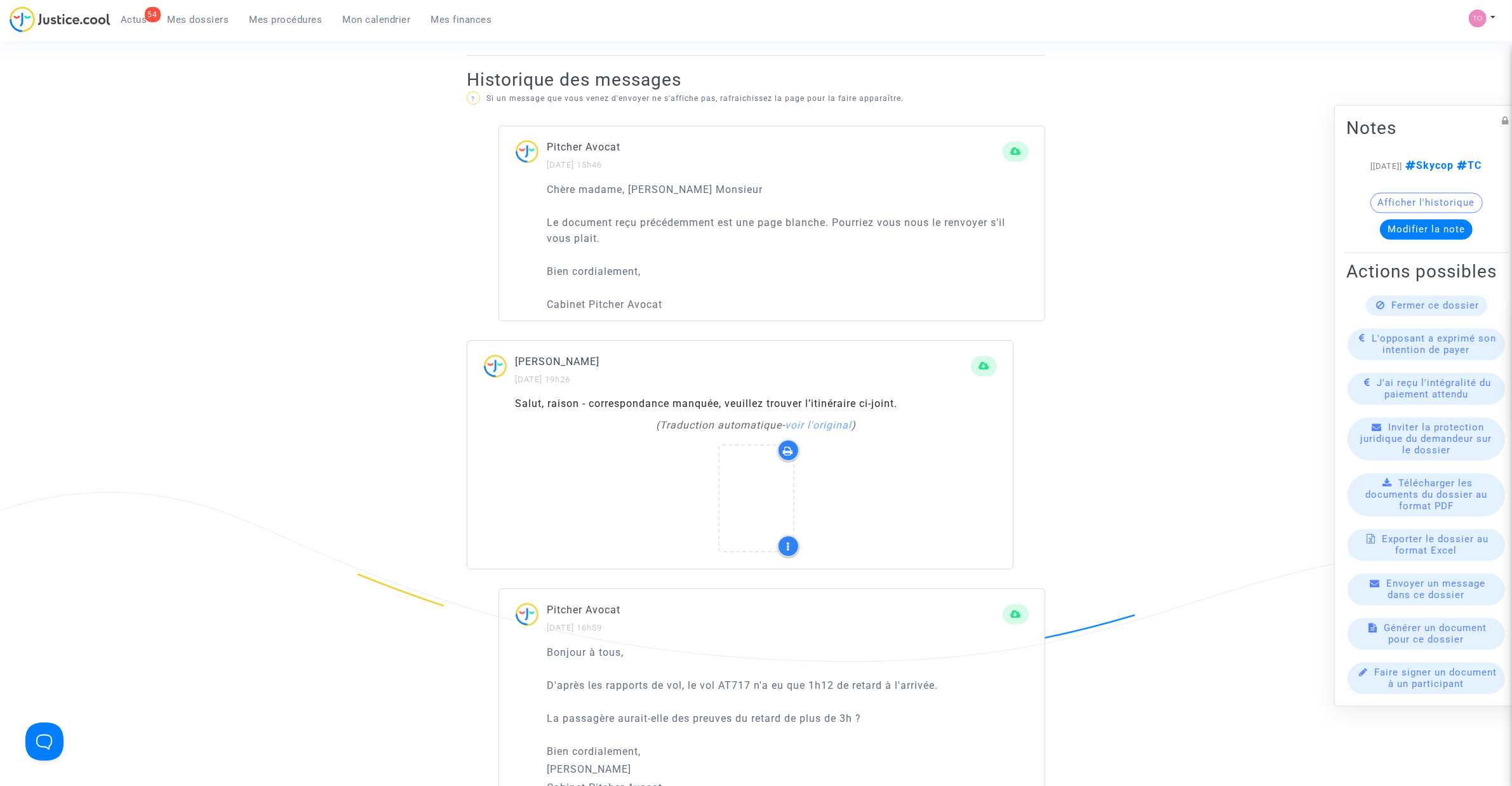
scroll to position [635, 0]
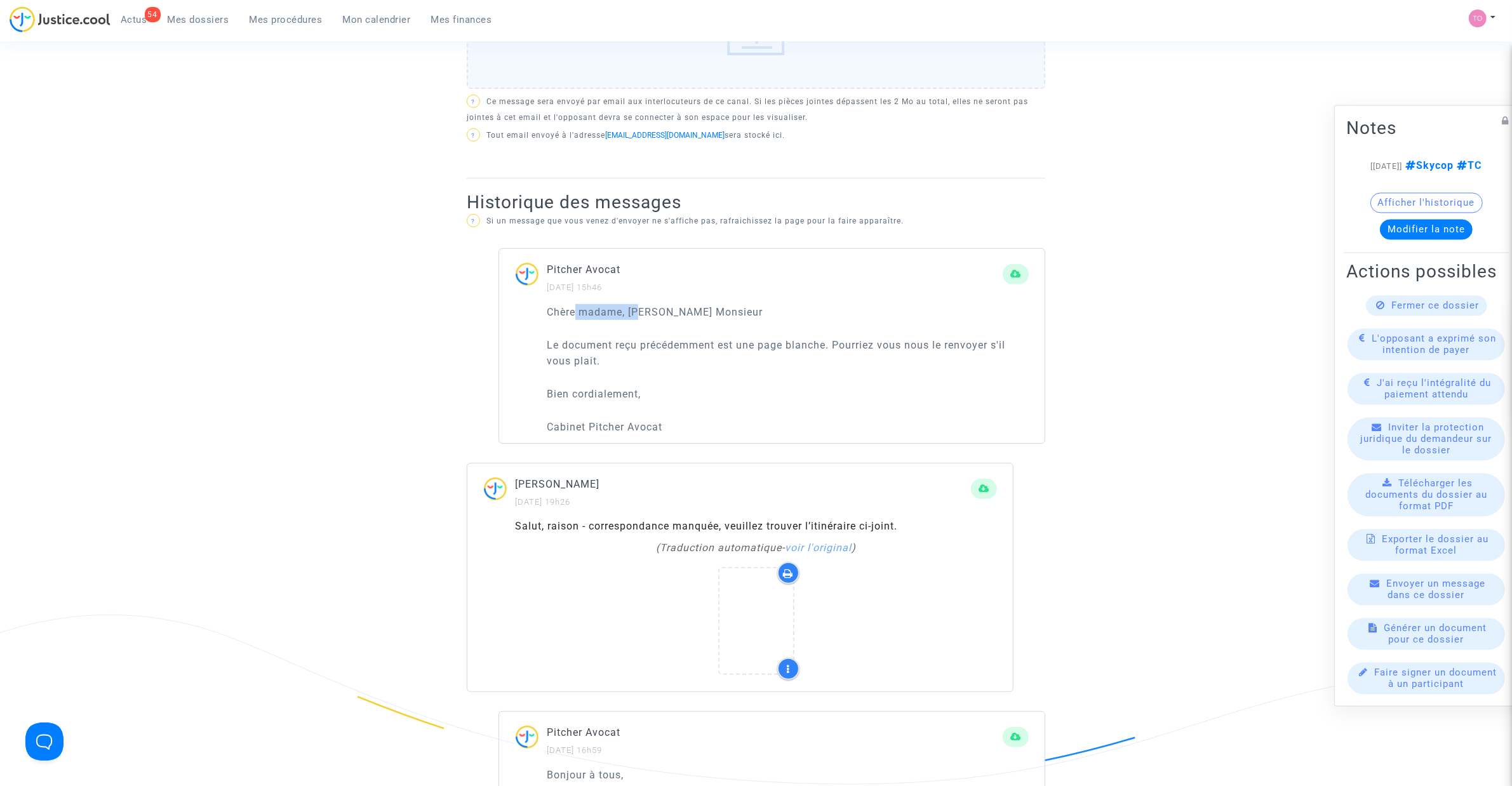
drag, startPoint x: 575, startPoint y: 309, endPoint x: 645, endPoint y: 306, distance: 70.1
click at [645, 306] on p "Chère madame, Cher Monsieur" at bounding box center [788, 312] width 482 height 16
drag, startPoint x: 575, startPoint y: 339, endPoint x: 980, endPoint y: 339, distance: 405.0
click at [980, 339] on p "Le document reçu précédemment est une page blanche. Pourriez vous nous le renvo…" at bounding box center [788, 353] width 482 height 32
drag, startPoint x: 572, startPoint y: 390, endPoint x: 592, endPoint y: 390, distance: 20.0
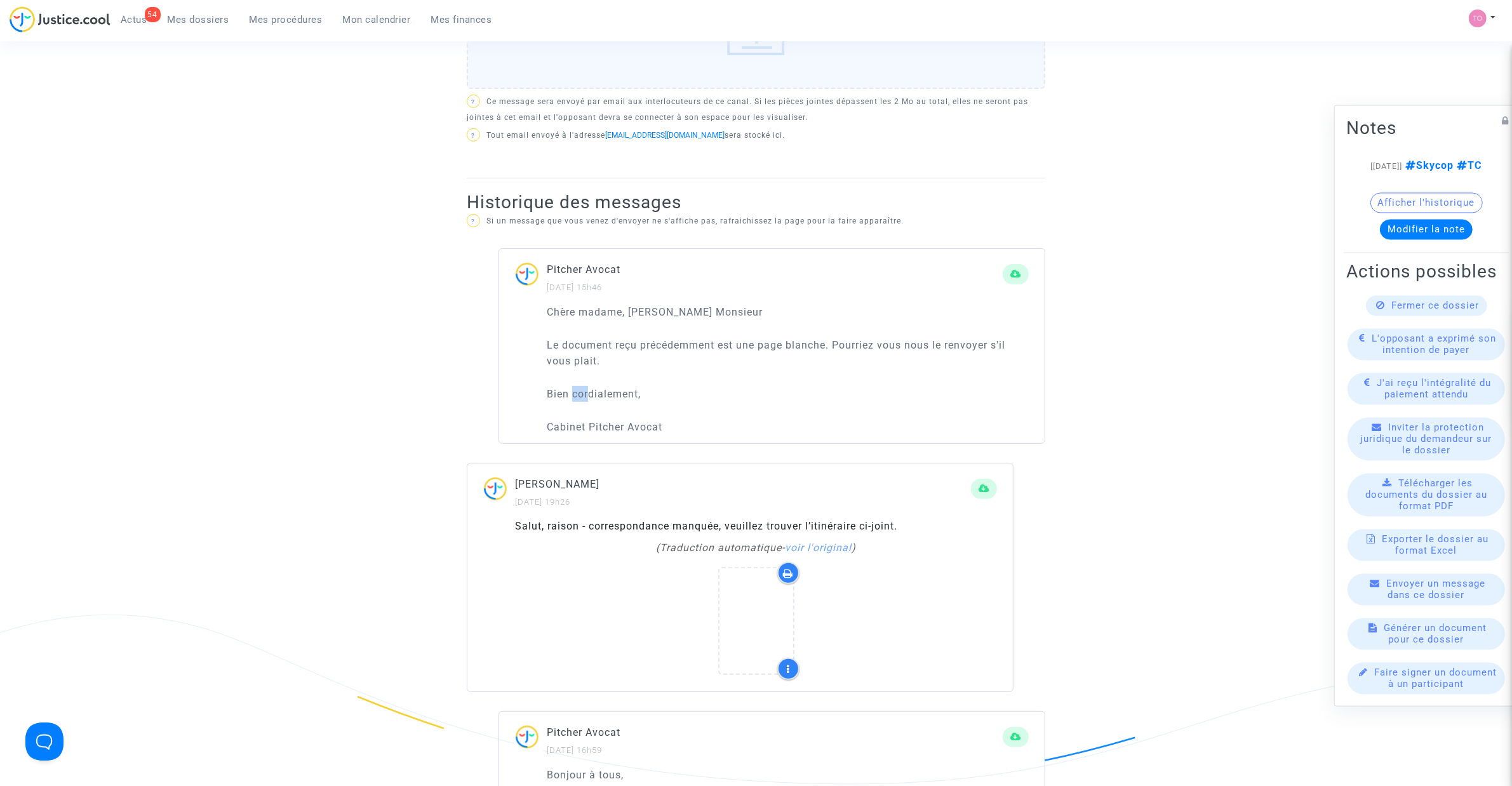
click at [592, 390] on p "Bien cordialement," at bounding box center [788, 393] width 482 height 16
drag, startPoint x: 585, startPoint y: 426, endPoint x: 615, endPoint y: 426, distance: 30.0
click at [615, 426] on p "Cabinet Pitcher Avocat" at bounding box center [788, 426] width 482 height 16
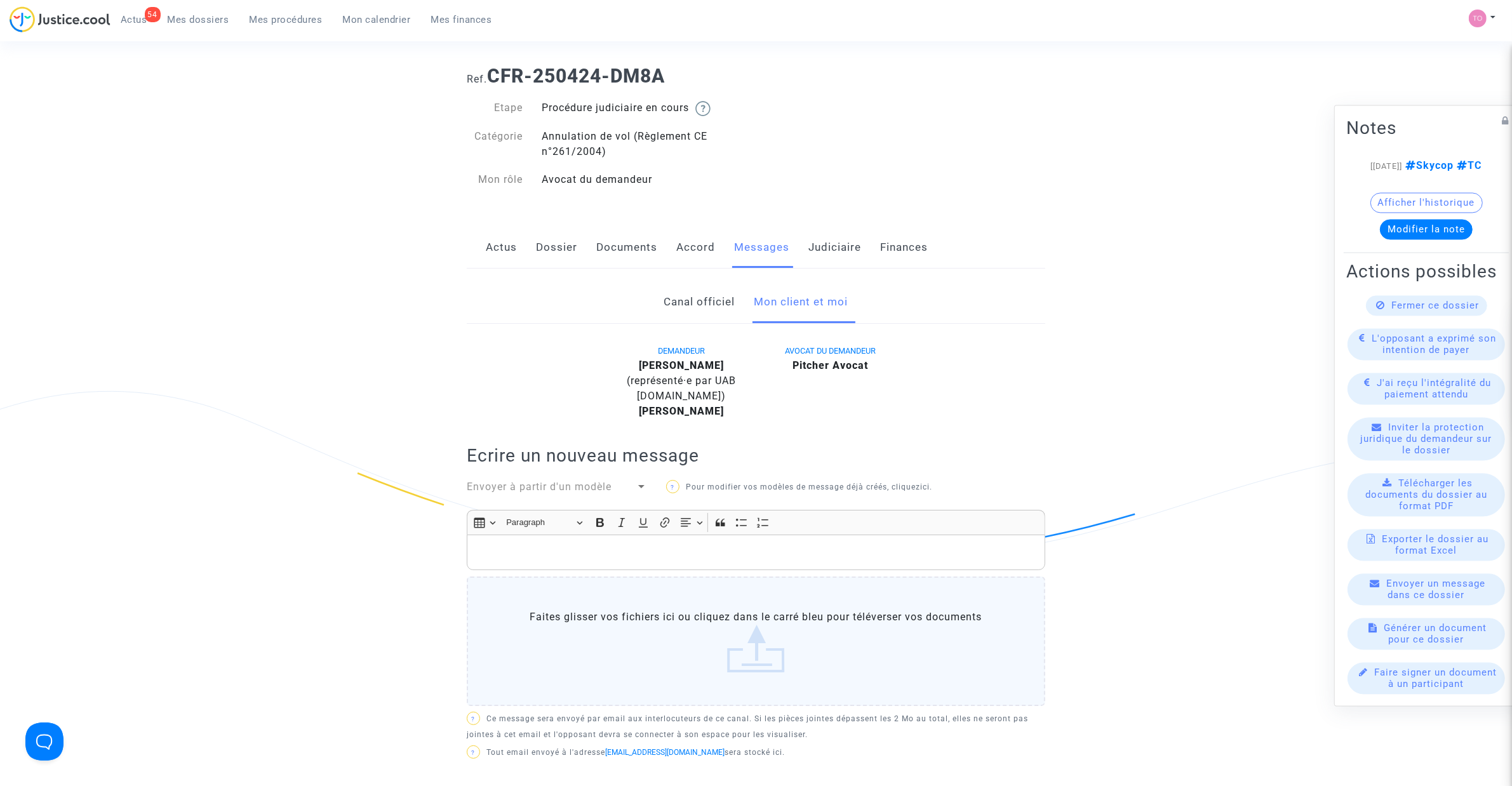
scroll to position [0, 0]
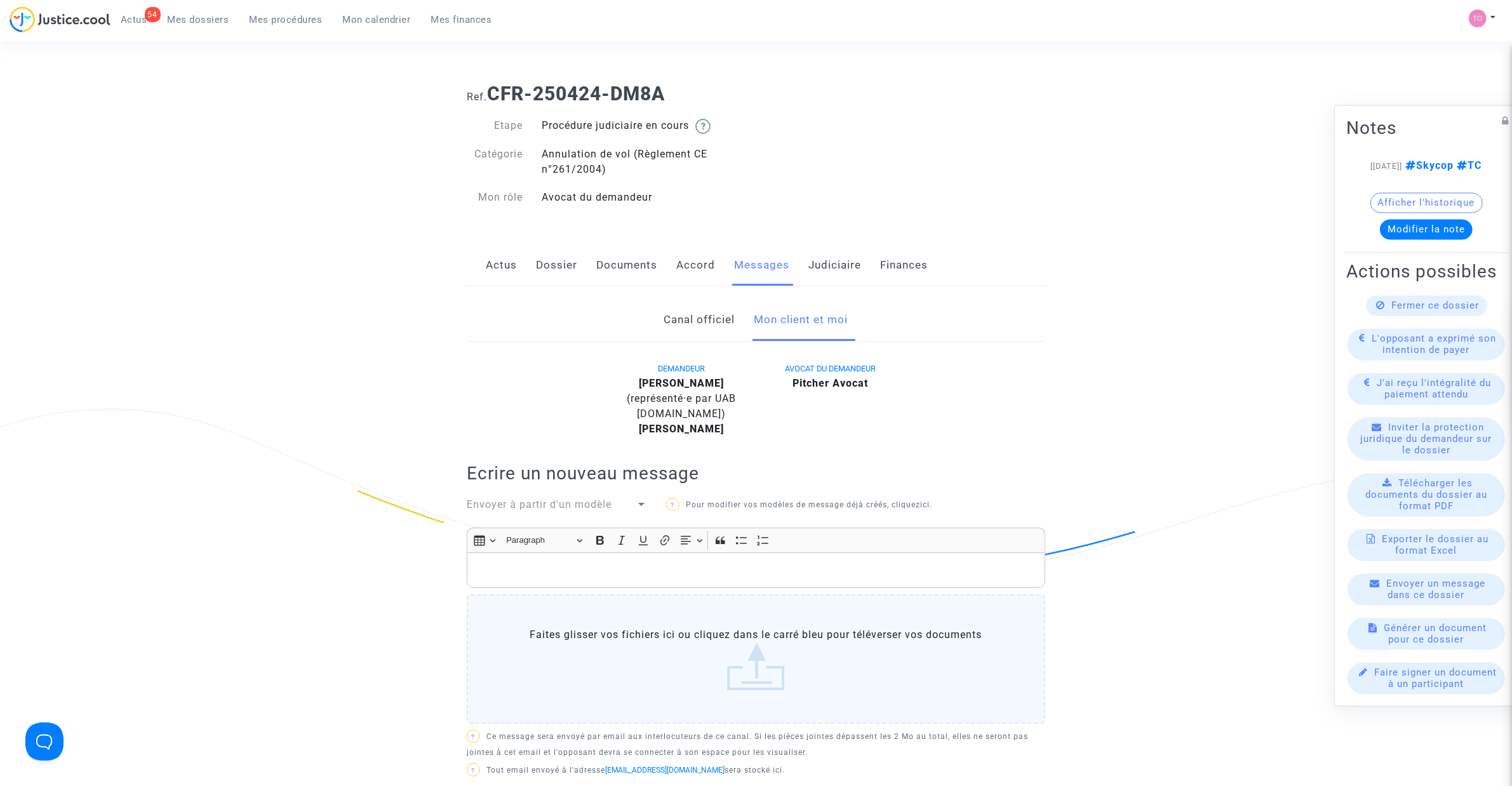
click at [551, 270] on link "Dossier" at bounding box center [557, 265] width 42 height 42
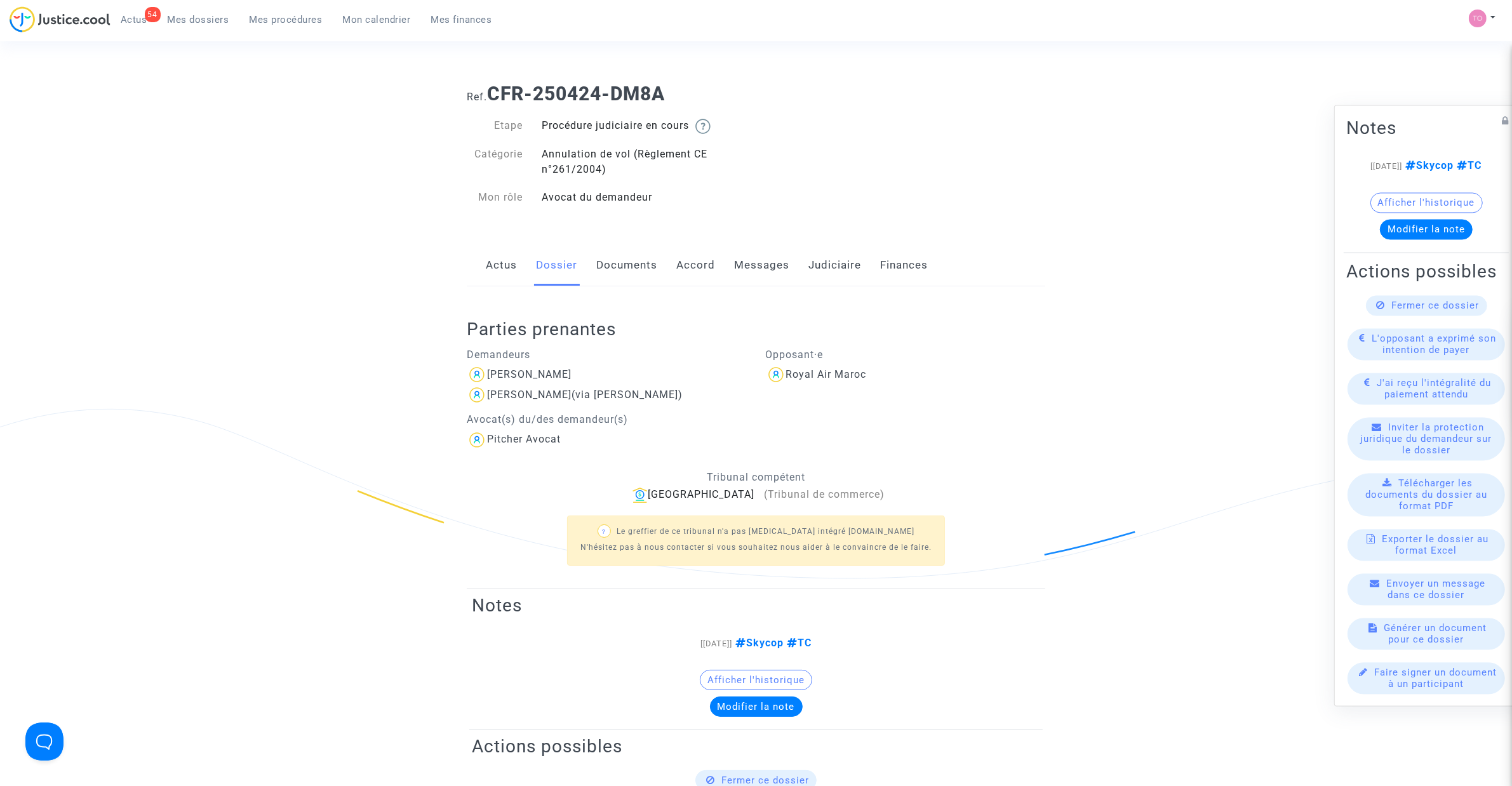
click at [608, 265] on link "Documents" at bounding box center [626, 265] width 61 height 42
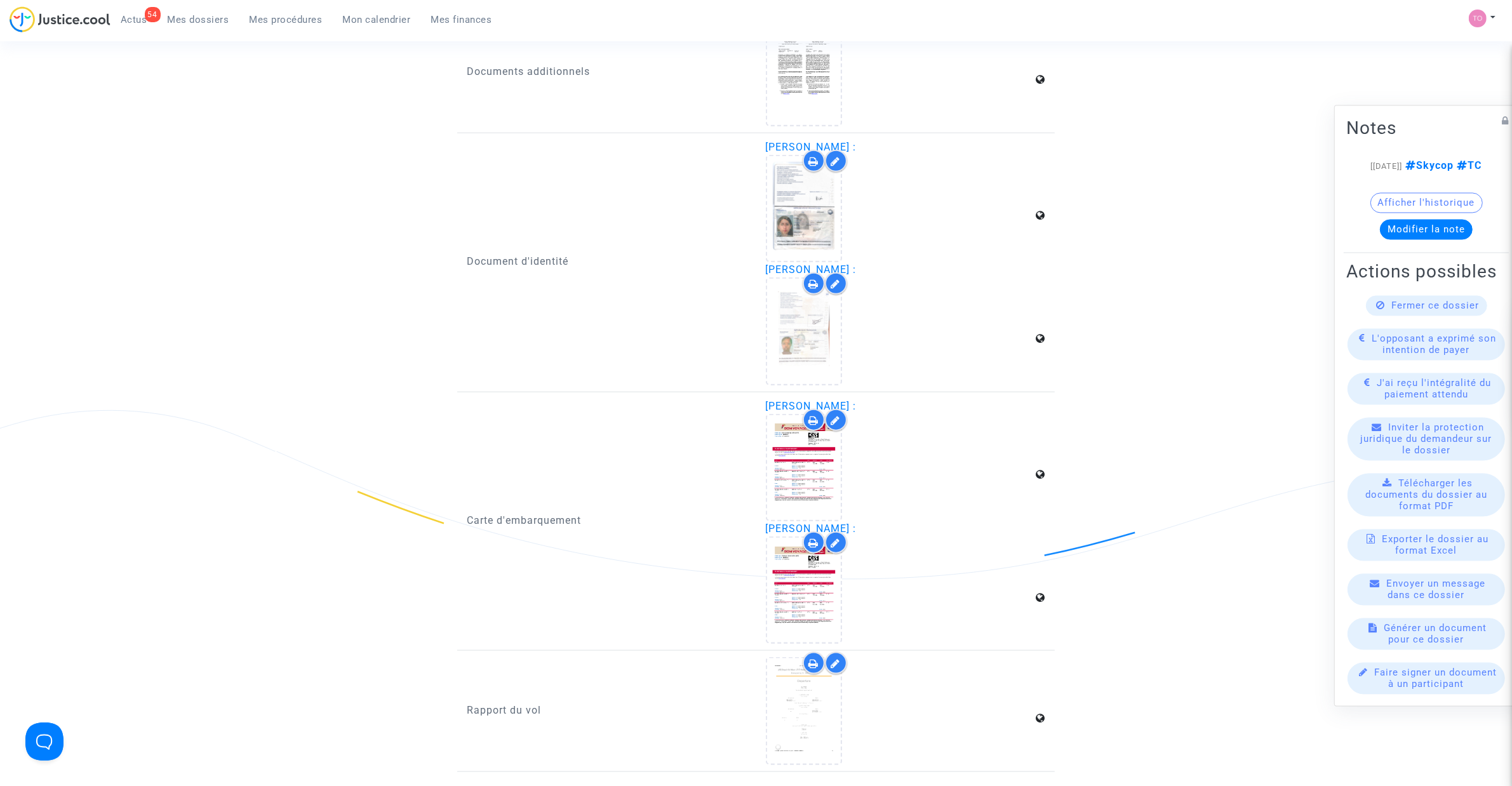
scroll to position [1658, 0]
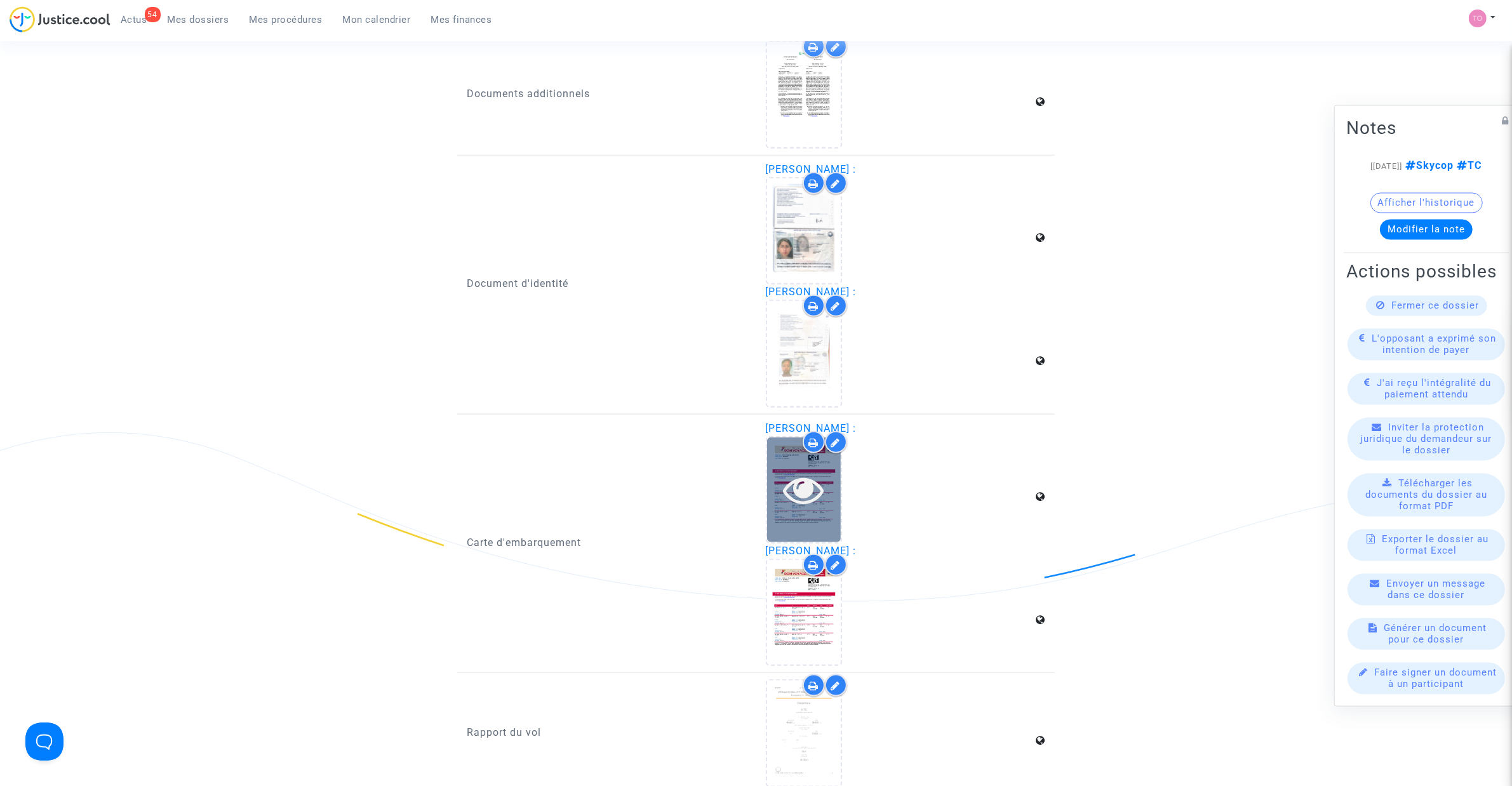
click at [796, 469] on icon at bounding box center [804, 489] width 42 height 41
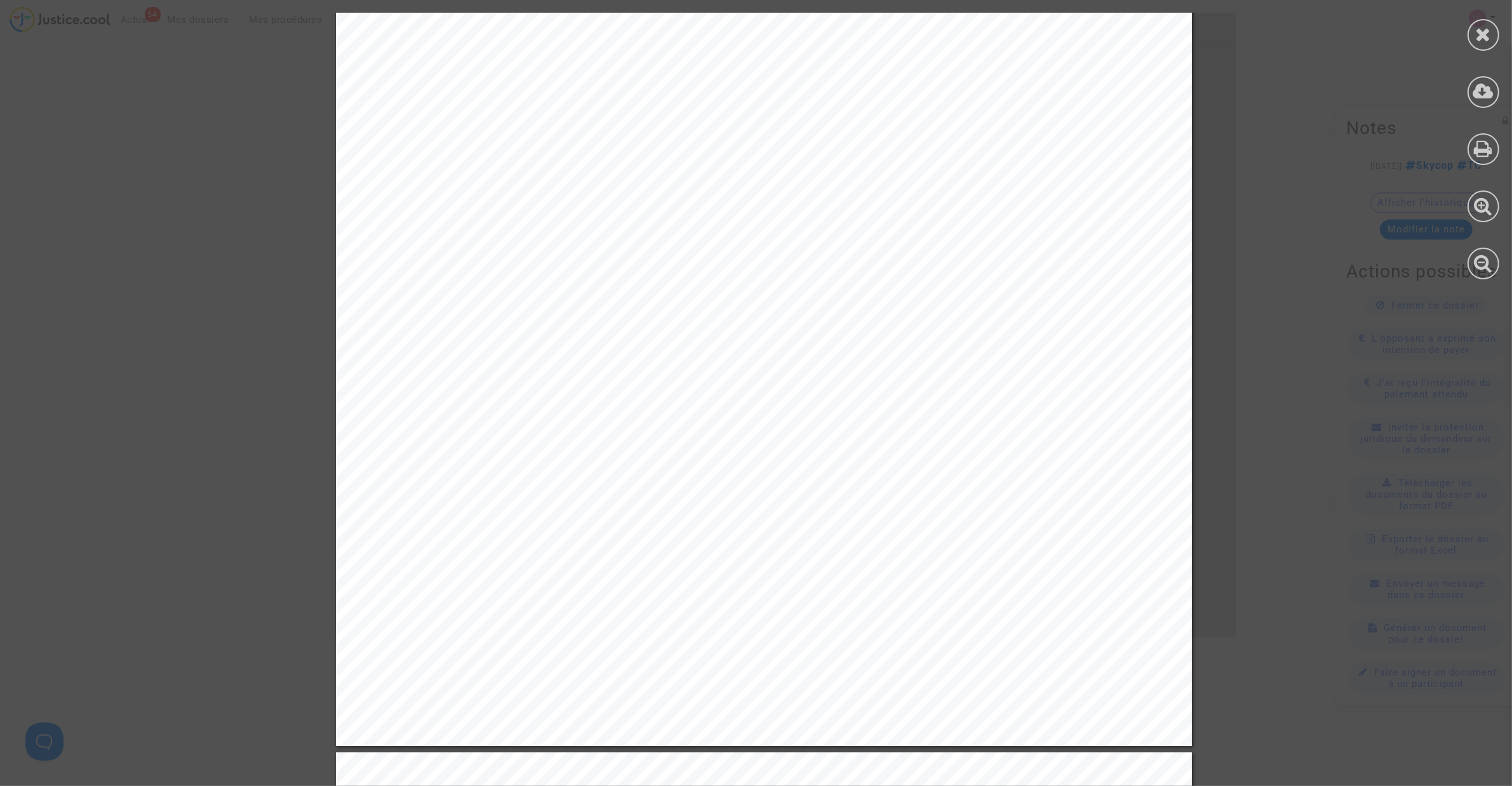
scroll to position [476, 0]
click at [1497, 54] on div at bounding box center [1484, 145] width 57 height 292
click at [1487, 37] on icon at bounding box center [1484, 34] width 16 height 19
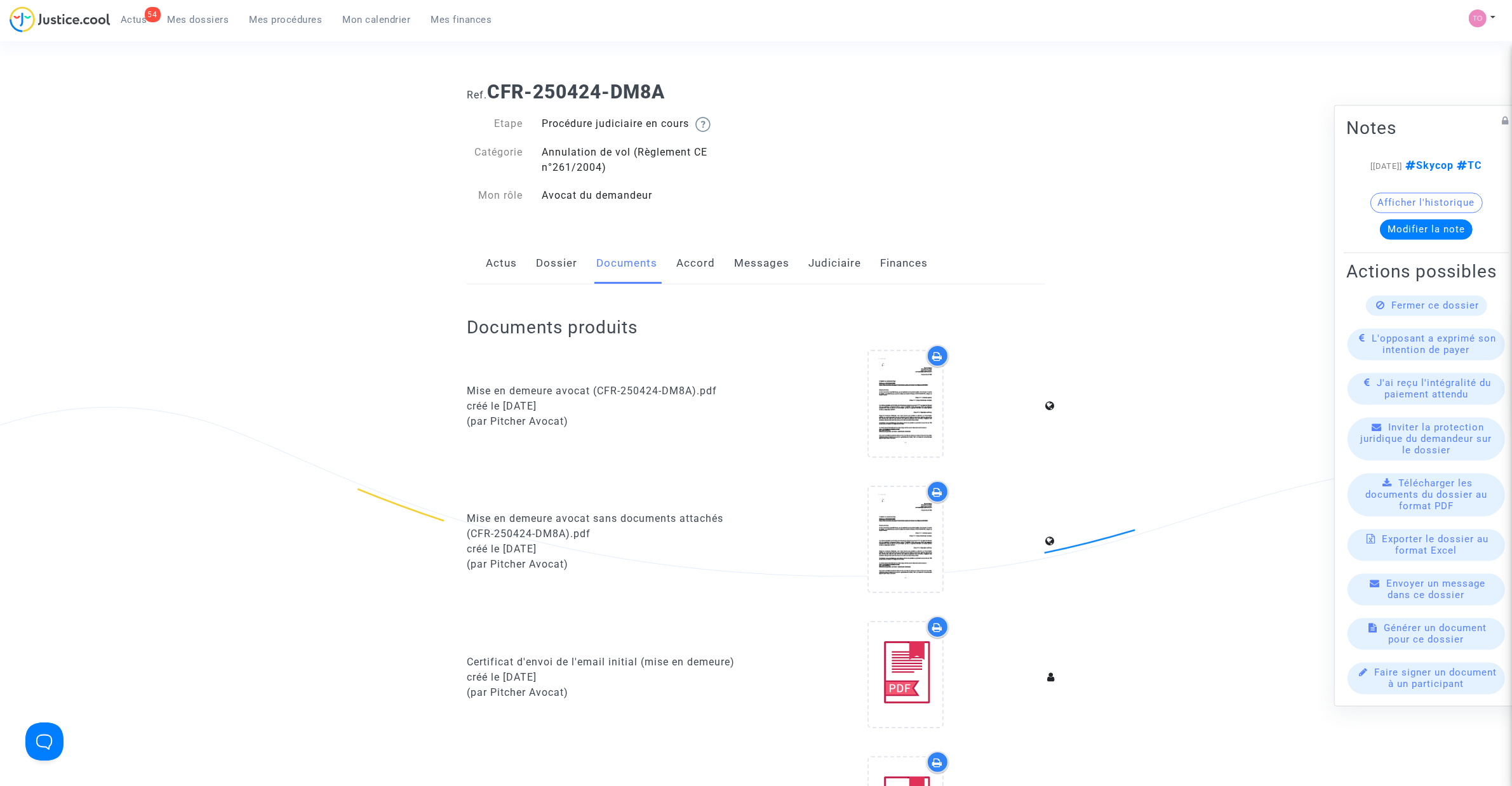
scroll to position [0, 0]
click at [766, 266] on link "Messages" at bounding box center [762, 265] width 55 height 42
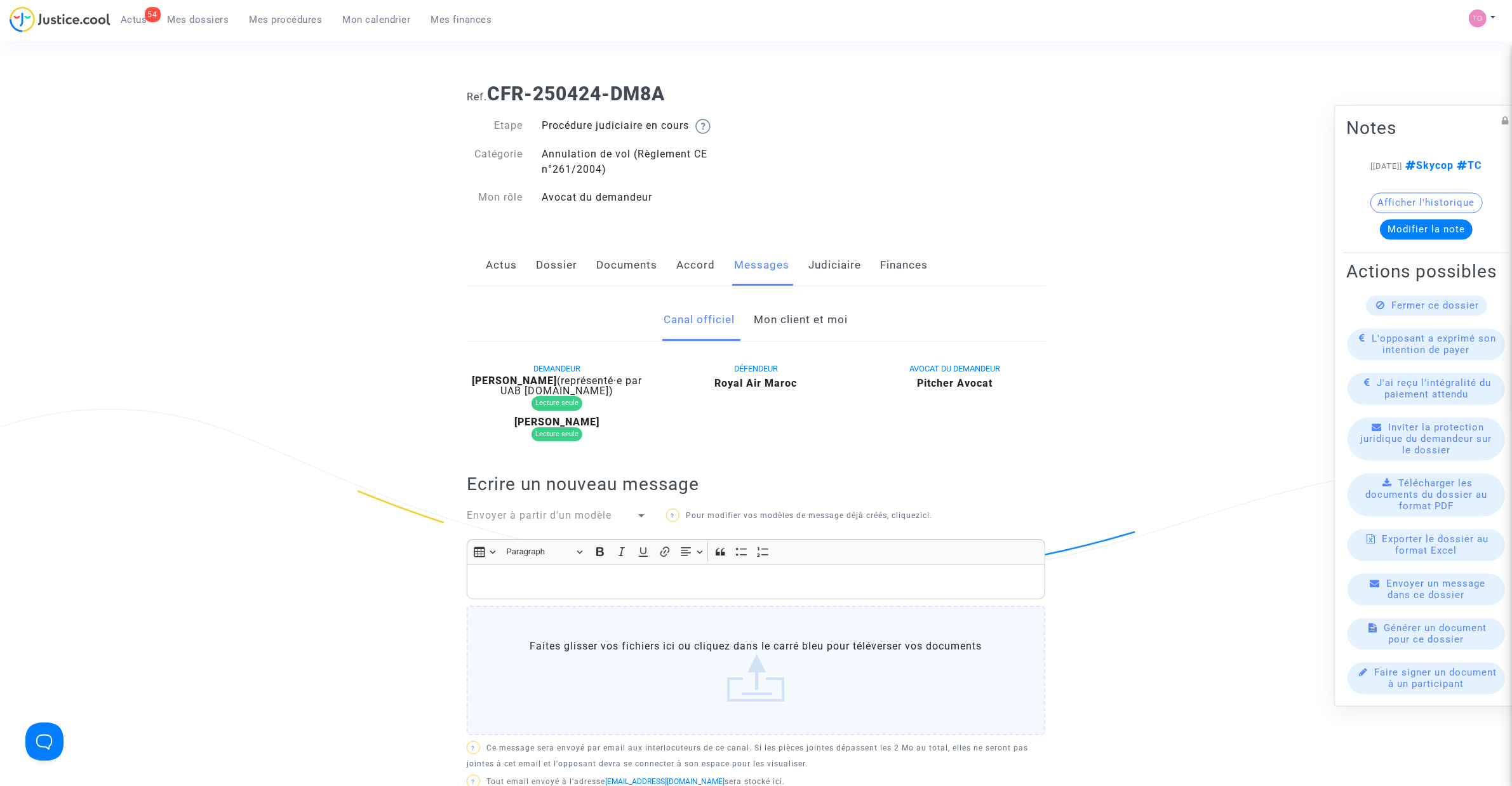
click at [799, 320] on link "Mon client et moi" at bounding box center [802, 319] width 94 height 42
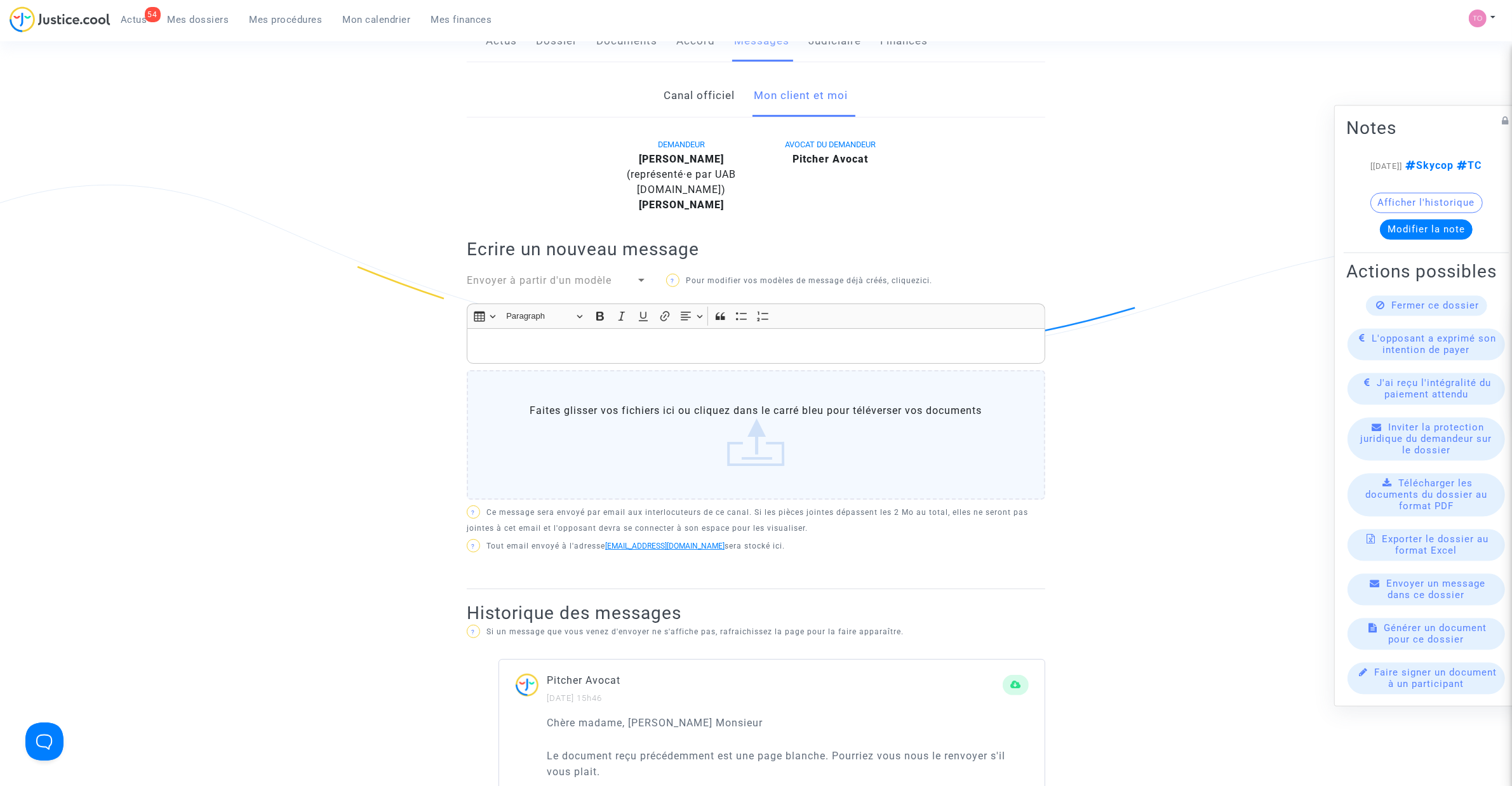
scroll to position [317, 0]
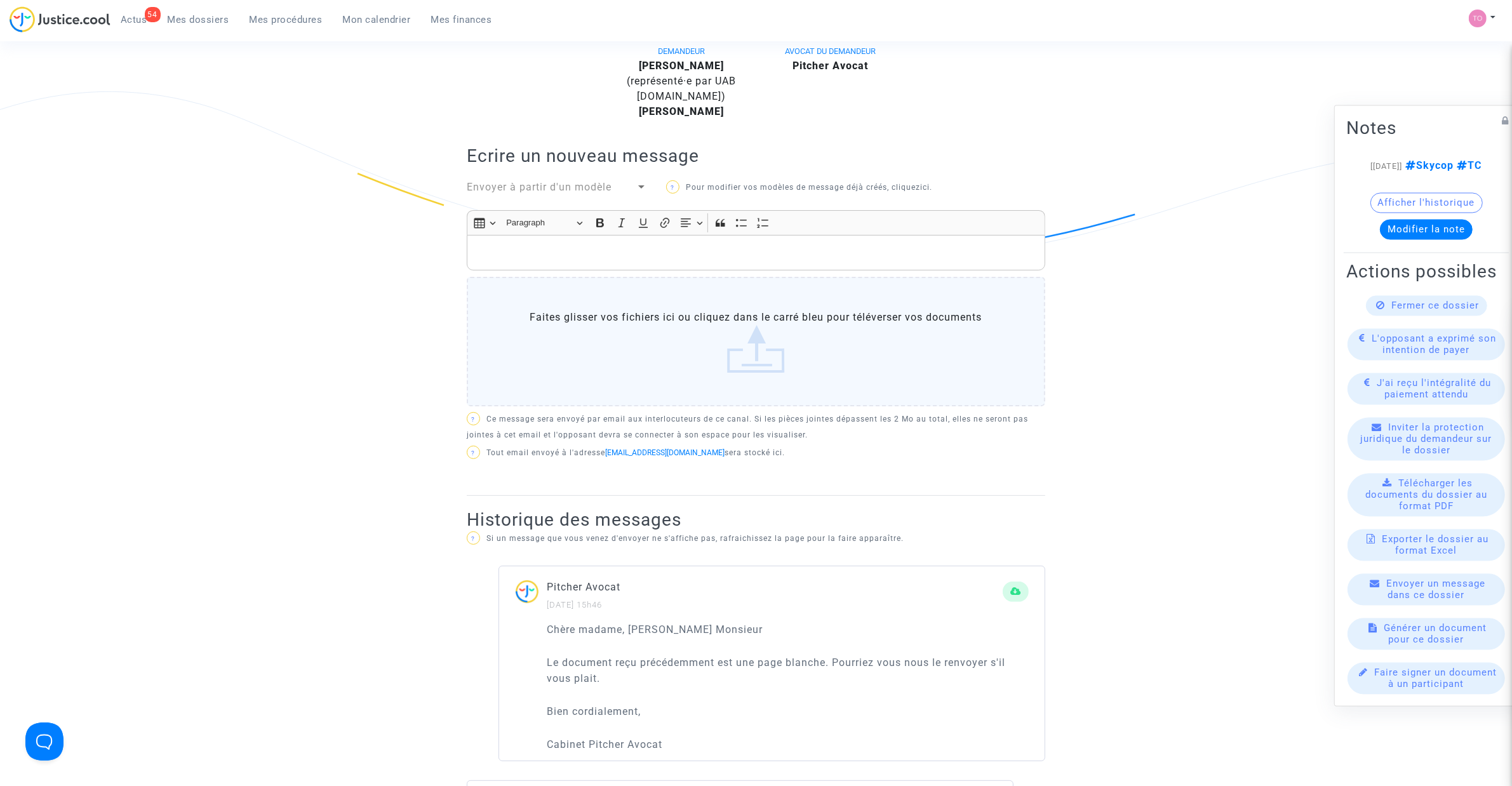
drag, startPoint x: 543, startPoint y: 627, endPoint x: 708, endPoint y: 638, distance: 165.4
click at [708, 638] on div "Chère madame, Cher Monsieur Le document reçu précédemment est une page blanche.…" at bounding box center [772, 691] width 545 height 139
copy p "Chère mad"
click at [513, 256] on p "Rich Text Editor, main" at bounding box center [756, 253] width 565 height 16
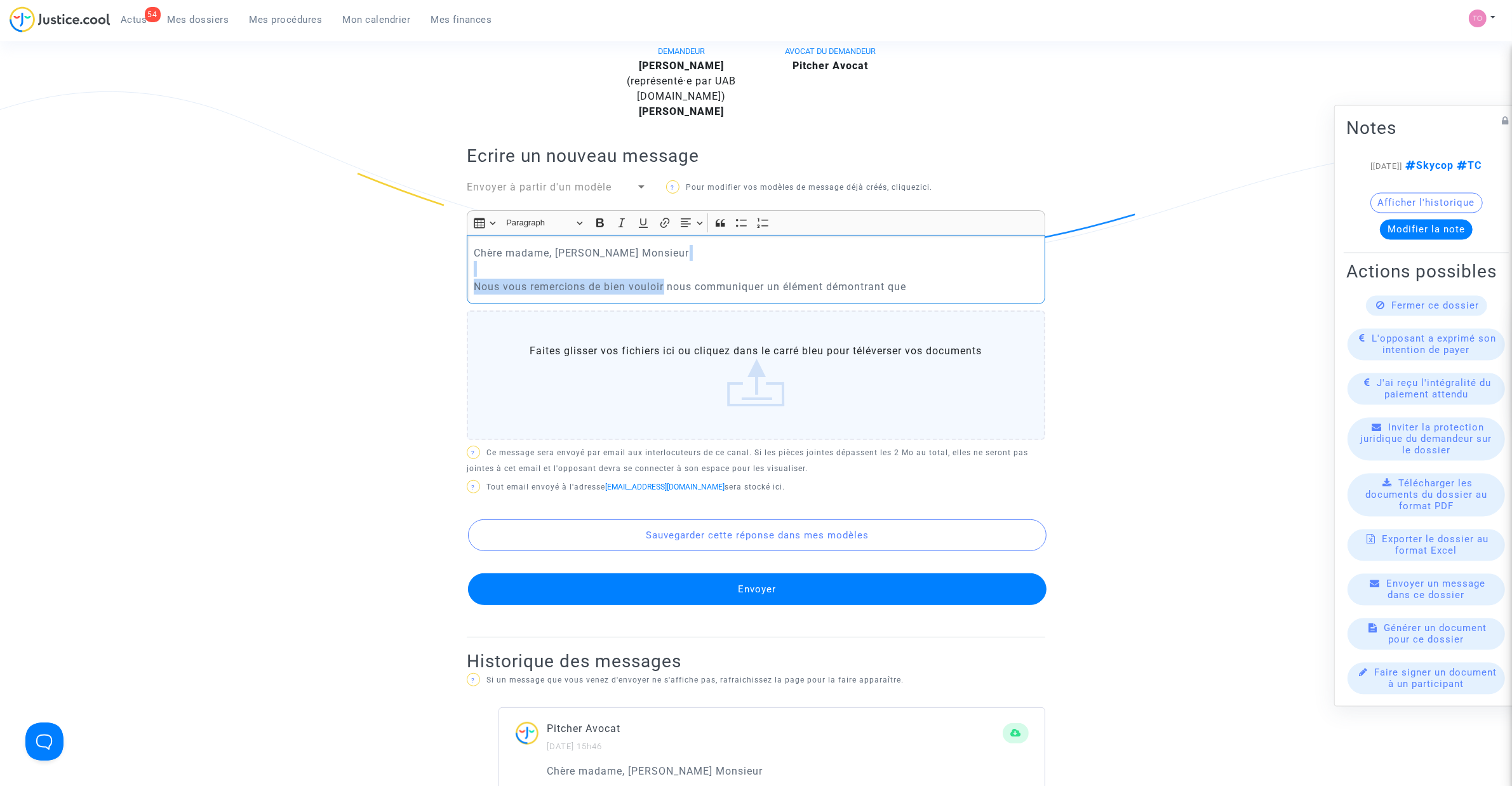
drag, startPoint x: 665, startPoint y: 284, endPoint x: 383, endPoint y: 269, distance: 282.4
click at [383, 269] on ng-component "Ref. CFR-250424-DM8A Etape Procédure judiciaire en cours Catégorie Annulation d…" at bounding box center [756, 584] width 914 height 1656
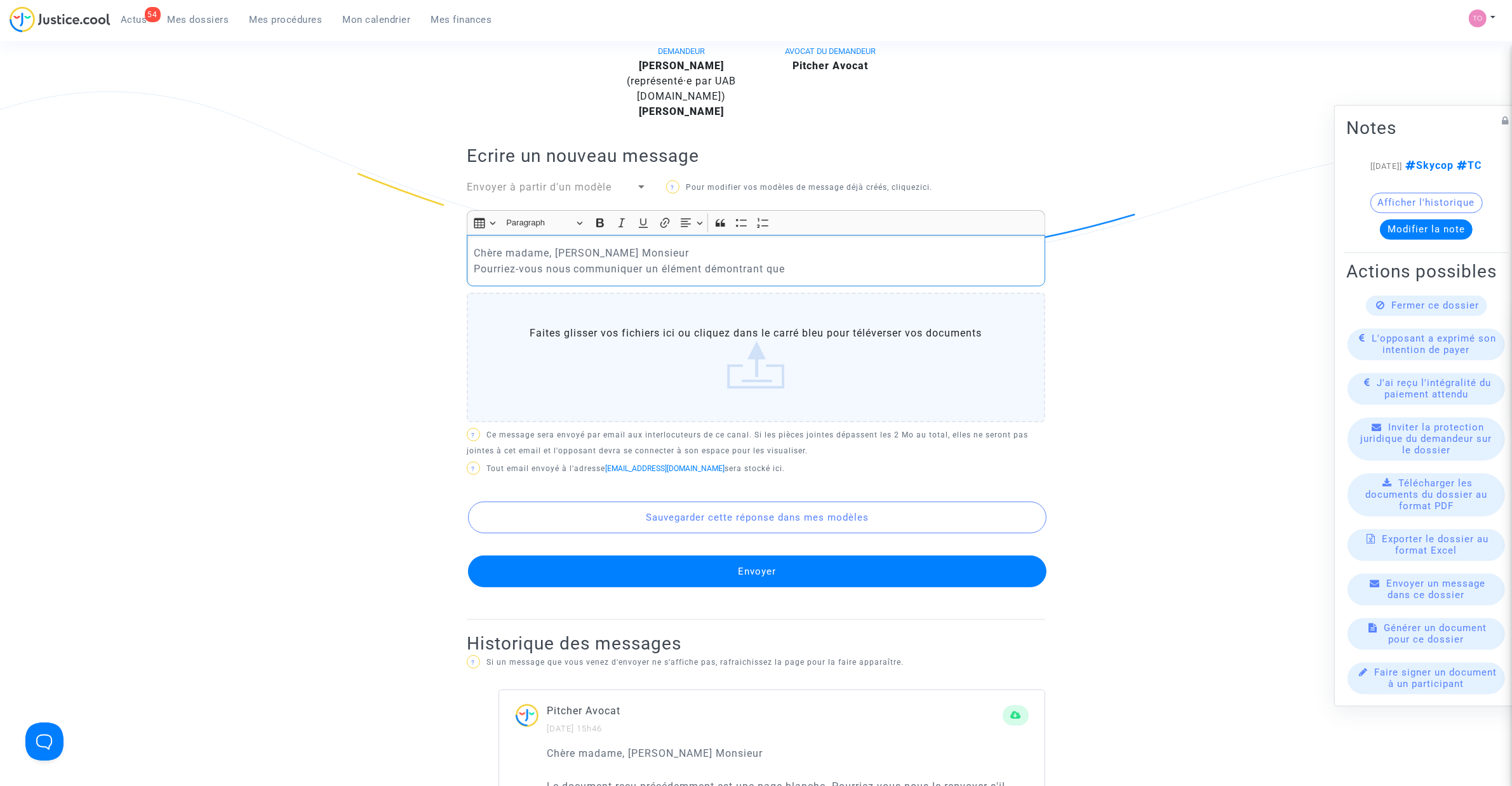
click at [471, 267] on div "Chère madame, Cher Monsieur Pourriez-vous nous communiquer un élément démontran…" at bounding box center [756, 260] width 578 height 52
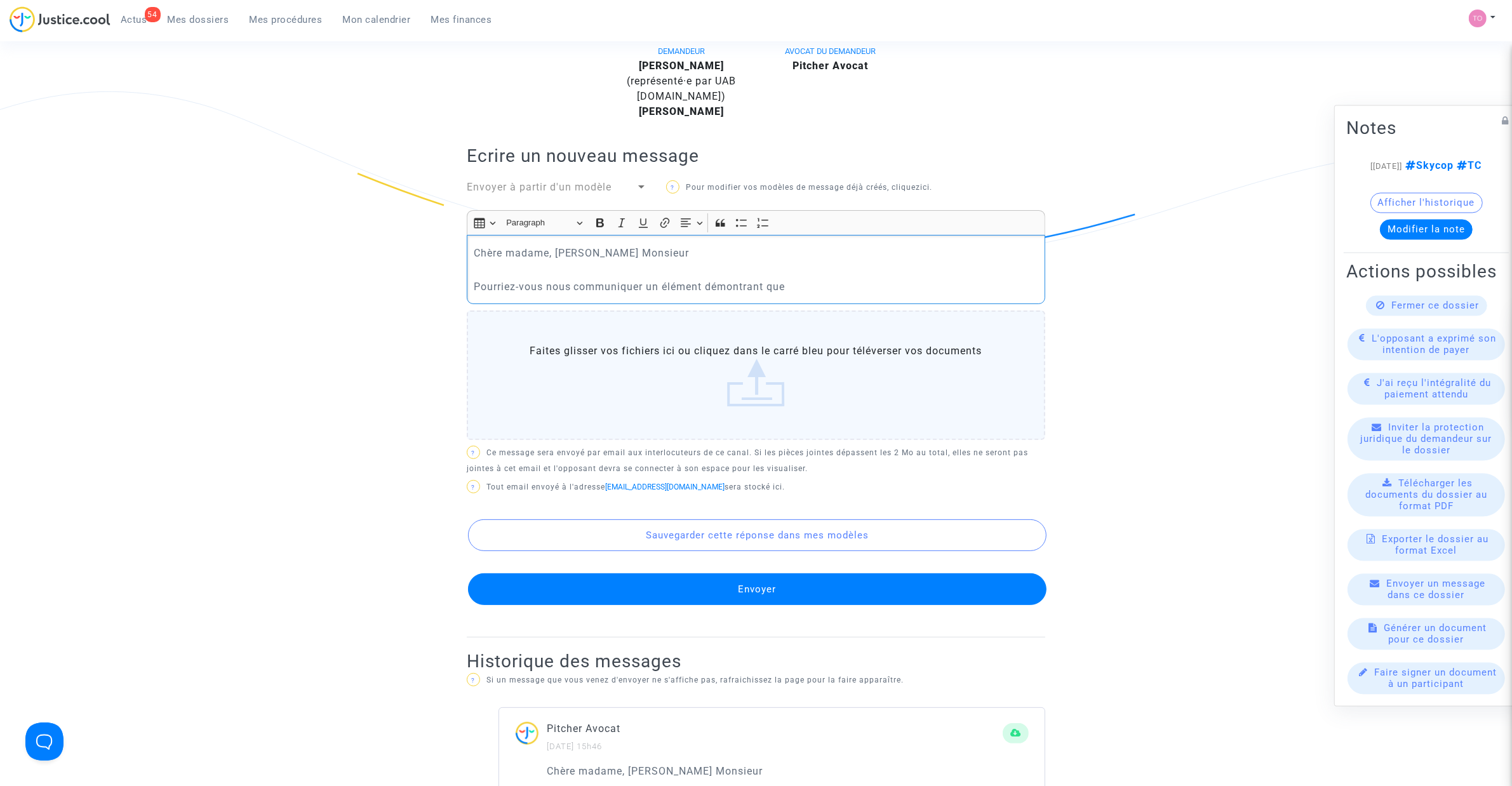
click at [803, 288] on p "Pourriez-vous nous communiquer un élément démontrant que" at bounding box center [756, 286] width 565 height 16
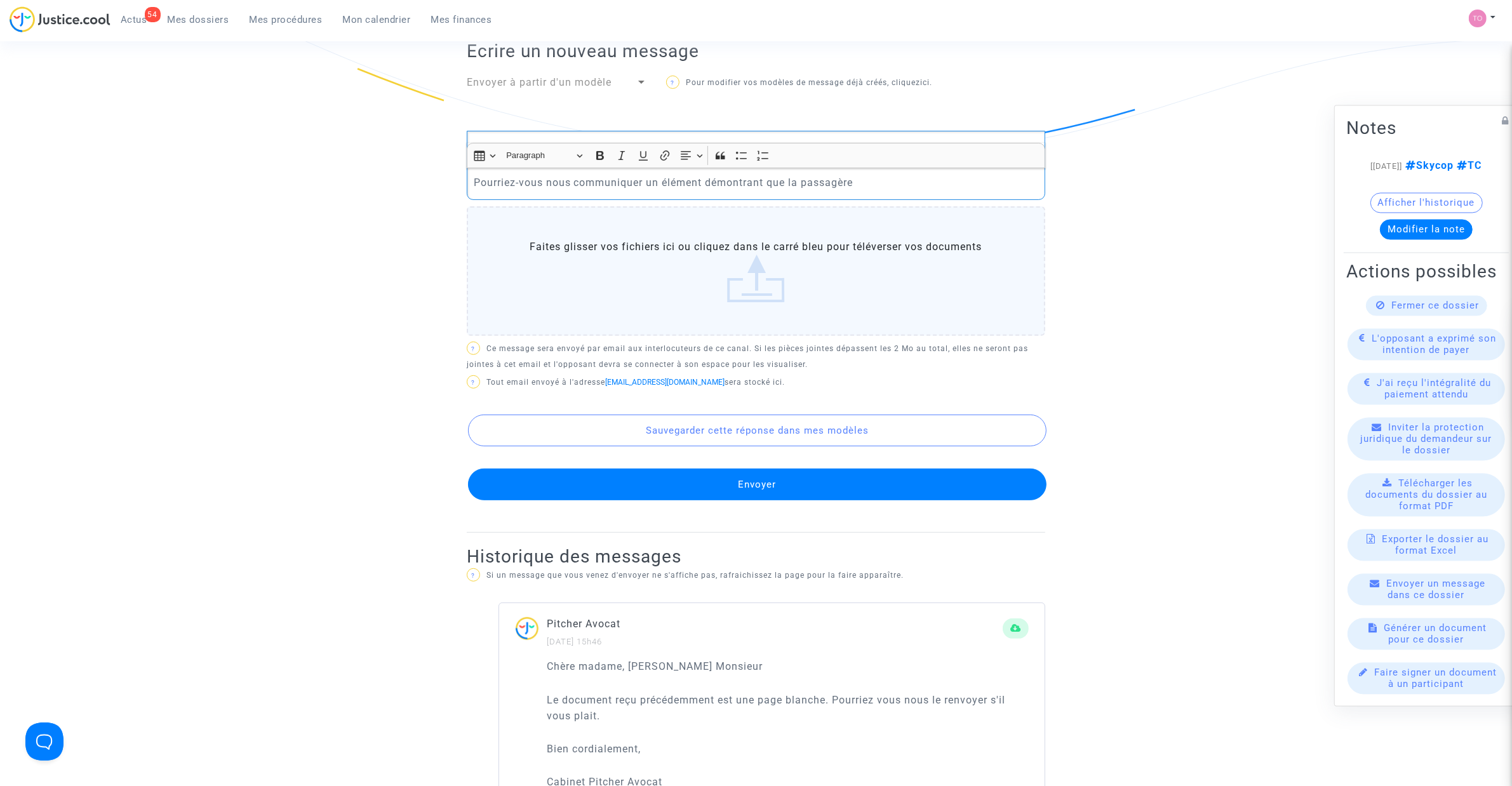
scroll to position [396, 0]
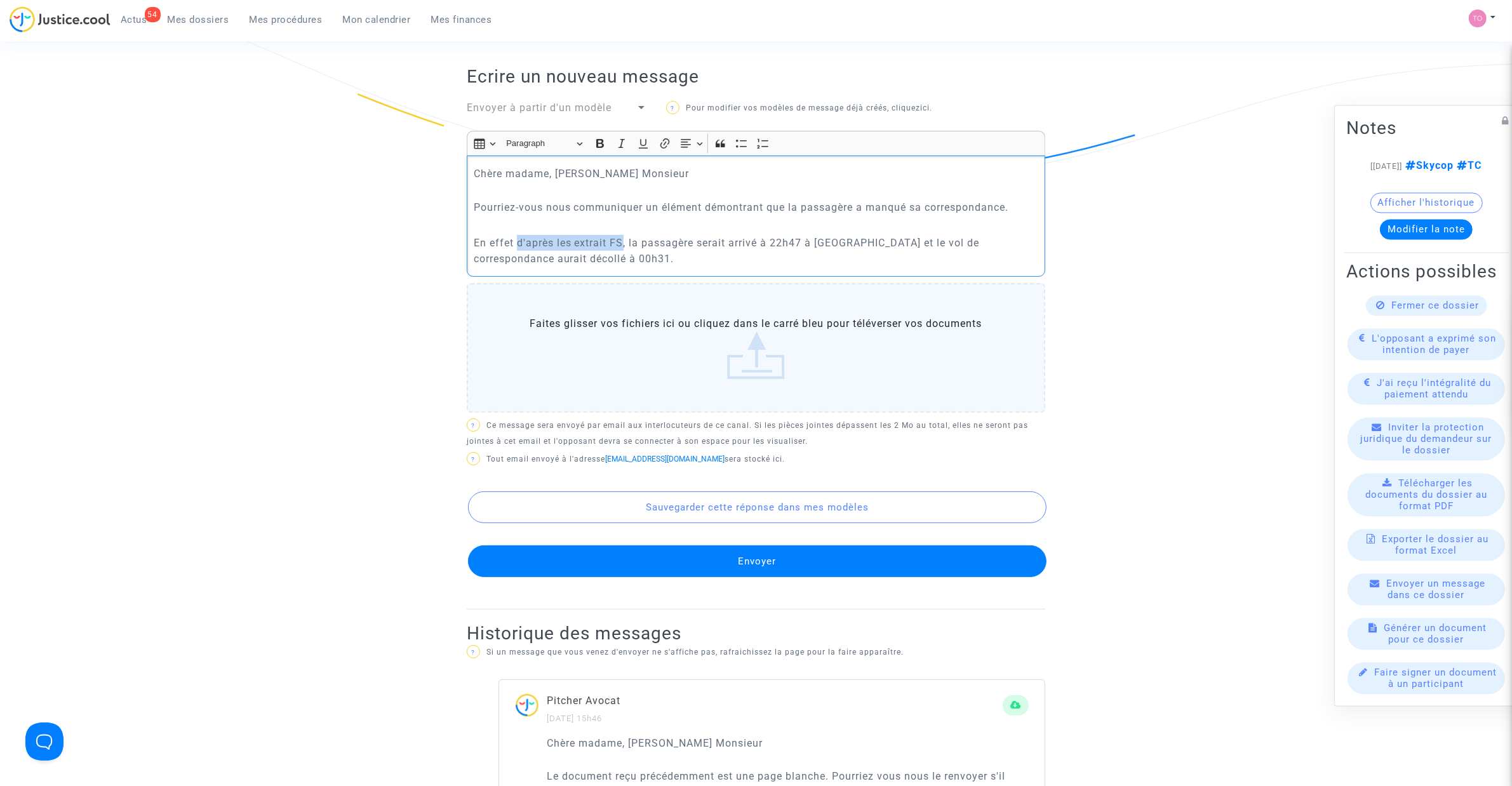
drag, startPoint x: 518, startPoint y: 239, endPoint x: 625, endPoint y: 239, distance: 107.0
click at [625, 239] on p "En effet d'après les extrait FS, la passagère serait arrivé à 22h47 à Casablanc…" at bounding box center [756, 250] width 565 height 32
click at [635, 265] on p "En effet d'après les extrait FS, la passagère serait arrivé à 22h47 à Casablanc…" at bounding box center [756, 250] width 565 height 32
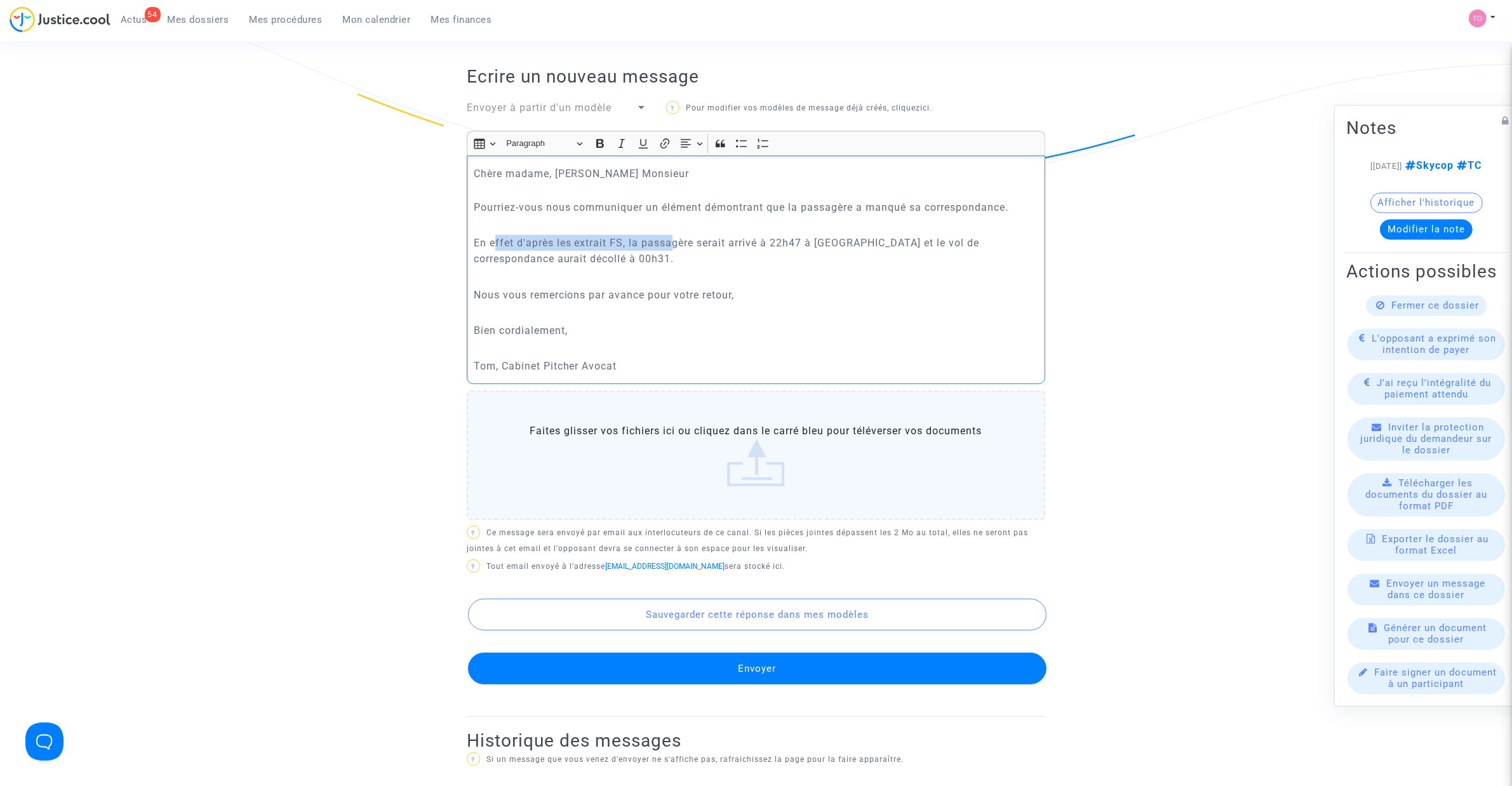
drag, startPoint x: 512, startPoint y: 239, endPoint x: 665, endPoint y: 239, distance: 153.0
click at [674, 236] on p "En effet d'après les extrait FS, la passagère serait arrivé à 22h47 à Casablanc…" at bounding box center [756, 250] width 565 height 32
click at [604, 245] on p "En effet d'après les extrait FS, la passagère serait arrivé à 22h47 à Casablanc…" at bounding box center [756, 250] width 565 height 32
click at [607, 241] on p "En effet d'après les extrait FS, la passagère serait arrivé à 22h47 à Casablanc…" at bounding box center [756, 250] width 565 height 32
click at [618, 241] on p "En effet d'après les extraits FS, la passagère serait arrivé à 22h47 à Casablan…" at bounding box center [756, 250] width 565 height 32
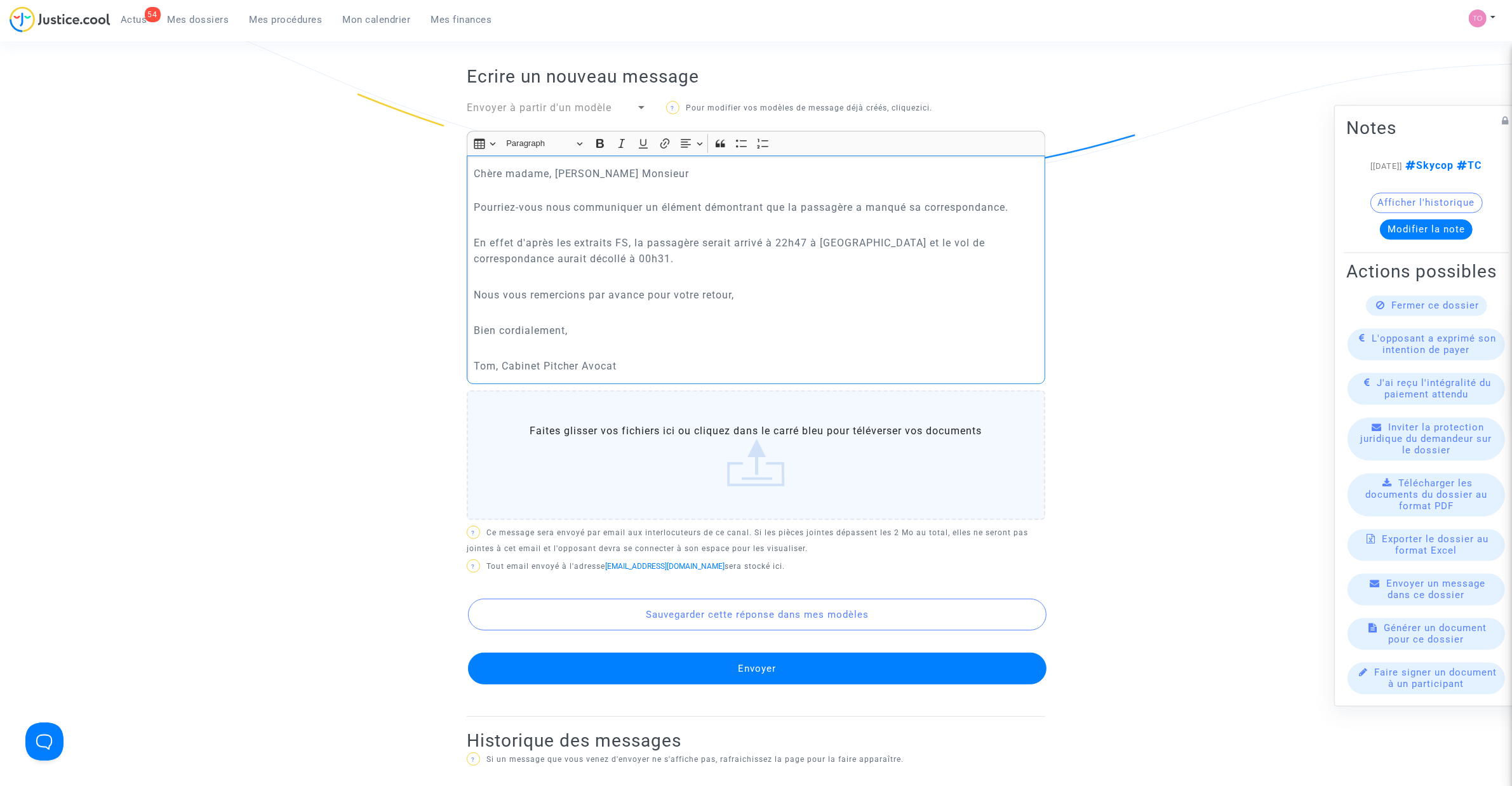
click at [627, 239] on p "En effet d'après les extraits FS, la passagère serait arrivé à 22h47 à Casablan…" at bounding box center [756, 250] width 565 height 32
click at [624, 242] on p "En effet d'après les extraits FS, la passagère serait arrivé à 22h47 à Casablan…" at bounding box center [756, 250] width 565 height 32
click at [764, 241] on p "En effet d'après les extraits FlighStat, la passagère serait arrivé à 22h47 à C…" at bounding box center [756, 250] width 565 height 32
click at [795, 243] on p "En effet d'après les extraits FlighStat, la passagère serait arrivé à 22h47 à C…" at bounding box center [756, 250] width 565 height 32
click at [798, 243] on p "En effet d'après les extraits FlighStat, la passagère serait arrivé à 22h47 à C…" at bounding box center [756, 250] width 565 height 32
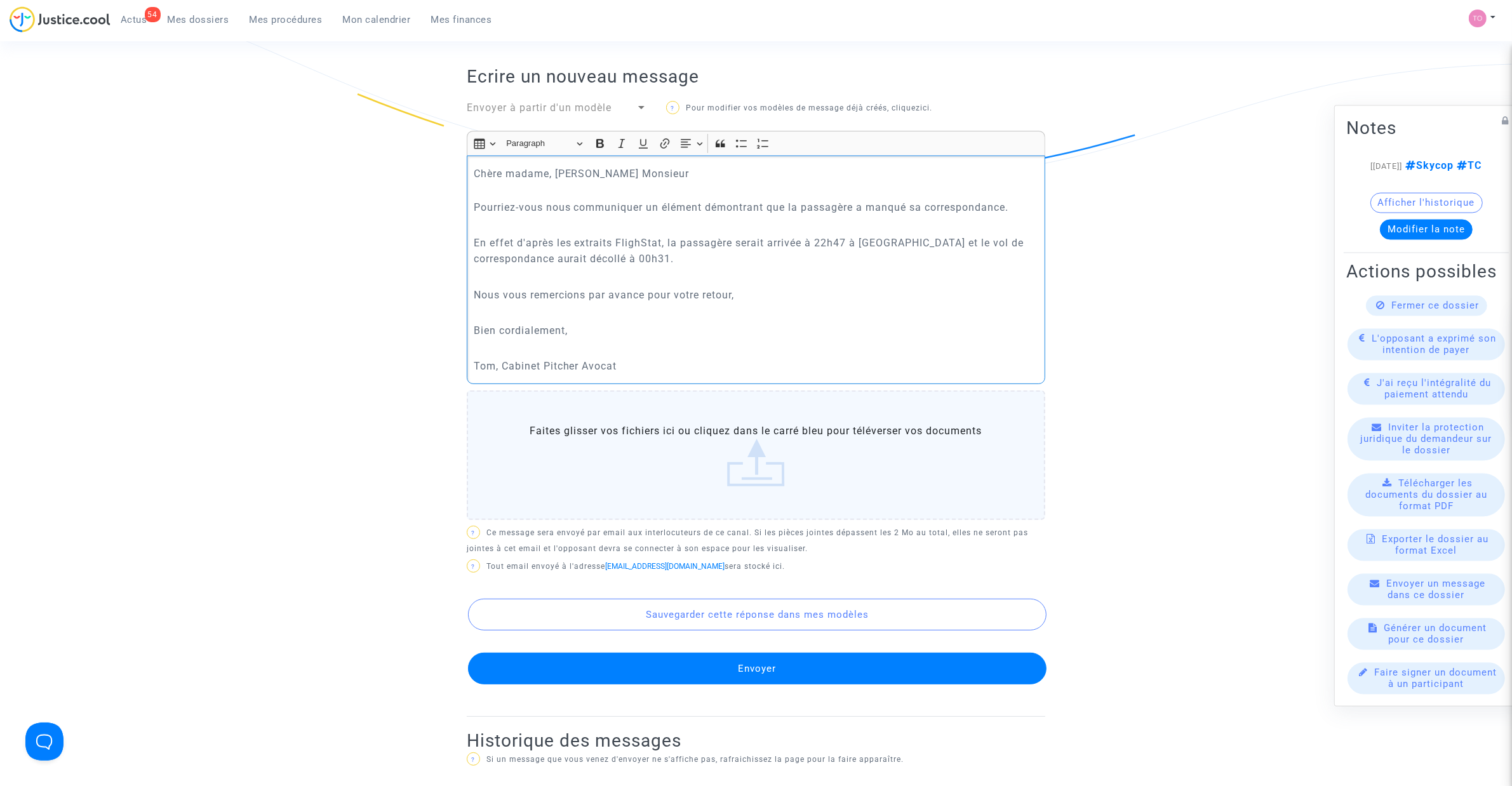
click at [766, 242] on p "En effet d'après les extraits FlighStat, la passagère serait arrivée à 22h47 à …" at bounding box center [756, 250] width 565 height 32
drag, startPoint x: 934, startPoint y: 246, endPoint x: 950, endPoint y: 245, distance: 16.0
click at [950, 245] on p "En effet d'après les extraits FlighStat, la passagère serait arrivée à 22h47 à …" at bounding box center [756, 250] width 565 height 32
drag, startPoint x: 549, startPoint y: 261, endPoint x: 588, endPoint y: 259, distance: 39.1
click at [588, 259] on p "En effet d'après les extraits FlighStat, la passagère serait arrivée à 22h47 à …" at bounding box center [756, 250] width 565 height 32
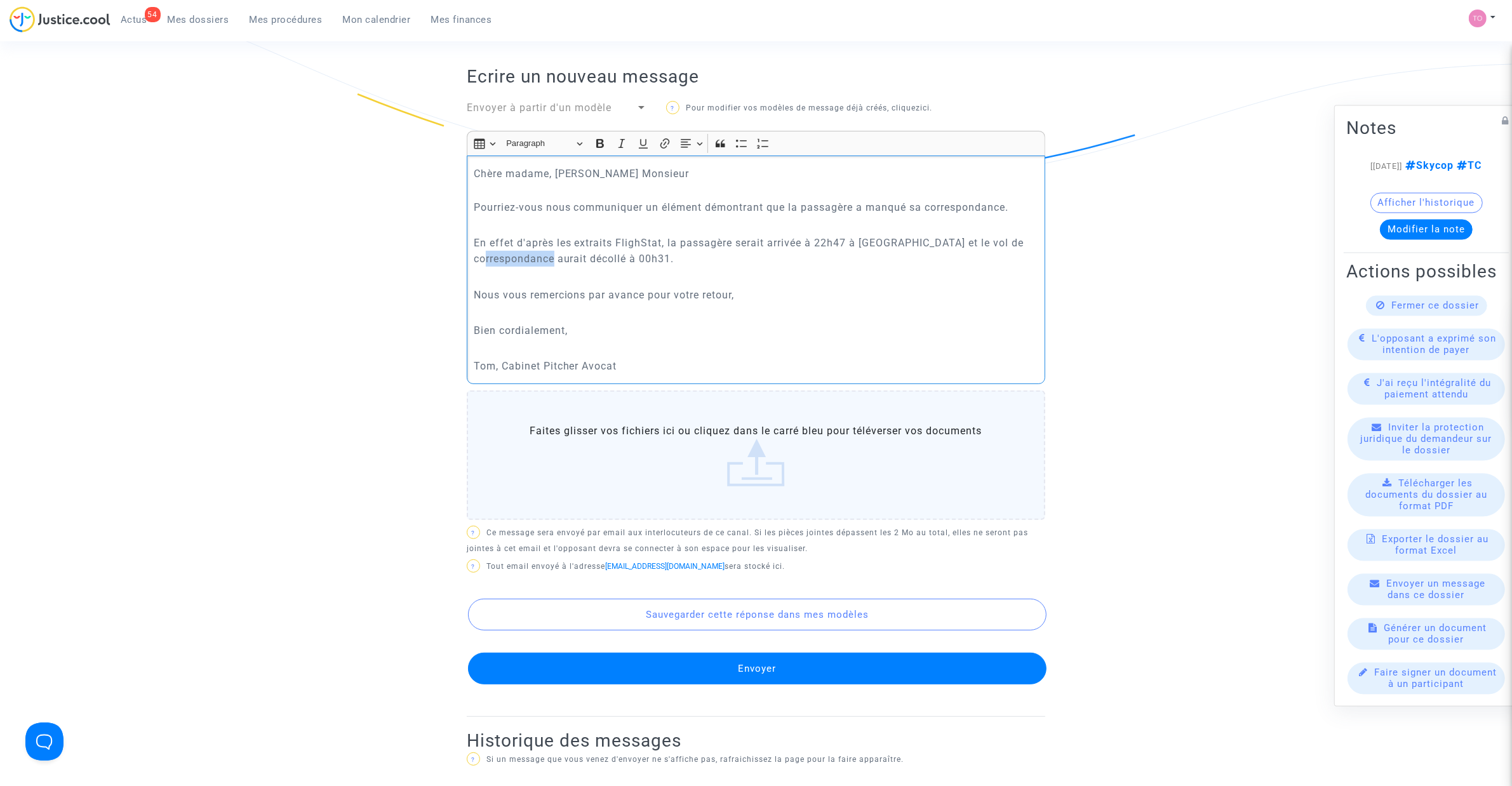
click at [708, 679] on button "Envoyer" at bounding box center [757, 668] width 578 height 32
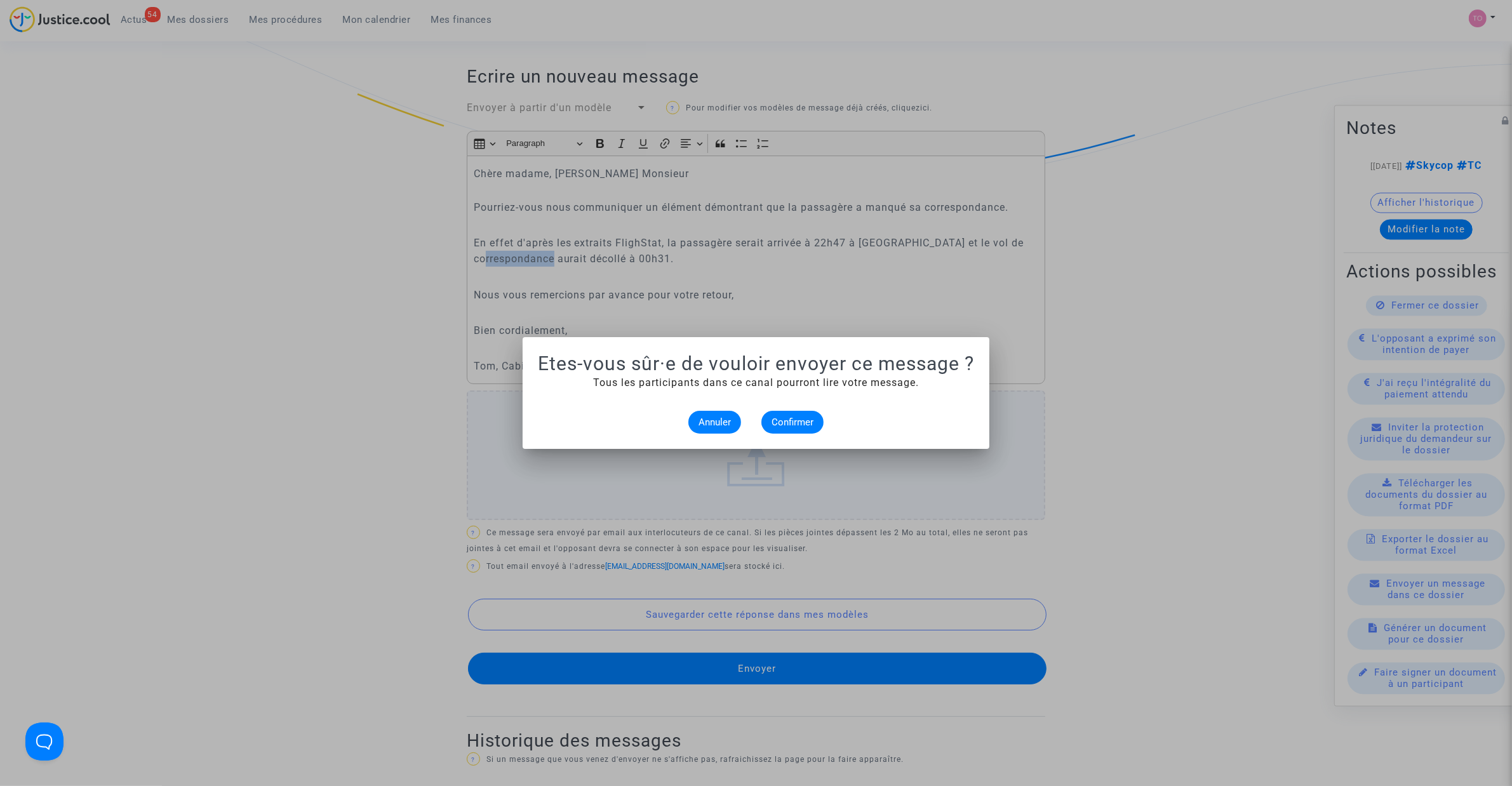
scroll to position [0, 0]
click at [806, 419] on span "Confirmer" at bounding box center [793, 422] width 42 height 12
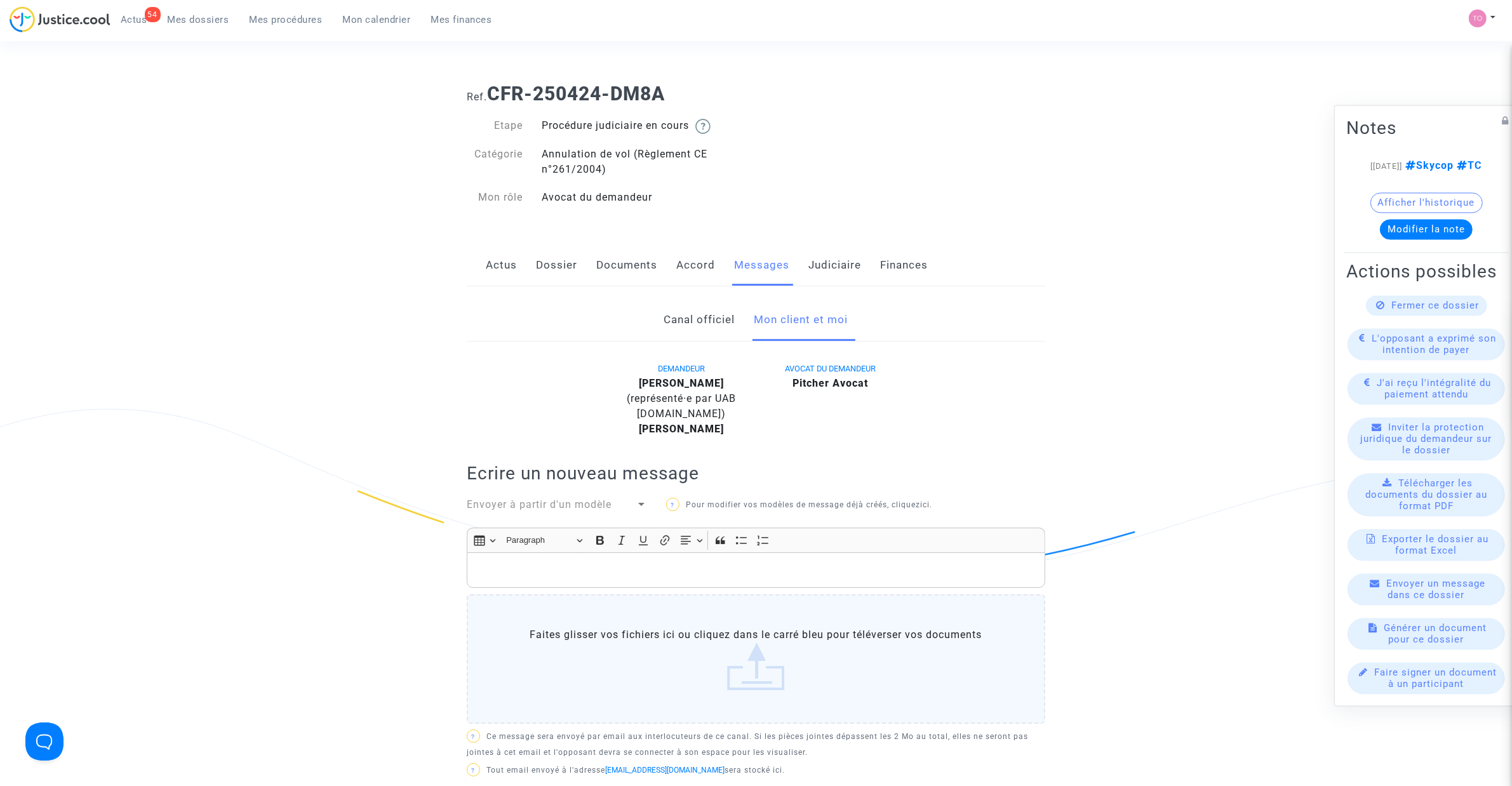
click at [857, 258] on link "Judiciaire" at bounding box center [835, 265] width 52 height 42
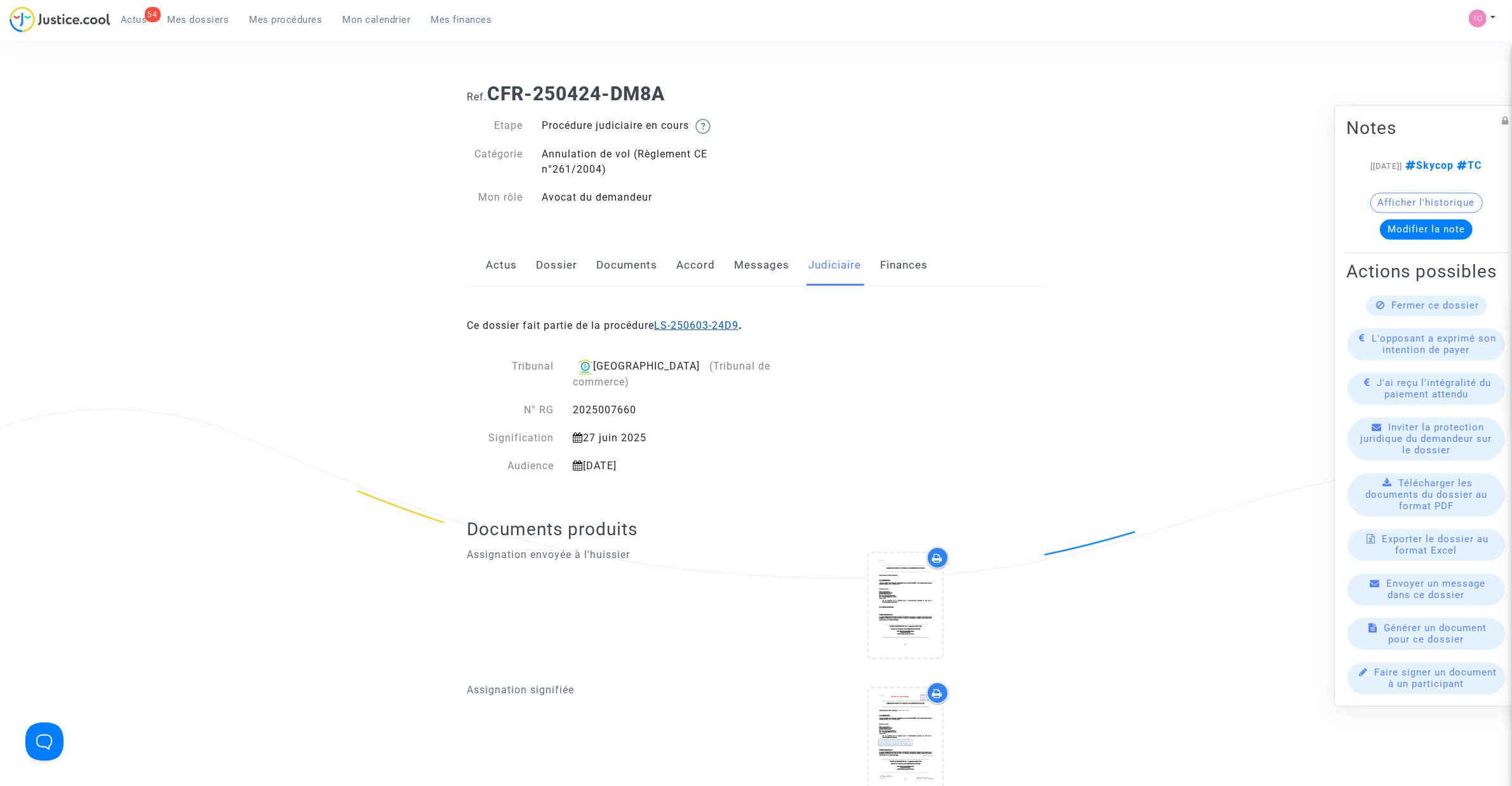
click at [729, 321] on link "LS-250603-24D9" at bounding box center [696, 326] width 85 height 12
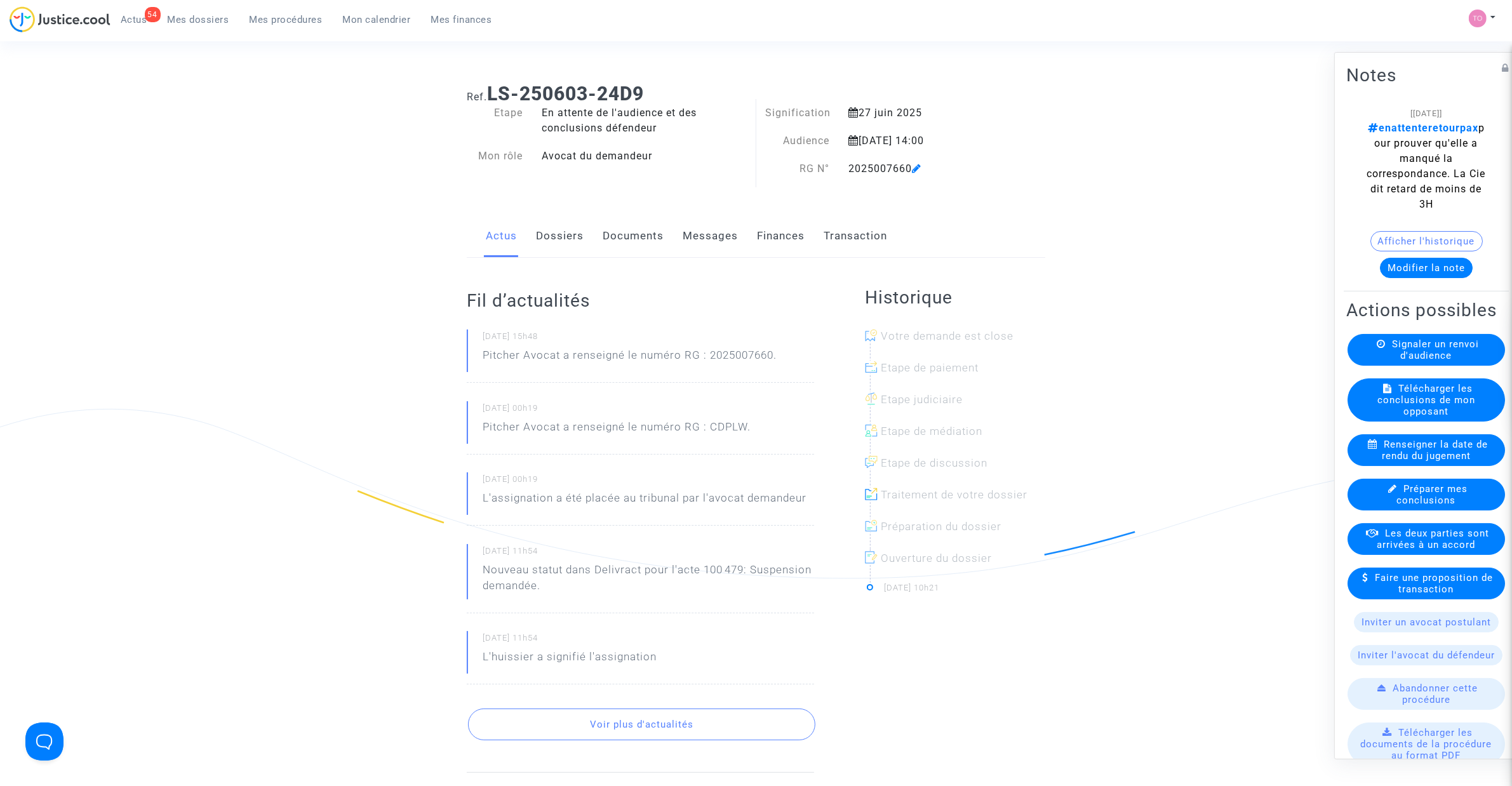
click at [1433, 264] on button "Modifier la note" at bounding box center [1427, 268] width 92 height 20
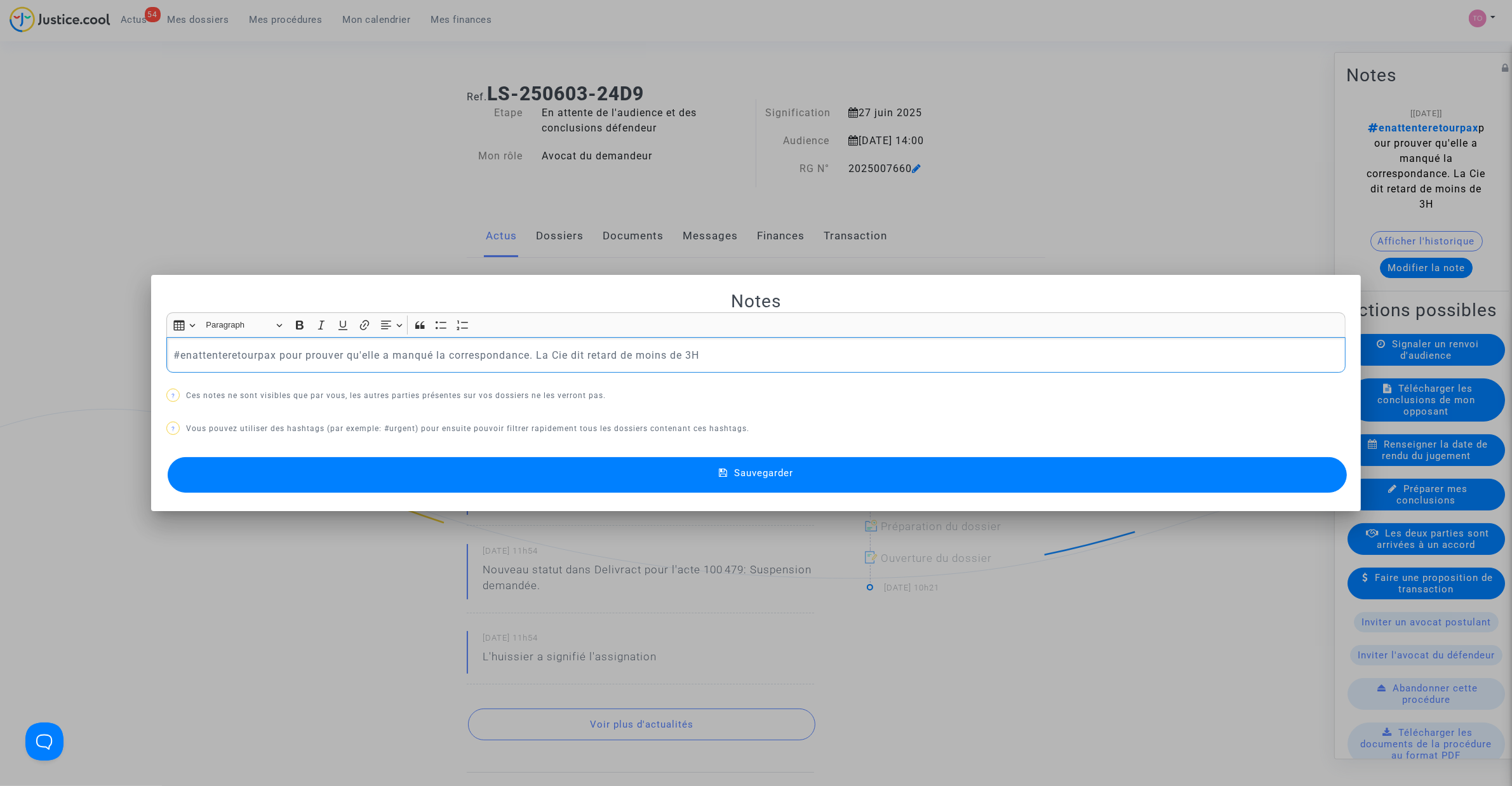
drag, startPoint x: 709, startPoint y: 354, endPoint x: 528, endPoint y: 356, distance: 181.0
click at [528, 356] on p "#enattenteretourpax pour prouver qu'elle a manqué la correspondance. La Cie dit…" at bounding box center [756, 355] width 1166 height 16
click at [554, 475] on button "Sauvegarder" at bounding box center [757, 475] width 1179 height 35
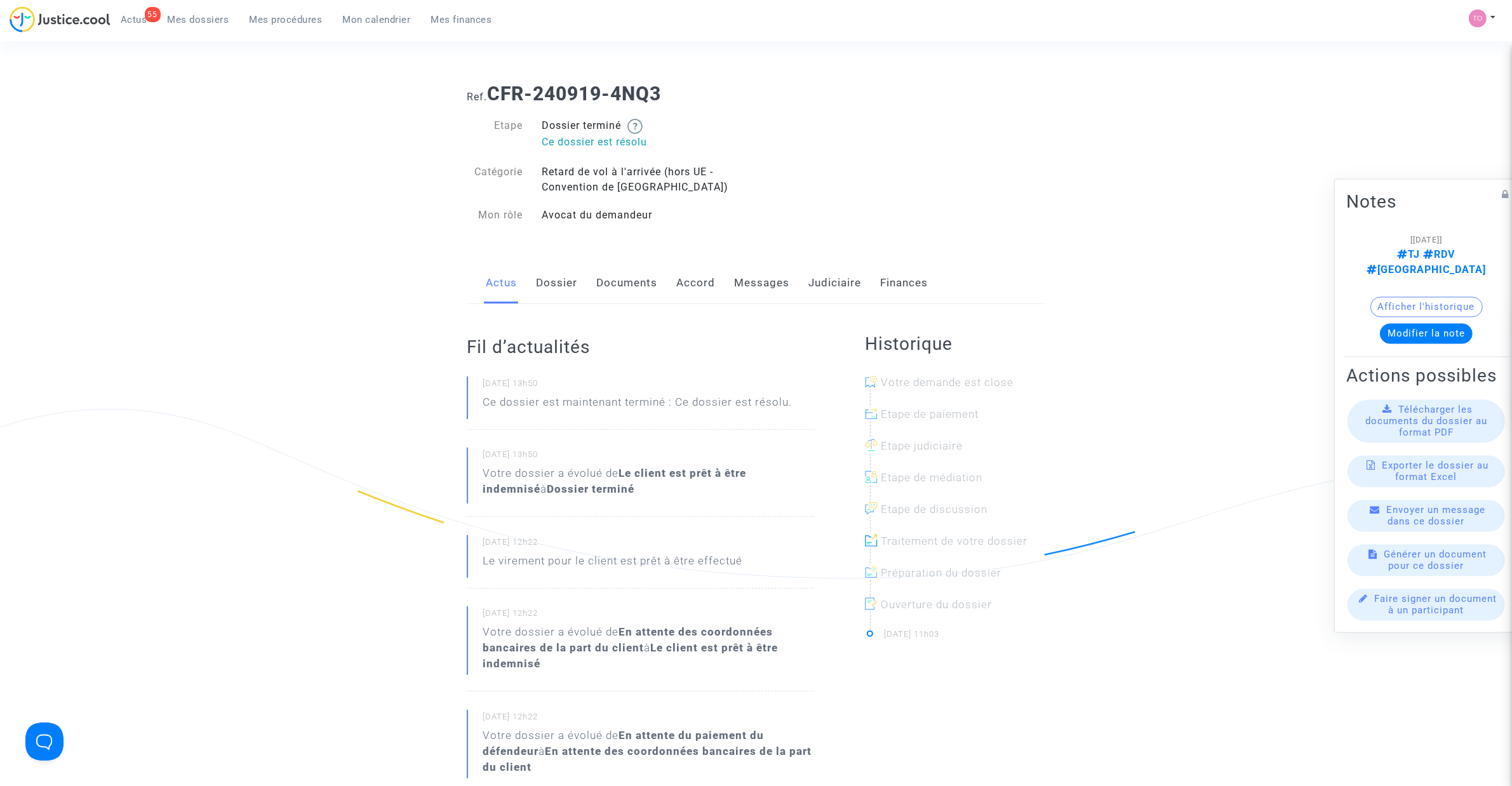
click at [636, 289] on link "Documents" at bounding box center [626, 283] width 61 height 42
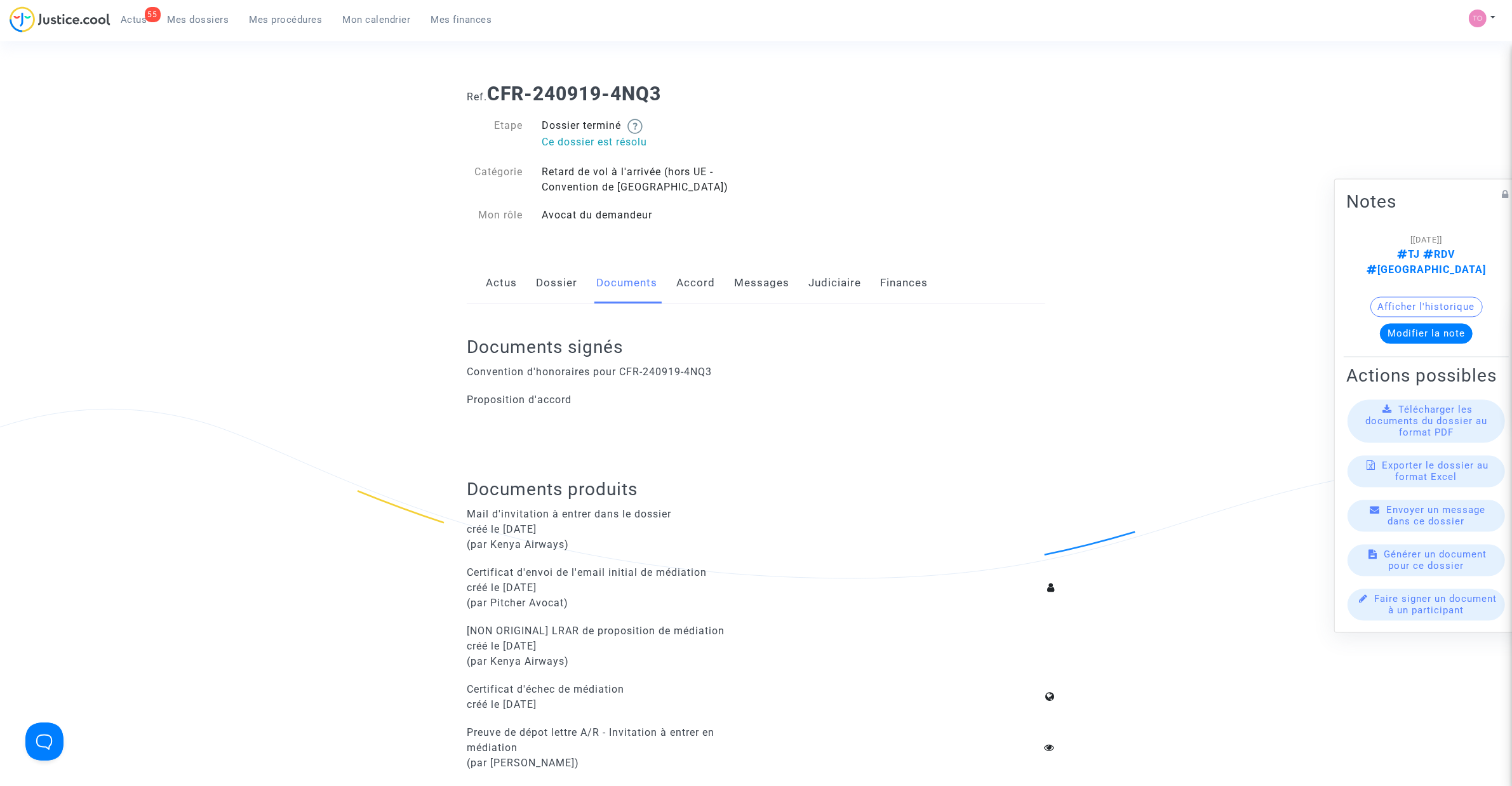
click at [779, 290] on link "Messages" at bounding box center [762, 283] width 55 height 42
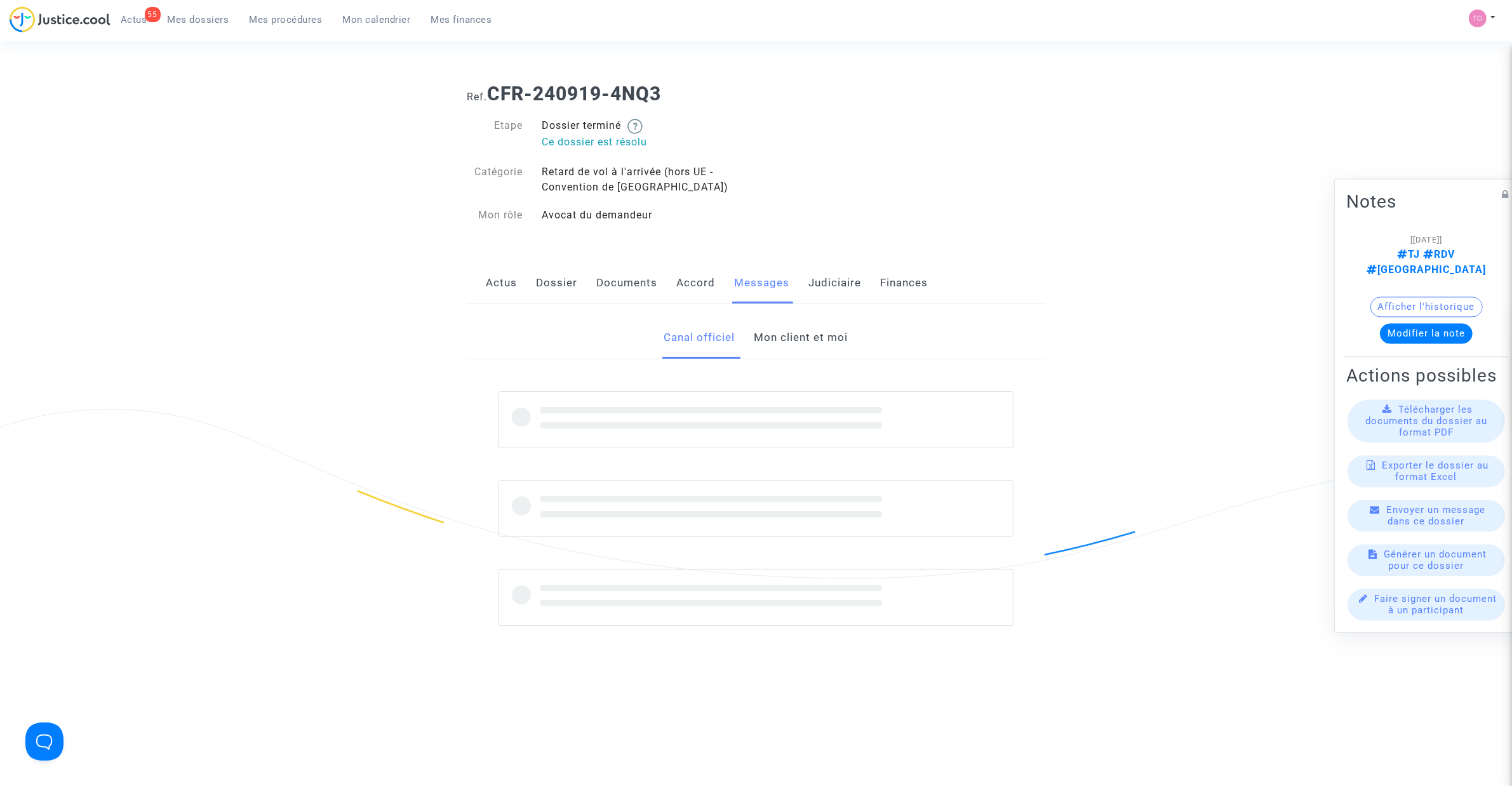
click at [777, 339] on link "Mon client et moi" at bounding box center [802, 338] width 94 height 42
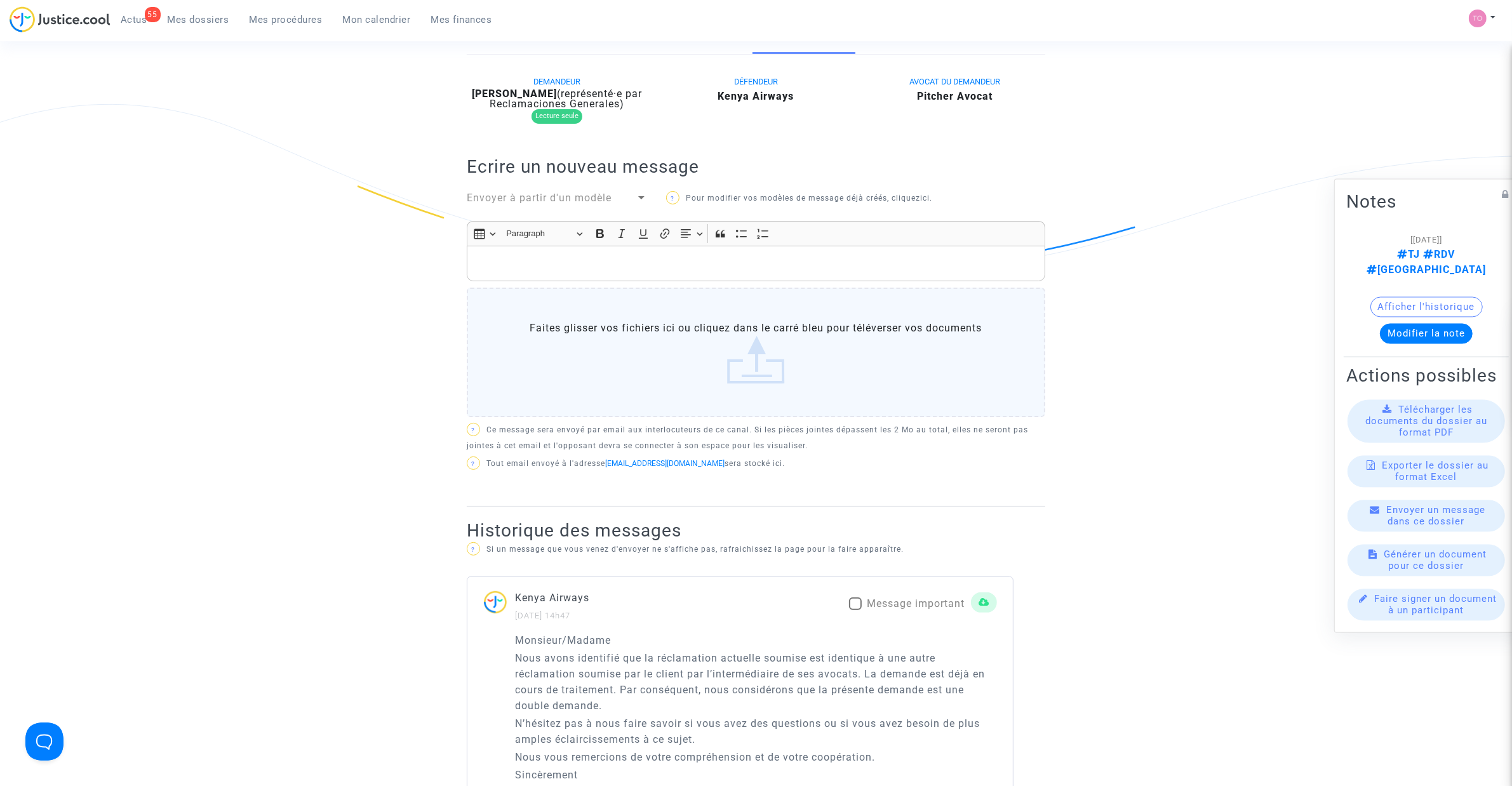
scroll to position [238, 0]
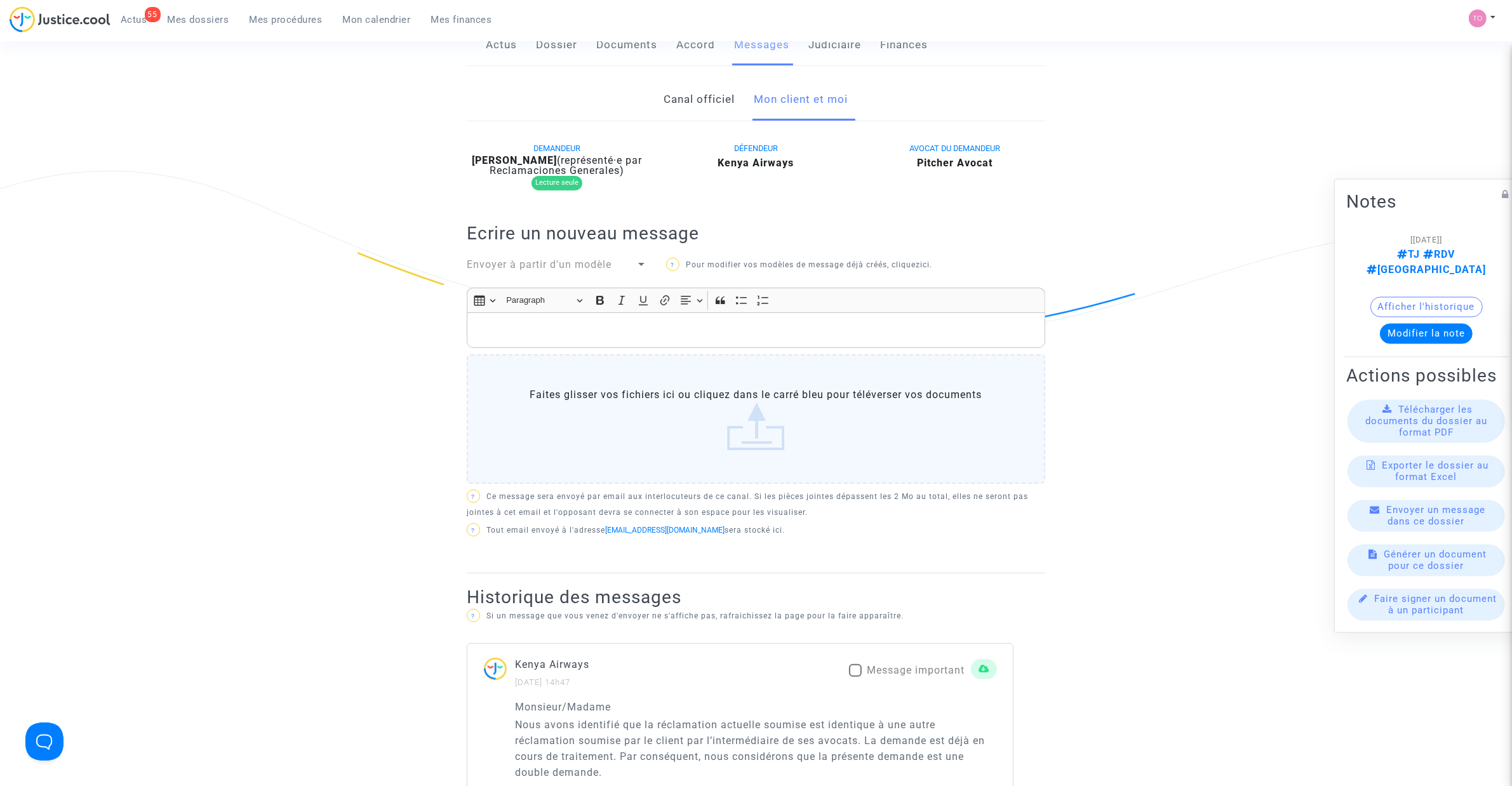
click at [707, 102] on link "Canal officiel" at bounding box center [700, 99] width 71 height 42
click at [795, 110] on link "Mon client et moi" at bounding box center [802, 99] width 94 height 42
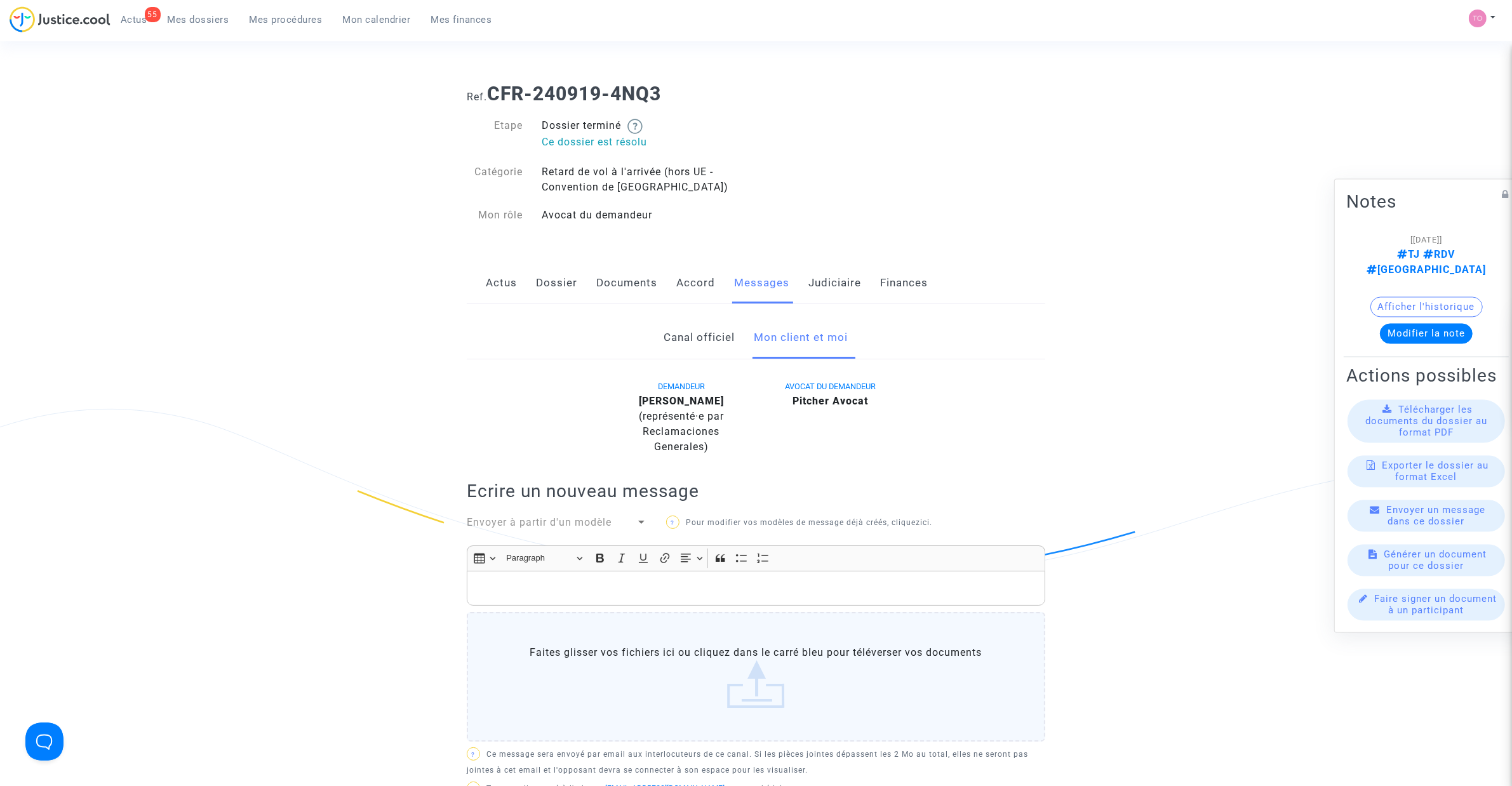
click at [707, 343] on link "Canal officiel" at bounding box center [700, 338] width 71 height 42
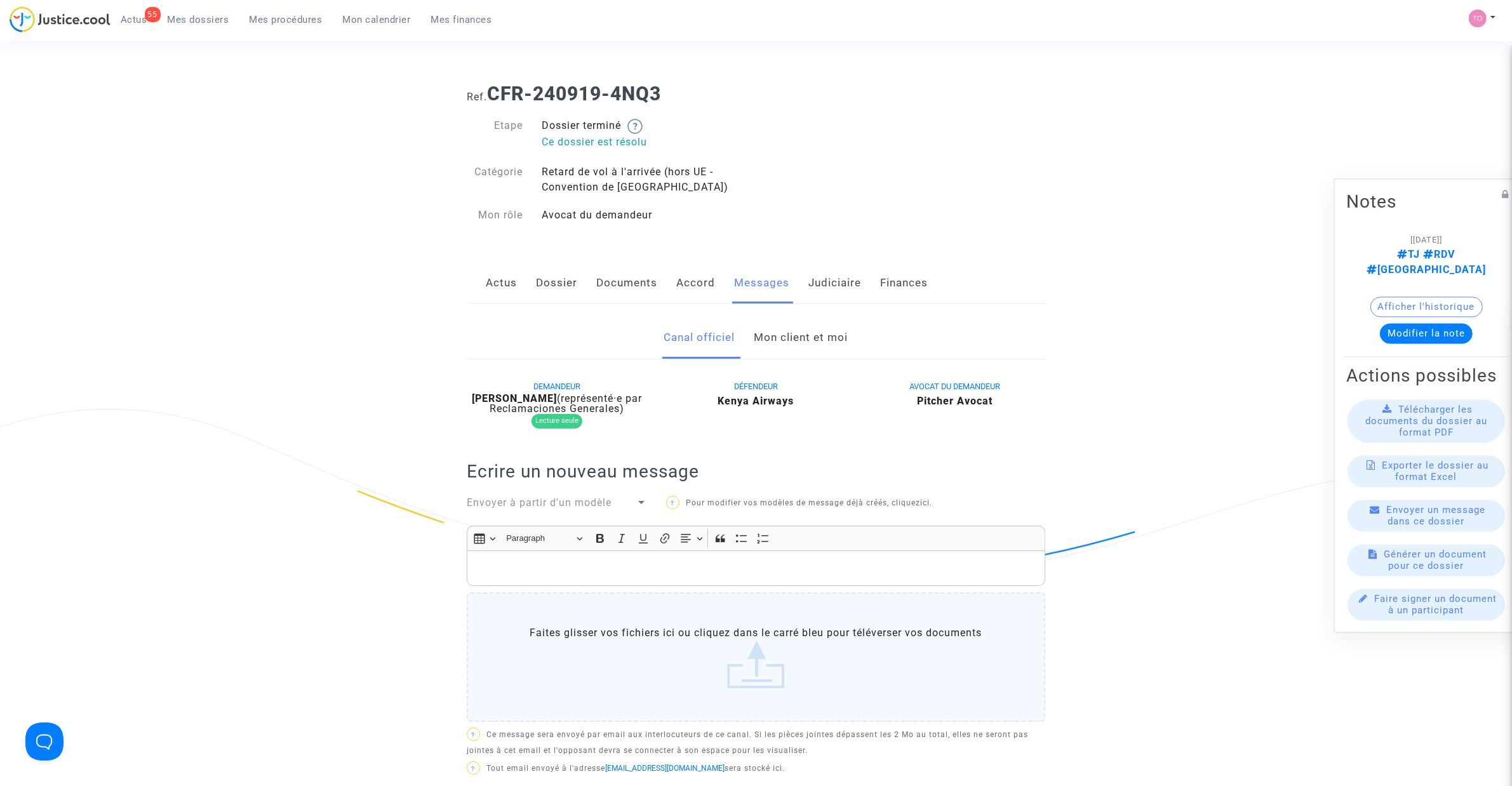
click at [751, 344] on div "Canal officiel Mon client et moi" at bounding box center [756, 338] width 578 height 42
click at [792, 336] on link "Mon client et moi" at bounding box center [802, 338] width 94 height 42
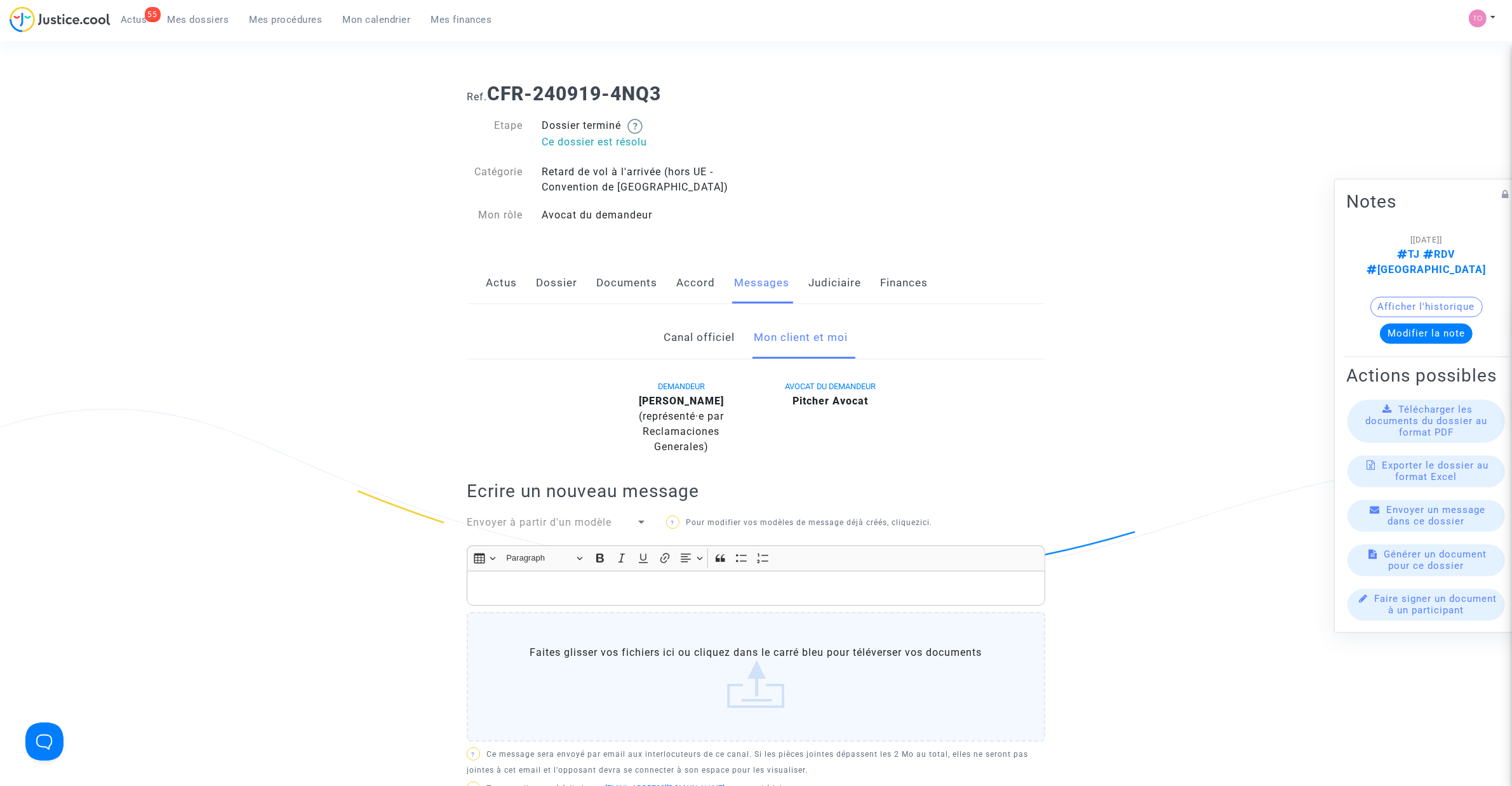
click at [565, 284] on link "Dossier" at bounding box center [557, 283] width 42 height 42
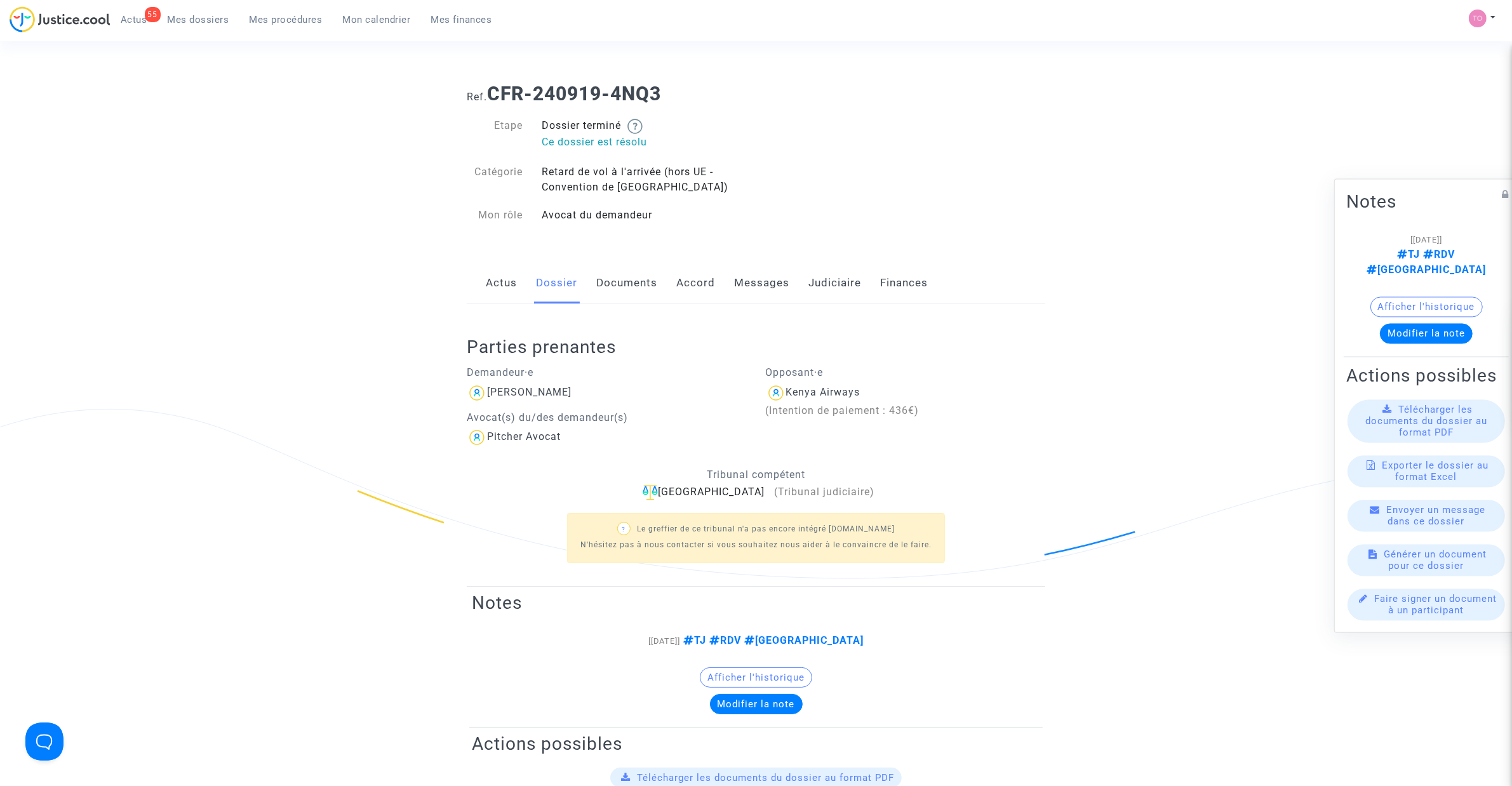
click at [1394, 297] on button "Afficher l'historique" at bounding box center [1427, 307] width 112 height 20
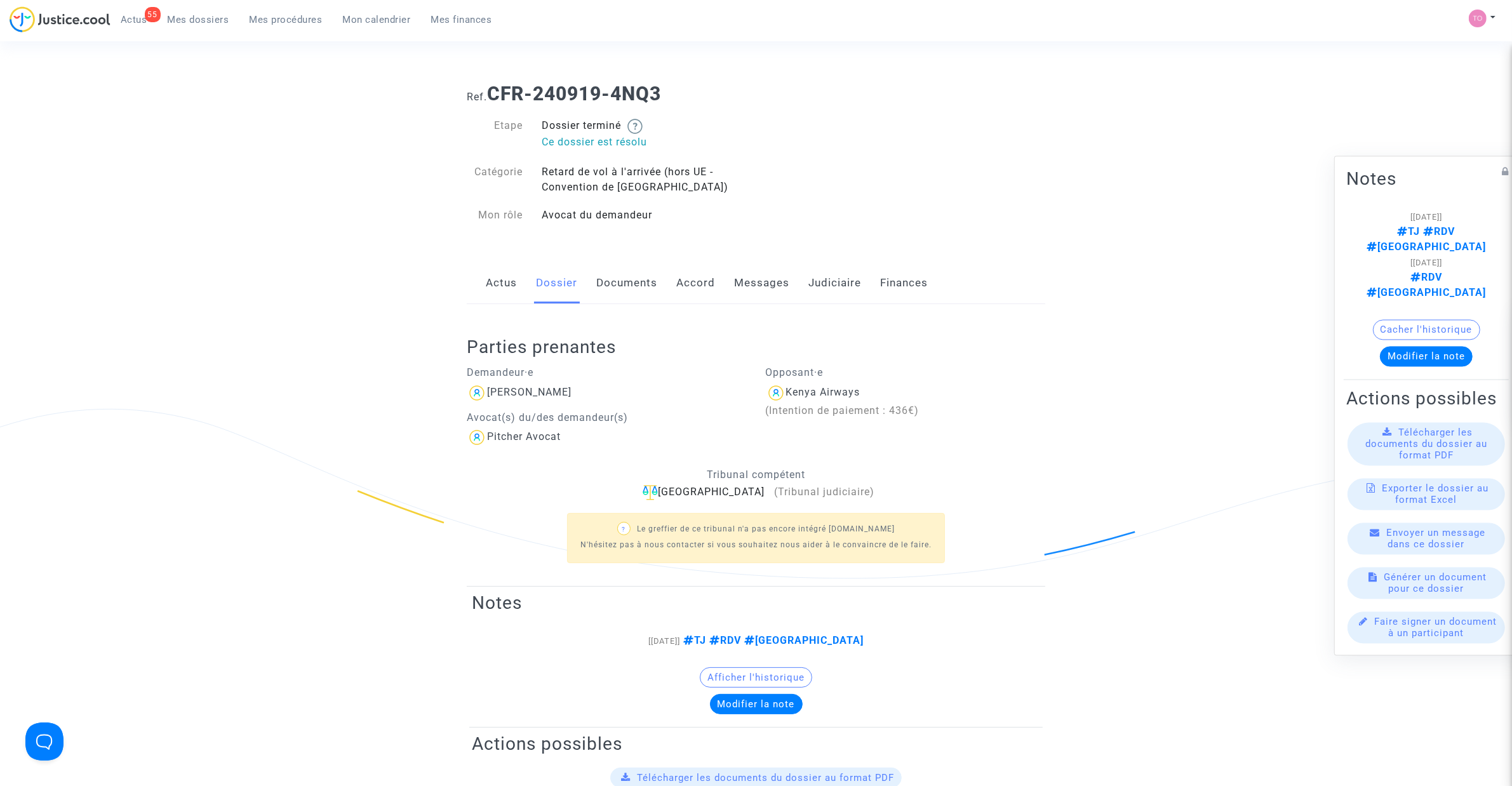
click at [846, 277] on link "Judiciaire" at bounding box center [835, 283] width 52 height 42
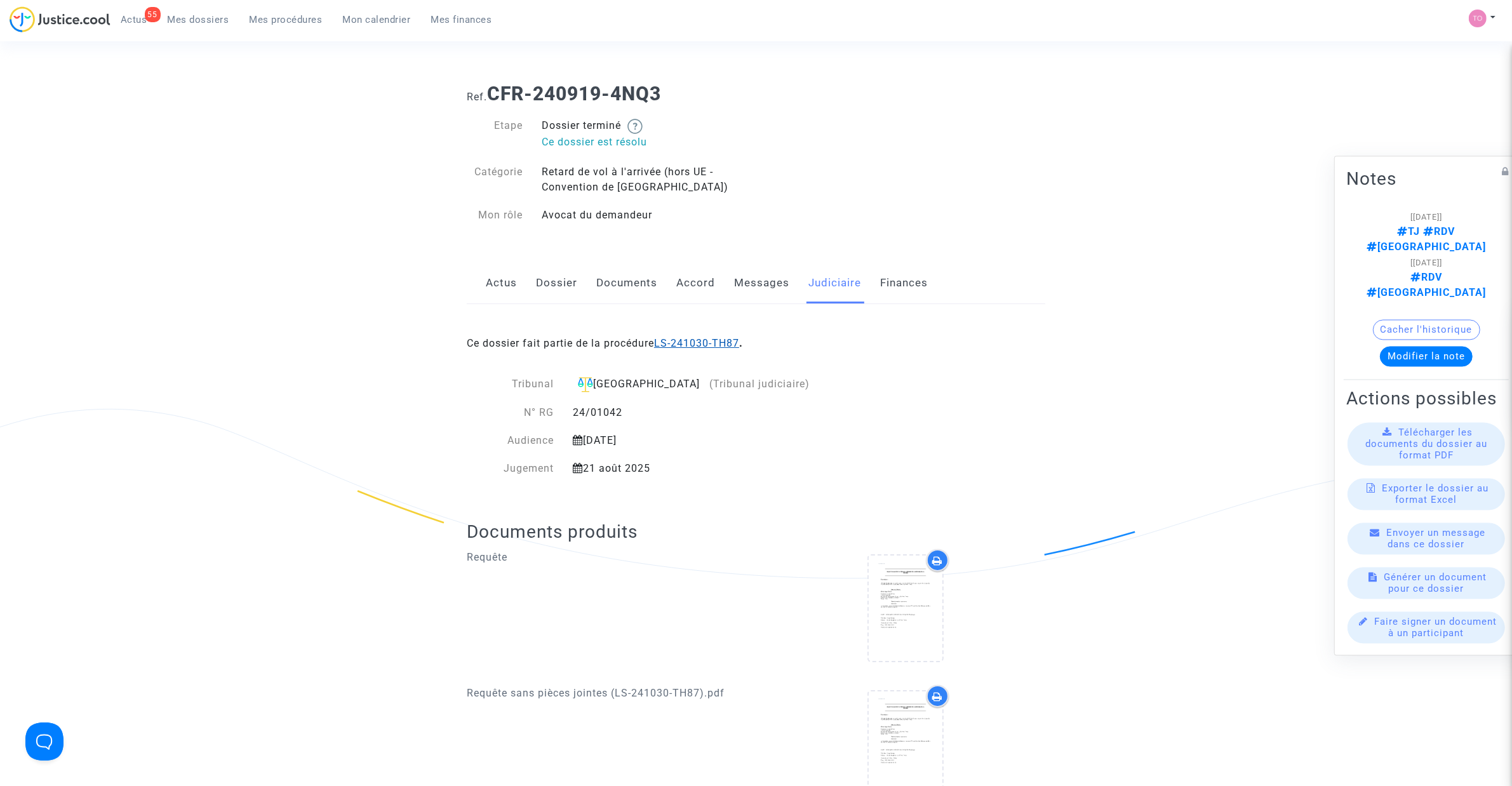
click at [708, 343] on link "LS-241030-TH87" at bounding box center [696, 343] width 85 height 12
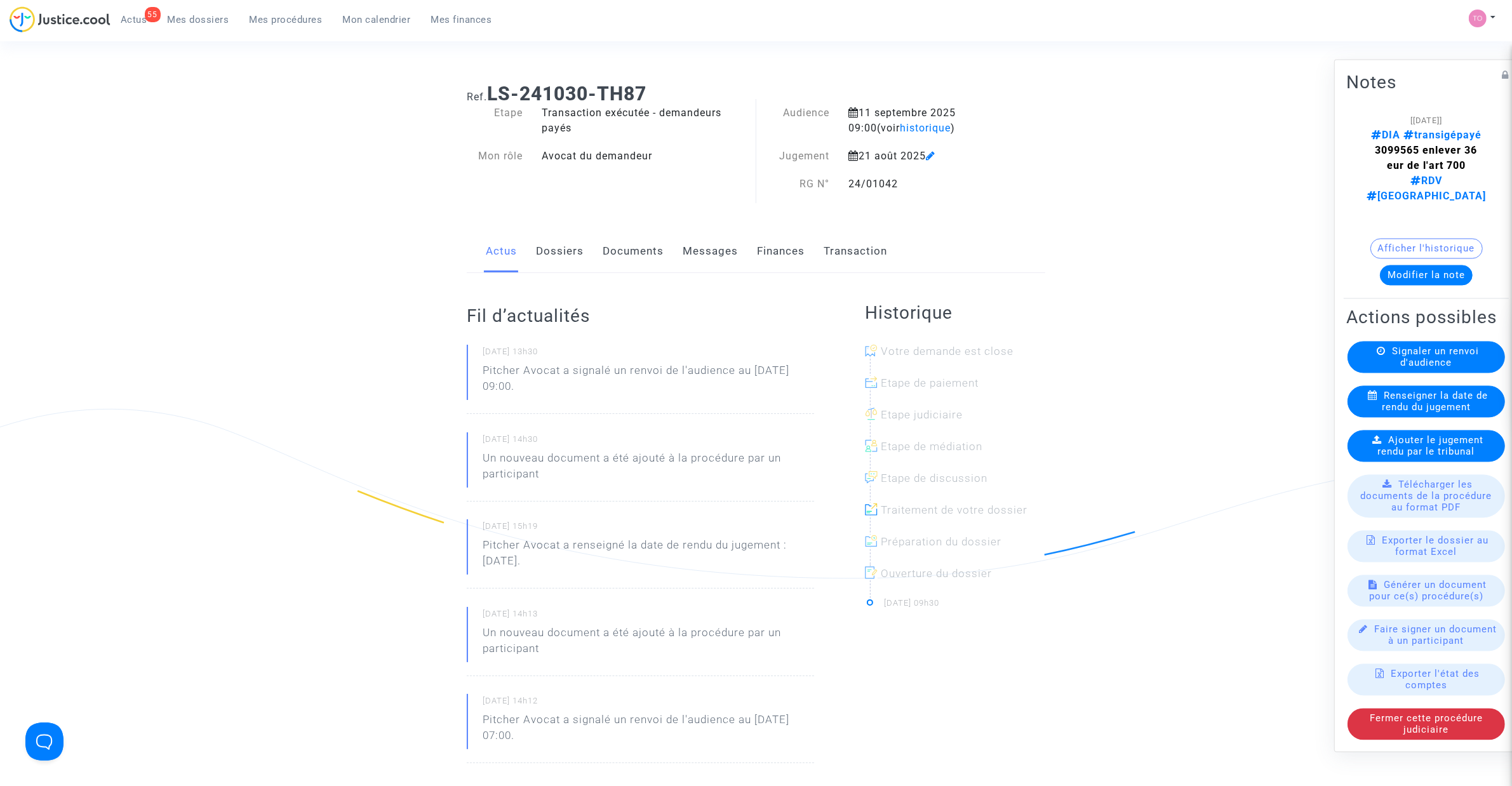
click at [1425, 239] on button "Afficher l'historique" at bounding box center [1427, 249] width 112 height 20
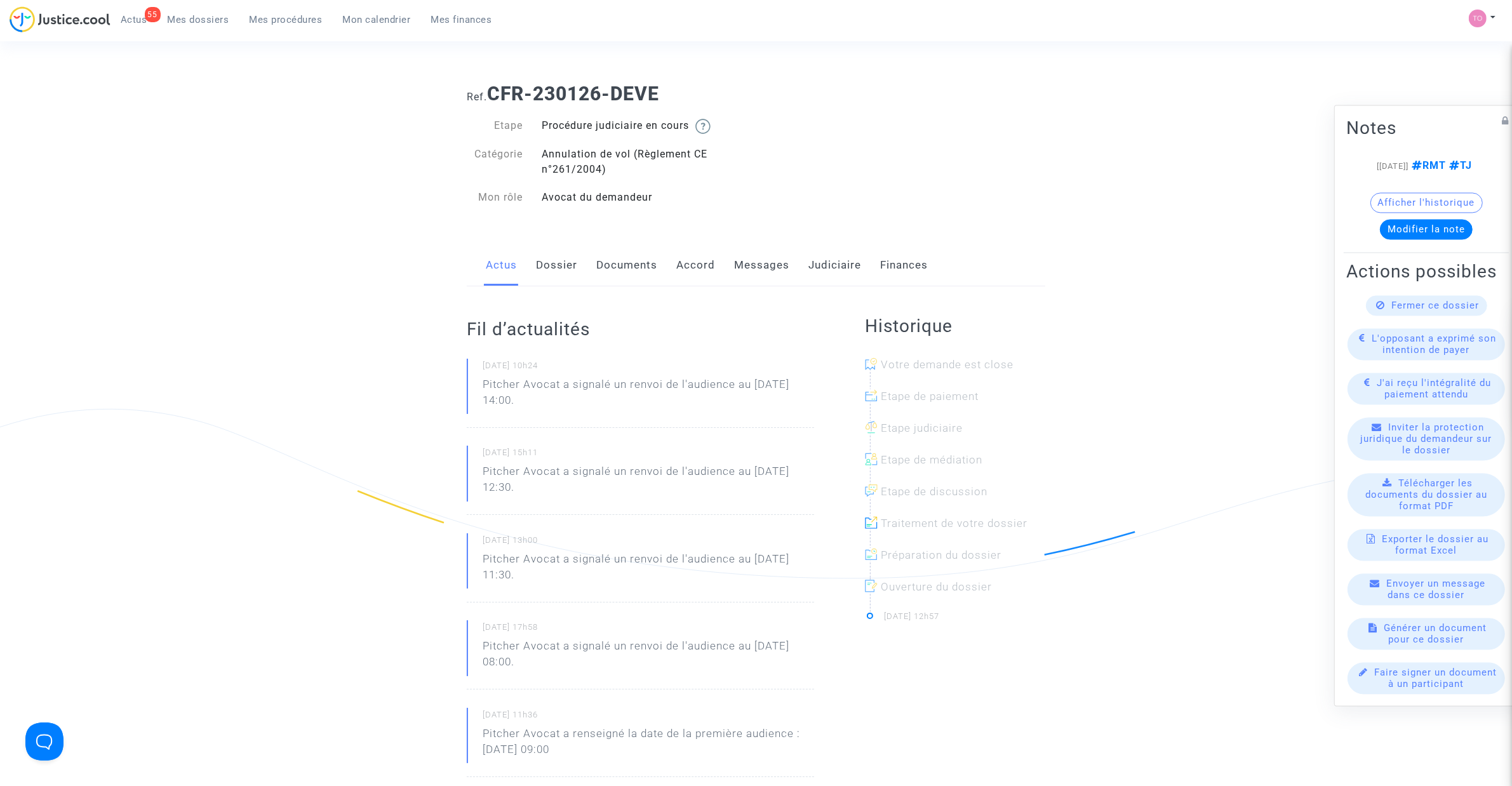
click at [613, 269] on link "Documents" at bounding box center [626, 265] width 61 height 42
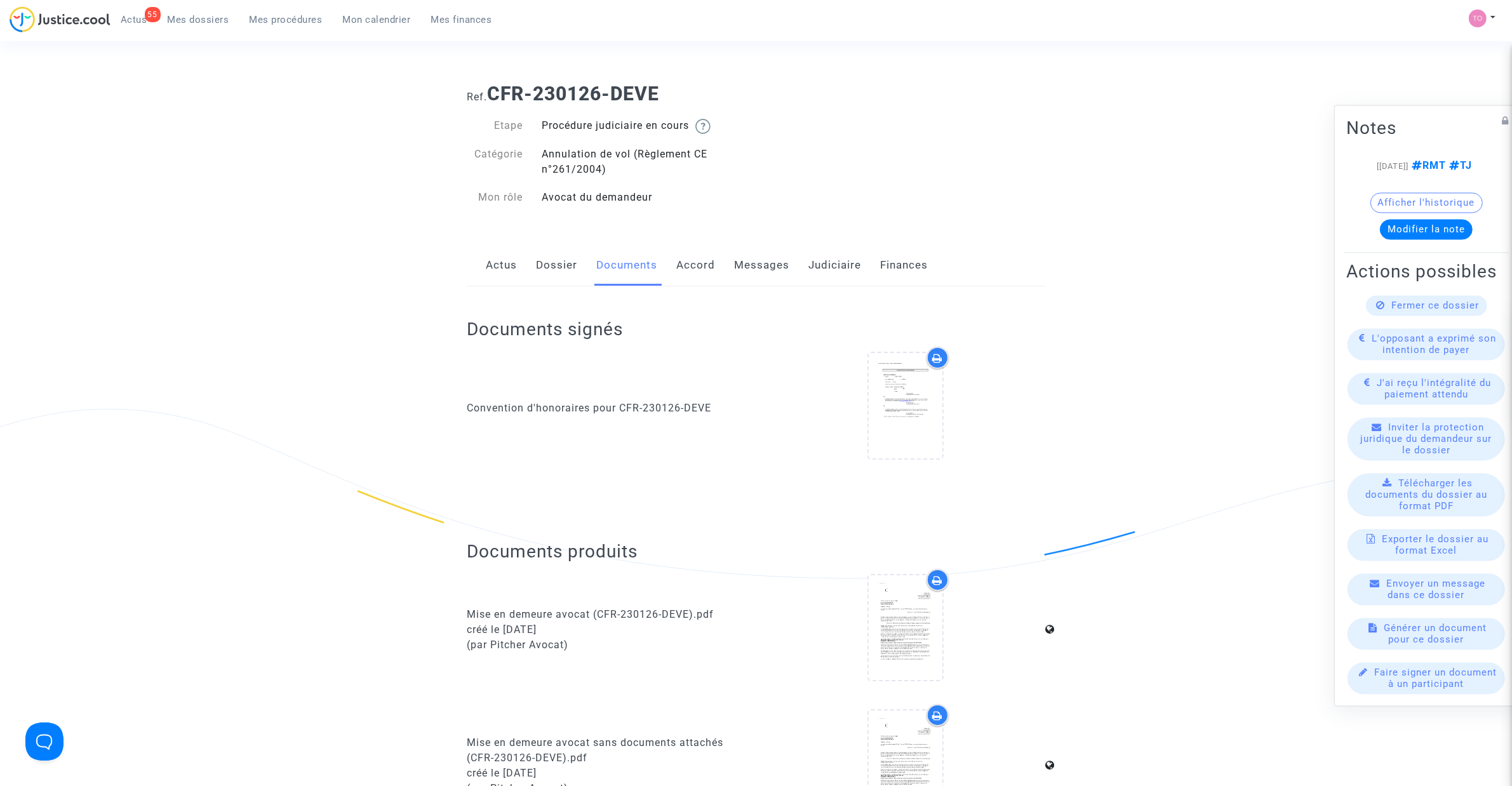
click at [811, 266] on link "Judiciaire" at bounding box center [835, 265] width 52 height 42
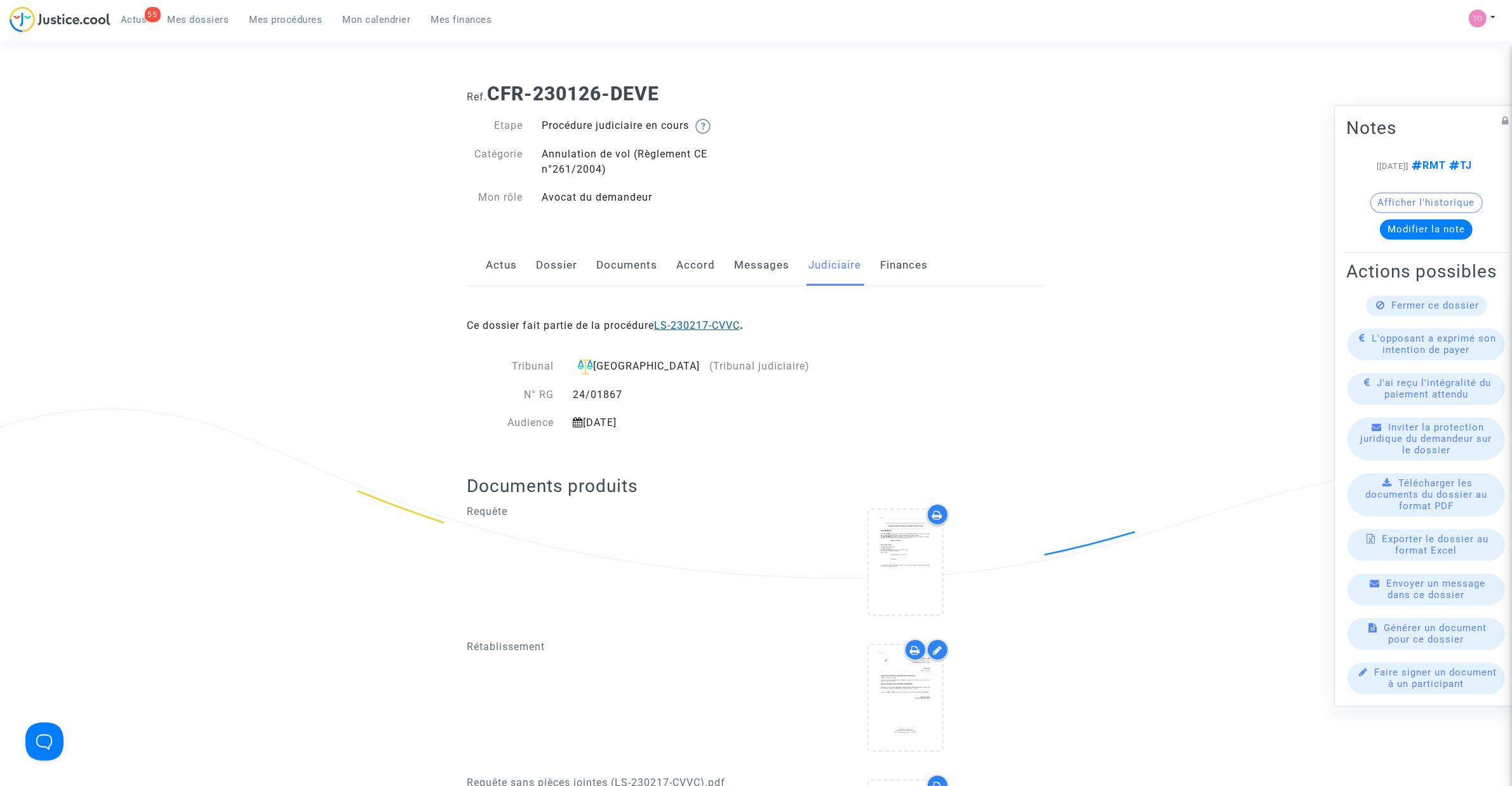
click at [687, 324] on link "LS-230217-CVVC" at bounding box center [696, 326] width 85 height 12
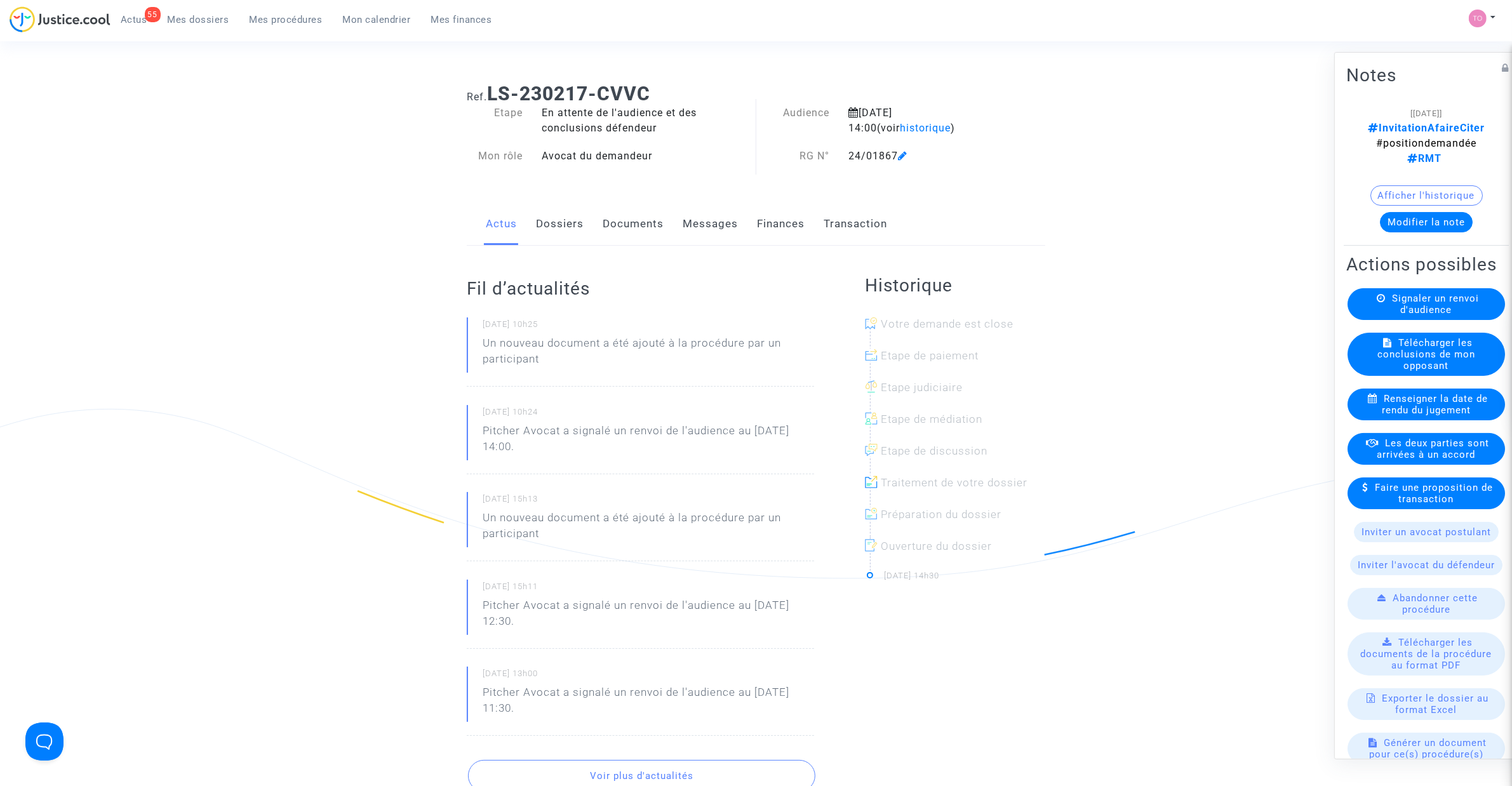
click at [624, 224] on link "Documents" at bounding box center [633, 224] width 61 height 42
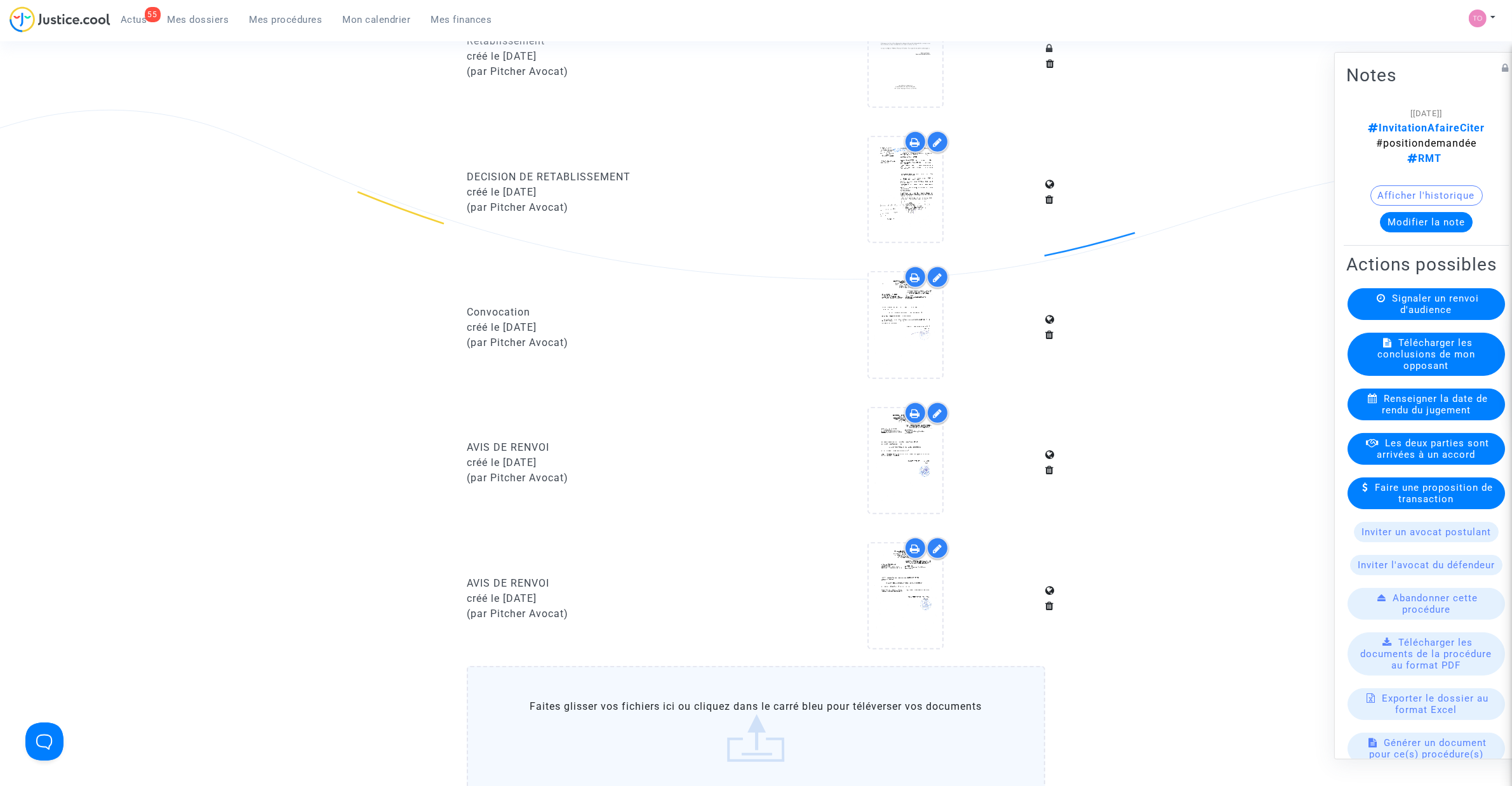
scroll to position [1190, 0]
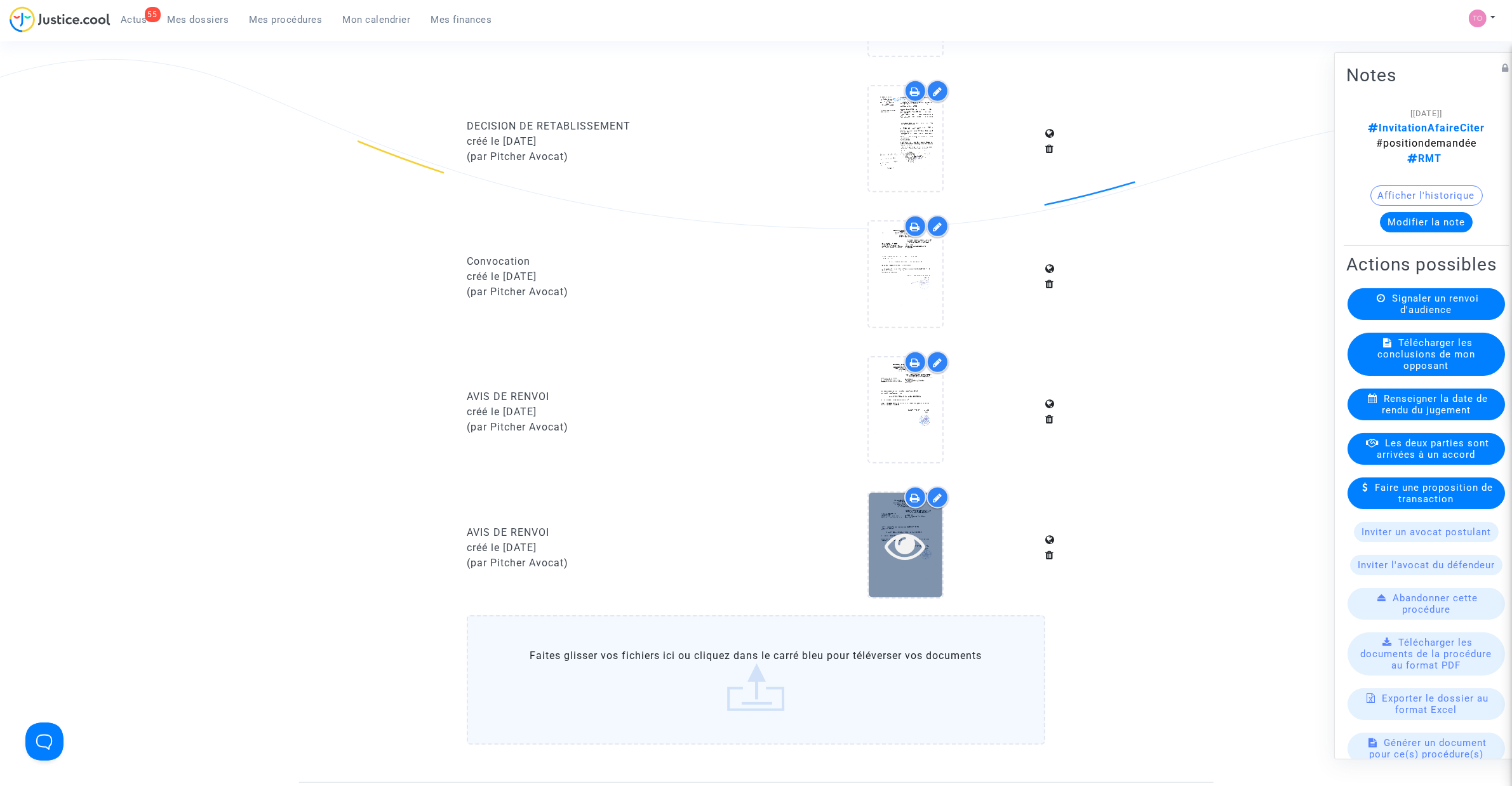
click at [900, 513] on div at bounding box center [906, 545] width 74 height 105
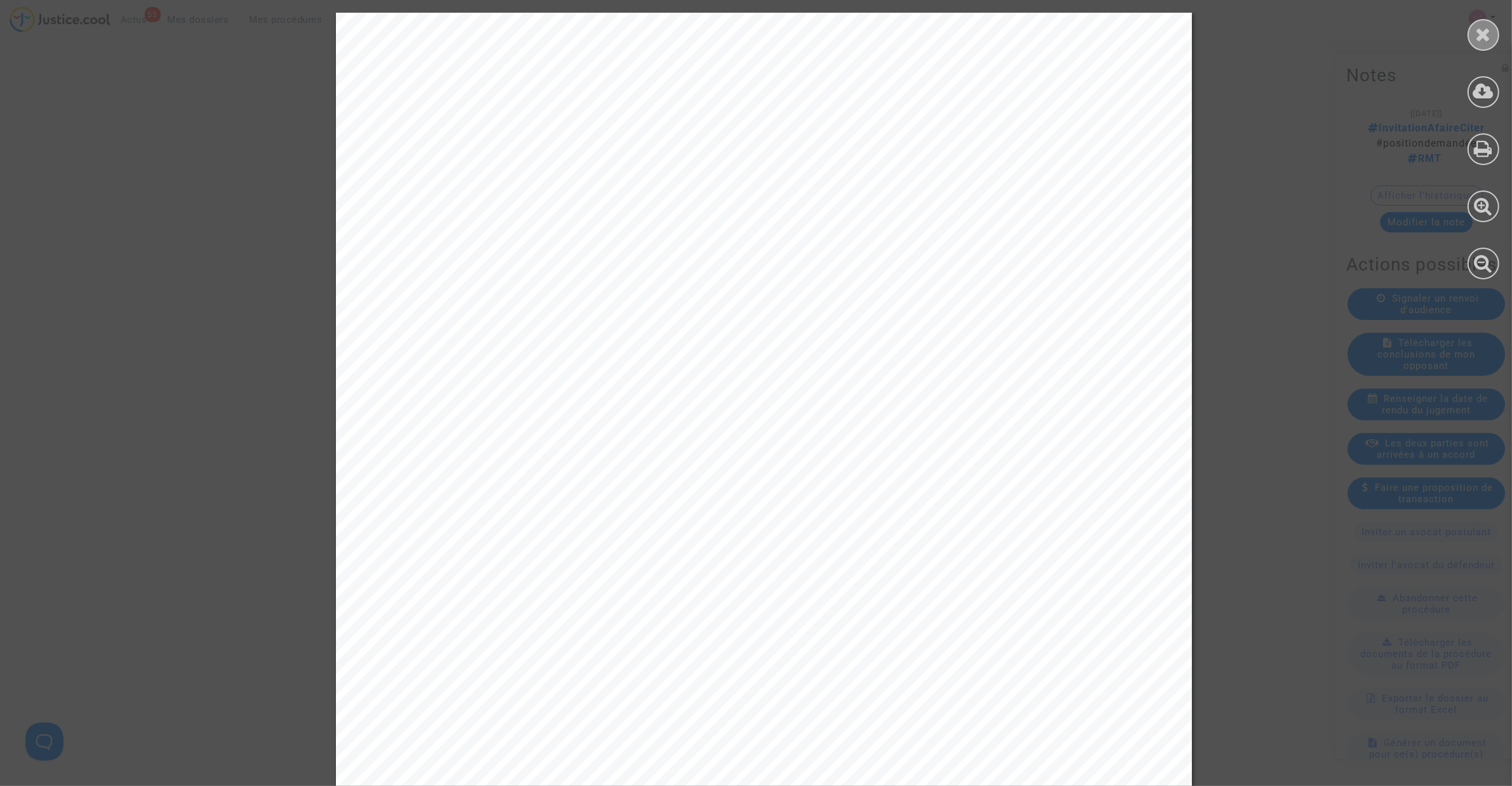
click at [1488, 30] on icon at bounding box center [1484, 34] width 16 height 19
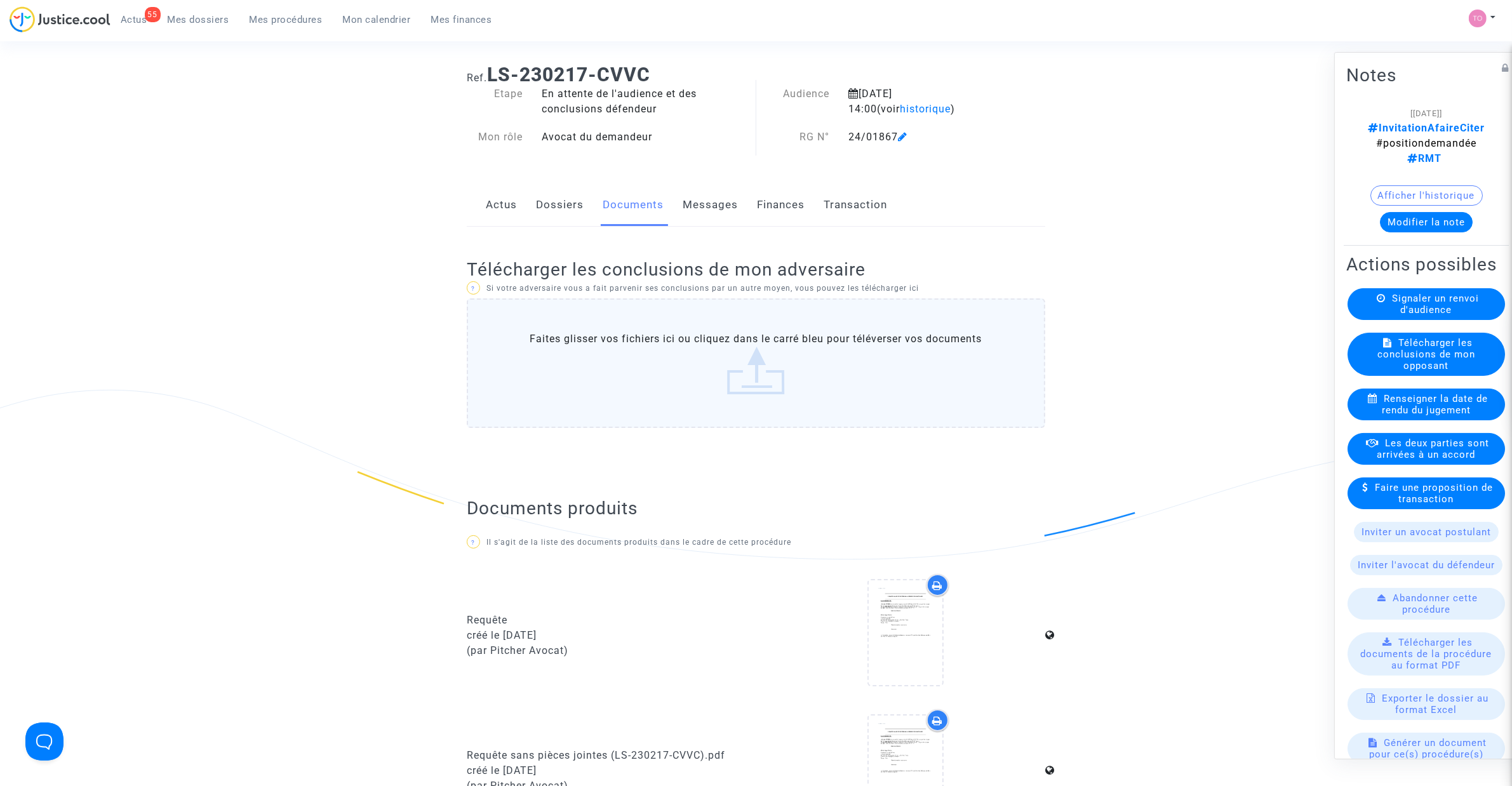
scroll to position [0, 0]
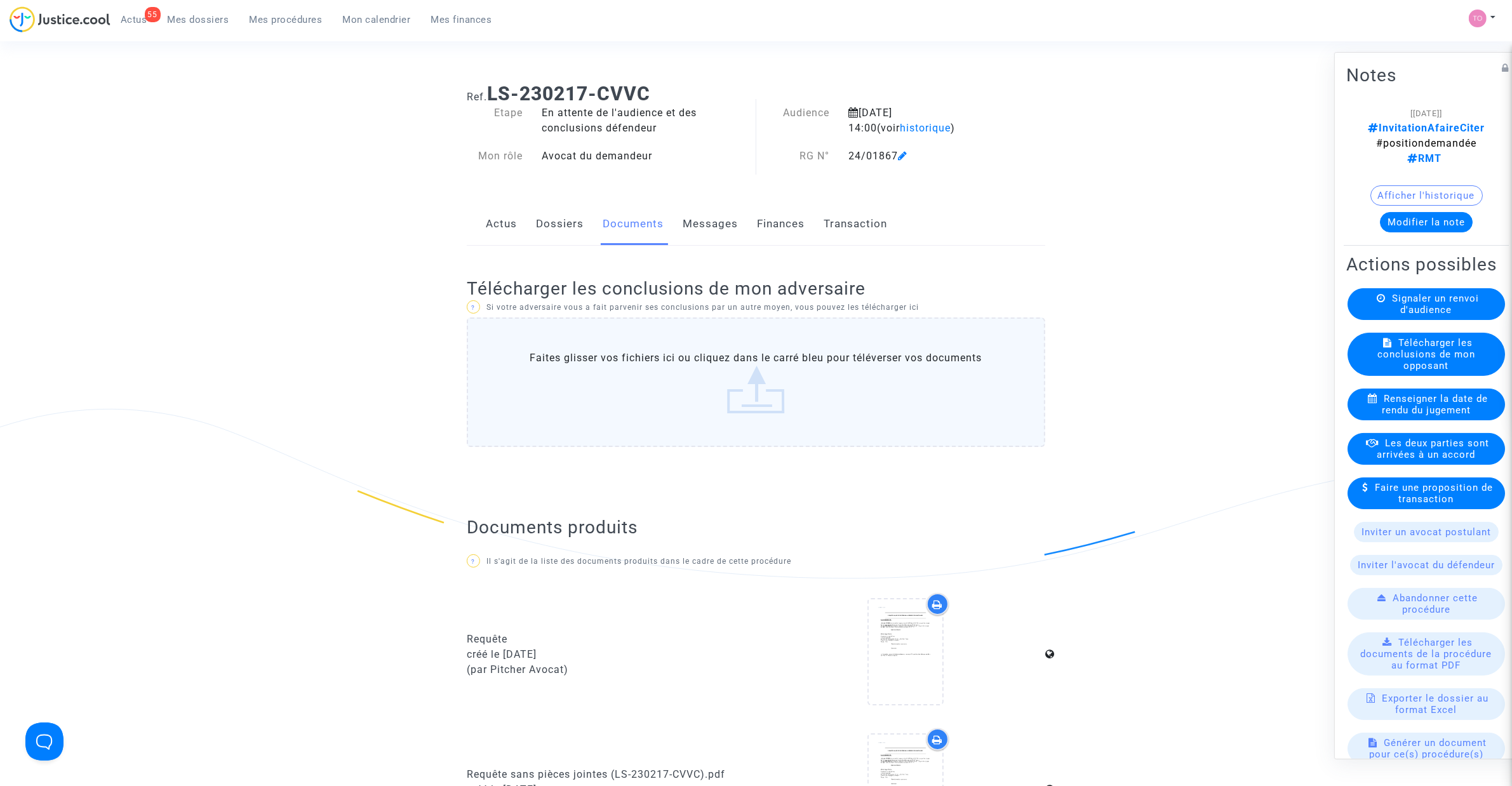
click at [1376, 186] on button "Afficher l'historique" at bounding box center [1427, 196] width 112 height 20
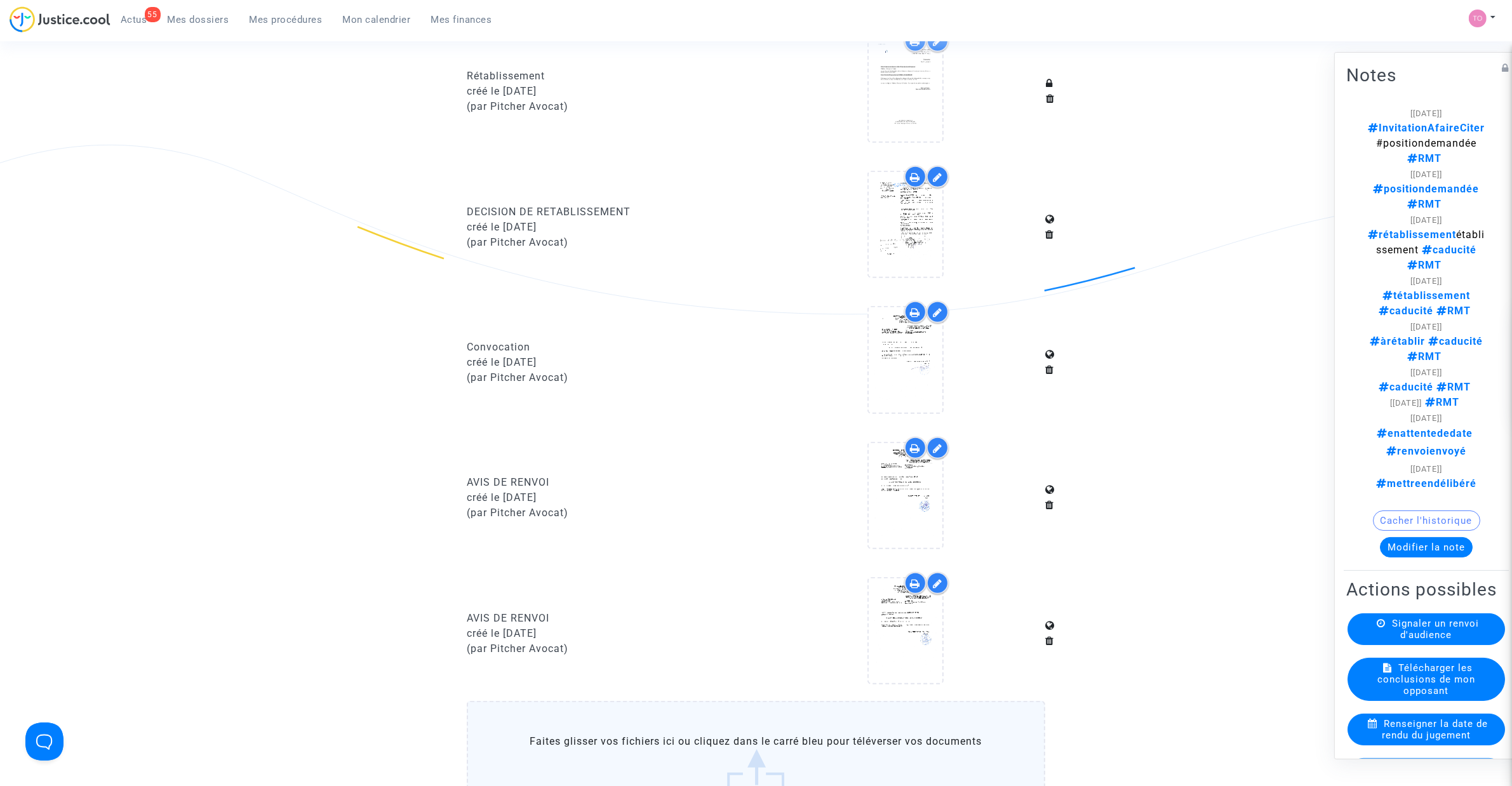
scroll to position [1111, 0]
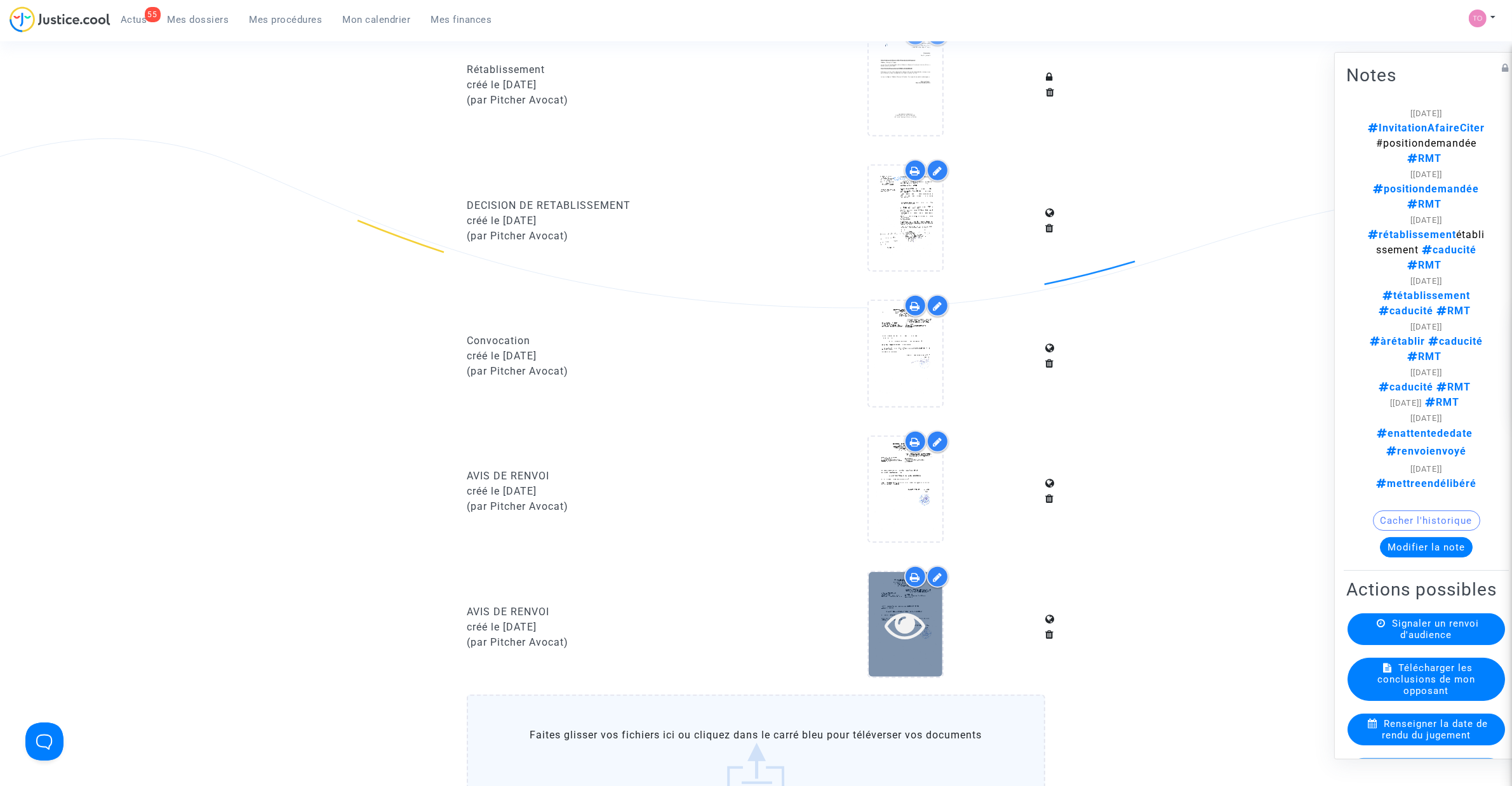
click at [883, 574] on div at bounding box center [906, 624] width 74 height 105
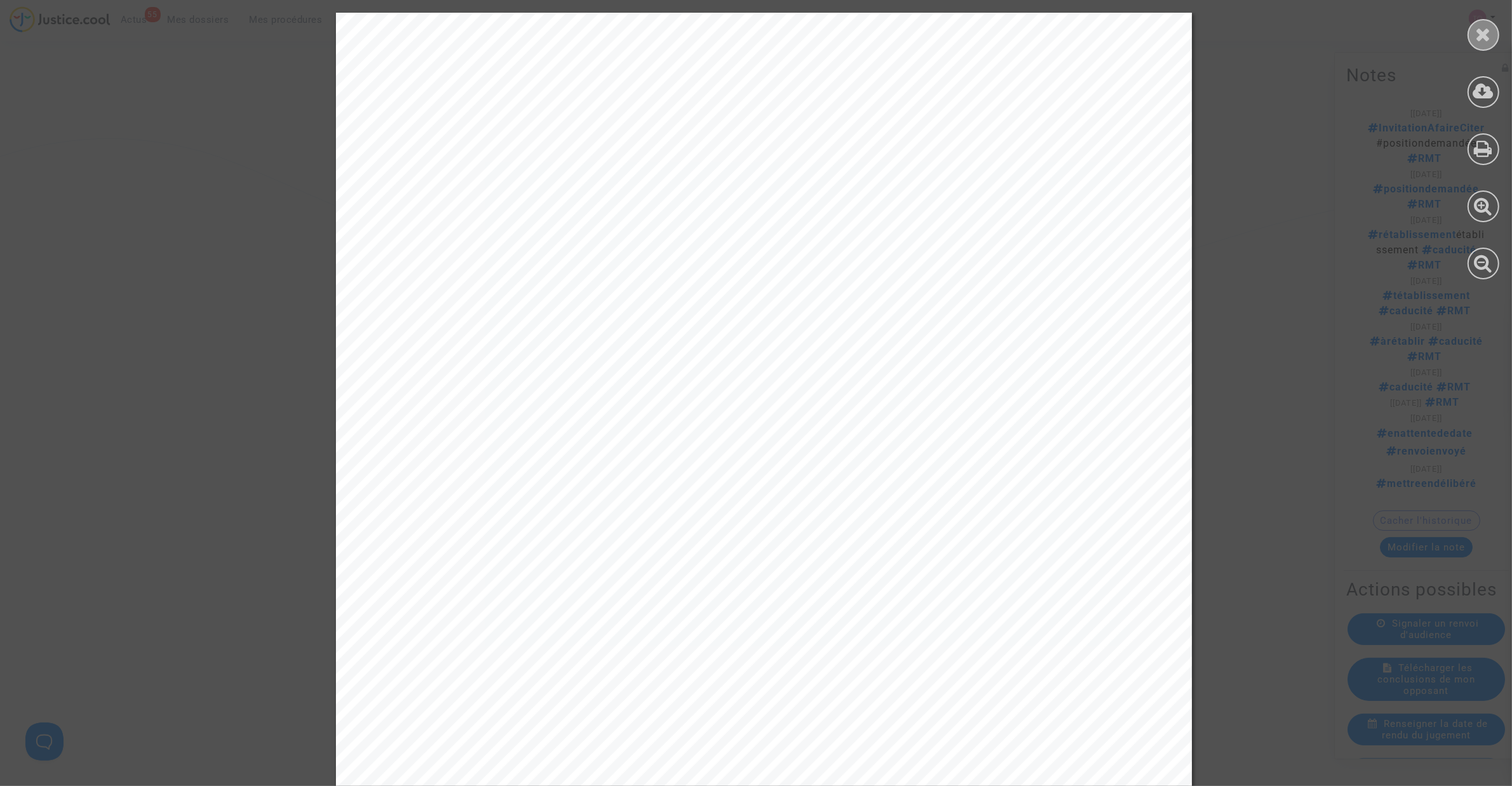
click at [1473, 34] on div at bounding box center [1484, 35] width 32 height 32
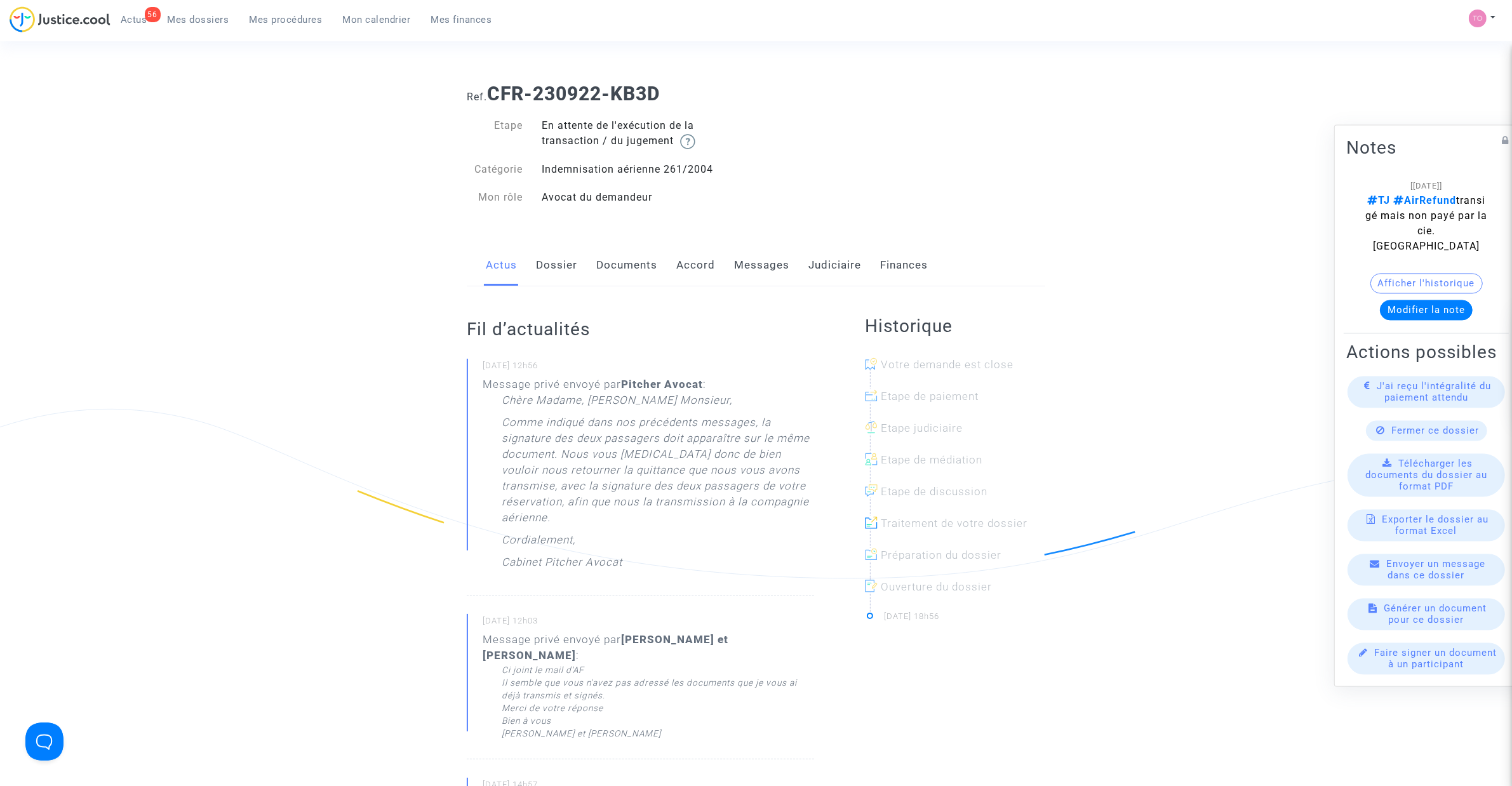
click at [767, 258] on link "Messages" at bounding box center [762, 265] width 55 height 42
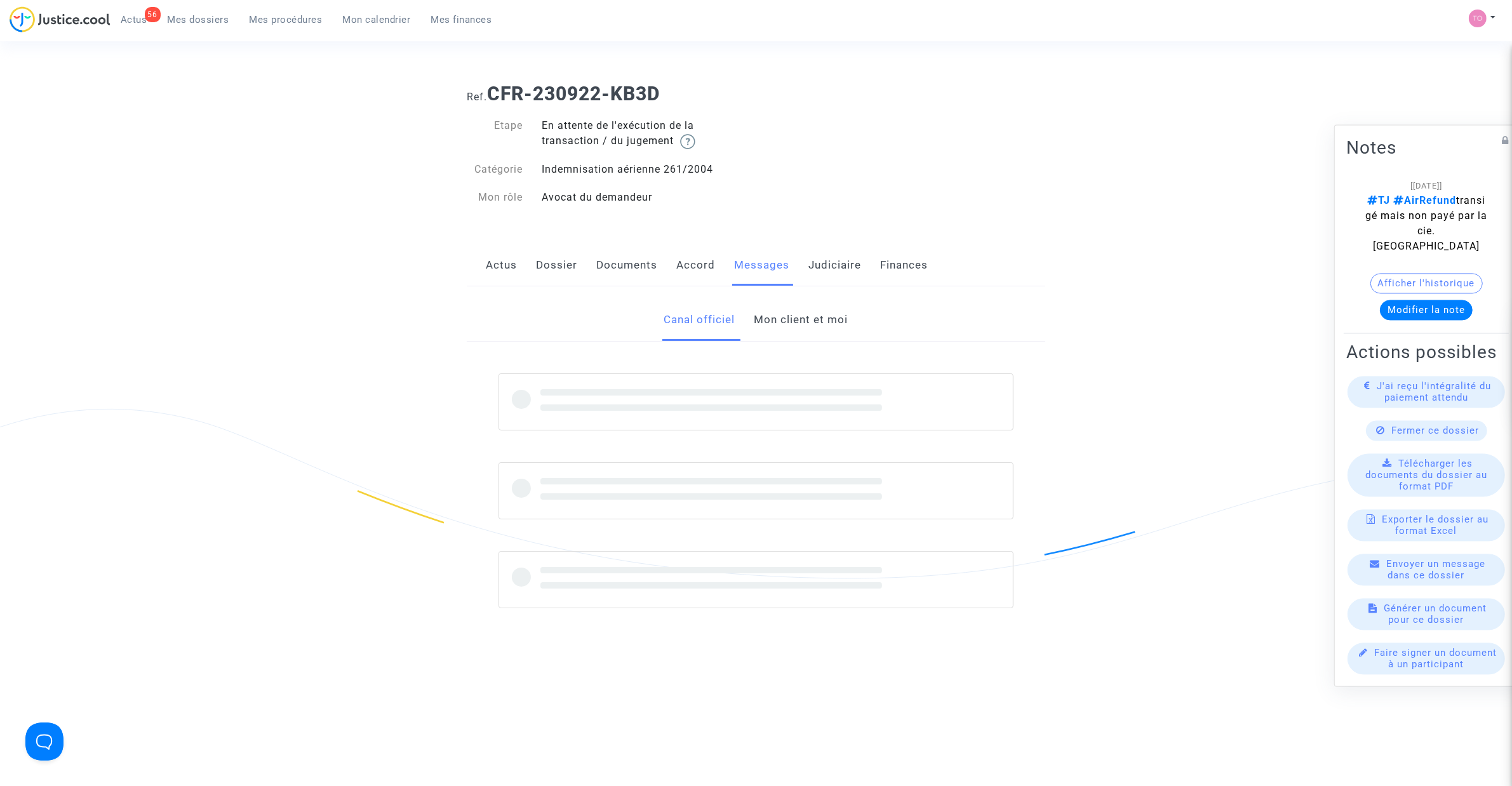
click at [810, 324] on link "Mon client et moi" at bounding box center [802, 319] width 94 height 42
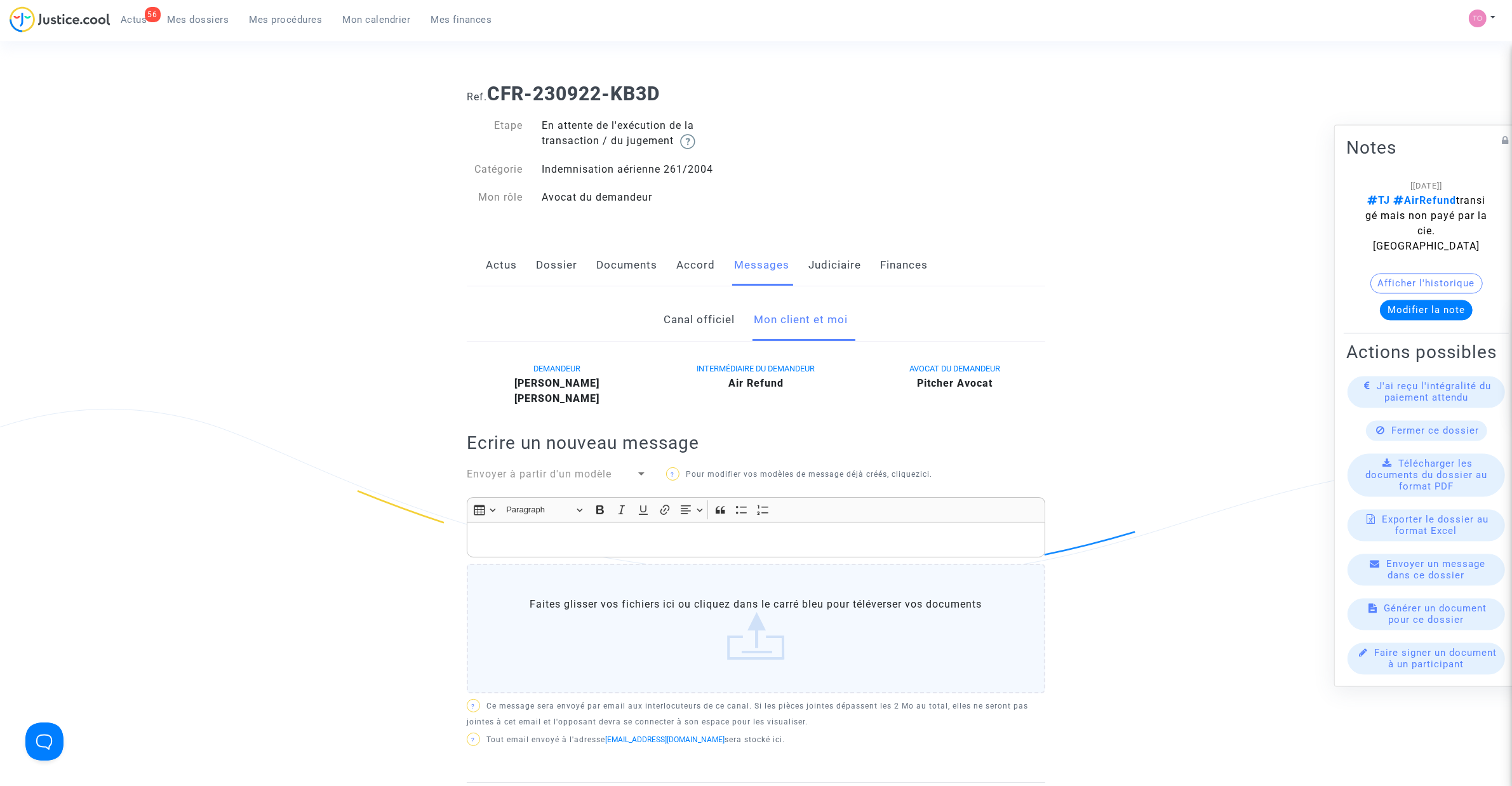
click at [696, 322] on link "Canal officiel" at bounding box center [700, 319] width 71 height 42
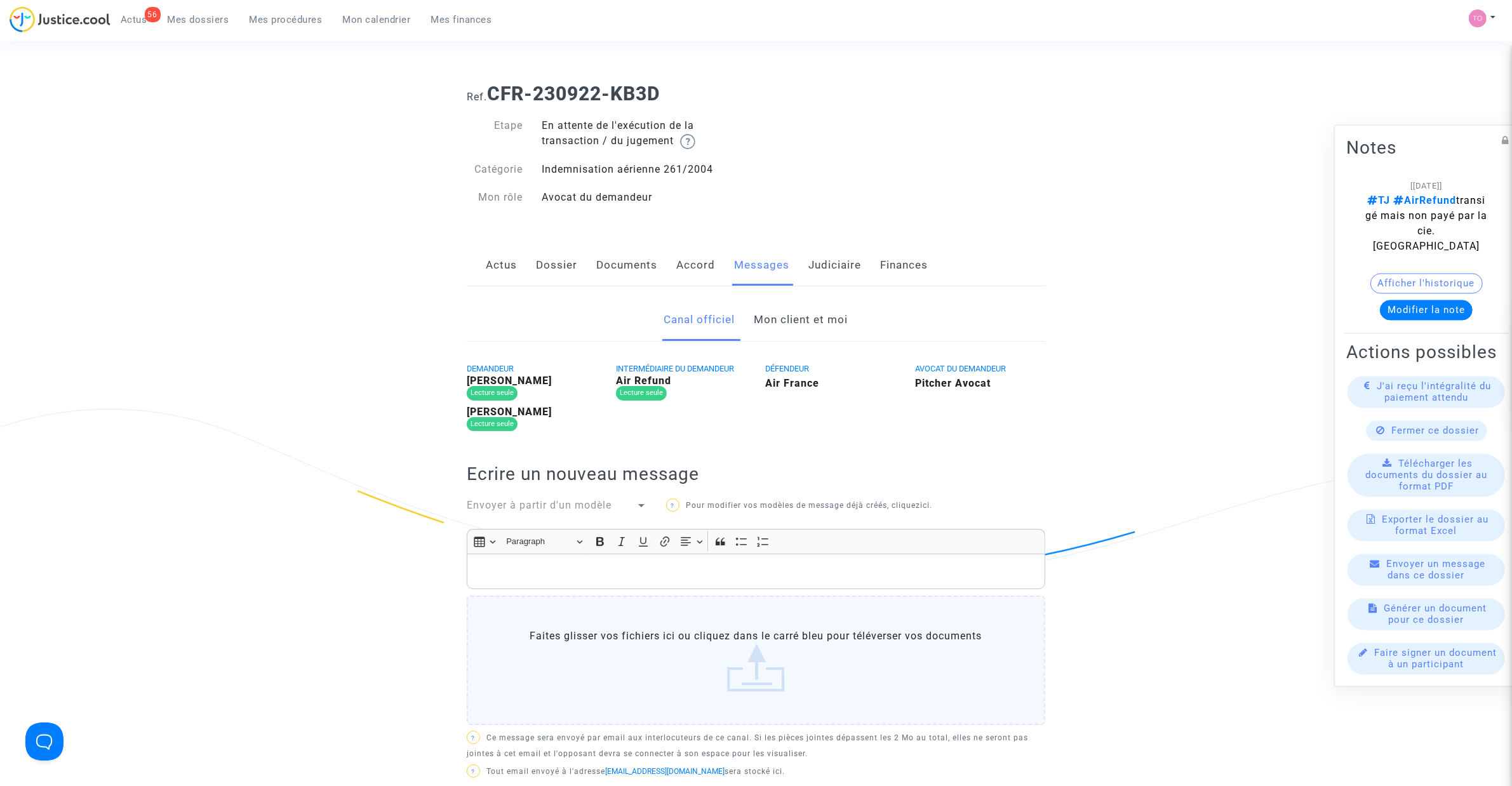
click at [806, 318] on link "Mon client et moi" at bounding box center [802, 319] width 94 height 42
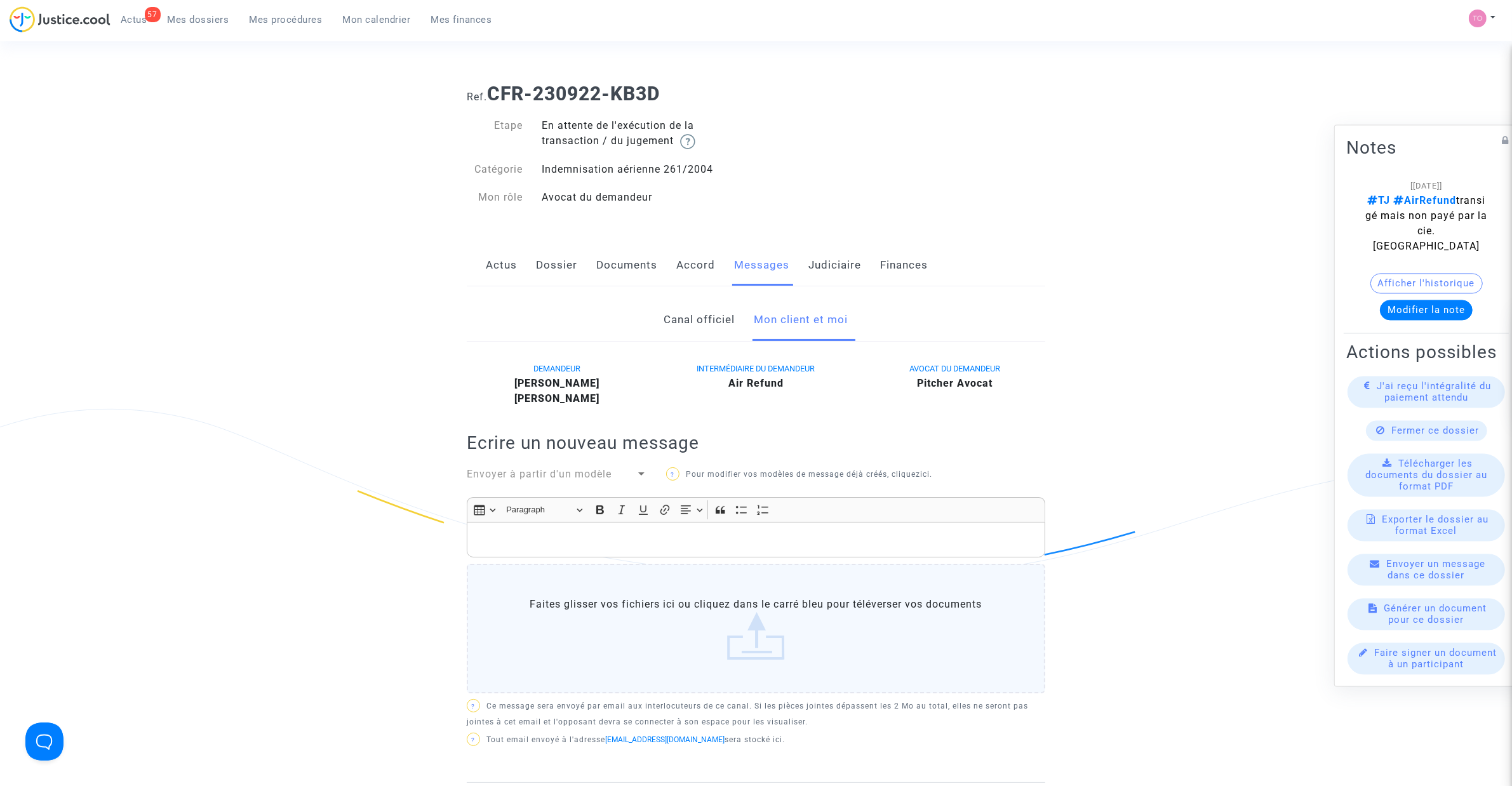
click at [689, 269] on link "Accord" at bounding box center [696, 265] width 39 height 42
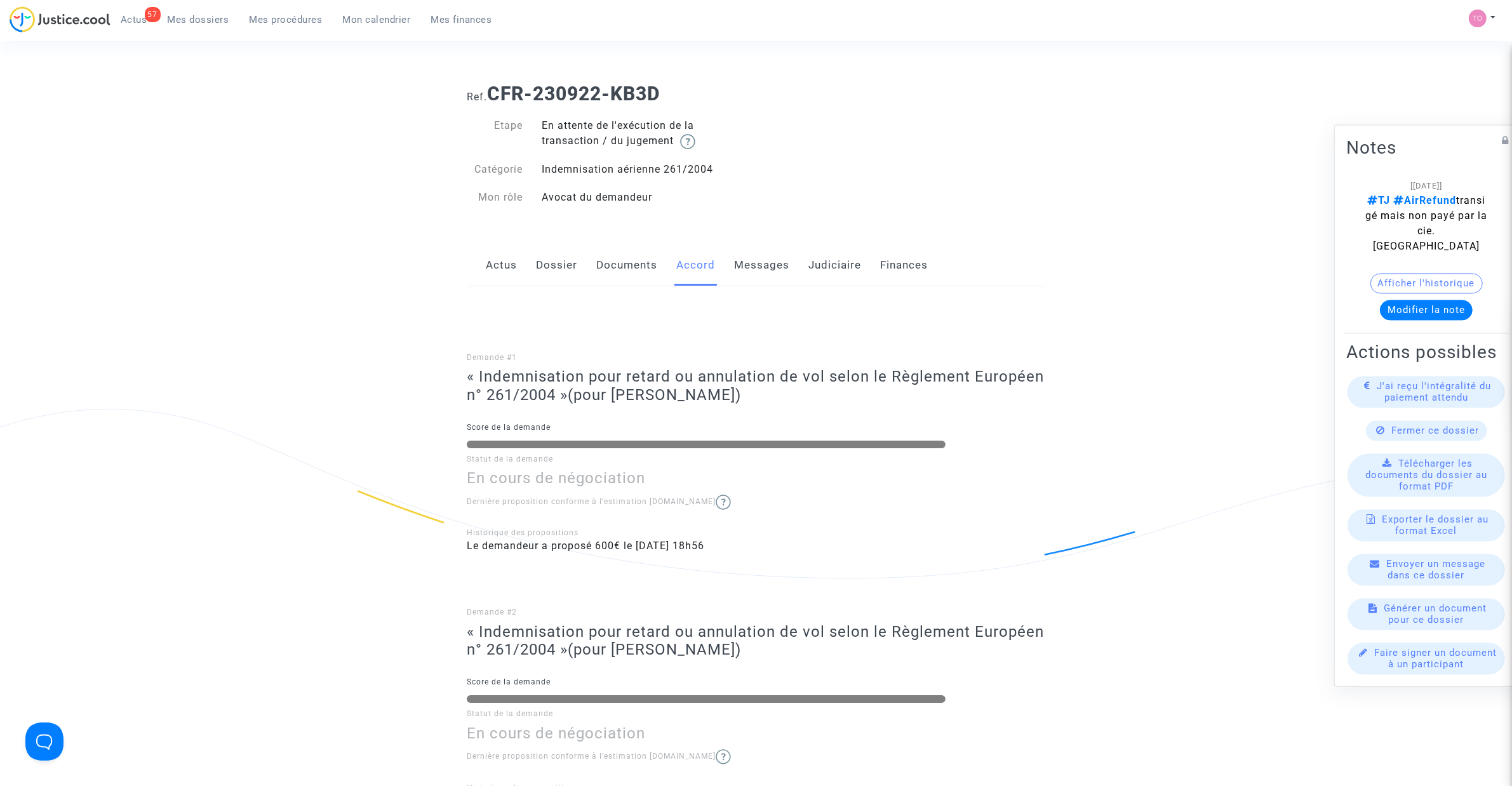
click at [548, 265] on link "Dossier" at bounding box center [557, 265] width 42 height 42
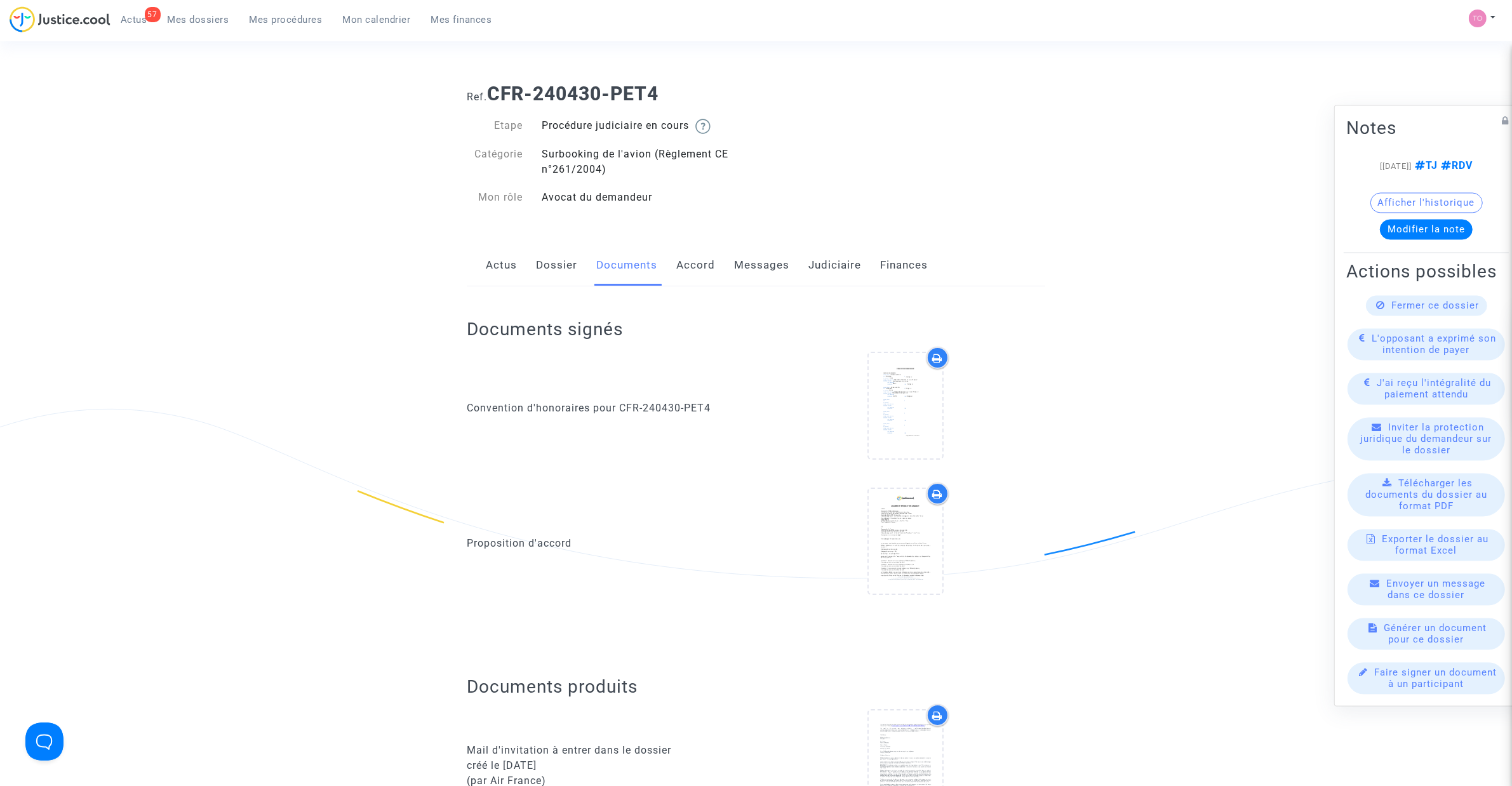
click at [679, 277] on link "Accord" at bounding box center [696, 265] width 39 height 42
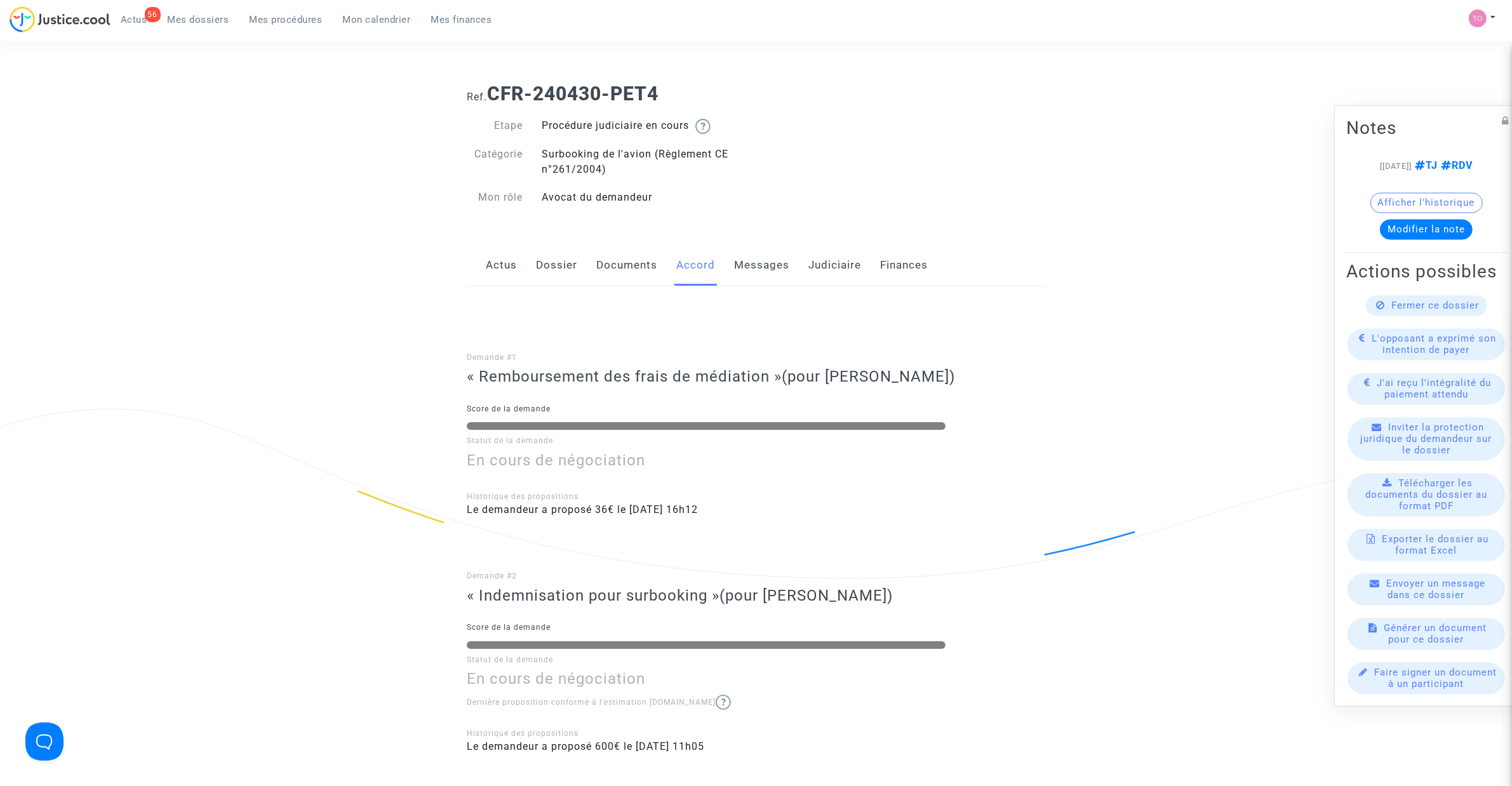
click at [201, 22] on span "Mes dossiers" at bounding box center [199, 19] width 62 height 12
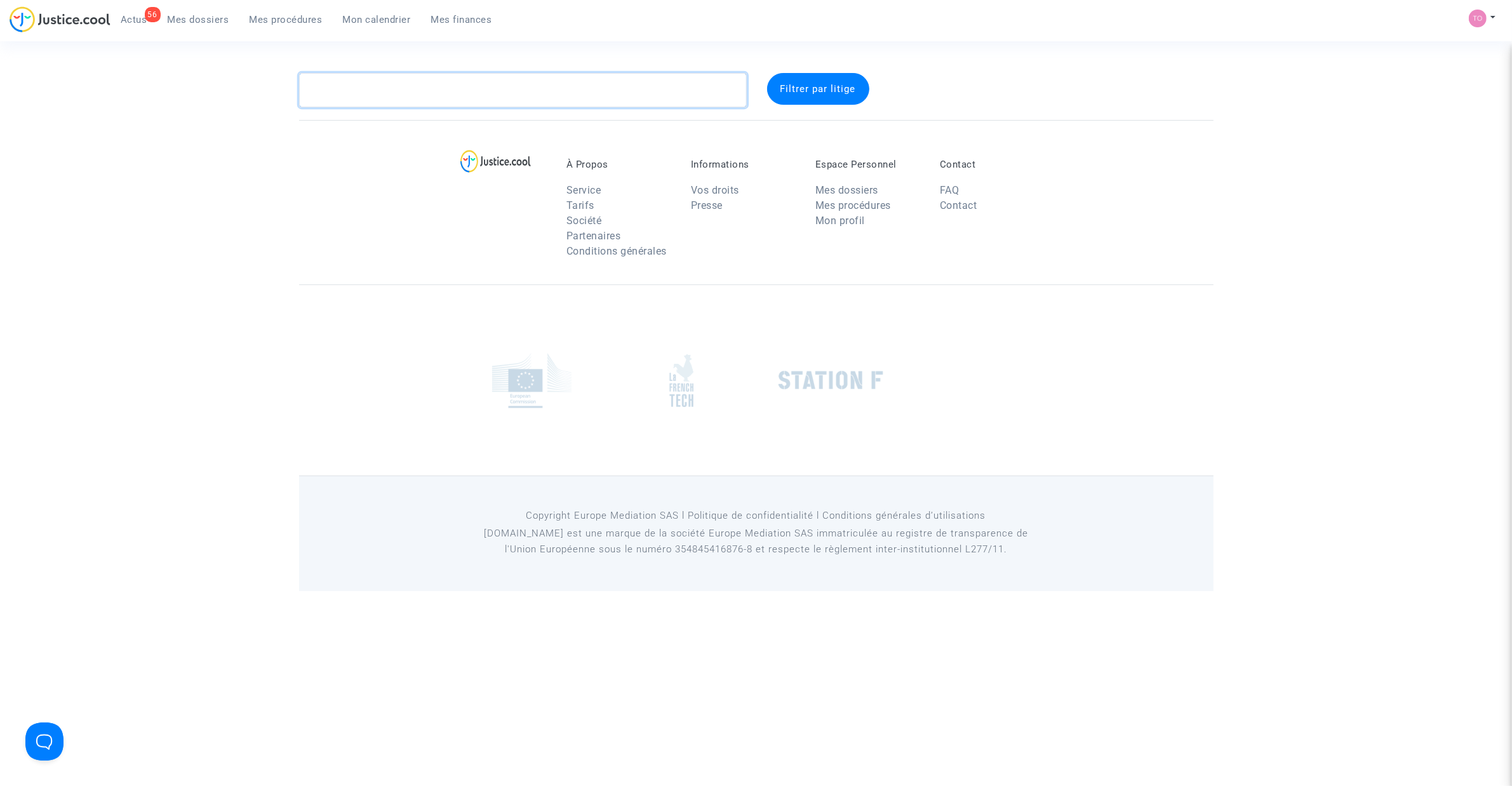
click at [360, 86] on textarea at bounding box center [522, 90] width 448 height 35
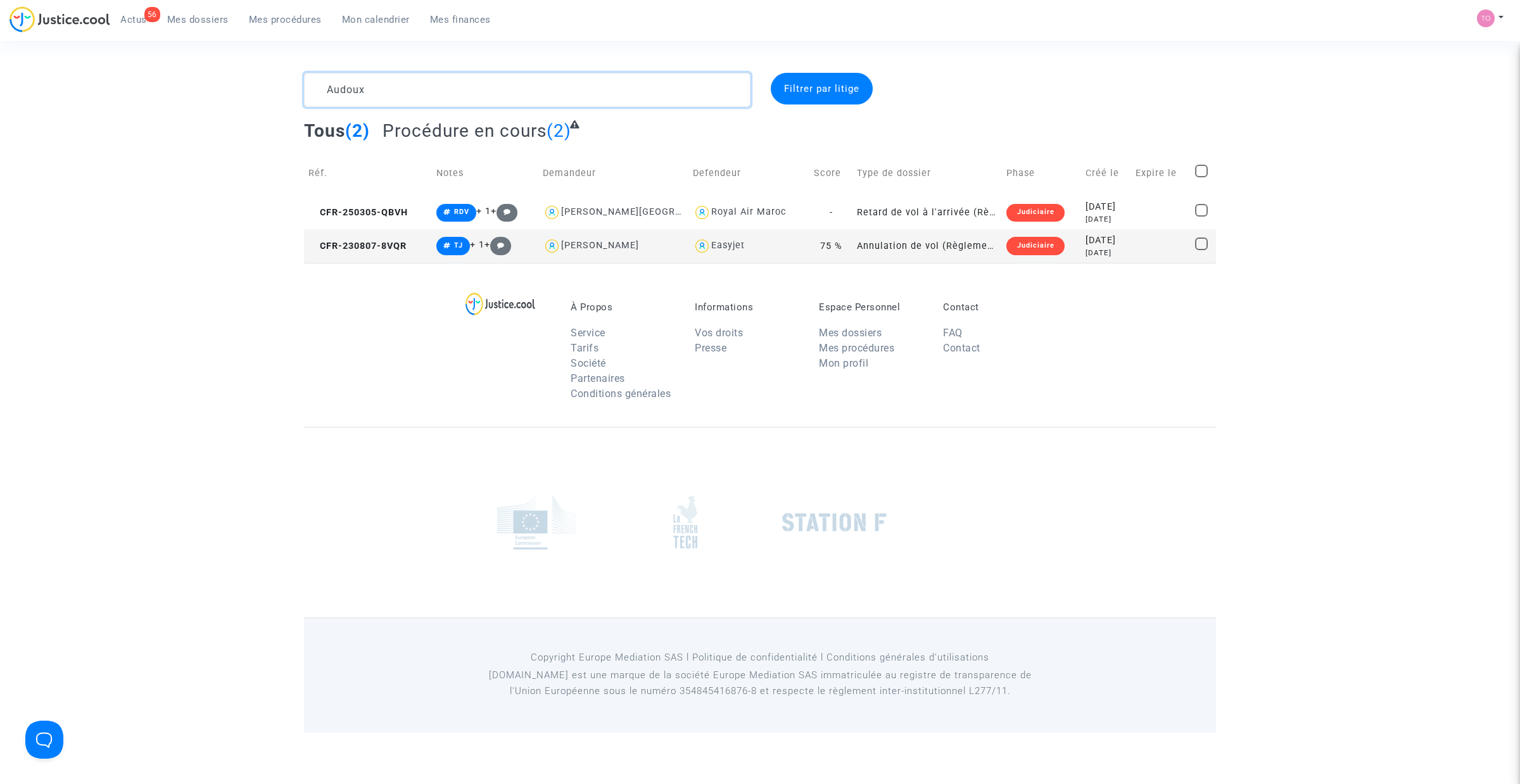
type textarea "Audoux"
click at [1107, 243] on div "[DATE]" at bounding box center [1106, 240] width 41 height 14
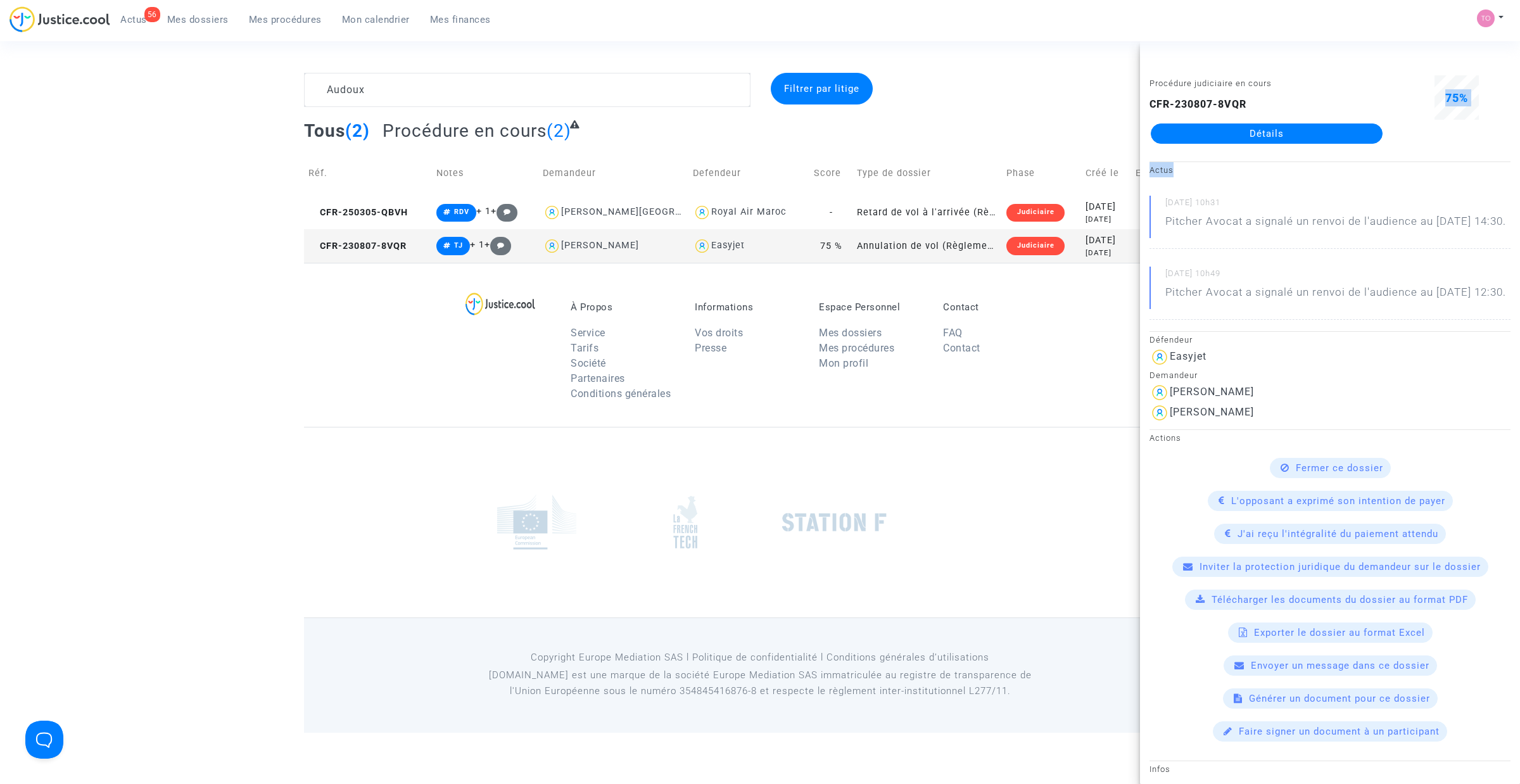
drag, startPoint x: 1234, startPoint y: 165, endPoint x: 1259, endPoint y: 131, distance: 42.2
click at [1259, 131] on link "Détails" at bounding box center [1267, 134] width 232 height 20
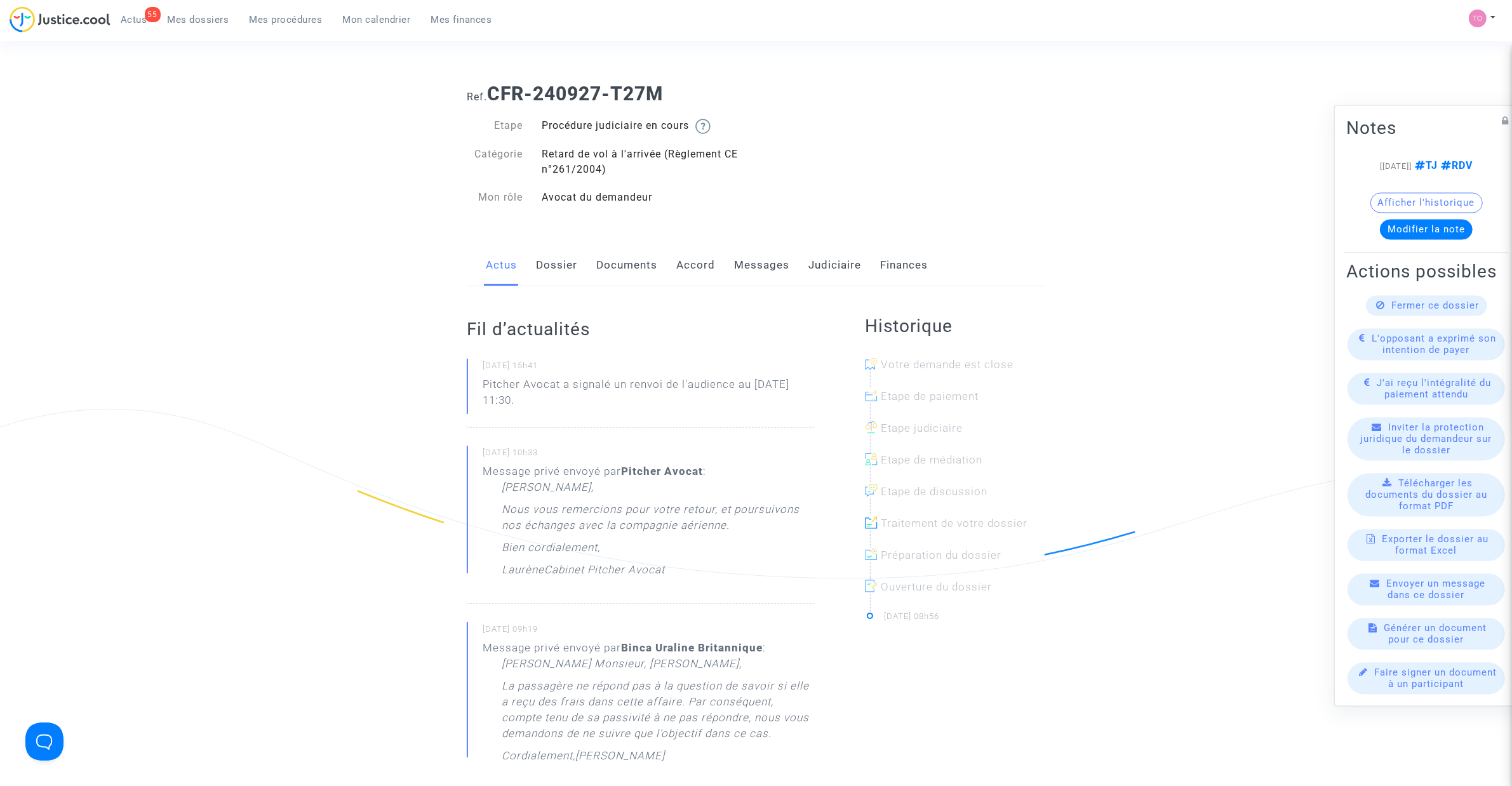
click at [551, 269] on link "Dossier" at bounding box center [557, 265] width 42 height 42
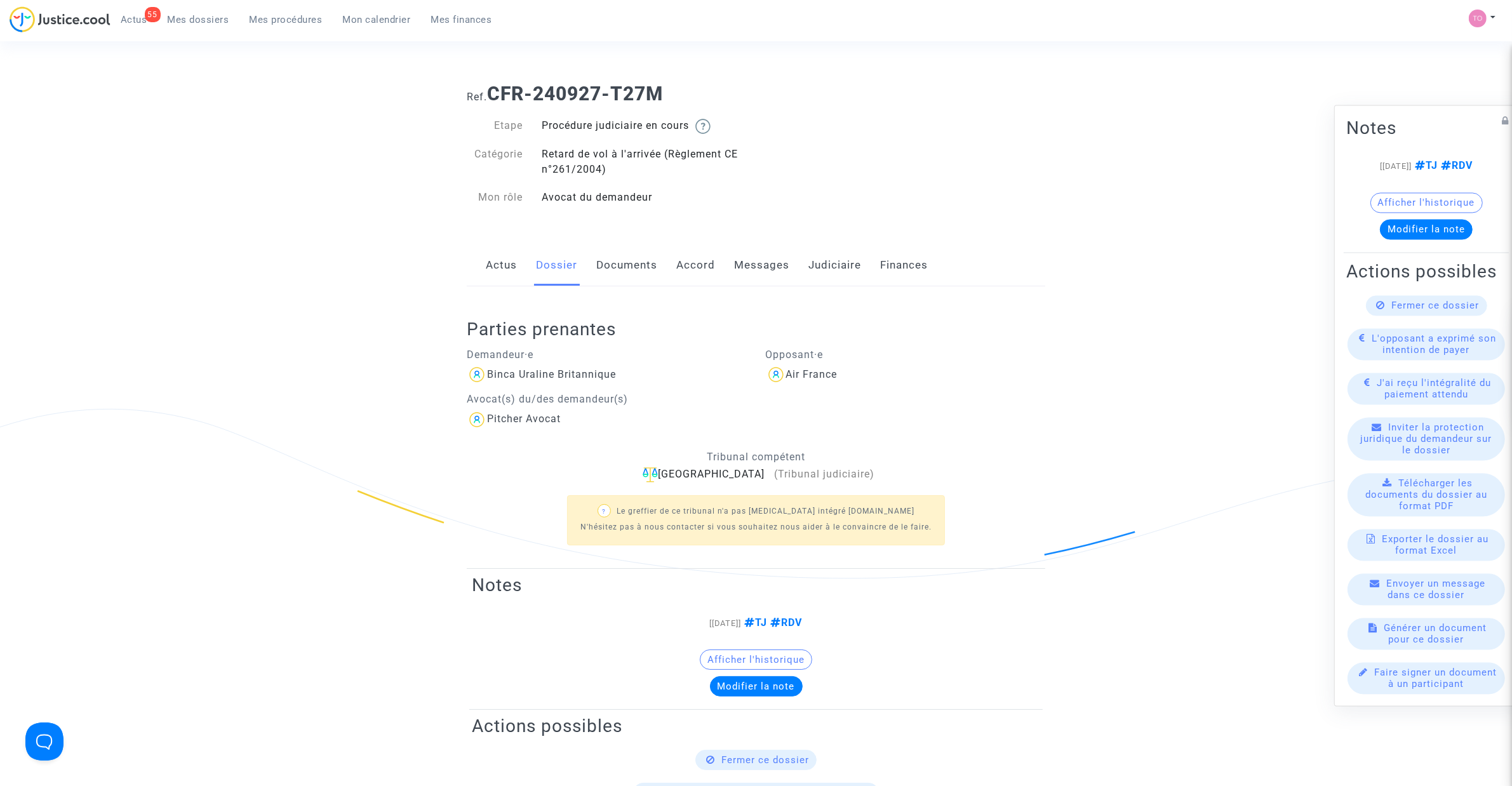
click at [788, 267] on div "Actus Dossier Documents Accord Messages Judiciaire Finances" at bounding box center [756, 265] width 578 height 42
click at [767, 269] on link "Messages" at bounding box center [762, 265] width 55 height 42
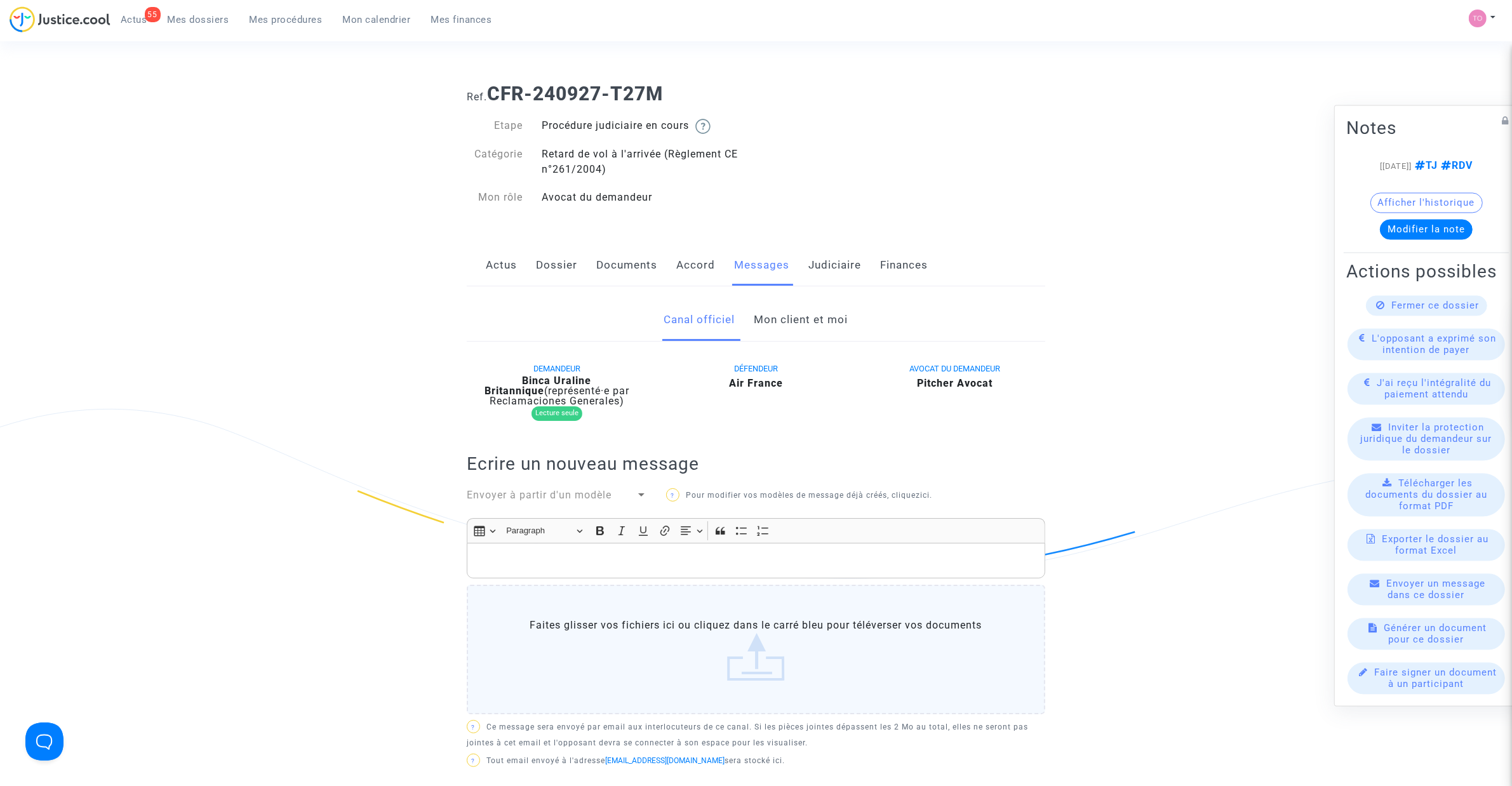
click at [758, 335] on link "Mon client et moi" at bounding box center [802, 319] width 94 height 42
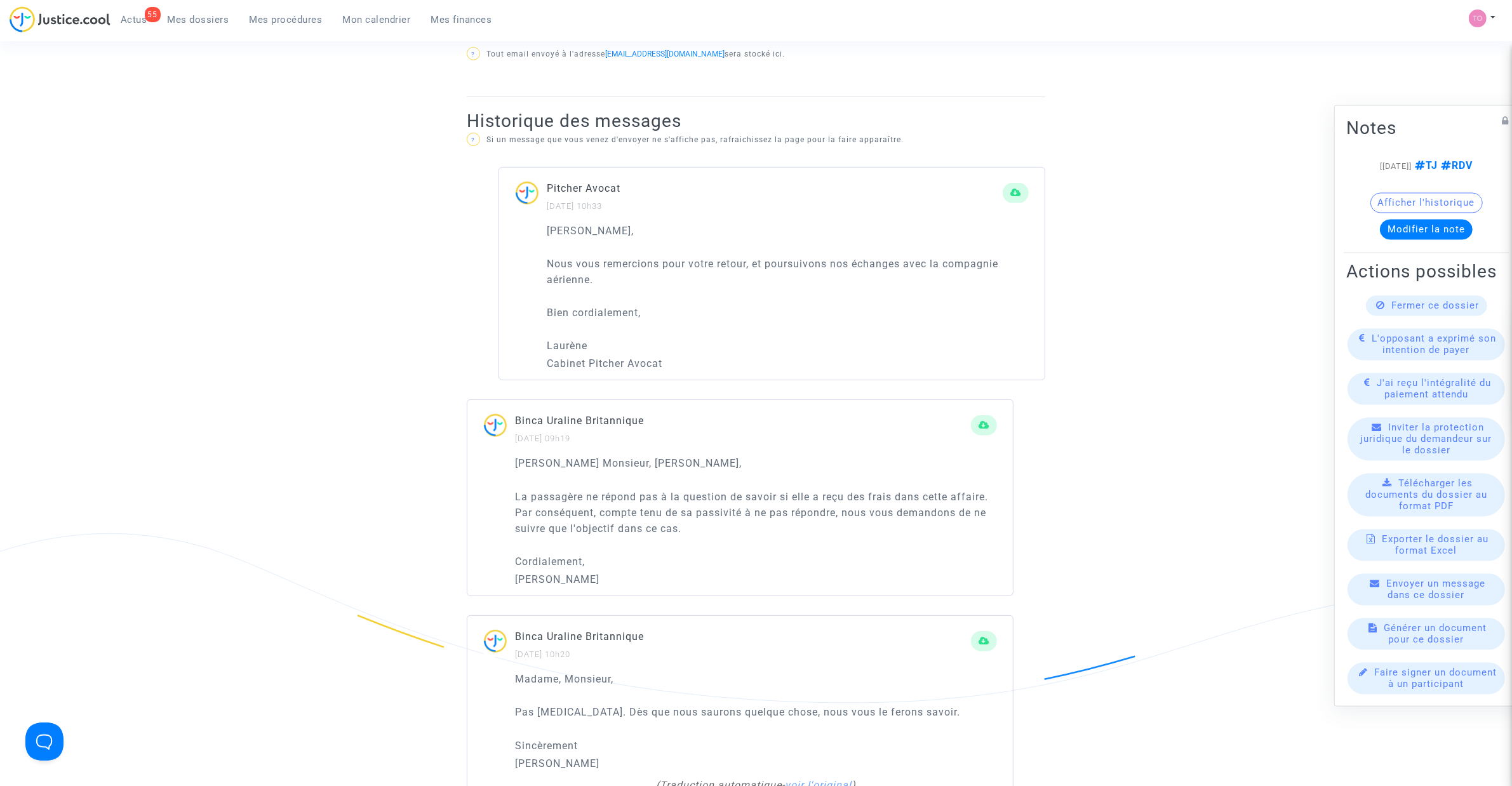
scroll to position [714, 0]
drag, startPoint x: 582, startPoint y: 275, endPoint x: 950, endPoint y: 284, distance: 368.1
click at [950, 284] on p "Nous vous remercions pour votre retour, et poursuivons nos échanges avec la com…" at bounding box center [788, 273] width 482 height 32
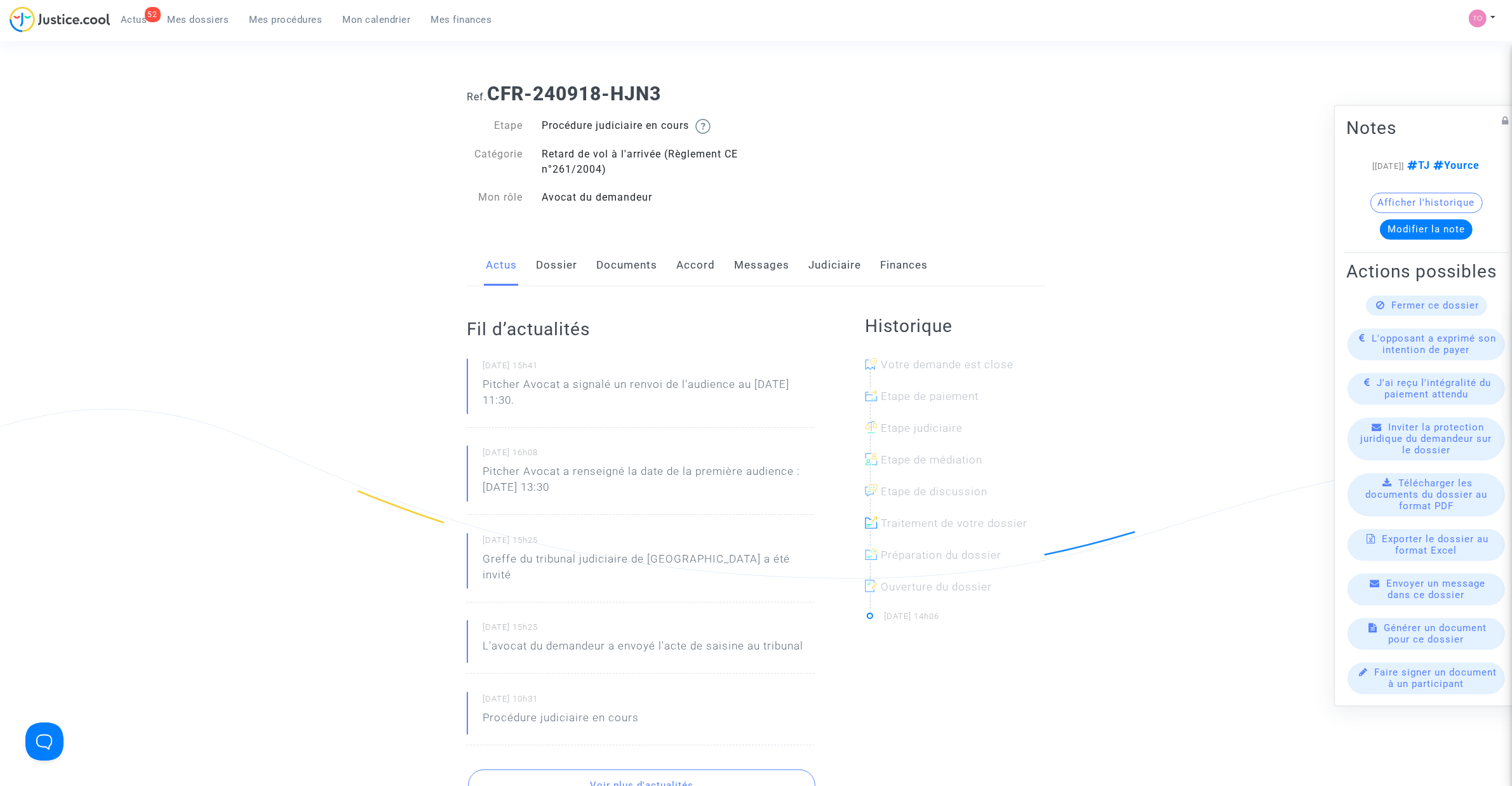
click at [837, 276] on link "Judiciaire" at bounding box center [835, 265] width 52 height 42
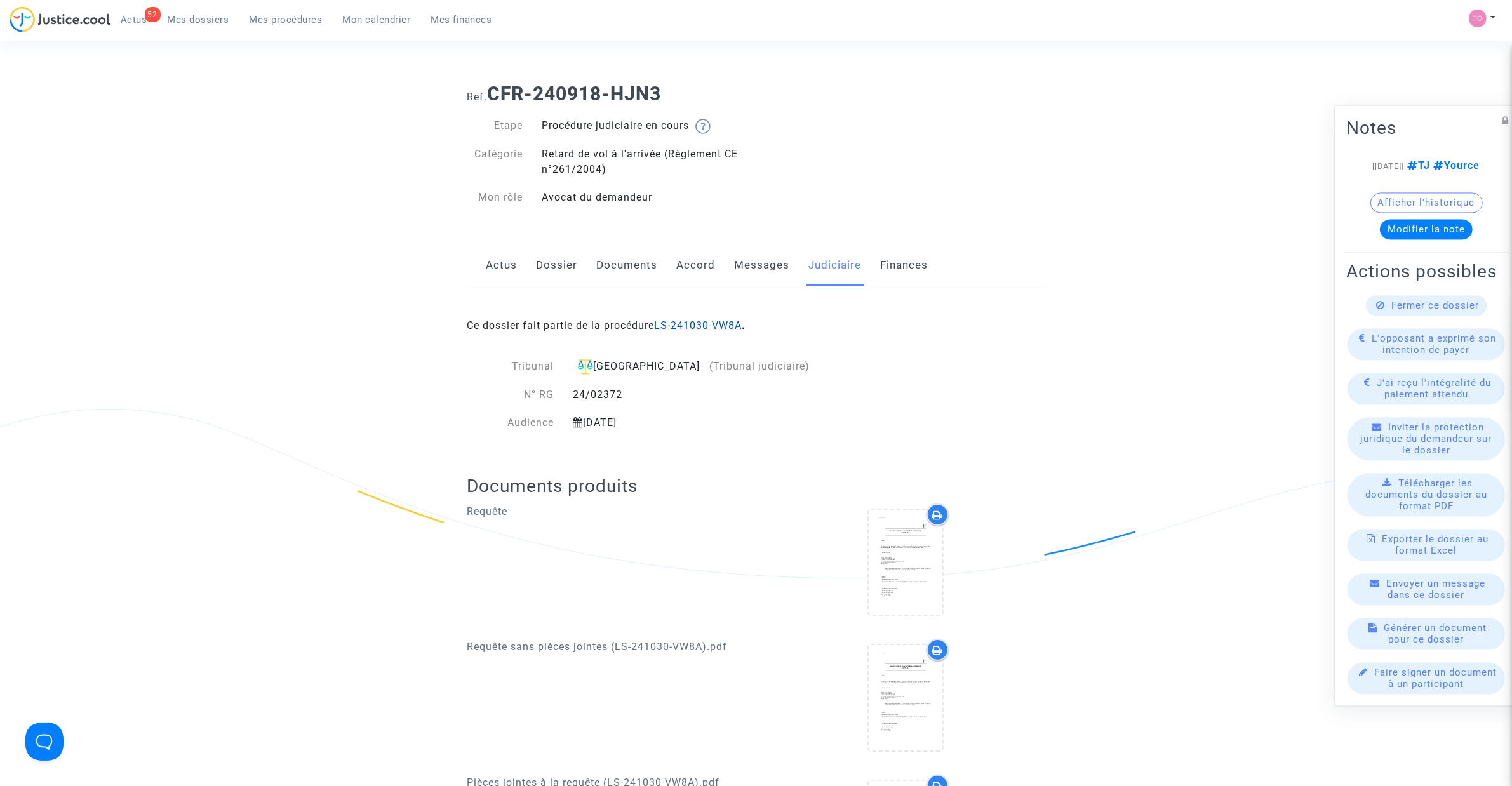
click at [686, 322] on link "LS-241030-VW8A" at bounding box center [698, 326] width 88 height 12
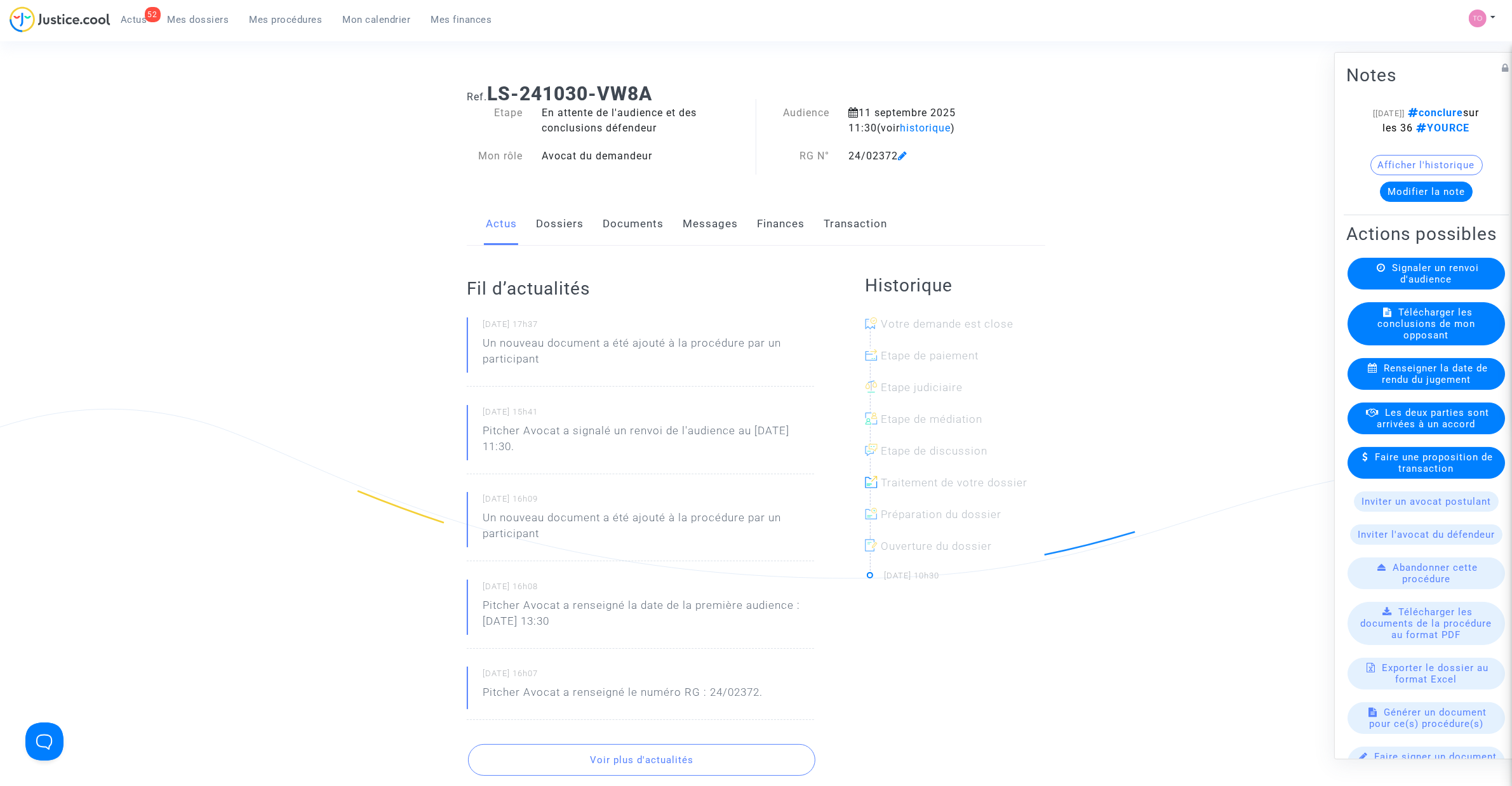
click at [555, 219] on link "Dossiers" at bounding box center [560, 224] width 48 height 42
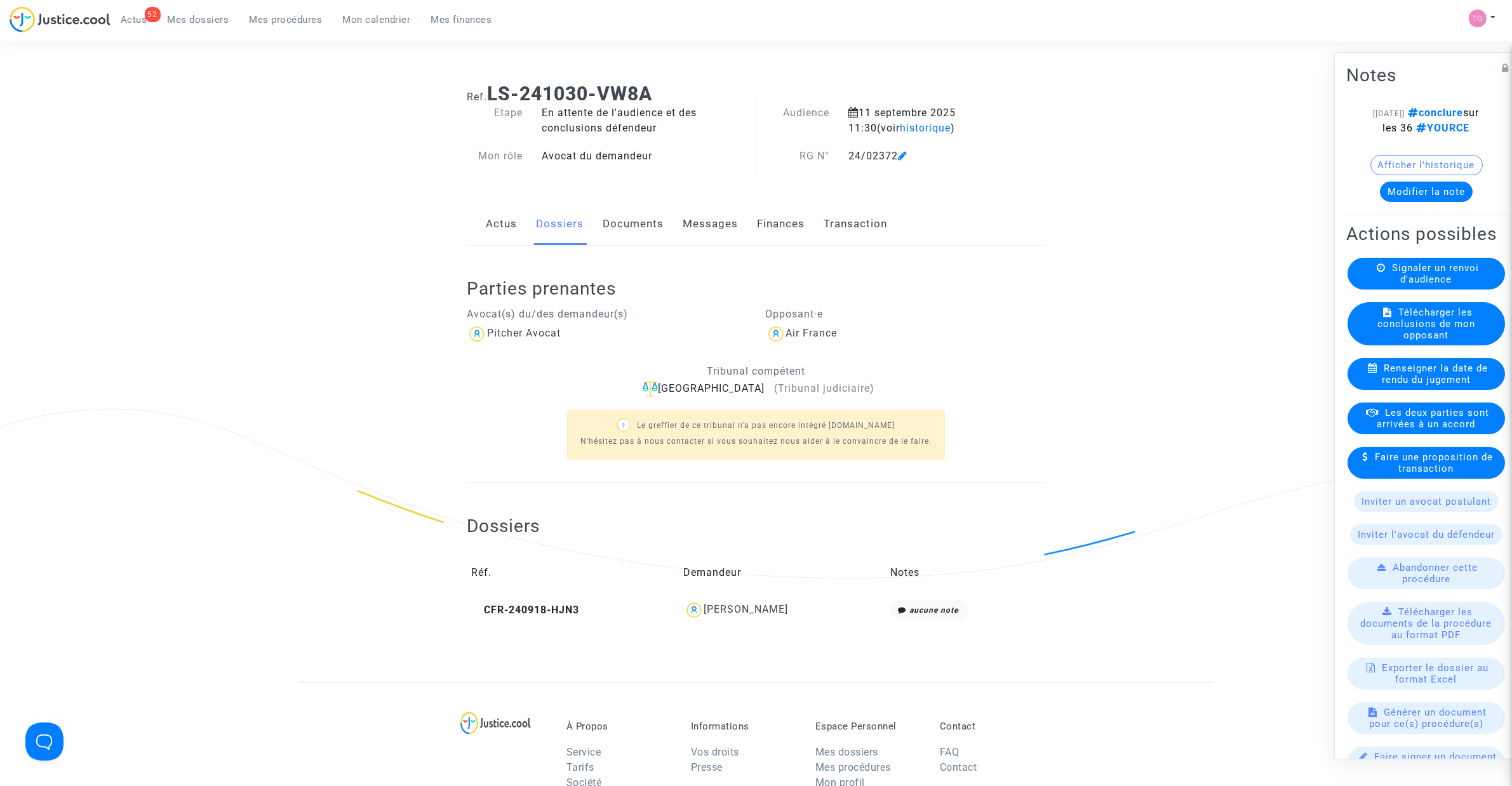
click at [642, 218] on link "Documents" at bounding box center [633, 224] width 61 height 42
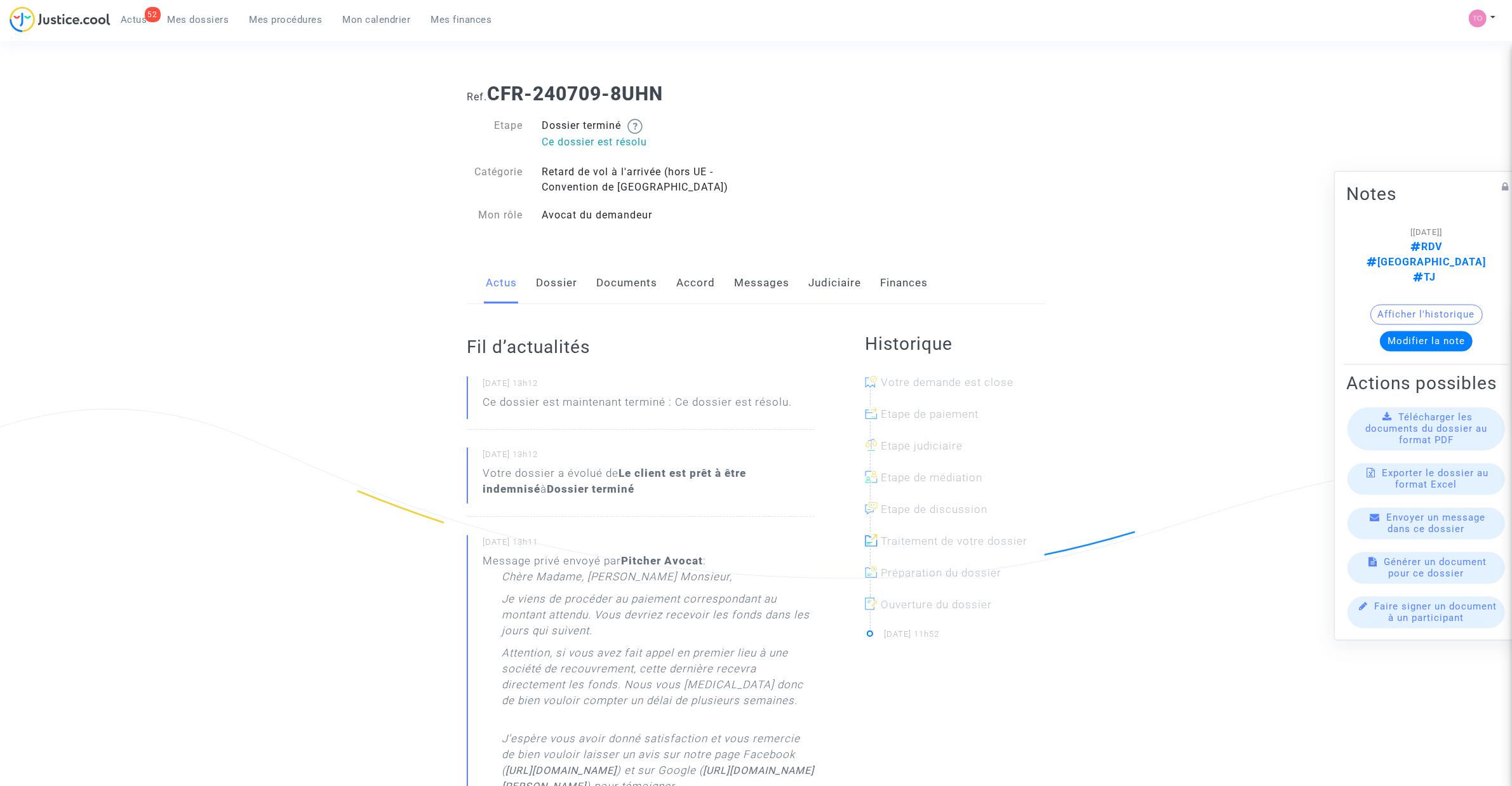
click at [759, 281] on link "Messages" at bounding box center [762, 283] width 55 height 42
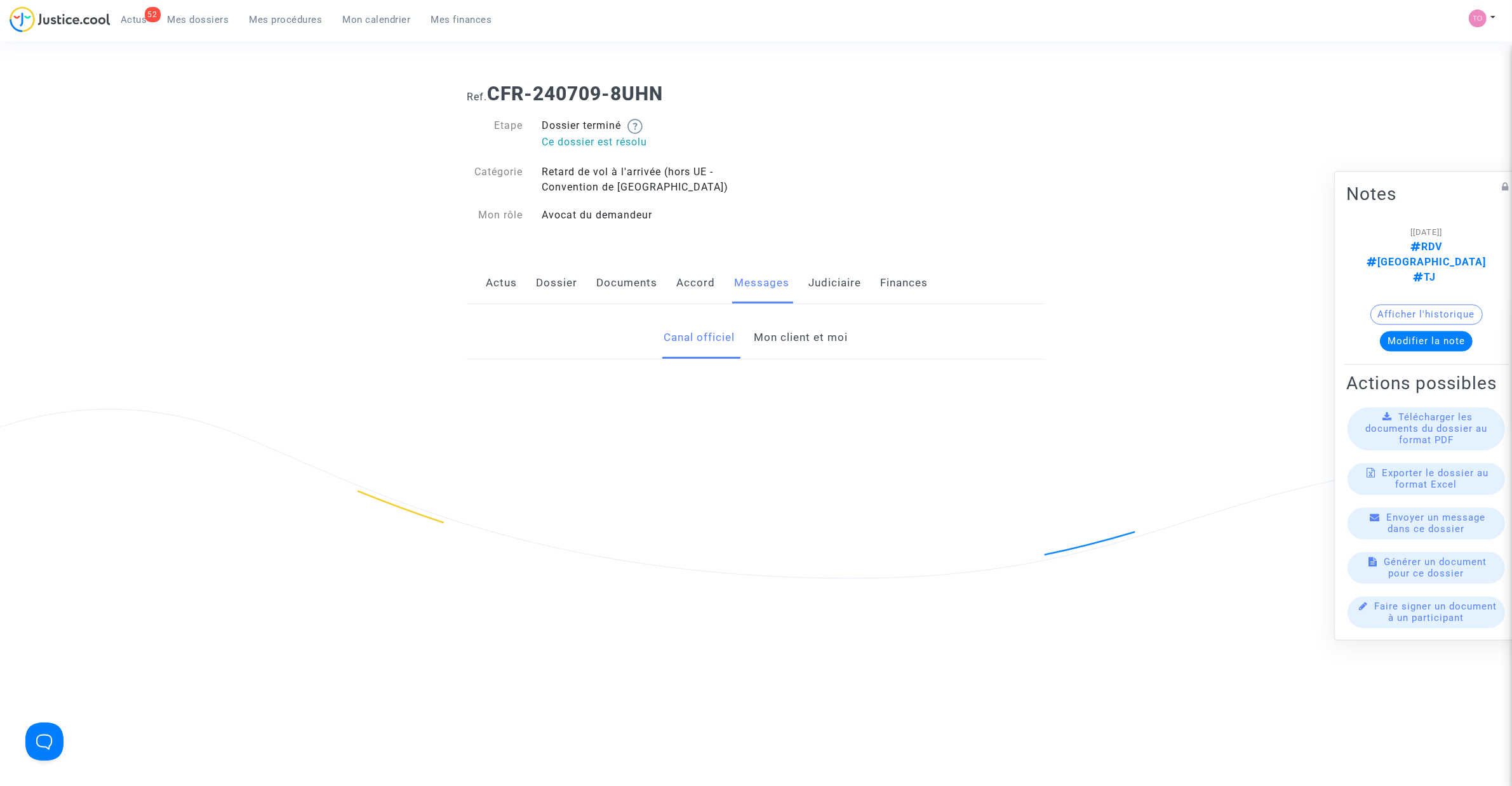
click at [827, 278] on link "Judiciaire" at bounding box center [835, 283] width 52 height 42
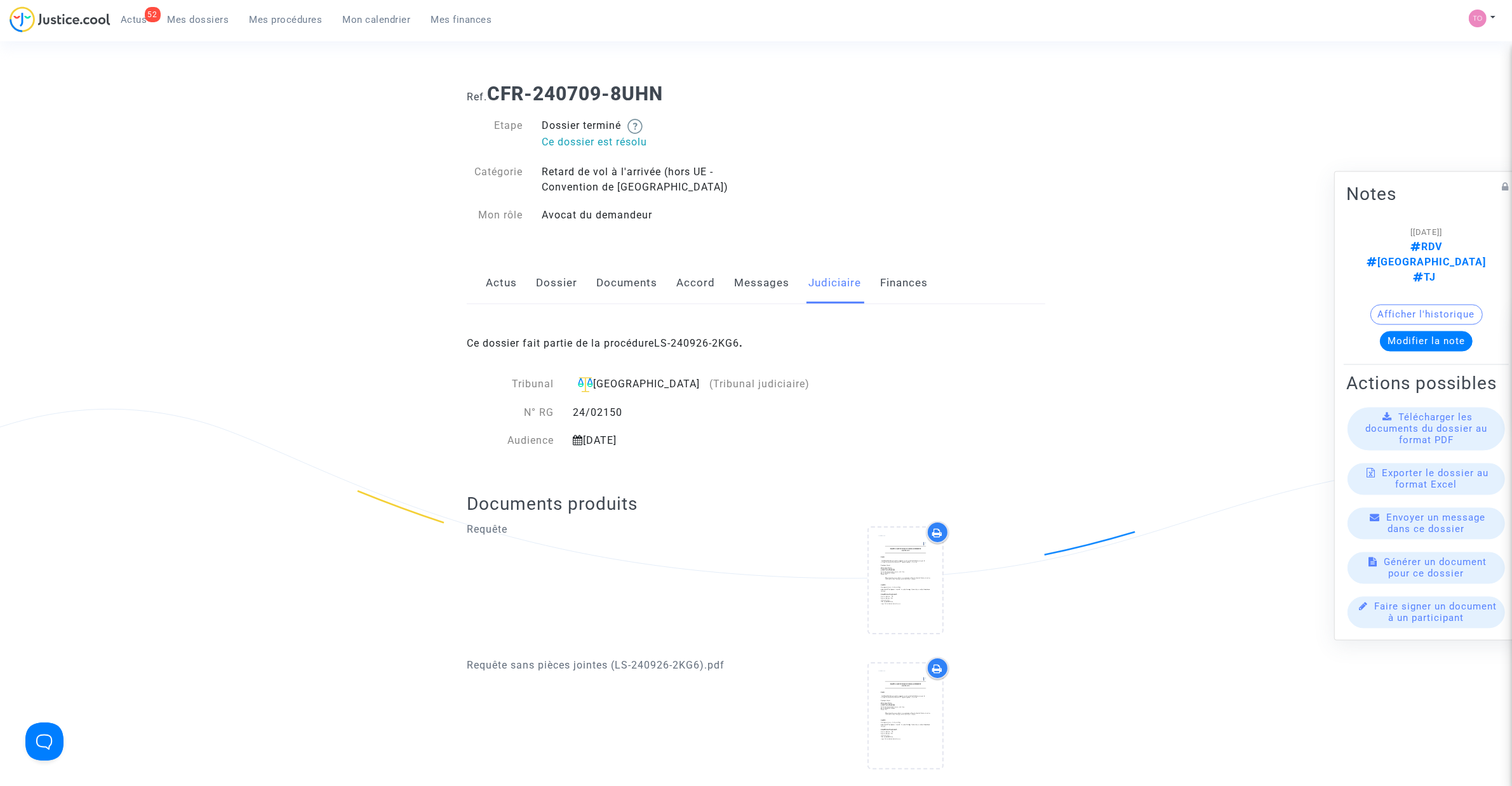
click at [752, 288] on link "Messages" at bounding box center [762, 283] width 55 height 42
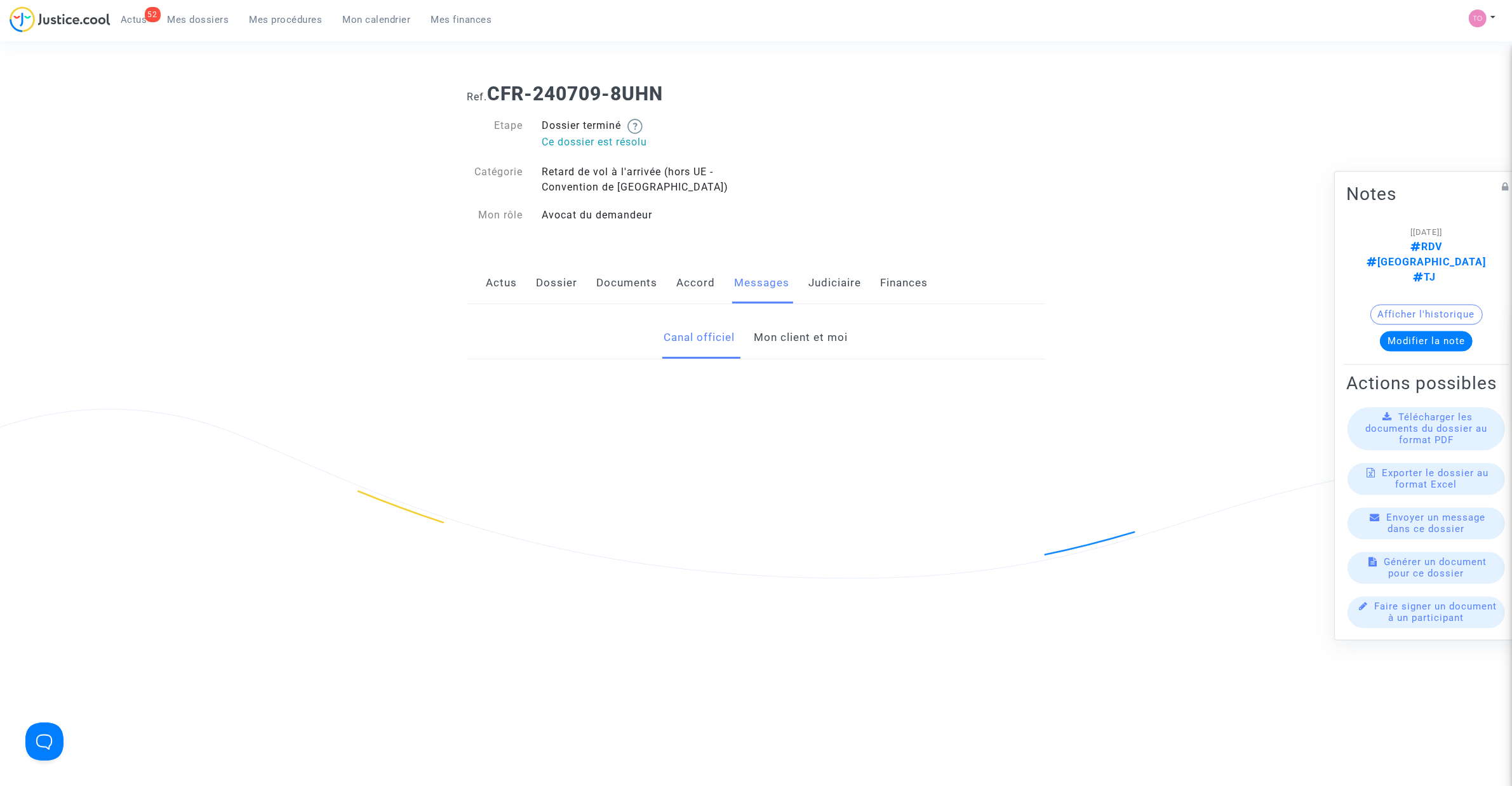
click at [779, 360] on div "Canal officiel Mon client et moi" at bounding box center [756, 338] width 598 height 42
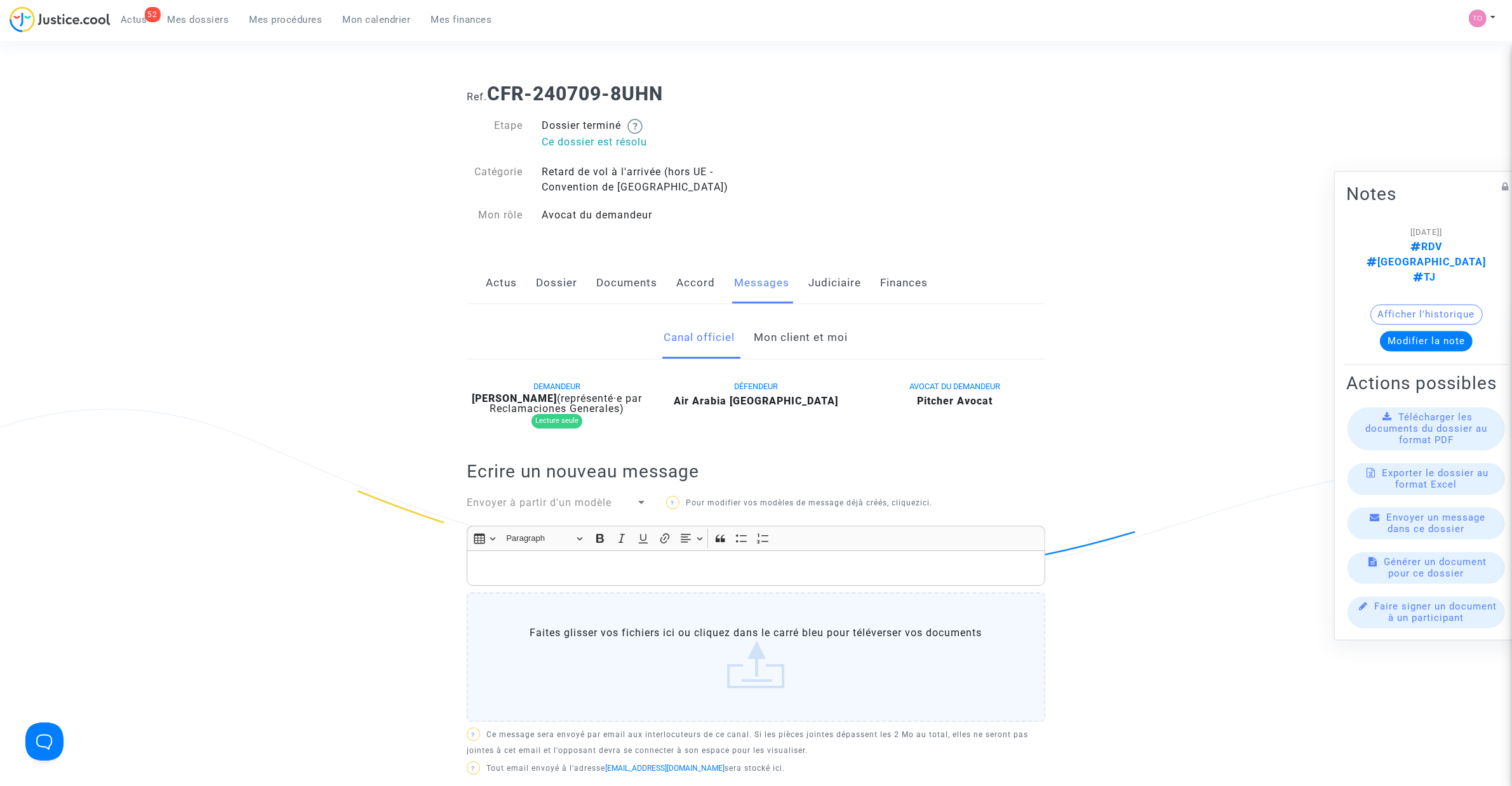
click at [788, 344] on link "Mon client et moi" at bounding box center [802, 338] width 94 height 42
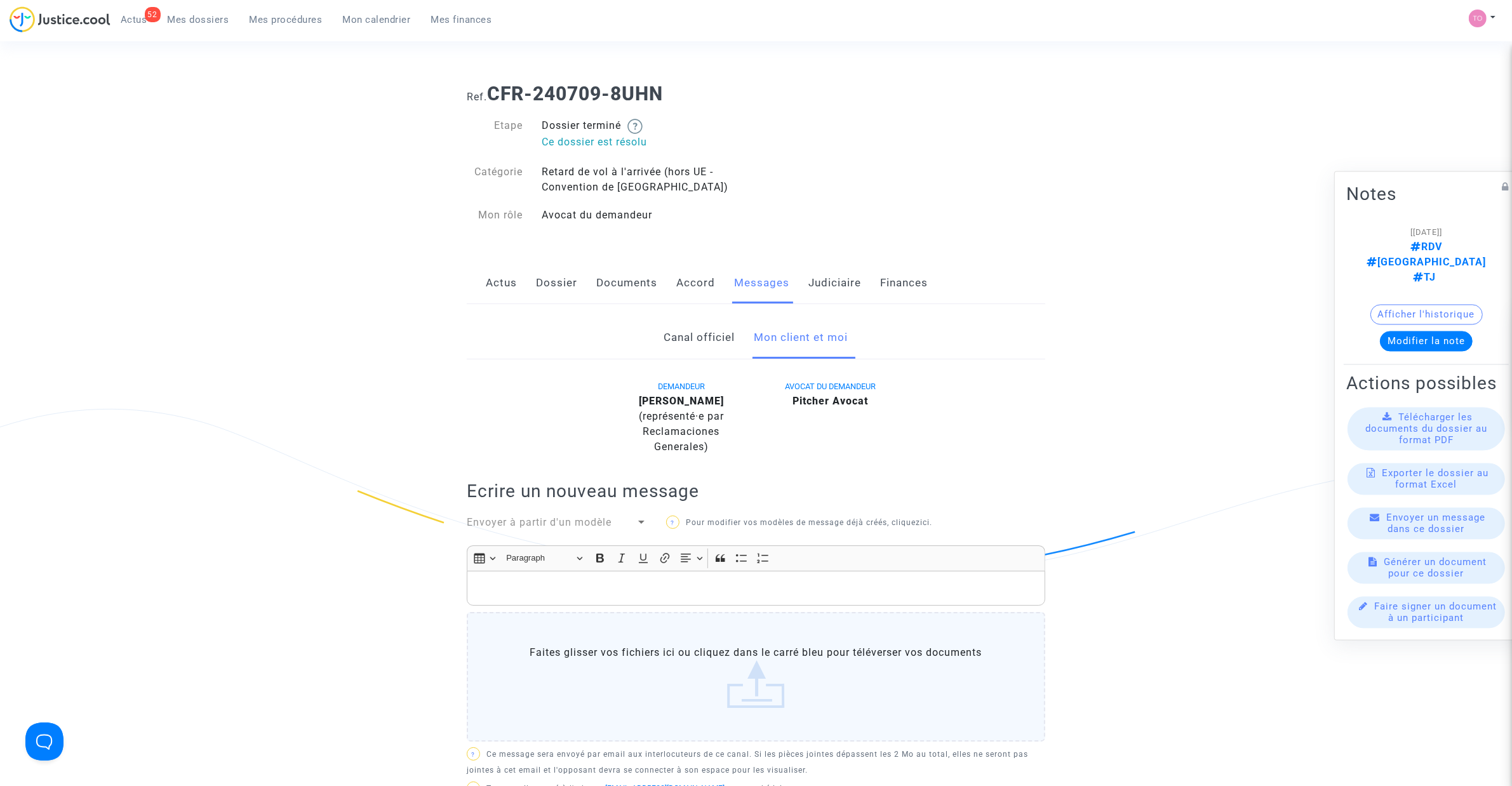
drag, startPoint x: 855, startPoint y: 277, endPoint x: 846, endPoint y: 284, distance: 11.4
click at [855, 277] on link "Judiciaire" at bounding box center [835, 283] width 52 height 42
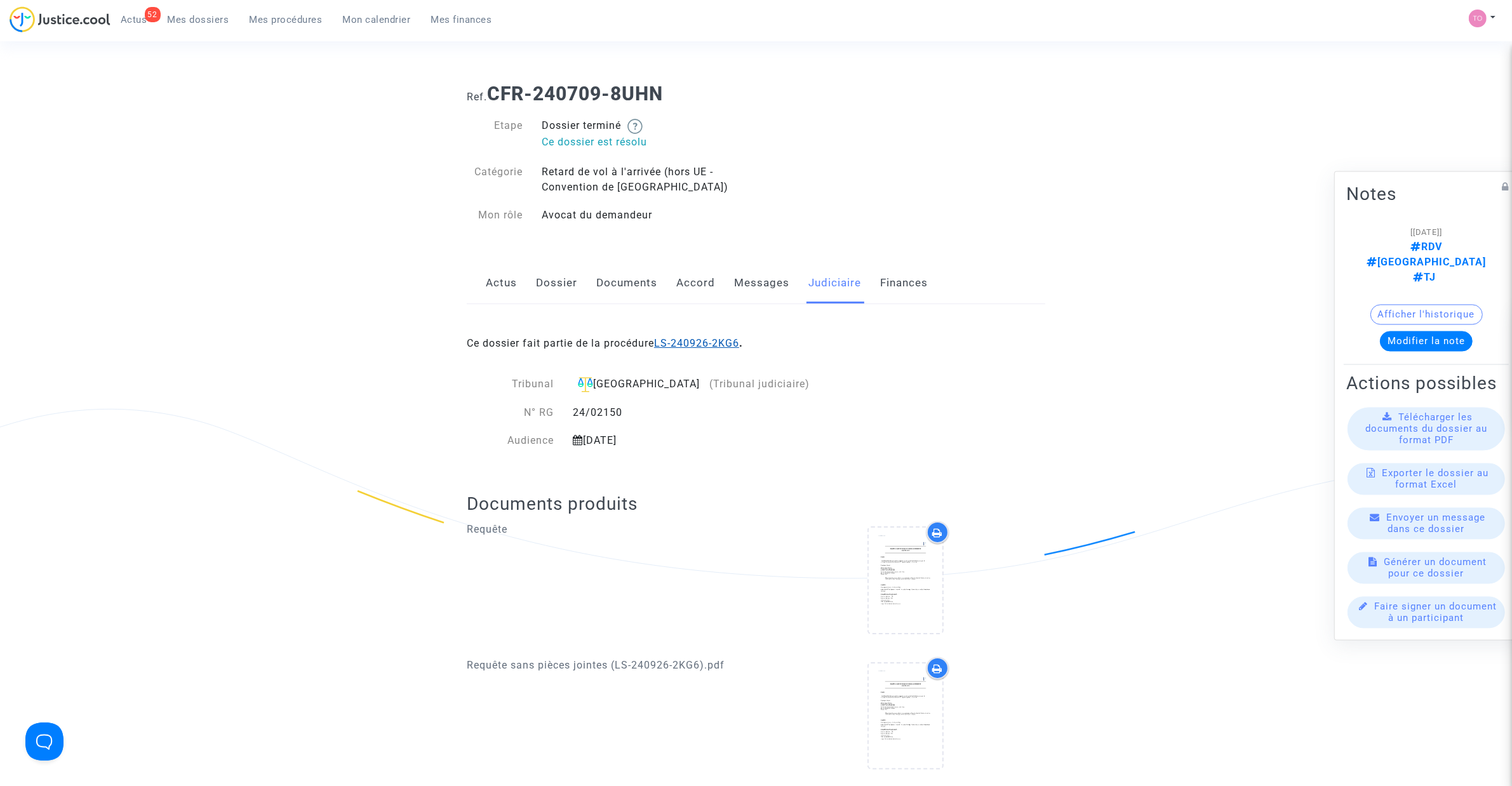
click at [722, 341] on link "LS-240926-2KG6" at bounding box center [696, 343] width 85 height 12
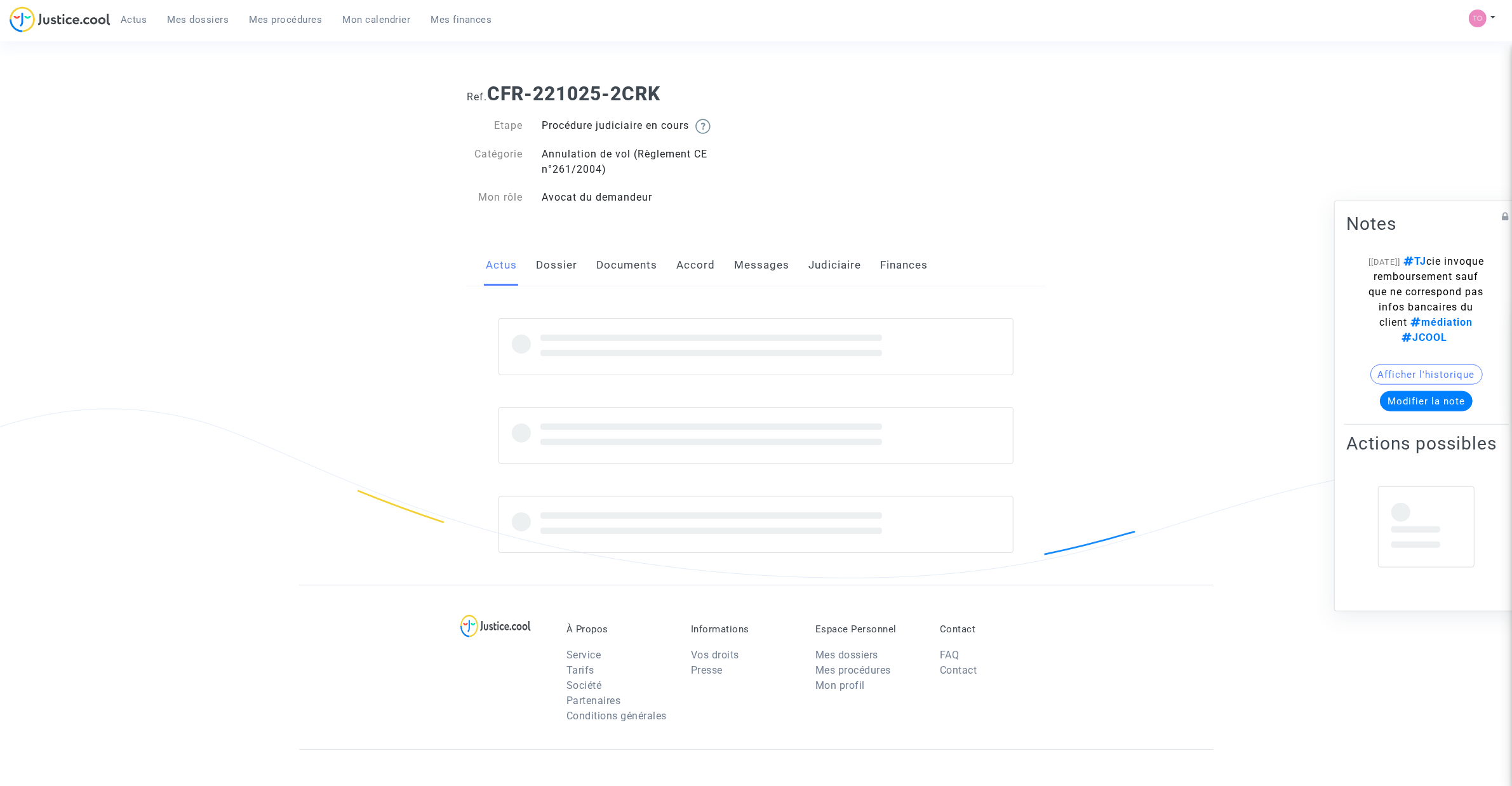
click at [767, 270] on link "Messages" at bounding box center [762, 265] width 55 height 42
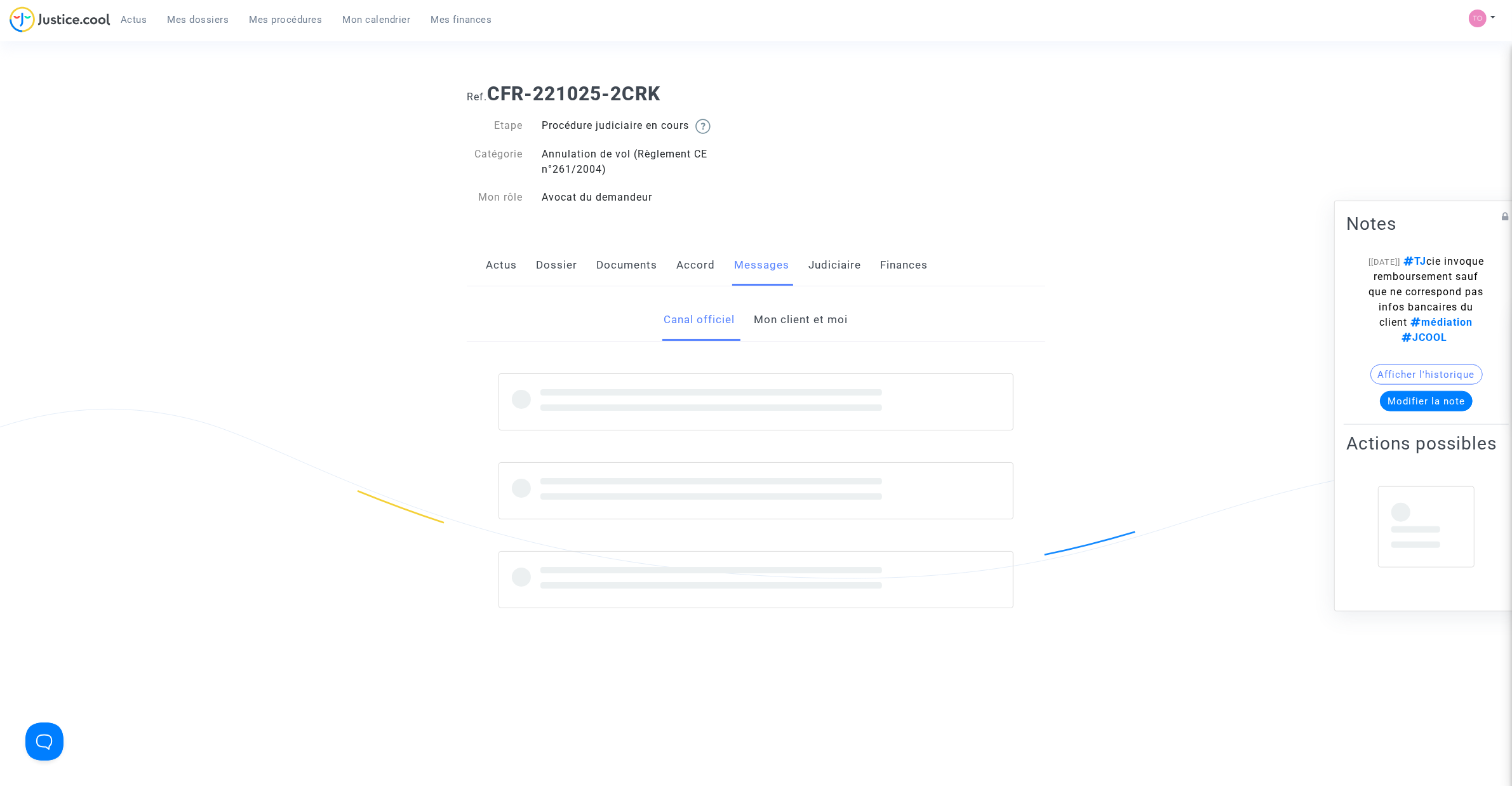
click at [798, 316] on link "Mon client et moi" at bounding box center [802, 319] width 94 height 42
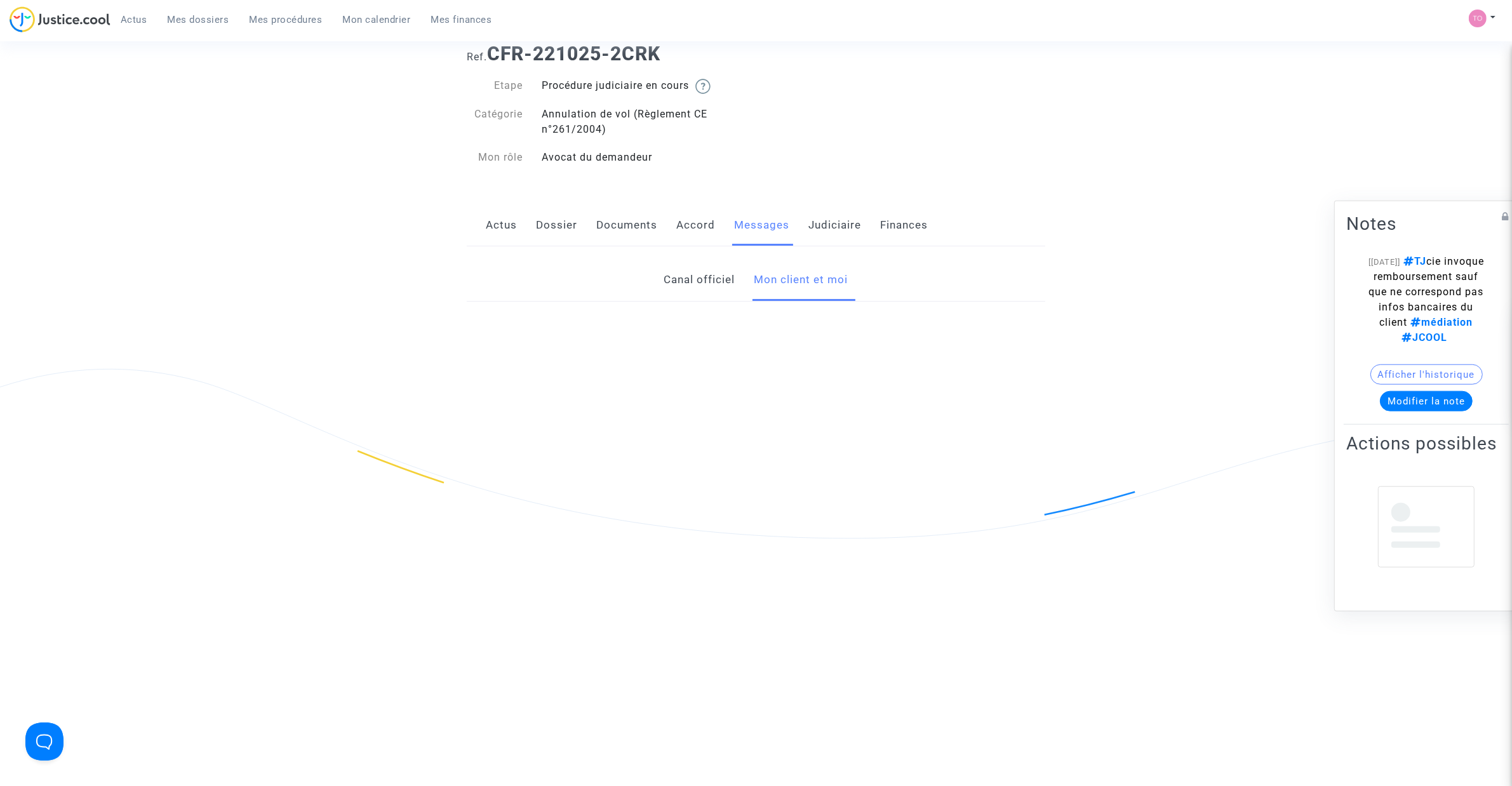
scroll to position [159, 0]
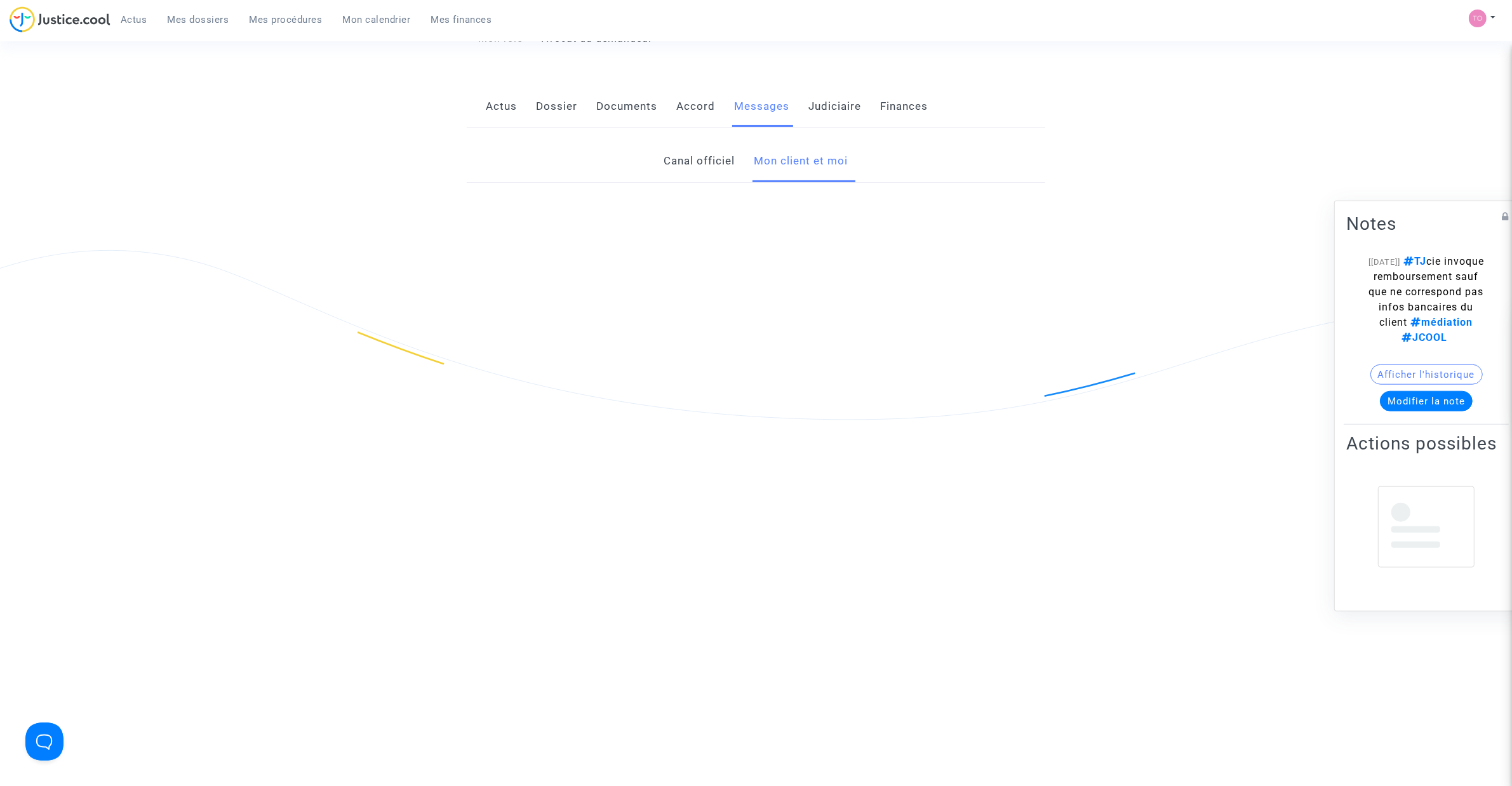
click at [722, 172] on link "Canal officiel" at bounding box center [700, 161] width 71 height 42
click at [806, 165] on link "Mon client et moi" at bounding box center [802, 161] width 94 height 42
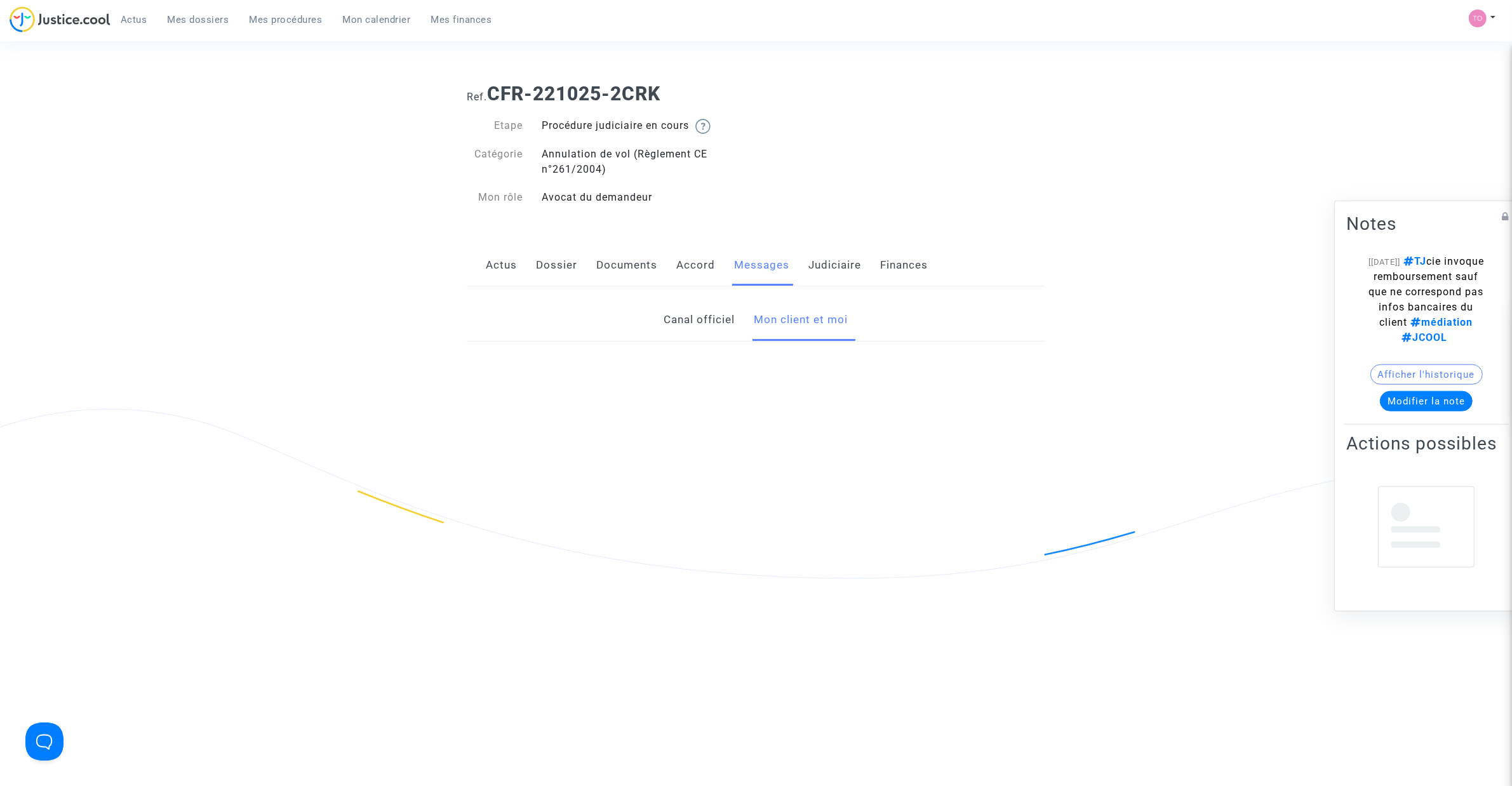
click at [697, 330] on link "Canal officiel" at bounding box center [700, 319] width 71 height 42
click at [635, 259] on link "Documents" at bounding box center [626, 265] width 61 height 42
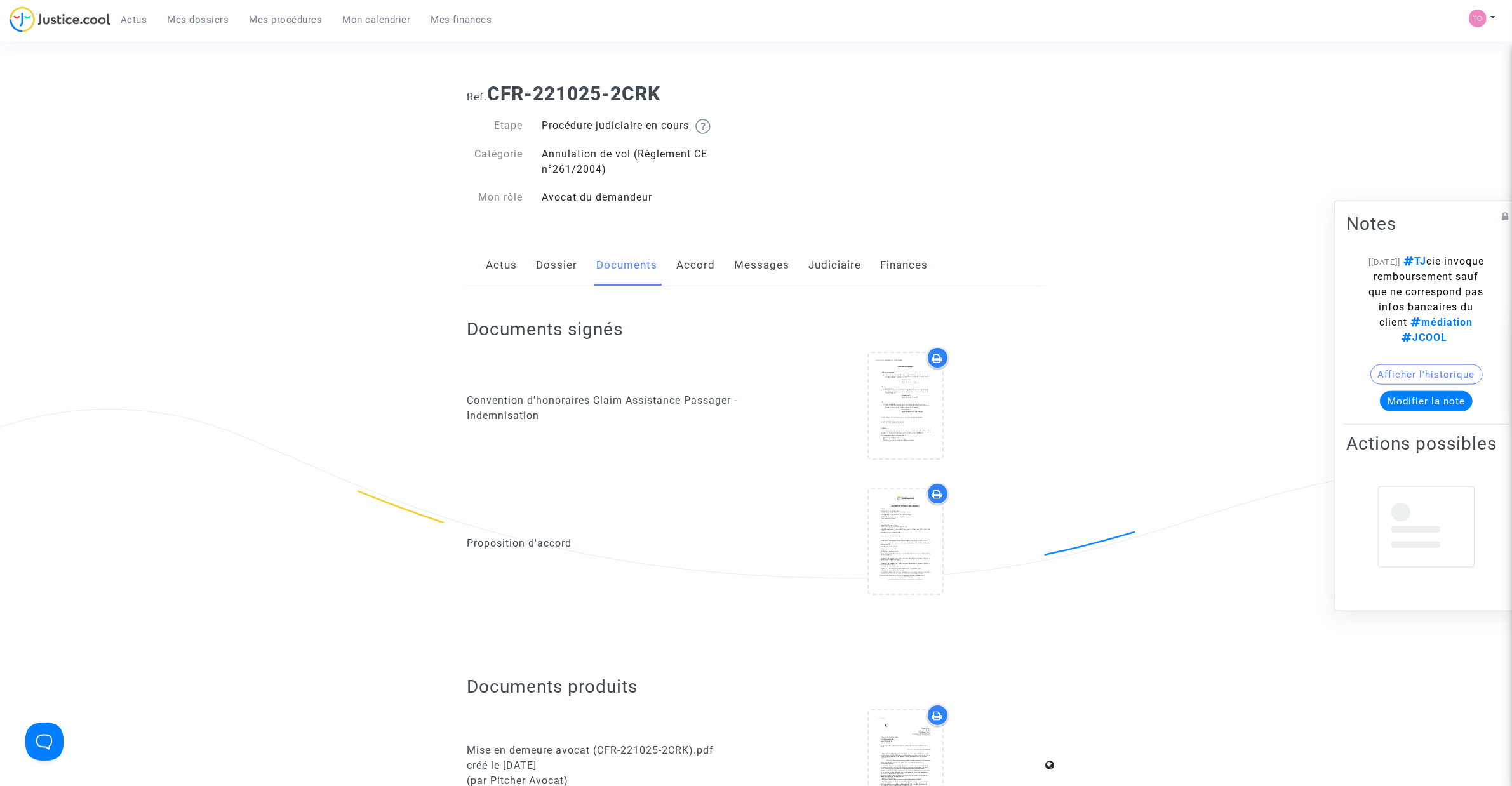
click at [755, 262] on link "Messages" at bounding box center [762, 265] width 55 height 42
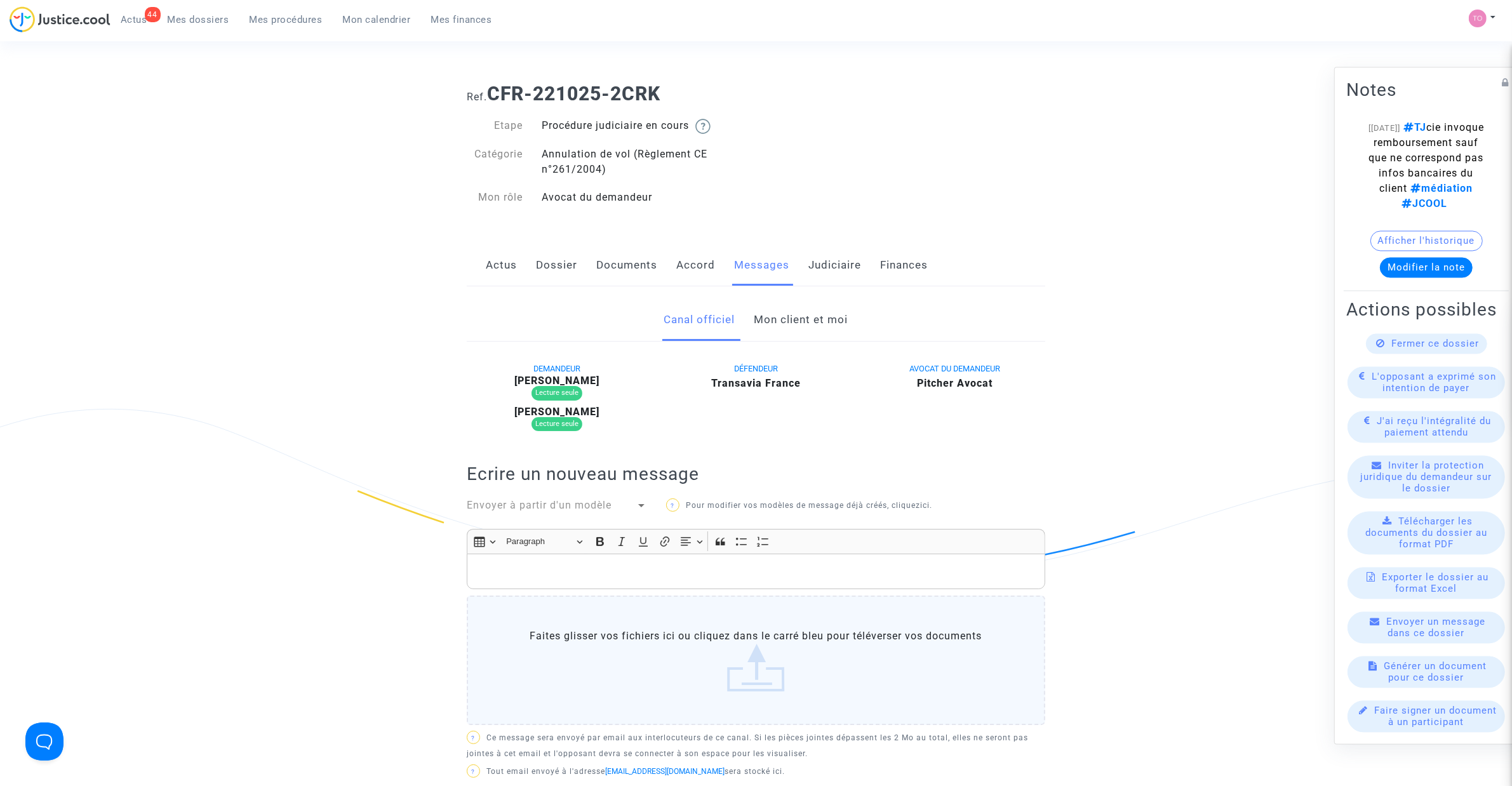
click at [786, 323] on link "Mon client et moi" at bounding box center [802, 319] width 94 height 42
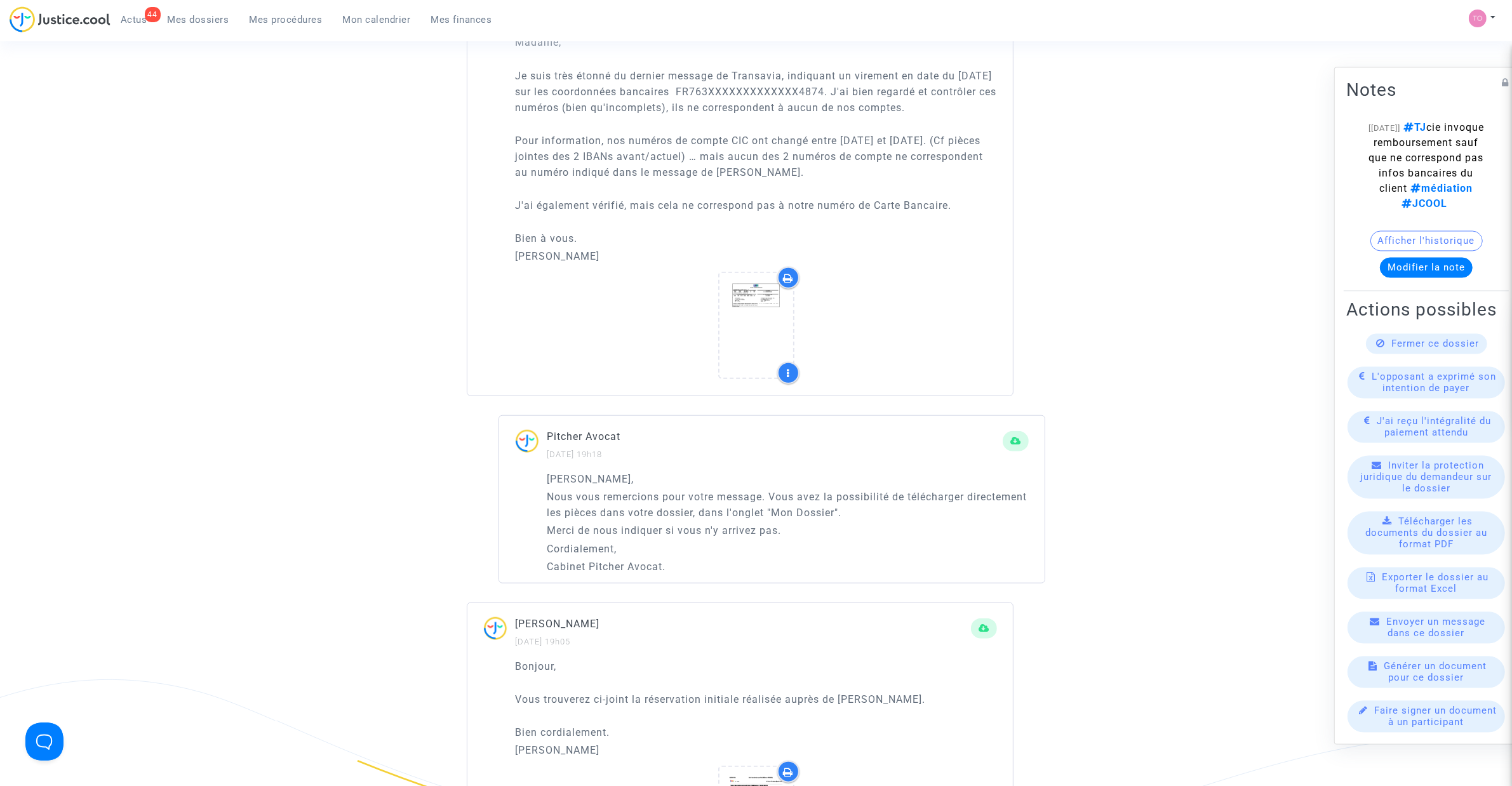
scroll to position [1349, 0]
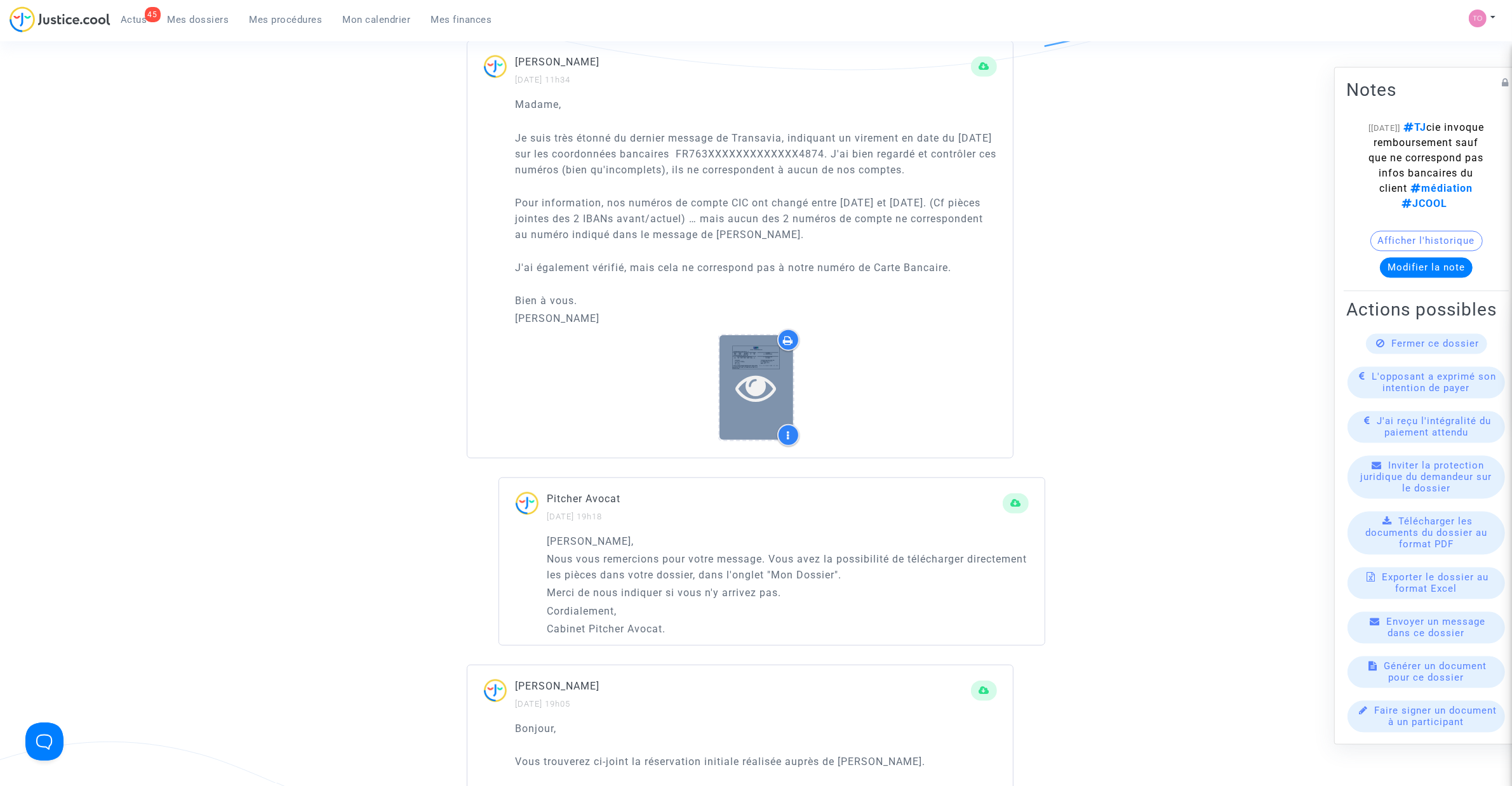
click at [756, 385] on icon at bounding box center [756, 387] width 42 height 41
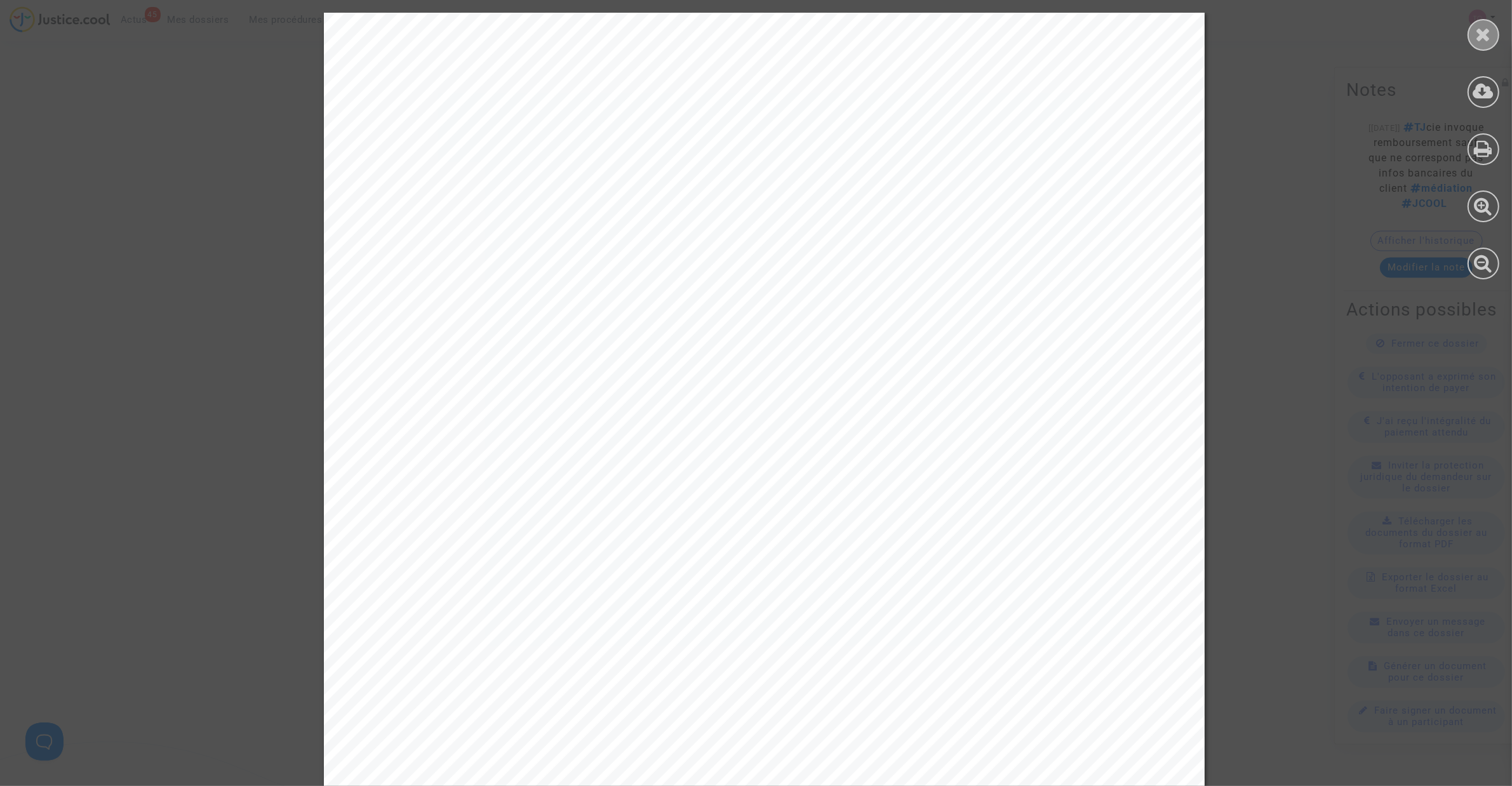
click at [1479, 26] on icon at bounding box center [1484, 34] width 16 height 19
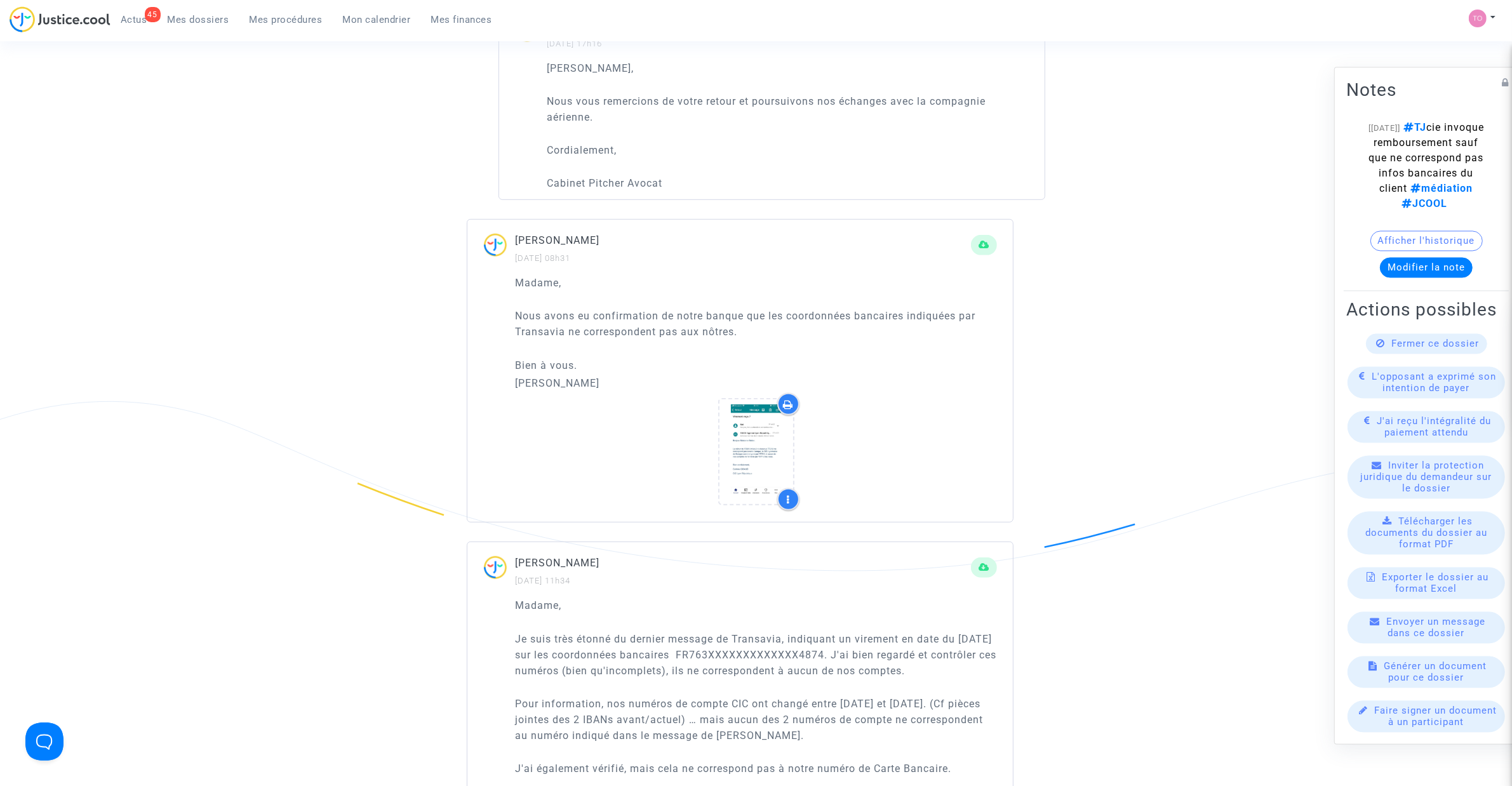
scroll to position [794, 0]
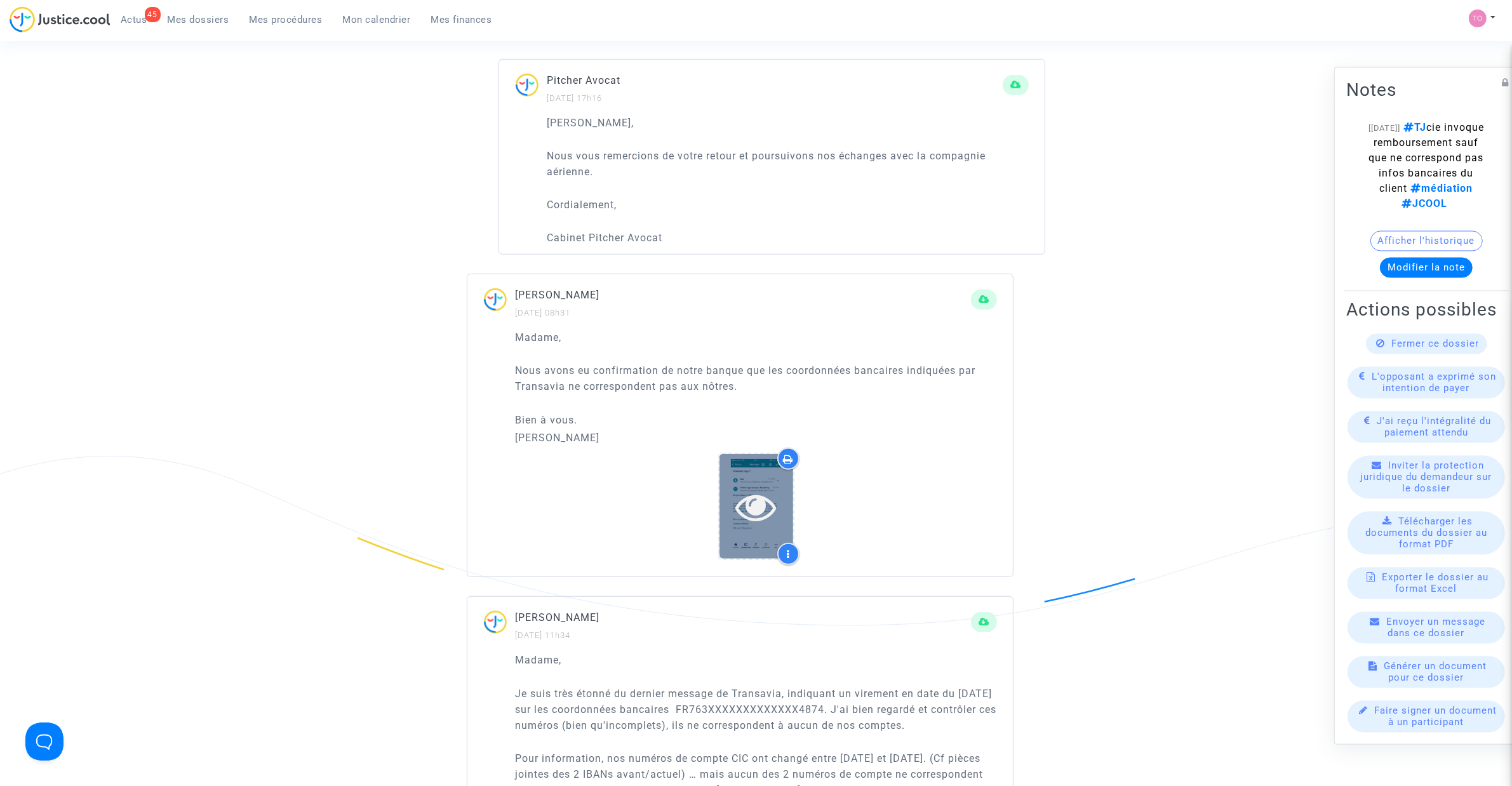
click at [742, 490] on icon at bounding box center [756, 507] width 42 height 41
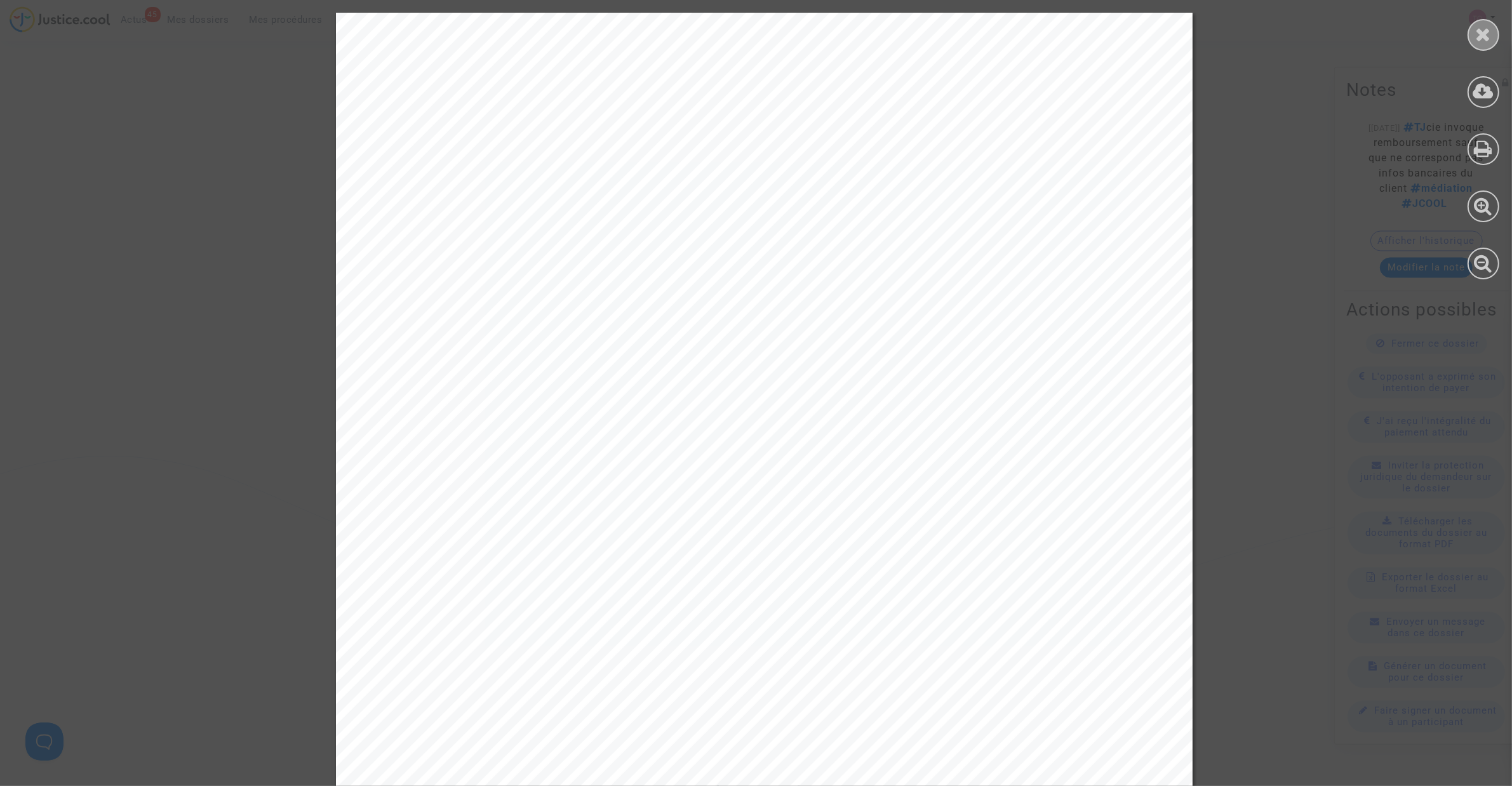
click at [1470, 35] on div at bounding box center [1484, 35] width 32 height 32
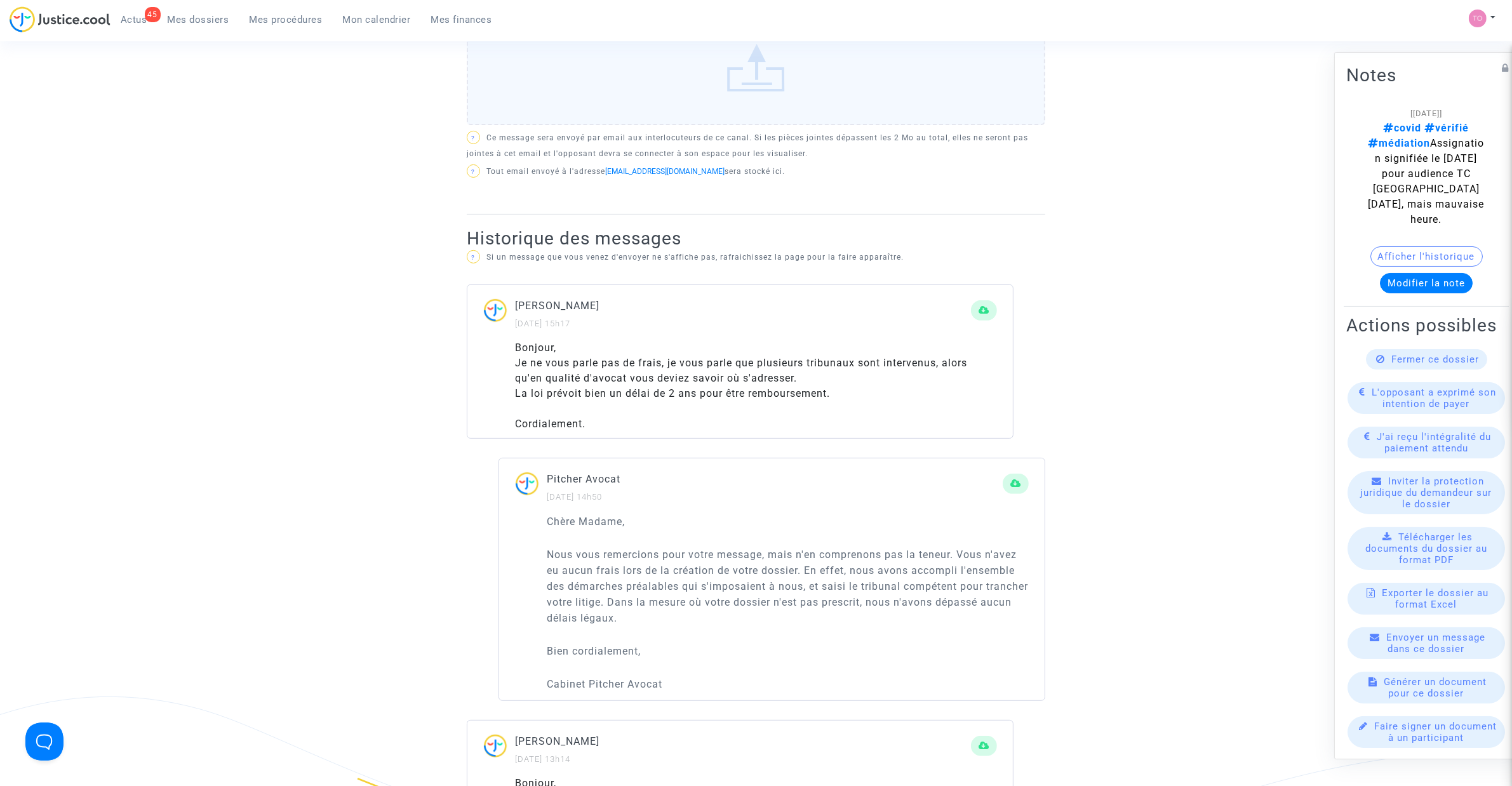
scroll to position [556, 0]
drag, startPoint x: 629, startPoint y: 556, endPoint x: 913, endPoint y: 541, distance: 284.4
click at [913, 541] on div "Chère Madame, Nous vous remercions pour votre message, mais n'en comprenons pas…" at bounding box center [788, 600] width 482 height 179
drag, startPoint x: 577, startPoint y: 567, endPoint x: 770, endPoint y: 567, distance: 193.0
click at [770, 567] on p "Nous vous remercions pour votre message, mais n'en comprenons pas la teneur. Vo…" at bounding box center [788, 584] width 482 height 79
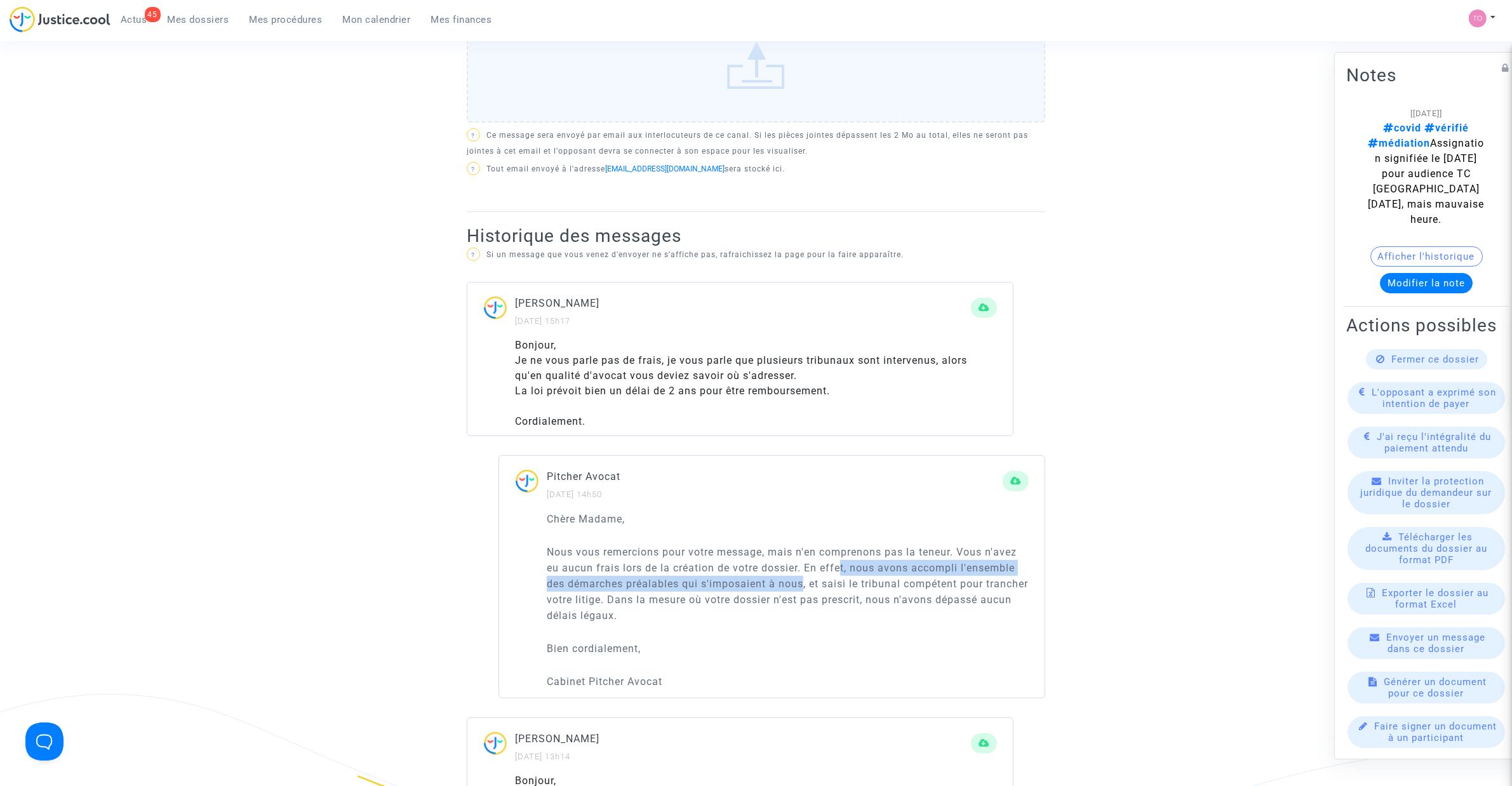
drag, startPoint x: 854, startPoint y: 567, endPoint x: 804, endPoint y: 577, distance: 51.0
click at [804, 577] on p "Nous vous remercions pour votre message, mais n'en comprenons pas la teneur. Vo…" at bounding box center [788, 584] width 482 height 79
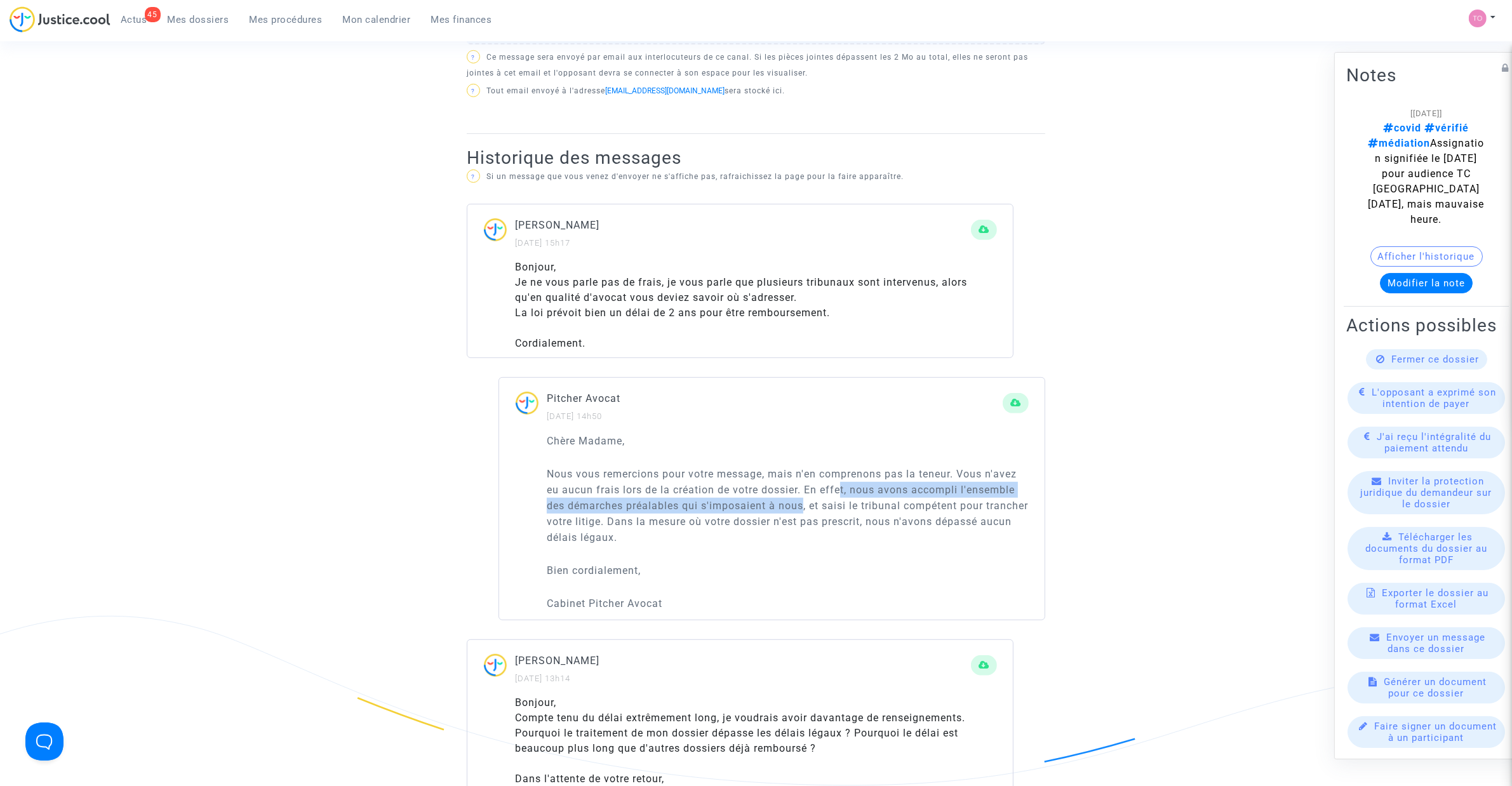
scroll to position [635, 0]
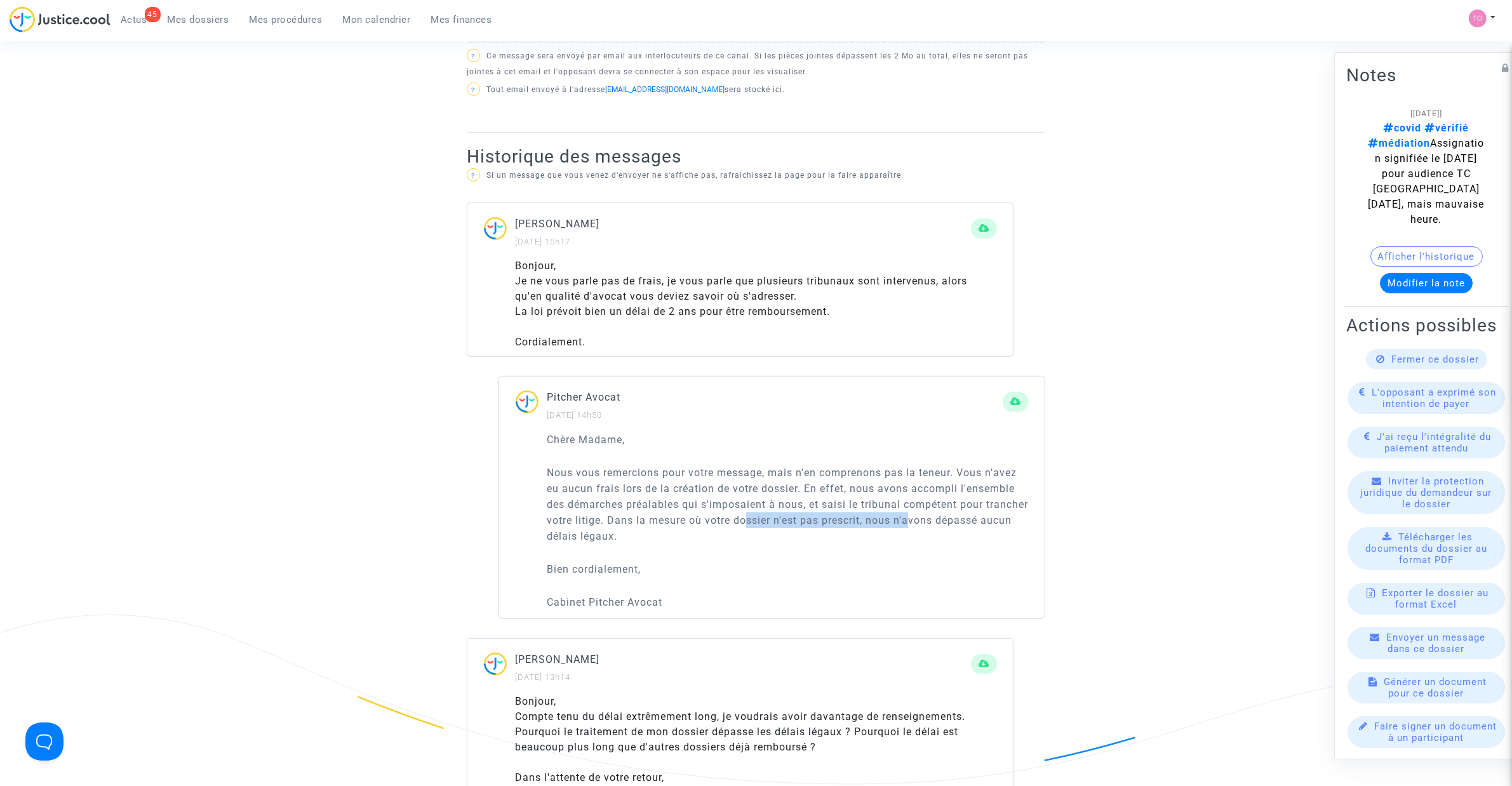
drag, startPoint x: 792, startPoint y: 520, endPoint x: 959, endPoint y: 519, distance: 167.0
click at [959, 519] on p "Nous vous remercions pour votre message, mais n'en comprenons pas la teneur. Vo…" at bounding box center [788, 504] width 482 height 79
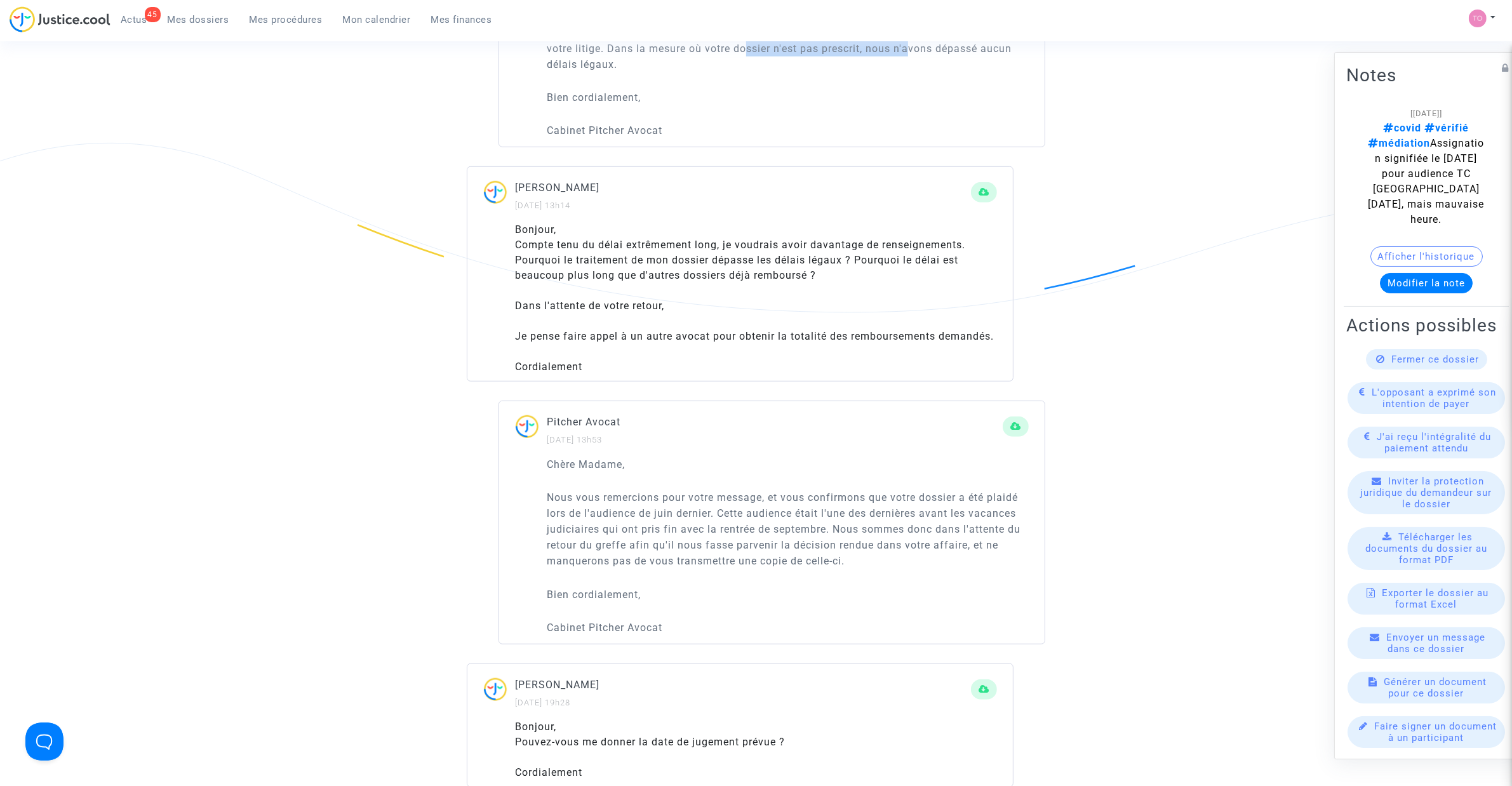
scroll to position [1111, 0]
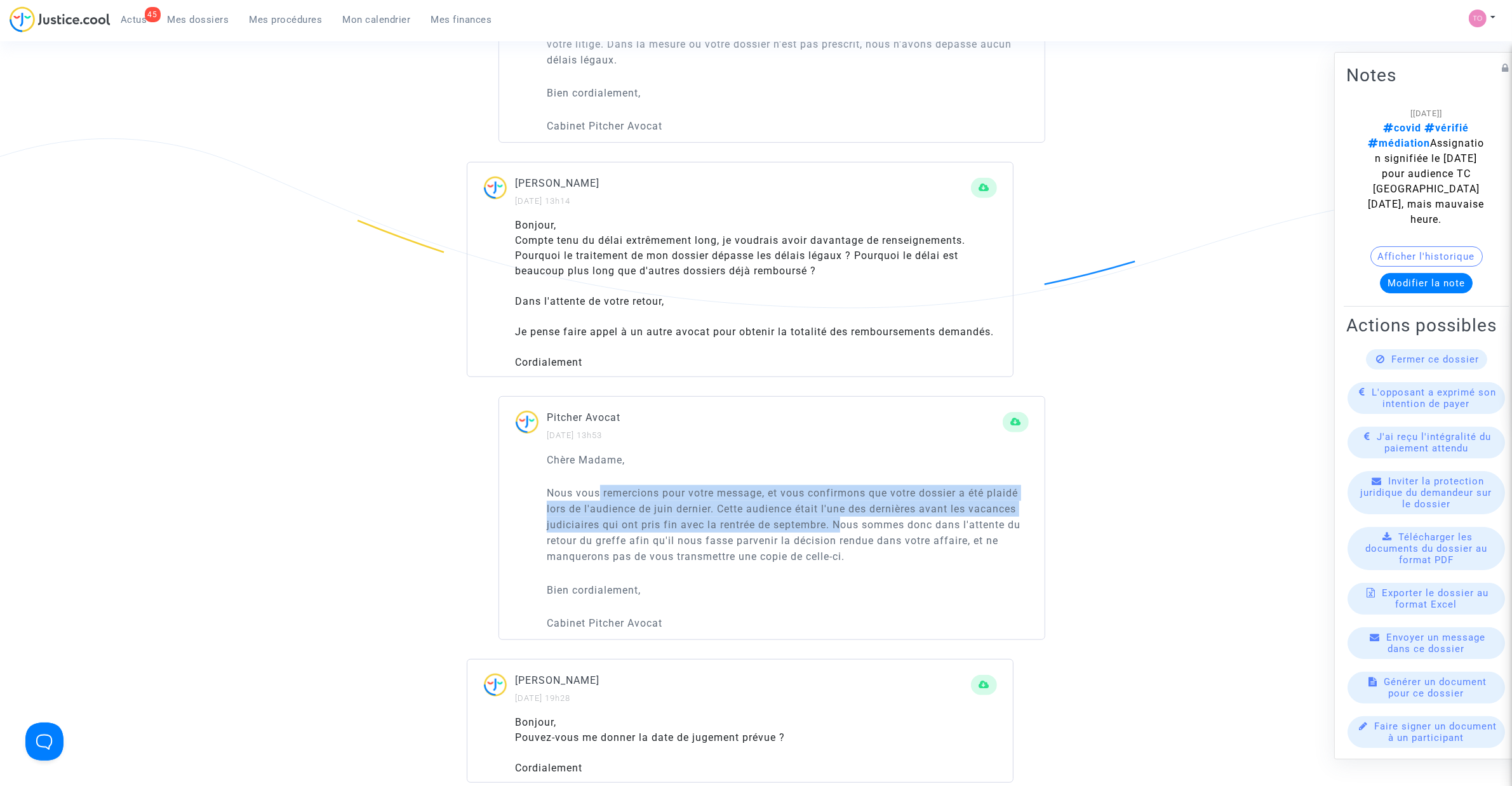
drag, startPoint x: 602, startPoint y: 508, endPoint x: 833, endPoint y: 537, distance: 232.8
click at [839, 537] on p "Nous vous remercions pour votre message, et vous confirmons que votre dossier a…" at bounding box center [788, 524] width 482 height 79
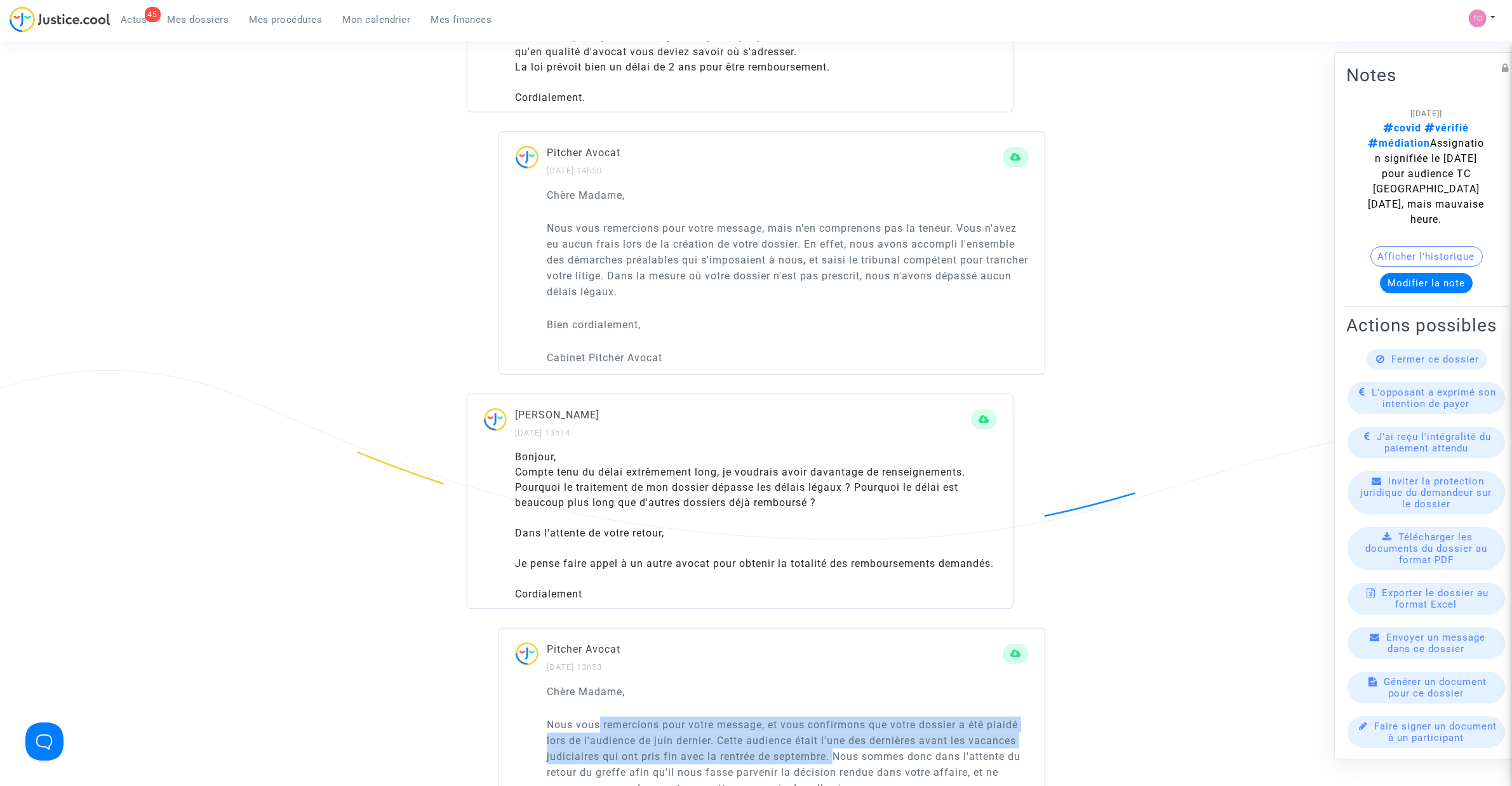
scroll to position [873, 0]
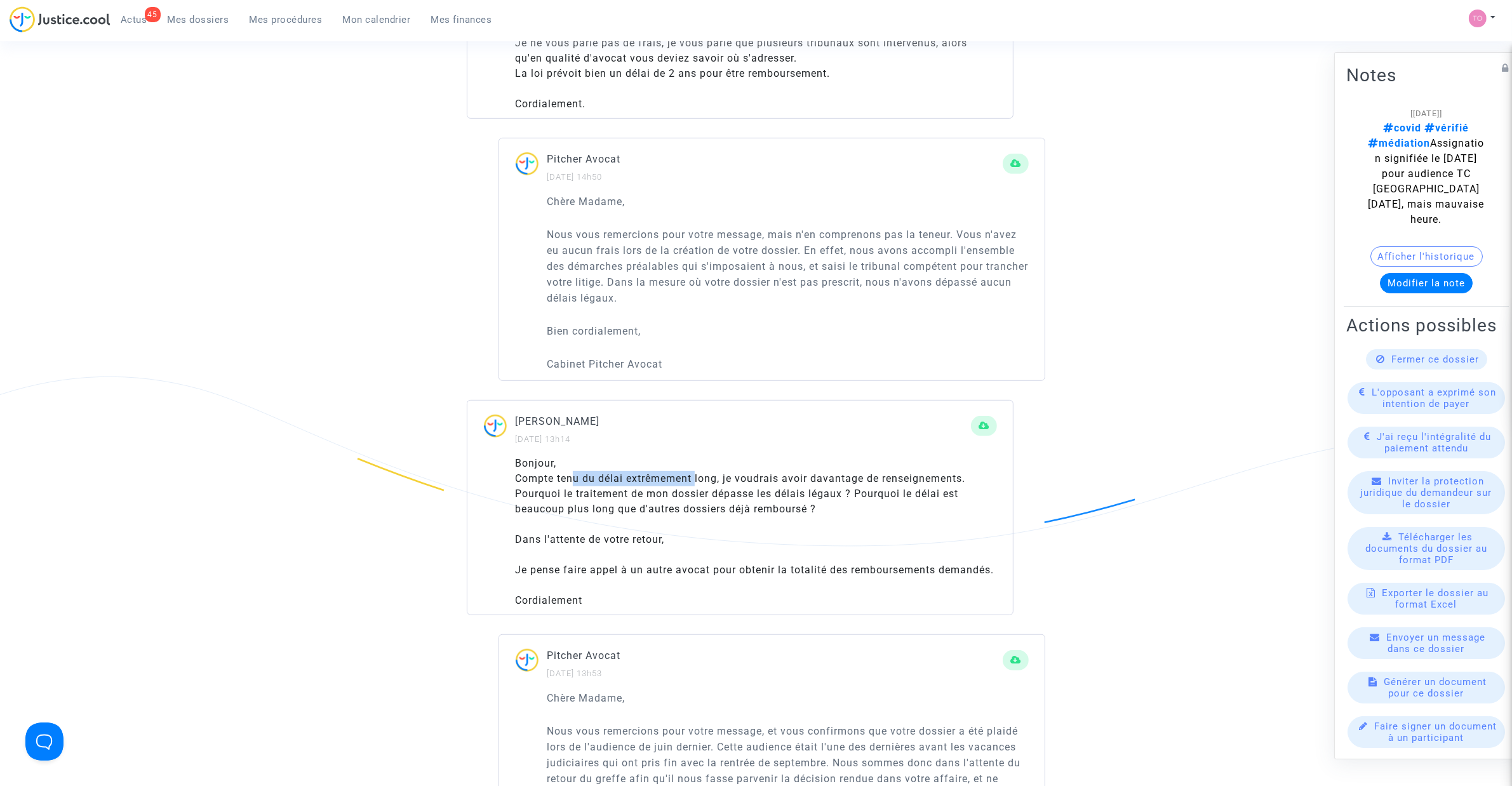
drag, startPoint x: 572, startPoint y: 480, endPoint x: 697, endPoint y: 484, distance: 125.1
click at [697, 484] on div "Compte tenu du délai extrêmement long, je voudrais avoir davantage de renseigne…" at bounding box center [756, 493] width 482 height 45
drag, startPoint x: 781, startPoint y: 474, endPoint x: 934, endPoint y: 477, distance: 153.0
click at [934, 477] on div "Compte tenu du délai extrêmement long, je voudrais avoir davantage de renseigne…" at bounding box center [756, 493] width 482 height 45
drag, startPoint x: 565, startPoint y: 493, endPoint x: 810, endPoint y: 495, distance: 245.0
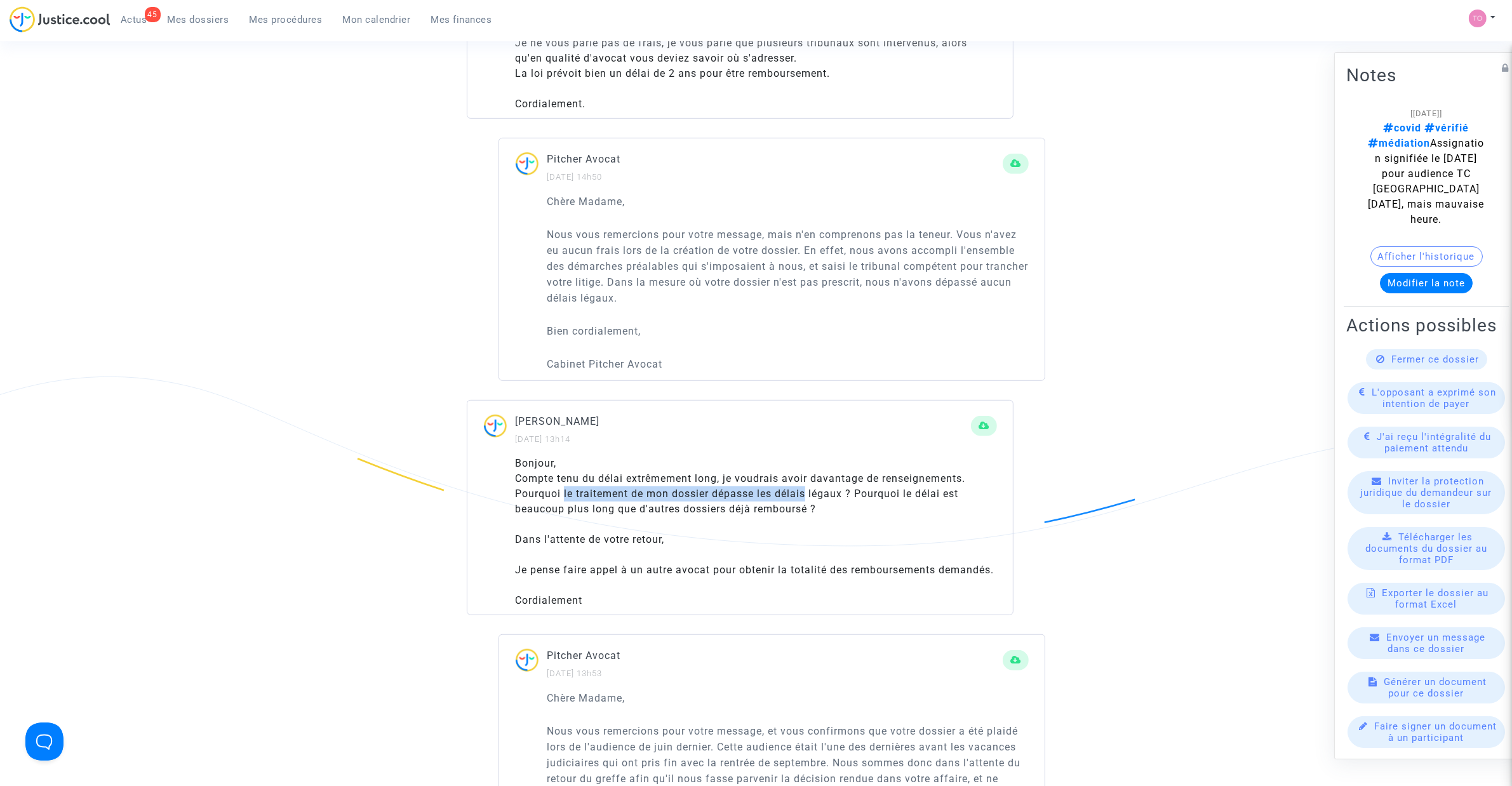
click at [810, 495] on div "Compte tenu du délai extrêmement long, je voudrais avoir davantage de renseigne…" at bounding box center [756, 493] width 482 height 45
drag, startPoint x: 902, startPoint y: 493, endPoint x: 931, endPoint y: 494, distance: 29.0
click at [934, 493] on div "Compte tenu du délai extrêmement long, je voudrais avoir davantage de renseigne…" at bounding box center [756, 493] width 482 height 45
drag, startPoint x: 559, startPoint y: 509, endPoint x: 772, endPoint y: 507, distance: 213.0
click at [772, 507] on div "Compte tenu du délai extrêmement long, je voudrais avoir davantage de renseigne…" at bounding box center [756, 493] width 482 height 45
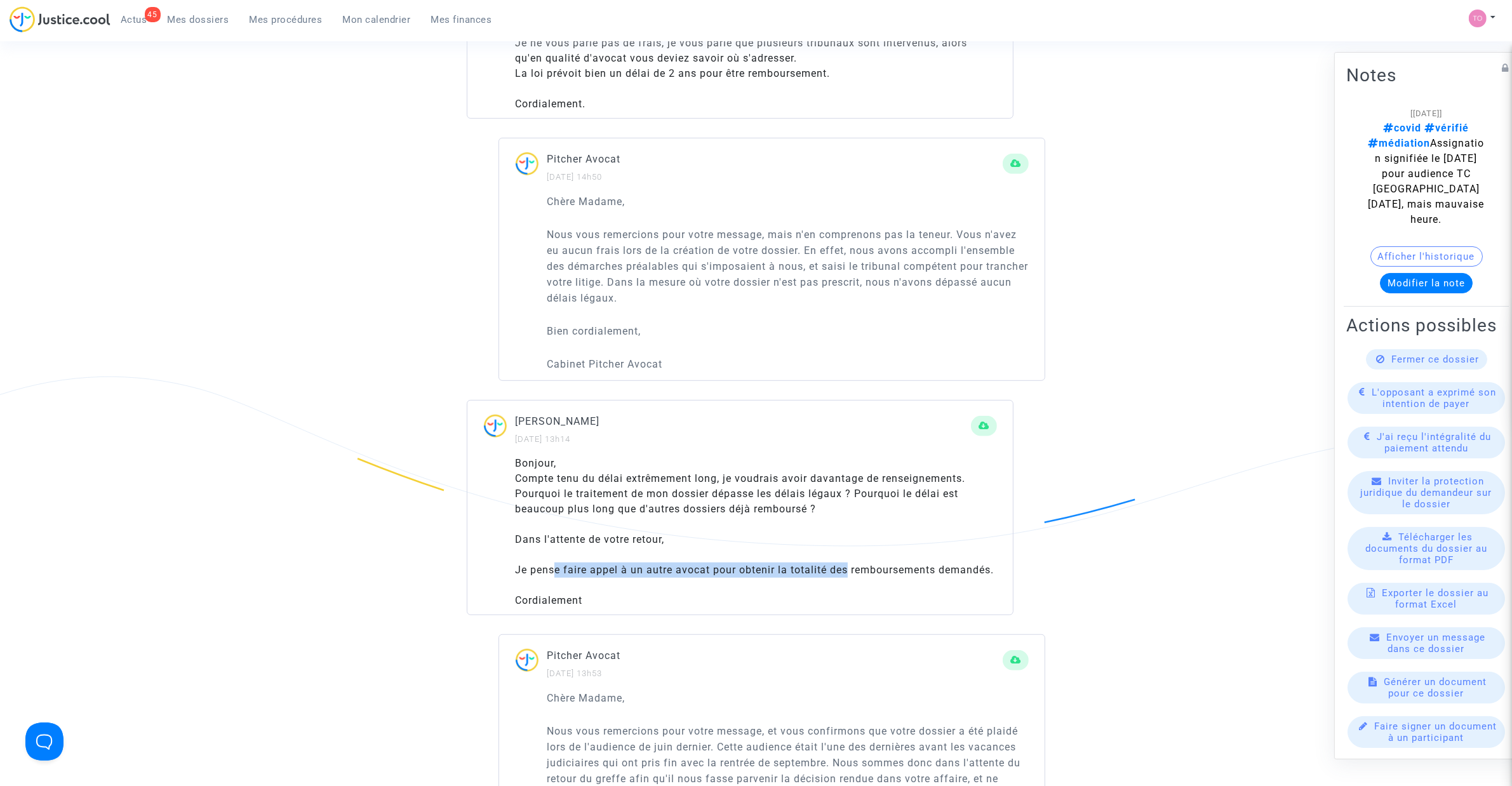
drag, startPoint x: 557, startPoint y: 571, endPoint x: 850, endPoint y: 565, distance: 293.1
click at [850, 565] on div "Je pense faire appel à un autre avocat pour obtenir la totalité des rembourseme…" at bounding box center [756, 570] width 482 height 15
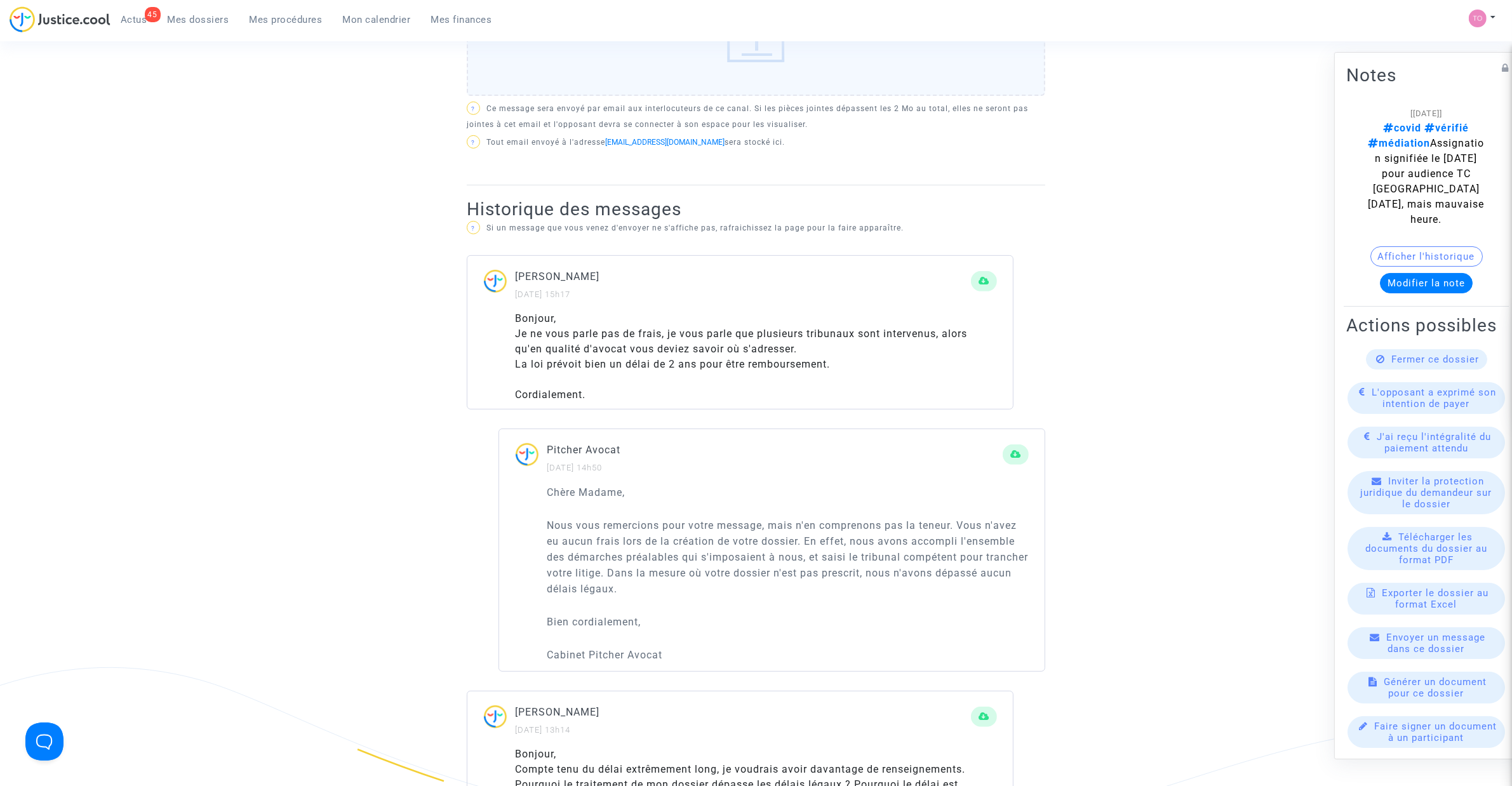
scroll to position [556, 0]
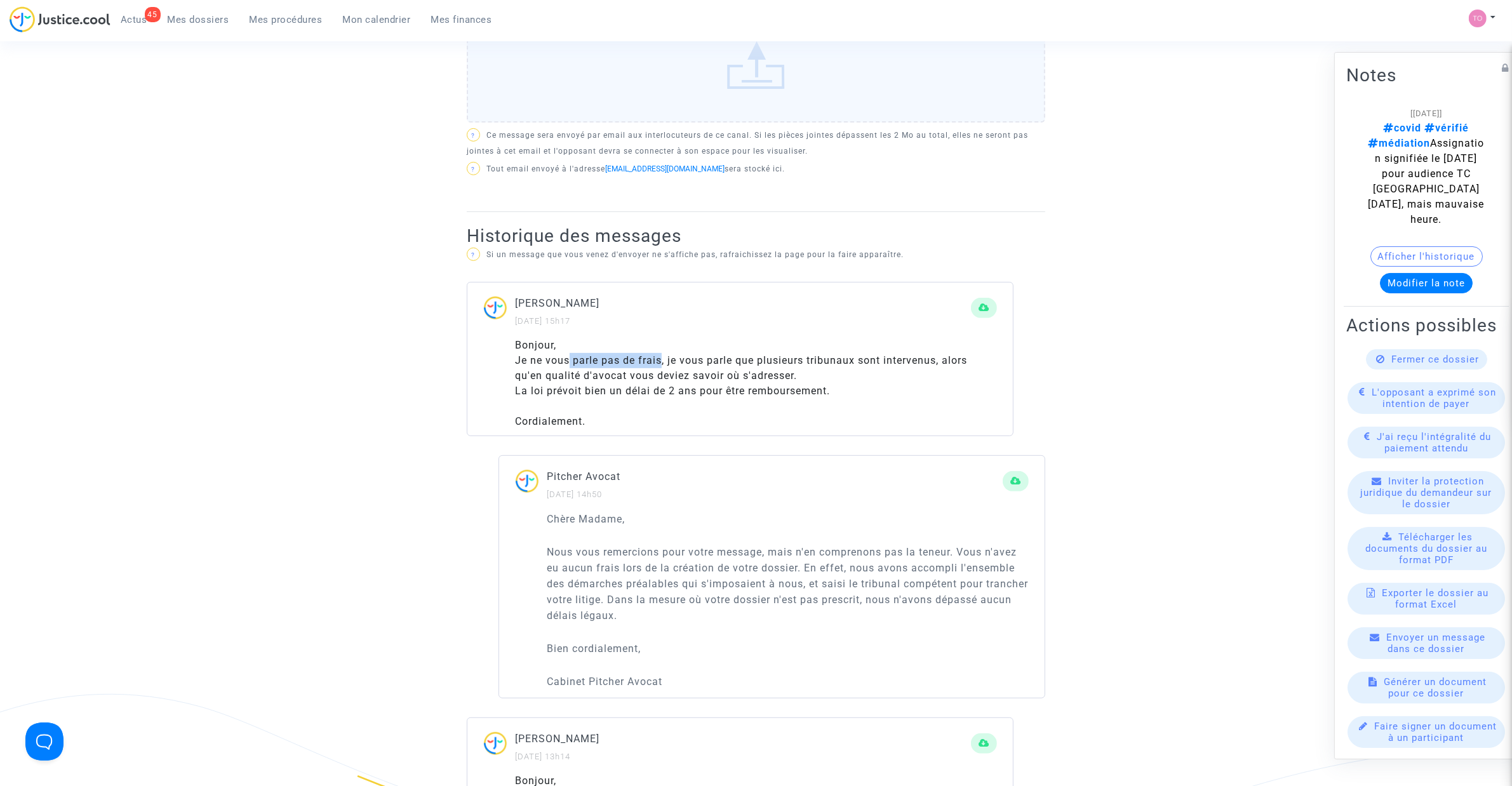
drag, startPoint x: 574, startPoint y: 362, endPoint x: 673, endPoint y: 364, distance: 99.0
click at [661, 364] on div "Je ne vous parle pas de frais, je vous parle que plusieurs tribunaux sont inter…" at bounding box center [756, 369] width 482 height 31
drag, startPoint x: 734, startPoint y: 362, endPoint x: 915, endPoint y: 362, distance: 181.0
click at [915, 362] on div "Je ne vous parle pas de frais, je vous parle que plusieurs tribunaux sont inter…" at bounding box center [756, 369] width 482 height 31
drag, startPoint x: 563, startPoint y: 375, endPoint x: 766, endPoint y: 375, distance: 203.0
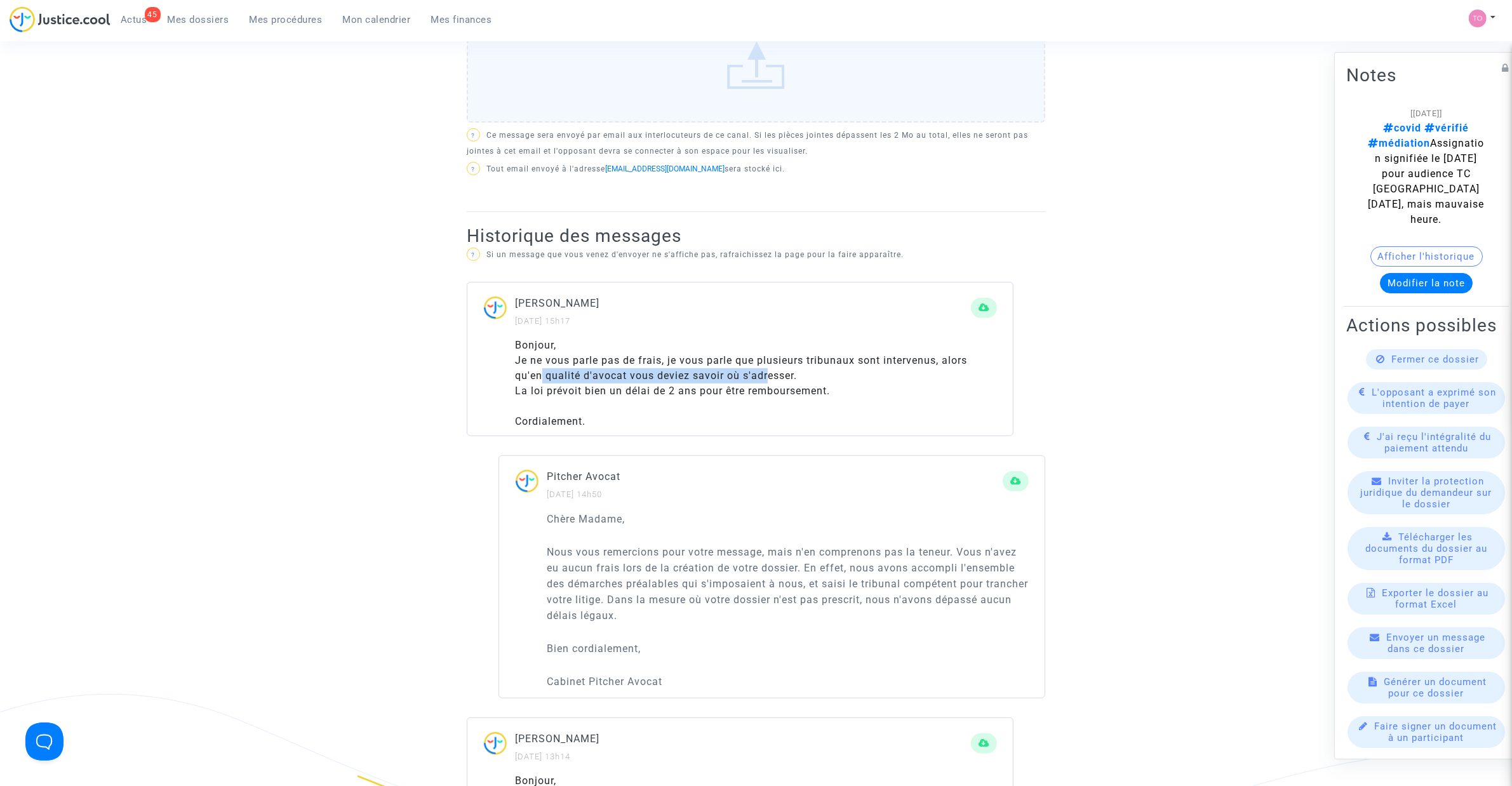
click at [766, 375] on div "Je ne vous parle pas de frais, je vous parle que plusieurs tribunaux sont inter…" at bounding box center [756, 369] width 482 height 31
drag, startPoint x: 544, startPoint y: 393, endPoint x: 795, endPoint y: 387, distance: 251.1
click at [795, 387] on div "La loi prévoit bien un délai de 2 ans pour être remboursement." at bounding box center [756, 391] width 482 height 15
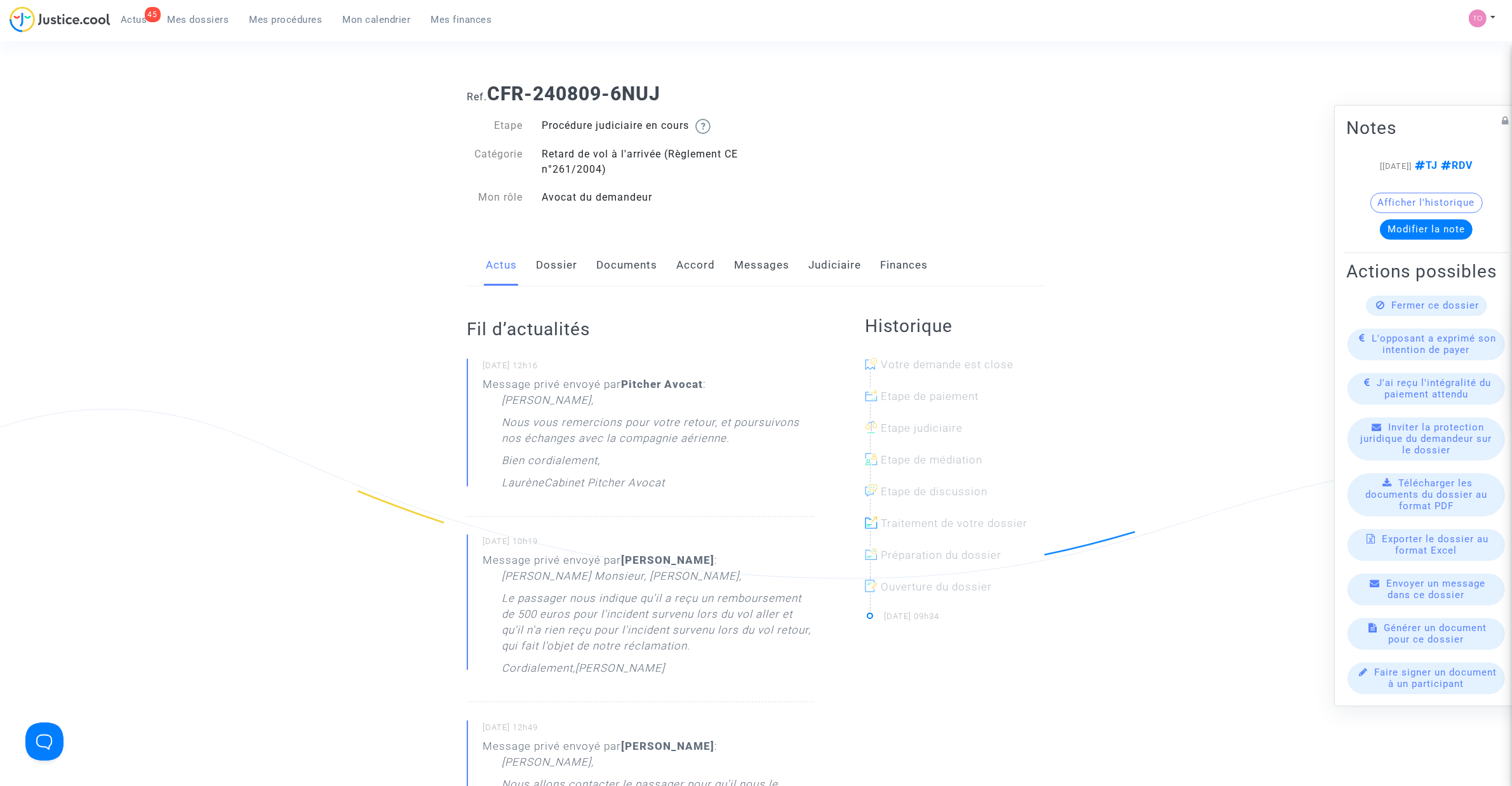
click at [750, 265] on link "Messages" at bounding box center [762, 265] width 55 height 42
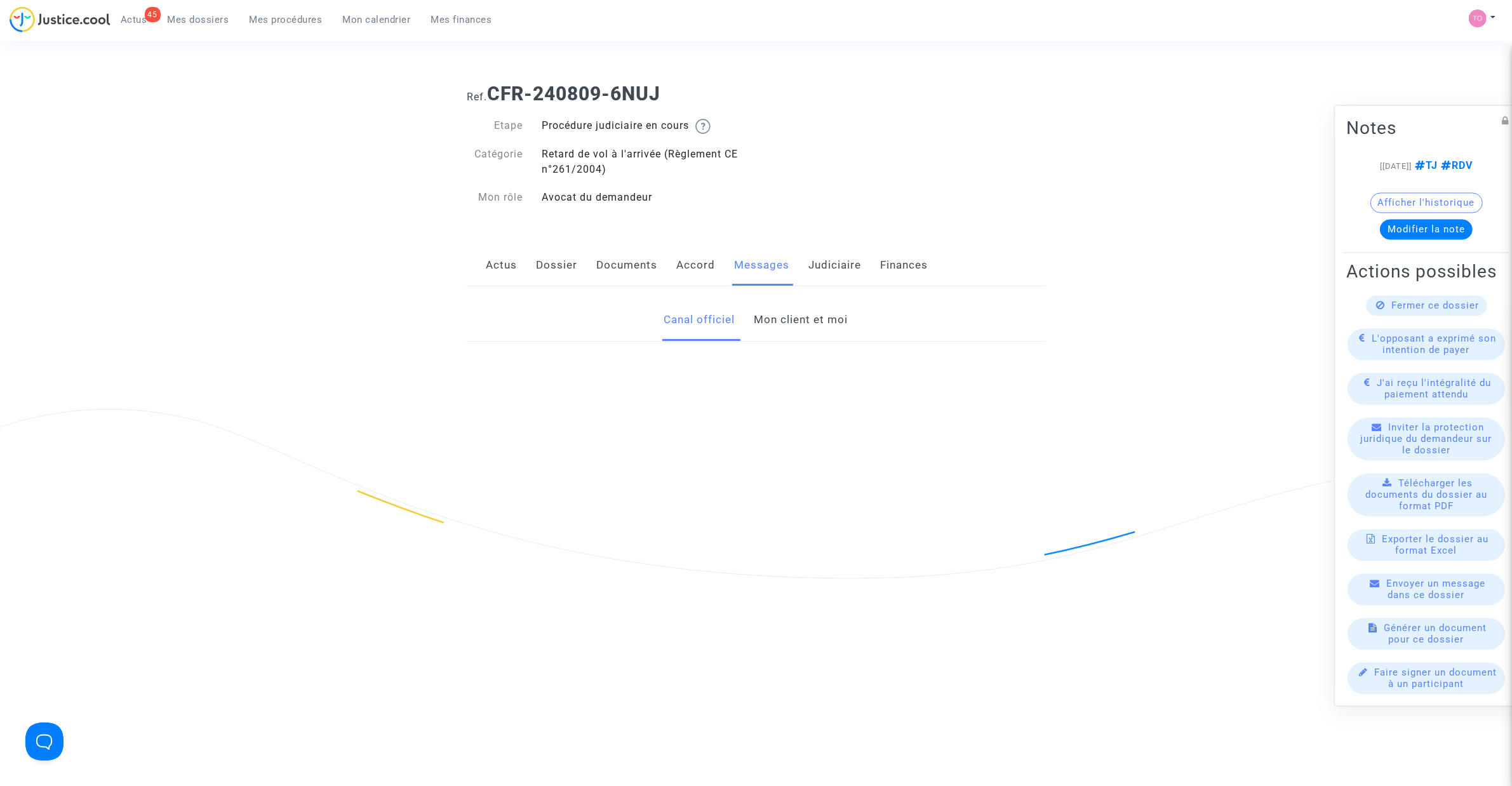
click at [769, 318] on link "Mon client et moi" at bounding box center [802, 319] width 94 height 42
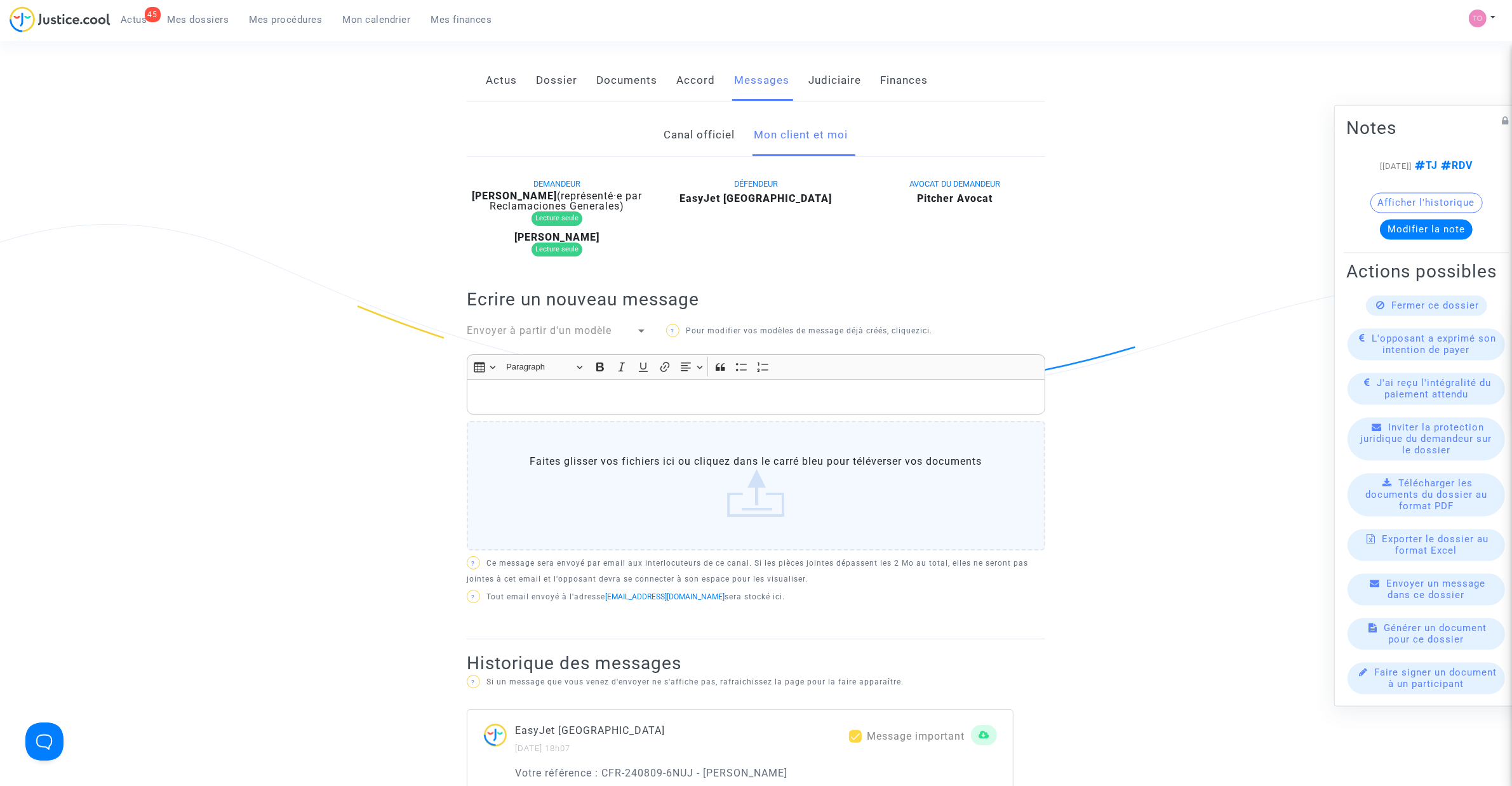
scroll to position [159, 0]
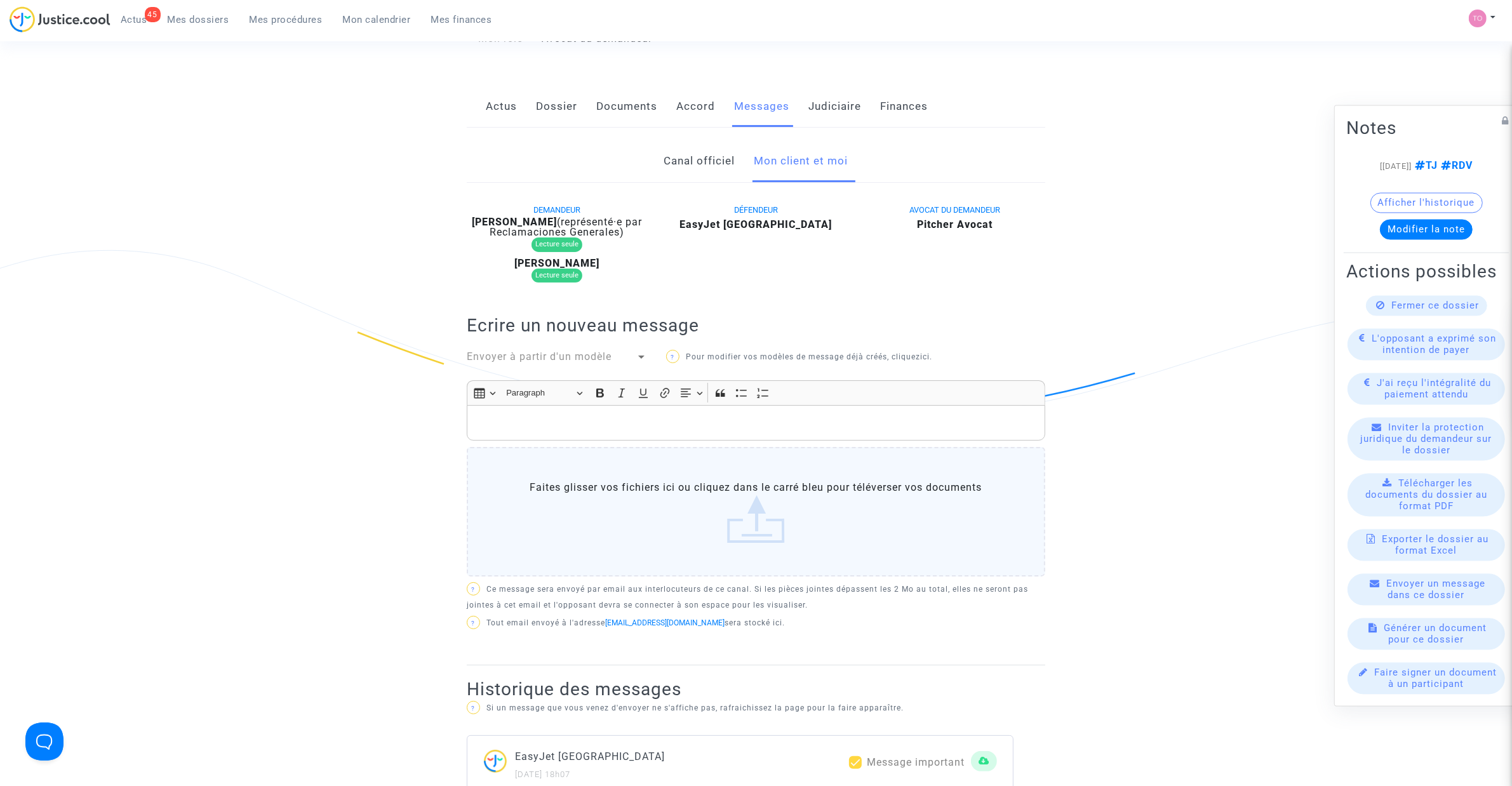
click at [685, 179] on link "Canal officiel" at bounding box center [700, 161] width 71 height 42
click at [813, 166] on link "Mon client et moi" at bounding box center [802, 161] width 94 height 42
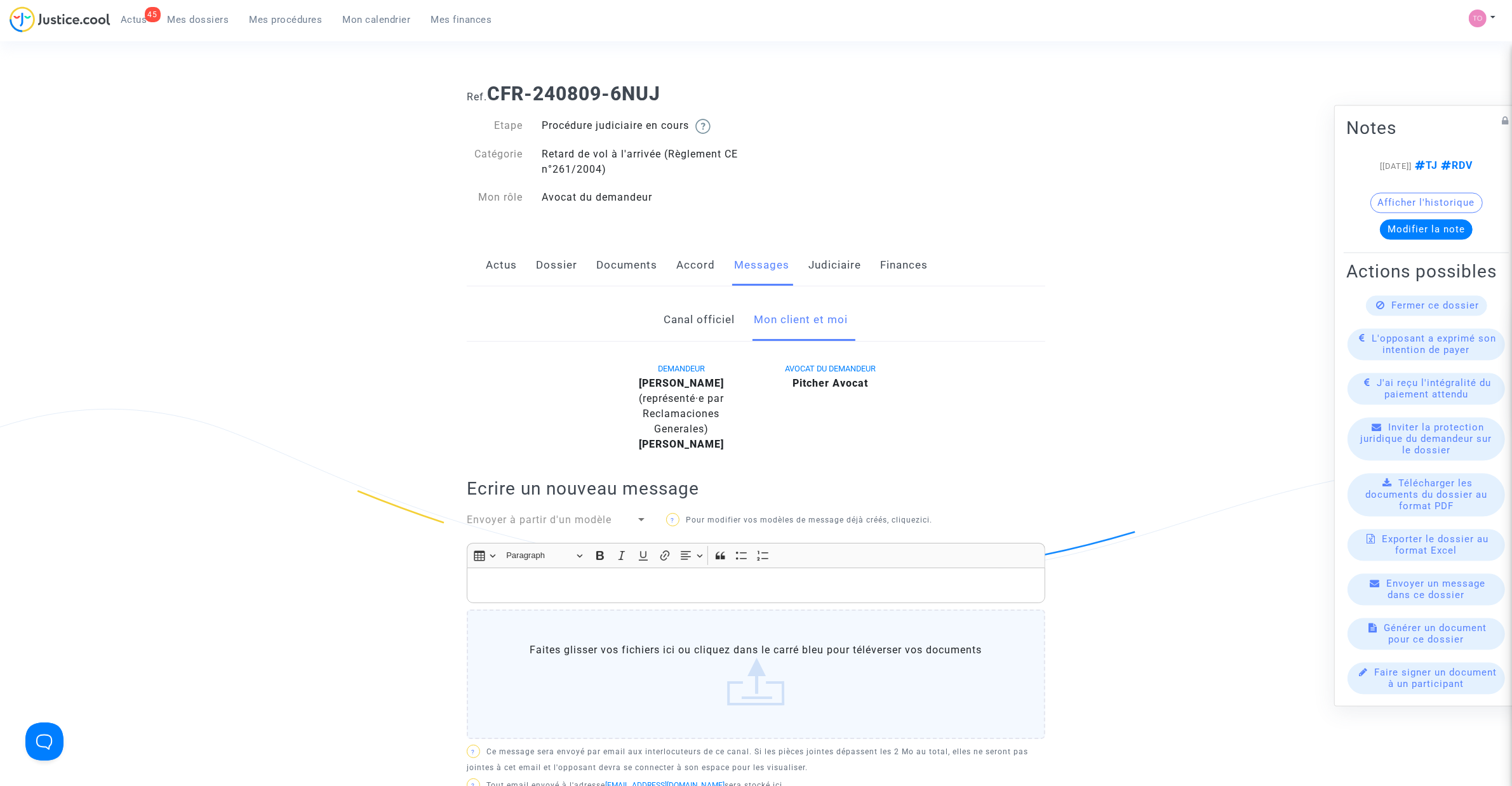
click at [555, 269] on link "Dossier" at bounding box center [557, 265] width 42 height 42
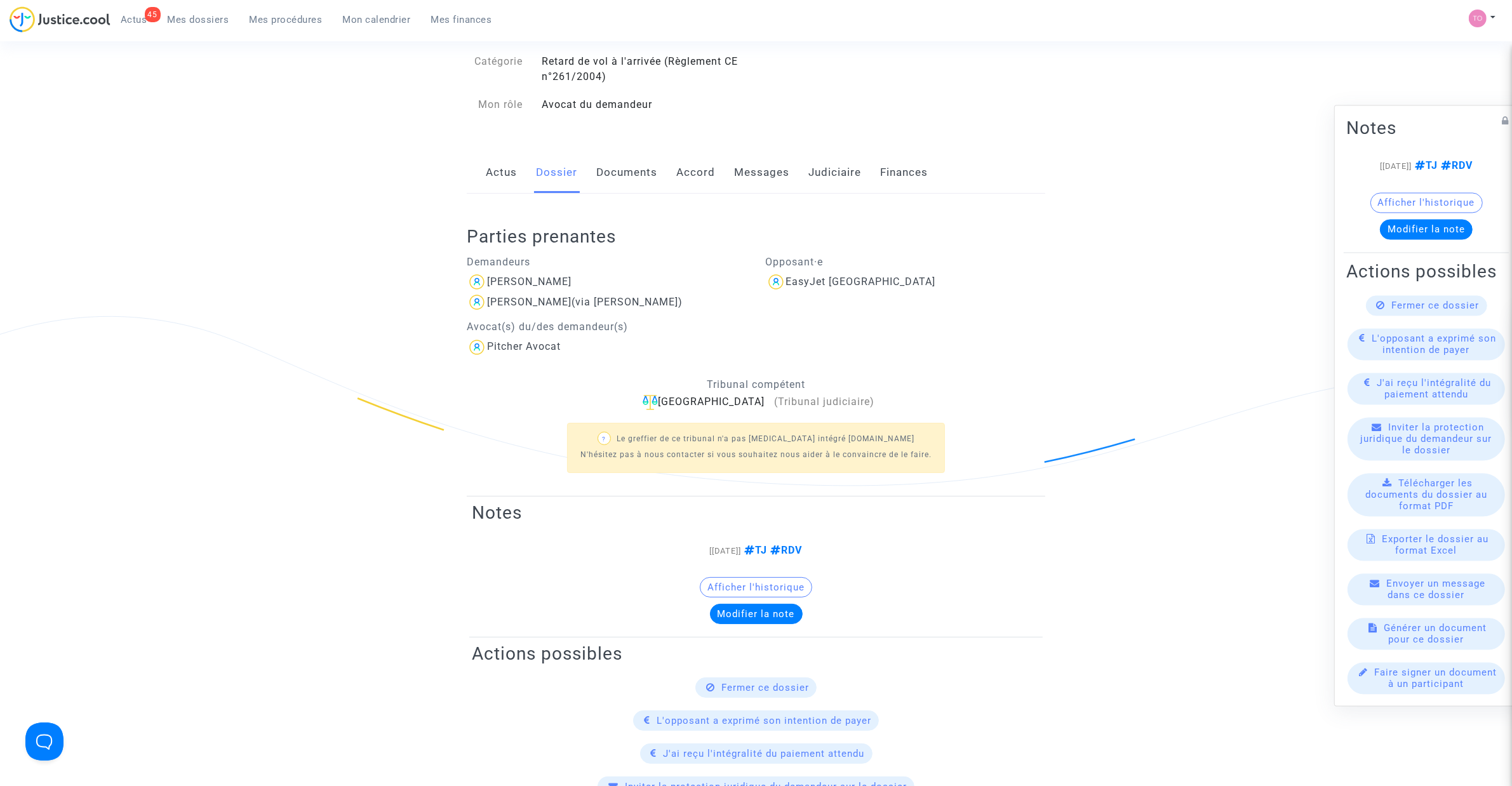
scroll to position [79, 0]
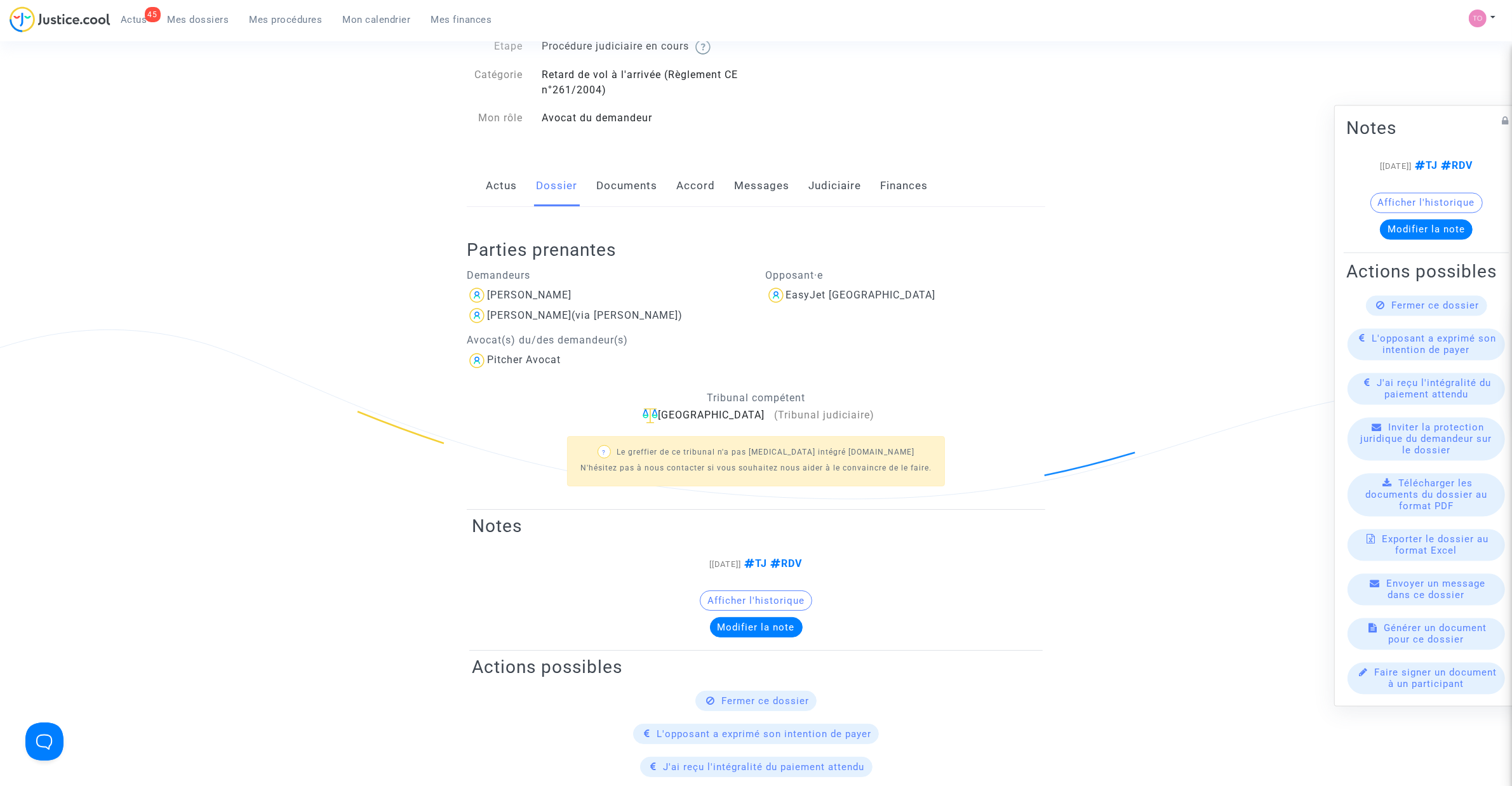
click at [767, 194] on link "Messages" at bounding box center [762, 186] width 55 height 42
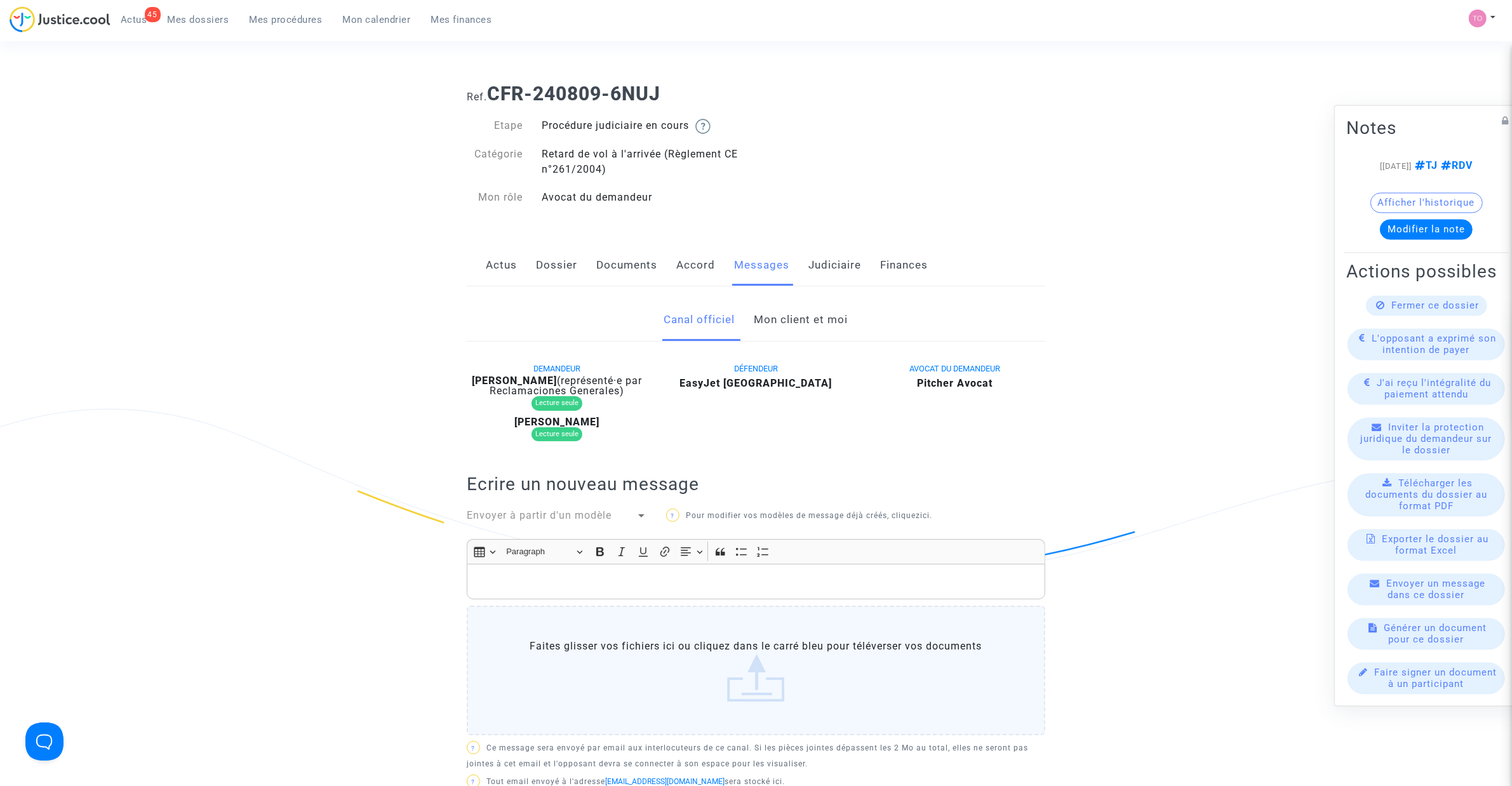
click at [790, 324] on link "Mon client et moi" at bounding box center [802, 319] width 94 height 42
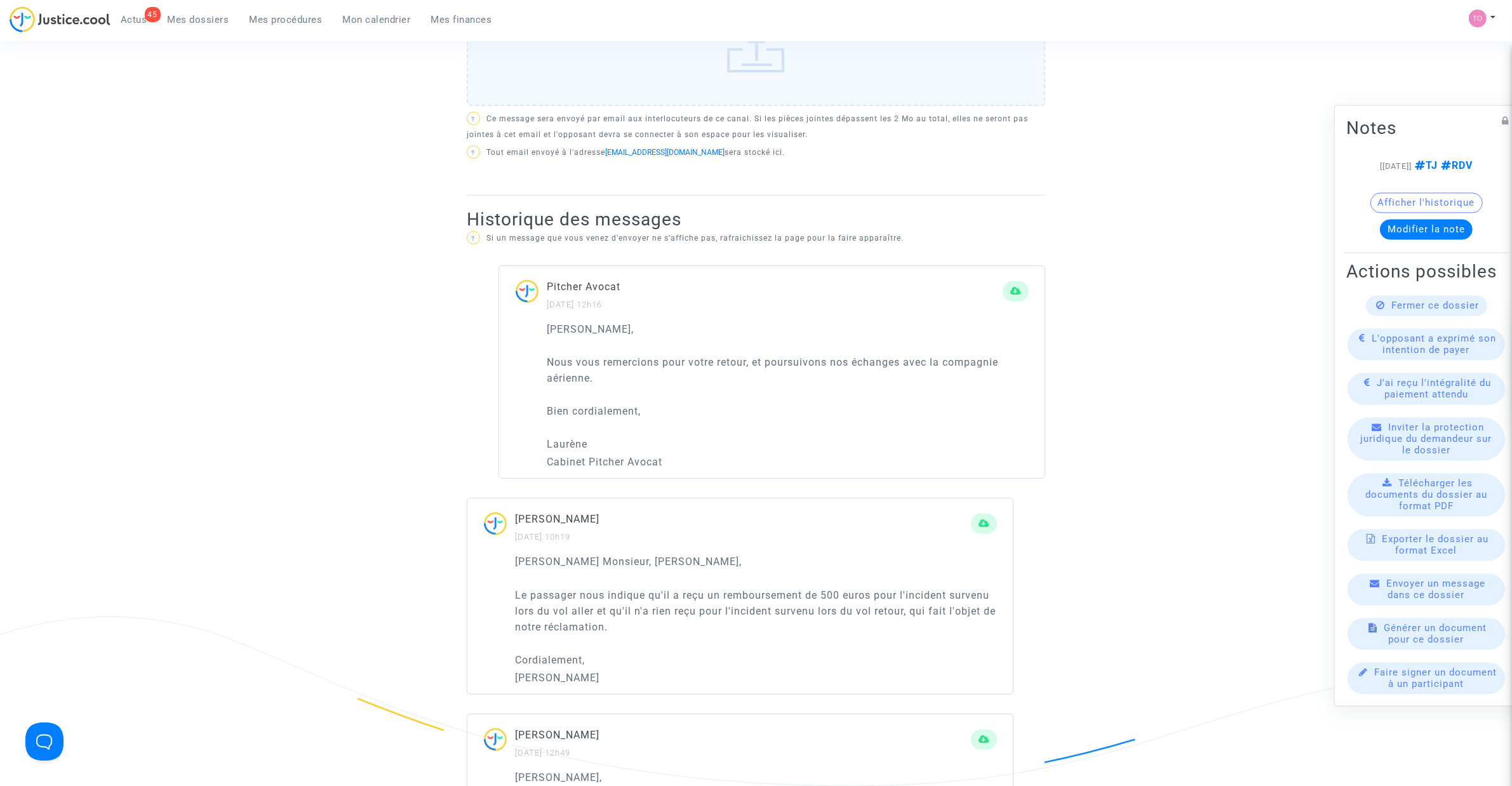
scroll to position [635, 0]
